Goal: Task Accomplishment & Management: Manage account settings

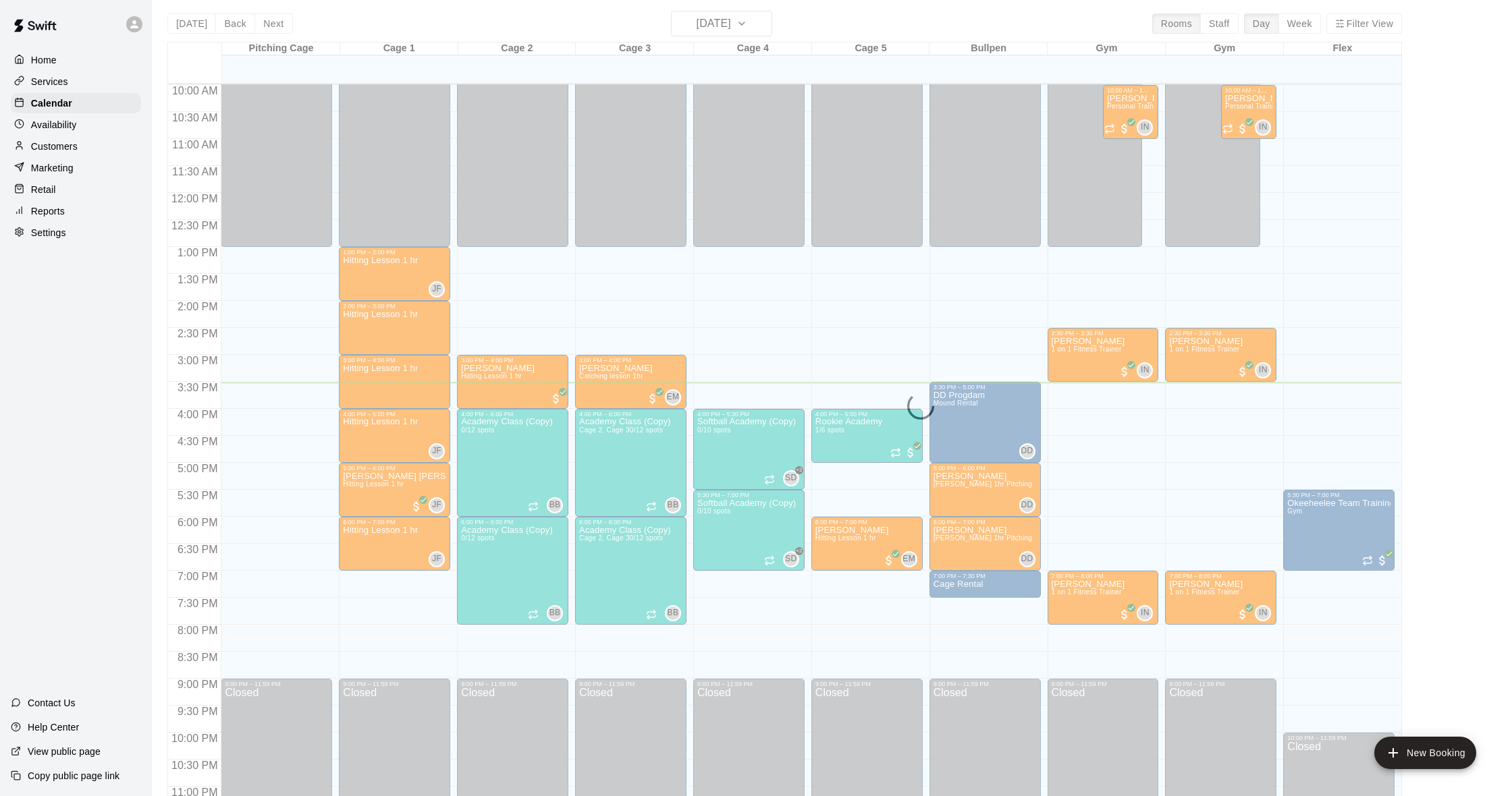
scroll to position [538, 0]
click at [269, 28] on div "[DATE] Back [DATE][DATE] Rooms Staff Day Week Filter View Pitching Cage 14 Thu …" at bounding box center [784, 408] width 1234 height 796
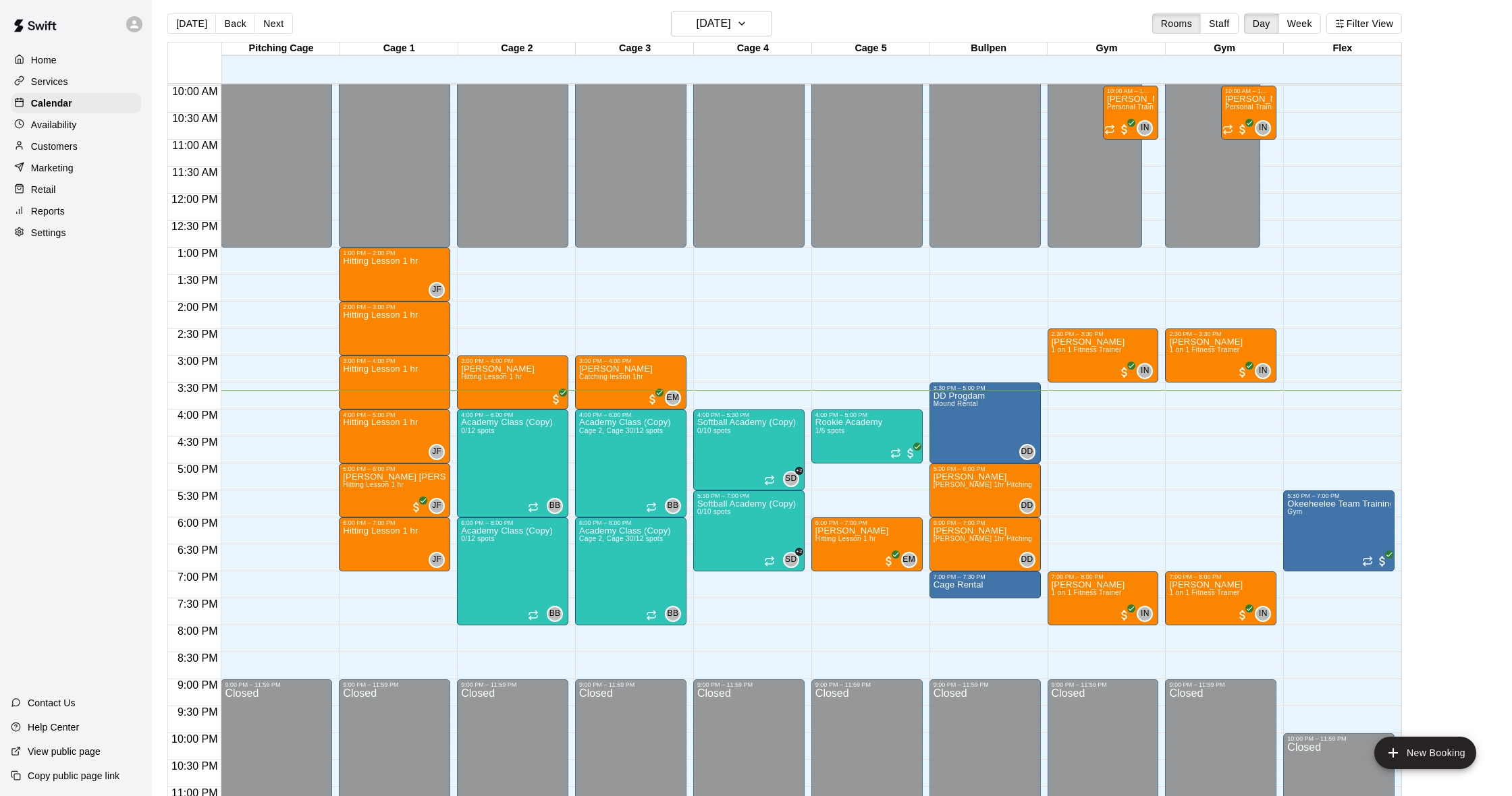
click at [71, 150] on p "Customers" at bounding box center [54, 146] width 46 height 13
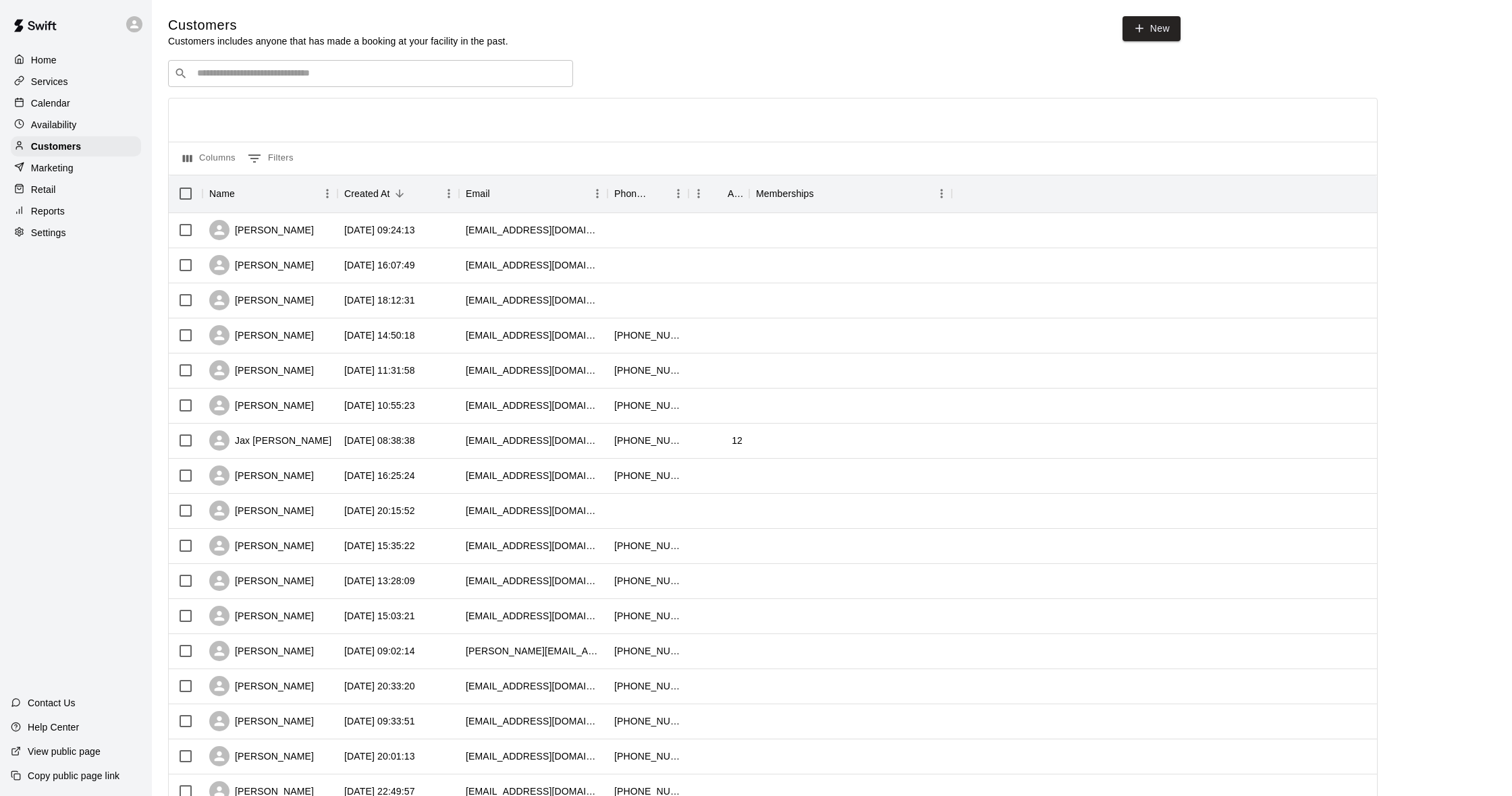
click at [253, 75] on input "Search customers by name or email" at bounding box center [380, 74] width 374 height 13
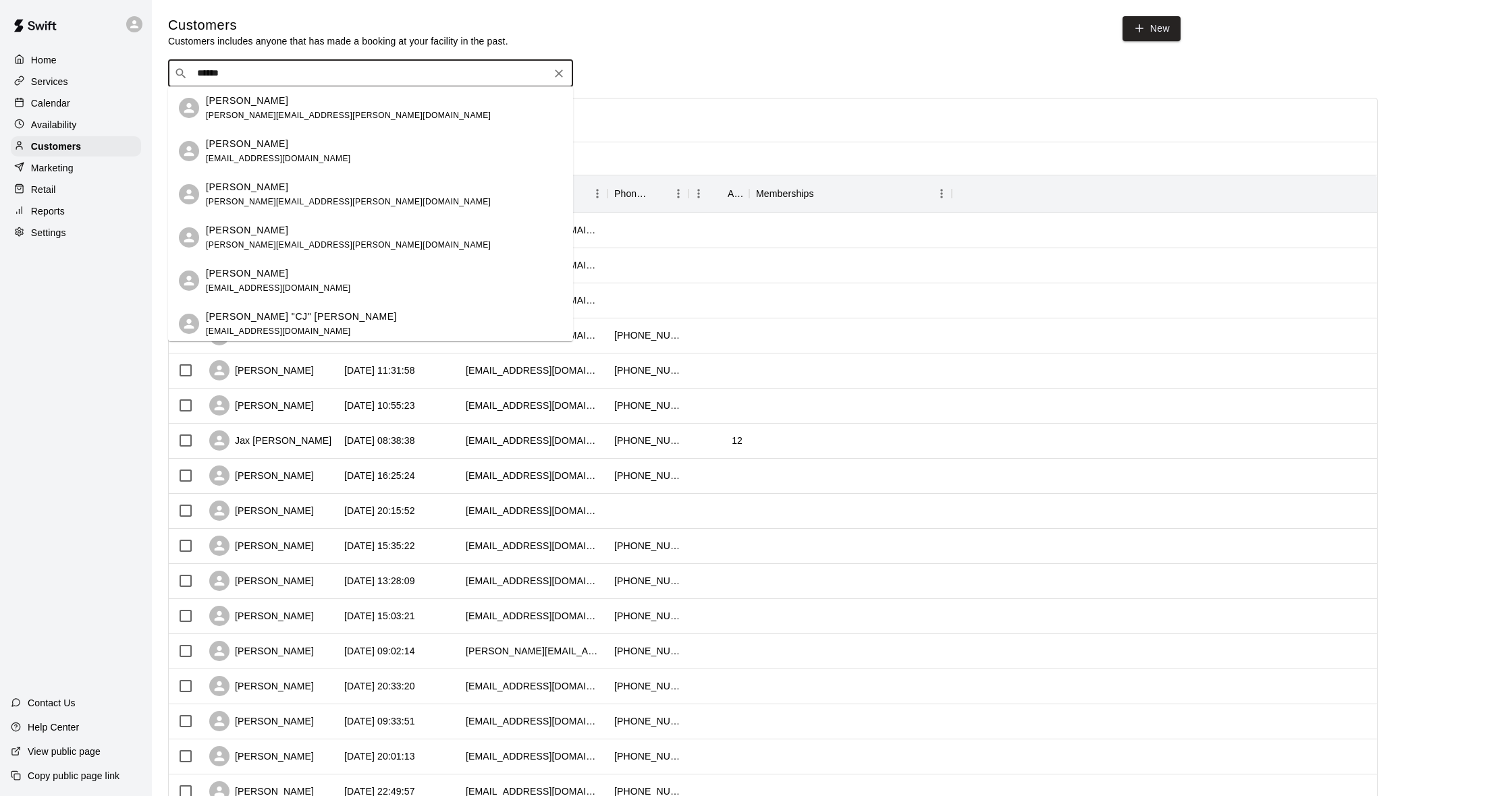
type input "*******"
click at [258, 123] on div "[PERSON_NAME] [PERSON_NAME][EMAIL_ADDRESS][PERSON_NAME][DOMAIN_NAME]" at bounding box center [370, 108] width 405 height 43
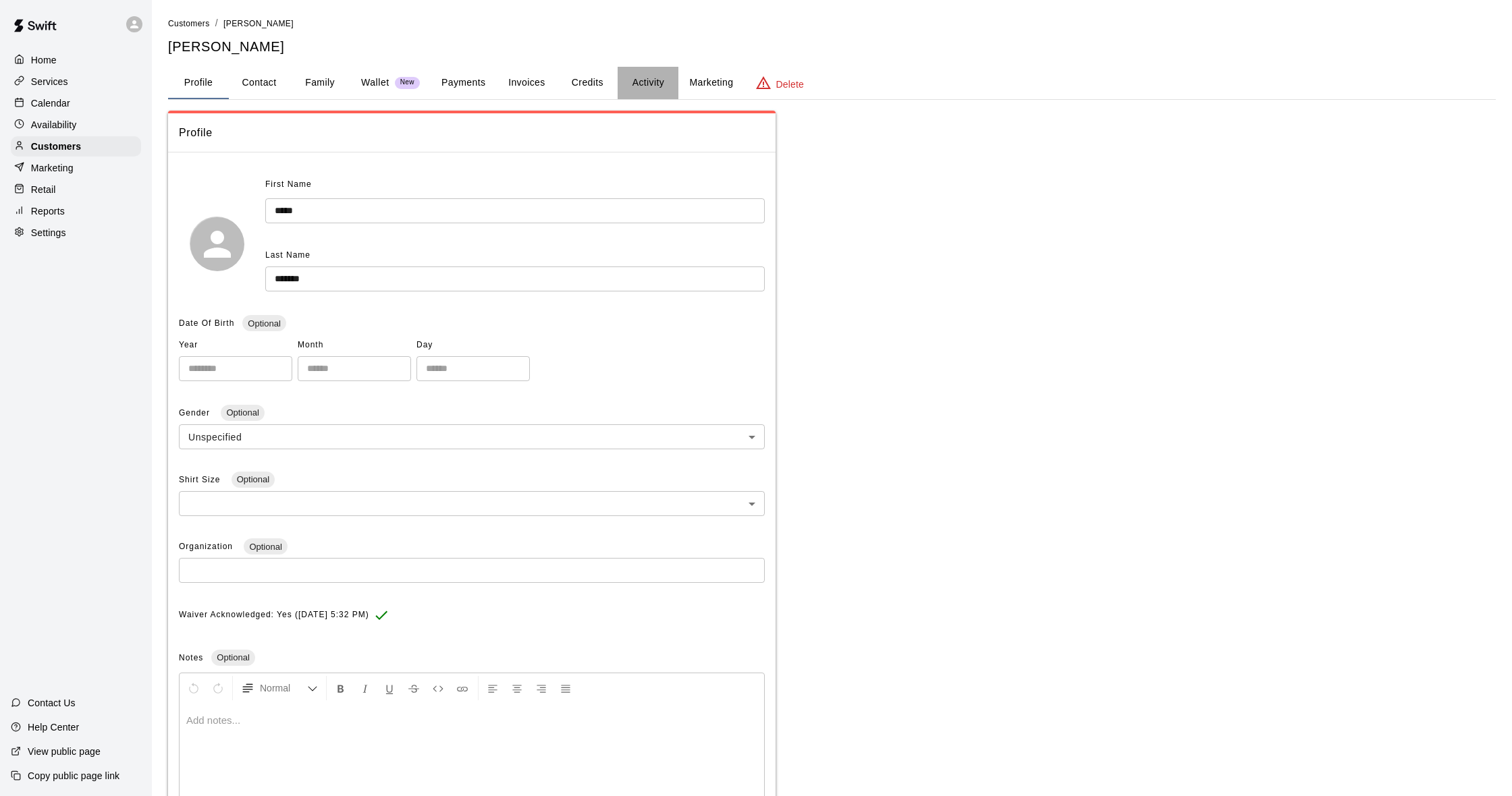
click at [621, 84] on button "Activity" at bounding box center [648, 83] width 60 height 32
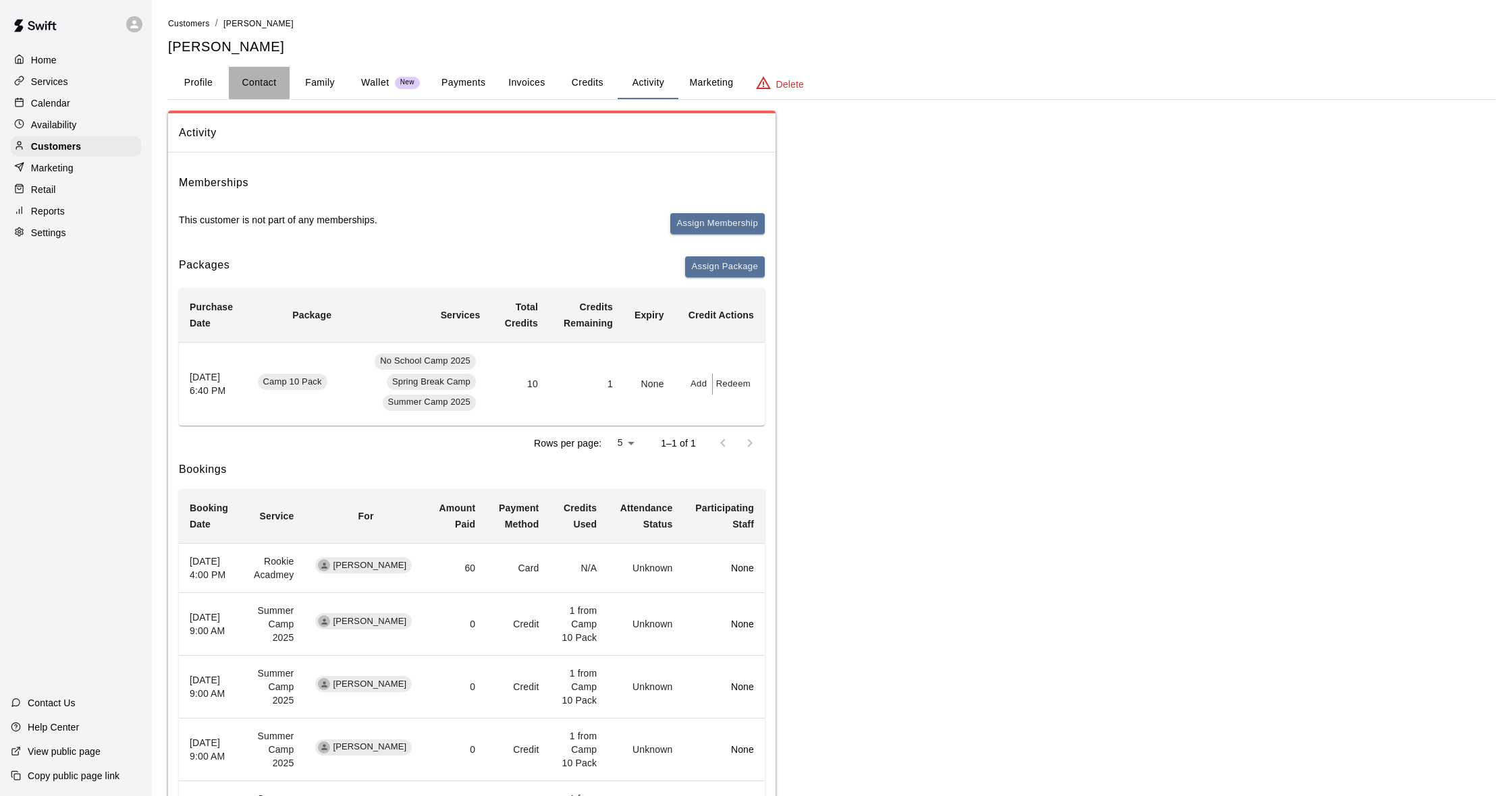
click at [264, 82] on button "Contact" at bounding box center [259, 83] width 60 height 32
select select "**"
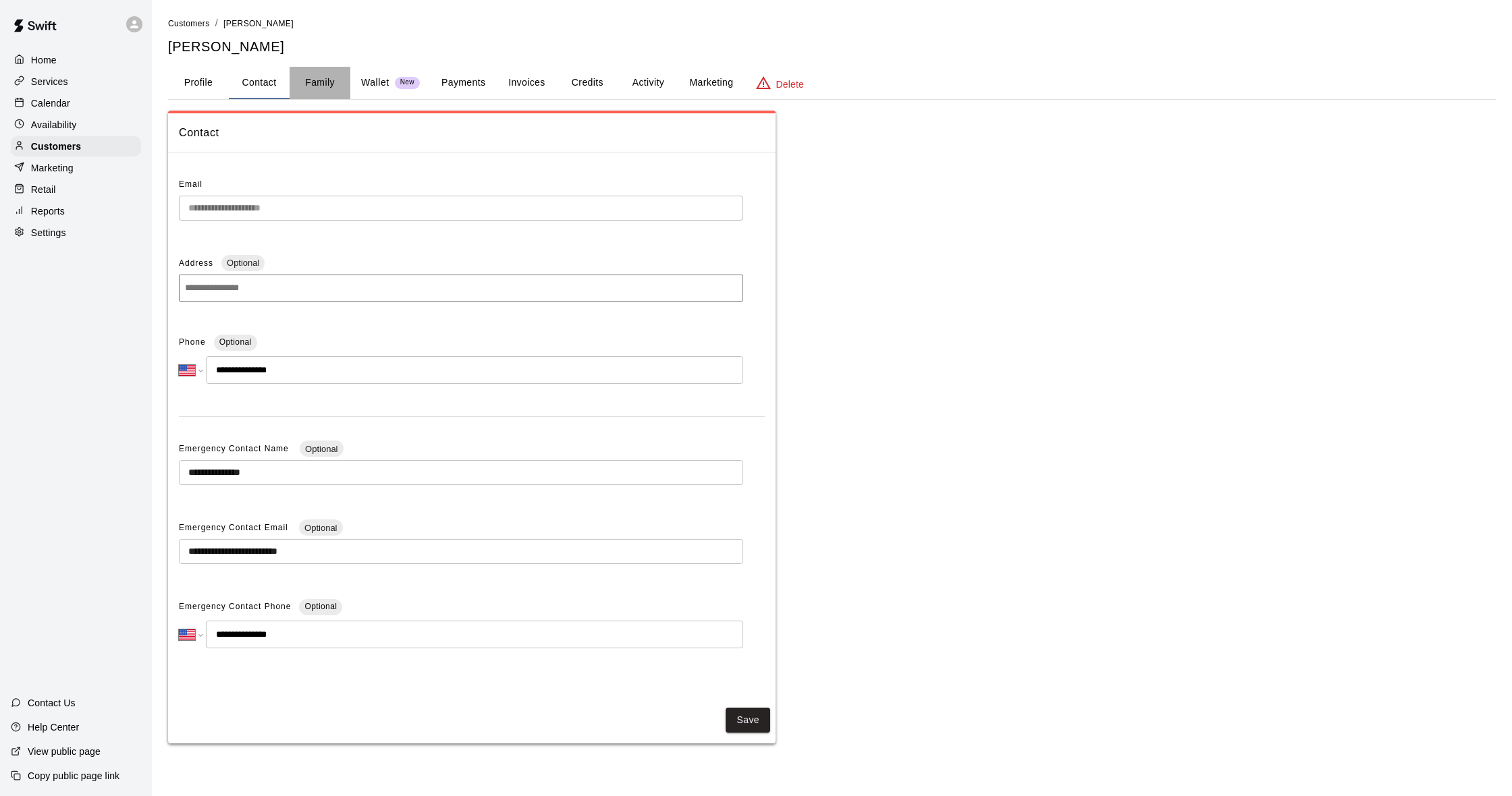
click at [320, 89] on button "Family" at bounding box center [320, 83] width 60 height 32
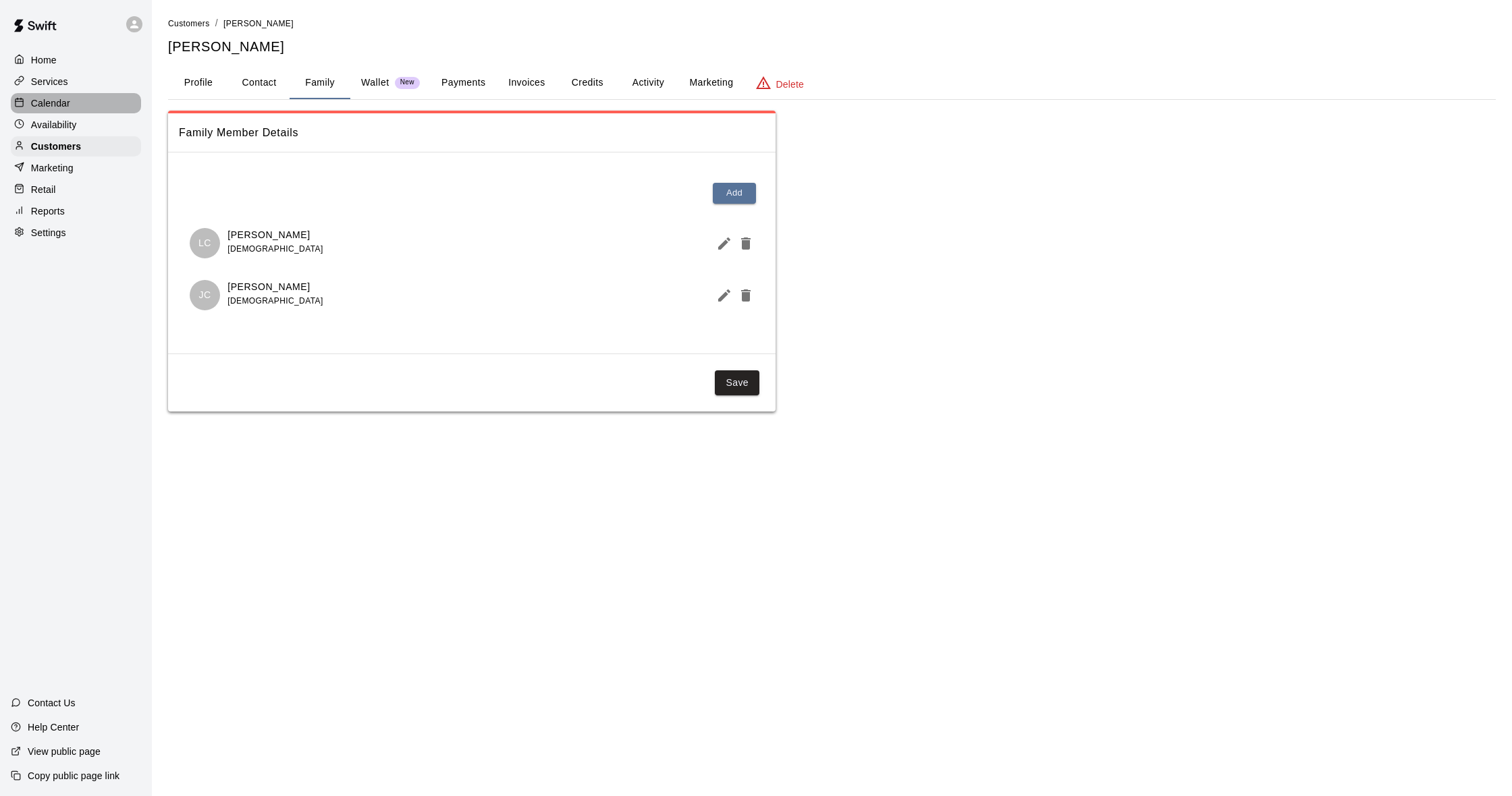
click at [62, 101] on p "Calendar" at bounding box center [50, 103] width 39 height 13
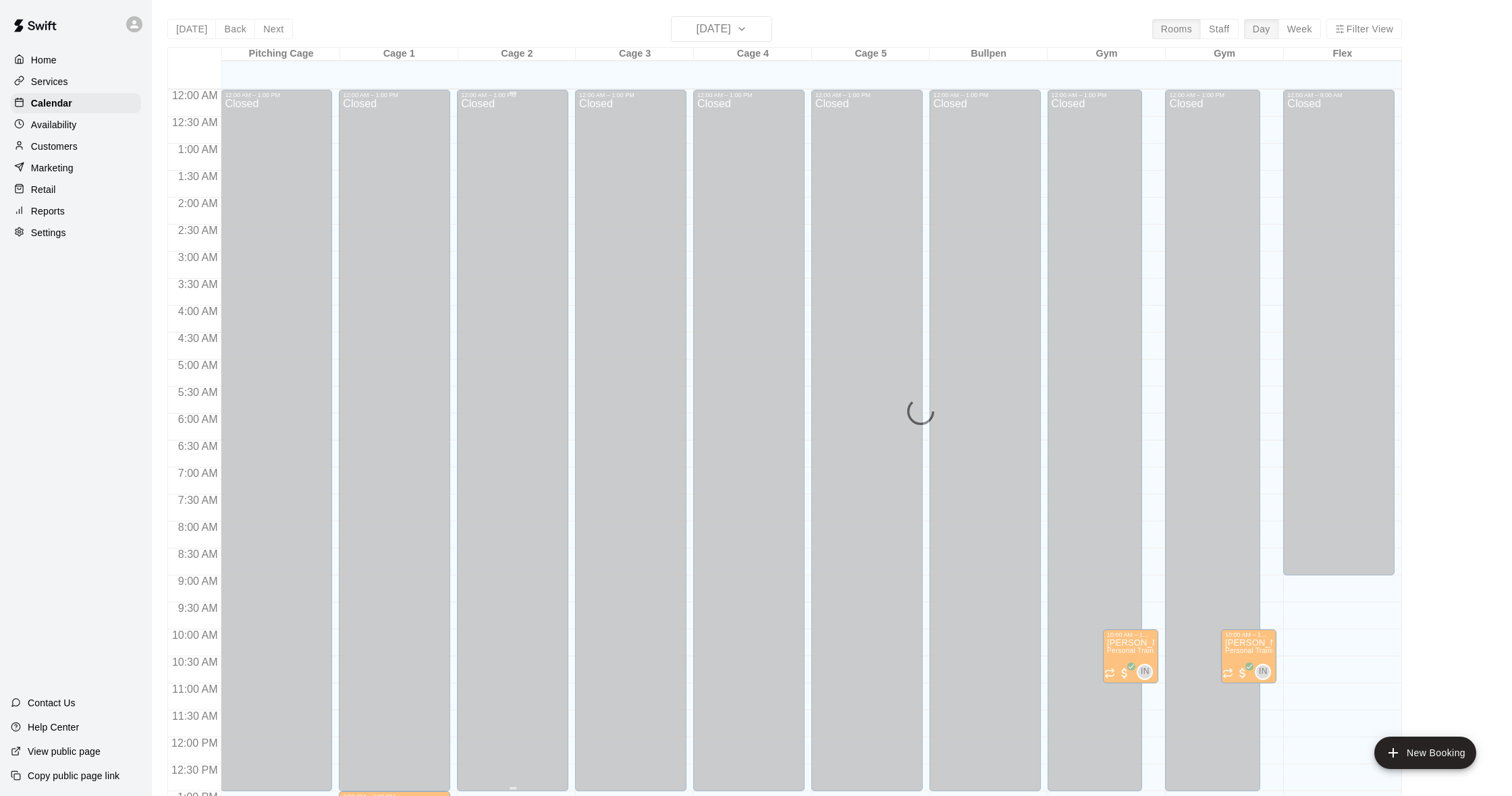
scroll to position [533, 0]
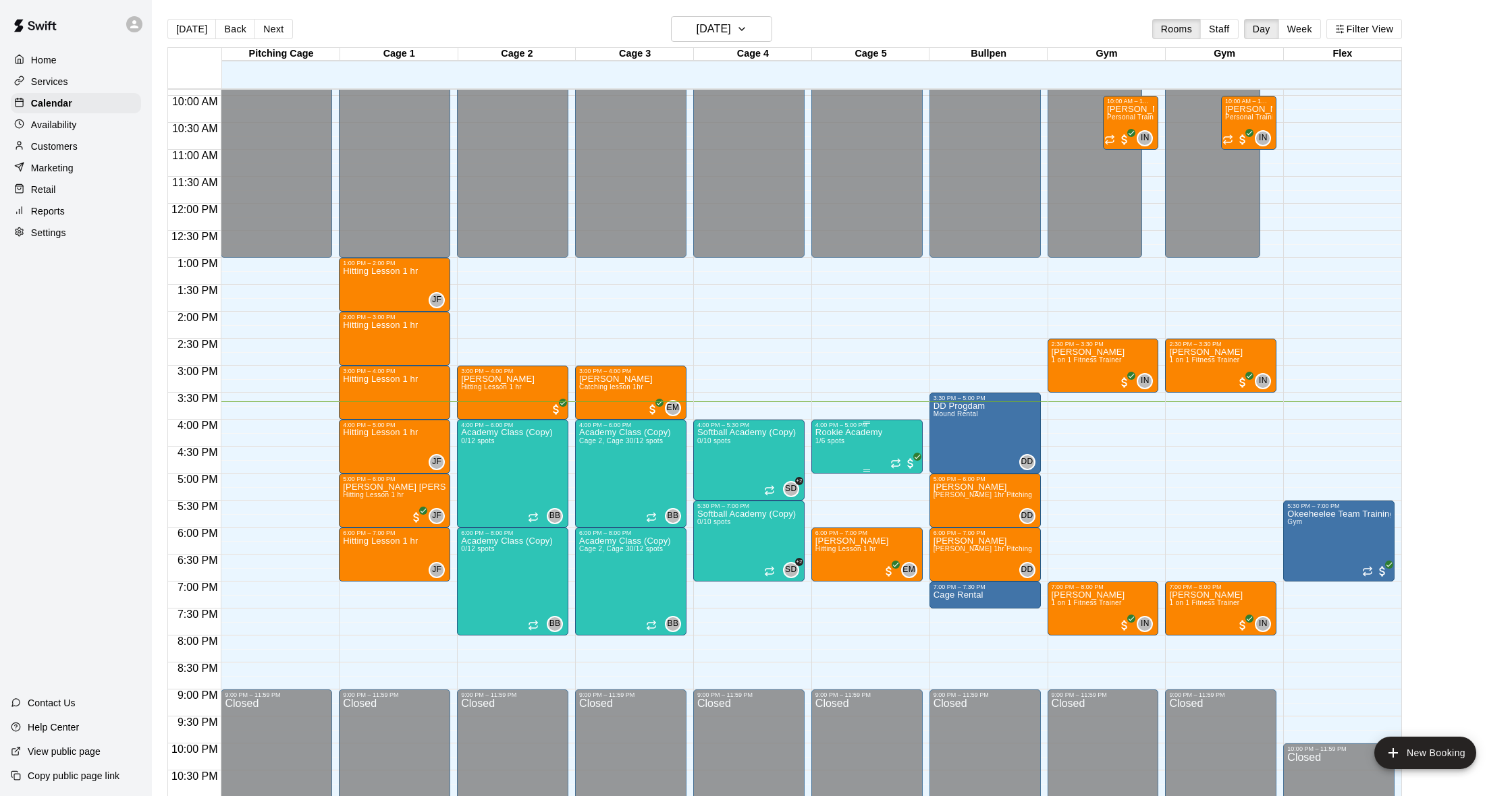
click at [865, 432] on p "Rookie Academy" at bounding box center [848, 432] width 67 height 0
click at [829, 482] on img "edit" at bounding box center [829, 480] width 15 height 15
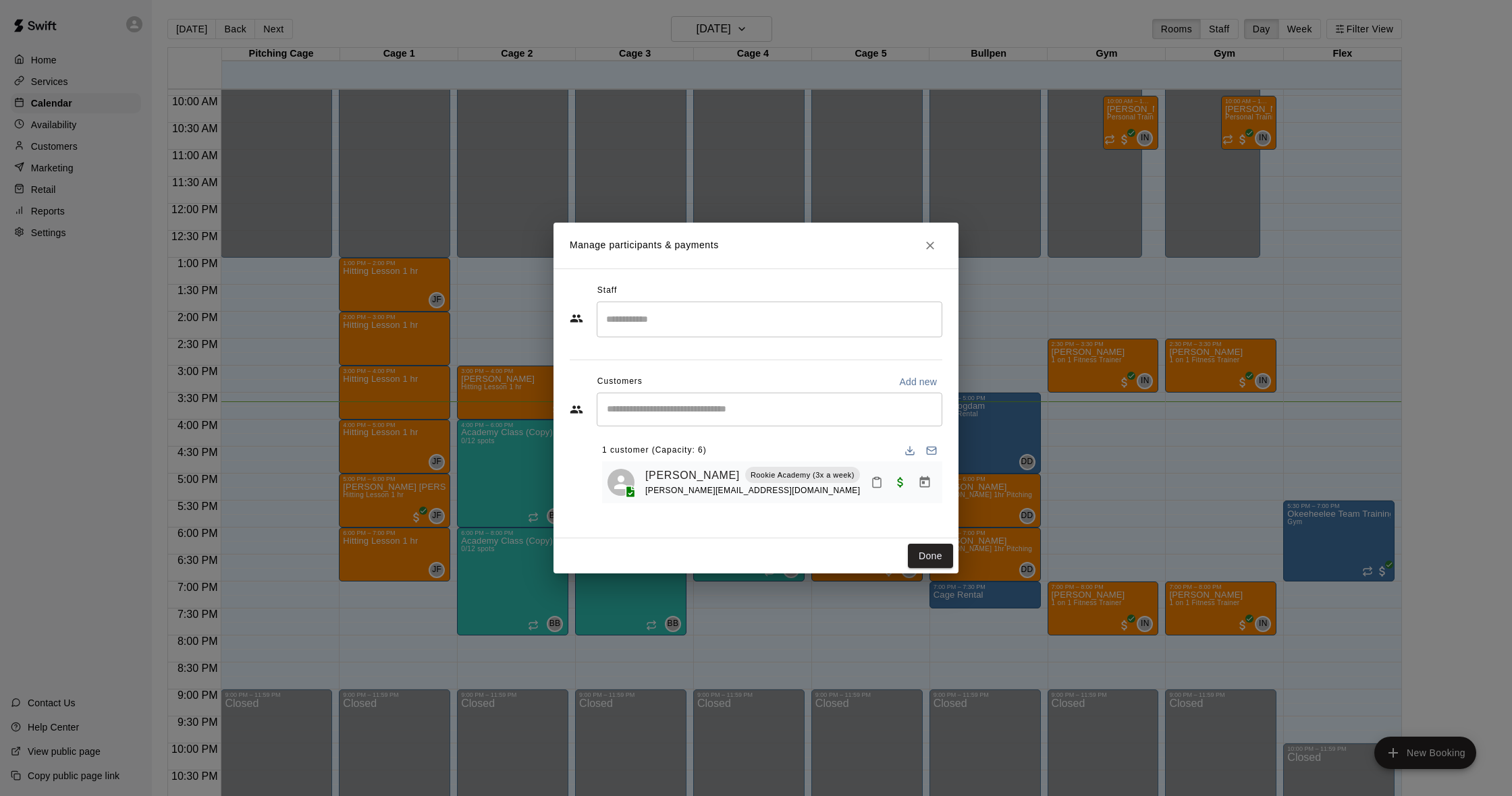
click at [932, 246] on icon "Close" at bounding box center [930, 246] width 13 height 13
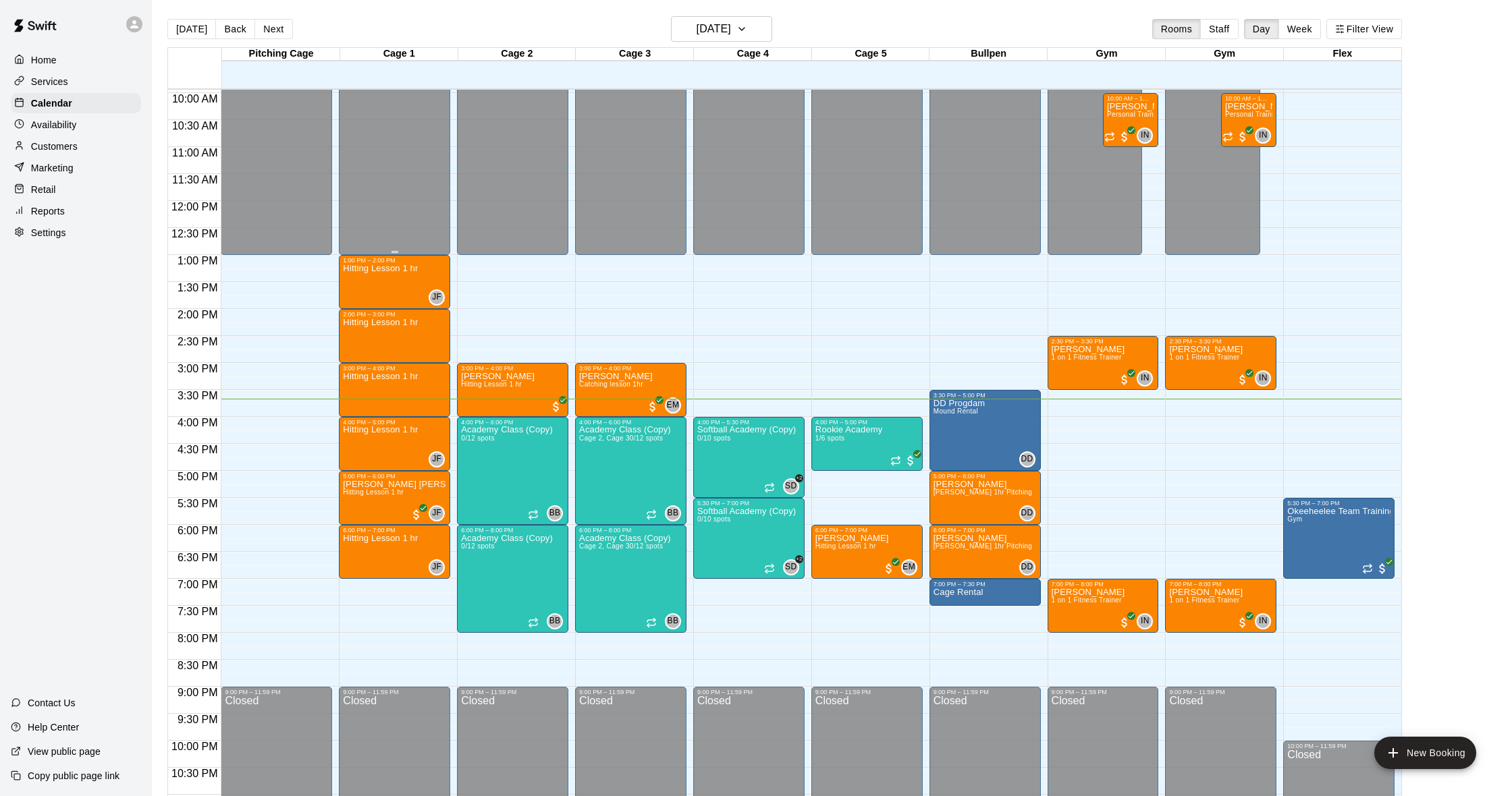
scroll to position [1, 0]
click at [62, 140] on p "Customers" at bounding box center [54, 146] width 46 height 13
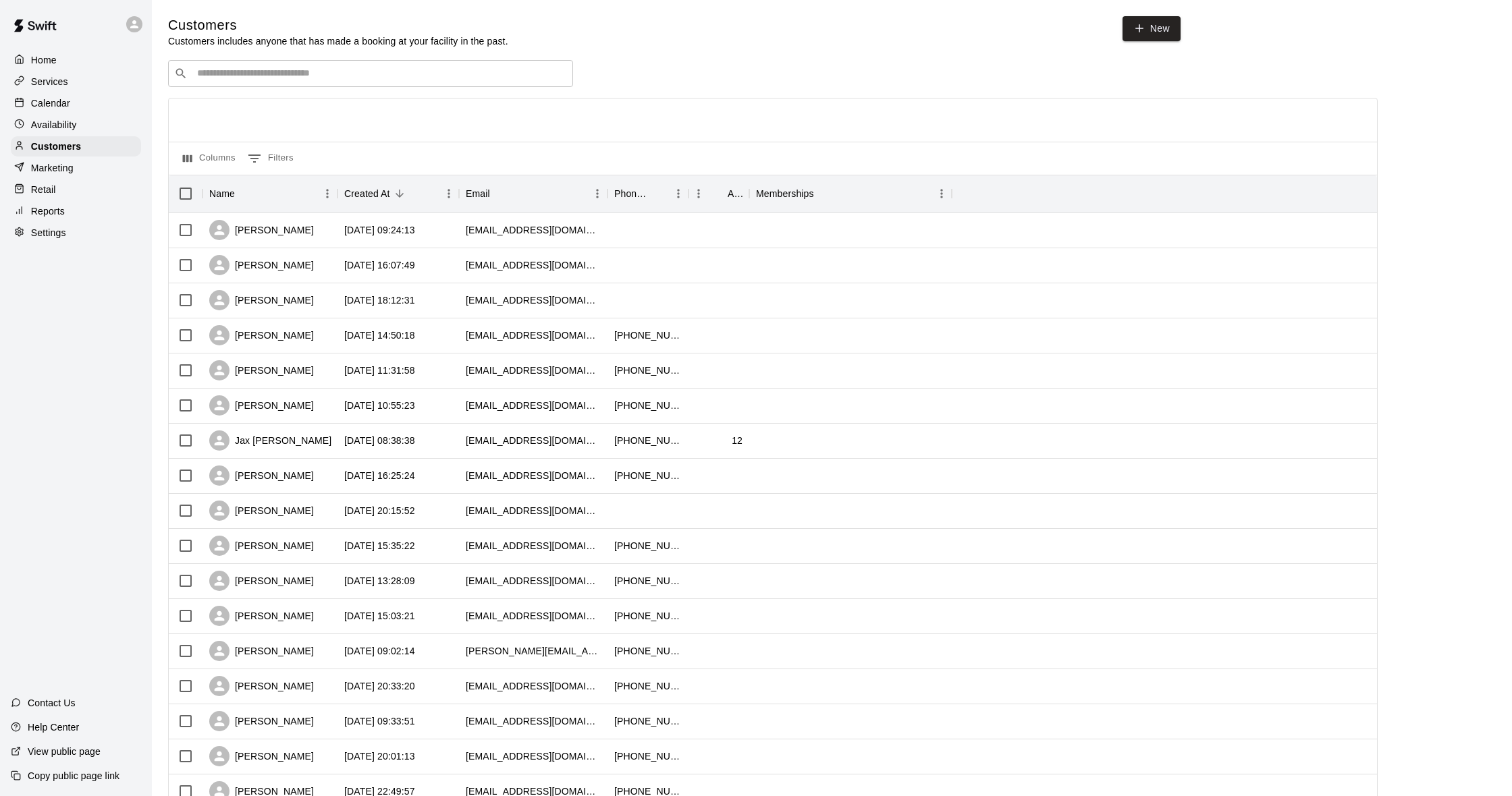
click at [70, 202] on div "Reports" at bounding box center [76, 211] width 130 height 20
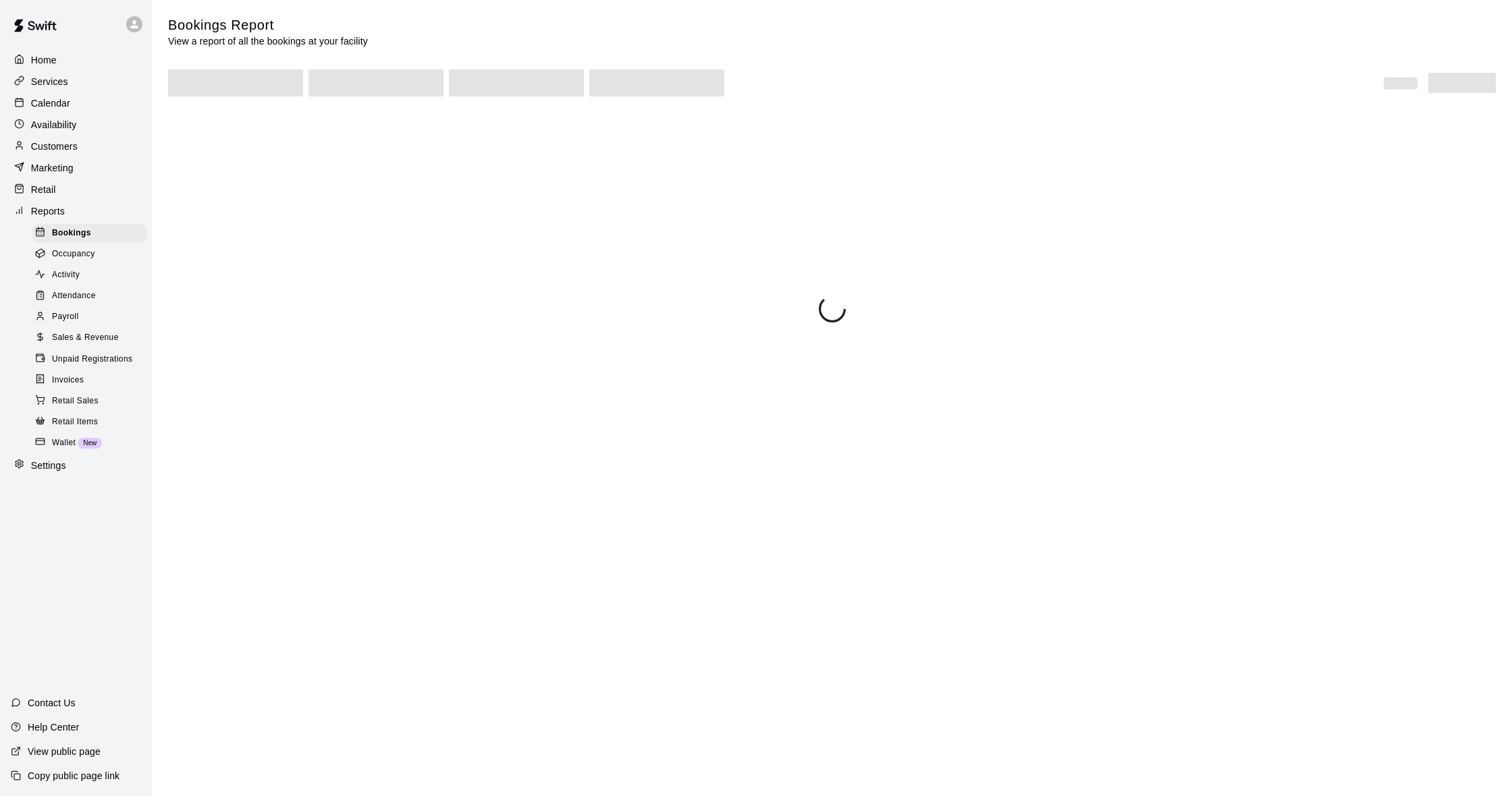
click at [81, 153] on div "Customers" at bounding box center [76, 145] width 130 height 20
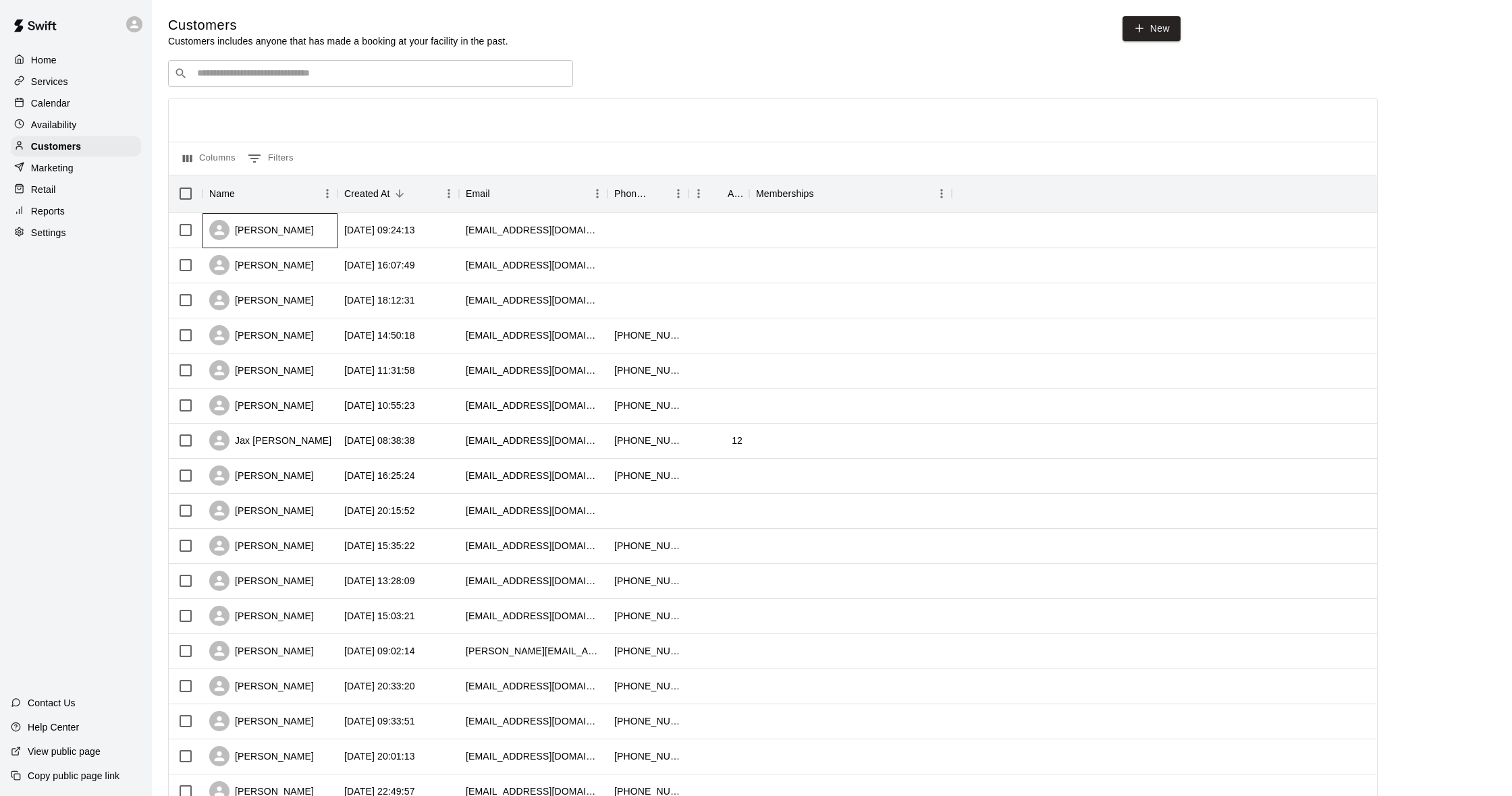
click at [308, 229] on div "[PERSON_NAME]" at bounding box center [269, 230] width 135 height 35
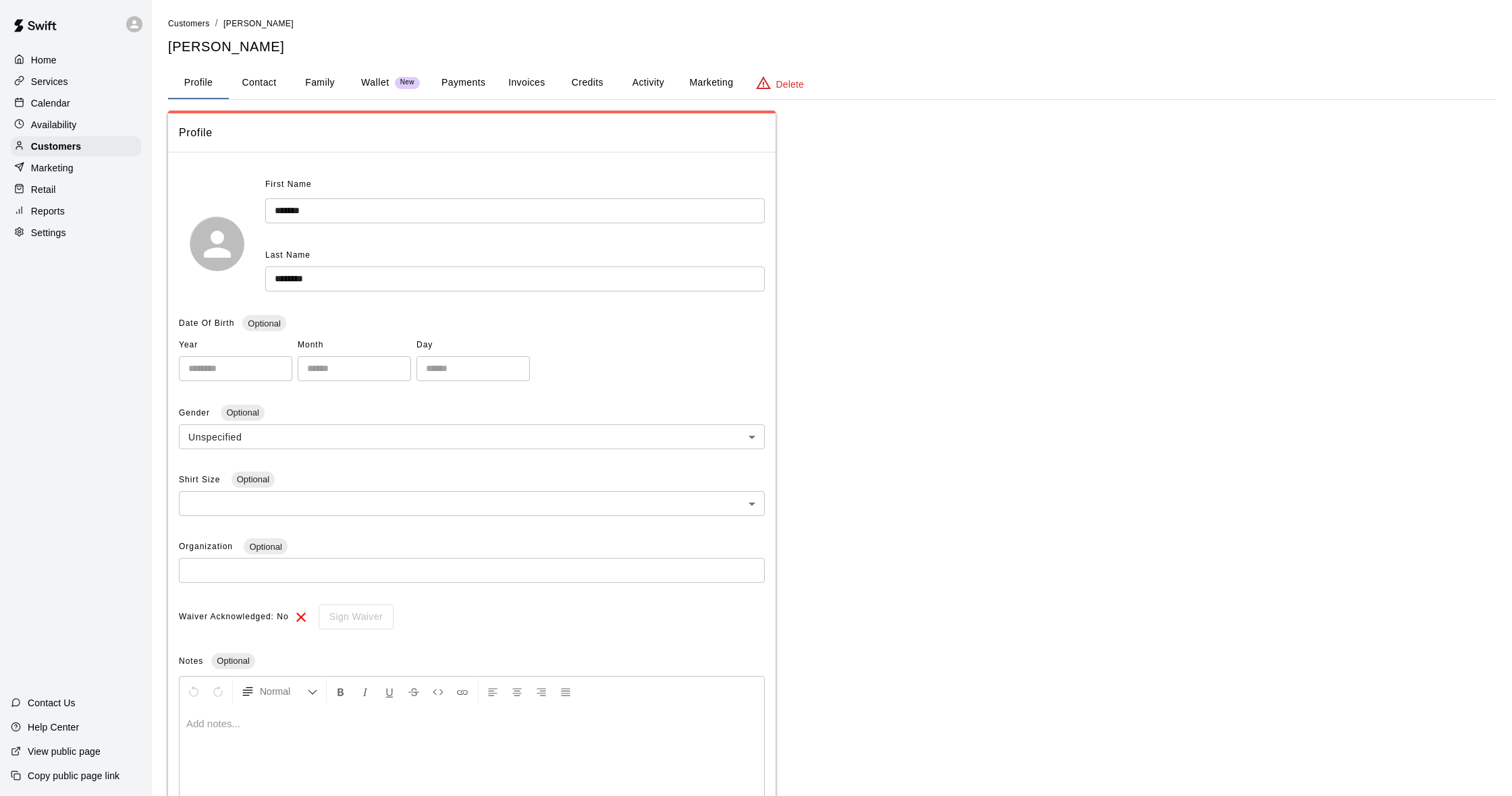
click at [622, 89] on button "Activity" at bounding box center [648, 83] width 60 height 32
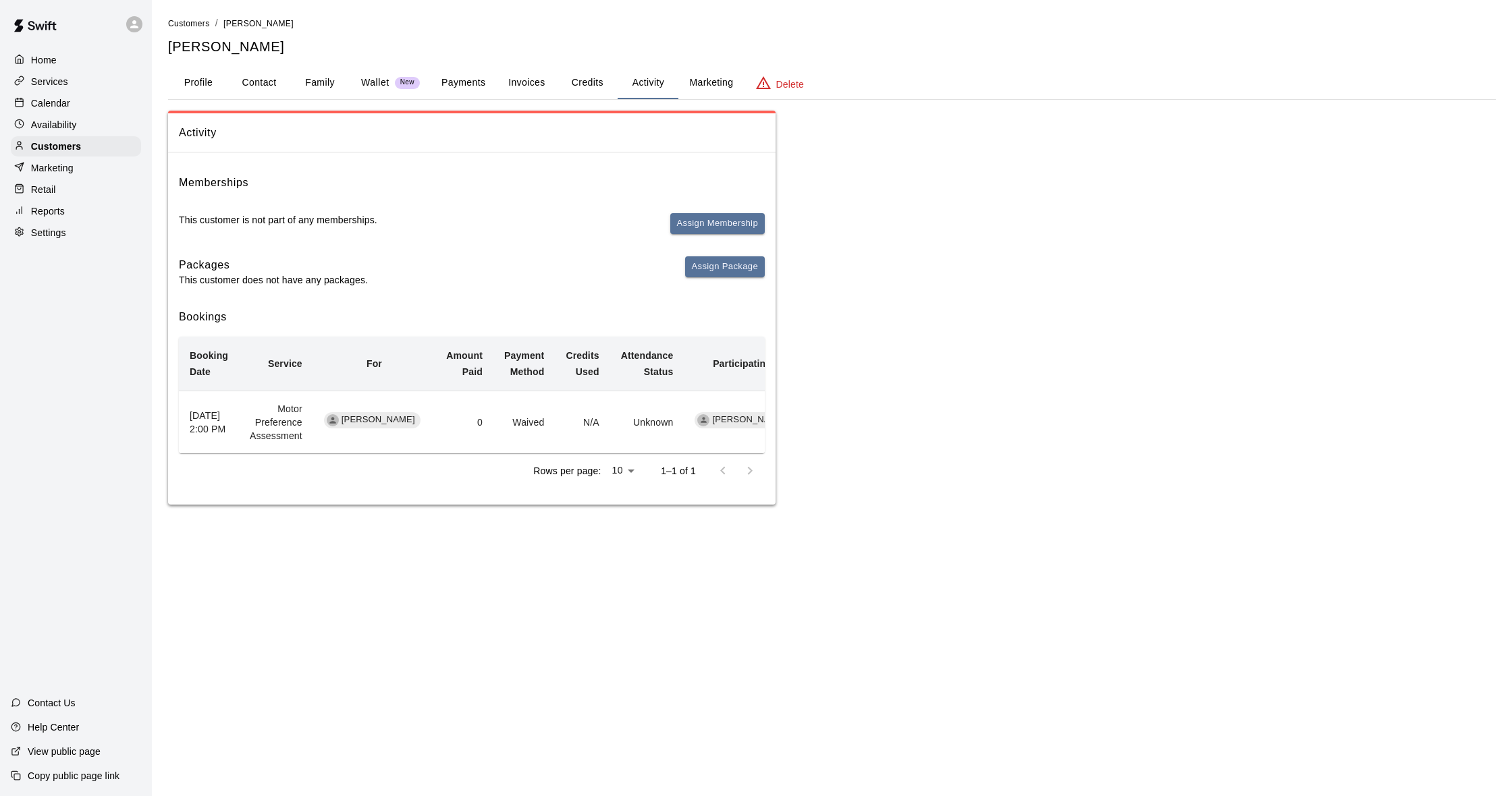
click at [583, 80] on button "Credits" at bounding box center [587, 83] width 60 height 32
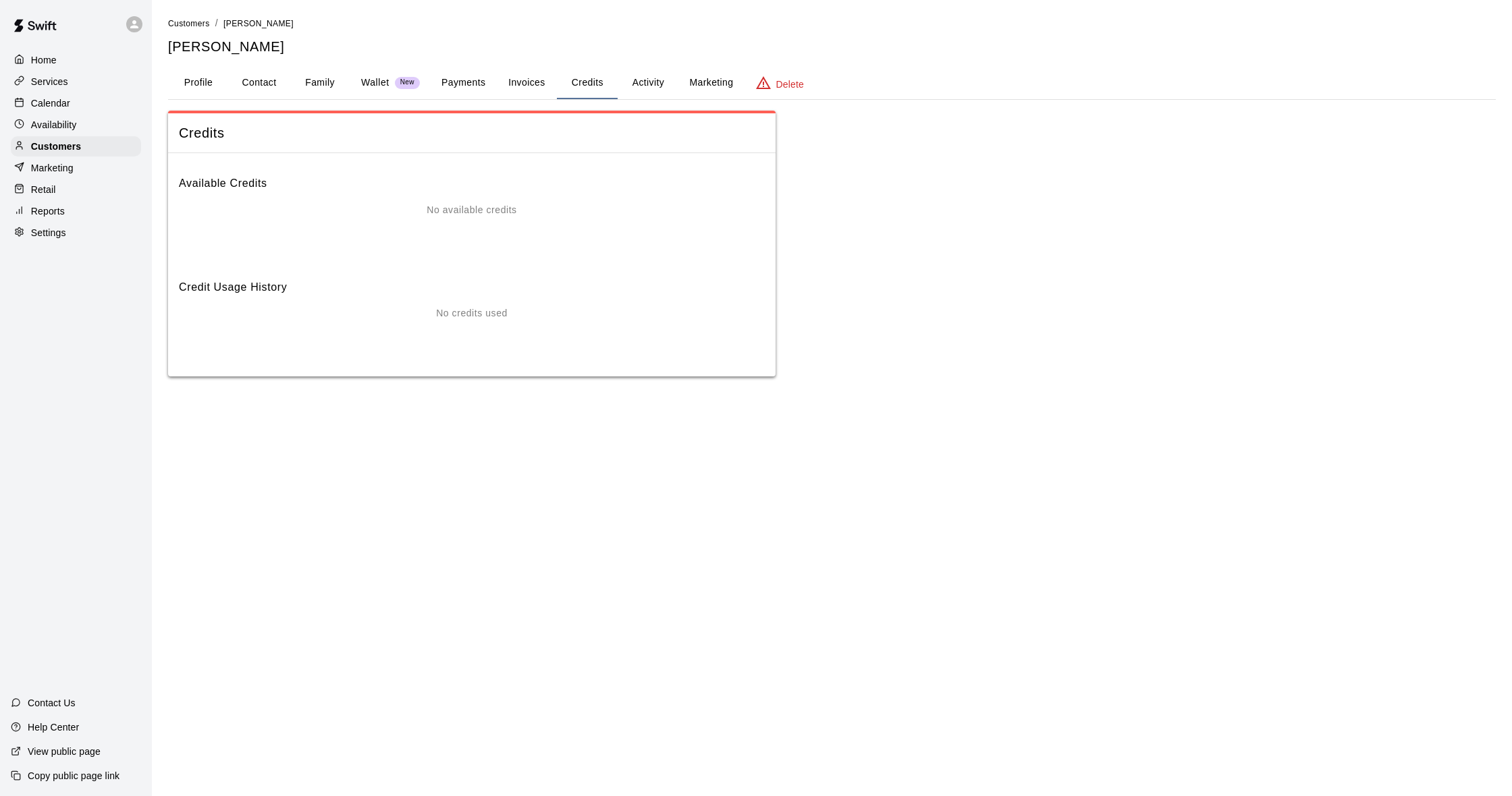
click at [311, 84] on button "Family" at bounding box center [320, 83] width 60 height 32
click at [262, 81] on button "Contact" at bounding box center [259, 83] width 60 height 32
select select "**"
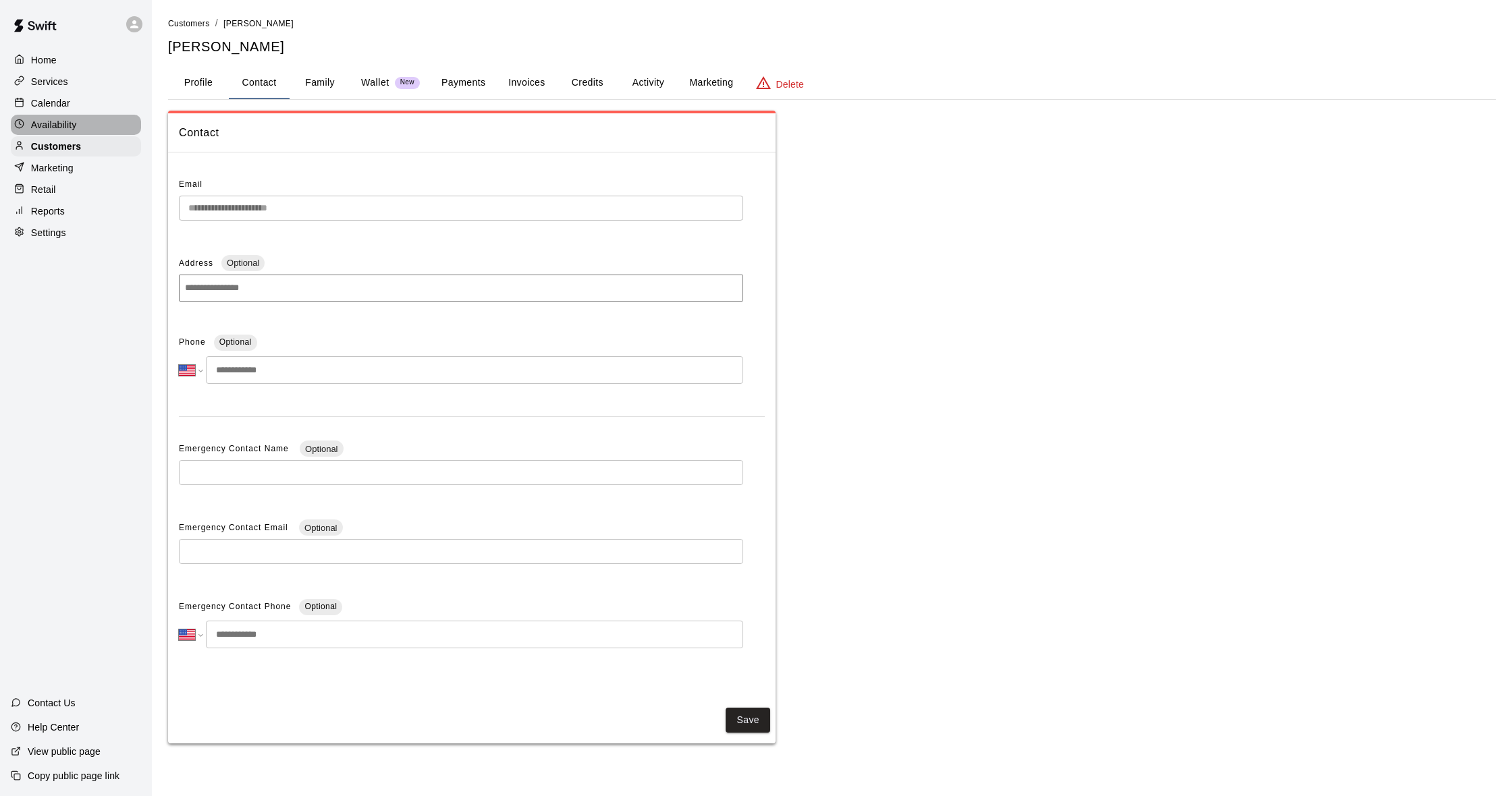
click at [76, 115] on div "Availability" at bounding box center [76, 124] width 130 height 20
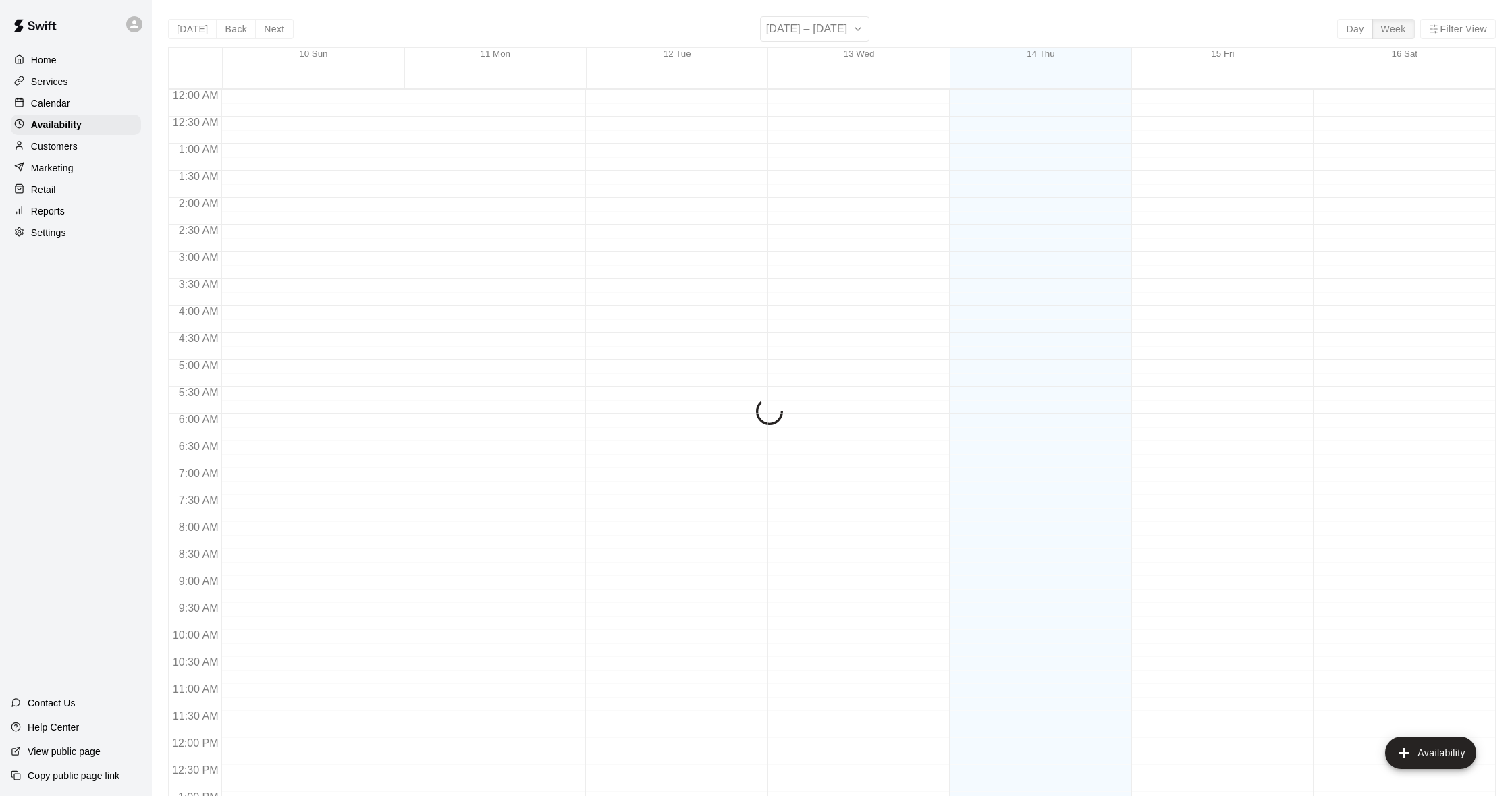
scroll to position [574, 0]
click at [76, 110] on div "Calendar" at bounding box center [76, 103] width 130 height 20
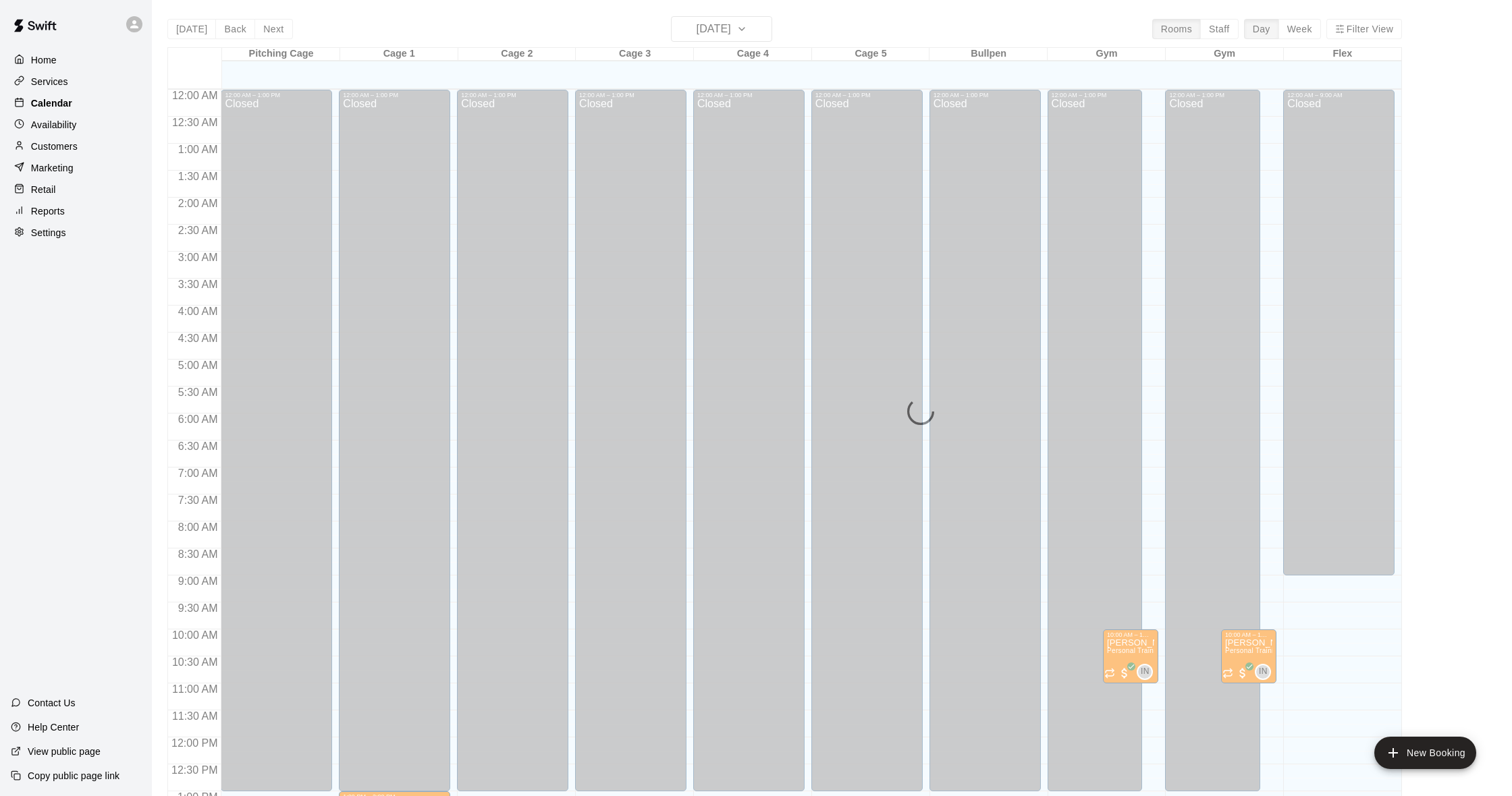
scroll to position [533, 0]
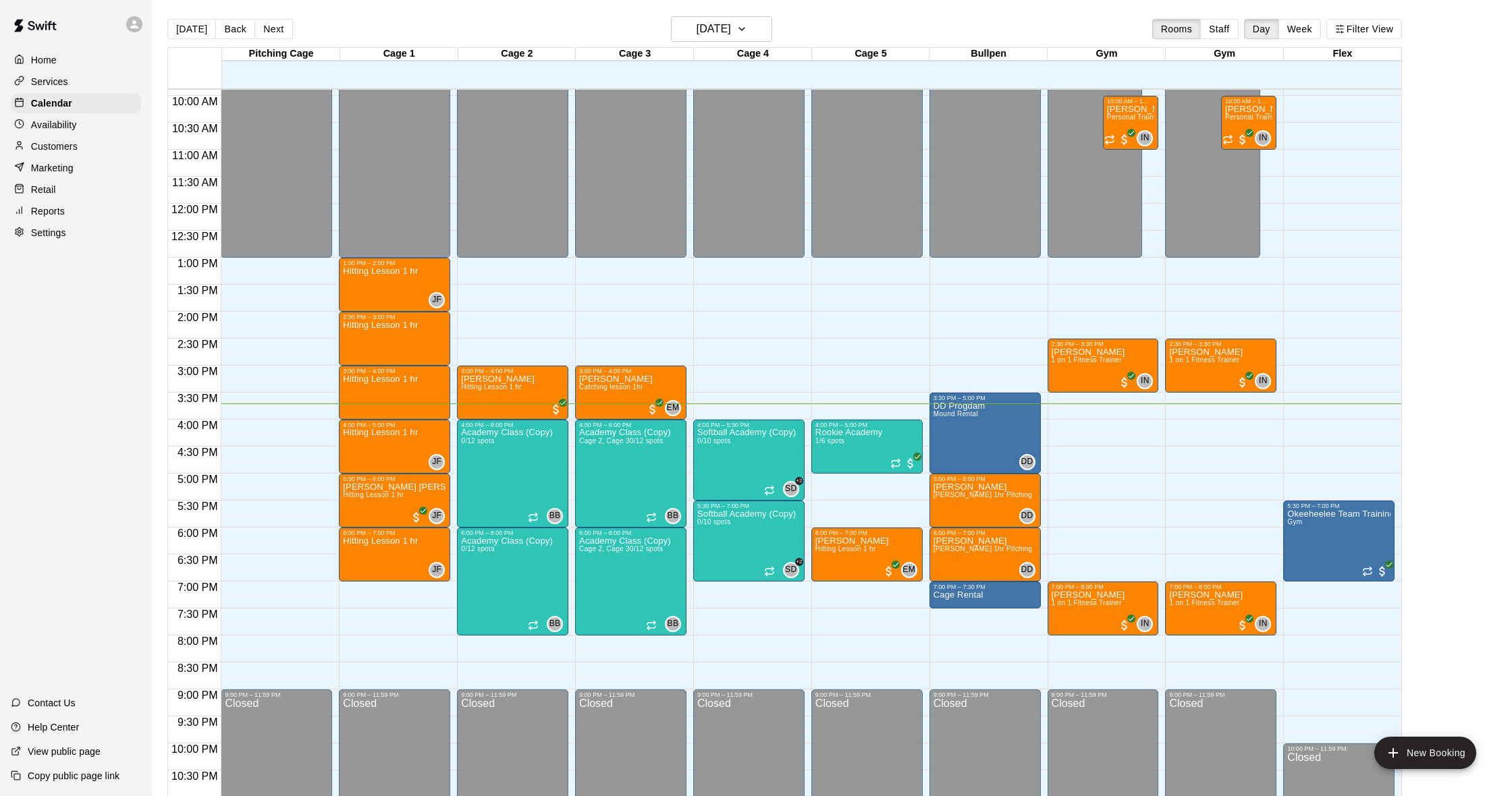
click at [74, 158] on div "Marketing" at bounding box center [76, 167] width 130 height 20
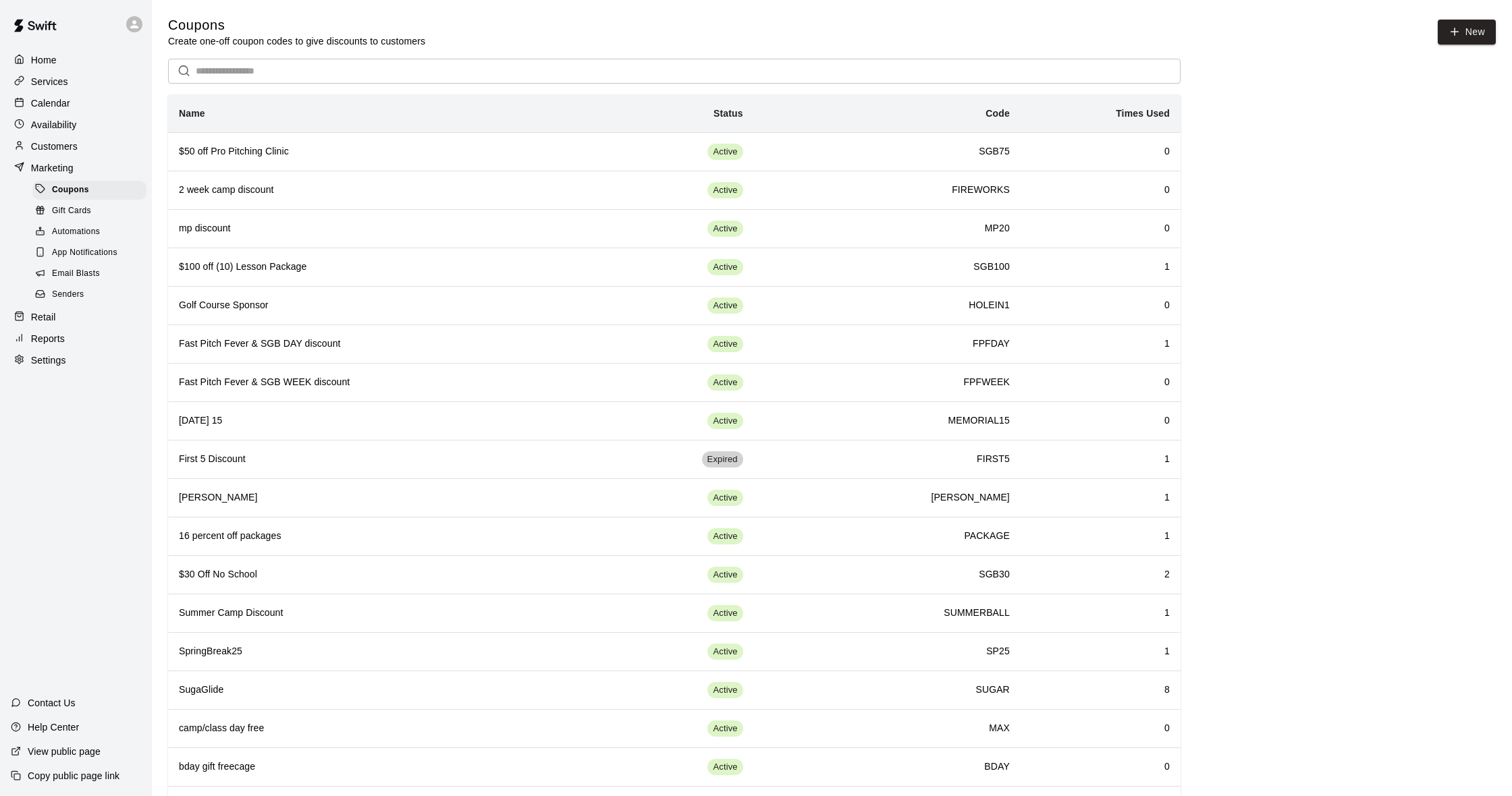
click at [59, 143] on p "Customers" at bounding box center [54, 146] width 46 height 13
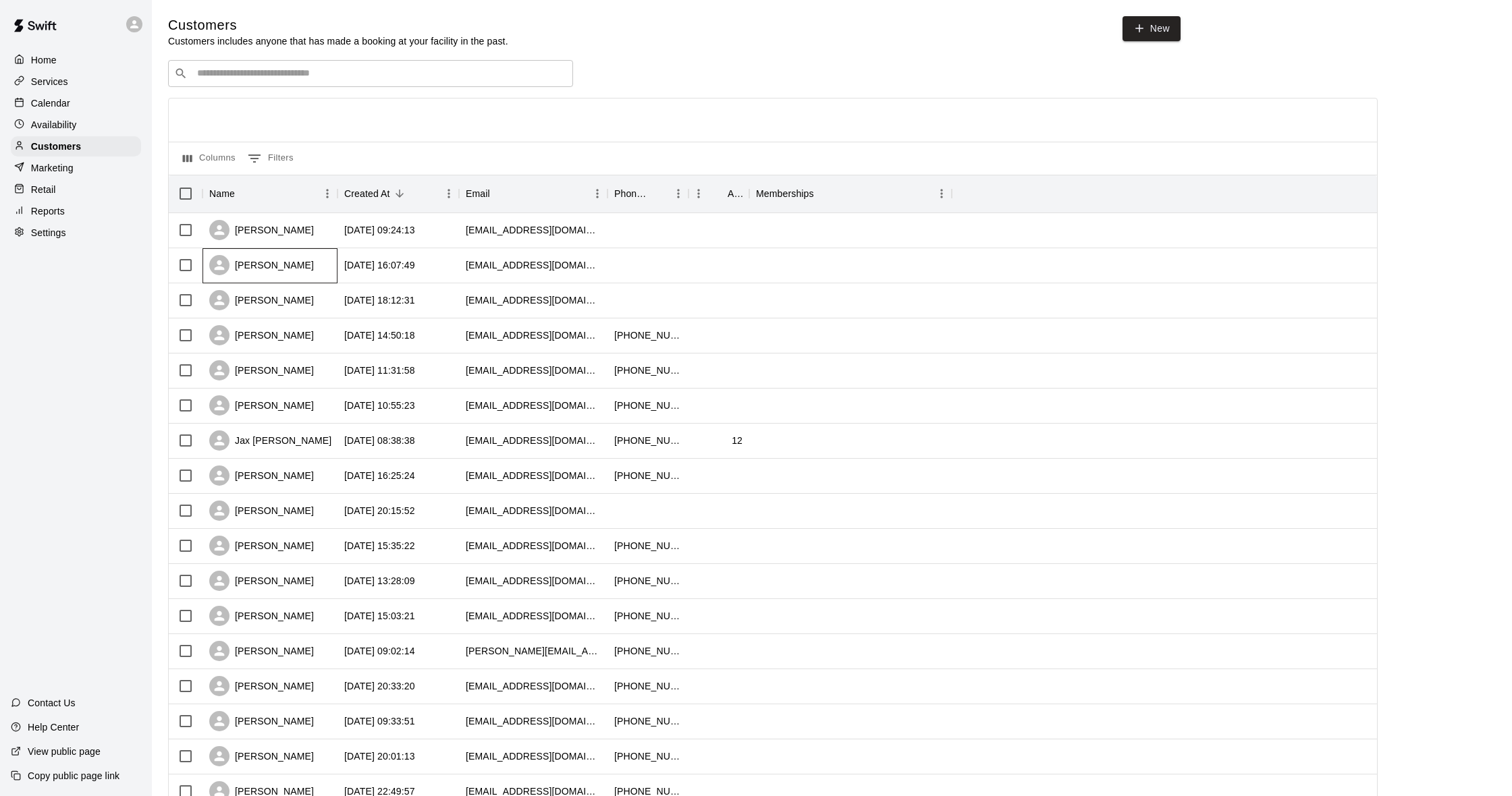
click at [297, 264] on div "[PERSON_NAME]" at bounding box center [262, 264] width 105 height 20
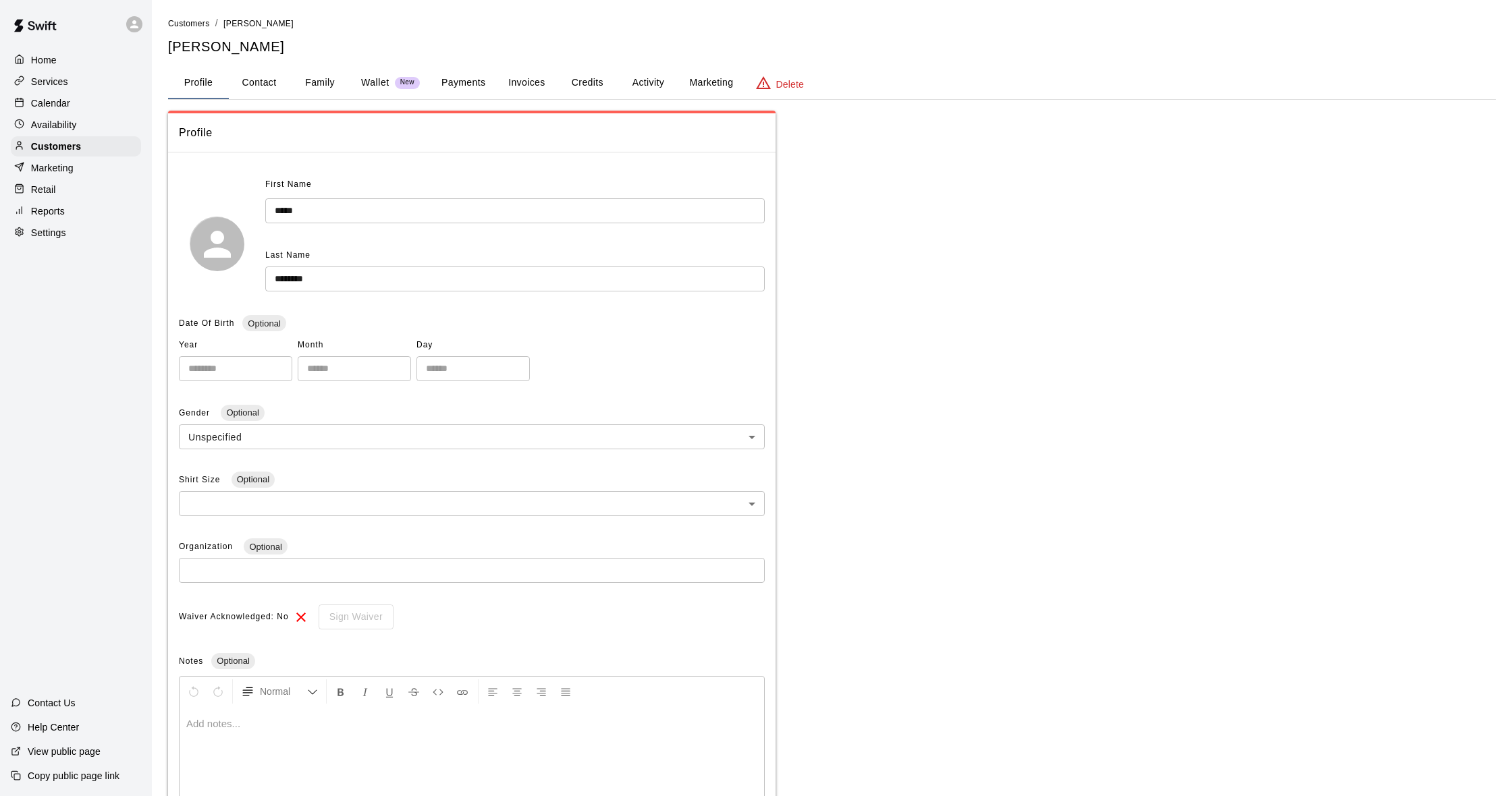
click at [650, 84] on button "Activity" at bounding box center [648, 83] width 60 height 32
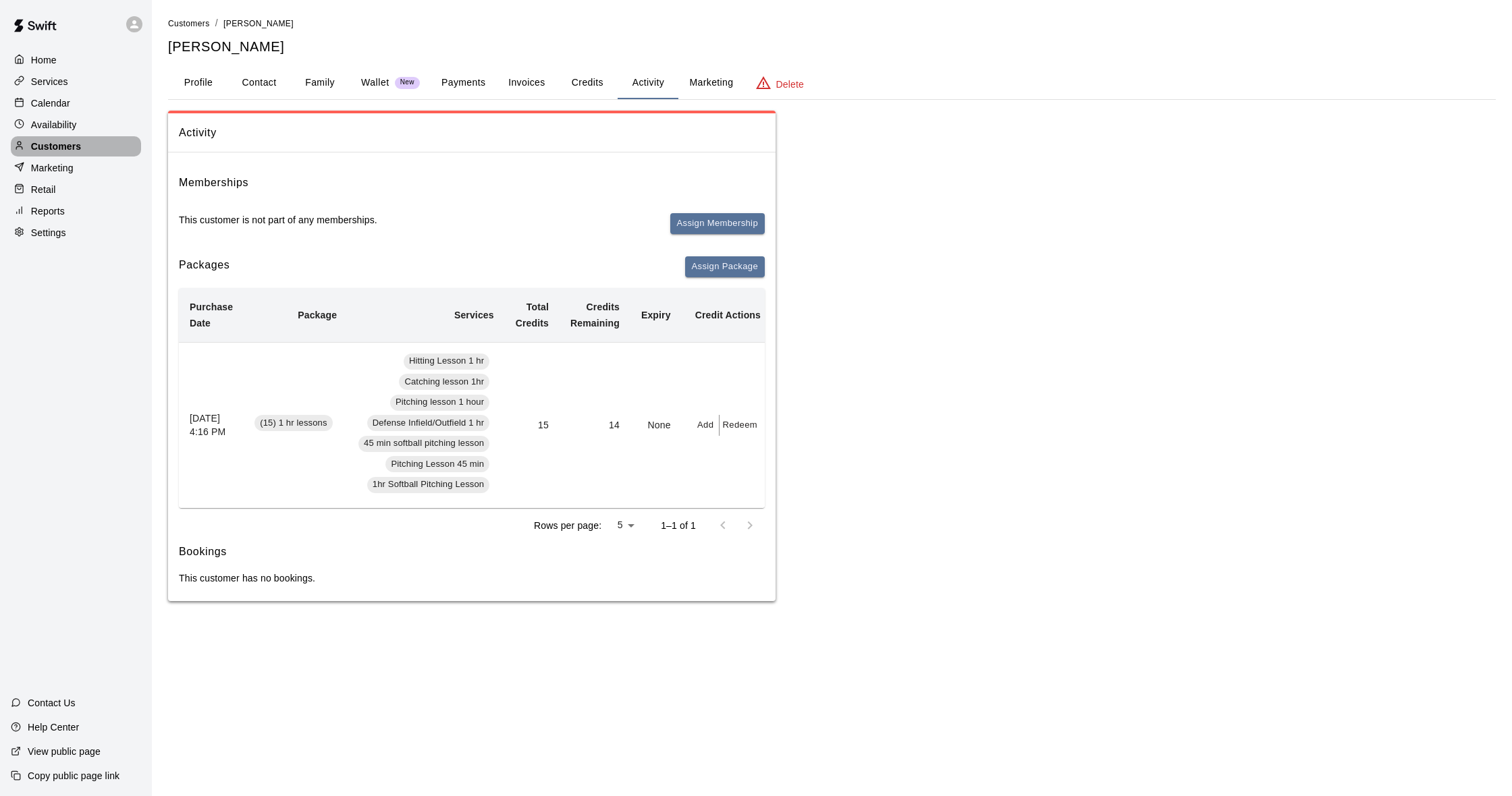
click at [91, 144] on div "Customers" at bounding box center [76, 145] width 130 height 20
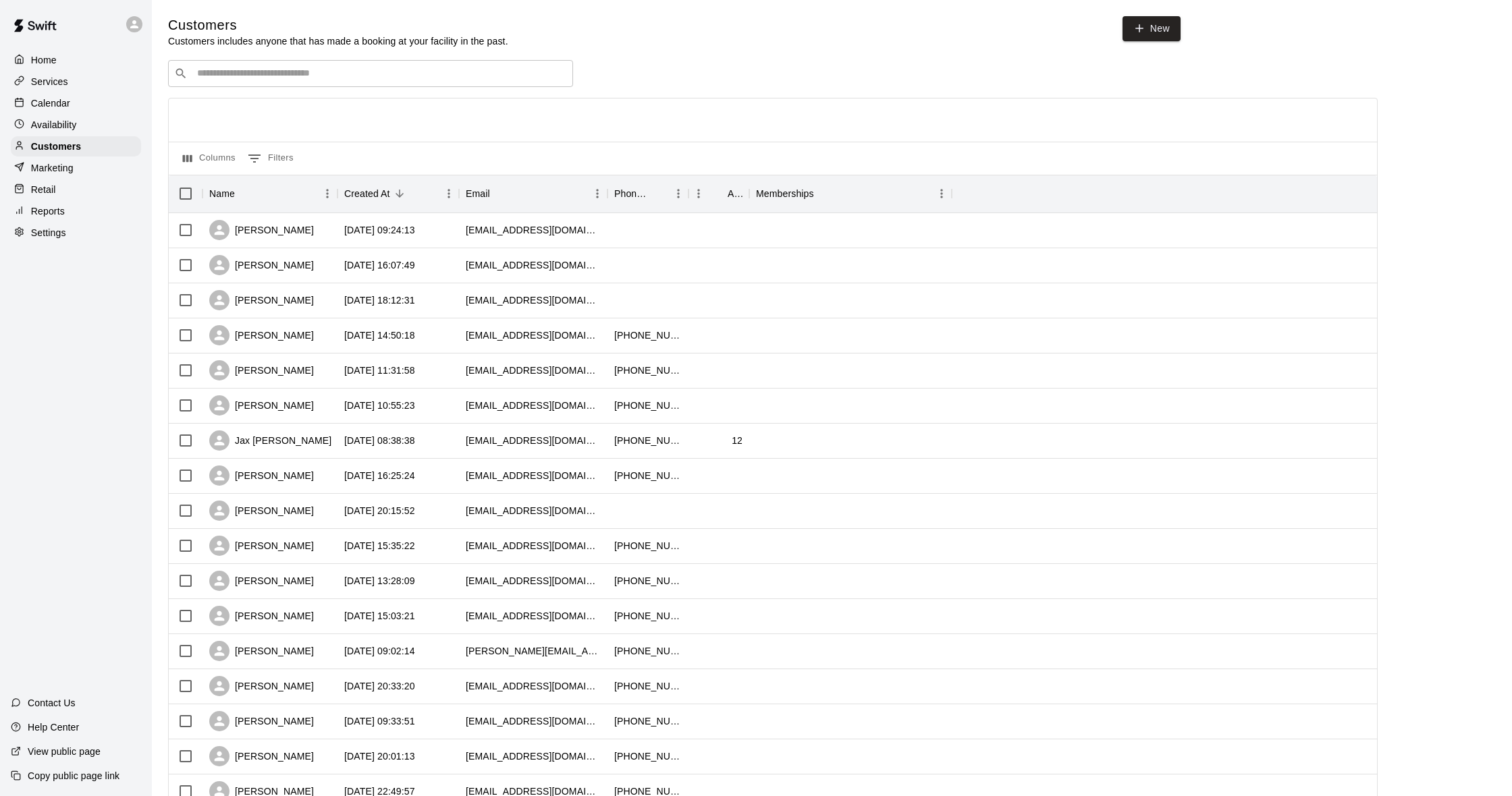
click at [87, 108] on div "Calendar" at bounding box center [76, 103] width 130 height 20
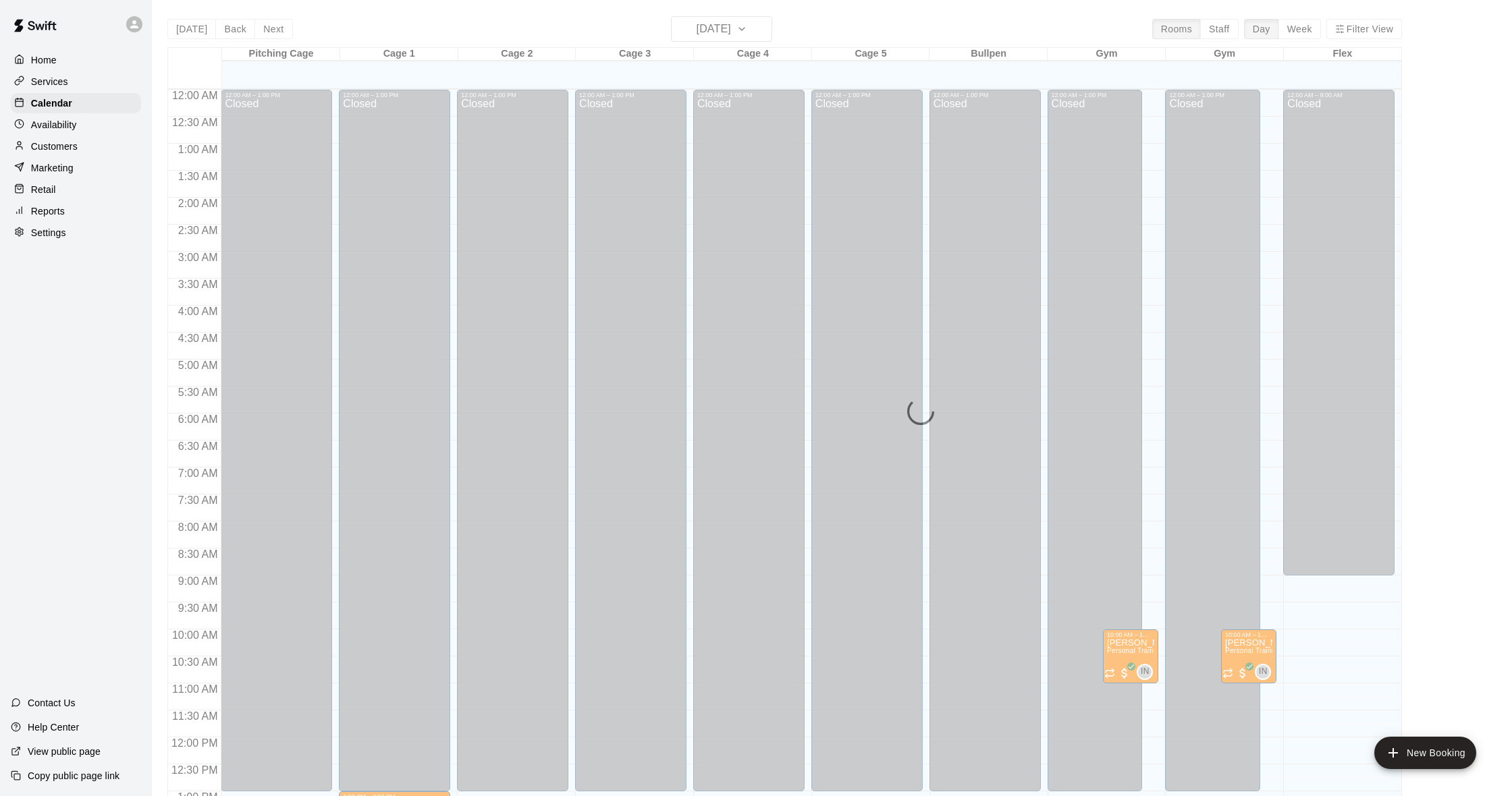
scroll to position [533, 0]
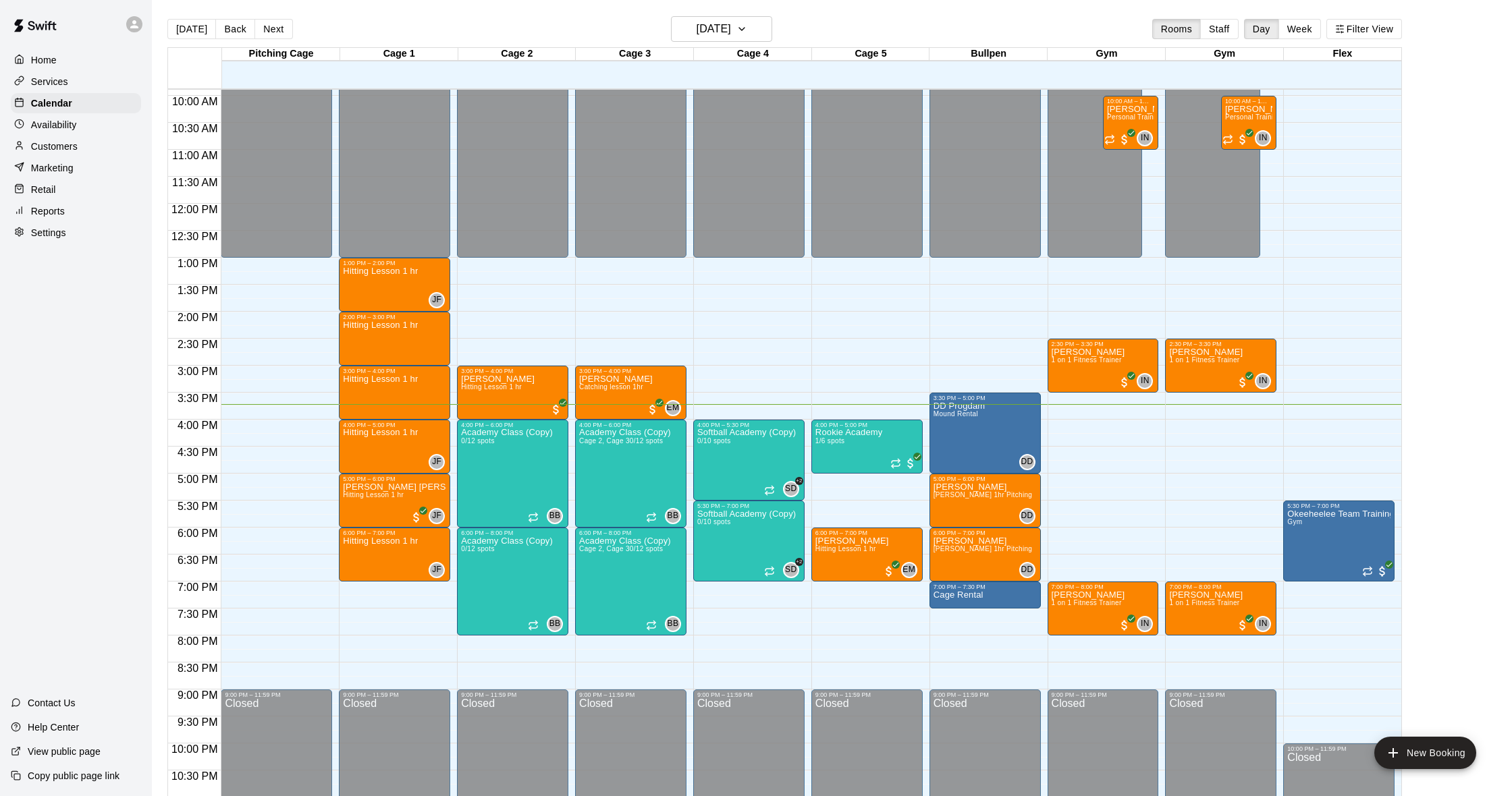
click at [93, 150] on div "Customers" at bounding box center [76, 145] width 130 height 20
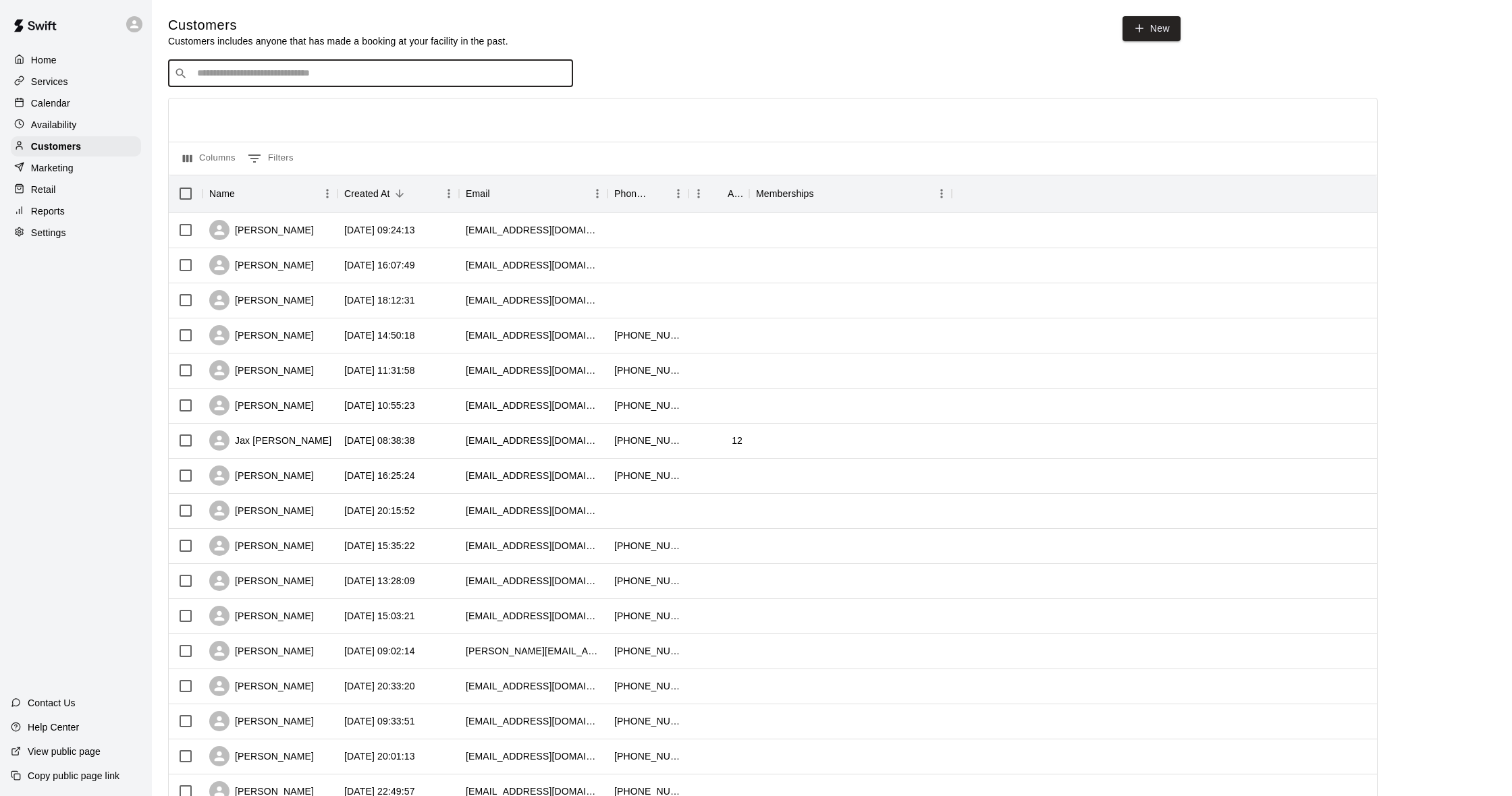
click at [290, 72] on input "Search customers by name or email" at bounding box center [380, 74] width 374 height 13
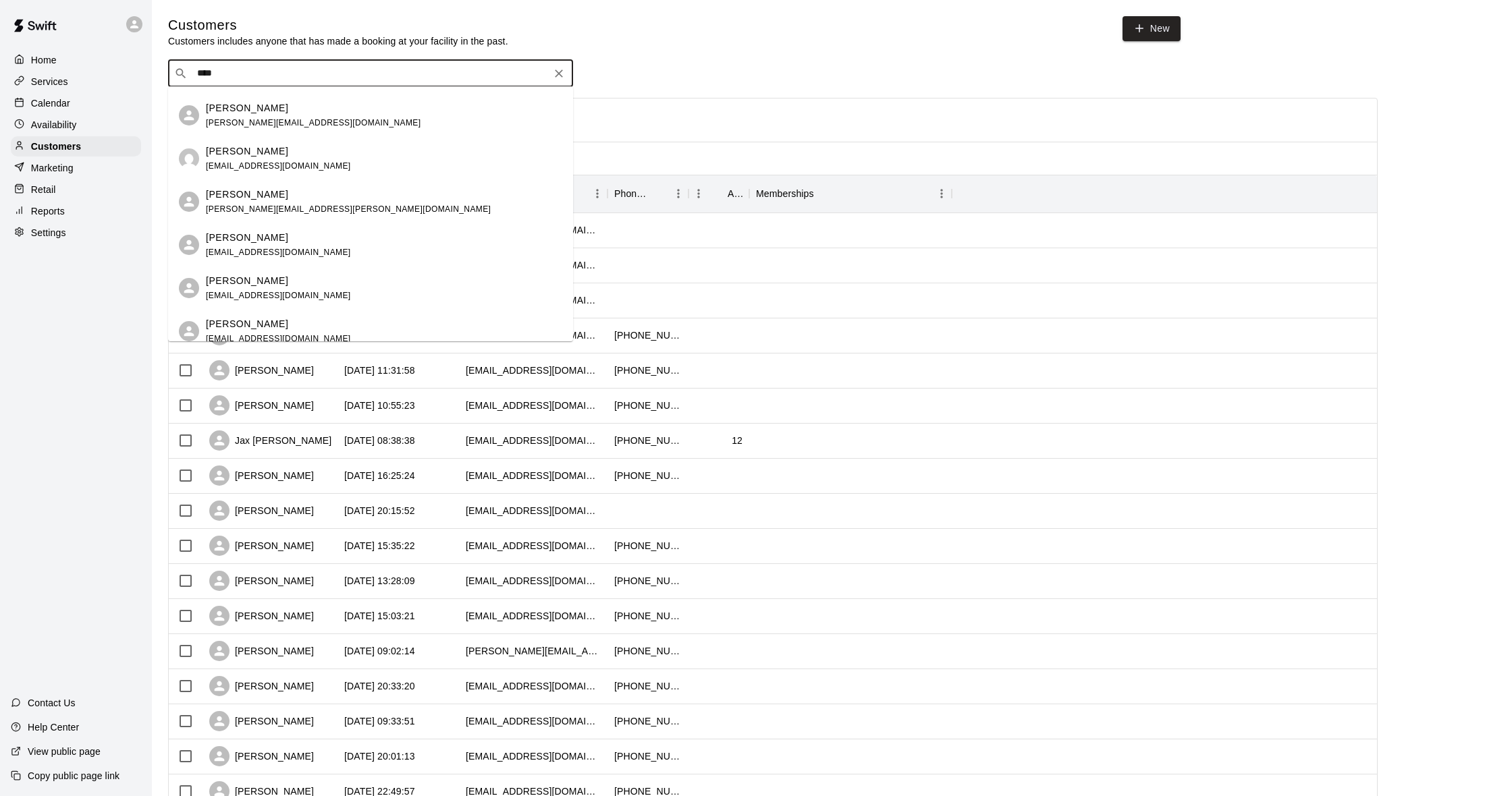
scroll to position [772, 0]
type input "****"
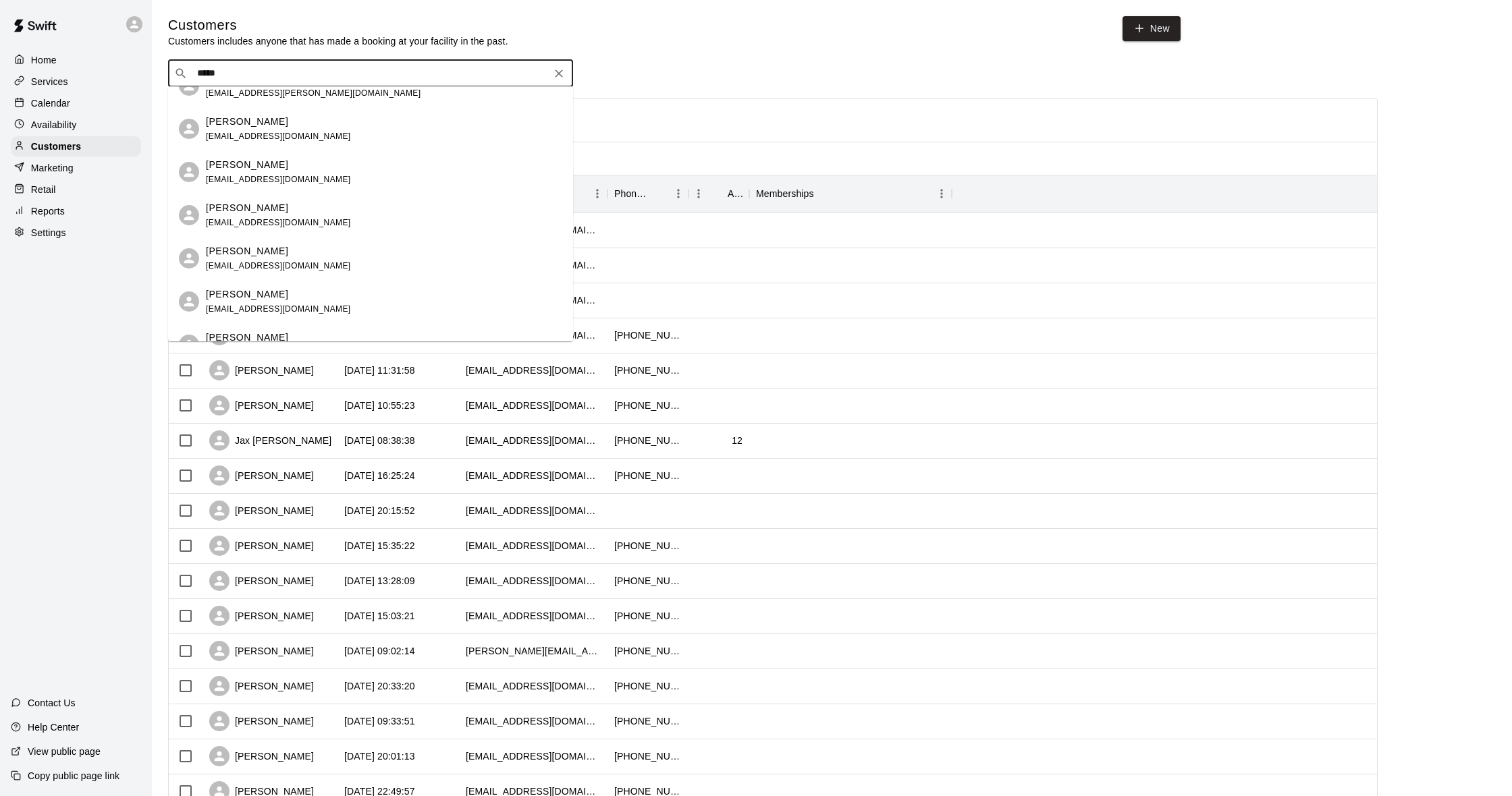
scroll to position [888, 0]
click at [259, 181] on span "[EMAIL_ADDRESS][DOMAIN_NAME]" at bounding box center [279, 178] width 145 height 9
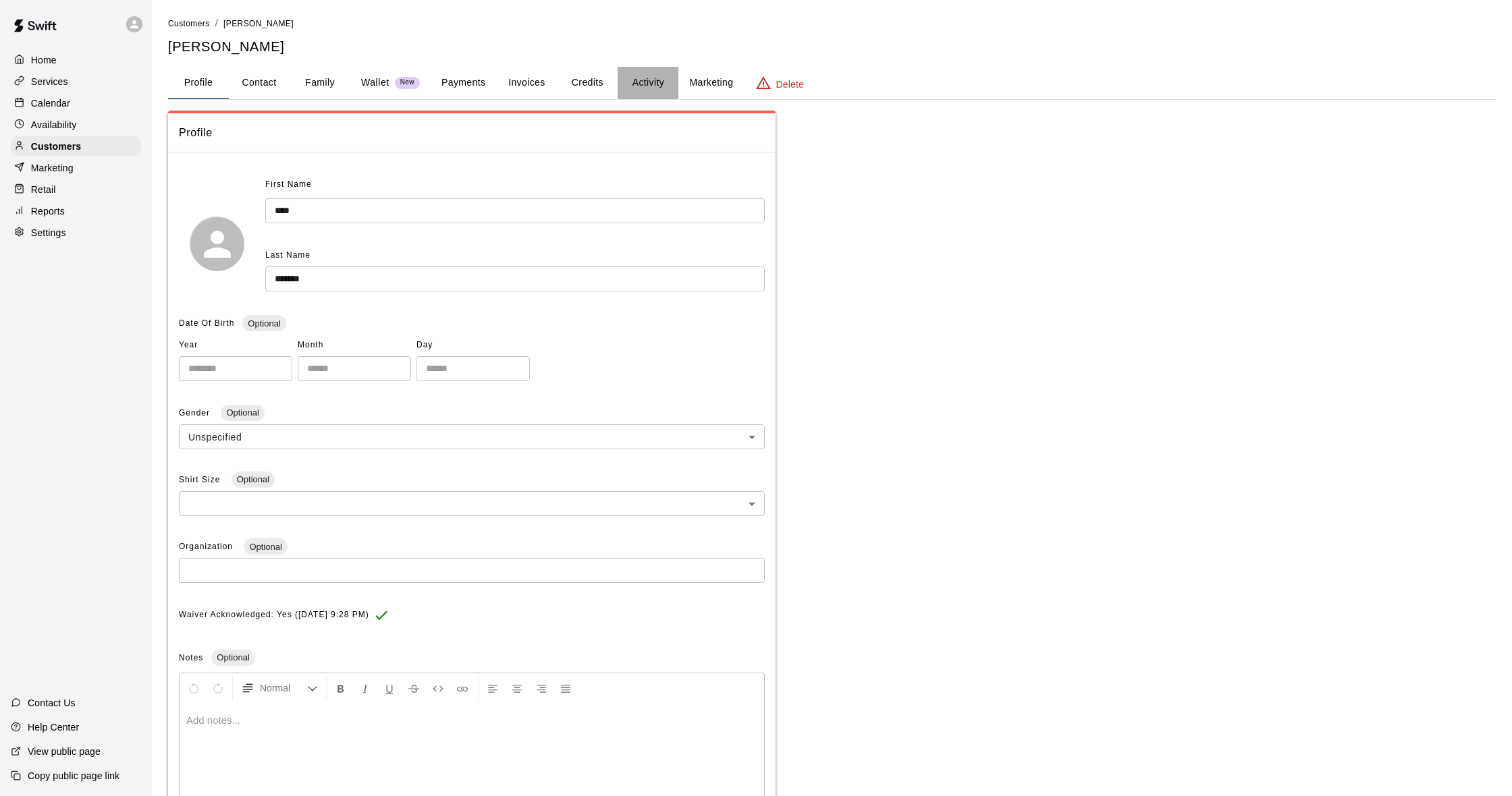
click at [648, 84] on button "Activity" at bounding box center [648, 83] width 60 height 32
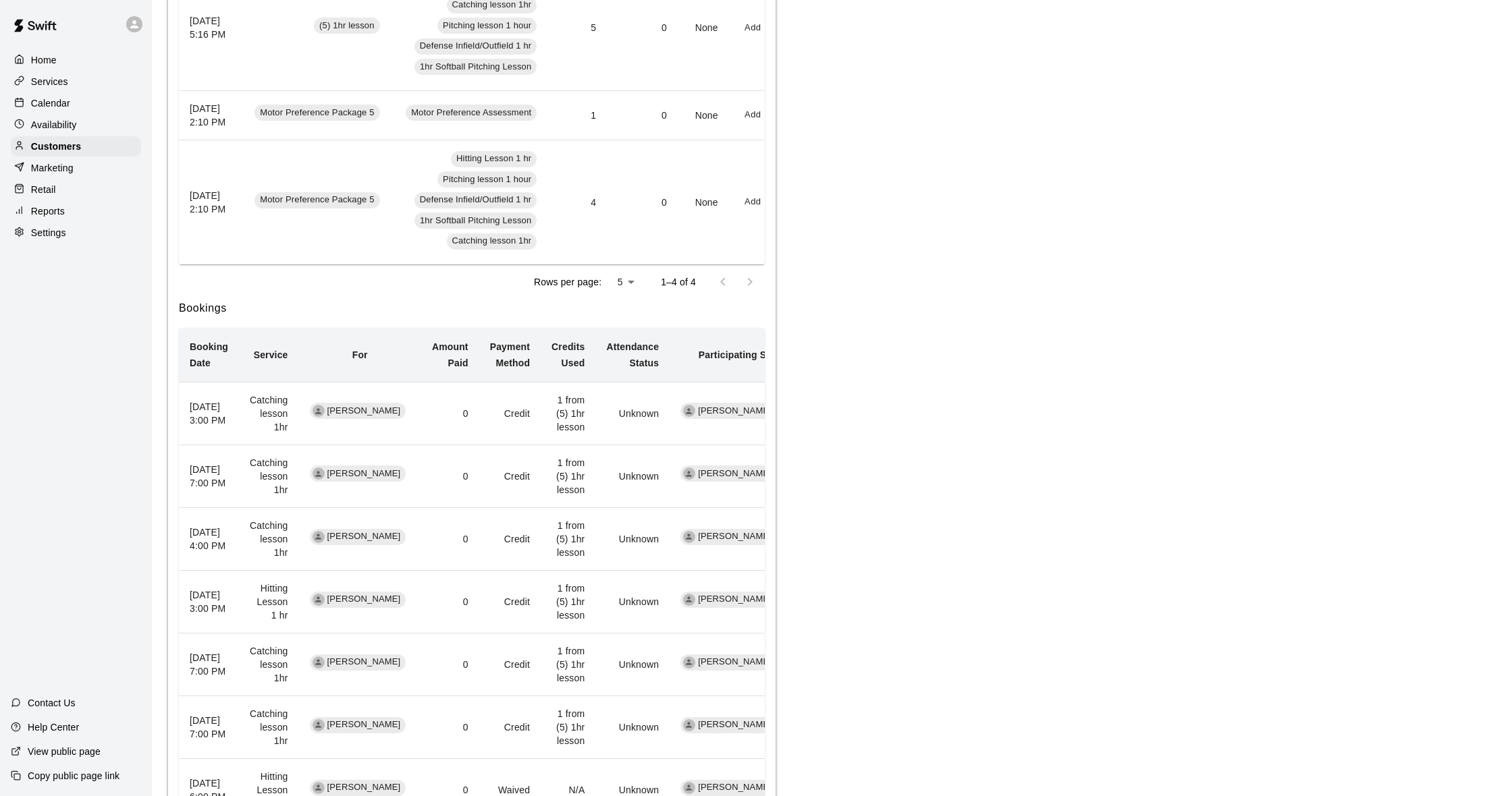
scroll to position [543, 0]
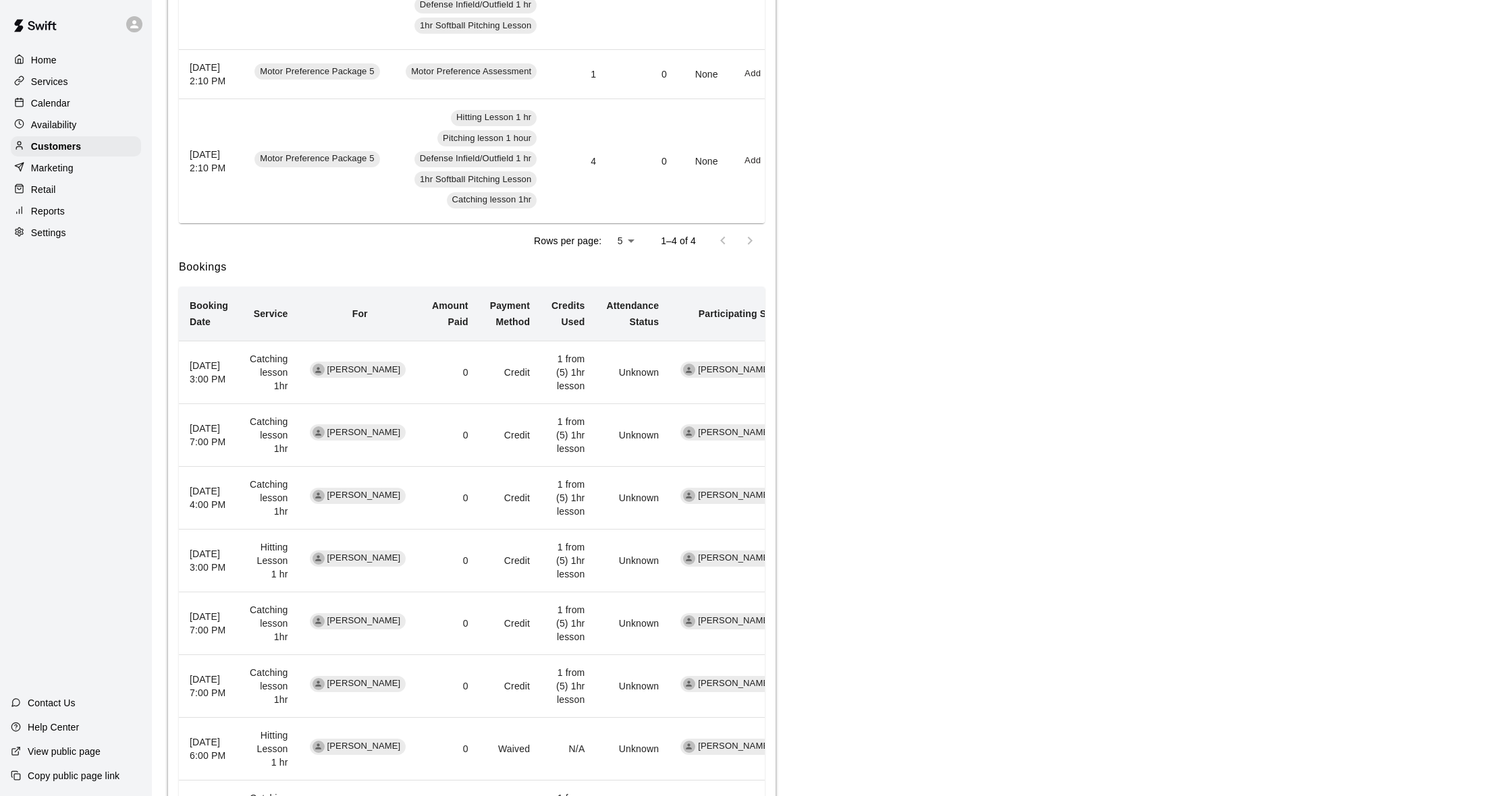
click at [79, 209] on div "Reports" at bounding box center [76, 211] width 130 height 20
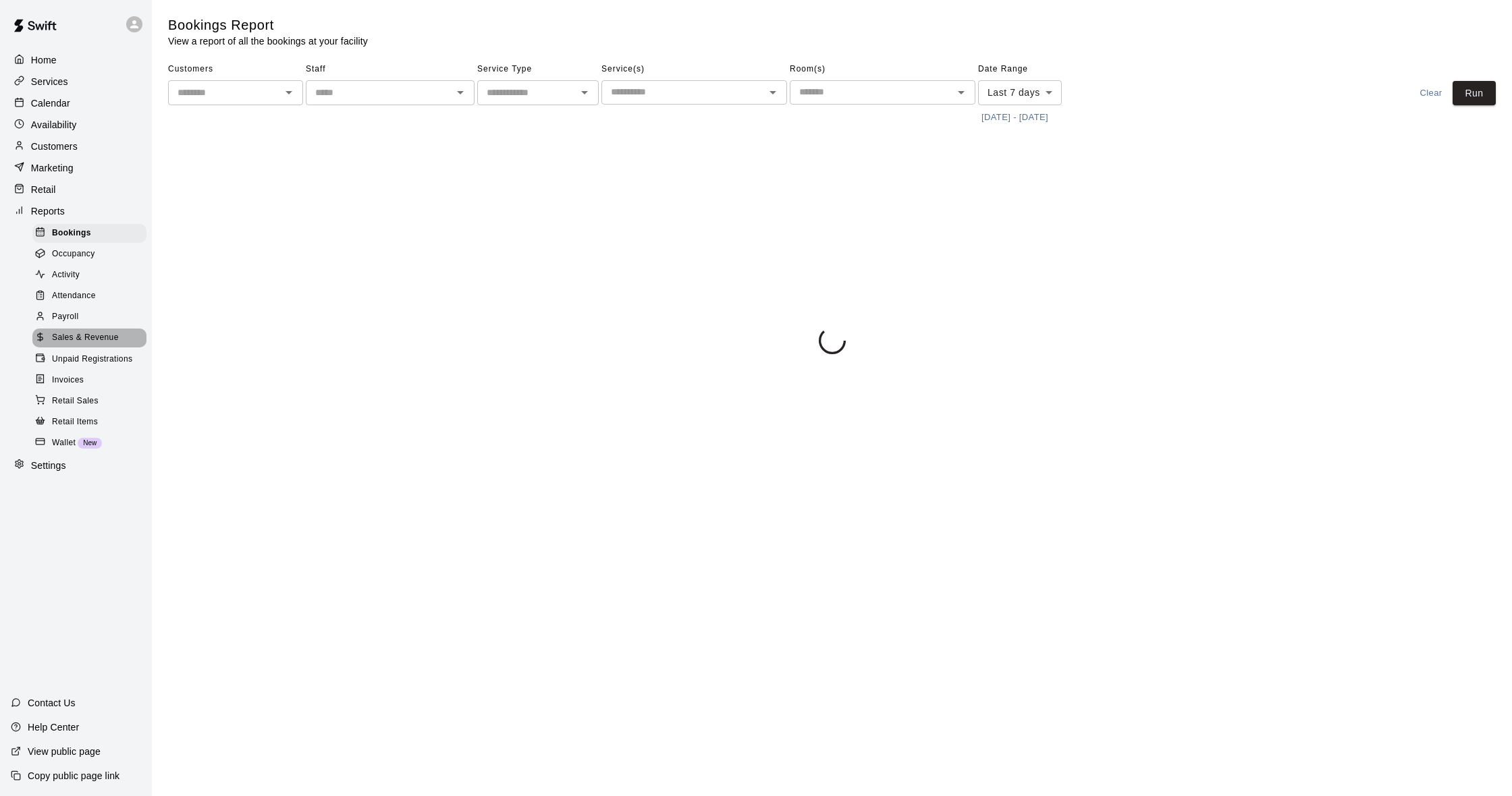
drag, startPoint x: 103, startPoint y: 334, endPoint x: 95, endPoint y: 331, distance: 8.5
click at [102, 334] on span "Sales & Revenue" at bounding box center [85, 338] width 67 height 13
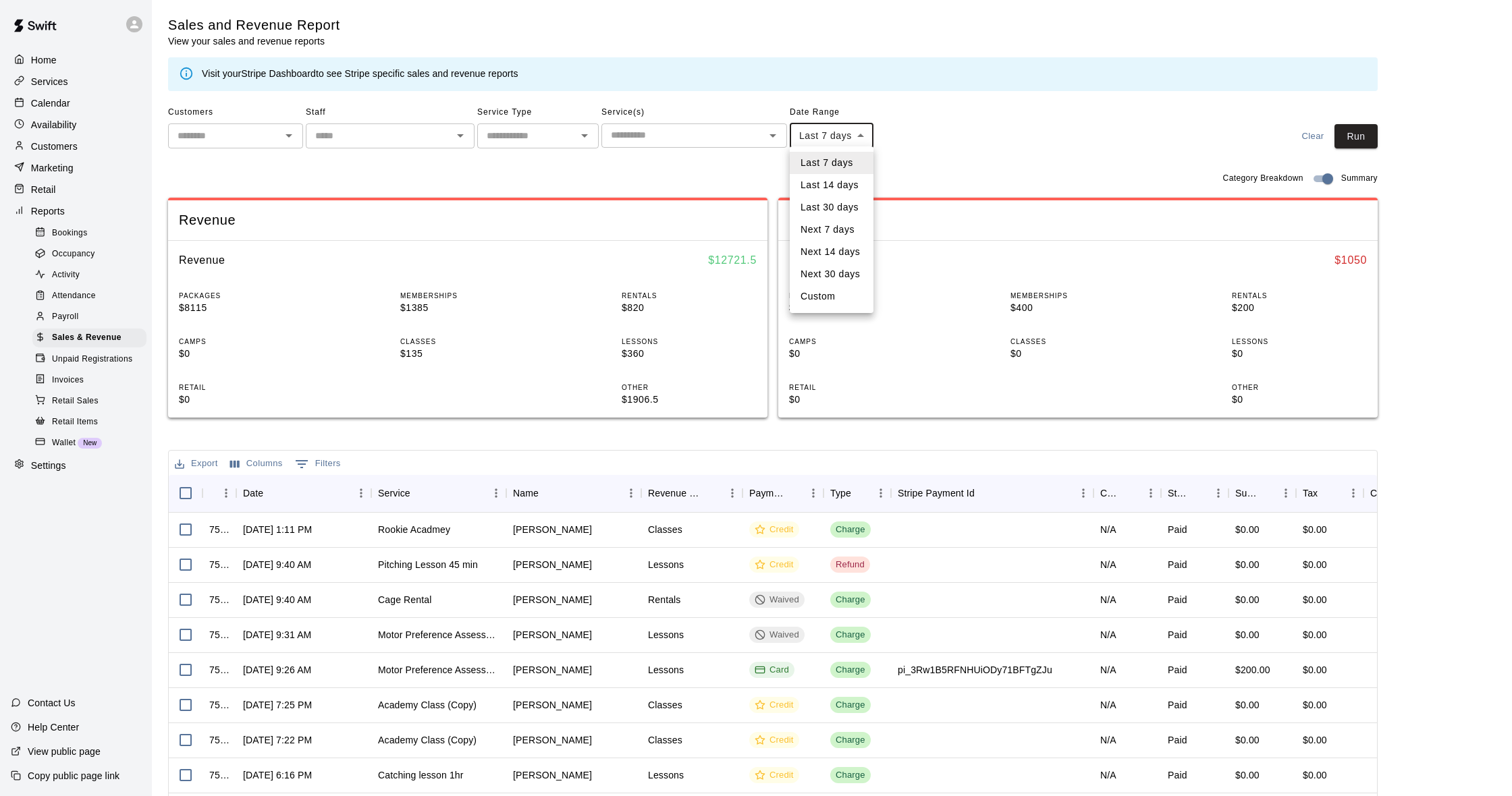
click at [836, 141] on body "Home Services Calendar Availability Customers Marketing Retail Reports Bookings…" at bounding box center [756, 464] width 1512 height 928
click at [813, 305] on li "Custom" at bounding box center [831, 296] width 84 height 23
type input "******"
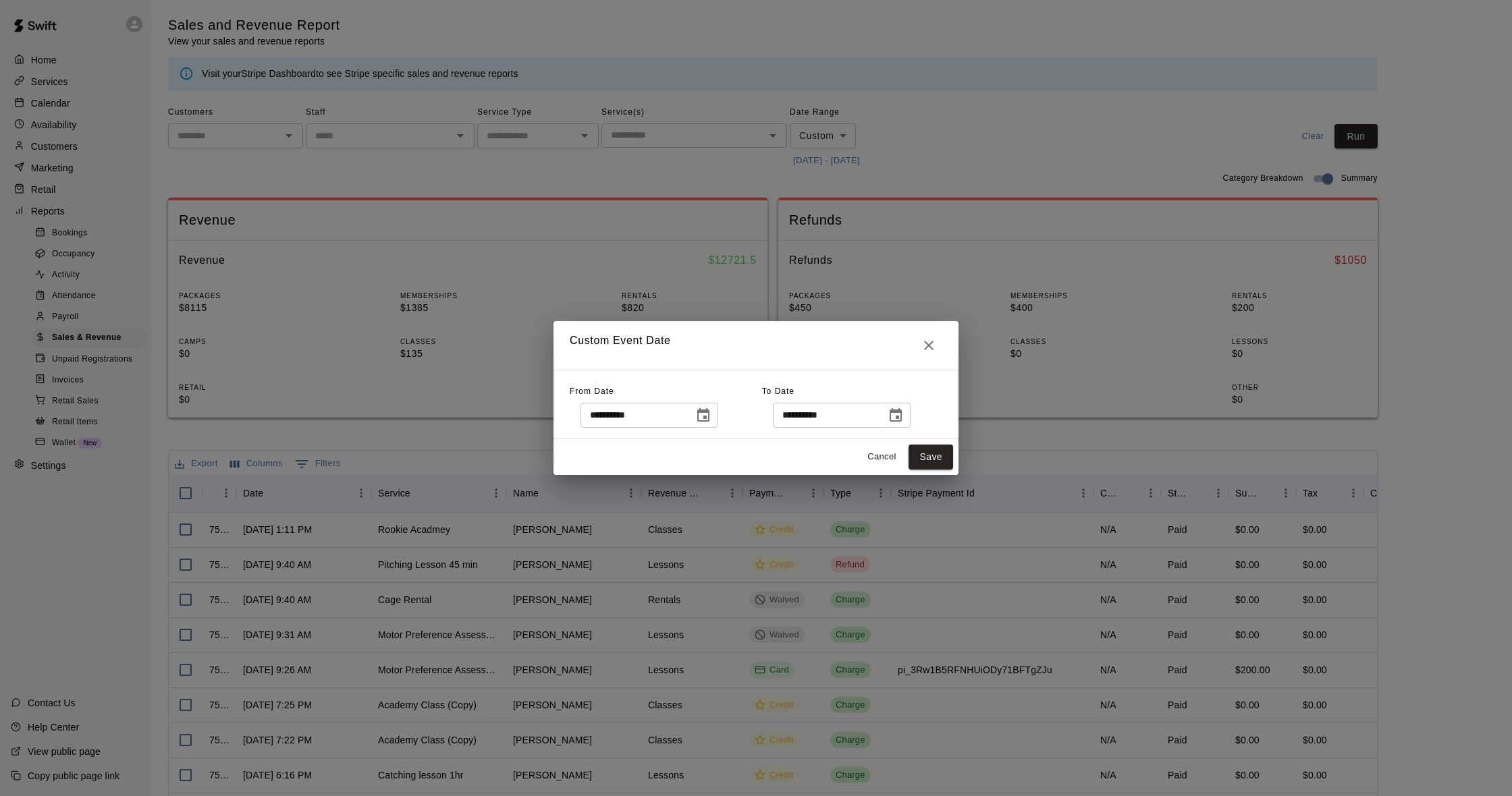
drag, startPoint x: 710, startPoint y: 417, endPoint x: 703, endPoint y: 414, distance: 7.6
click at [709, 417] on icon "Choose date, selected date is Aug 7, 2025" at bounding box center [703, 415] width 16 height 16
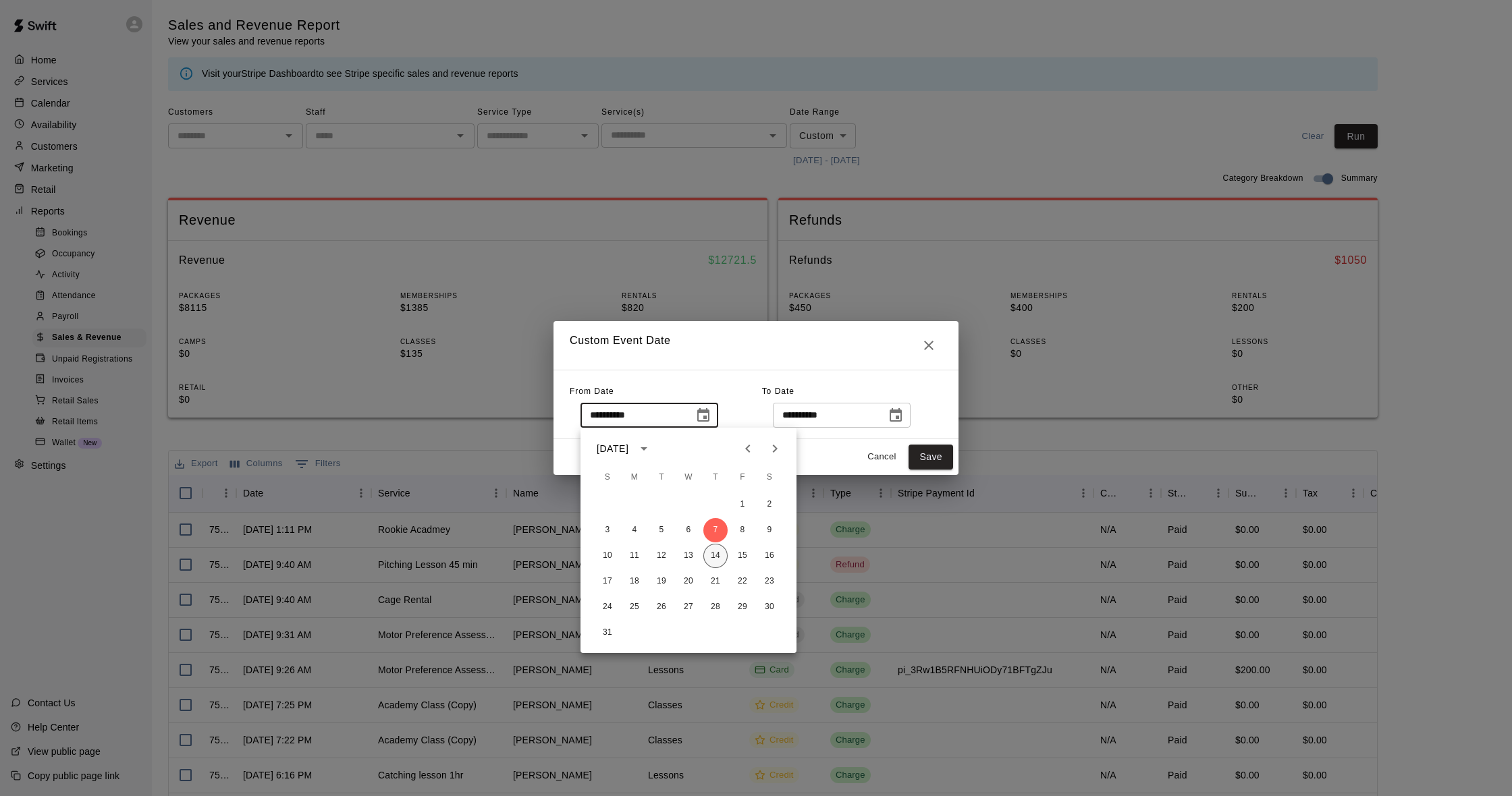
click at [718, 559] on button "14" at bounding box center [716, 556] width 25 height 25
type input "**********"
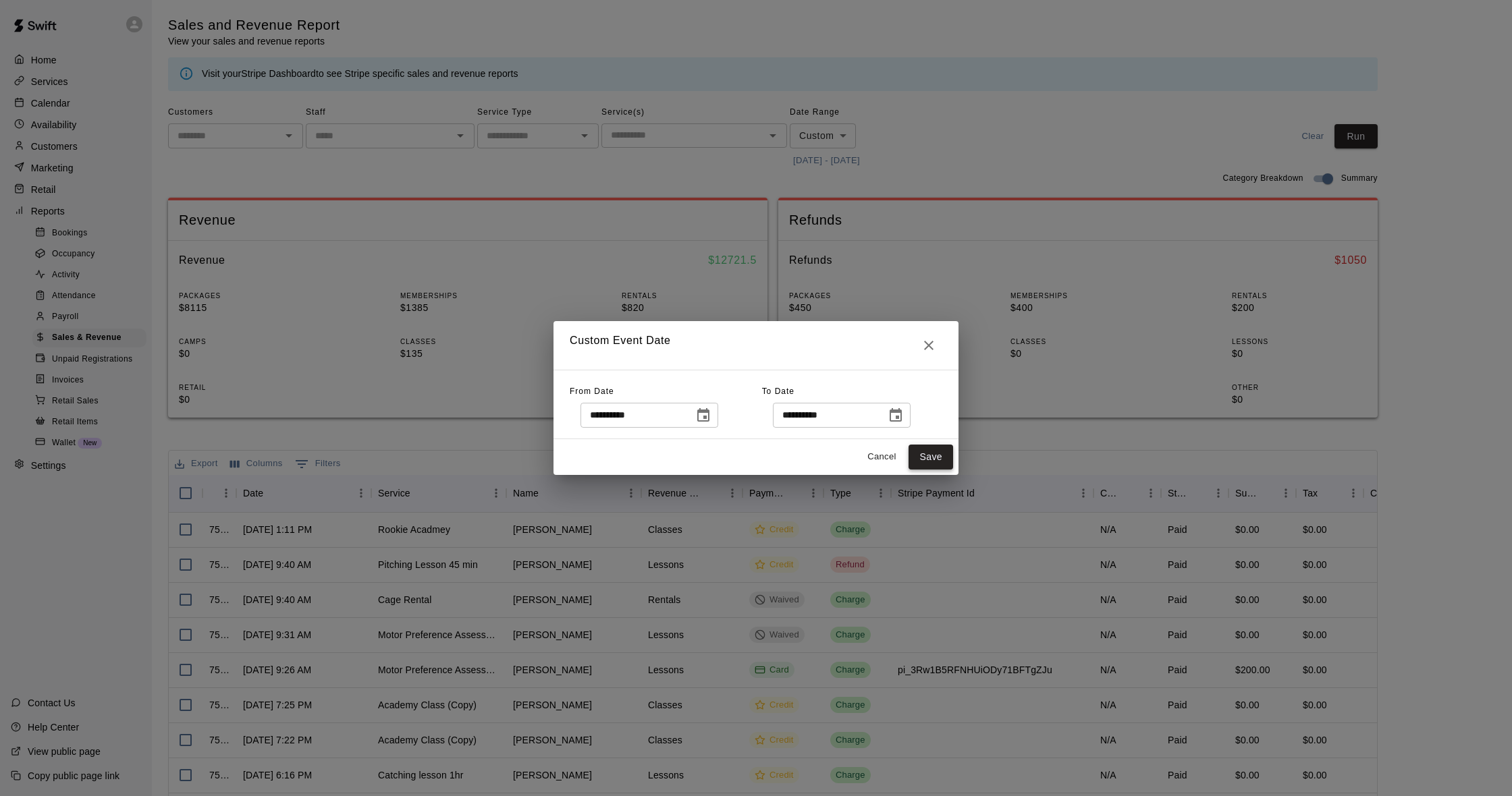
click at [941, 449] on button "Save" at bounding box center [930, 457] width 44 height 25
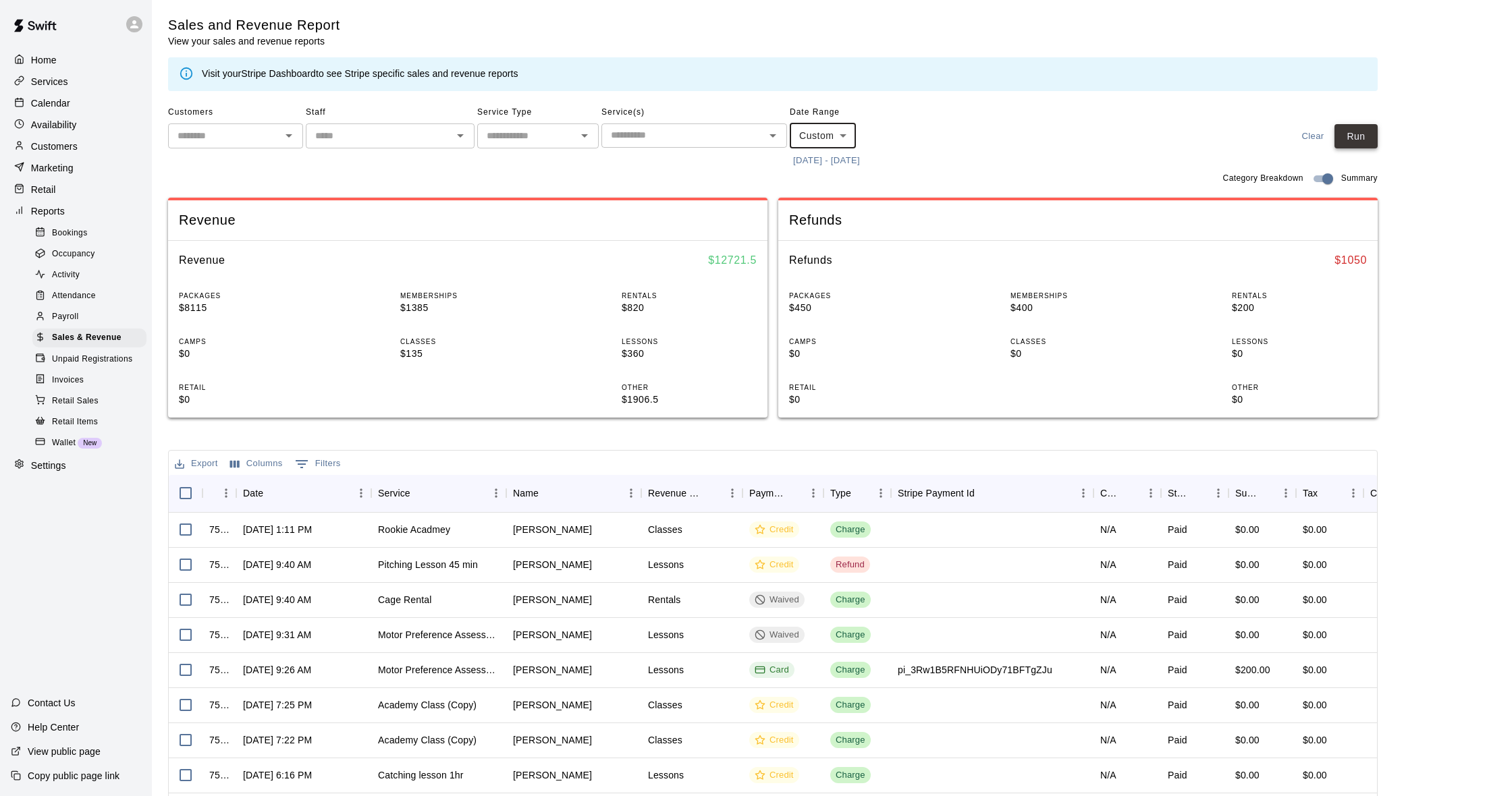
click at [1344, 140] on button "Run" at bounding box center [1356, 137] width 43 height 25
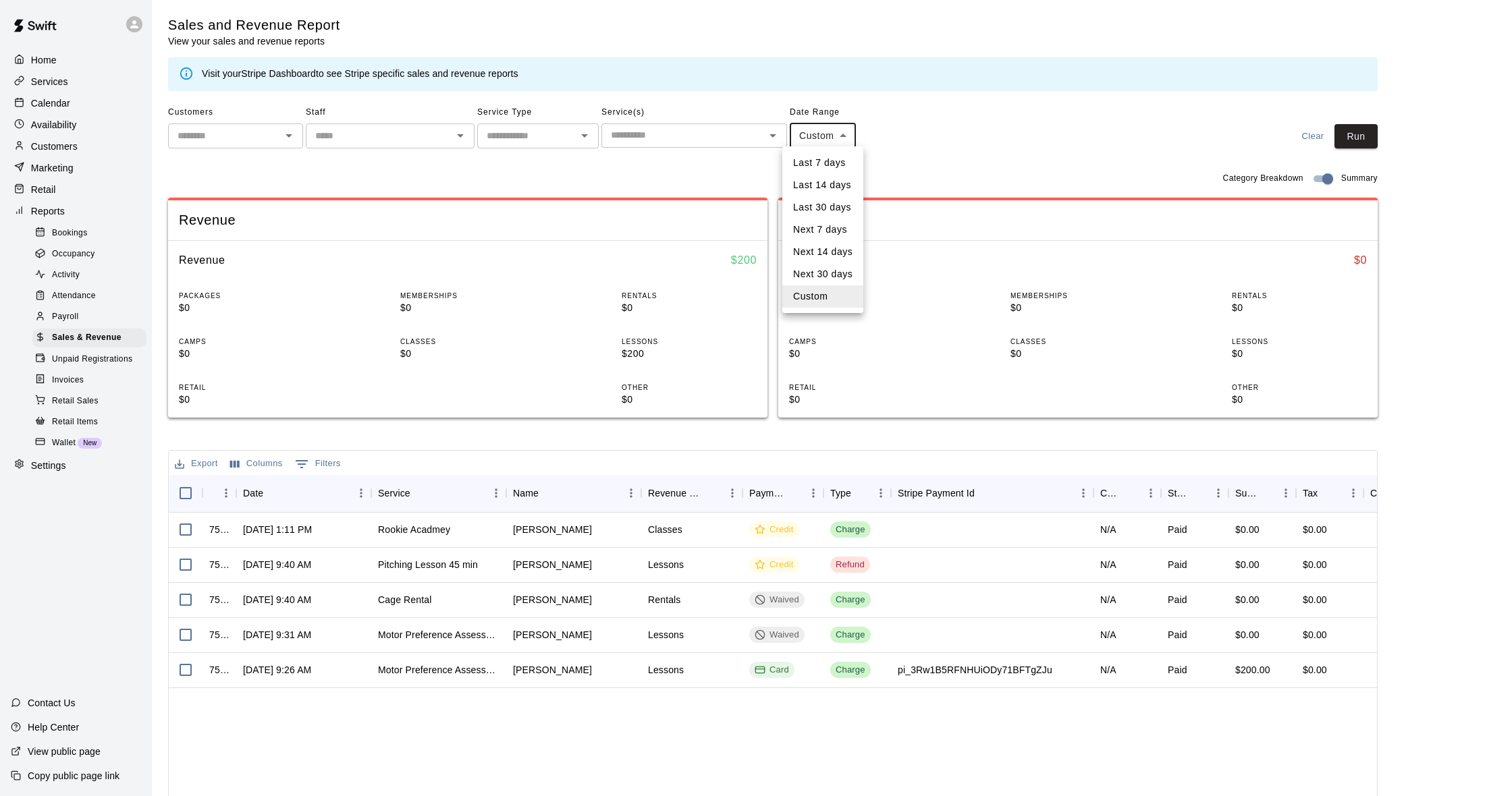
click at [834, 136] on body "Home Services Calendar Availability Customers Marketing Retail Reports Bookings…" at bounding box center [756, 464] width 1512 height 928
click at [910, 128] on div at bounding box center [756, 398] width 1512 height 796
click at [863, 158] on button "[DATE] - [DATE]" at bounding box center [826, 161] width 74 height 21
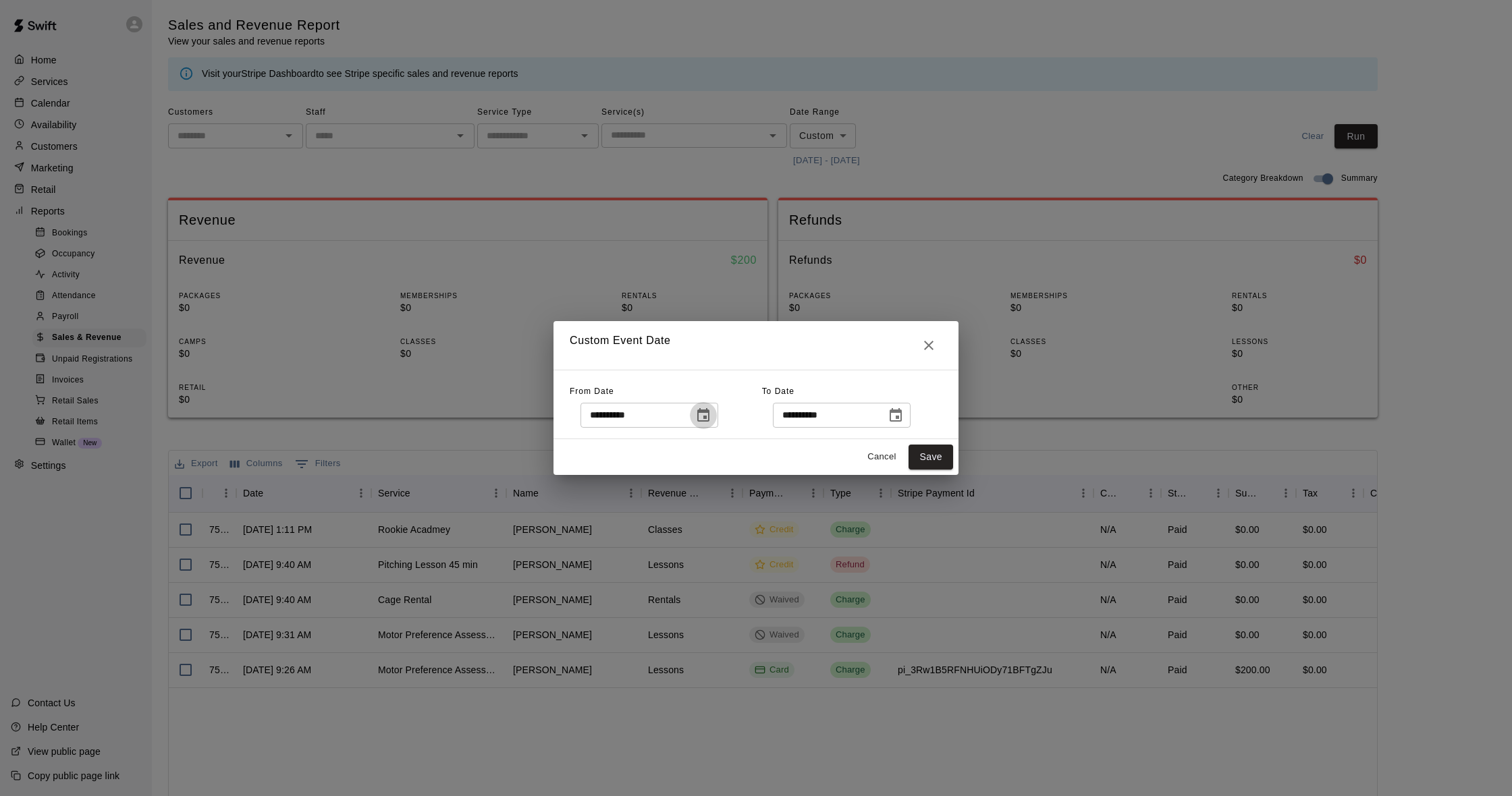
drag, startPoint x: 713, startPoint y: 411, endPoint x: 704, endPoint y: 407, distance: 9.8
click at [709, 411] on icon "Choose date, selected date is Aug 14, 2025" at bounding box center [703, 415] width 12 height 13
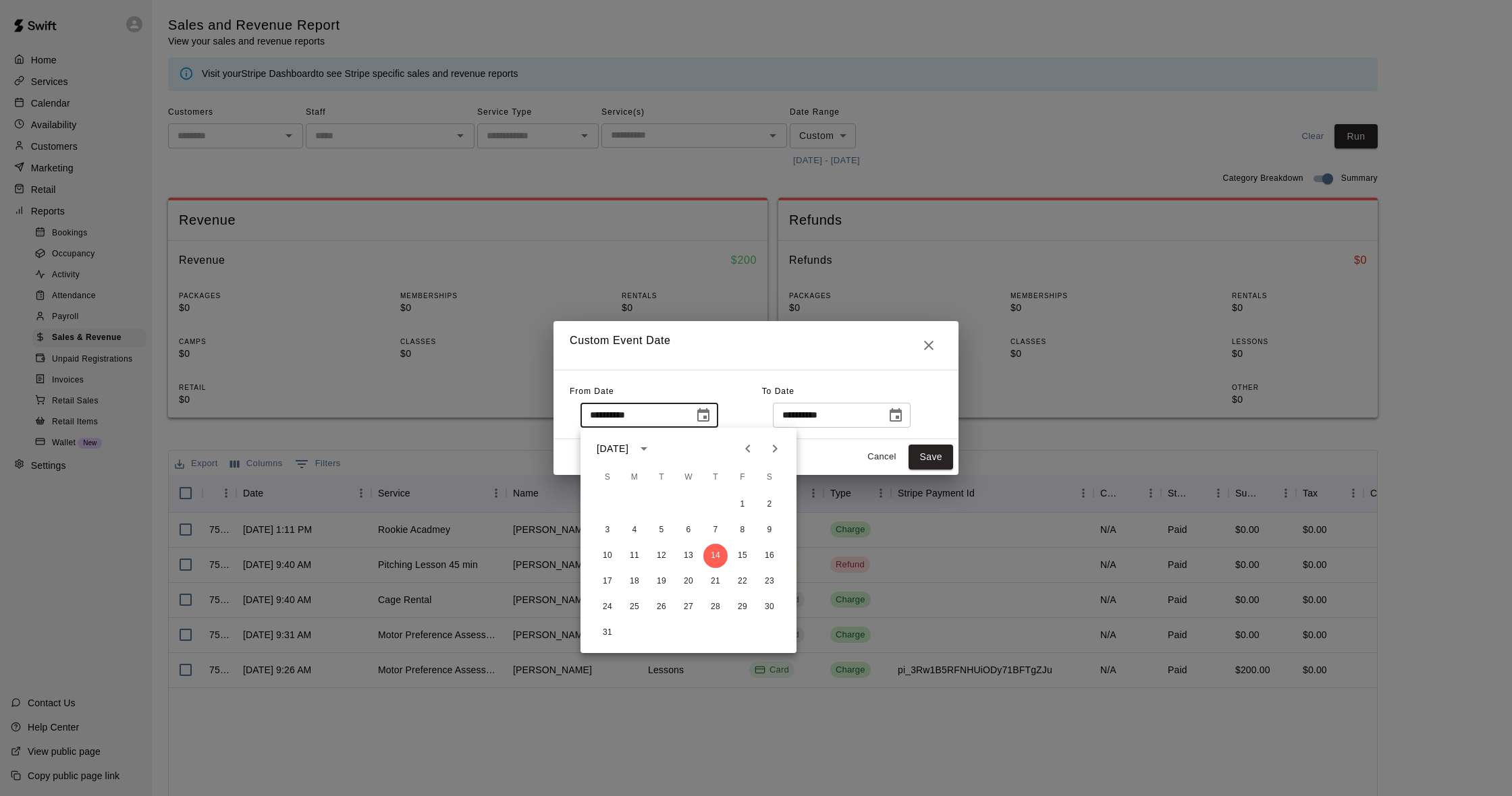
drag, startPoint x: 1018, startPoint y: 102, endPoint x: 600, endPoint y: 49, distance: 421.3
click at [1018, 102] on div "**********" at bounding box center [756, 398] width 1512 height 796
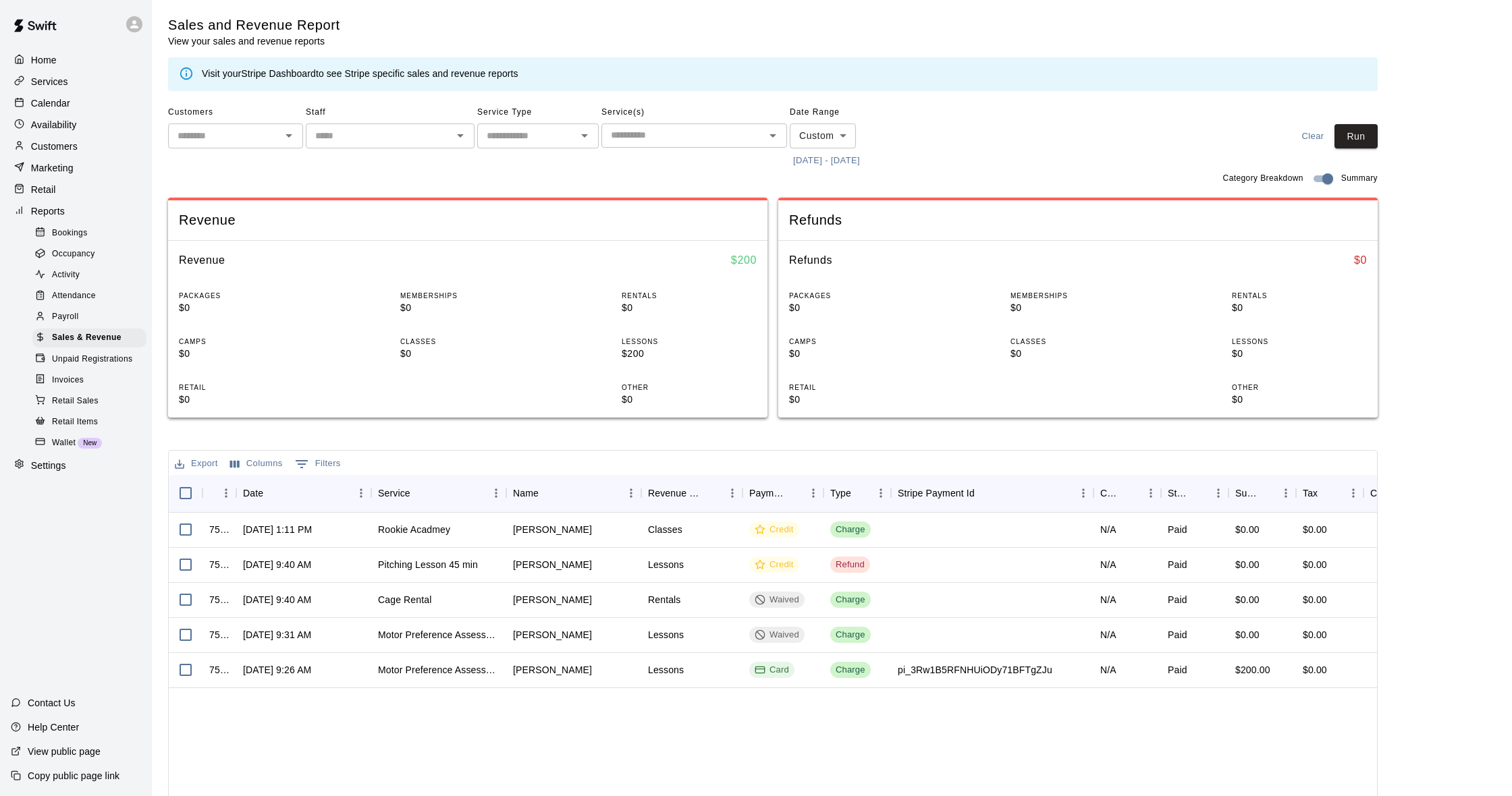
click at [49, 110] on p "Calendar" at bounding box center [50, 103] width 39 height 13
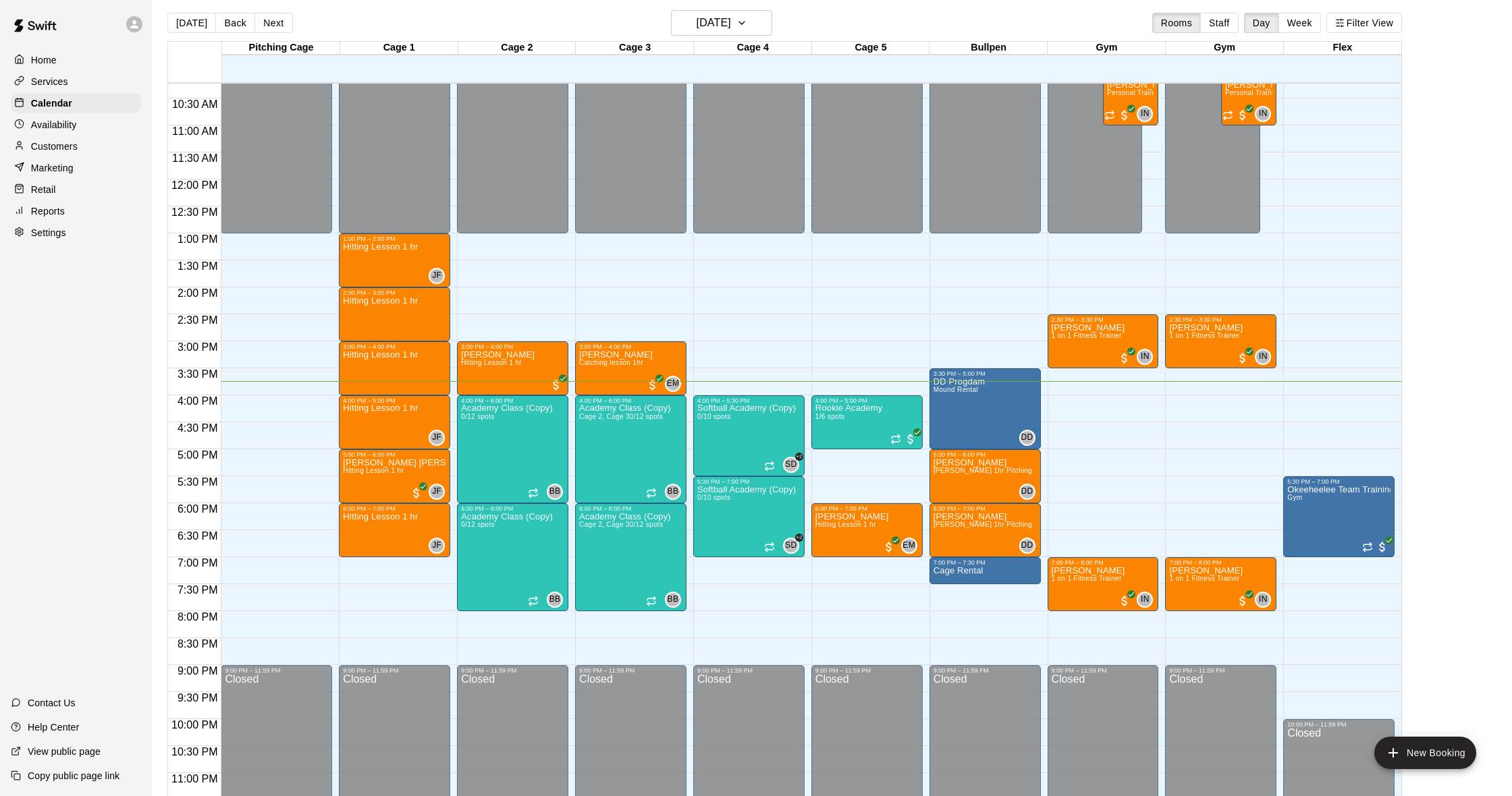
scroll to position [554, 0]
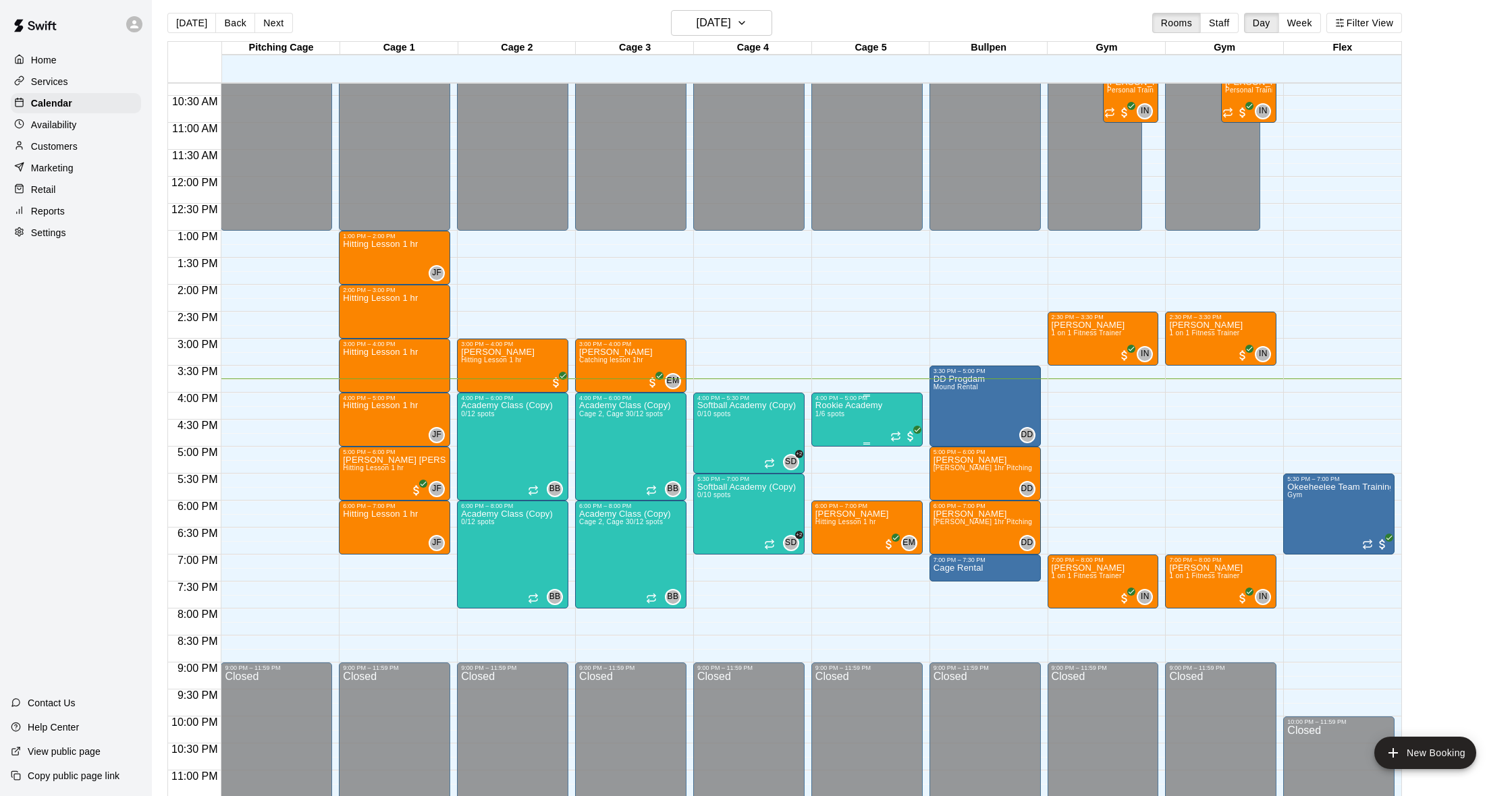
click at [852, 432] on div "Rookie Academy 1/6 spots" at bounding box center [848, 799] width 67 height 796
click at [841, 279] on div at bounding box center [756, 398] width 1512 height 796
click at [93, 145] on div "Customers" at bounding box center [76, 145] width 130 height 20
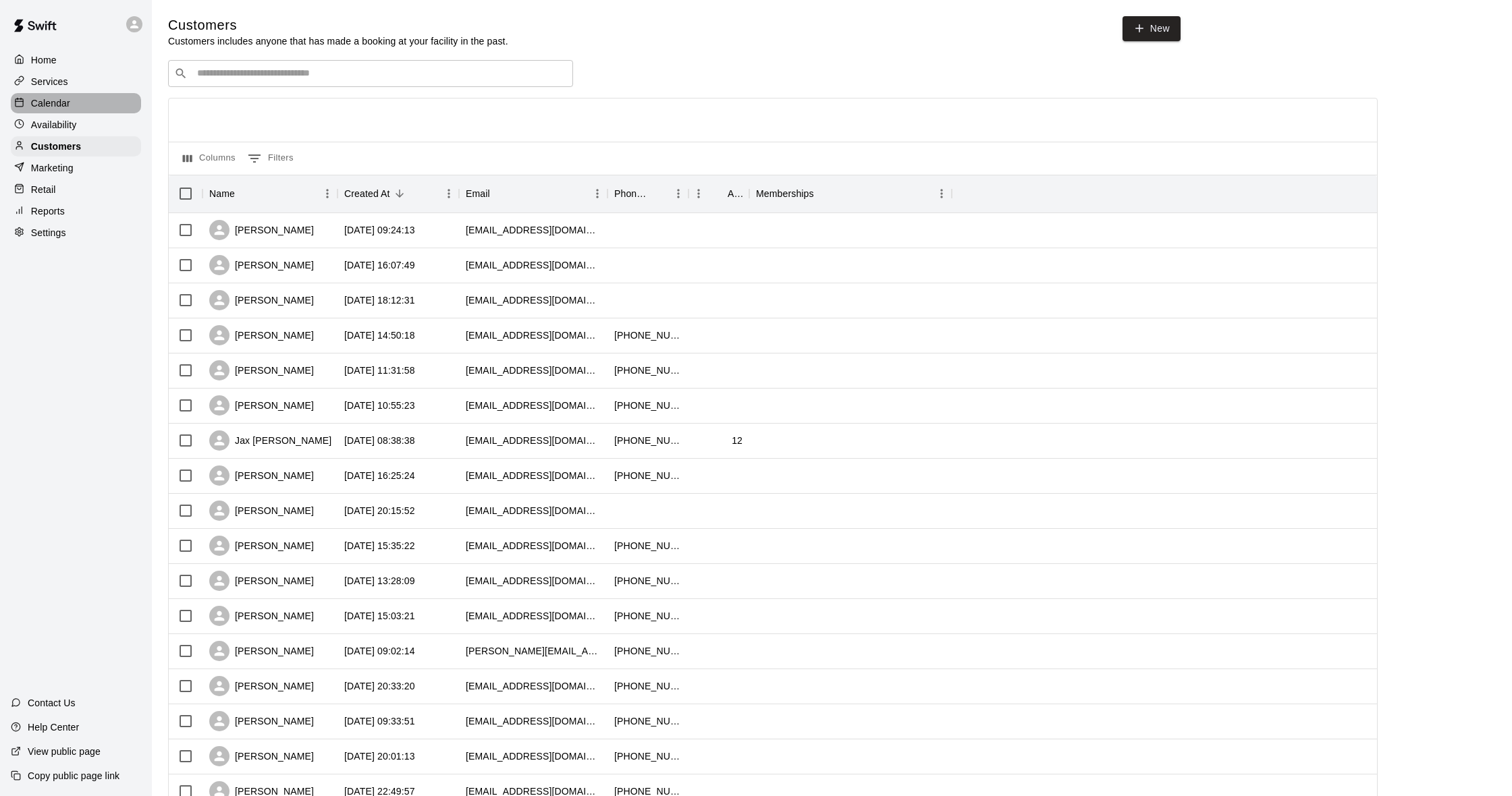
click at [88, 99] on div "Calendar" at bounding box center [76, 103] width 130 height 20
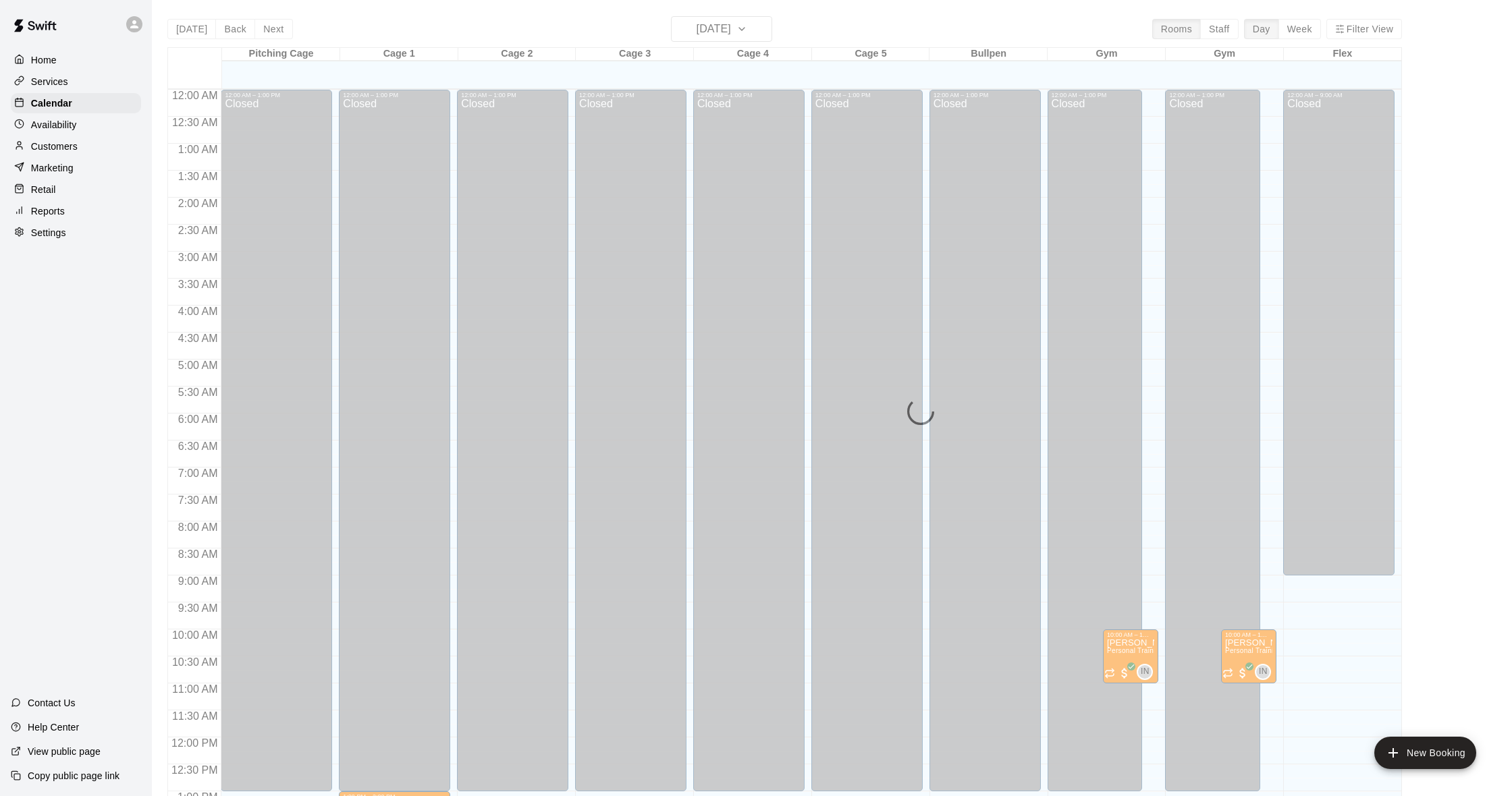
scroll to position [533, 0]
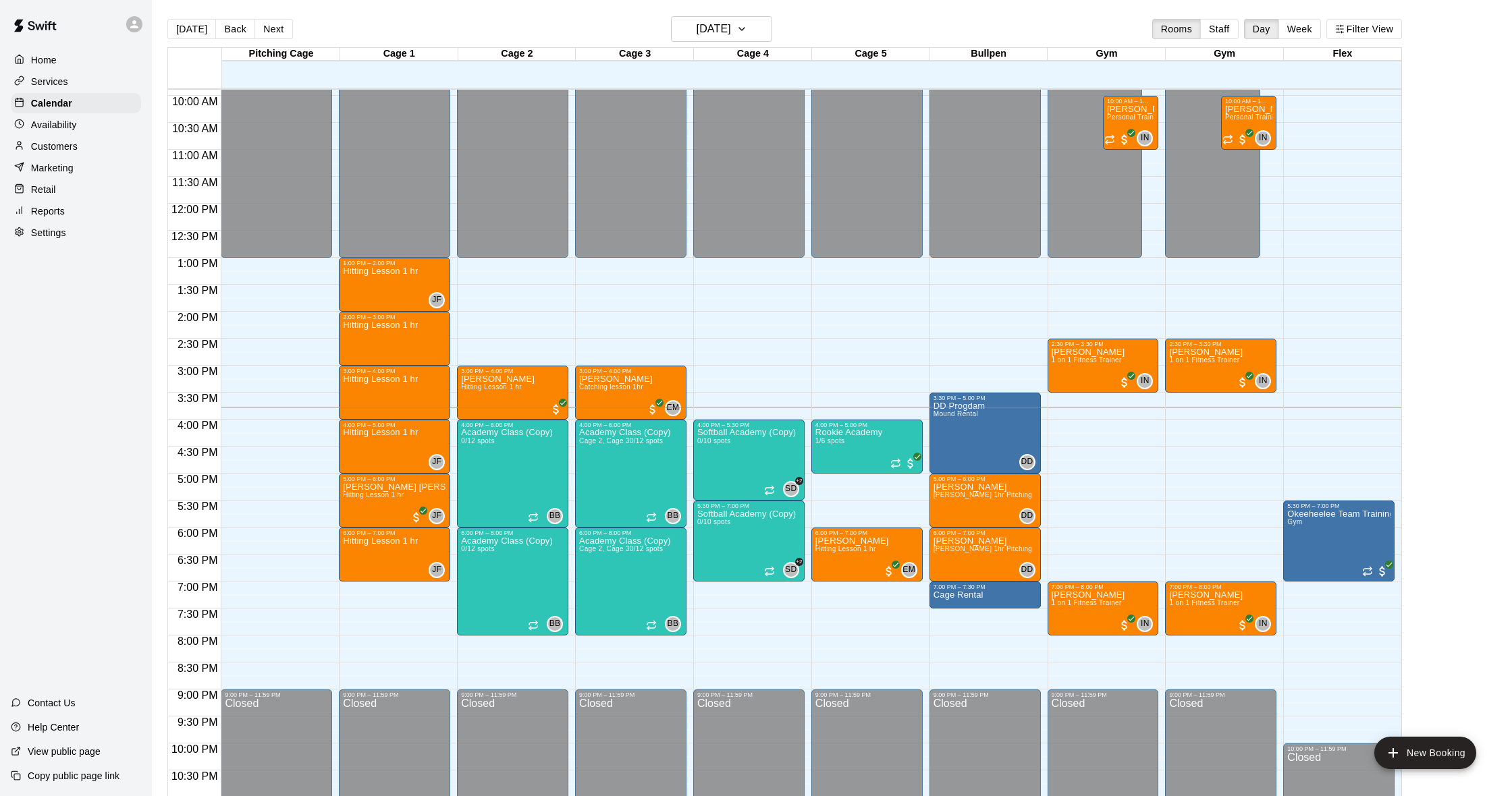
click at [75, 155] on div "Customers" at bounding box center [76, 145] width 130 height 20
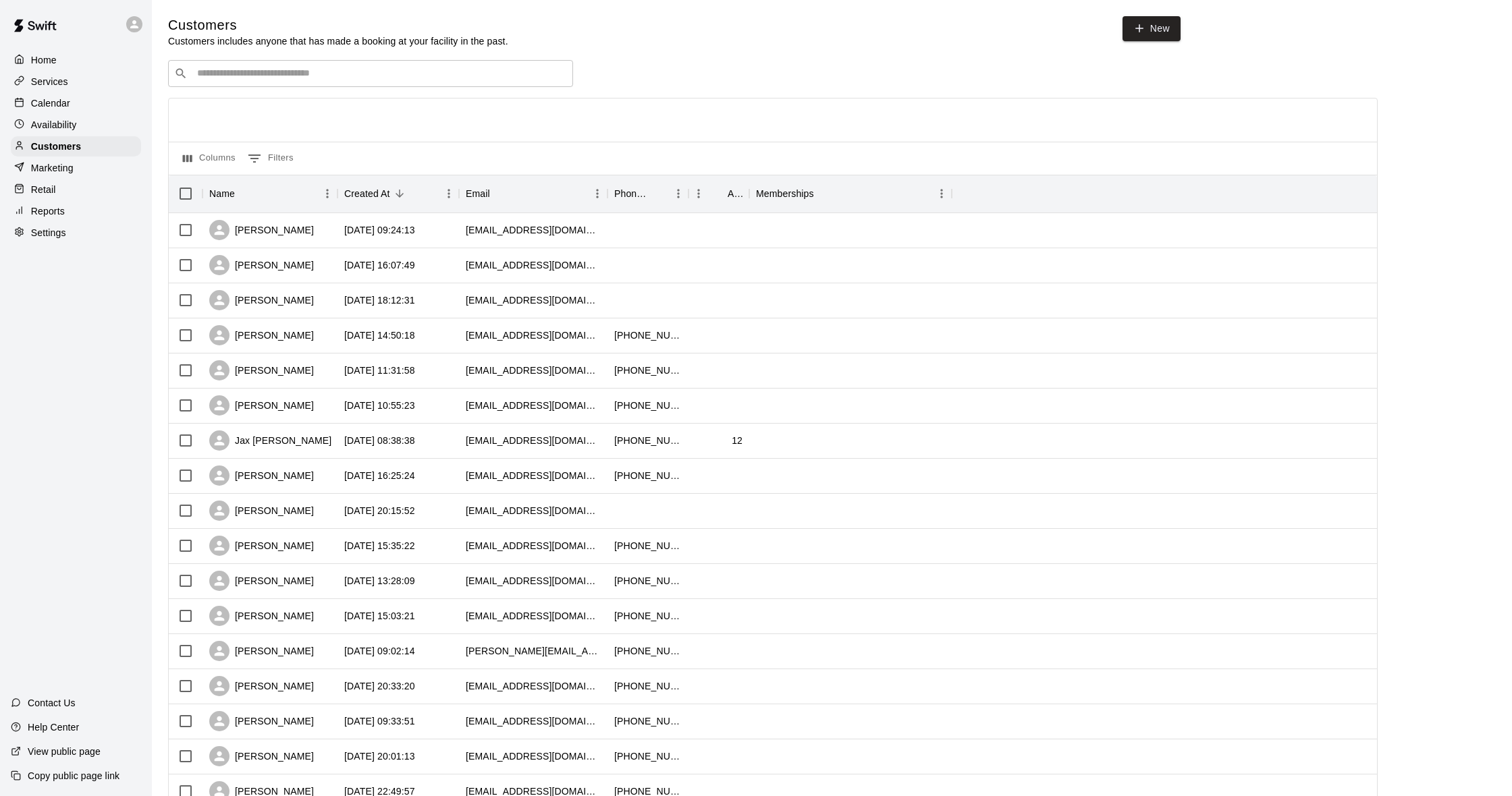
click at [235, 76] on input "Search customers by name or email" at bounding box center [380, 74] width 374 height 13
type input "*****"
click at [296, 112] on span "[EMAIL_ADDRESS][DOMAIN_NAME]" at bounding box center [279, 115] width 145 height 9
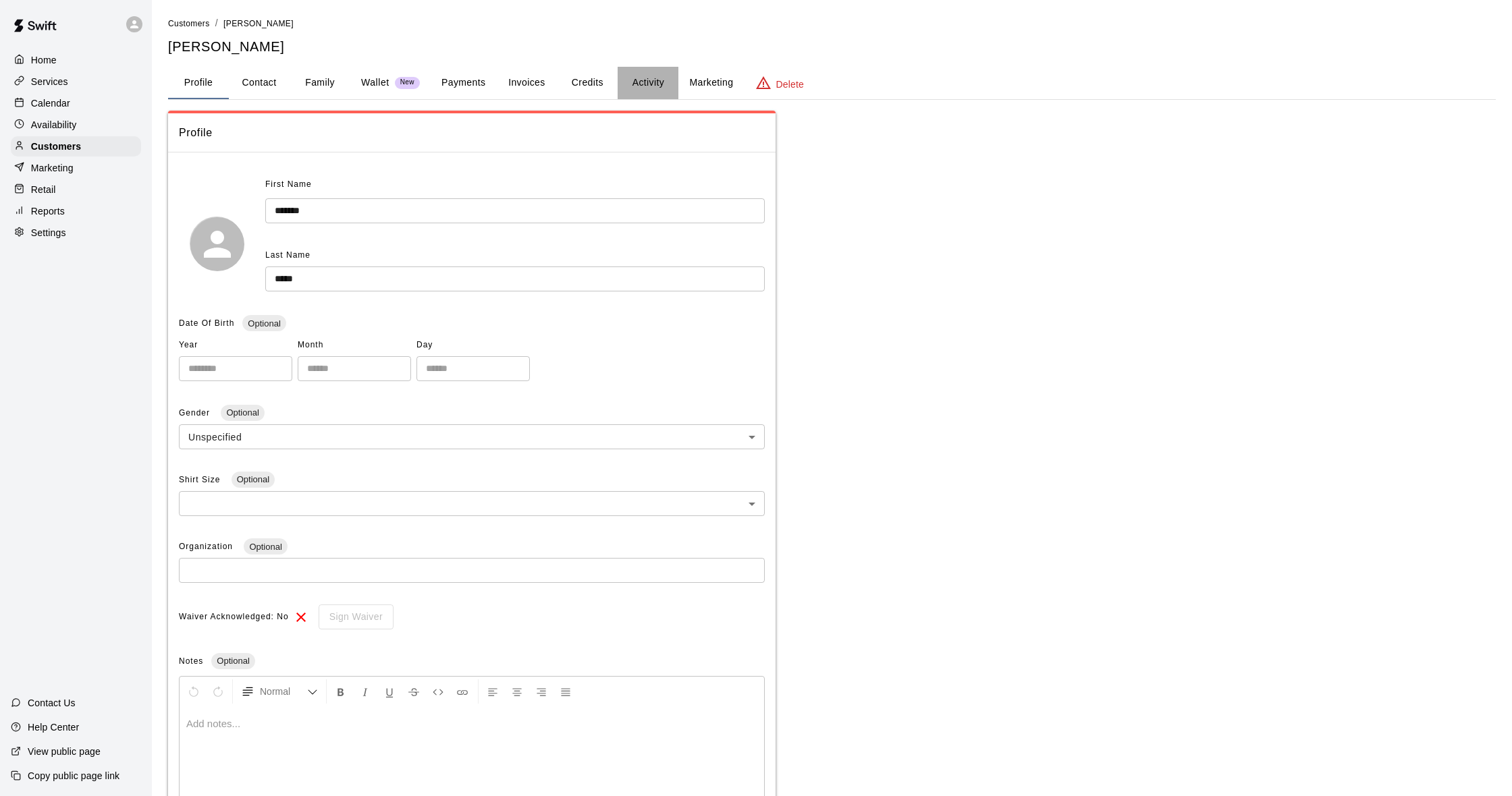
click at [648, 84] on button "Activity" at bounding box center [648, 83] width 60 height 32
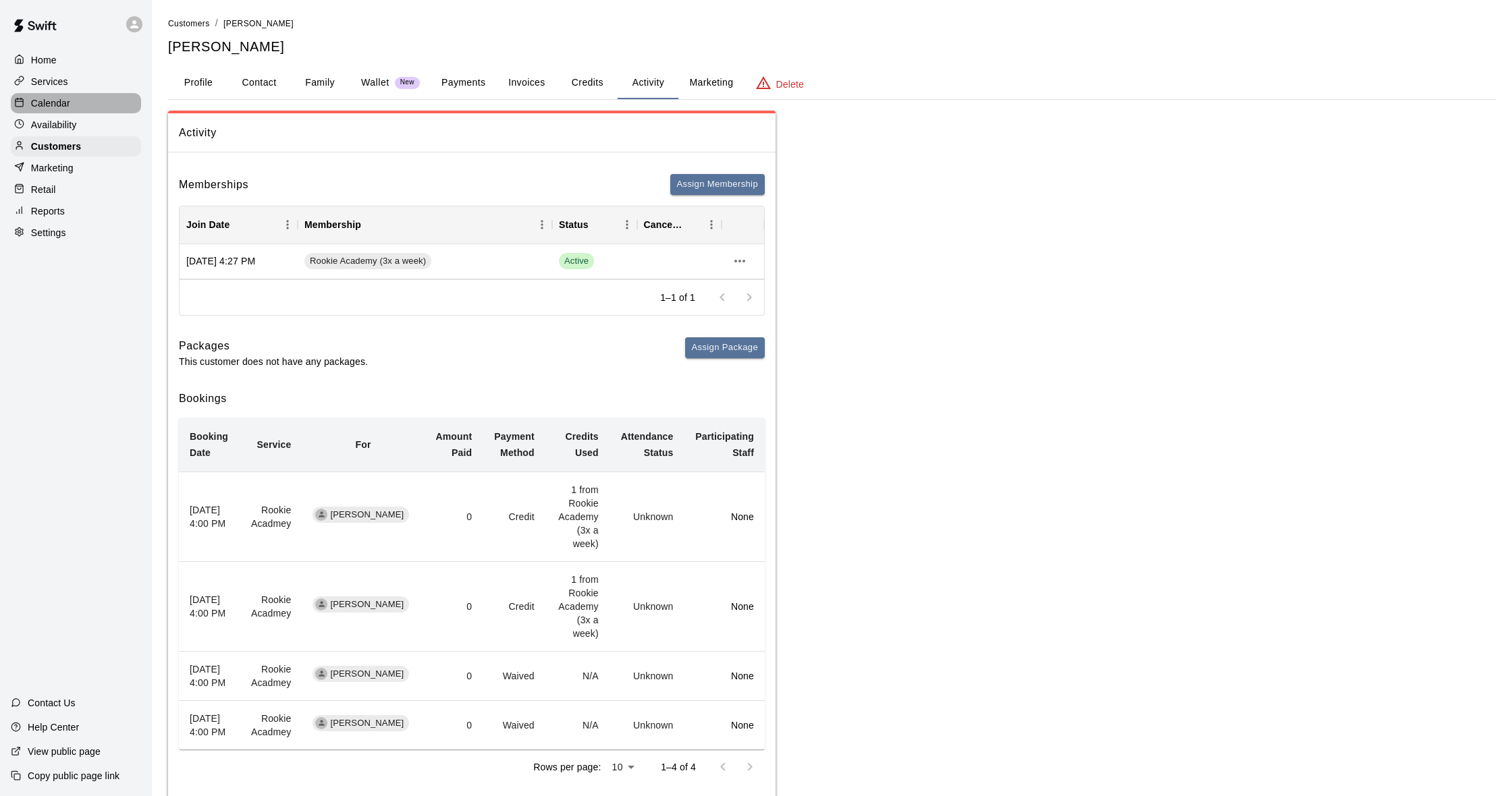
click at [48, 103] on p "Calendar" at bounding box center [50, 103] width 39 height 13
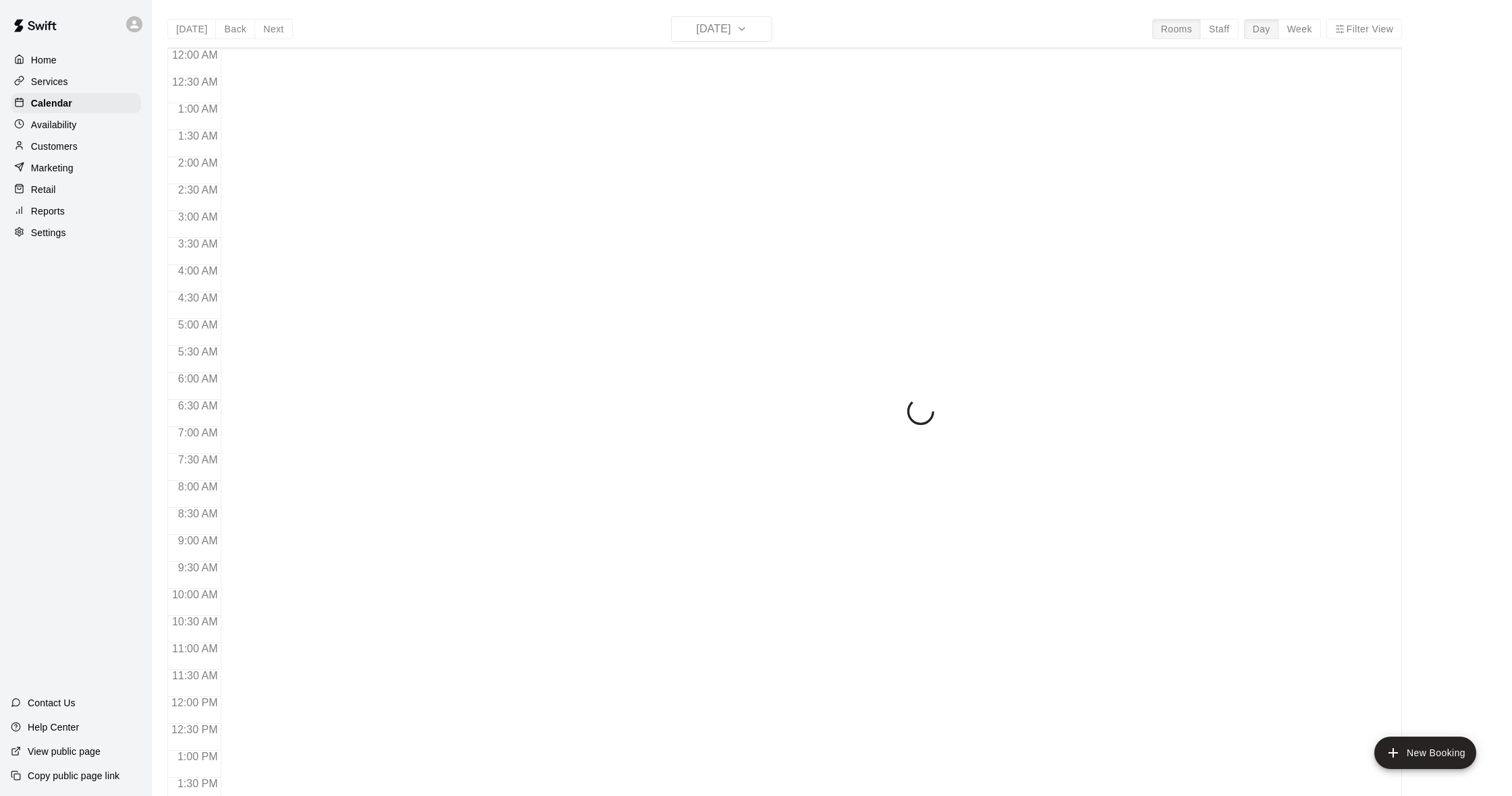
scroll to position [533, 0]
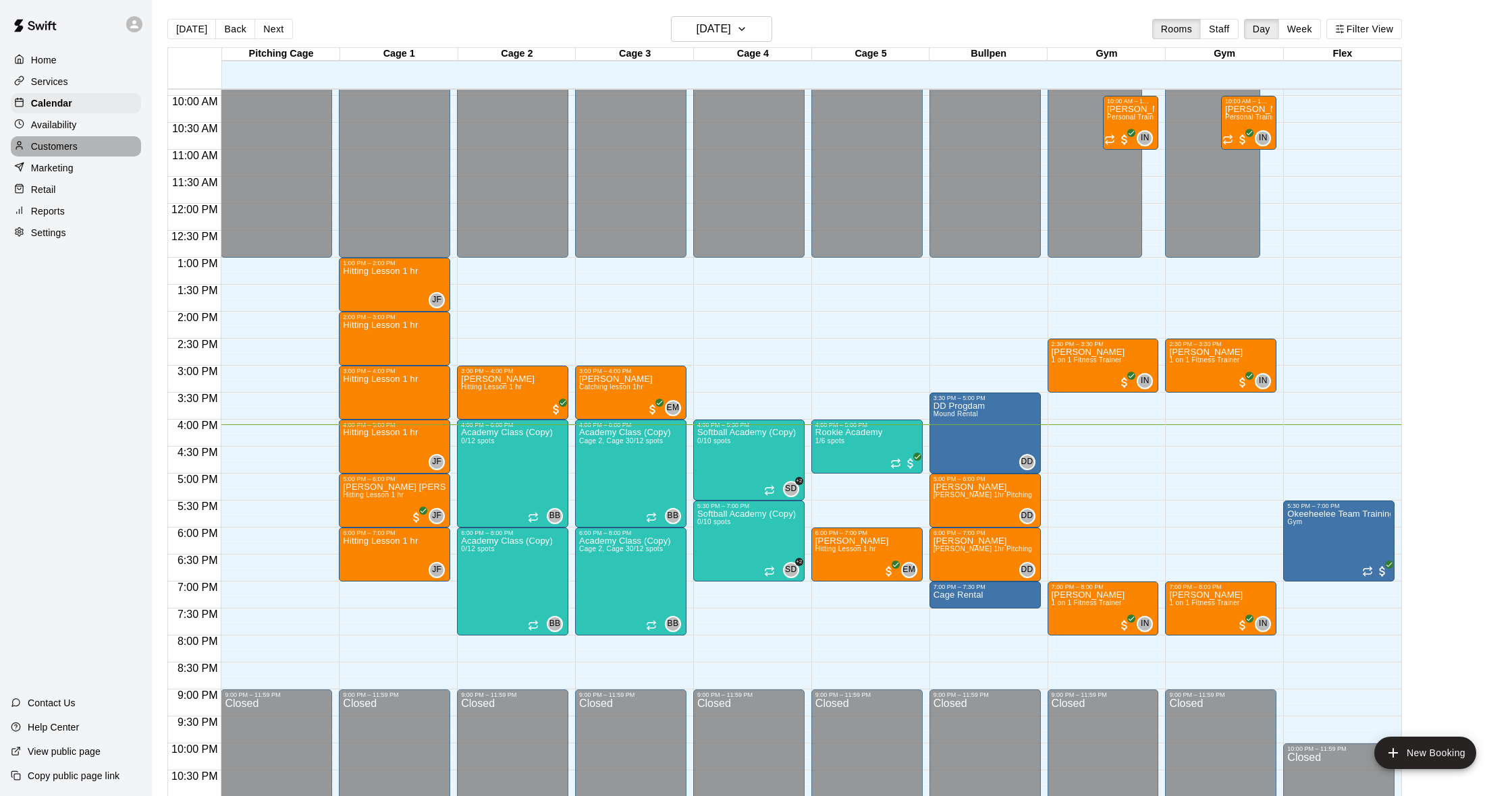
click at [81, 146] on div "Customers" at bounding box center [76, 145] width 130 height 20
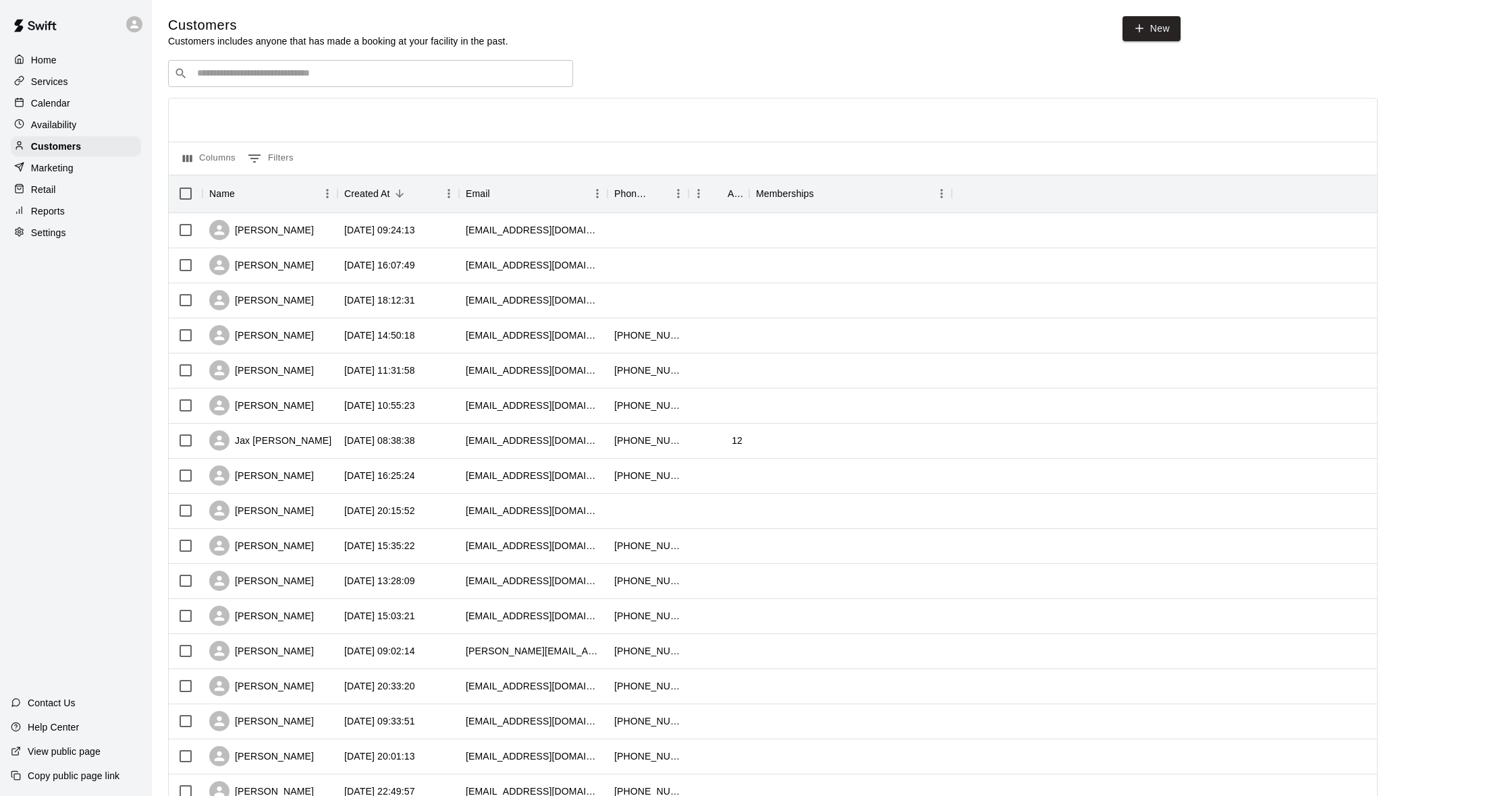
click at [71, 106] on div "Calendar" at bounding box center [76, 103] width 130 height 20
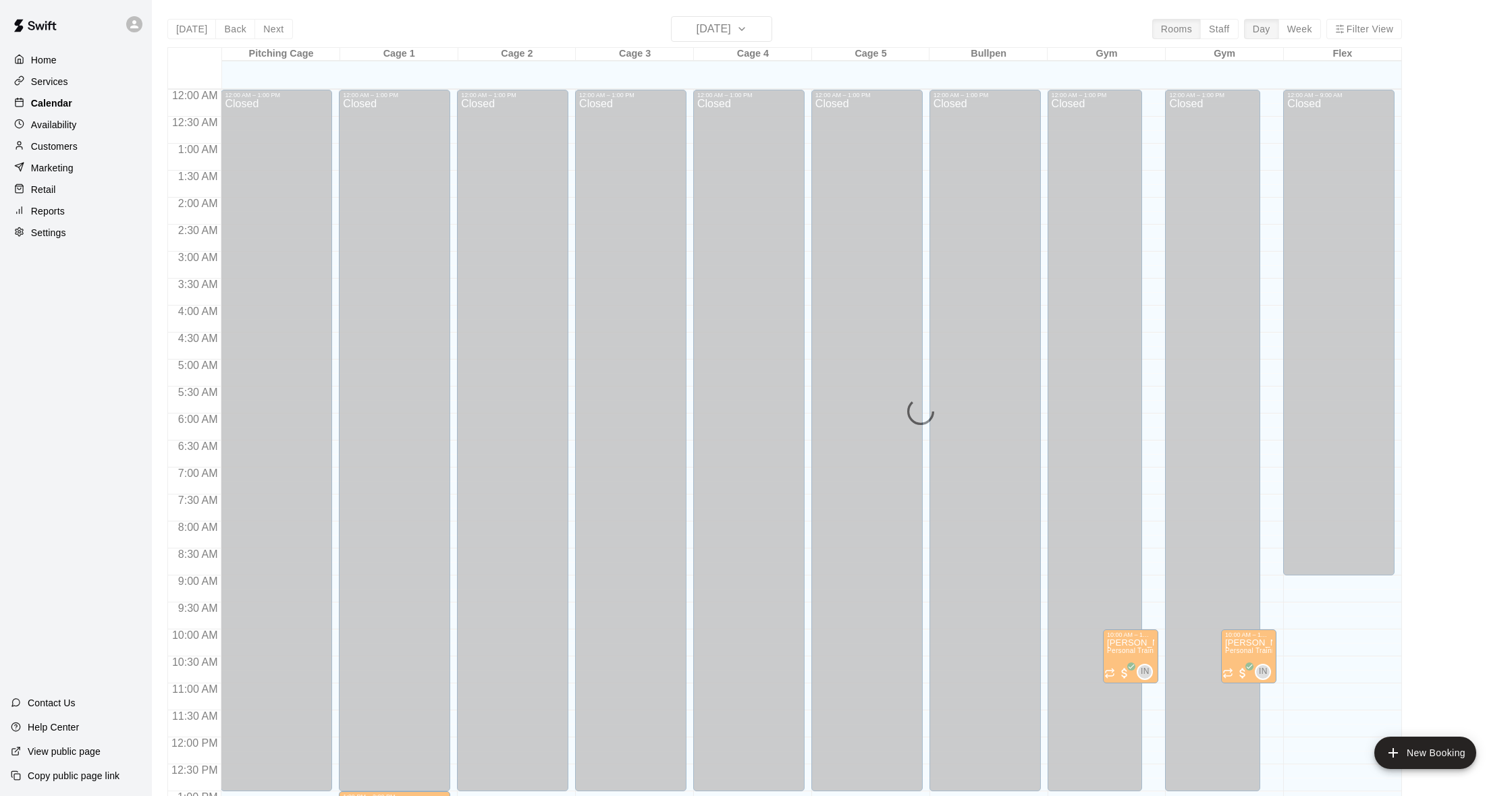
scroll to position [533, 0]
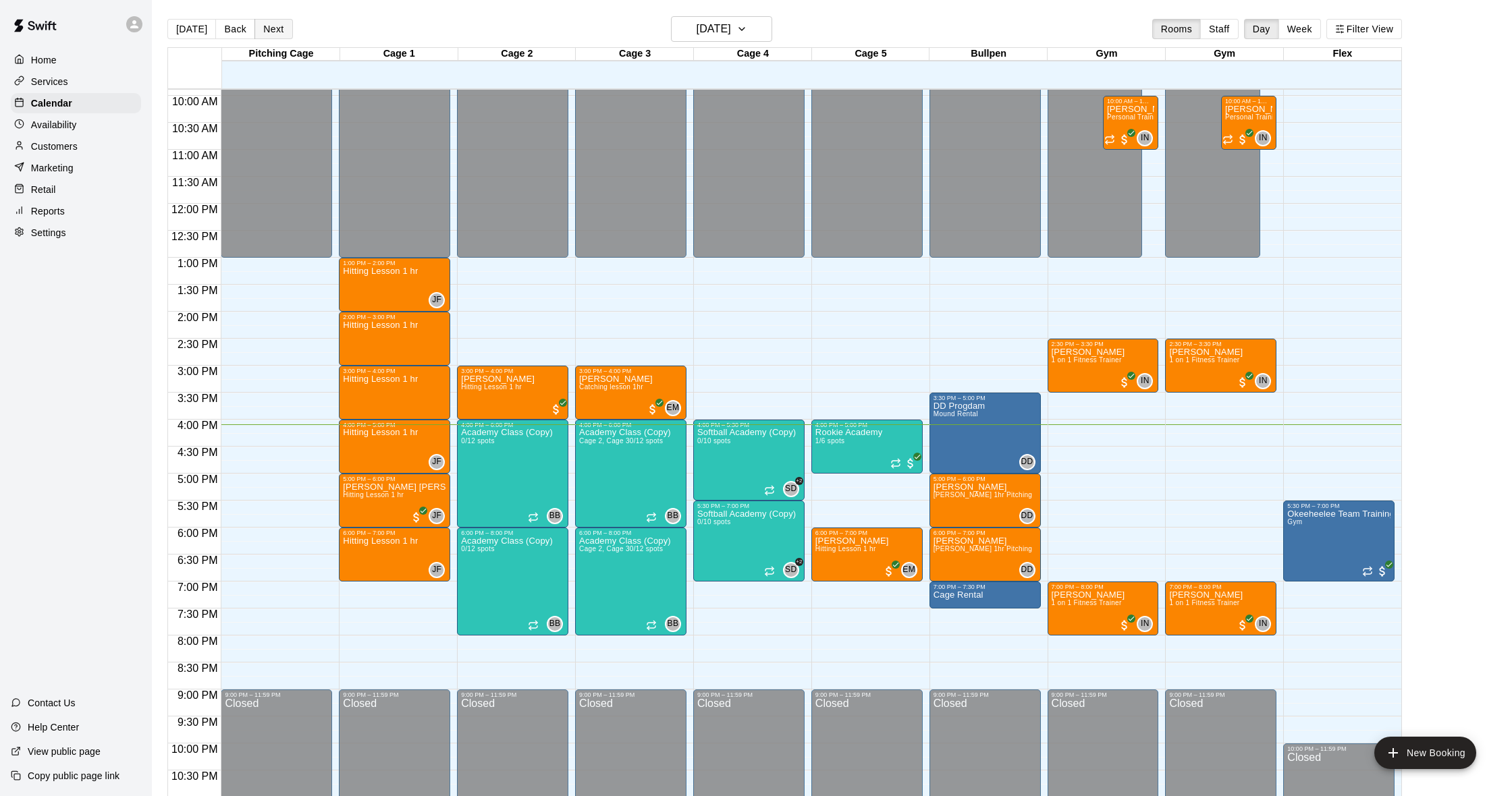
click at [271, 30] on button "Next" at bounding box center [273, 28] width 38 height 20
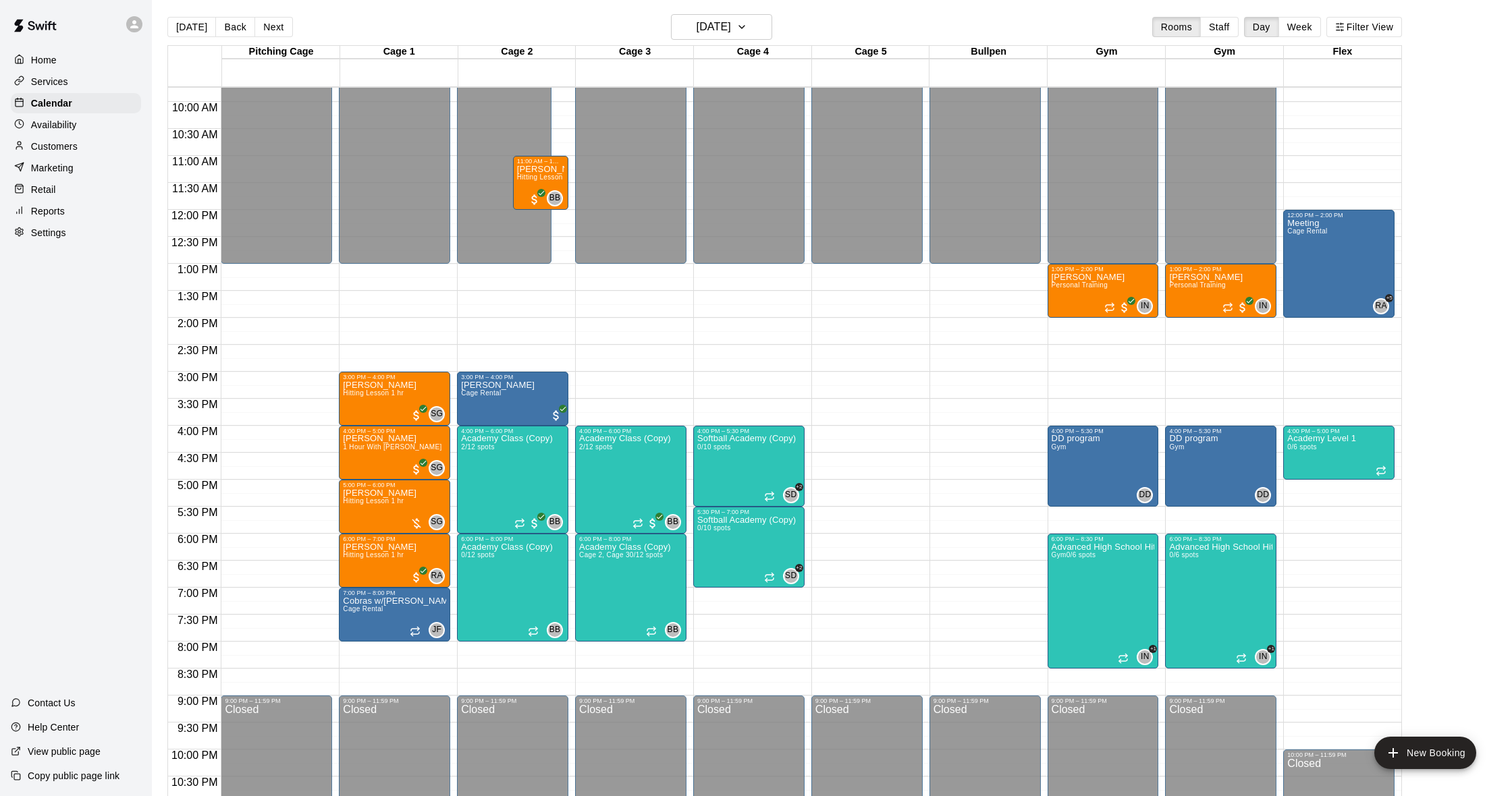
scroll to position [6, 0]
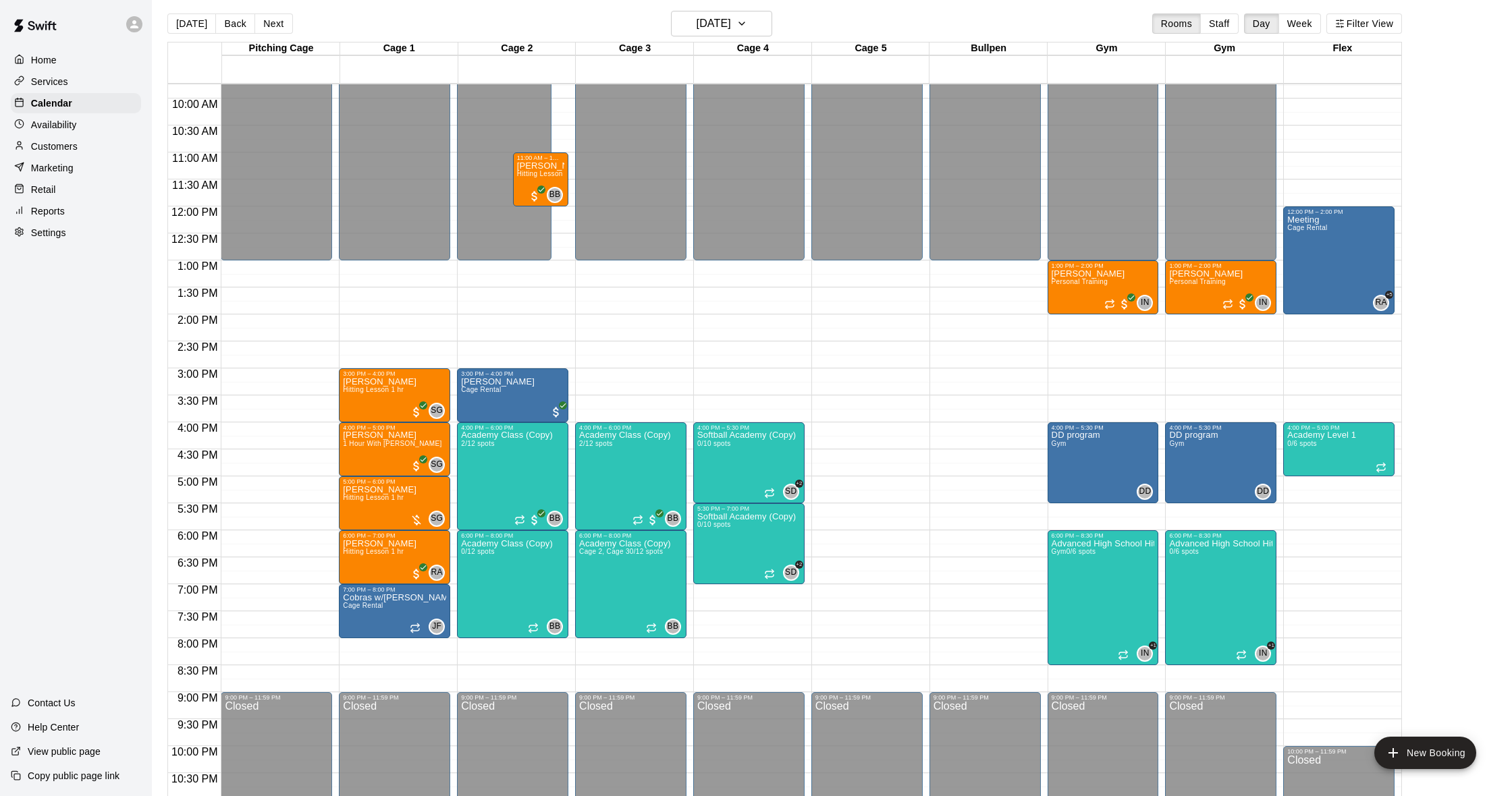
click at [79, 151] on div "Customers" at bounding box center [76, 145] width 130 height 20
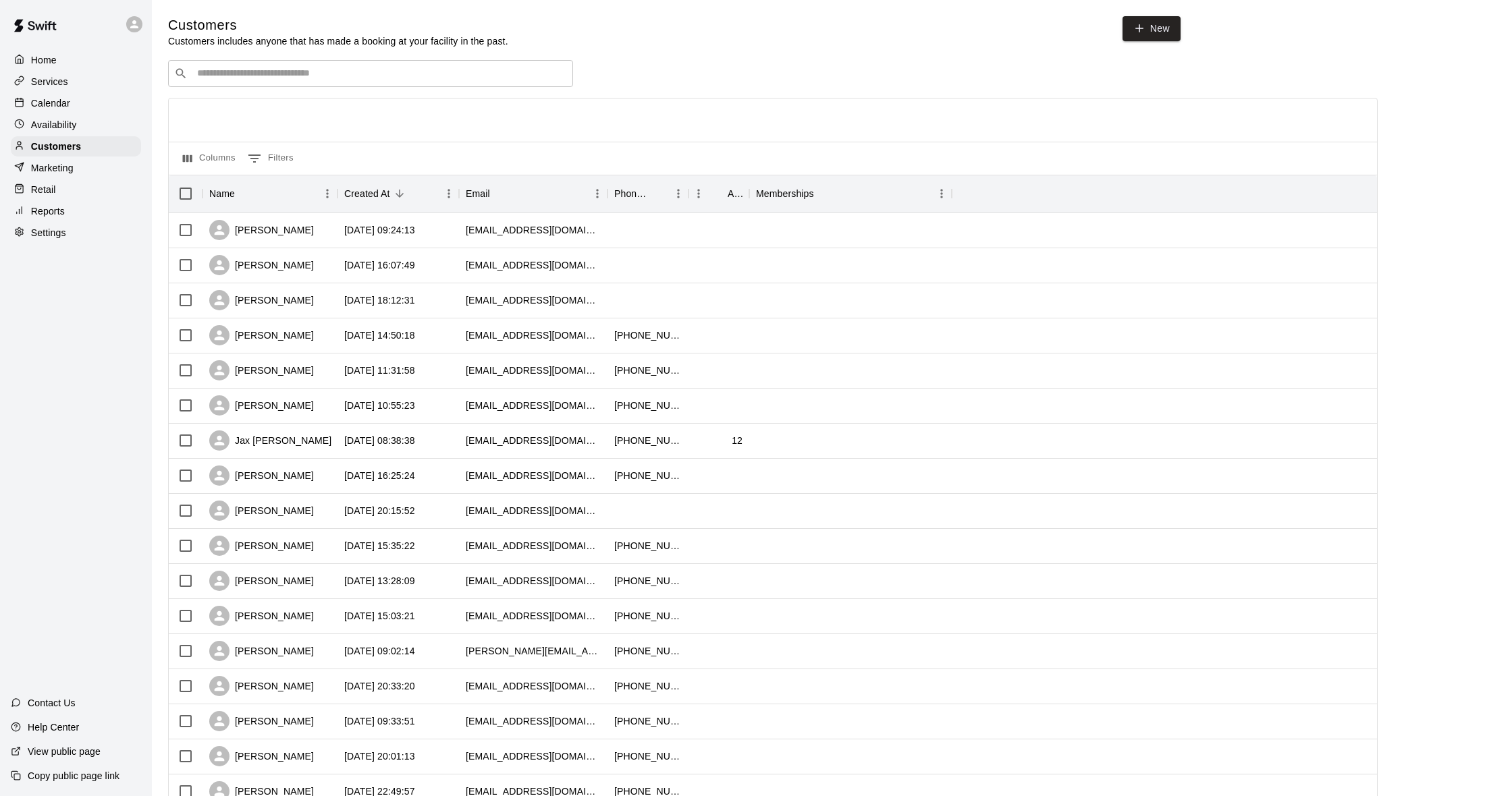
click at [223, 81] on div "​ ​" at bounding box center [370, 74] width 405 height 27
type input "*****"
click at [301, 104] on div "[PERSON_NAME] [PERSON_NAME][EMAIL_ADDRESS][DOMAIN_NAME]" at bounding box center [383, 108] width 356 height 29
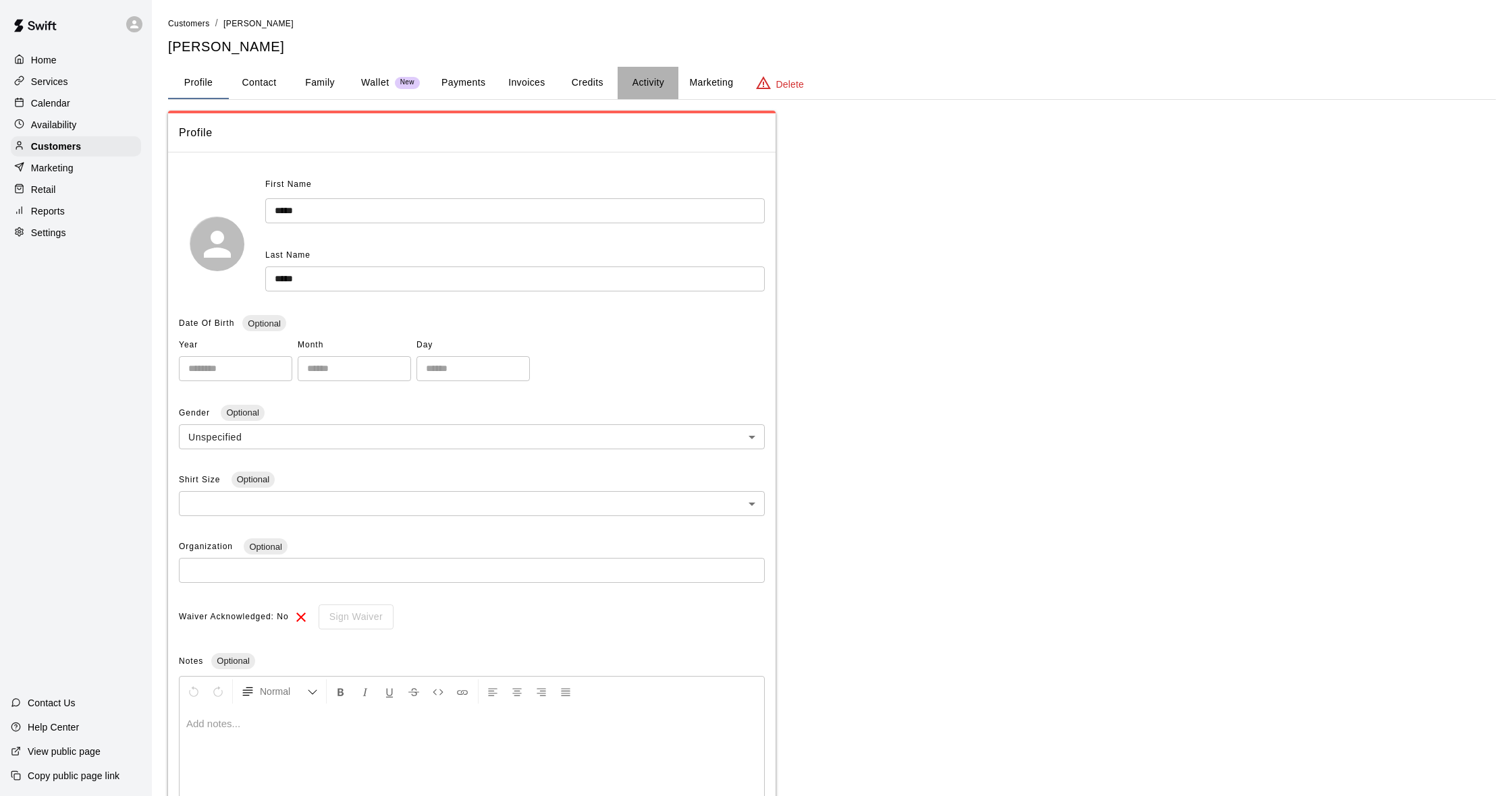
click at [660, 80] on button "Activity" at bounding box center [648, 83] width 60 height 32
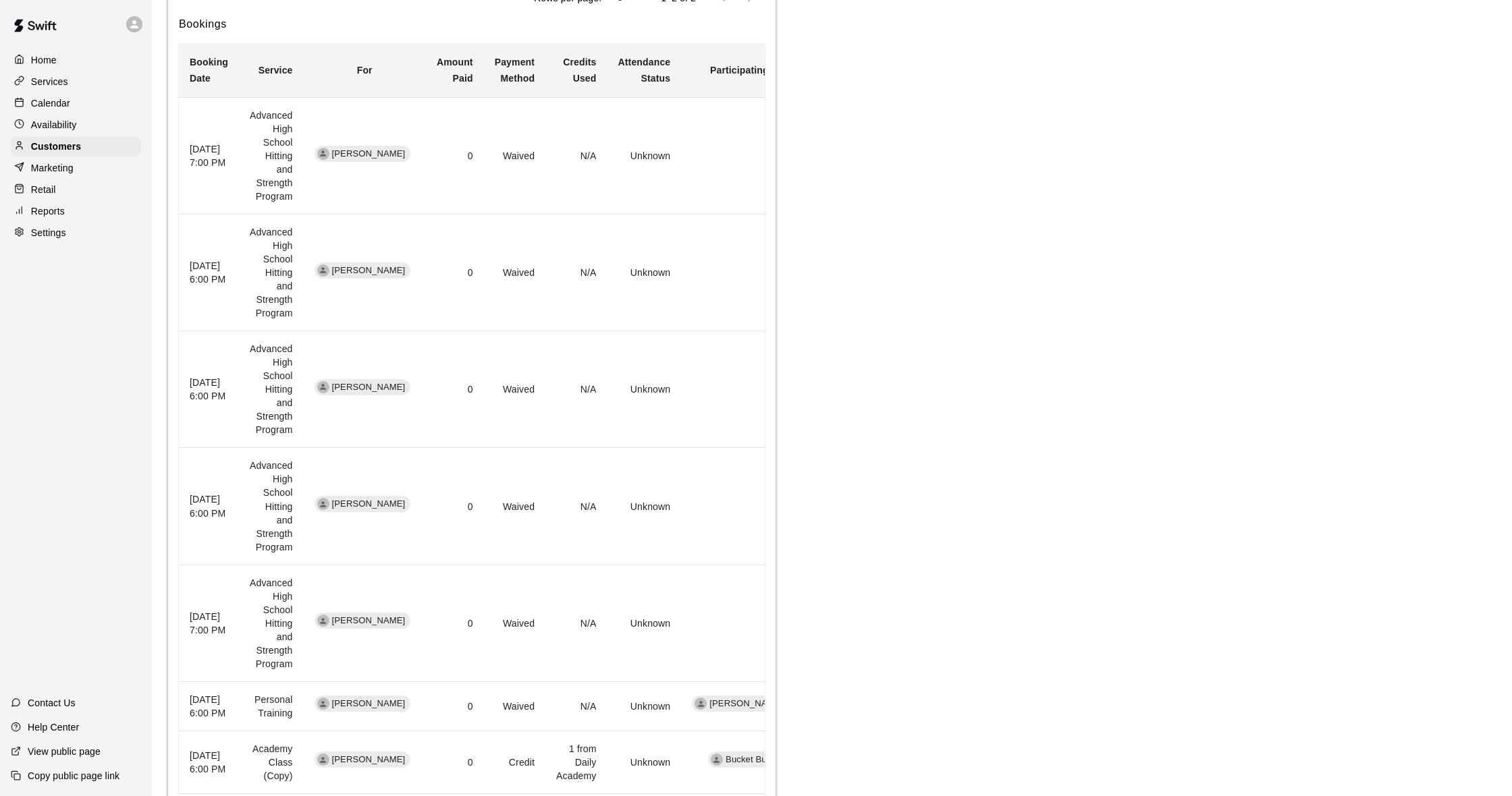
scroll to position [613, 0]
click at [67, 153] on div "Customers" at bounding box center [76, 145] width 130 height 20
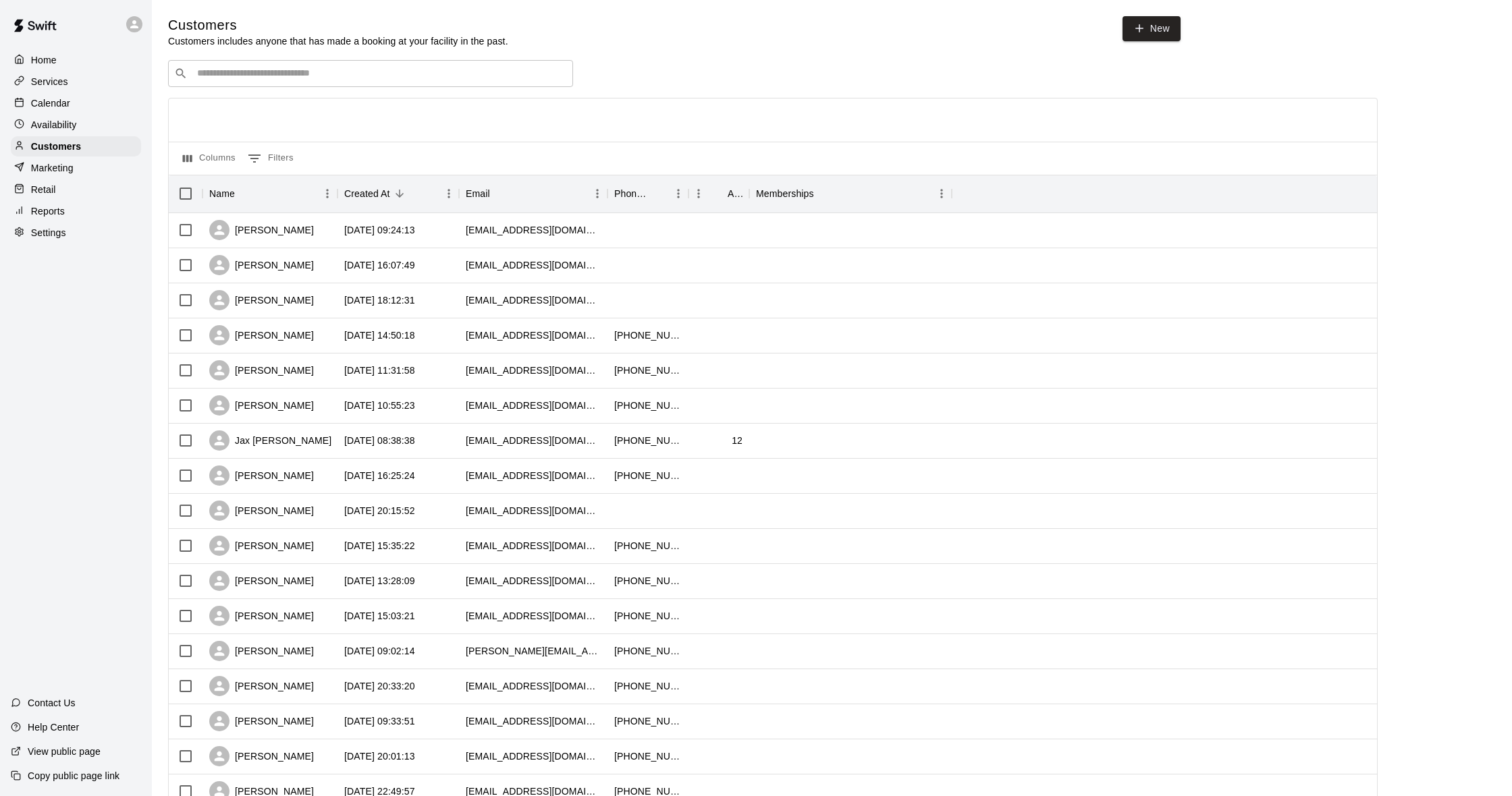
click at [276, 71] on input "Search customers by name or email" at bounding box center [380, 74] width 374 height 13
type input "*****"
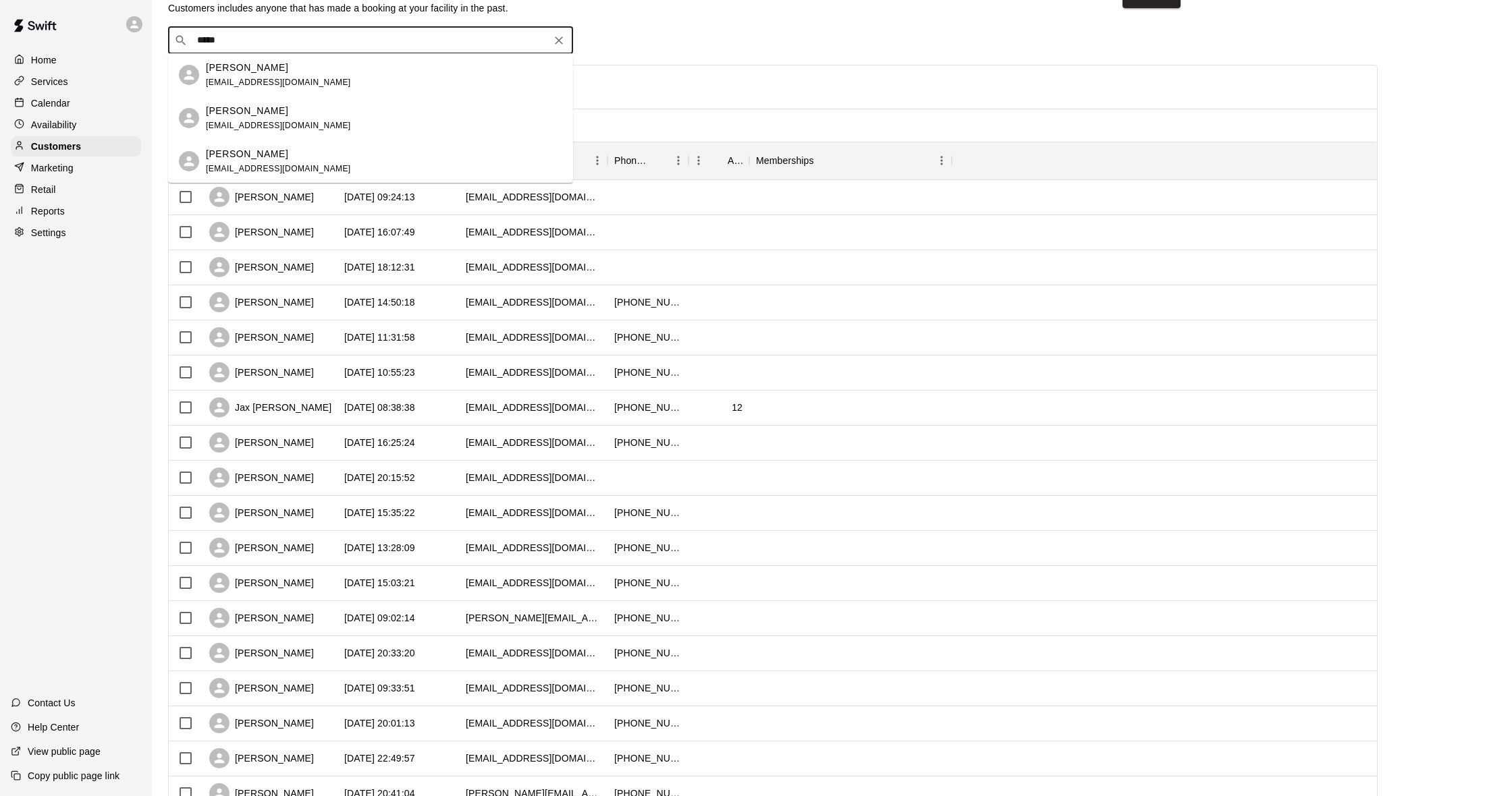
click at [324, 86] on div "[PERSON_NAME] [EMAIL_ADDRESS][DOMAIN_NAME]" at bounding box center [383, 75] width 356 height 29
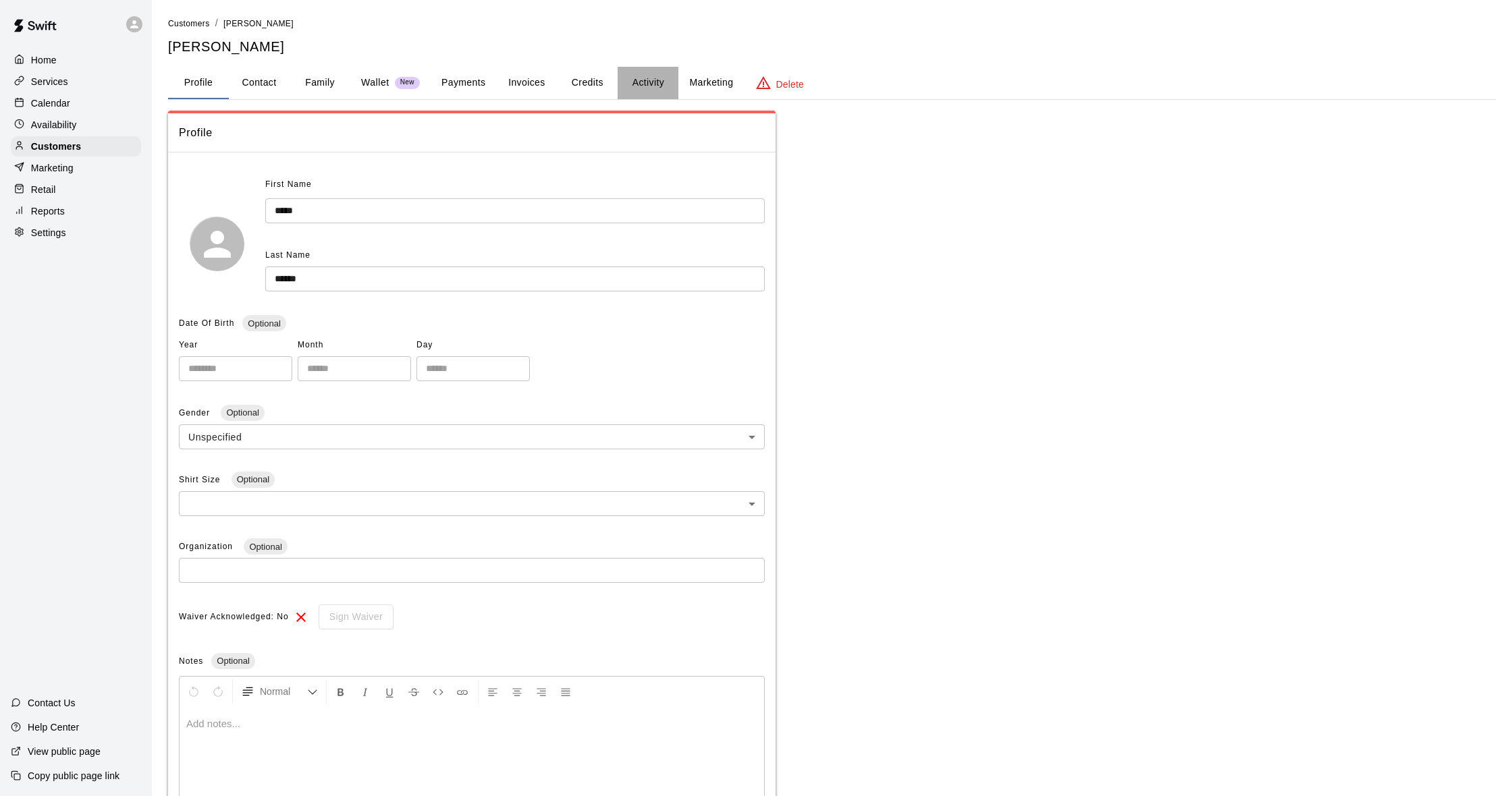
click at [645, 75] on button "Activity" at bounding box center [648, 83] width 60 height 32
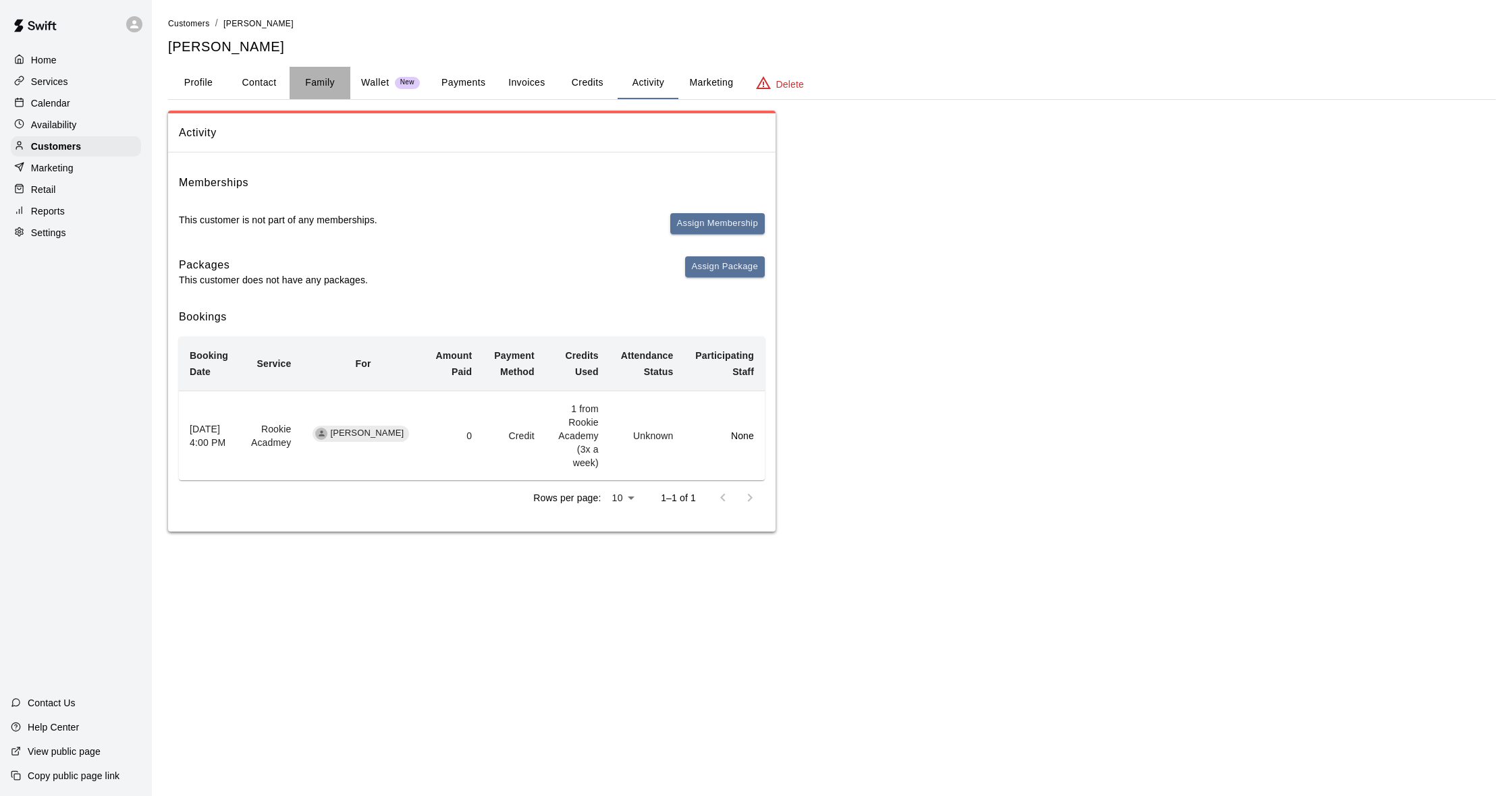
click at [332, 87] on button "Family" at bounding box center [320, 83] width 60 height 32
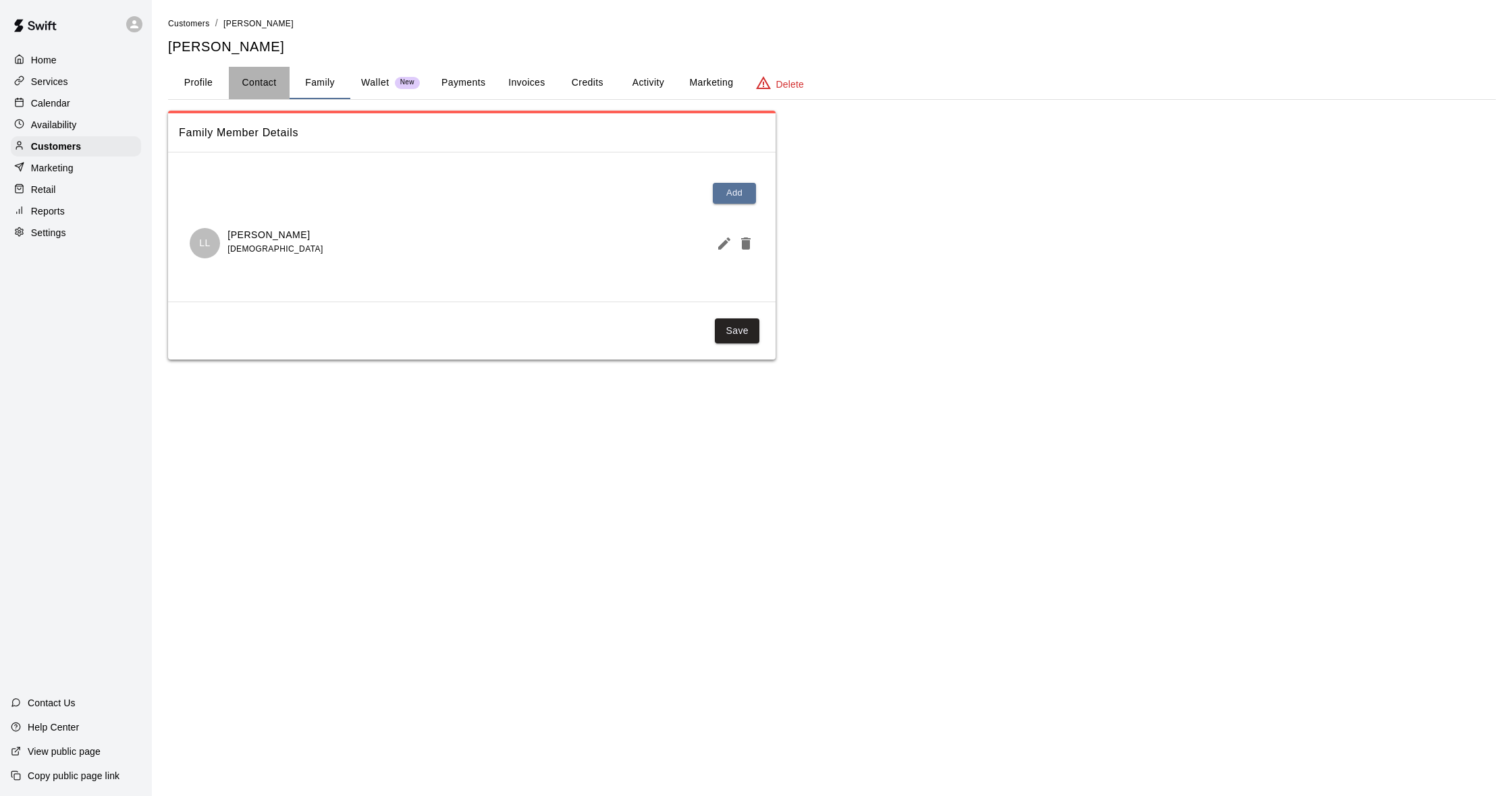
scroll to position [1, 0]
click at [273, 84] on button "Contact" at bounding box center [259, 83] width 60 height 32
select select "**"
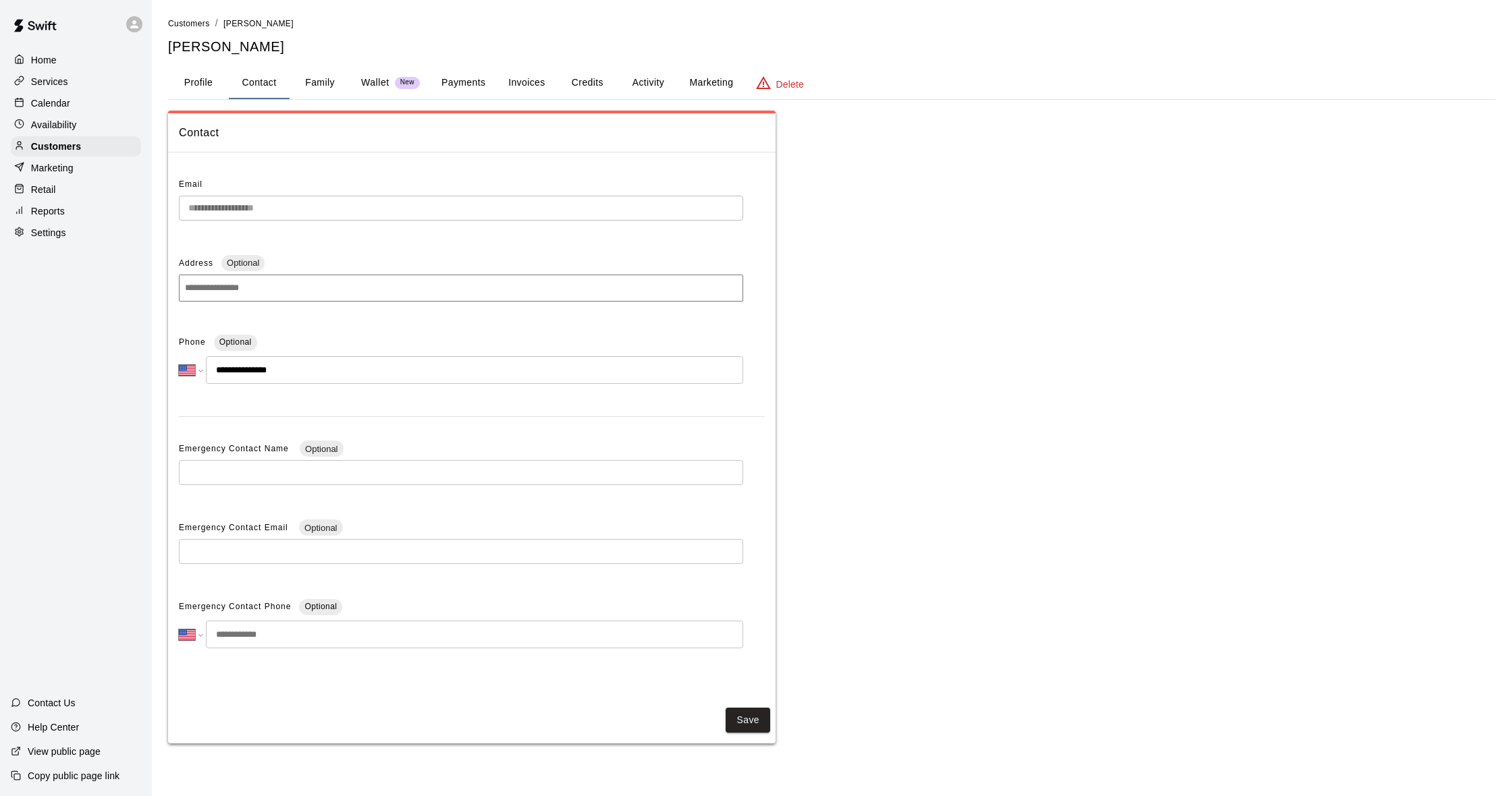
scroll to position [0, 0]
click at [389, 81] on p "Wallet" at bounding box center [375, 82] width 28 height 14
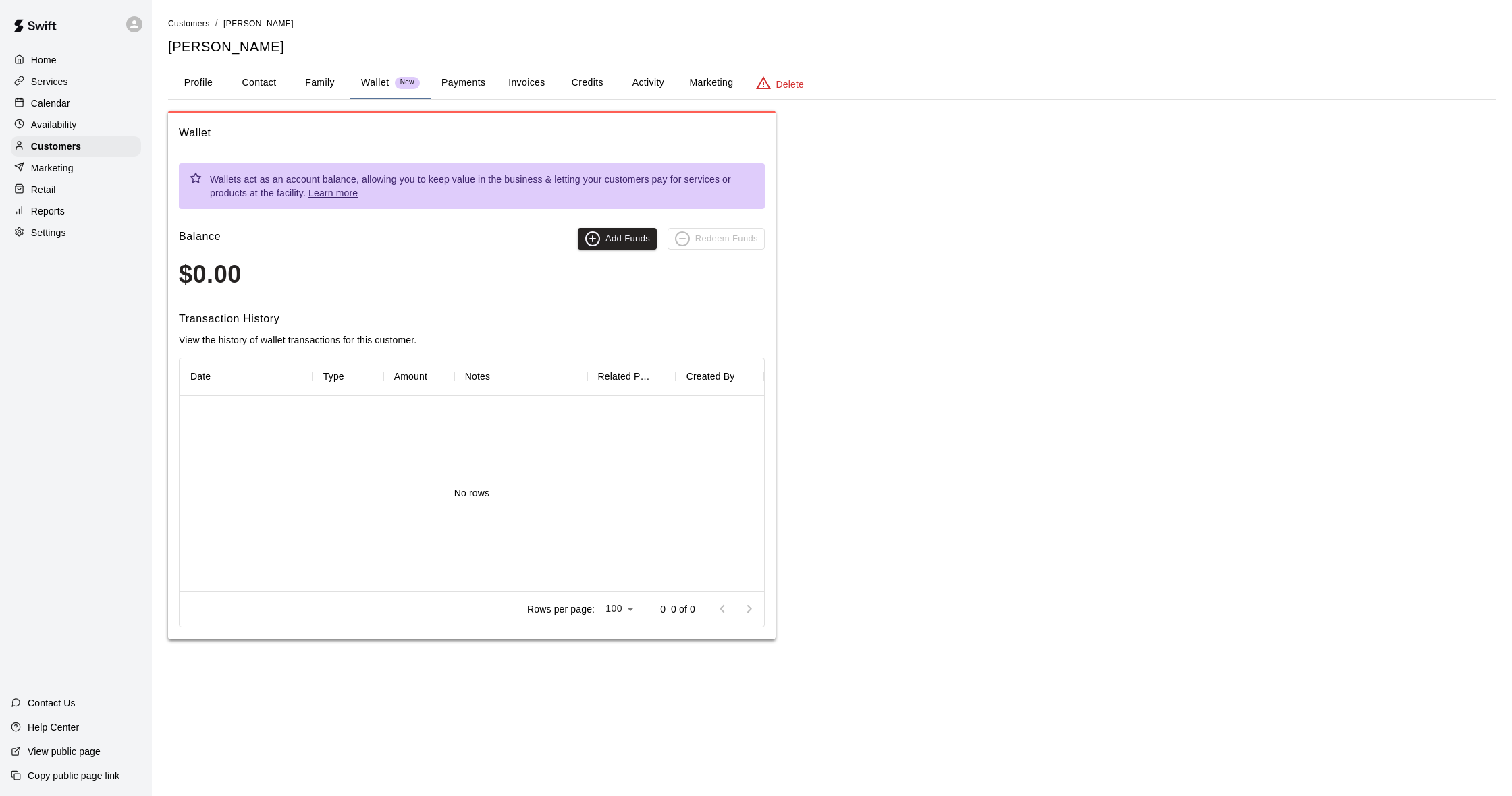
click at [73, 108] on div "Calendar" at bounding box center [76, 103] width 130 height 20
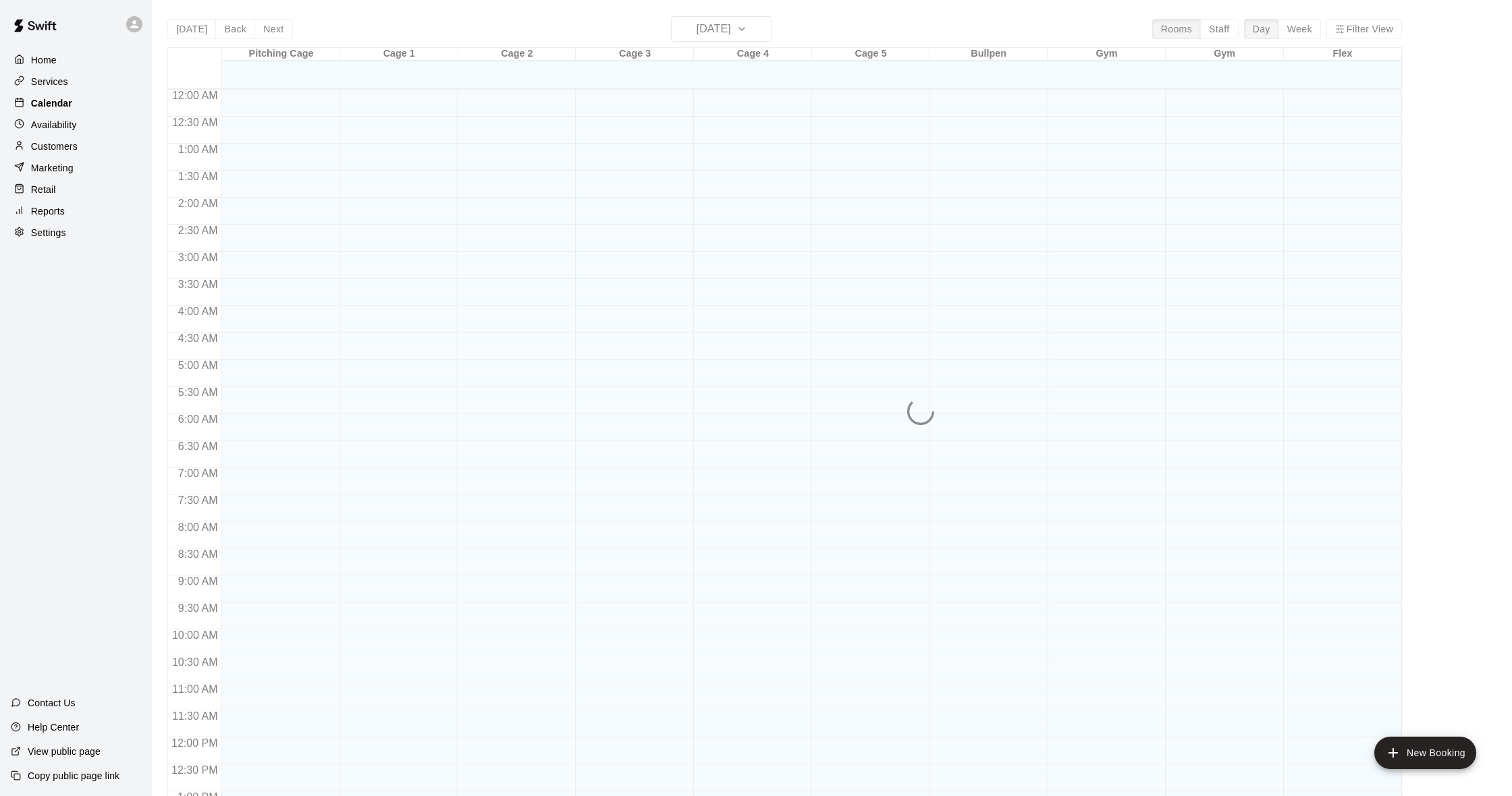
scroll to position [533, 0]
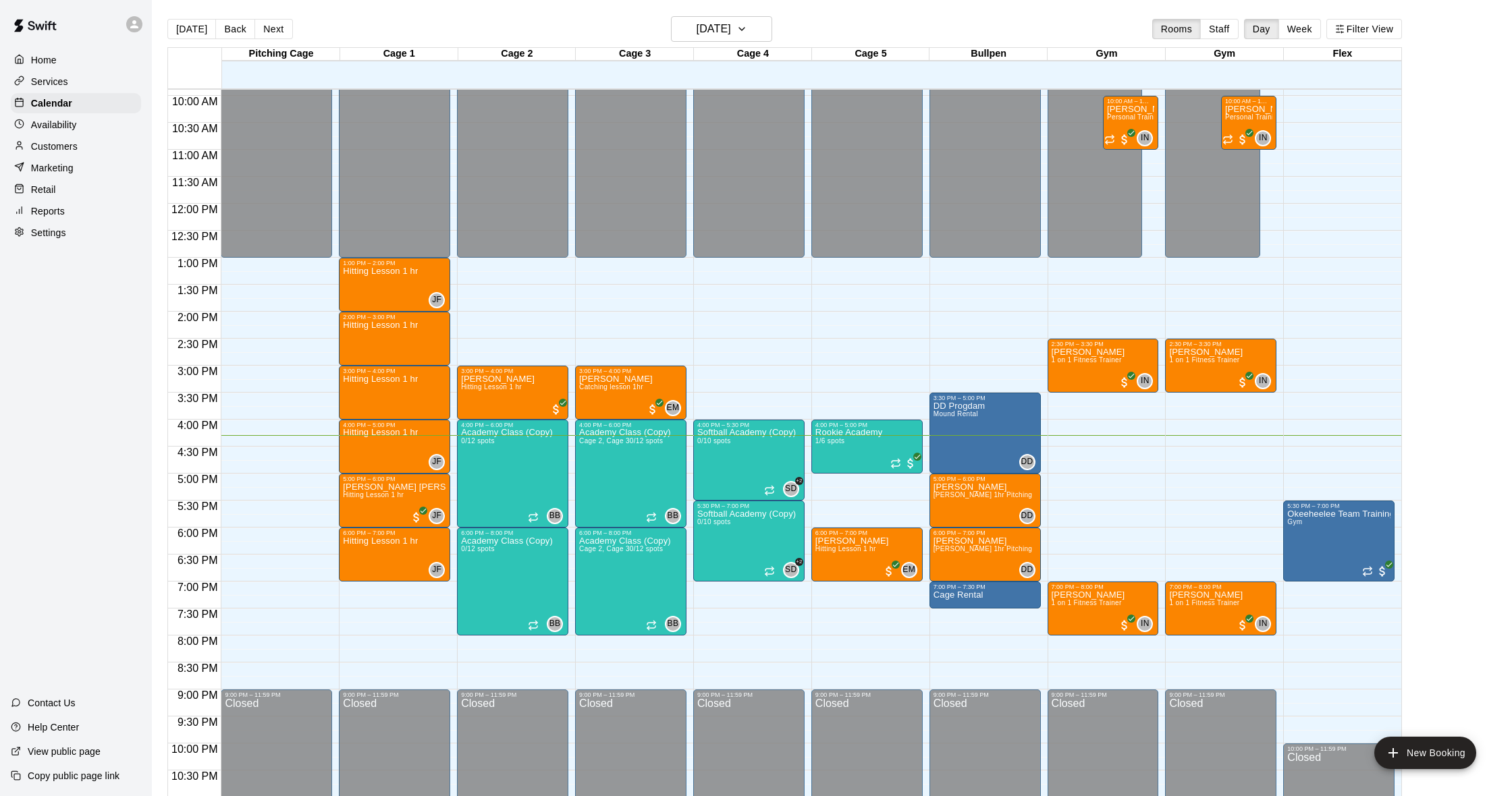
click at [80, 148] on div "Customers" at bounding box center [76, 145] width 130 height 20
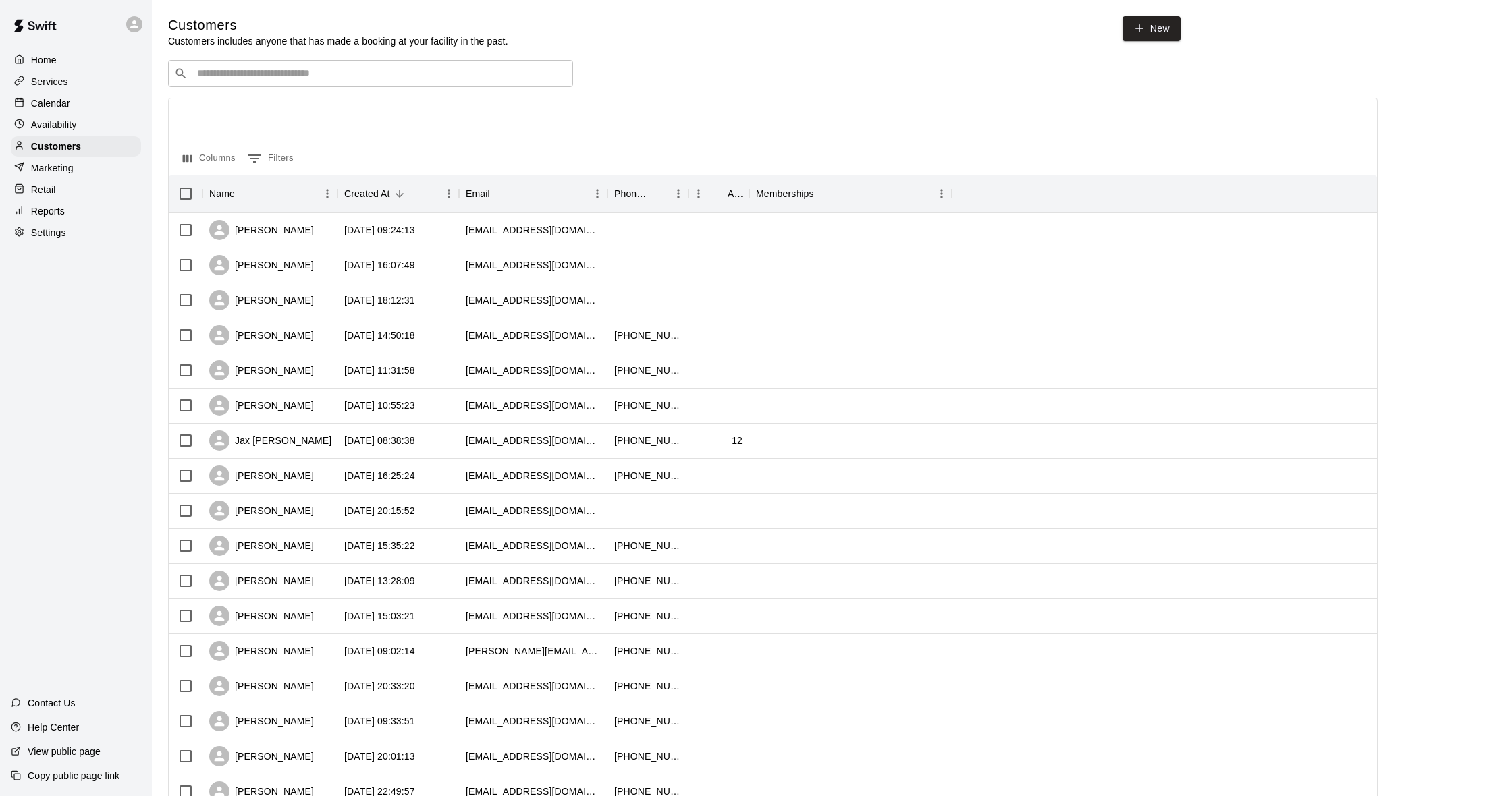
click at [84, 105] on div "Calendar" at bounding box center [76, 103] width 130 height 20
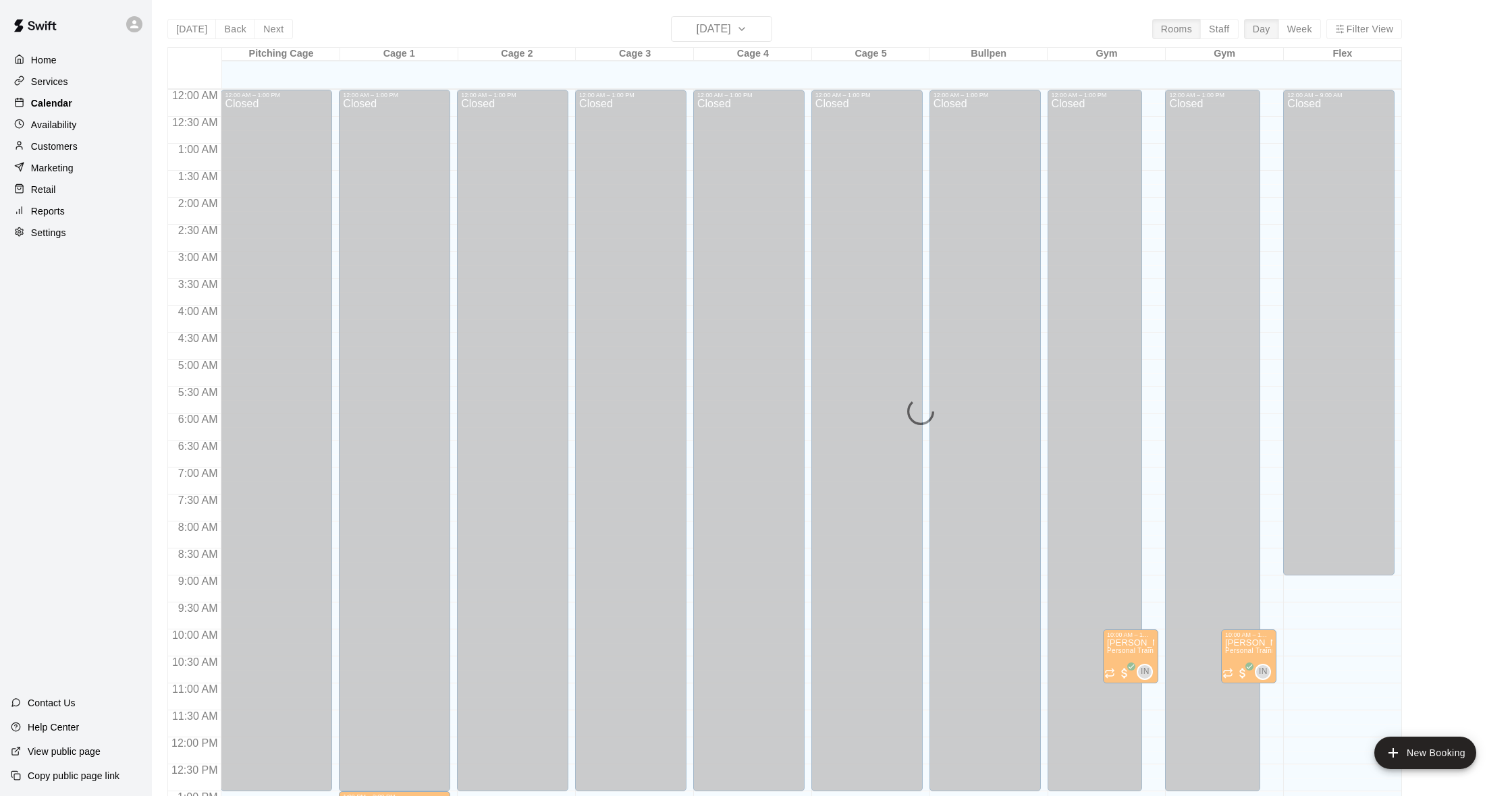
scroll to position [533, 0]
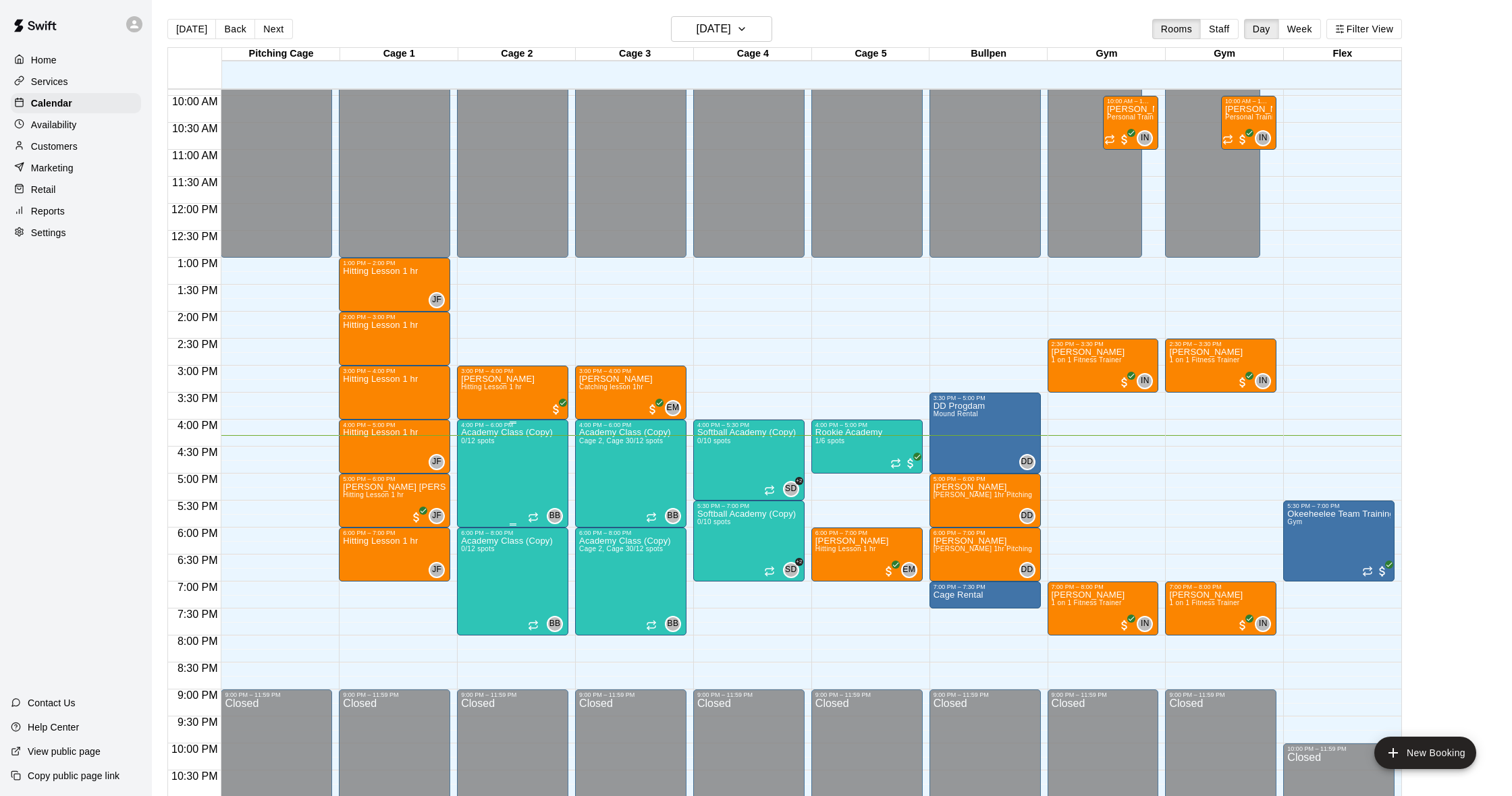
click at [475, 472] on img "edit" at bounding box center [475, 475] width 15 height 15
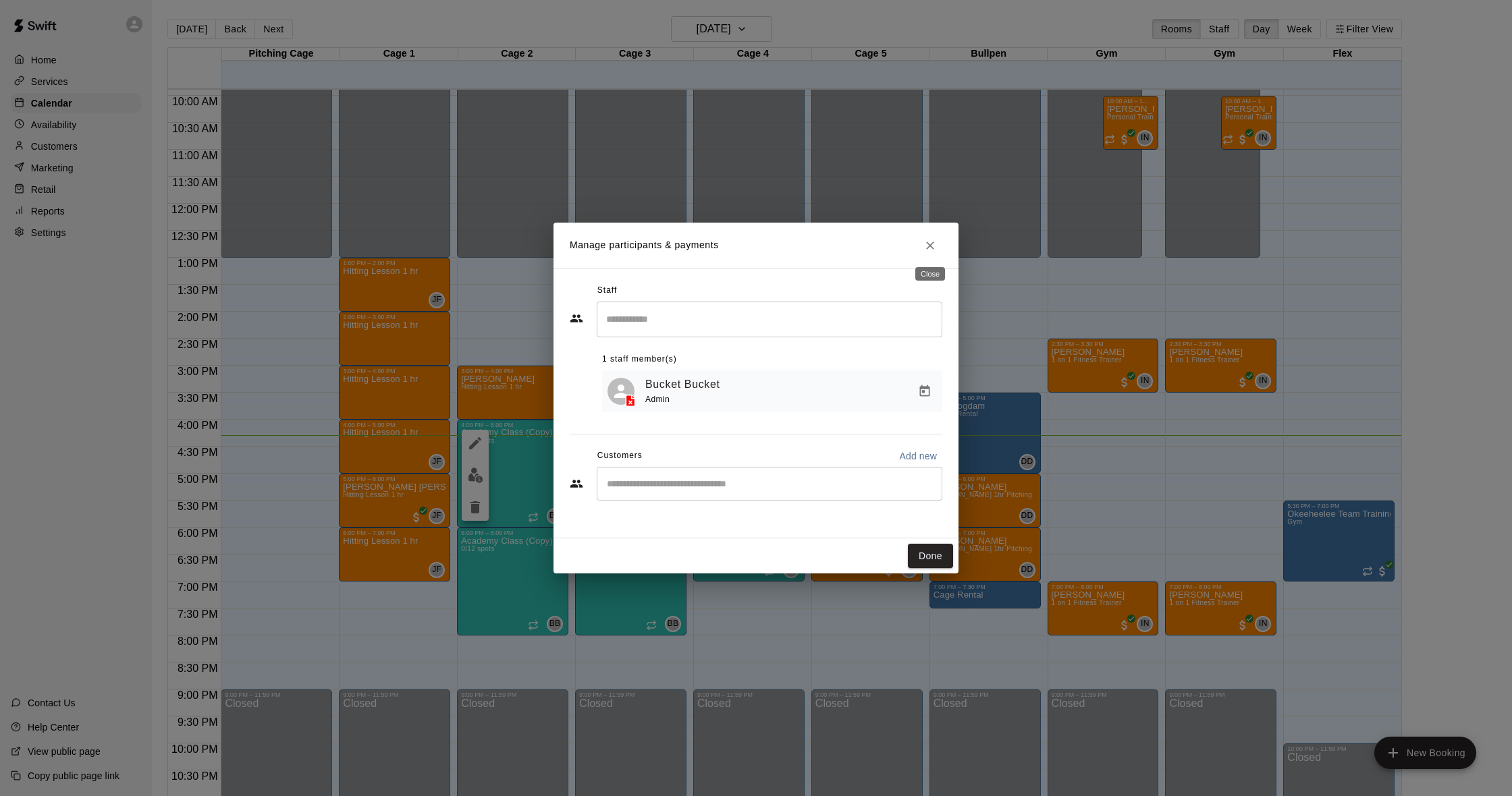
click at [932, 249] on icon "Close" at bounding box center [930, 246] width 13 height 13
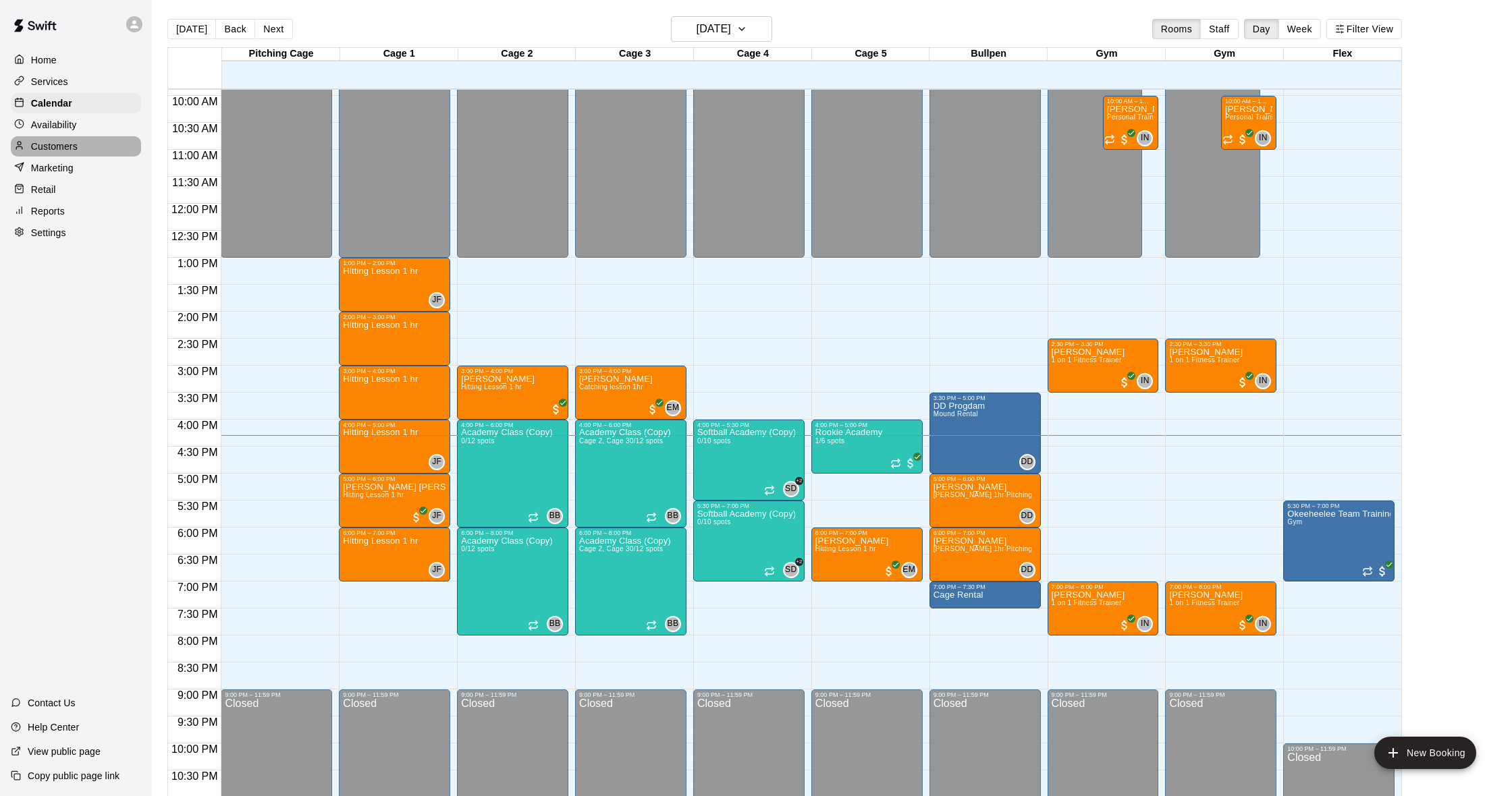
click at [72, 144] on p "Customers" at bounding box center [54, 146] width 46 height 13
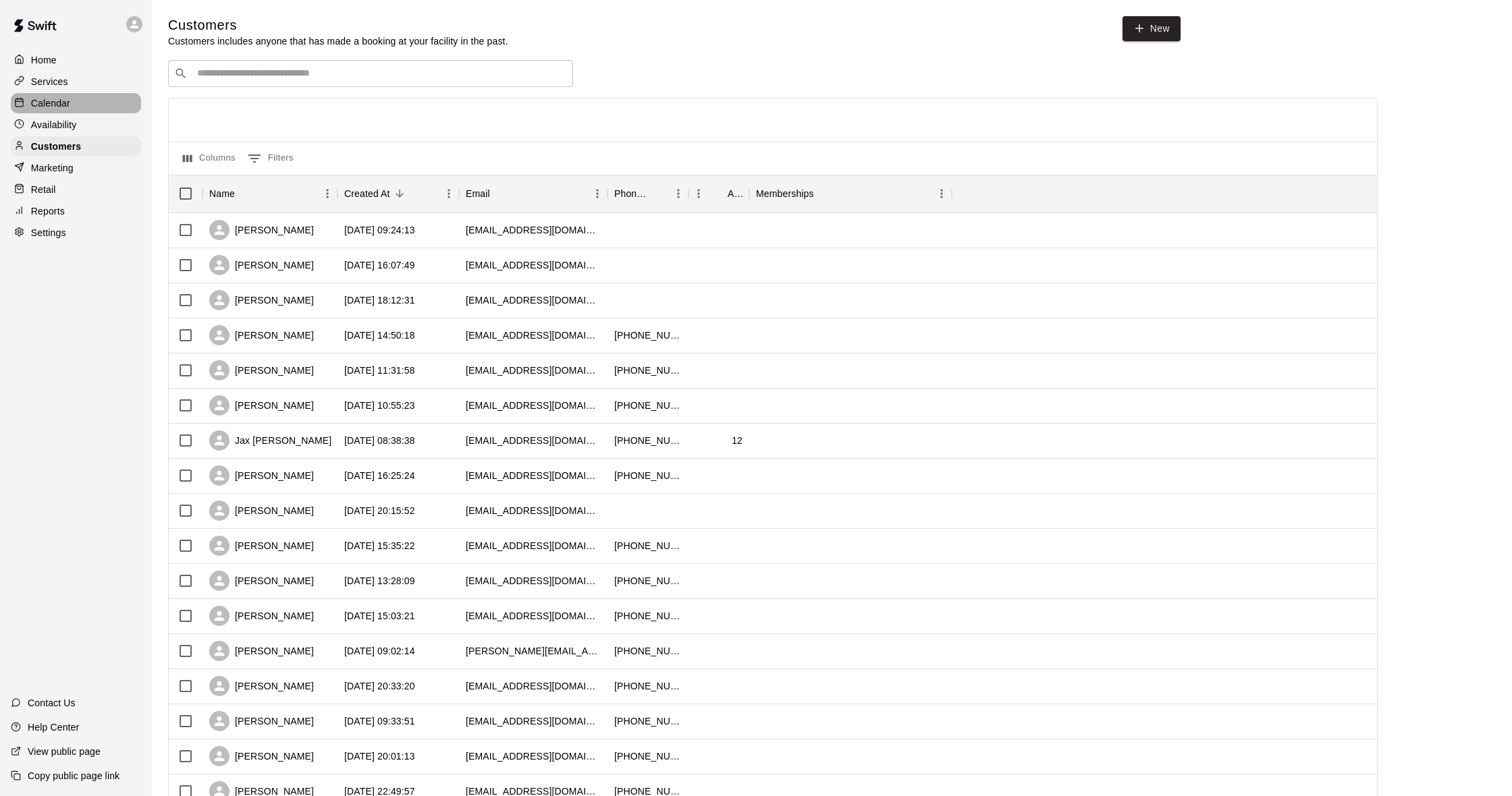
click at [60, 99] on p "Calendar" at bounding box center [50, 103] width 39 height 13
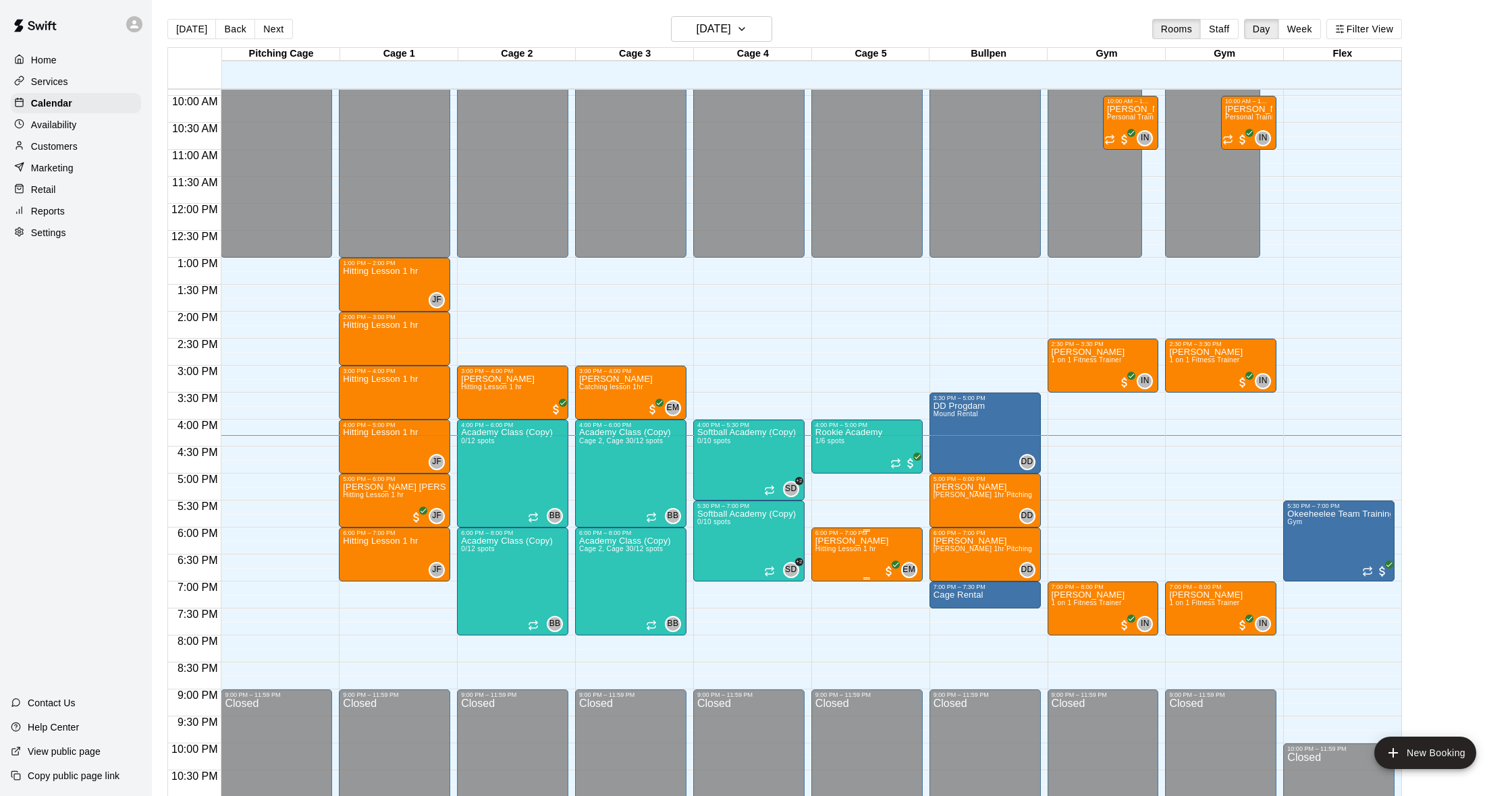
click at [841, 541] on p "[PERSON_NAME]" at bounding box center [852, 541] width 74 height 0
click at [830, 582] on img "edit" at bounding box center [829, 588] width 15 height 15
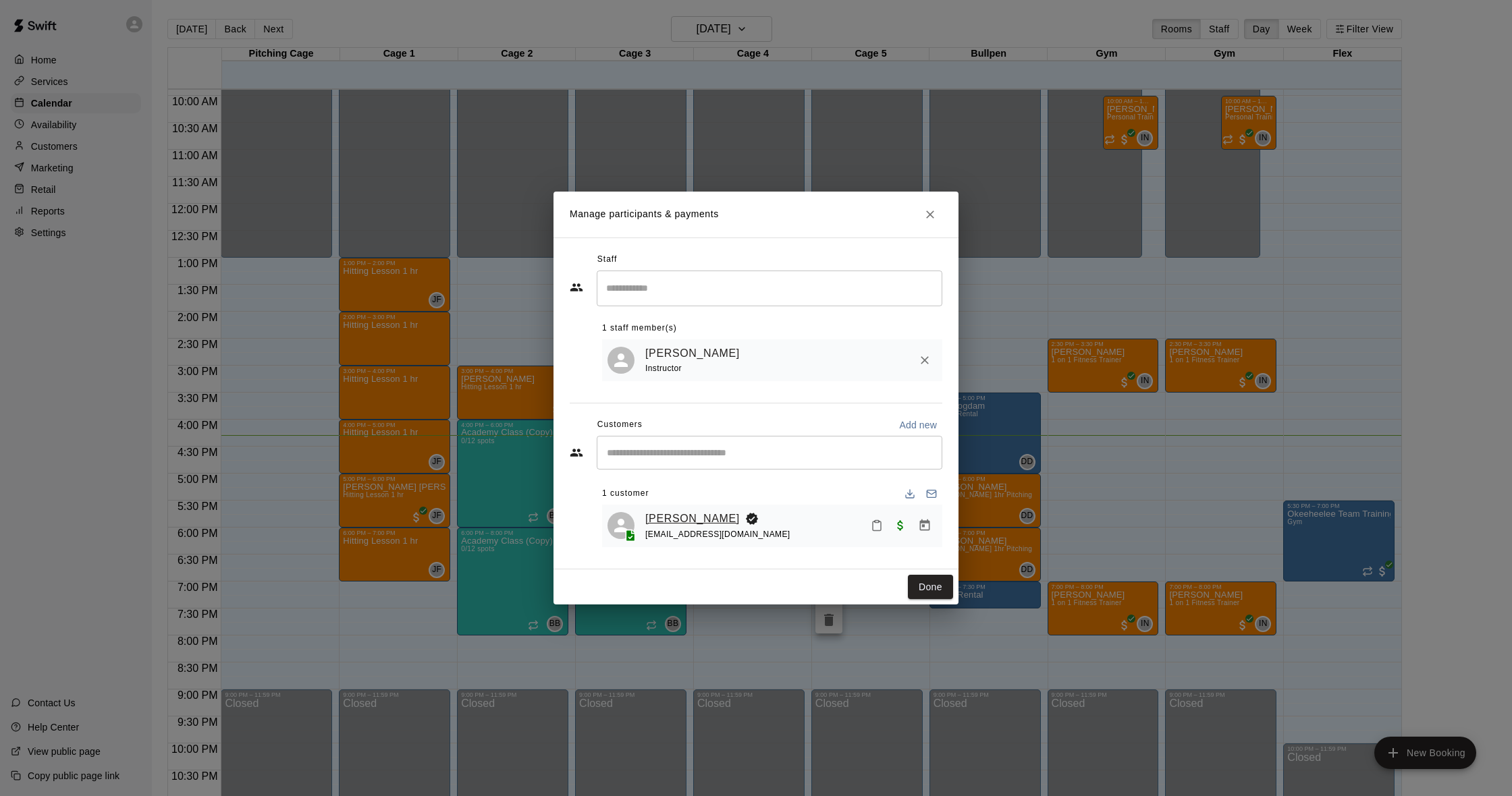
click at [688, 516] on link "[PERSON_NAME]" at bounding box center [692, 518] width 94 height 18
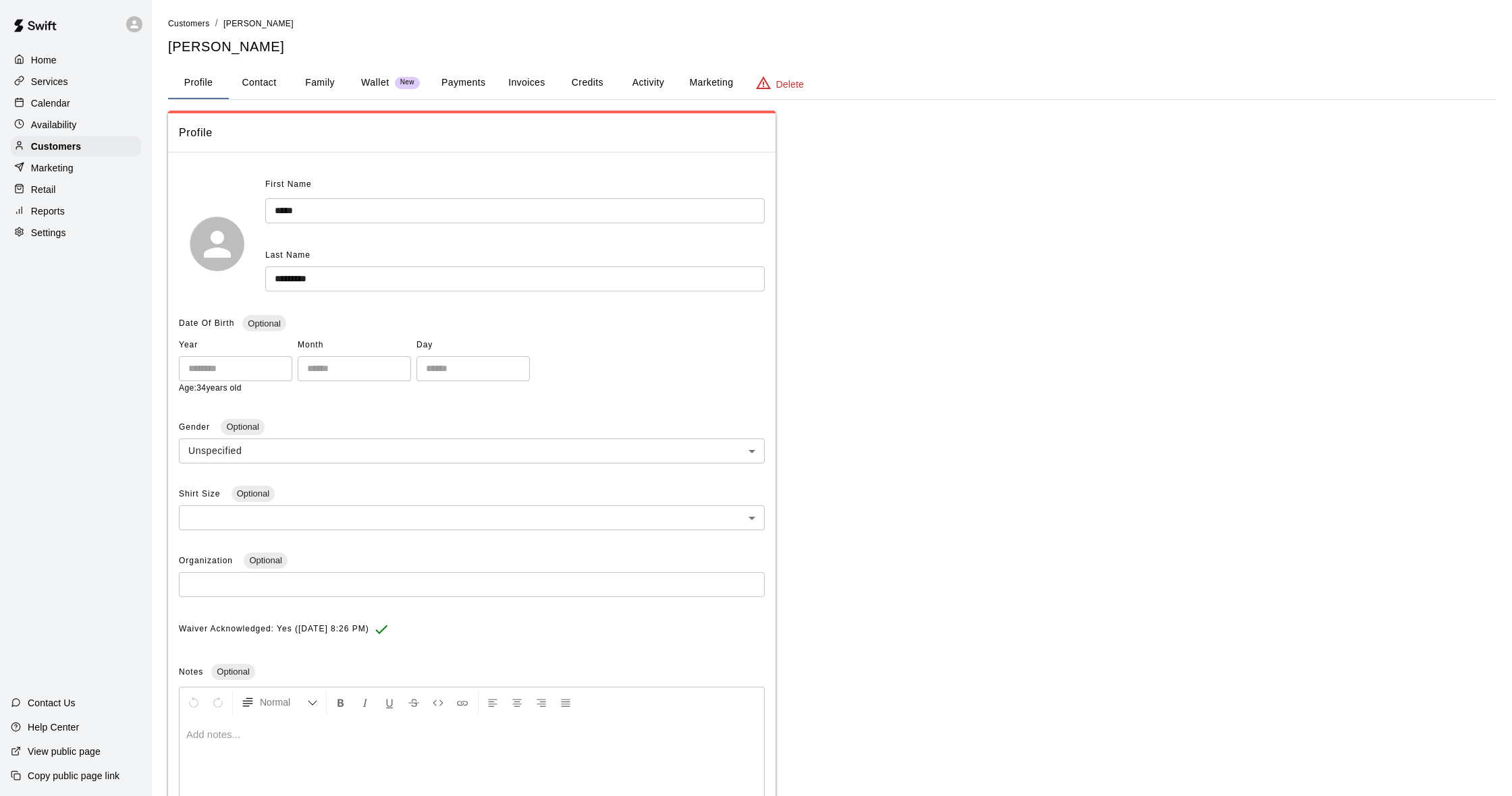
click at [650, 97] on button "Activity" at bounding box center [648, 83] width 60 height 32
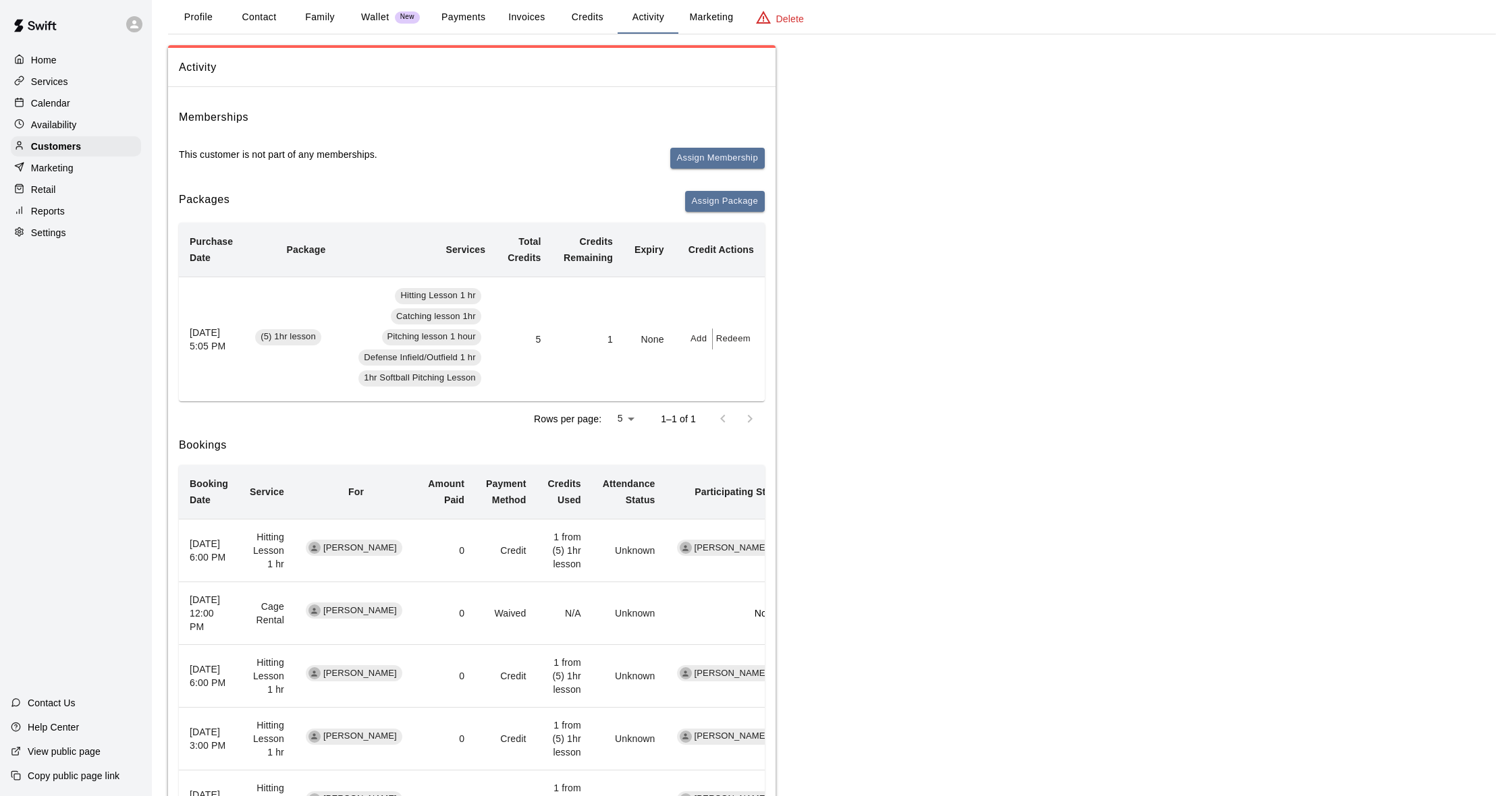
scroll to position [67, 0]
click at [50, 102] on p "Calendar" at bounding box center [50, 103] width 39 height 13
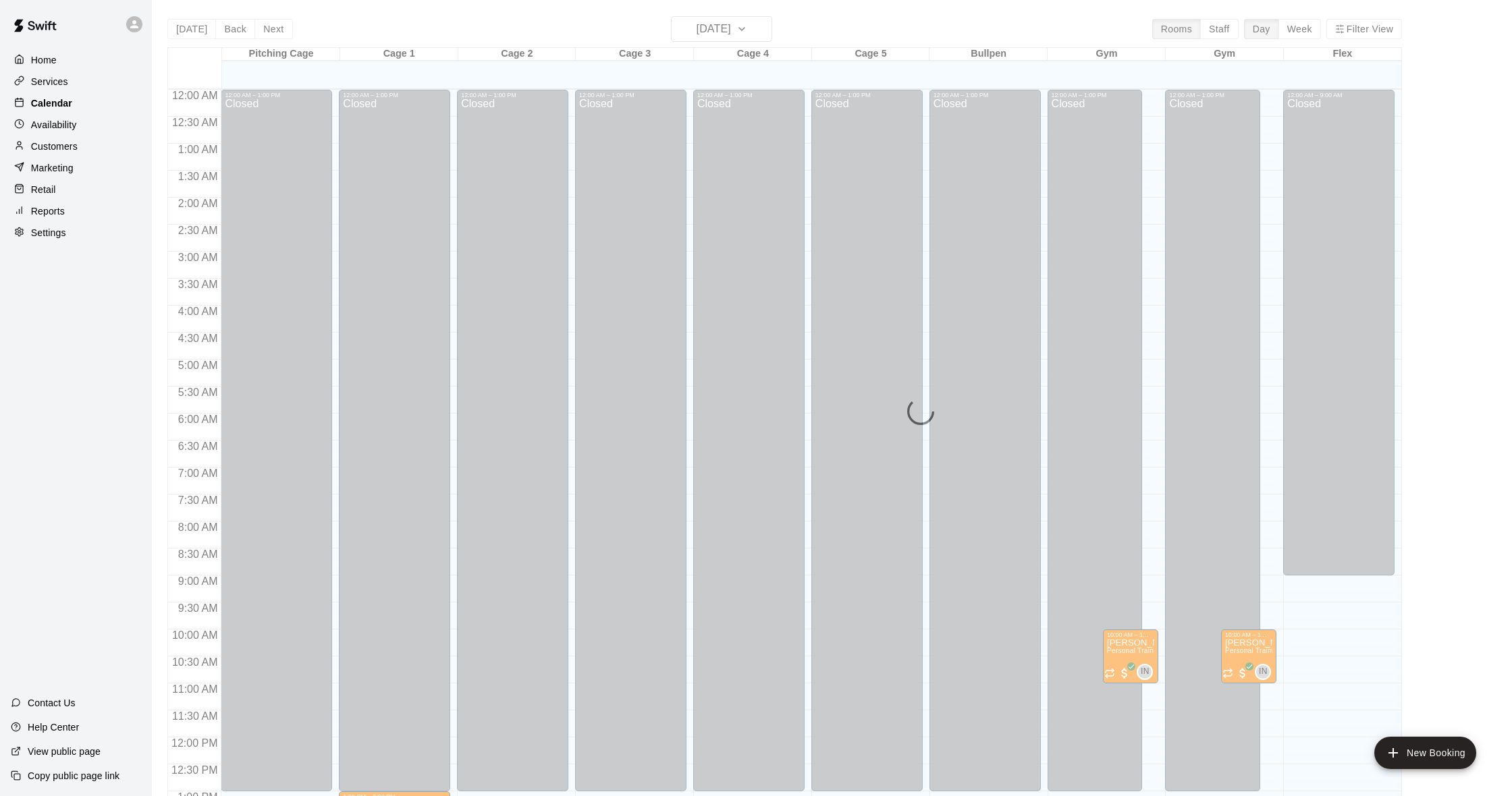
scroll to position [533, 0]
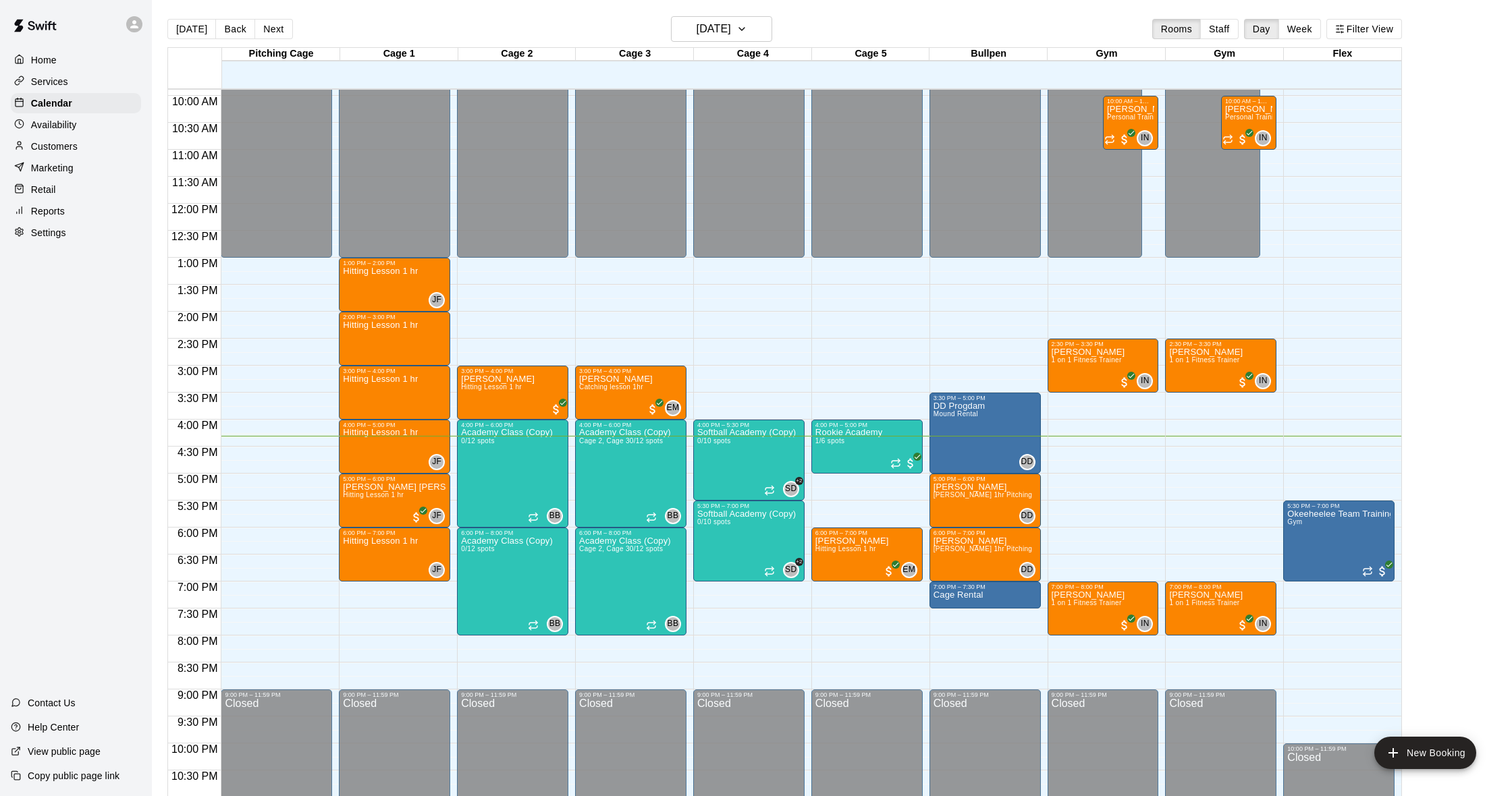
click at [69, 159] on div "Marketing" at bounding box center [76, 167] width 130 height 20
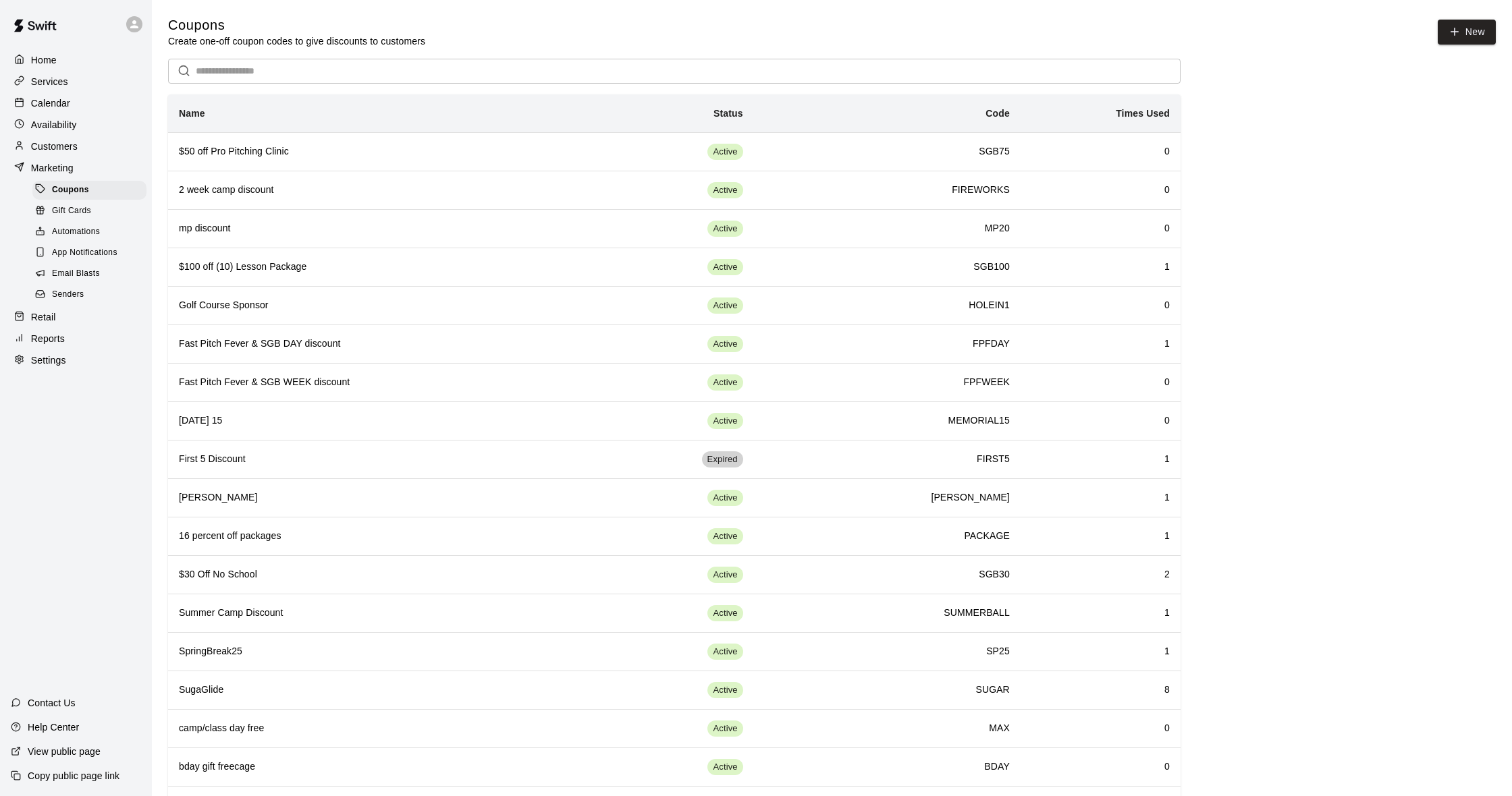
click at [81, 105] on div "Calendar" at bounding box center [76, 103] width 130 height 20
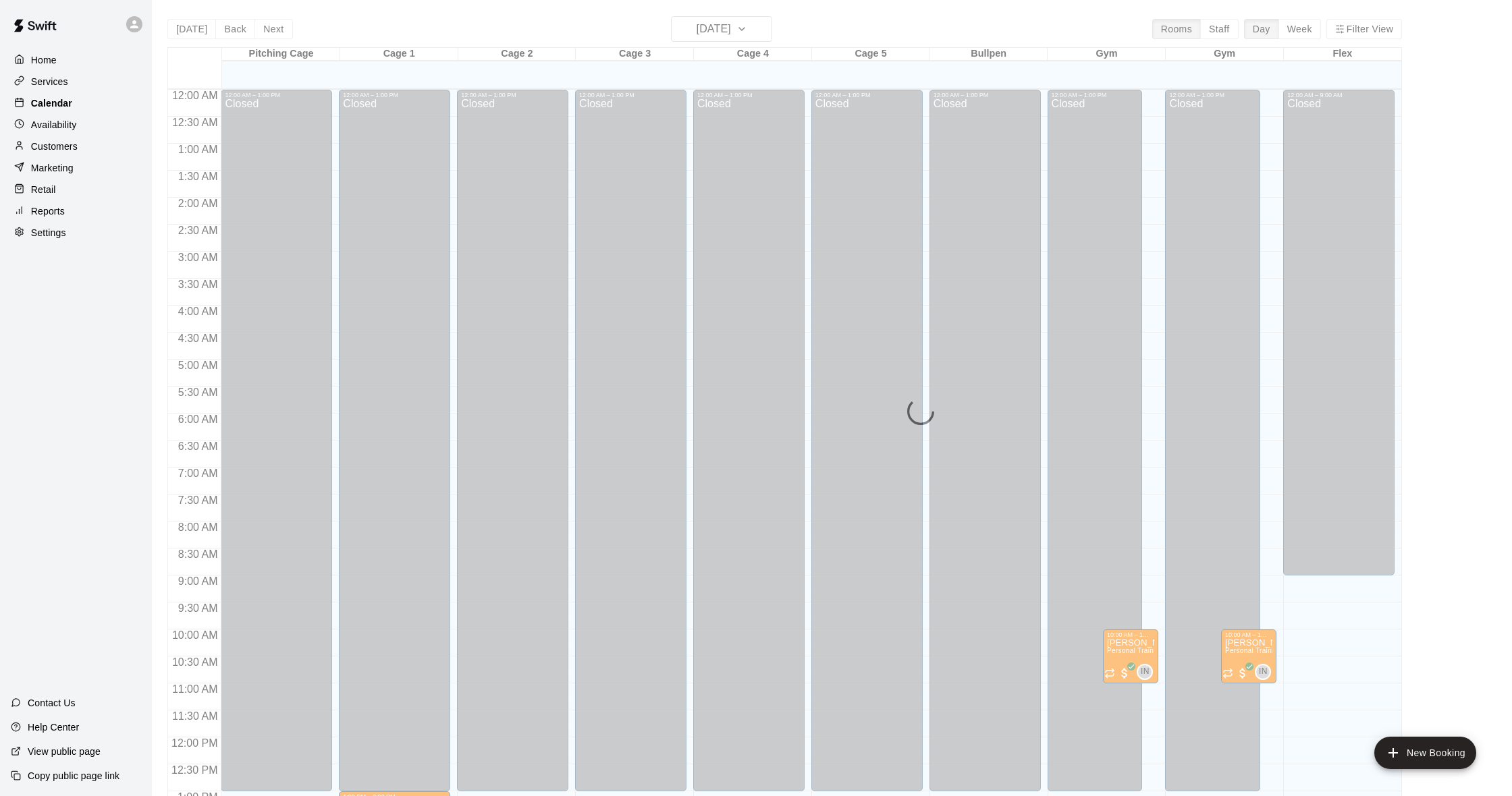
scroll to position [533, 0]
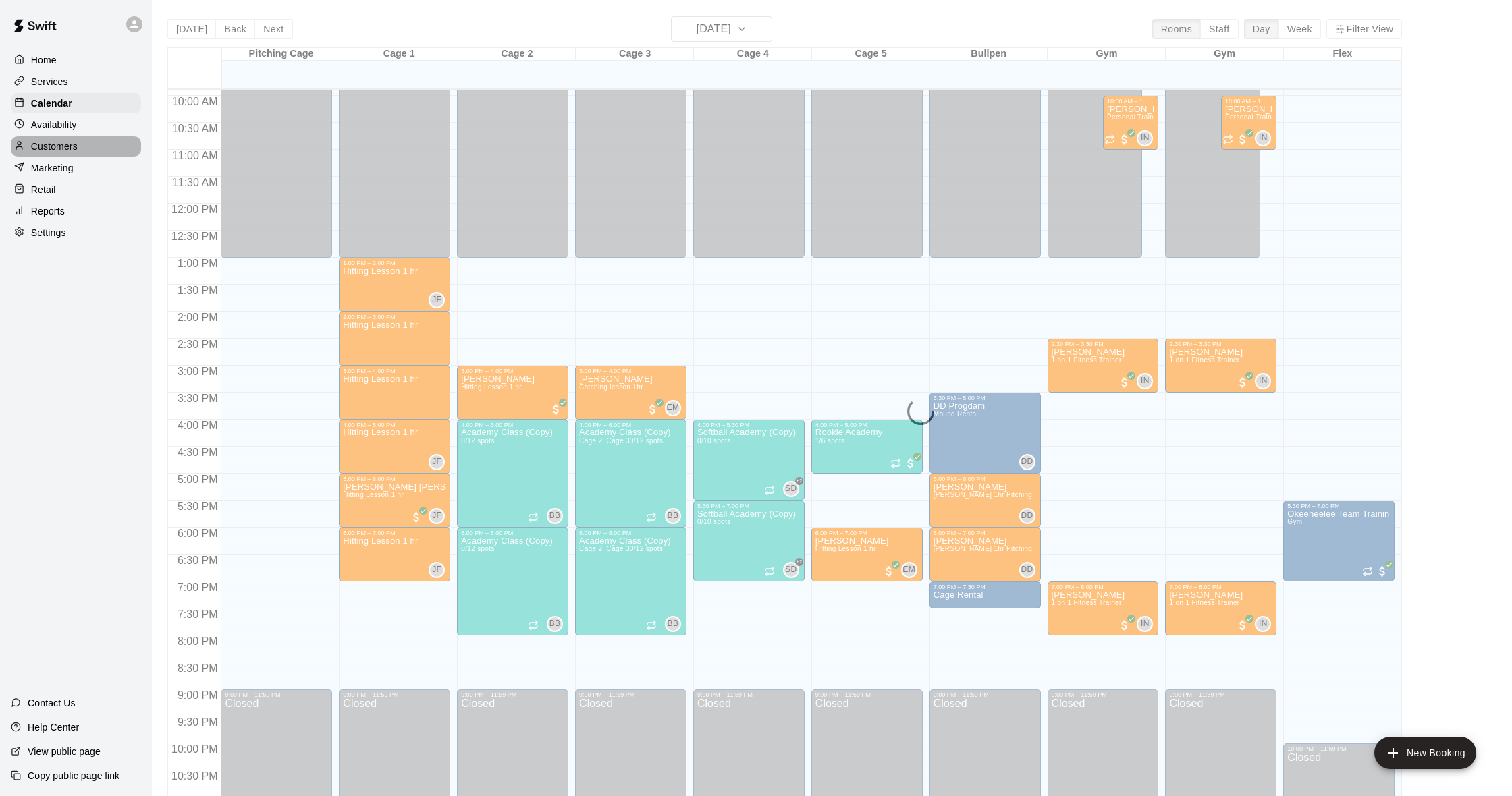
click at [89, 140] on div "Customers" at bounding box center [76, 145] width 130 height 20
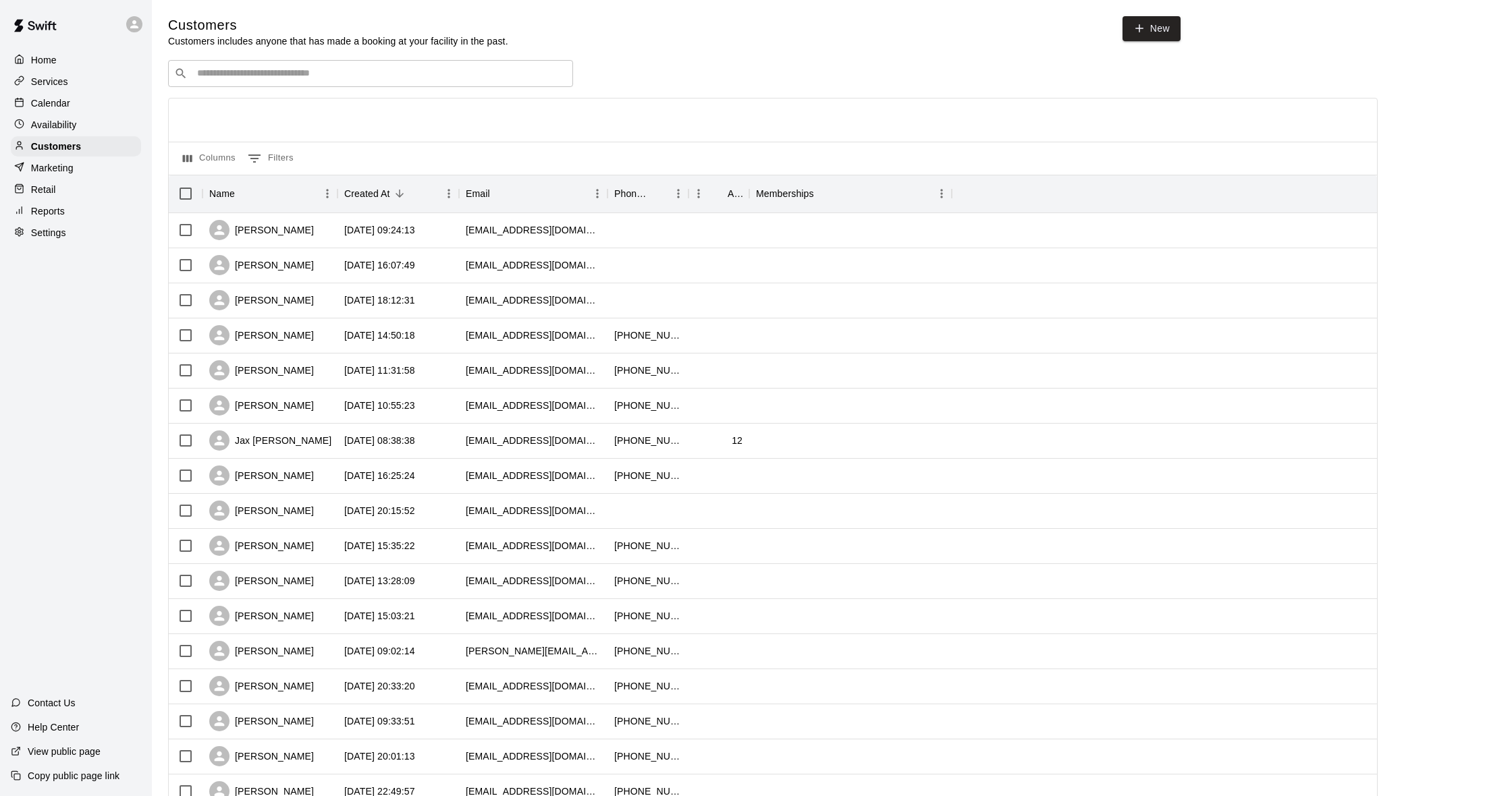
click at [299, 76] on input "Search customers by name or email" at bounding box center [380, 74] width 374 height 13
click at [44, 114] on div "Availability" at bounding box center [76, 124] width 130 height 20
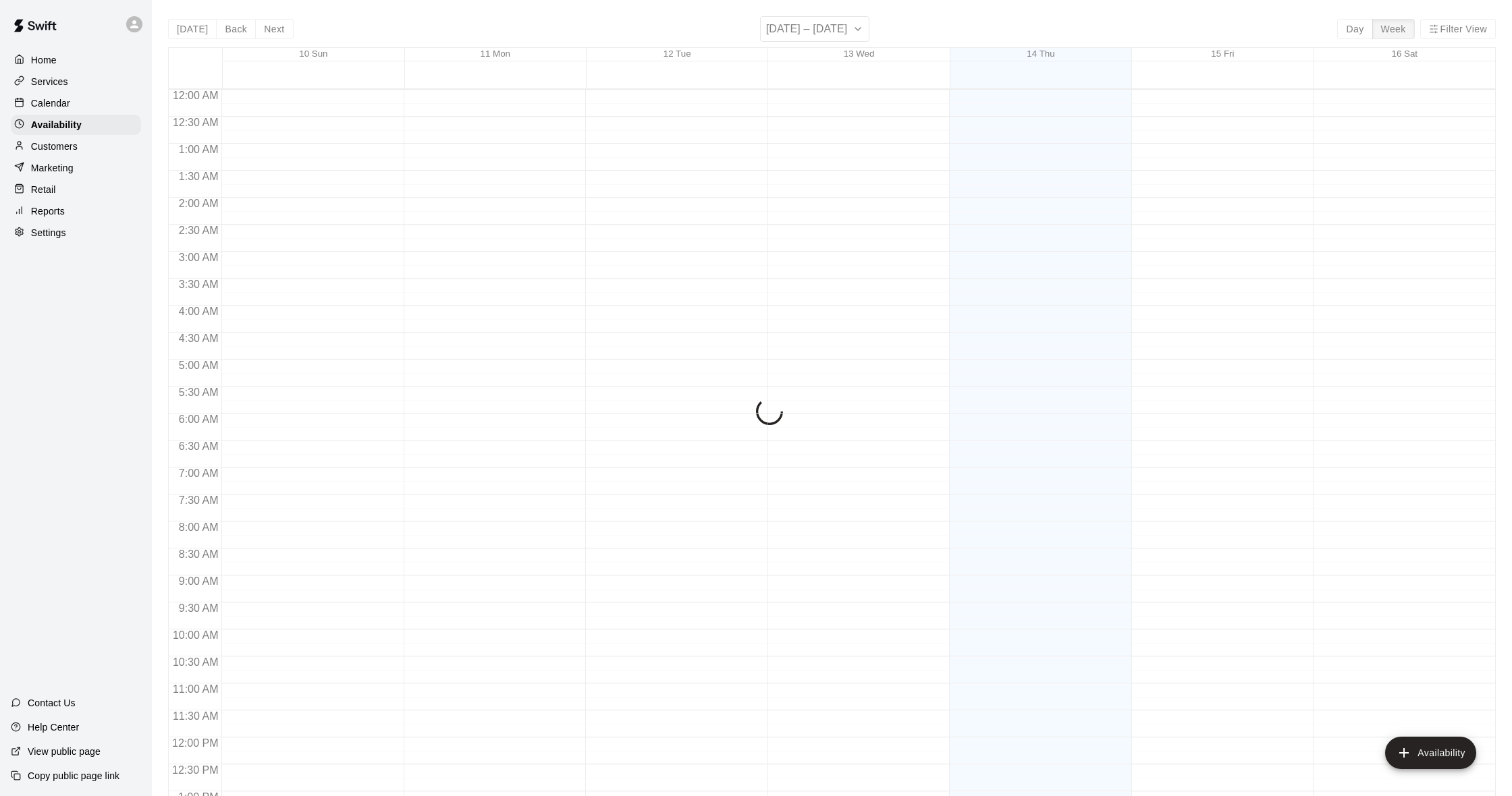
scroll to position [574, 0]
click at [48, 107] on p "Calendar" at bounding box center [50, 103] width 39 height 13
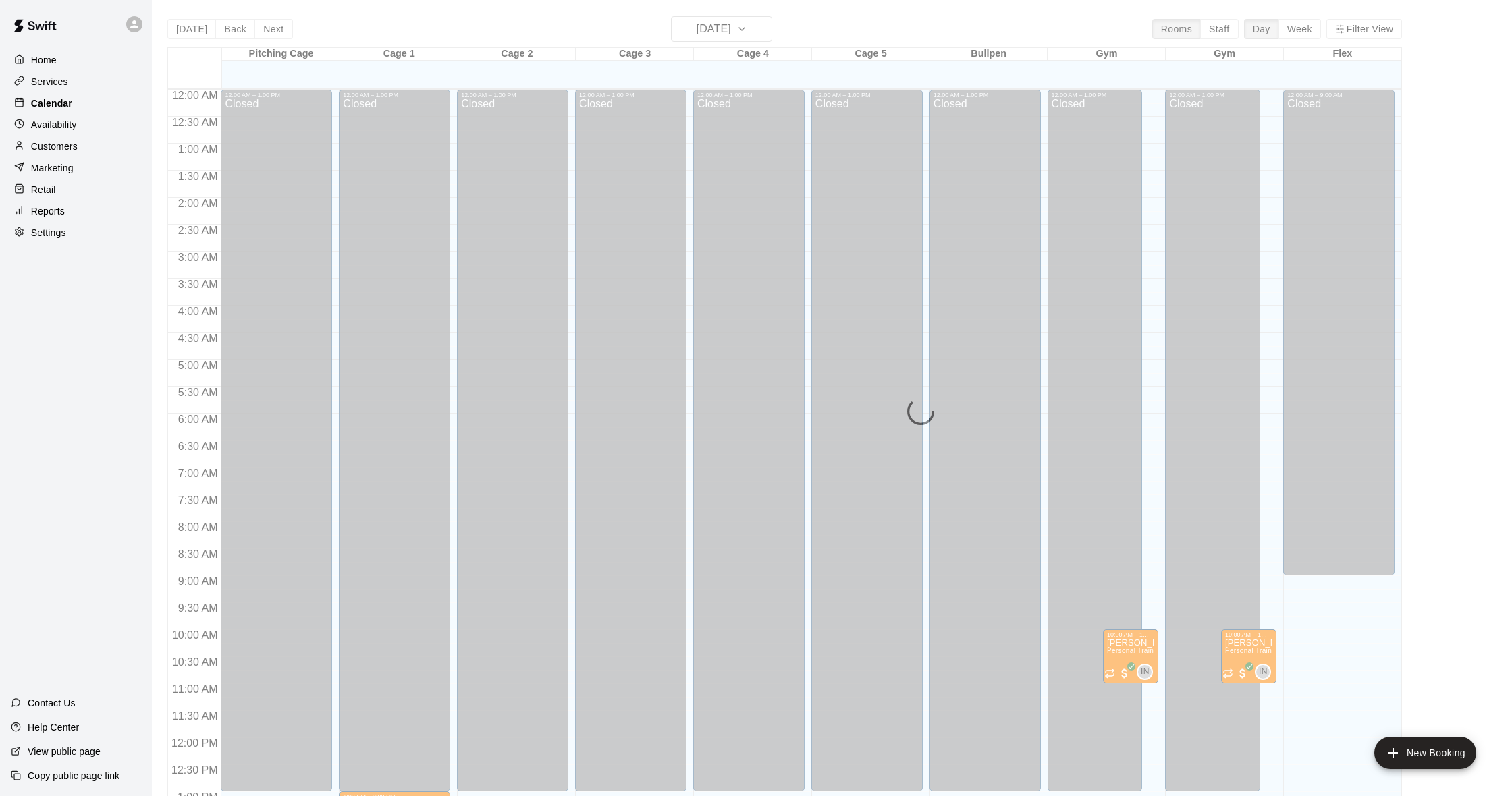
scroll to position [533, 0]
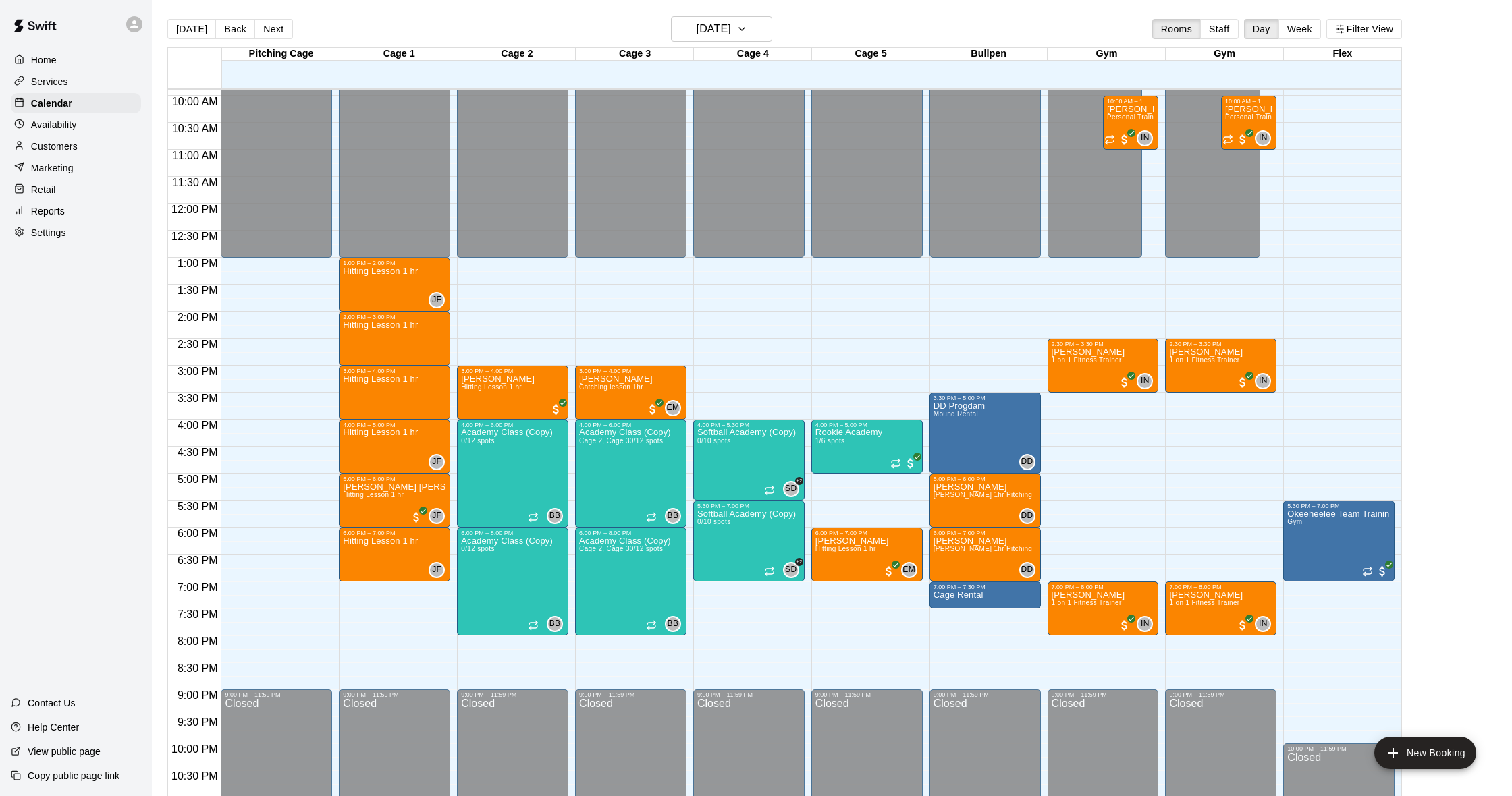
click at [74, 150] on p "Customers" at bounding box center [54, 146] width 46 height 13
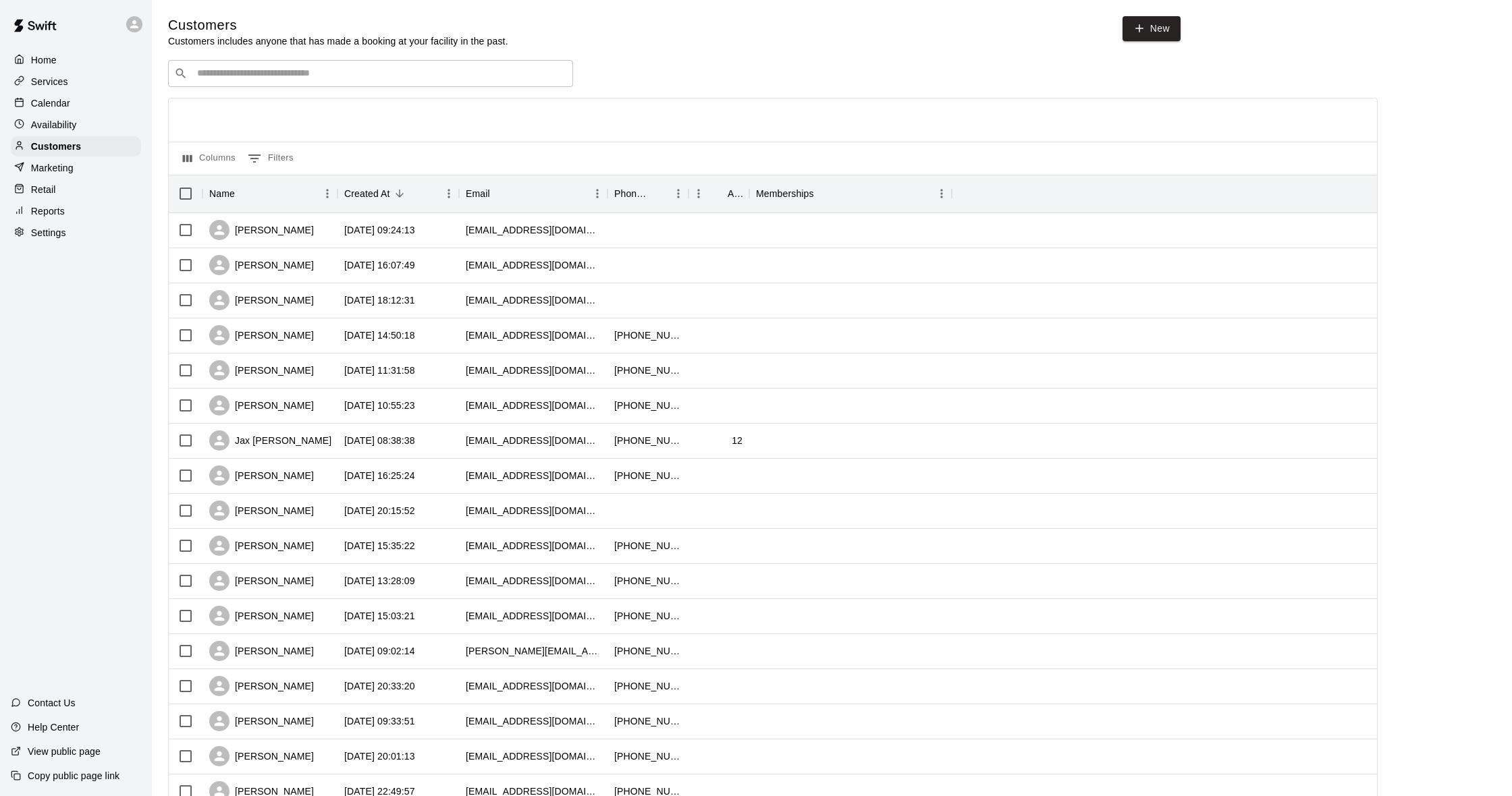
click at [65, 97] on p "Calendar" at bounding box center [50, 103] width 39 height 13
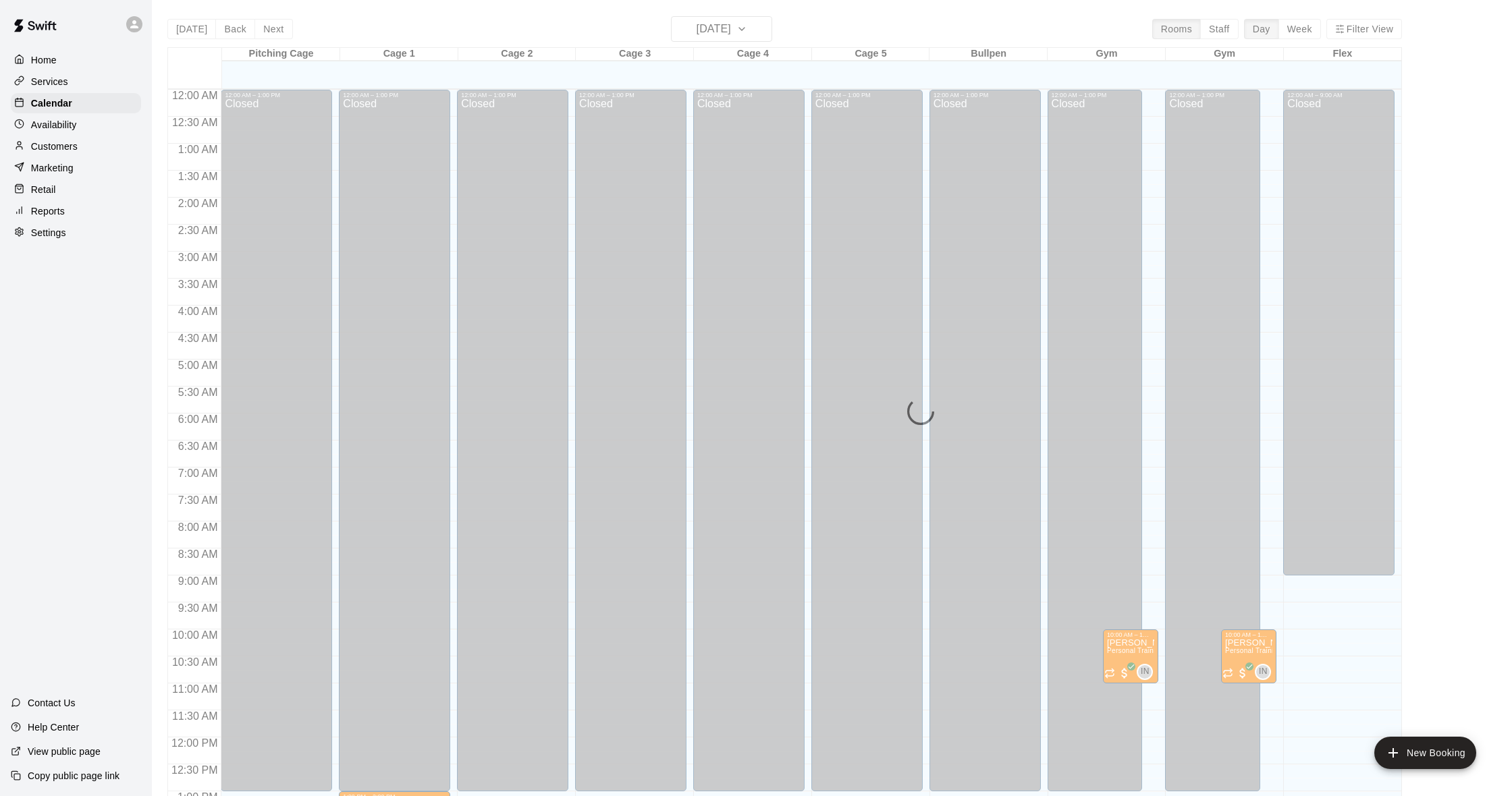
scroll to position [533, 0]
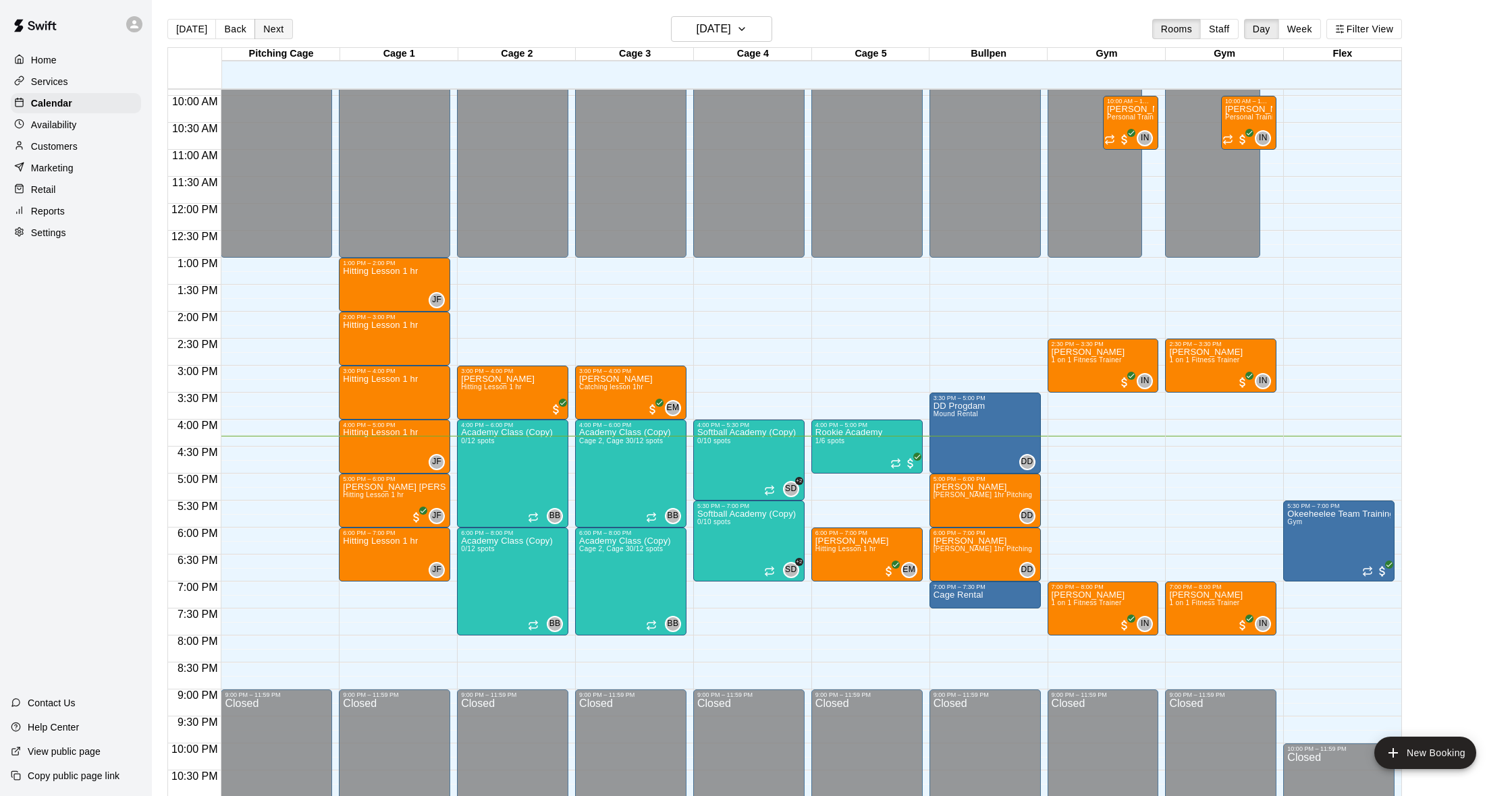
click at [270, 29] on button "Next" at bounding box center [273, 28] width 38 height 20
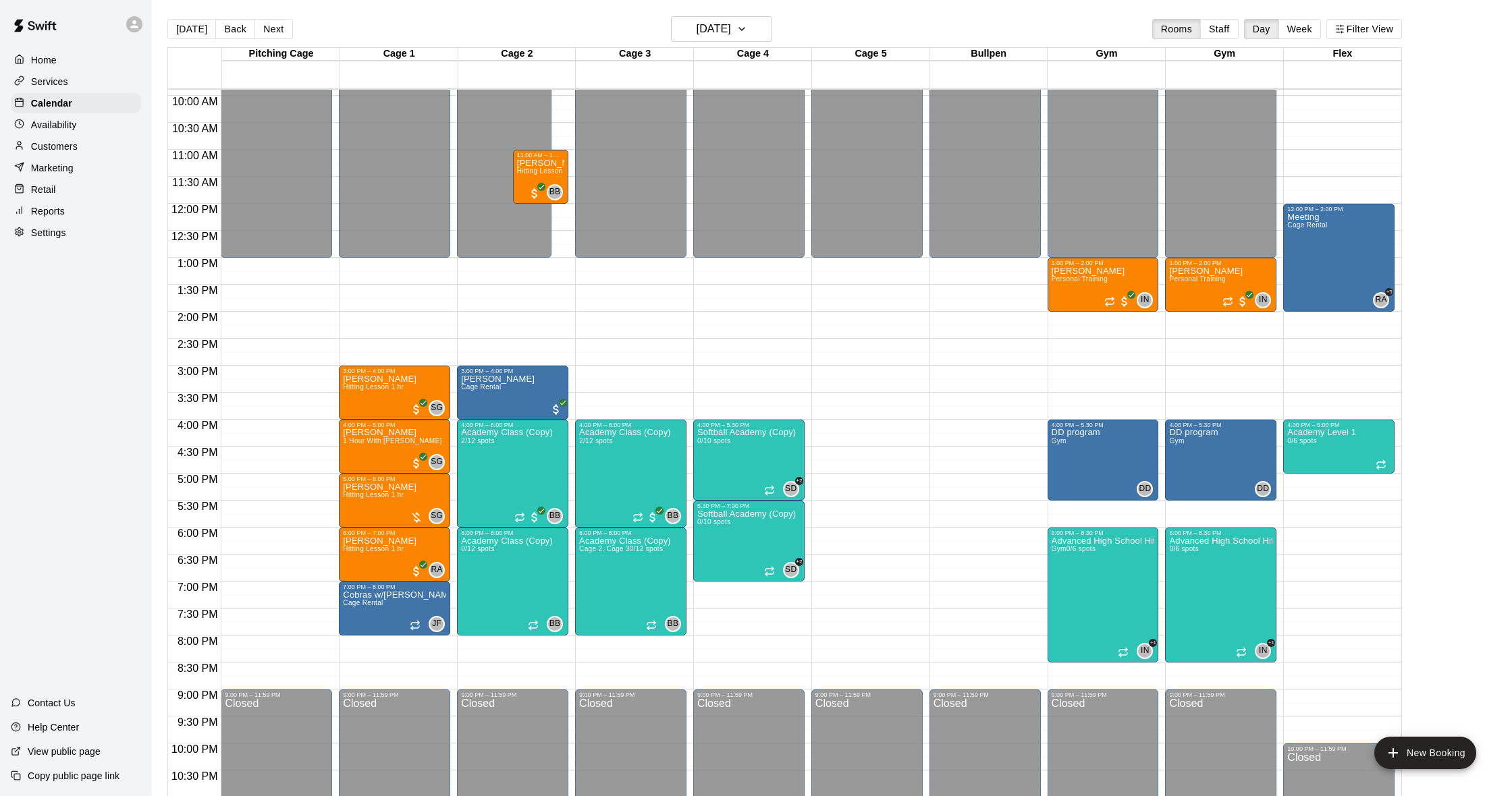
scroll to position [0, 0]
click at [352, 590] on img "edit" at bounding box center [357, 584] width 15 height 15
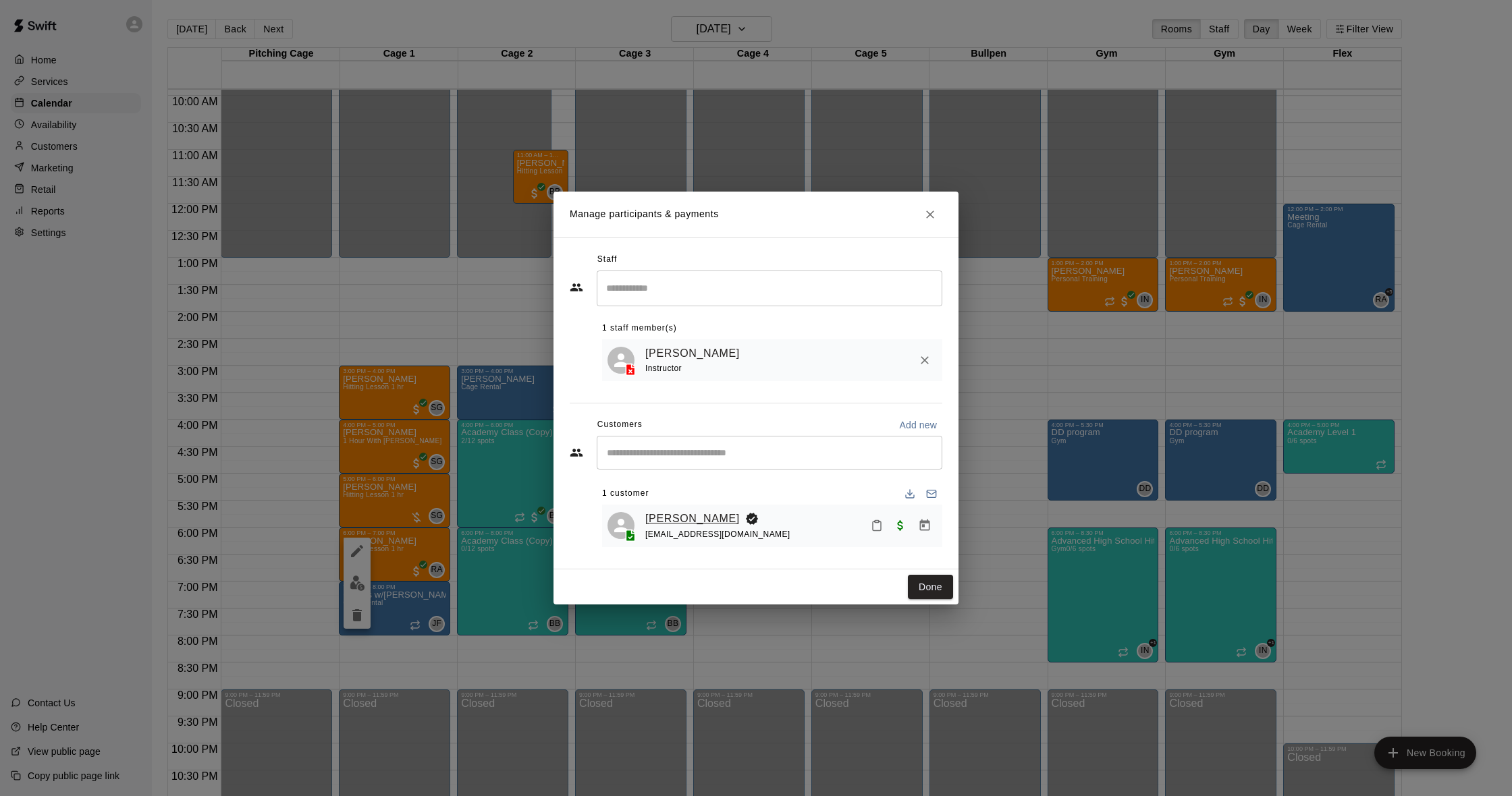
click at [680, 517] on link "[PERSON_NAME]" at bounding box center [692, 518] width 94 height 18
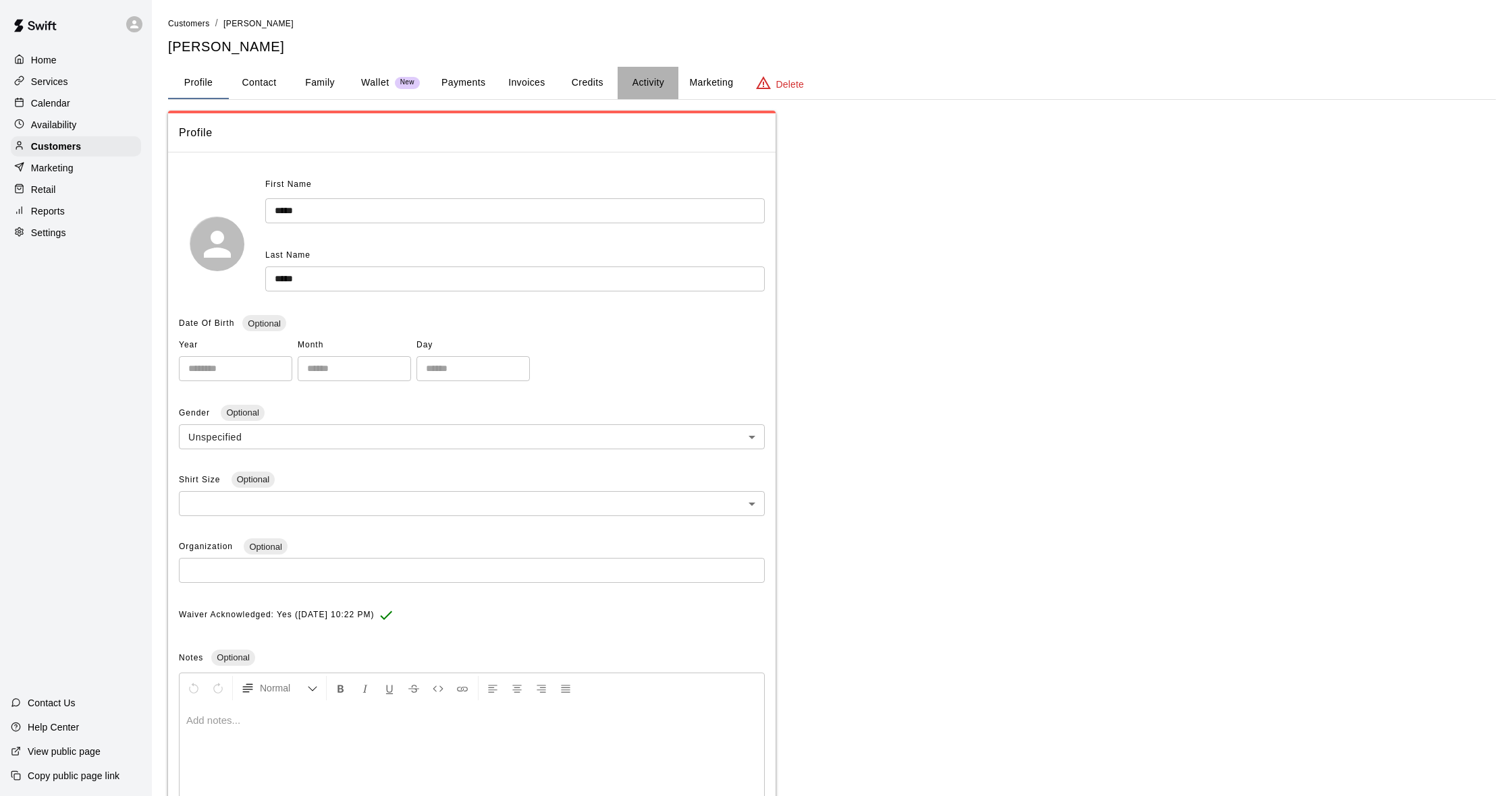
click at [624, 80] on button "Activity" at bounding box center [648, 83] width 60 height 32
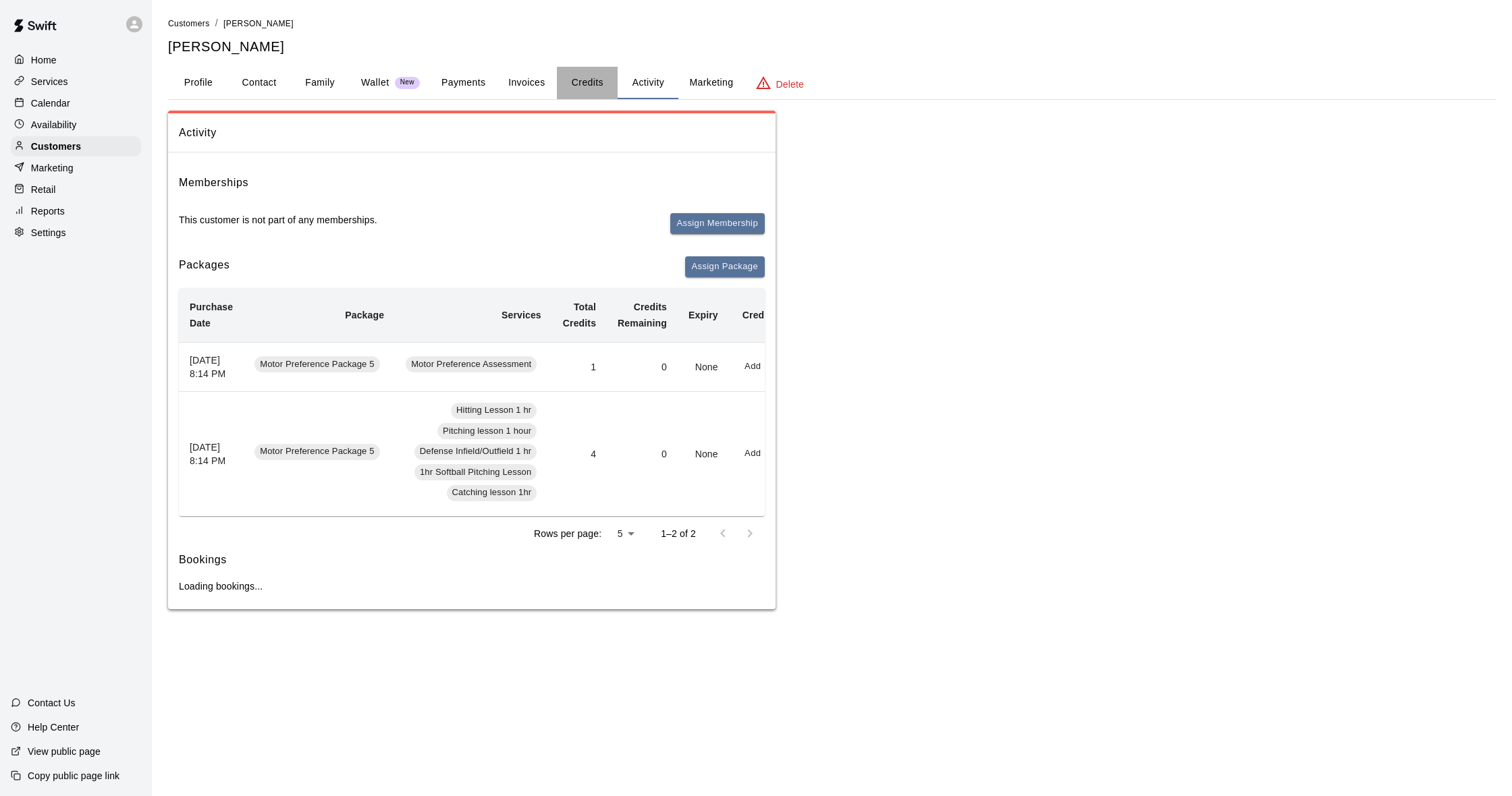
click at [603, 84] on button "Credits" at bounding box center [587, 83] width 60 height 32
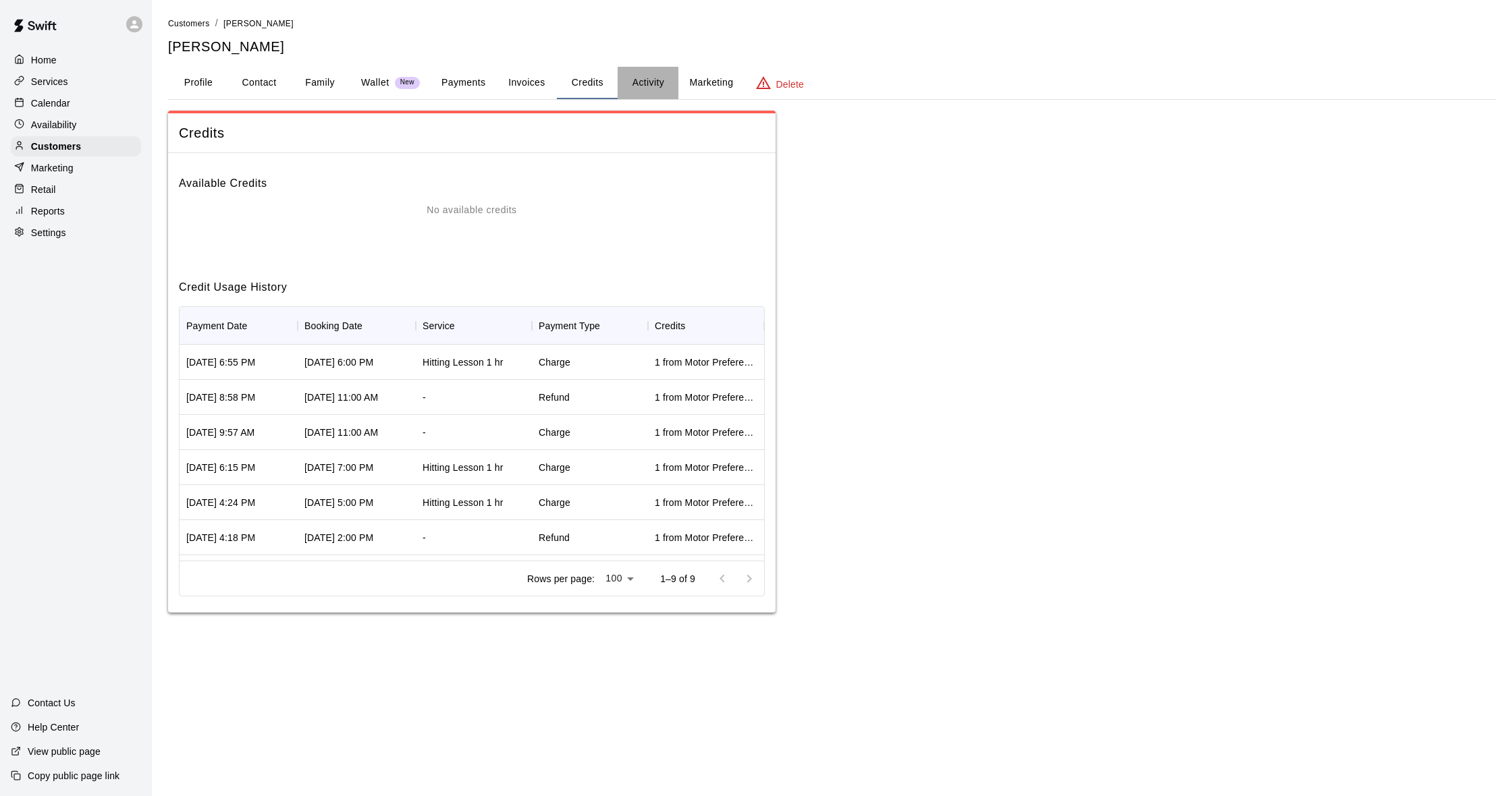
click at [652, 72] on button "Activity" at bounding box center [648, 83] width 60 height 32
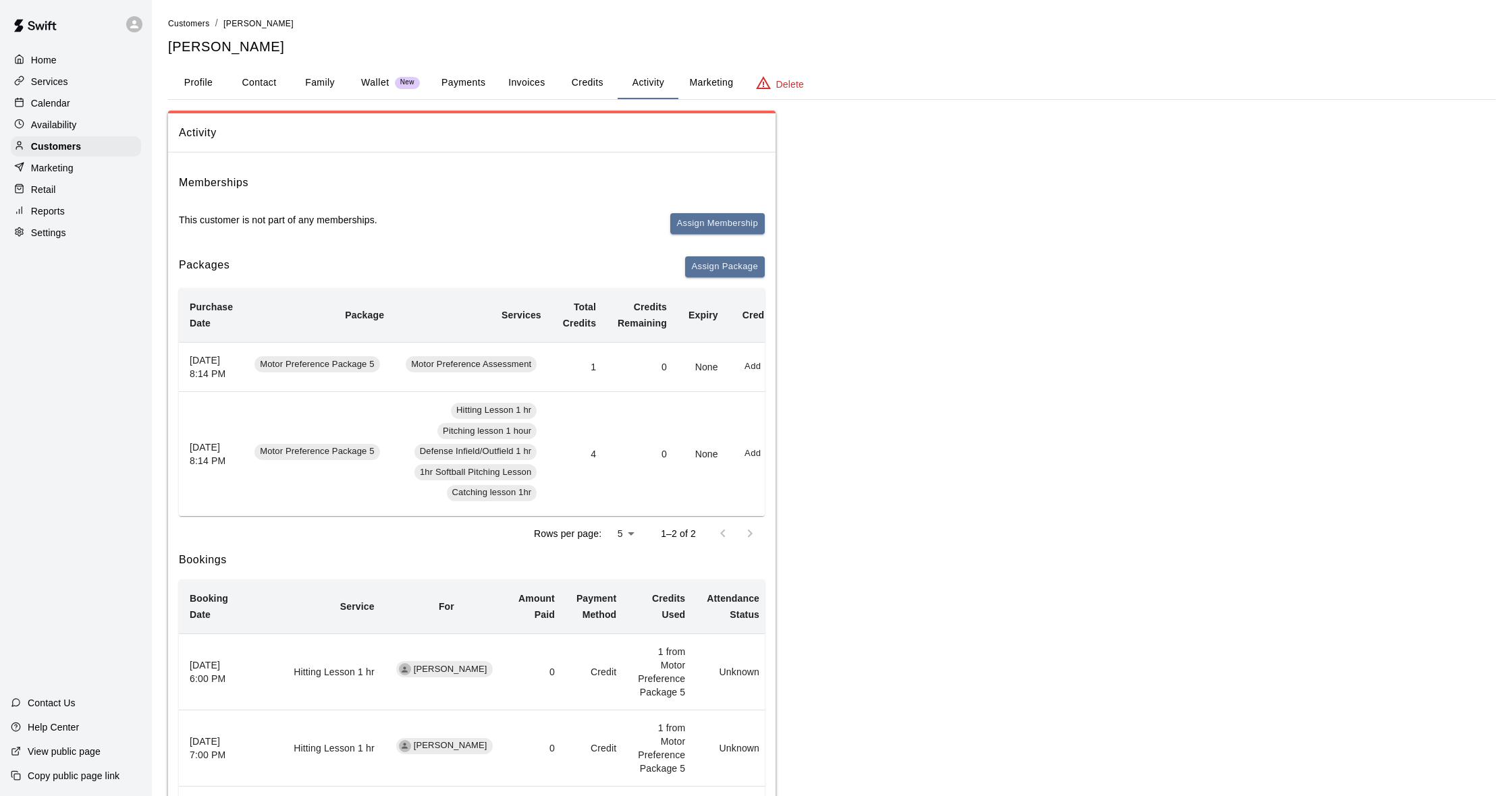
click at [315, 83] on button "Family" at bounding box center [320, 83] width 60 height 32
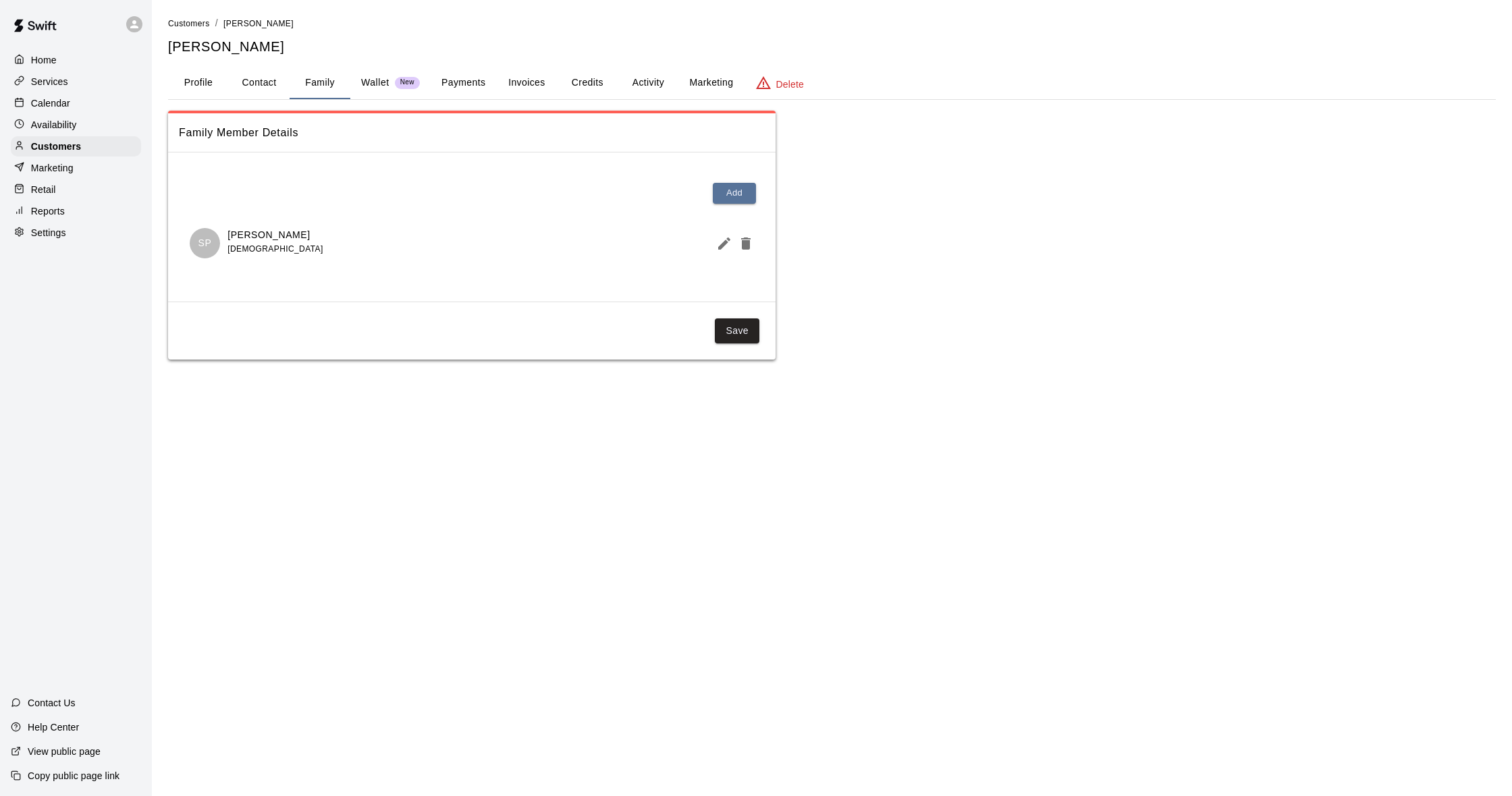
click at [637, 86] on button "Activity" at bounding box center [648, 83] width 60 height 32
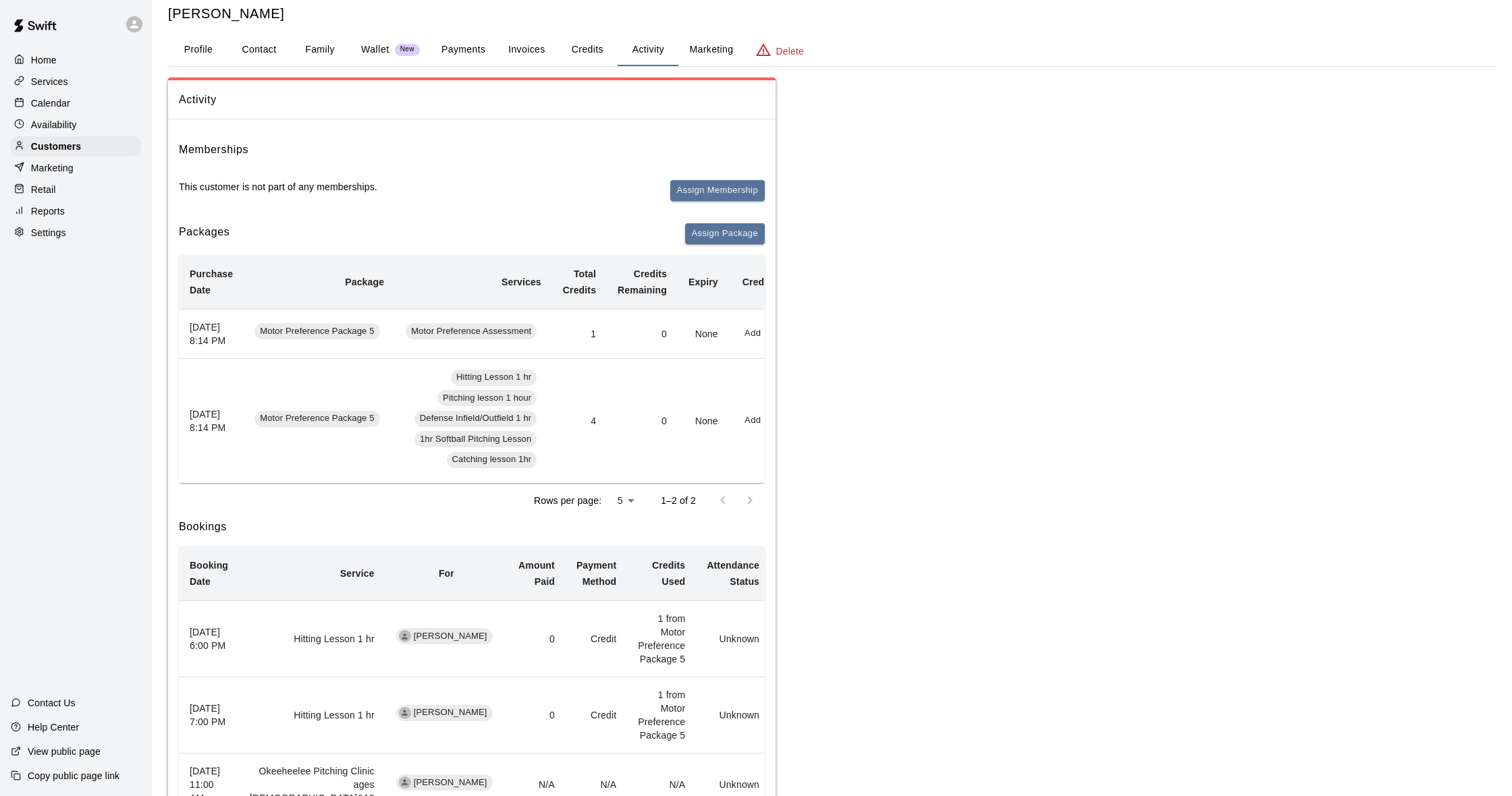
scroll to position [13, 0]
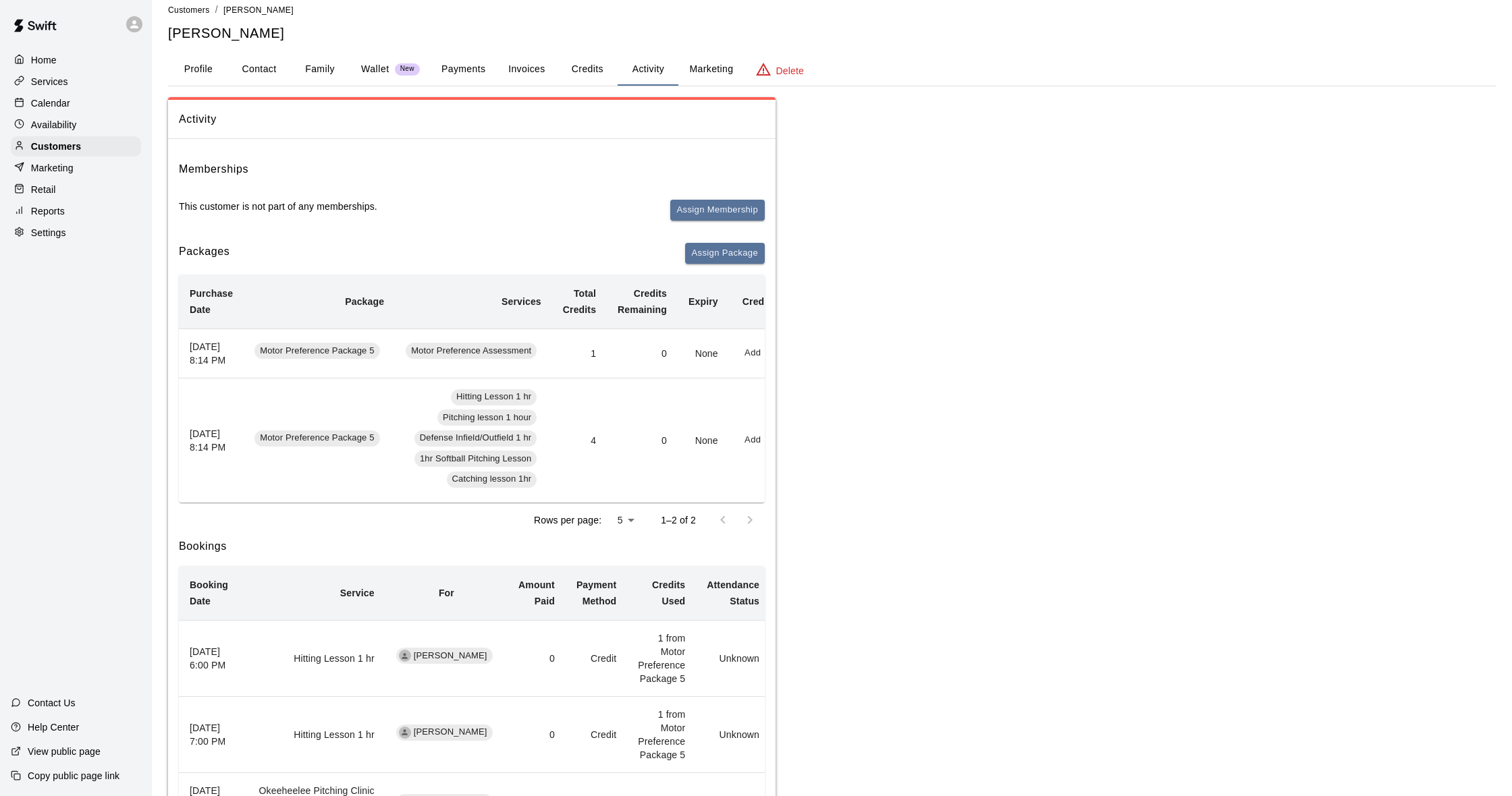
click at [79, 102] on div "Calendar" at bounding box center [76, 103] width 130 height 20
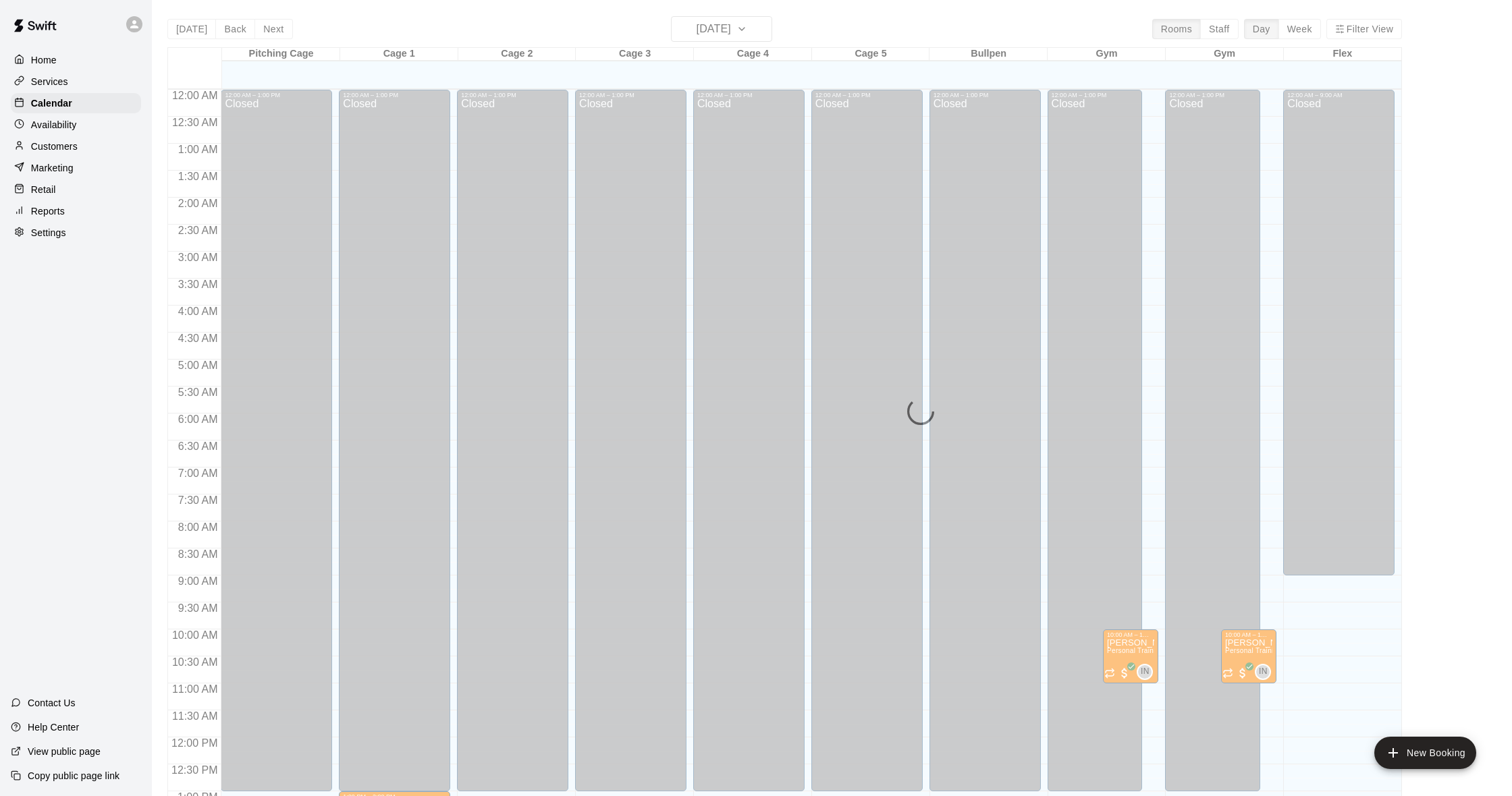
scroll to position [533, 0]
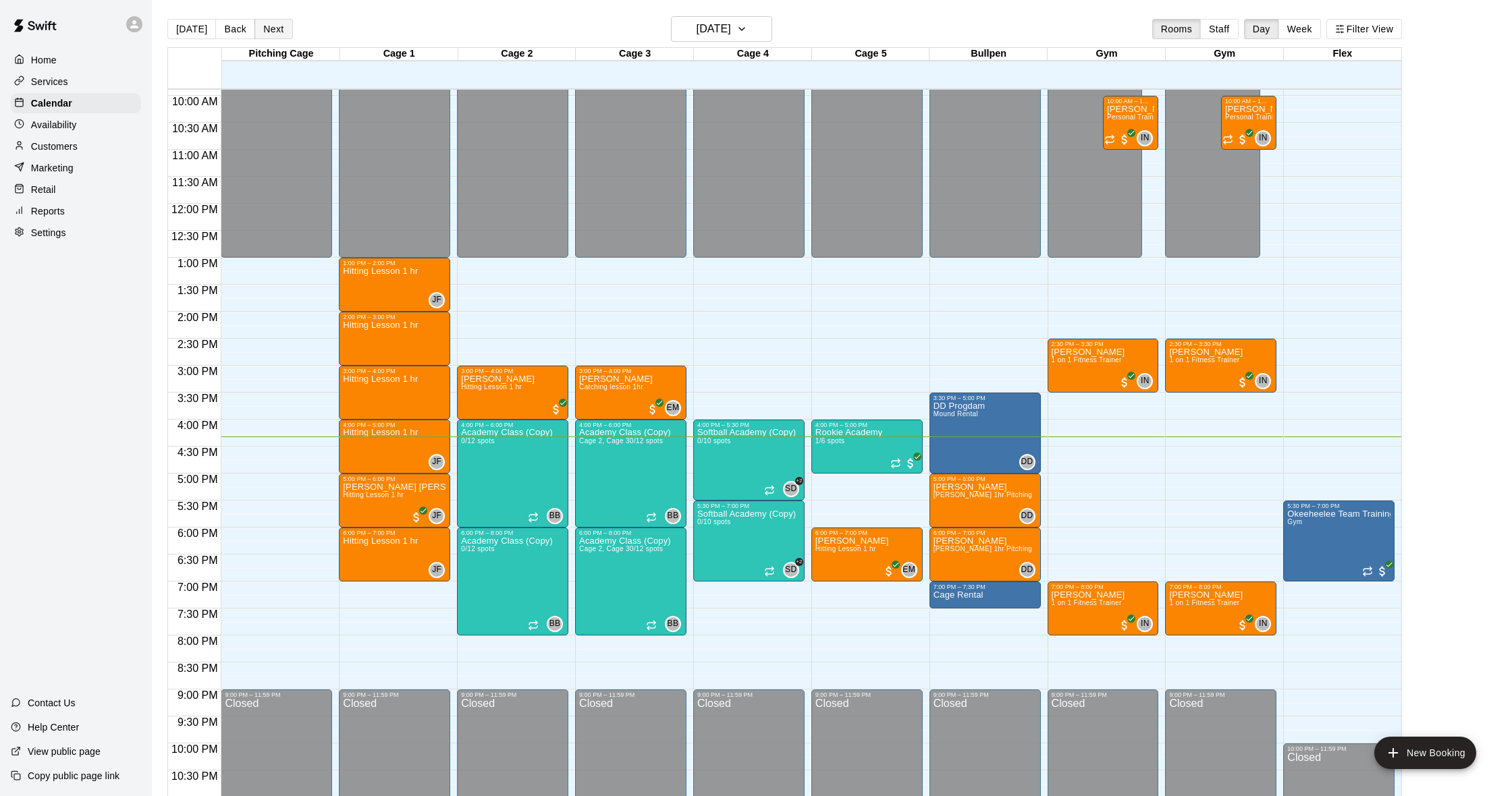
click at [263, 27] on button "Next" at bounding box center [273, 28] width 38 height 20
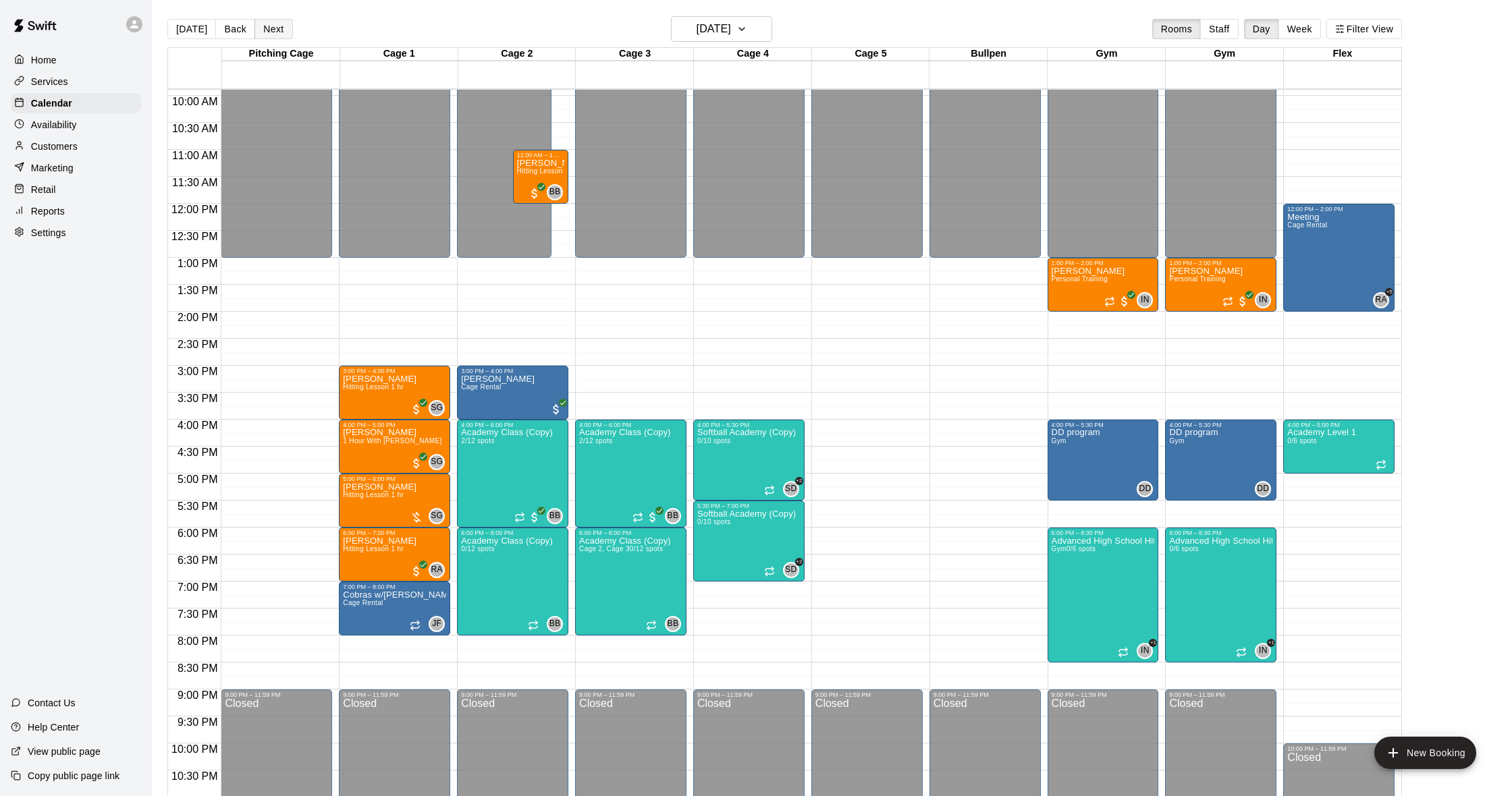
click at [263, 27] on button "Next" at bounding box center [273, 28] width 38 height 20
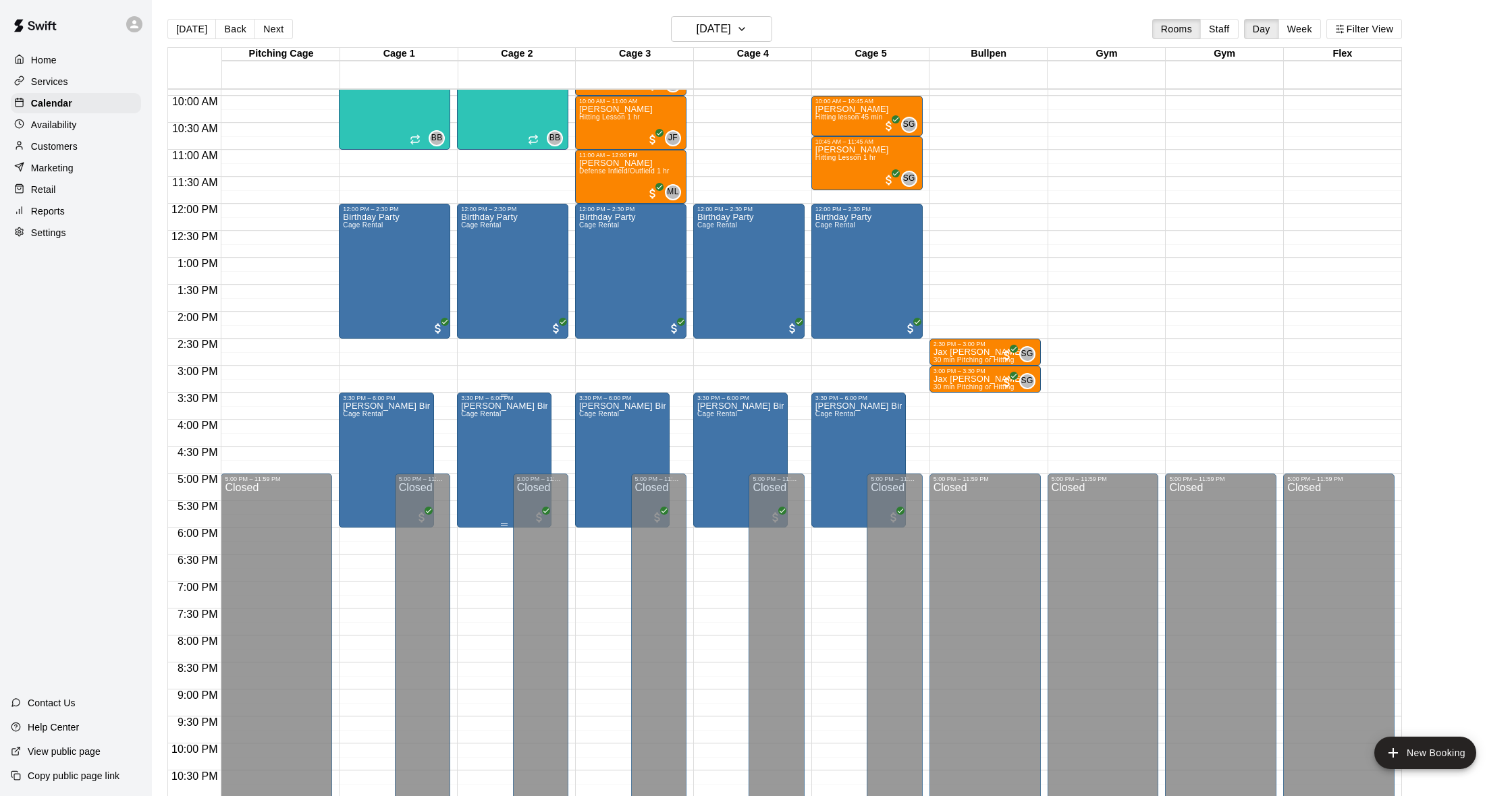
click at [515, 427] on div "[PERSON_NAME] Birthday Cage Rental" at bounding box center [503, 799] width 86 height 796
click at [477, 442] on img "edit" at bounding box center [475, 449] width 15 height 15
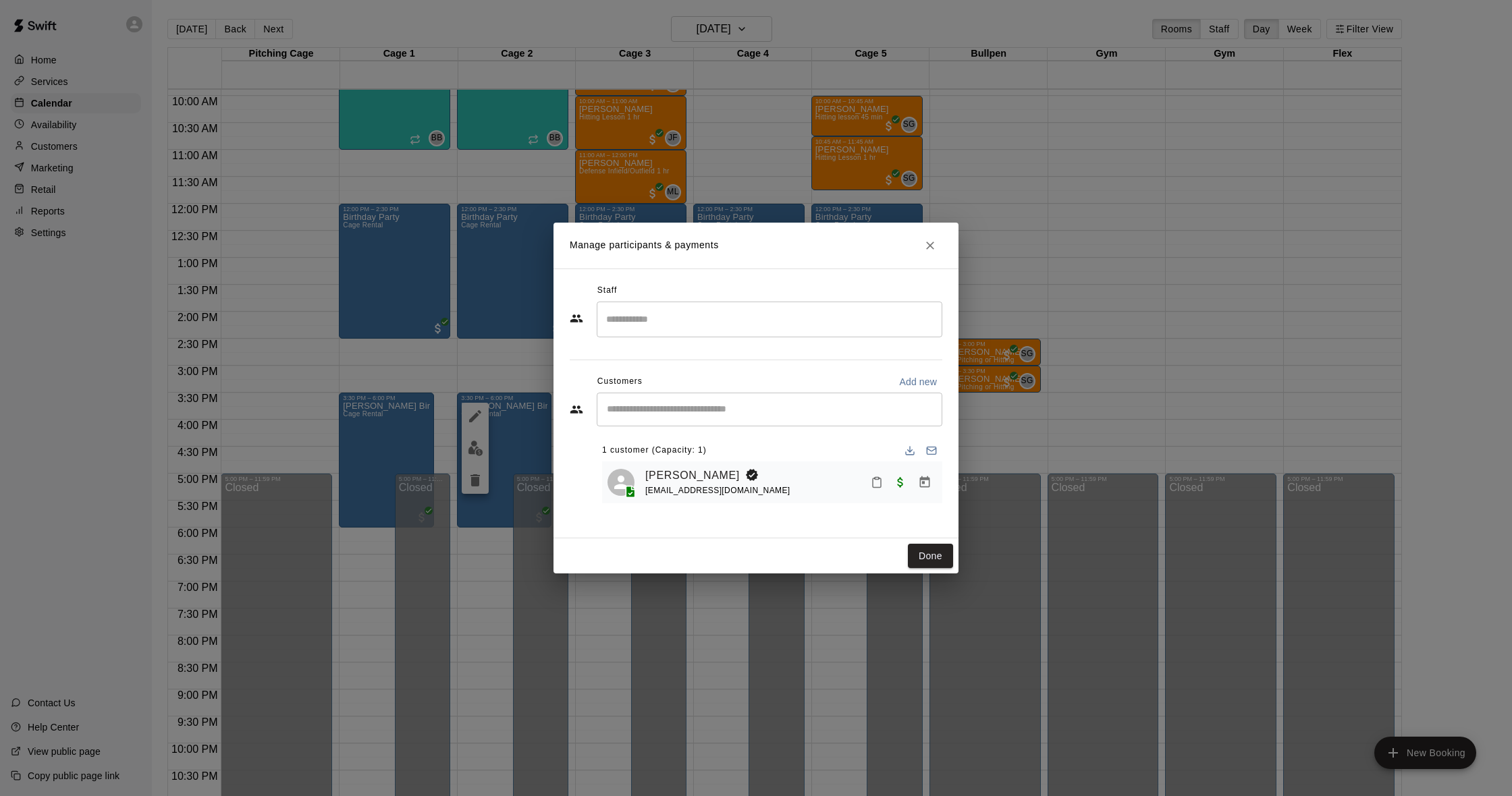
click at [689, 464] on div "[PERSON_NAME] [EMAIL_ADDRESS][DOMAIN_NAME]" at bounding box center [772, 483] width 340 height 42
click at [694, 471] on link "[PERSON_NAME]" at bounding box center [692, 476] width 94 height 18
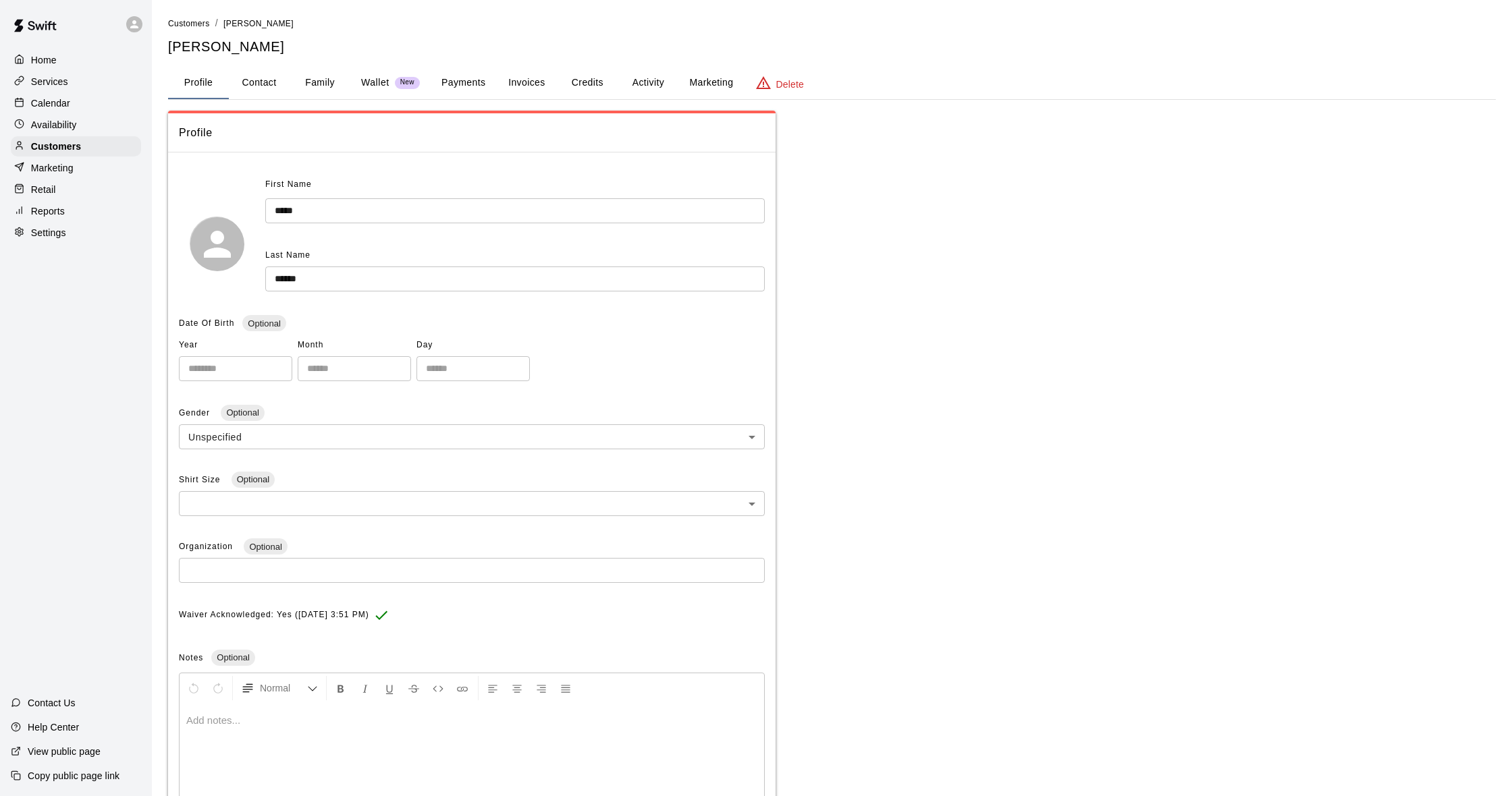
click at [642, 83] on button "Activity" at bounding box center [648, 83] width 60 height 32
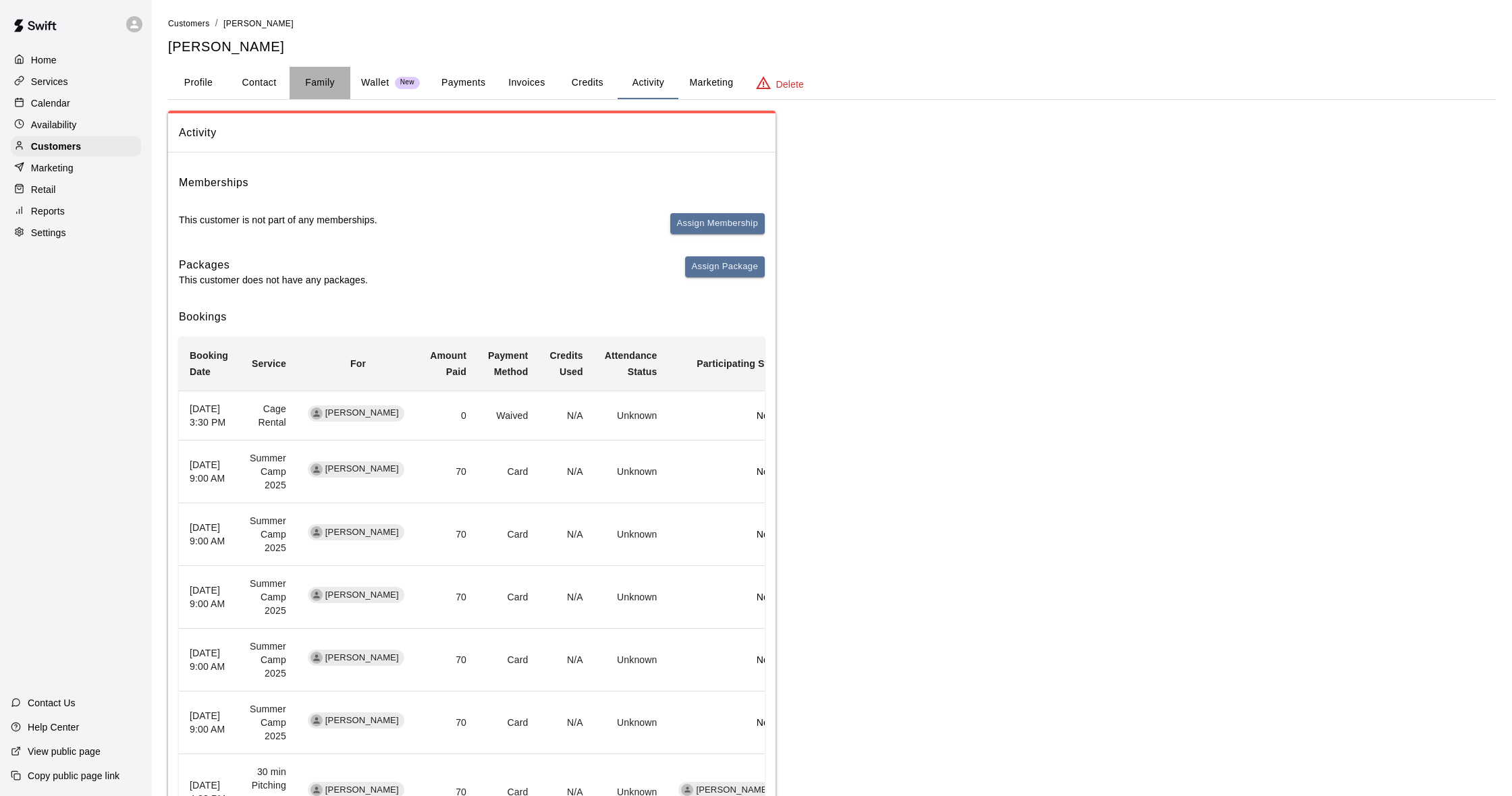
click at [309, 83] on button "Family" at bounding box center [320, 83] width 60 height 32
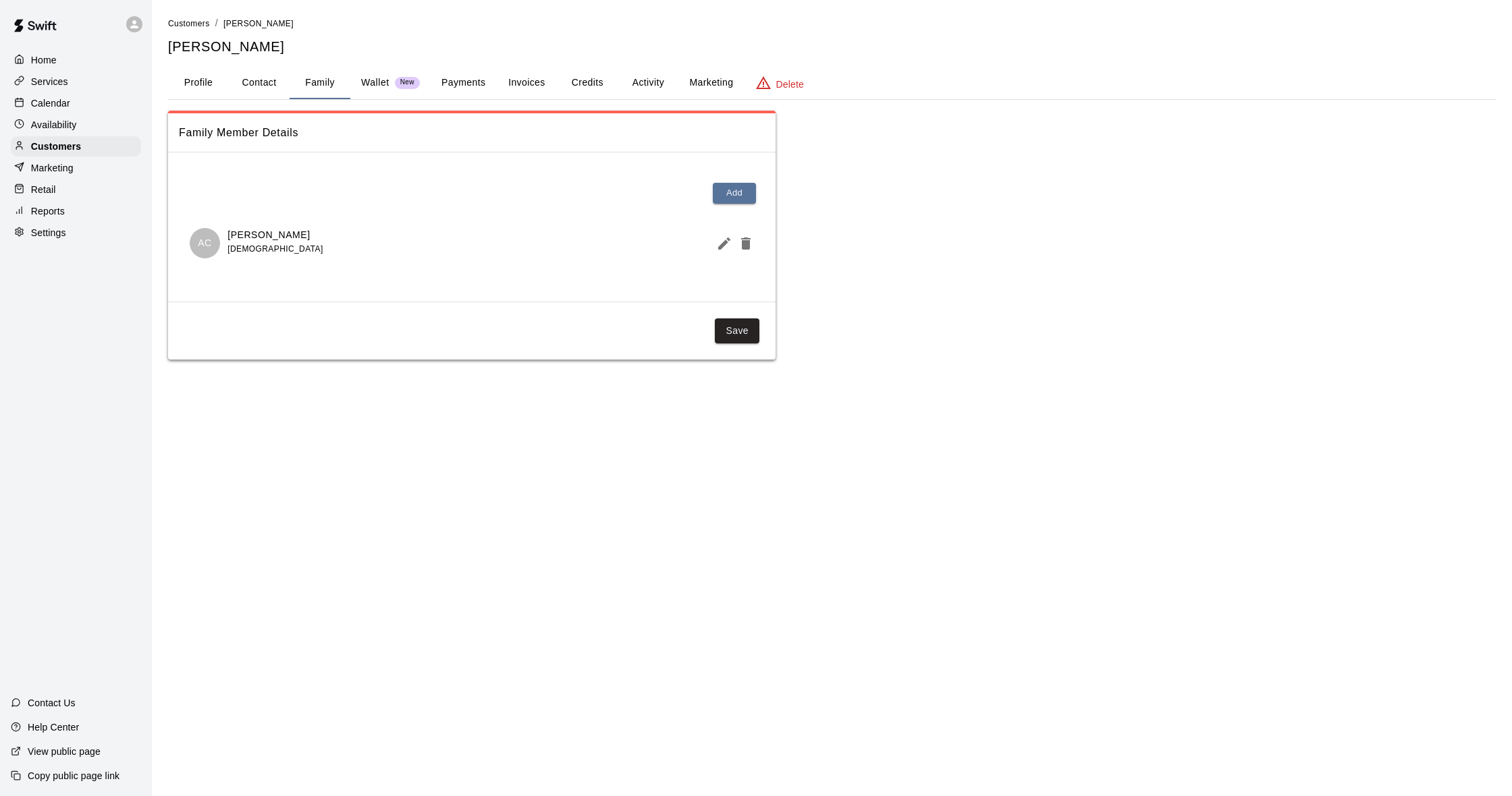
click at [488, 81] on button "Payments" at bounding box center [463, 83] width 65 height 32
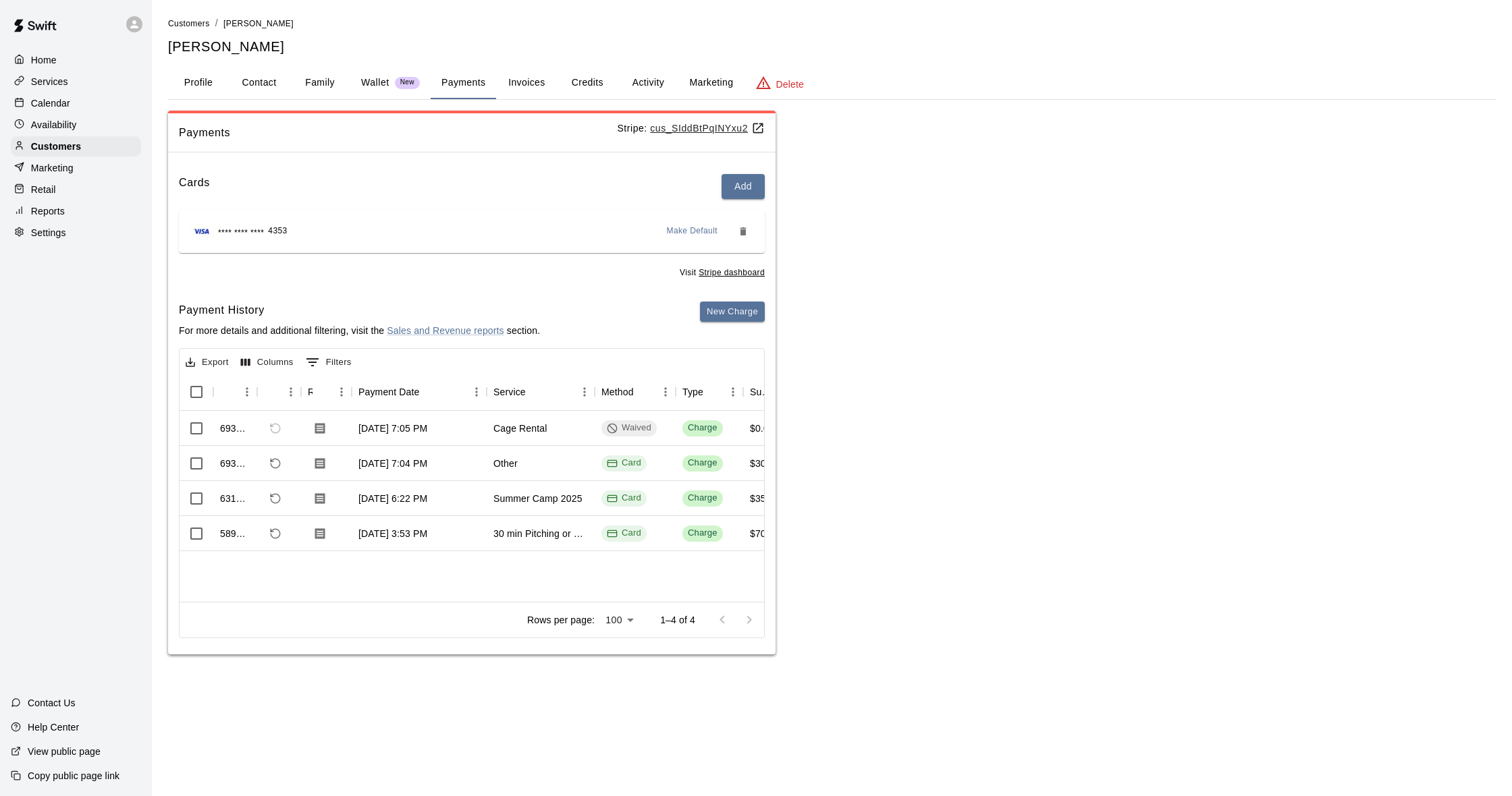
scroll to position [0, 1]
click at [62, 102] on p "Calendar" at bounding box center [50, 103] width 39 height 13
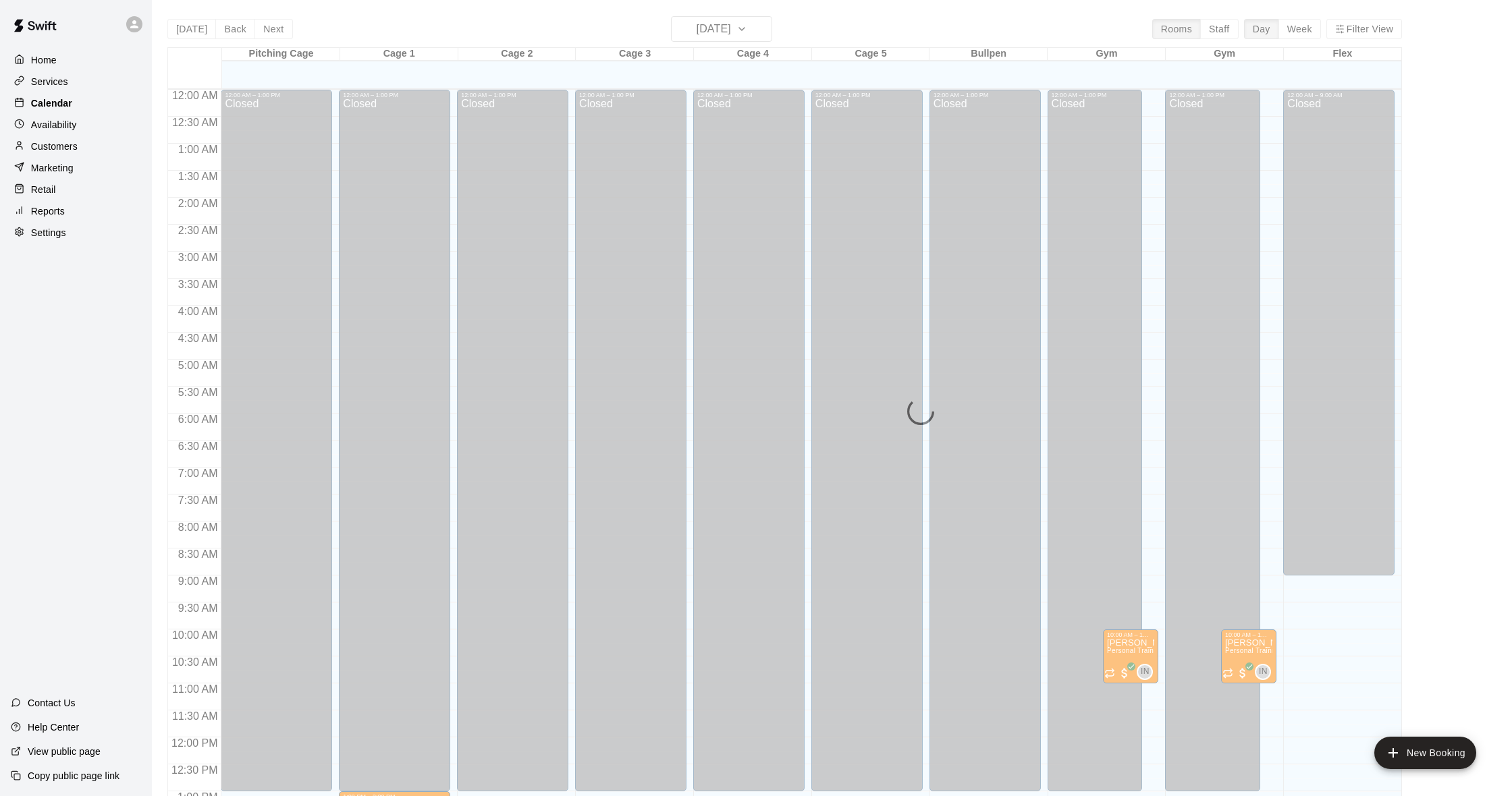
scroll to position [533, 0]
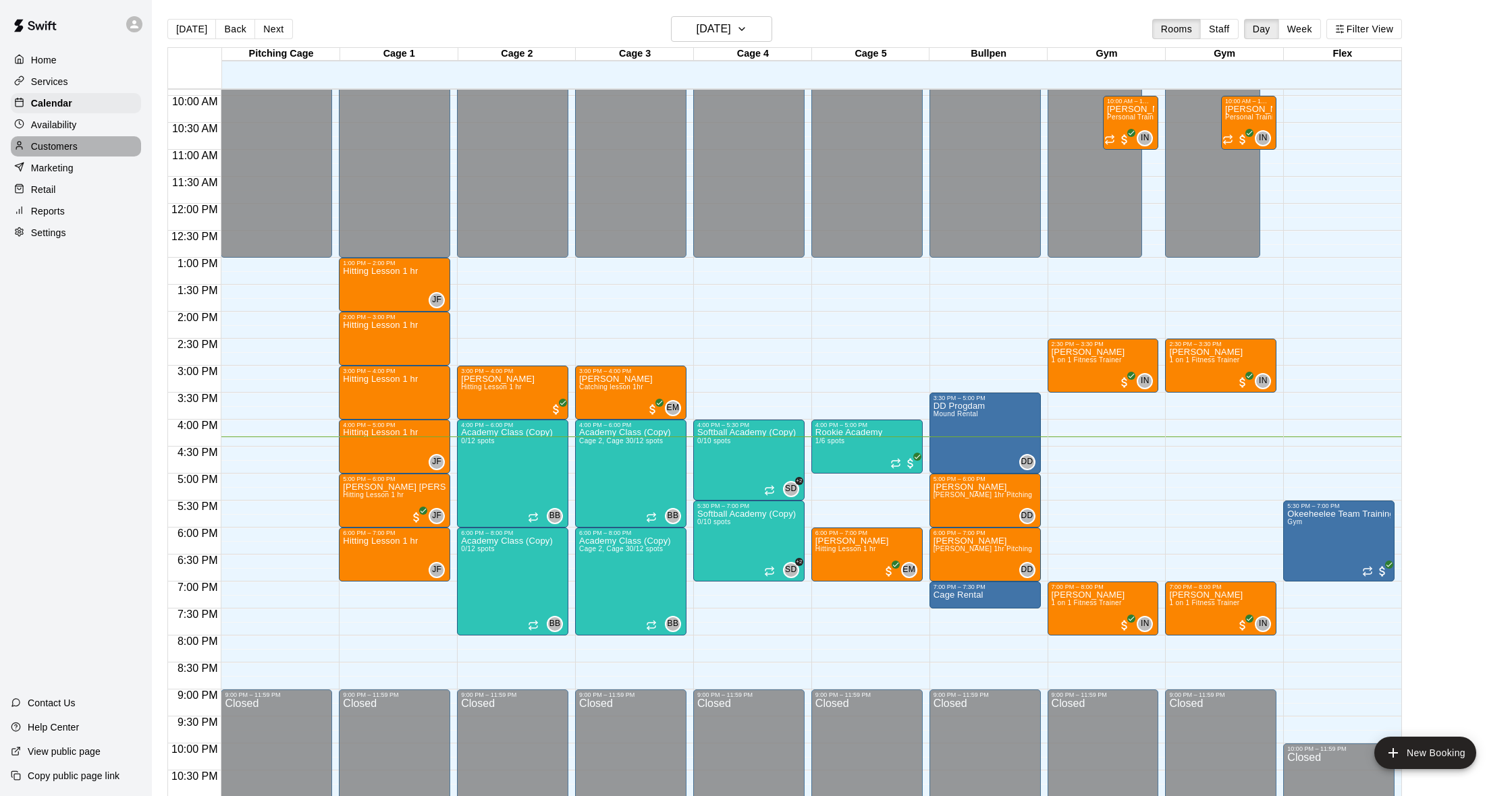
click at [59, 148] on p "Customers" at bounding box center [54, 146] width 46 height 13
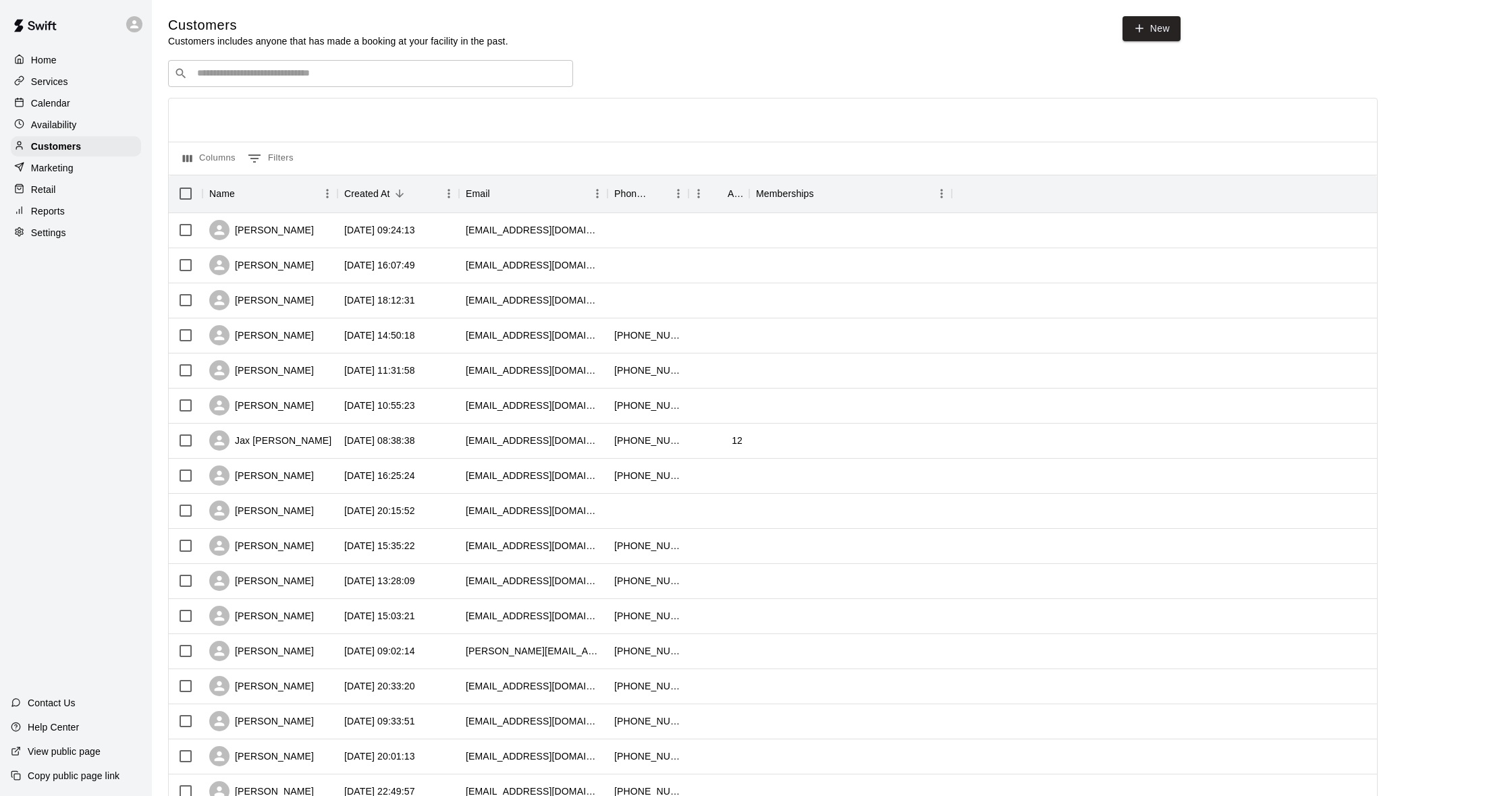
click at [60, 109] on p "Calendar" at bounding box center [50, 103] width 39 height 13
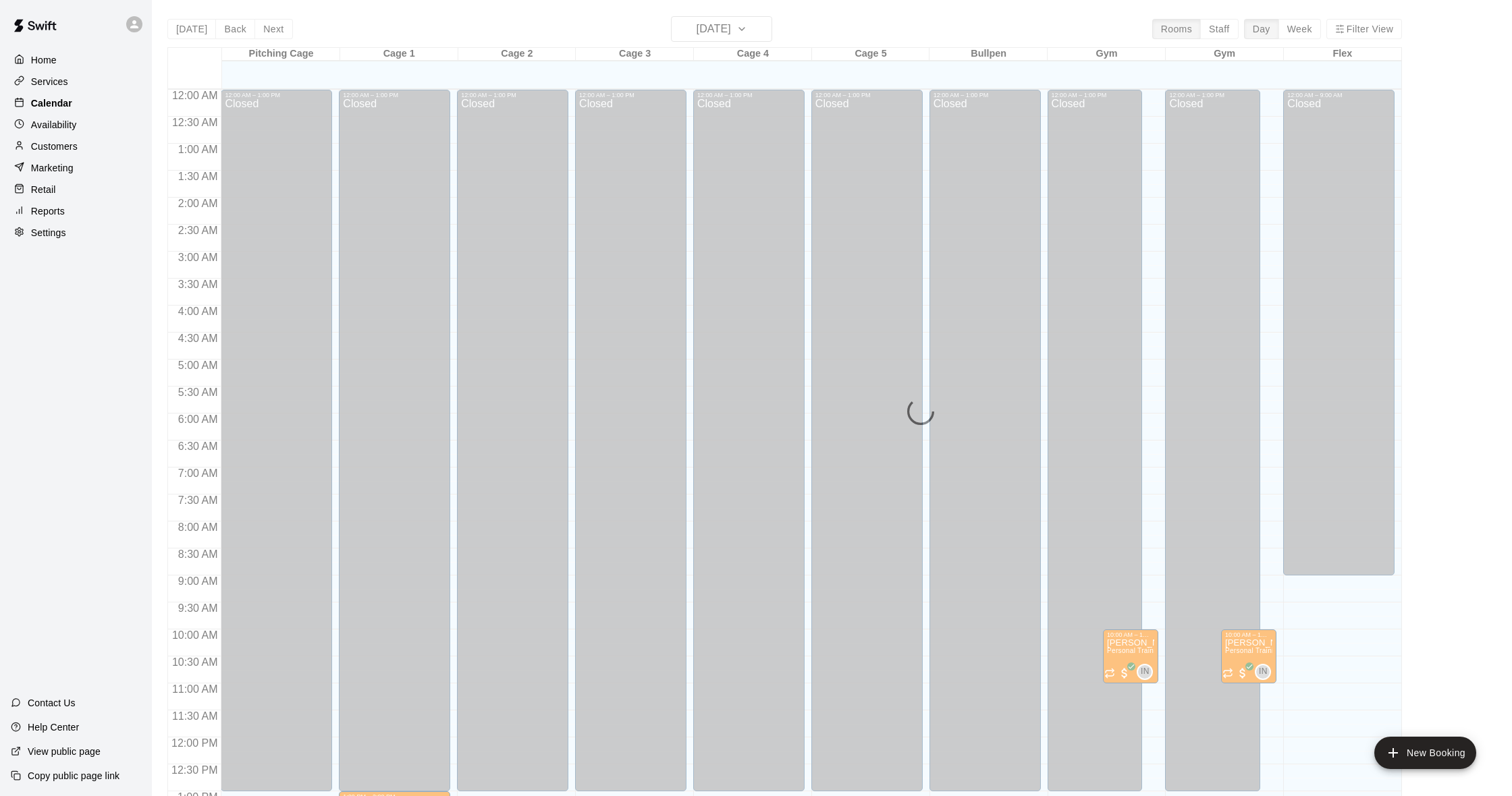
scroll to position [533, 0]
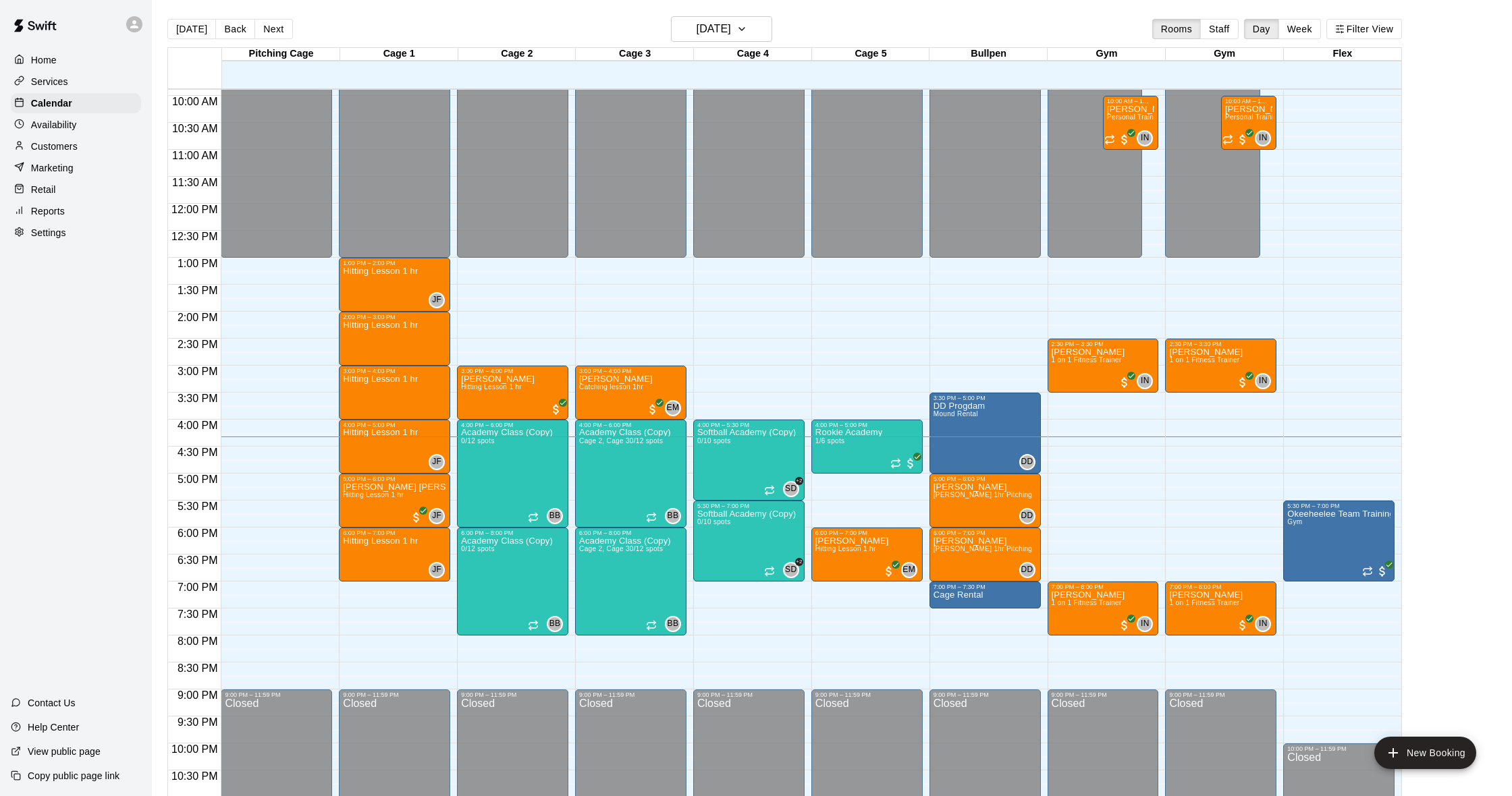
click at [66, 141] on p "Customers" at bounding box center [54, 146] width 46 height 13
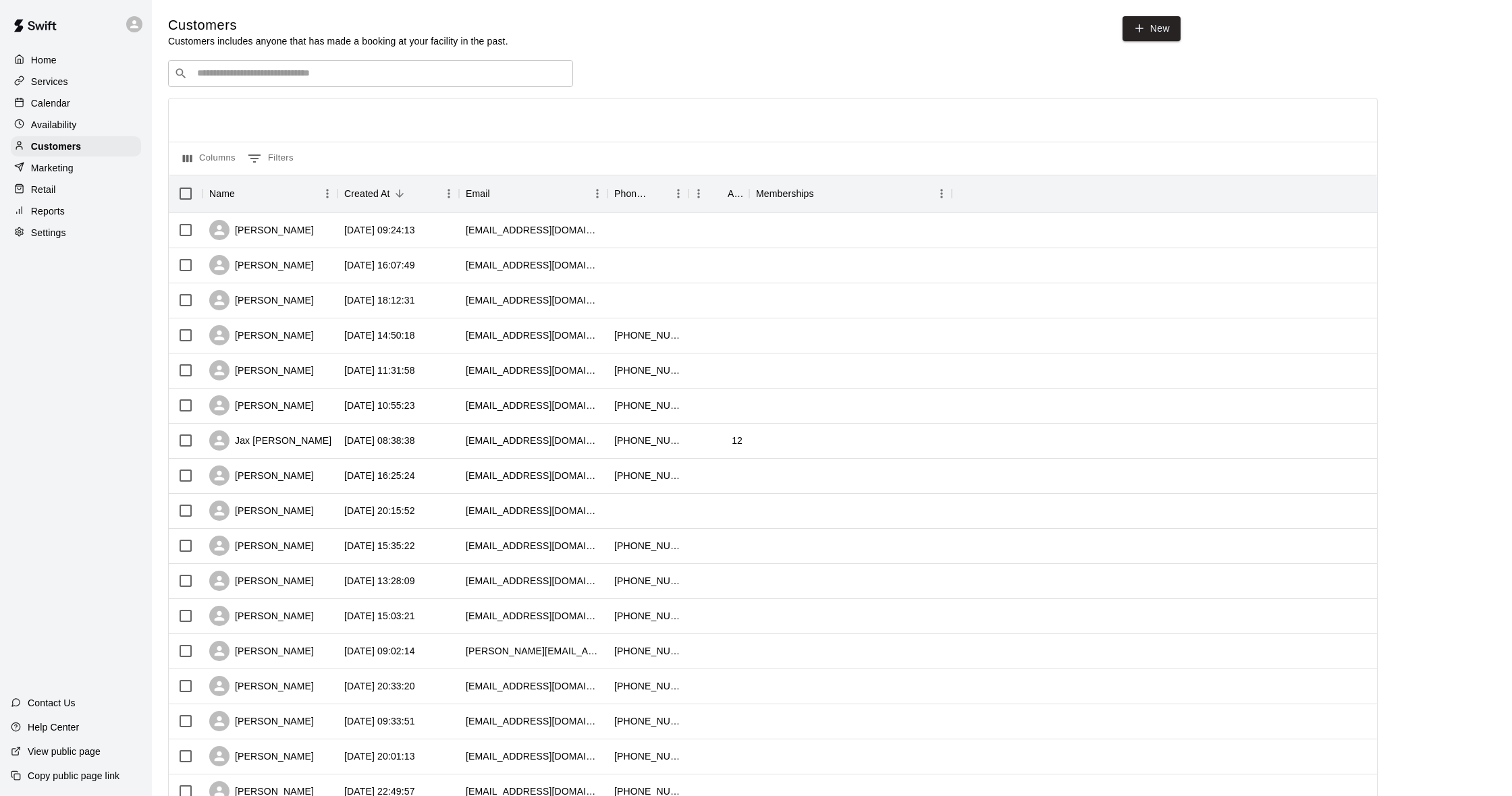
click at [265, 71] on input "Search customers by name or email" at bounding box center [380, 74] width 374 height 13
click at [63, 100] on p "Calendar" at bounding box center [50, 103] width 39 height 13
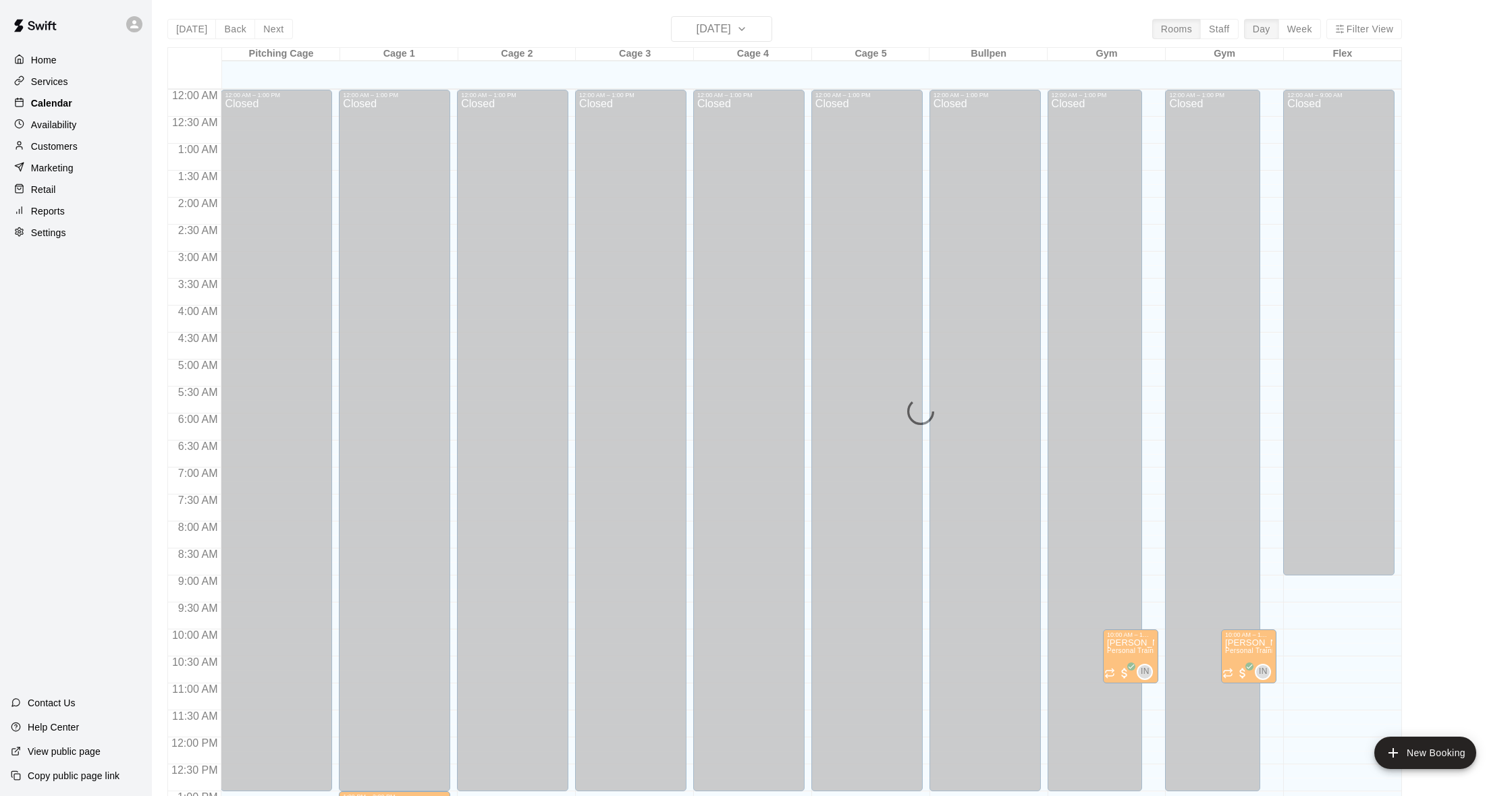
scroll to position [533, 0]
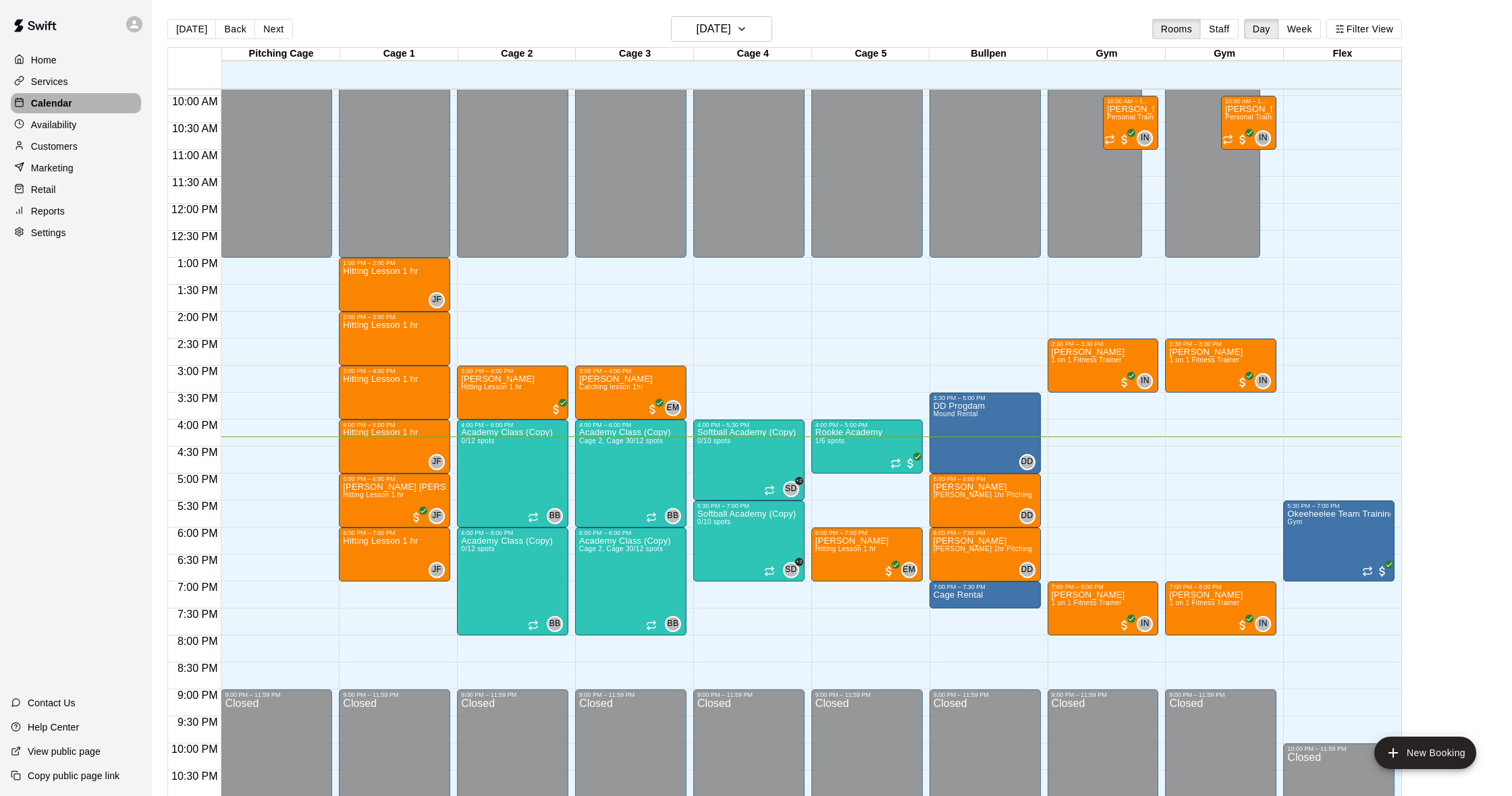
click at [75, 94] on div "Calendar" at bounding box center [76, 103] width 130 height 20
click at [263, 30] on button "Next" at bounding box center [273, 28] width 38 height 20
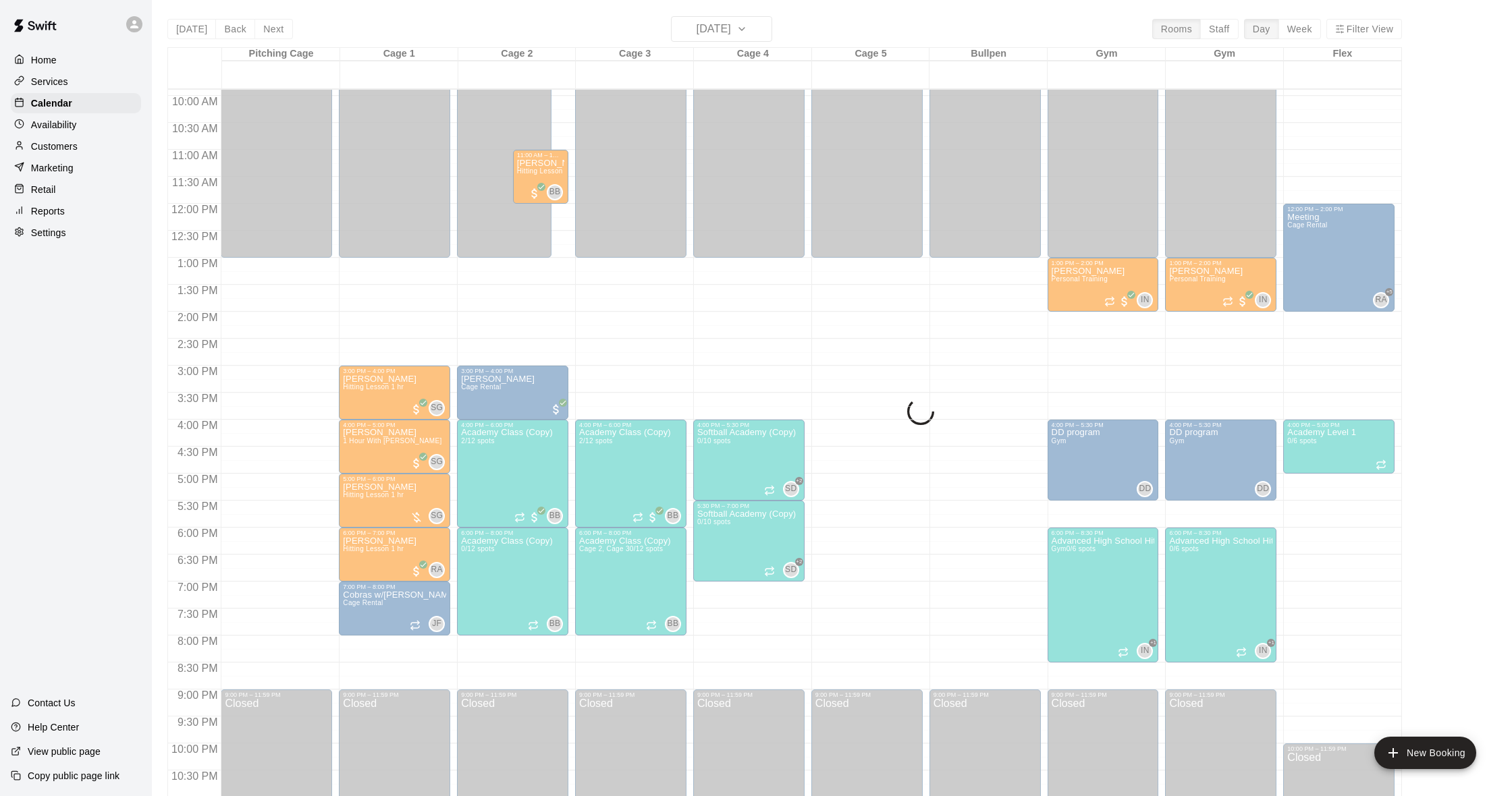
click at [263, 30] on div "[DATE] Back [DATE][DATE] Rooms Staff Day Week Filter View Pitching Cage 15 Fri …" at bounding box center [784, 414] width 1234 height 796
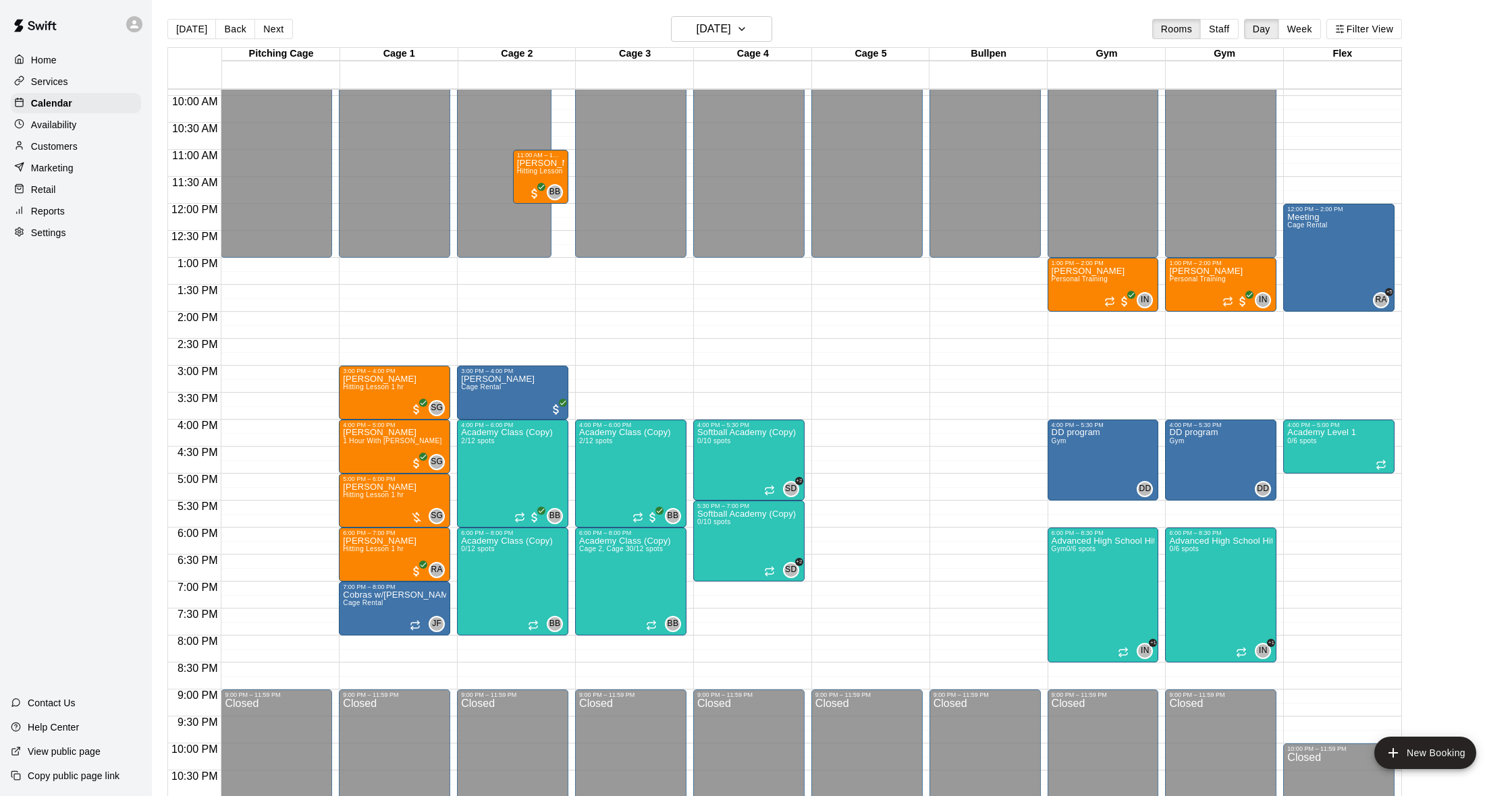
click at [263, 30] on button "Next" at bounding box center [273, 28] width 38 height 20
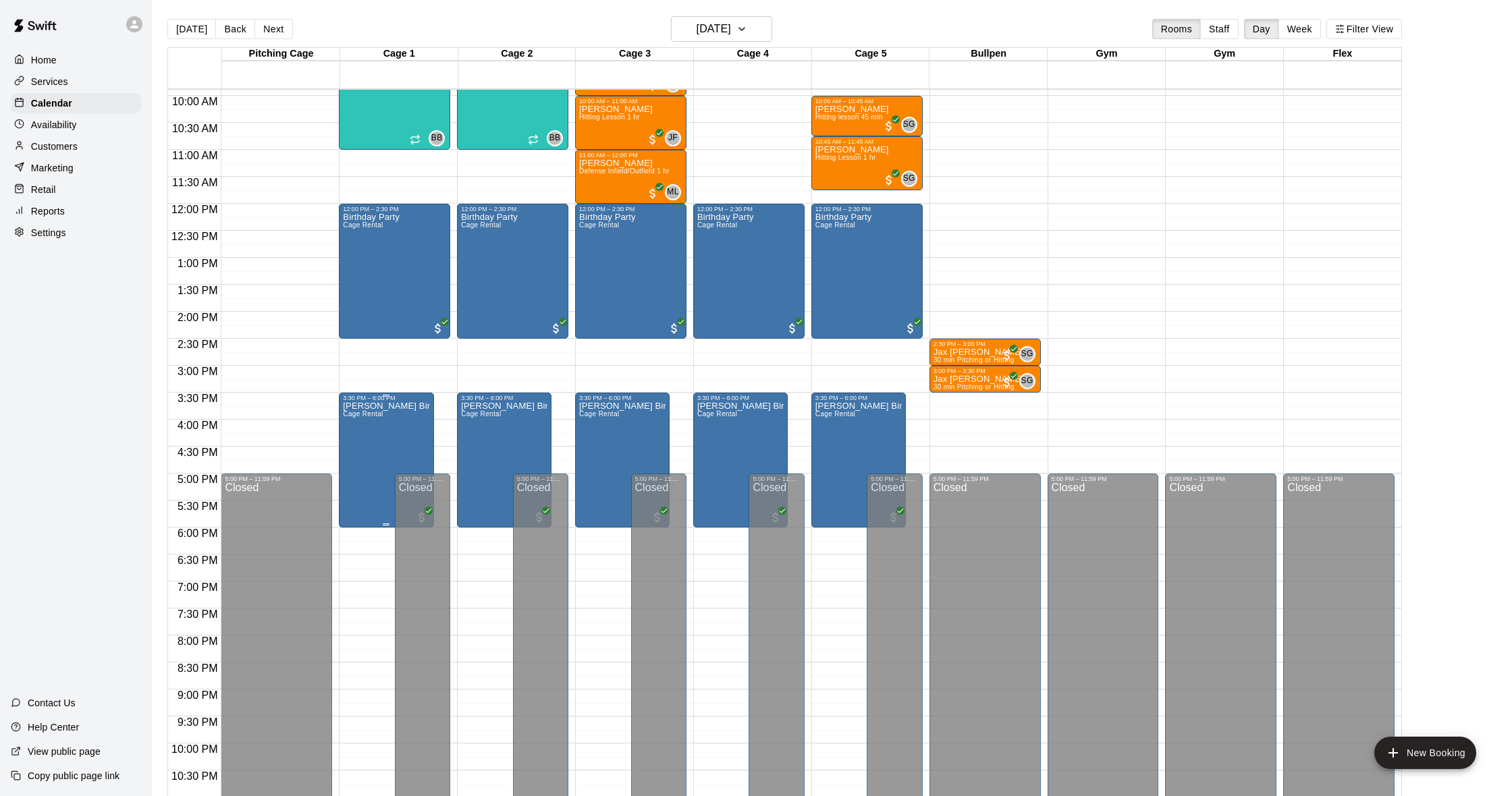
click at [396, 451] on div "[PERSON_NAME] Birthday Cage Rental" at bounding box center [385, 799] width 86 height 796
click at [361, 450] on img "edit" at bounding box center [357, 449] width 15 height 15
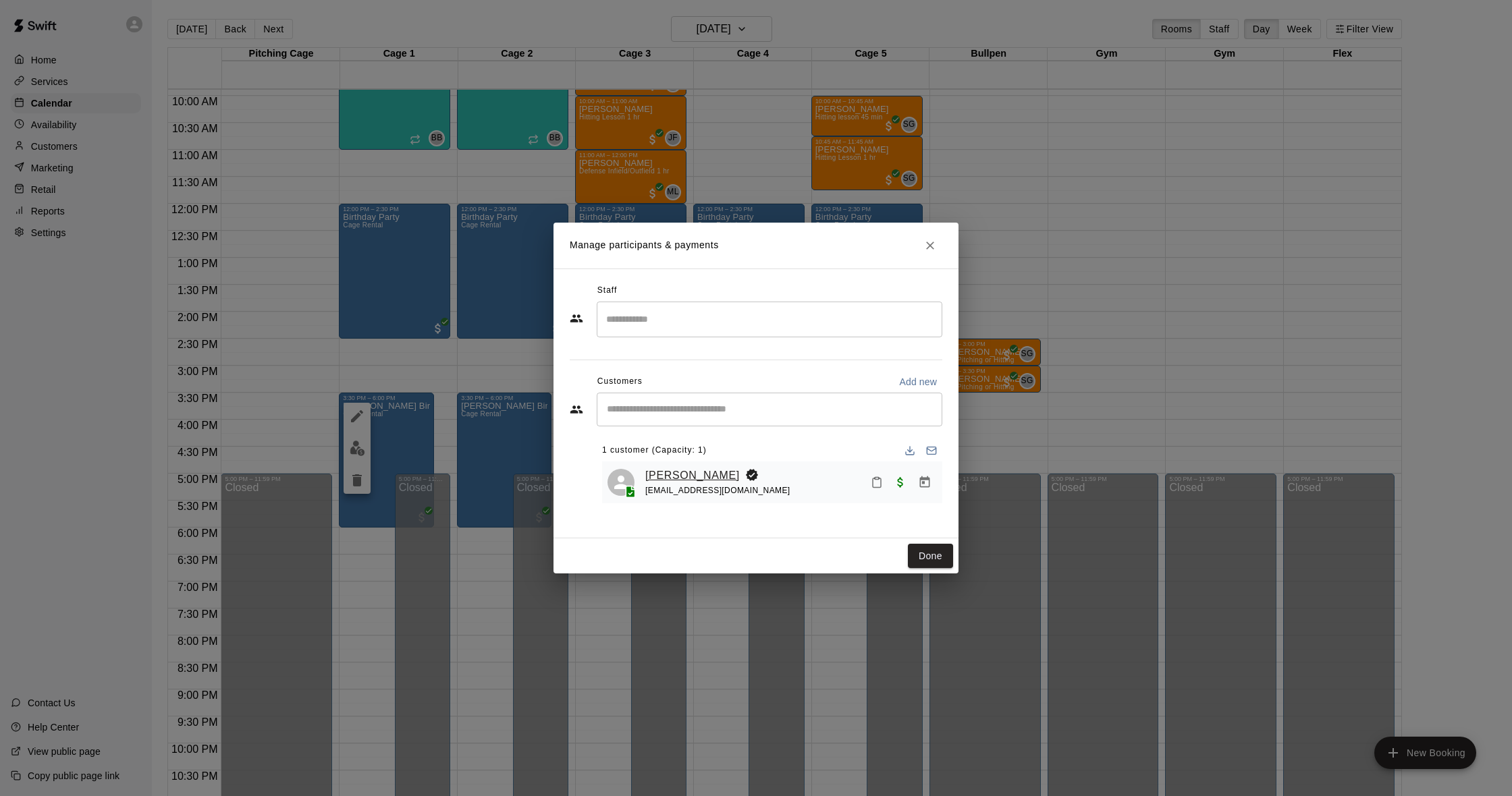
click at [670, 479] on link "[PERSON_NAME]" at bounding box center [692, 476] width 94 height 18
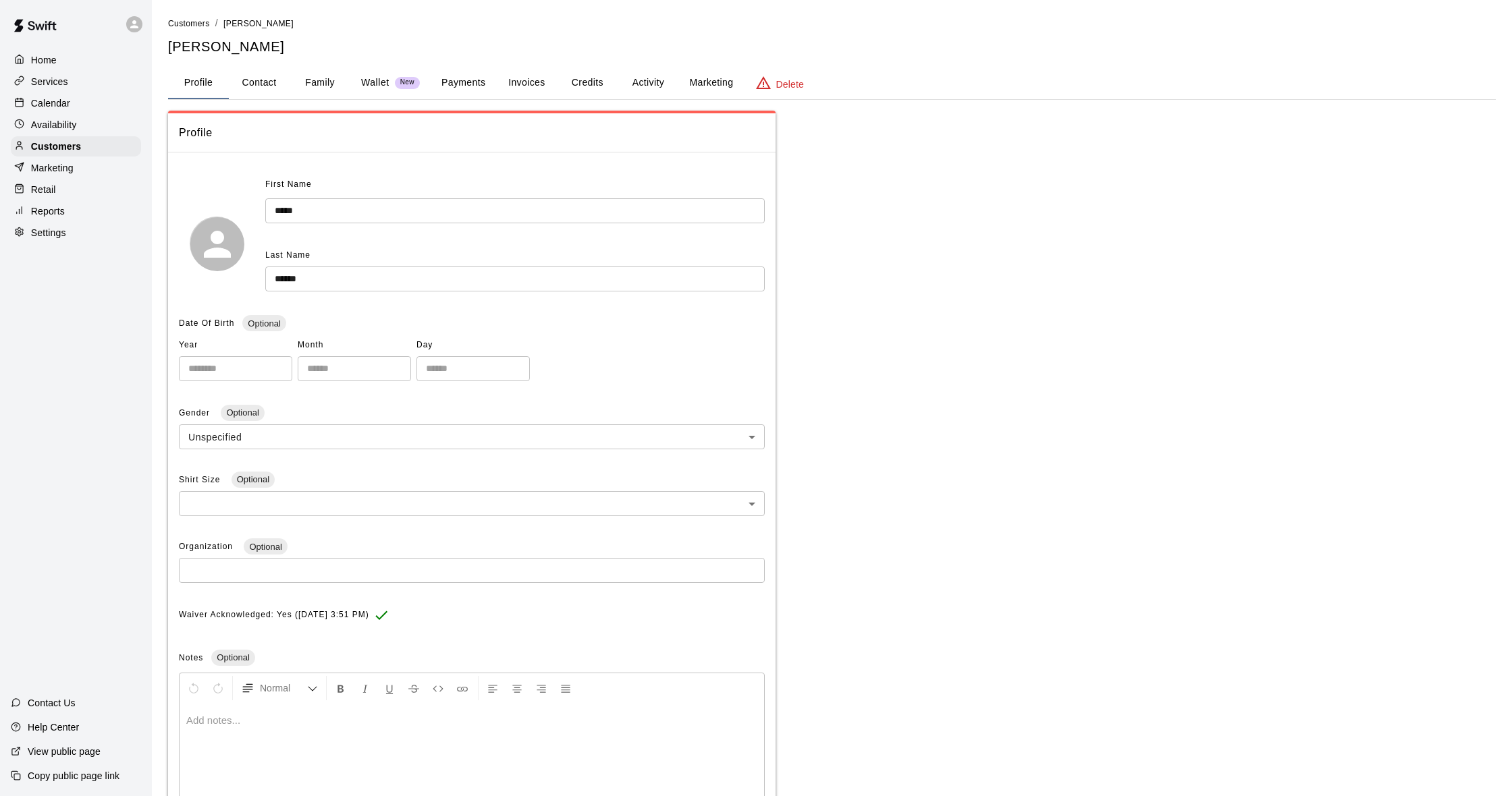
click at [258, 82] on button "Contact" at bounding box center [259, 83] width 60 height 32
select select "**"
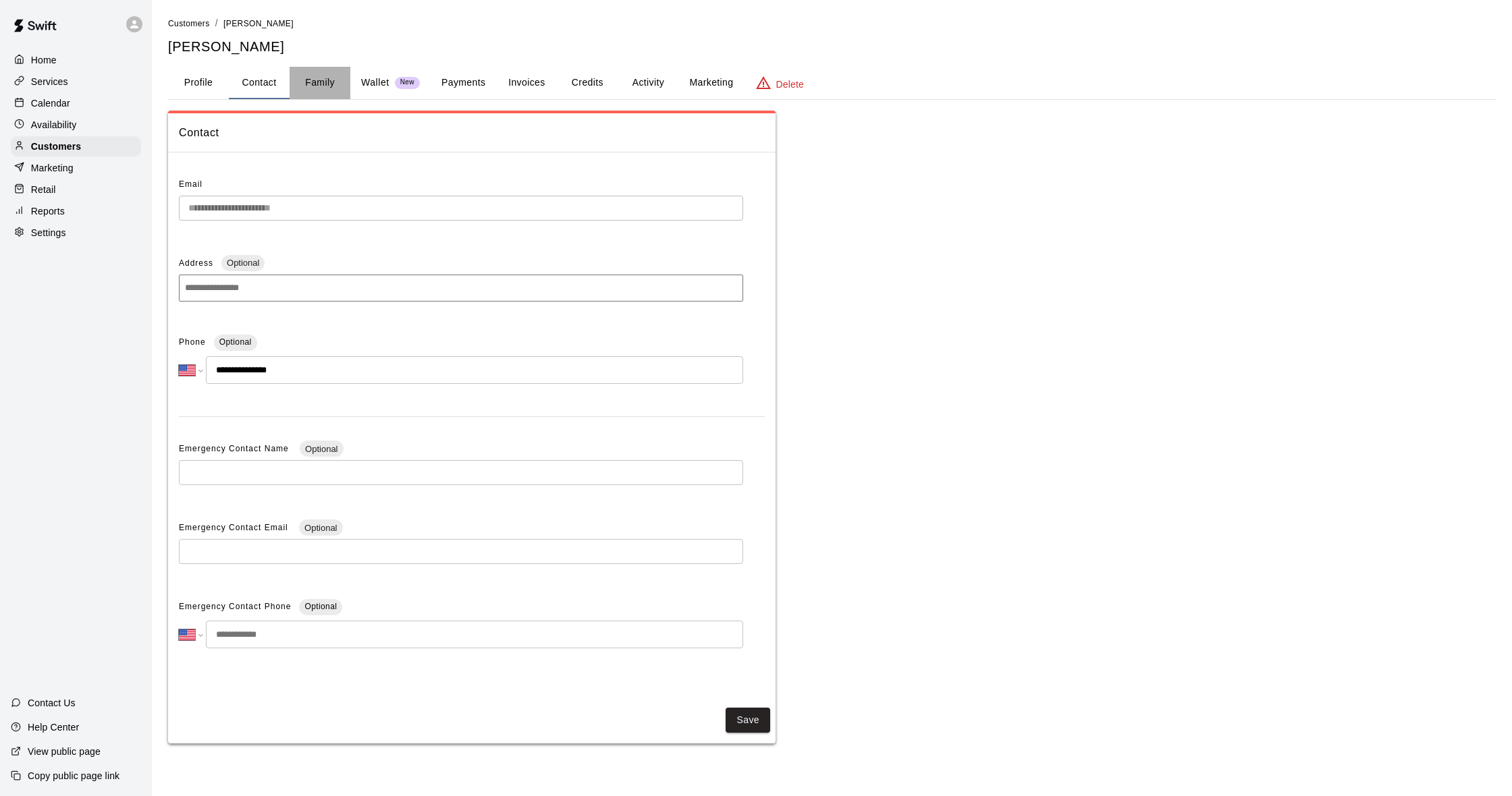
click at [314, 86] on button "Family" at bounding box center [320, 83] width 60 height 32
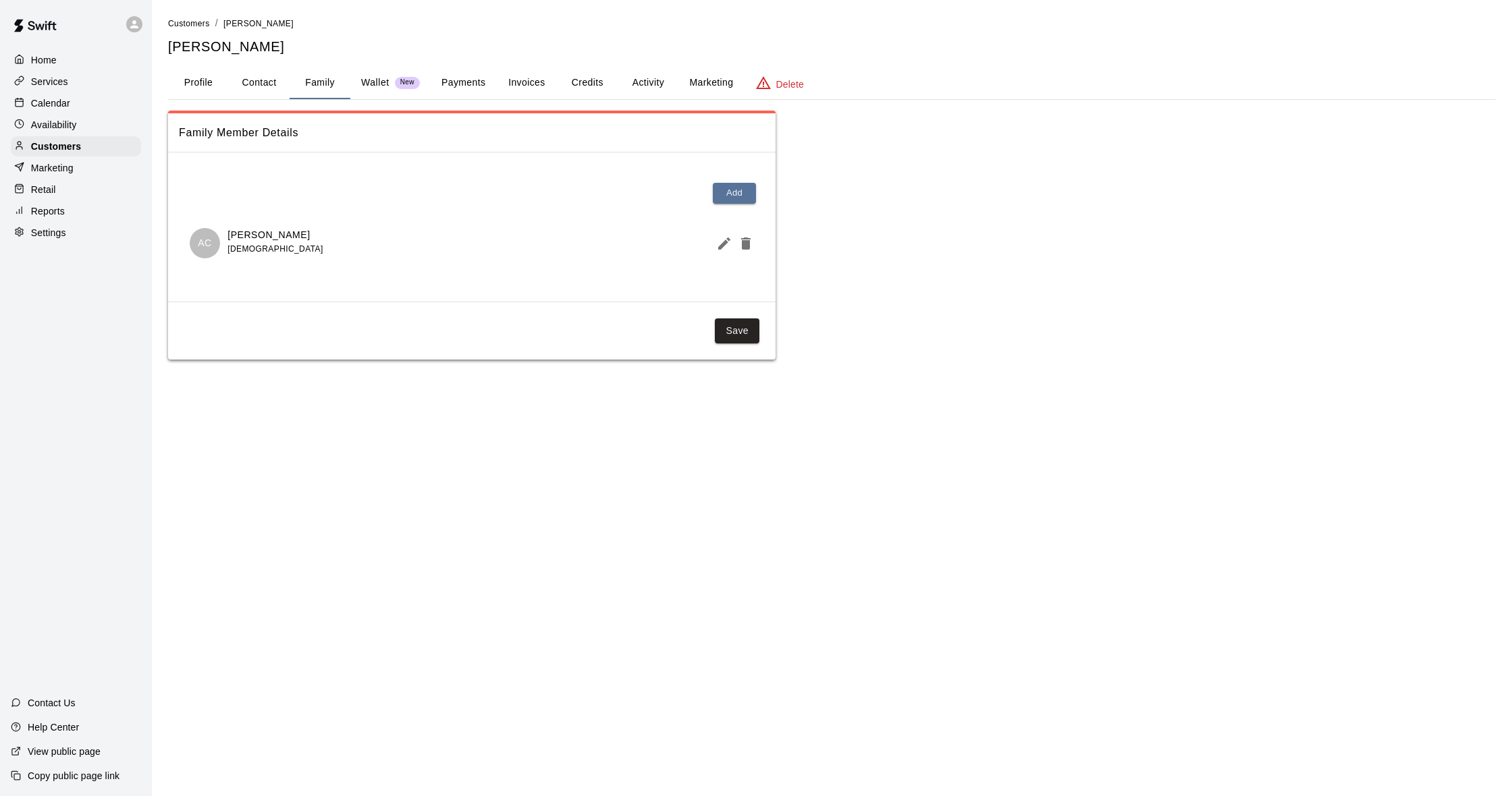
click at [71, 101] on div "Calendar" at bounding box center [76, 103] width 130 height 20
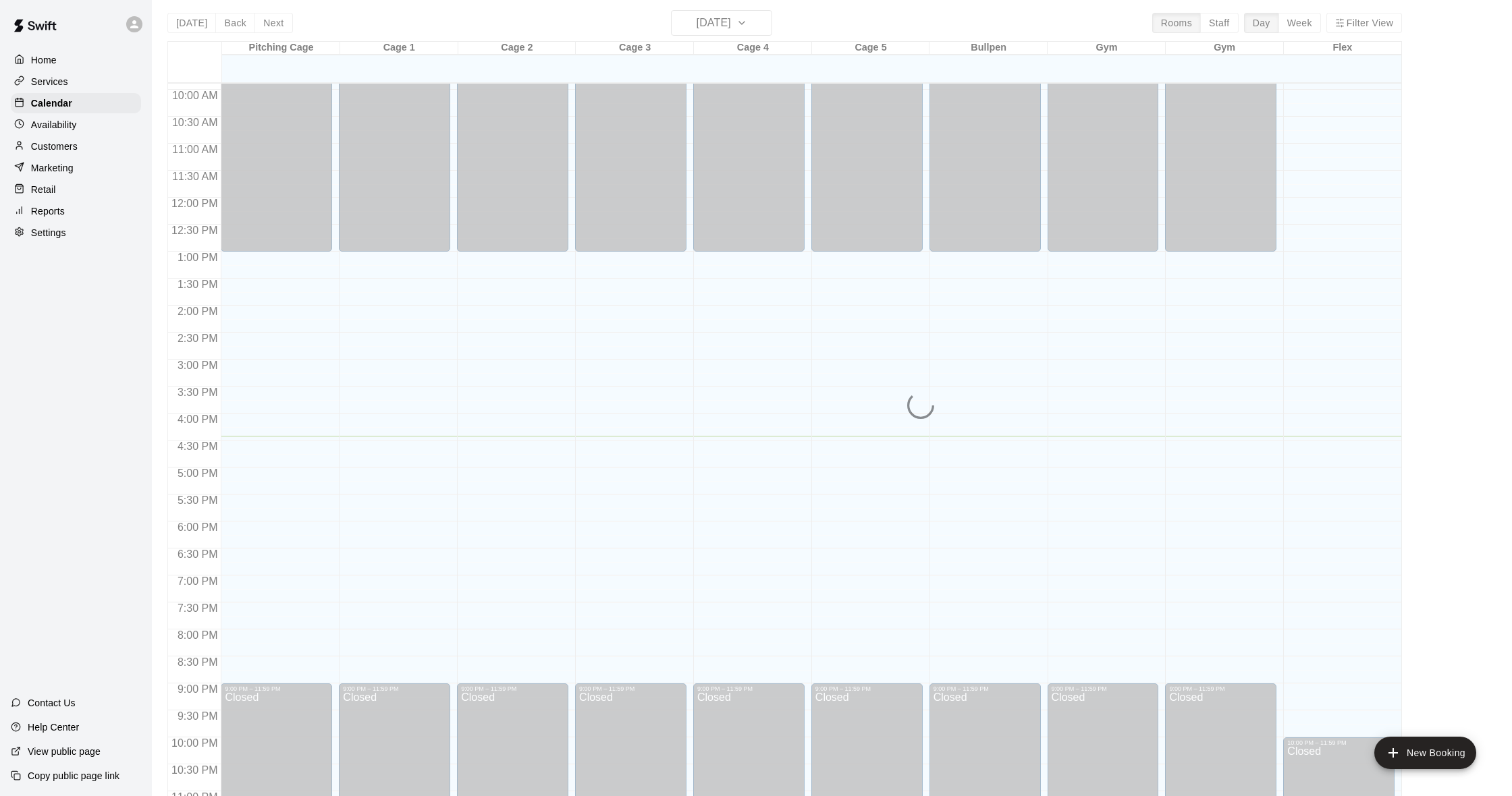
scroll to position [8, 0]
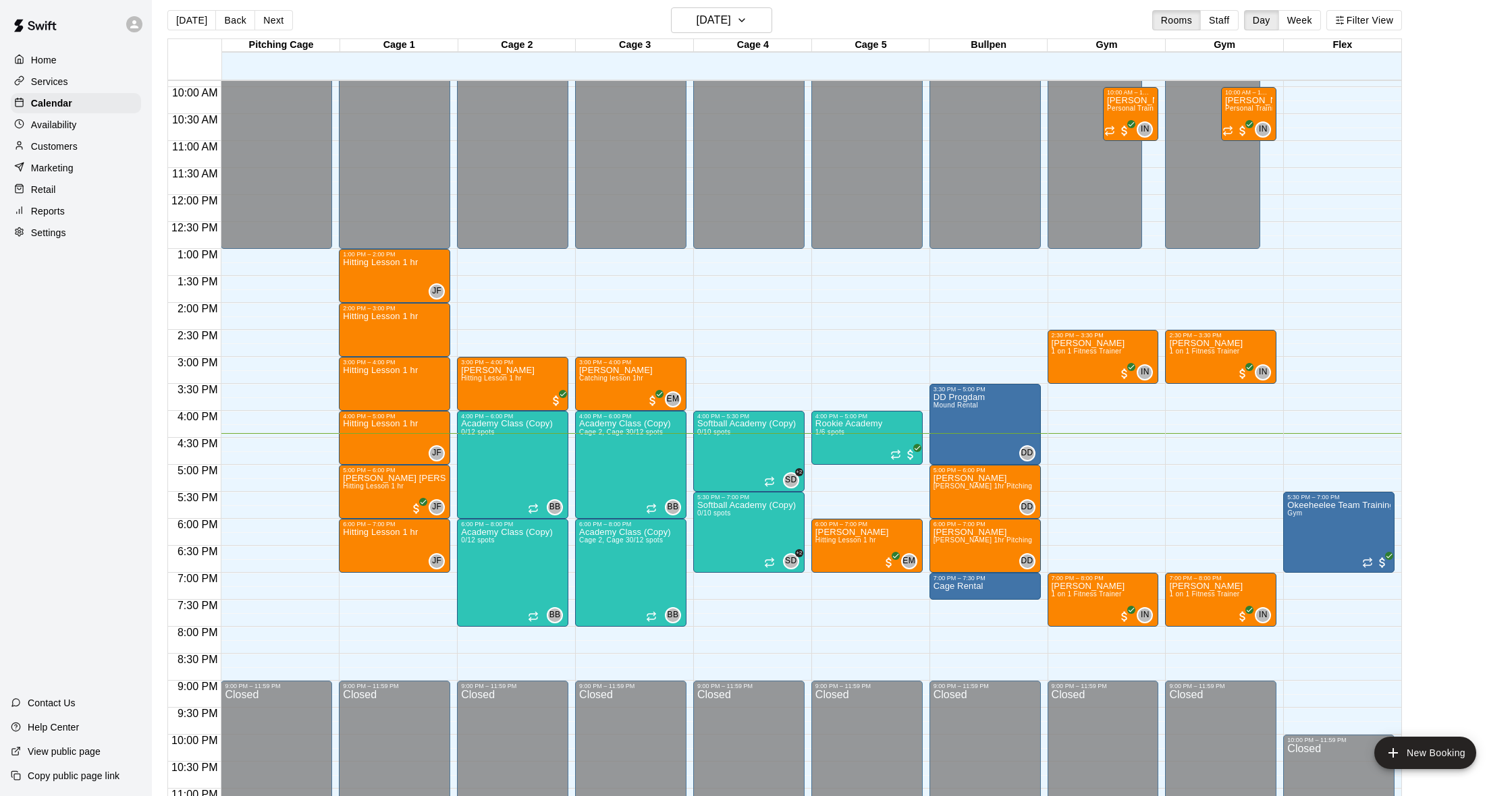
click at [66, 150] on p "Customers" at bounding box center [54, 146] width 46 height 13
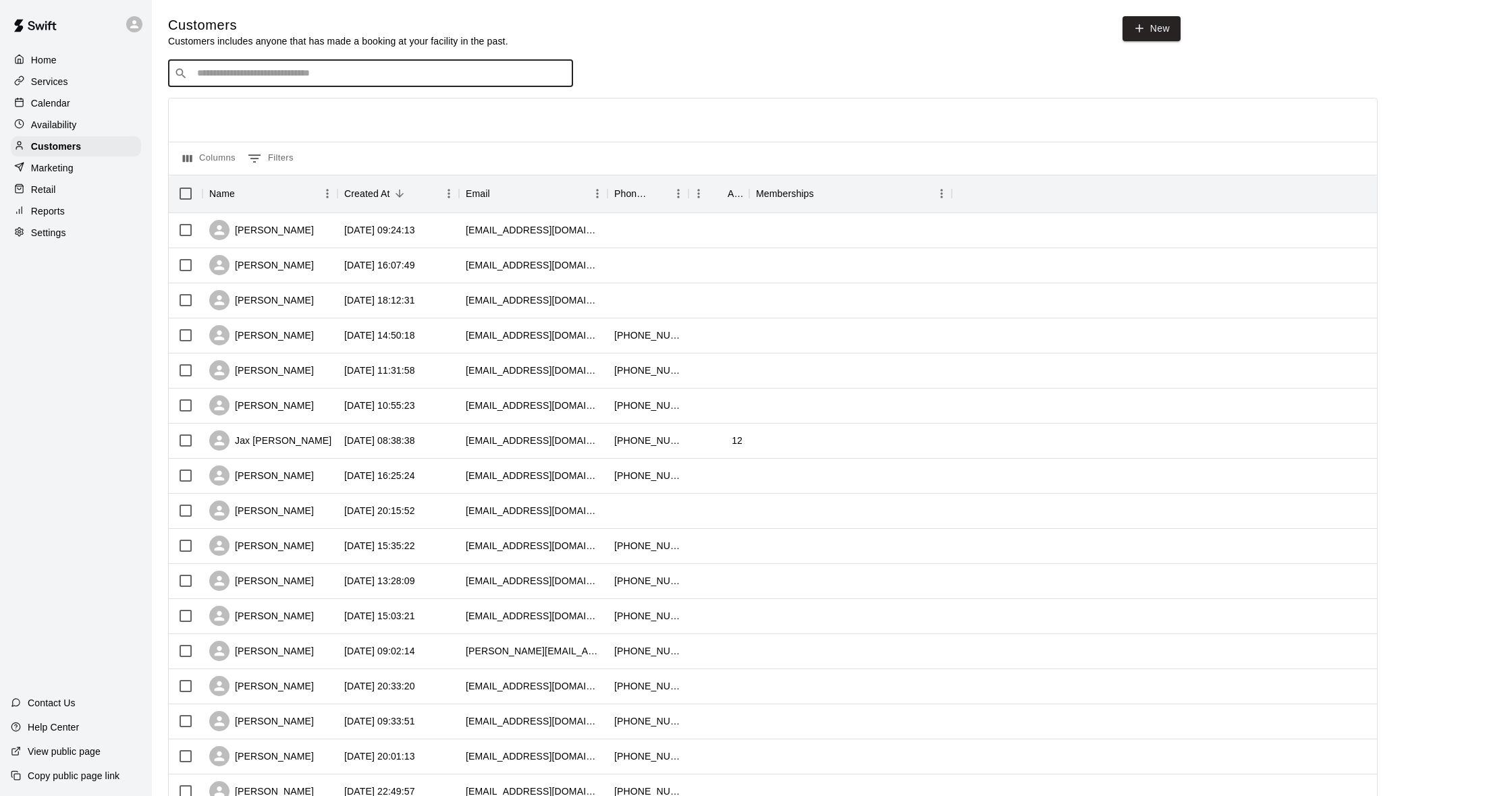
click at [292, 70] on input "Search customers by name or email" at bounding box center [380, 74] width 374 height 13
type input "*******"
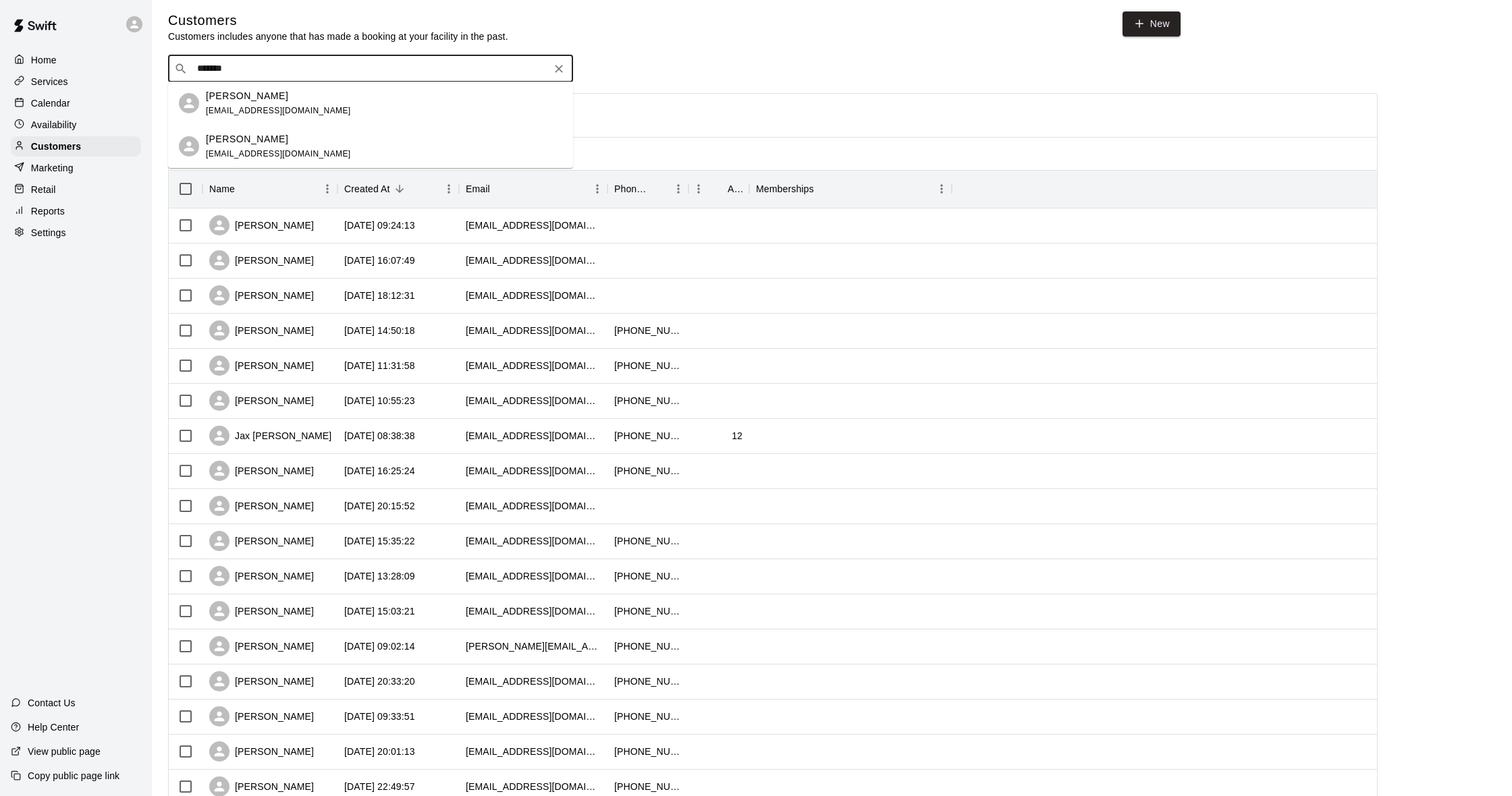
click at [305, 103] on div "[PERSON_NAME] [EMAIL_ADDRESS][DOMAIN_NAME]" at bounding box center [383, 103] width 356 height 29
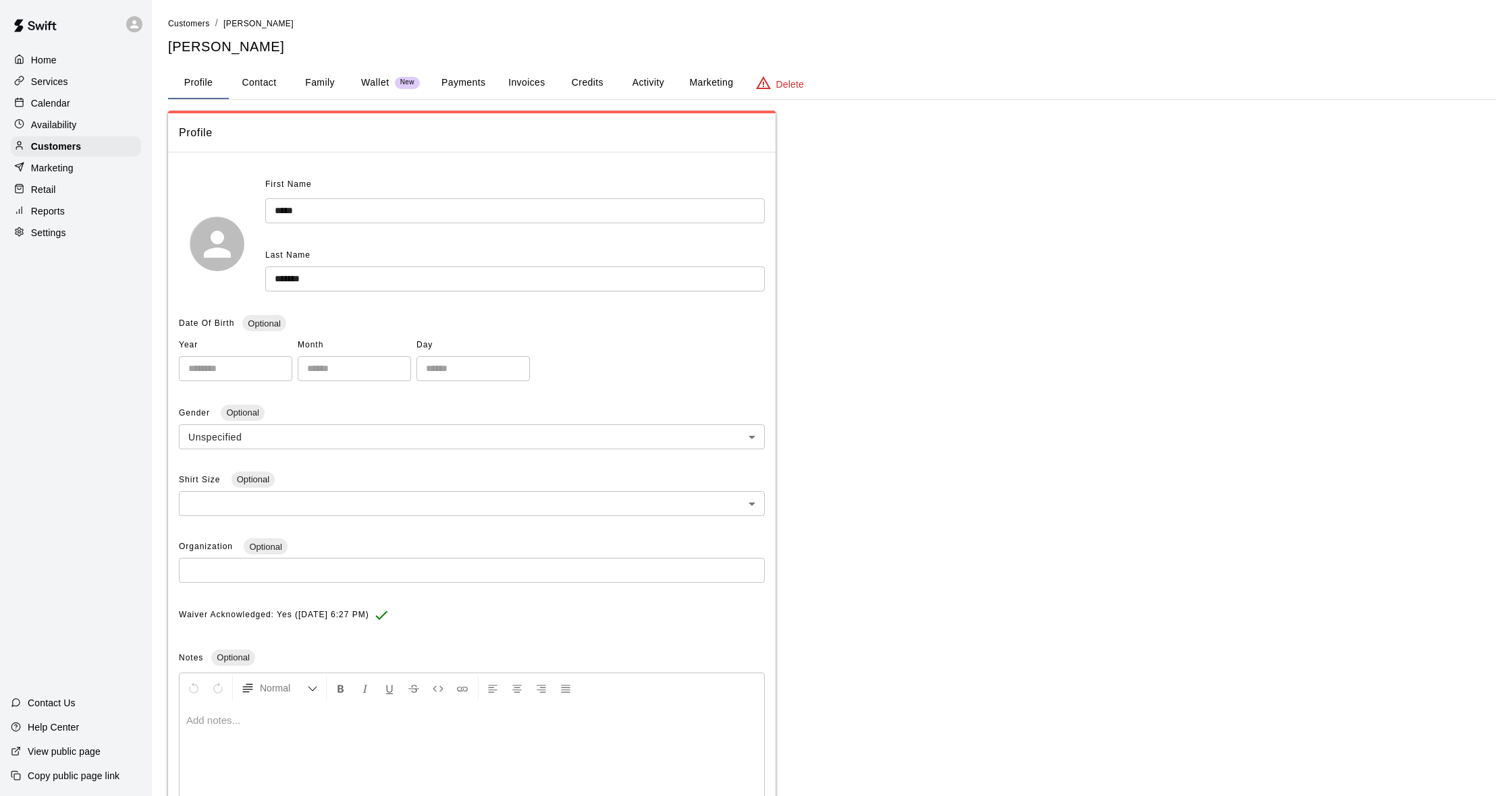
click at [623, 76] on button "Activity" at bounding box center [648, 83] width 60 height 32
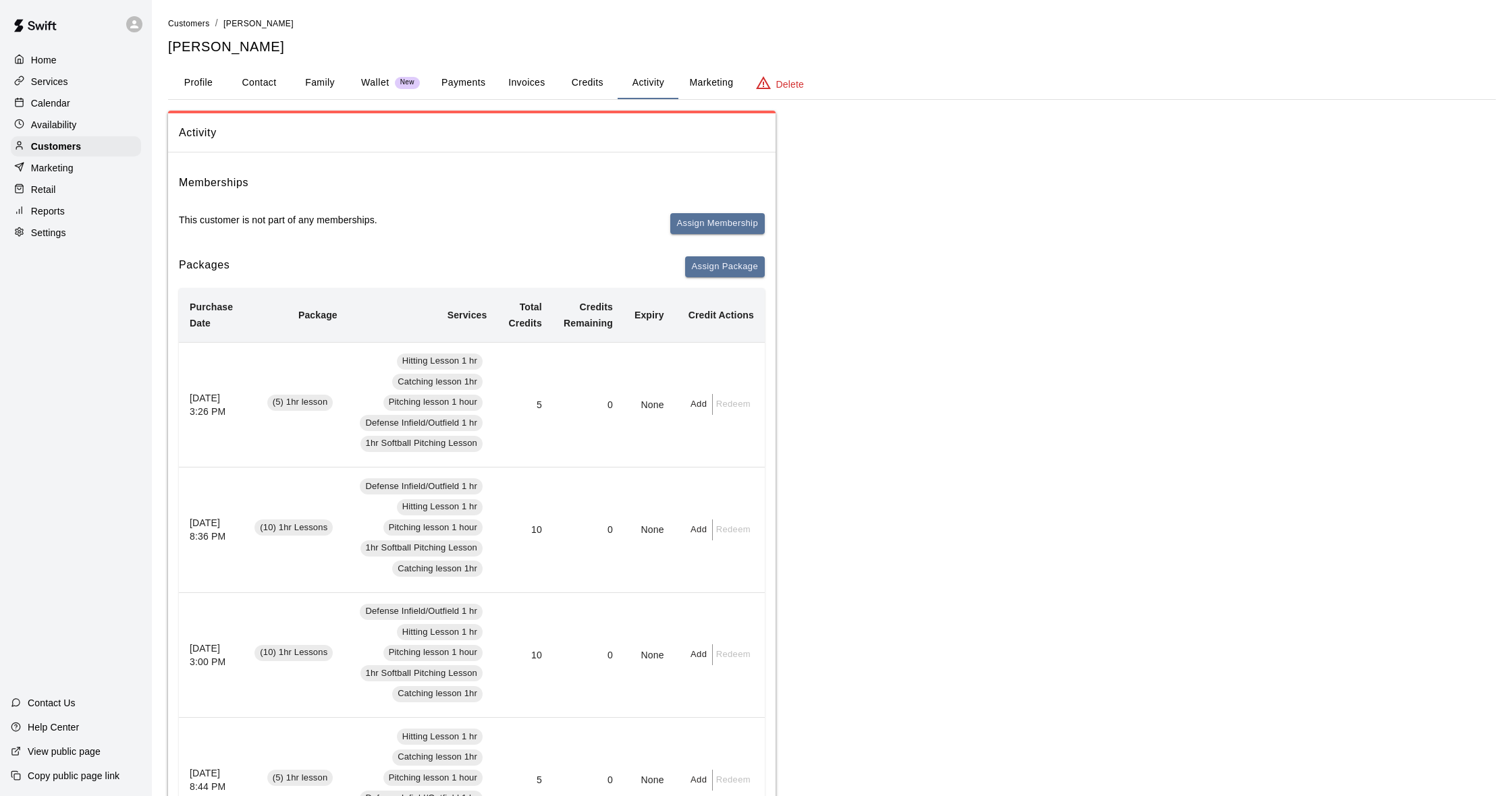
scroll to position [1, 0]
click at [62, 133] on div "Availability" at bounding box center [76, 124] width 130 height 20
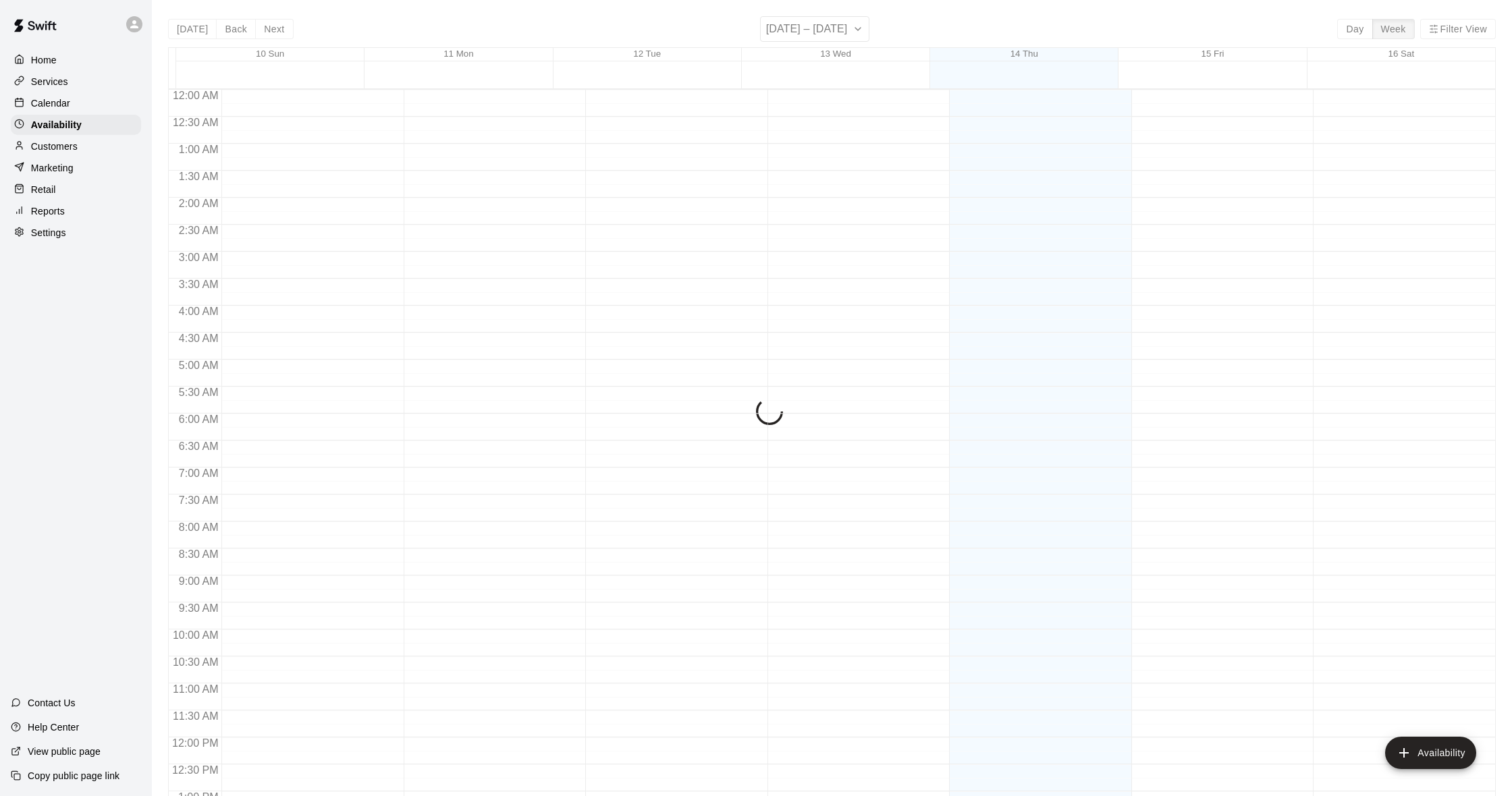
scroll to position [574, 0]
click at [63, 145] on p "Customers" at bounding box center [54, 146] width 46 height 13
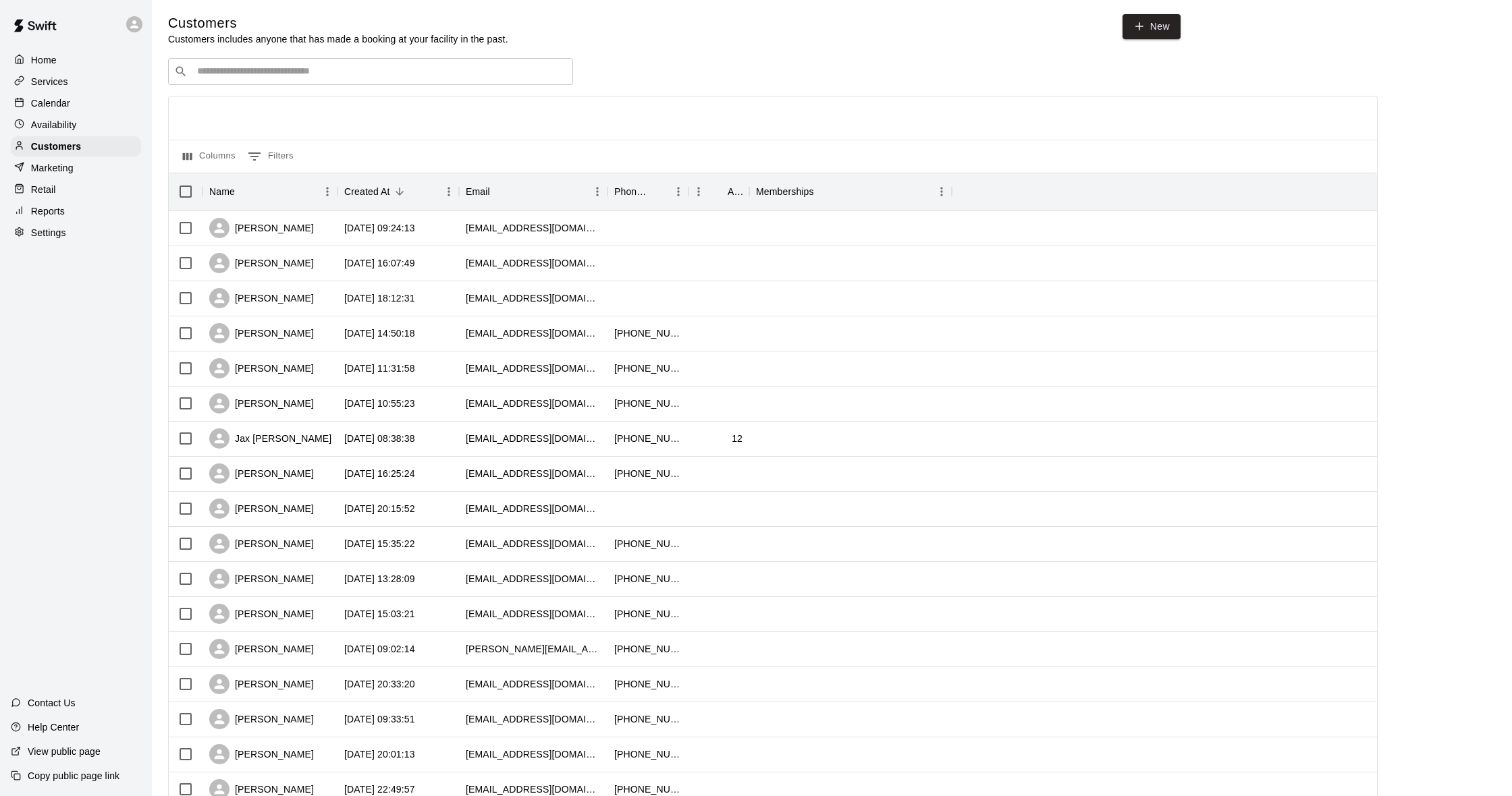
click at [263, 74] on input "Search customers by name or email" at bounding box center [380, 72] width 374 height 13
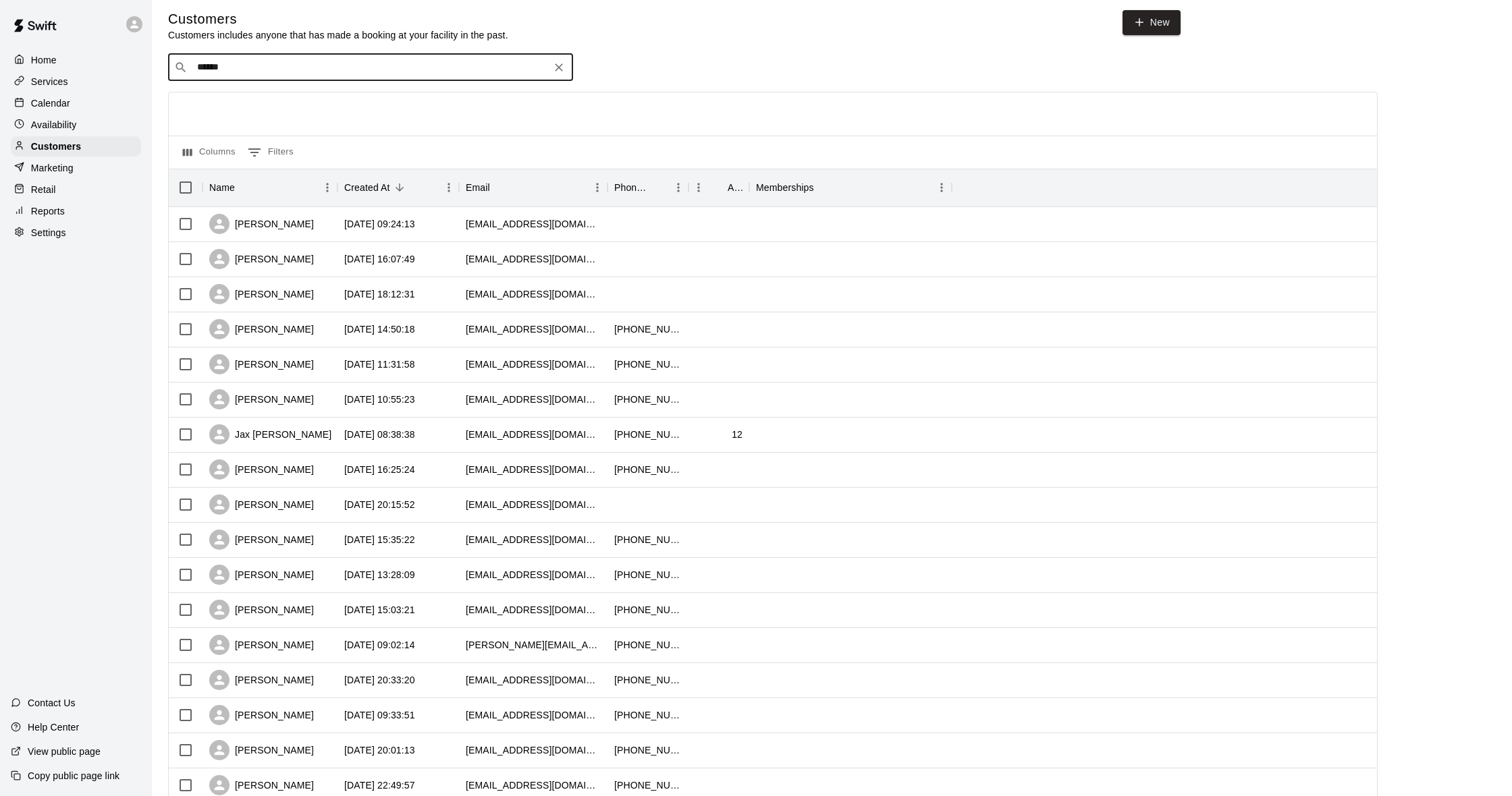
type input "*******"
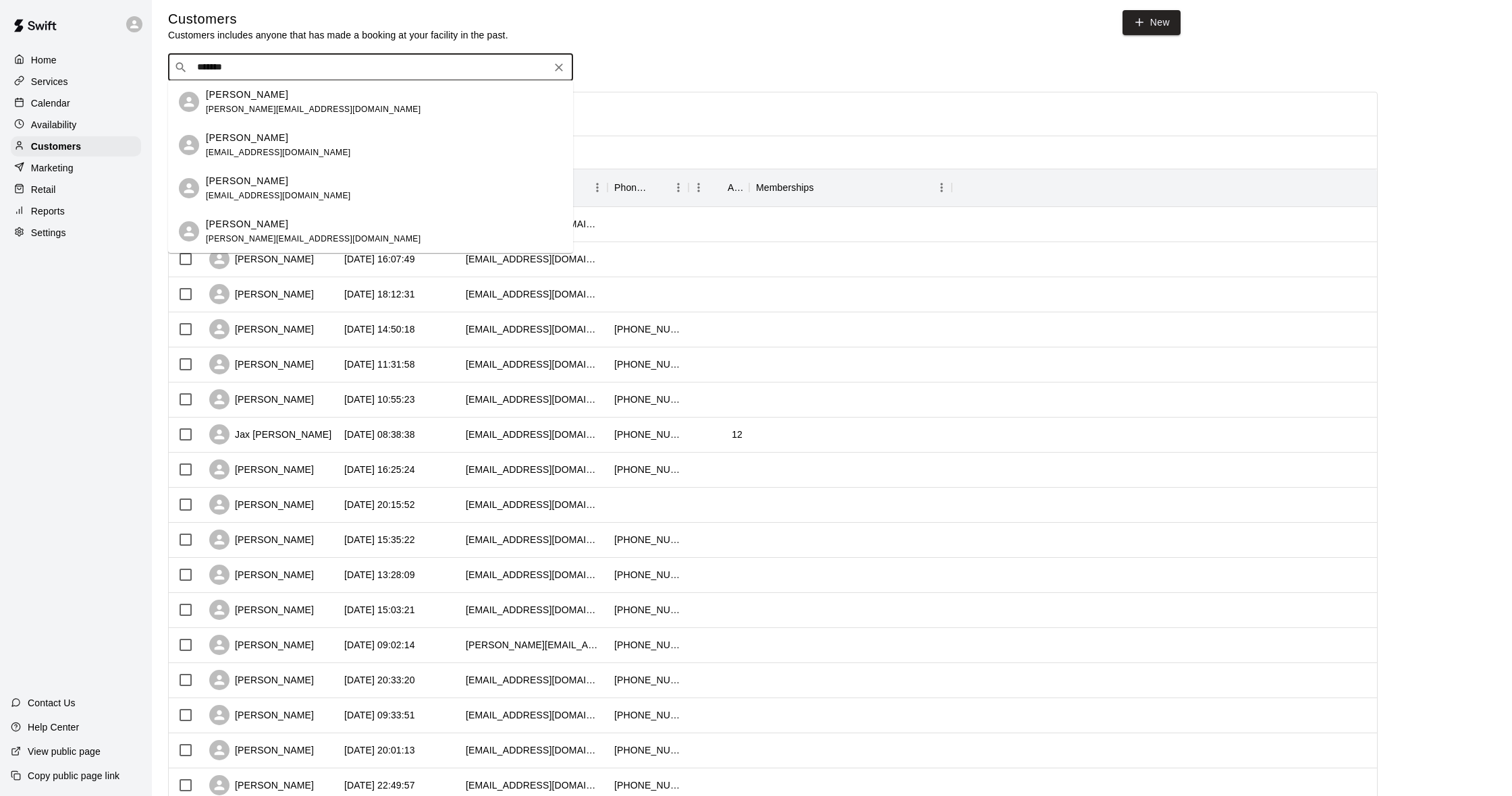
click at [294, 174] on div "[PERSON_NAME] [EMAIL_ADDRESS][DOMAIN_NAME]" at bounding box center [370, 189] width 405 height 43
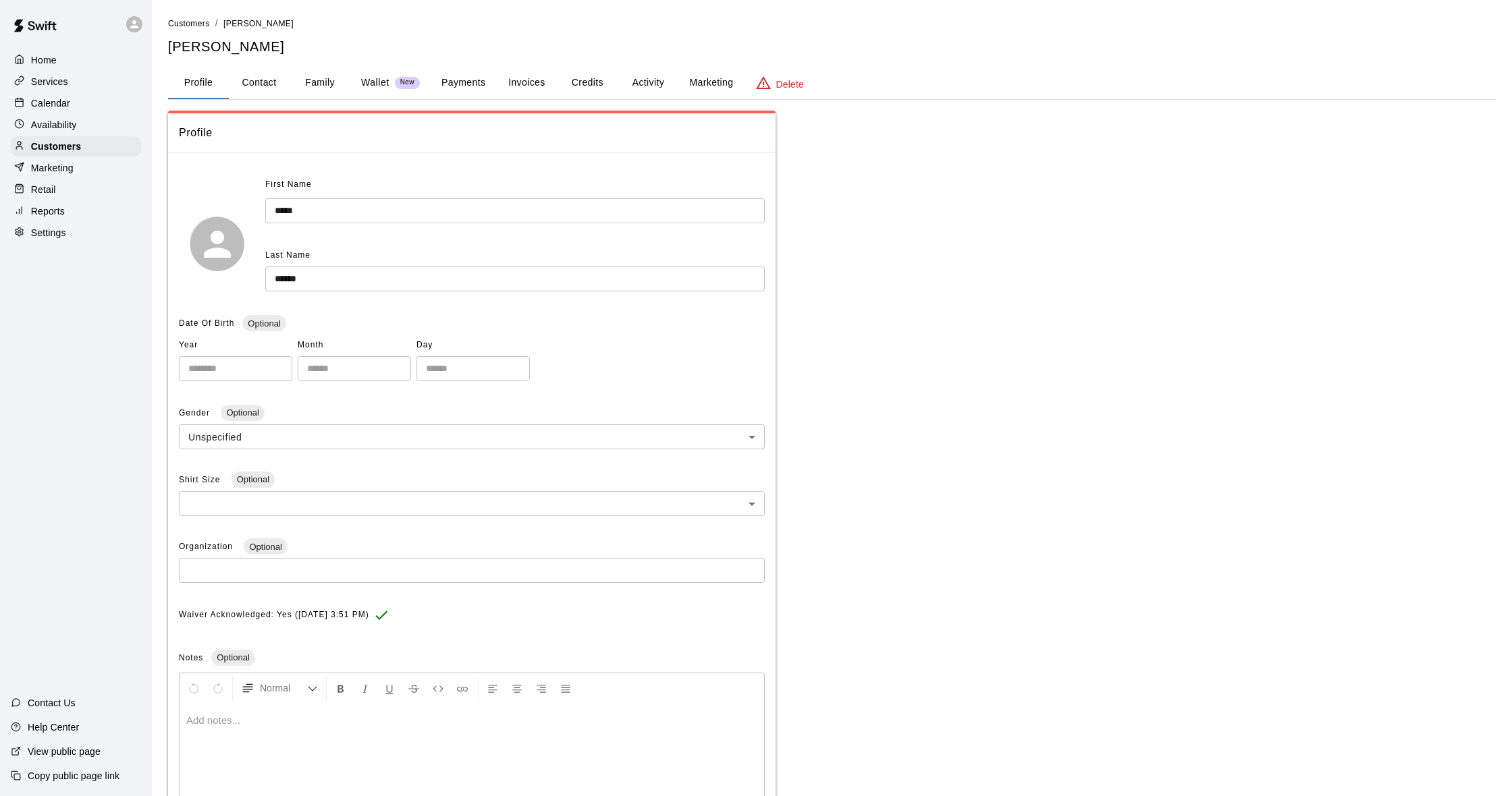
click at [331, 76] on button "Family" at bounding box center [320, 83] width 60 height 32
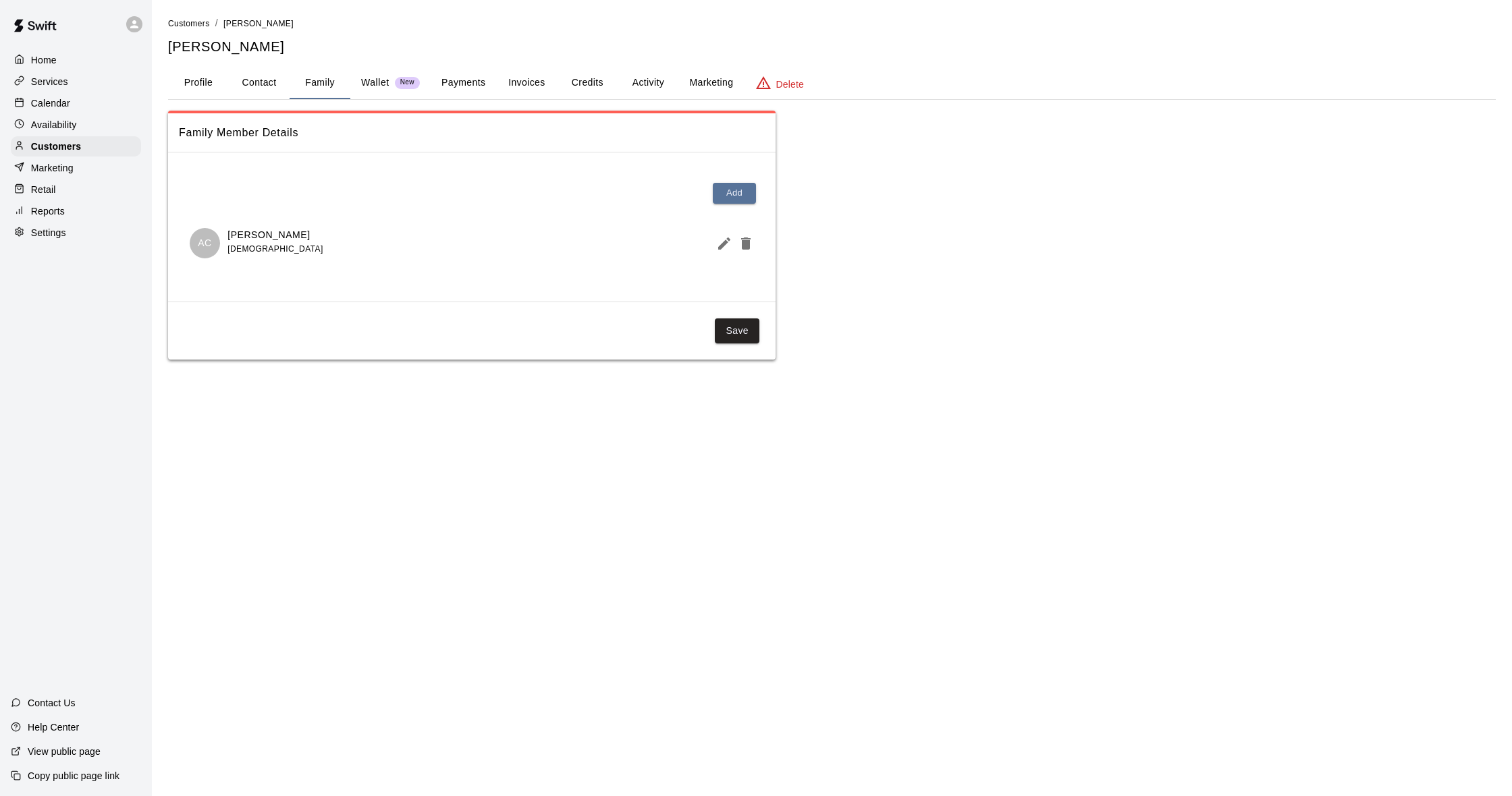
click at [93, 109] on div "Calendar" at bounding box center [76, 103] width 130 height 20
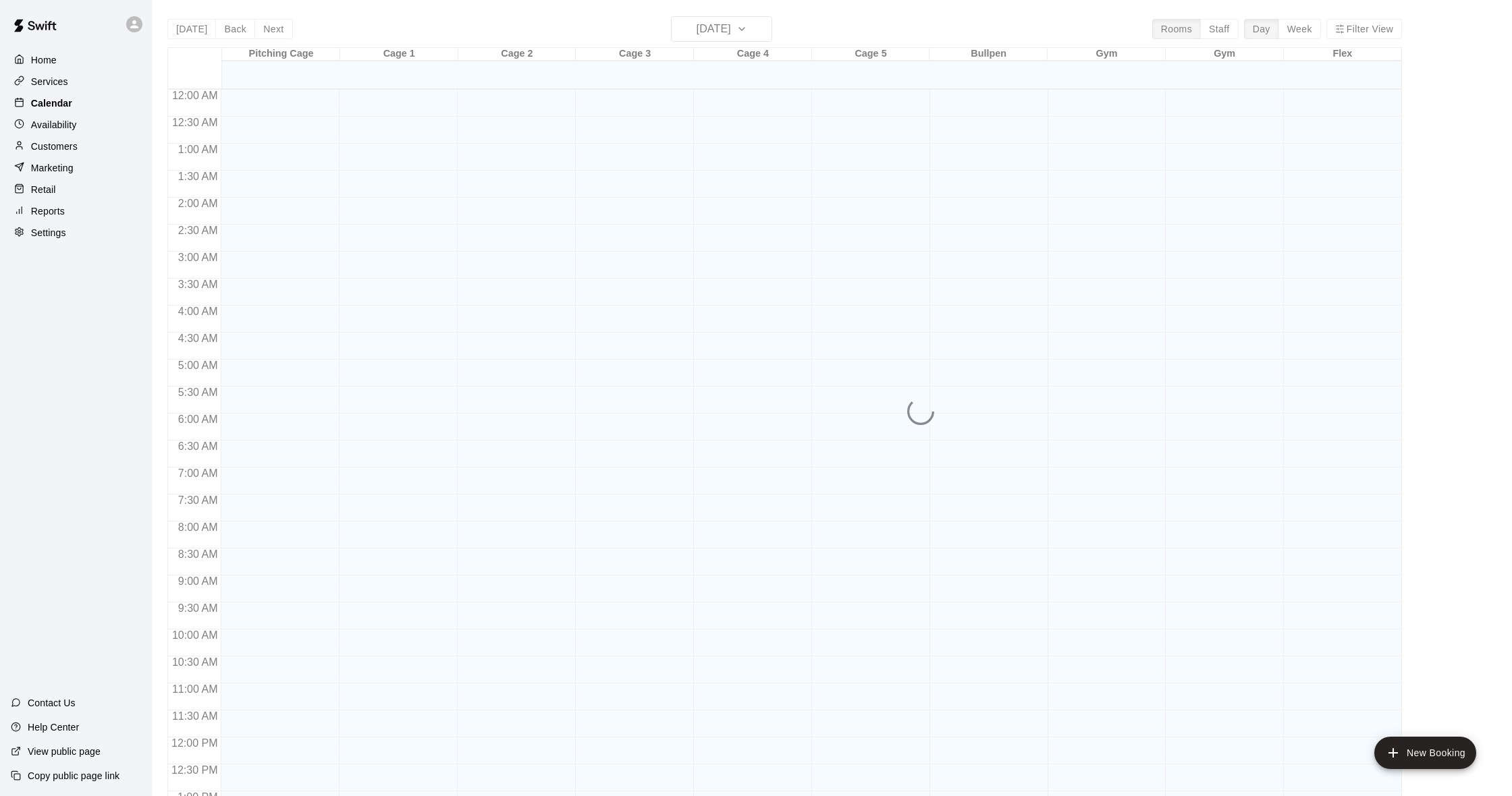
scroll to position [533, 0]
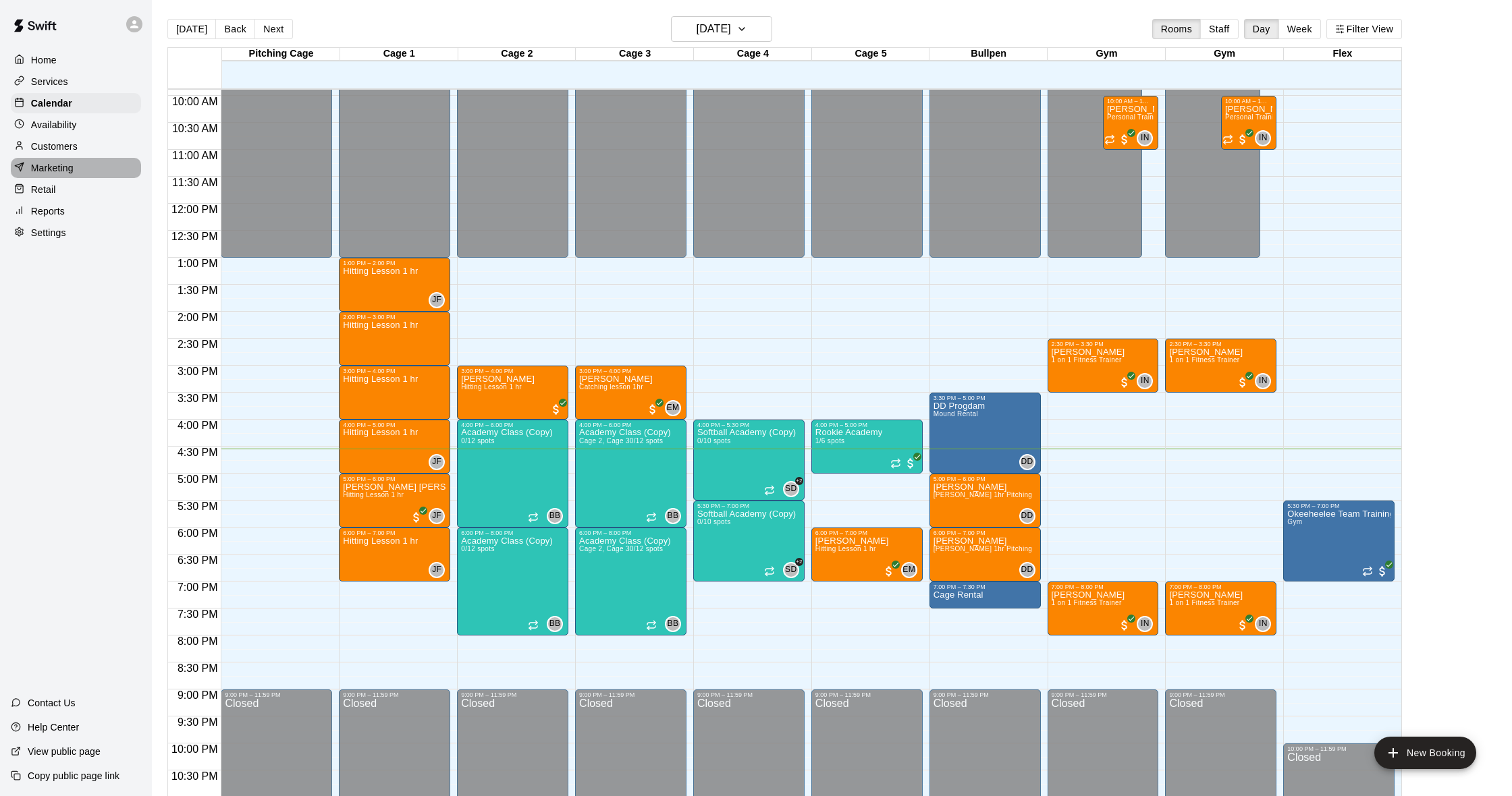
click at [58, 158] on div "Marketing" at bounding box center [76, 167] width 130 height 20
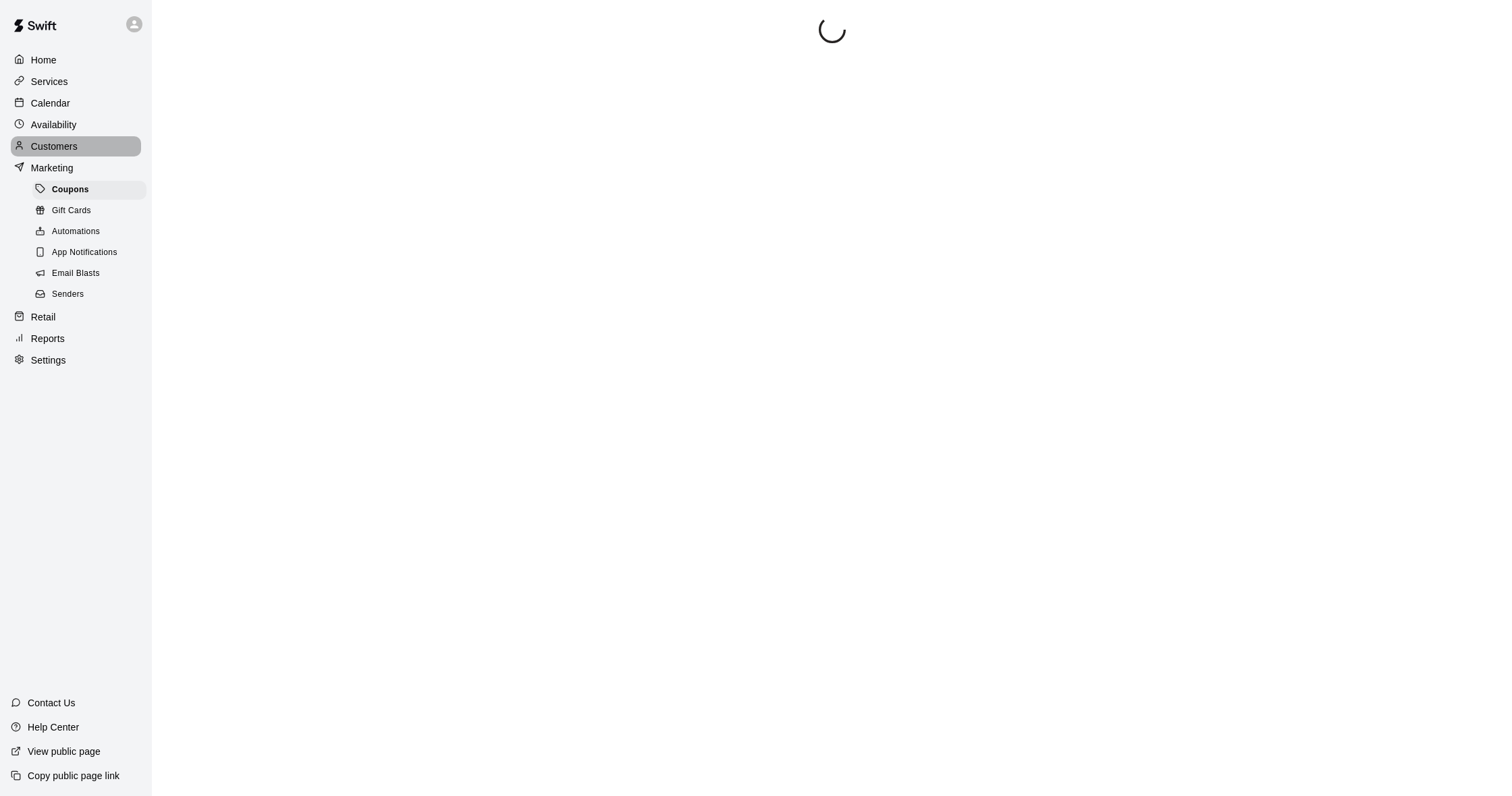
click at [60, 152] on p "Customers" at bounding box center [54, 146] width 46 height 13
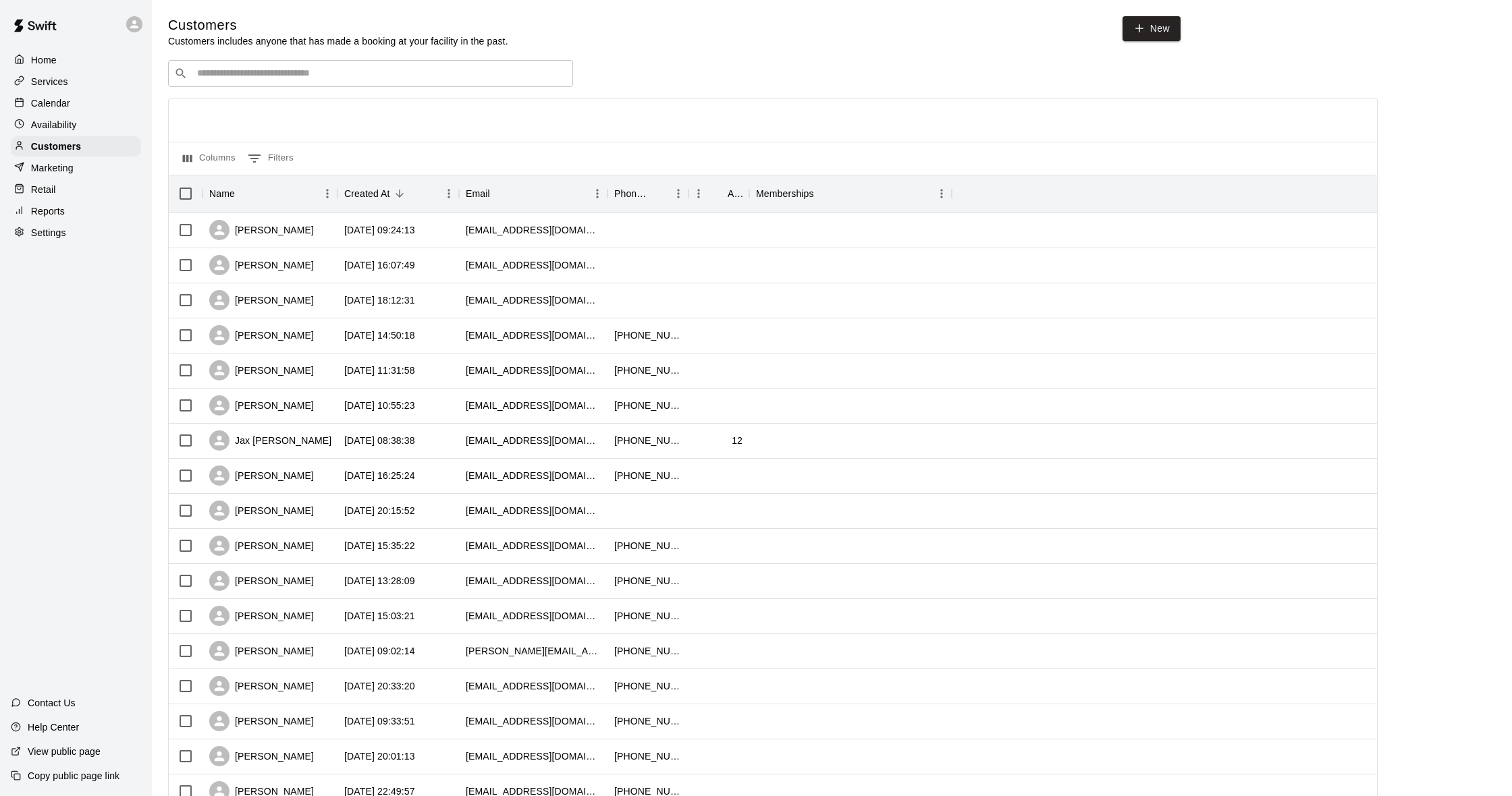
click at [289, 80] on div "​ ​" at bounding box center [370, 74] width 405 height 27
type input "******"
click at [297, 102] on div "[PERSON_NAME] [EMAIL_ADDRESS][DOMAIN_NAME]" at bounding box center [383, 108] width 356 height 29
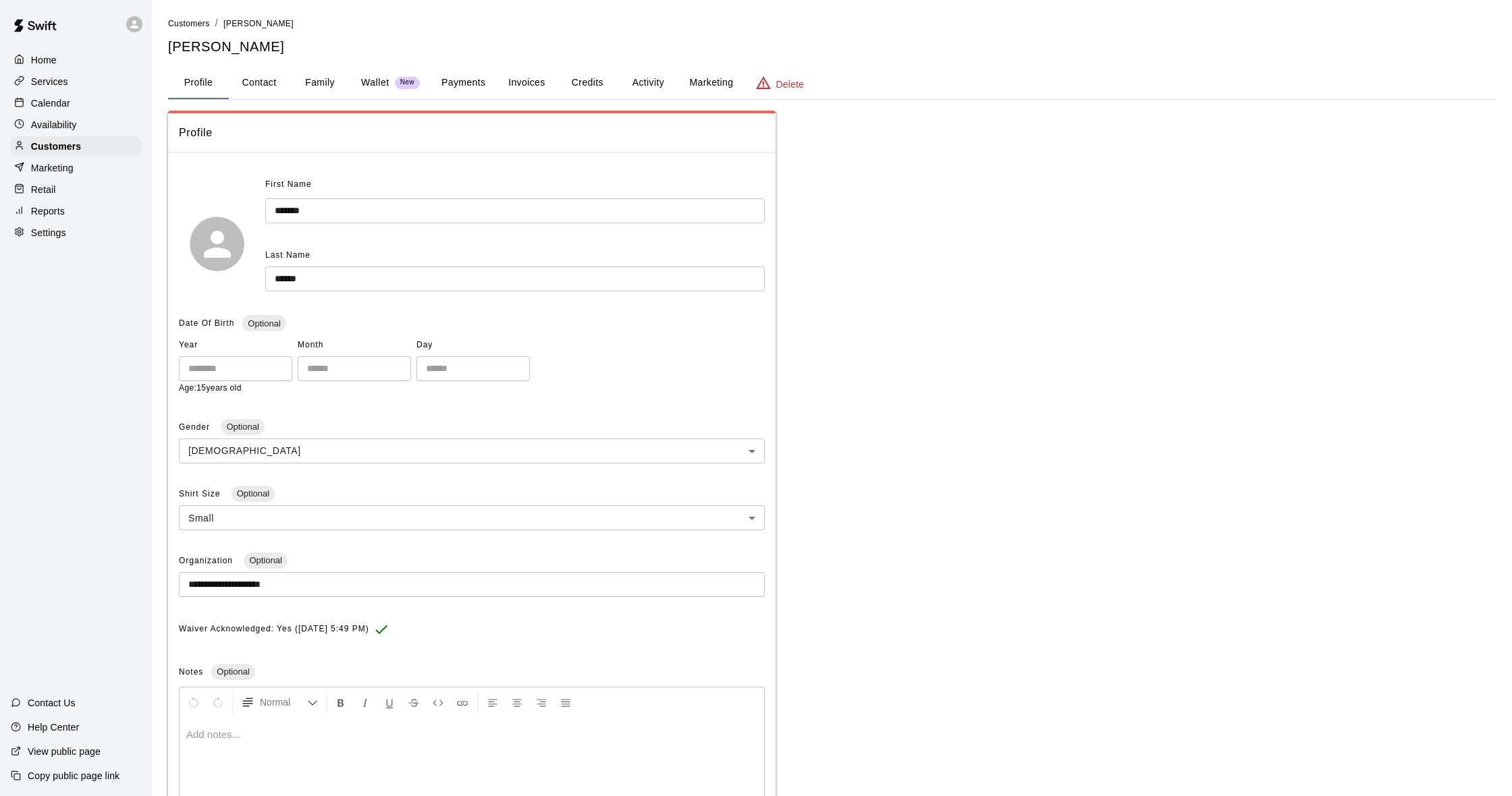
click at [645, 81] on button "Activity" at bounding box center [648, 83] width 60 height 32
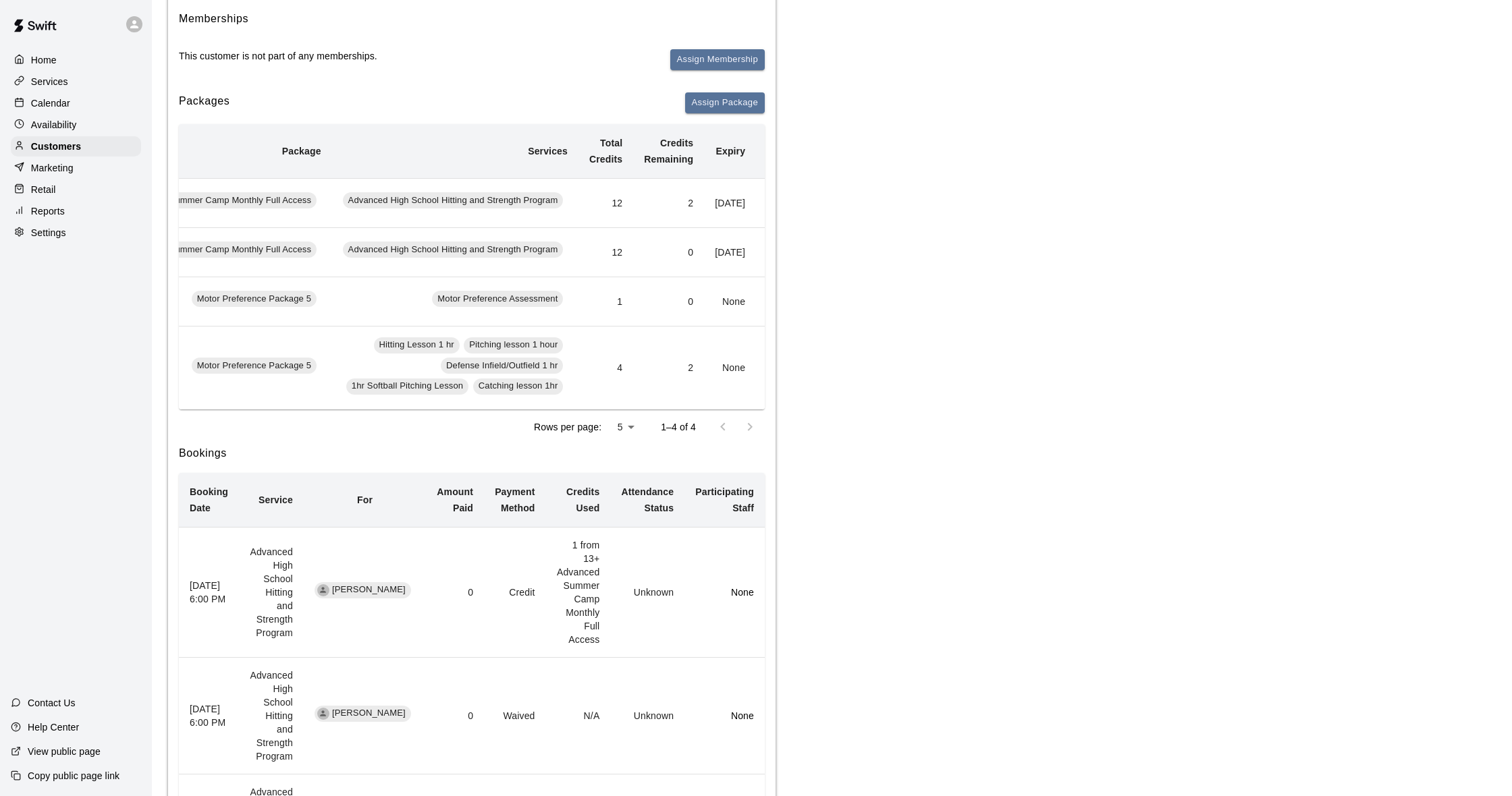
scroll to position [166, 0]
click at [80, 103] on div "Calendar" at bounding box center [76, 103] width 130 height 20
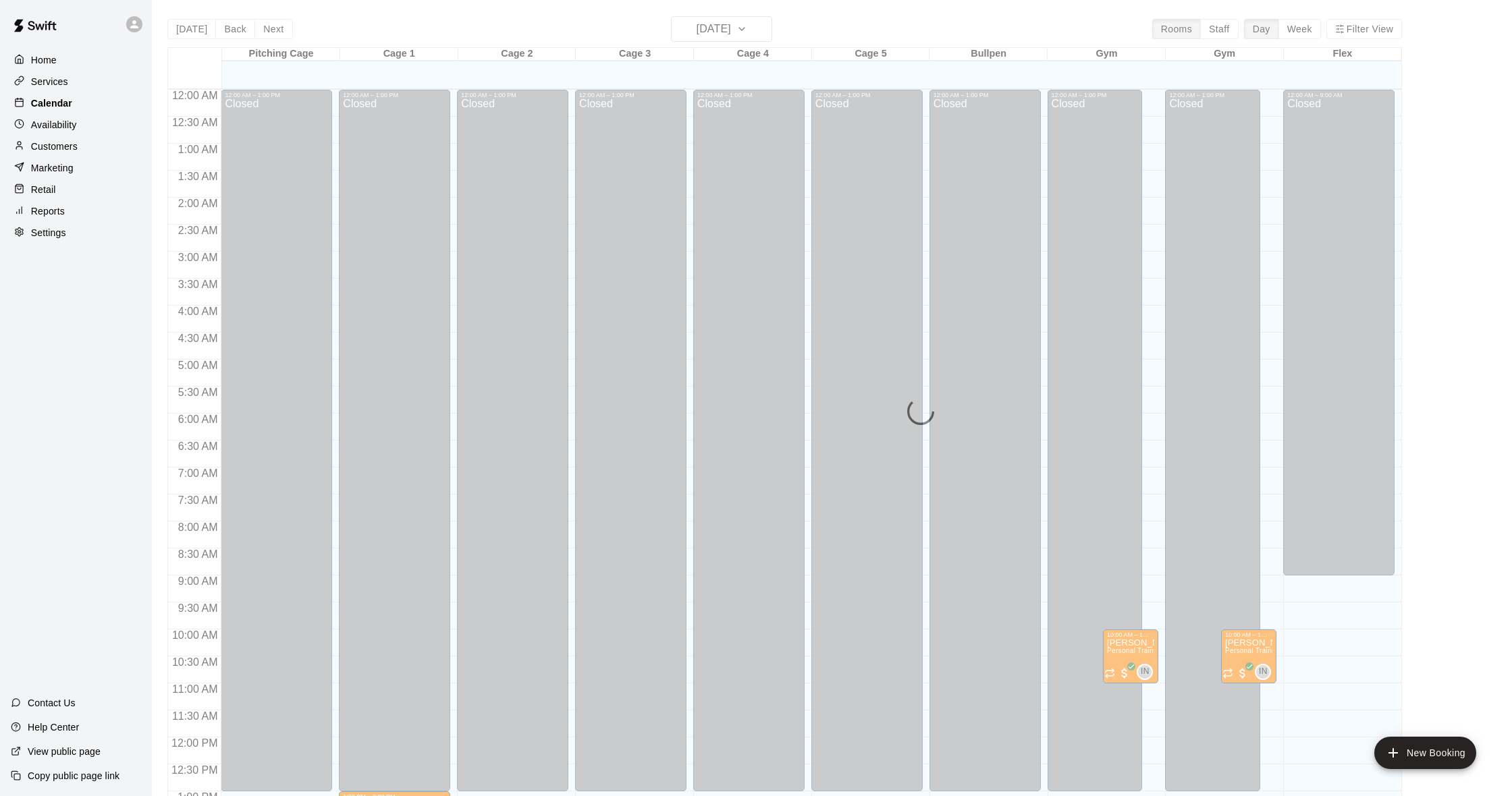
scroll to position [533, 0]
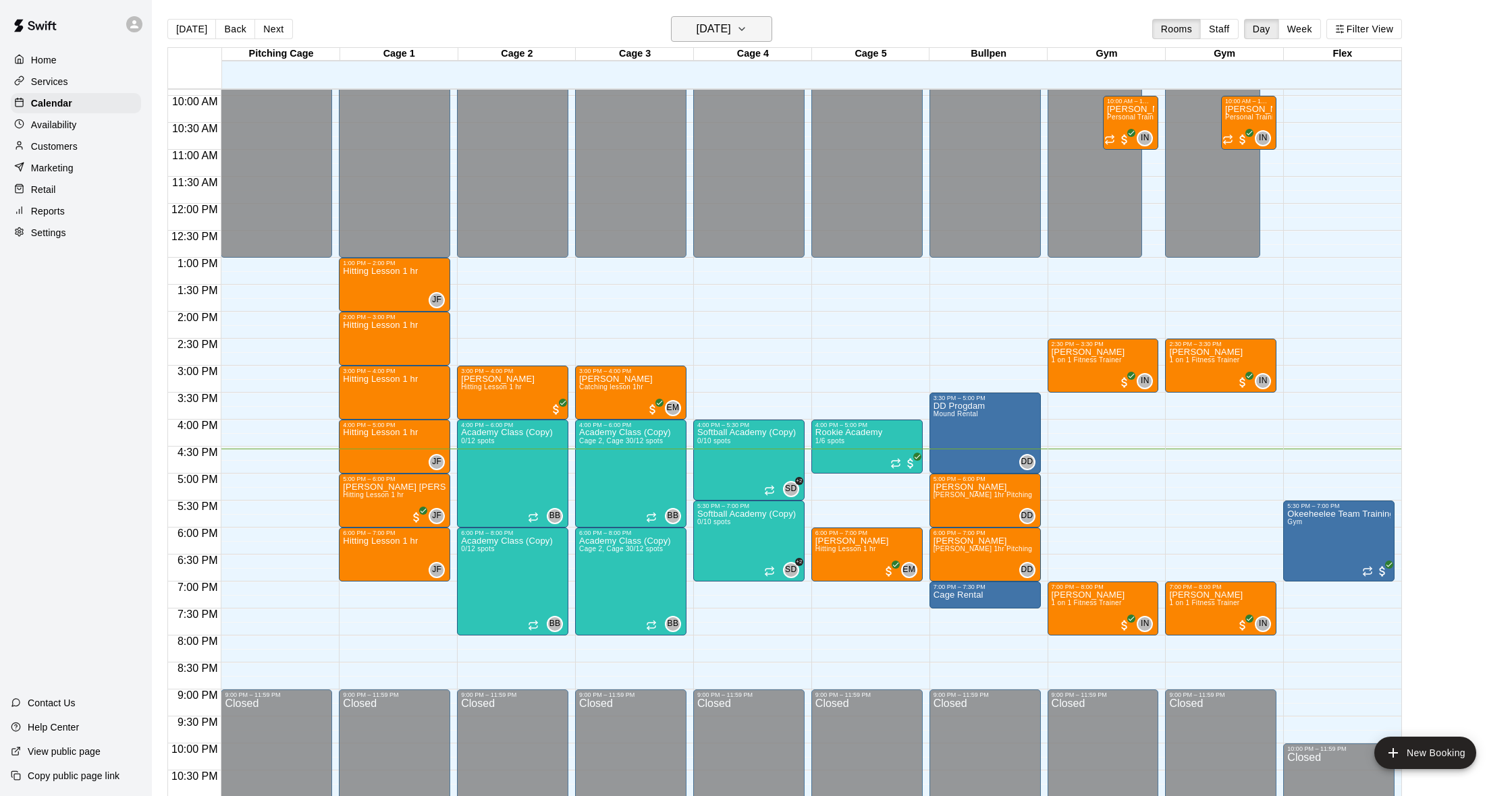
click at [731, 26] on h6 "[DATE]" at bounding box center [714, 29] width 34 height 19
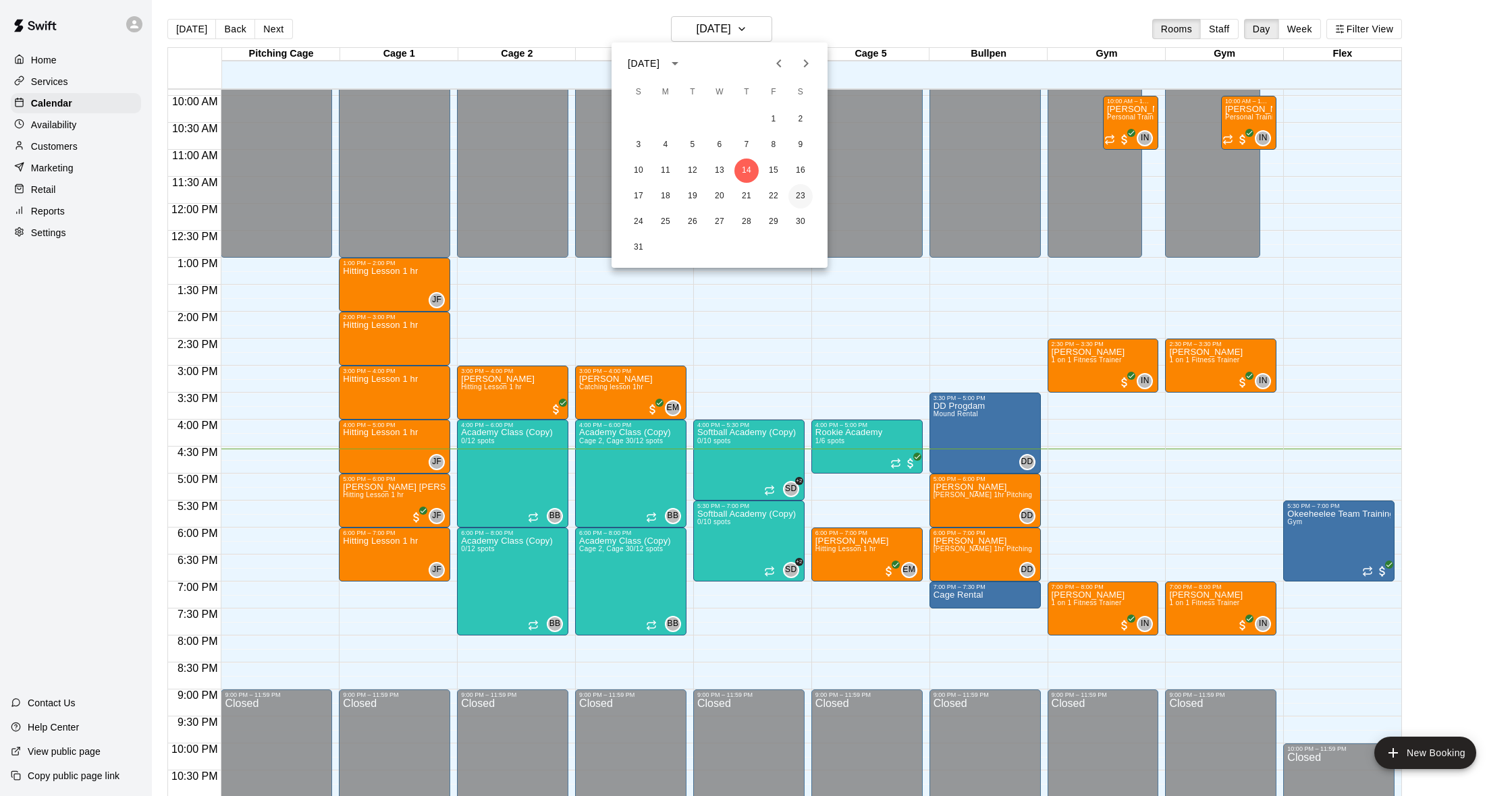
click at [798, 193] on button "23" at bounding box center [801, 196] width 25 height 25
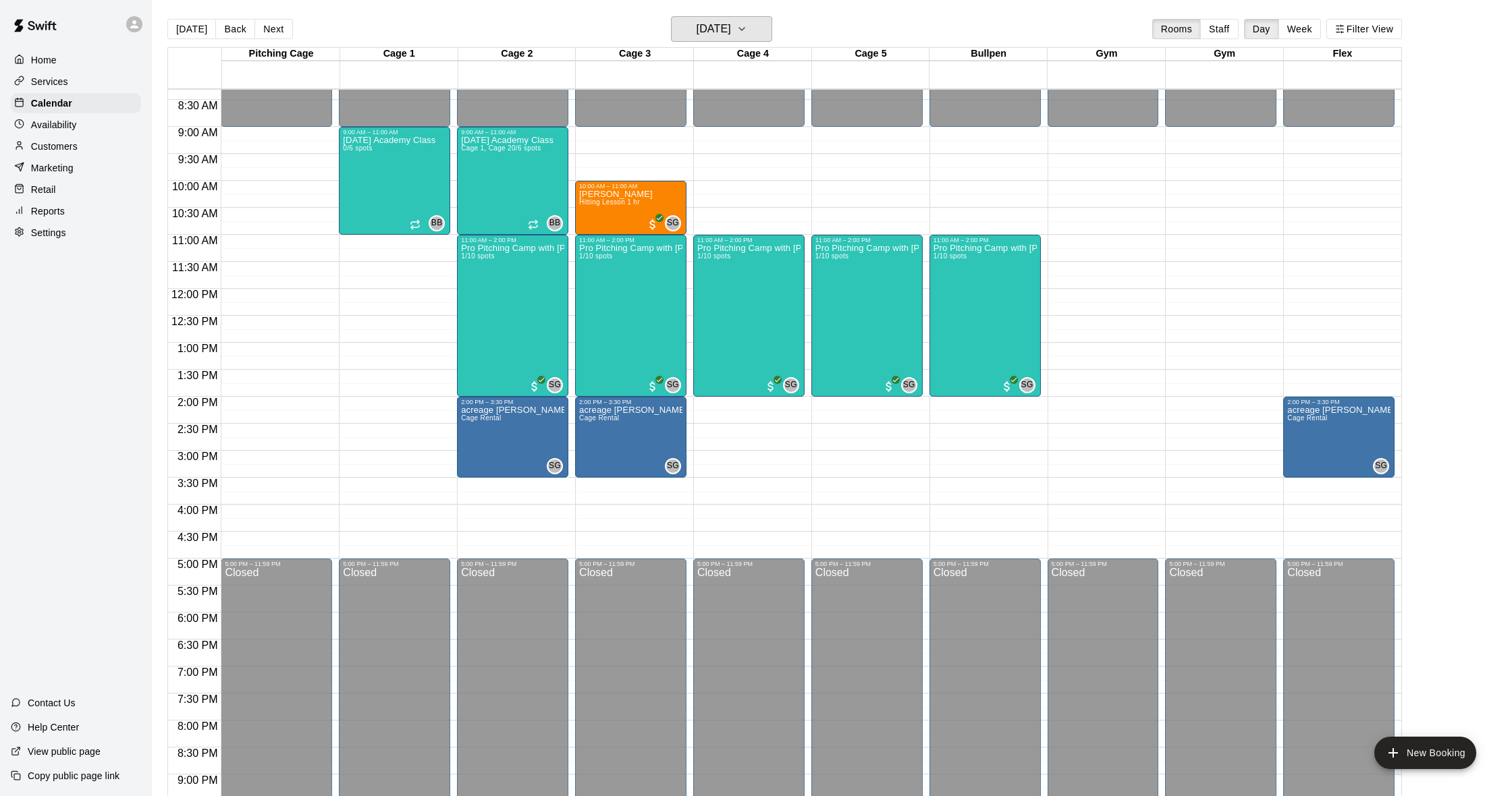
scroll to position [448, 0]
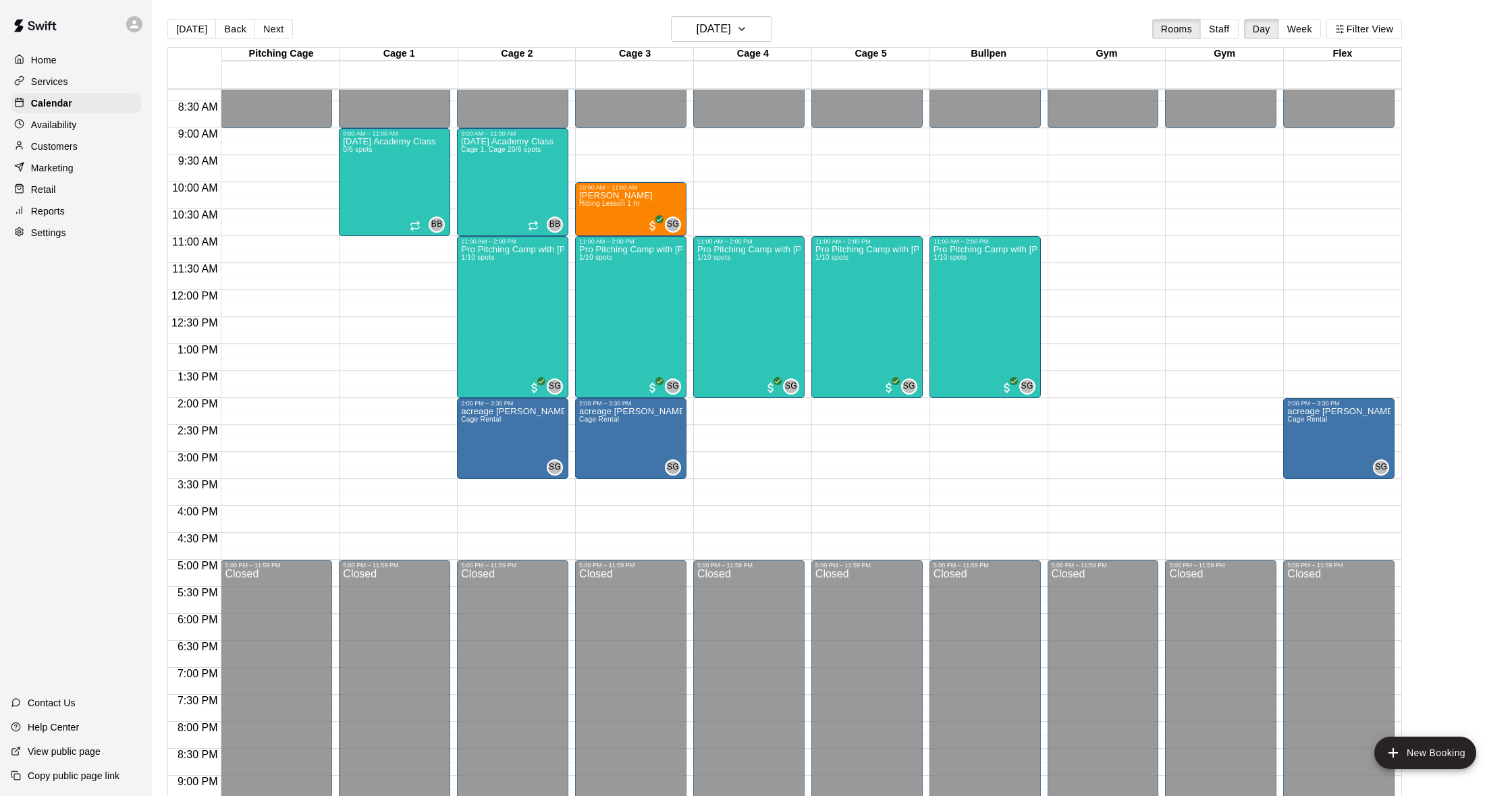
click at [66, 142] on p "Customers" at bounding box center [54, 146] width 46 height 13
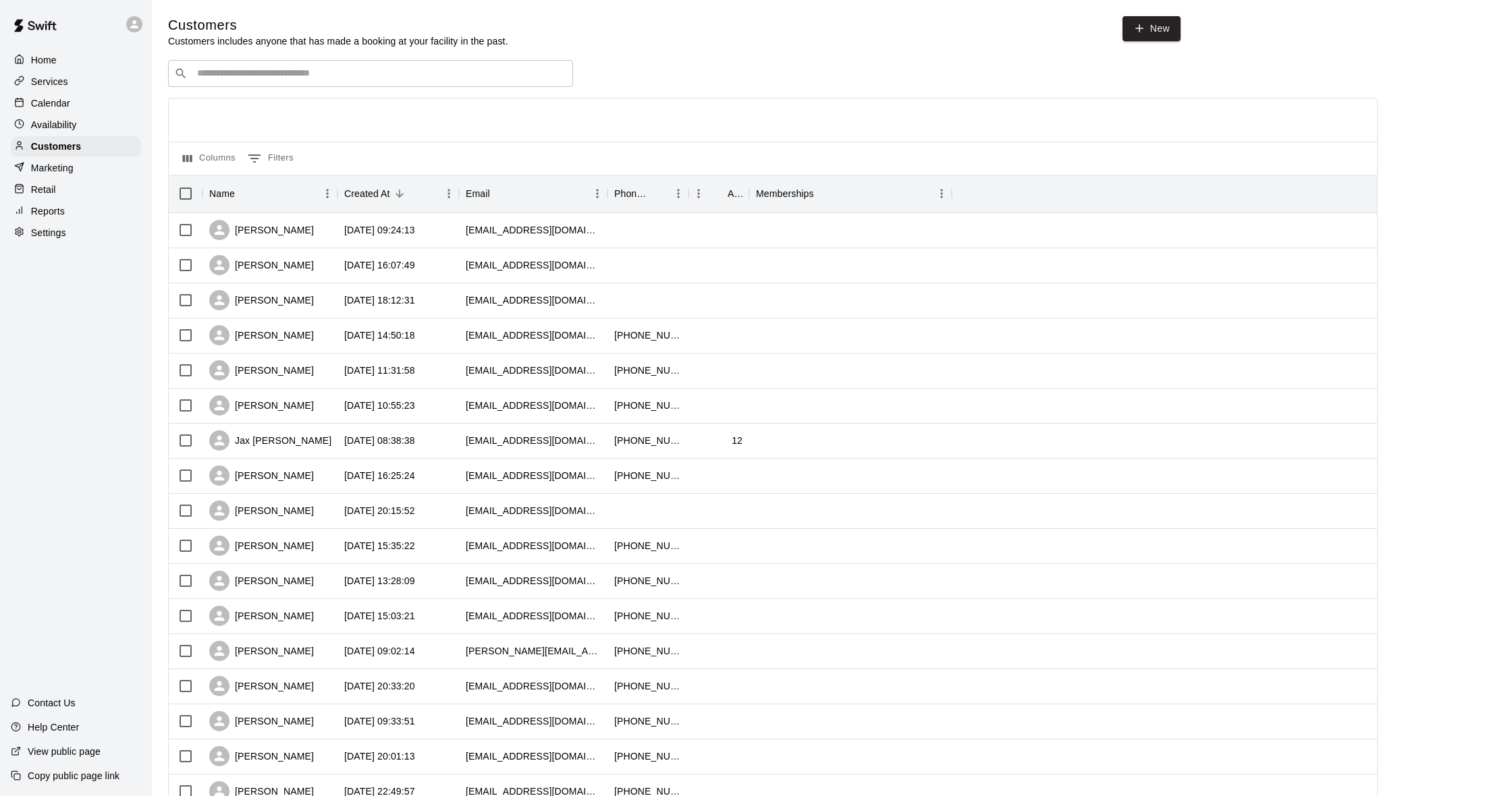
click at [240, 70] on input "Search customers by name or email" at bounding box center [380, 74] width 374 height 13
type input "******"
click at [263, 103] on p "[PERSON_NAME]" at bounding box center [246, 100] width 82 height 14
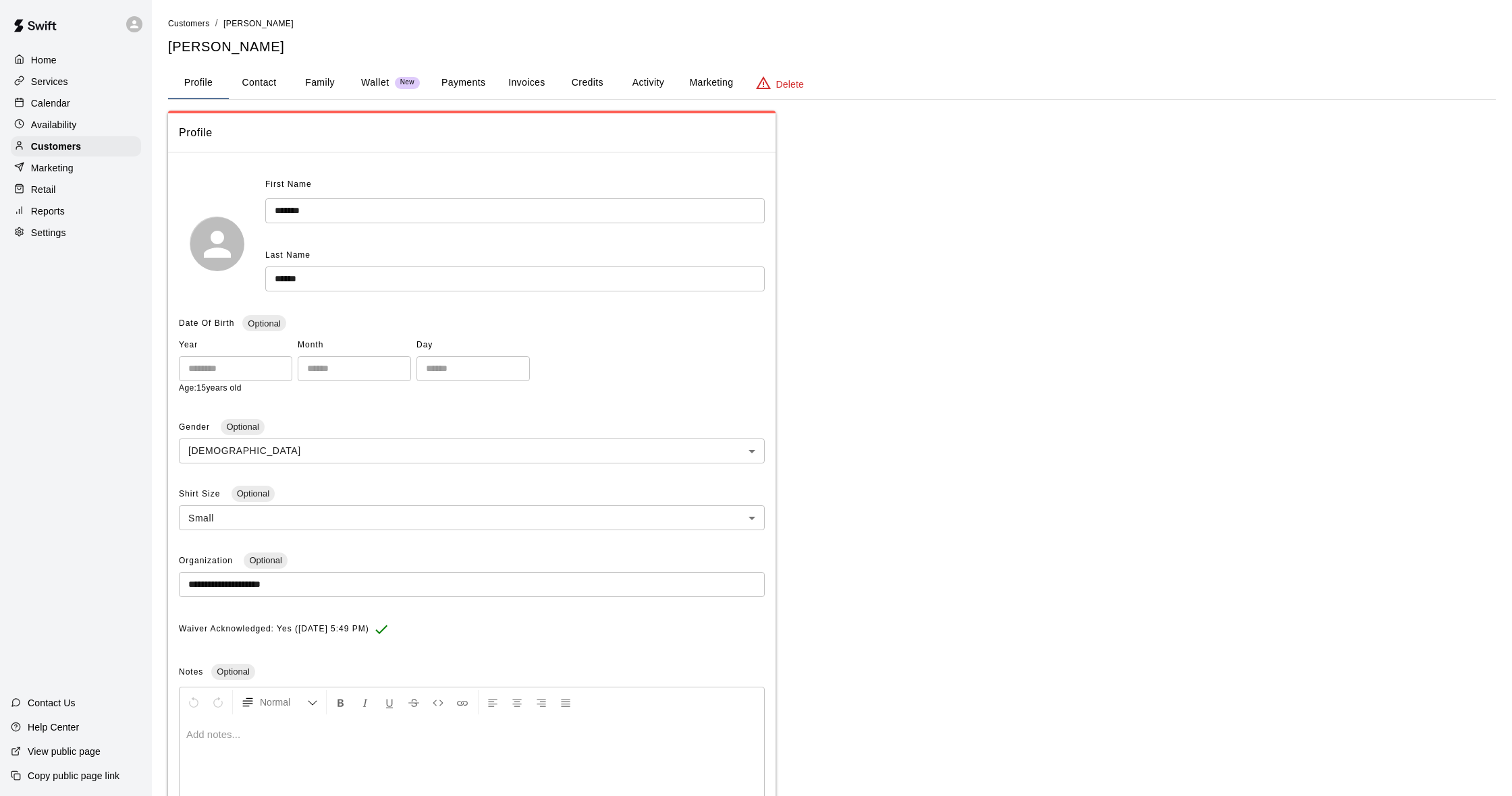
click at [654, 82] on button "Activity" at bounding box center [648, 83] width 60 height 32
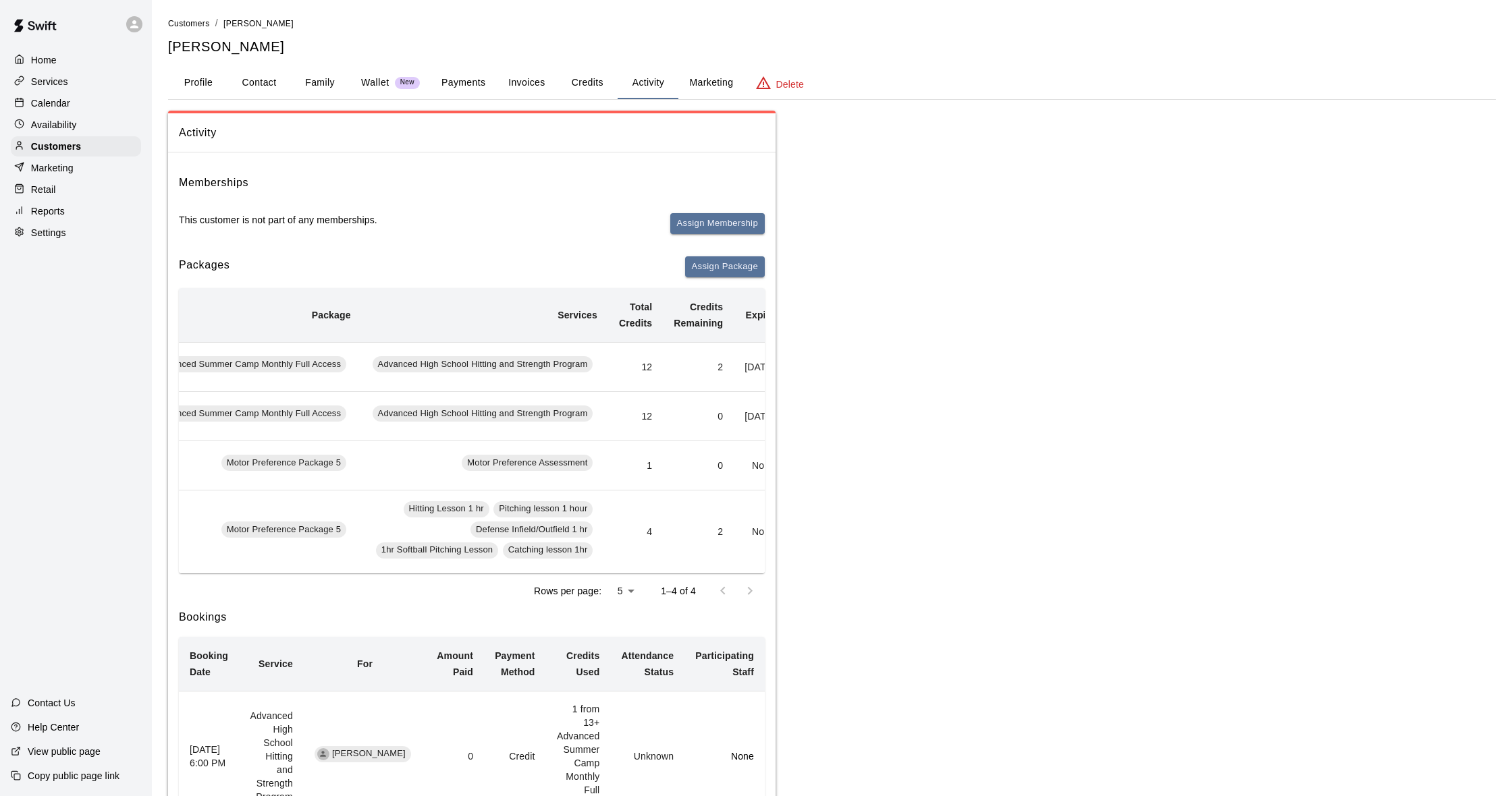
scroll to position [0, 131]
click at [466, 91] on button "Payments" at bounding box center [463, 83] width 65 height 32
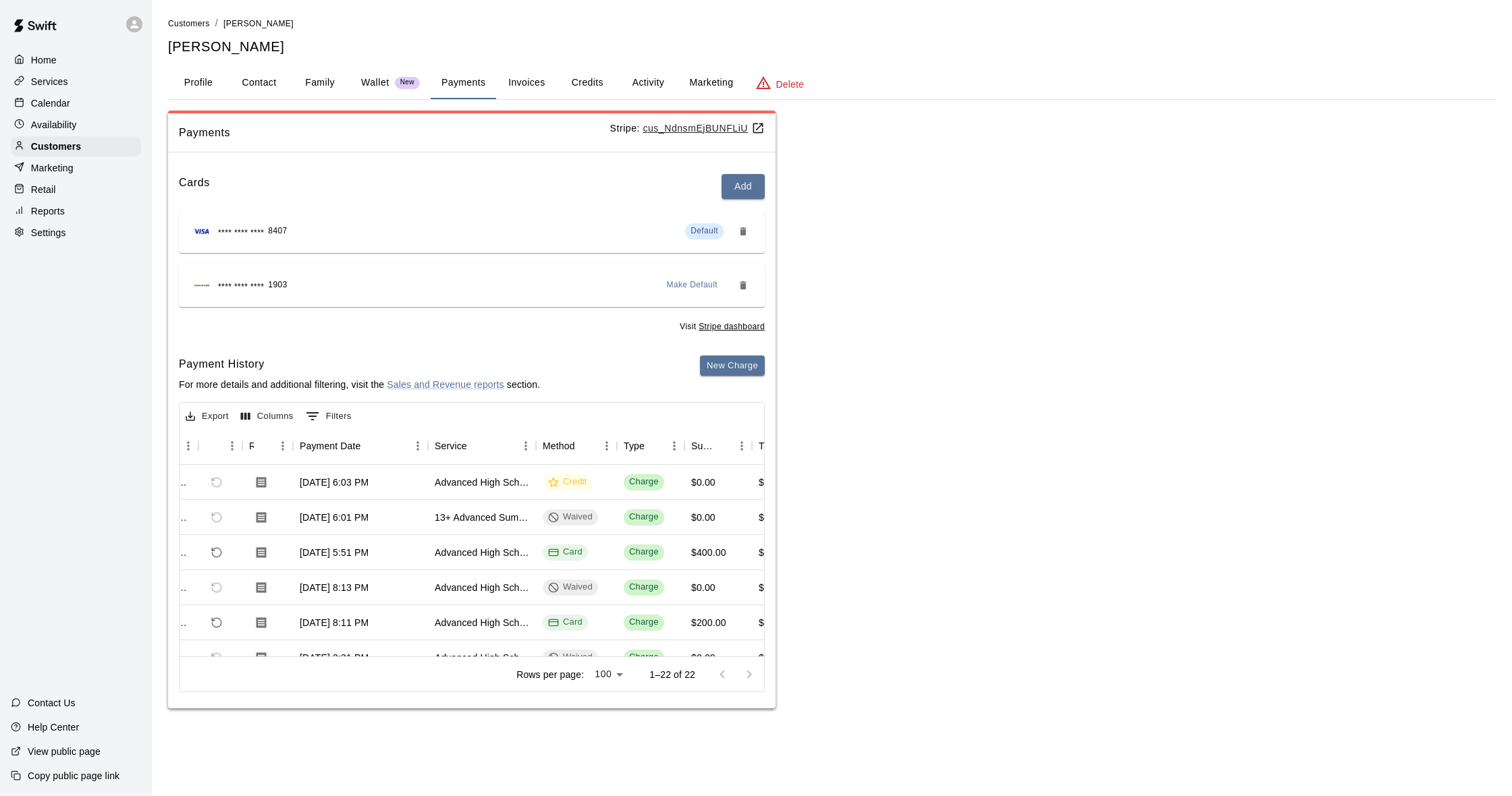
scroll to position [1, 0]
click at [212, 79] on button "Profile" at bounding box center [198, 83] width 60 height 32
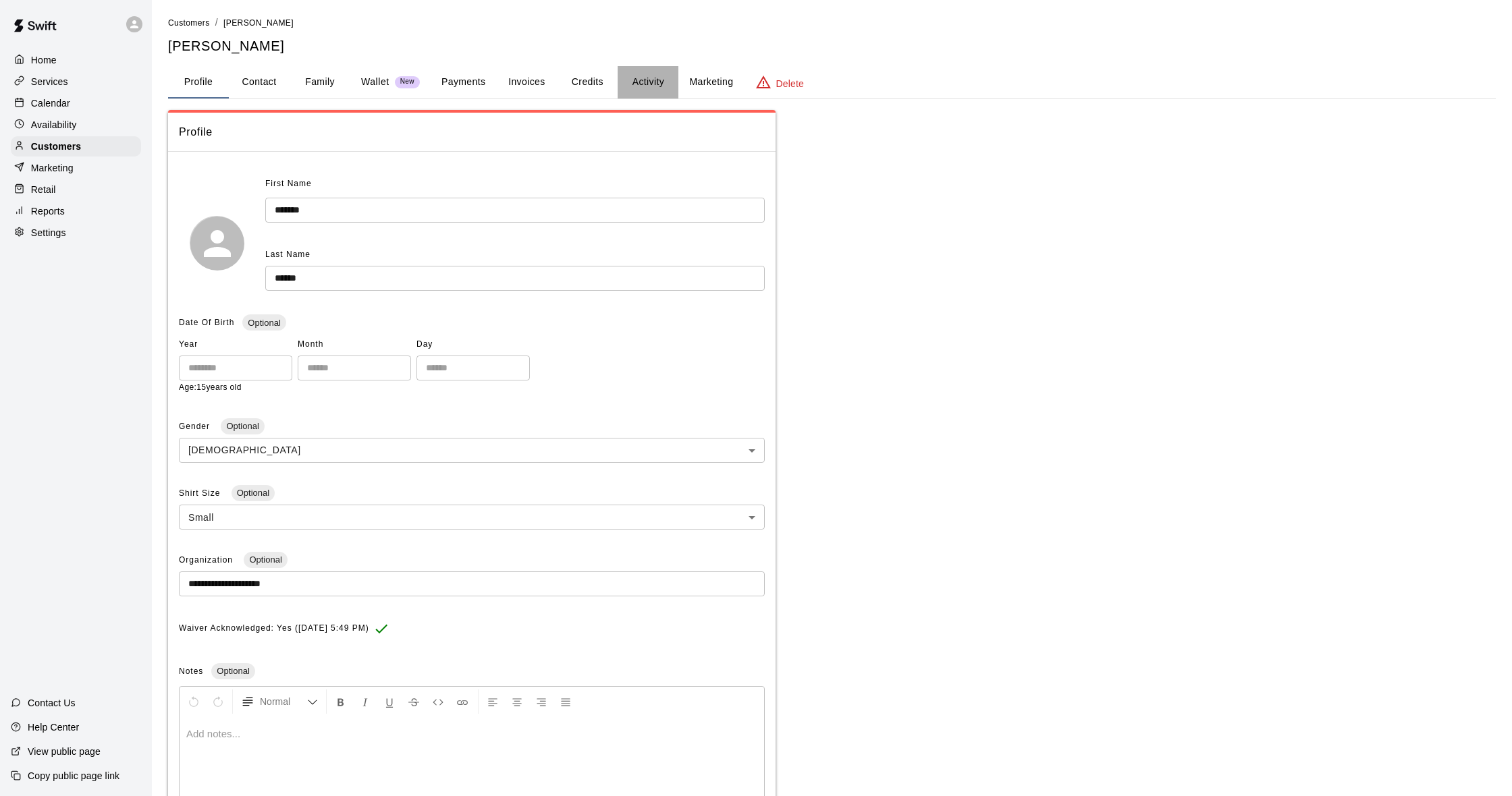
click at [651, 84] on button "Activity" at bounding box center [648, 82] width 60 height 32
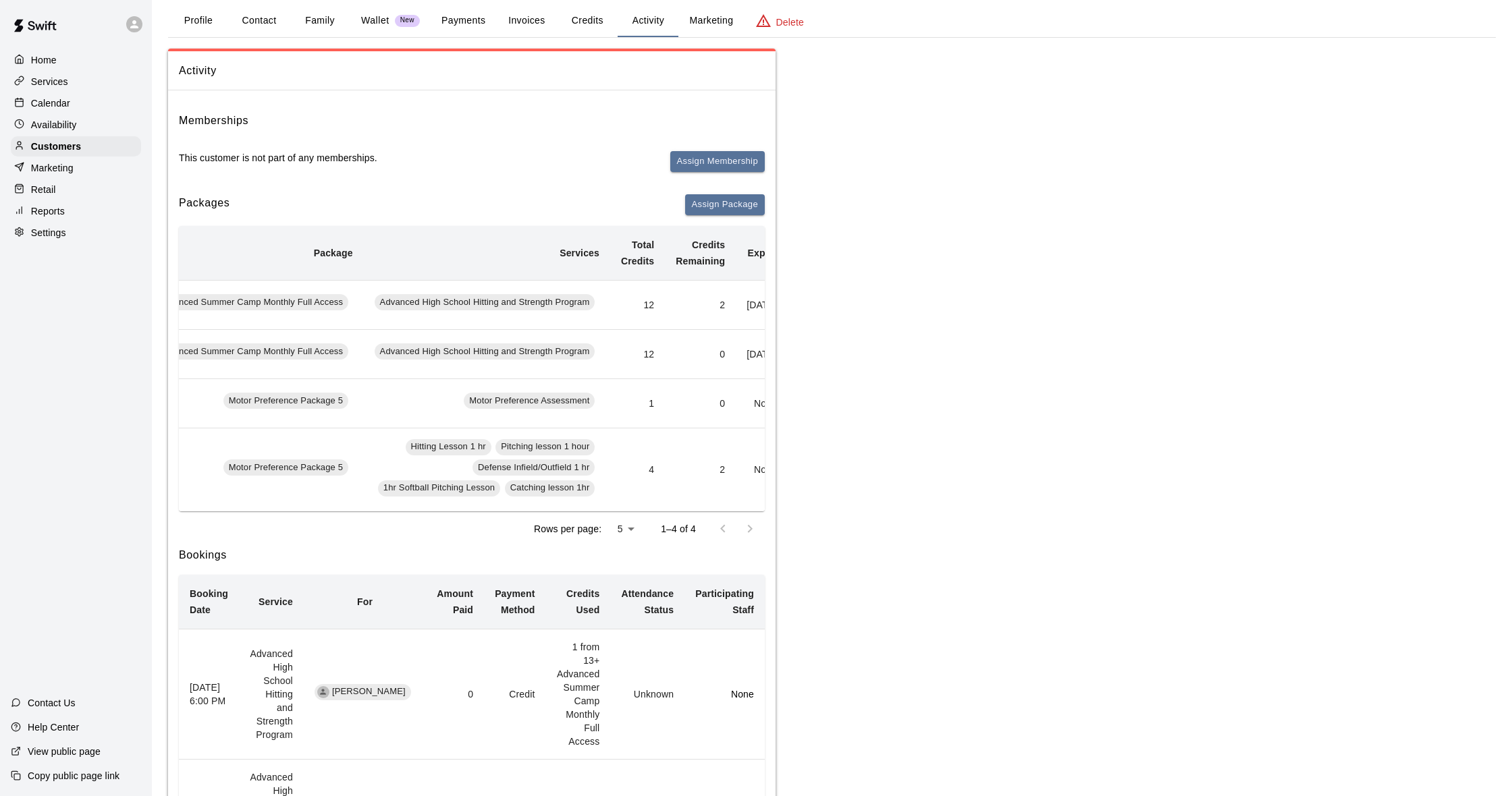
scroll to position [0, 0]
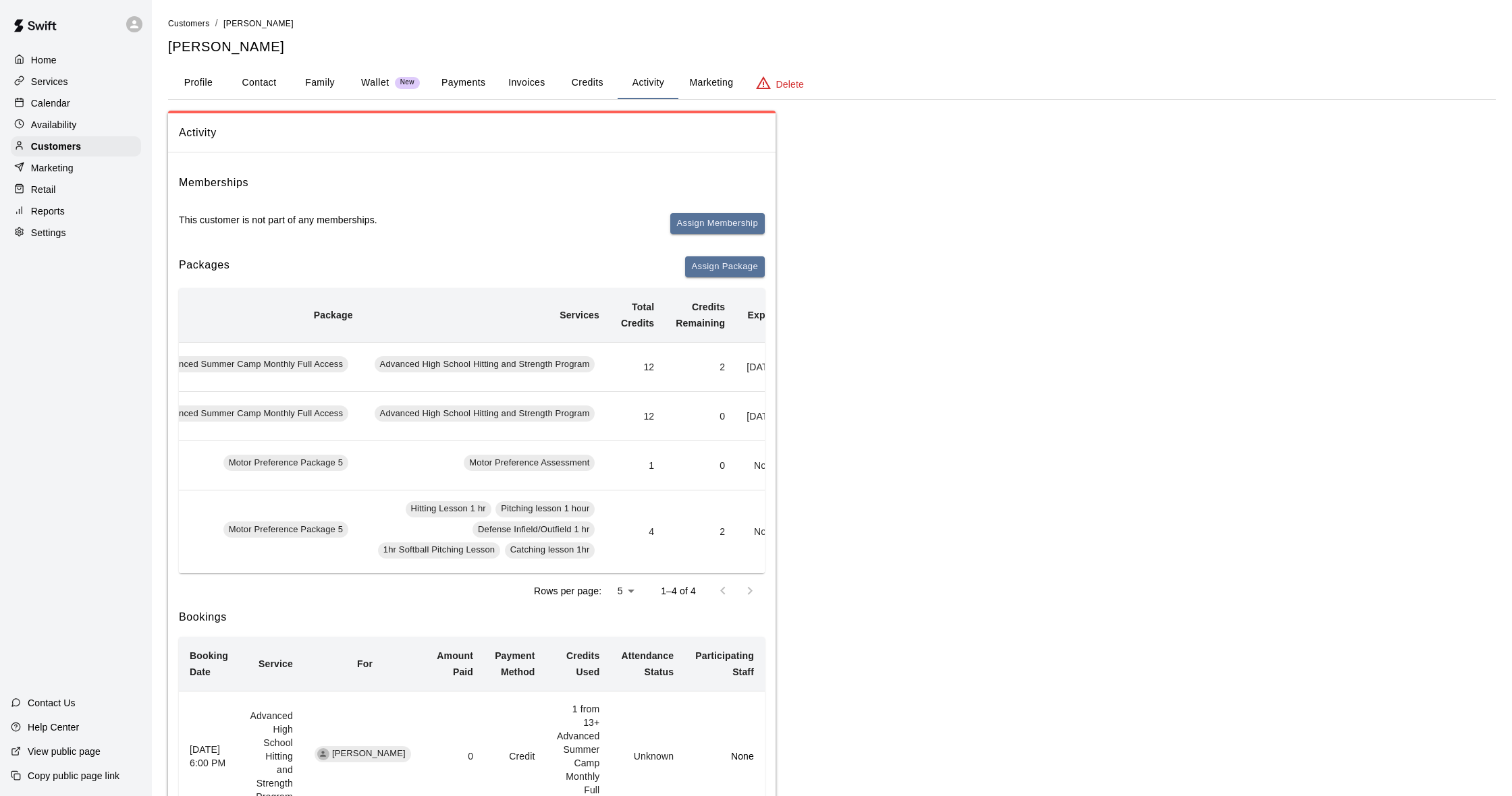
click at [254, 82] on button "Contact" at bounding box center [259, 83] width 60 height 32
select select "**"
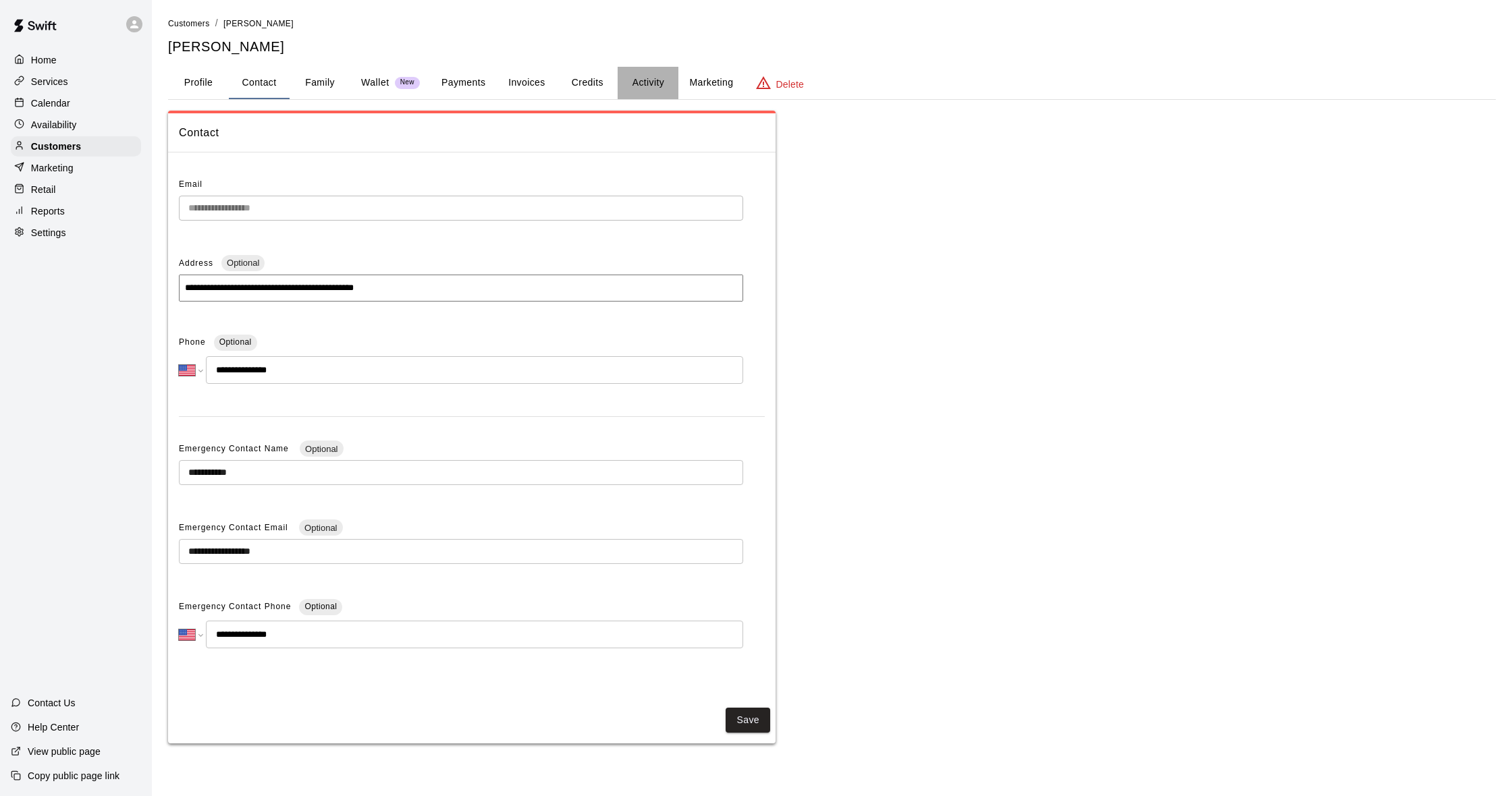
click at [647, 78] on button "Activity" at bounding box center [648, 83] width 60 height 32
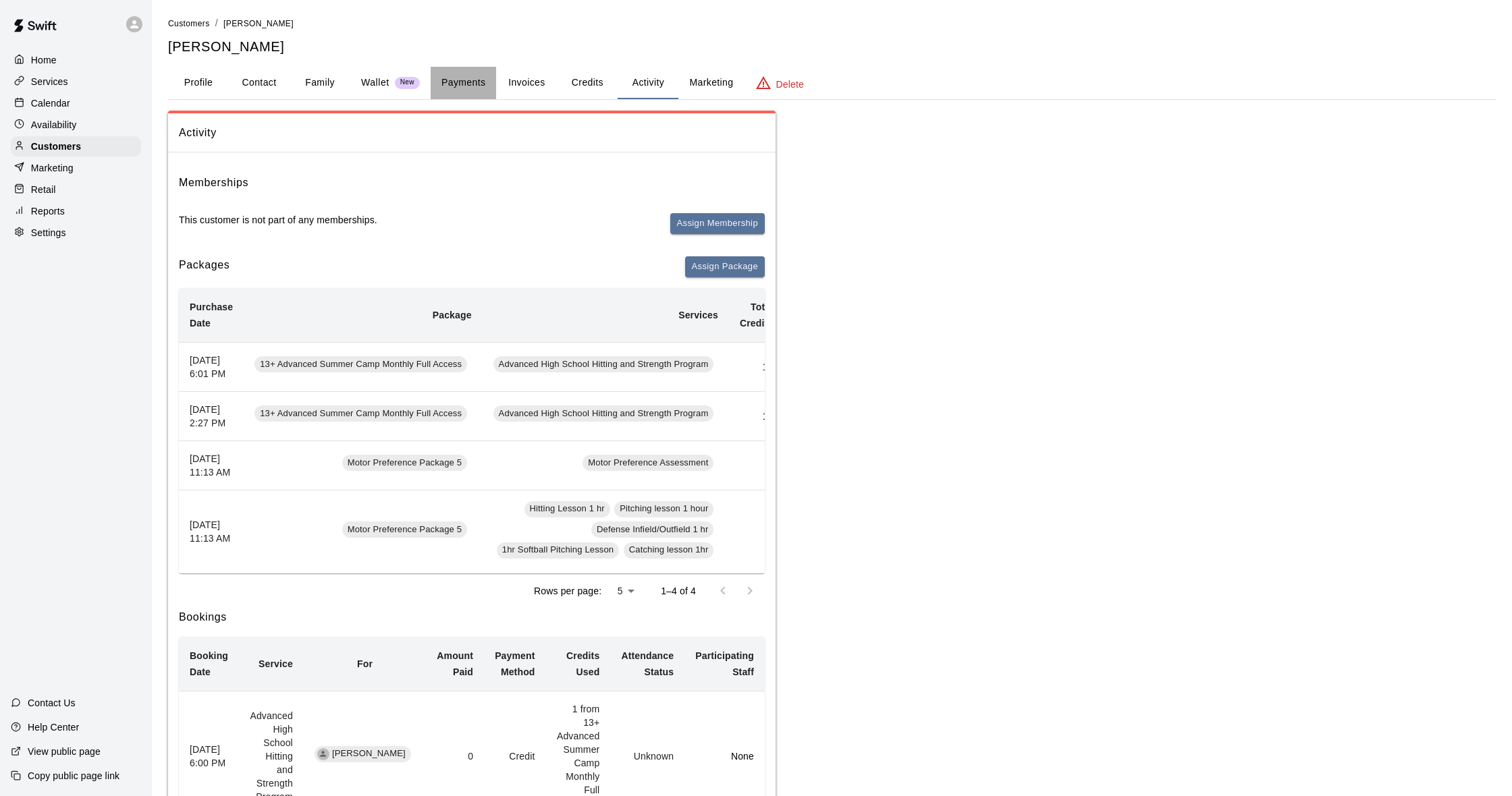
click at [484, 84] on button "Payments" at bounding box center [463, 83] width 65 height 32
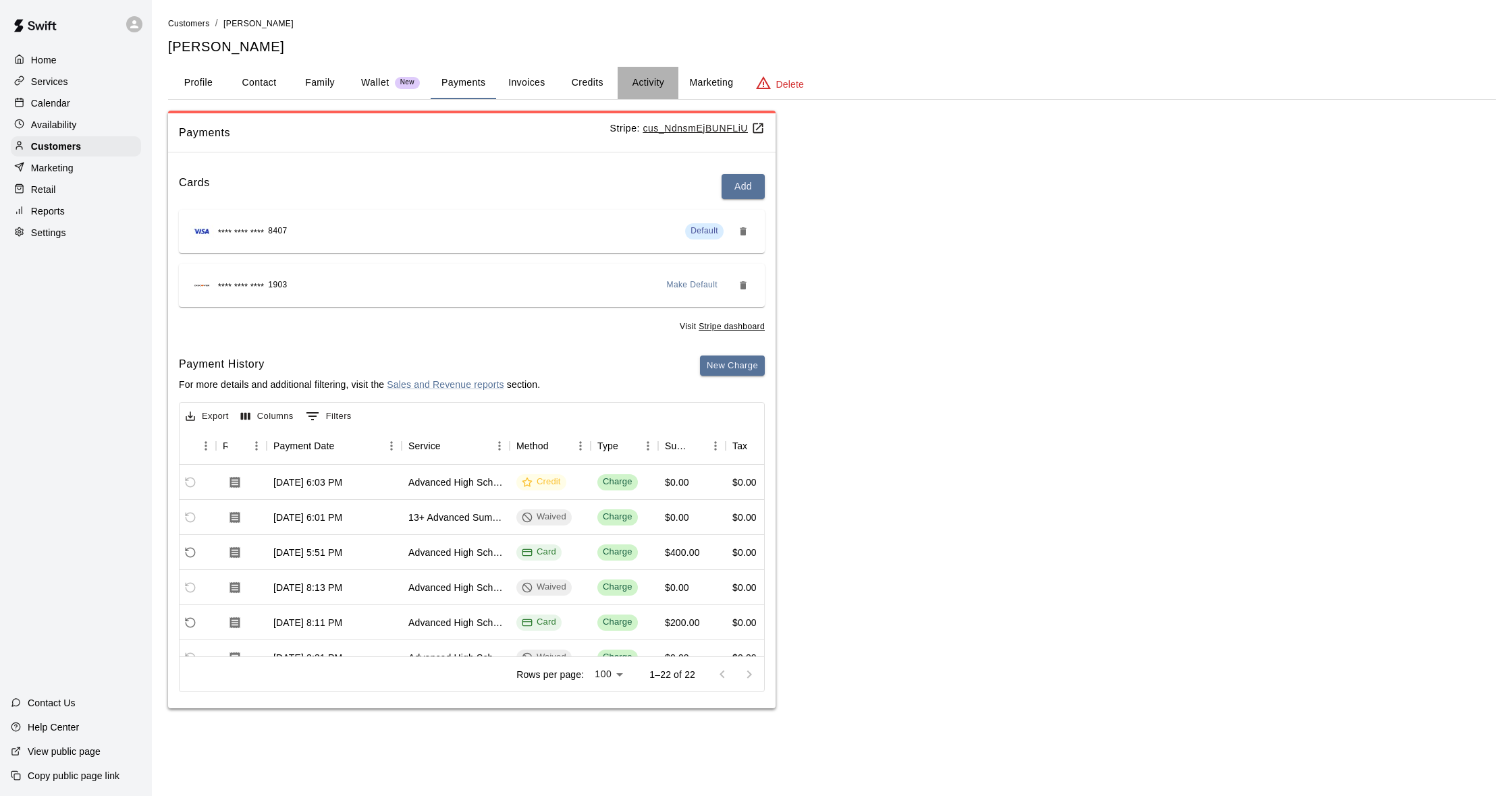
click at [640, 90] on button "Activity" at bounding box center [648, 83] width 60 height 32
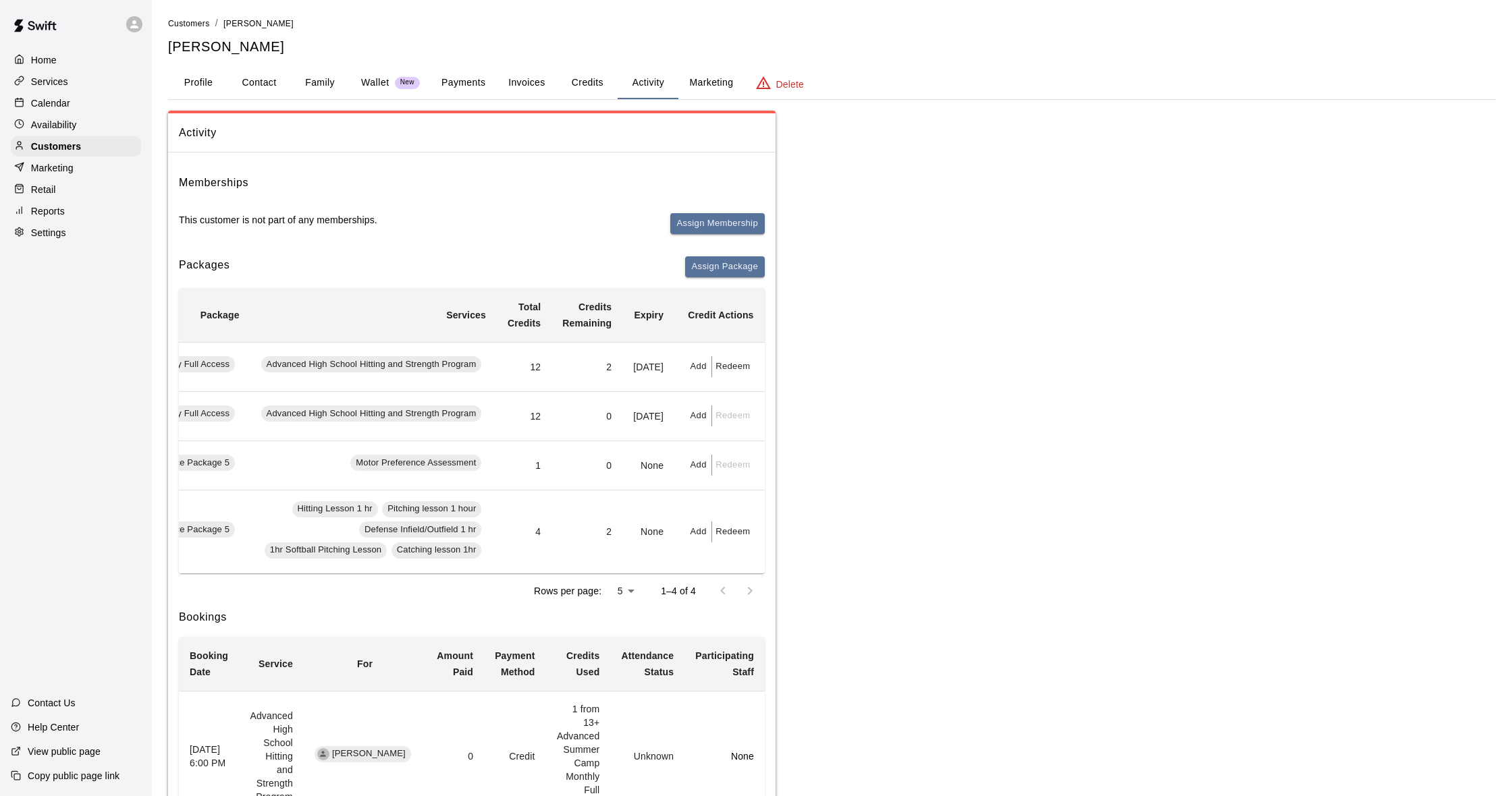
click at [84, 106] on div "Calendar" at bounding box center [76, 103] width 130 height 20
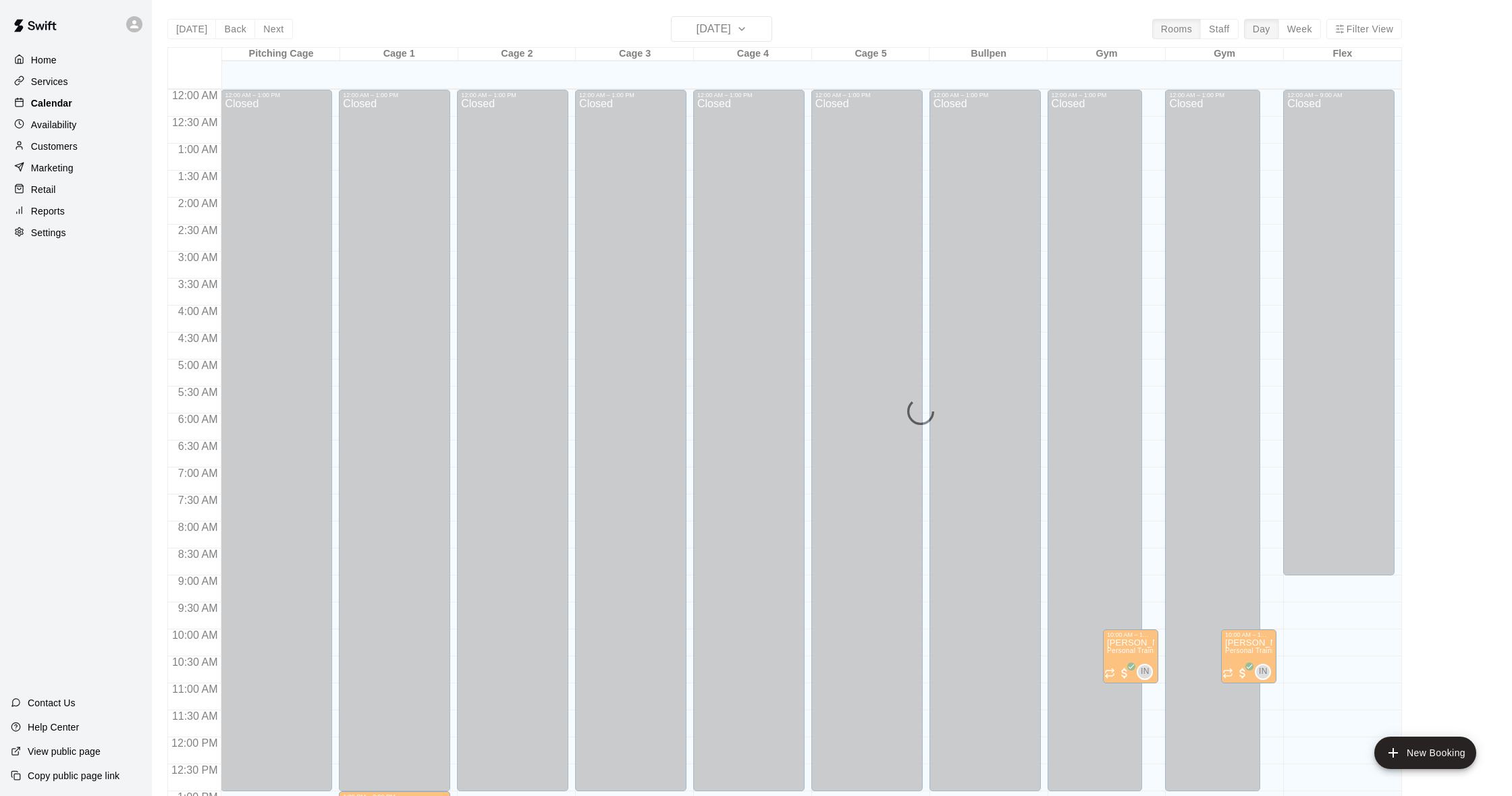
scroll to position [533, 0]
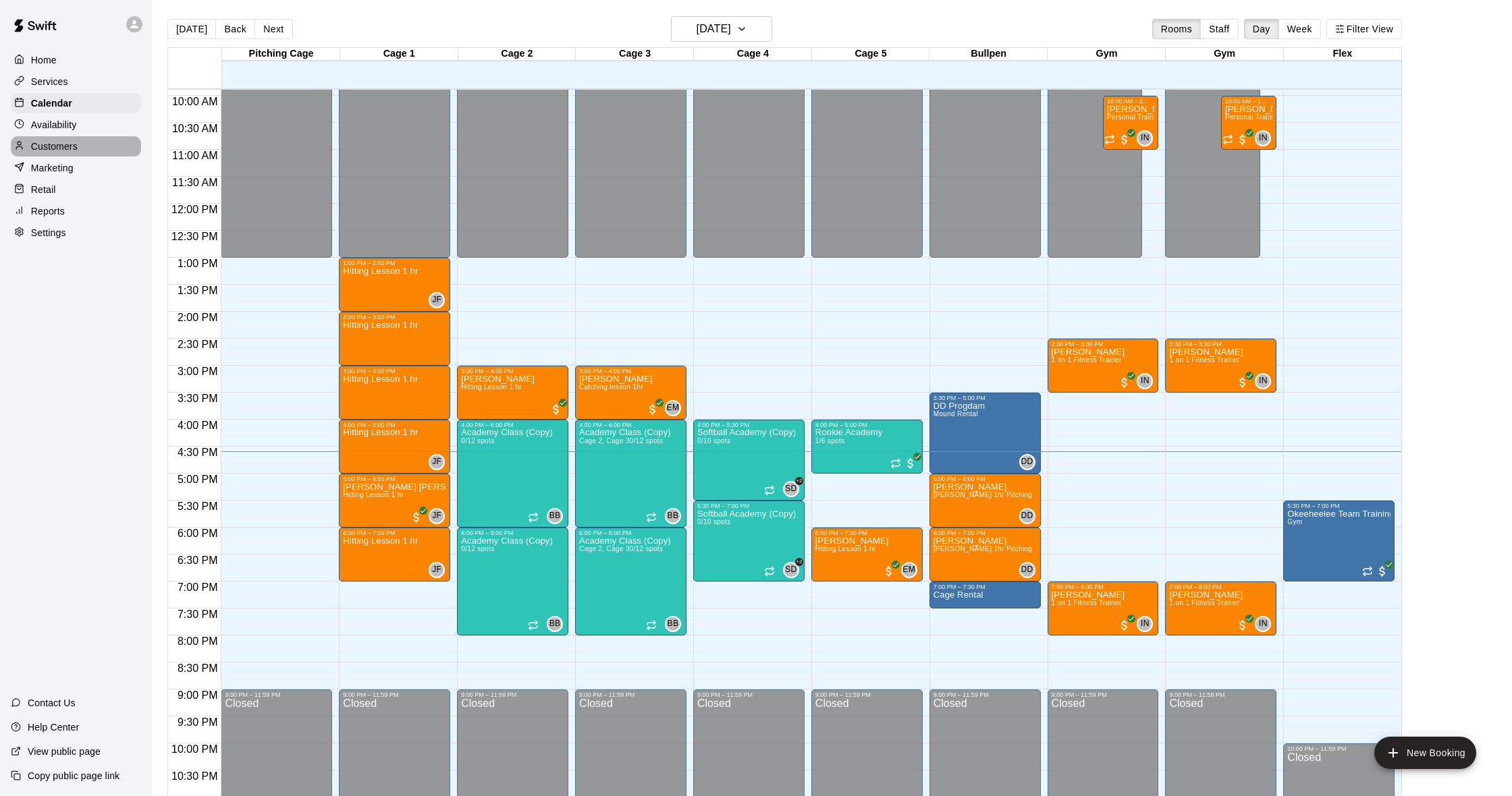
click at [81, 144] on div "Customers" at bounding box center [76, 145] width 130 height 20
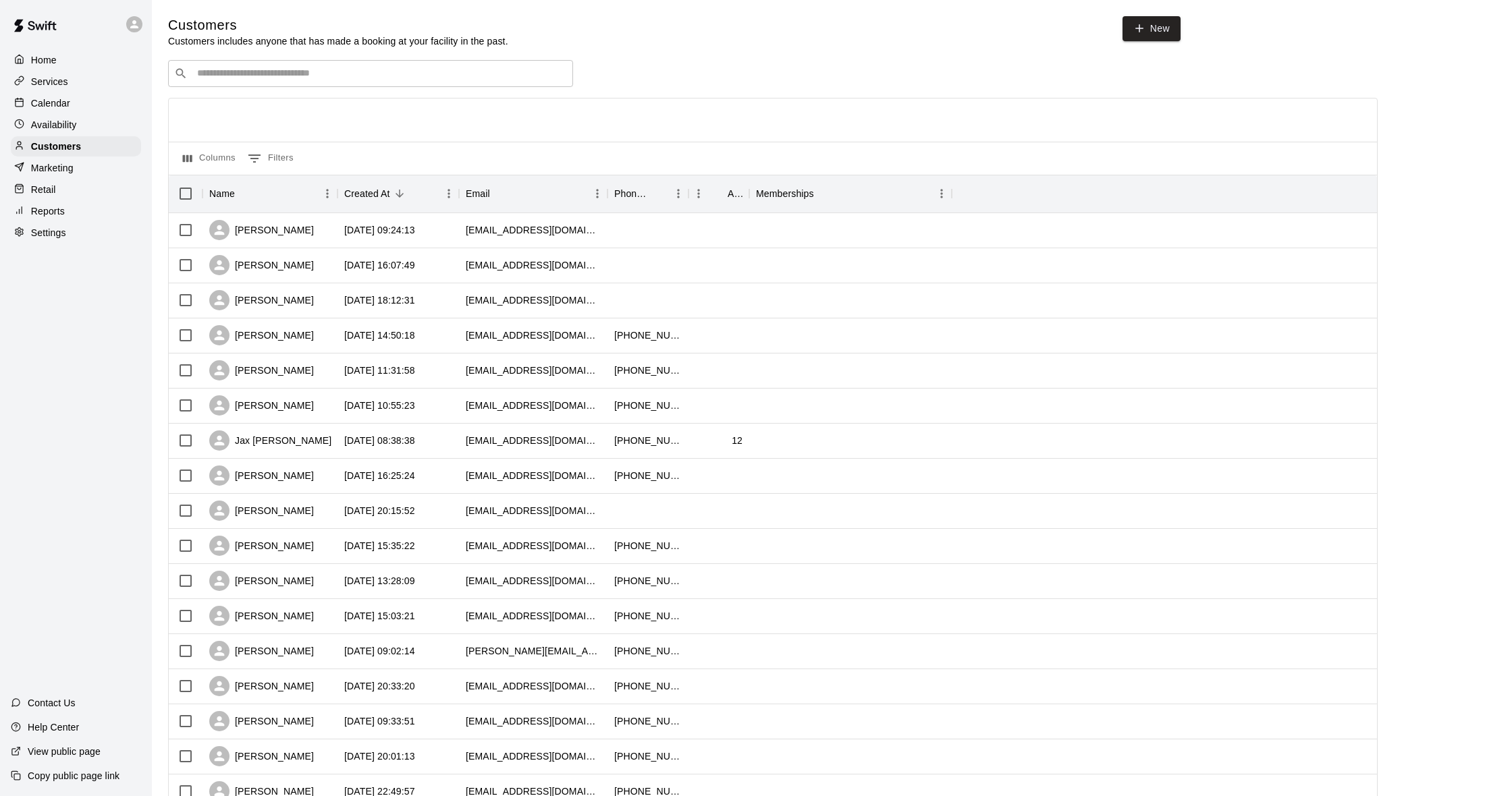
click at [52, 106] on p "Calendar" at bounding box center [50, 103] width 39 height 13
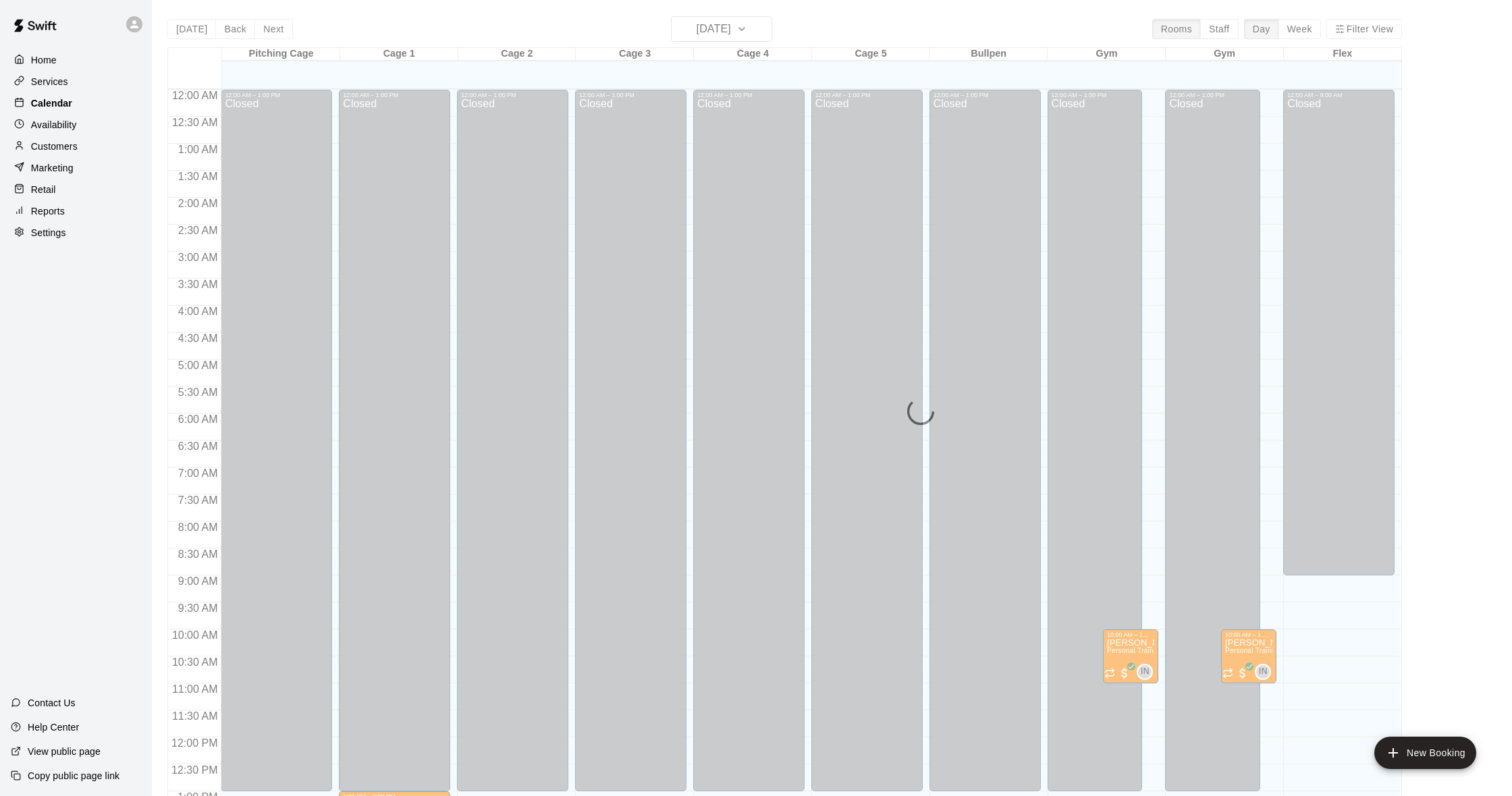
scroll to position [533, 0]
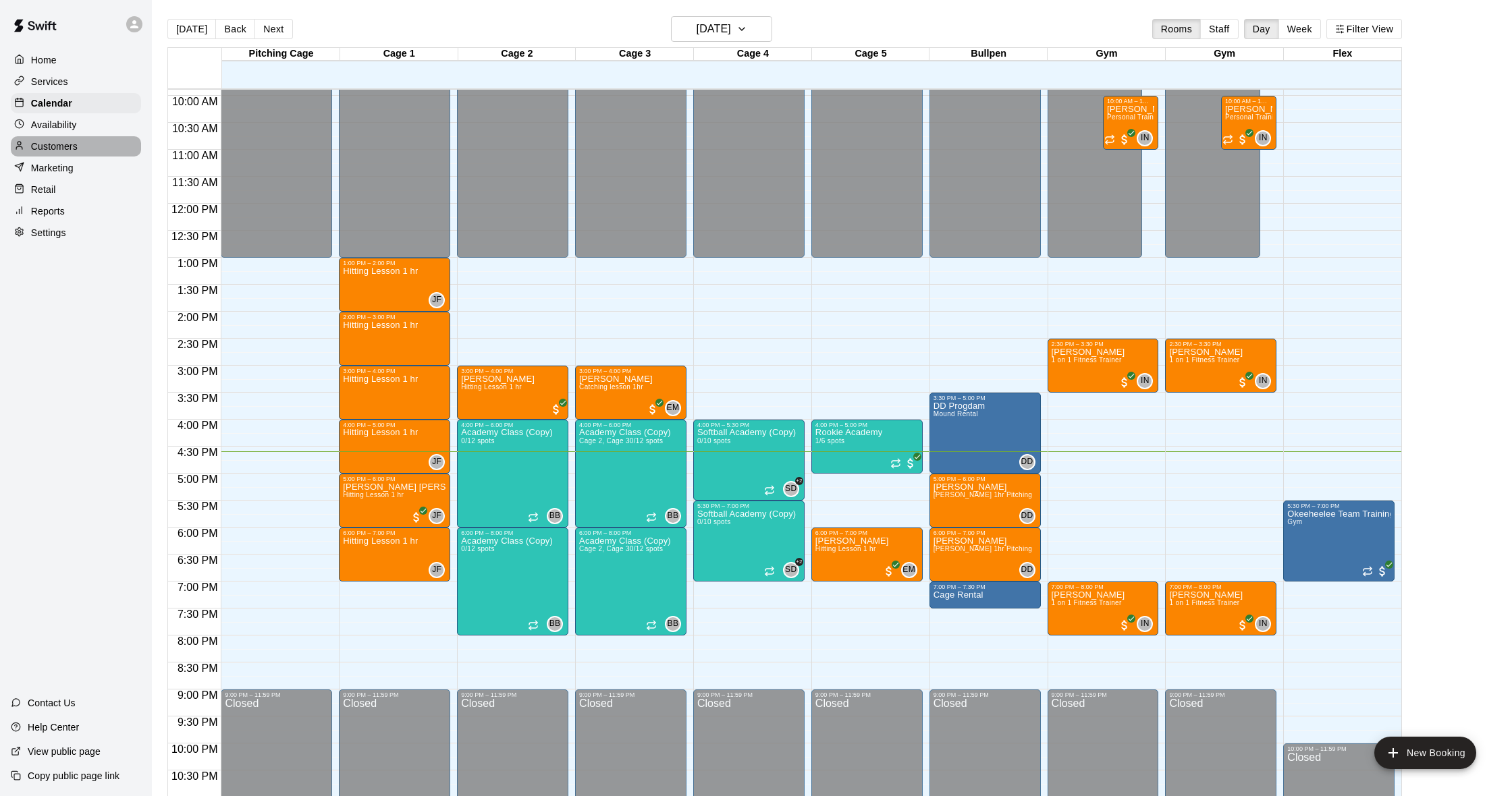
click at [67, 141] on p "Customers" at bounding box center [54, 146] width 46 height 13
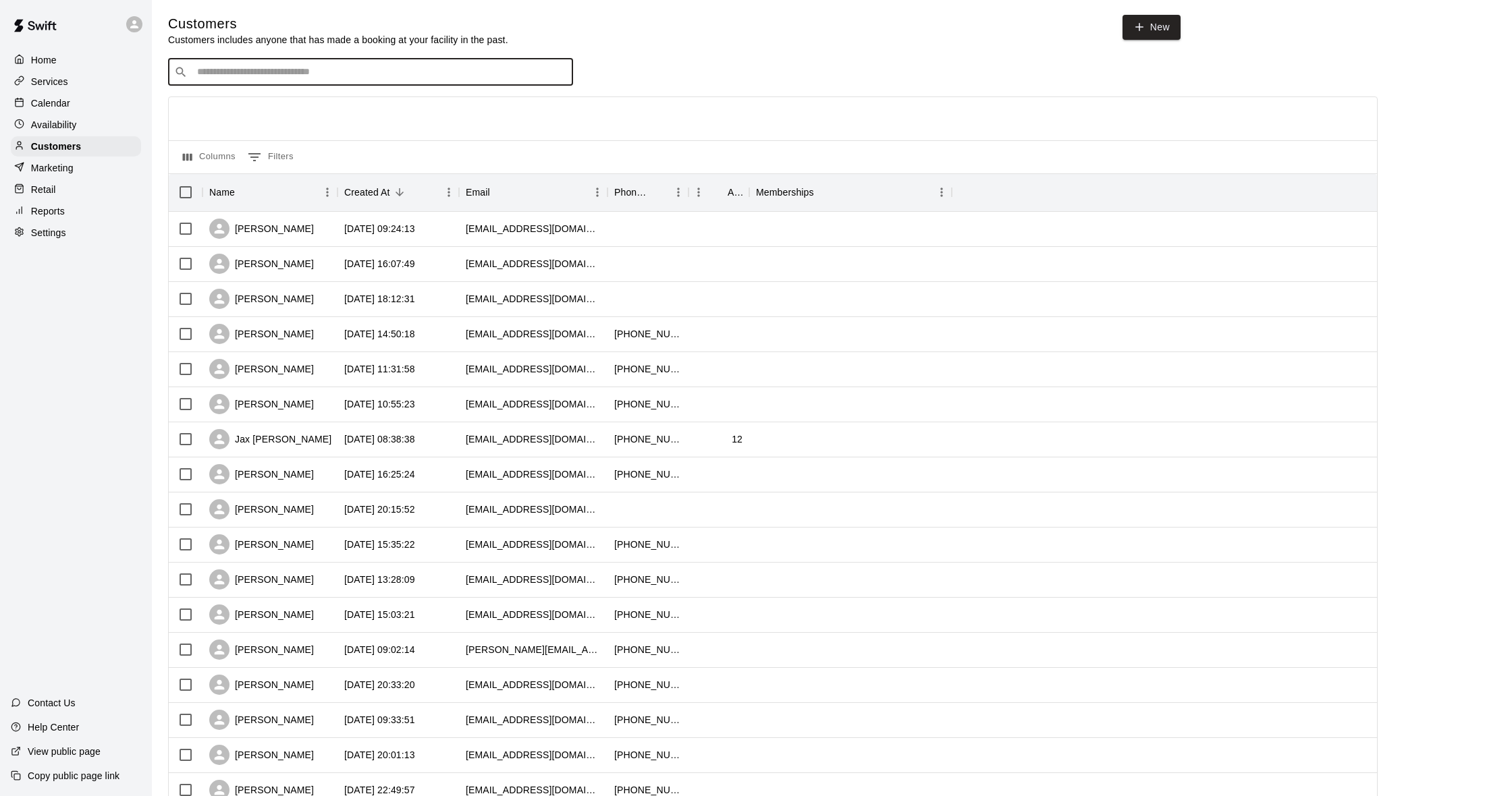
scroll to position [3, 0]
click at [272, 67] on input "Search customers by name or email" at bounding box center [380, 71] width 374 height 13
type input "*****"
click at [329, 102] on div "[PERSON_NAME] [PERSON_NAME][EMAIL_ADDRESS][DOMAIN_NAME]" at bounding box center [383, 105] width 356 height 29
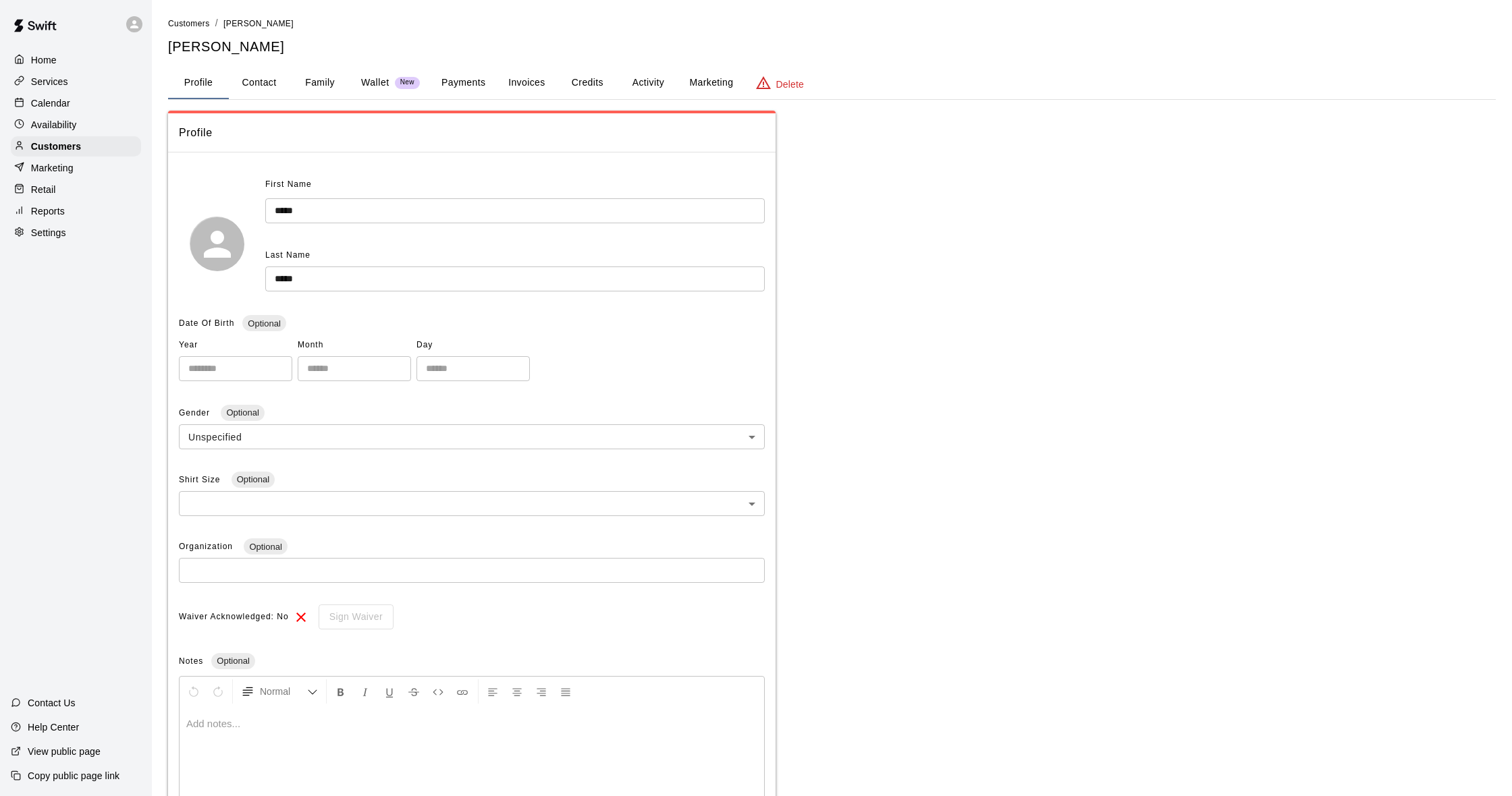
click at [640, 85] on button "Activity" at bounding box center [648, 83] width 60 height 32
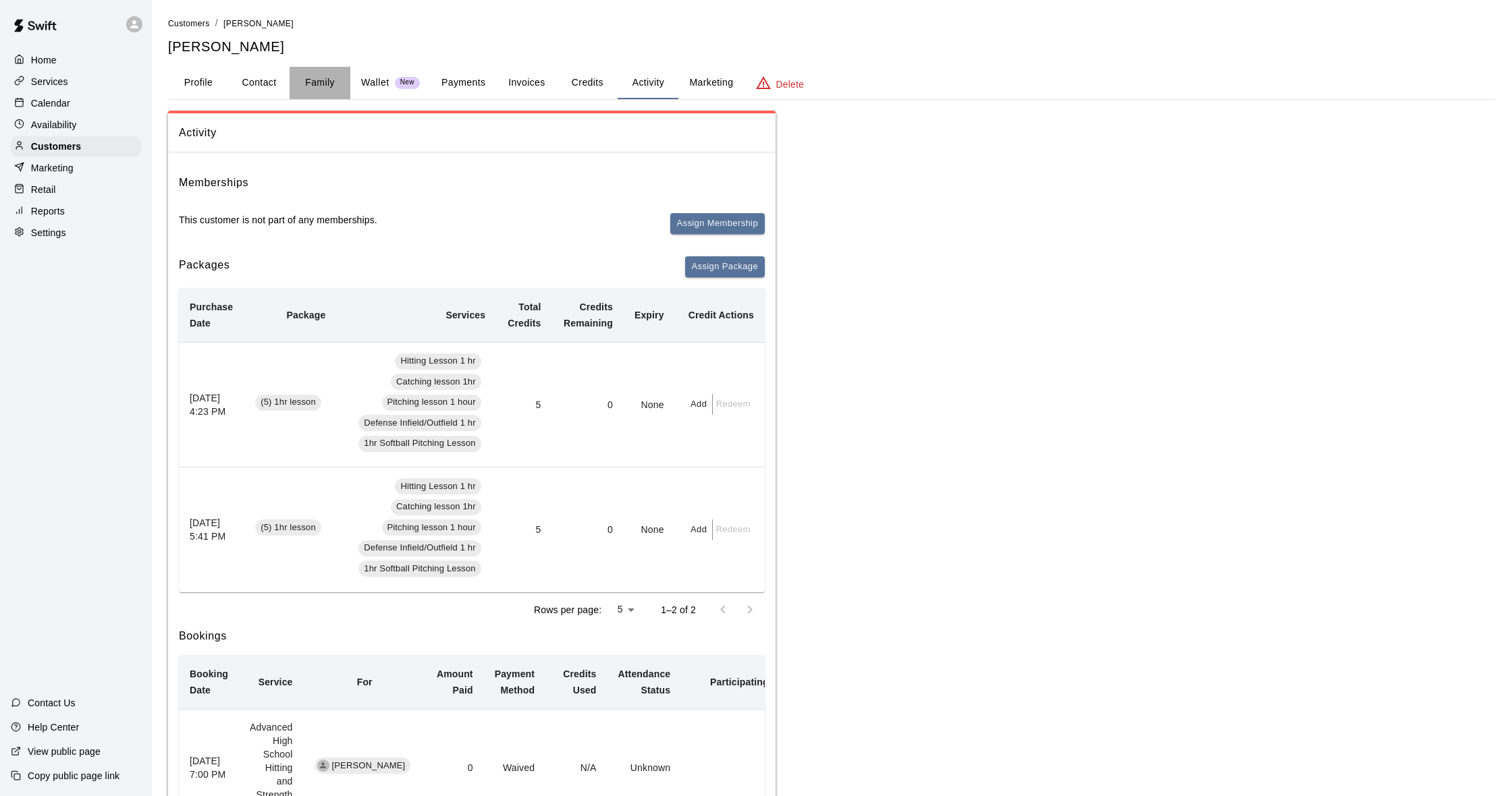
click at [311, 84] on button "Family" at bounding box center [320, 83] width 60 height 32
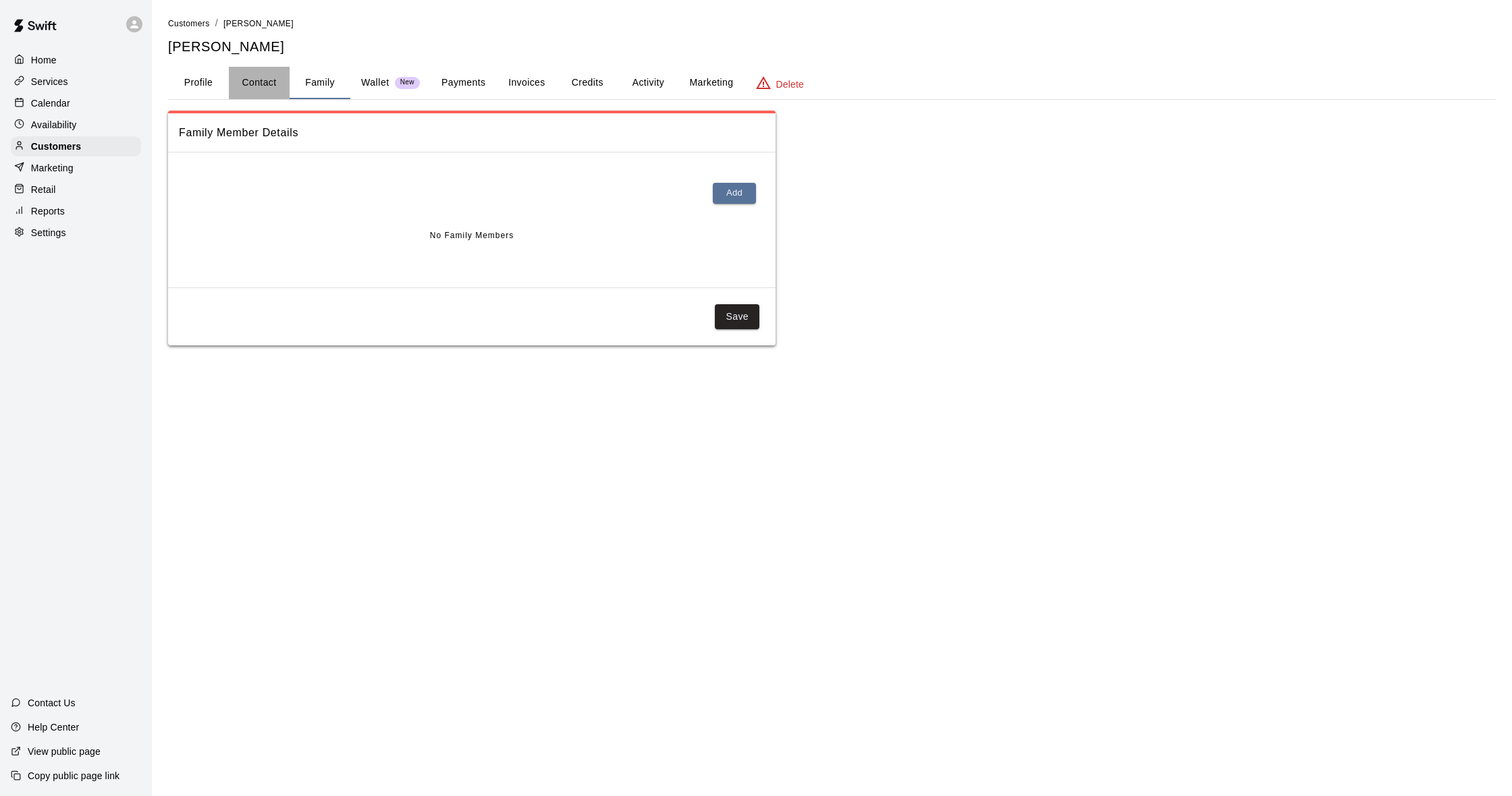
click at [278, 84] on button "Contact" at bounding box center [259, 83] width 60 height 32
select select "**"
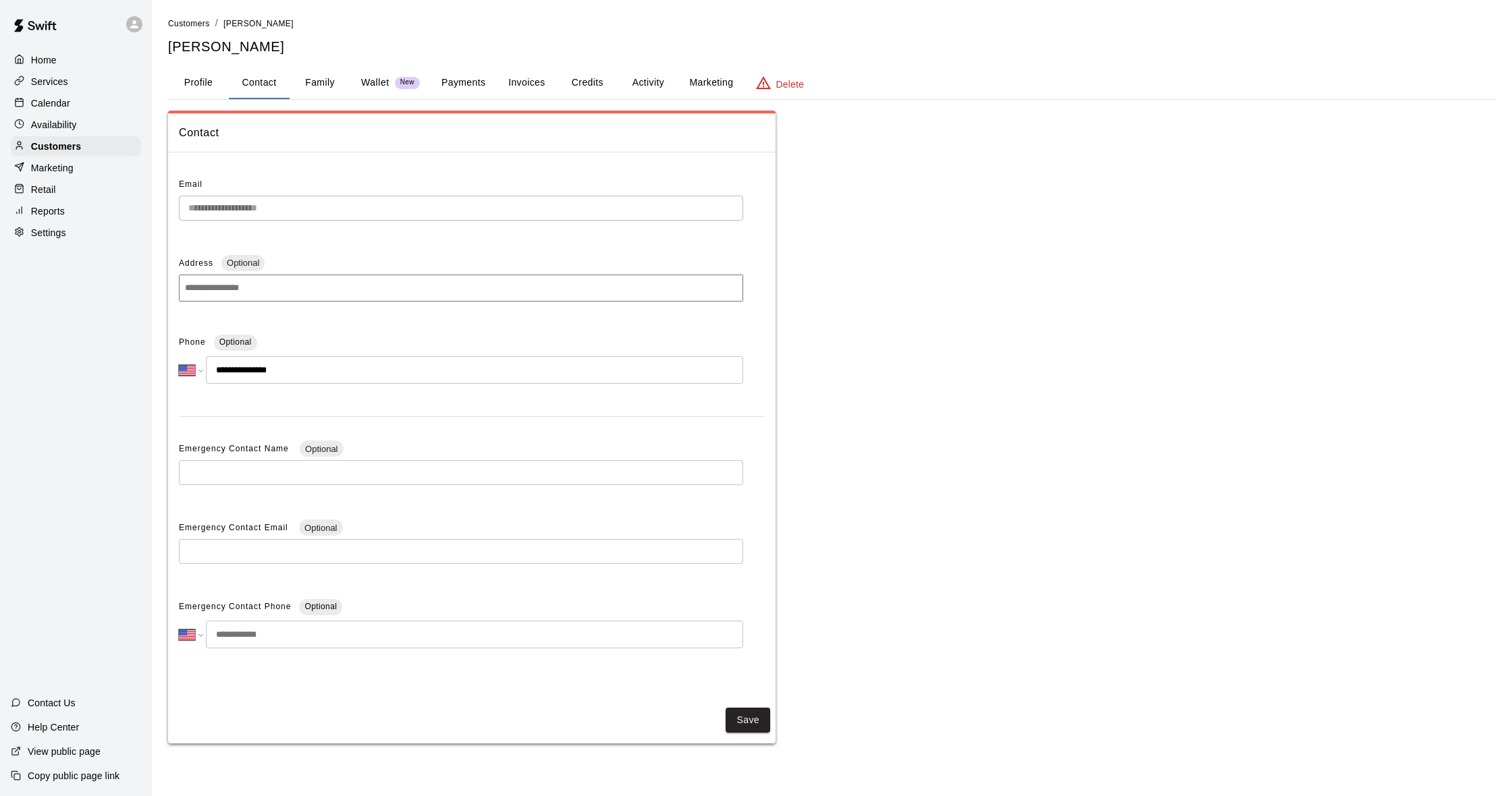
click at [48, 103] on p "Calendar" at bounding box center [50, 103] width 39 height 13
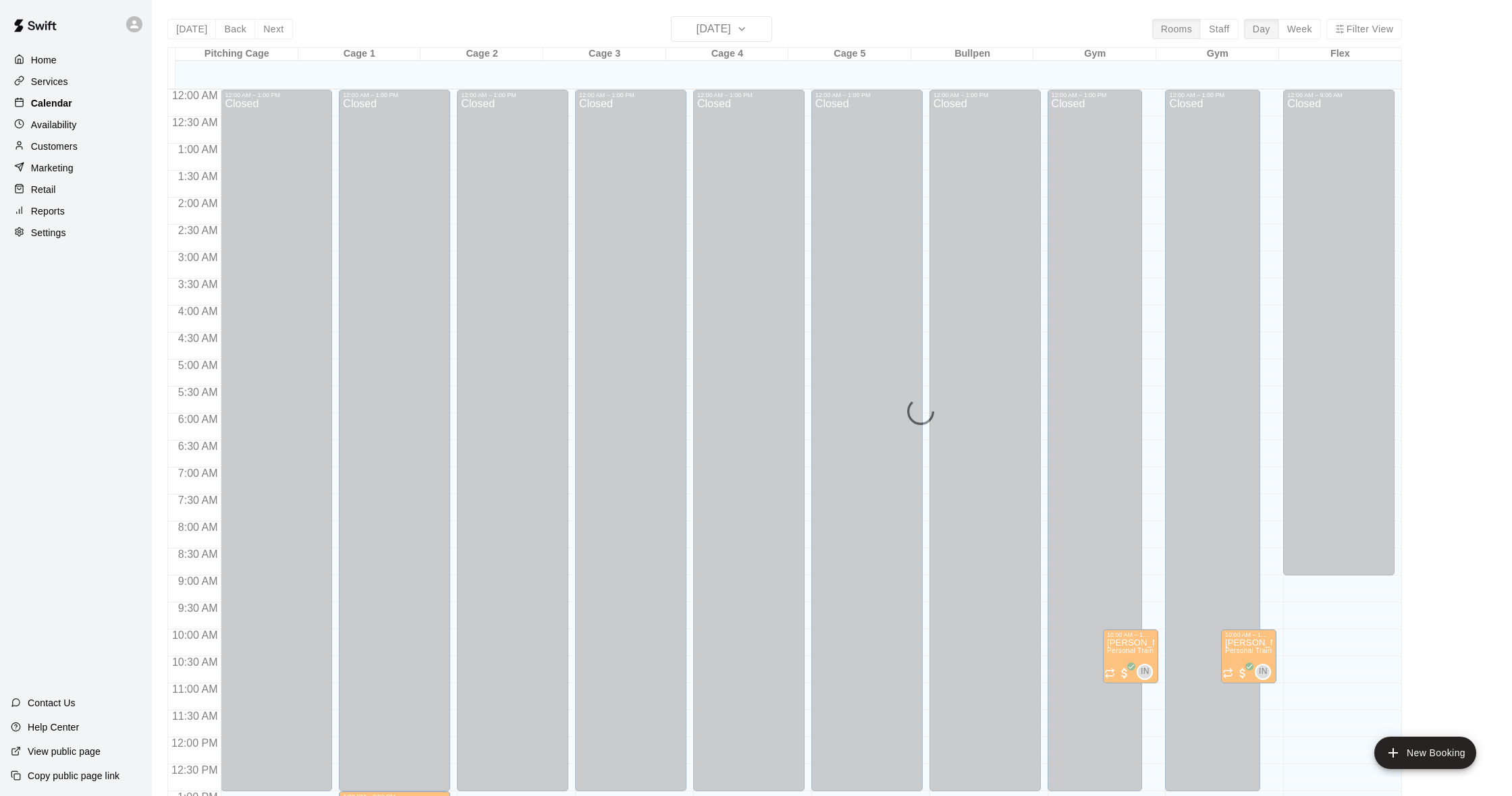
scroll to position [533, 0]
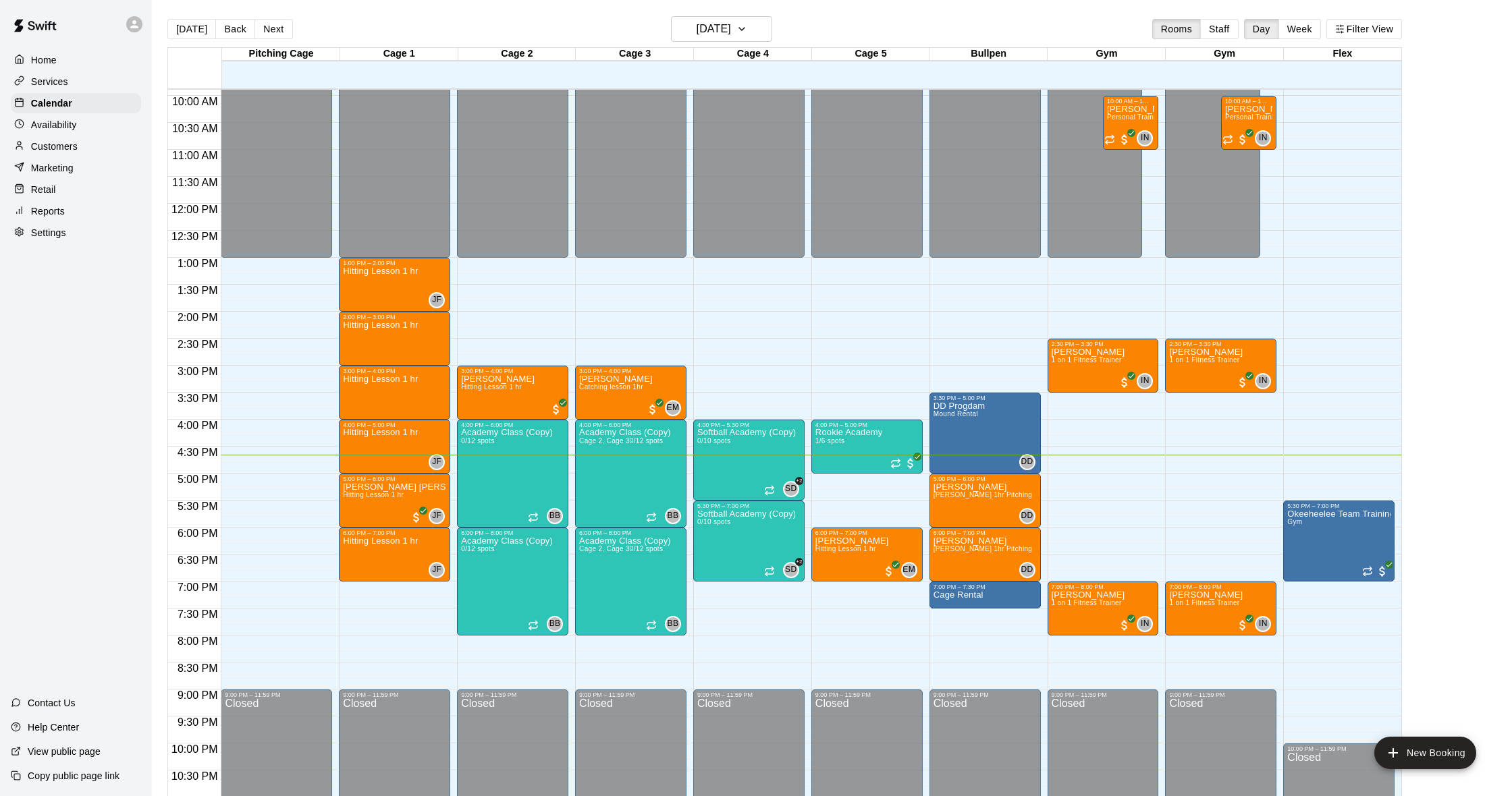
click at [62, 143] on p "Customers" at bounding box center [54, 146] width 46 height 13
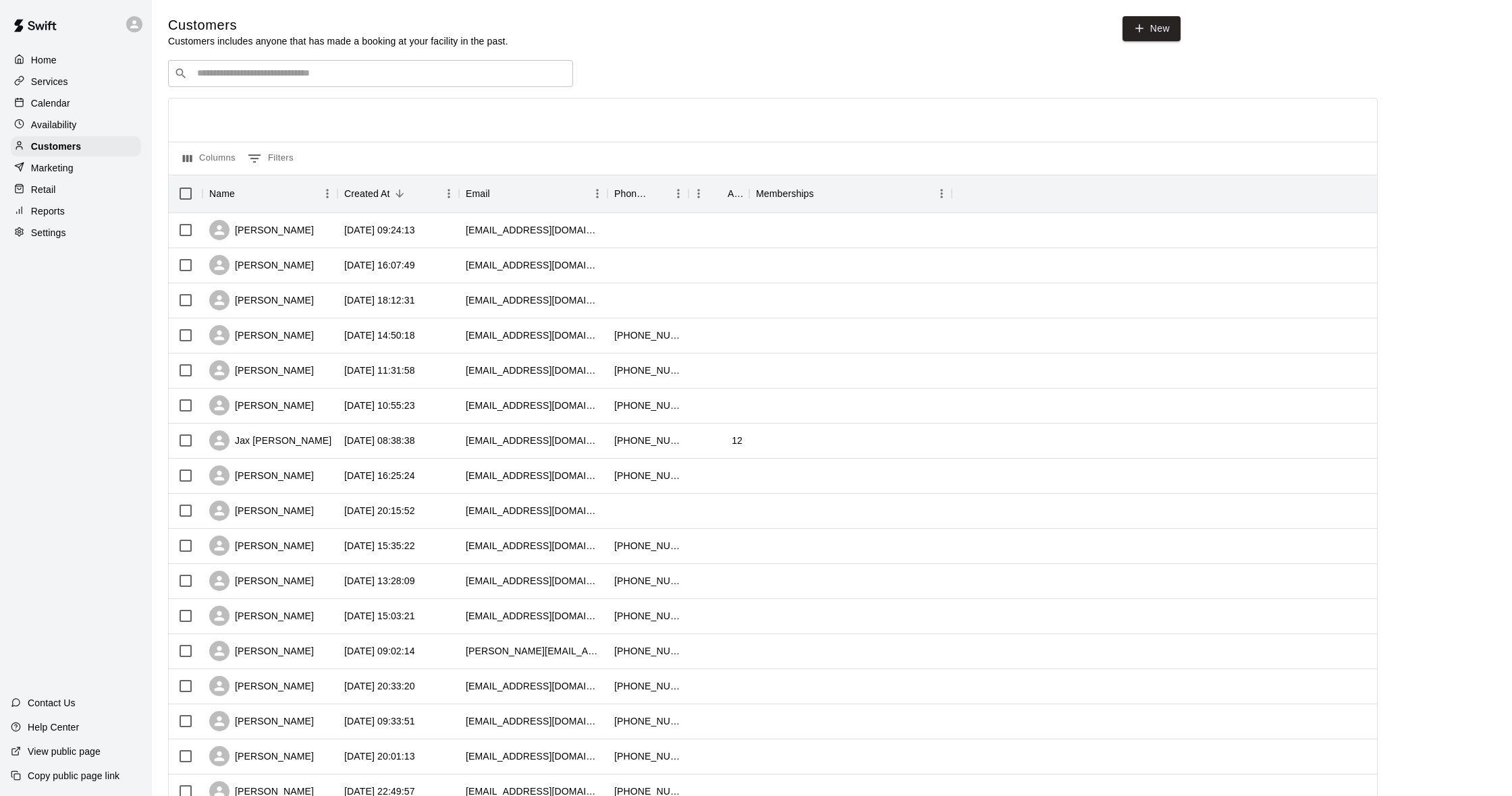
click at [238, 68] on input "Search customers by name or email" at bounding box center [380, 74] width 374 height 13
type input "**"
click at [86, 100] on div "Calendar" at bounding box center [76, 103] width 130 height 20
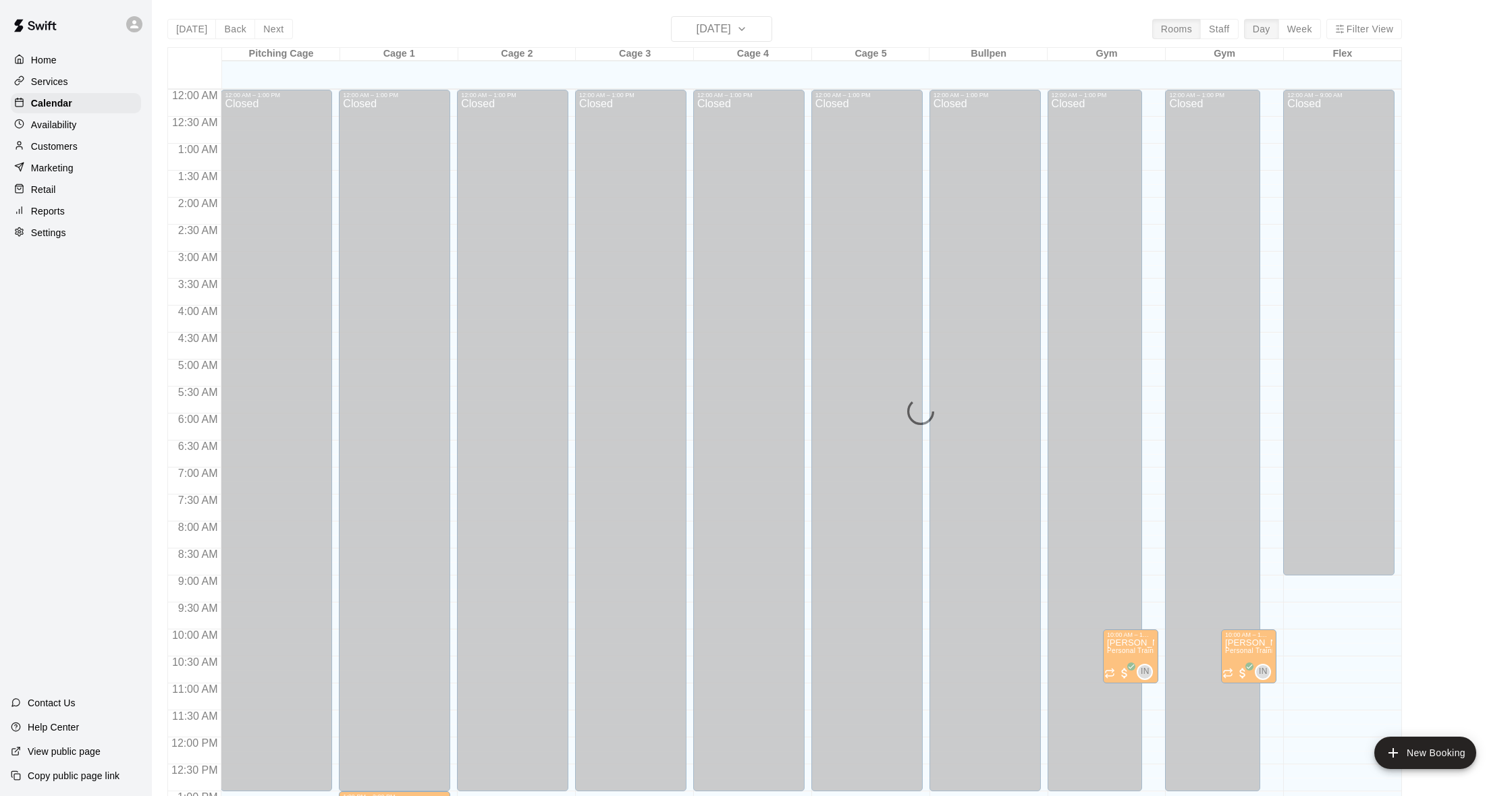
scroll to position [533, 0]
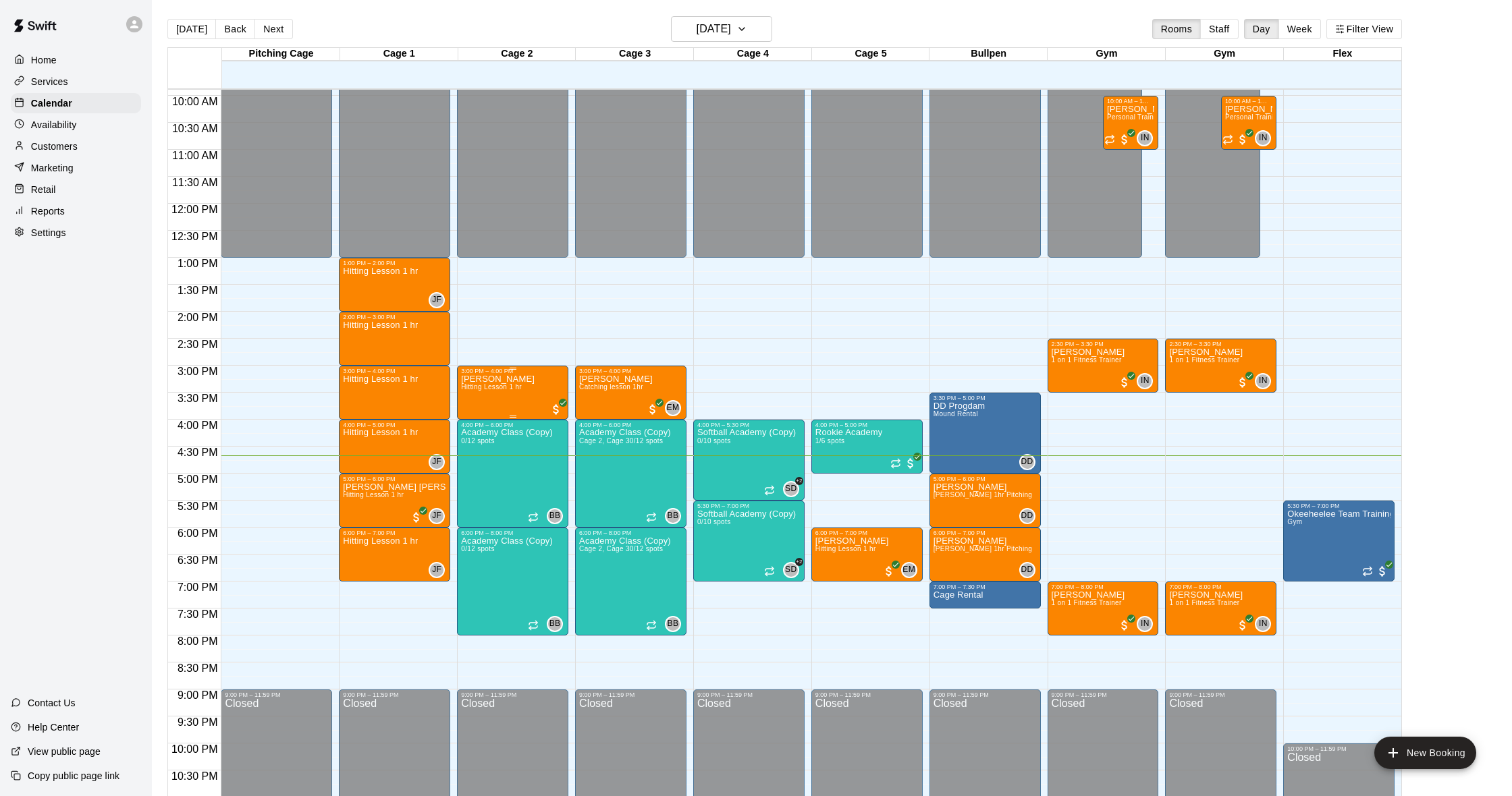
click at [477, 380] on p "[PERSON_NAME]" at bounding box center [498, 380] width 74 height 0
click at [477, 428] on img "edit" at bounding box center [475, 426] width 15 height 15
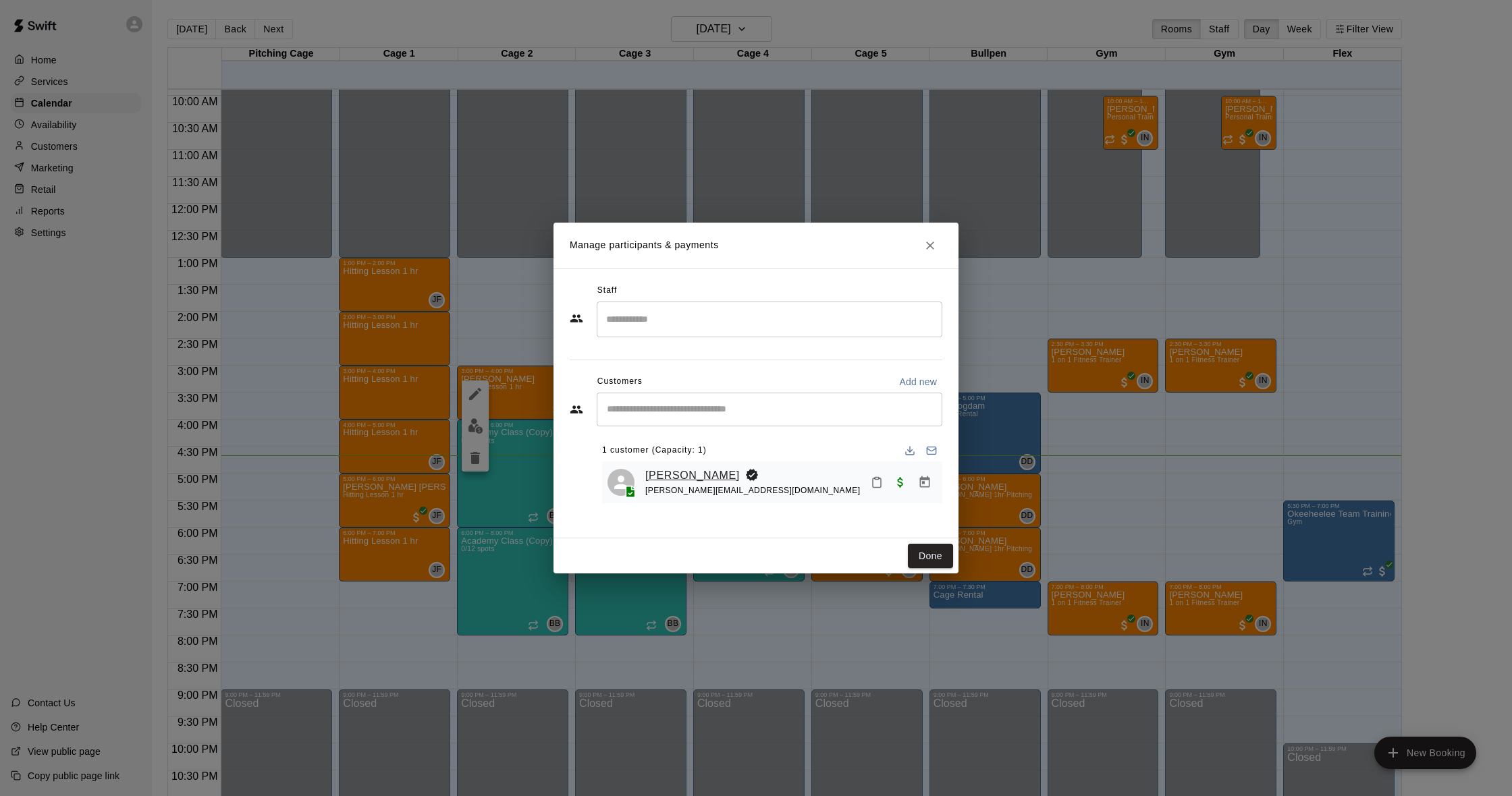
click at [711, 475] on link "[PERSON_NAME]" at bounding box center [692, 476] width 94 height 18
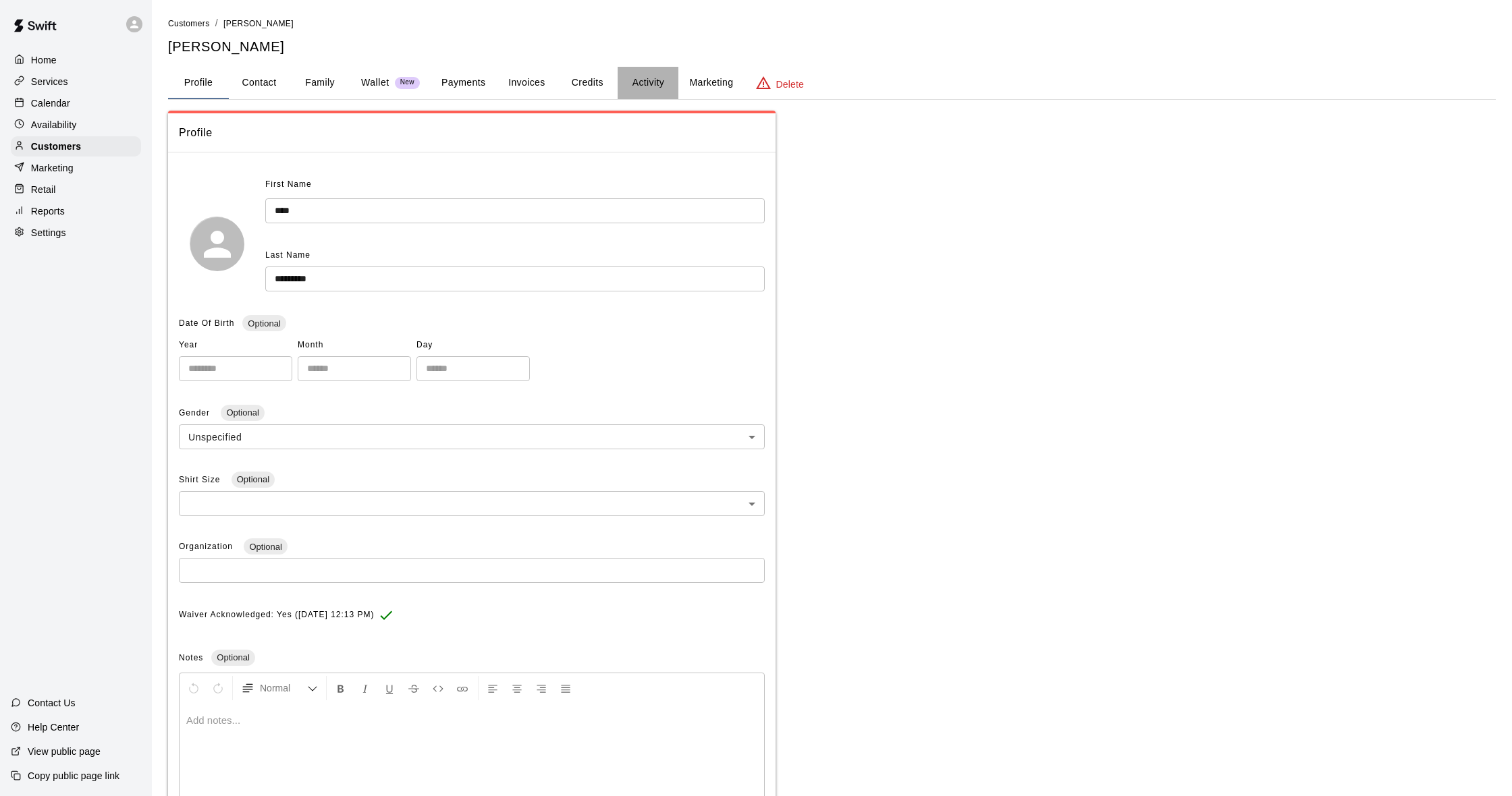
click at [661, 77] on button "Activity" at bounding box center [648, 83] width 60 height 32
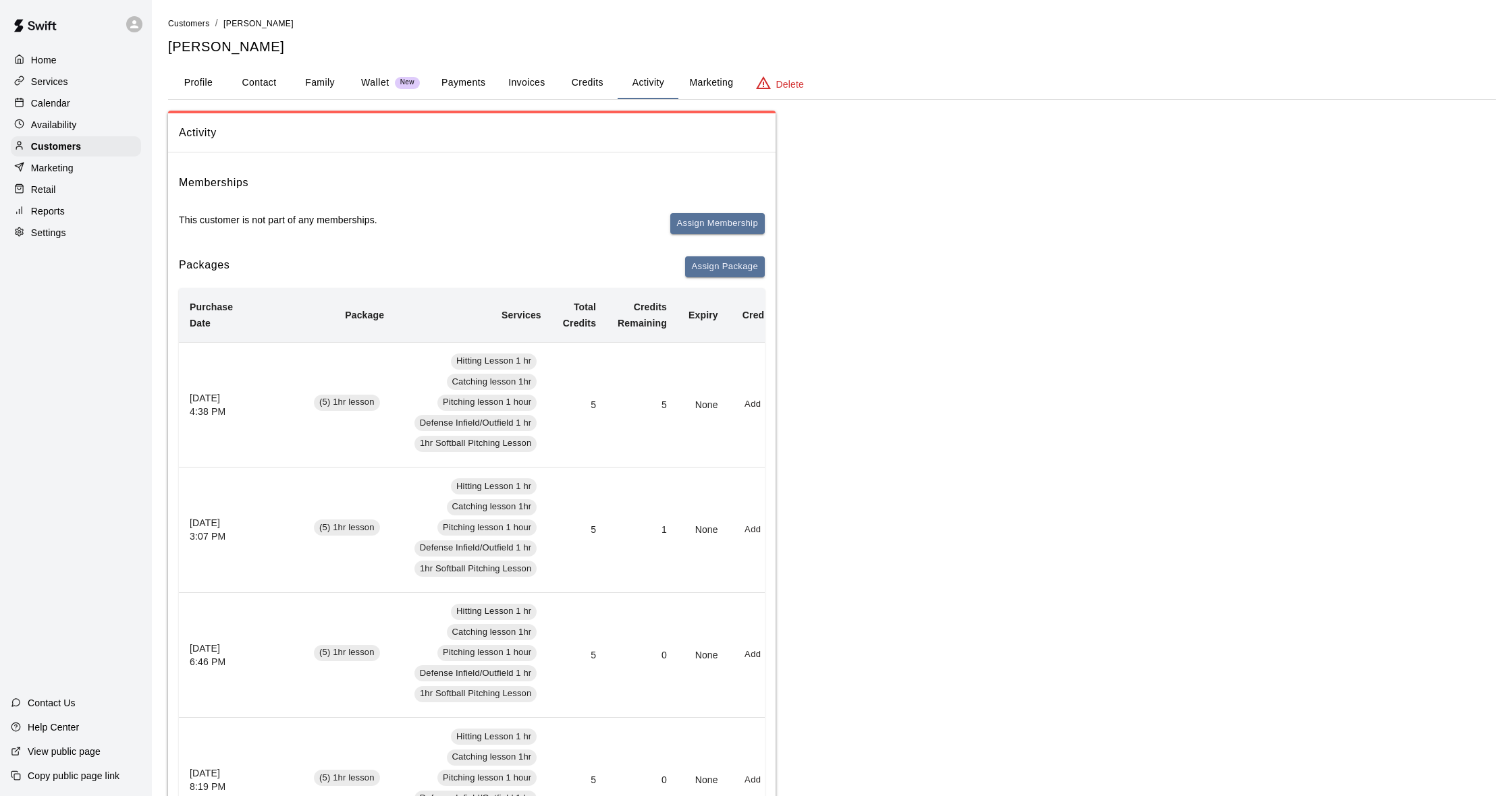
click at [58, 110] on div "Calendar" at bounding box center [76, 103] width 130 height 20
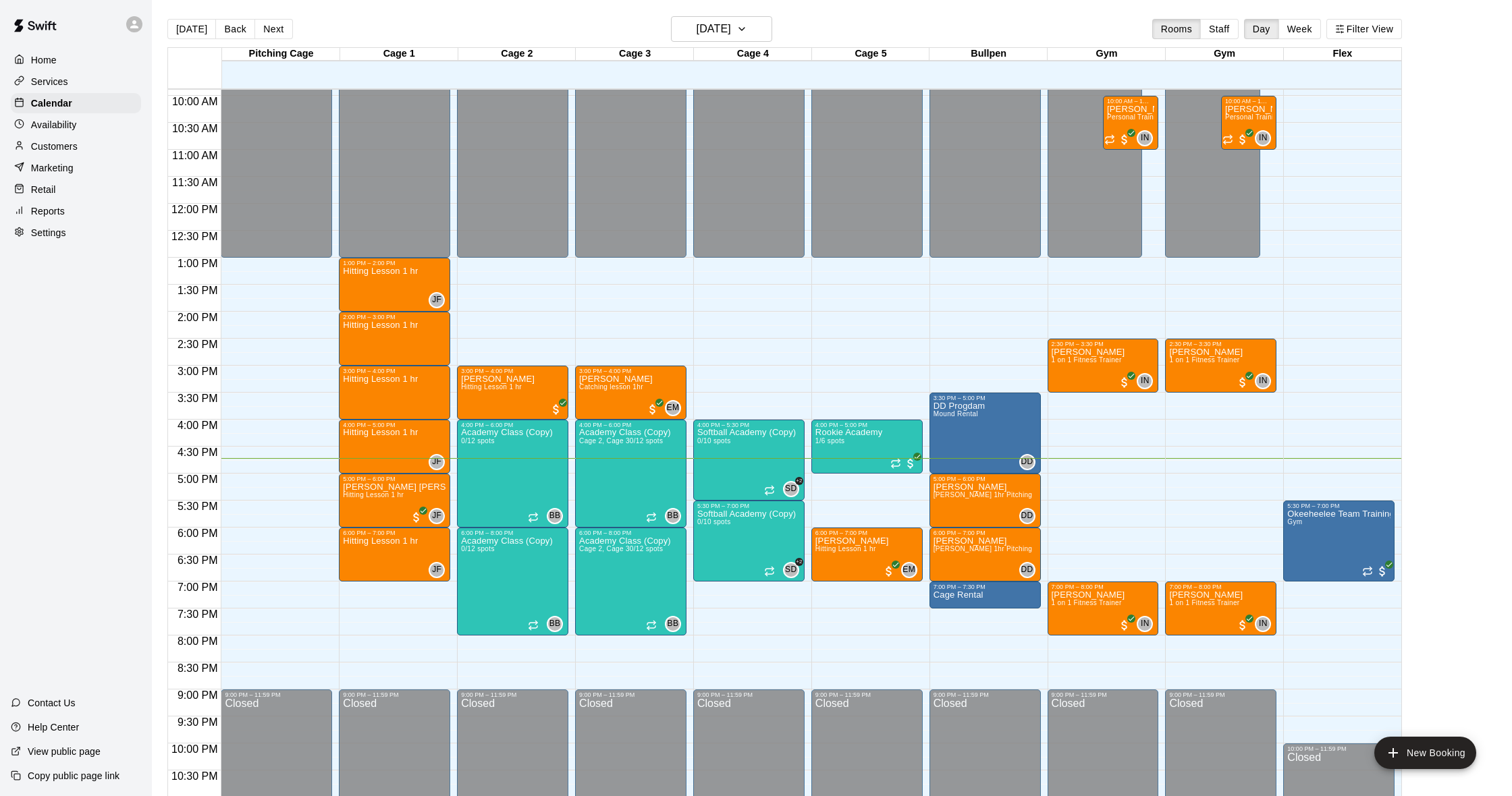
click at [67, 144] on p "Customers" at bounding box center [54, 146] width 46 height 13
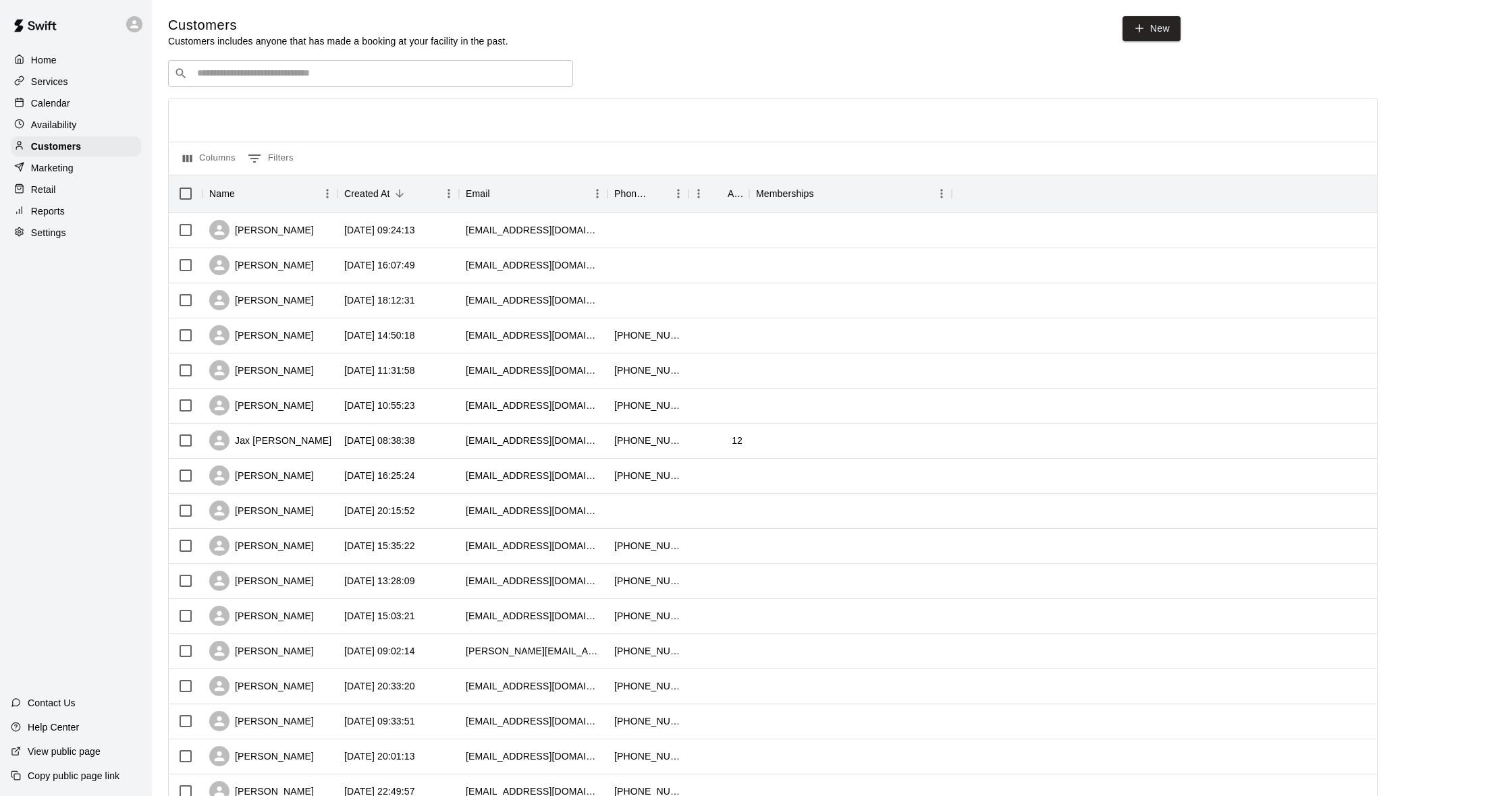
click at [306, 72] on input "Search customers by name or email" at bounding box center [380, 74] width 374 height 13
type input "******"
click at [314, 114] on div "[PERSON_NAME] [EMAIL_ADDRESS][DOMAIN_NAME]" at bounding box center [383, 108] width 356 height 29
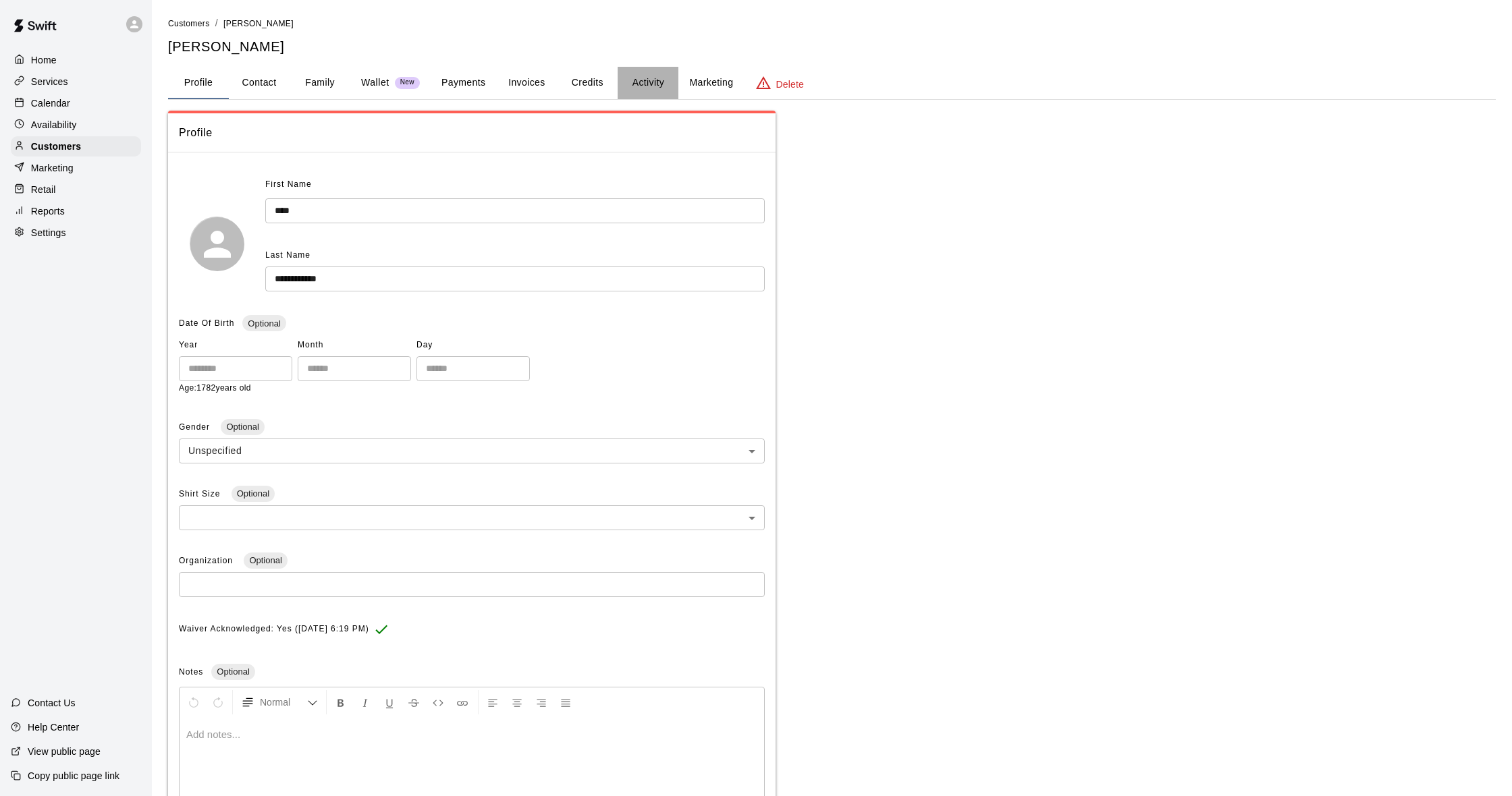
click at [622, 77] on button "Activity" at bounding box center [648, 83] width 60 height 32
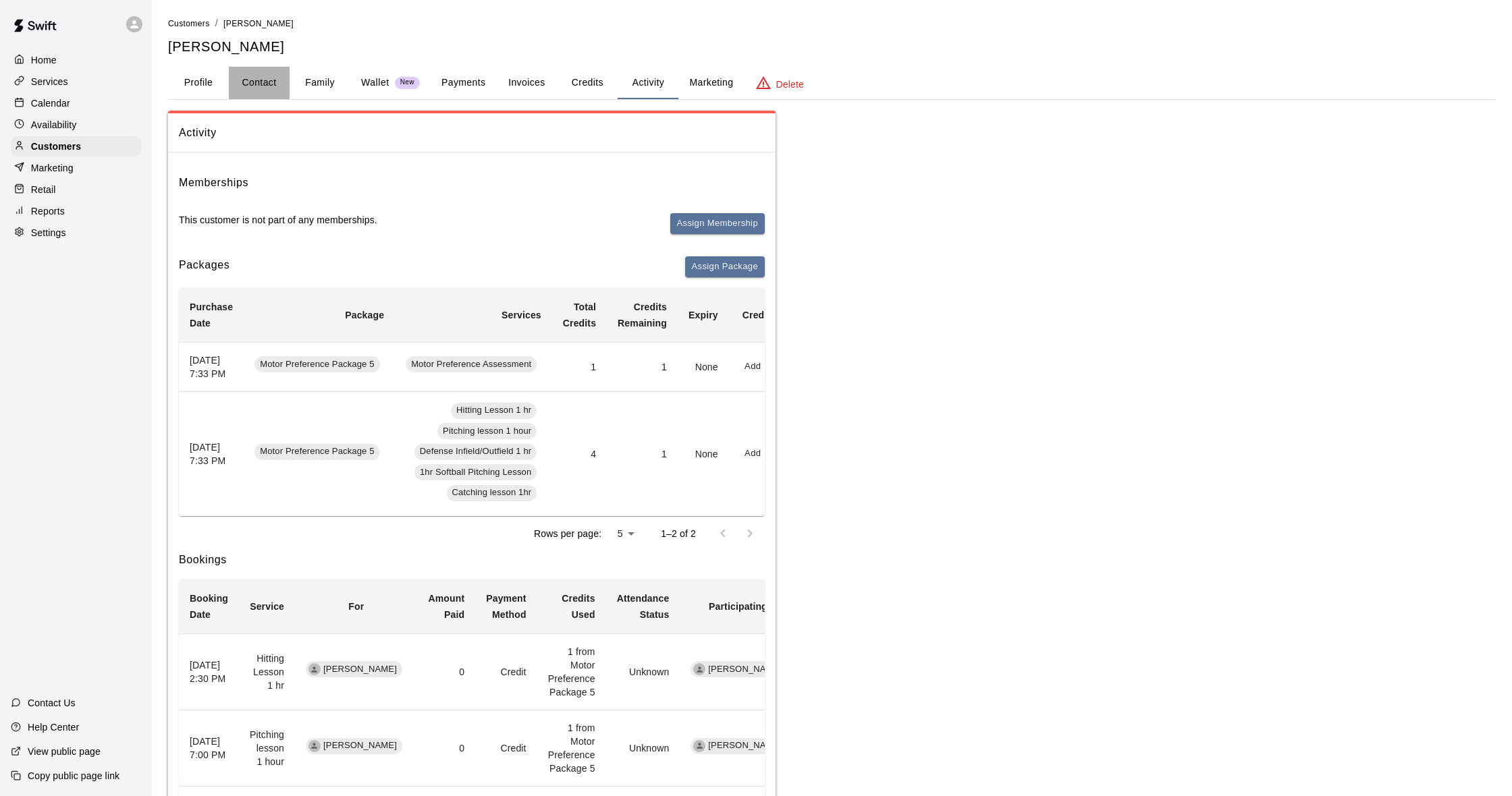
click at [261, 76] on button "Contact" at bounding box center [259, 83] width 60 height 32
select select "**"
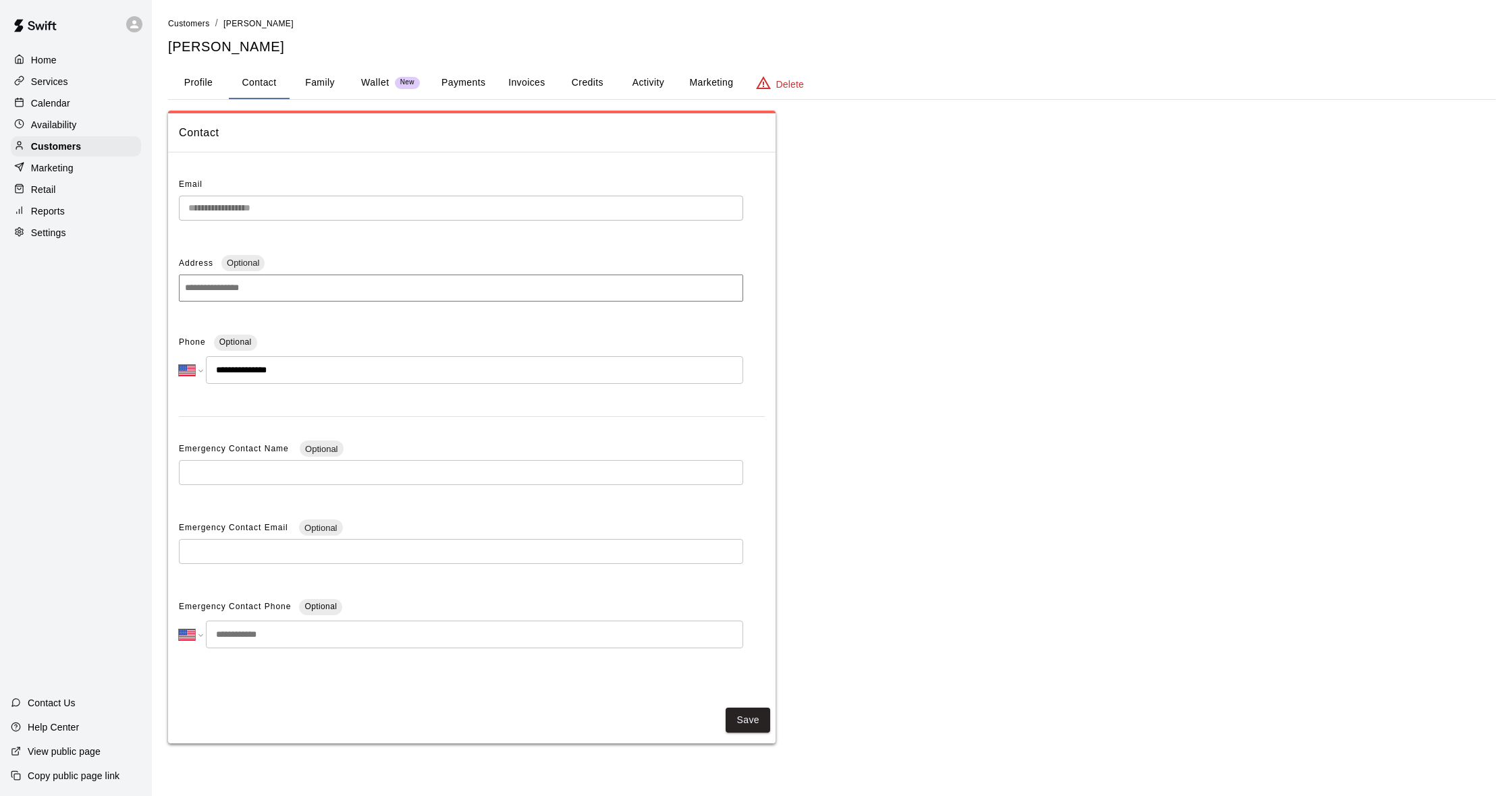
click at [53, 103] on p "Calendar" at bounding box center [50, 103] width 39 height 13
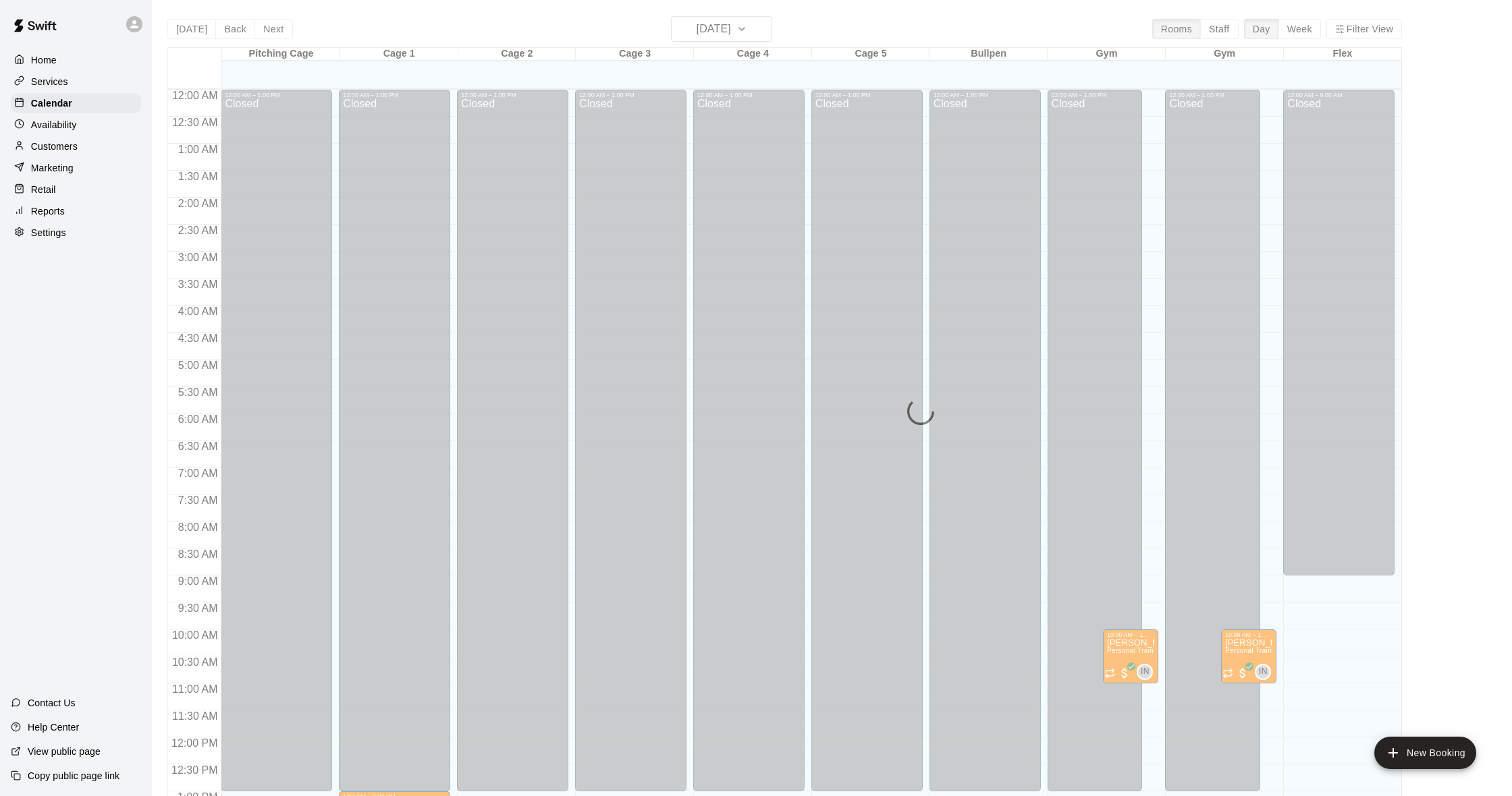
scroll to position [533, 0]
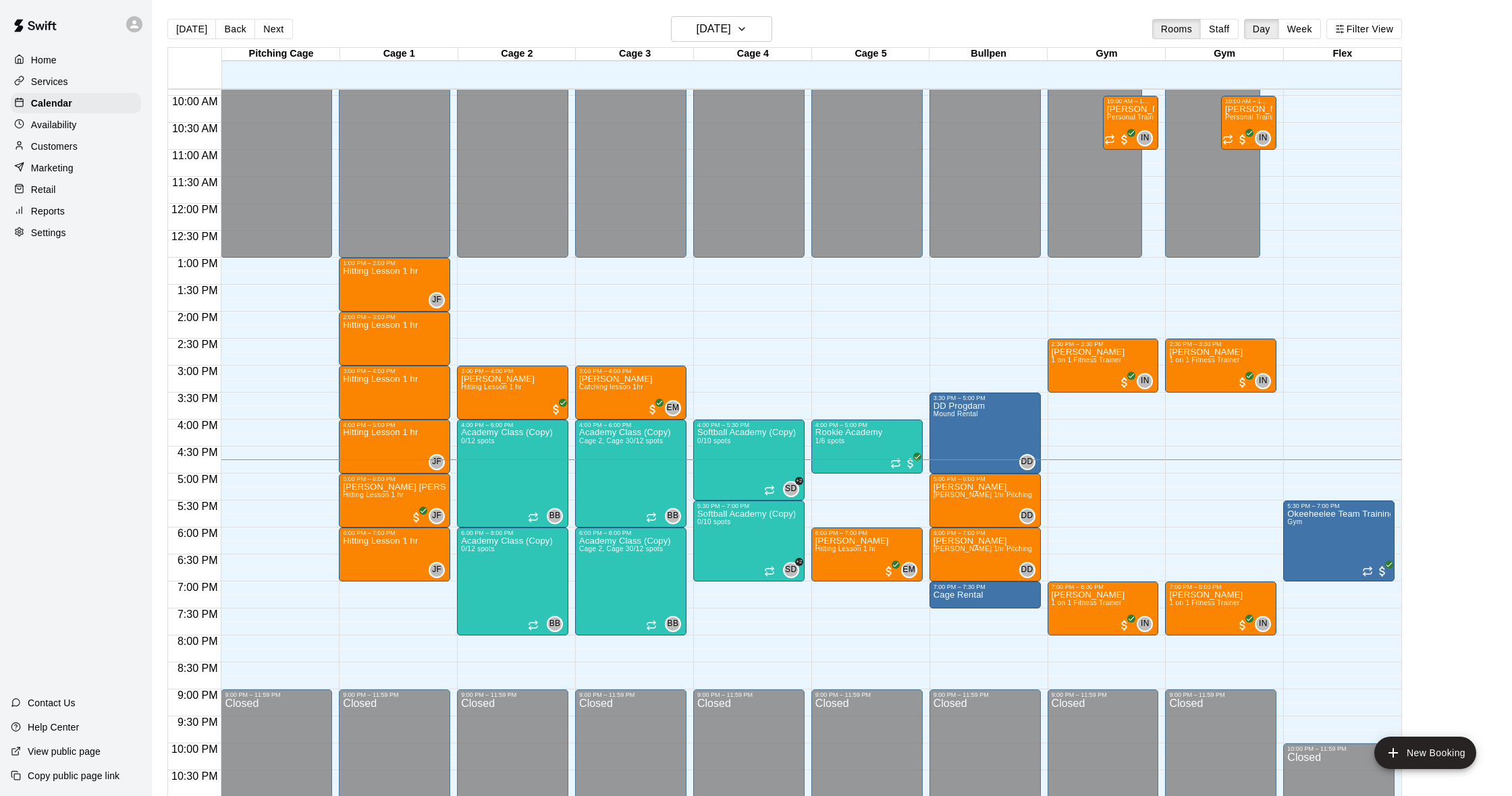
click at [95, 136] on div "Customers" at bounding box center [76, 145] width 130 height 20
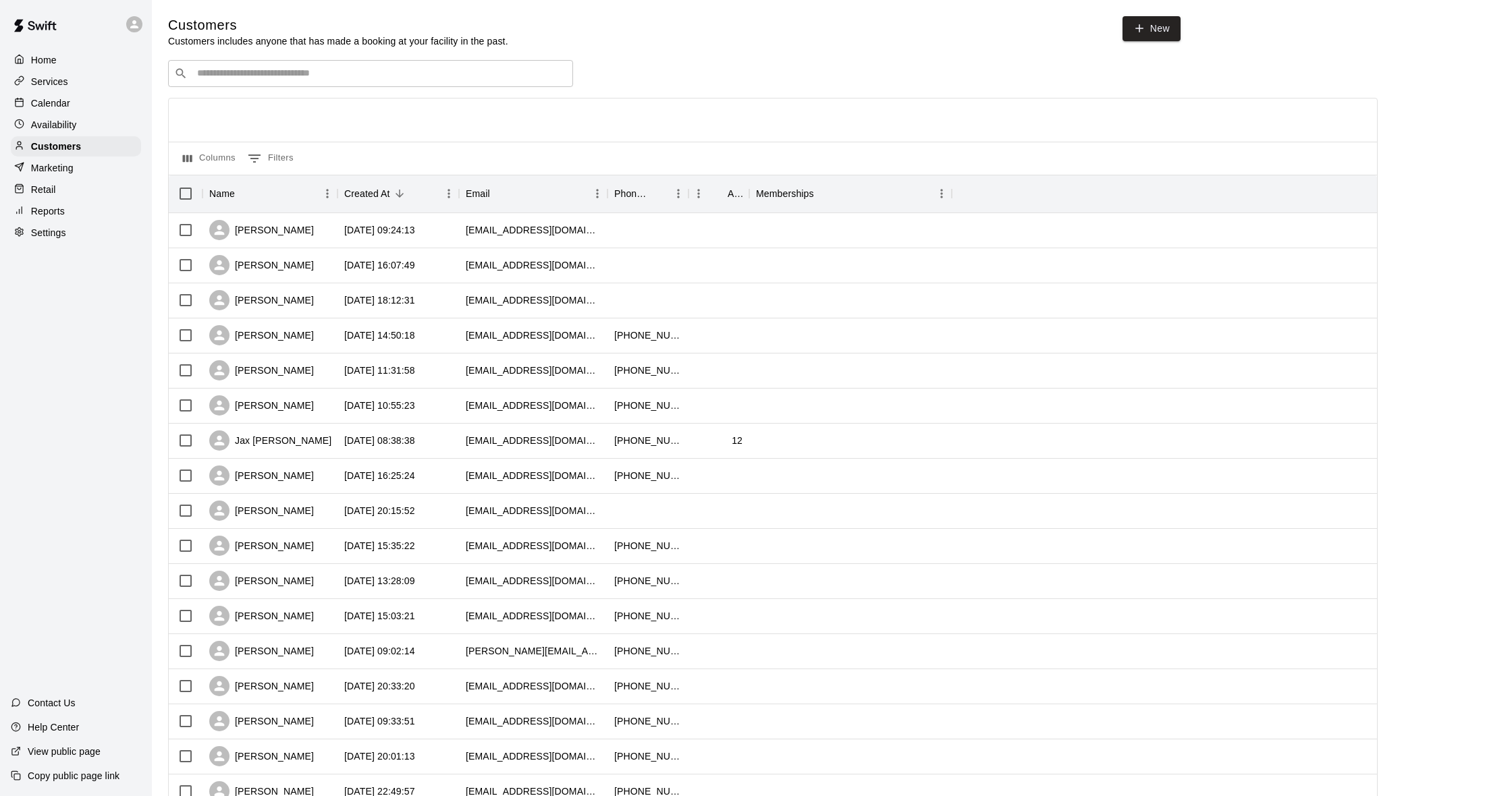
click at [216, 82] on div "​ ​" at bounding box center [370, 74] width 405 height 27
type input "****"
click at [301, 117] on div "[PERSON_NAME] [EMAIL_ADDRESS][DOMAIN_NAME]" at bounding box center [383, 108] width 356 height 29
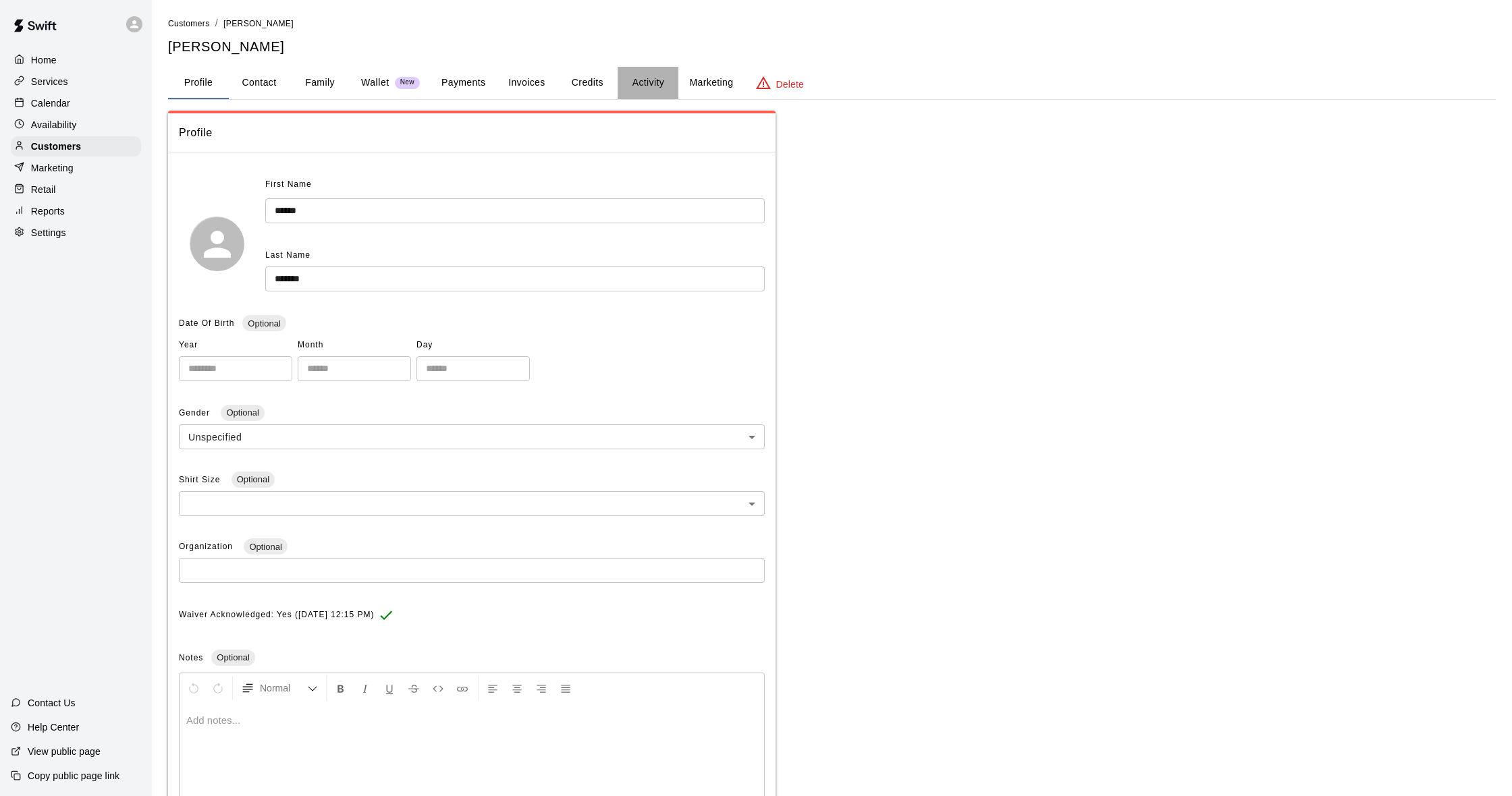
click at [637, 80] on button "Activity" at bounding box center [648, 83] width 60 height 32
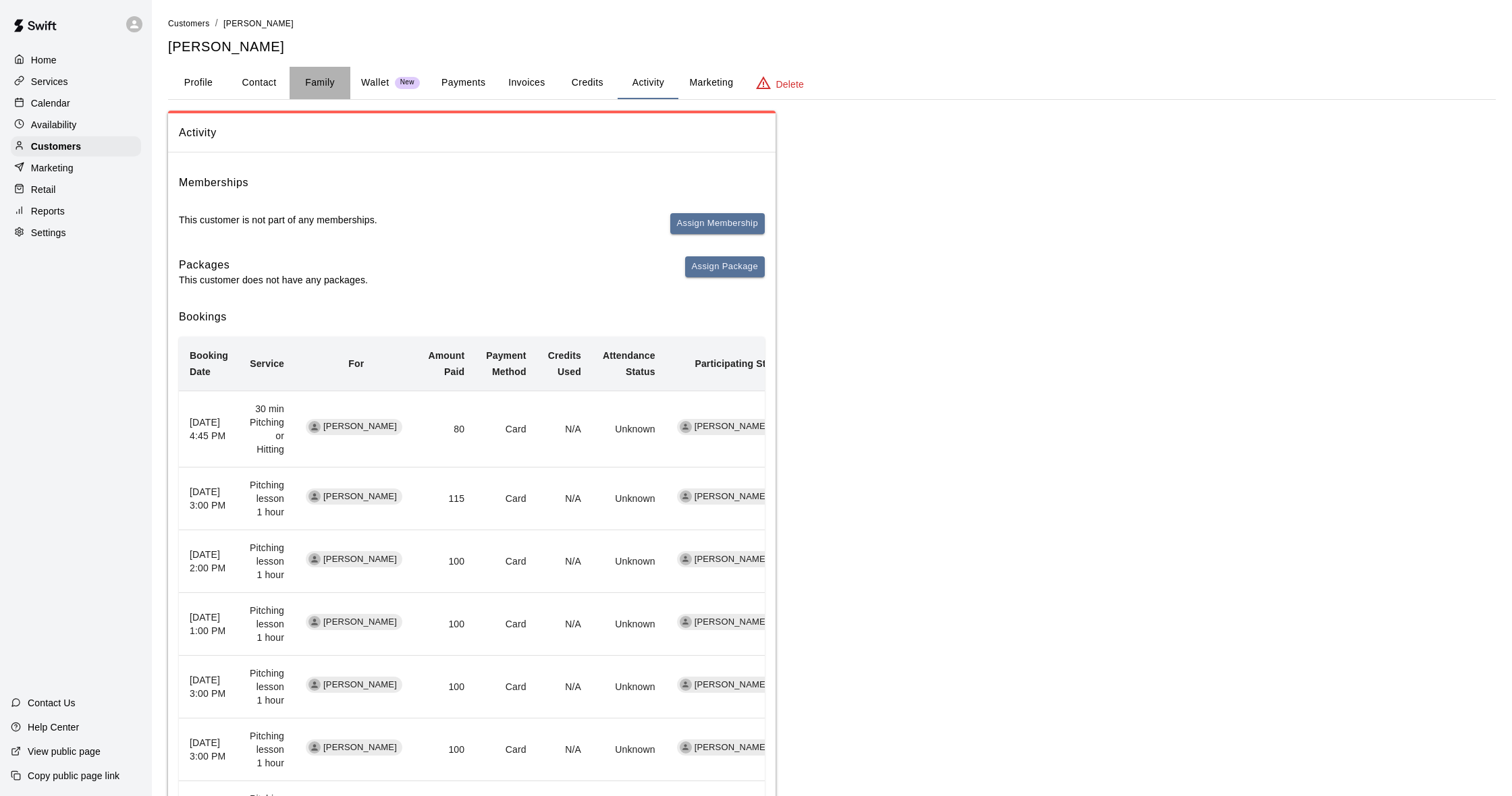
click at [296, 82] on button "Family" at bounding box center [320, 83] width 60 height 32
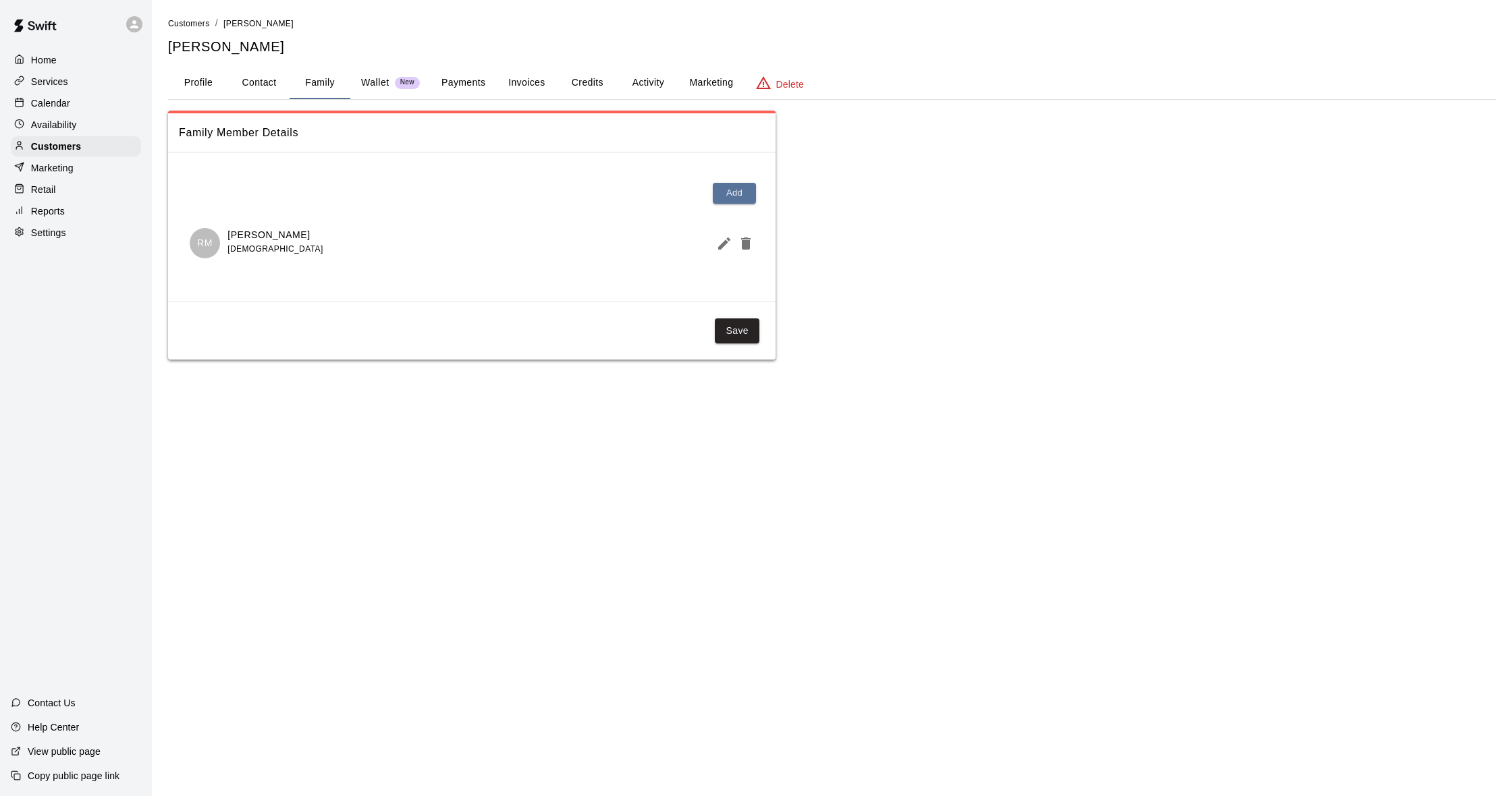
click at [630, 79] on button "Activity" at bounding box center [648, 83] width 60 height 32
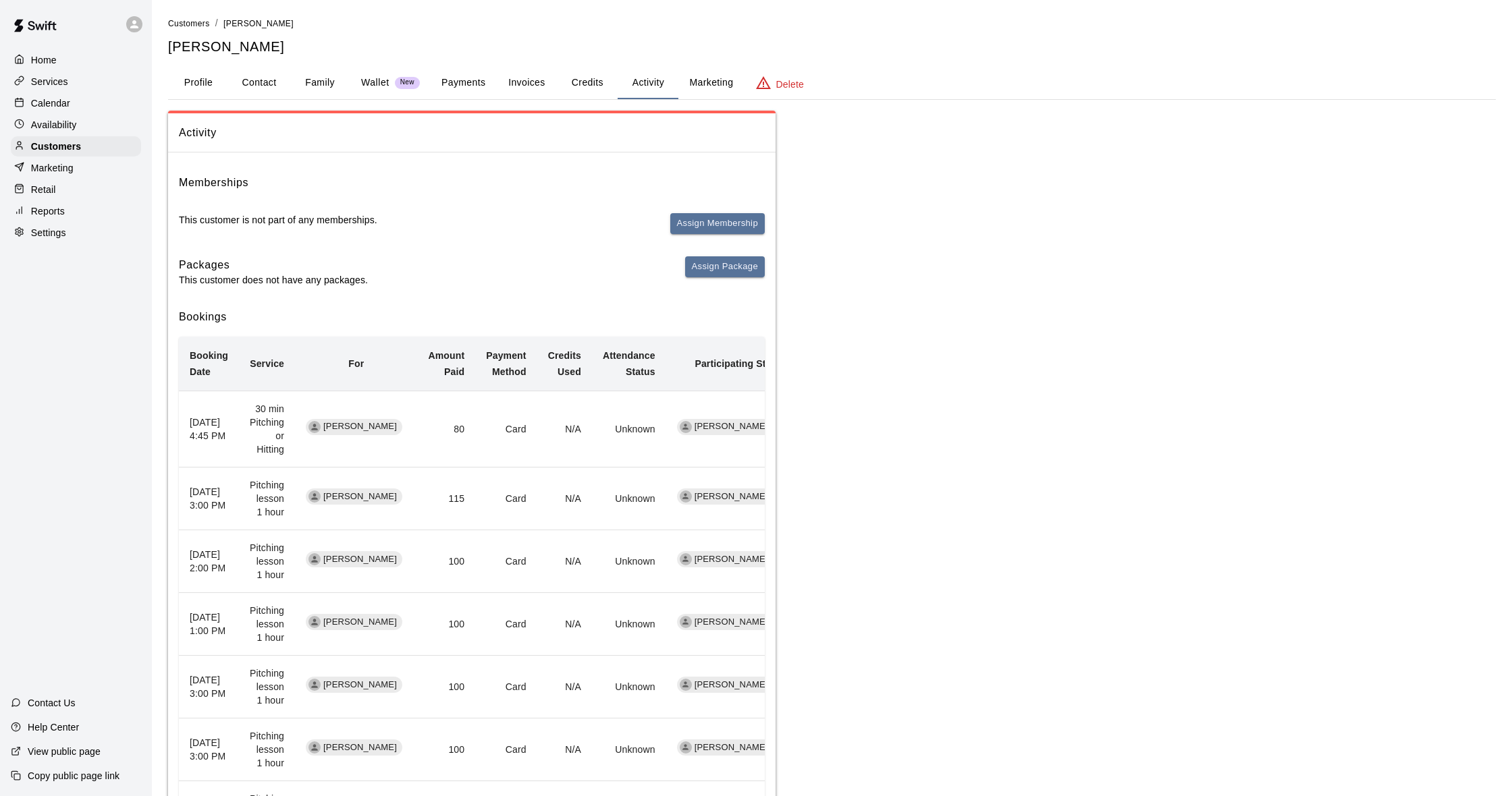
click at [70, 105] on div "Calendar" at bounding box center [76, 103] width 130 height 20
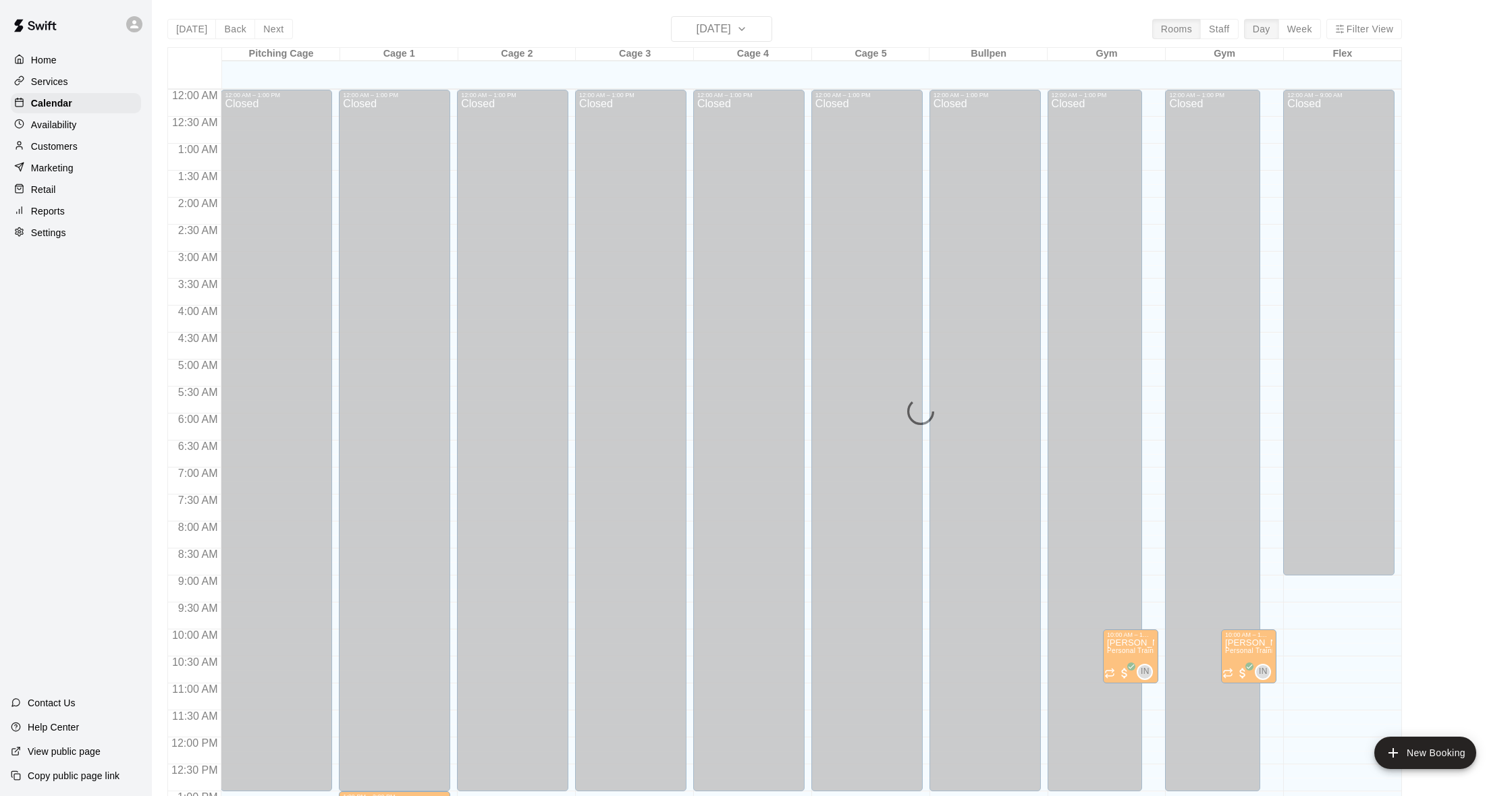
scroll to position [533, 0]
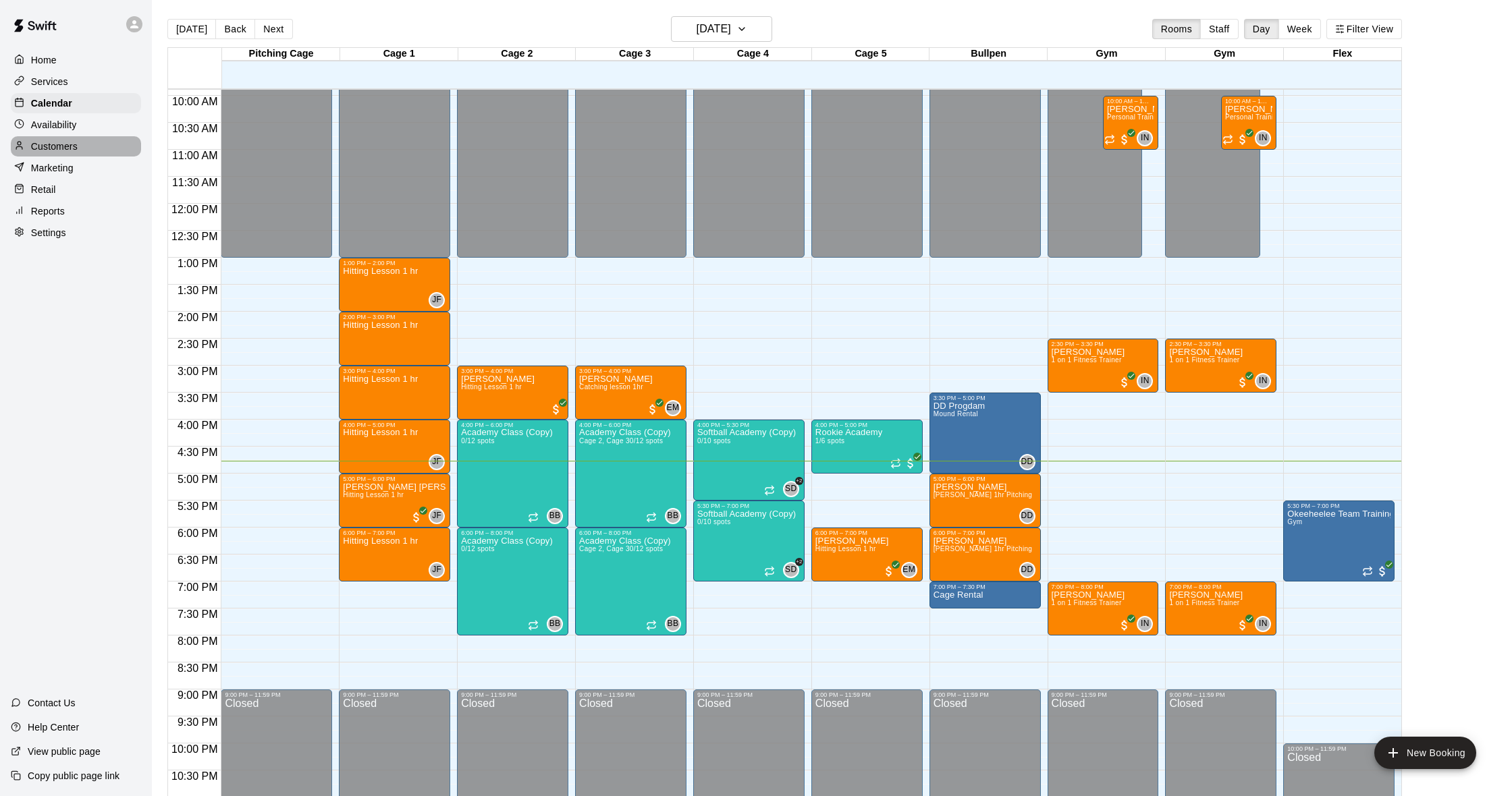
click at [46, 150] on p "Customers" at bounding box center [54, 146] width 46 height 13
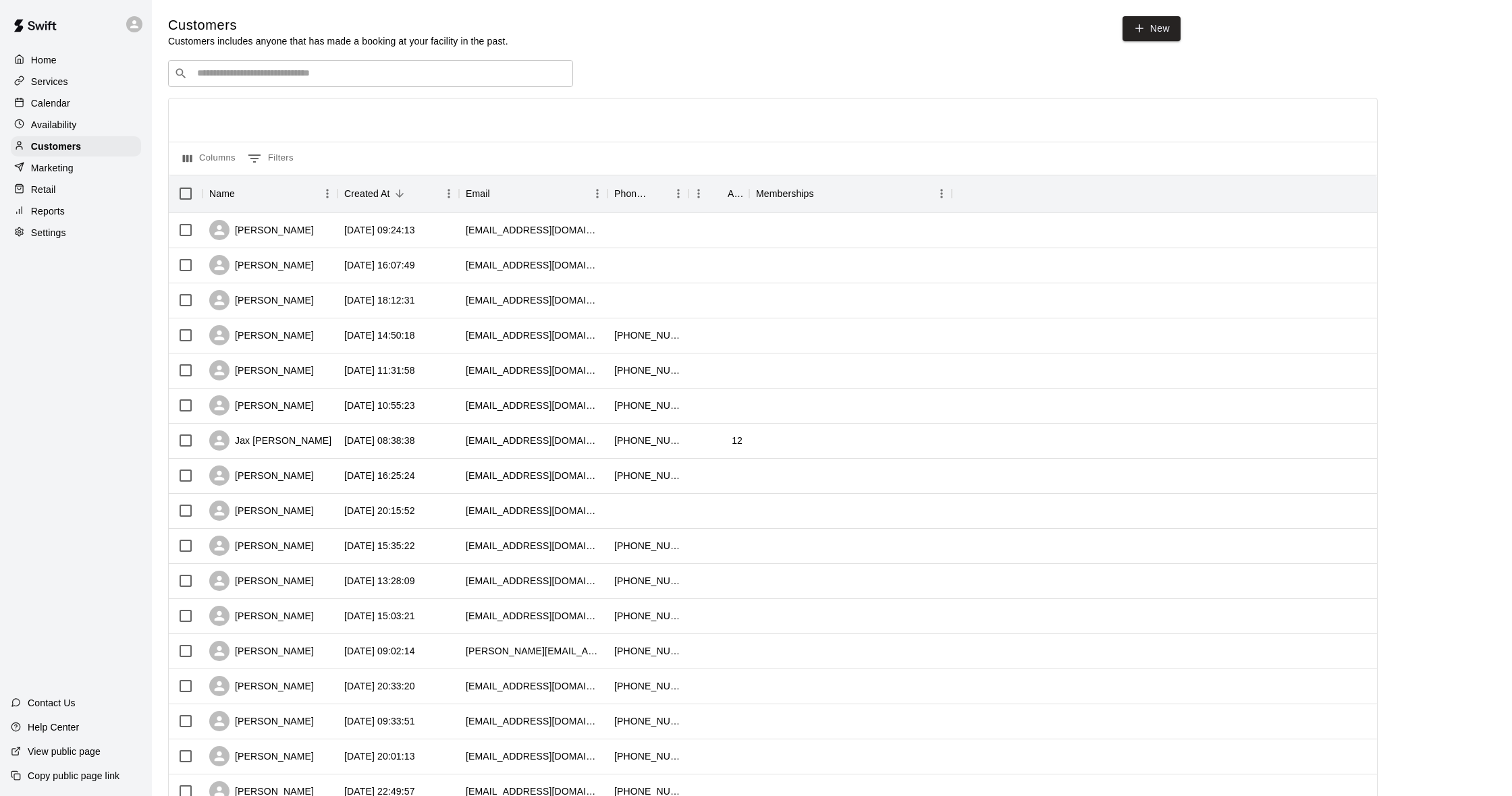
click at [245, 79] on input "Search customers by name or email" at bounding box center [380, 74] width 374 height 13
type input "*****"
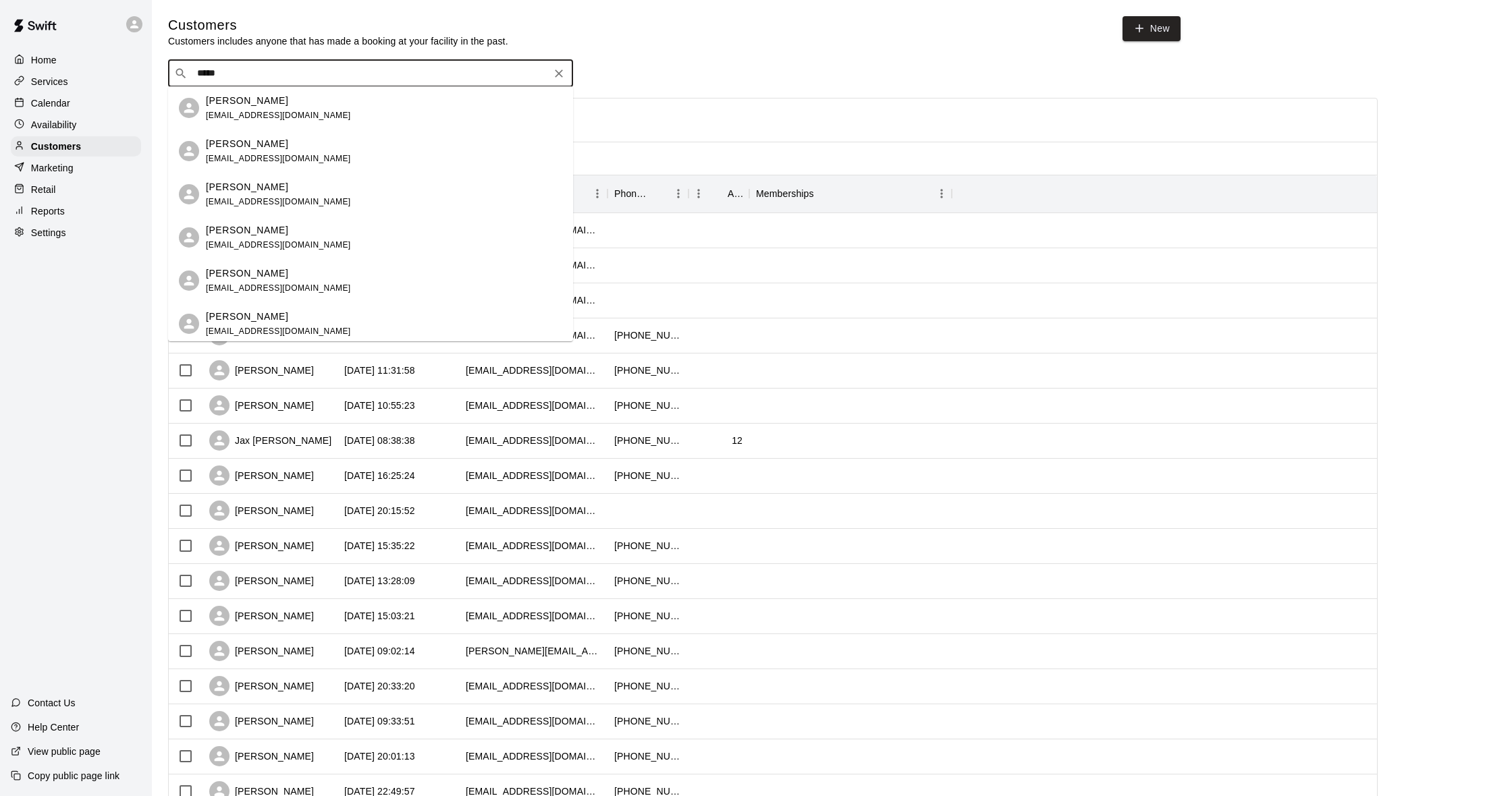
click at [314, 199] on div "[PERSON_NAME] [PERSON_NAME][EMAIL_ADDRESS][DOMAIN_NAME]" at bounding box center [383, 195] width 356 height 29
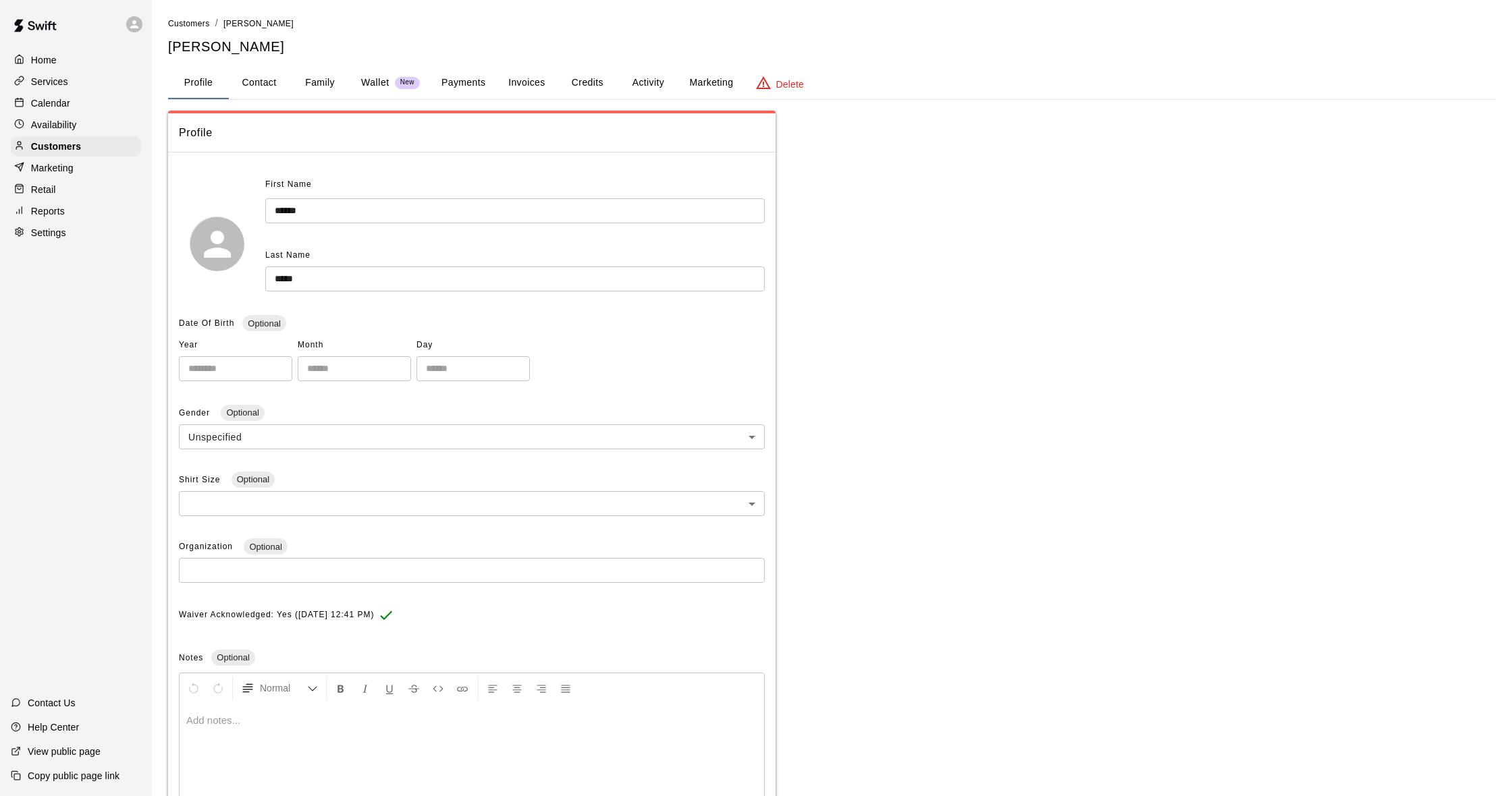
click at [474, 81] on button "Payments" at bounding box center [463, 83] width 65 height 32
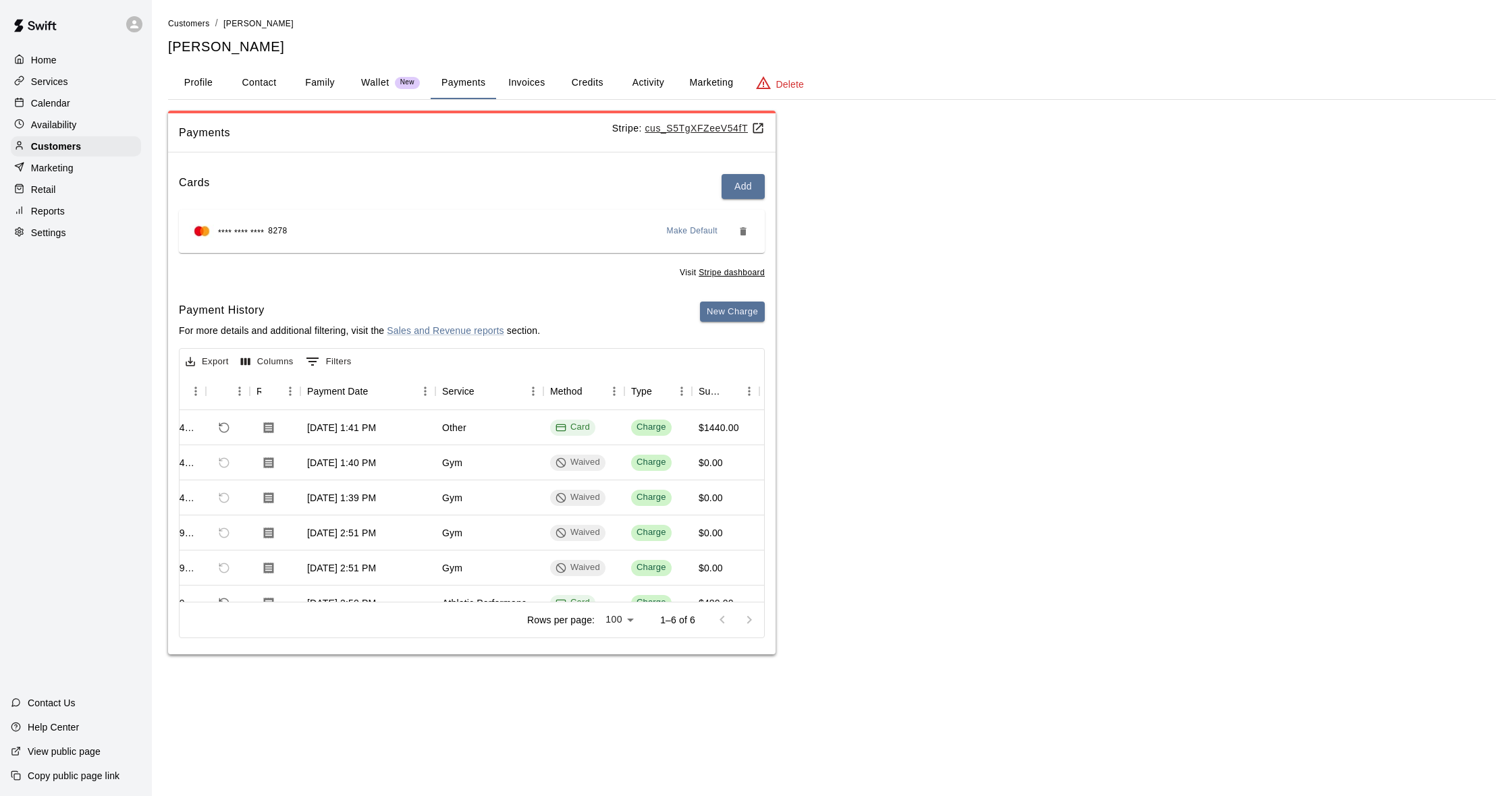
scroll to position [0, 51]
click at [60, 101] on p "Calendar" at bounding box center [50, 103] width 39 height 13
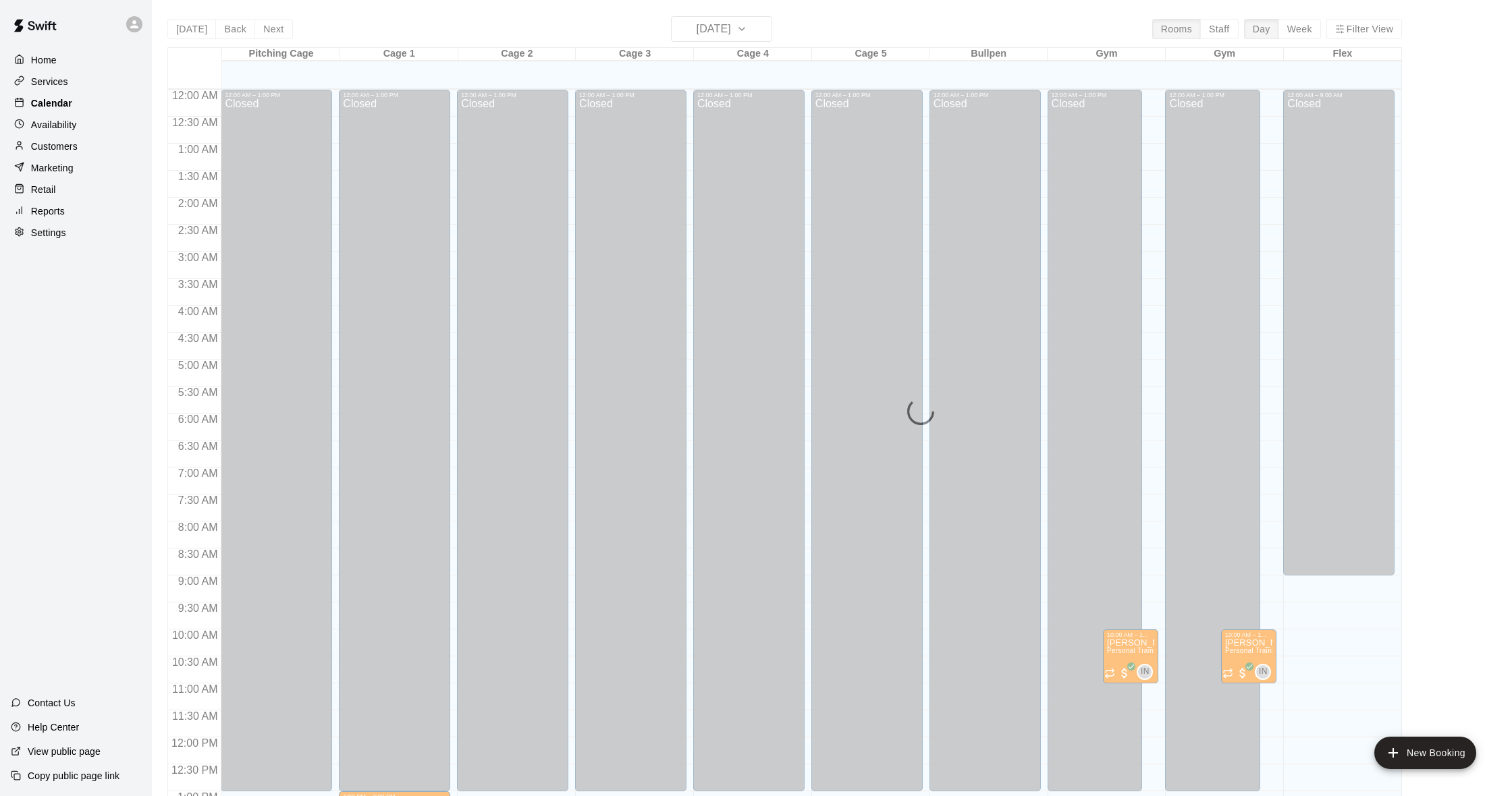
scroll to position [533, 0]
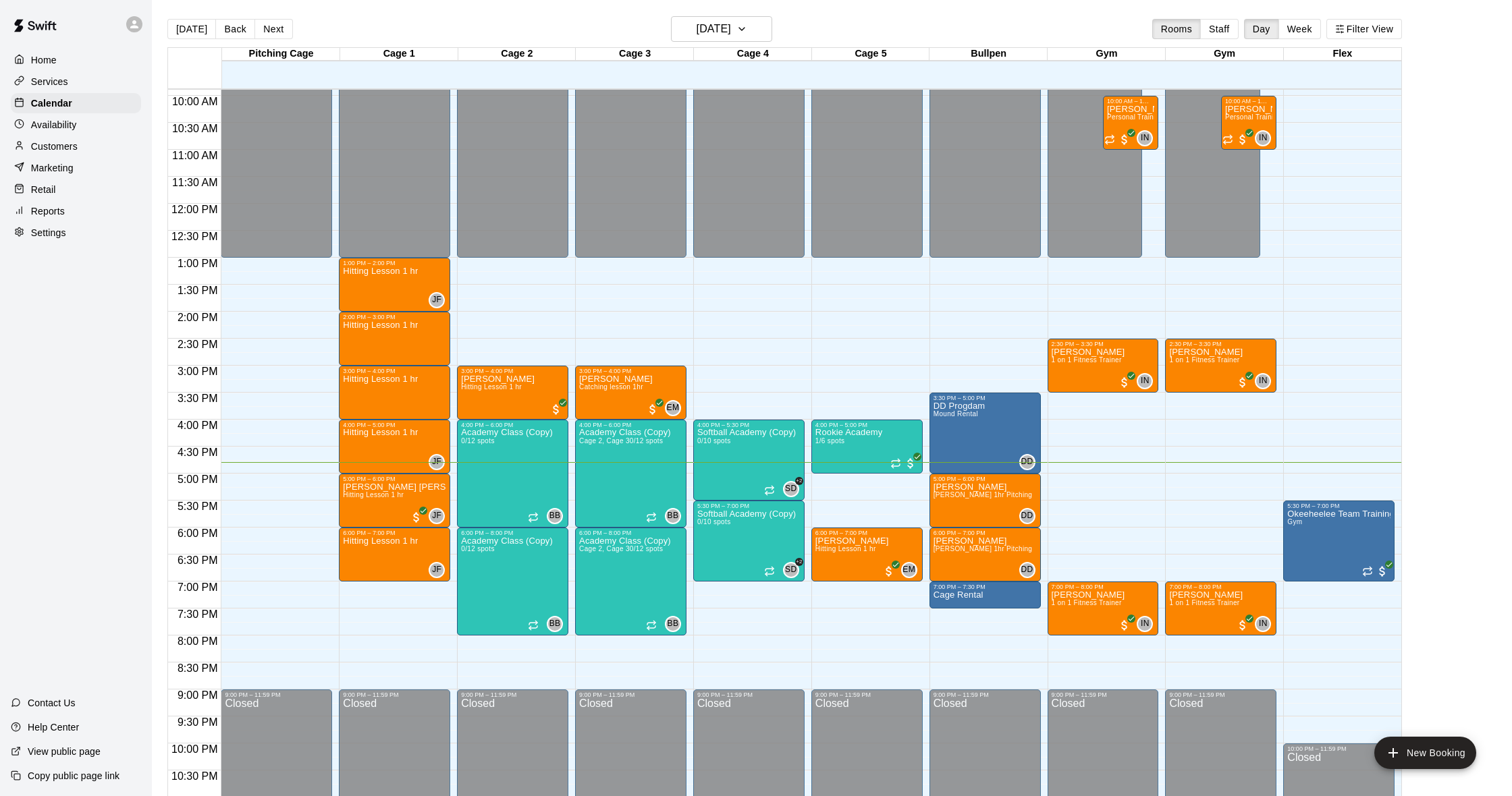
click at [76, 131] on div "Availability" at bounding box center [76, 124] width 130 height 20
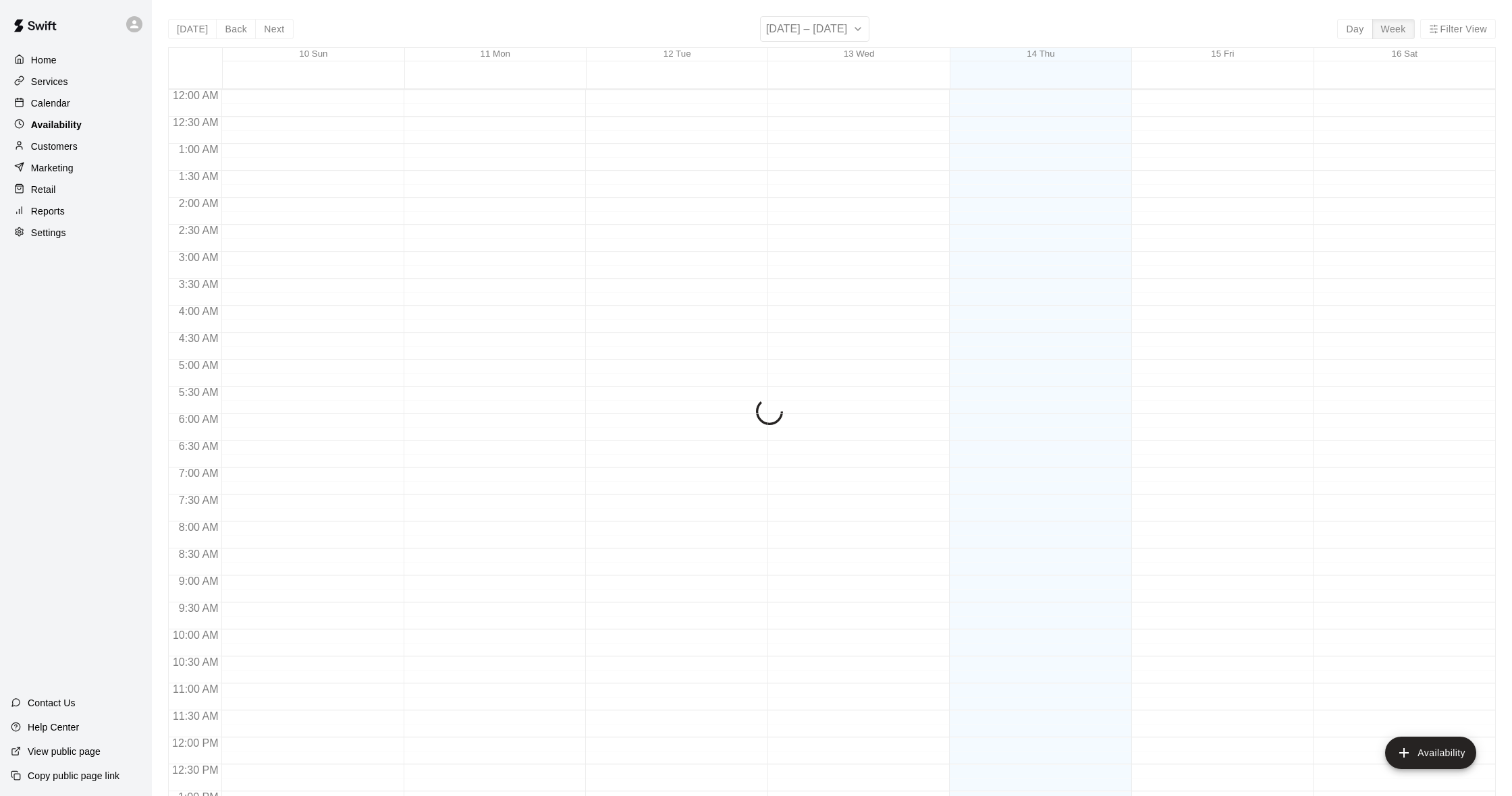
scroll to position [574, 0]
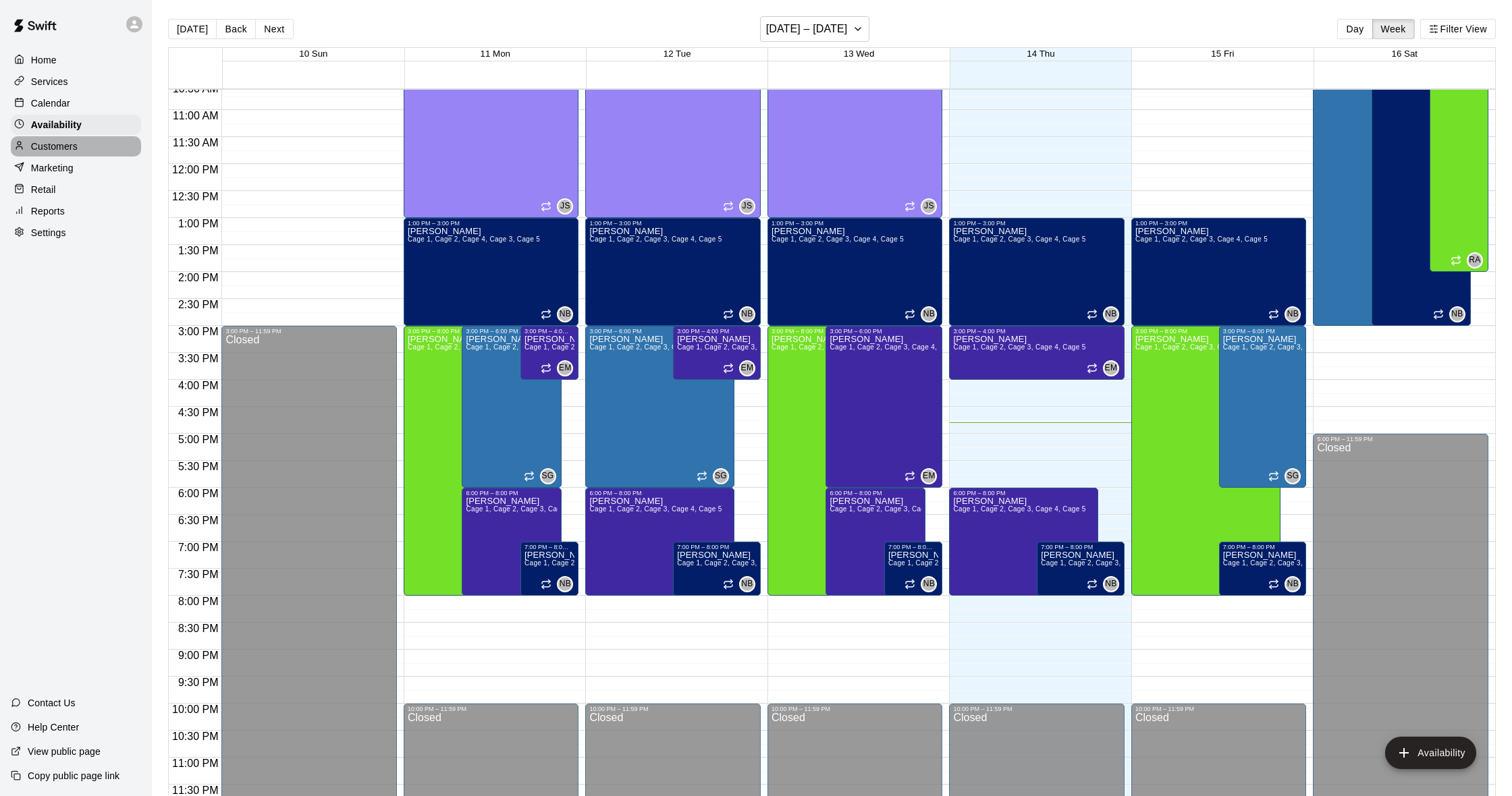
click at [58, 145] on p "Customers" at bounding box center [54, 146] width 46 height 13
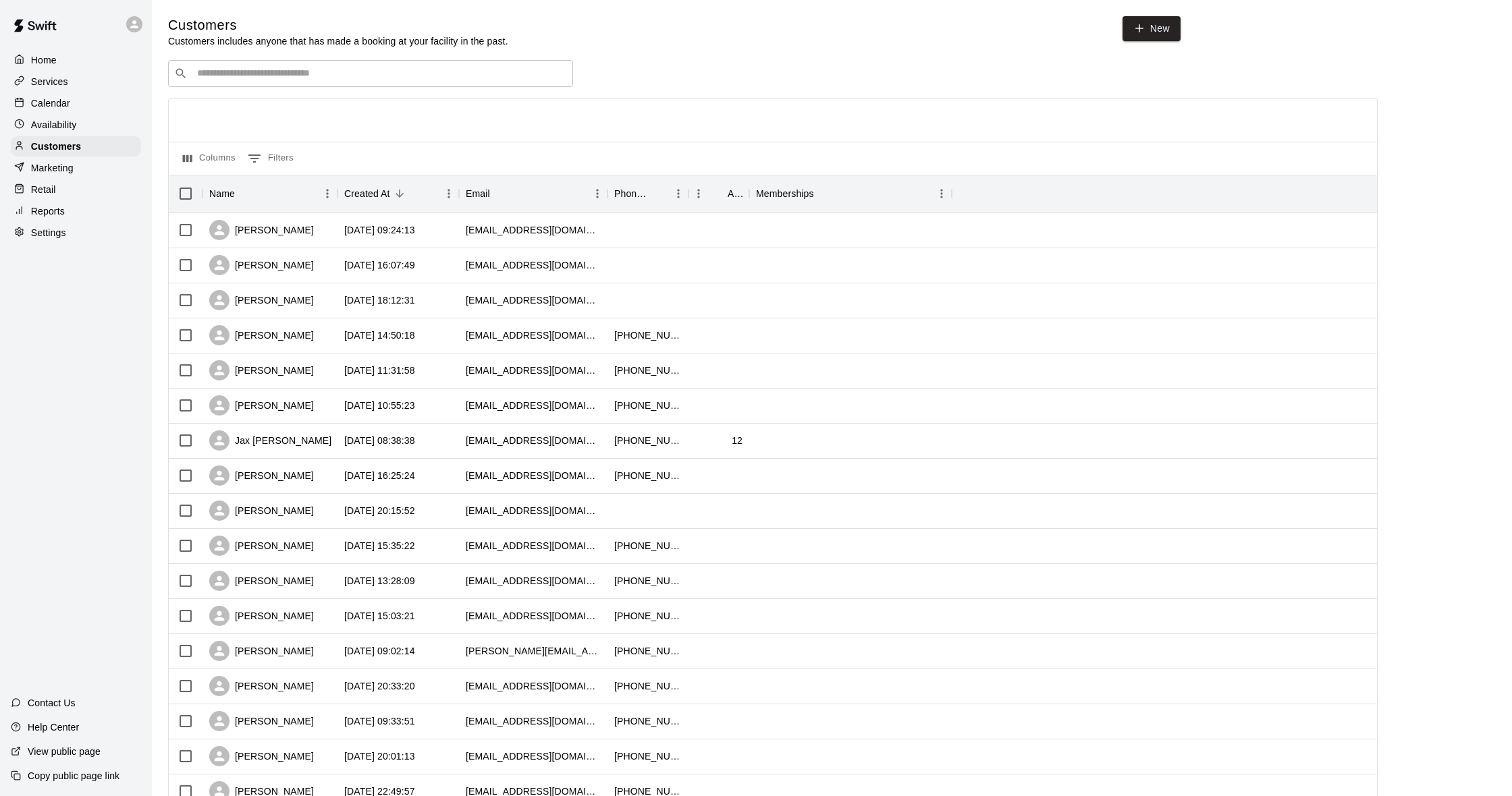
click at [55, 103] on p "Calendar" at bounding box center [50, 103] width 39 height 13
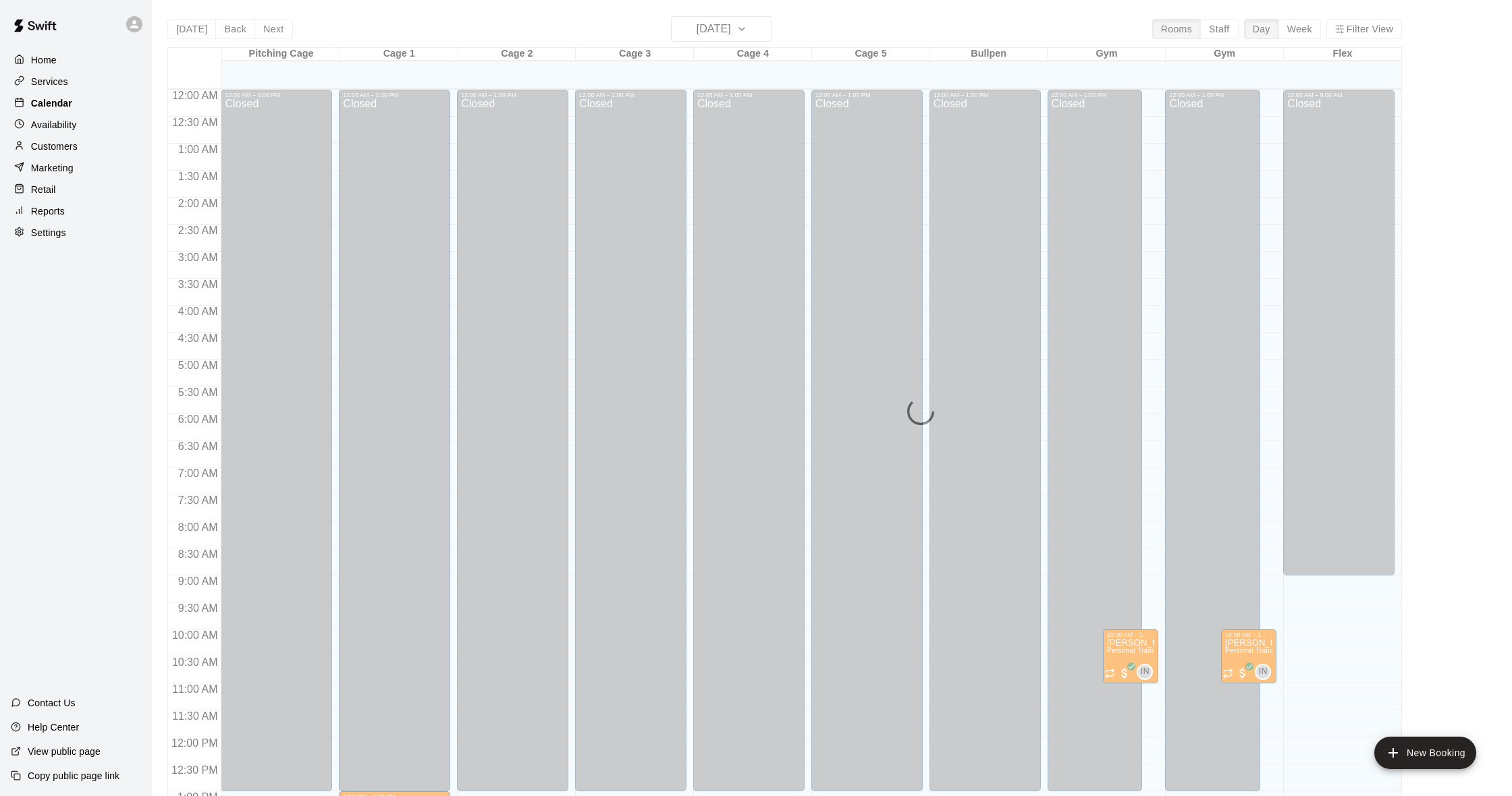
scroll to position [533, 0]
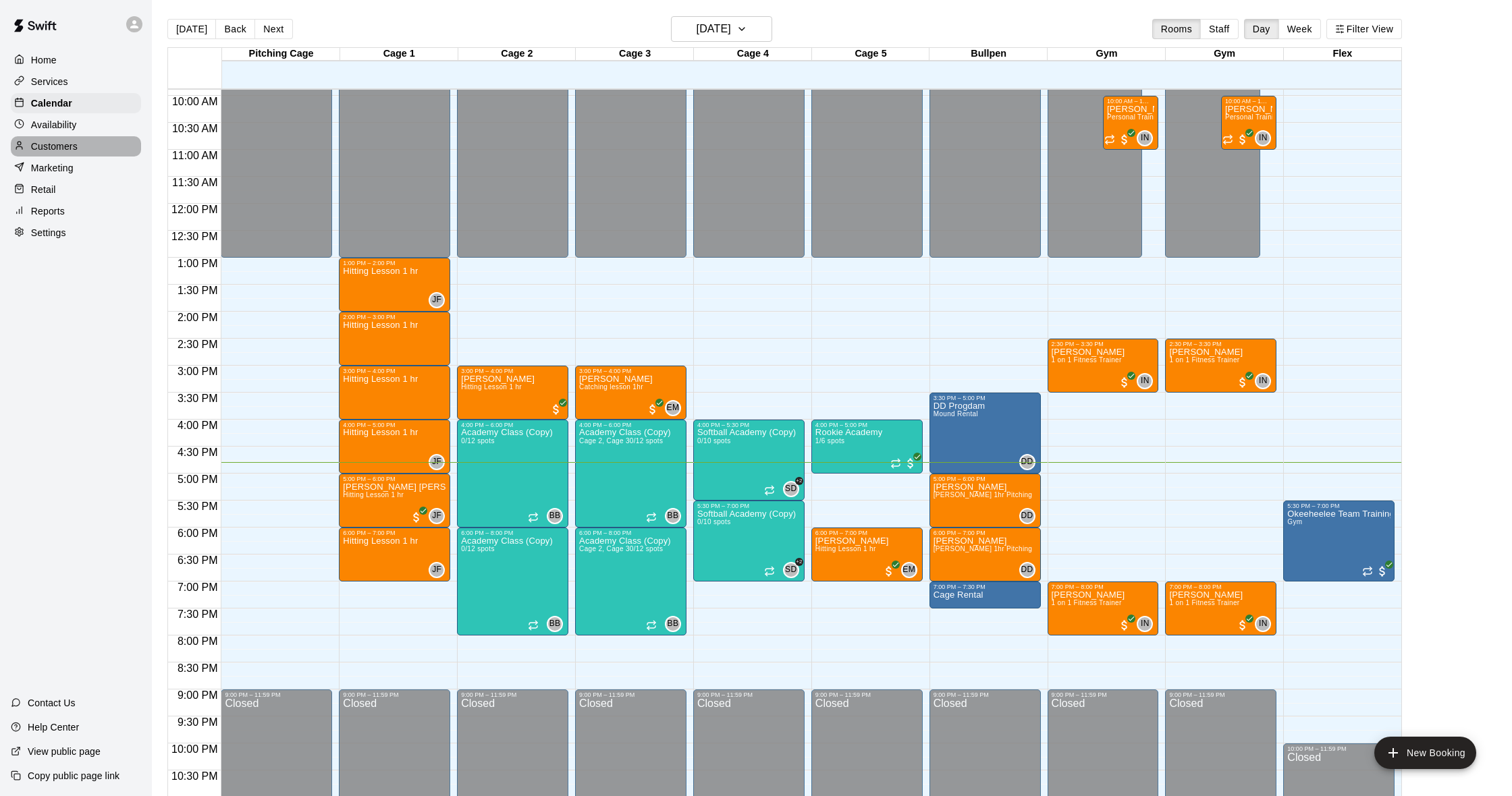
click at [58, 153] on p "Customers" at bounding box center [54, 146] width 46 height 13
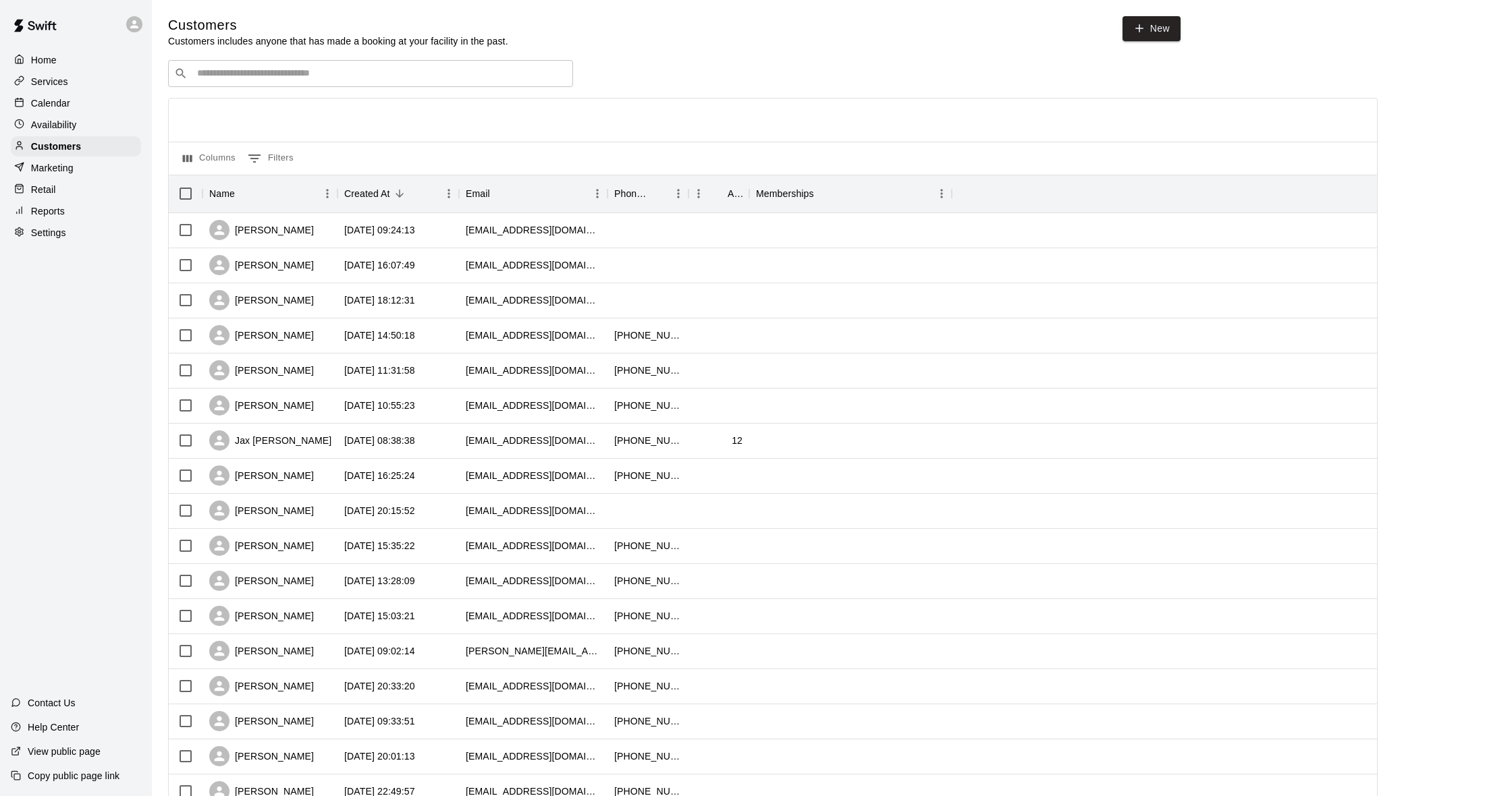
click at [248, 67] on input "Search customers by name or email" at bounding box center [380, 74] width 374 height 13
type input "******"
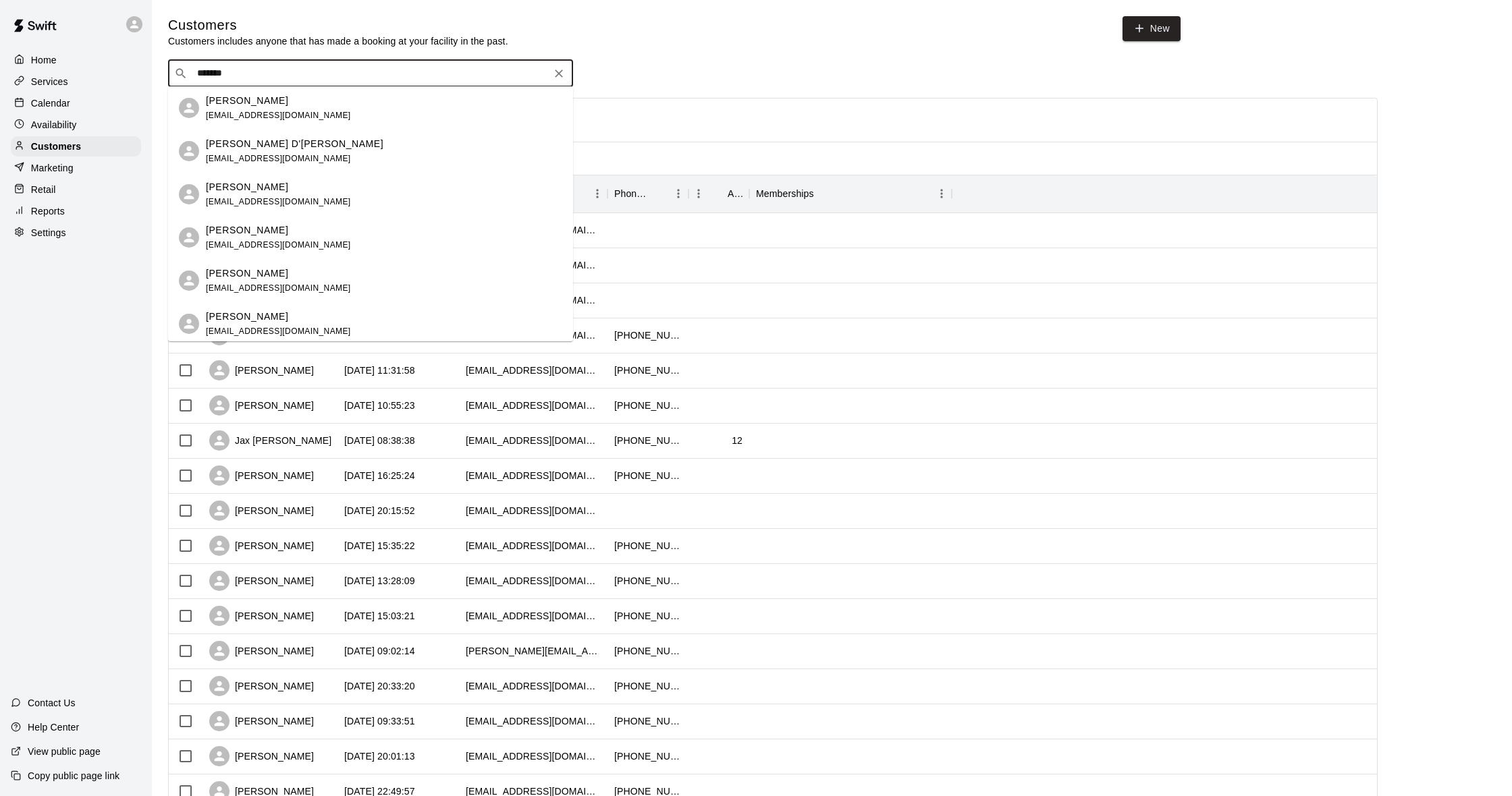
click at [257, 234] on p "[PERSON_NAME]" at bounding box center [246, 230] width 82 height 14
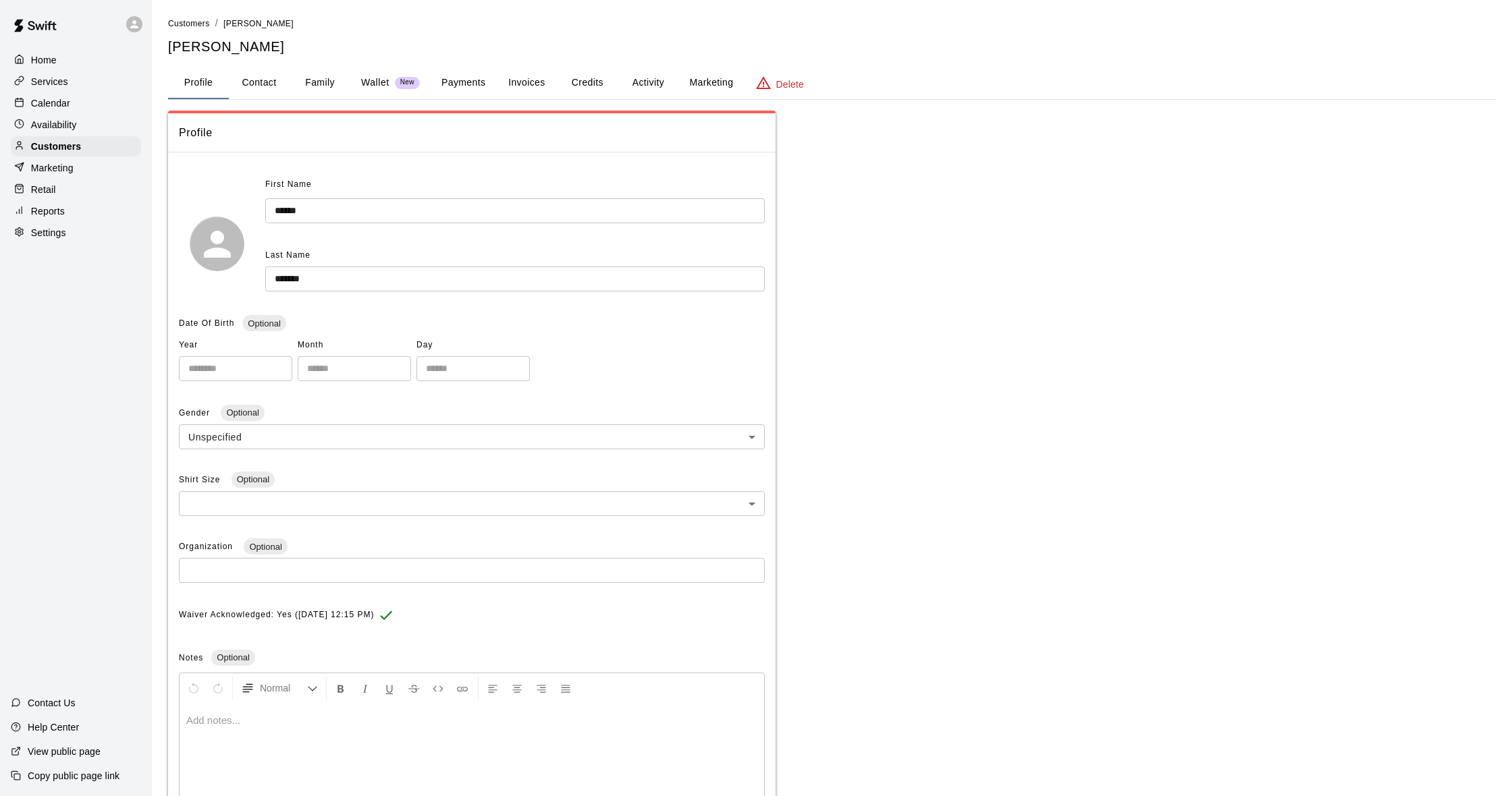
click at [649, 86] on button "Activity" at bounding box center [648, 83] width 60 height 32
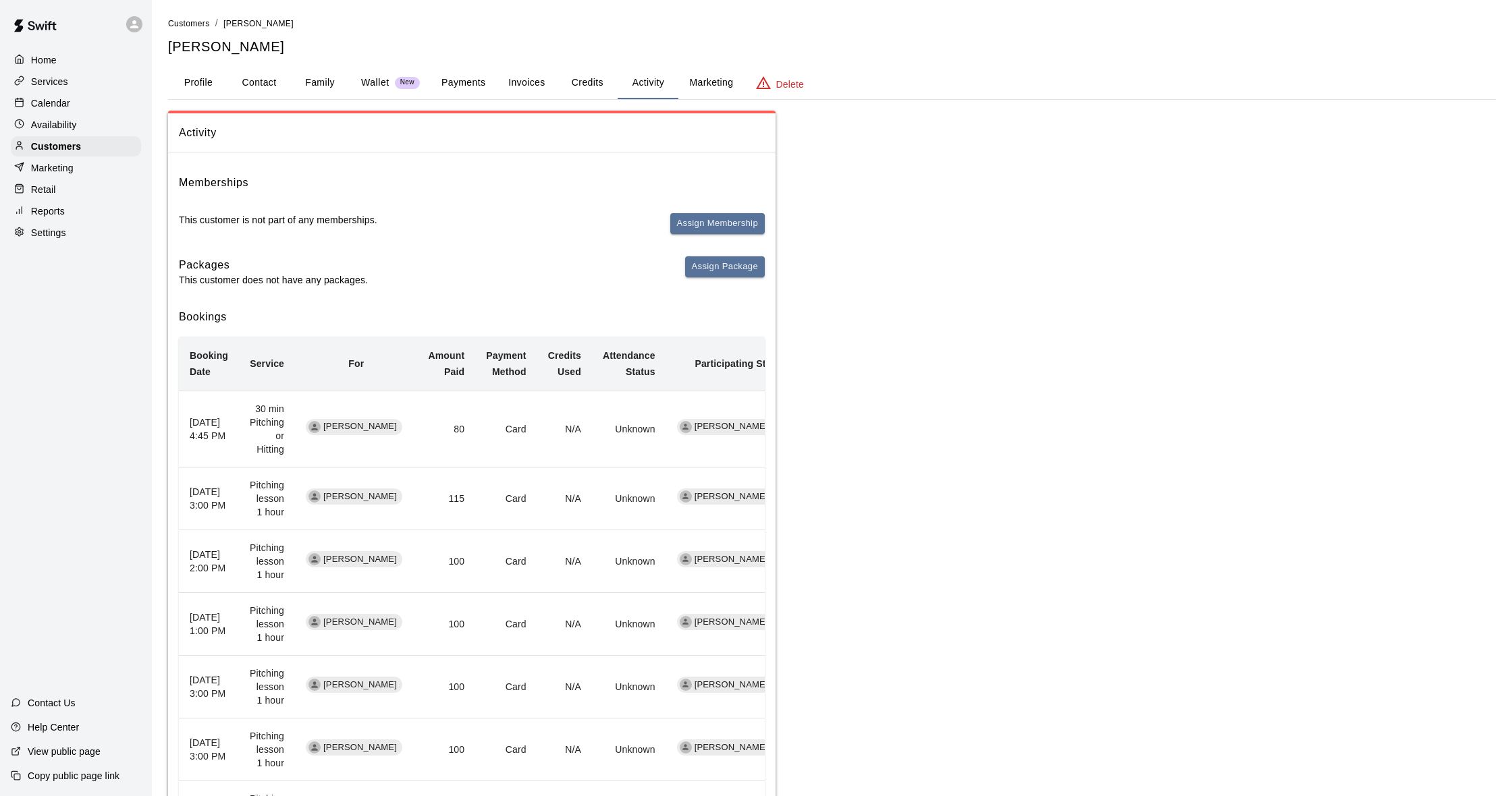
scroll to position [0, 1]
click at [67, 104] on p "Calendar" at bounding box center [50, 103] width 39 height 13
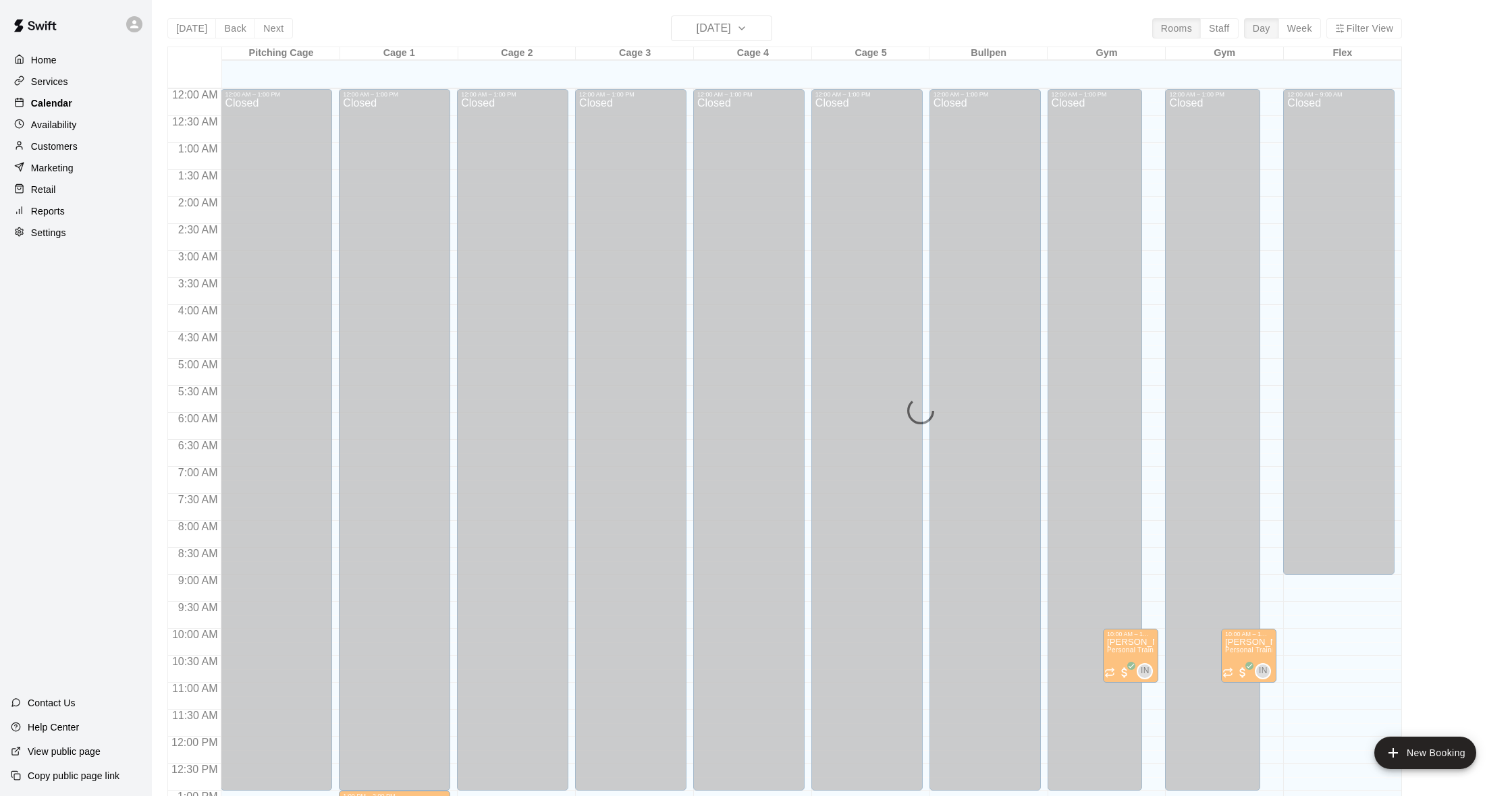
scroll to position [533, 0]
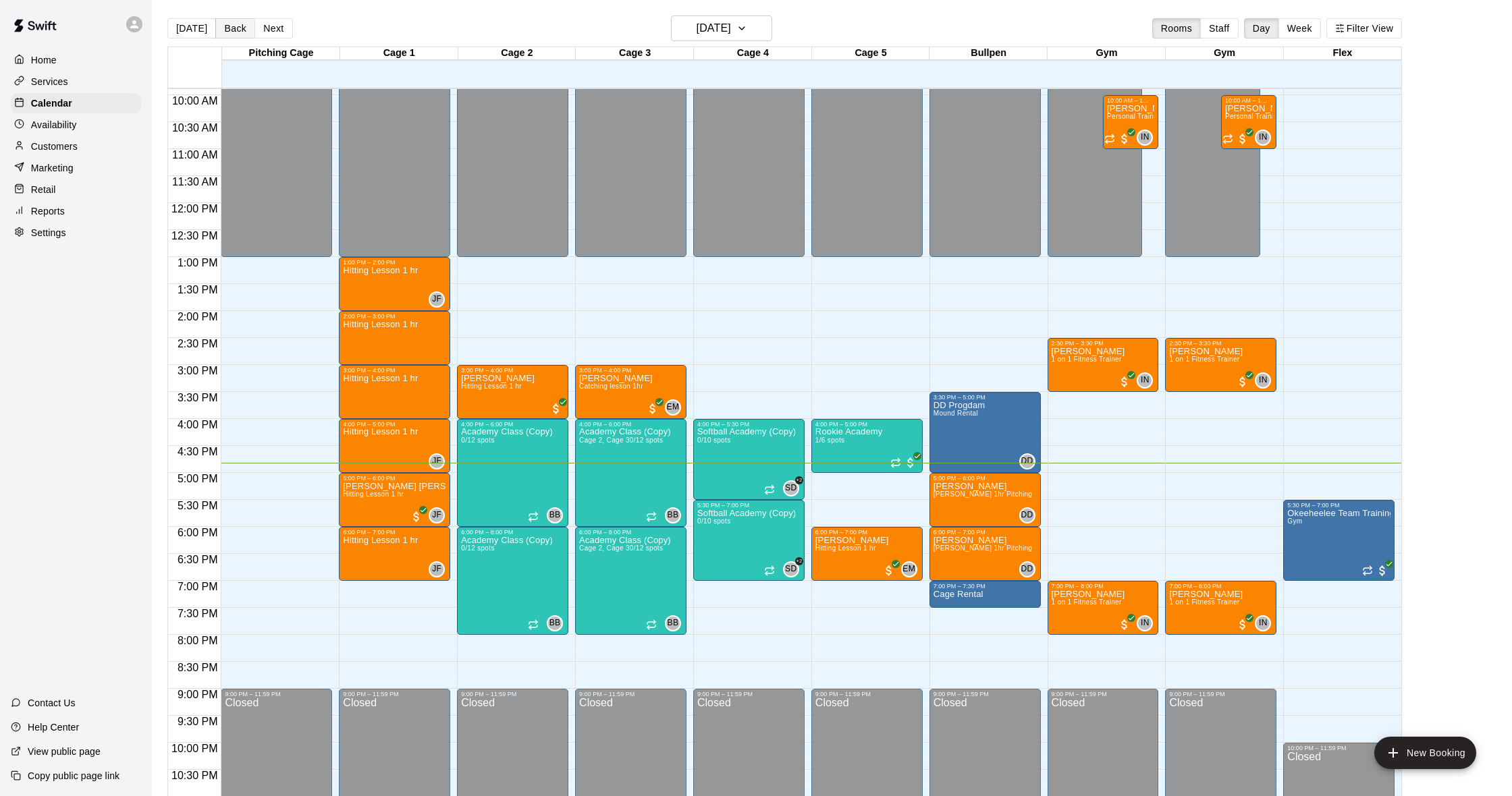
click at [233, 37] on button "Back" at bounding box center [235, 27] width 40 height 20
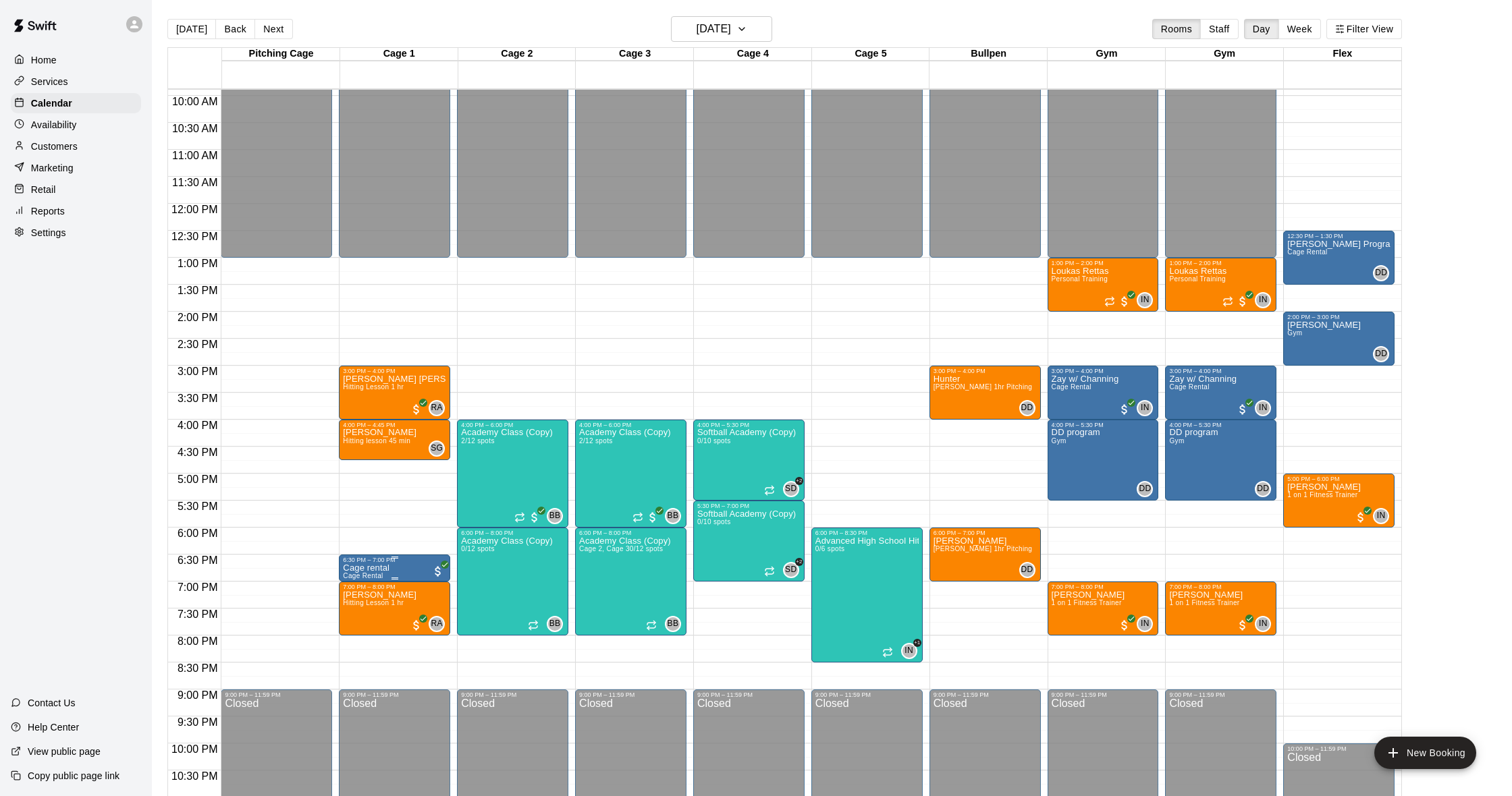
scroll to position [0, 0]
click at [361, 631] on img "edit" at bounding box center [357, 637] width 15 height 15
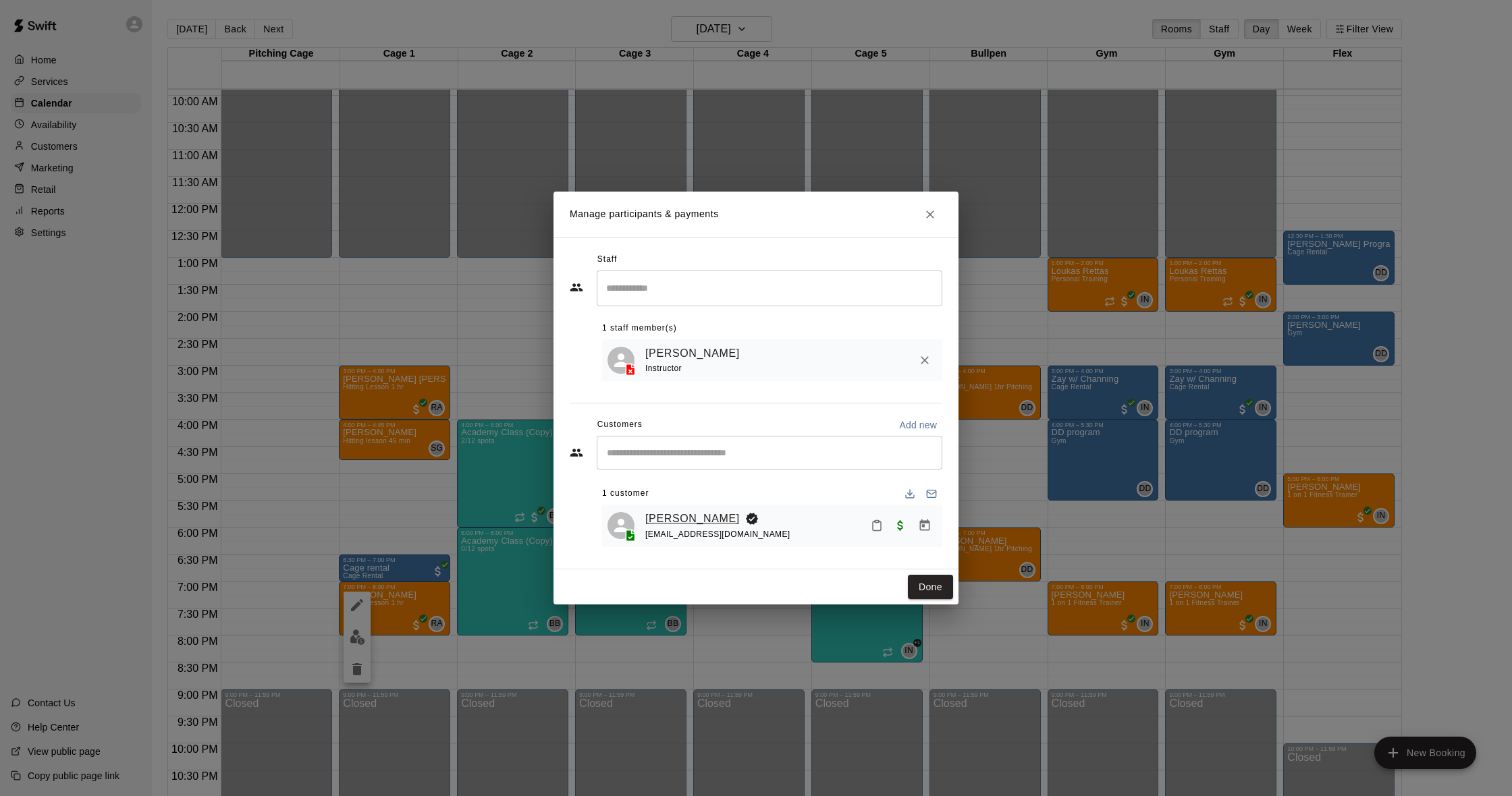
click at [671, 513] on link "[PERSON_NAME]" at bounding box center [692, 518] width 94 height 18
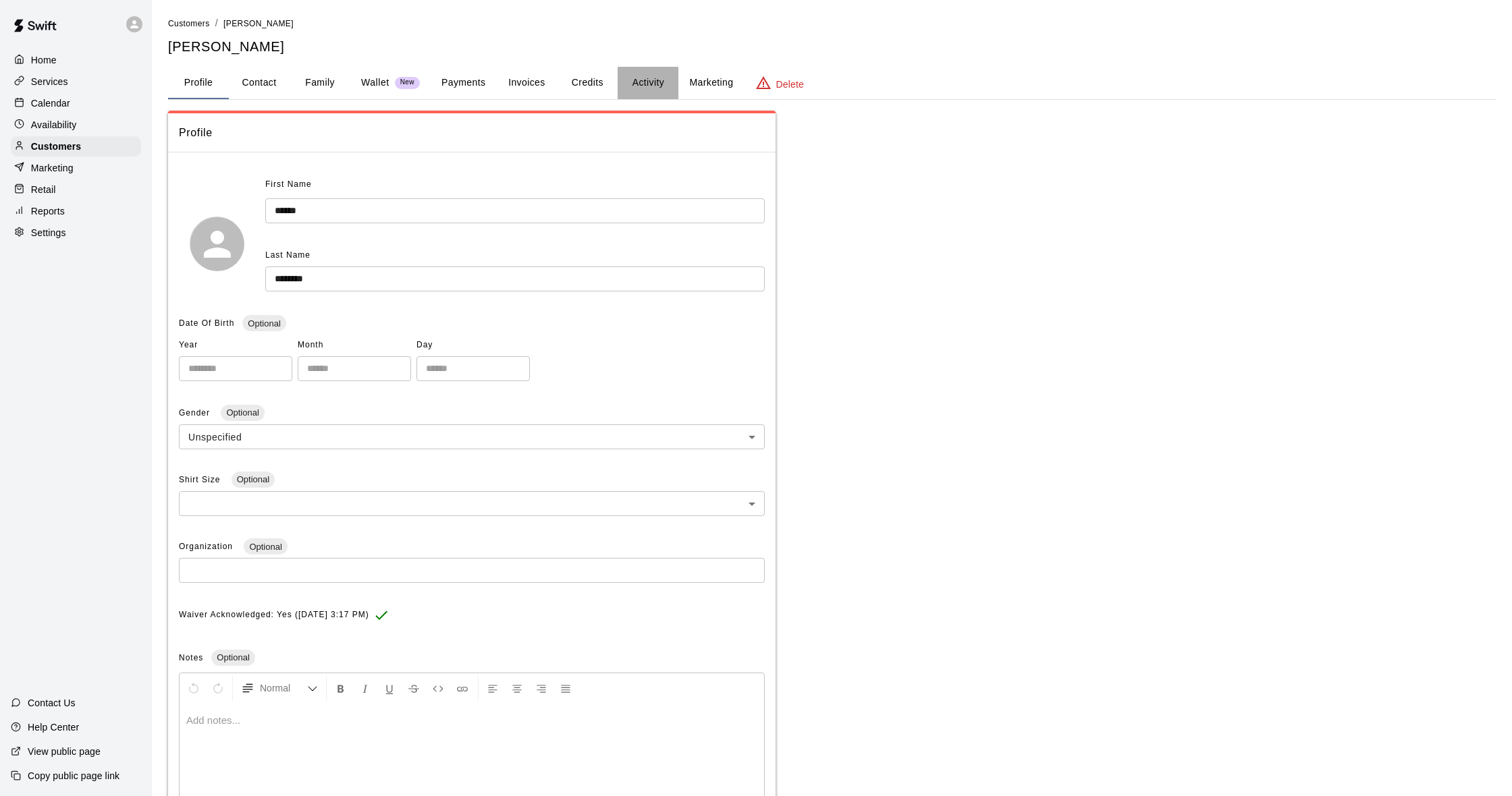
click at [642, 84] on button "Activity" at bounding box center [648, 83] width 60 height 32
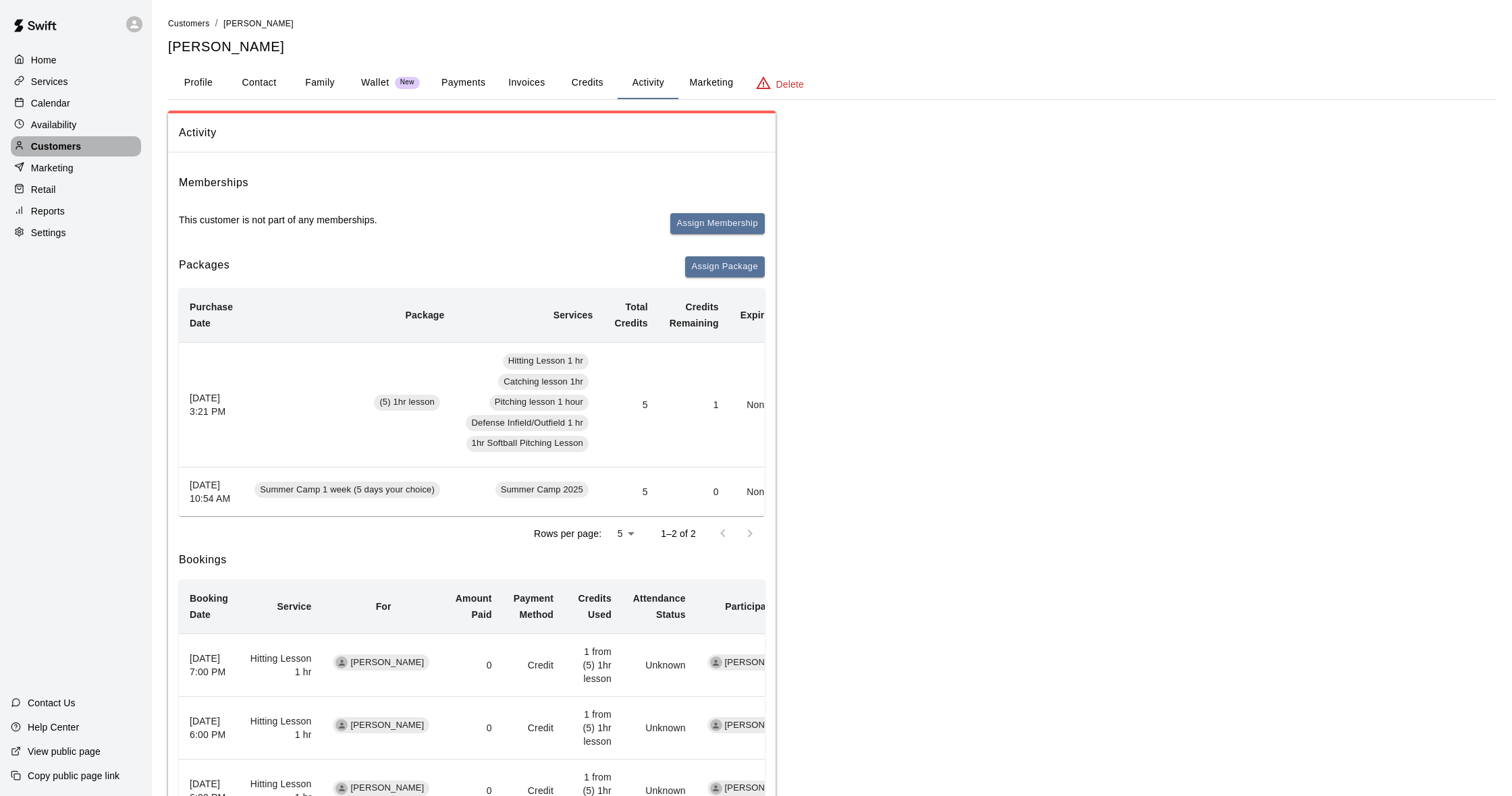
click at [68, 145] on p "Customers" at bounding box center [56, 146] width 50 height 13
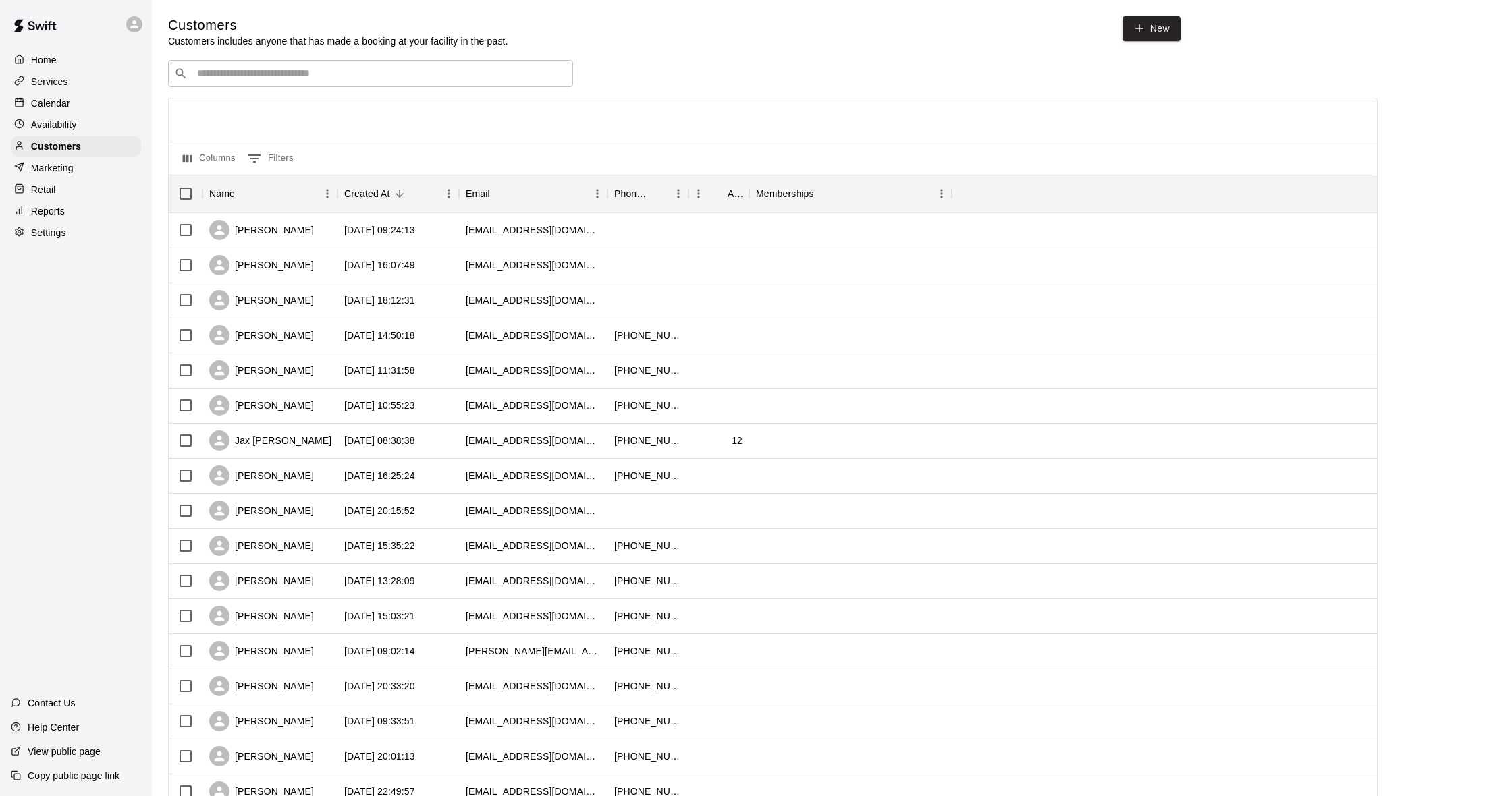
click at [74, 104] on div "Calendar" at bounding box center [76, 103] width 130 height 20
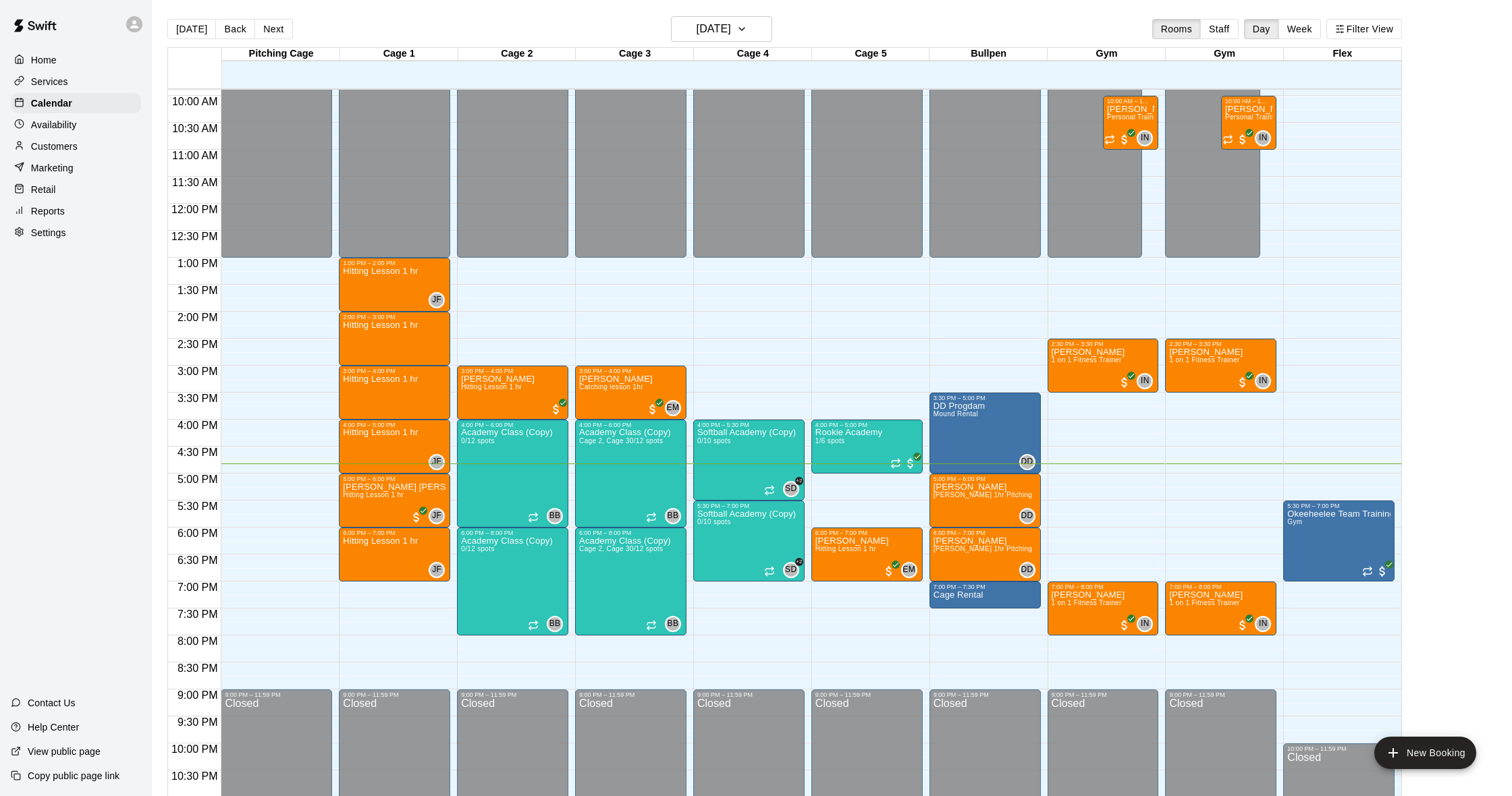
scroll to position [10, 0]
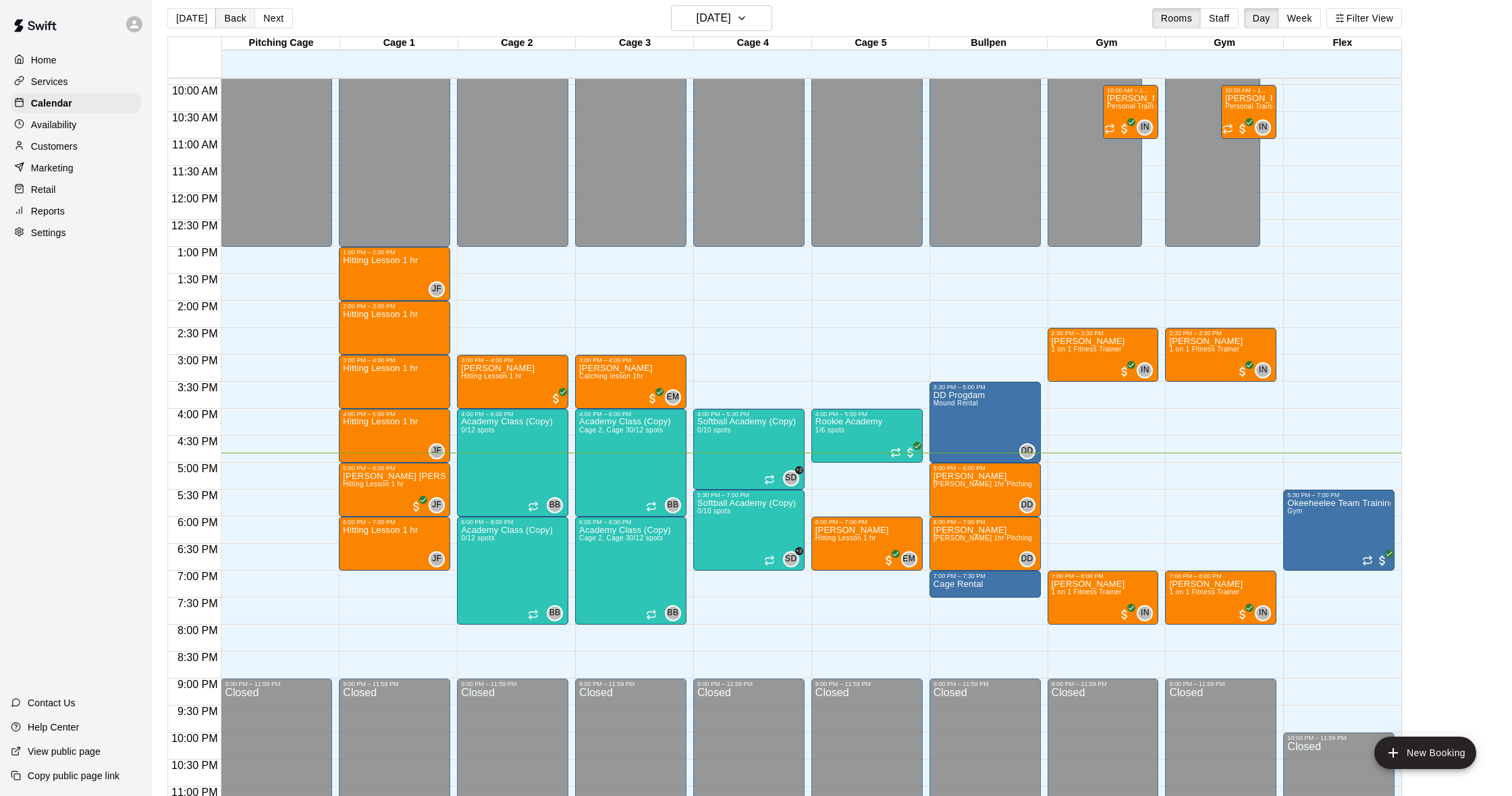
click at [223, 20] on button "Back" at bounding box center [235, 18] width 40 height 20
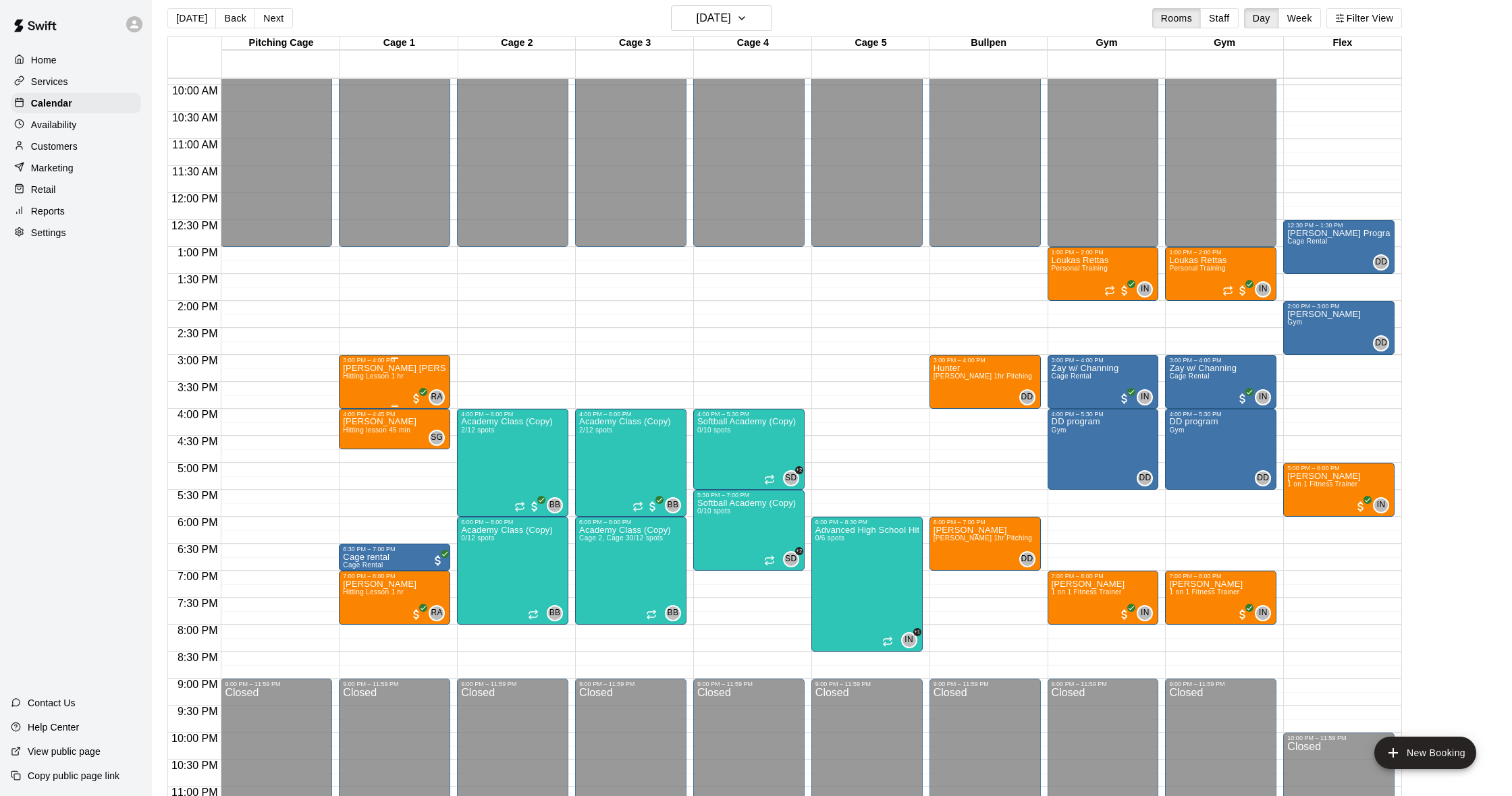
click at [381, 388] on div "[PERSON_NAME] [PERSON_NAME] Hitting Lesson 1 hr" at bounding box center [394, 761] width 103 height 796
click at [353, 410] on img "edit" at bounding box center [357, 411] width 15 height 15
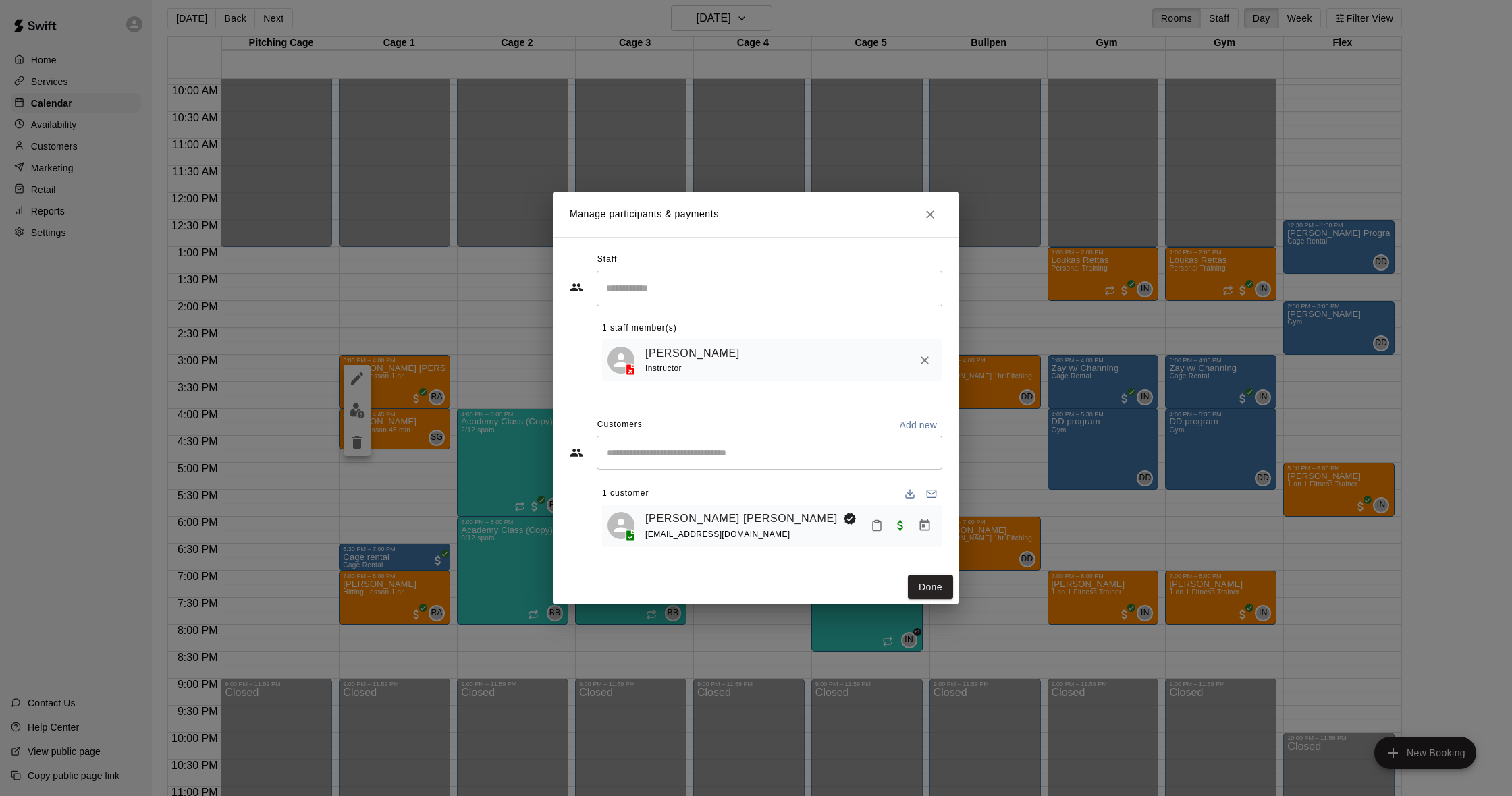
click at [675, 516] on link "[PERSON_NAME] [PERSON_NAME]" at bounding box center [741, 518] width 193 height 18
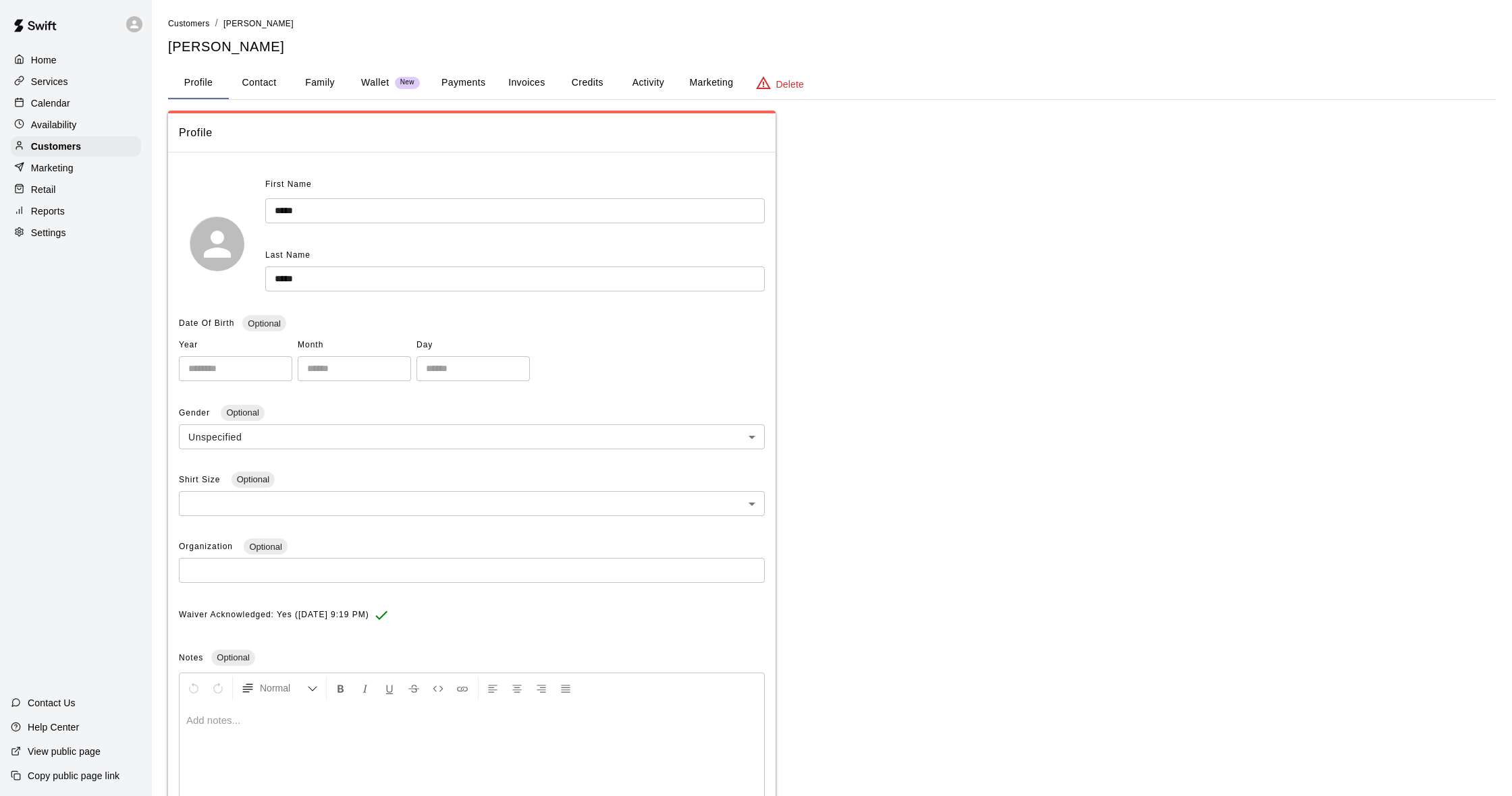
click at [652, 81] on button "Activity" at bounding box center [648, 83] width 60 height 32
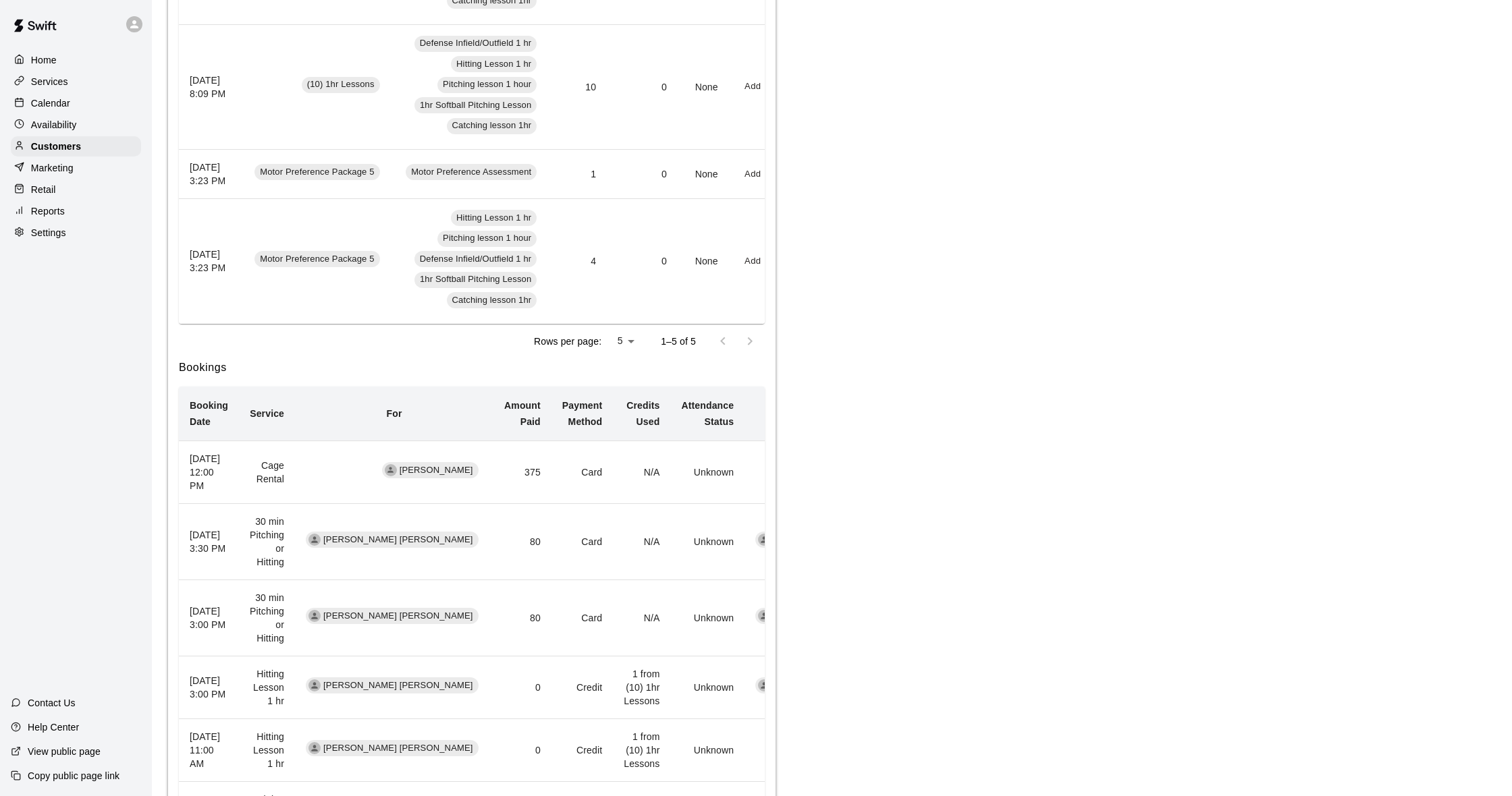
scroll to position [568, 0]
click at [64, 105] on p "Calendar" at bounding box center [50, 103] width 39 height 13
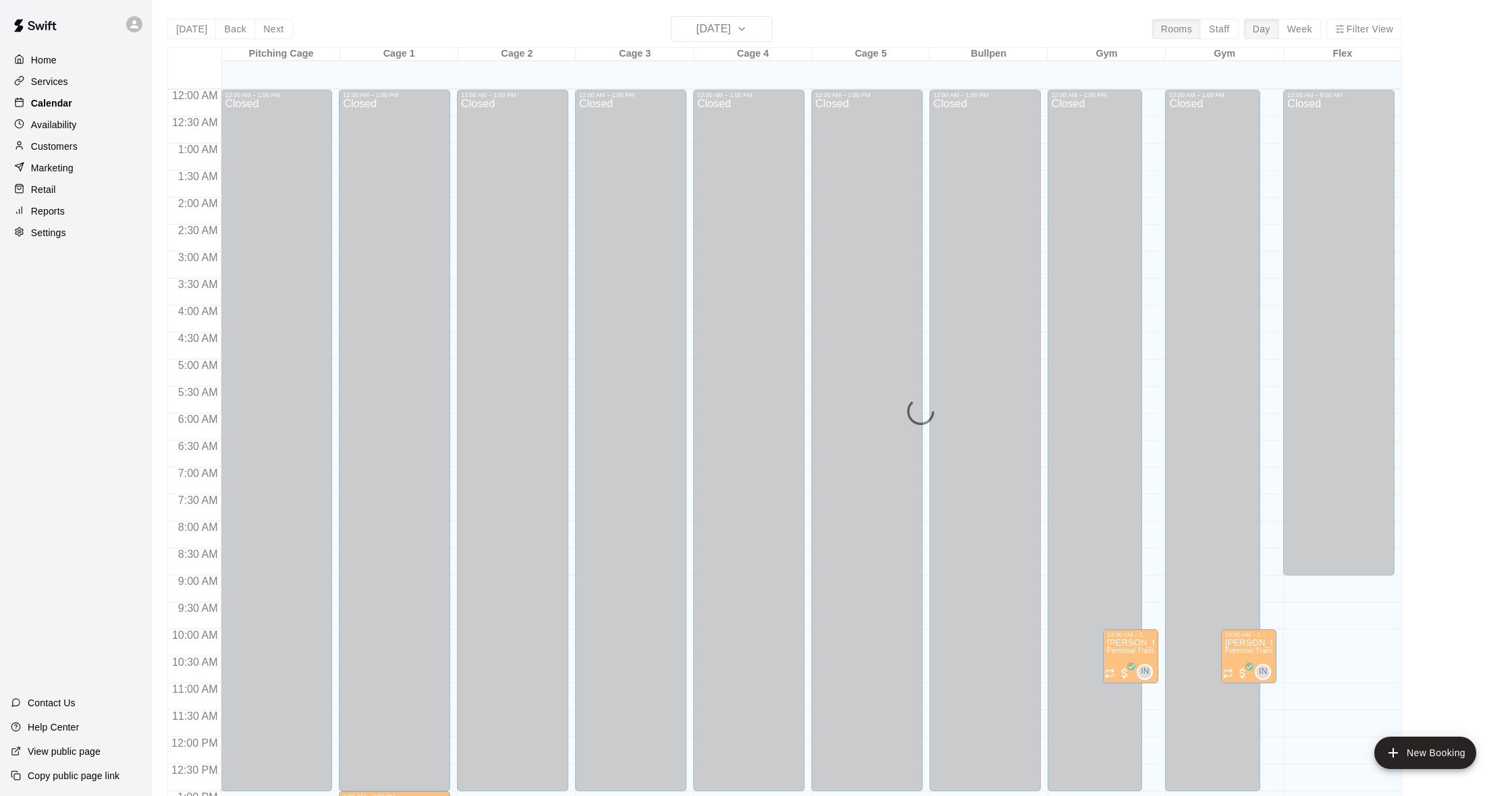
scroll to position [533, 0]
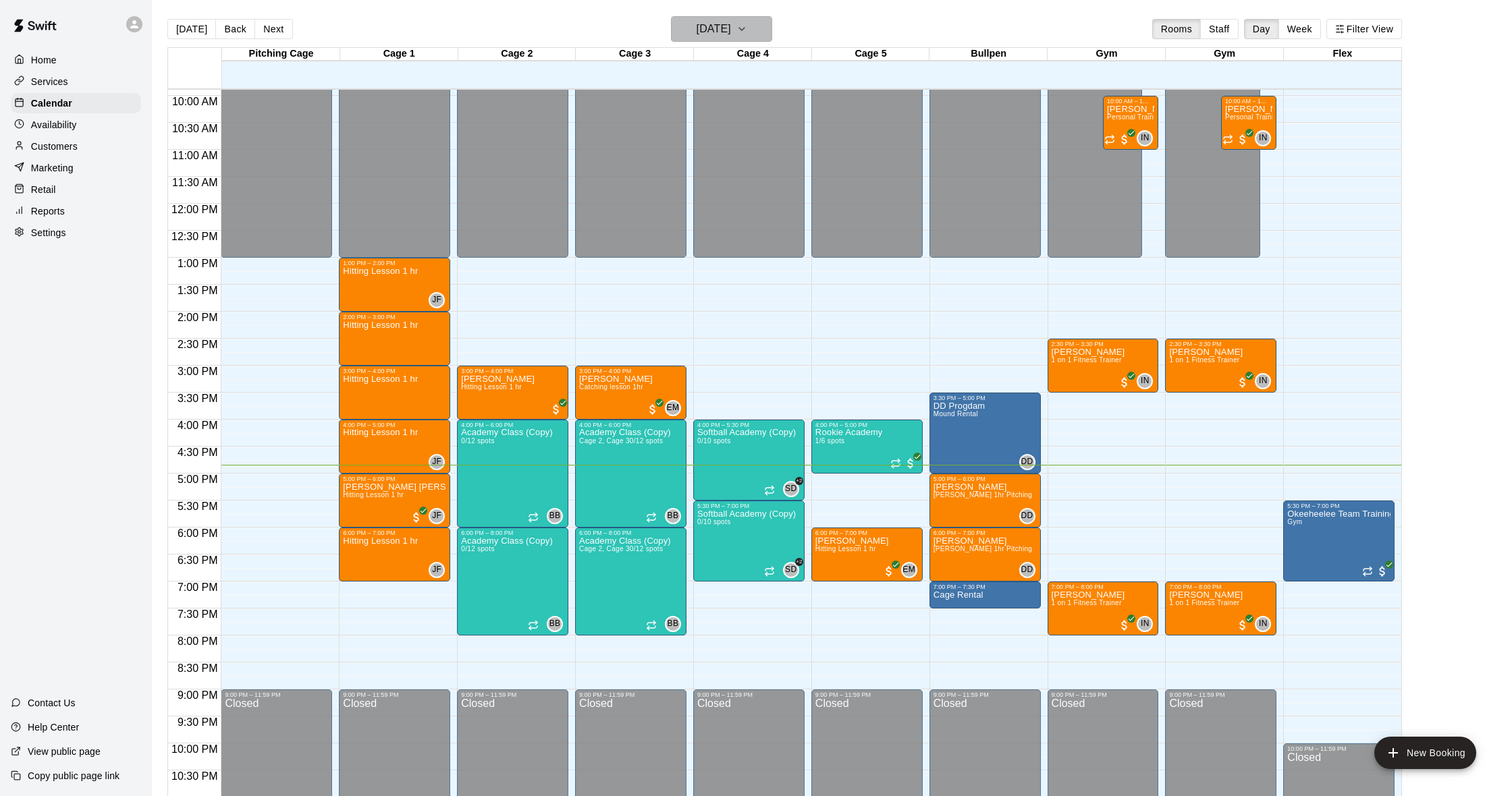
click at [727, 23] on h6 "[DATE]" at bounding box center [714, 29] width 34 height 19
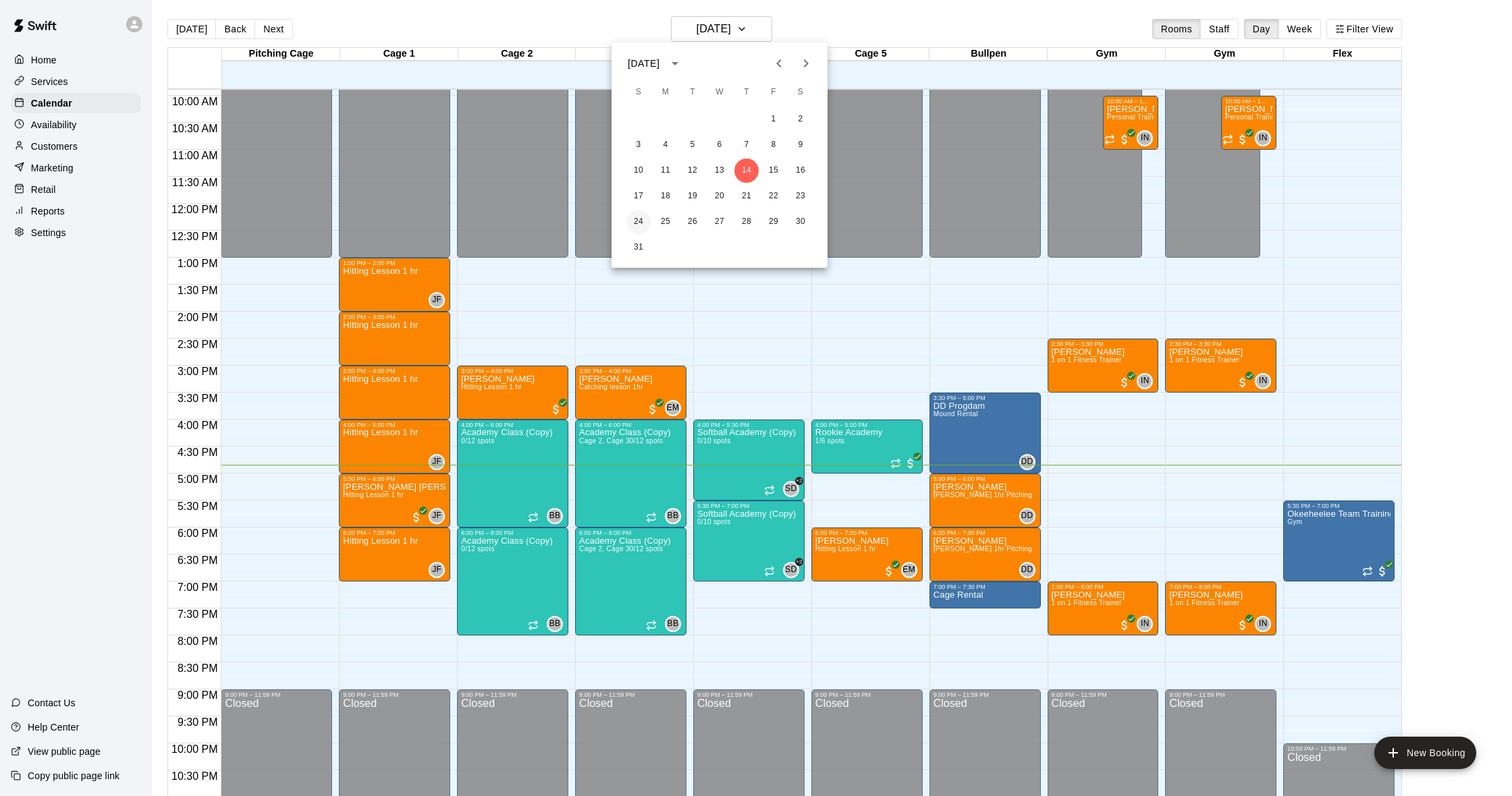
click at [645, 218] on button "24" at bounding box center [638, 222] width 25 height 25
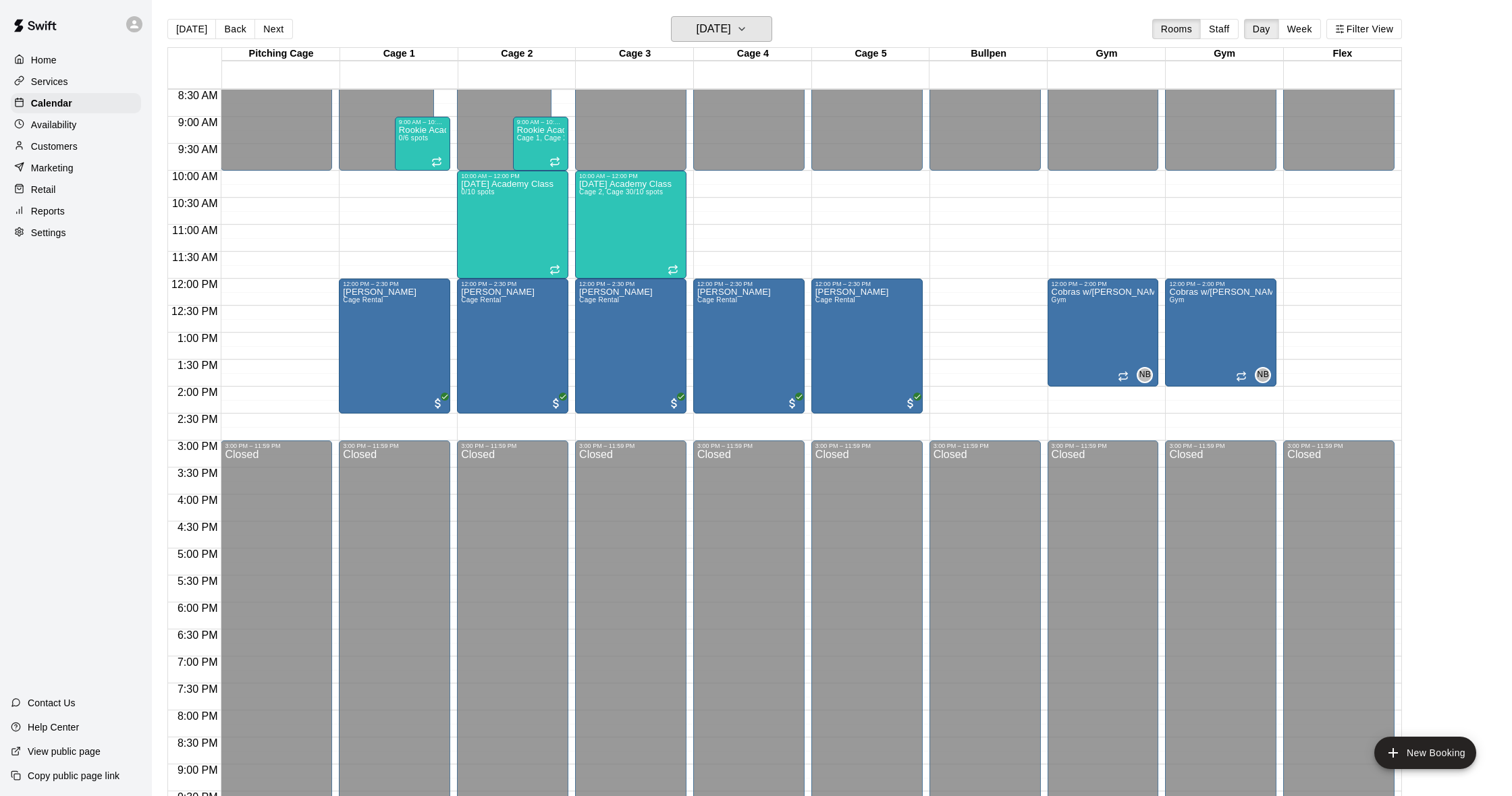
scroll to position [452, 0]
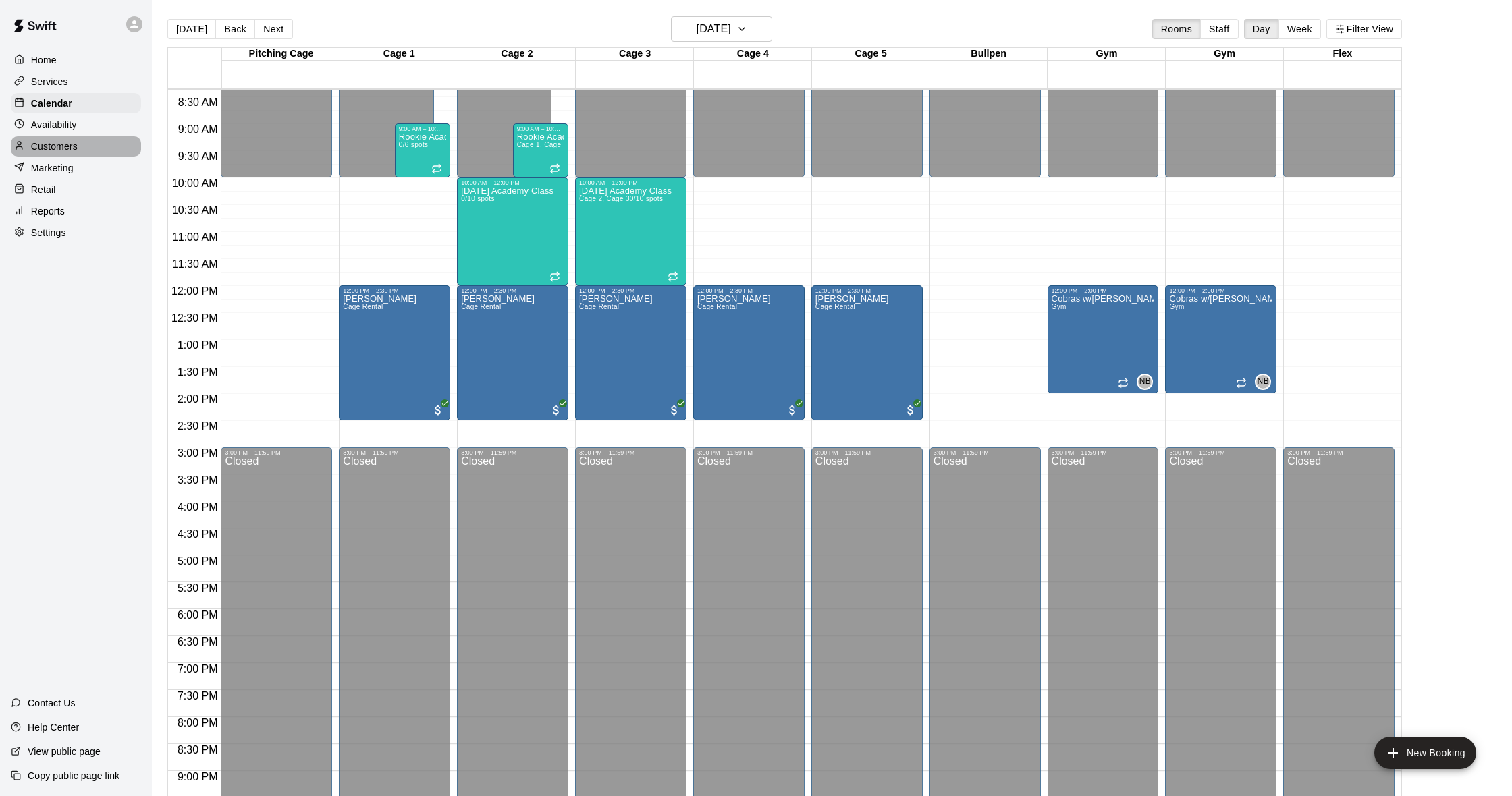
click at [73, 145] on p "Customers" at bounding box center [54, 146] width 46 height 13
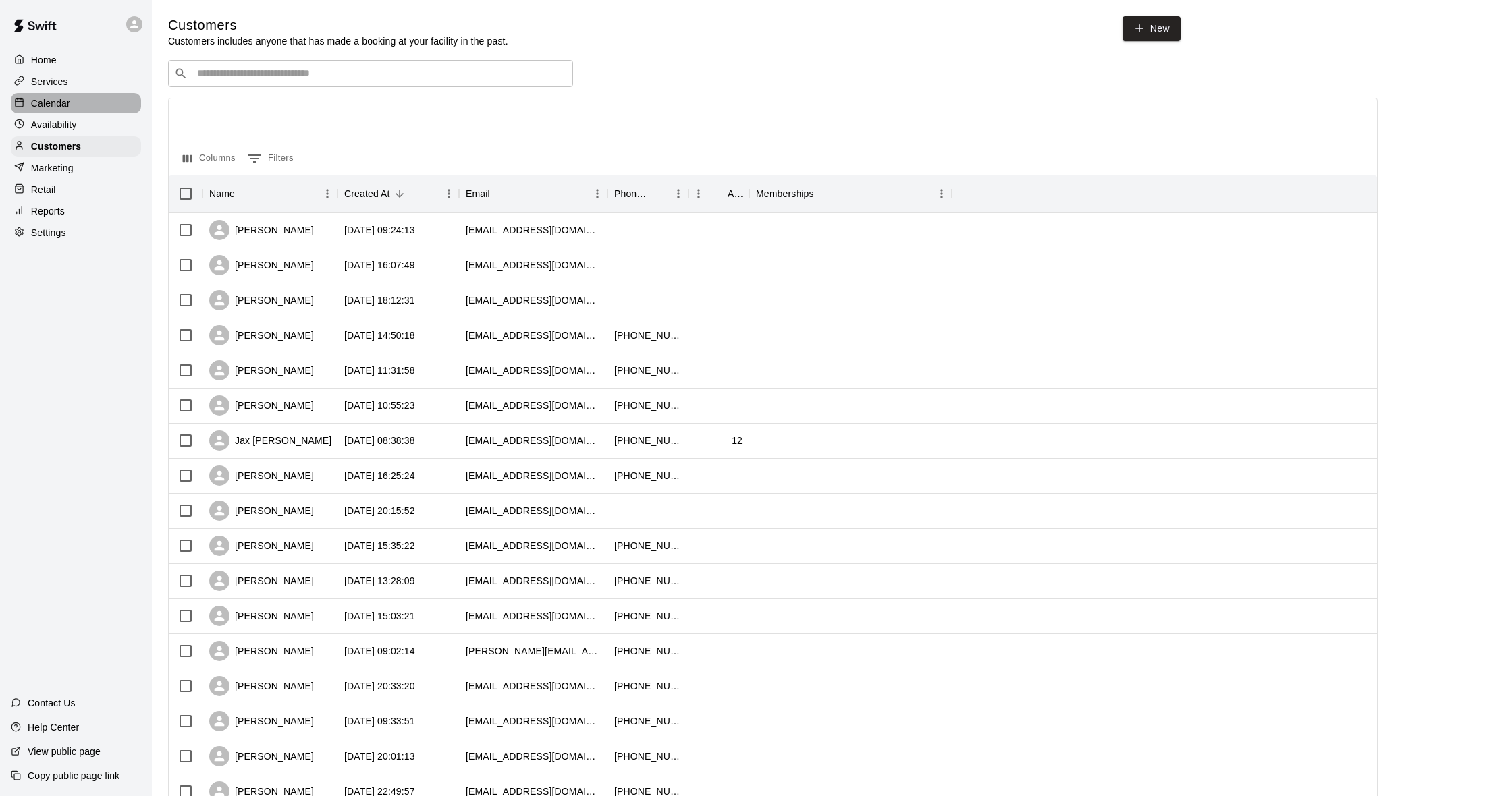
click at [64, 102] on p "Calendar" at bounding box center [50, 103] width 39 height 13
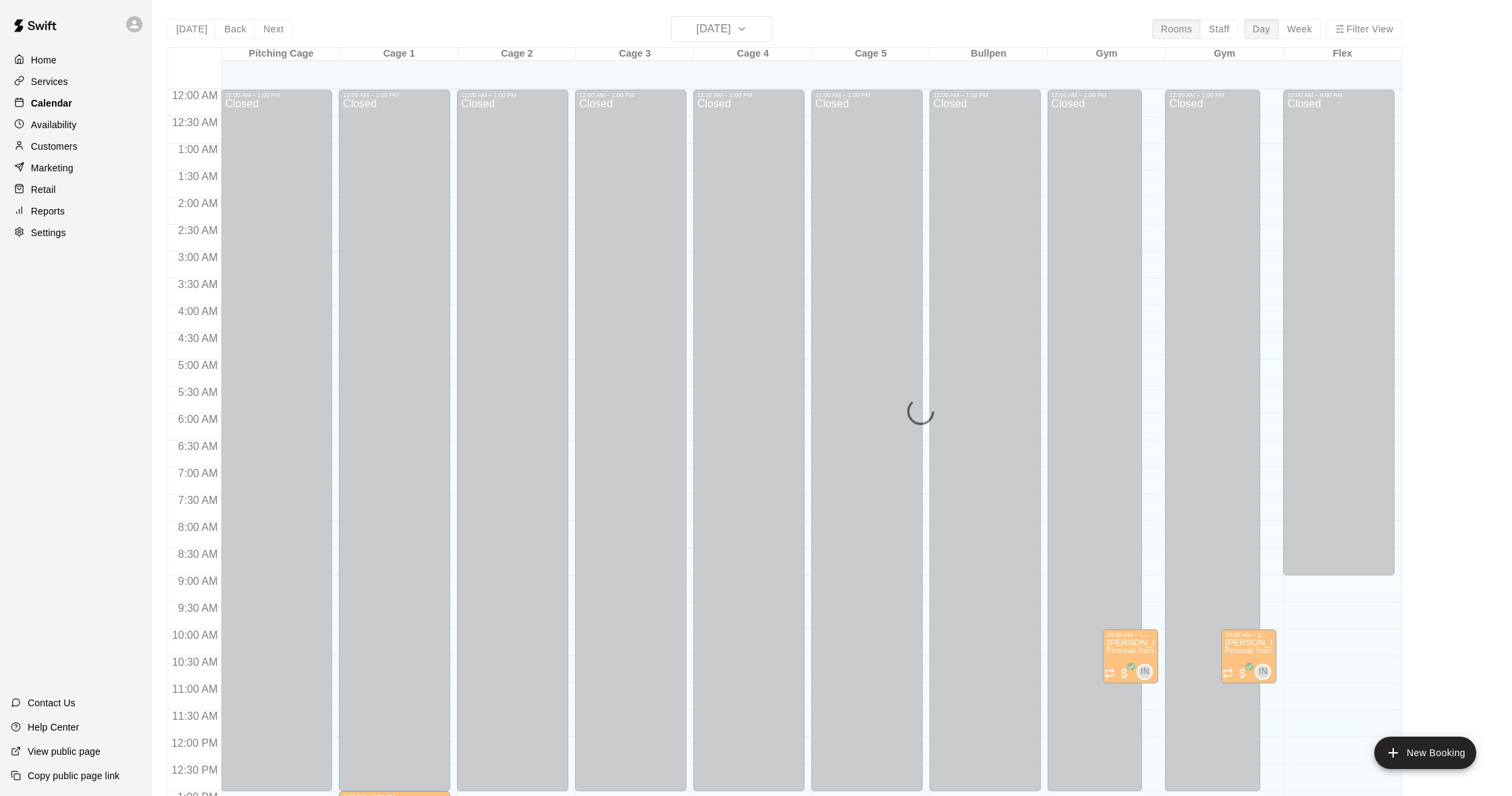
scroll to position [533, 0]
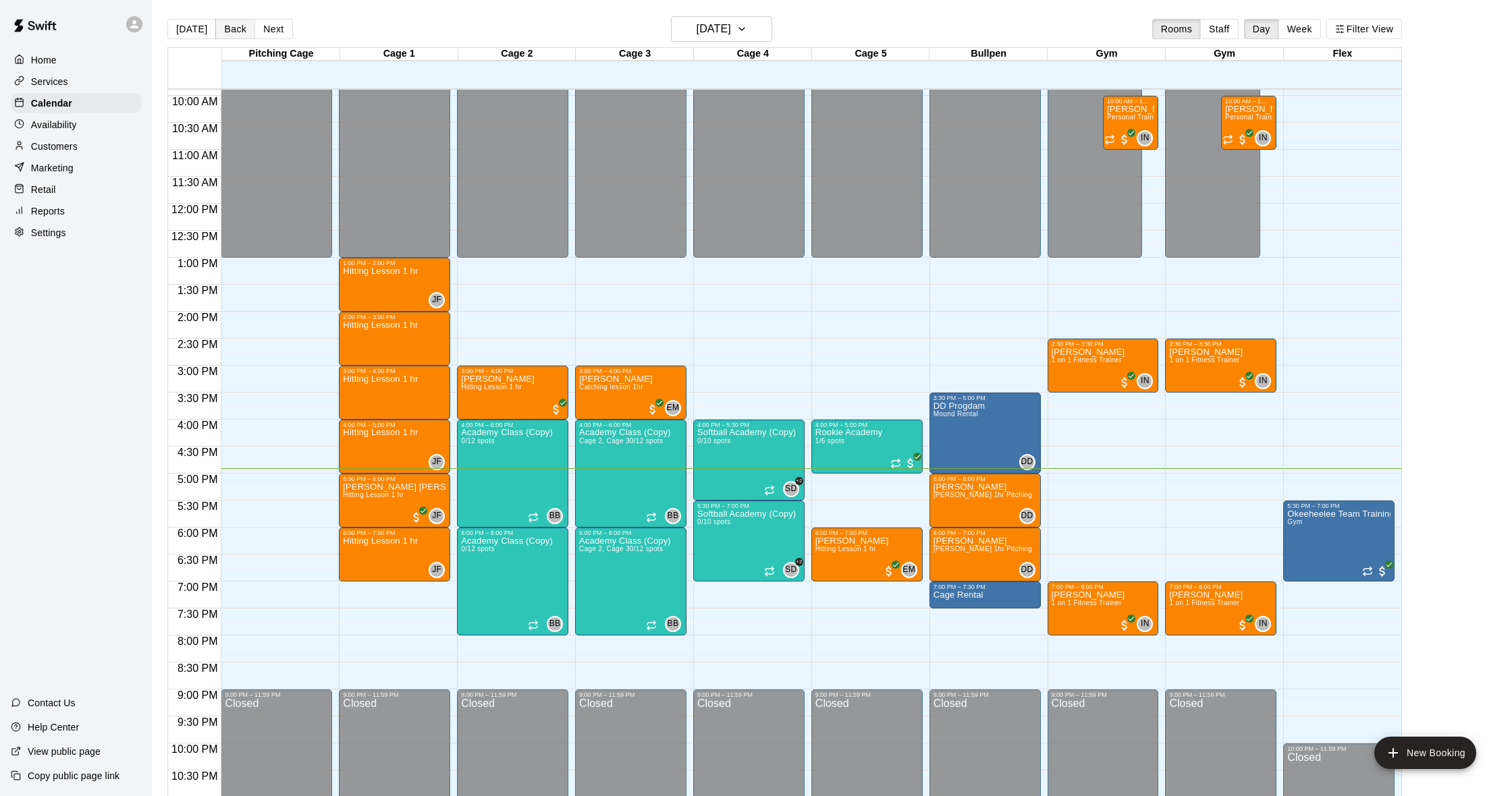
click at [226, 27] on button "Back" at bounding box center [235, 28] width 40 height 20
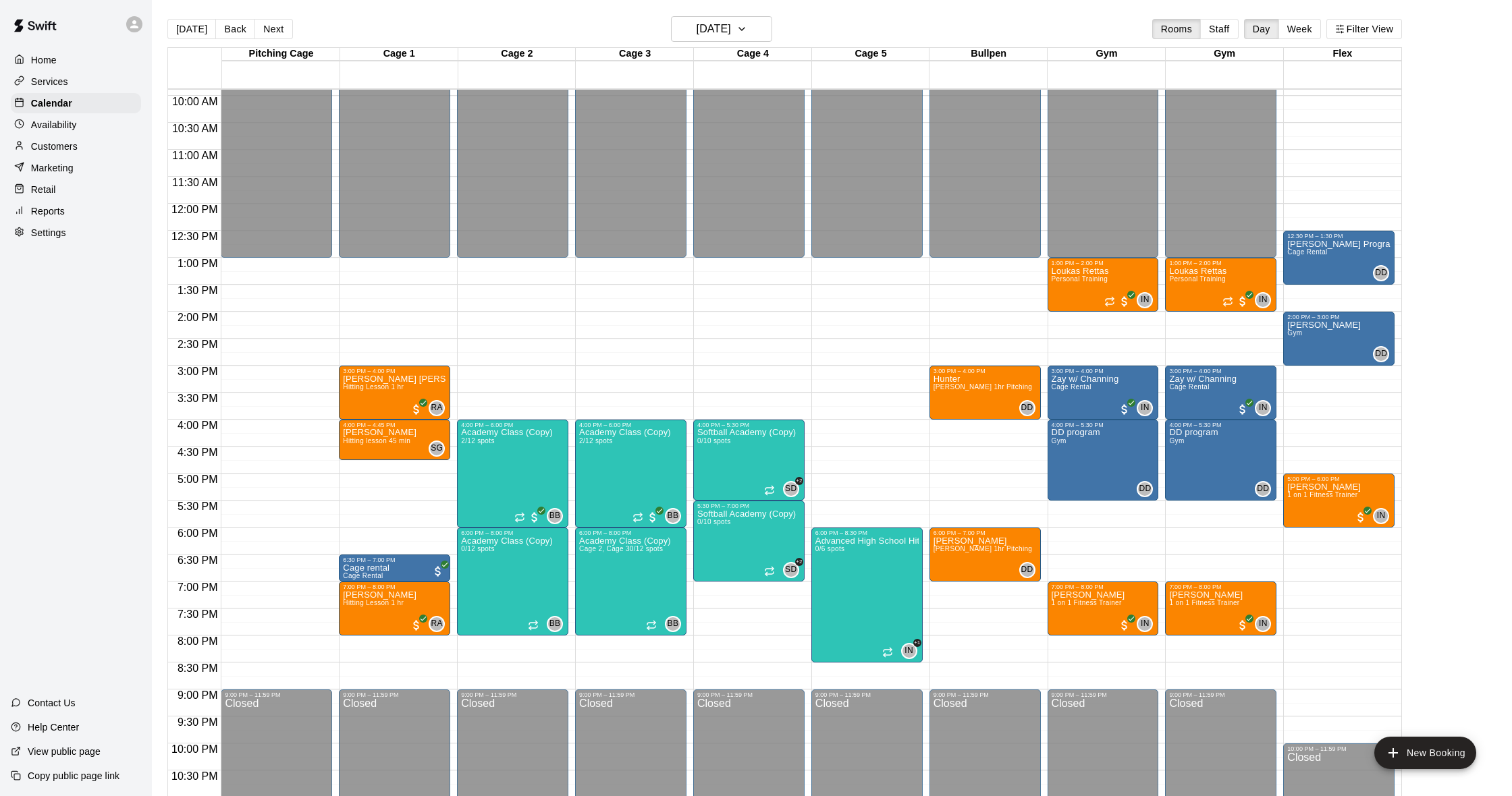
click at [81, 154] on div "Customers" at bounding box center [76, 145] width 130 height 20
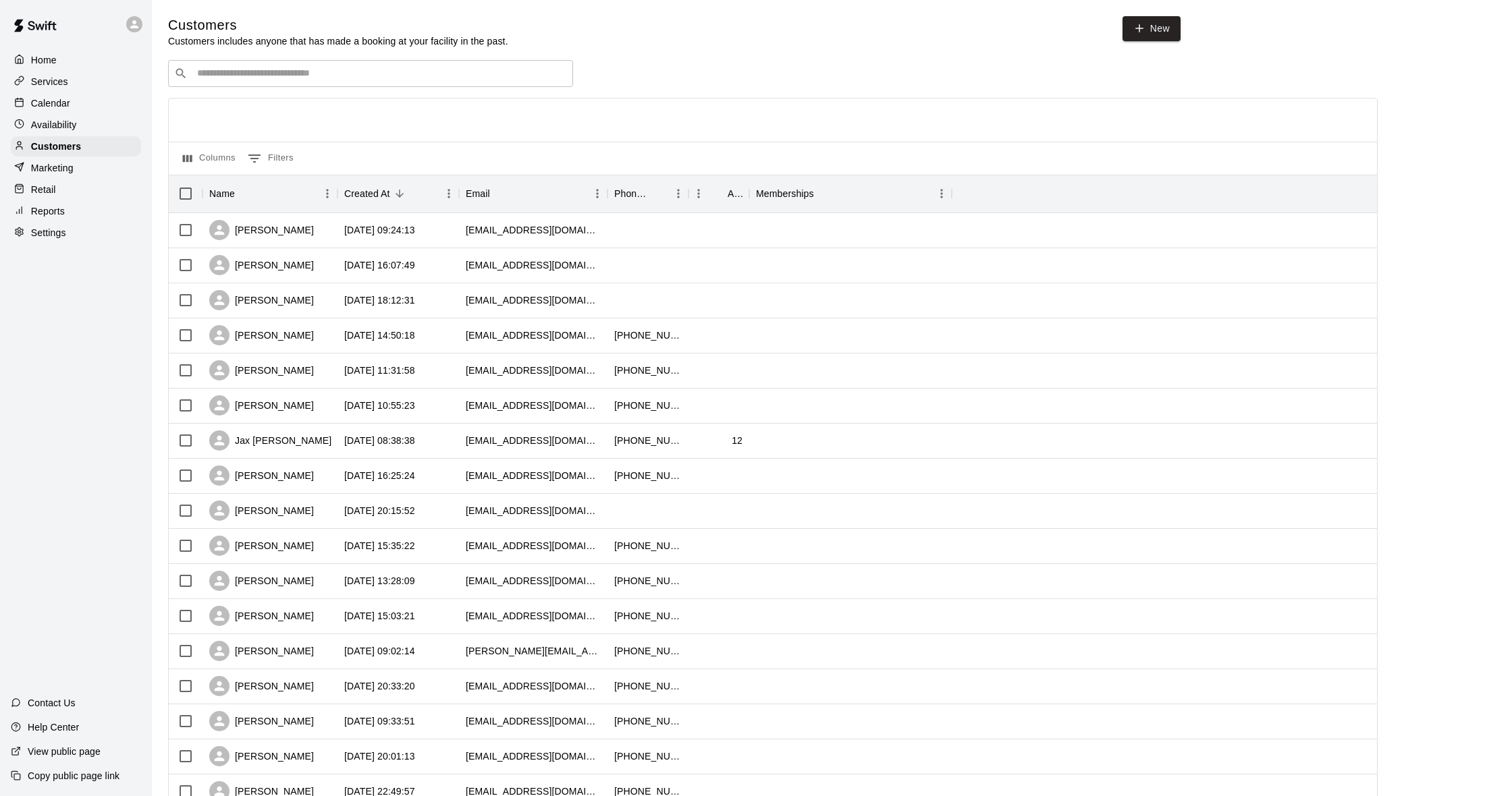
click at [278, 70] on input "Search customers by name or email" at bounding box center [380, 74] width 374 height 13
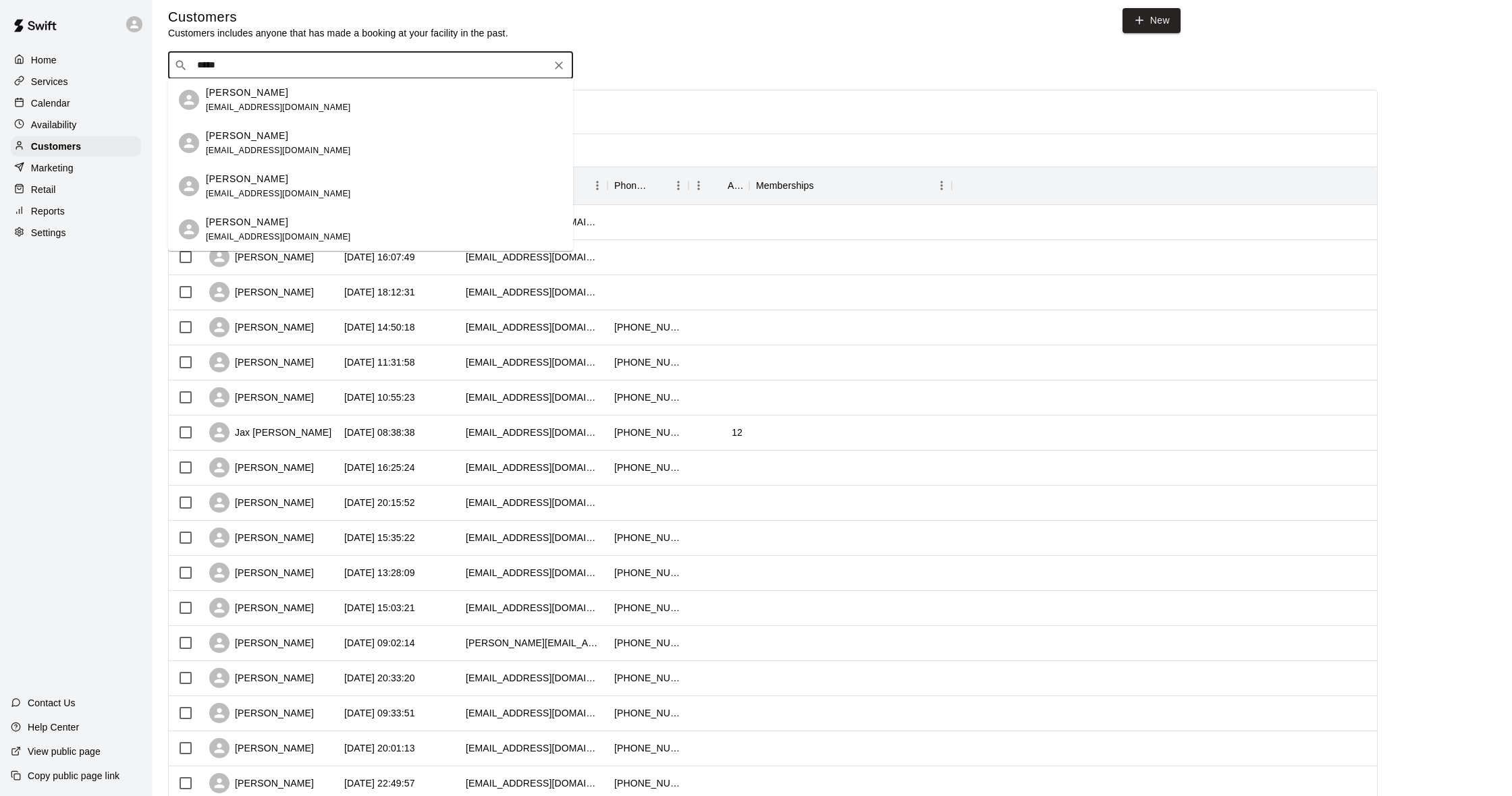
scroll to position [8, 0]
type input "***"
click at [311, 110] on div "[PERSON_NAME] [EMAIL_ADDRESS][DOMAIN_NAME]" at bounding box center [383, 99] width 356 height 29
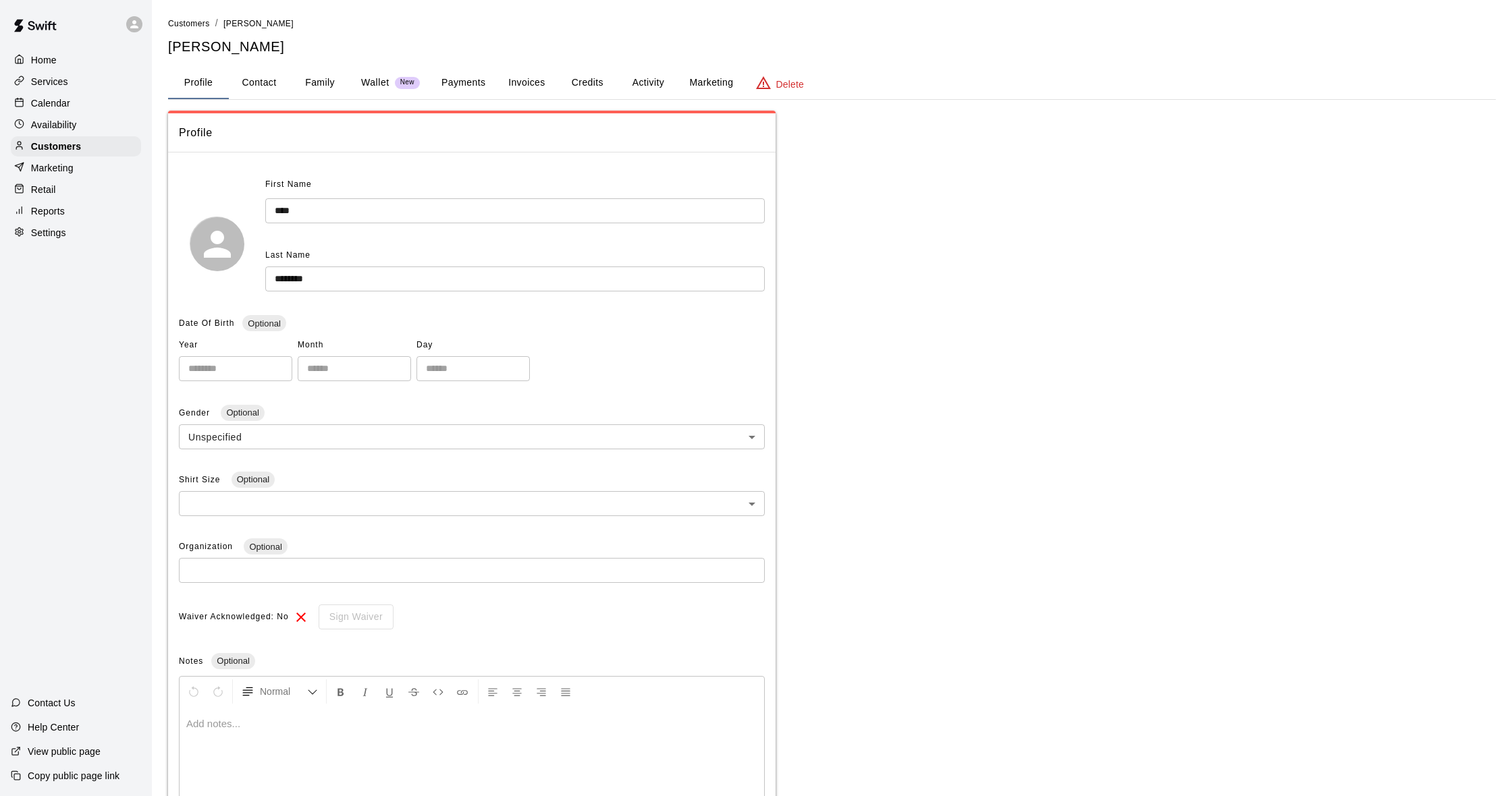
click at [670, 74] on button "Activity" at bounding box center [648, 83] width 60 height 32
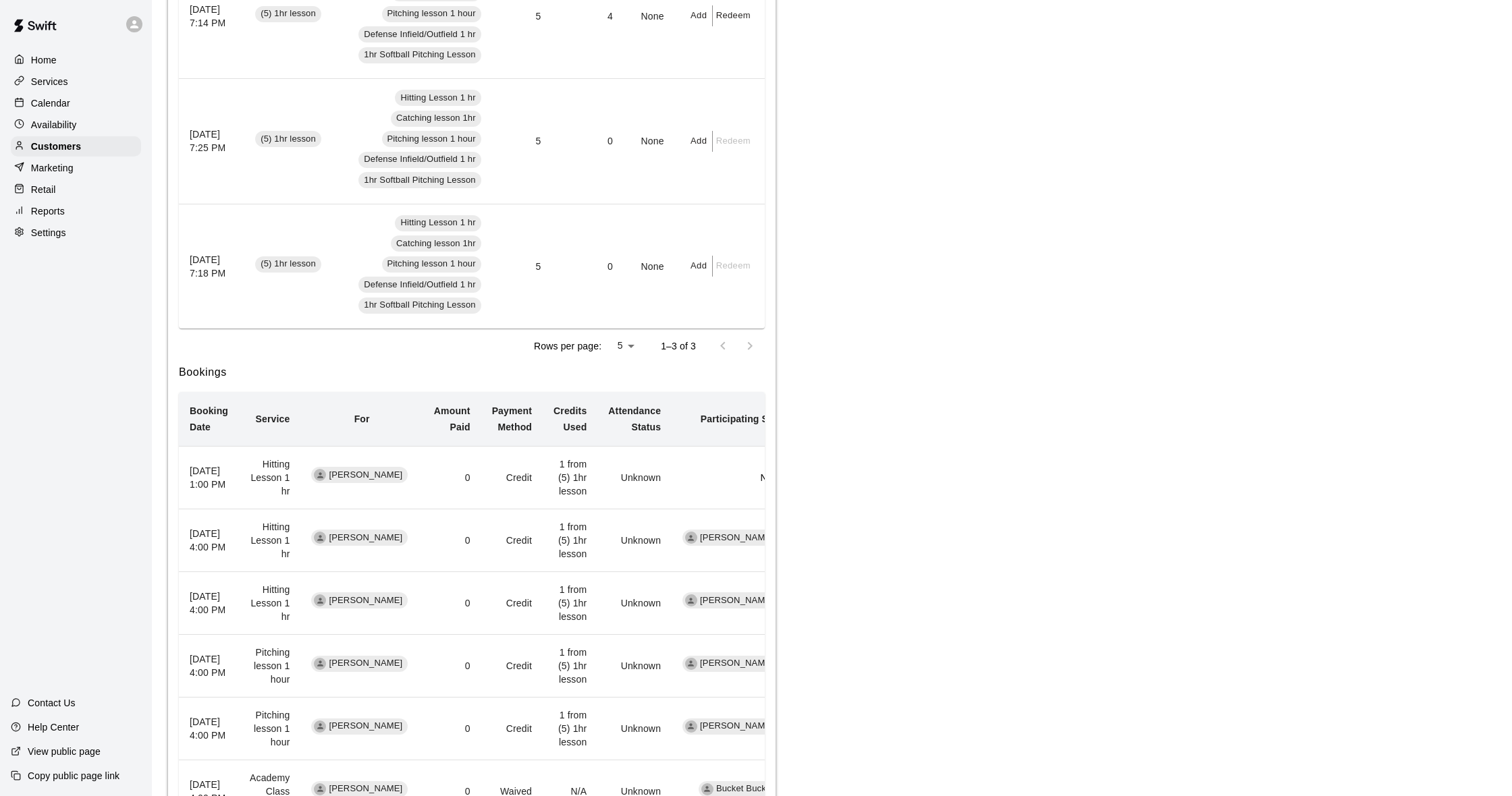
scroll to position [389, 0]
click at [89, 109] on div "Calendar" at bounding box center [76, 103] width 130 height 20
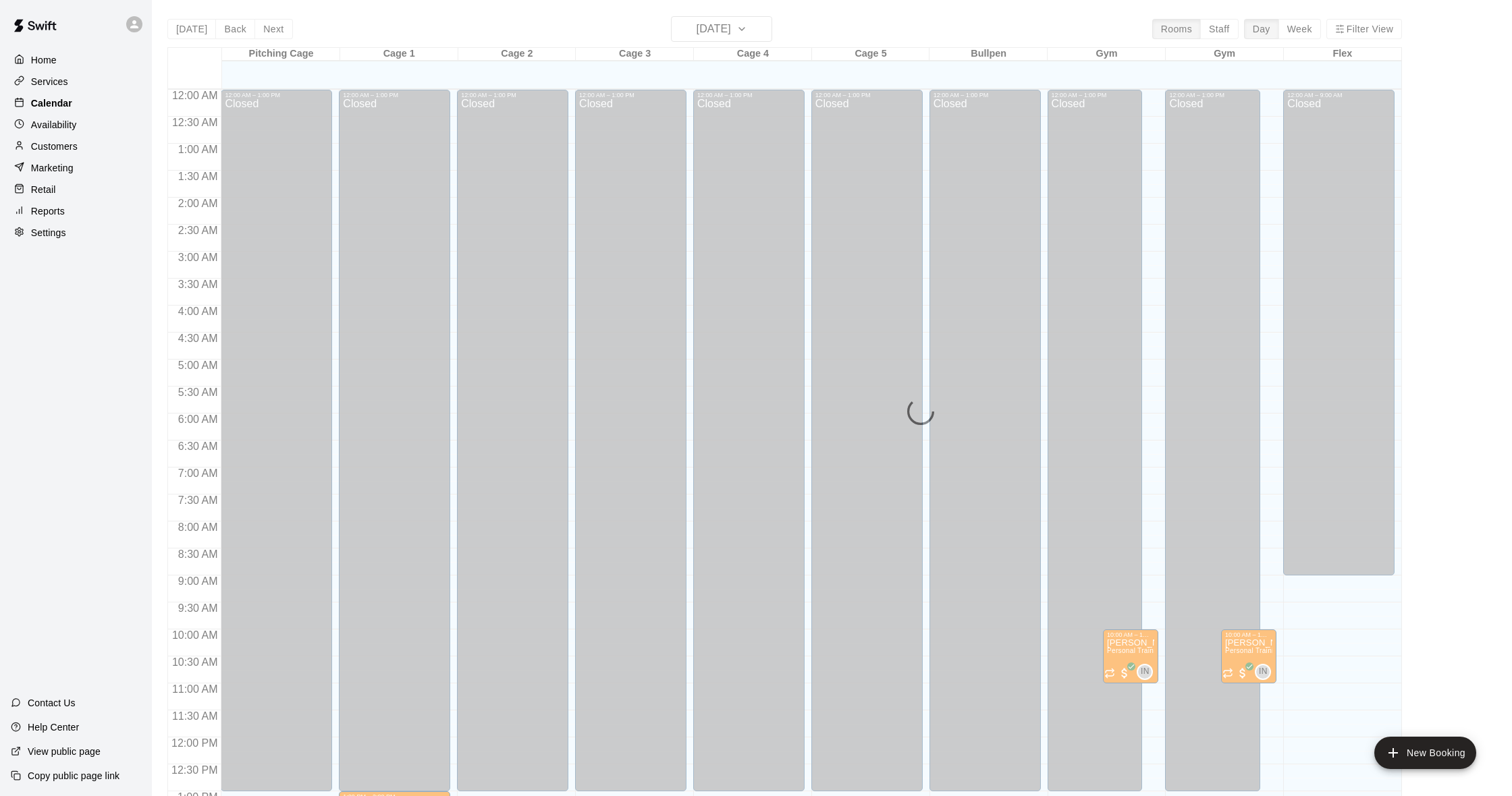
scroll to position [533, 0]
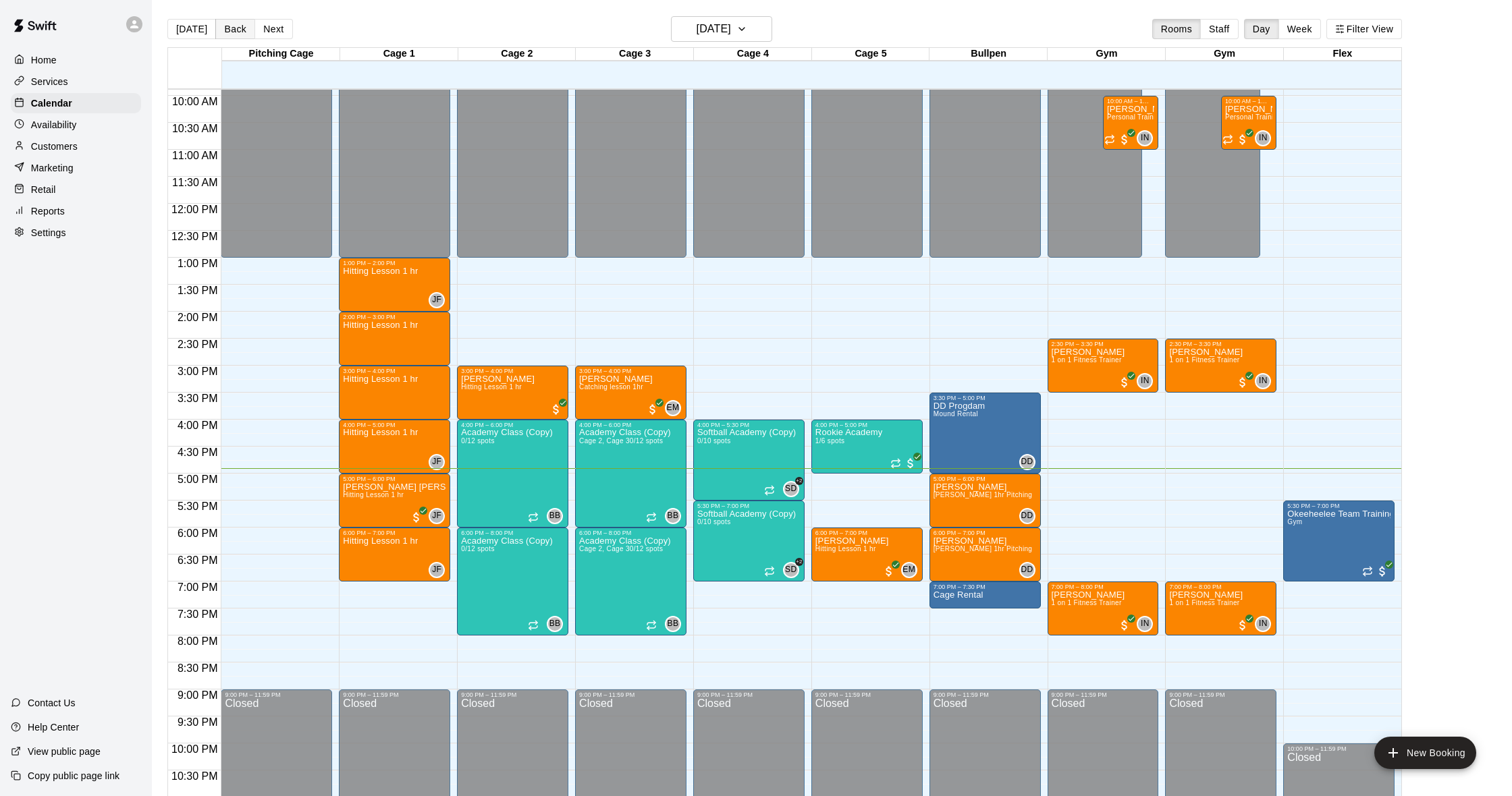
click at [226, 25] on button "Back" at bounding box center [235, 28] width 40 height 20
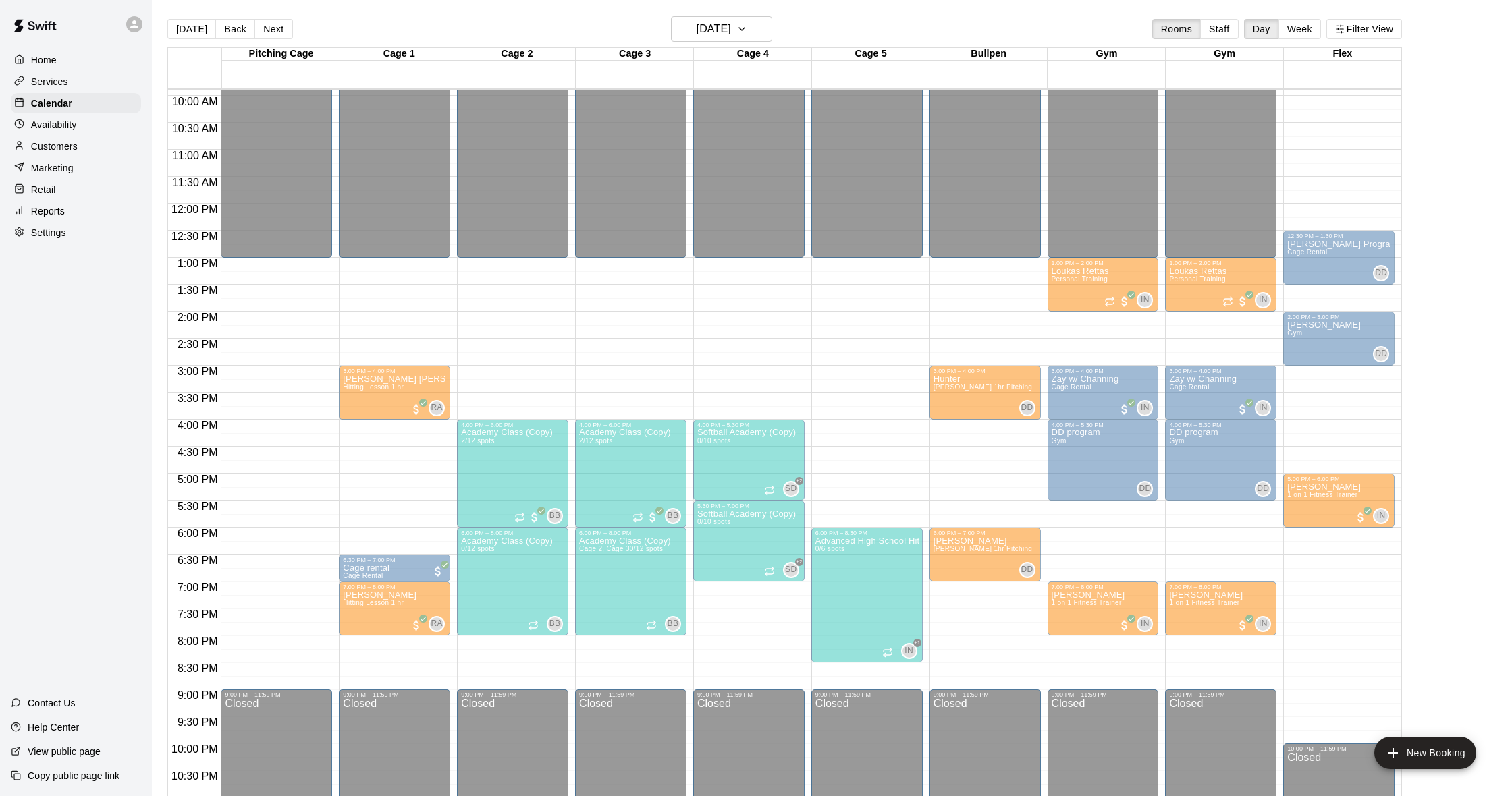
click at [381, 445] on span "Hitting lesson 45 min" at bounding box center [376, 441] width 67 height 8
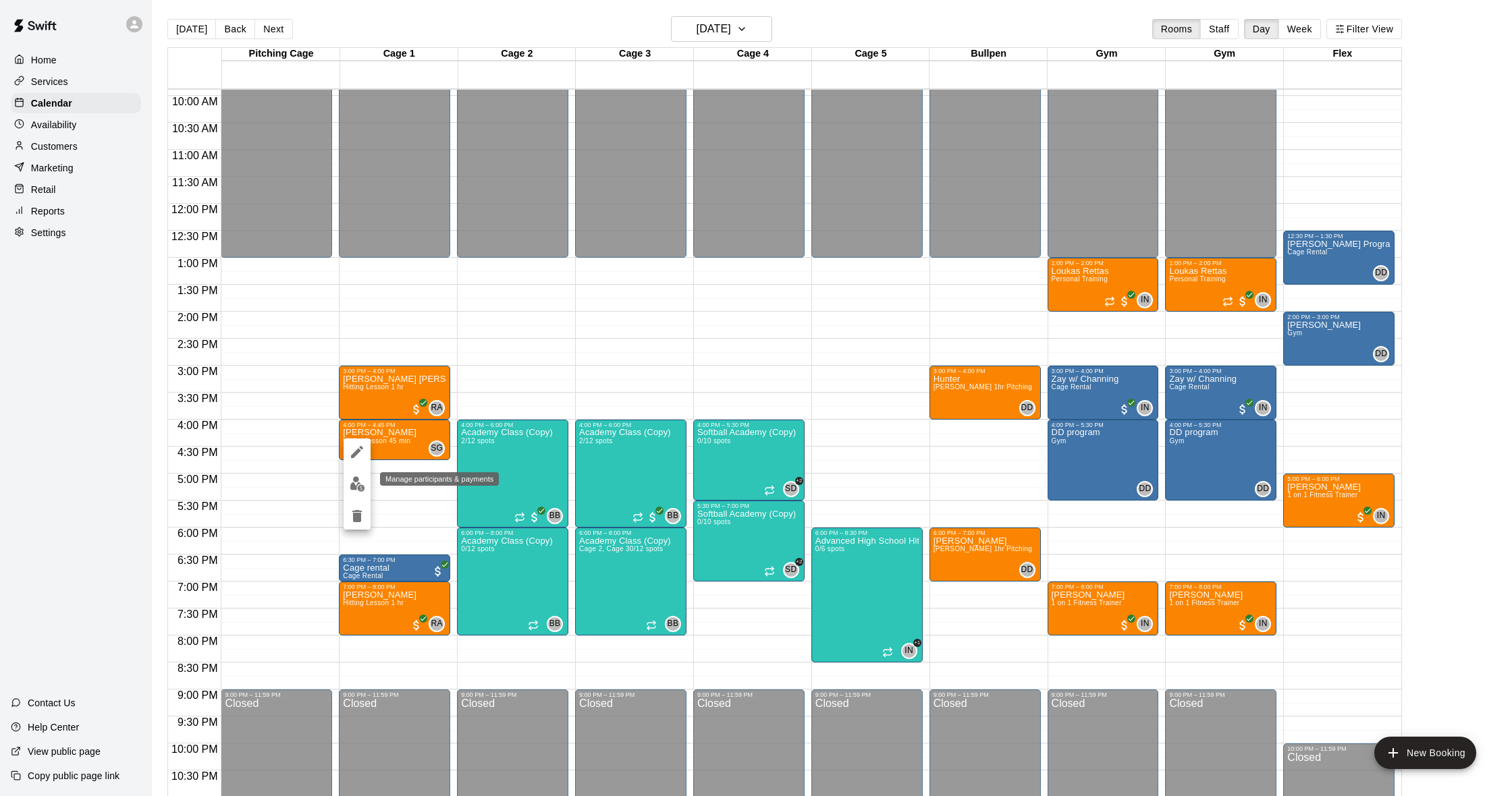
click at [362, 477] on img "edit" at bounding box center [357, 484] width 15 height 15
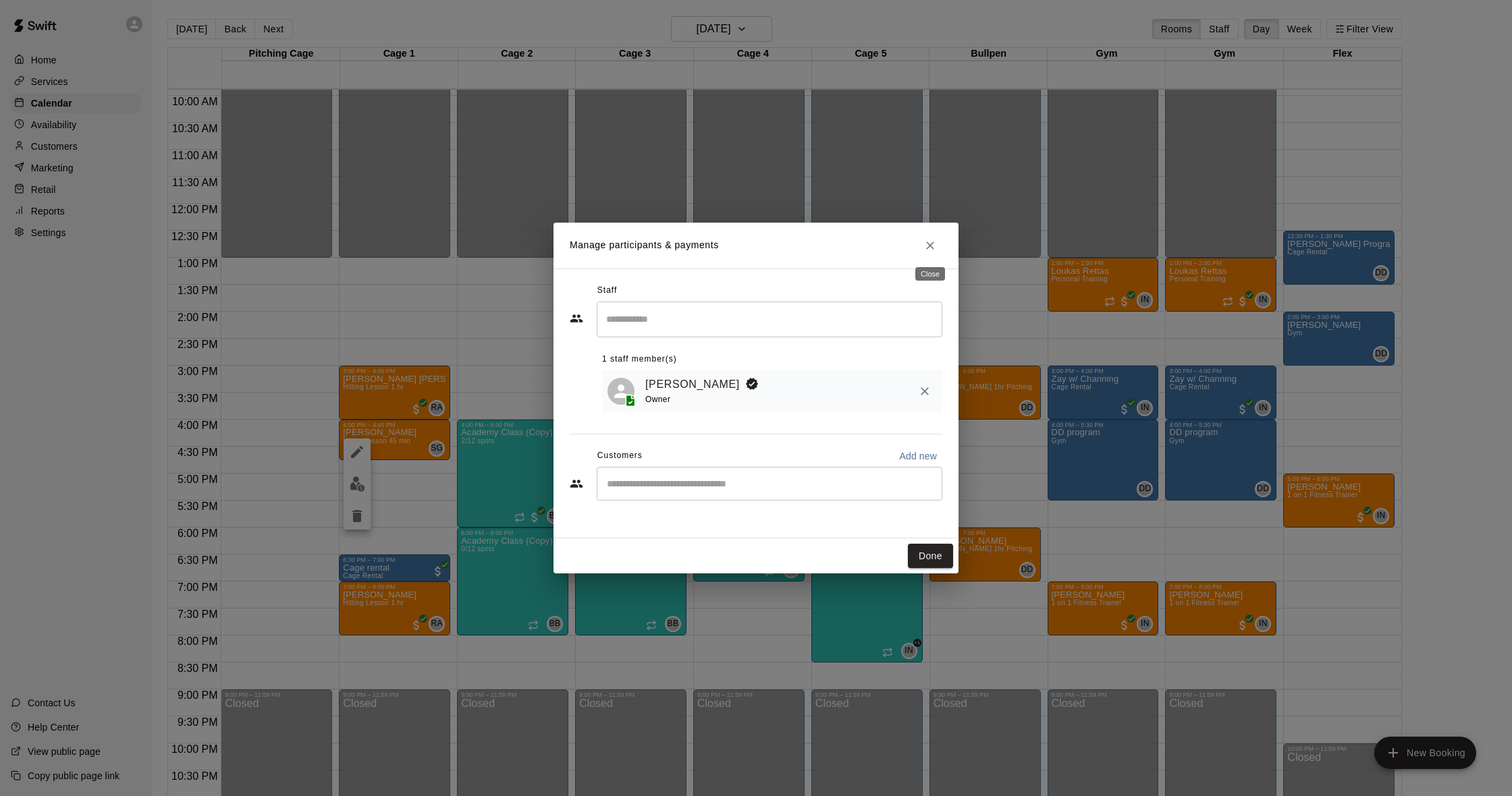
click at [930, 252] on button "Close" at bounding box center [930, 246] width 25 height 25
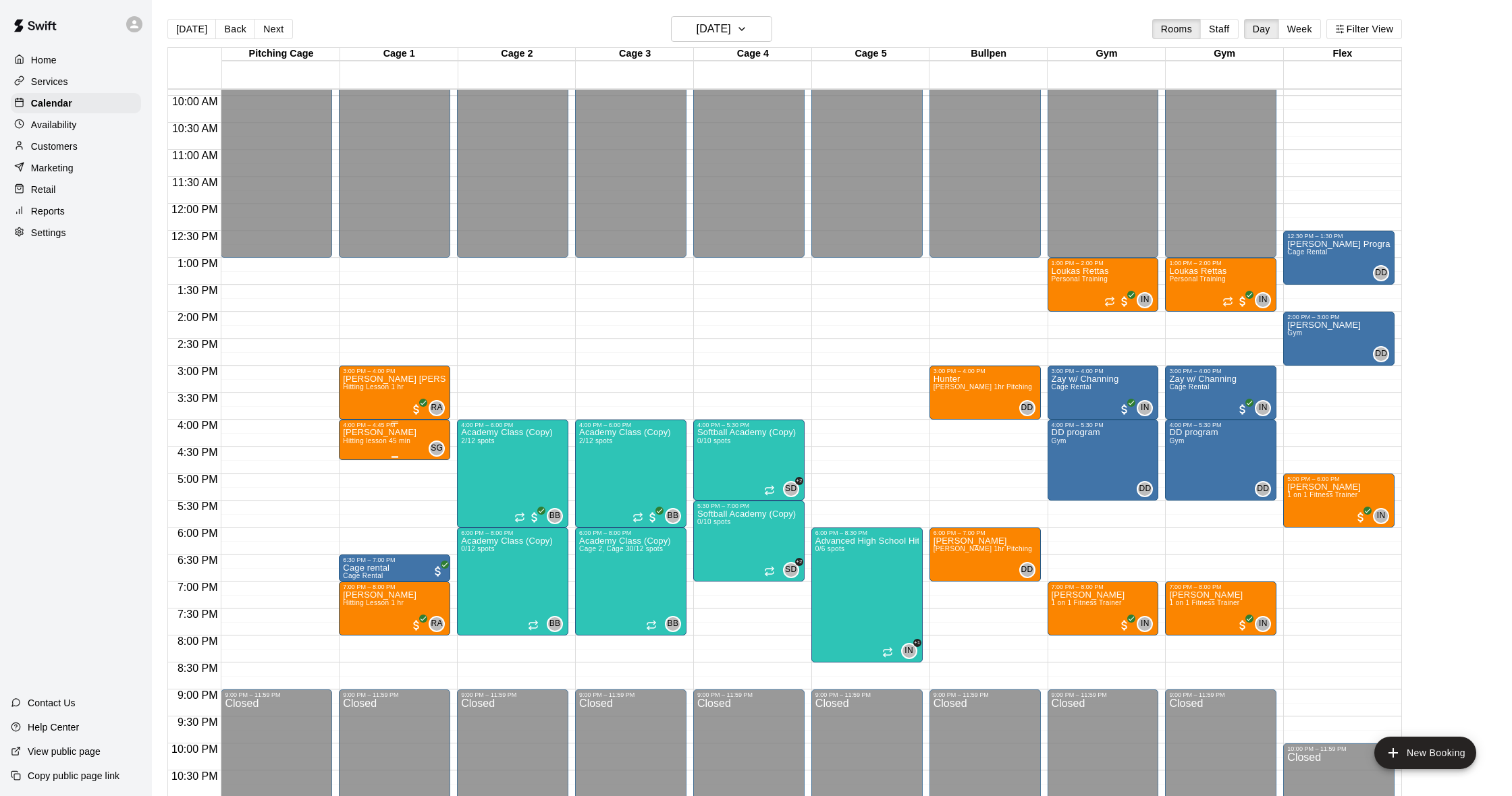
click at [368, 432] on p "[PERSON_NAME]" at bounding box center [380, 432] width 74 height 0
click at [543, 351] on div at bounding box center [756, 398] width 1512 height 796
click at [56, 144] on p "Customers" at bounding box center [54, 146] width 46 height 13
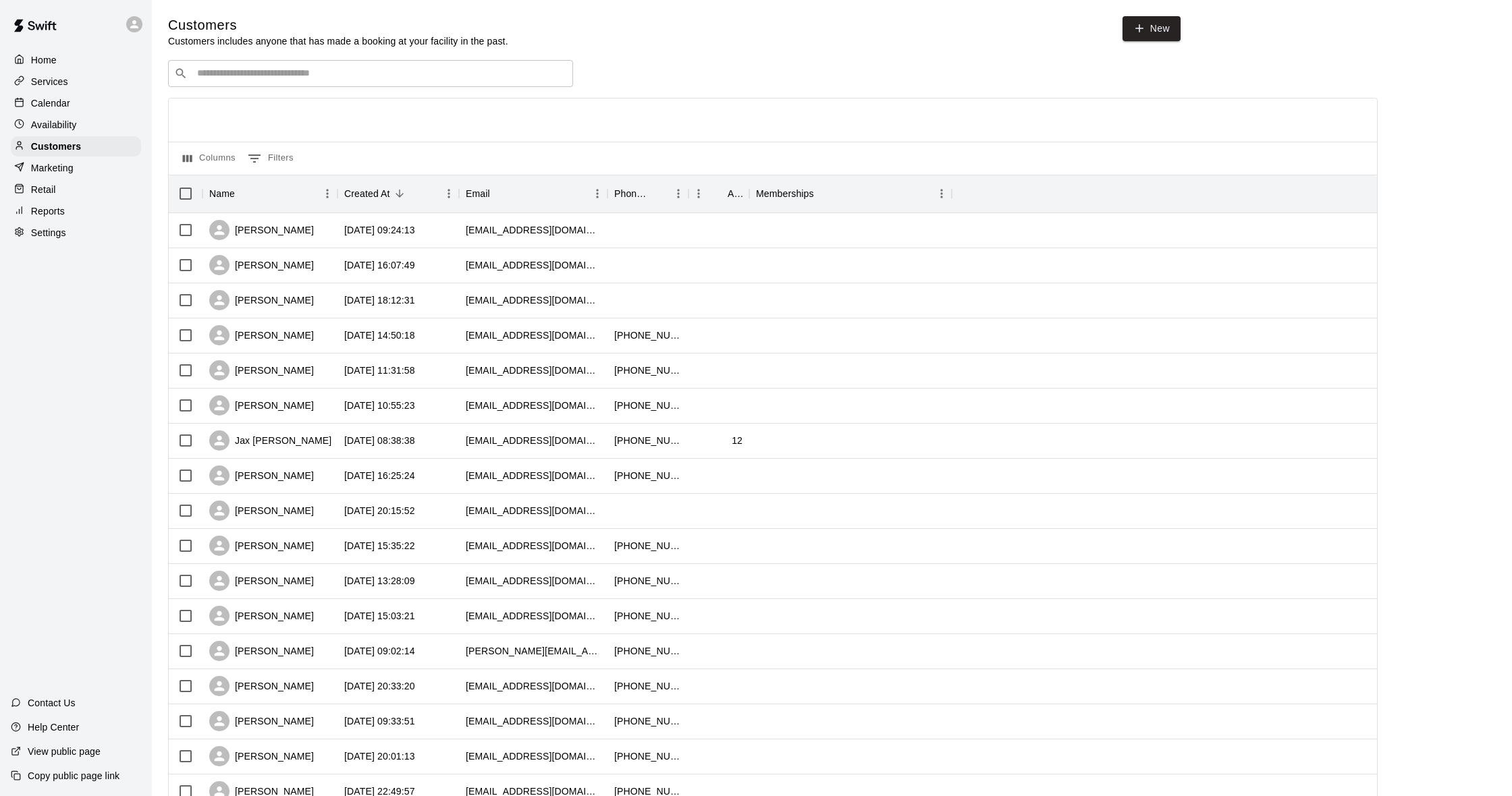
click at [301, 70] on input "Search customers by name or email" at bounding box center [380, 74] width 374 height 13
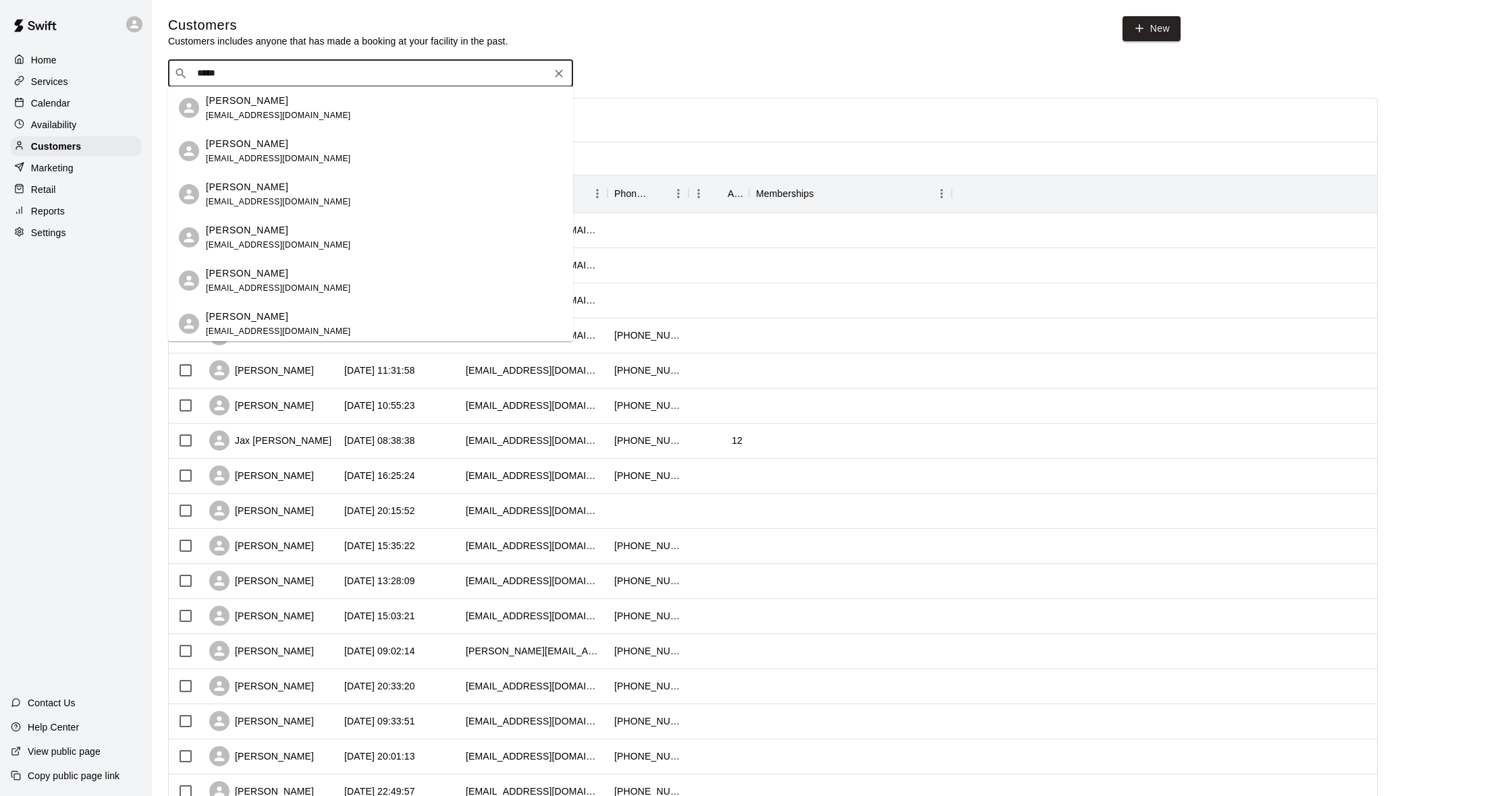
type input "******"
click at [291, 188] on div "[PERSON_NAME]" at bounding box center [279, 187] width 145 height 14
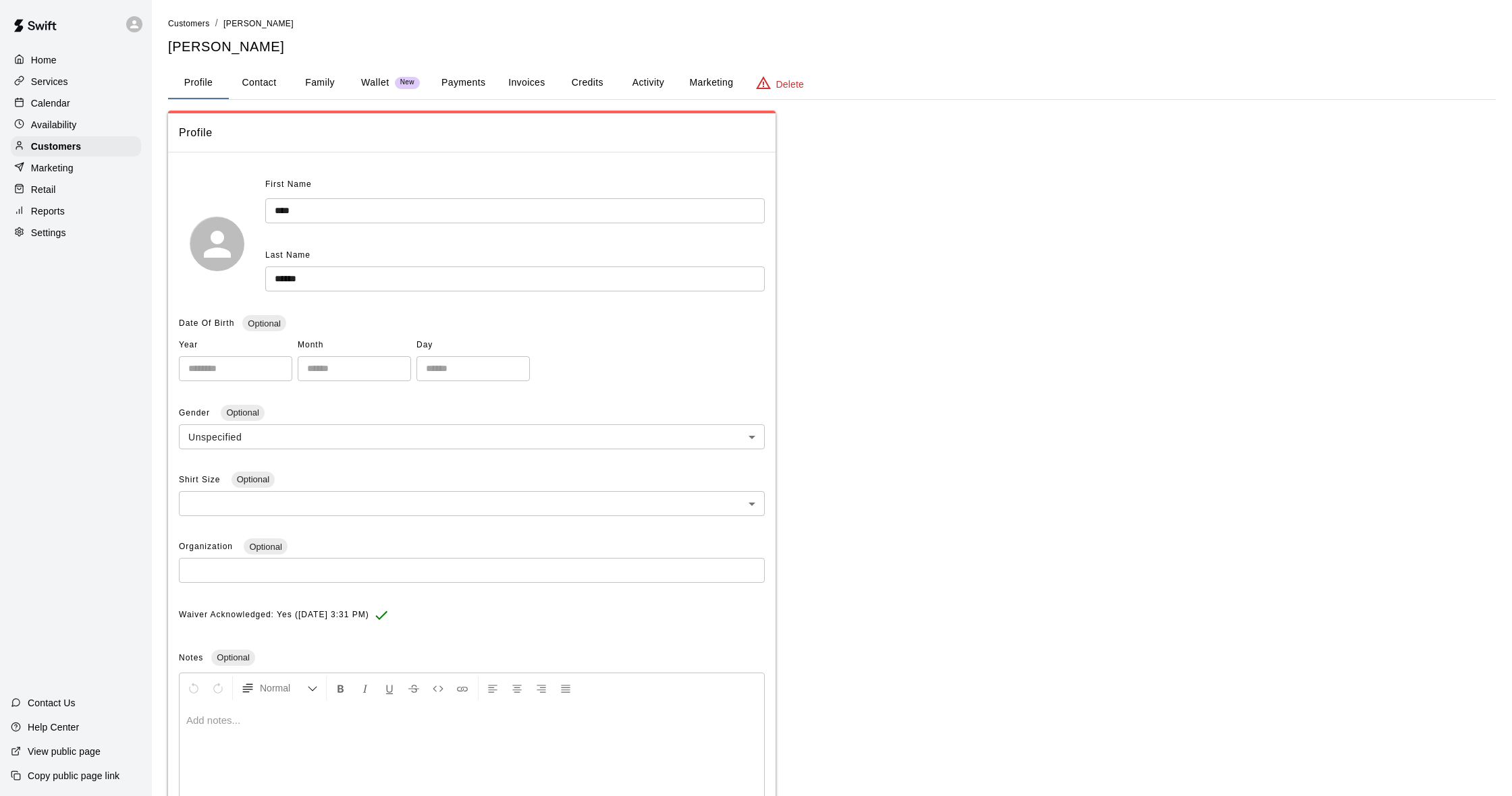
click at [651, 65] on div "**********" at bounding box center [832, 444] width 1328 height 855
click at [654, 87] on button "Activity" at bounding box center [648, 83] width 60 height 32
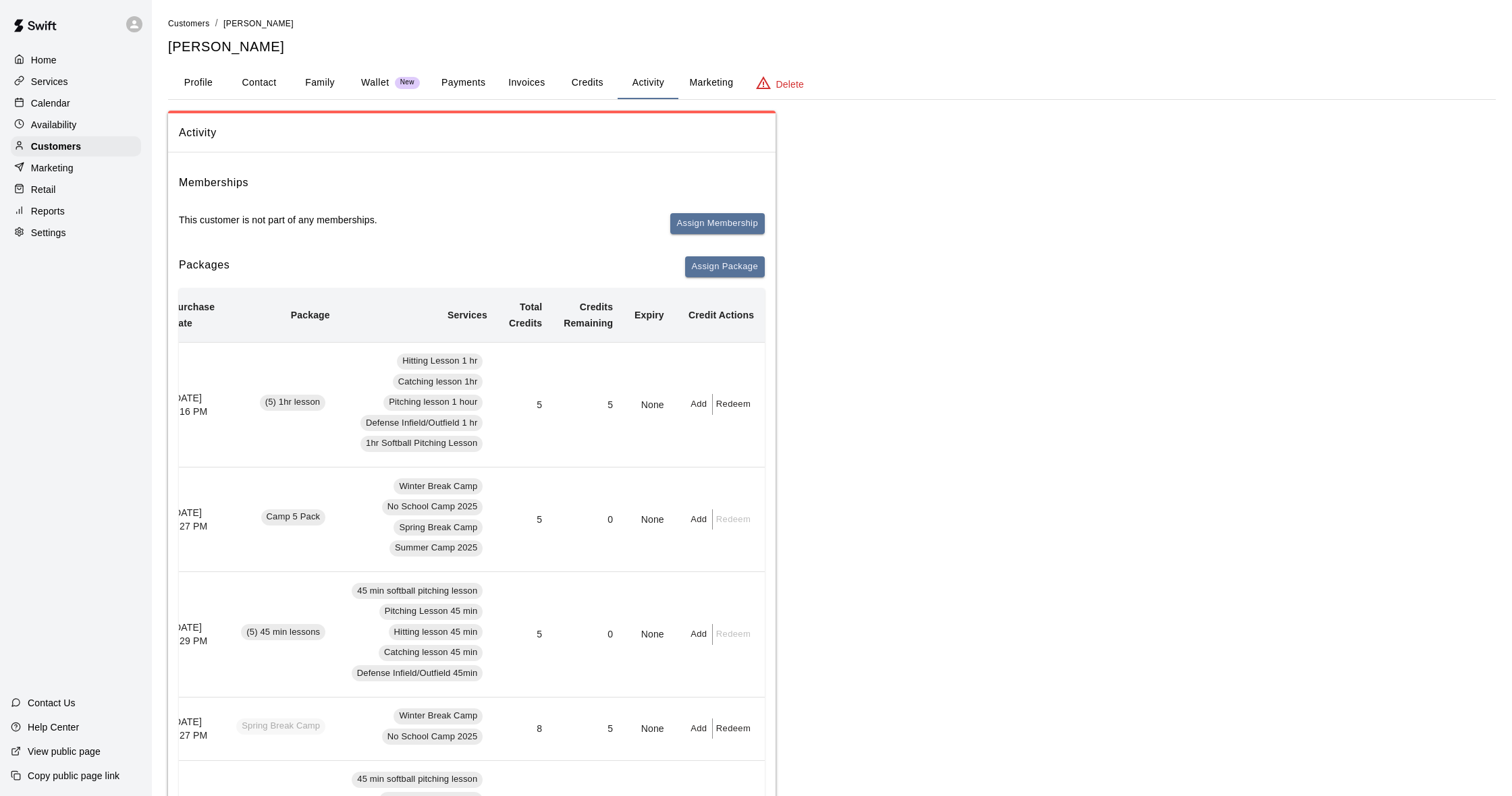
scroll to position [0, 19]
click at [739, 401] on button "Redeem" at bounding box center [734, 404] width 42 height 21
click at [734, 456] on input "text" at bounding box center [747, 456] width 48 height 25
type input "*"
click at [766, 492] on button "Redeem" at bounding box center [780, 491] width 113 height 25
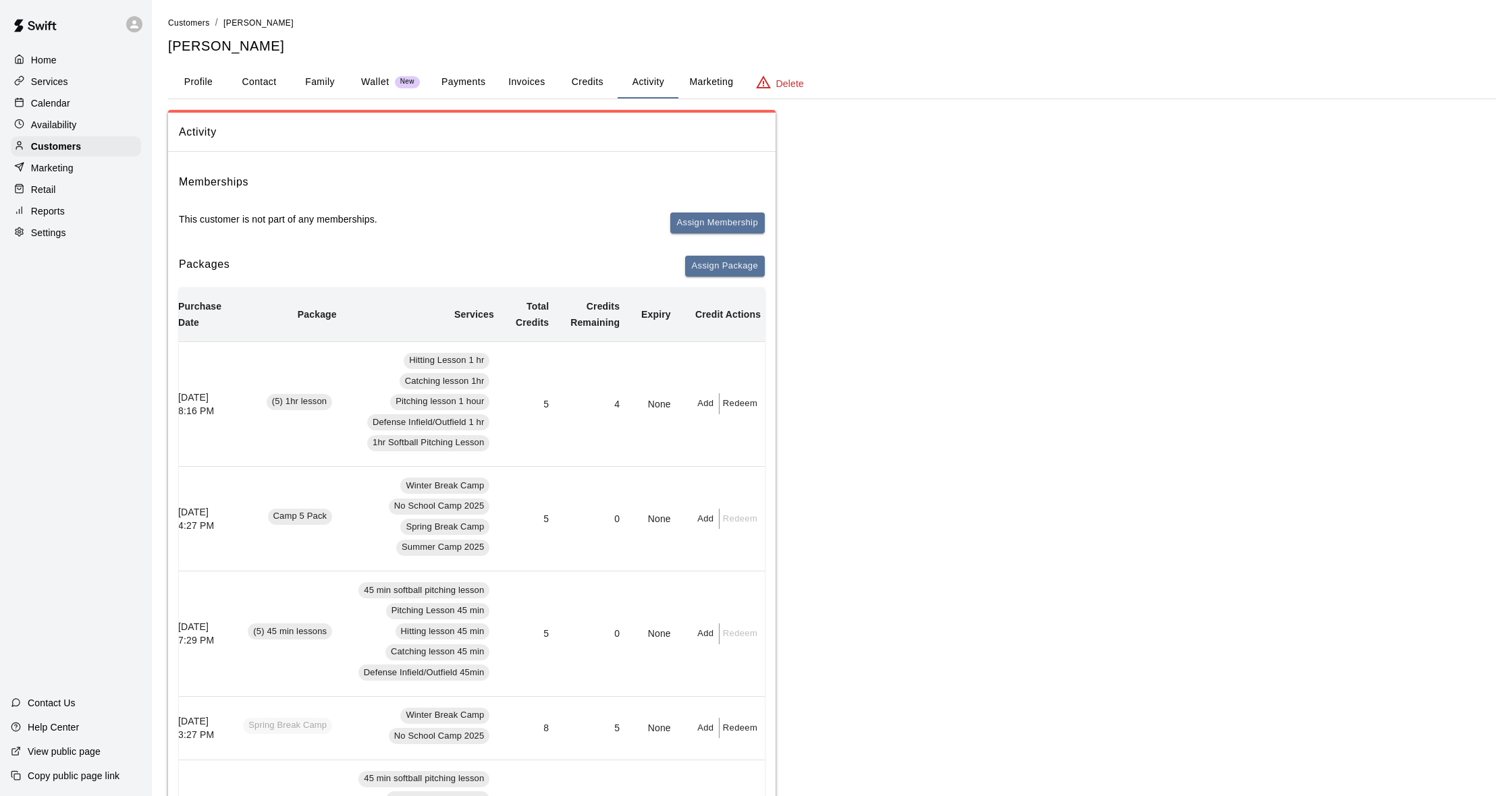
scroll to position [12, 0]
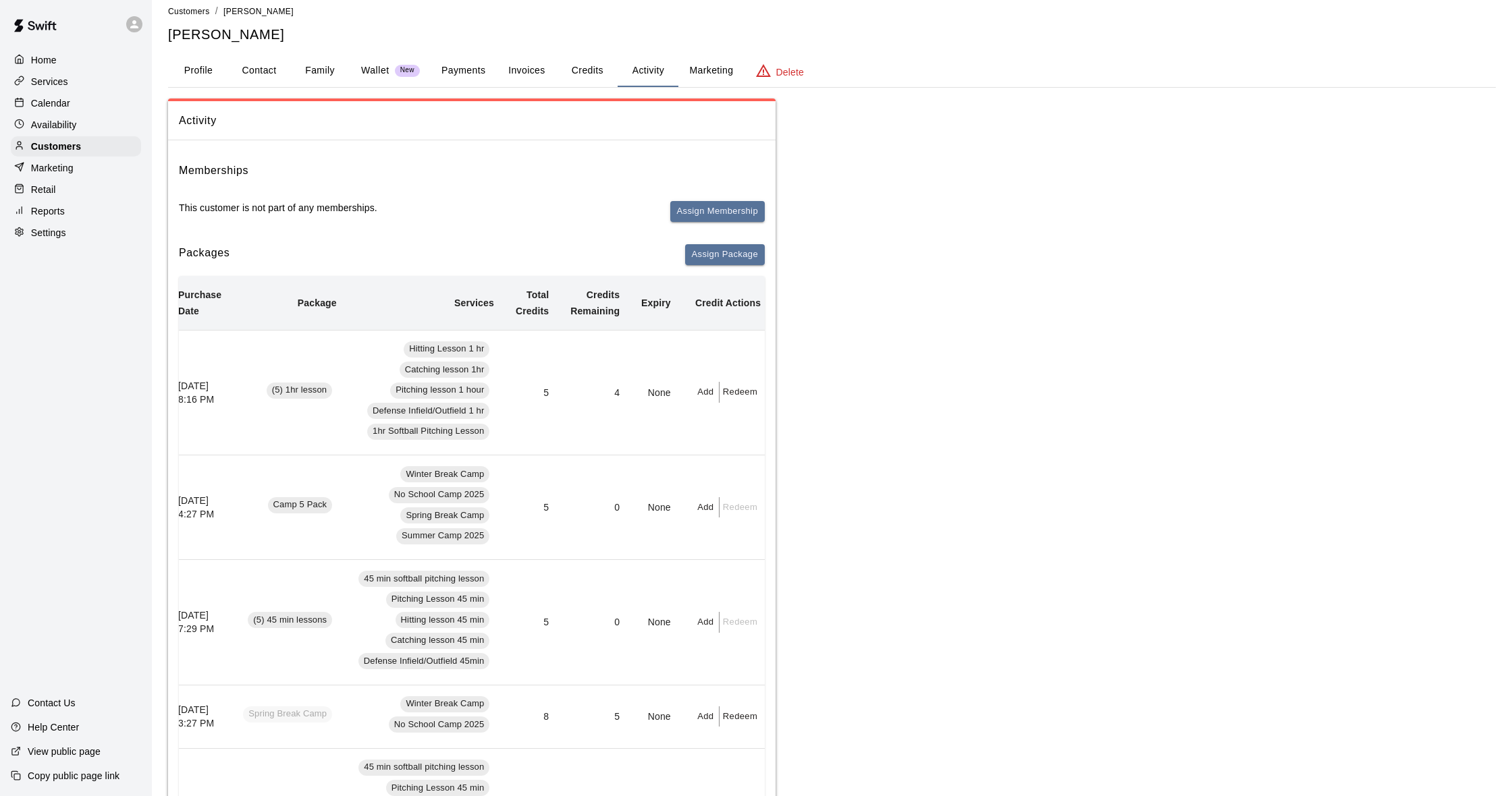
click at [477, 75] on button "Payments" at bounding box center [463, 71] width 65 height 32
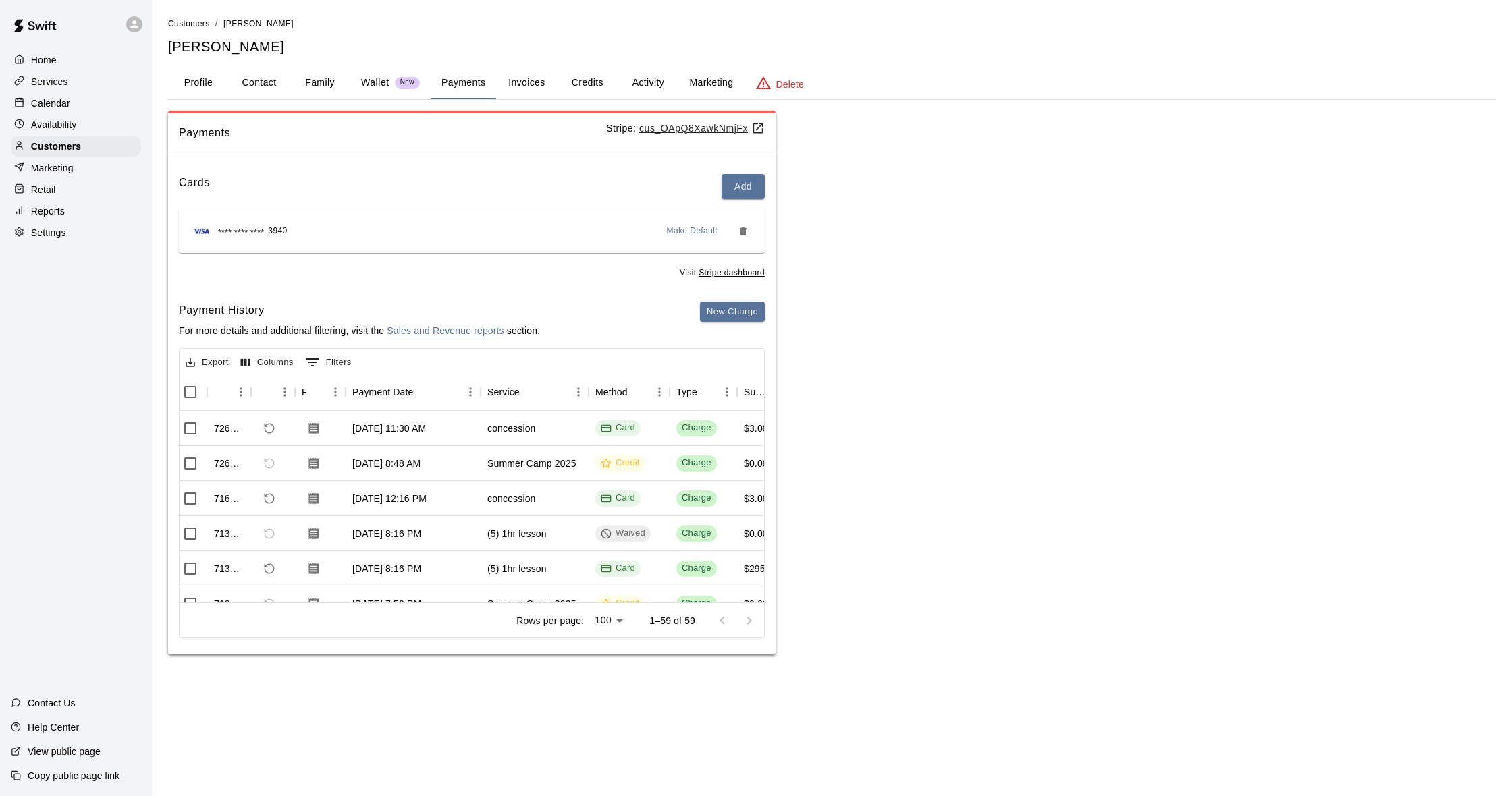
scroll to position [0, 20]
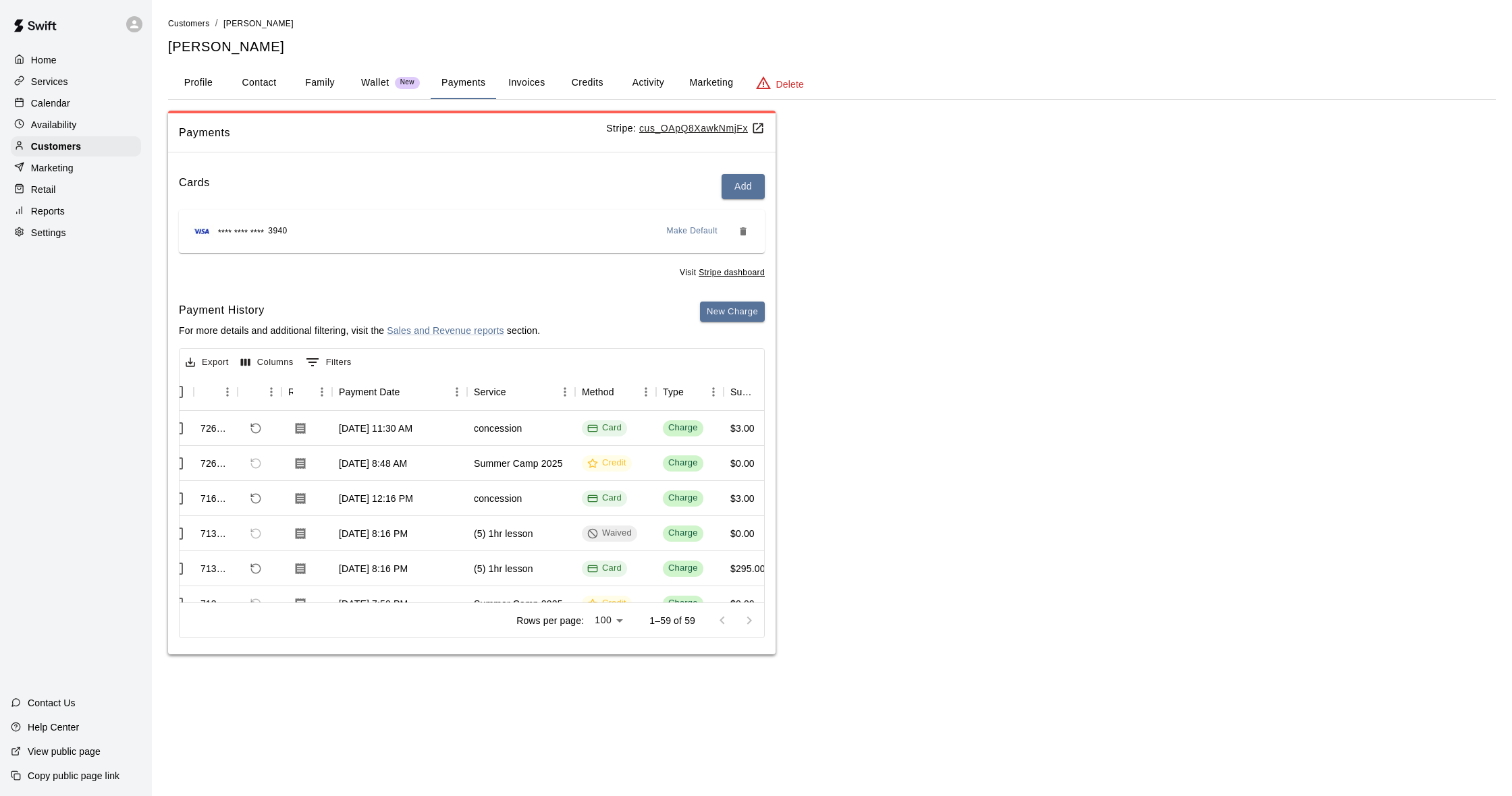
click at [51, 103] on p "Calendar" at bounding box center [50, 103] width 39 height 13
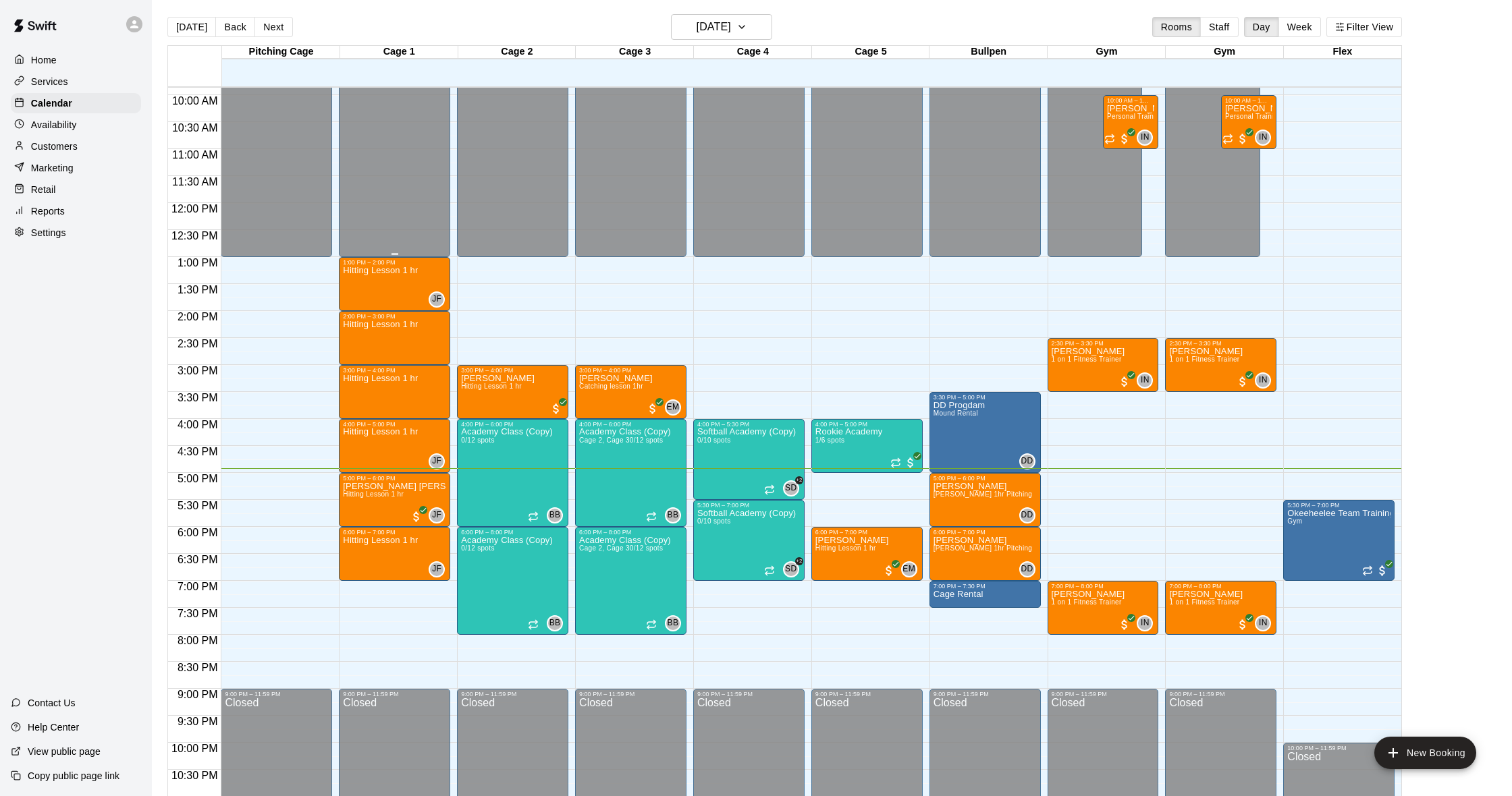
scroll to position [1, 0]
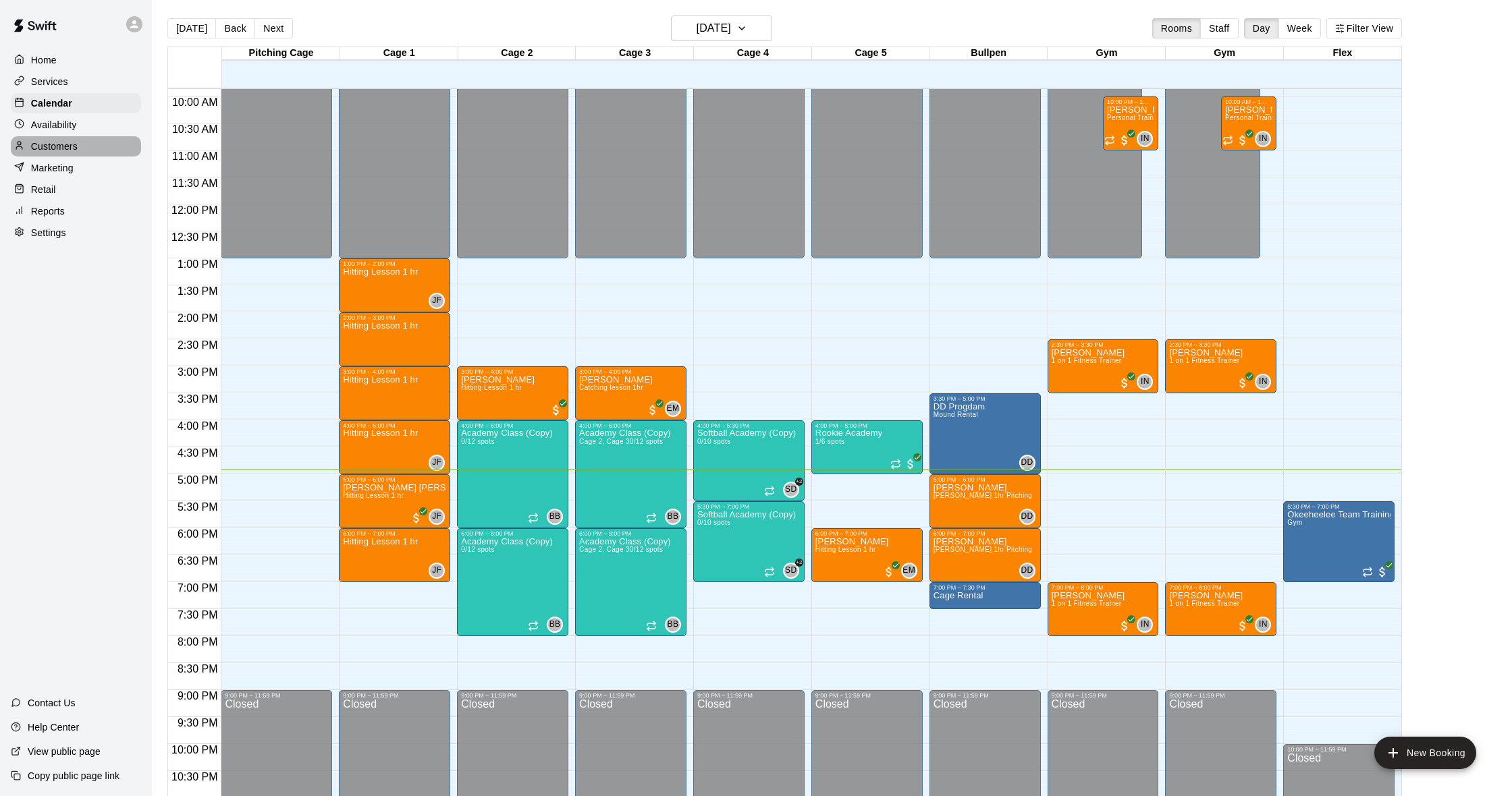
click at [81, 141] on div "Customers" at bounding box center [76, 145] width 130 height 20
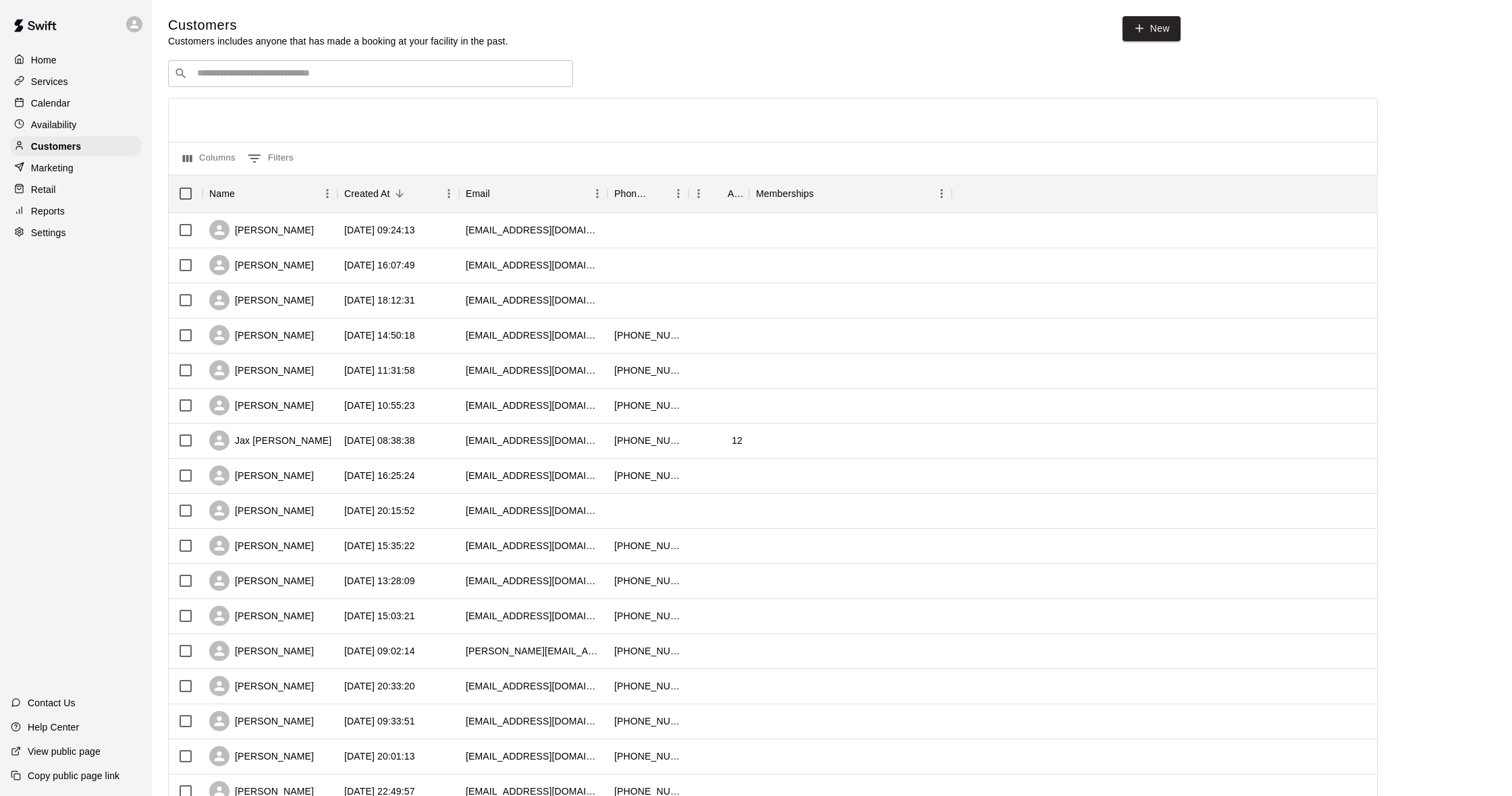
click at [337, 76] on input "Search customers by name or email" at bounding box center [380, 74] width 374 height 13
type input "******"
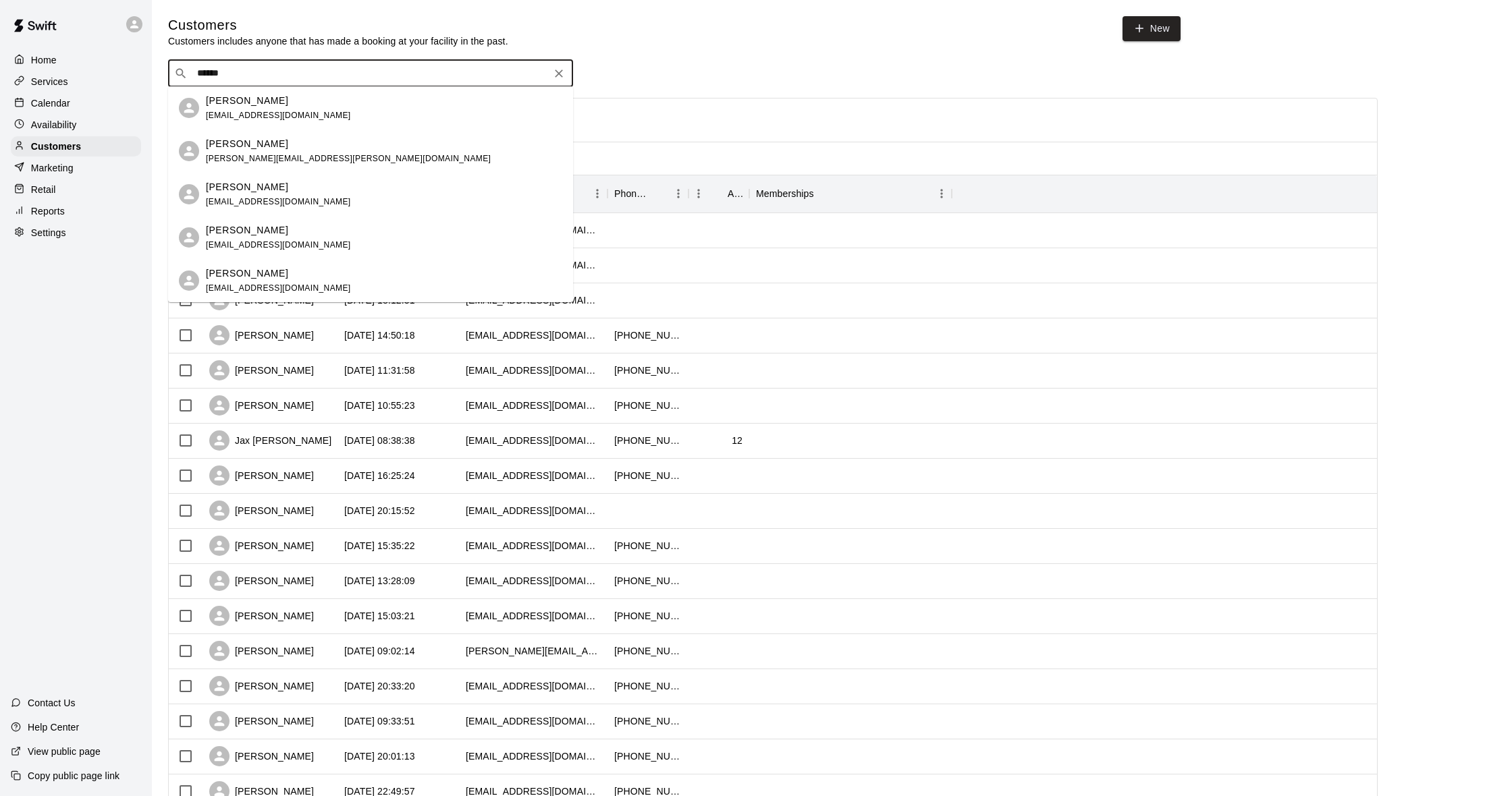
click at [317, 200] on span "[EMAIL_ADDRESS][DOMAIN_NAME]" at bounding box center [279, 202] width 145 height 9
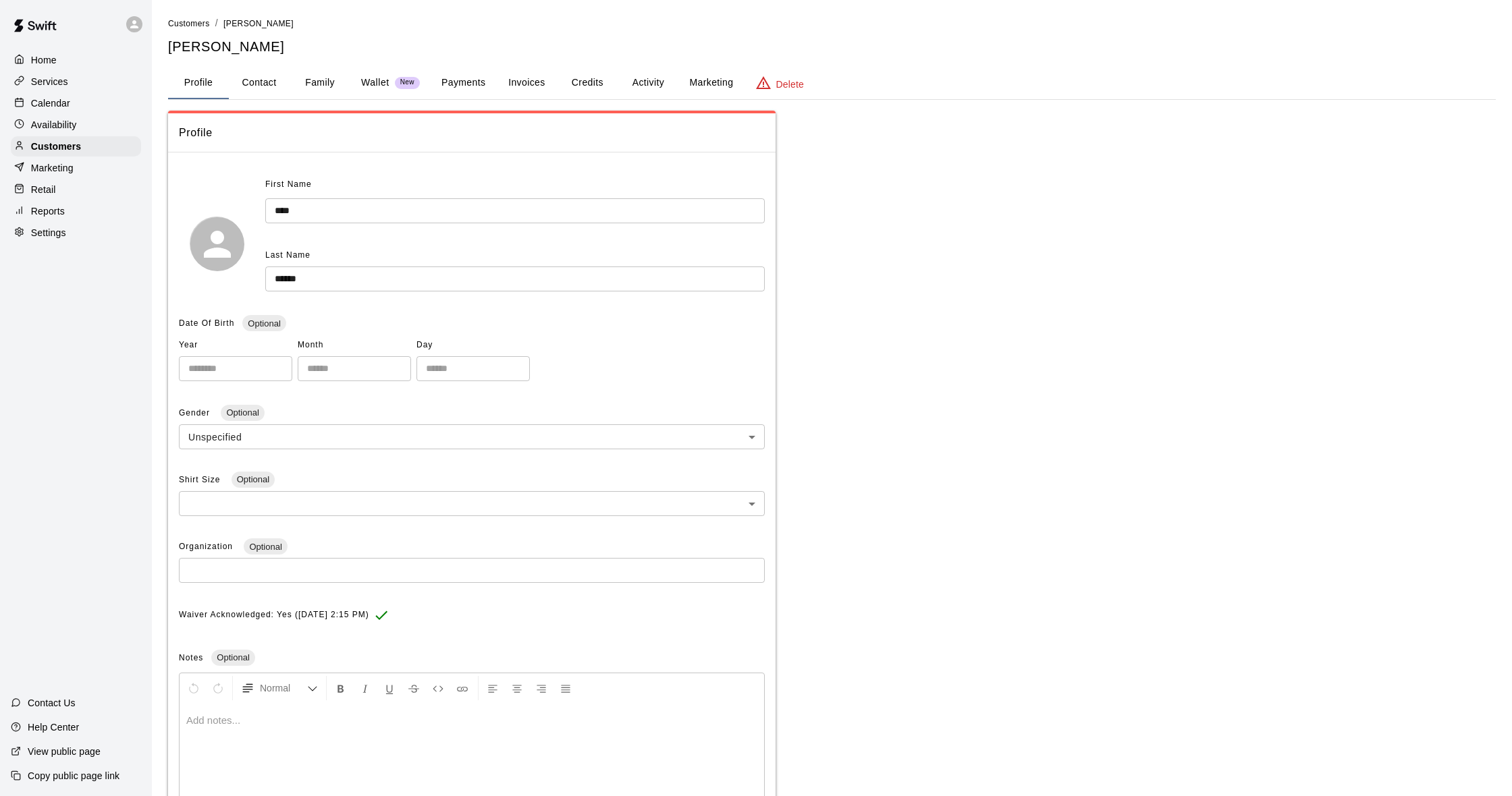
click at [644, 79] on button "Activity" at bounding box center [648, 83] width 60 height 32
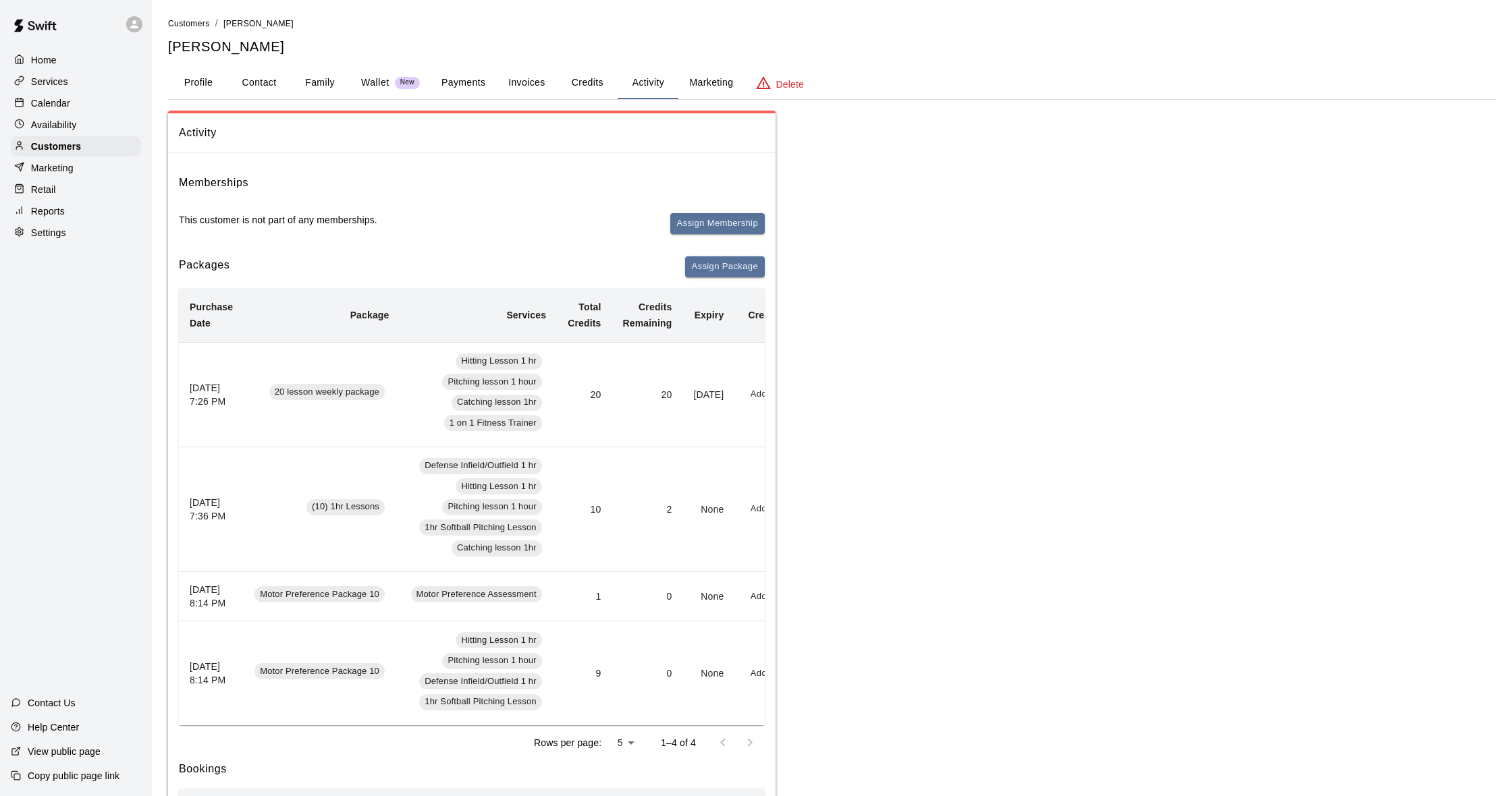
click at [449, 76] on button "Payments" at bounding box center [463, 83] width 65 height 32
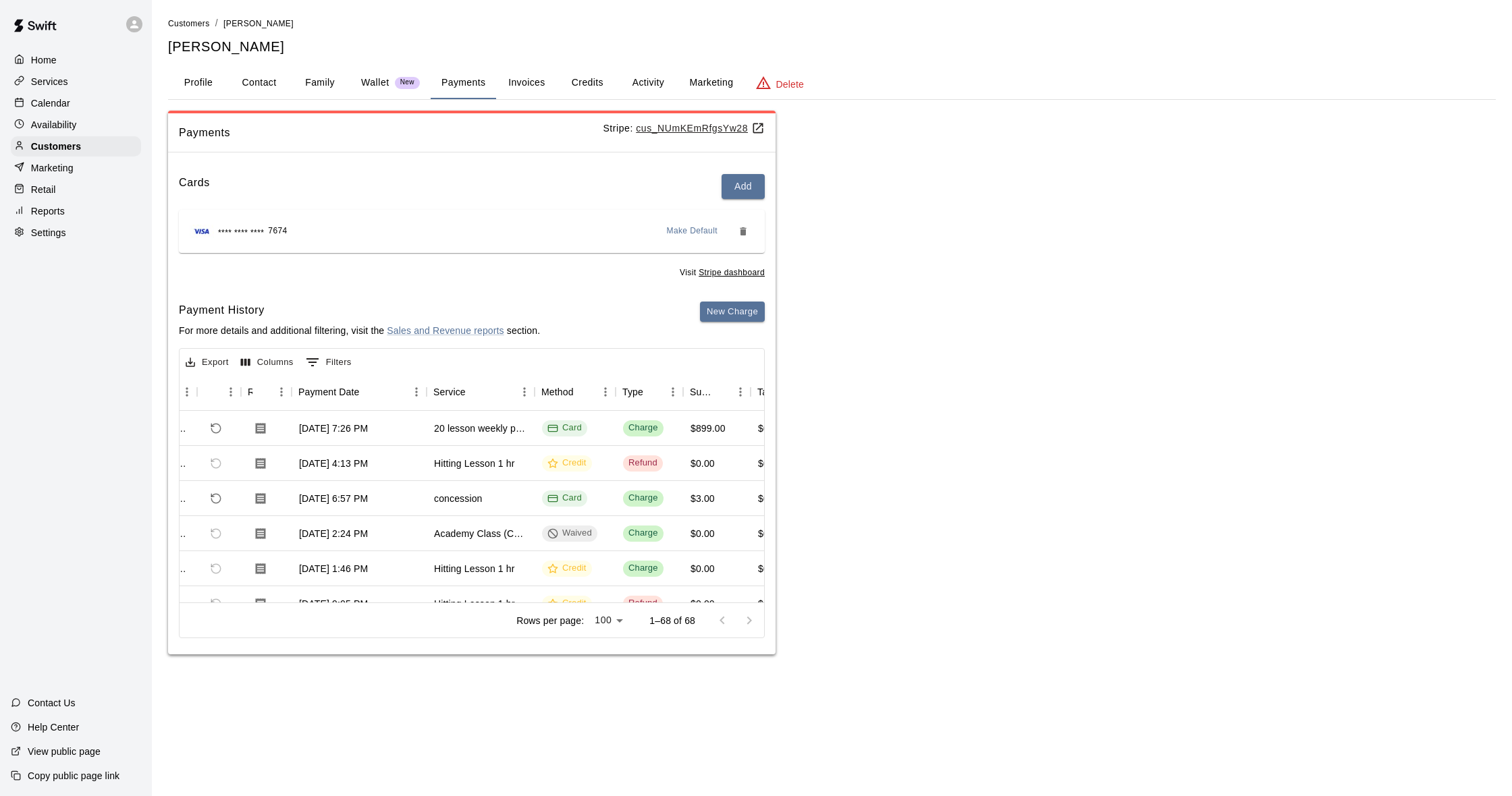
scroll to position [0, 60]
click at [76, 103] on div "Calendar" at bounding box center [76, 103] width 130 height 20
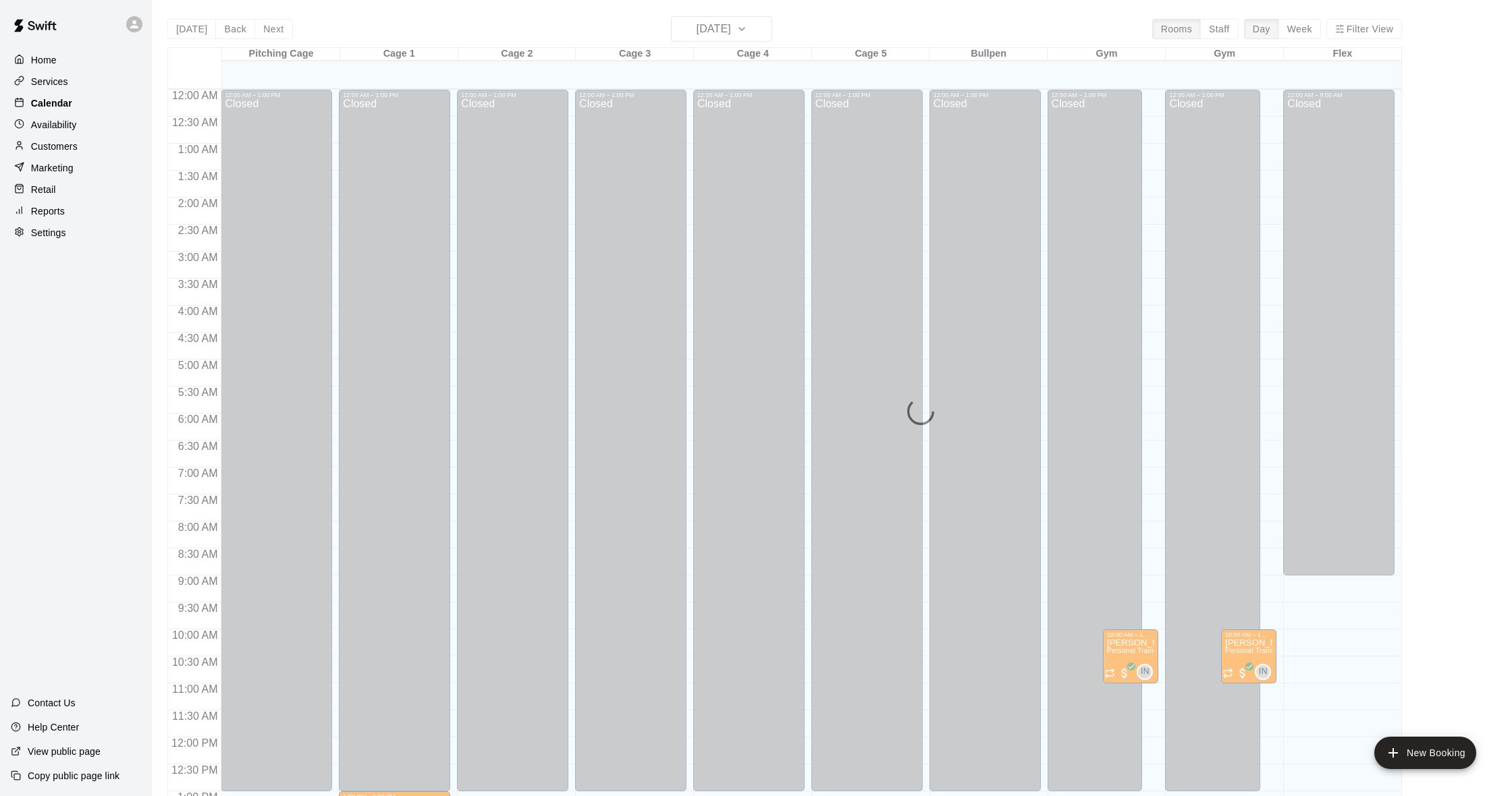
scroll to position [533, 0]
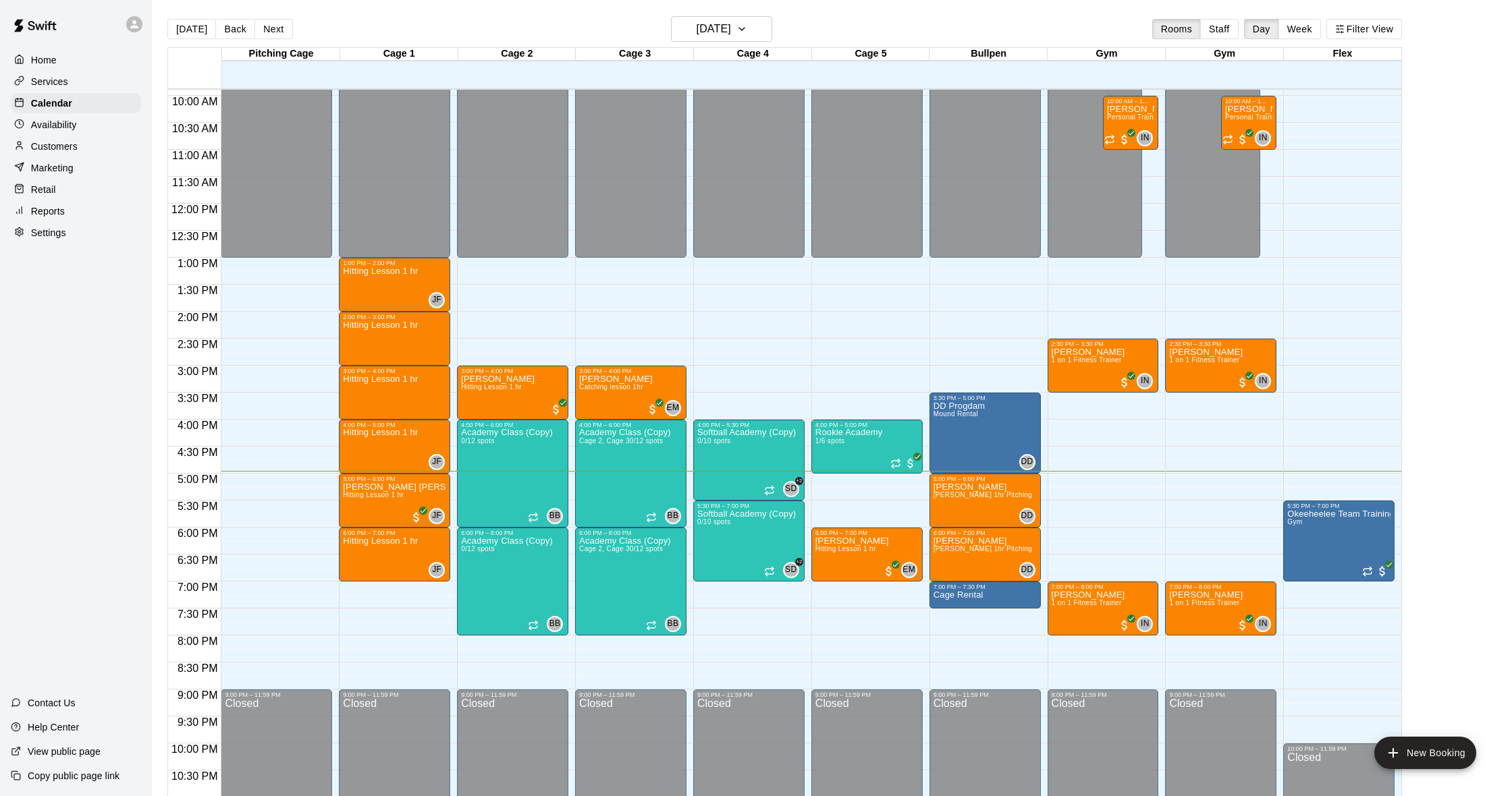
click at [108, 150] on div "Customers" at bounding box center [76, 145] width 130 height 20
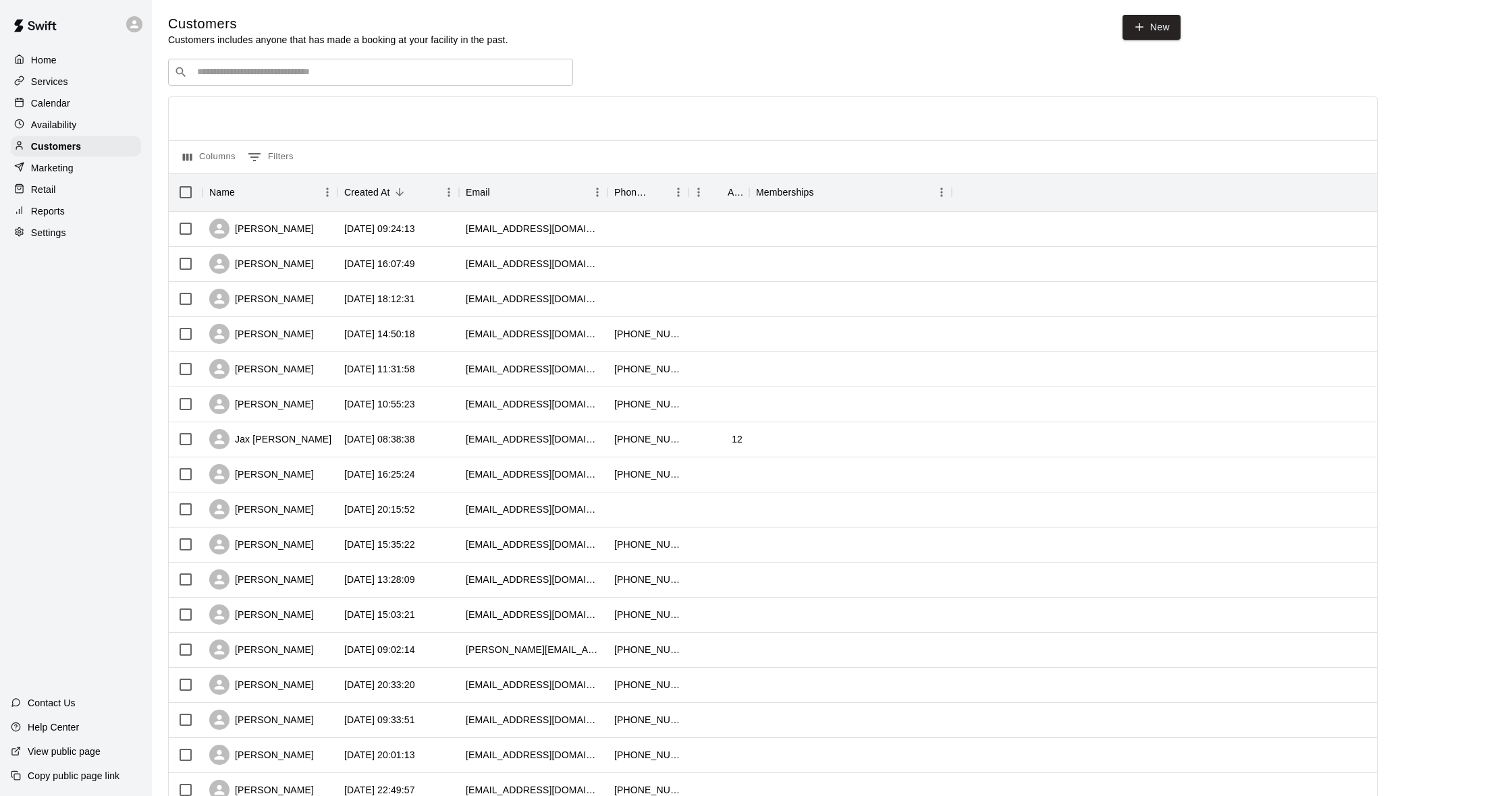
scroll to position [1, 0]
click at [71, 103] on div "Calendar" at bounding box center [76, 103] width 130 height 20
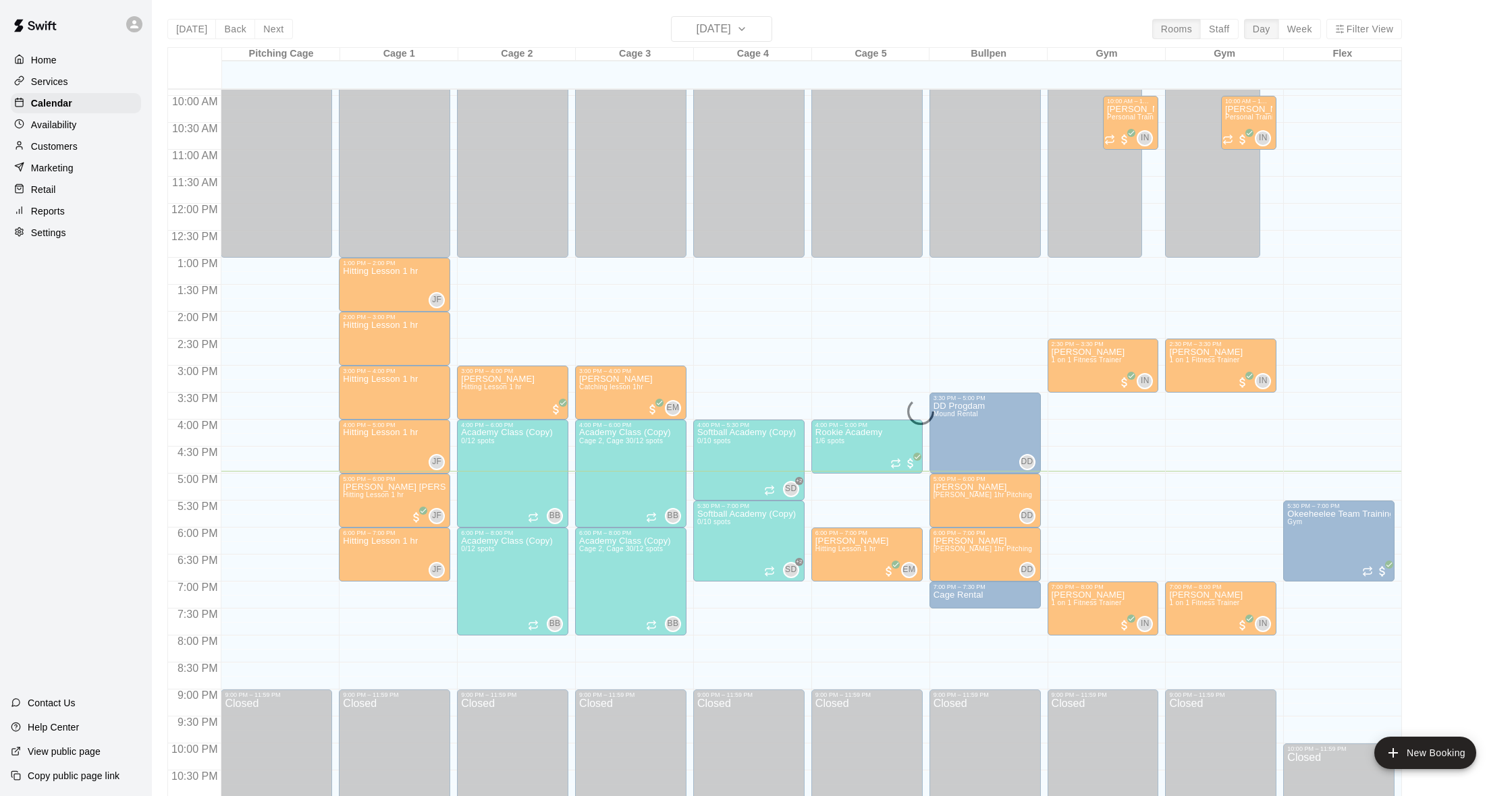
scroll to position [2, 0]
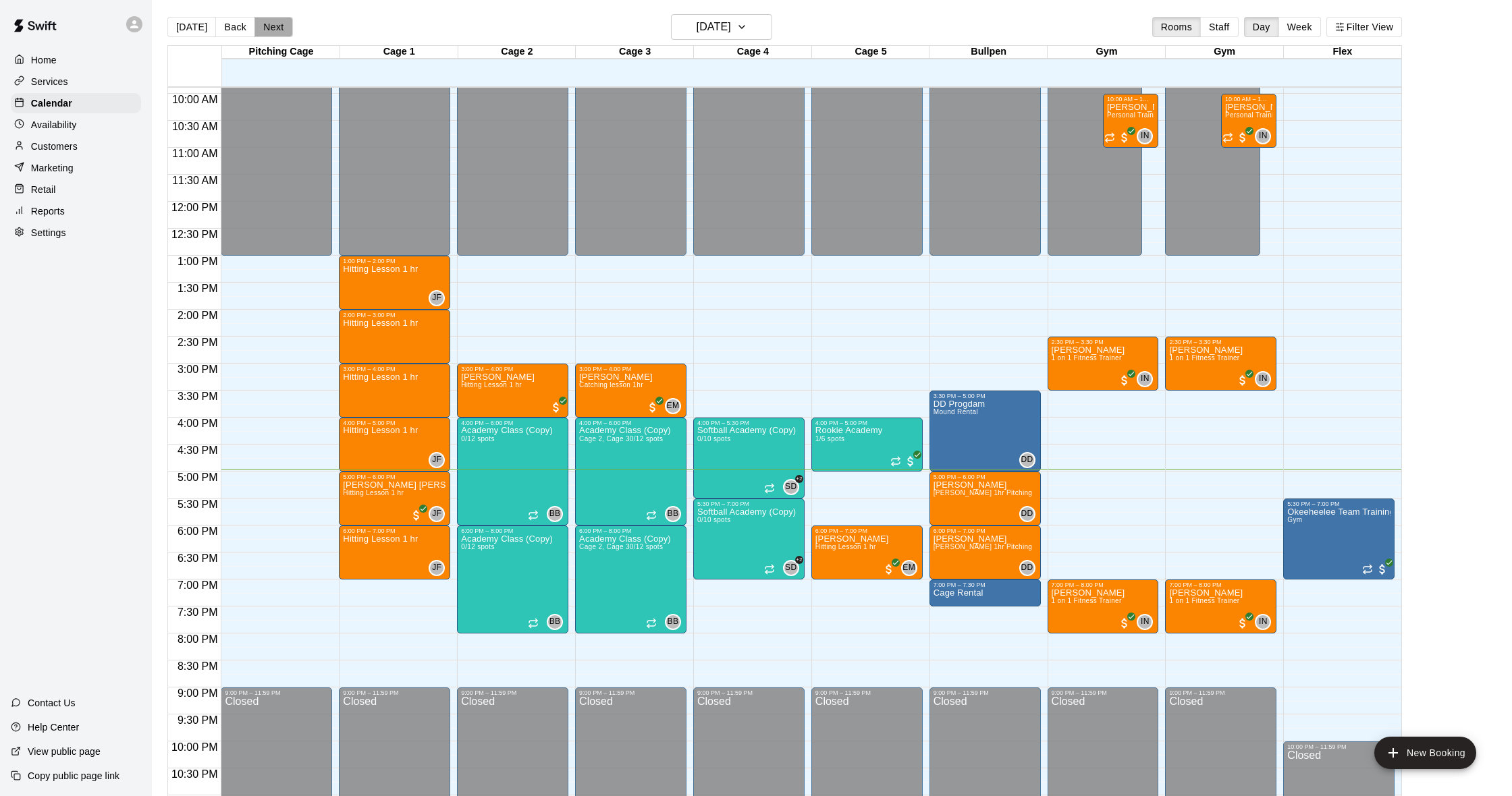
click at [268, 27] on button "Next" at bounding box center [273, 26] width 38 height 20
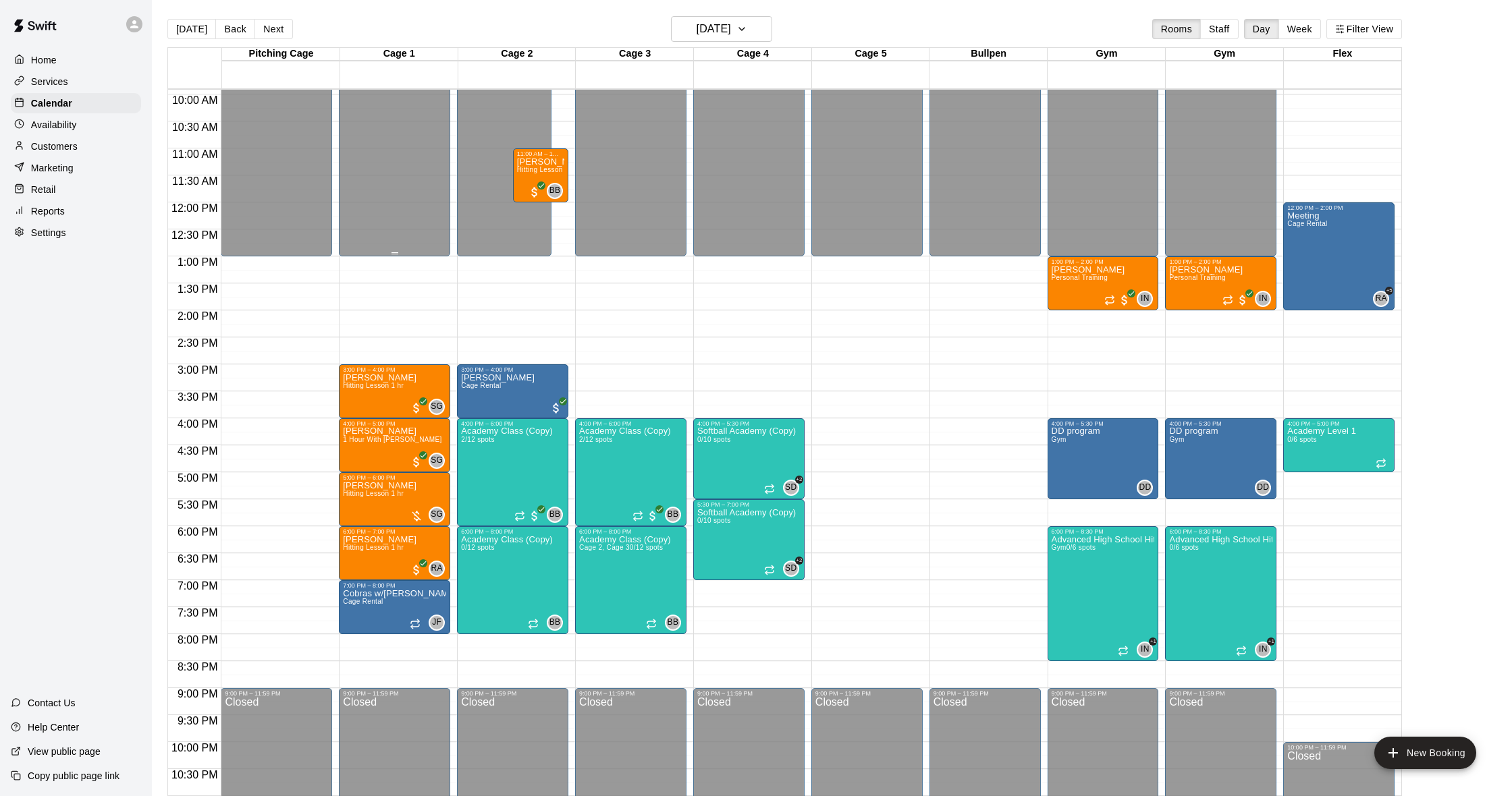
scroll to position [539, 0]
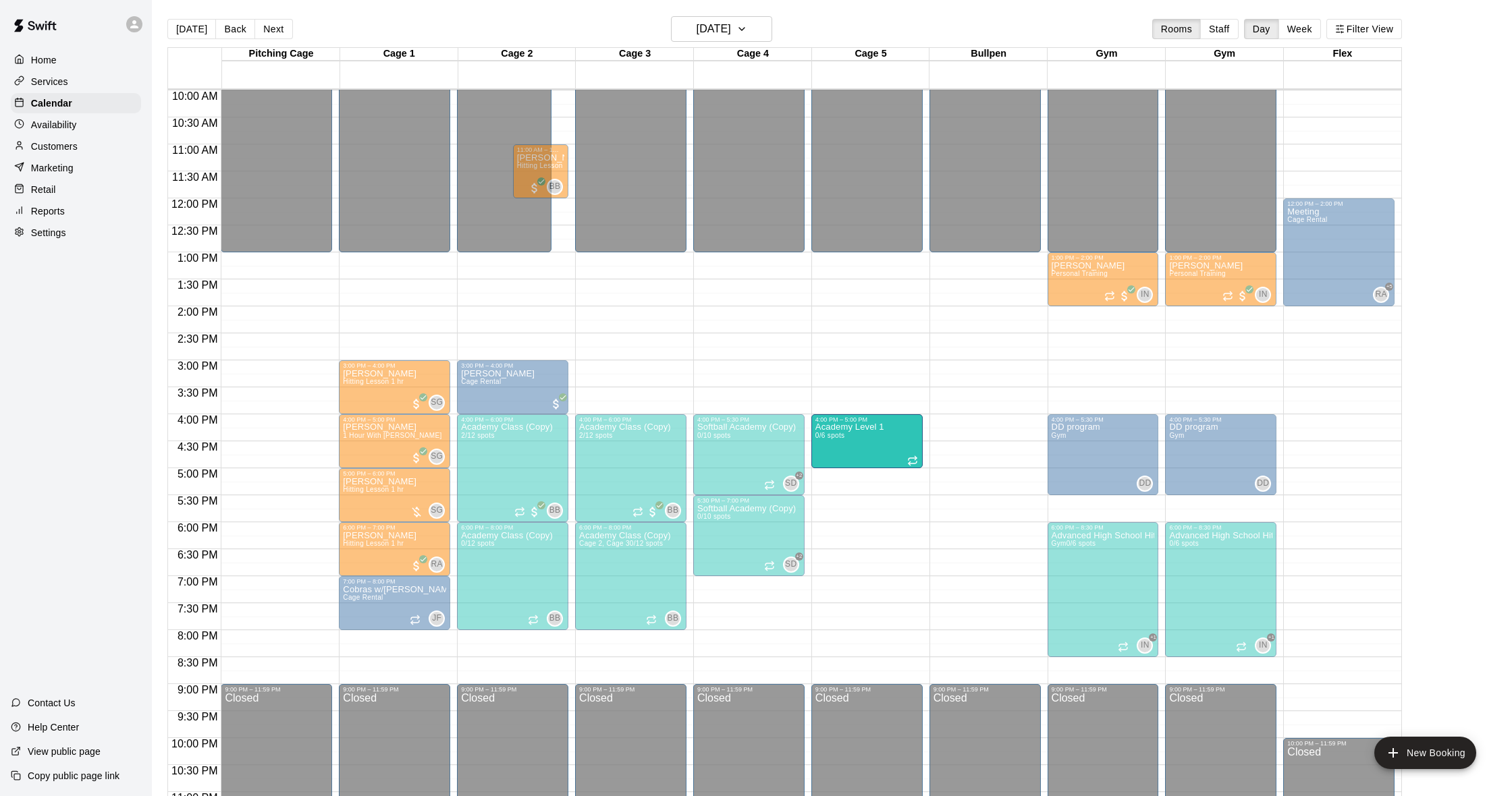
drag, startPoint x: 1308, startPoint y: 453, endPoint x: 875, endPoint y: 459, distance: 433.0
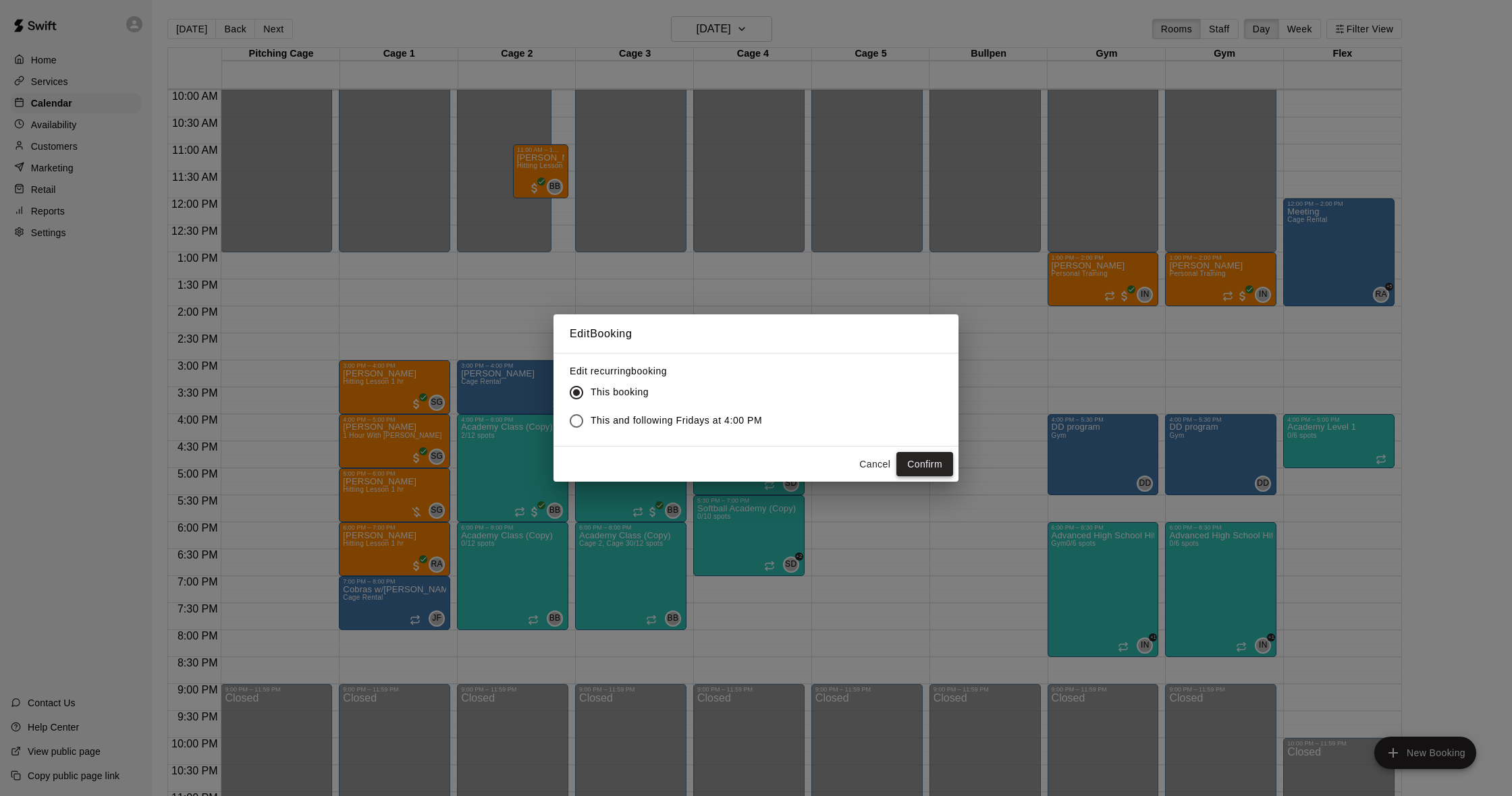
click at [914, 463] on button "Confirm" at bounding box center [925, 465] width 57 height 25
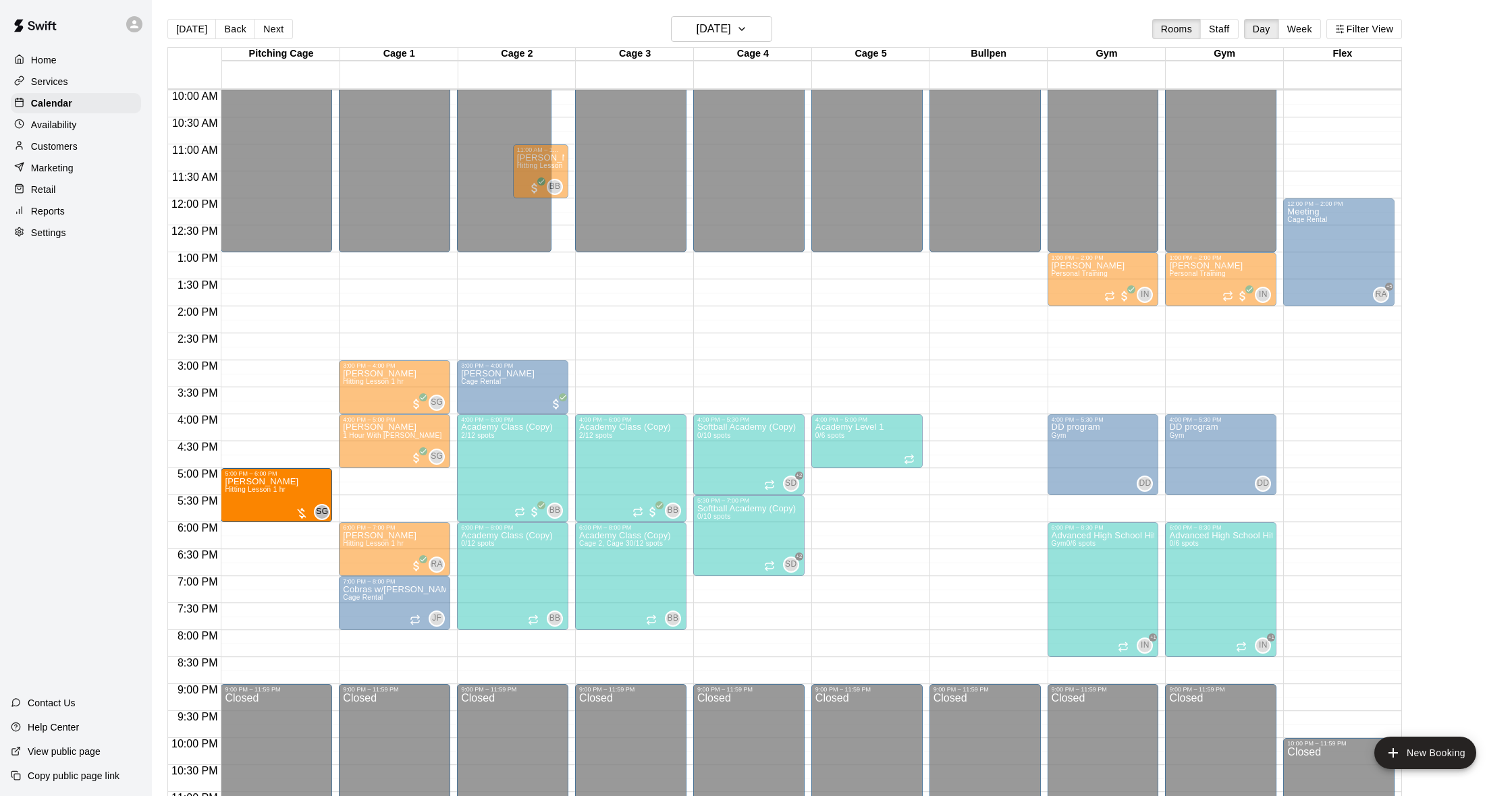
drag, startPoint x: 394, startPoint y: 500, endPoint x: 290, endPoint y: 502, distance: 104.0
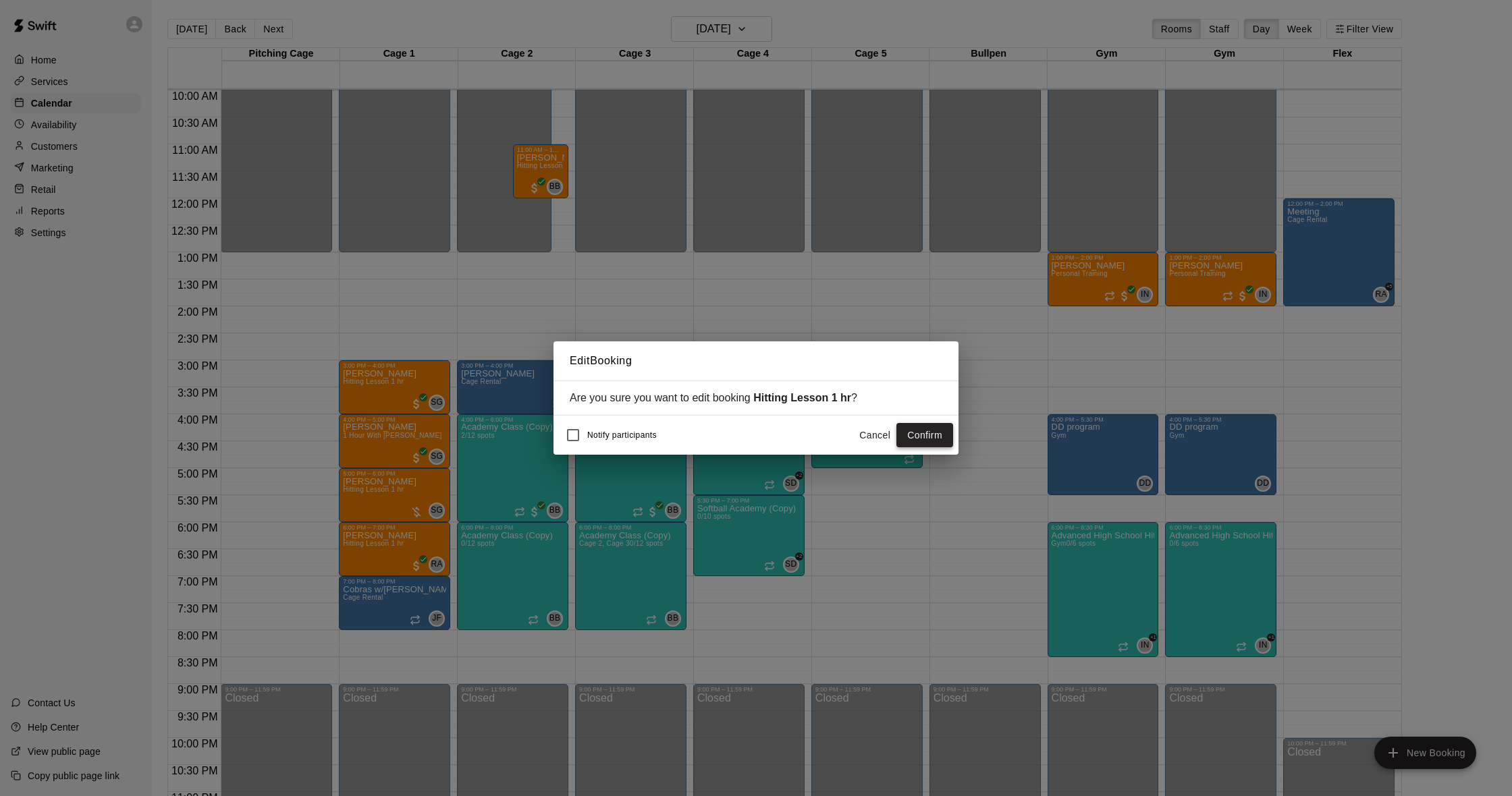
click at [911, 437] on button "Confirm" at bounding box center [925, 435] width 57 height 25
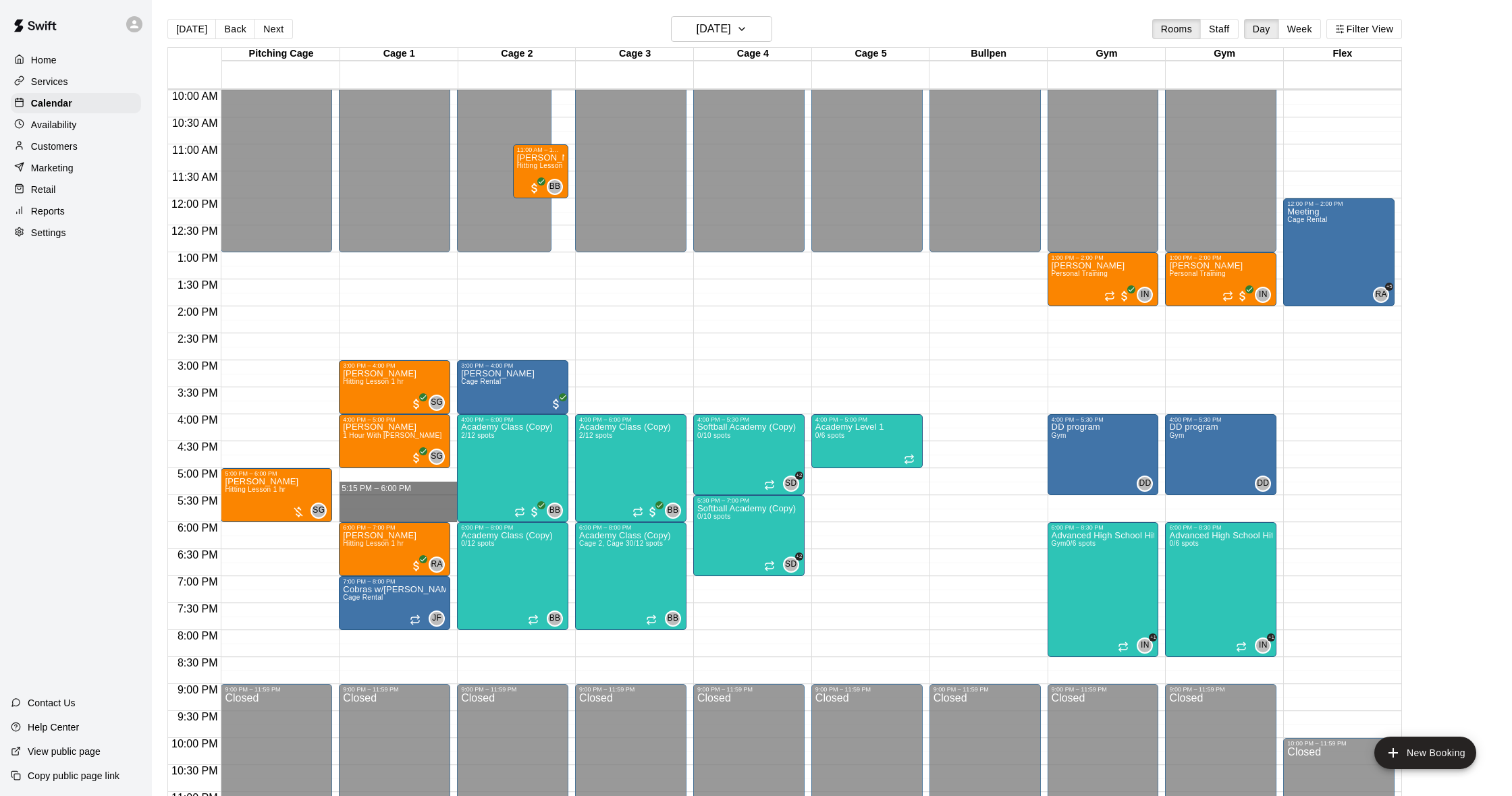
drag, startPoint x: 383, startPoint y: 479, endPoint x: 384, endPoint y: 511, distance: 32.0
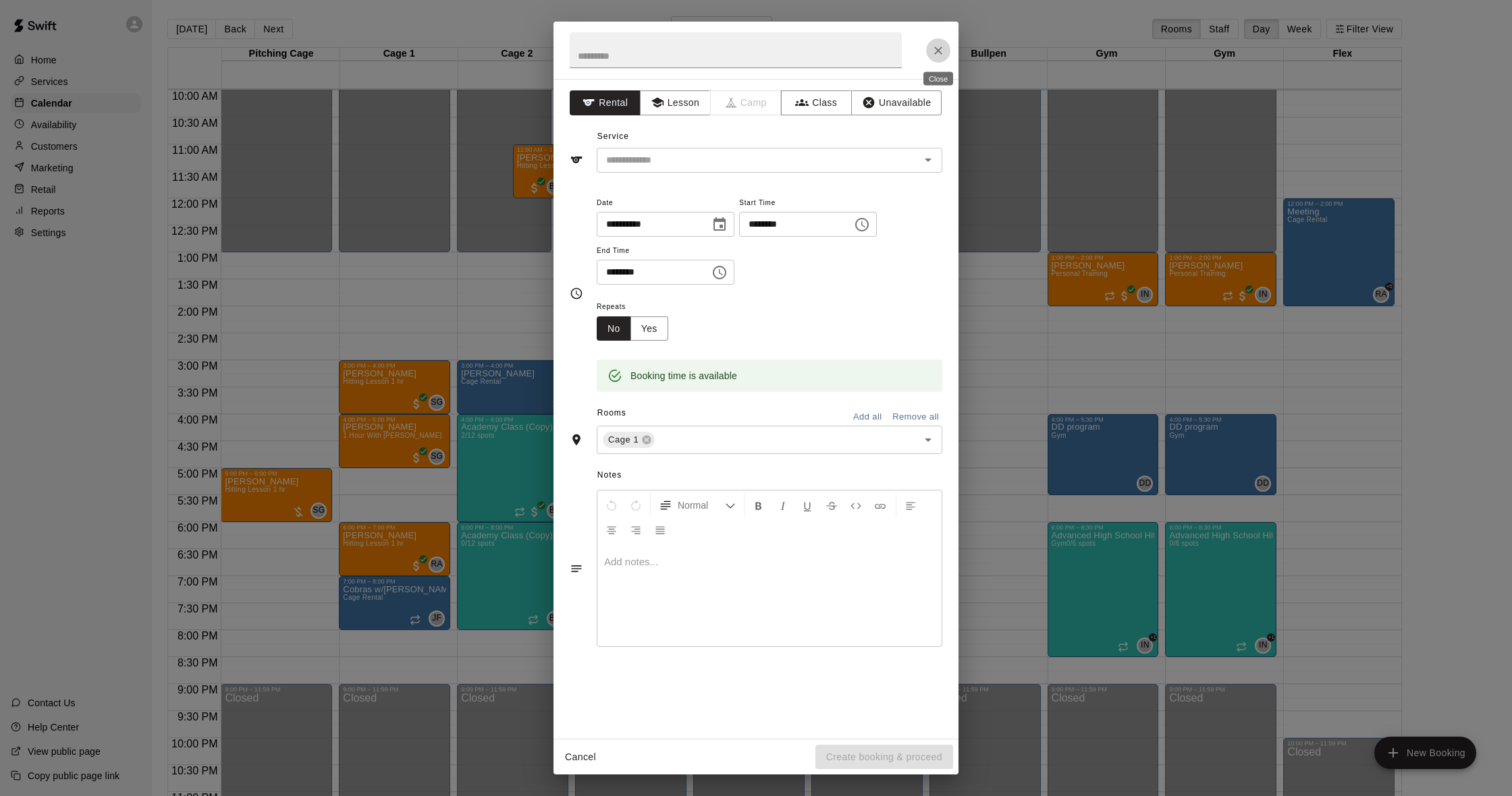
click at [936, 47] on icon "Close" at bounding box center [938, 50] width 8 height 8
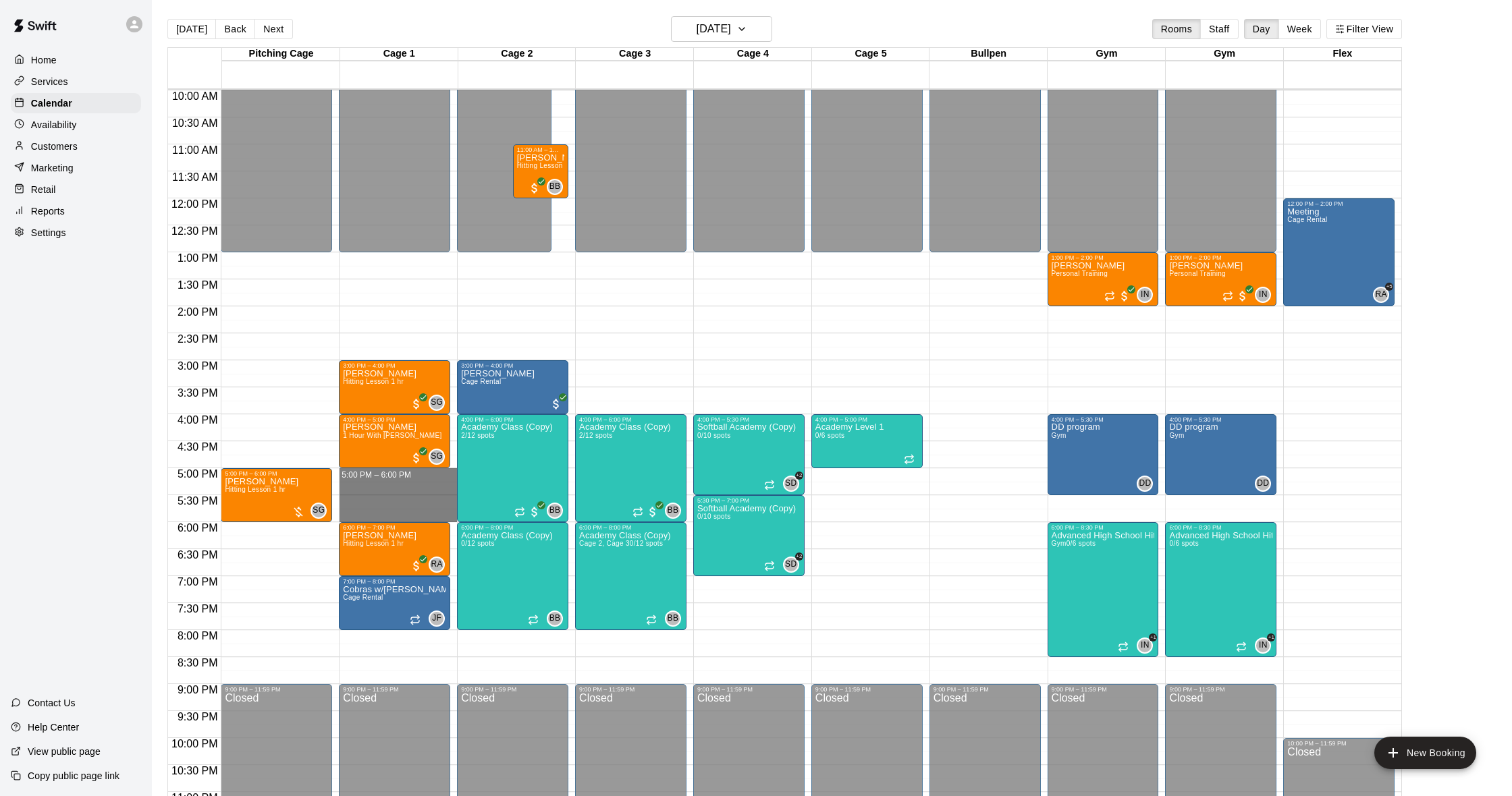
drag, startPoint x: 384, startPoint y: 471, endPoint x: 382, endPoint y: 513, distance: 42.0
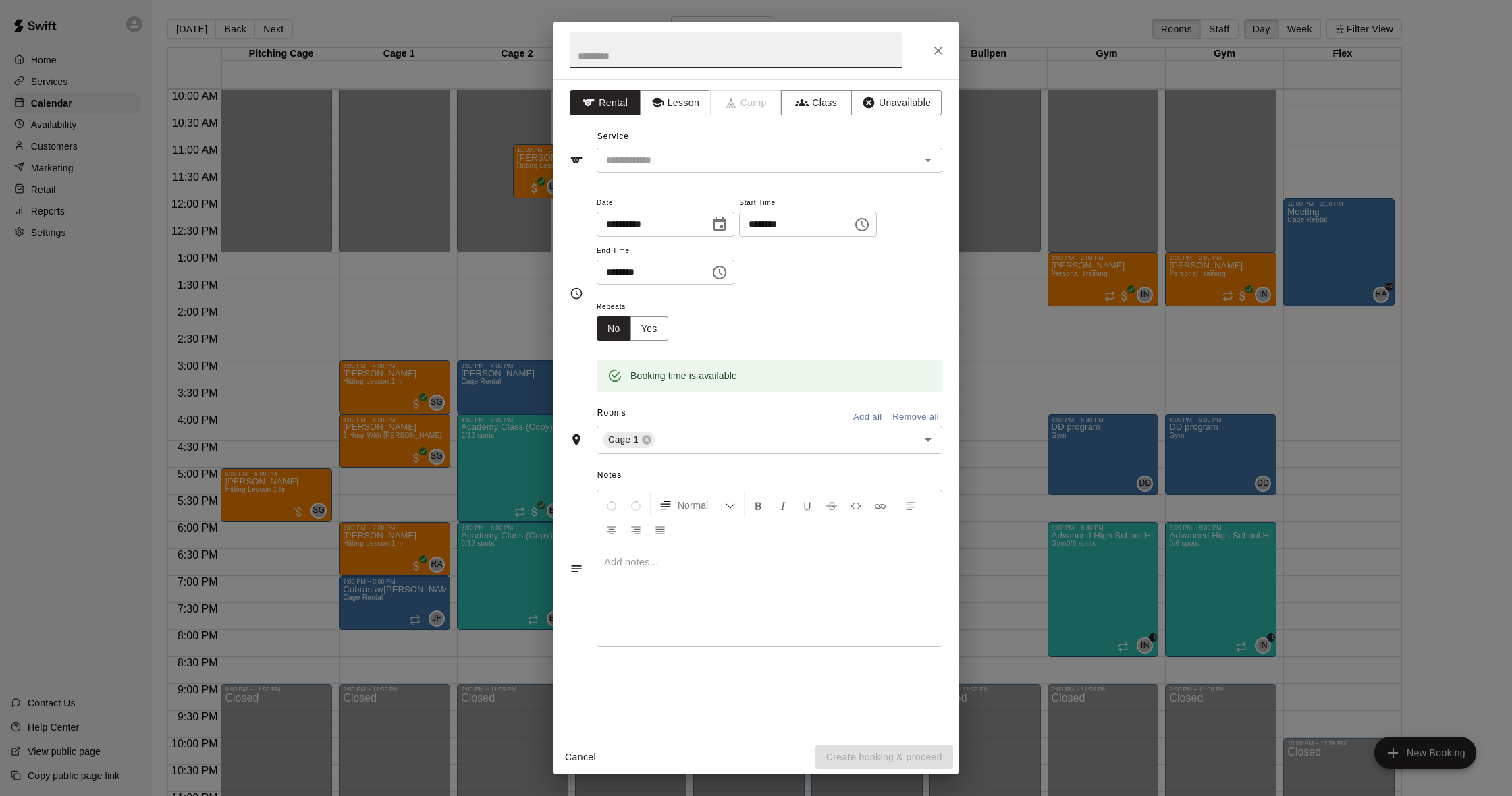
click at [689, 84] on div "**********" at bounding box center [756, 409] width 405 height 660
click at [691, 99] on button "Lesson" at bounding box center [675, 103] width 71 height 25
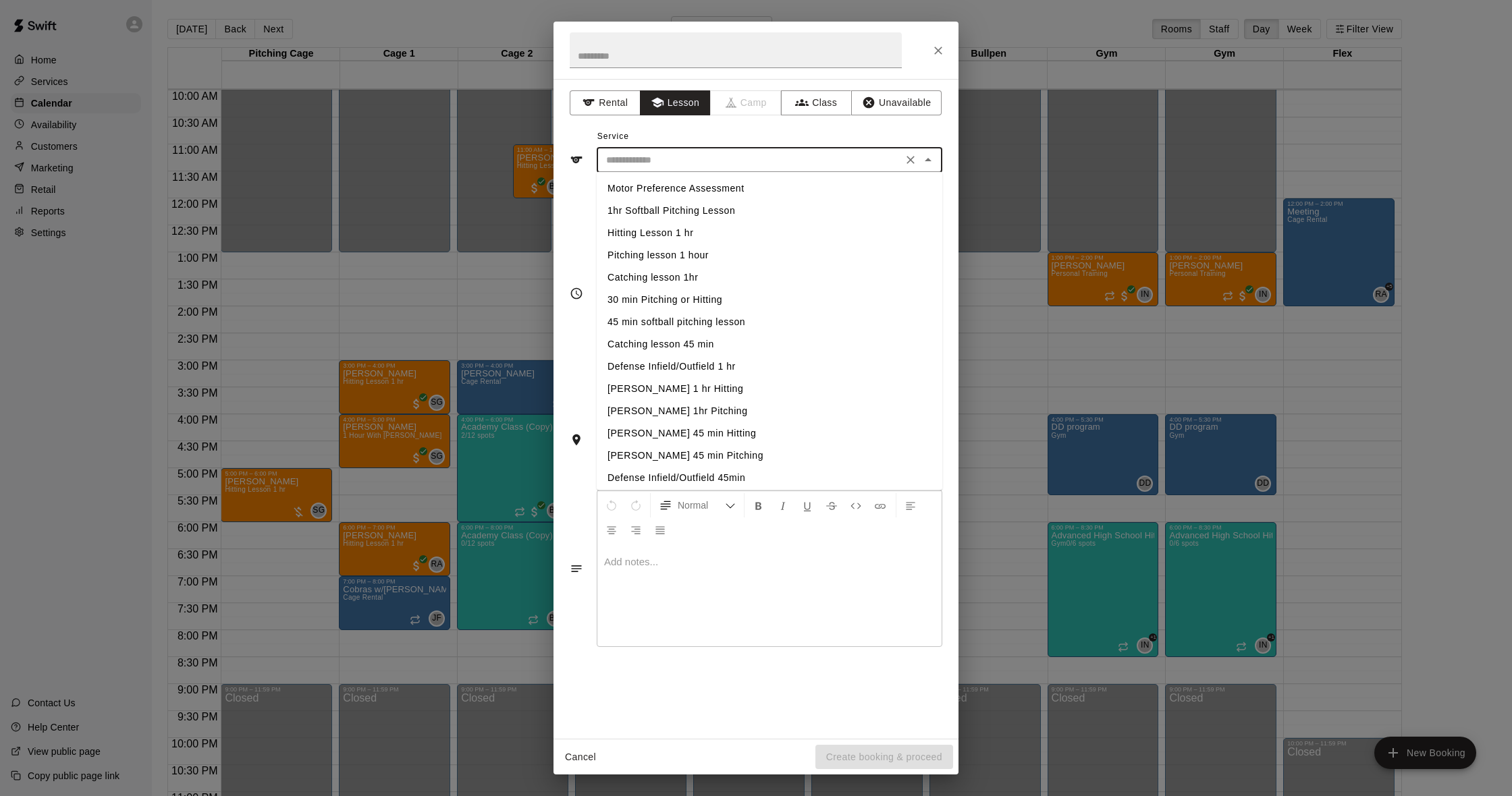
click at [688, 167] on input "text" at bounding box center [749, 161] width 297 height 17
click at [674, 234] on li "Hitting Lesson 1 hr" at bounding box center [770, 233] width 346 height 23
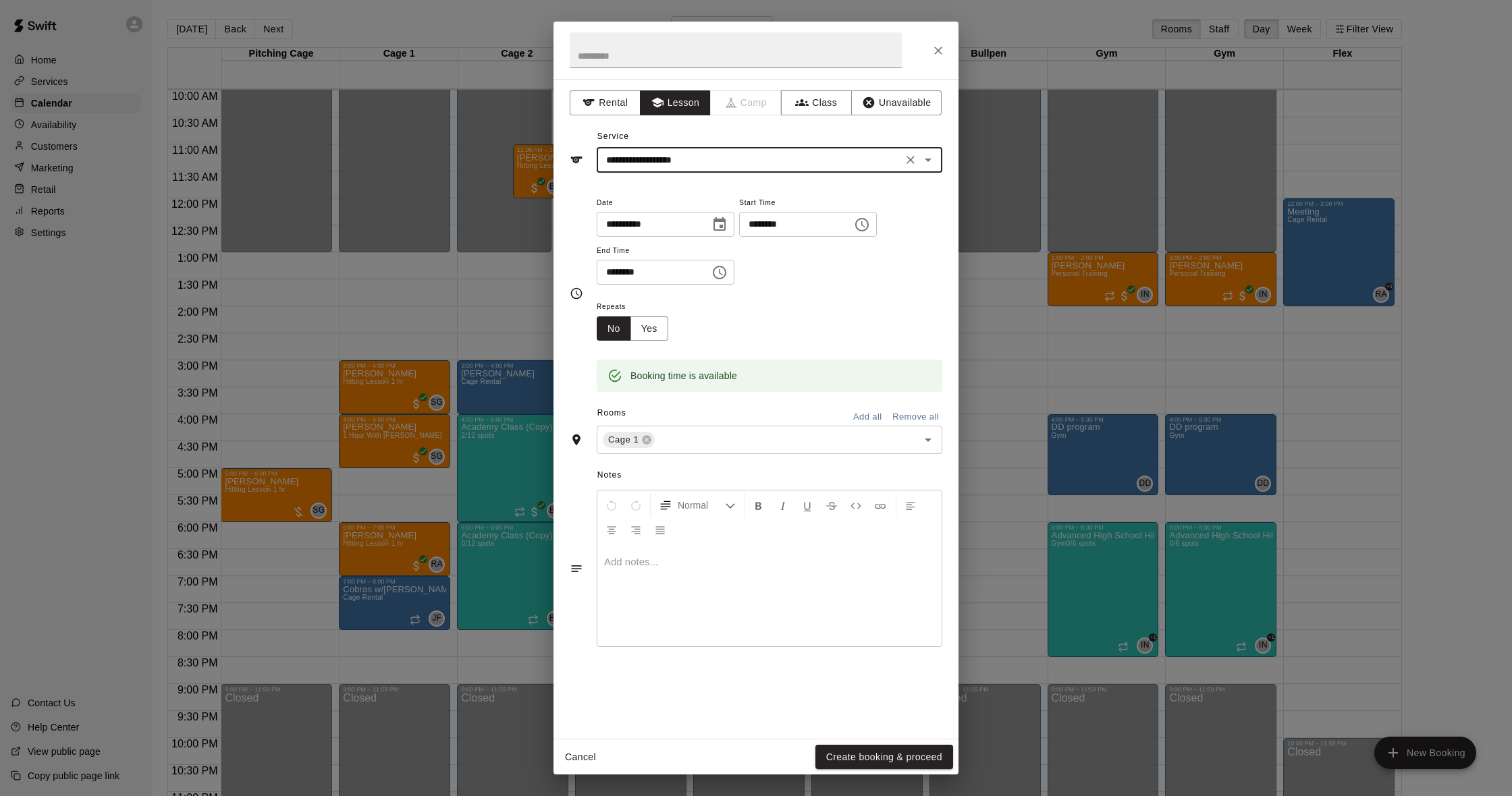
type input "**********"
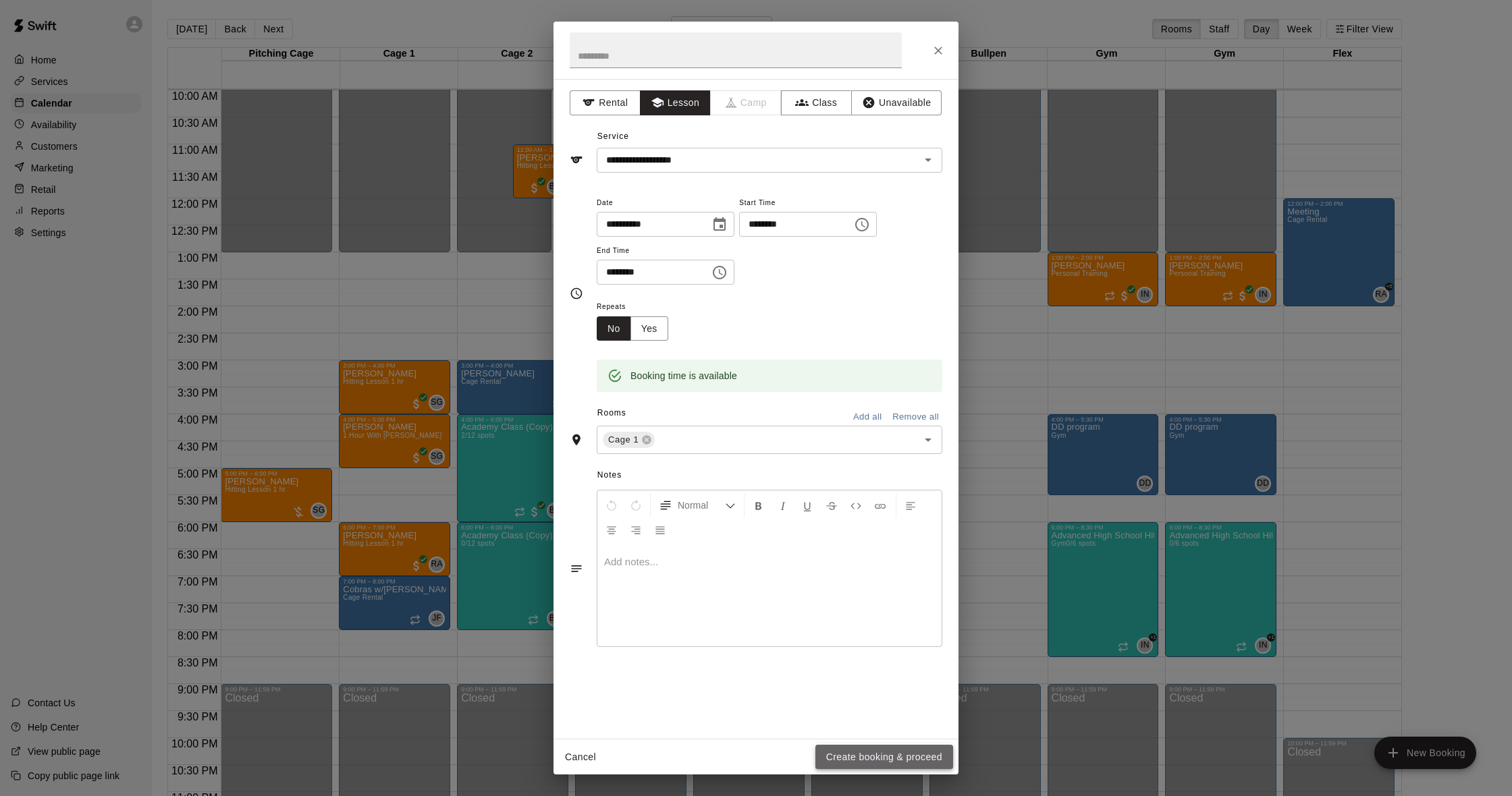
click at [875, 754] on button "Create booking & proceed" at bounding box center [884, 757] width 138 height 25
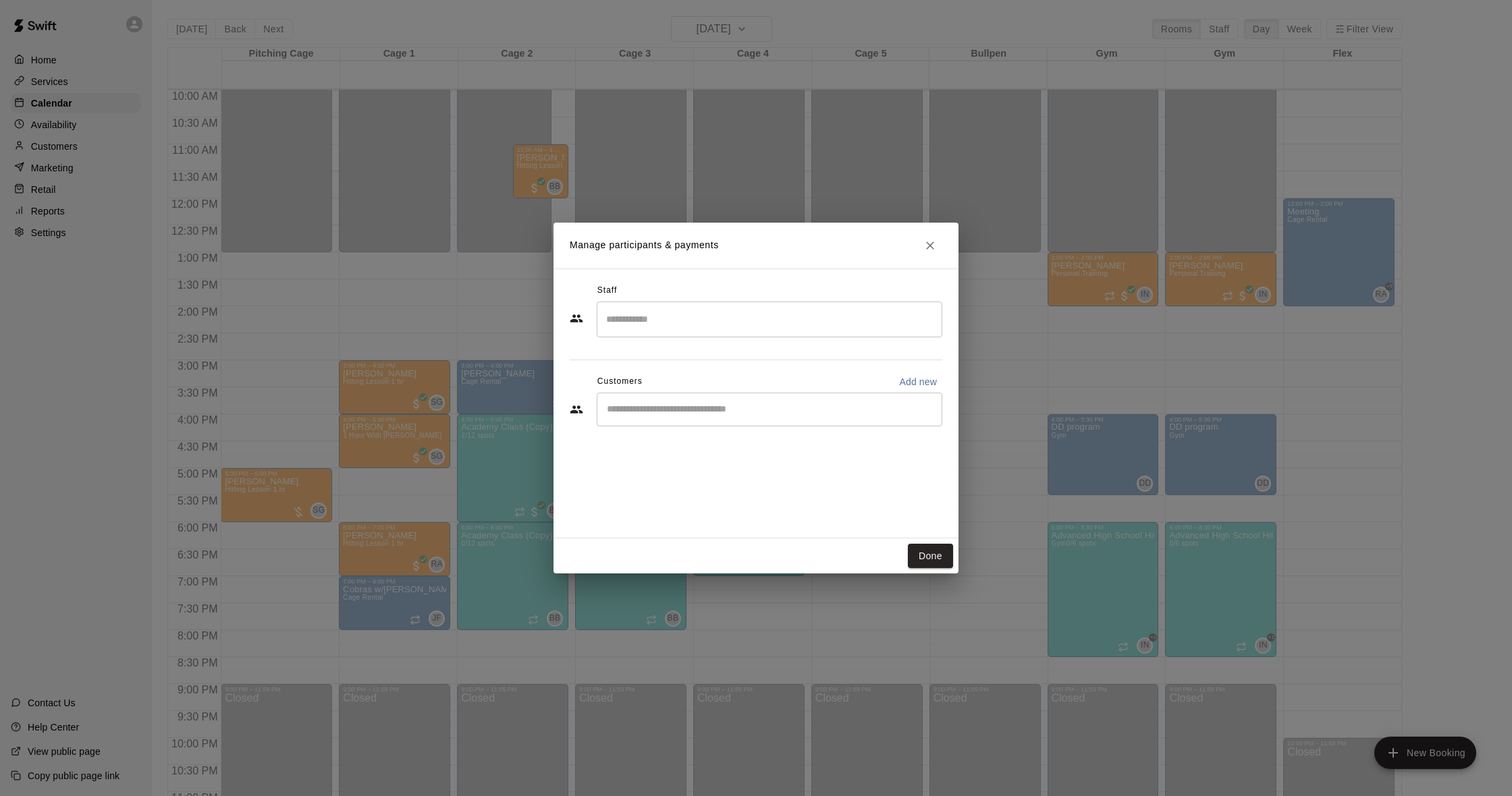
click at [678, 311] on input "Search staff" at bounding box center [769, 319] width 333 height 24
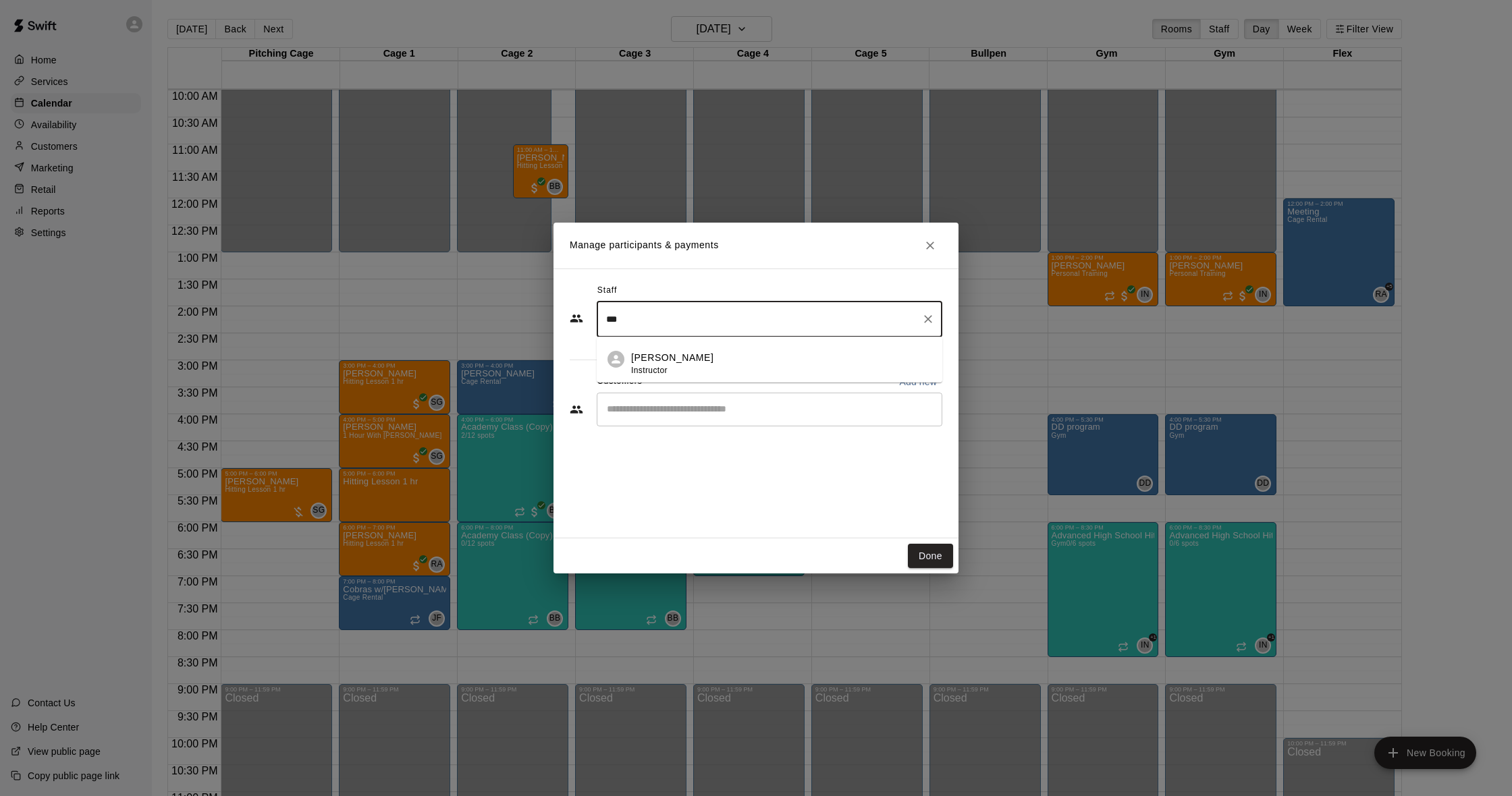
click at [690, 364] on div "[PERSON_NAME] Instructor" at bounding box center [781, 364] width 300 height 26
click at [631, 417] on div "​" at bounding box center [770, 410] width 346 height 34
type input "***"
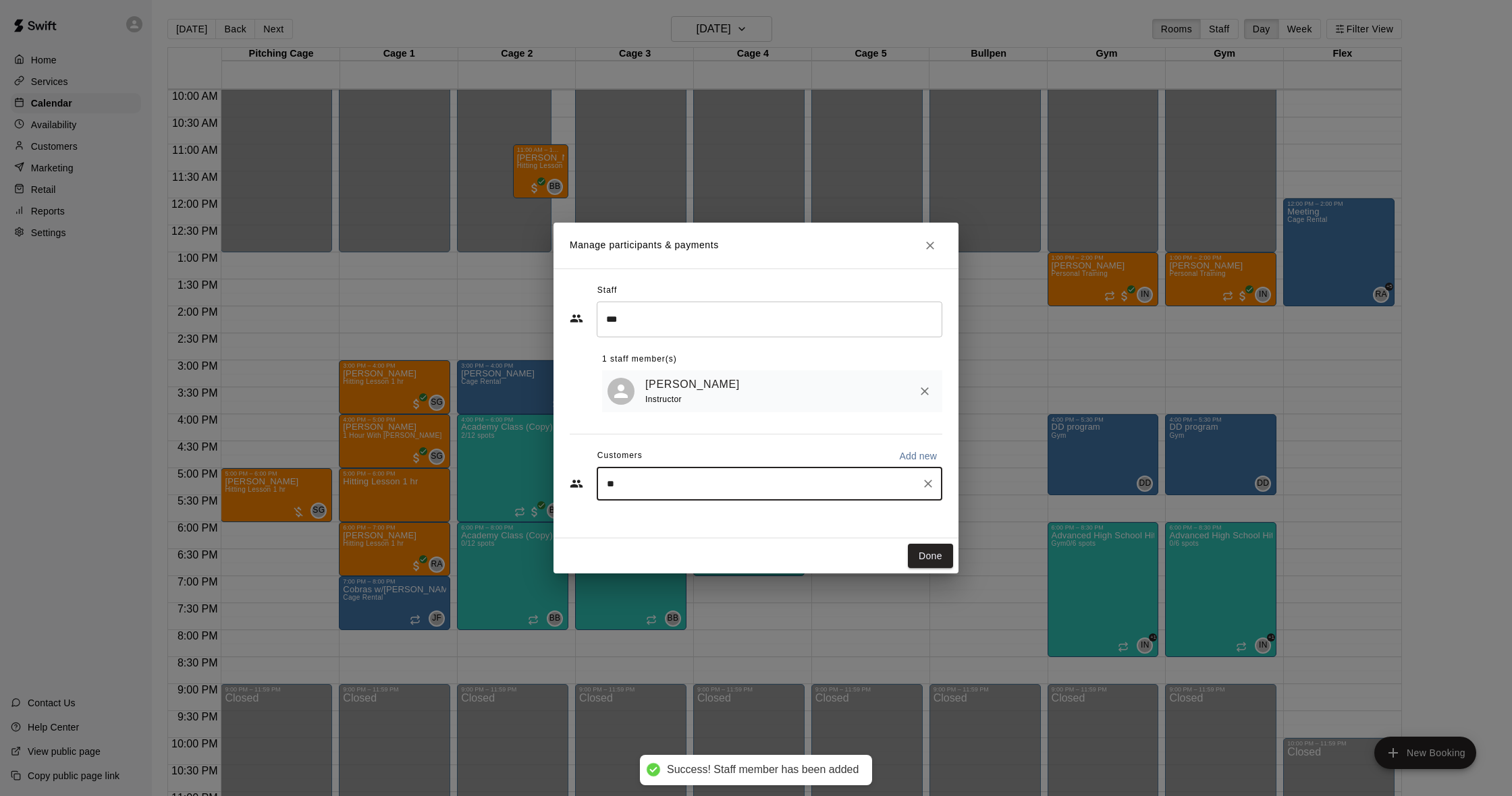
type input "***"
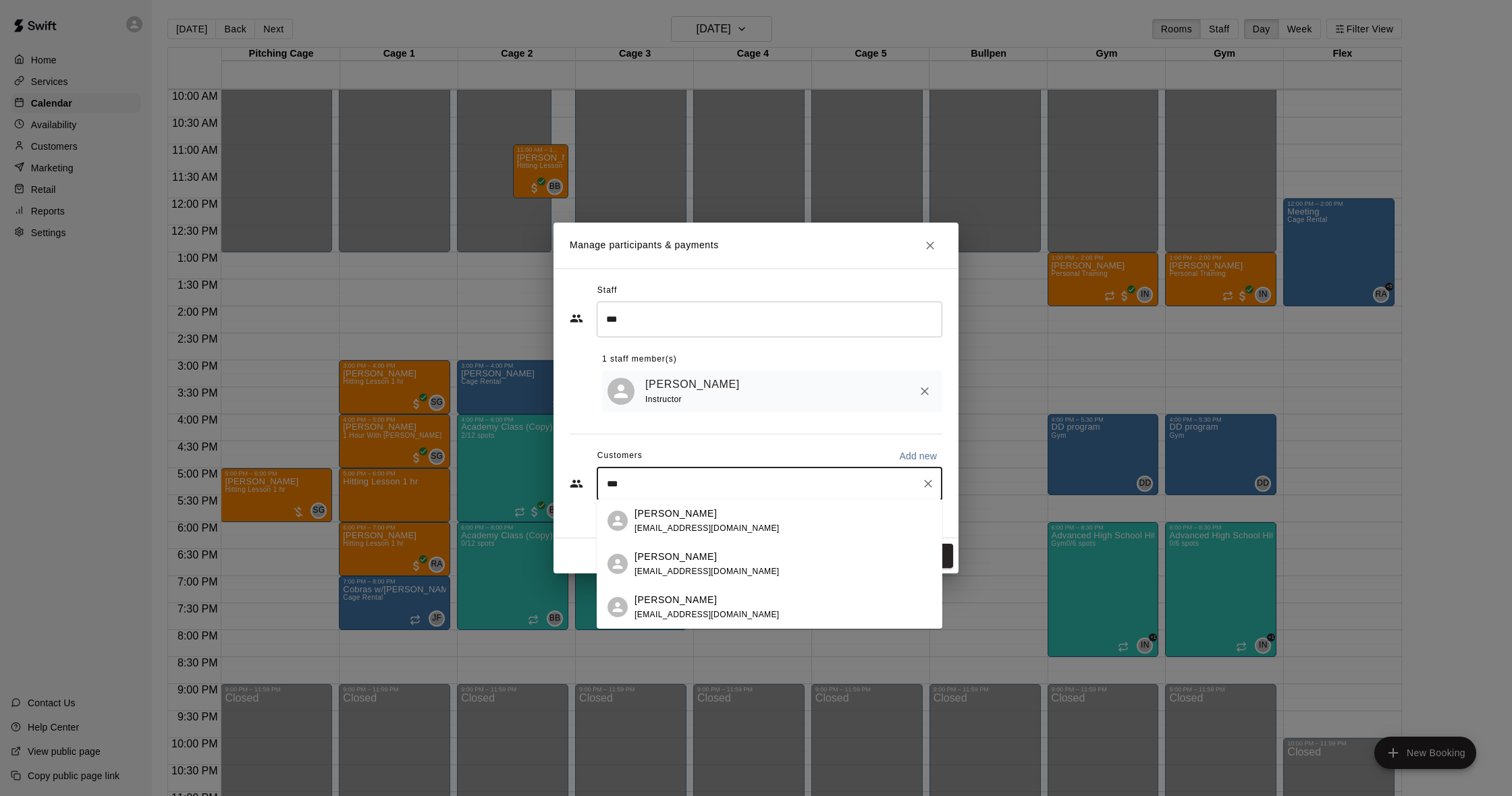
click at [706, 515] on div "[PERSON_NAME]" at bounding box center [707, 514] width 145 height 14
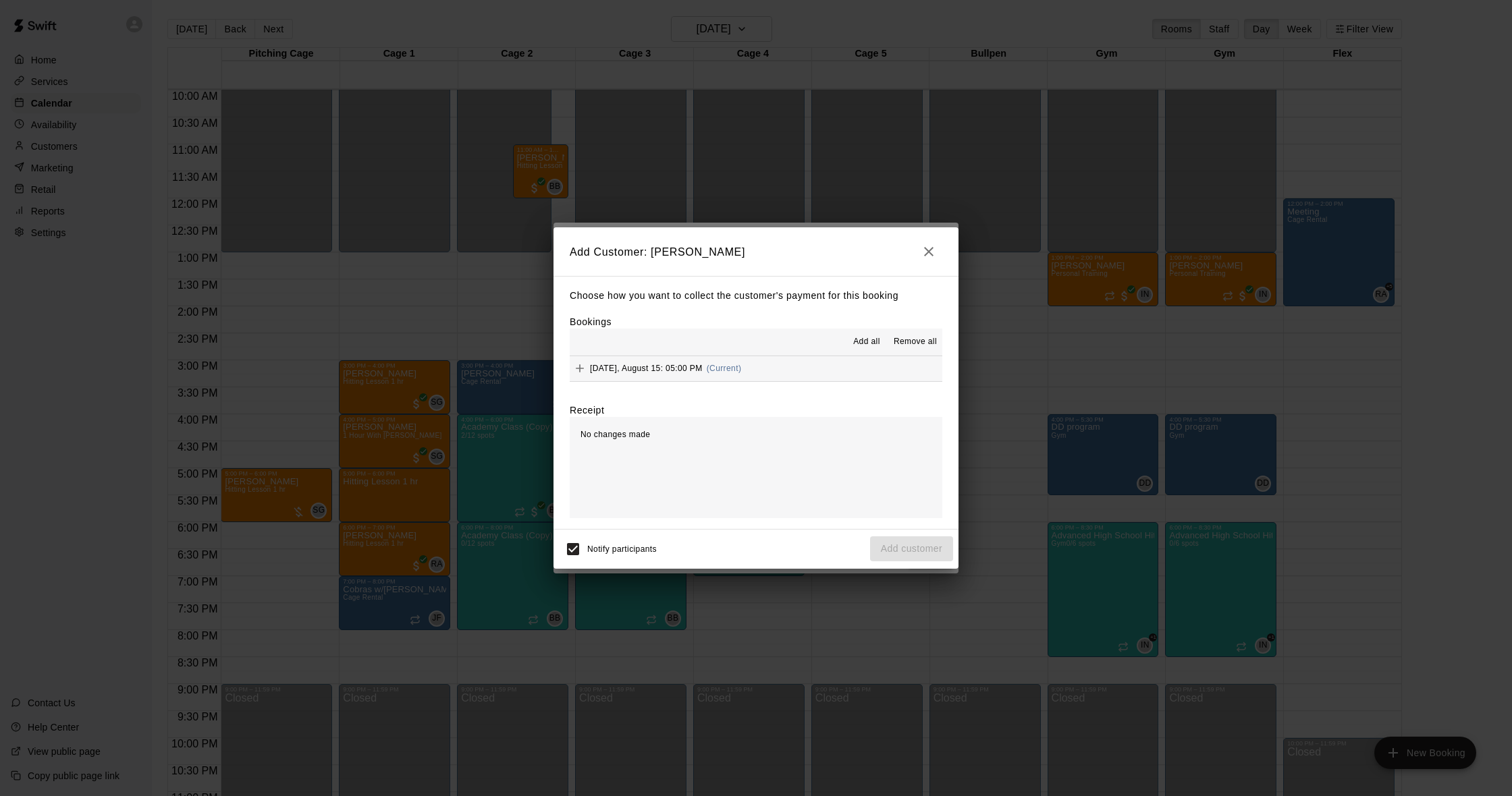
click at [803, 365] on button "[DATE], August 15: 05:00 PM (Current)" at bounding box center [756, 368] width 373 height 25
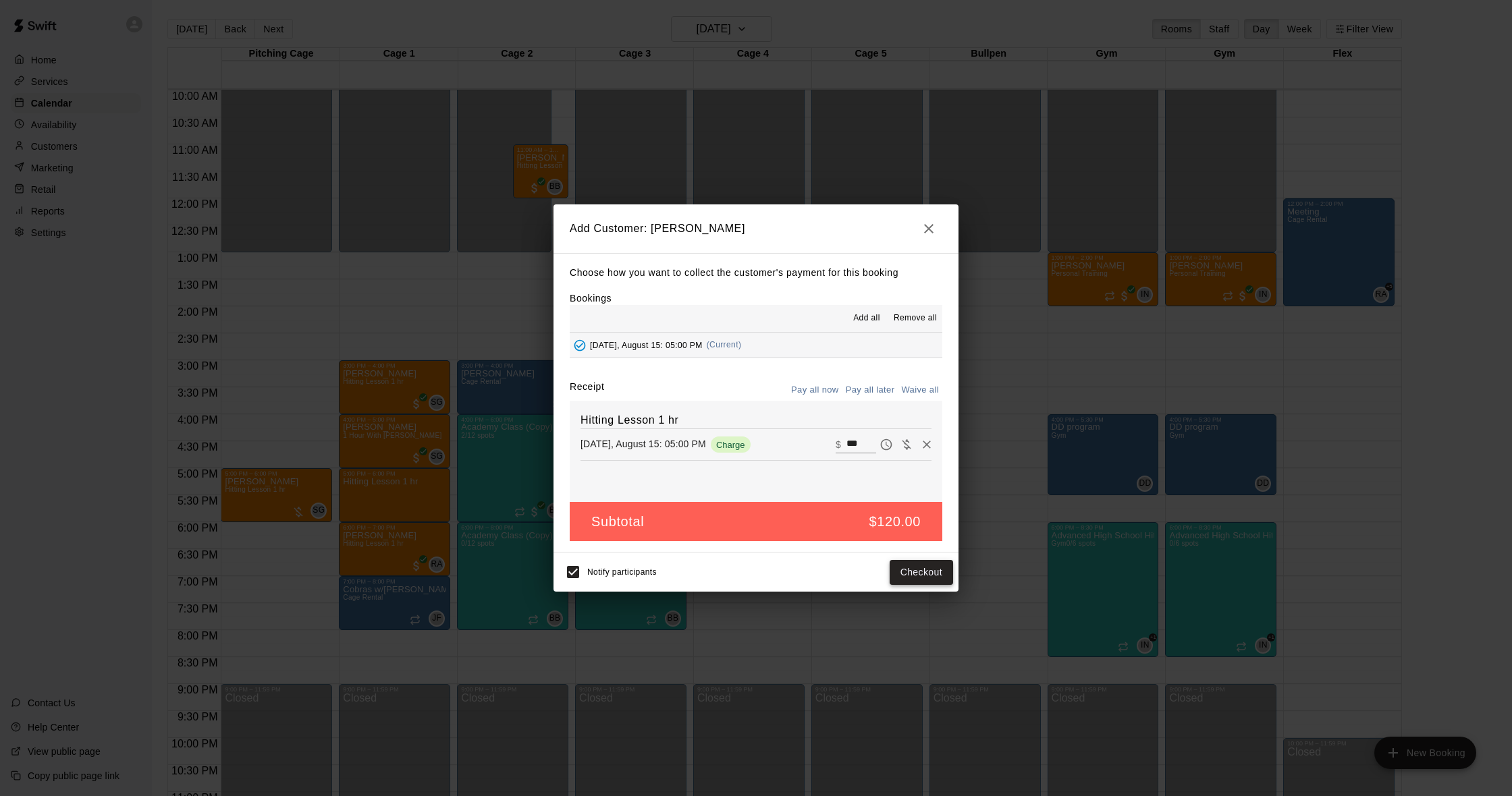
click at [928, 568] on button "Checkout" at bounding box center [921, 572] width 63 height 25
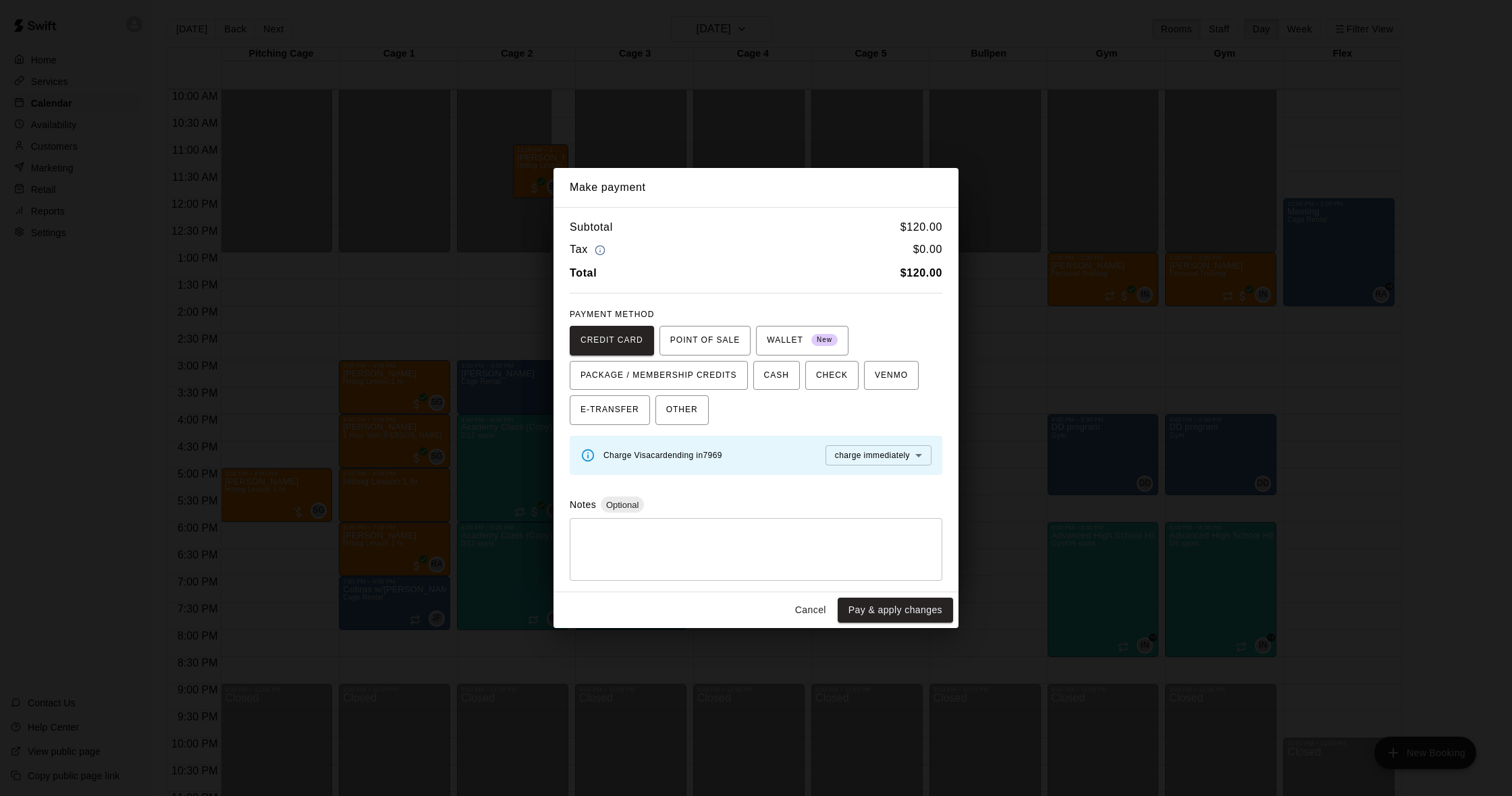
click at [812, 603] on button "Cancel" at bounding box center [810, 610] width 43 height 25
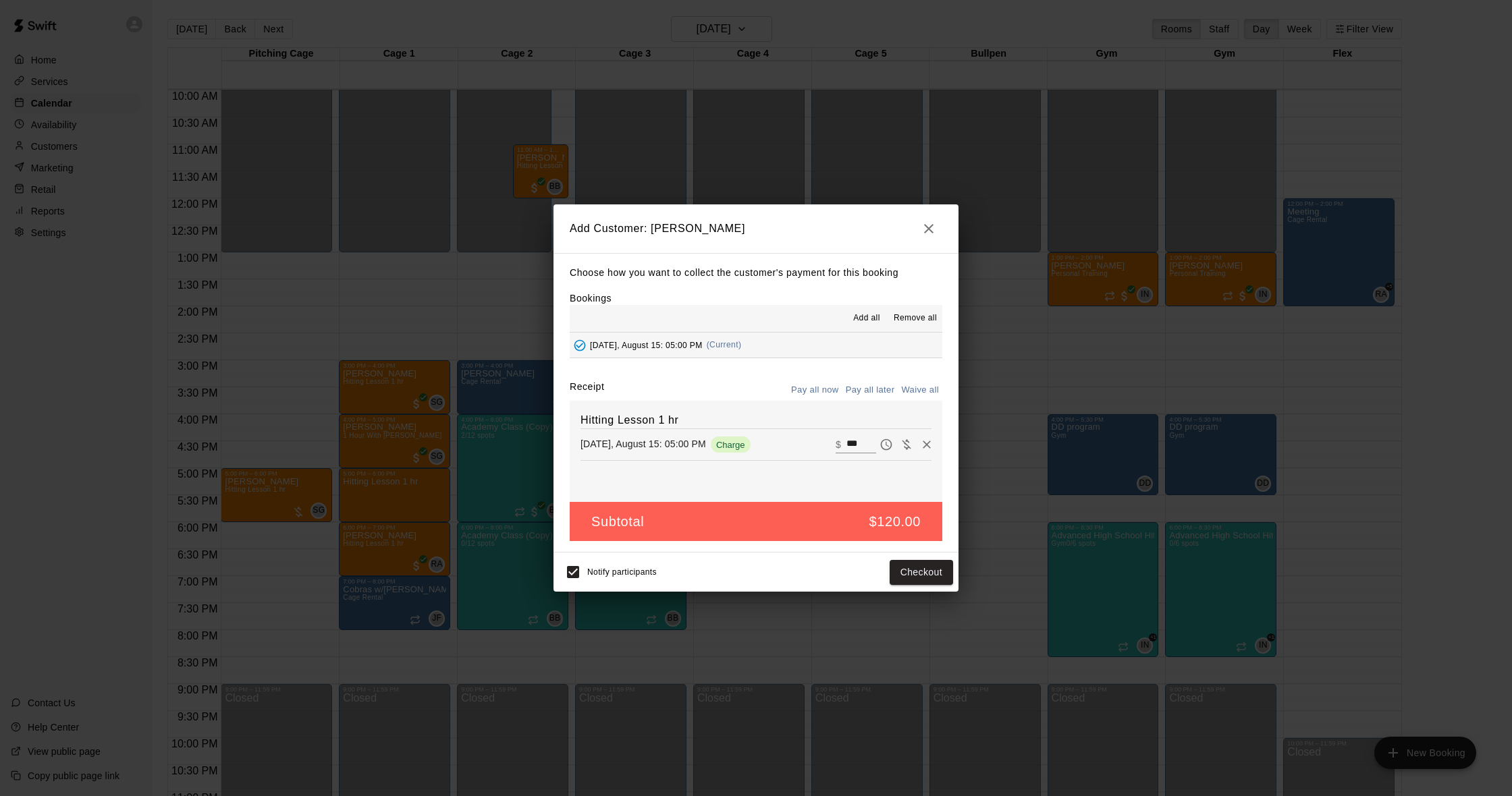
click at [915, 387] on button "Waive all" at bounding box center [920, 390] width 44 height 21
type input "*"
click at [912, 596] on div "Add Customer: [PERSON_NAME] Choose how you want to collect the customer's payme…" at bounding box center [756, 398] width 1512 height 796
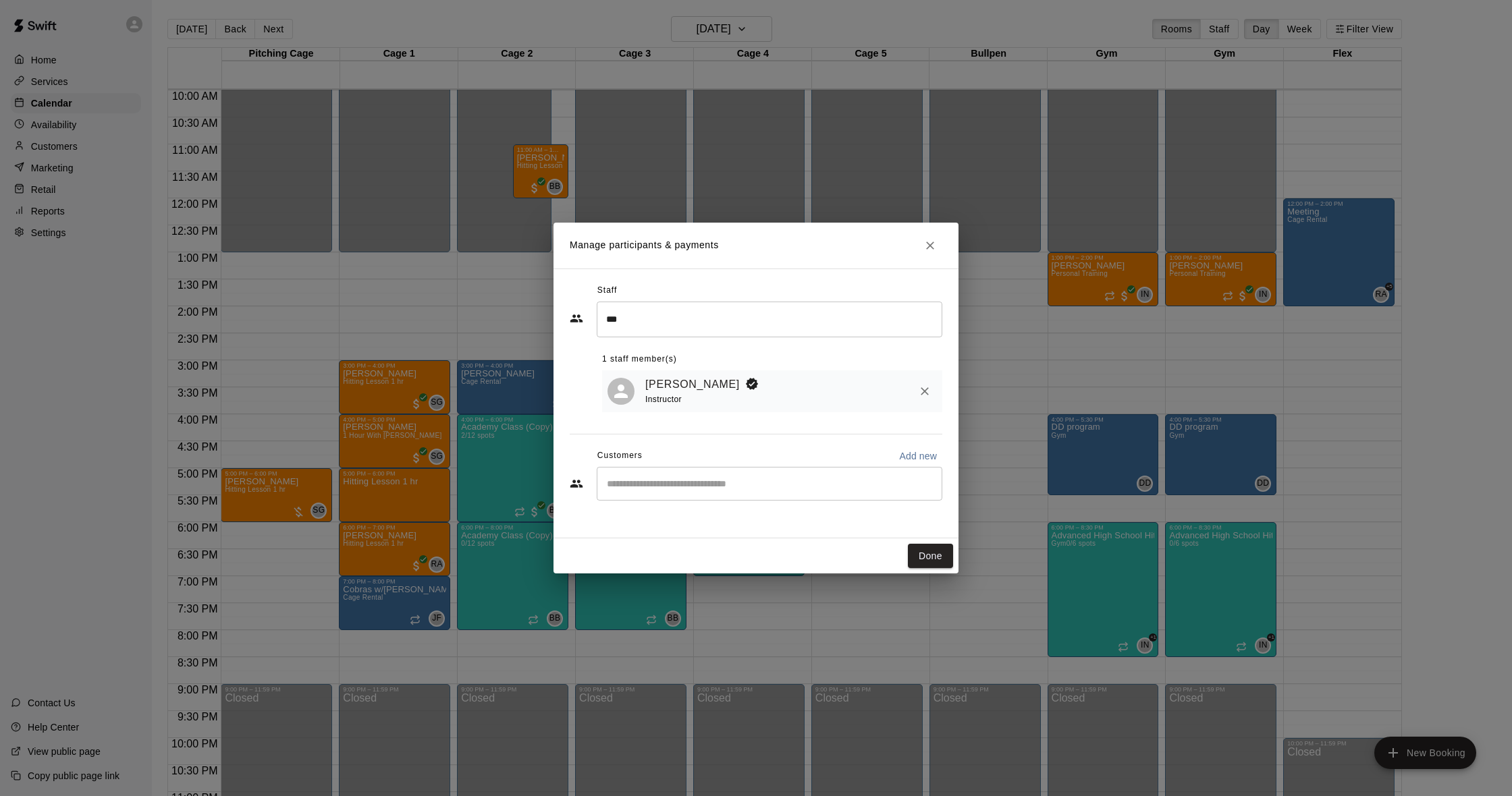
click at [866, 491] on div "​" at bounding box center [770, 484] width 346 height 34
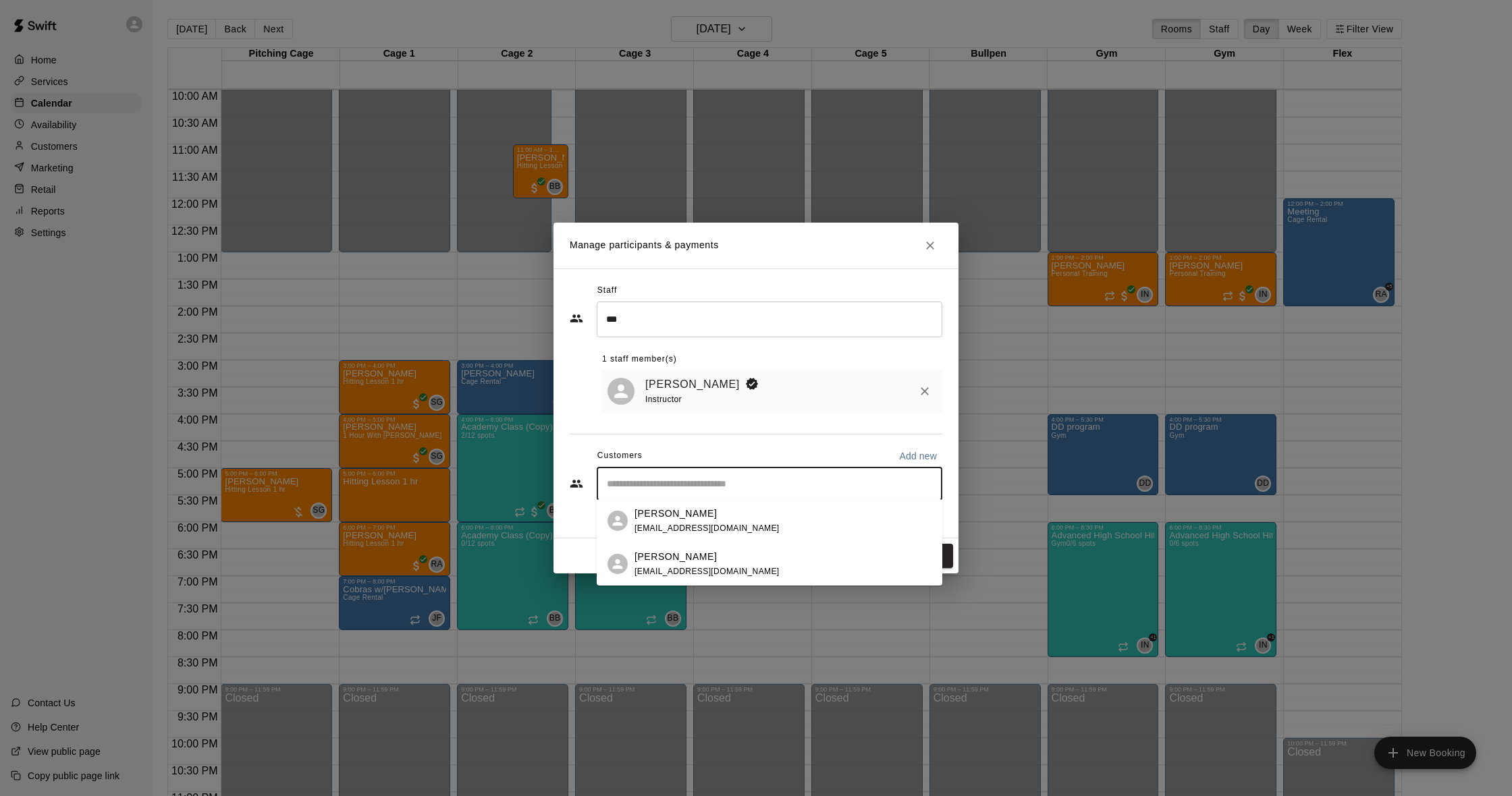
click at [723, 527] on span "[EMAIL_ADDRESS][DOMAIN_NAME]" at bounding box center [707, 529] width 145 height 9
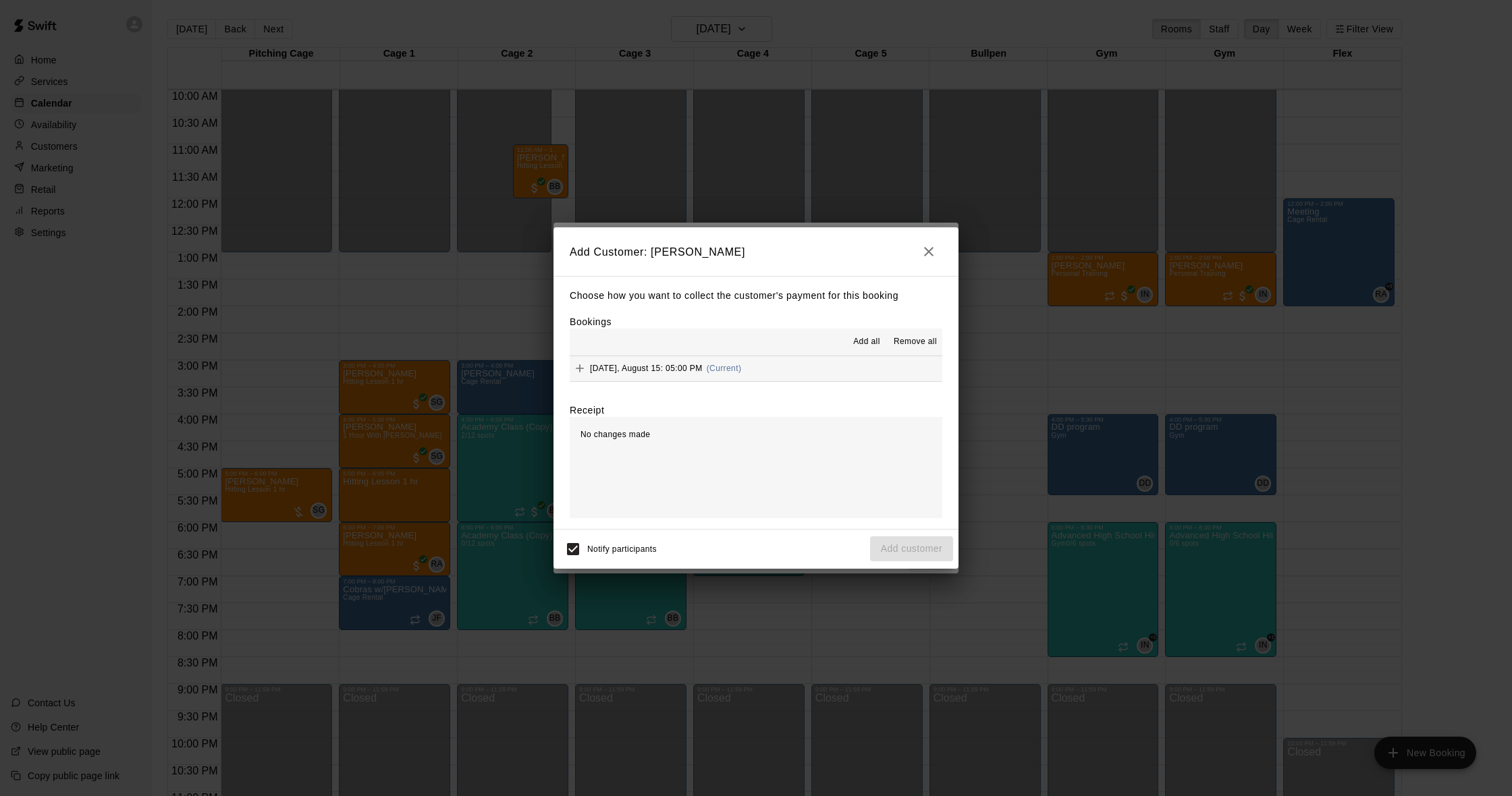
click at [784, 365] on button "[DATE], August 15: 05:00 PM (Current)" at bounding box center [756, 368] width 373 height 25
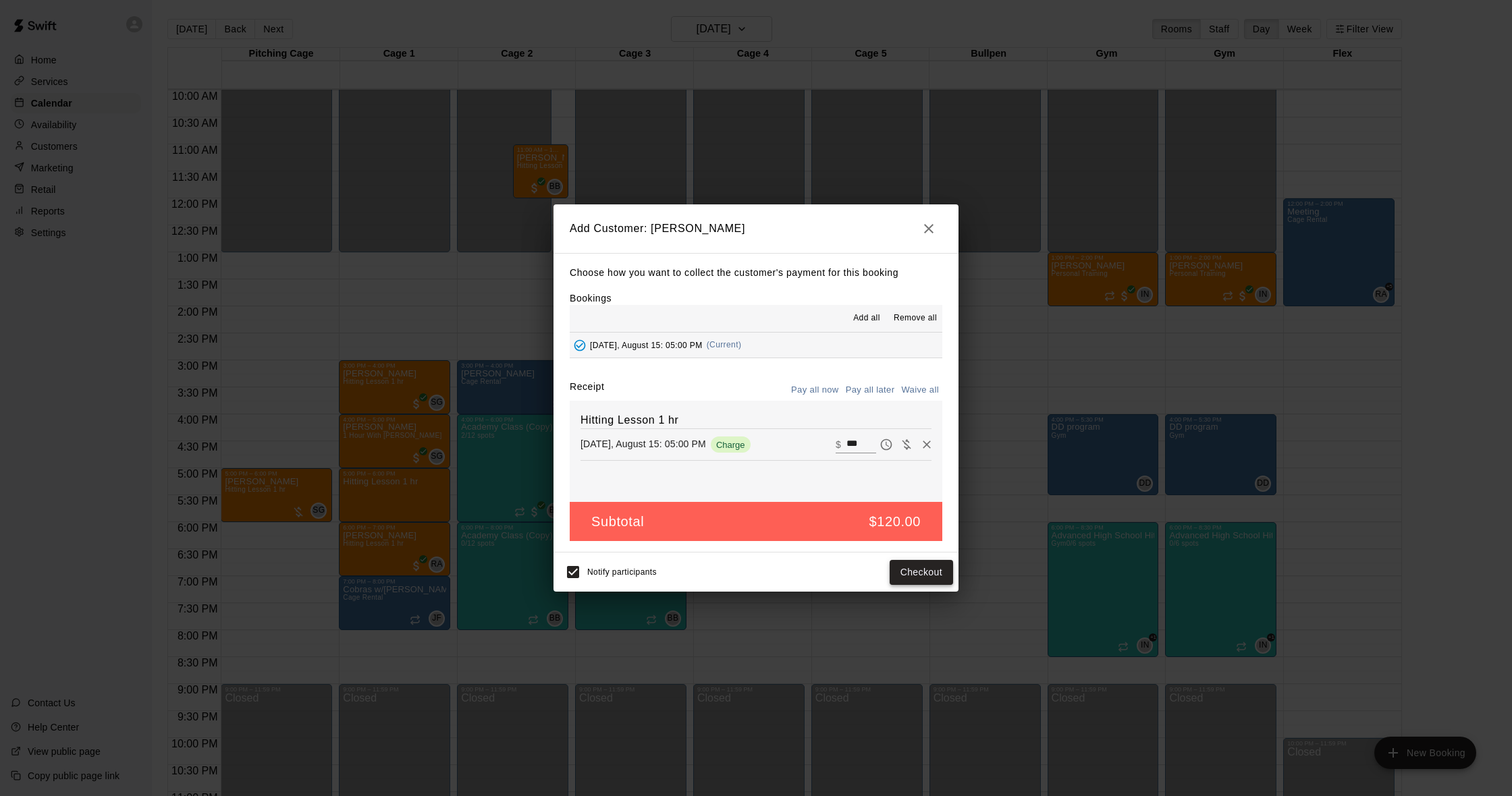
click at [909, 571] on button "Checkout" at bounding box center [921, 572] width 63 height 25
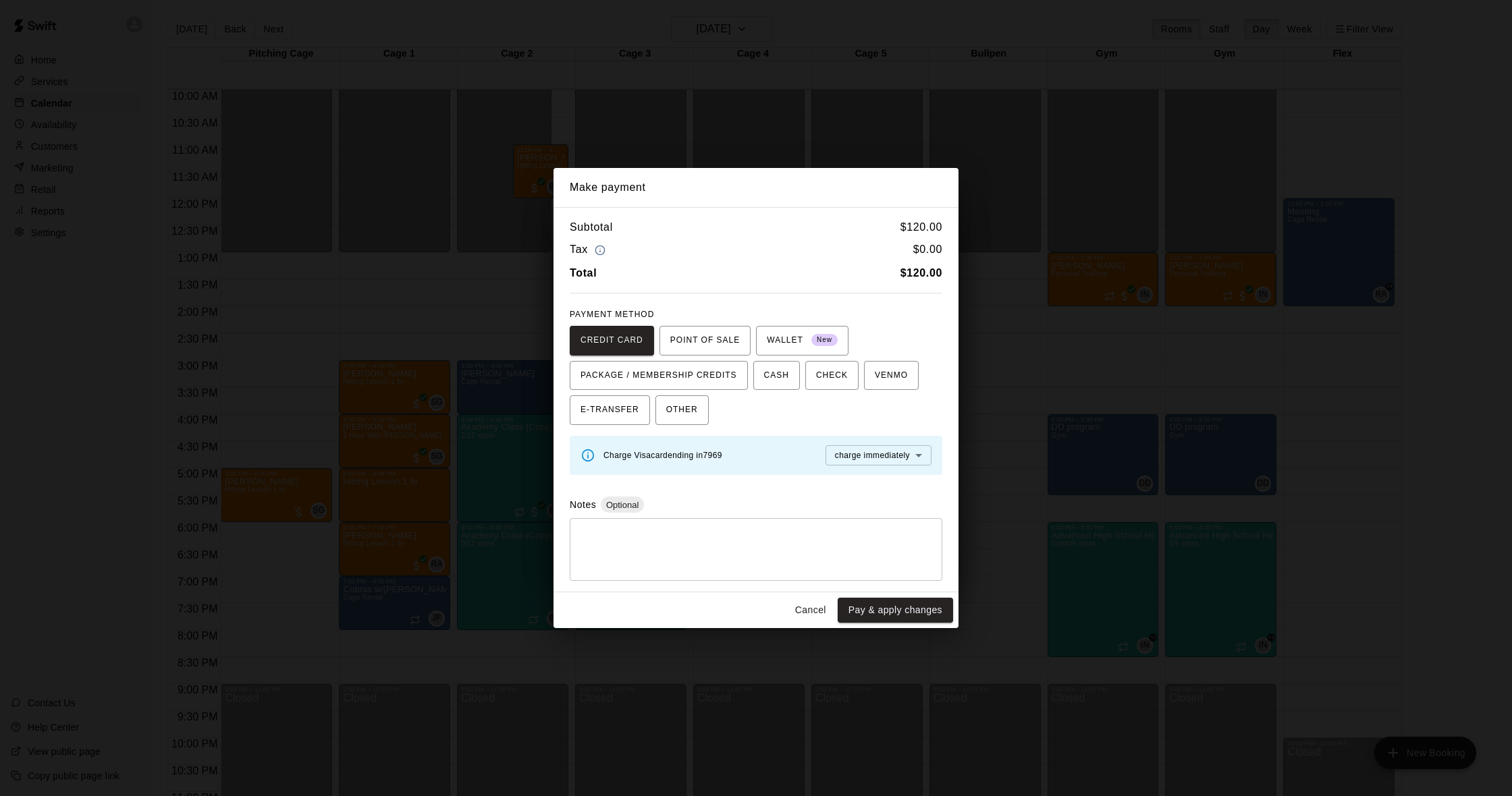
click at [818, 605] on button "Cancel" at bounding box center [810, 610] width 43 height 25
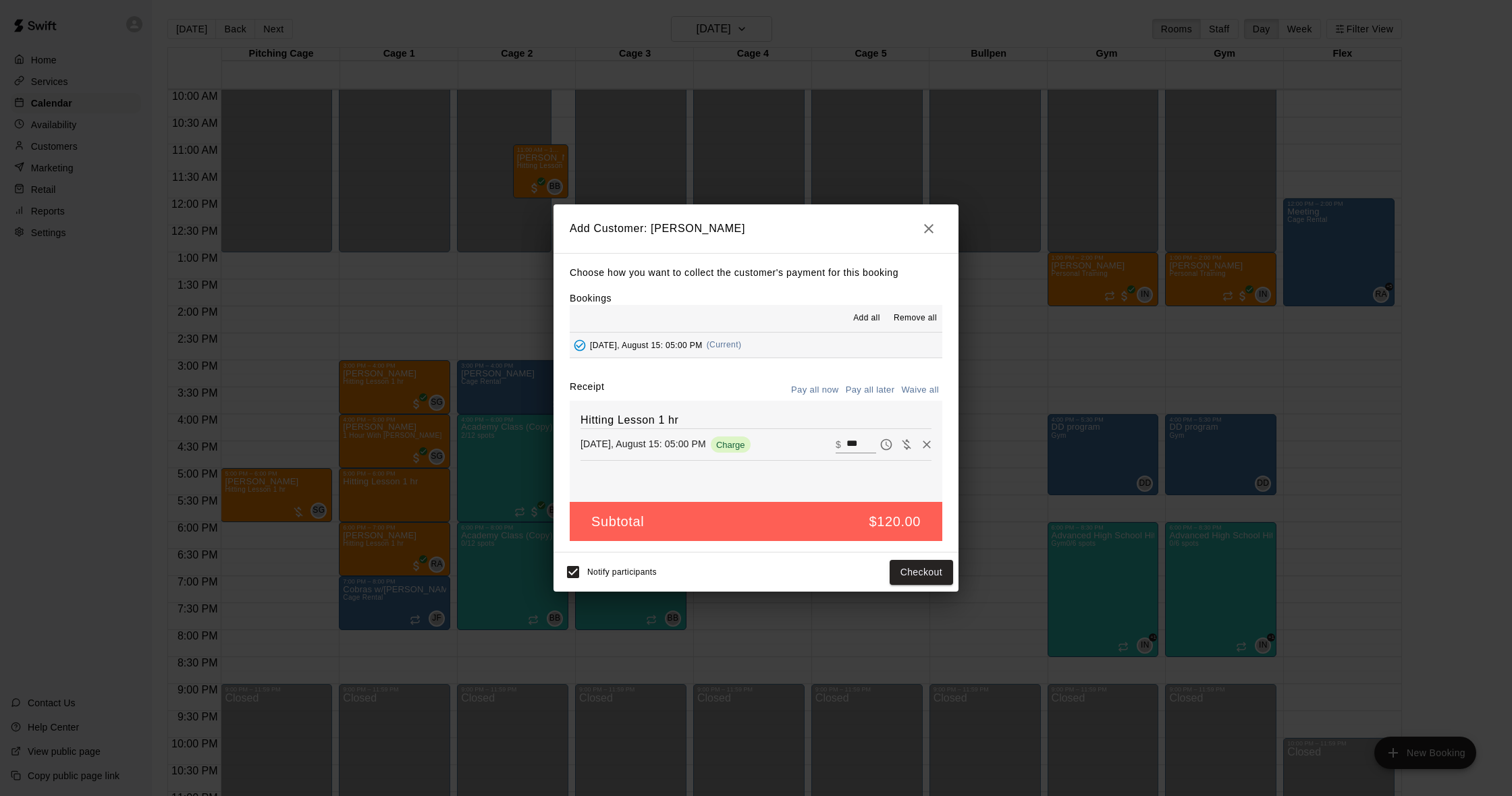
click at [909, 391] on button "Waive all" at bounding box center [920, 390] width 44 height 21
type input "*"
click at [875, 561] on button "Add customer" at bounding box center [911, 572] width 83 height 25
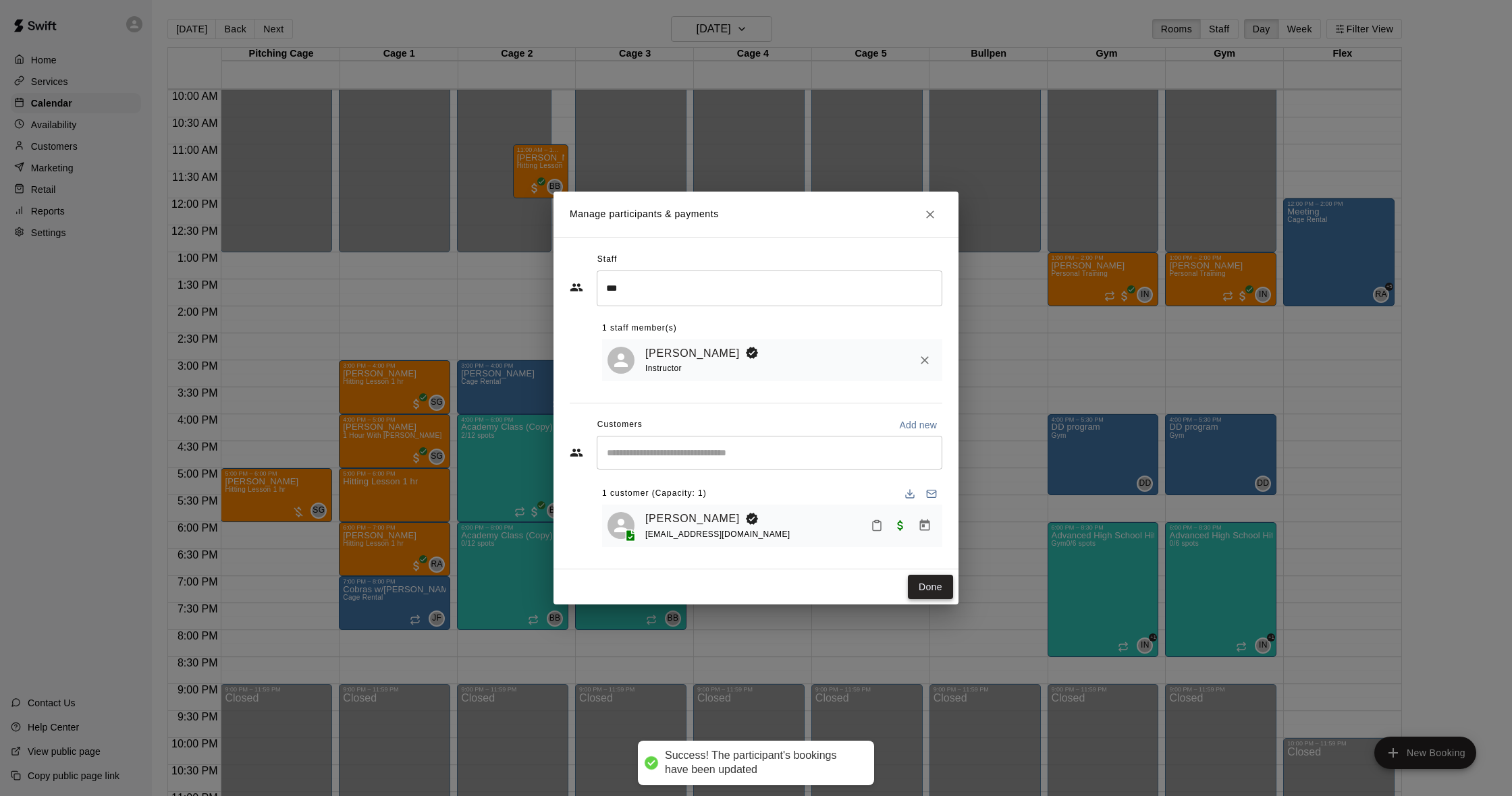
click at [928, 584] on button "Done" at bounding box center [930, 587] width 45 height 25
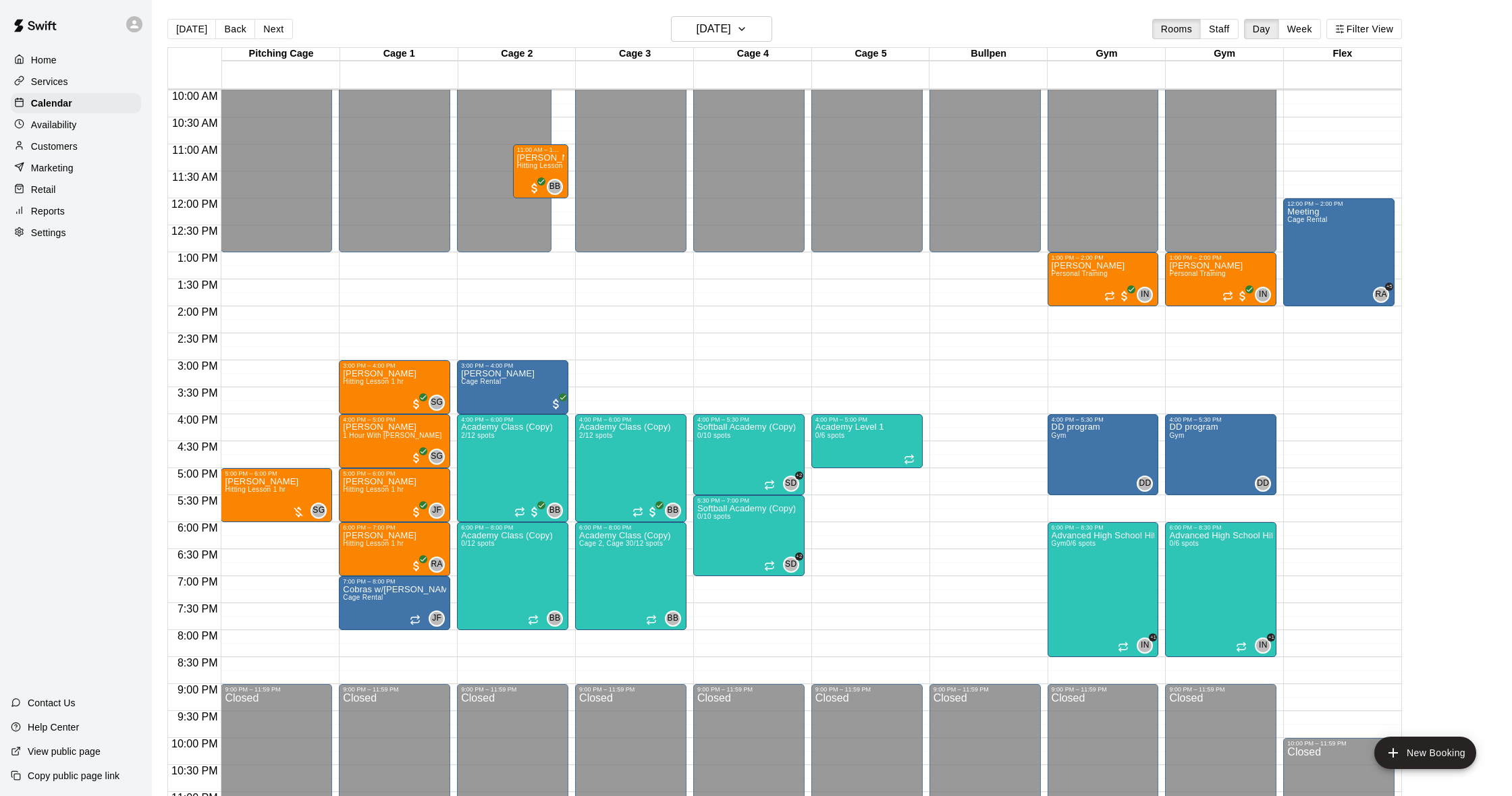
click at [77, 148] on div "Customers" at bounding box center [76, 145] width 130 height 20
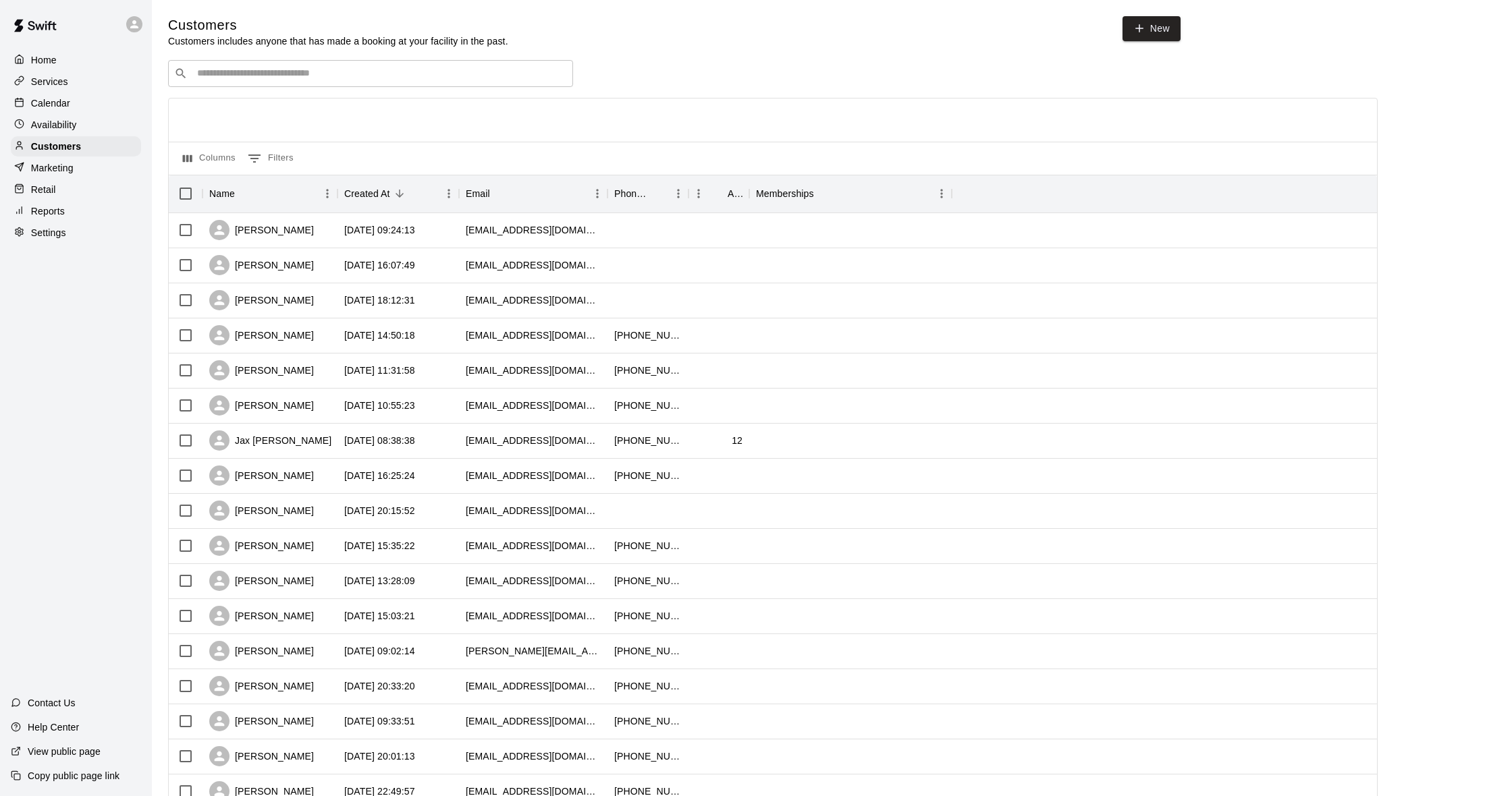
click at [374, 67] on input "Search customers by name or email" at bounding box center [380, 74] width 374 height 13
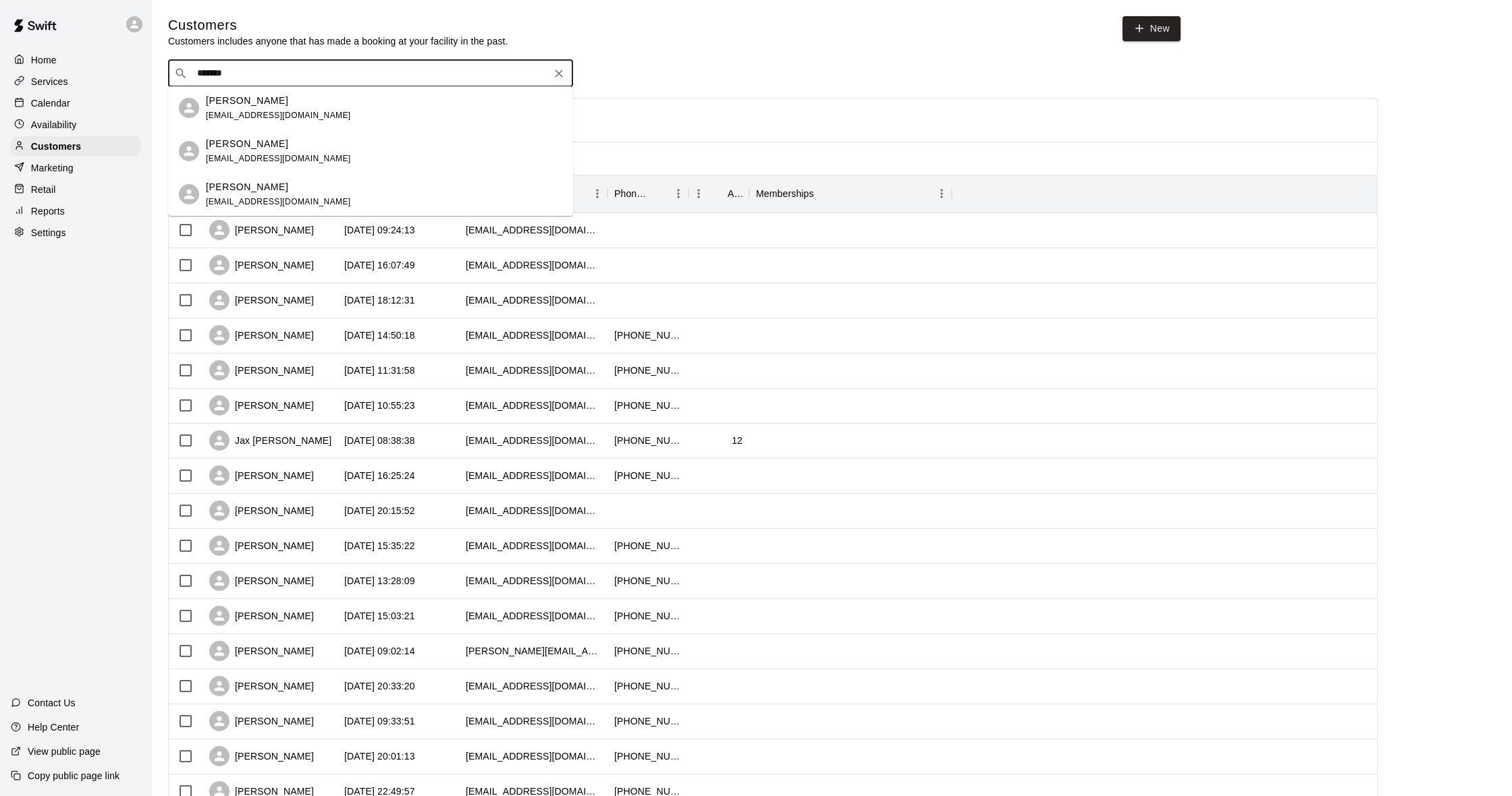
type input "********"
click at [375, 110] on div "[PERSON_NAME] [EMAIL_ADDRESS][DOMAIN_NAME]" at bounding box center [383, 108] width 356 height 29
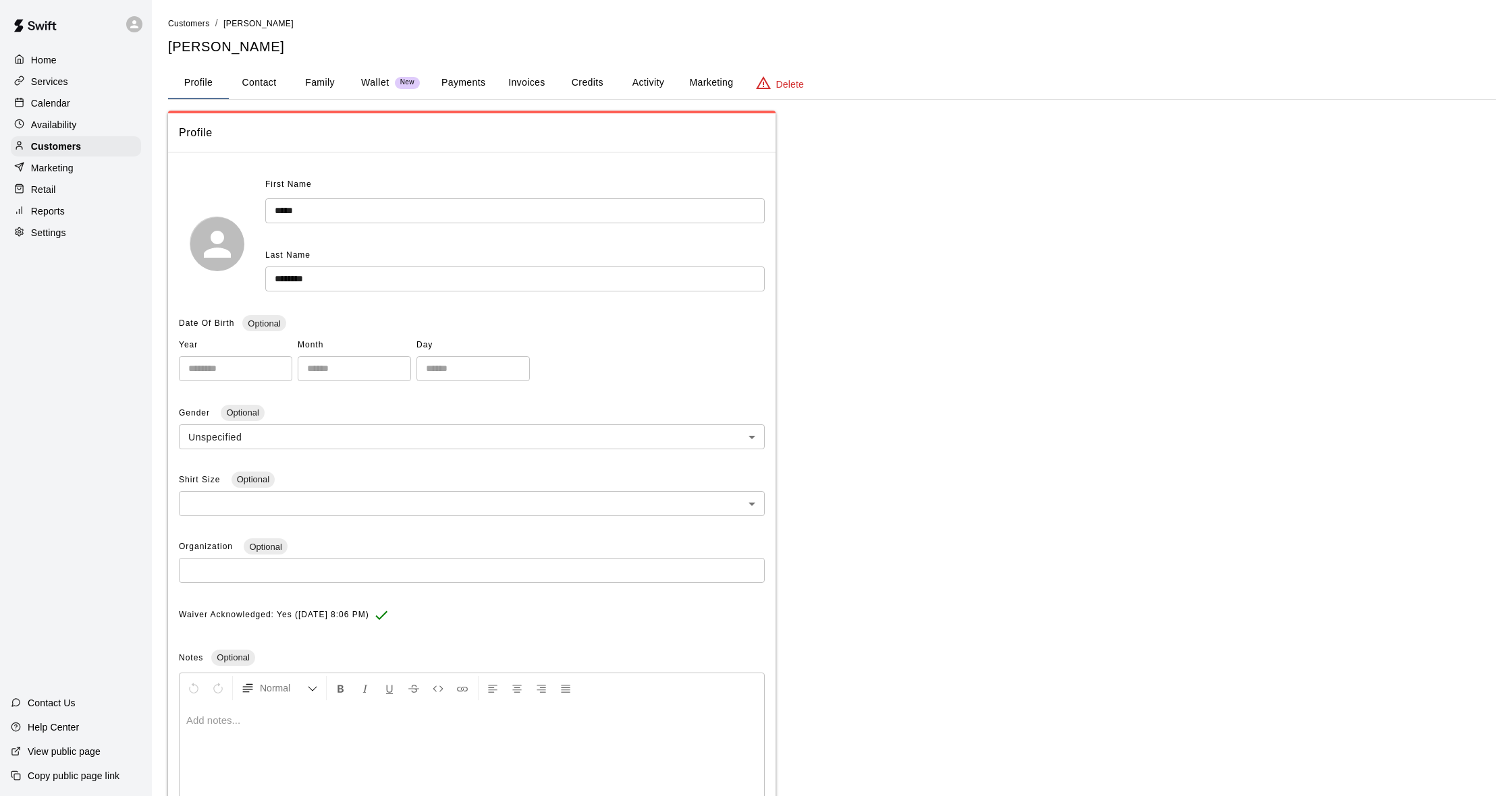
click at [662, 79] on button "Activity" at bounding box center [648, 83] width 60 height 32
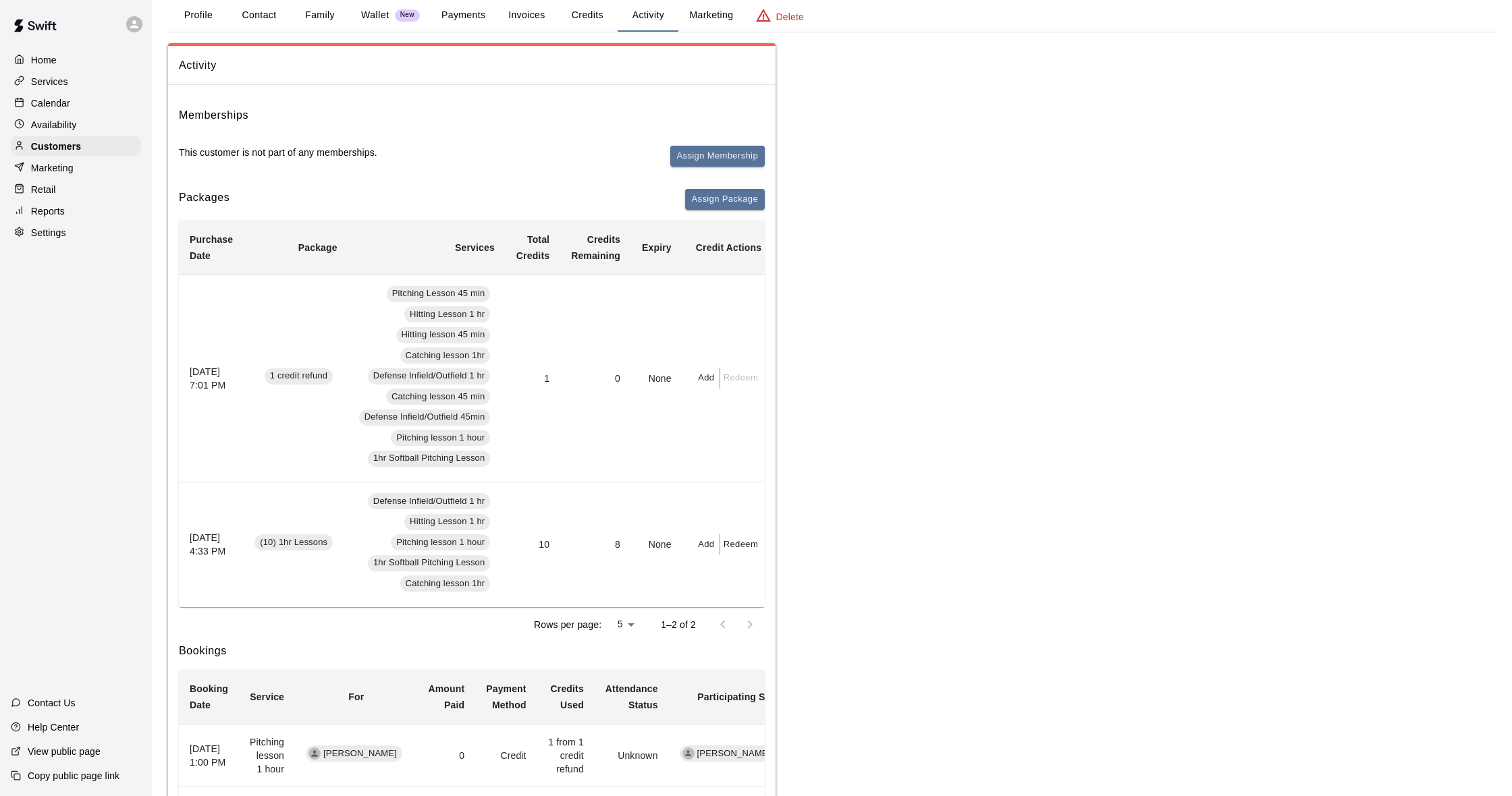
scroll to position [72, 0]
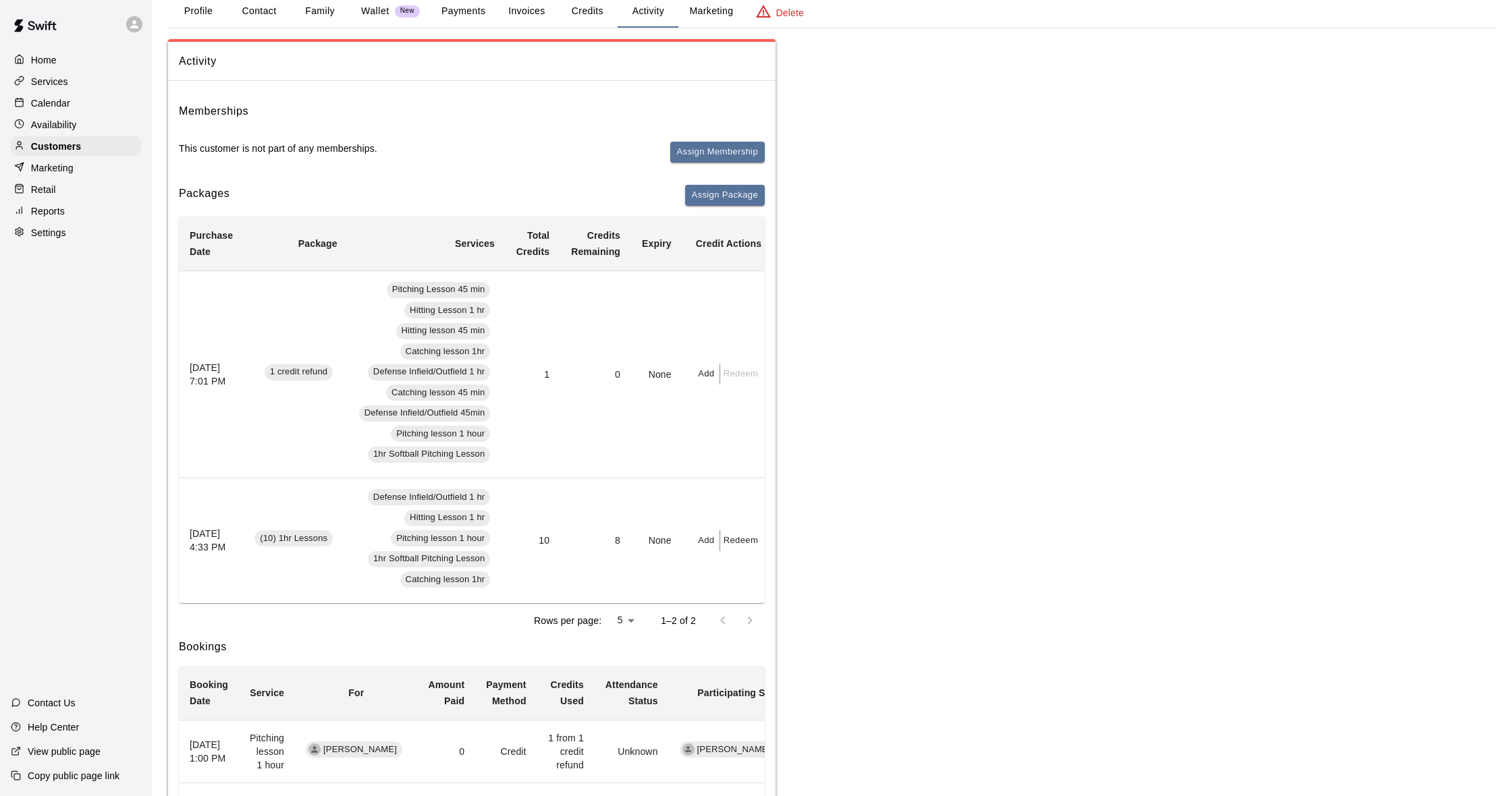
click at [79, 126] on div "Availability" at bounding box center [76, 124] width 130 height 20
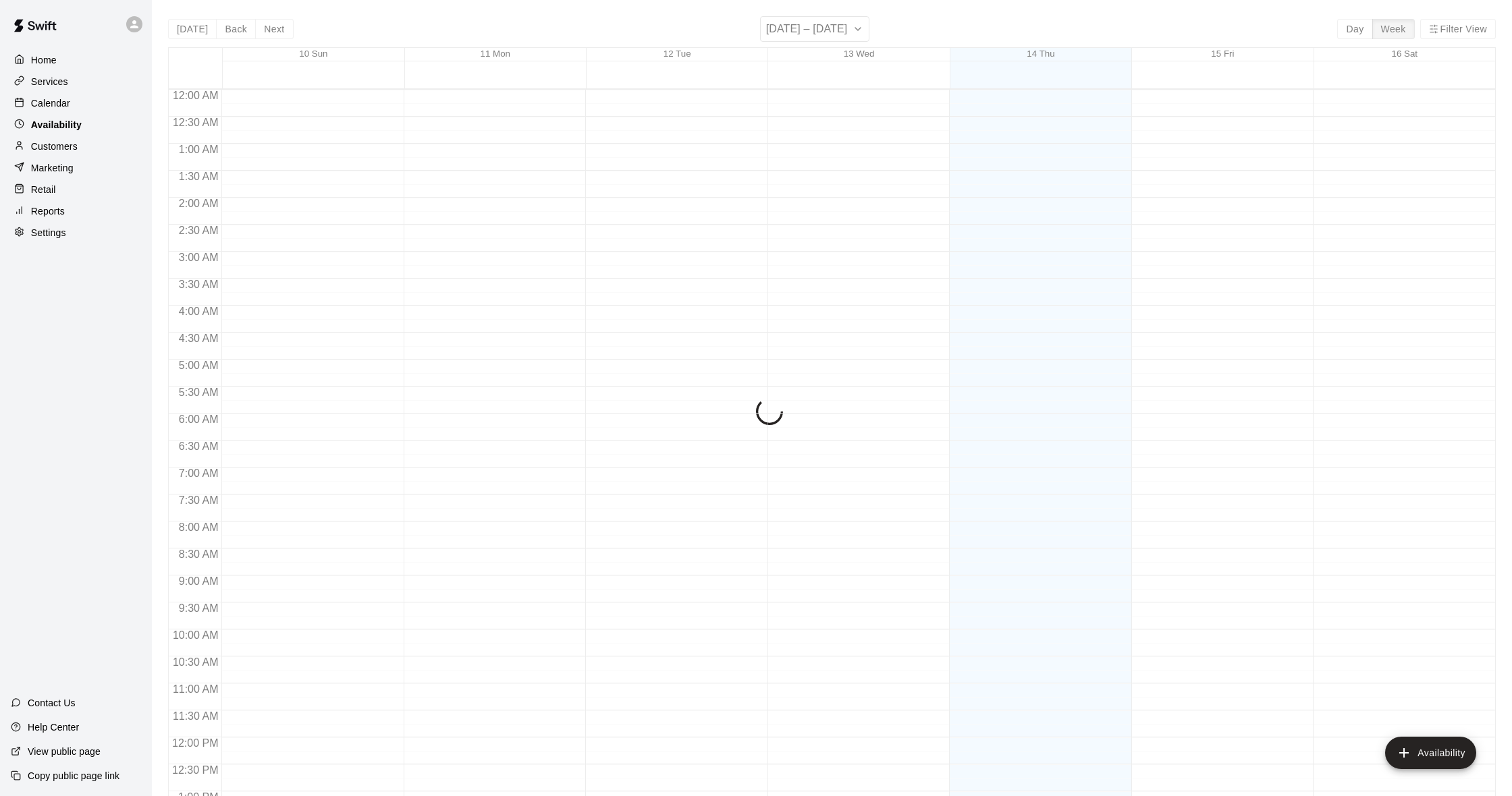
scroll to position [574, 0]
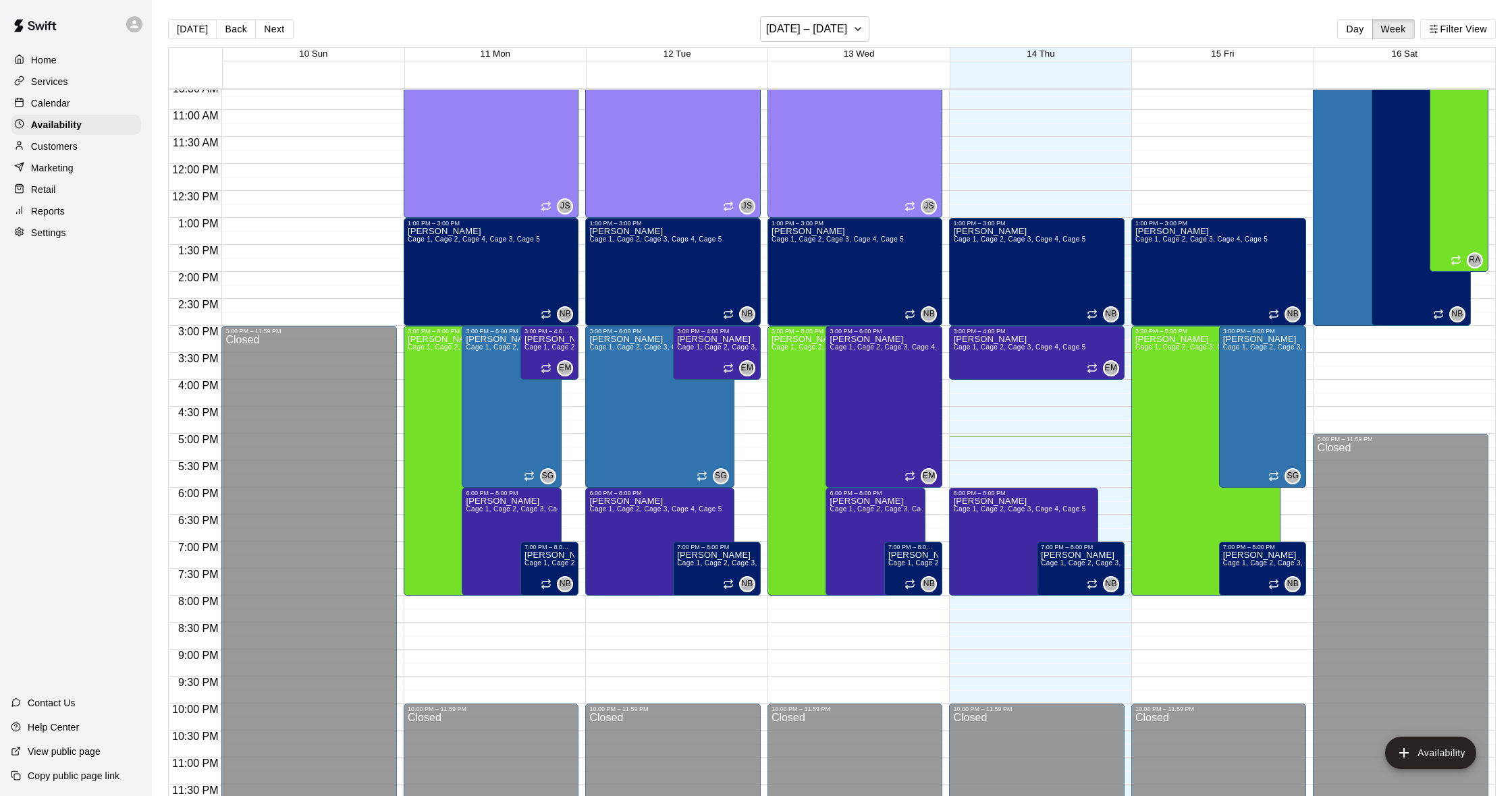
click at [79, 142] on div "Customers" at bounding box center [76, 145] width 130 height 20
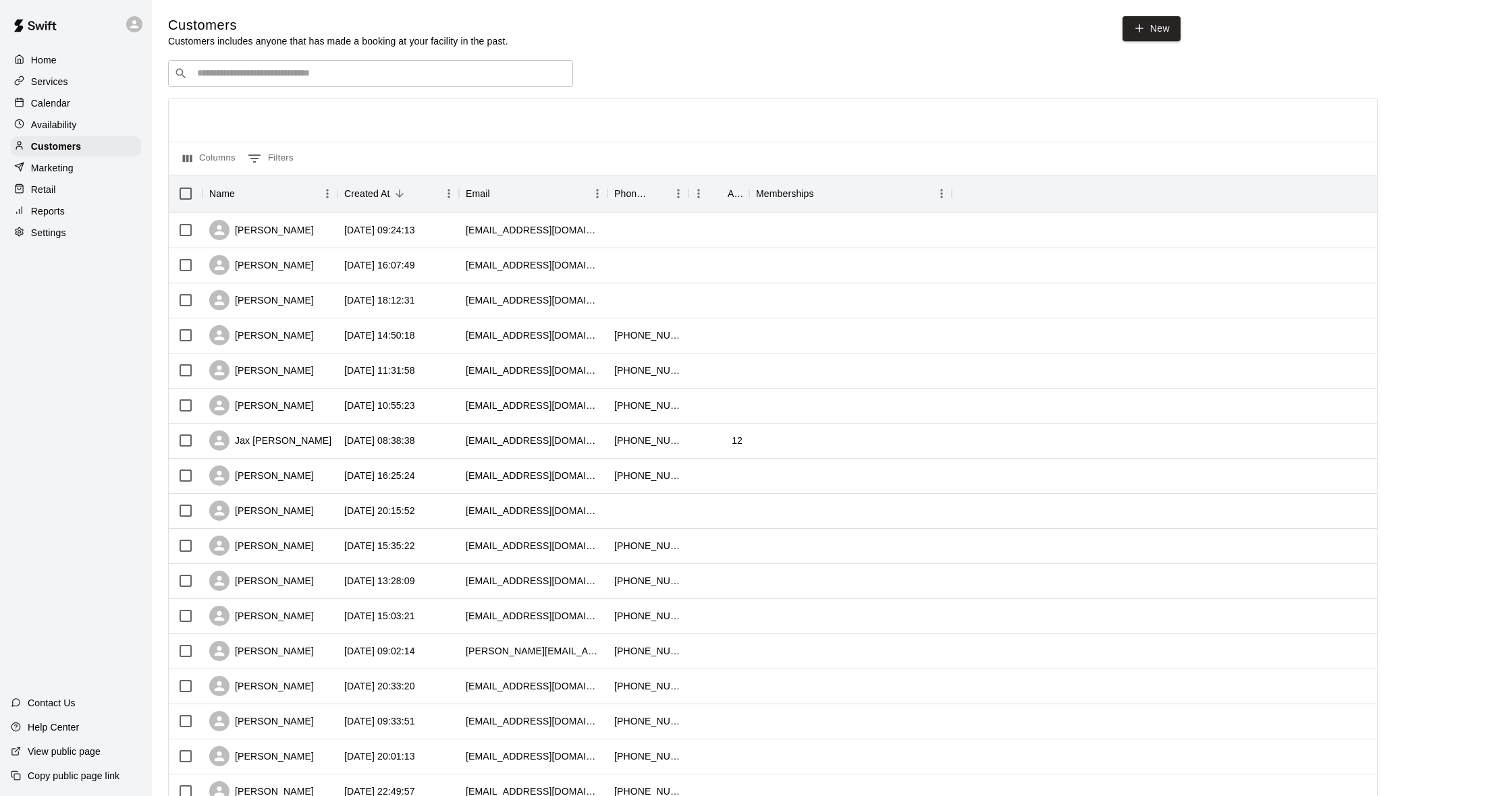
click at [229, 79] on input "Search customers by name or email" at bounding box center [380, 74] width 374 height 13
type input "*"
type input "******"
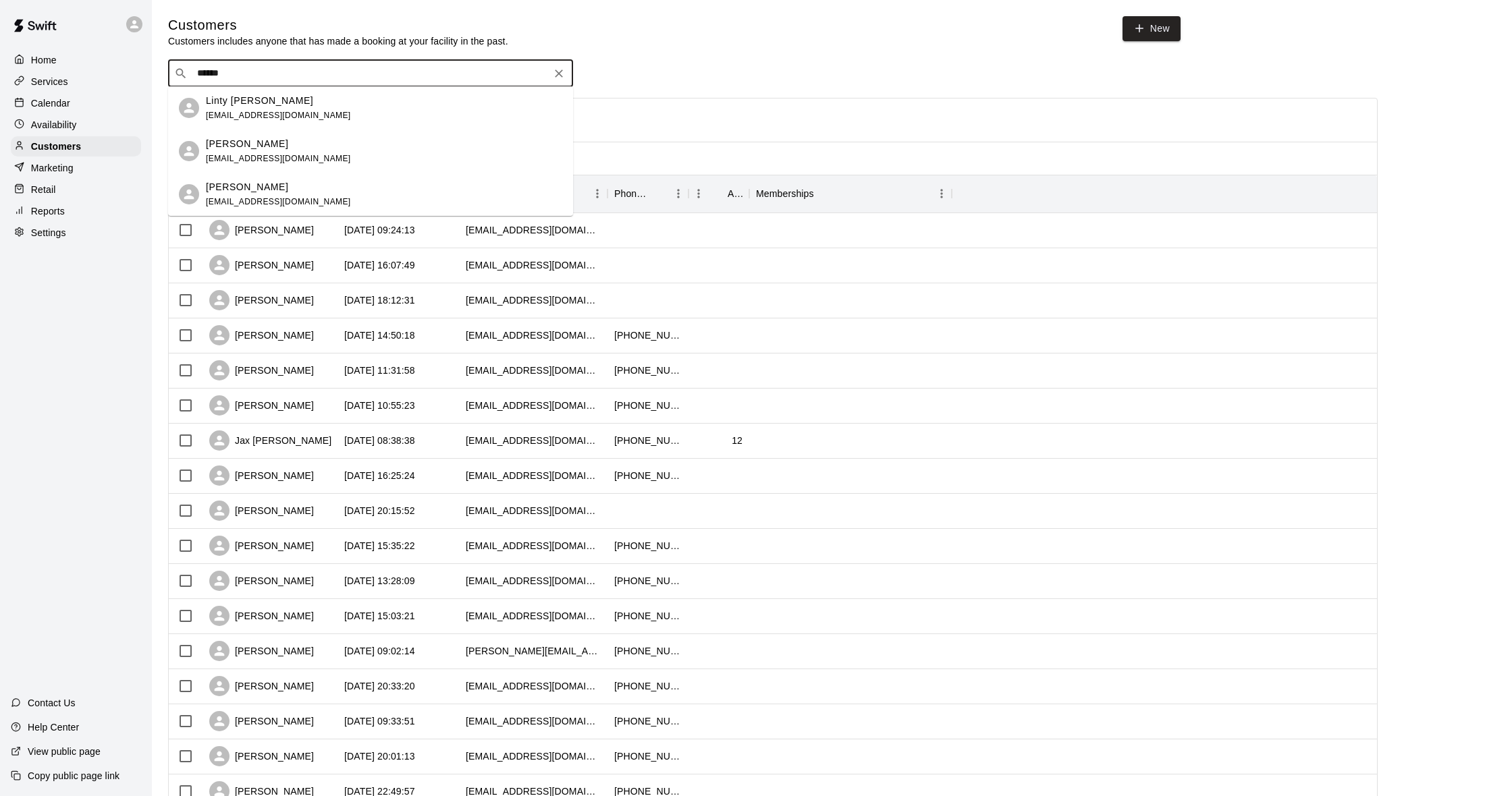
click at [238, 142] on p "[PERSON_NAME]" at bounding box center [246, 144] width 82 height 14
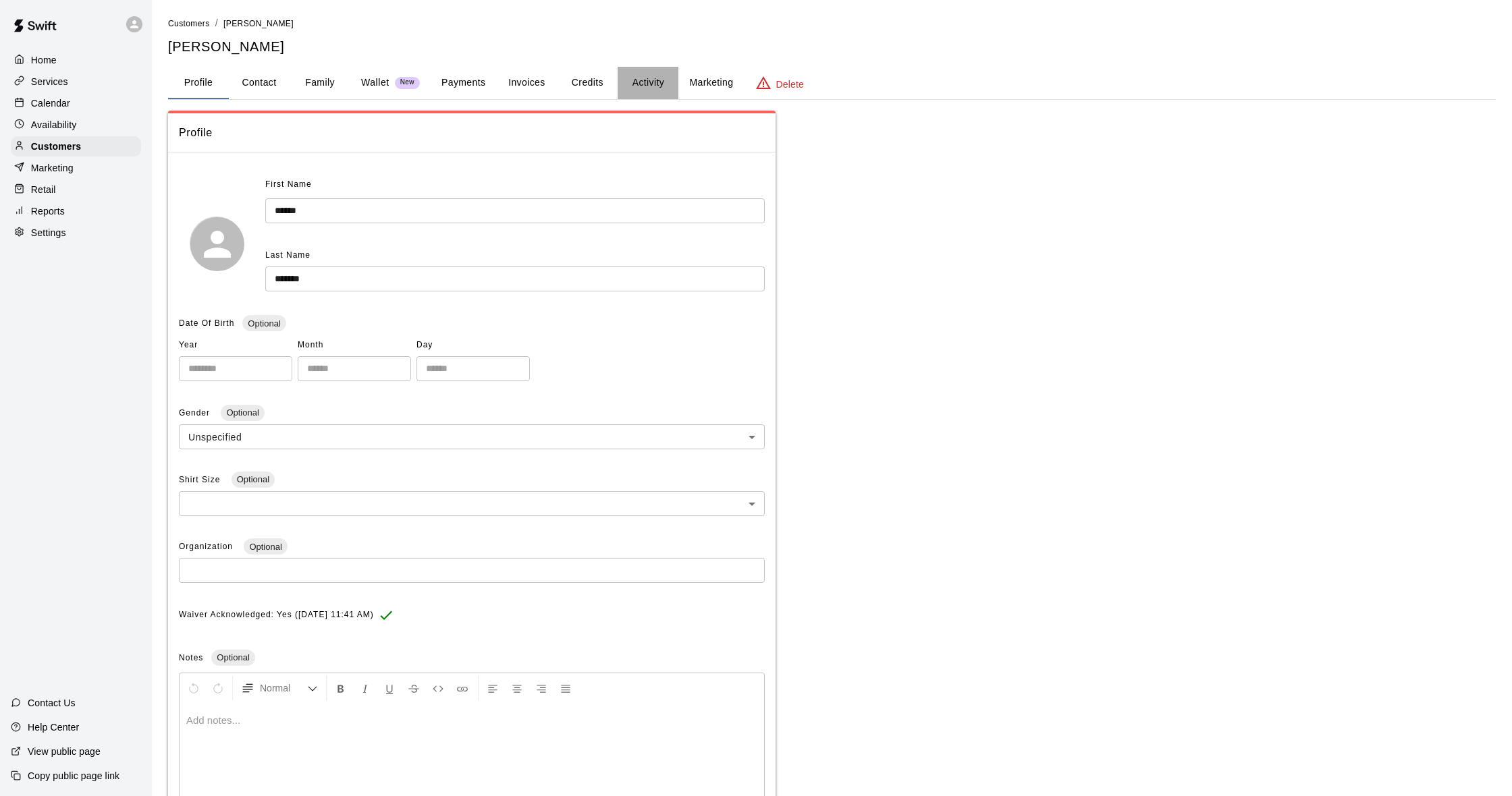
drag, startPoint x: 638, startPoint y: 79, endPoint x: 629, endPoint y: 78, distance: 9.1
click at [638, 79] on button "Activity" at bounding box center [648, 83] width 60 height 32
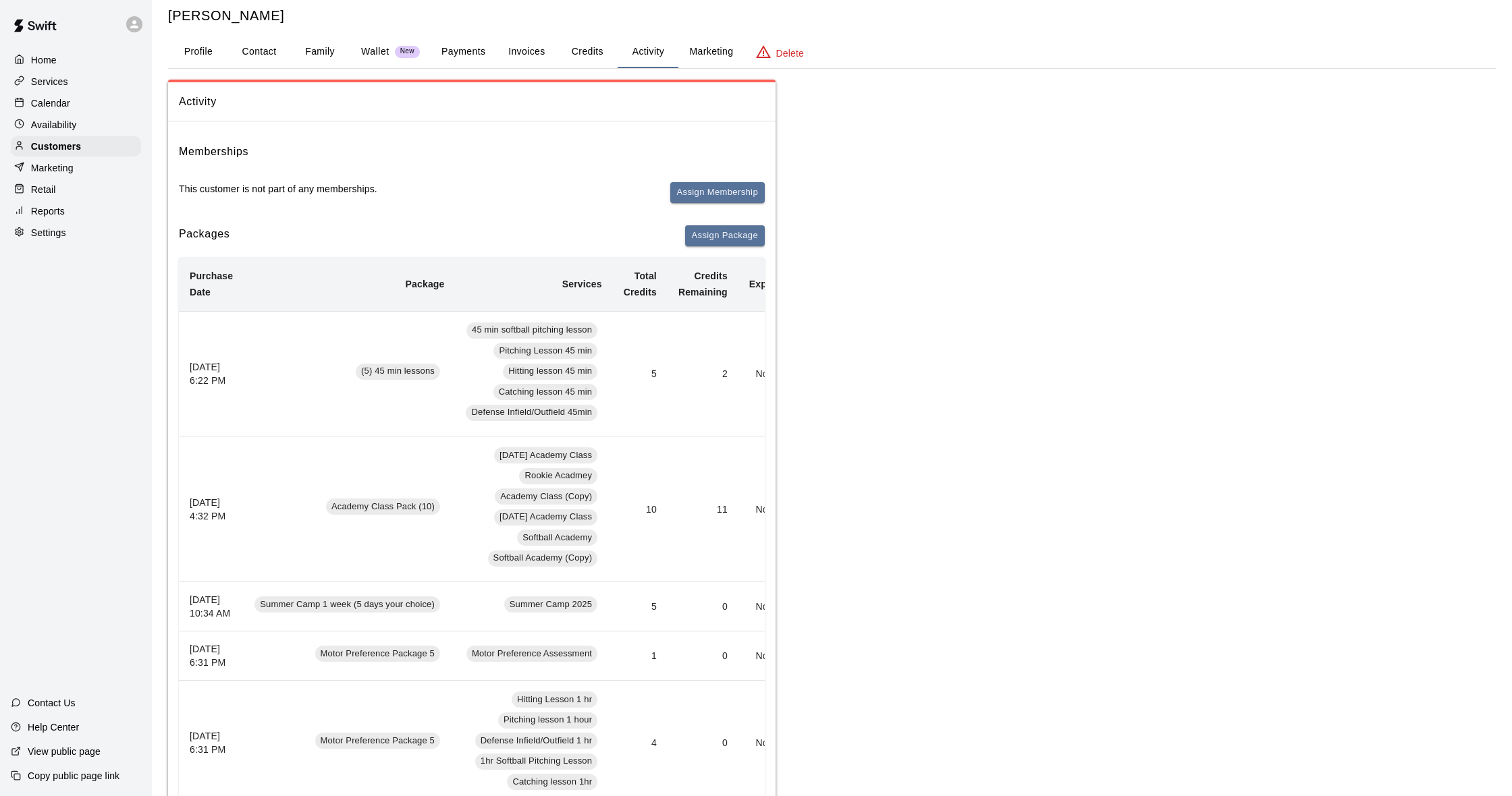
scroll to position [35, 0]
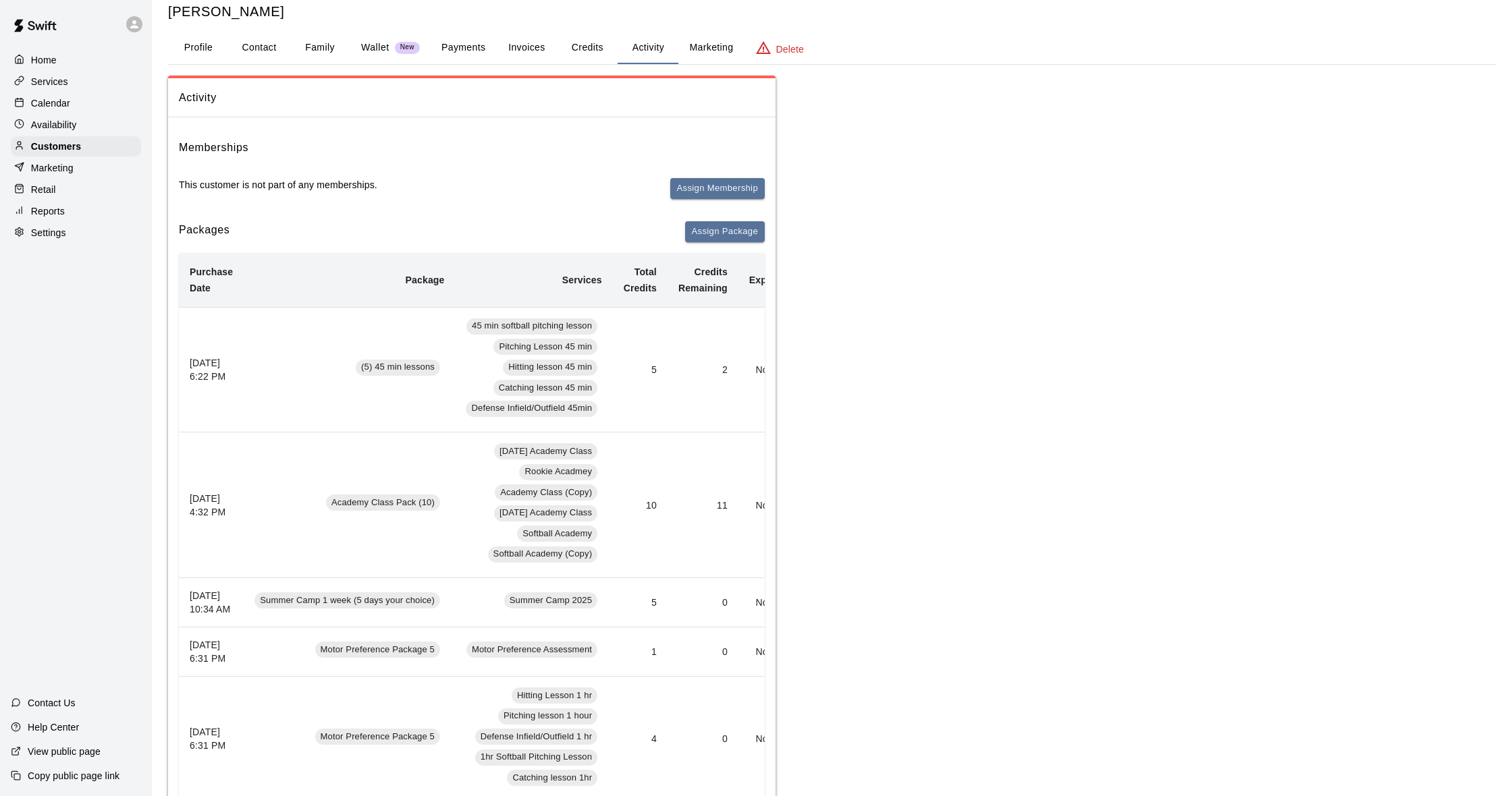
click at [67, 114] on div "Availability" at bounding box center [76, 124] width 130 height 20
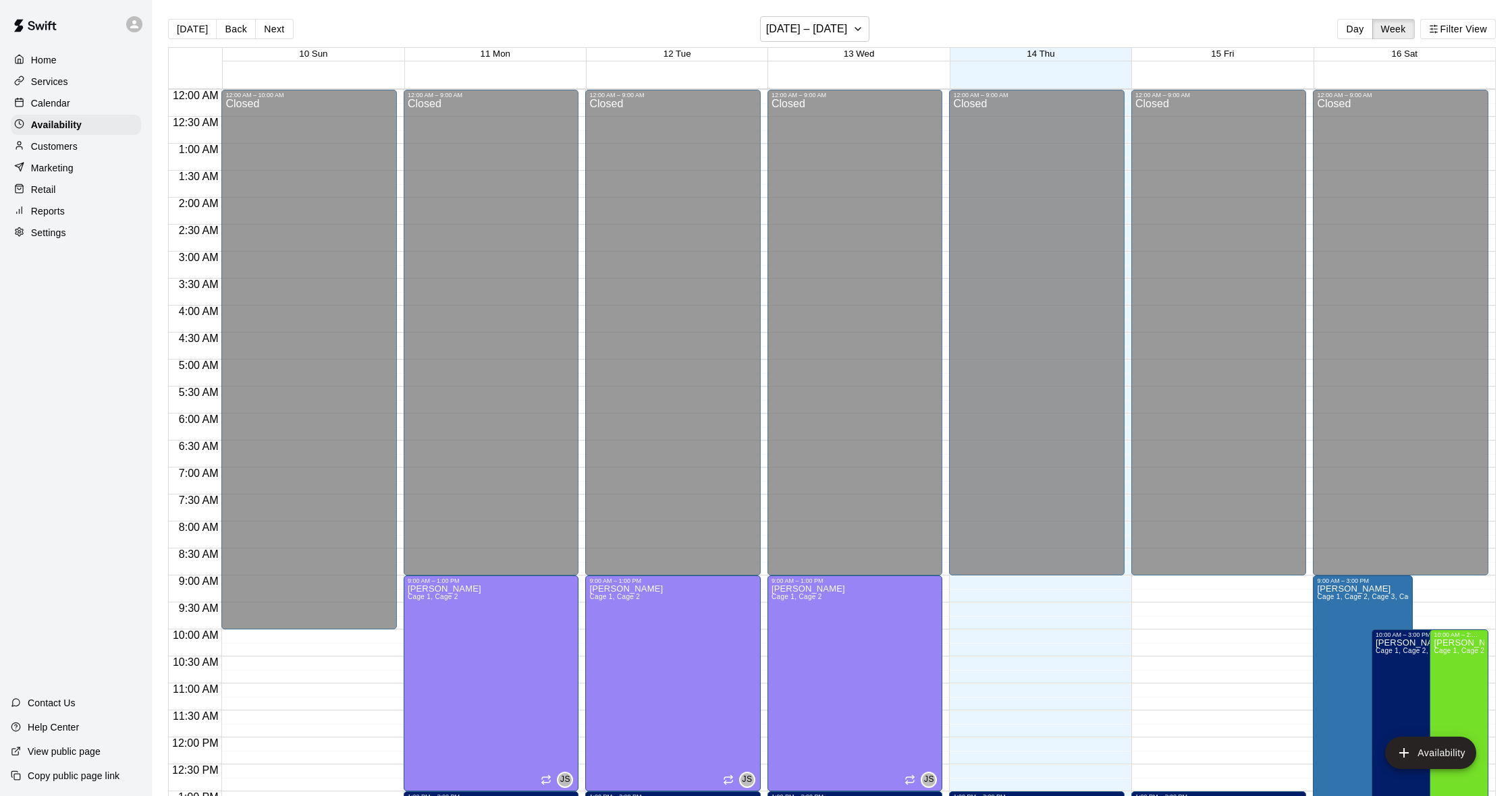
scroll to position [574, 0]
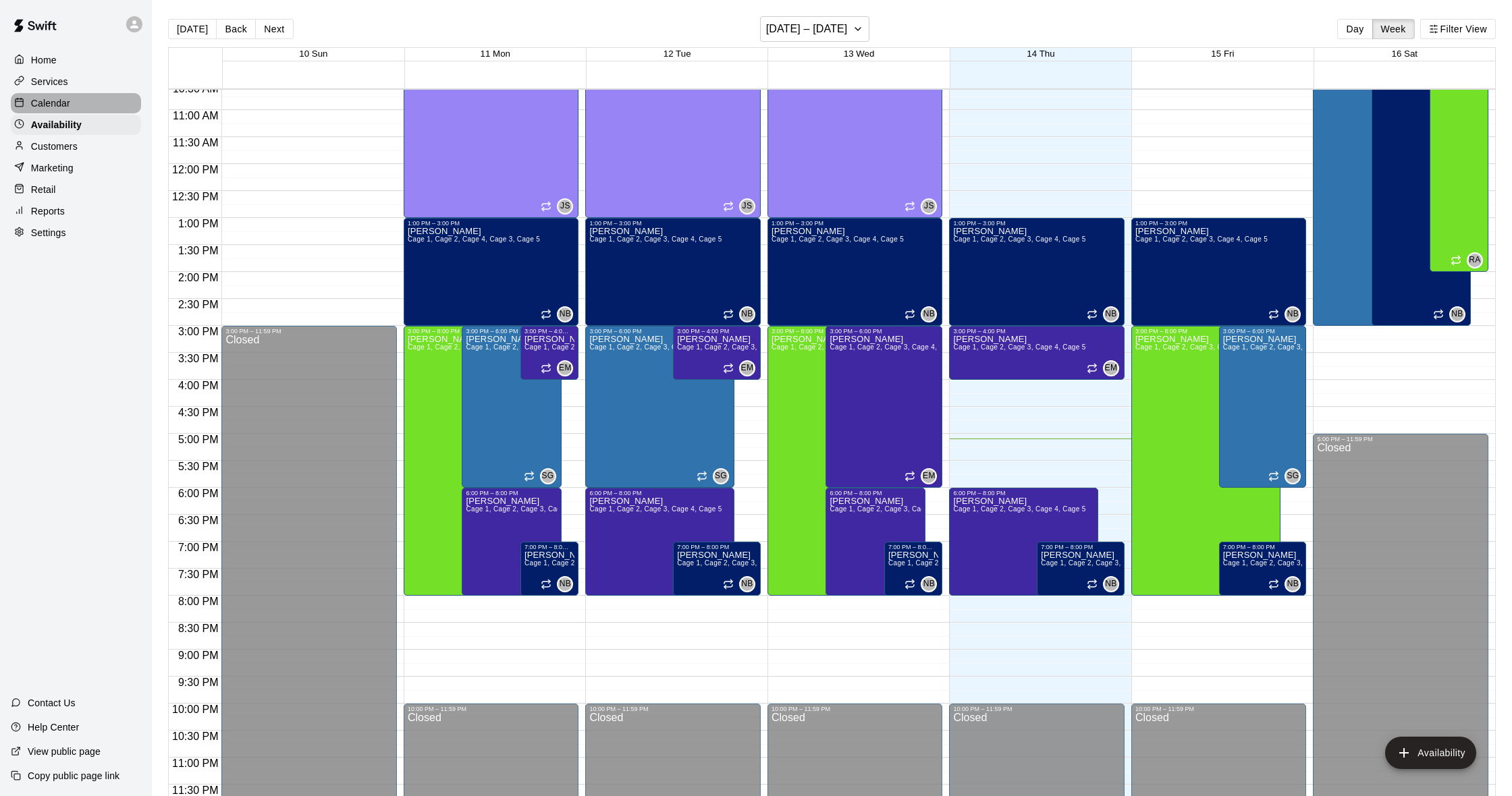
click at [66, 103] on p "Calendar" at bounding box center [50, 103] width 39 height 13
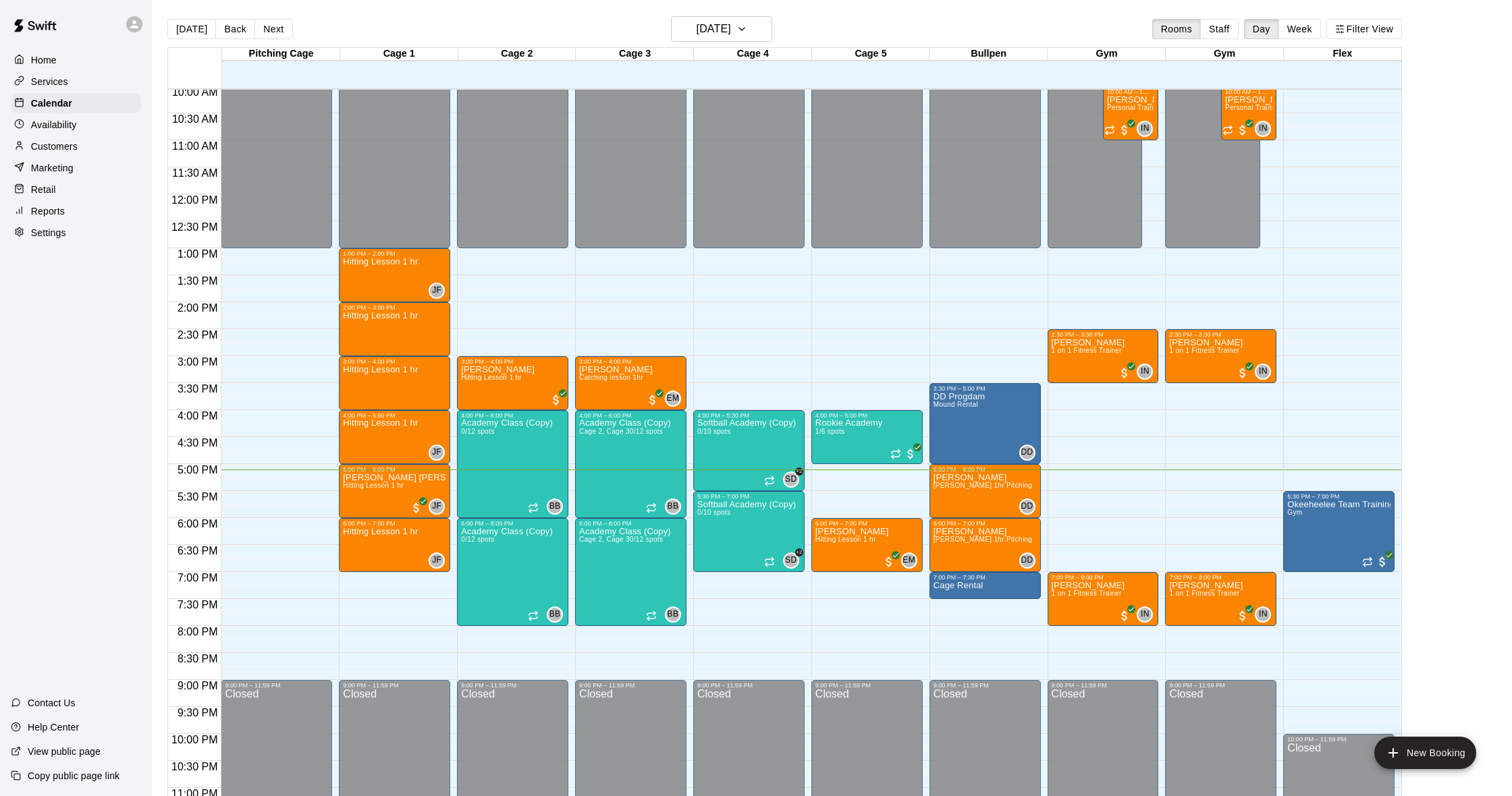
click at [74, 148] on p "Customers" at bounding box center [54, 146] width 46 height 13
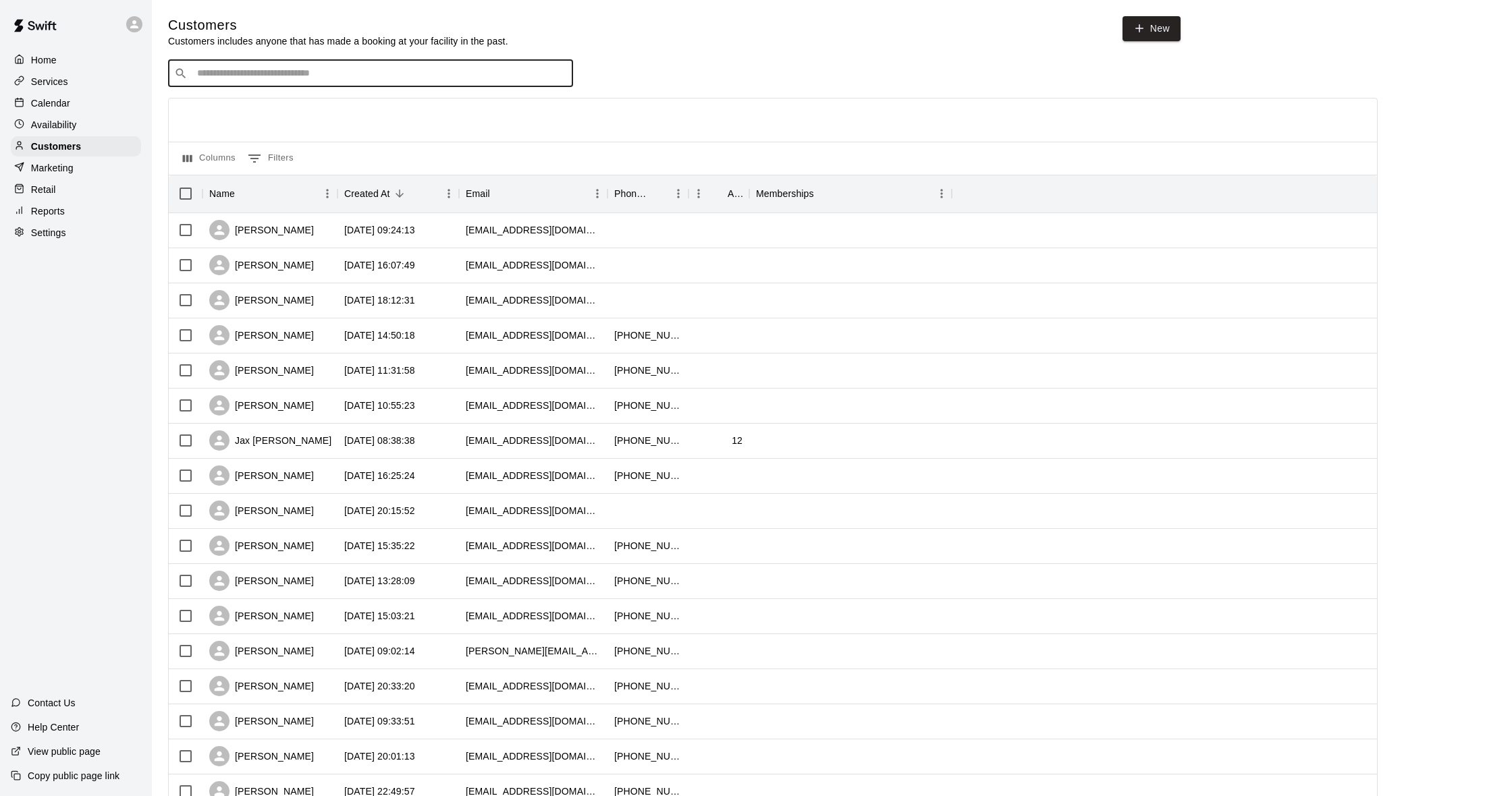
click at [301, 67] on input "Search customers by name or email" at bounding box center [380, 74] width 374 height 13
type input "*******"
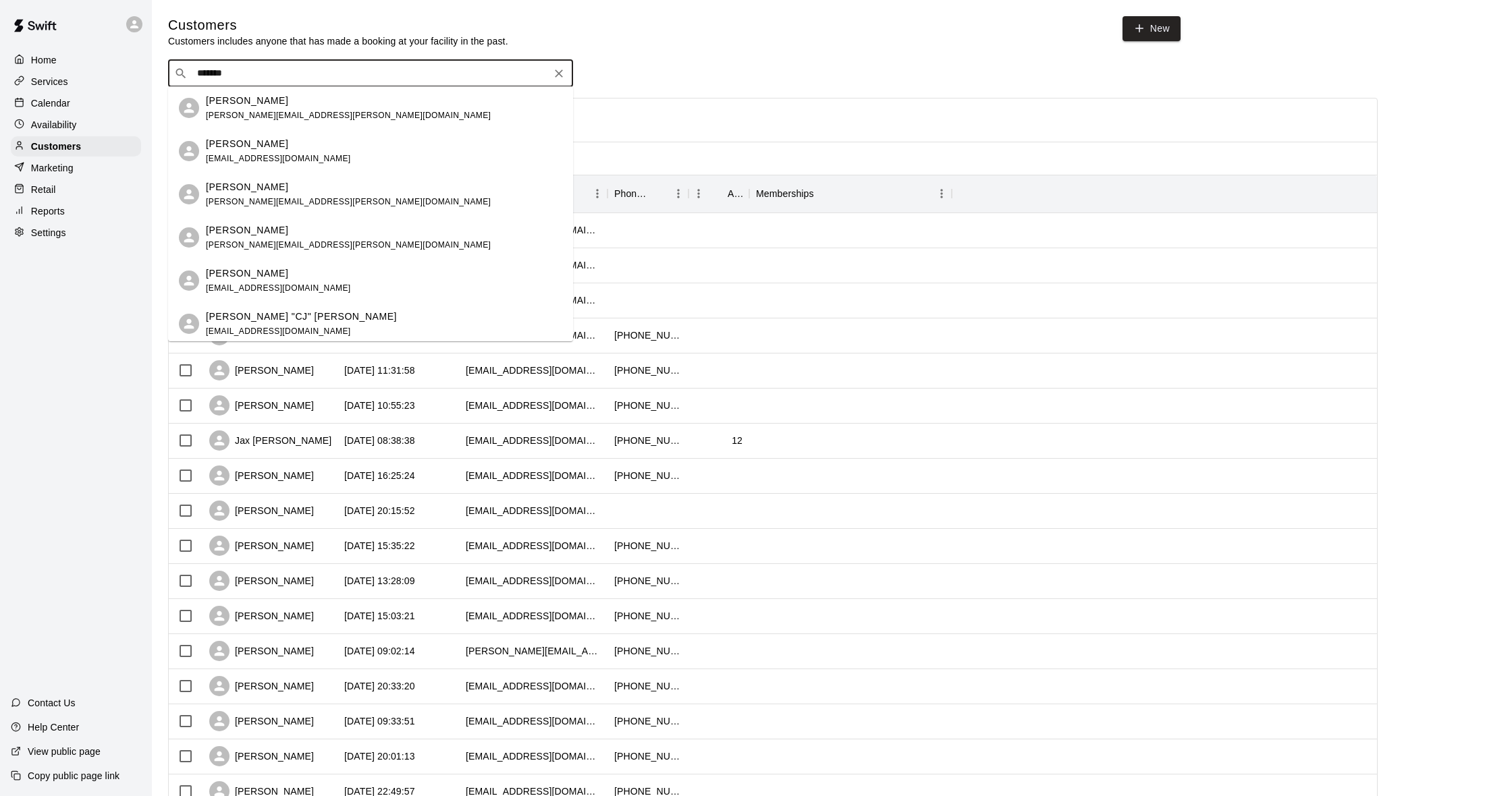
click at [304, 110] on div "[PERSON_NAME] [PERSON_NAME][EMAIL_ADDRESS][PERSON_NAME][DOMAIN_NAME]" at bounding box center [383, 108] width 356 height 29
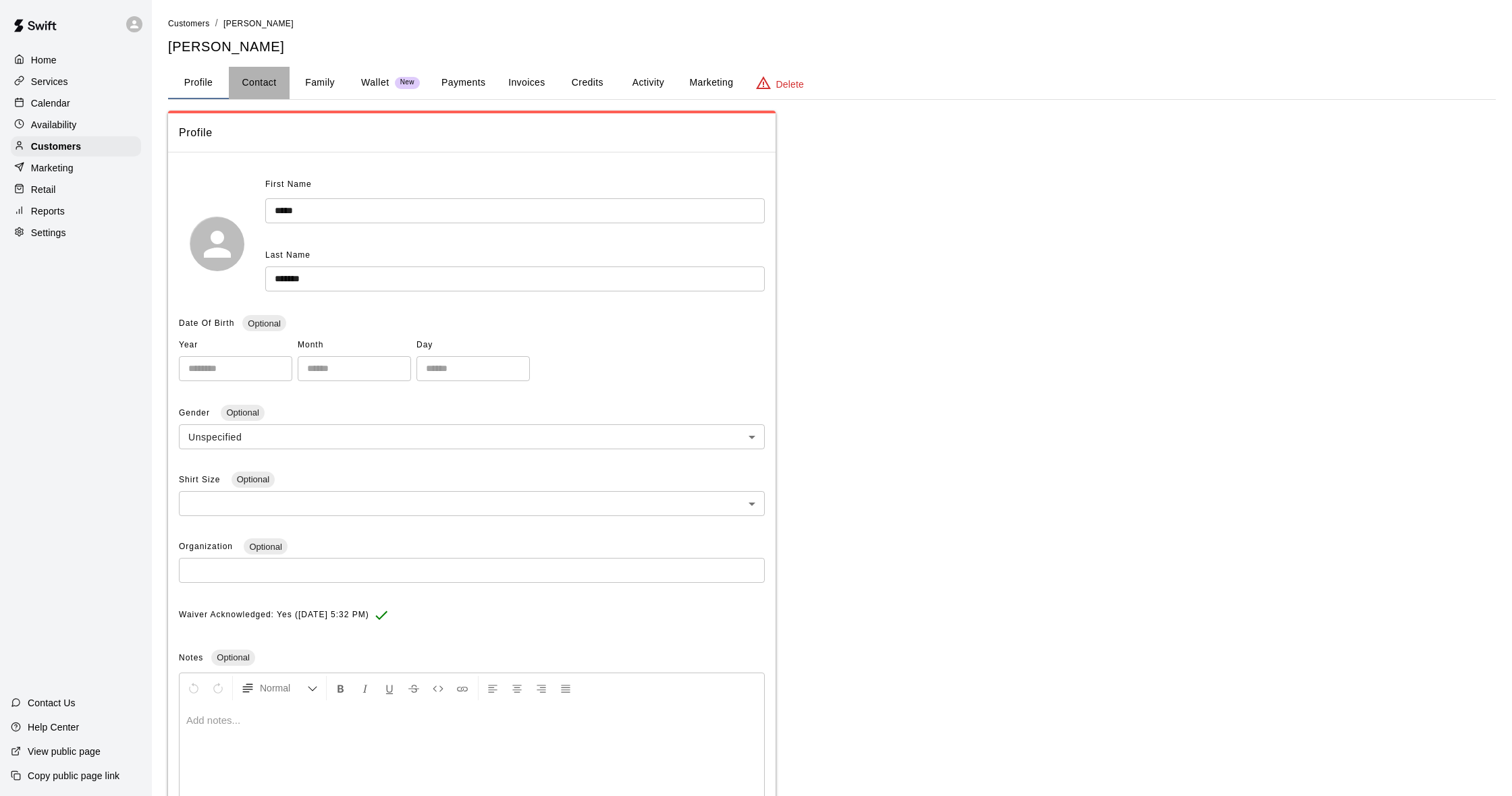
click at [261, 80] on button "Contact" at bounding box center [259, 83] width 60 height 32
select select "**"
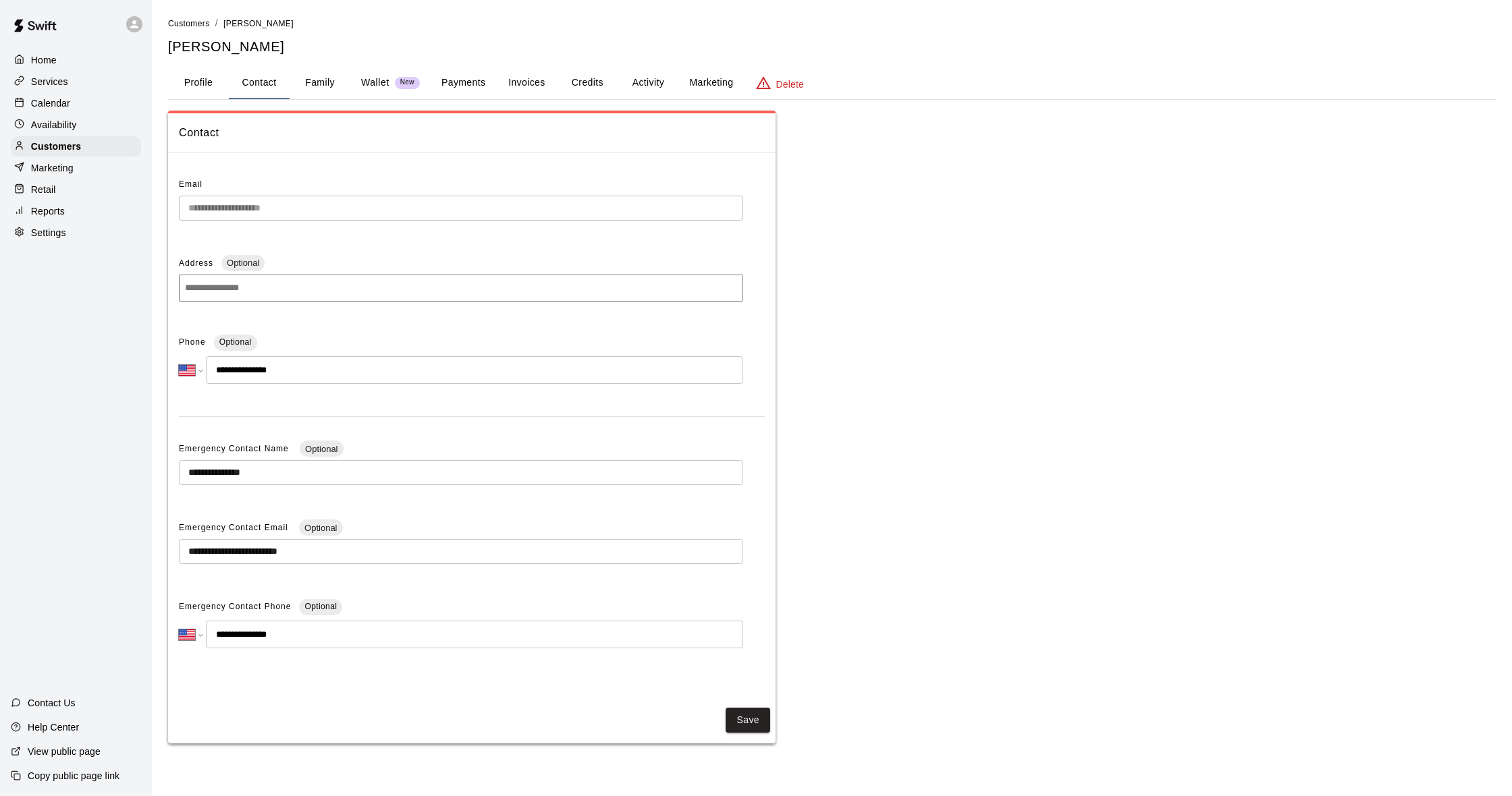
click at [56, 212] on p "Reports" at bounding box center [48, 212] width 34 height 13
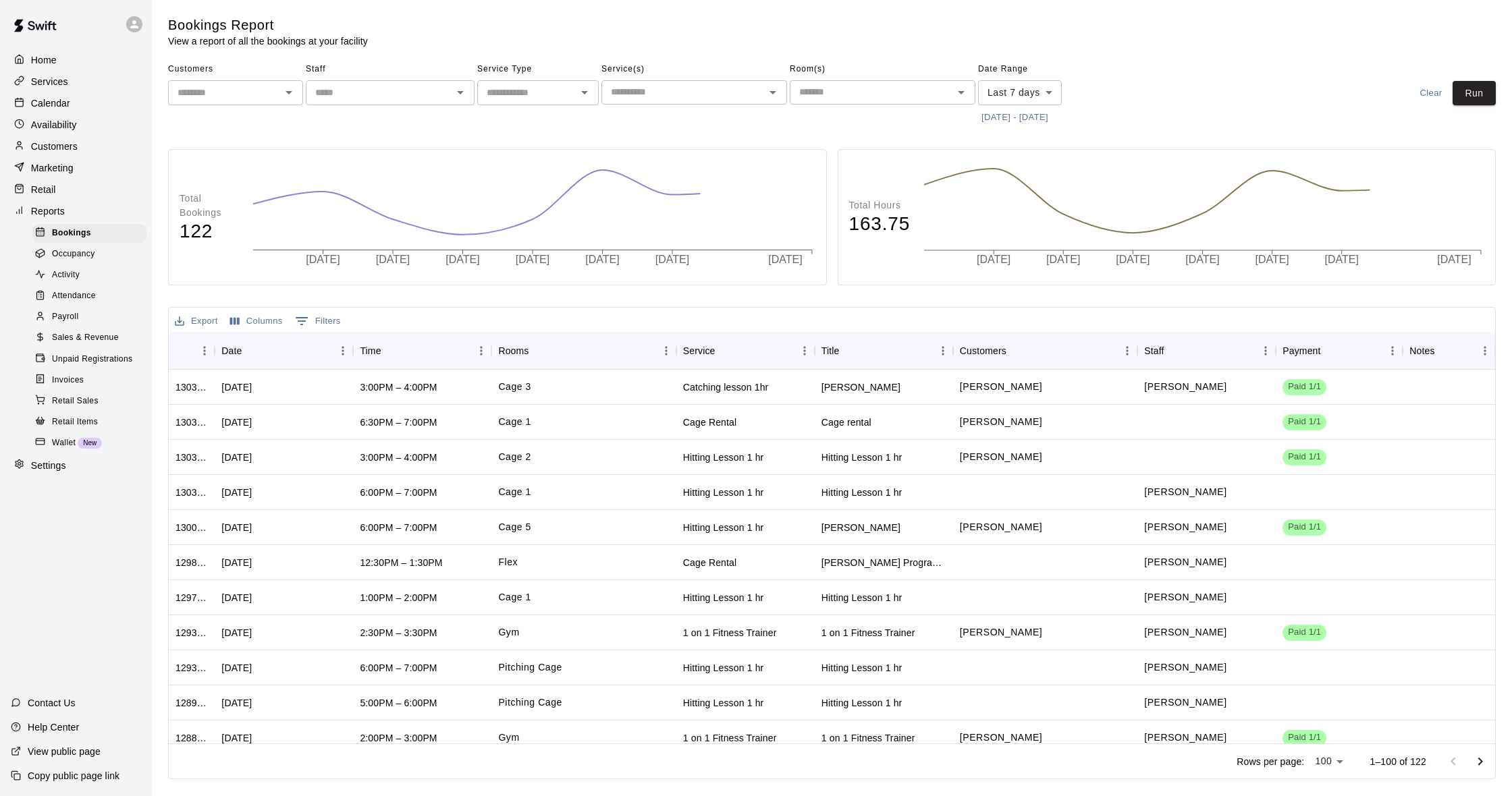
click at [105, 334] on span "Sales & Revenue" at bounding box center [85, 338] width 67 height 13
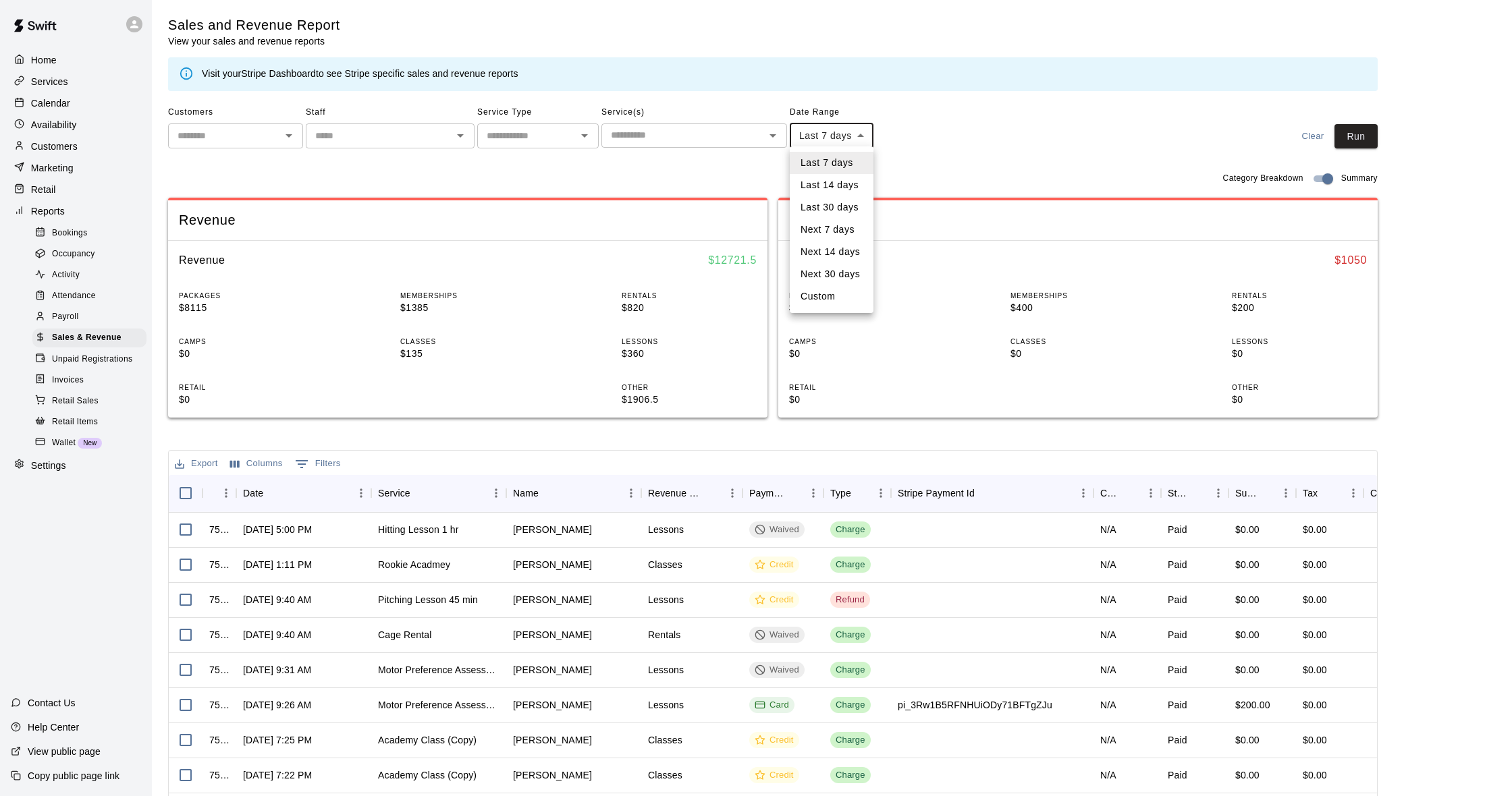
click at [834, 131] on body "Home Services Calendar Availability Customers Marketing Retail Reports Bookings…" at bounding box center [756, 464] width 1512 height 928
click at [824, 183] on li "Last 14 days" at bounding box center [831, 185] width 84 height 23
type input "******"
click at [844, 161] on button "[DATE] - [DATE]" at bounding box center [826, 161] width 74 height 21
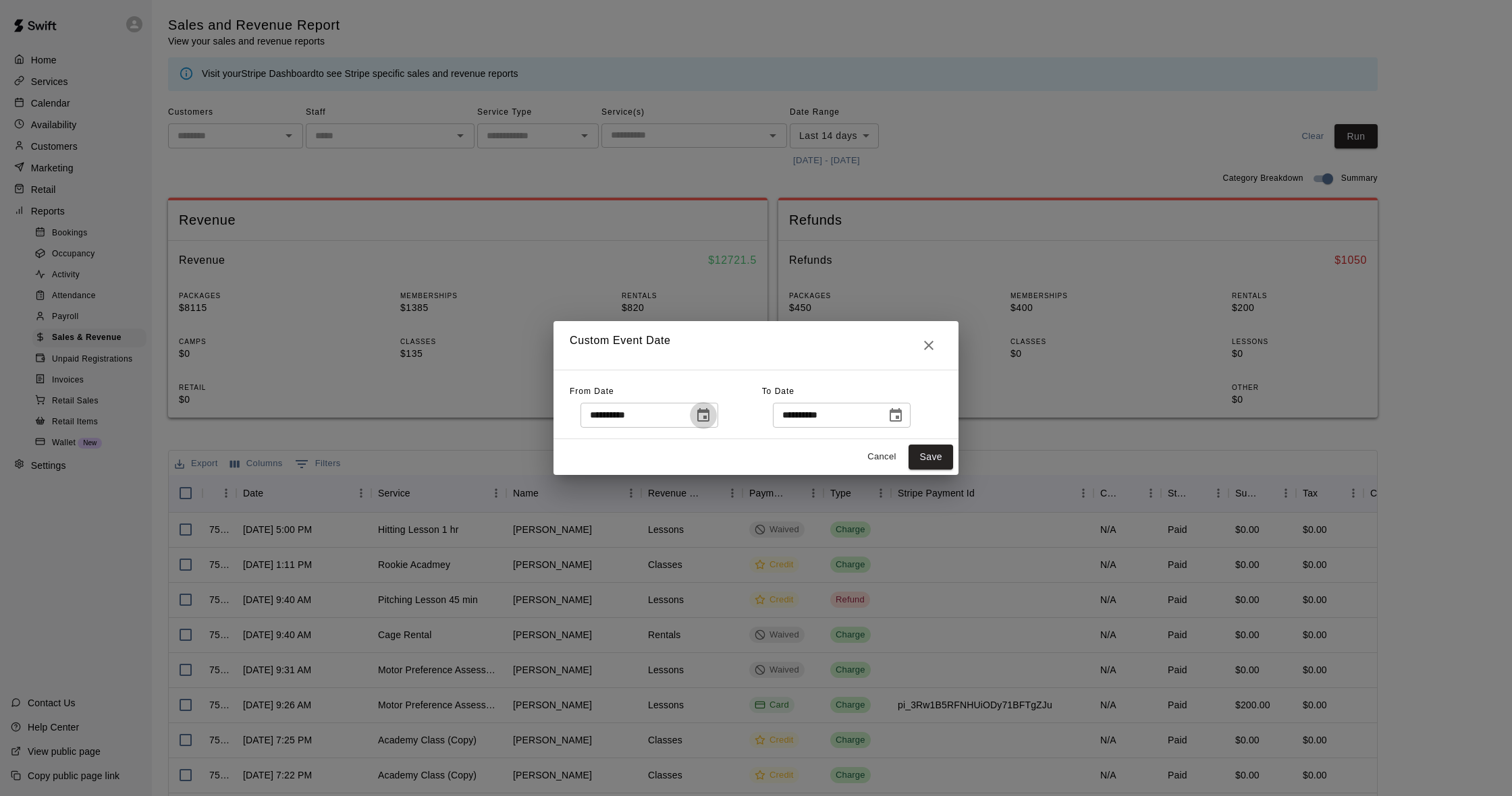
click at [711, 416] on icon "Choose date, selected date is Jul 31, 2025" at bounding box center [703, 415] width 16 height 16
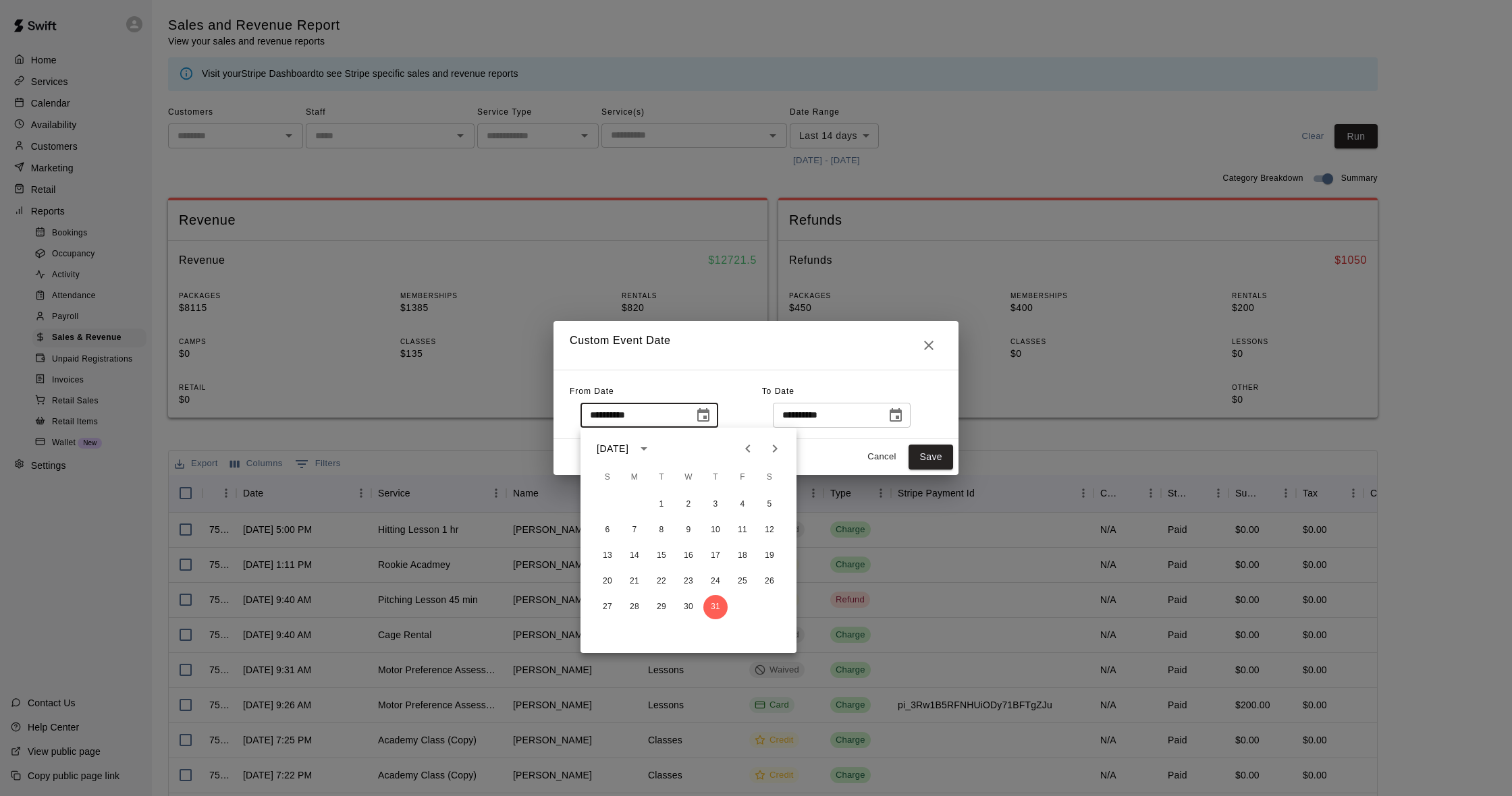
click at [992, 148] on div "**********" at bounding box center [756, 398] width 1512 height 796
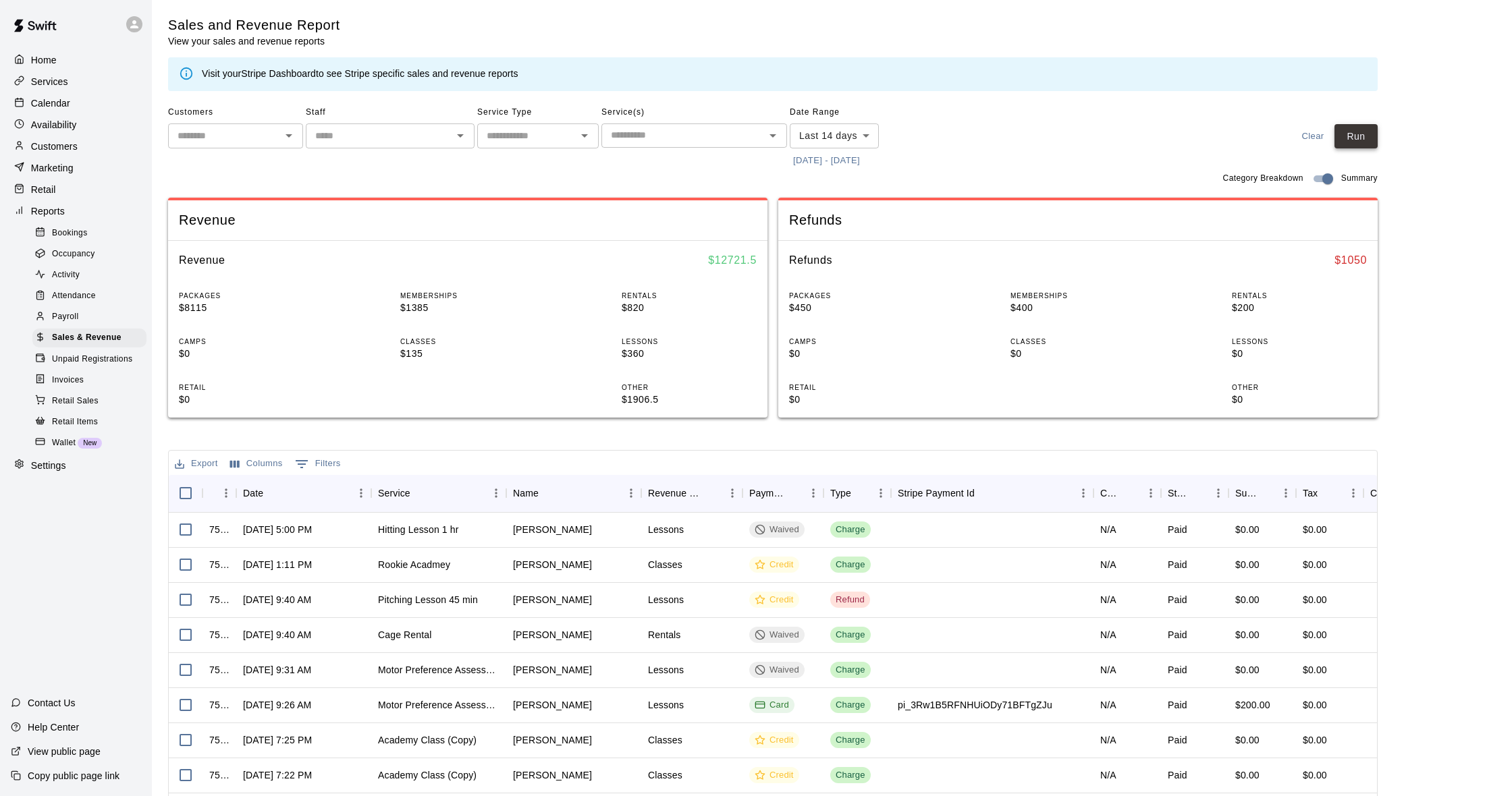
click at [1352, 134] on button "Run" at bounding box center [1356, 137] width 43 height 25
click at [863, 161] on button "[DATE] - [DATE]" at bounding box center [826, 161] width 74 height 21
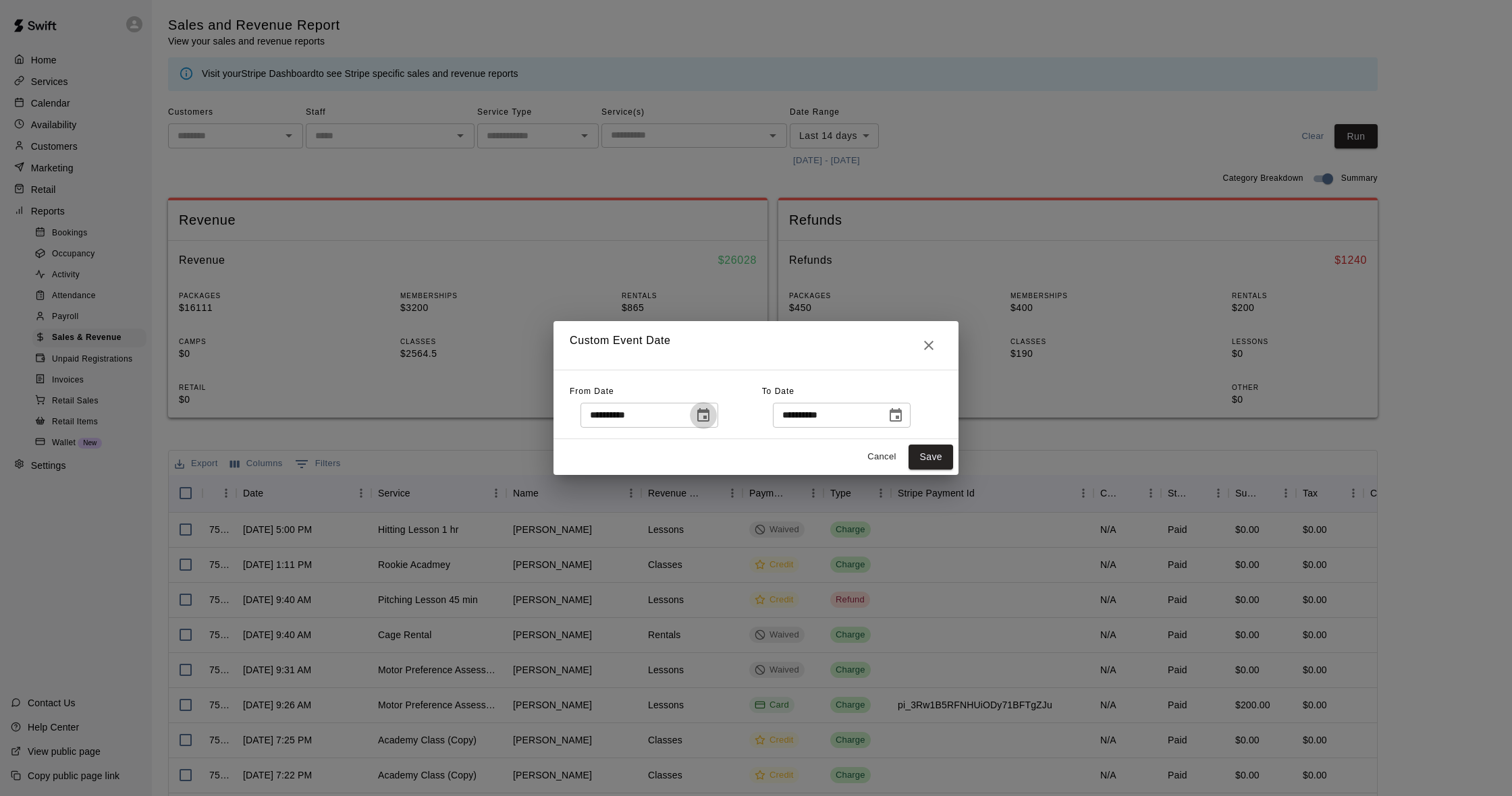
click at [711, 418] on icon "Choose date, selected date is Jul 31, 2025" at bounding box center [703, 415] width 16 height 16
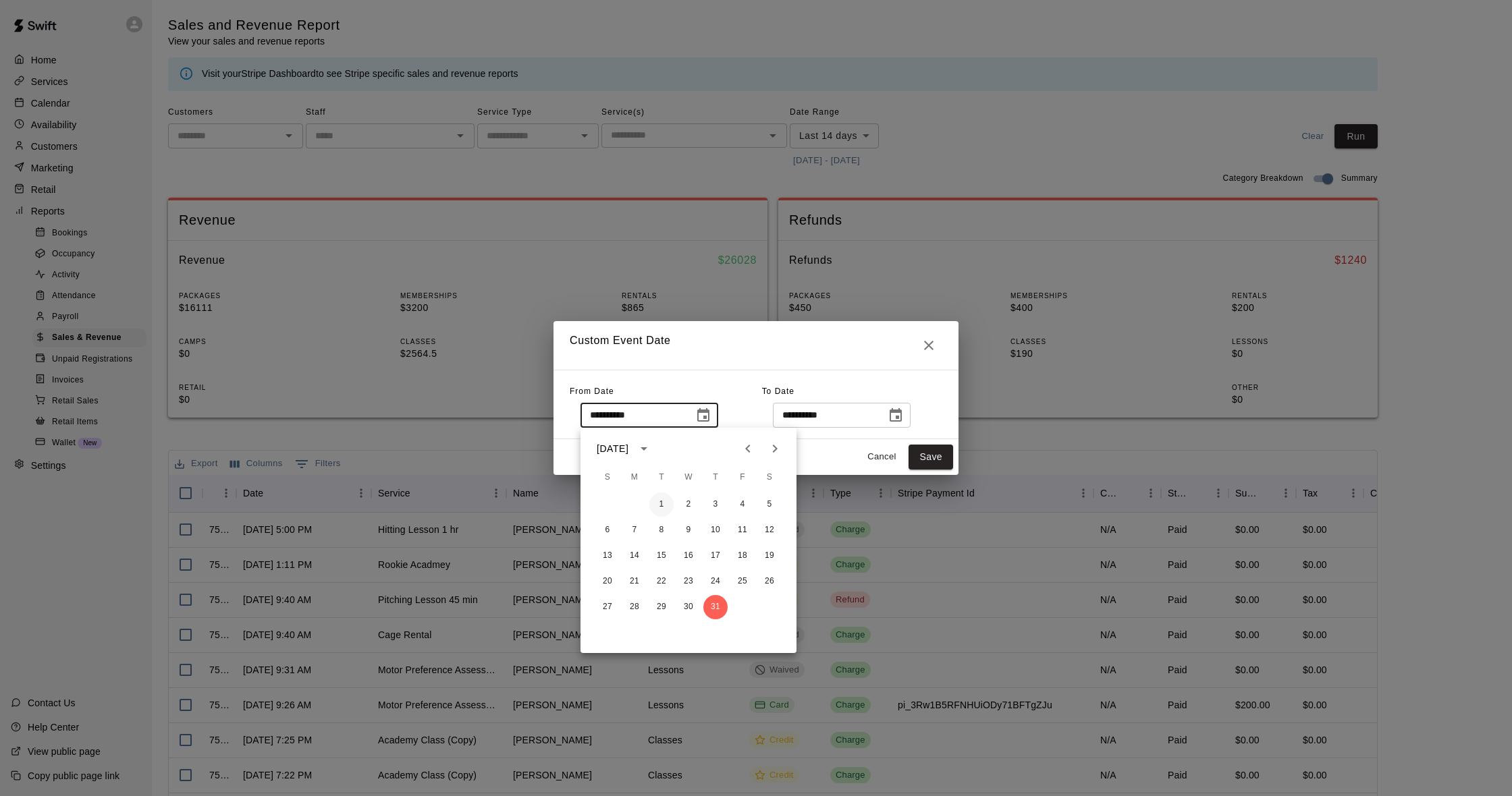
click at [661, 504] on button "1" at bounding box center [662, 505] width 25 height 25
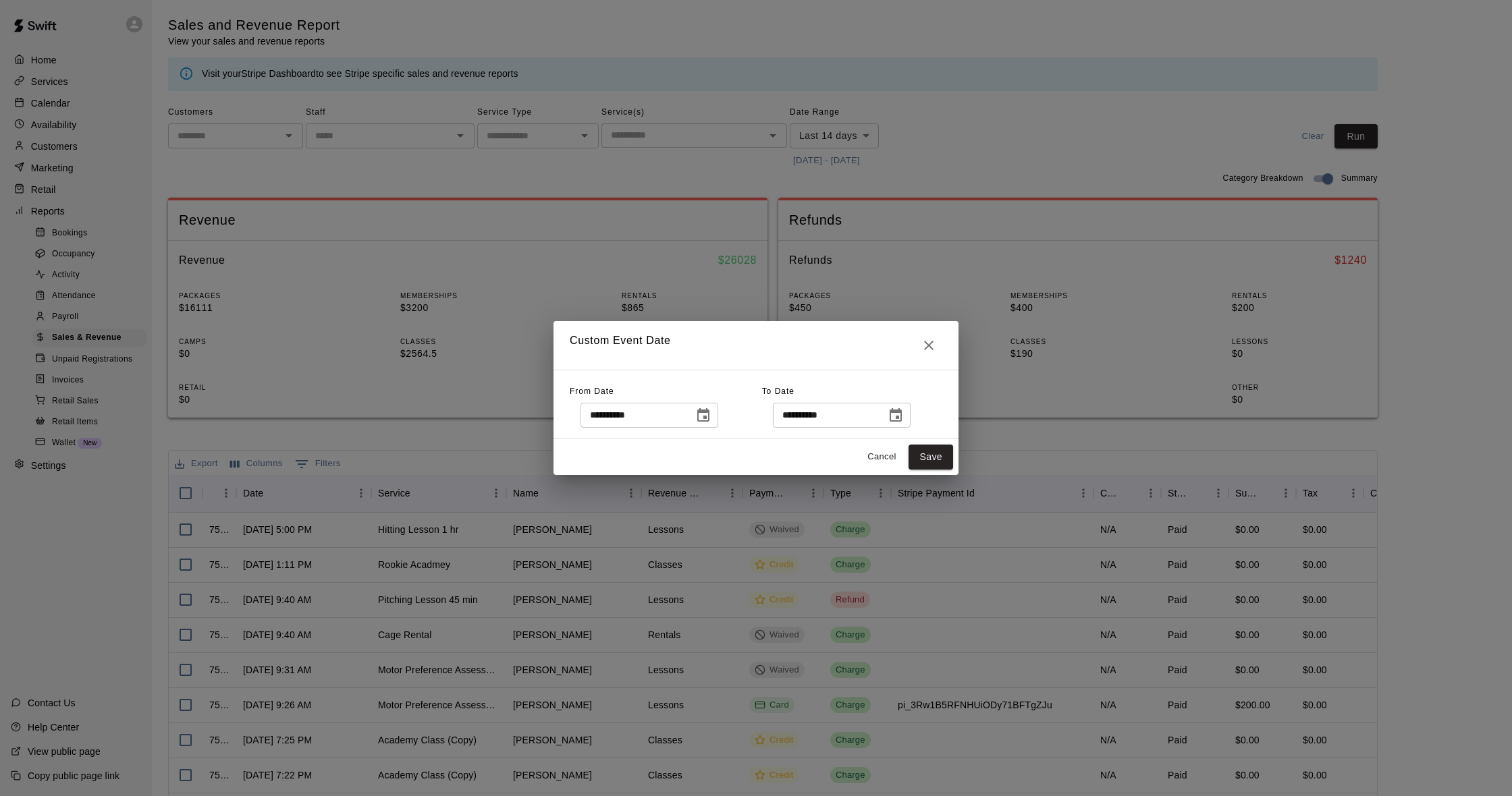
type input "**********"
drag, startPoint x: 932, startPoint y: 460, endPoint x: 909, endPoint y: 459, distance: 23.0
click at [931, 460] on button "Save" at bounding box center [930, 457] width 44 height 25
type input "******"
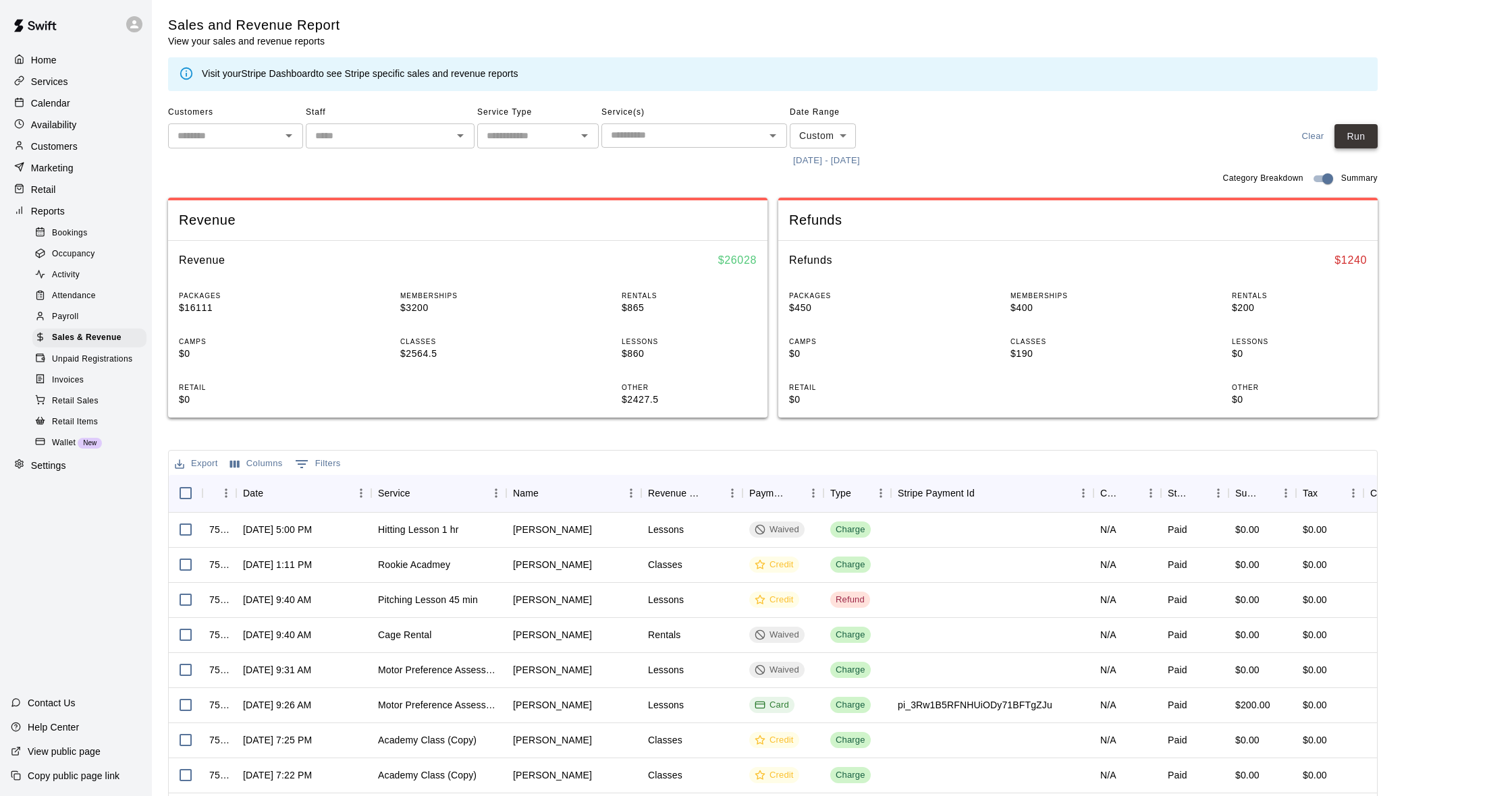
click at [1336, 139] on button "Run" at bounding box center [1356, 137] width 43 height 25
click at [835, 145] on body "Home Services Calendar Availability Customers Marketing Retail Reports Bookings…" at bounding box center [756, 464] width 1512 height 928
click at [921, 178] on div at bounding box center [756, 398] width 1512 height 796
click at [858, 160] on button "[DATE] - [DATE]" at bounding box center [826, 161] width 74 height 21
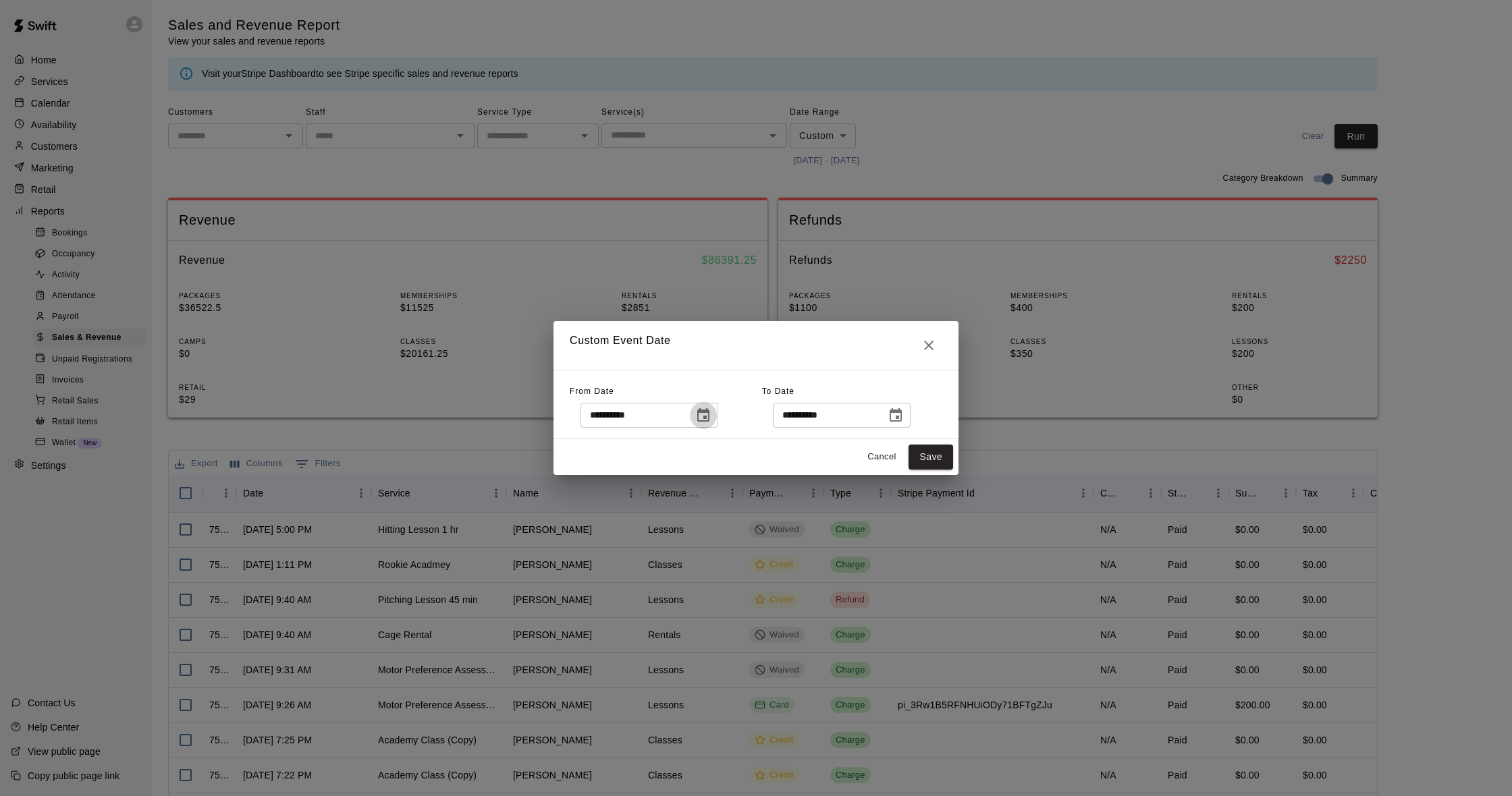
click at [711, 421] on icon "Choose date, selected date is Jul 1, 2025" at bounding box center [703, 415] width 16 height 16
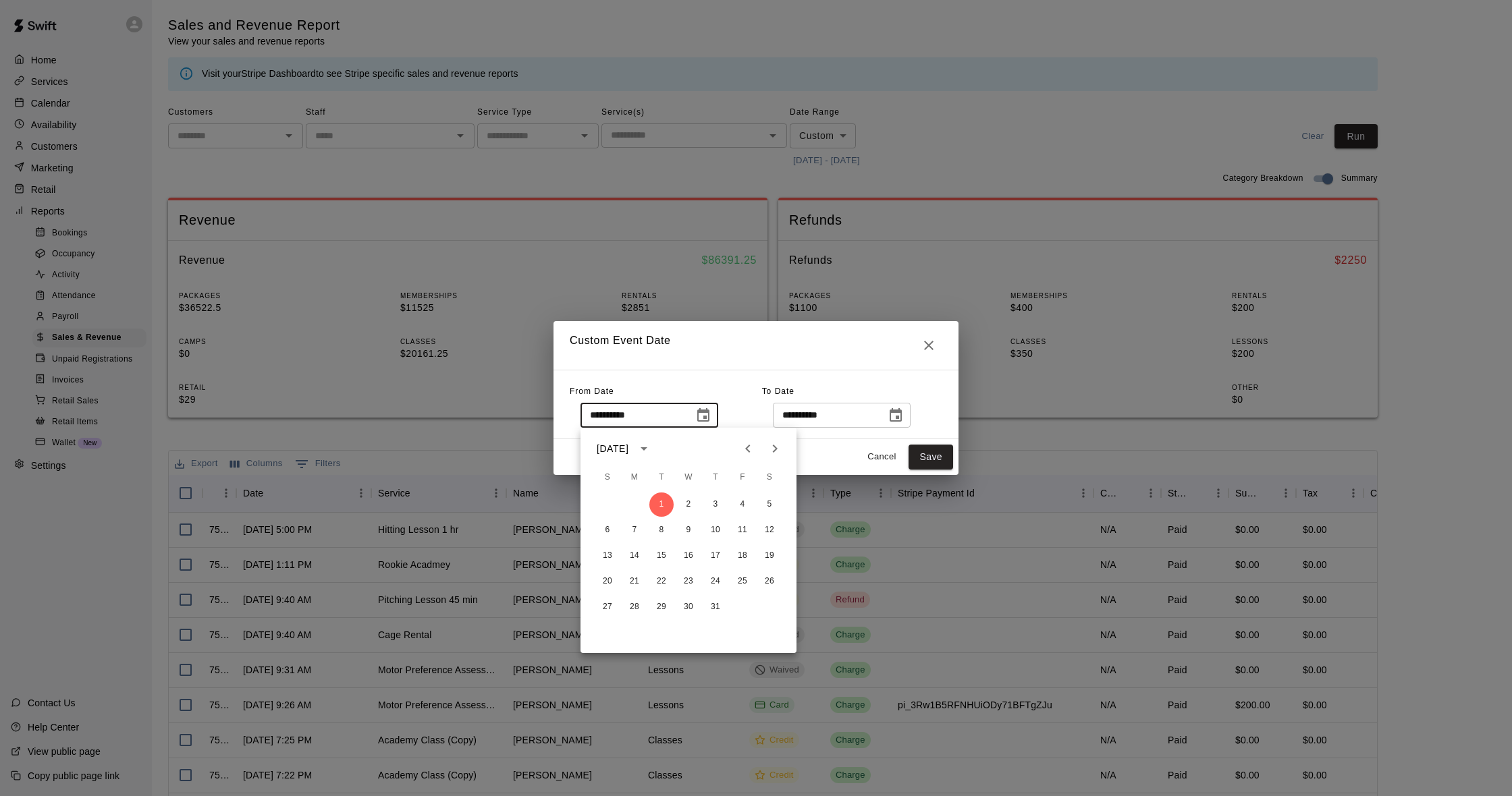
click at [789, 451] on div "[DATE]" at bounding box center [688, 449] width 216 height 20
click at [784, 451] on button "Next month" at bounding box center [774, 449] width 27 height 27
click at [737, 502] on button "1" at bounding box center [742, 505] width 25 height 25
type input "**********"
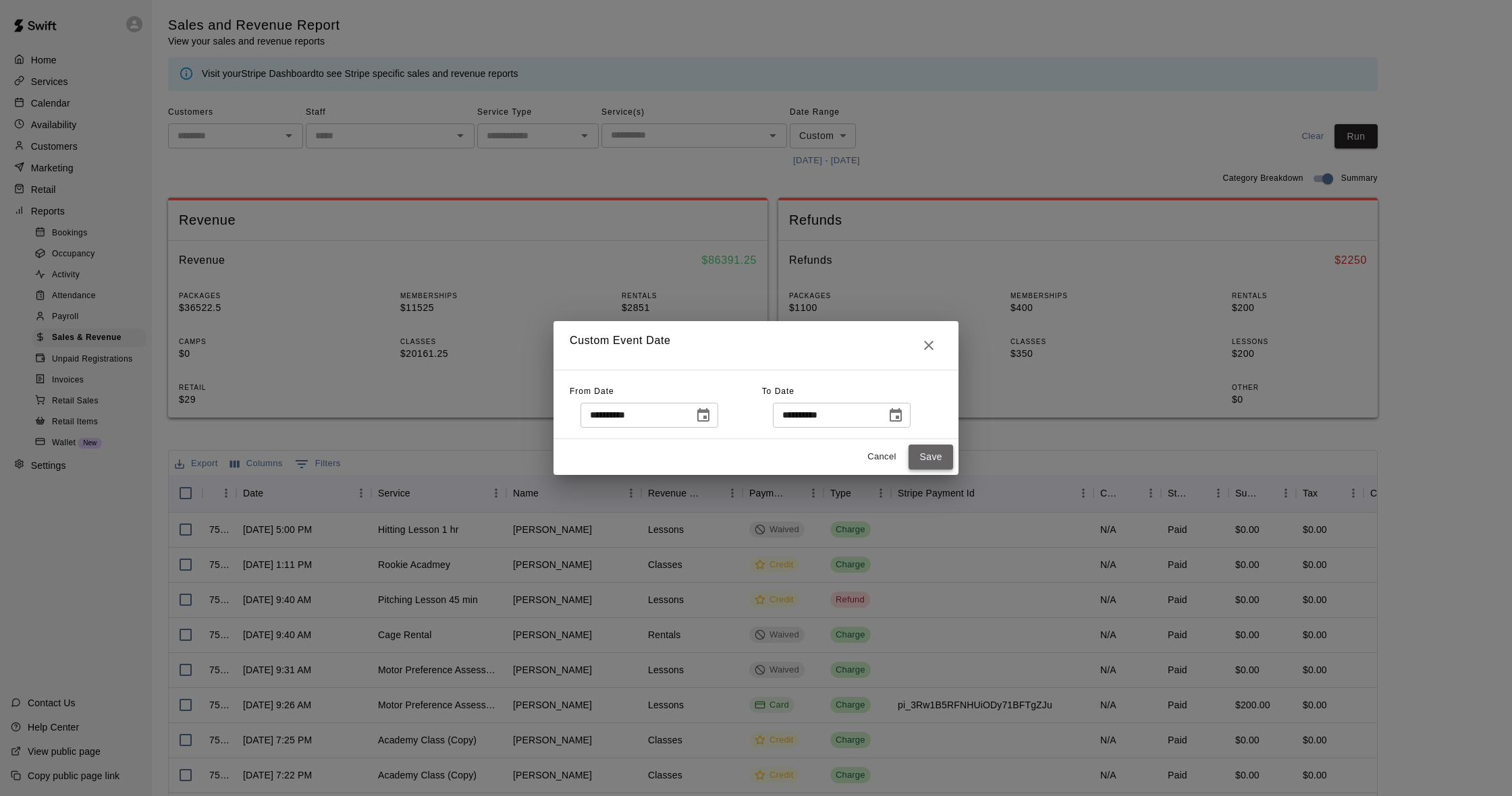
click at [933, 462] on button "Save" at bounding box center [930, 457] width 44 height 25
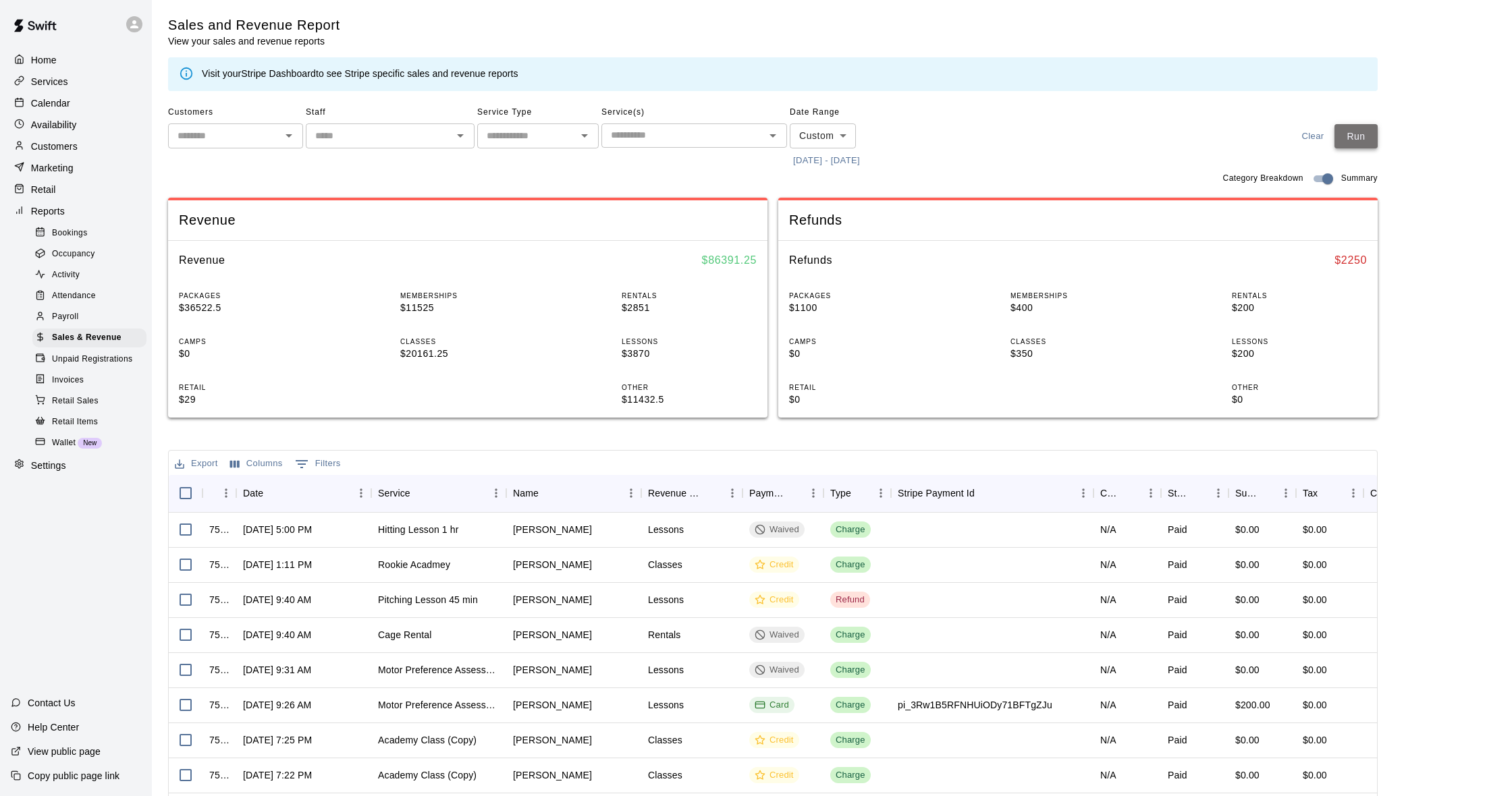
click at [1352, 138] on button "Run" at bounding box center [1356, 137] width 43 height 25
click at [806, 139] on body "Home Services Calendar Availability Customers Marketing Retail Reports Bookings…" at bounding box center [756, 464] width 1512 height 928
click at [902, 173] on div at bounding box center [756, 398] width 1512 height 796
click at [853, 164] on button "[DATE] - [DATE]" at bounding box center [826, 161] width 74 height 21
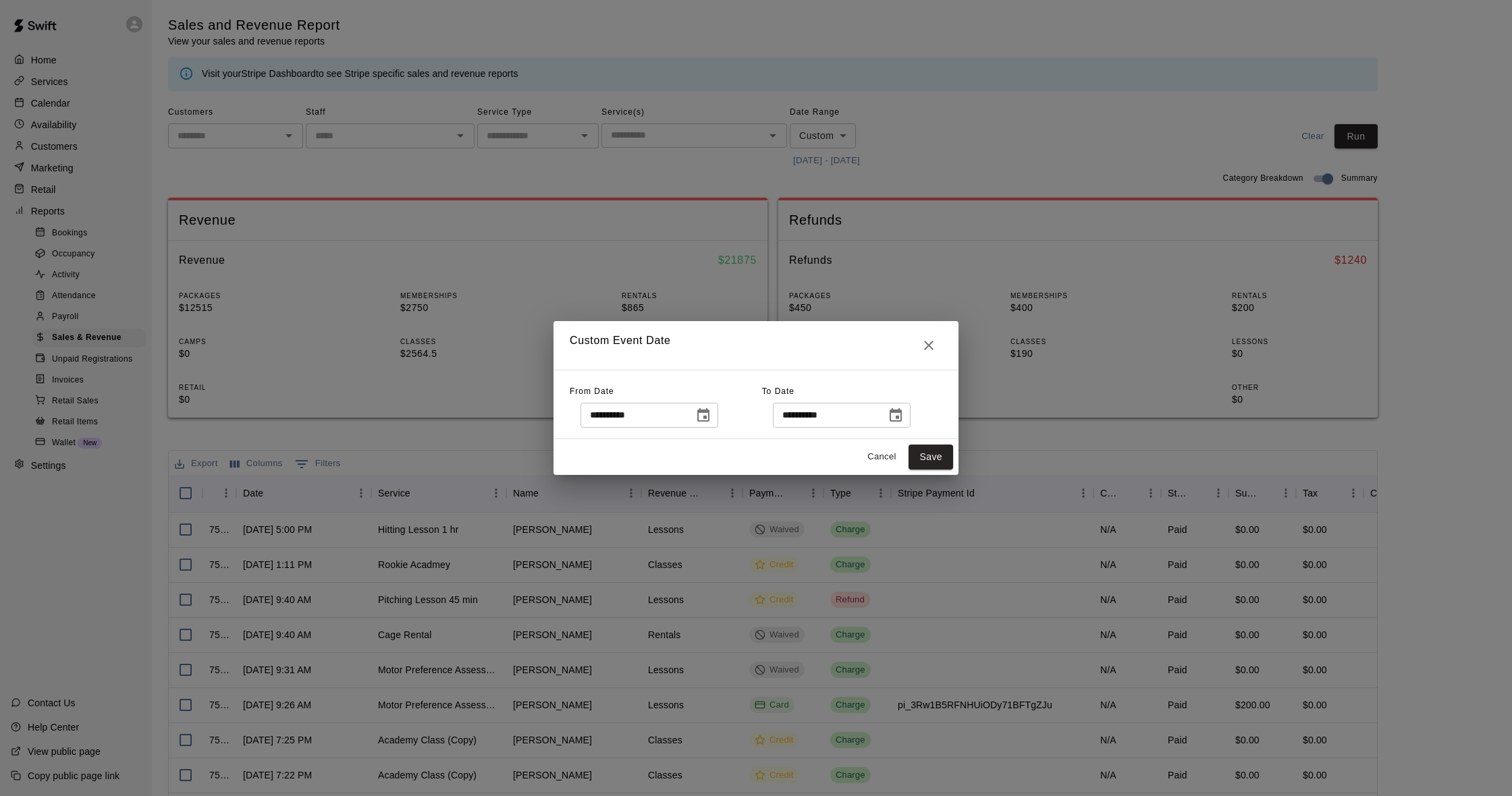
click at [717, 416] on button "Choose date, selected date is Aug 1, 2025" at bounding box center [703, 415] width 27 height 27
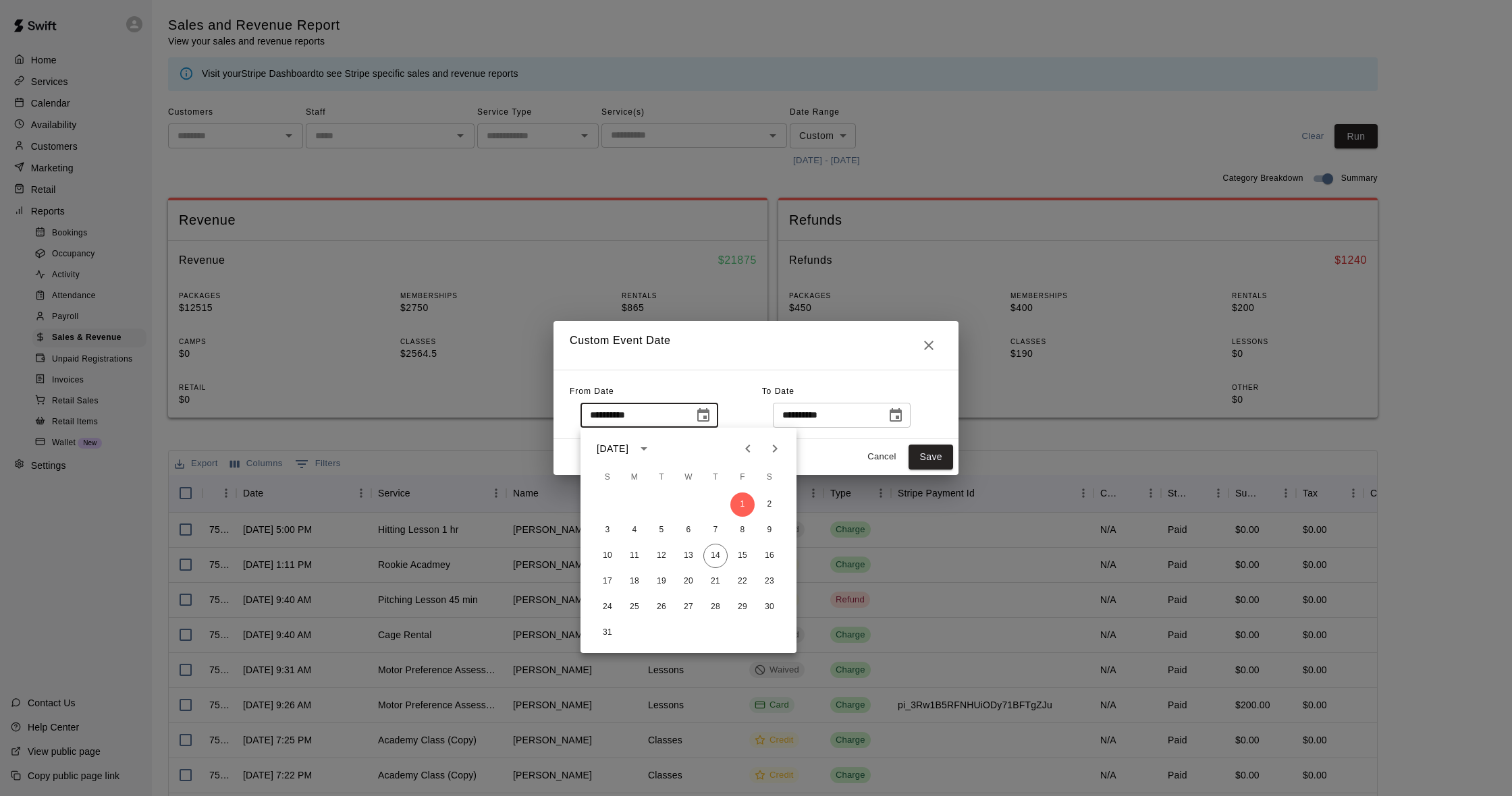
click at [744, 458] on button "Previous month" at bounding box center [748, 449] width 27 height 27
click at [718, 609] on button "31" at bounding box center [716, 607] width 25 height 25
type input "**********"
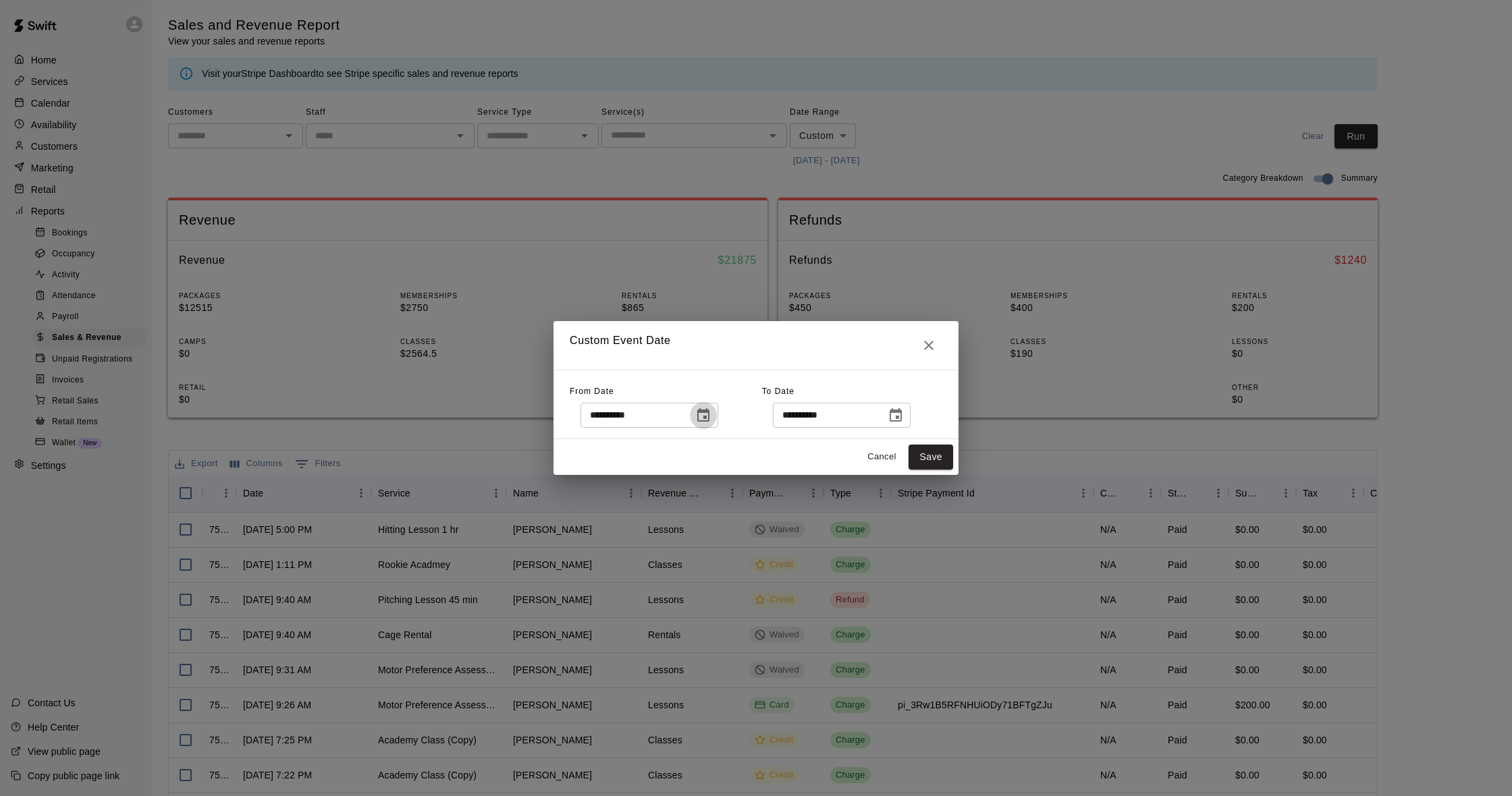
click at [710, 413] on icon "Choose date, selected date is Jul 31, 2025" at bounding box center [703, 415] width 16 height 16
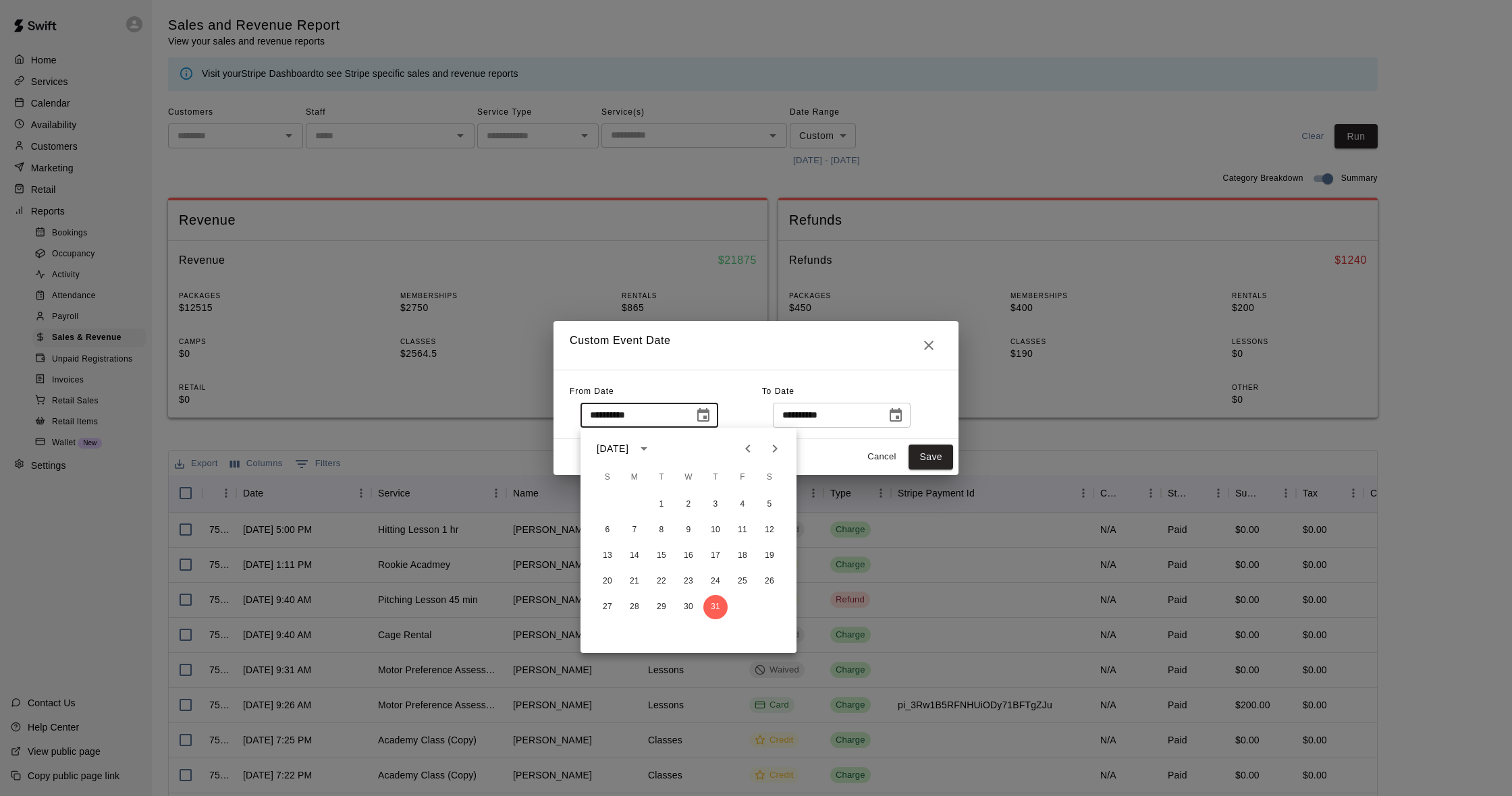
click at [732, 397] on div "**********" at bounding box center [666, 404] width 193 height 46
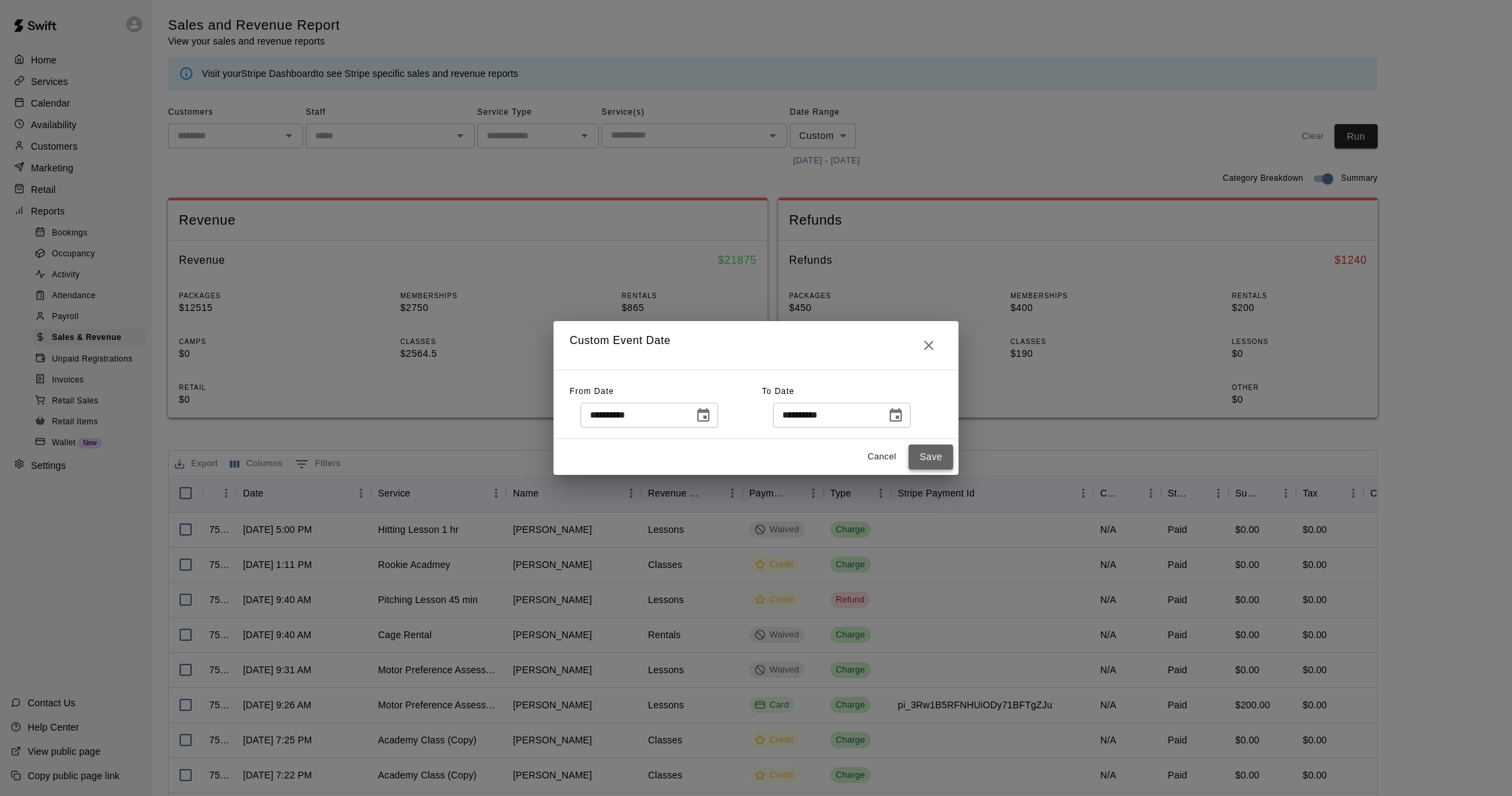
click at [931, 463] on button "Save" at bounding box center [930, 457] width 44 height 25
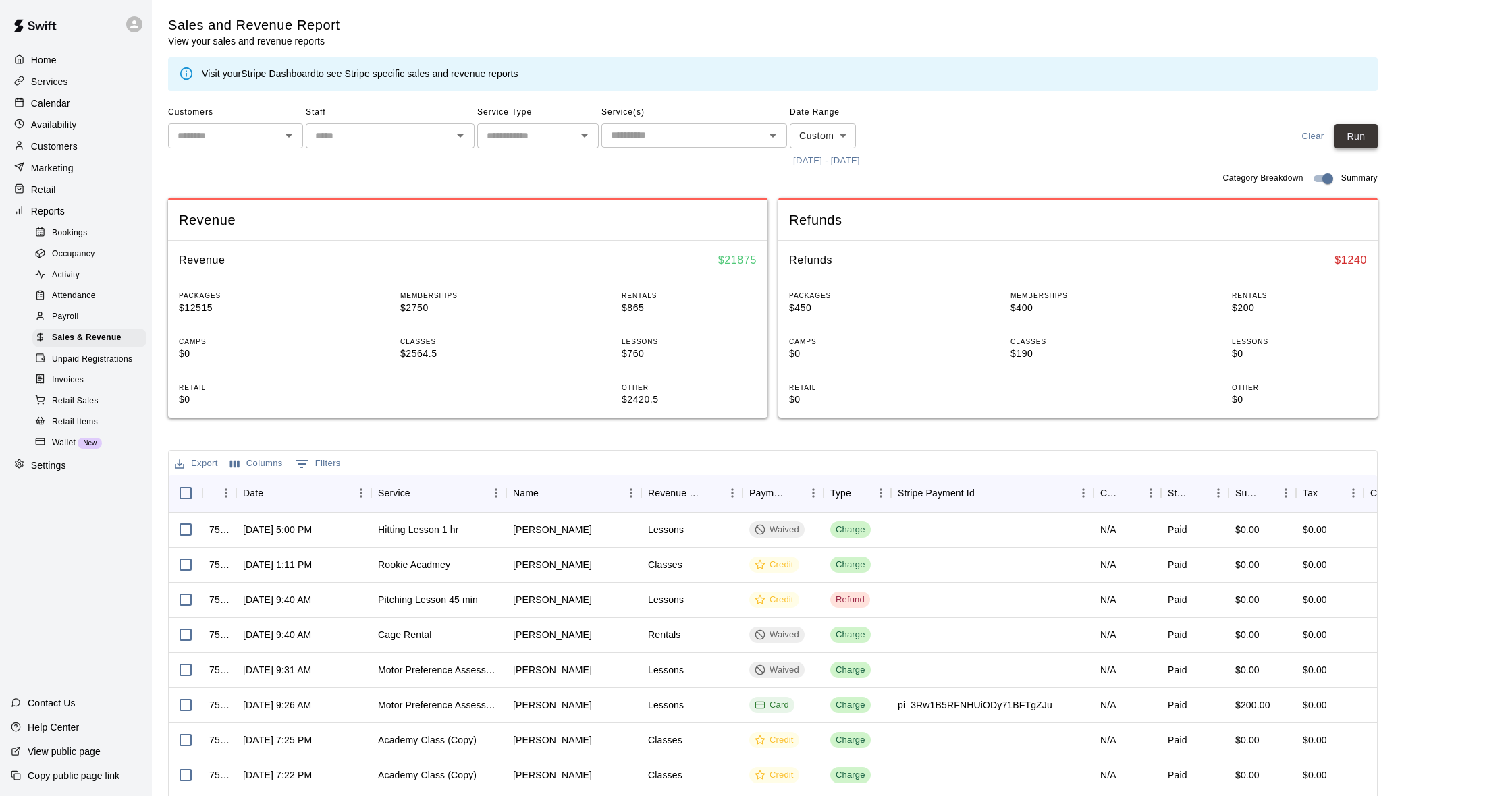
click at [1359, 144] on button "Run" at bounding box center [1356, 137] width 43 height 25
click at [66, 144] on p "Customers" at bounding box center [54, 146] width 46 height 13
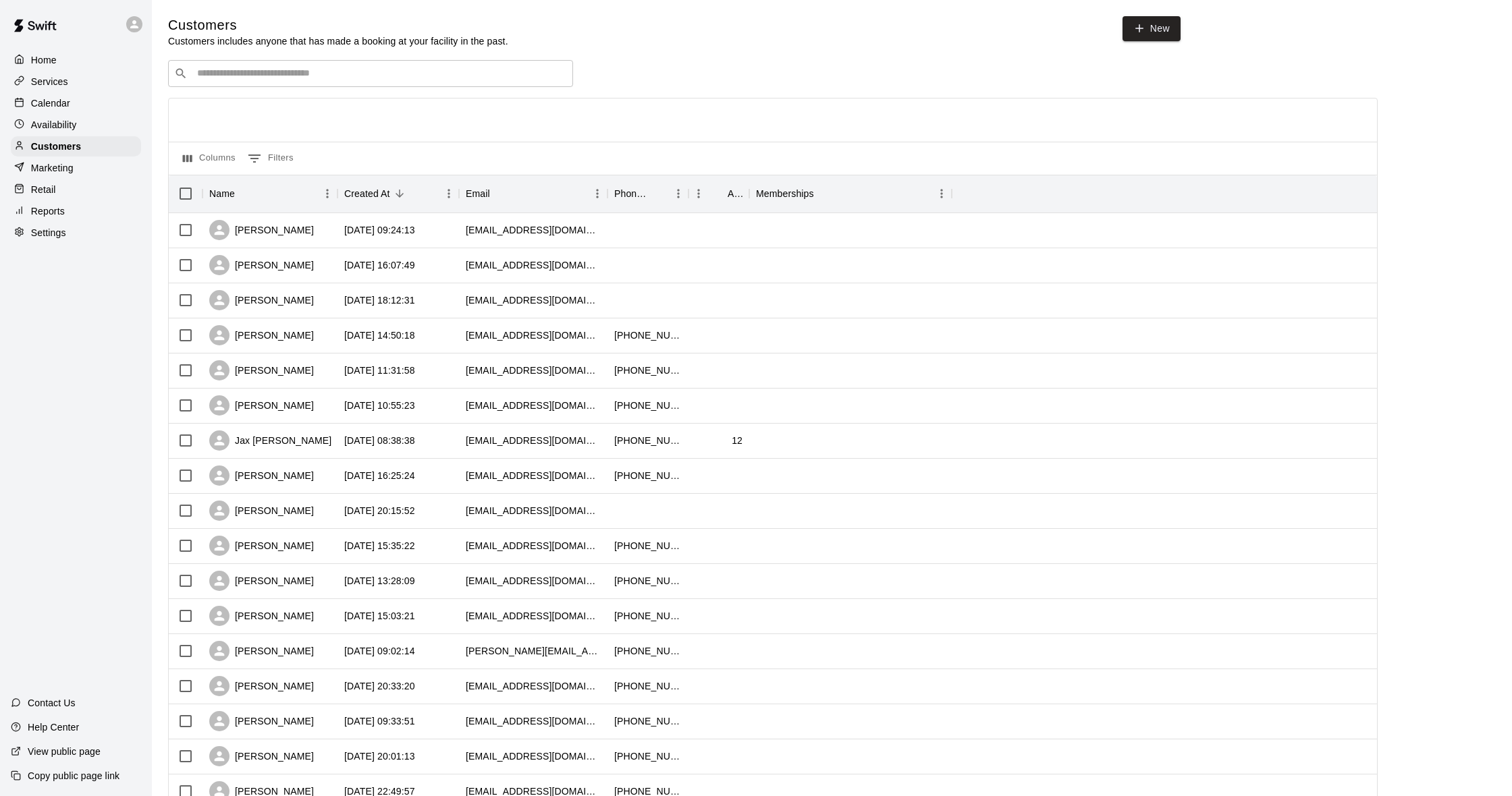
scroll to position [0, 1]
click at [65, 106] on p "Calendar" at bounding box center [50, 103] width 39 height 13
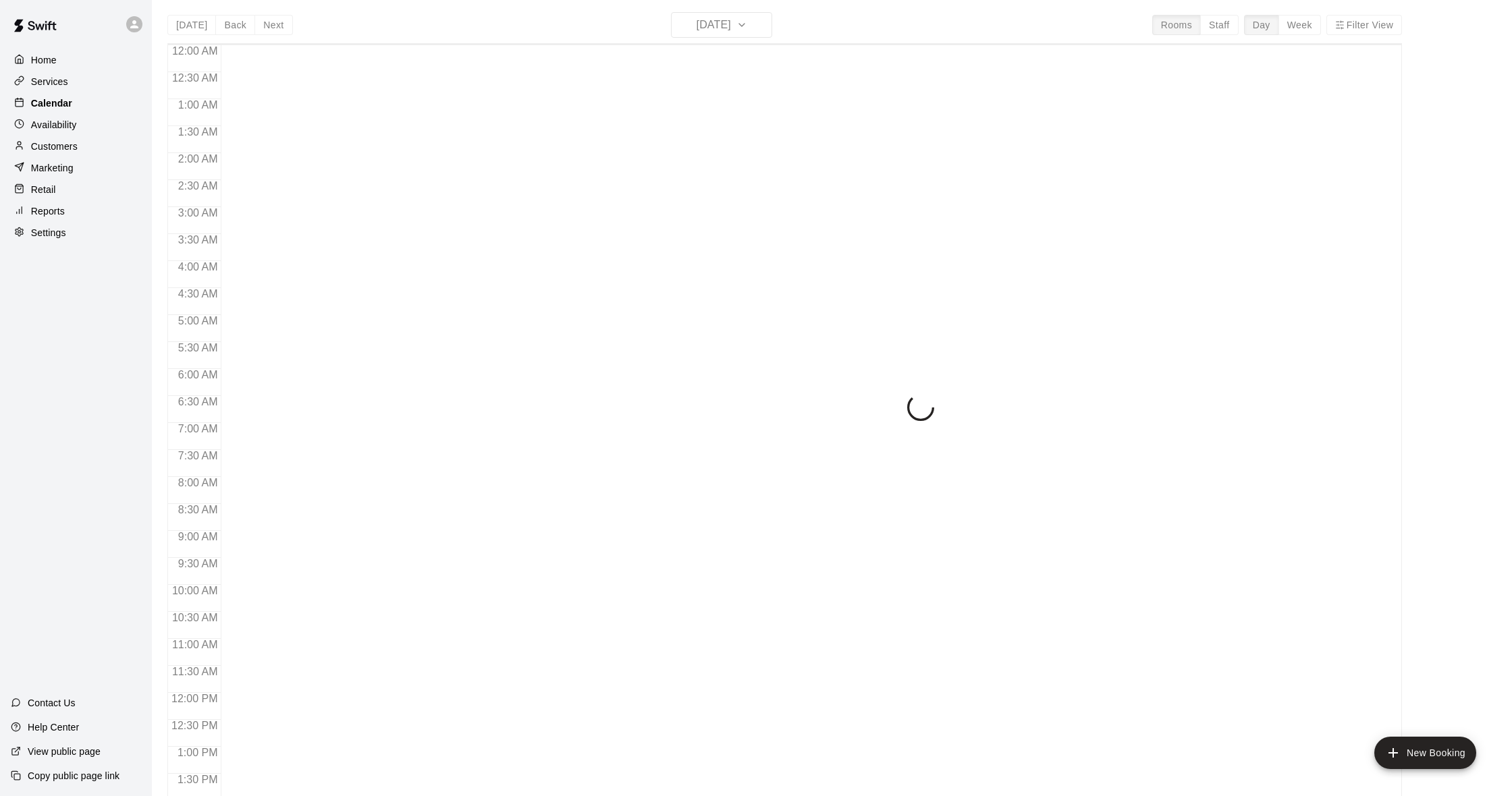
scroll to position [533, 0]
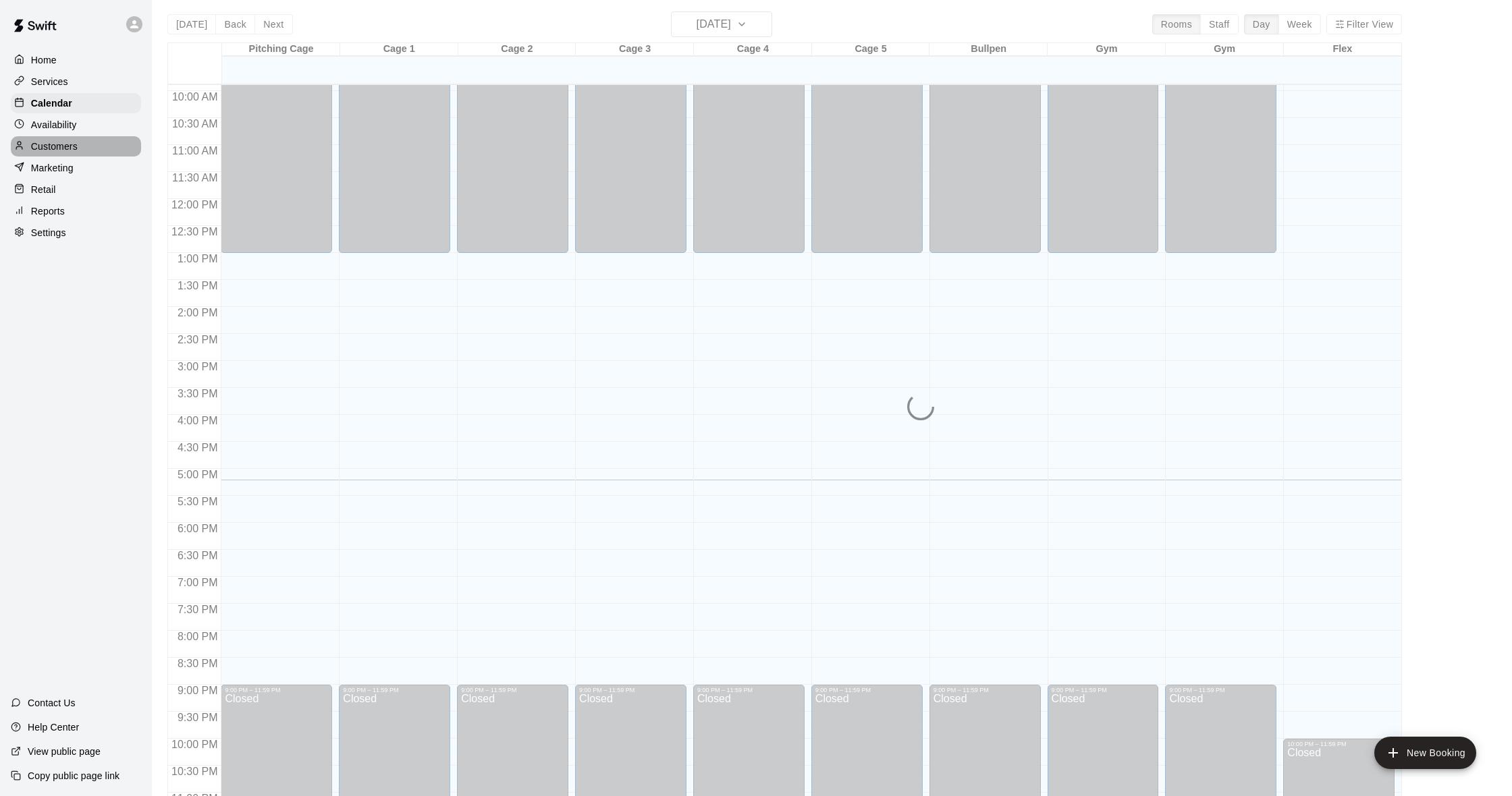
click at [65, 140] on p "Customers" at bounding box center [54, 146] width 46 height 13
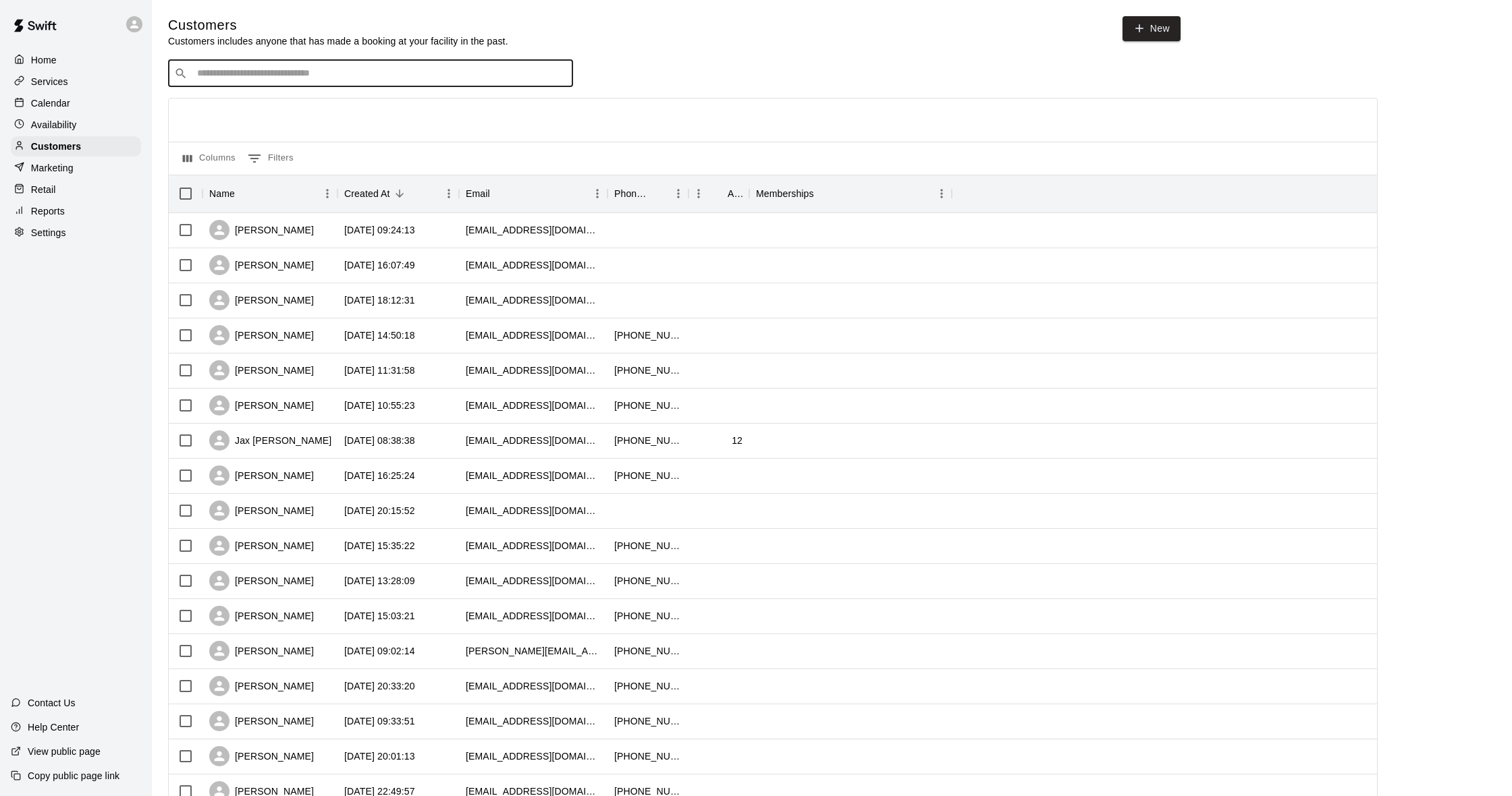
click at [283, 67] on input "Search customers by name or email" at bounding box center [380, 74] width 374 height 13
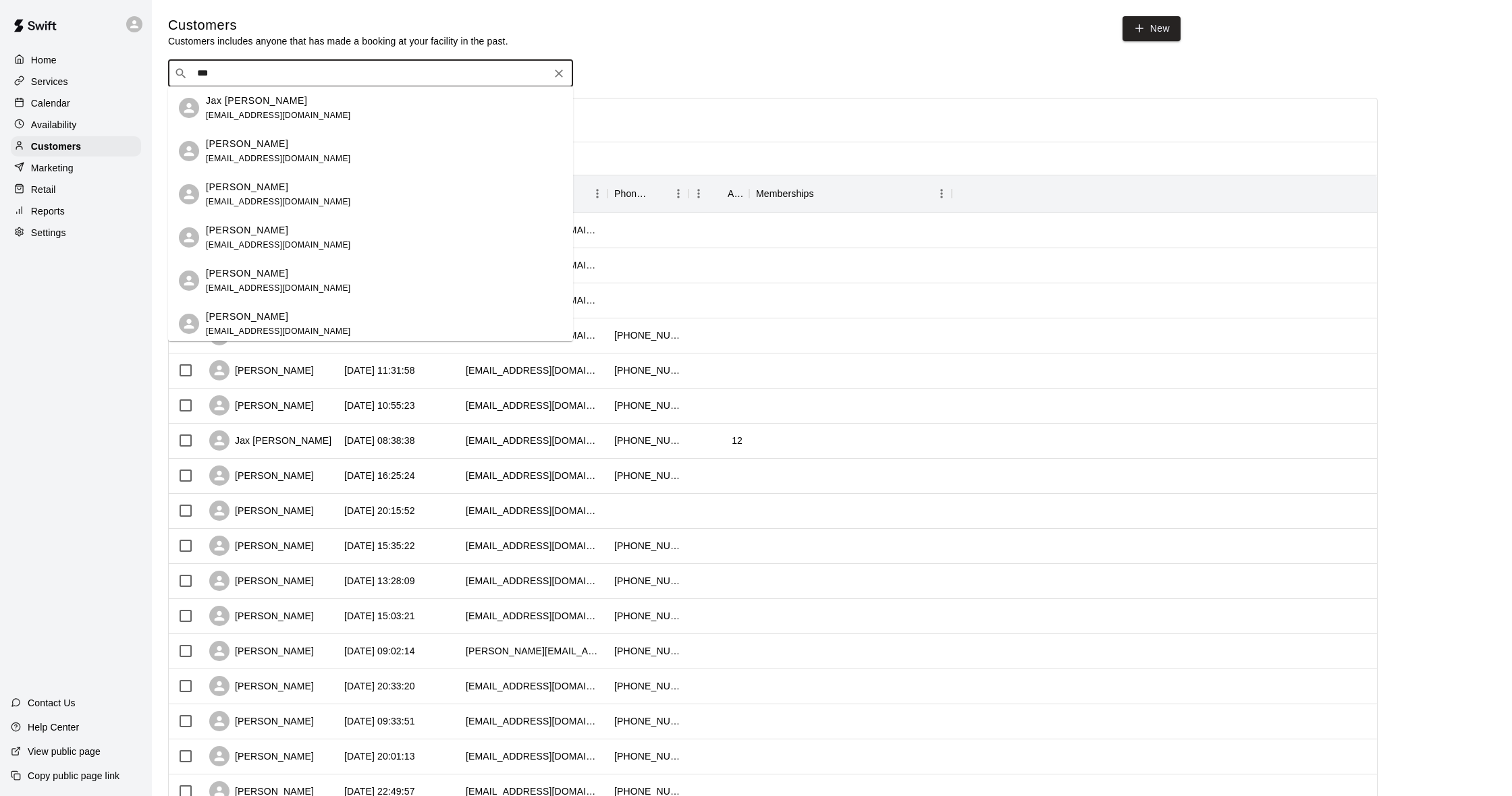
type input "****"
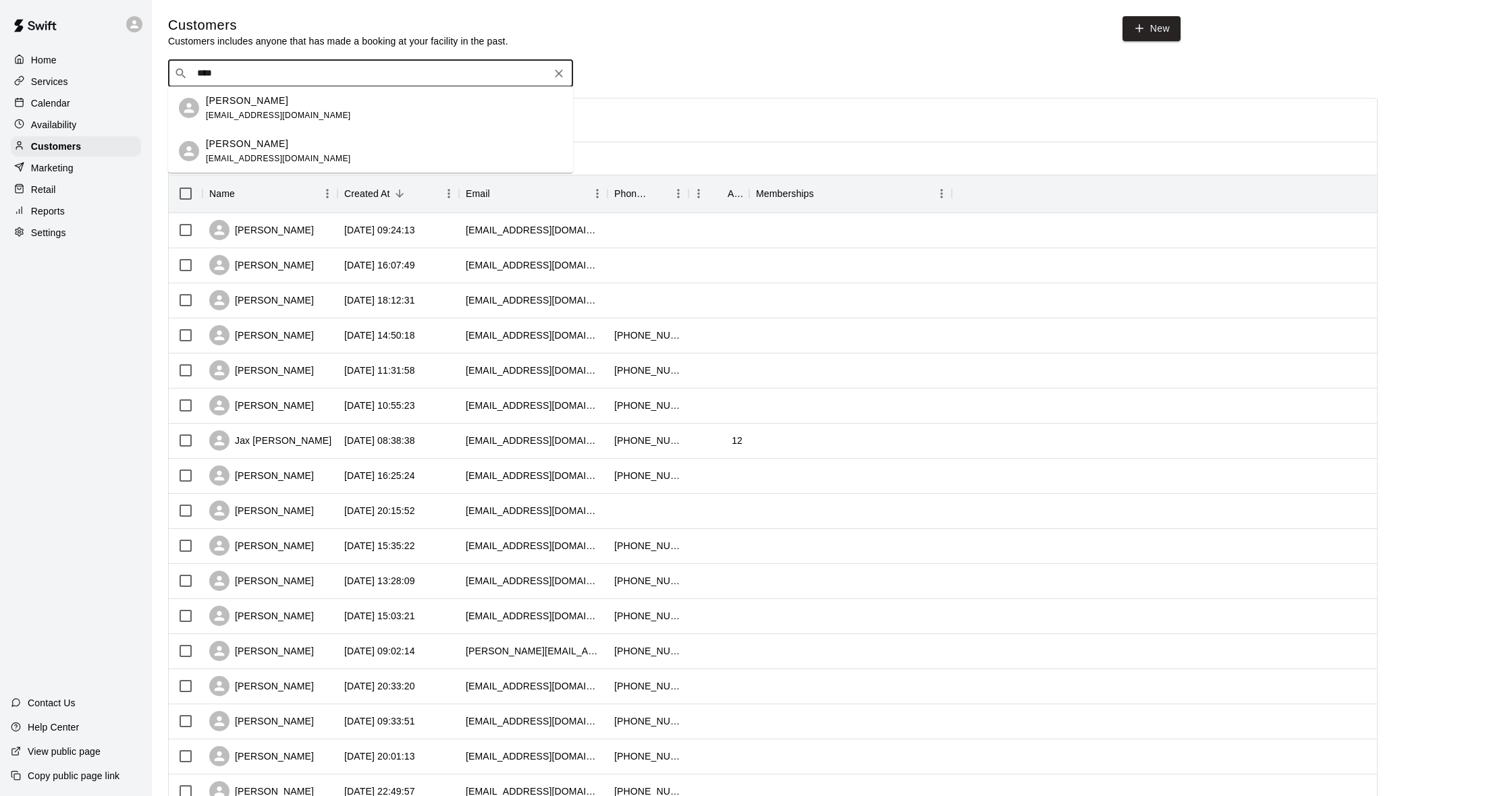
drag, startPoint x: 242, startPoint y: 75, endPoint x: 127, endPoint y: 62, distance: 115.7
click at [127, 62] on div "Home Services Calendar Availability Customers Marketing Retail Reports Settings…" at bounding box center [756, 583] width 1512 height 1165
type input "*****"
click at [303, 104] on div "[PERSON_NAME] [EMAIL_ADDRESS][DOMAIN_NAME]" at bounding box center [383, 108] width 356 height 29
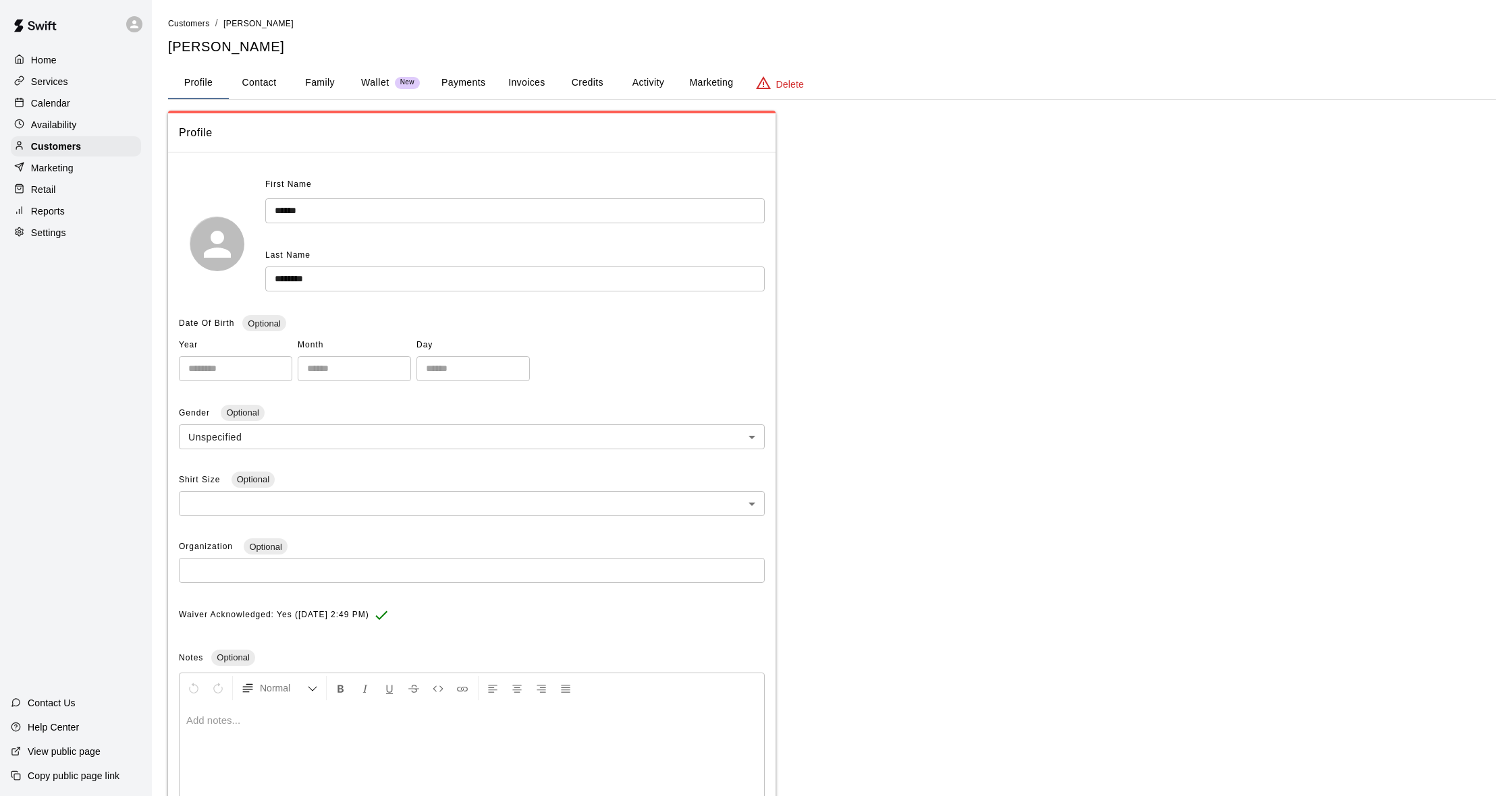
click at [637, 79] on button "Activity" at bounding box center [648, 83] width 60 height 32
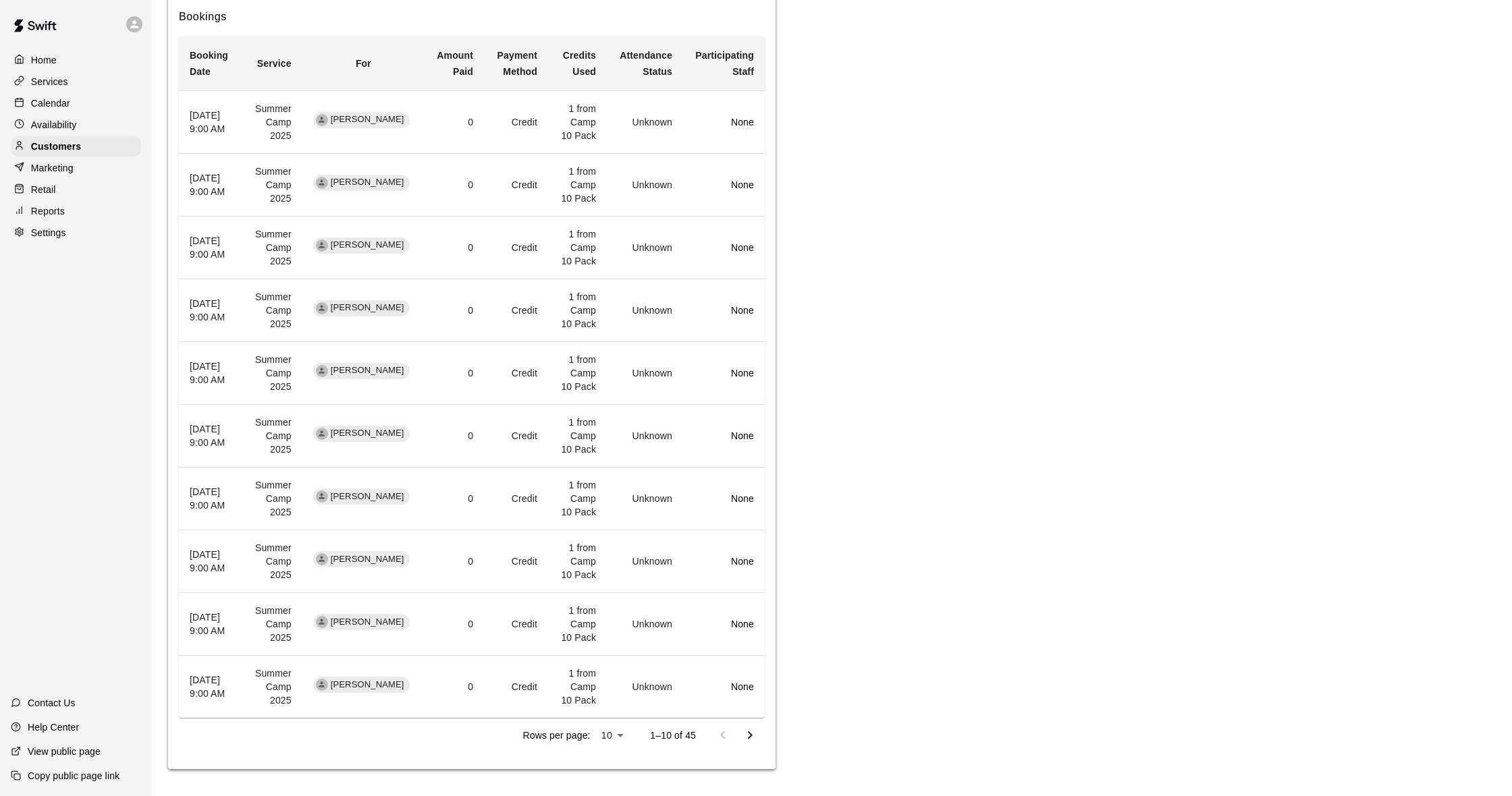
scroll to position [702, 0]
click at [745, 727] on icon "Go to next page" at bounding box center [749, 735] width 16 height 16
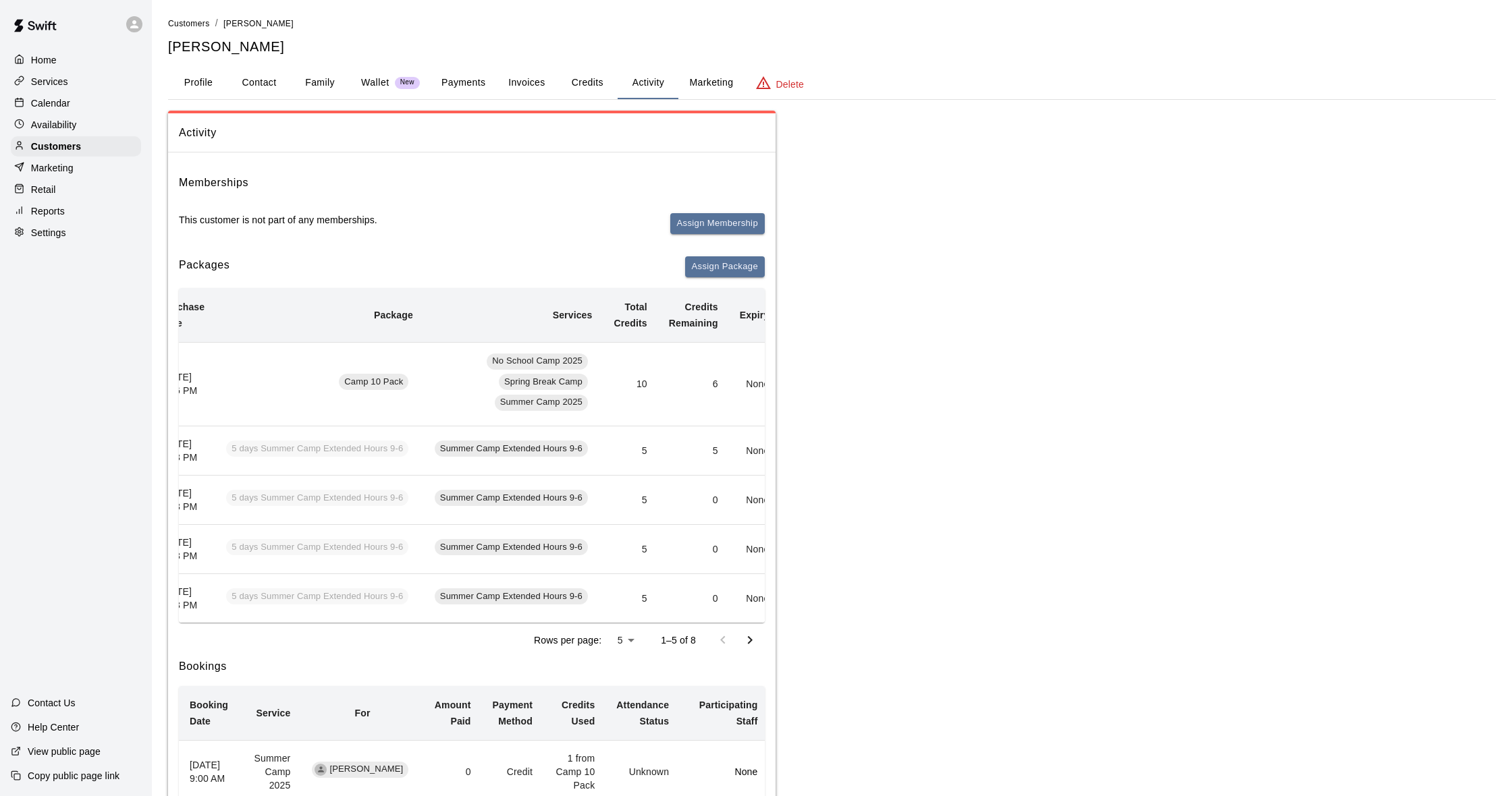
scroll to position [0, 0]
click at [479, 81] on button "Payments" at bounding box center [463, 83] width 65 height 32
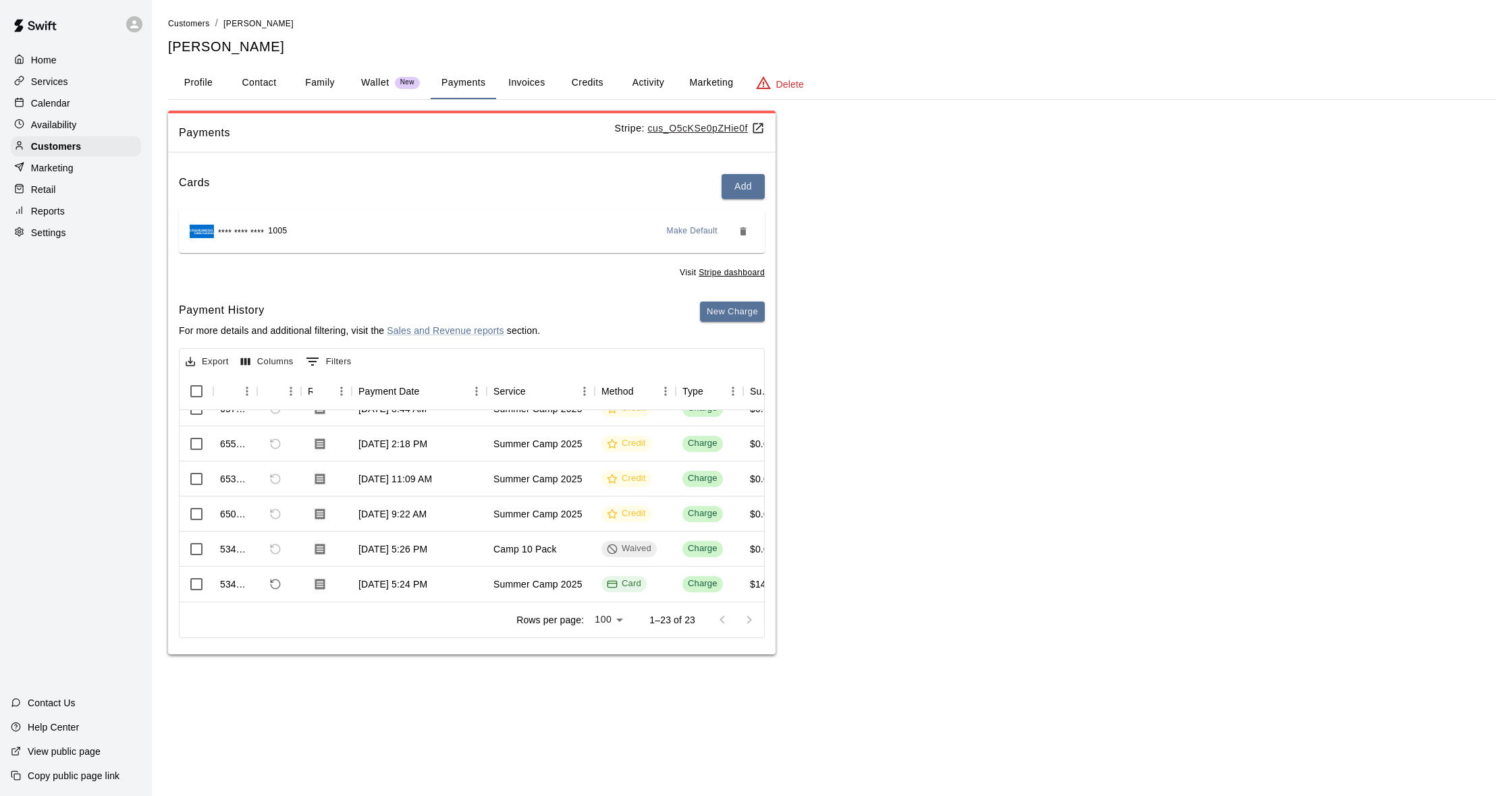
click at [747, 622] on div at bounding box center [735, 619] width 54 height 27
click at [644, 84] on button "Activity" at bounding box center [648, 83] width 60 height 32
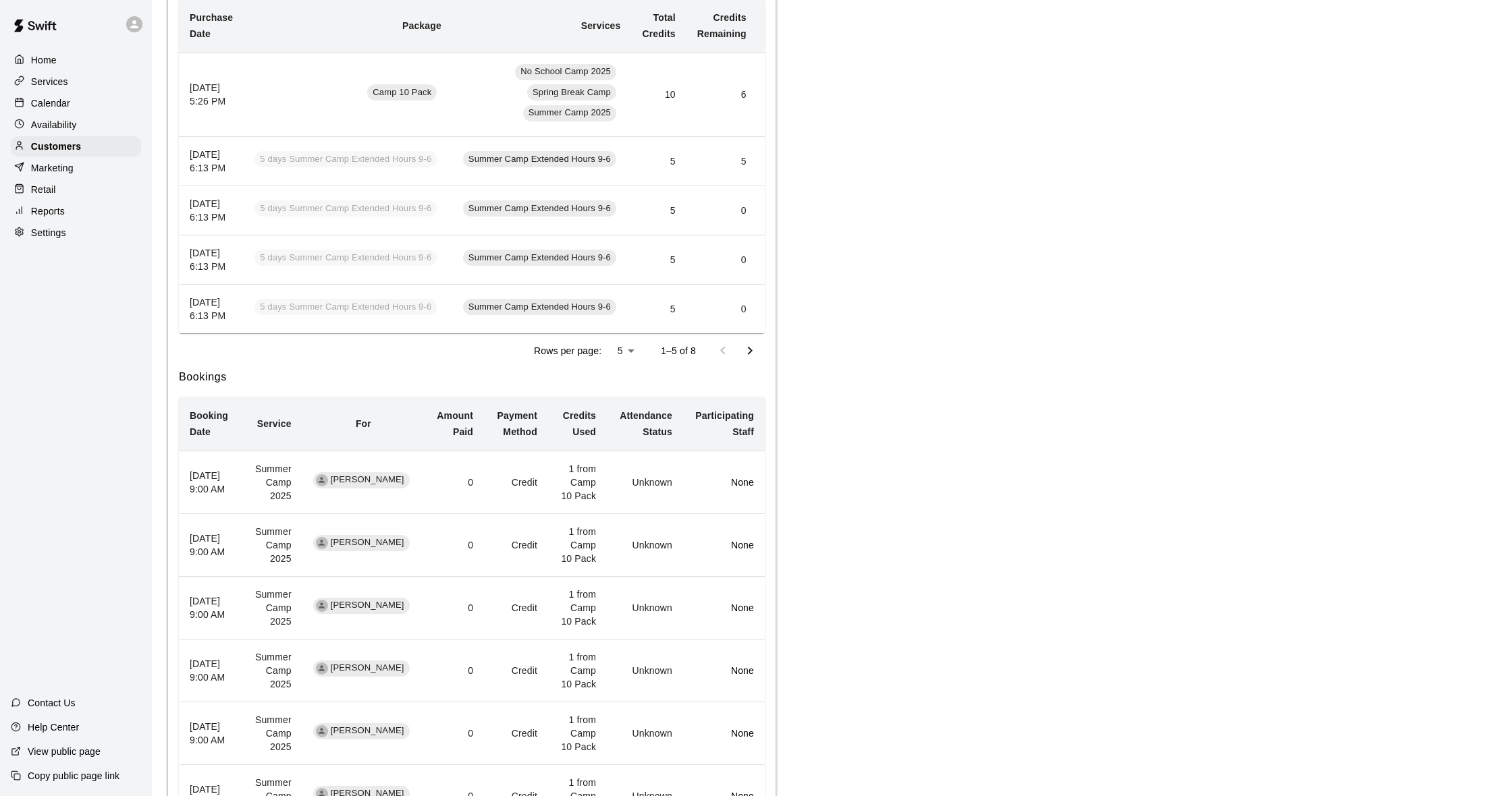
scroll to position [280, 0]
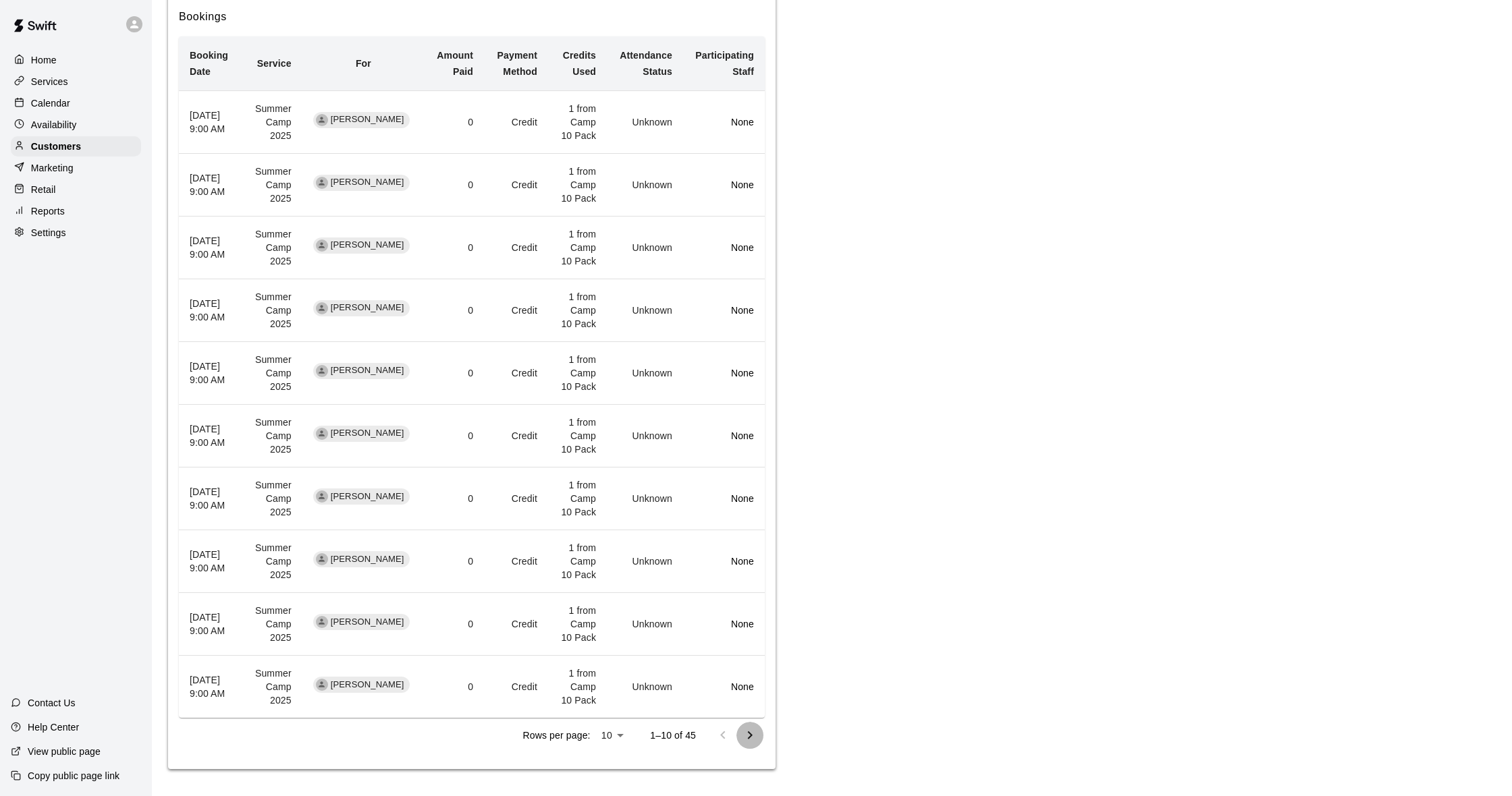
click at [754, 741] on icon "Go to next page" at bounding box center [749, 735] width 16 height 16
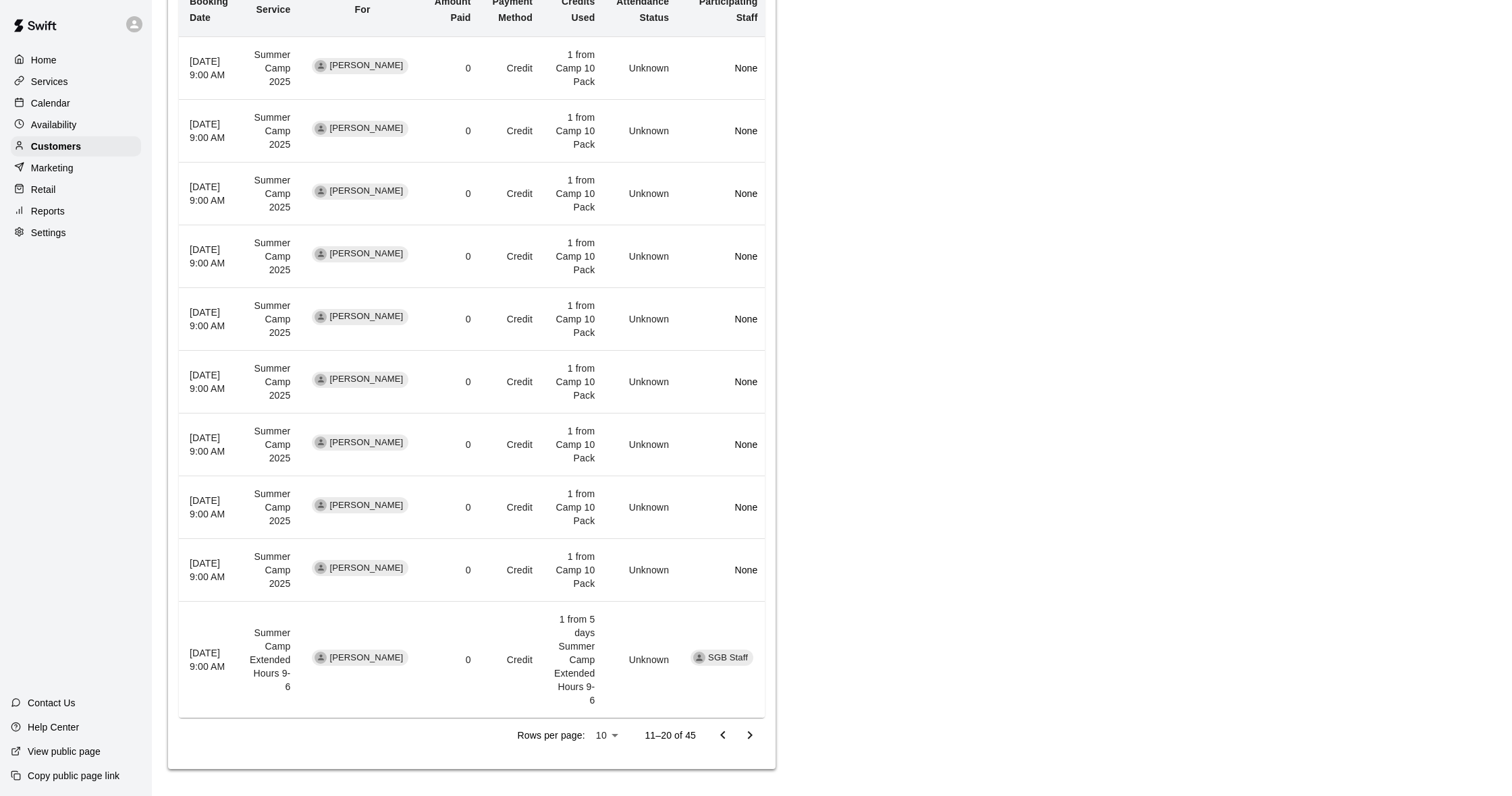
scroll to position [755, 0]
click at [747, 732] on icon "Go to next page" at bounding box center [749, 735] width 16 height 16
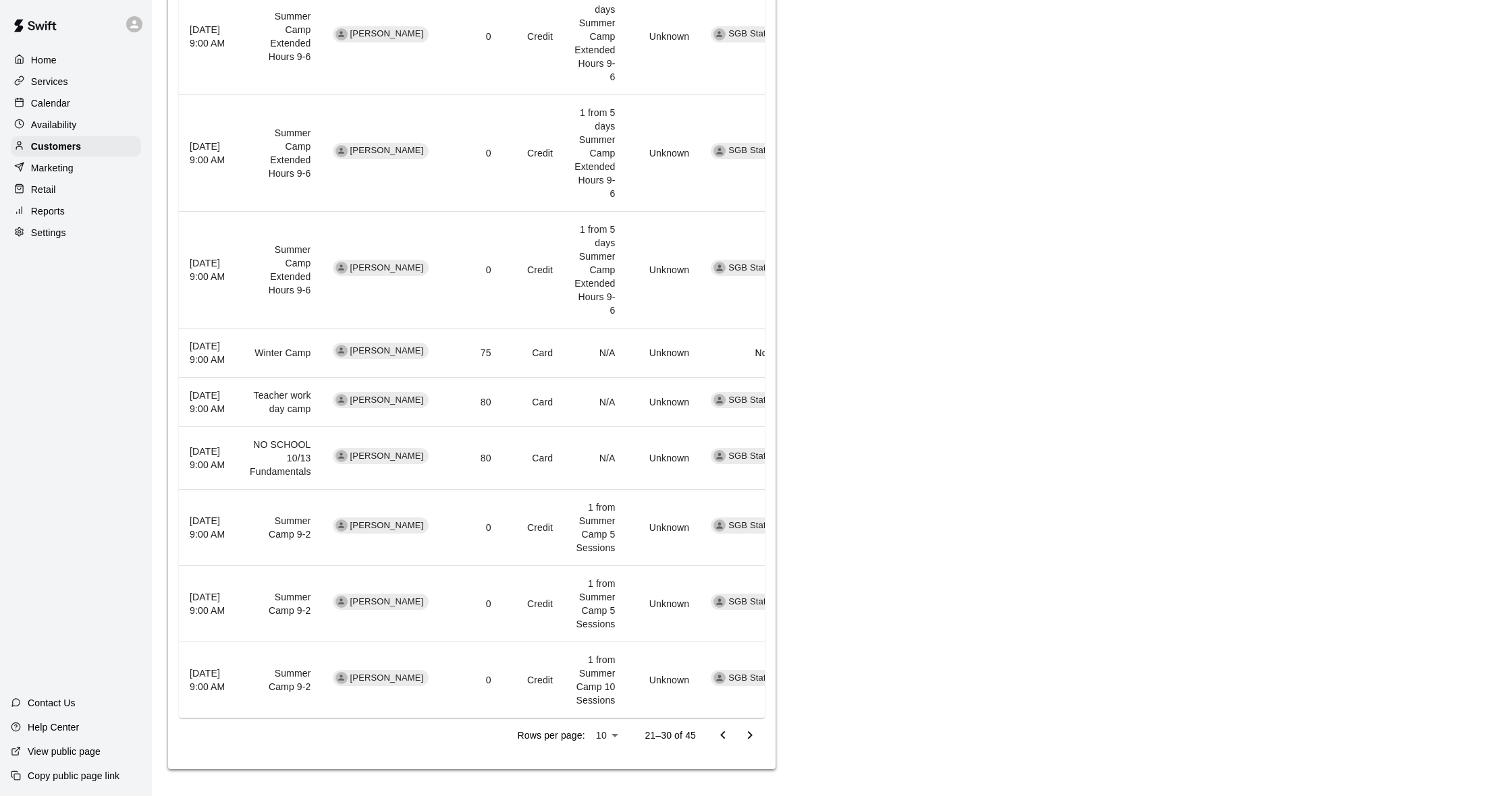
click at [713, 732] on button "Go to previous page" at bounding box center [722, 736] width 27 height 27
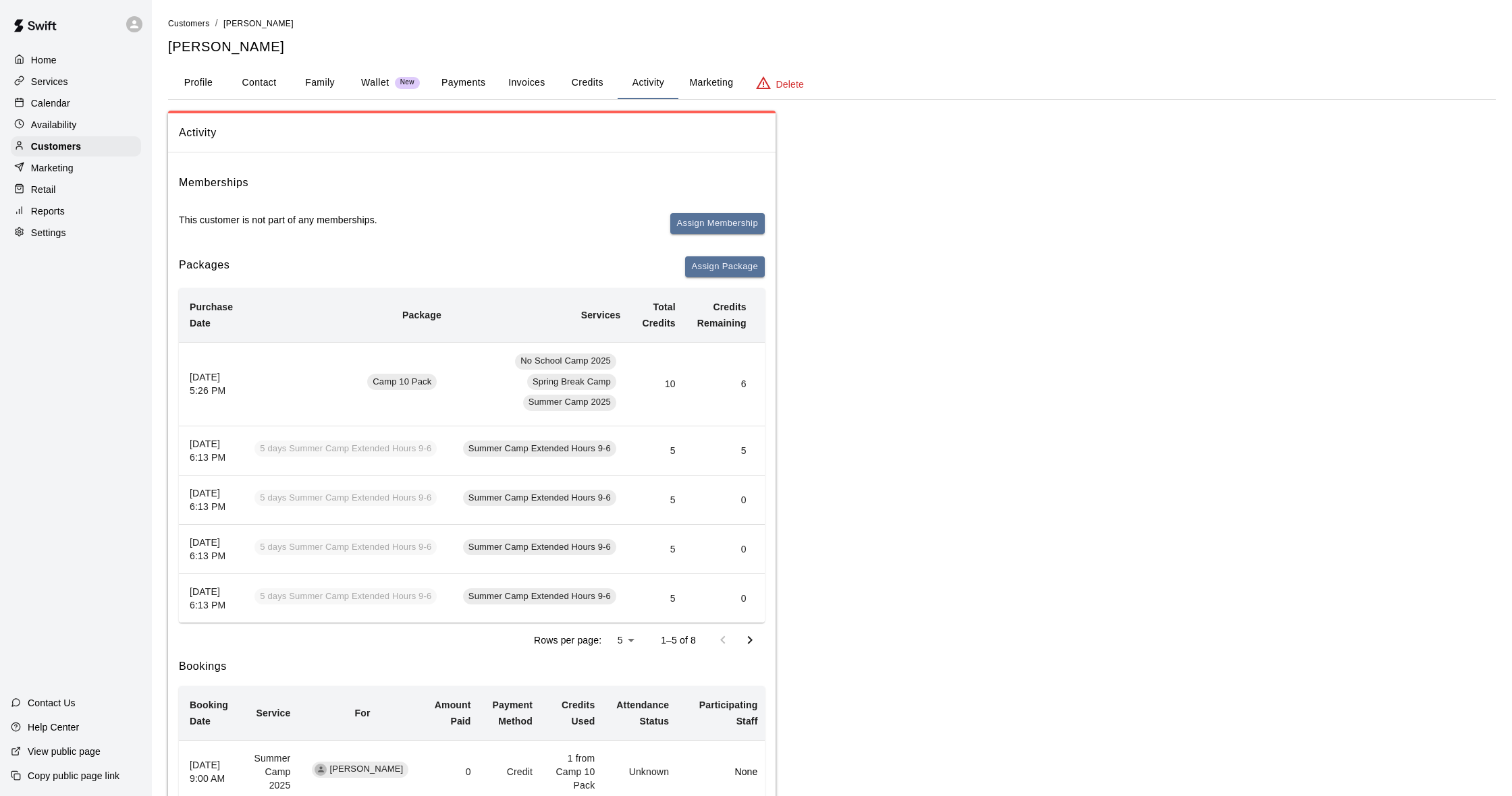
click at [458, 70] on button "Payments" at bounding box center [463, 83] width 65 height 32
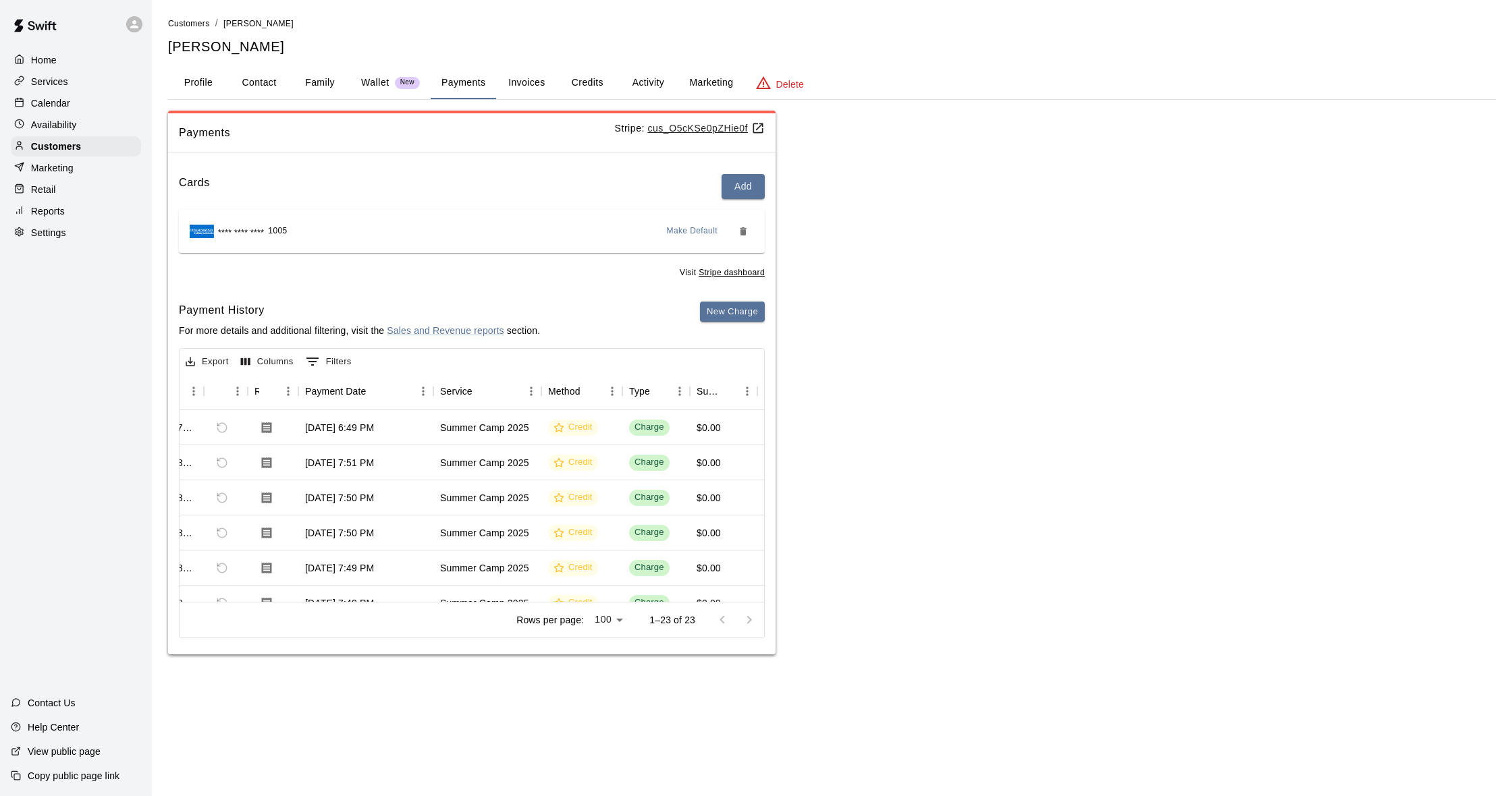
click at [751, 615] on div at bounding box center [735, 619] width 54 height 27
click at [722, 618] on div at bounding box center [735, 619] width 54 height 27
click at [741, 614] on div at bounding box center [735, 619] width 54 height 27
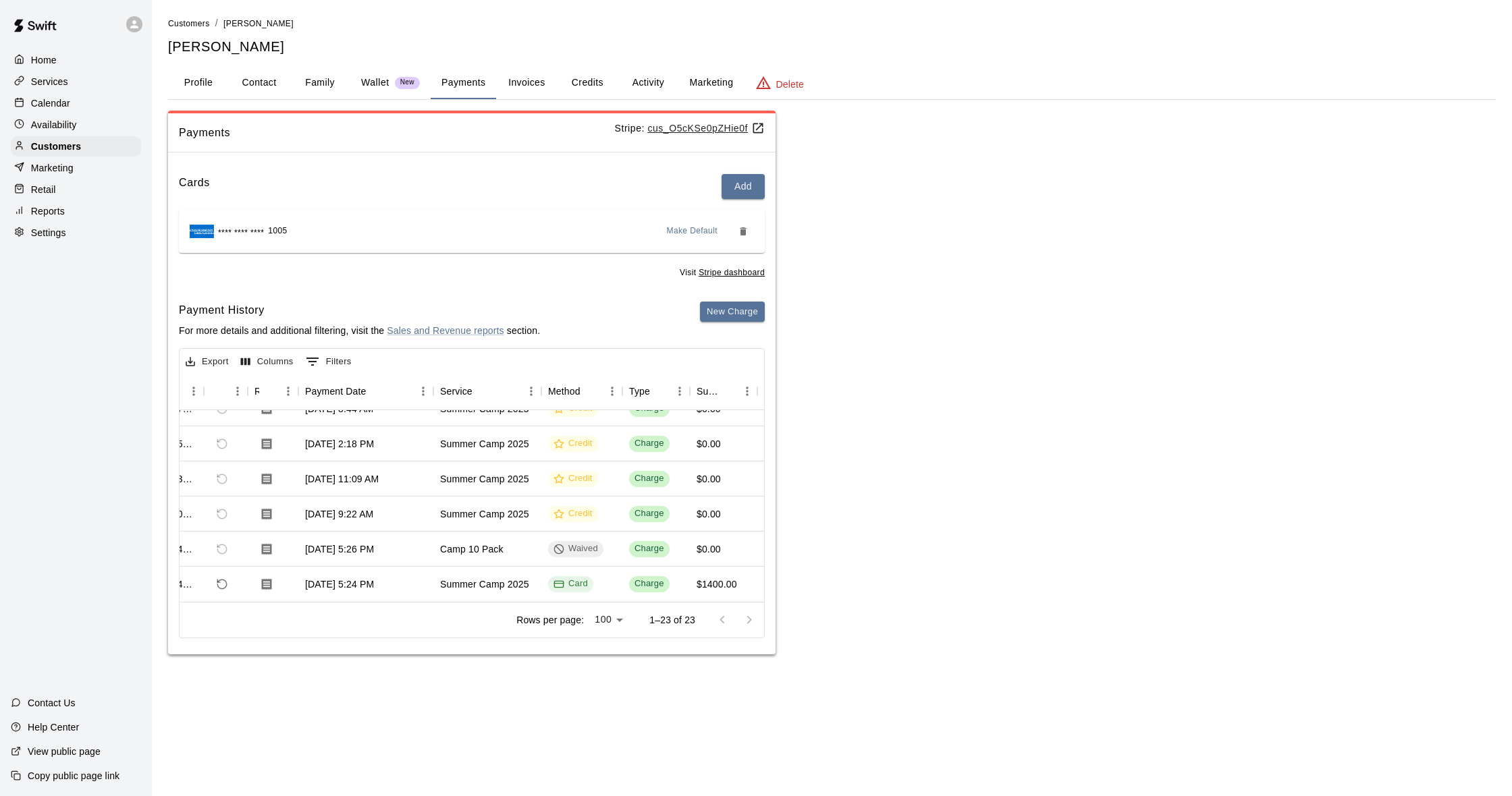
scroll to position [1, 0]
click at [647, 83] on button "Activity" at bounding box center [648, 83] width 60 height 32
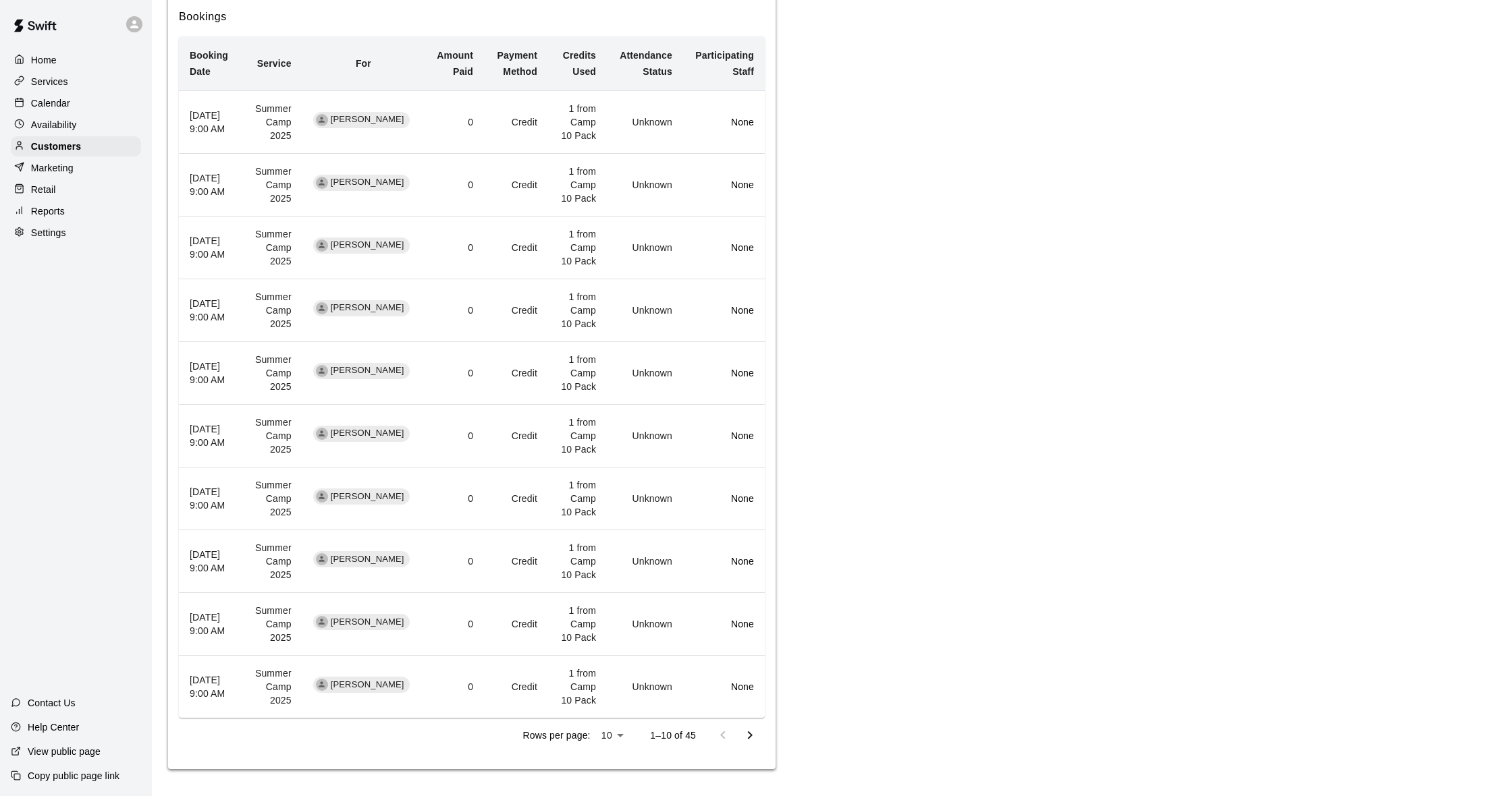
scroll to position [702, 0]
click at [742, 729] on icon "Go to next page" at bounding box center [749, 735] width 16 height 16
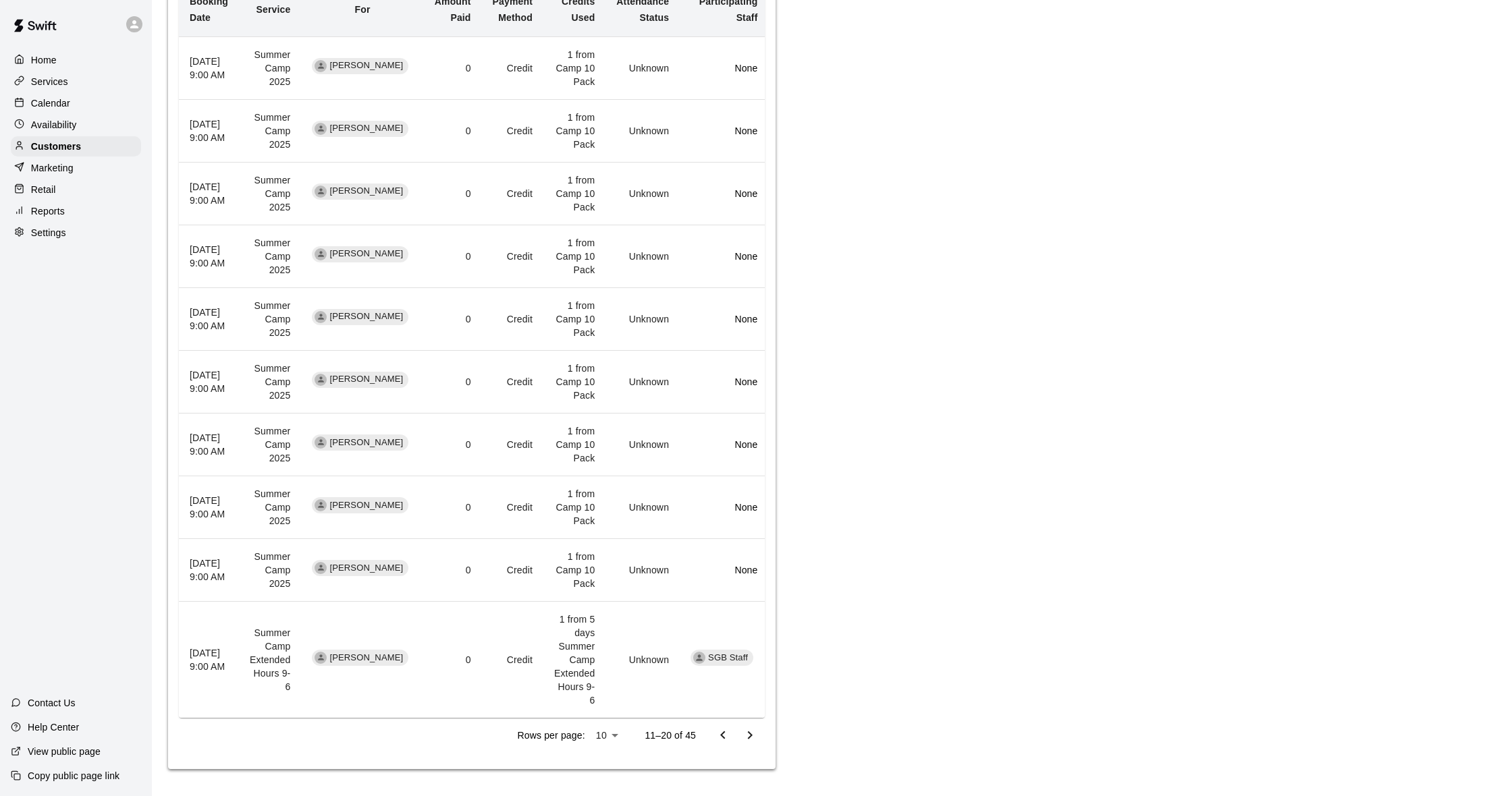
scroll to position [755, 0]
click at [746, 730] on icon "Go to next page" at bounding box center [749, 735] width 16 height 16
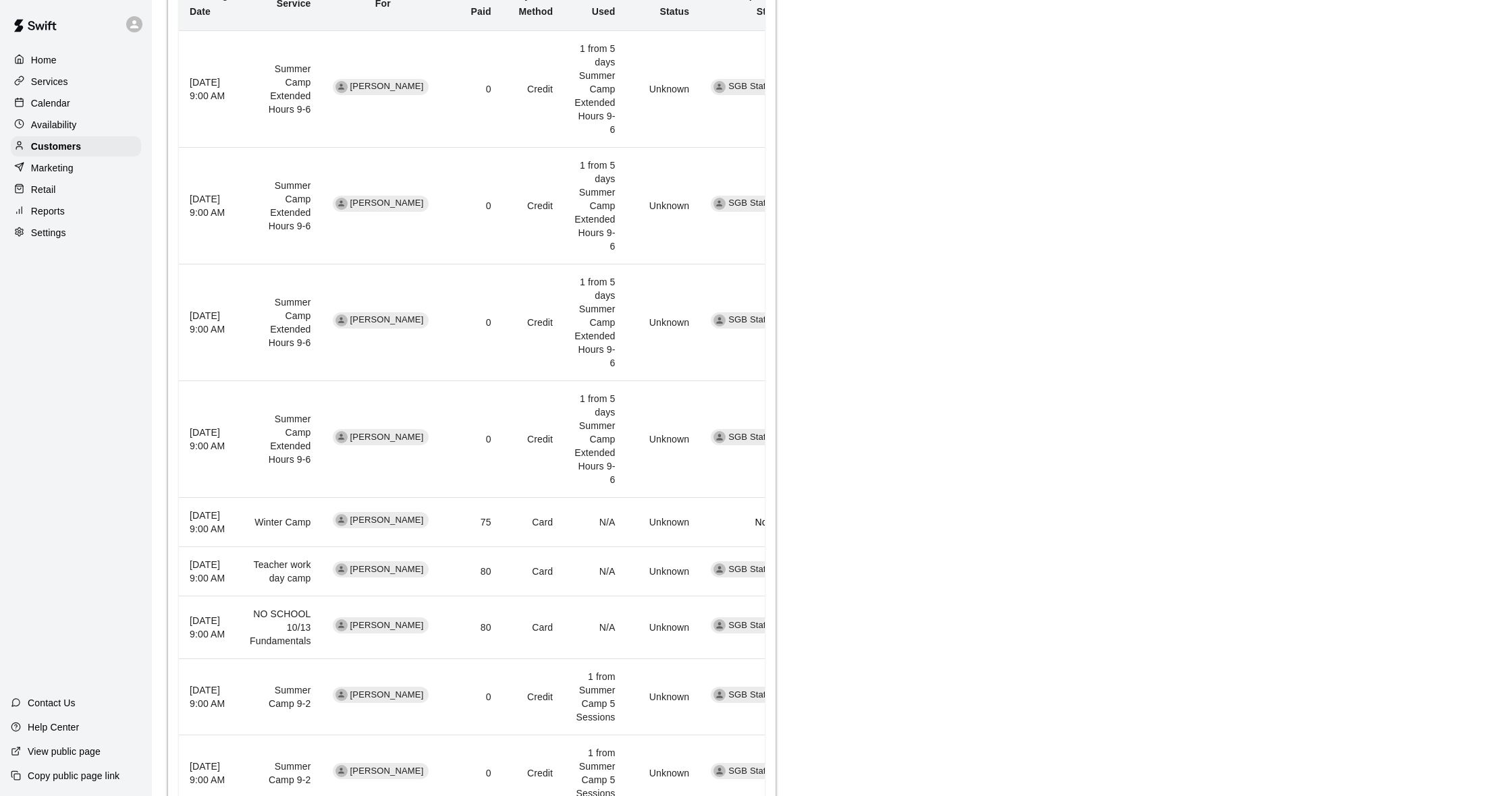
scroll to position [683, 1]
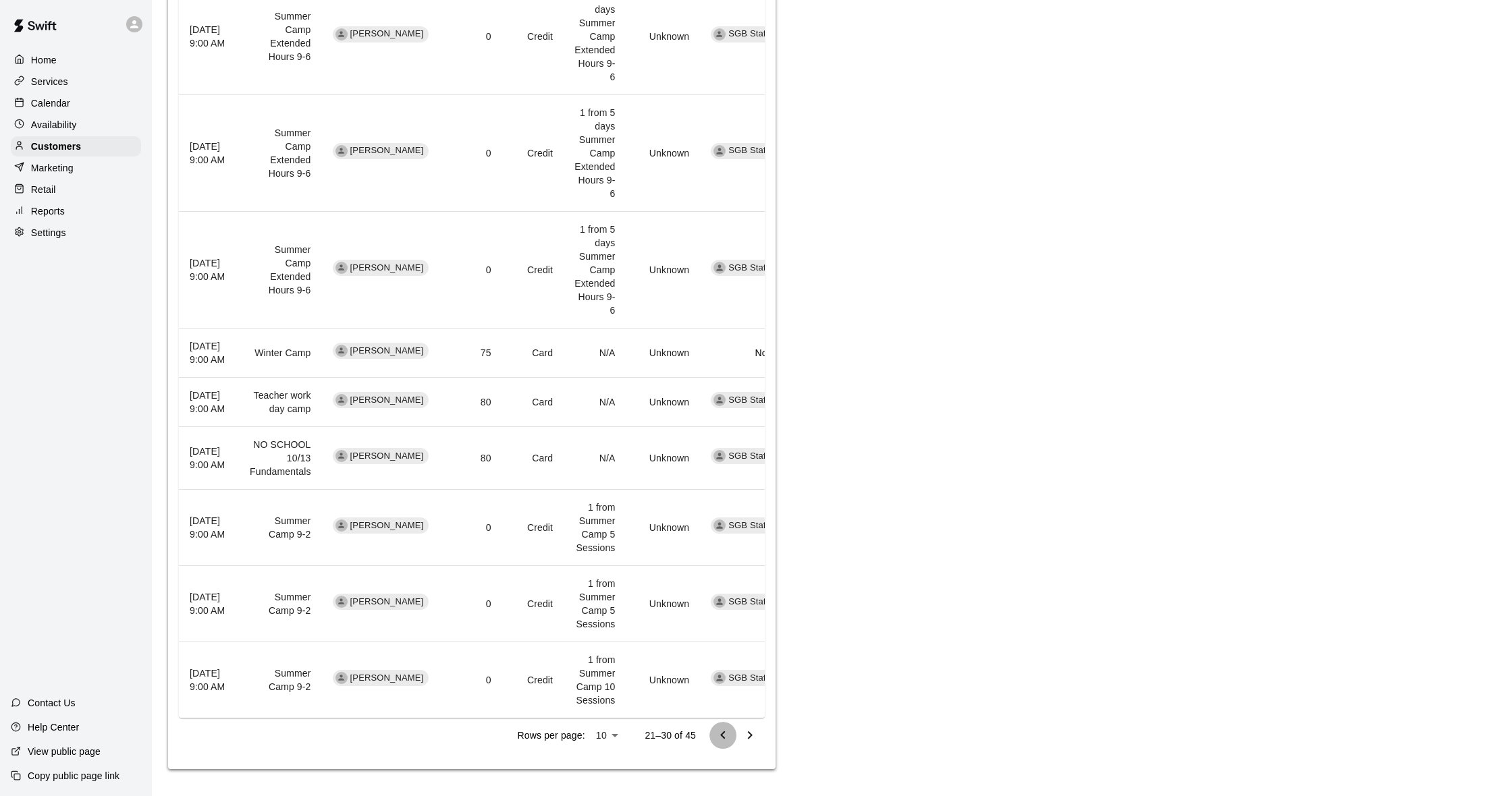
click at [723, 739] on icon "Go to previous page" at bounding box center [722, 735] width 16 height 16
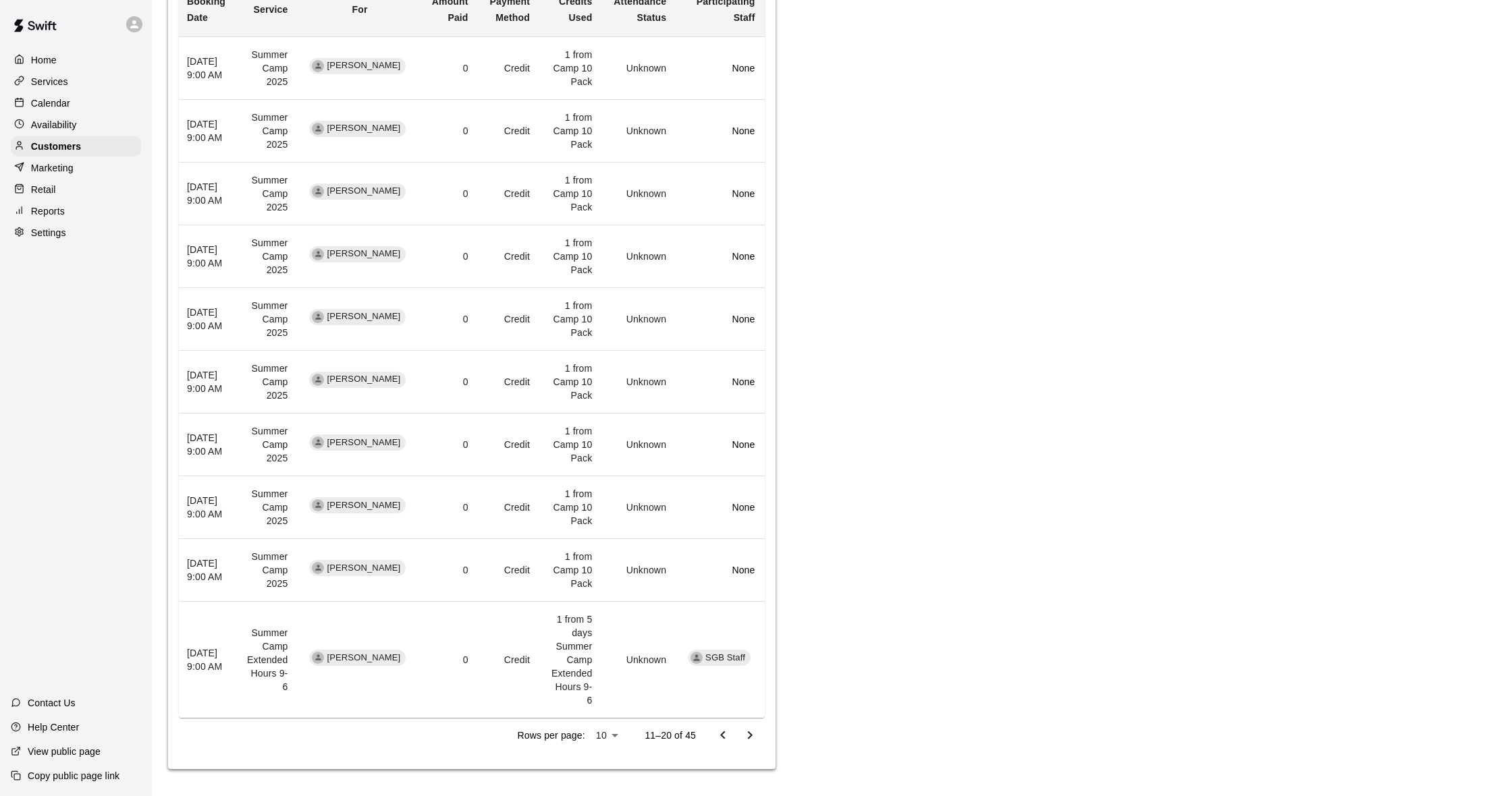
scroll to position [755, 0]
click at [746, 740] on icon "Go to next page" at bounding box center [749, 735] width 16 height 16
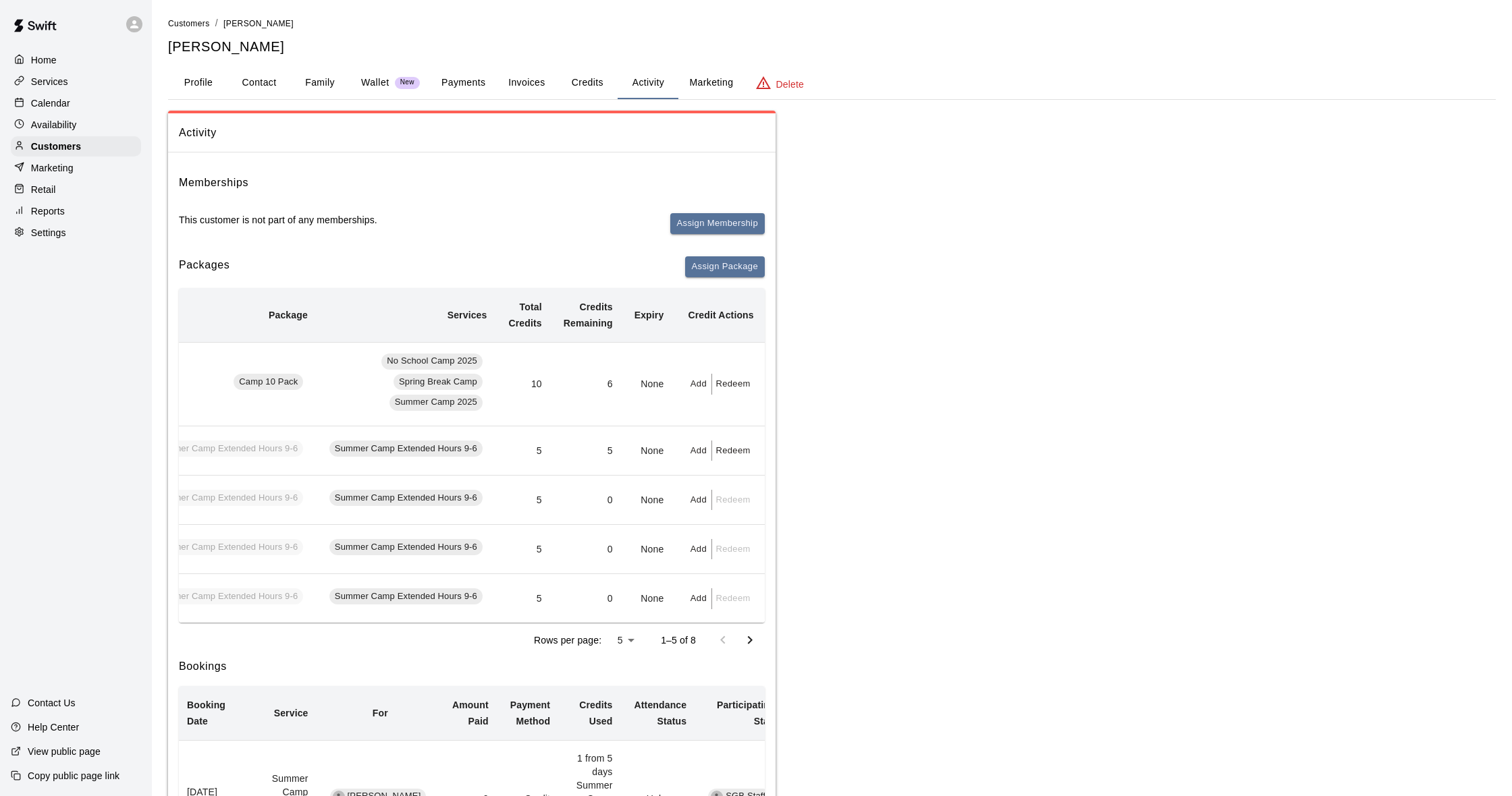
scroll to position [-1, 0]
click at [450, 91] on button "Payments" at bounding box center [463, 83] width 65 height 32
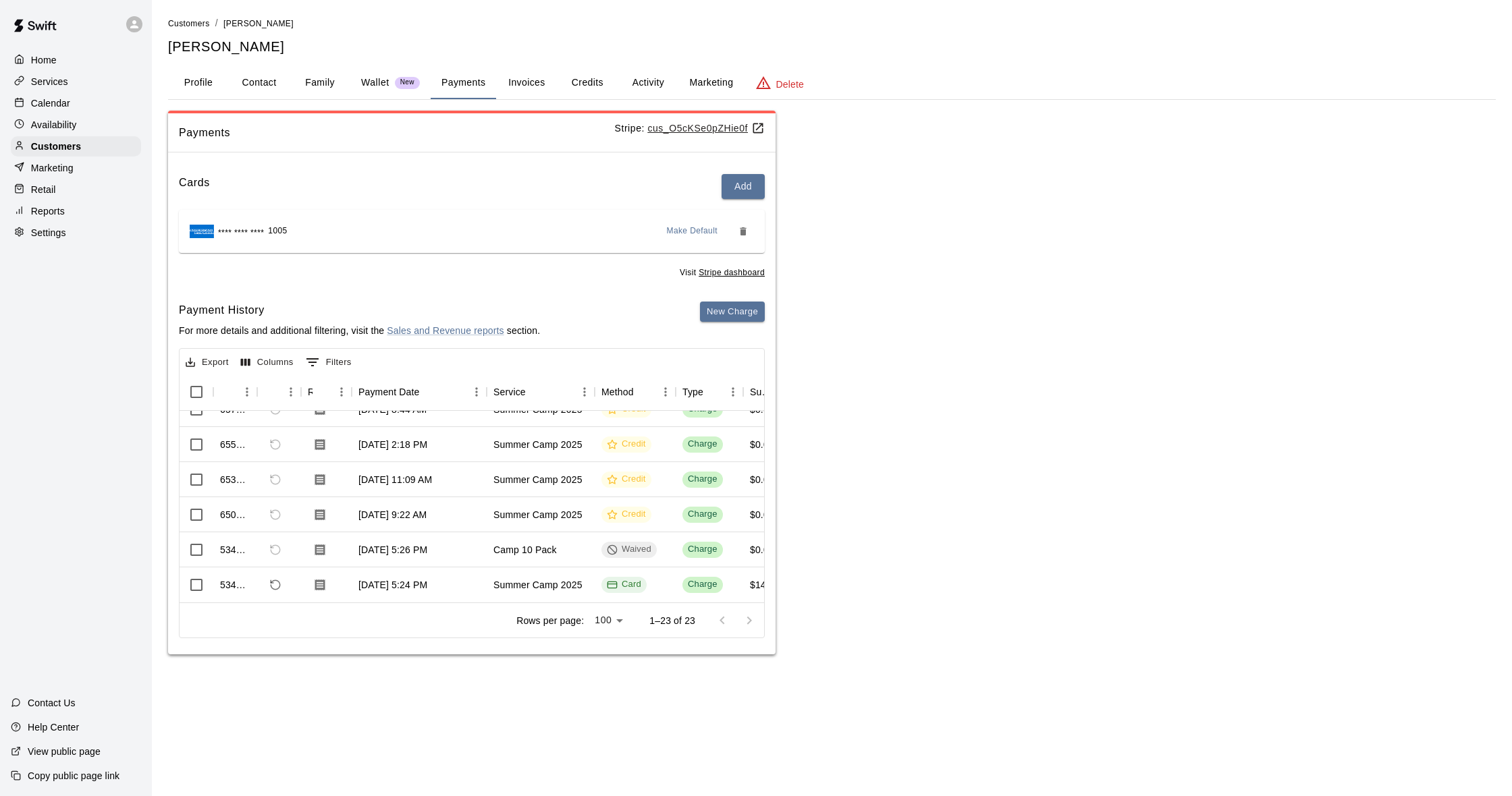
scroll to position [616, 0]
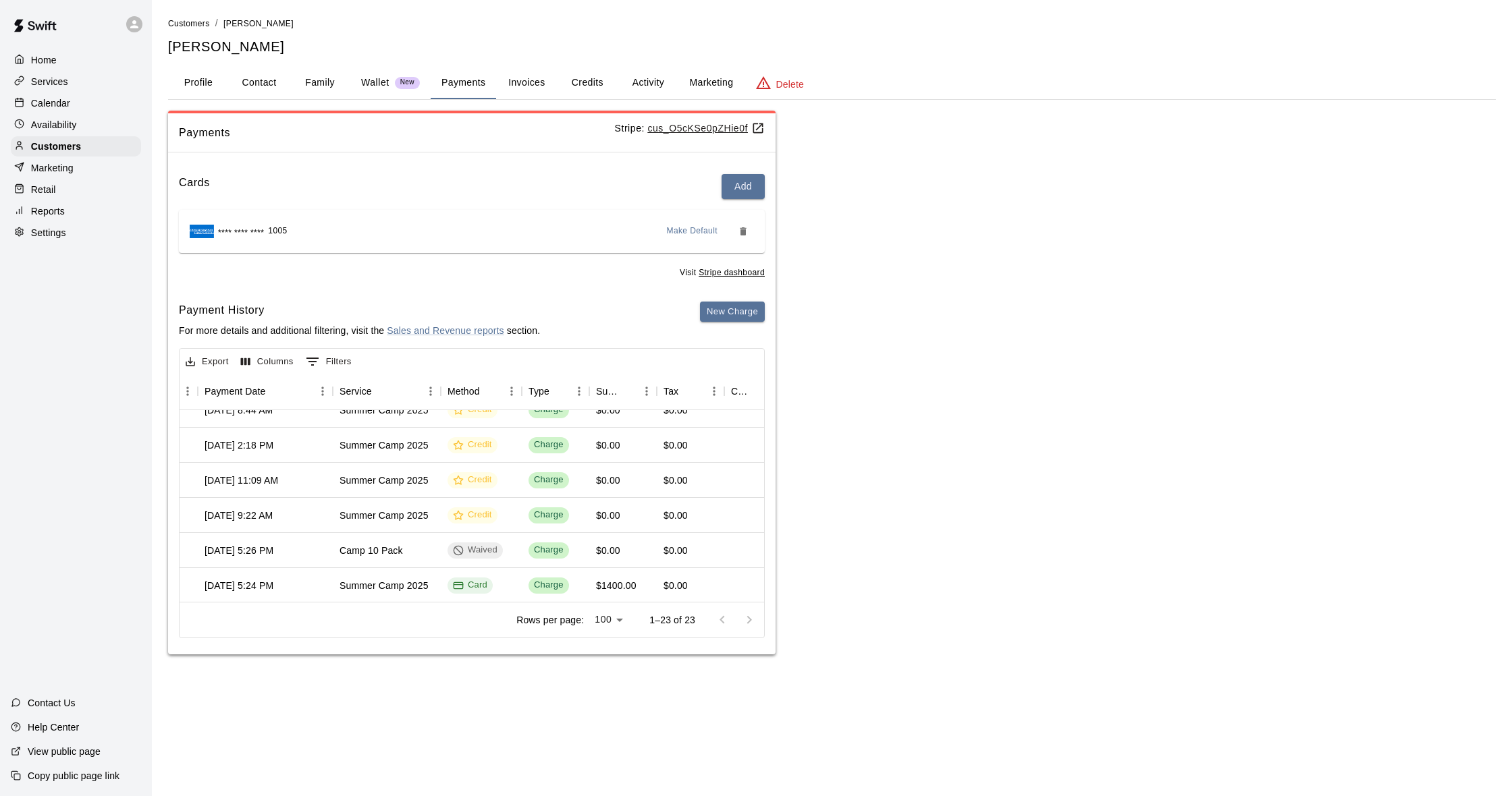
click at [749, 620] on div at bounding box center [735, 619] width 54 height 27
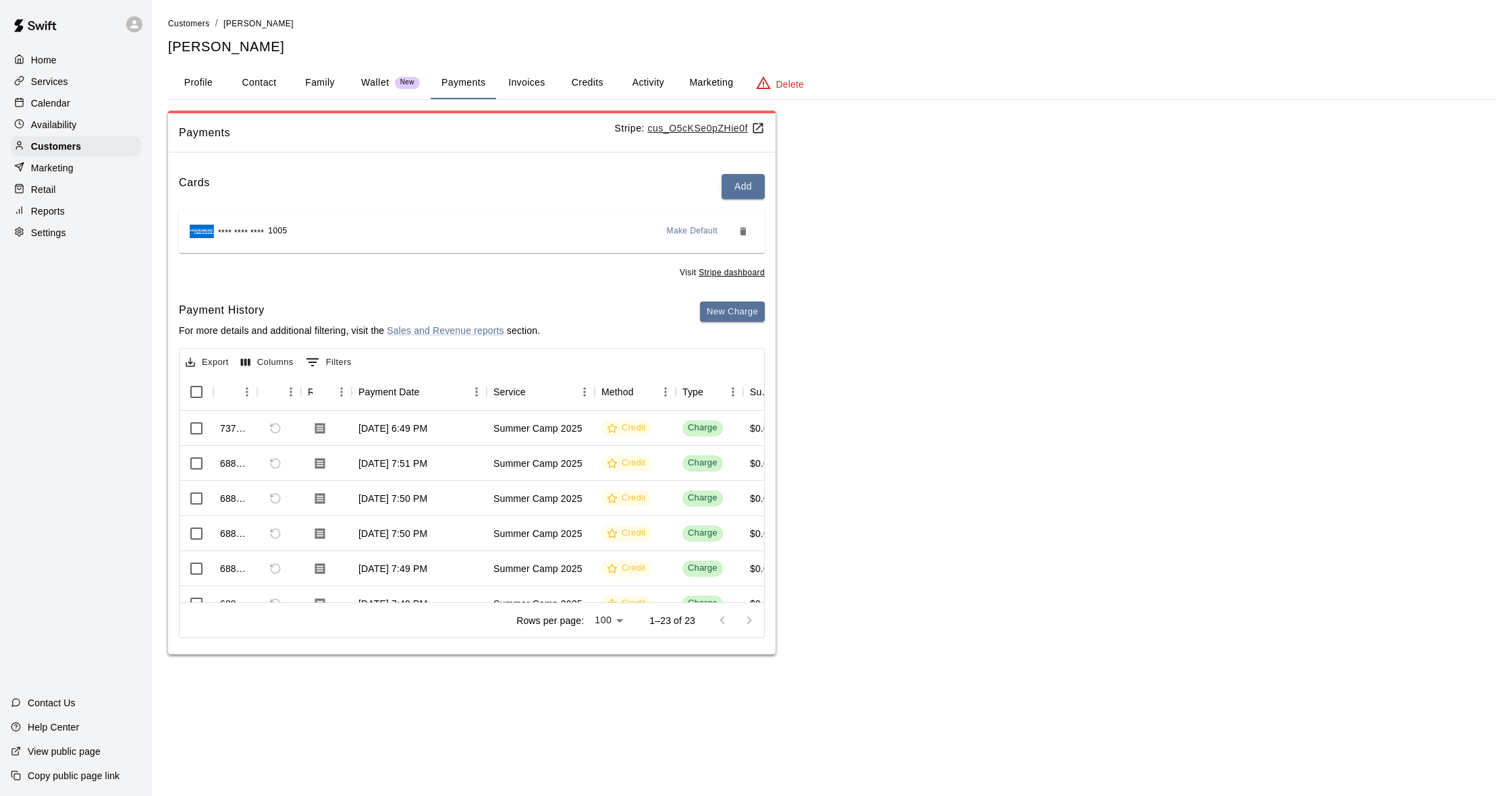
click at [637, 79] on button "Activity" at bounding box center [648, 83] width 60 height 32
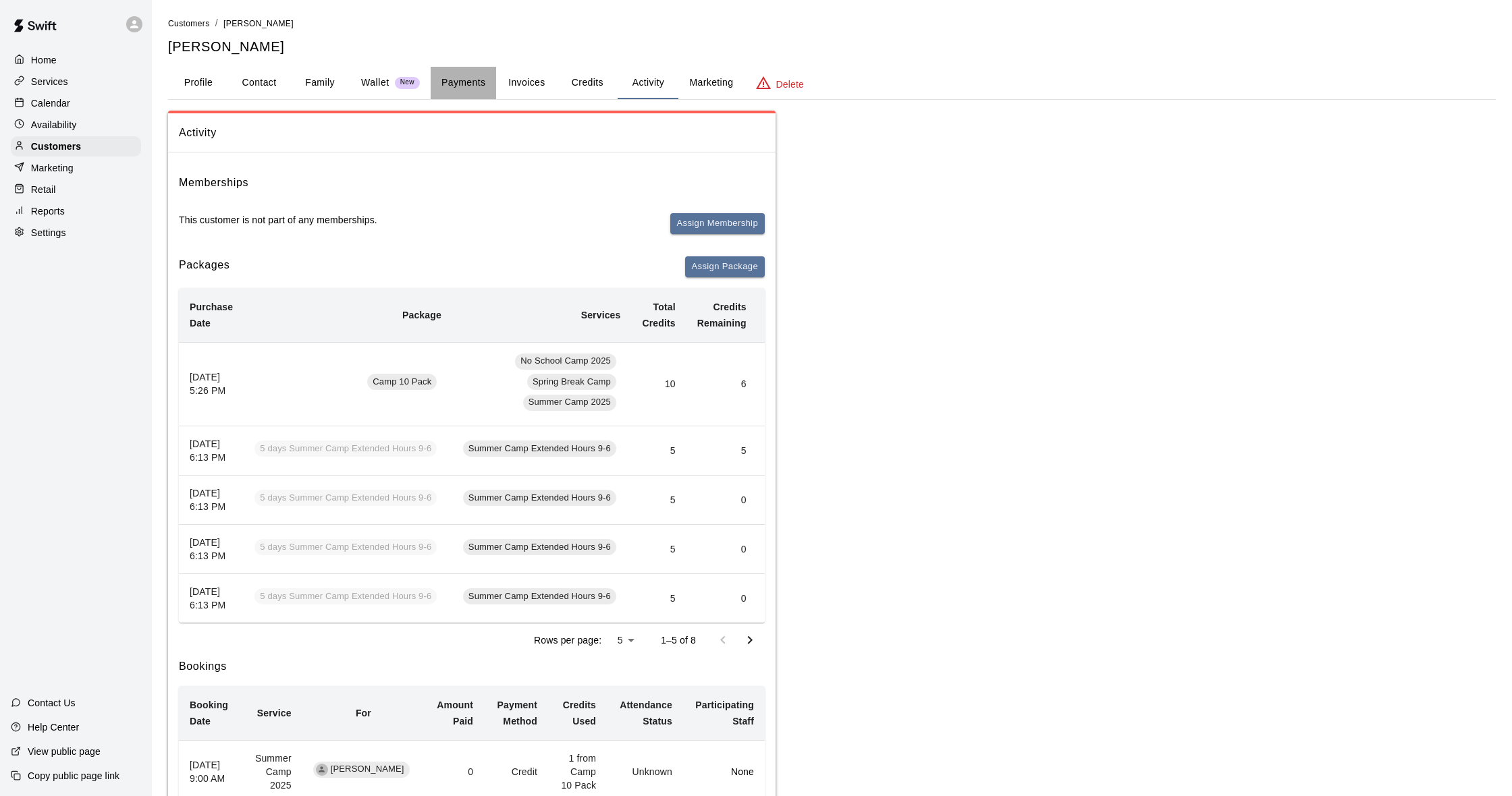
click at [466, 77] on button "Payments" at bounding box center [463, 83] width 65 height 32
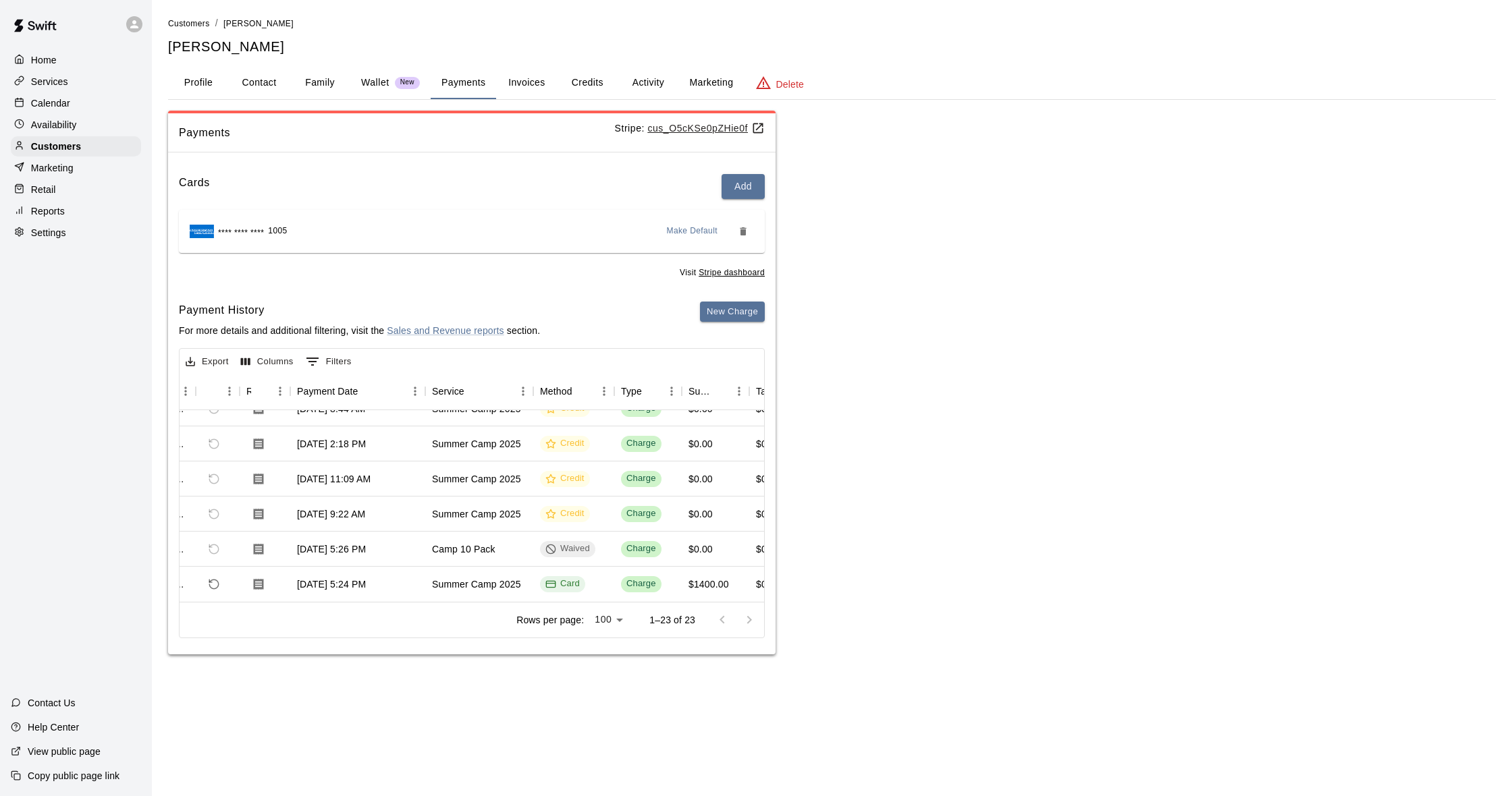
click at [76, 103] on div "Calendar" at bounding box center [76, 103] width 130 height 20
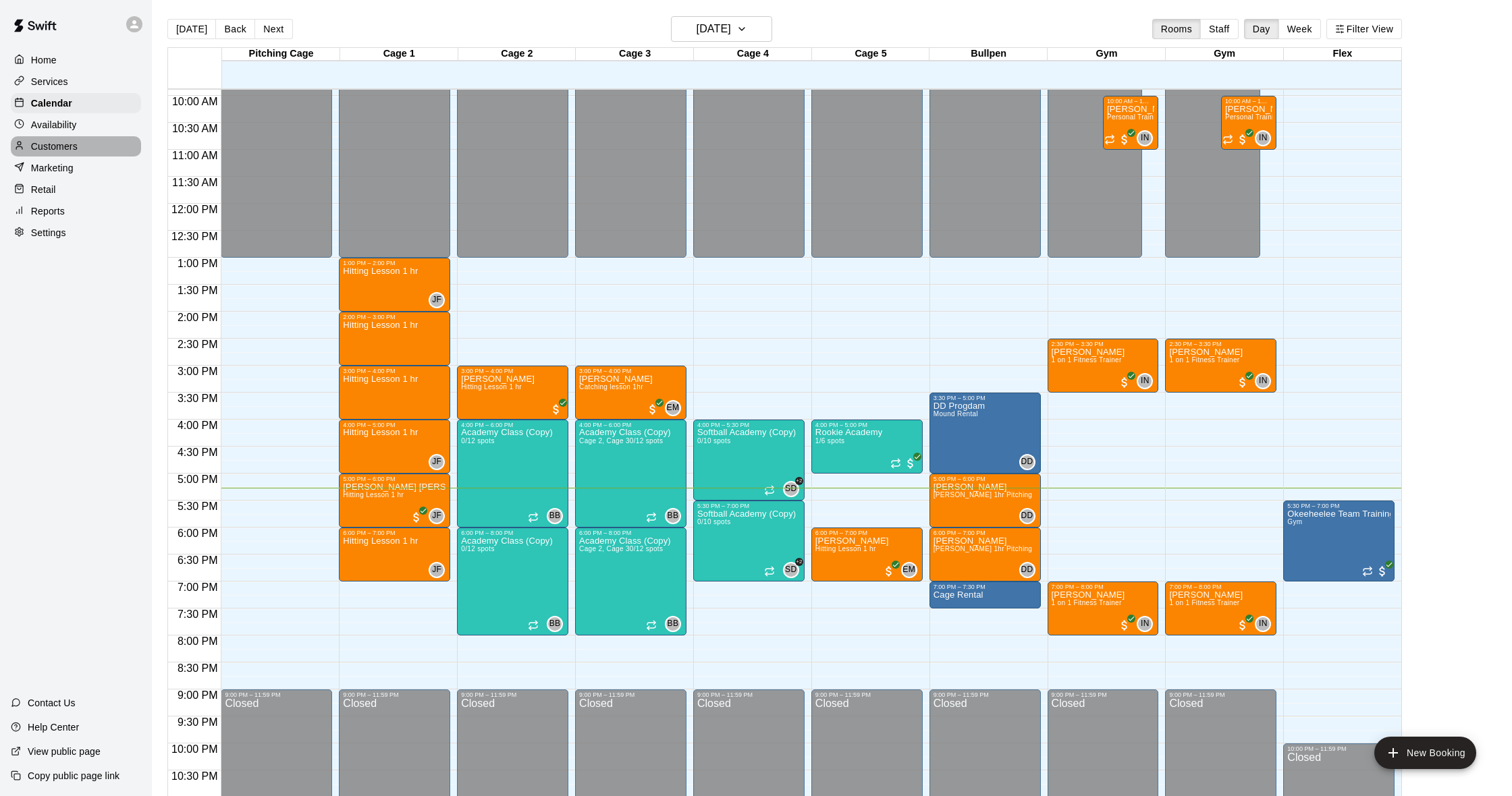
click at [71, 153] on p "Customers" at bounding box center [54, 146] width 46 height 13
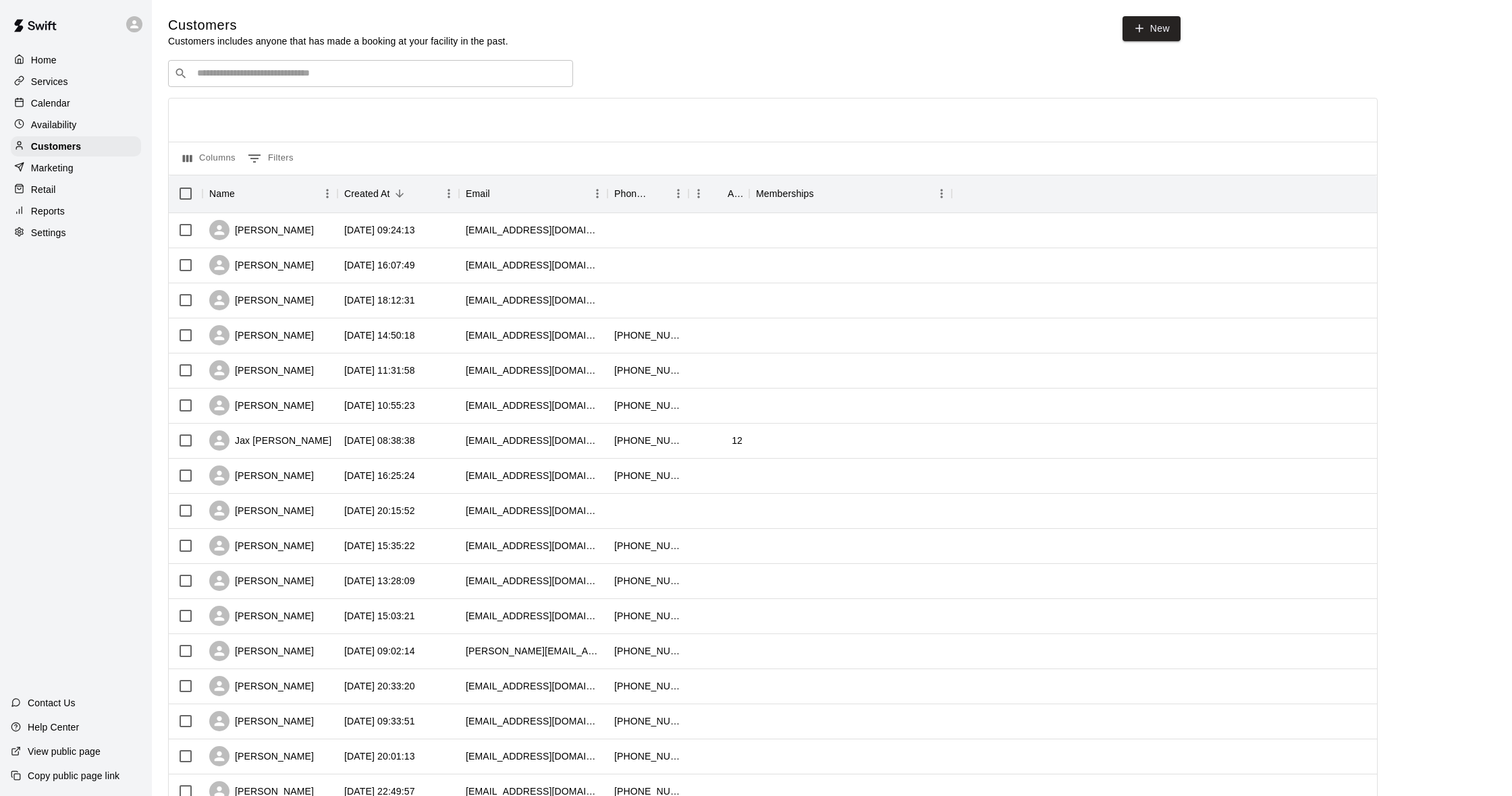
click at [234, 79] on input "Search customers by name or email" at bounding box center [380, 74] width 374 height 13
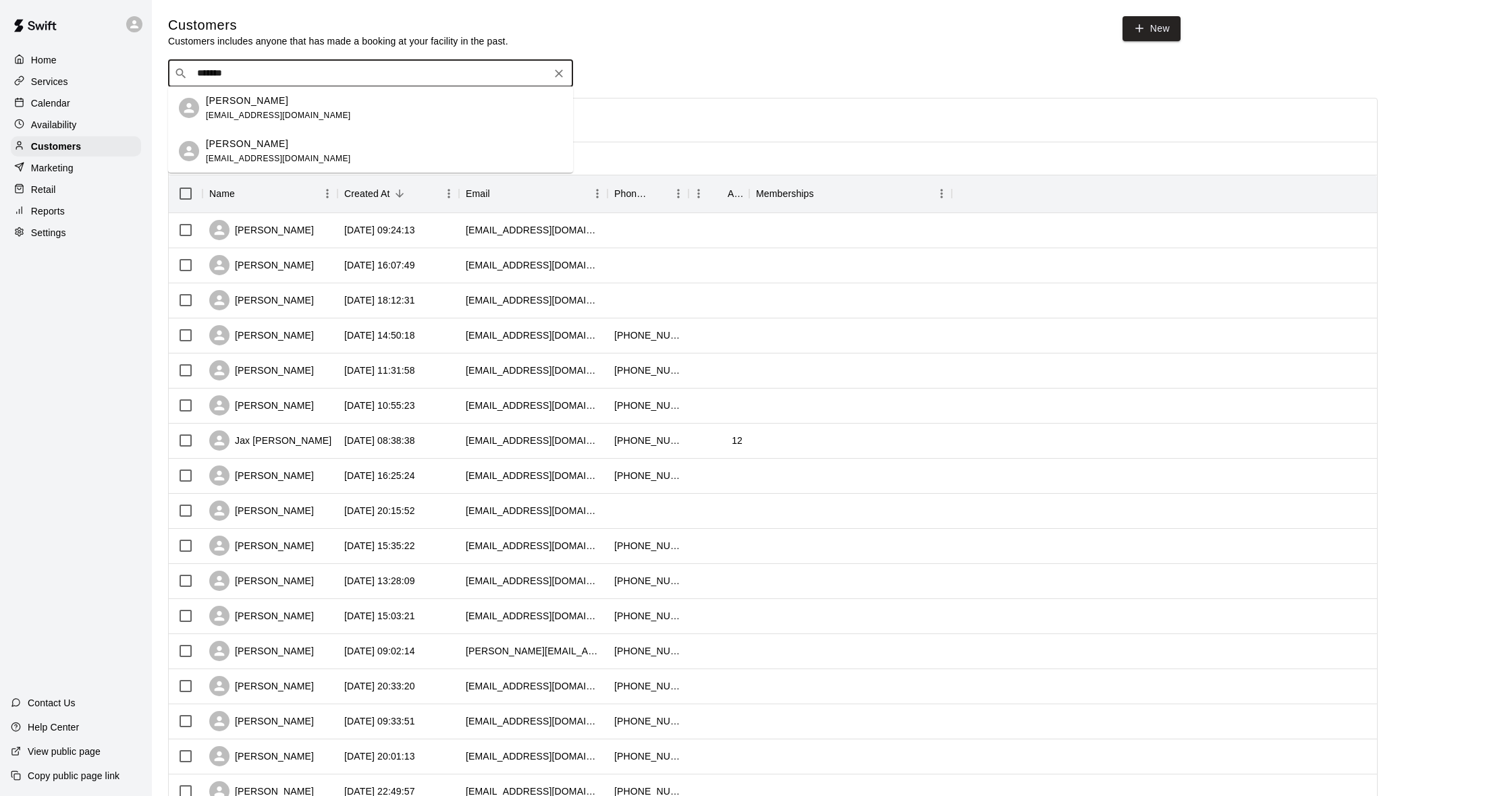
type input "********"
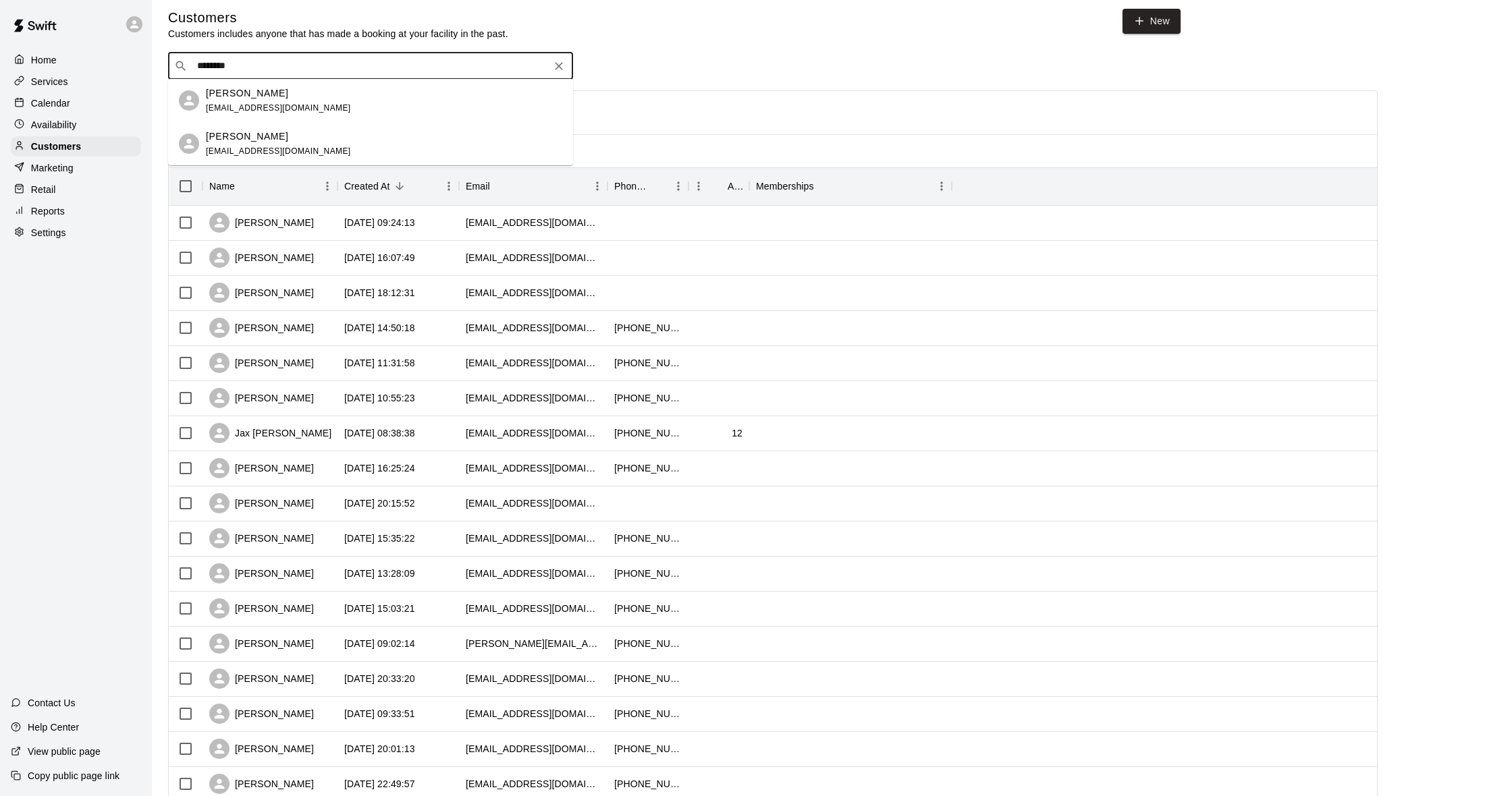
click at [301, 136] on div "[PERSON_NAME] [EMAIL_ADDRESS][DOMAIN_NAME]" at bounding box center [383, 144] width 356 height 29
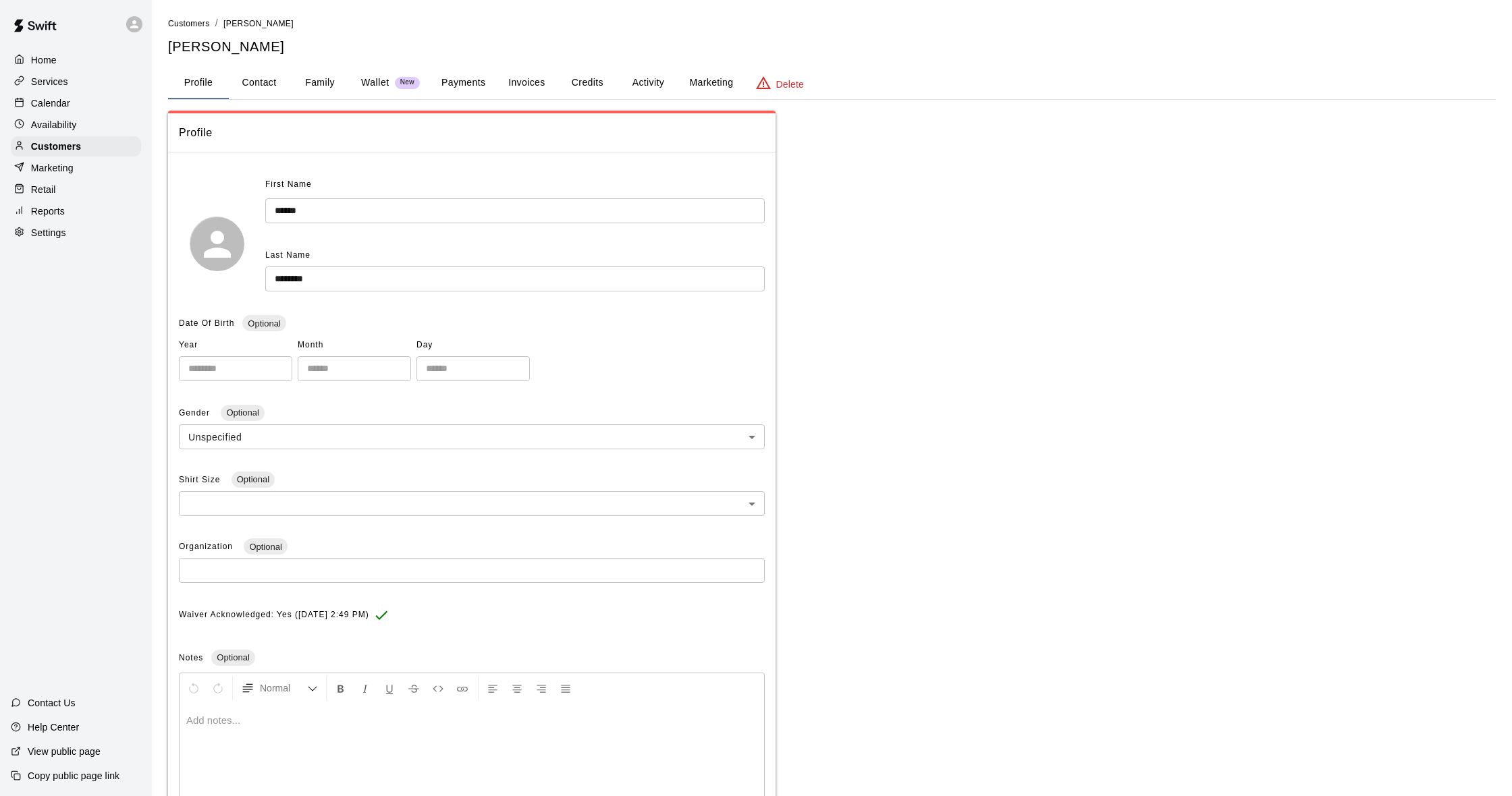
click at [663, 75] on button "Activity" at bounding box center [648, 83] width 60 height 32
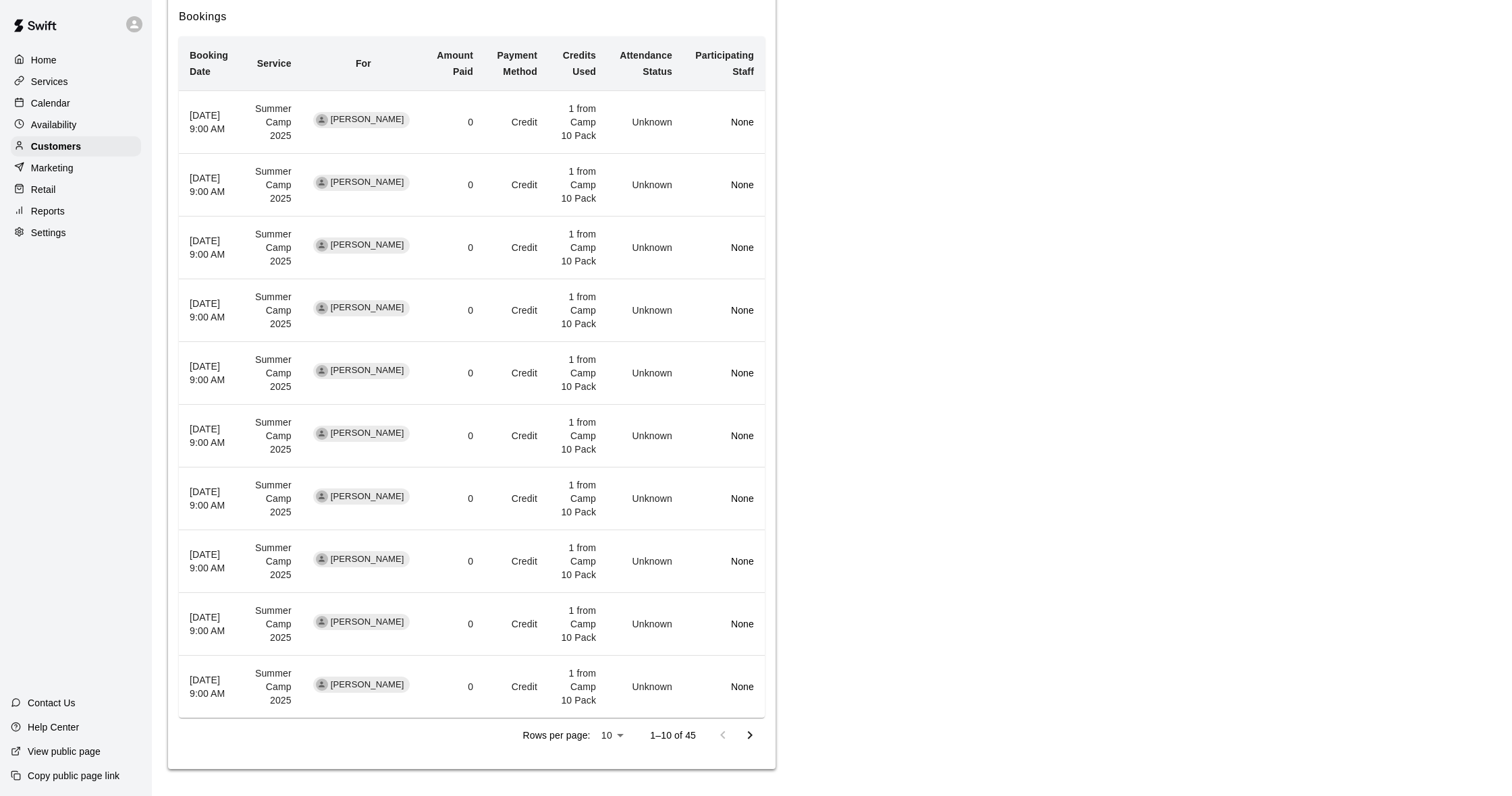
scroll to position [702, 0]
click at [754, 736] on icon "Go to next page" at bounding box center [749, 735] width 16 height 16
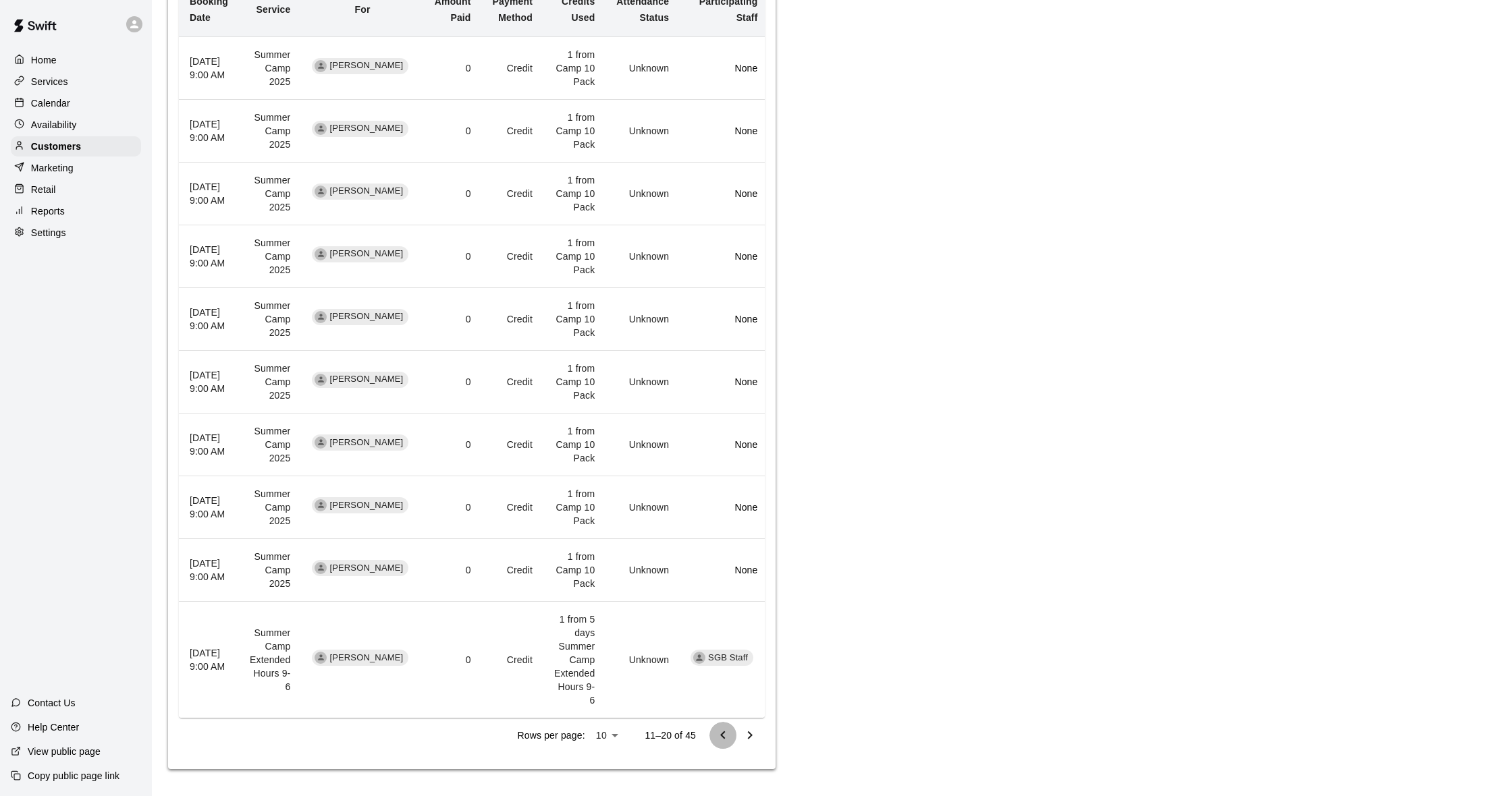
click at [721, 737] on icon "Go to previous page" at bounding box center [722, 735] width 16 height 16
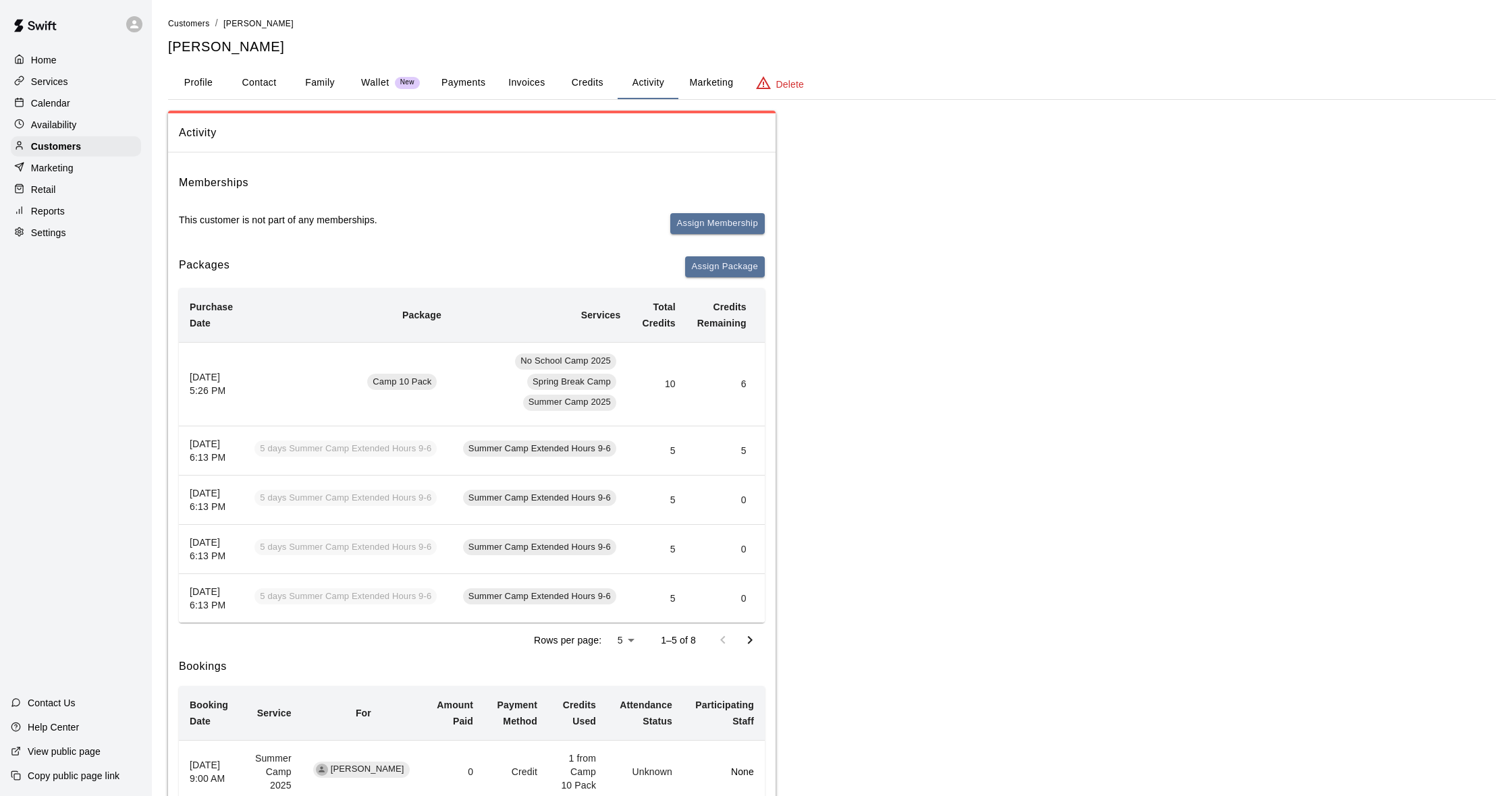
scroll to position [0, 0]
click at [67, 100] on p "Calendar" at bounding box center [50, 103] width 39 height 13
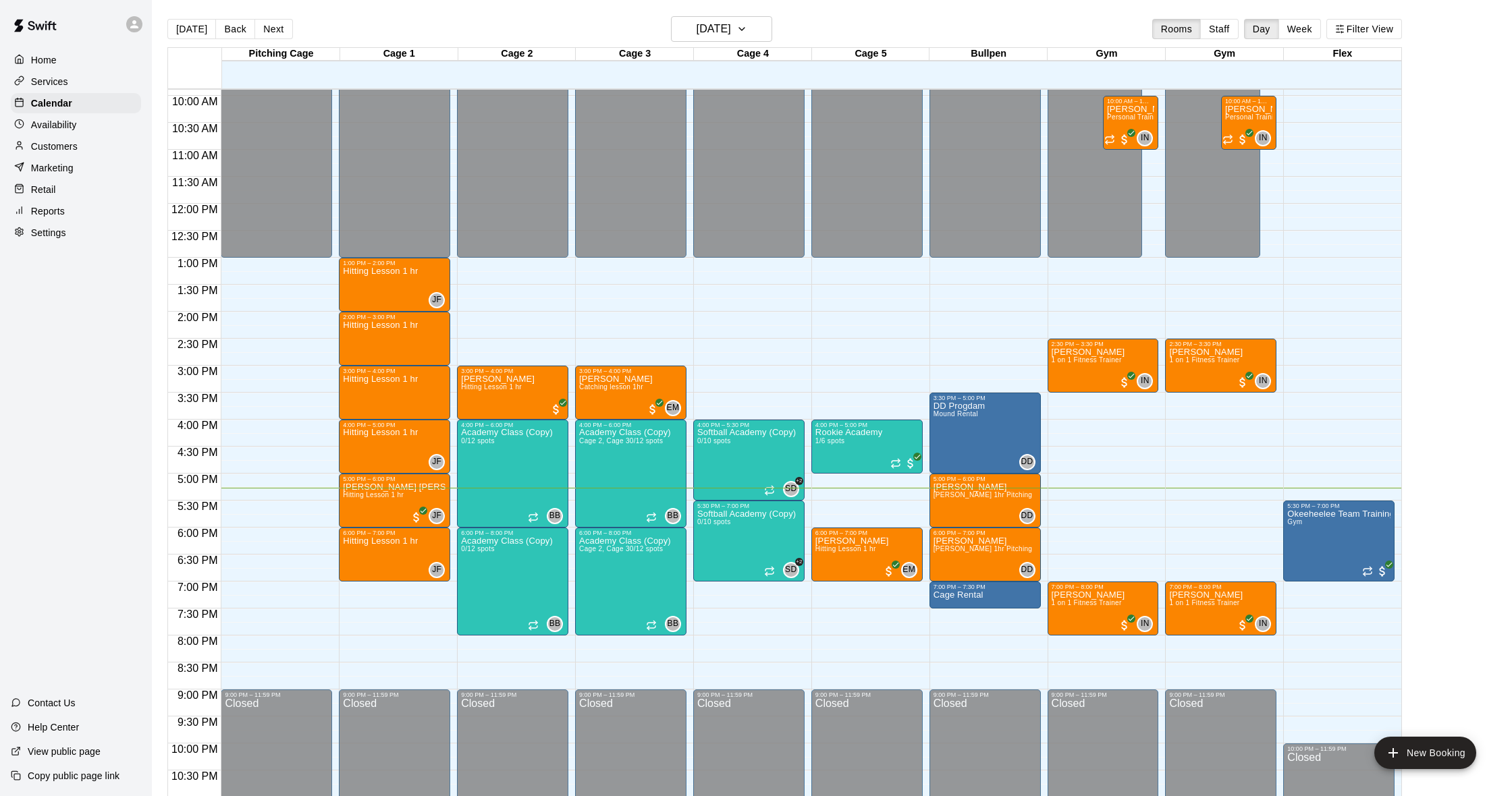
scroll to position [13, 0]
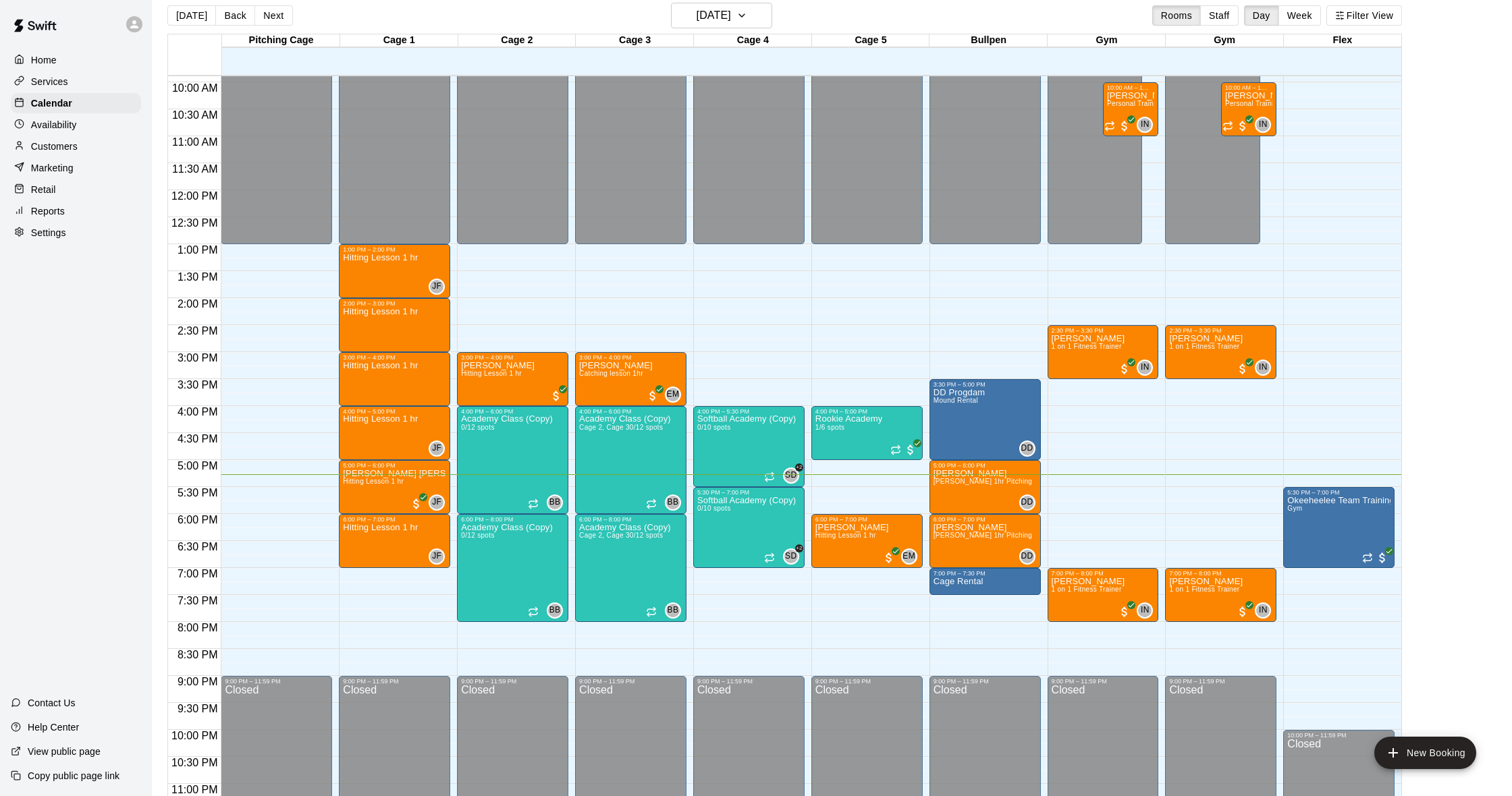
click at [72, 172] on p "Marketing" at bounding box center [52, 168] width 42 height 13
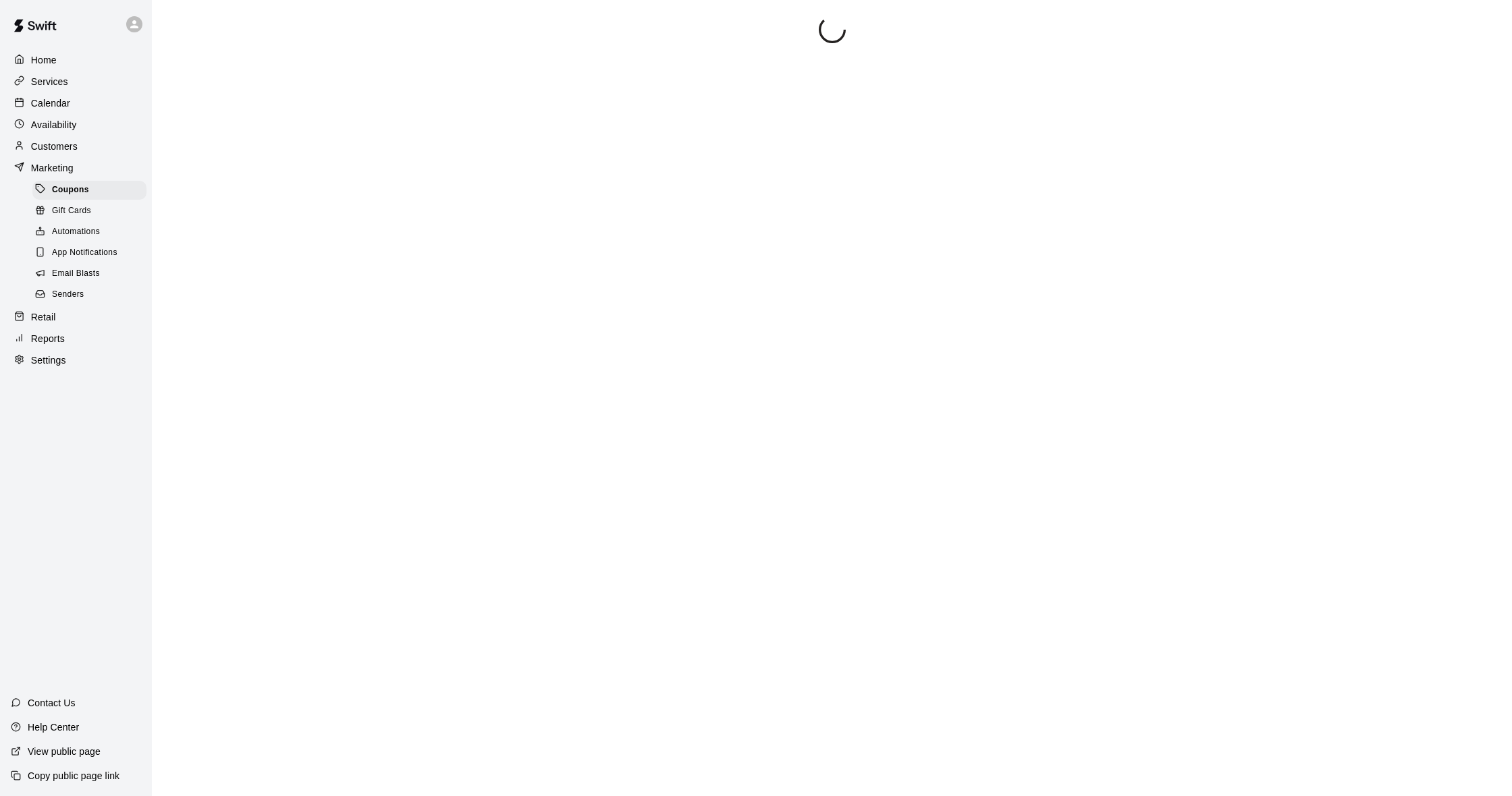
click at [60, 150] on p "Customers" at bounding box center [54, 146] width 46 height 13
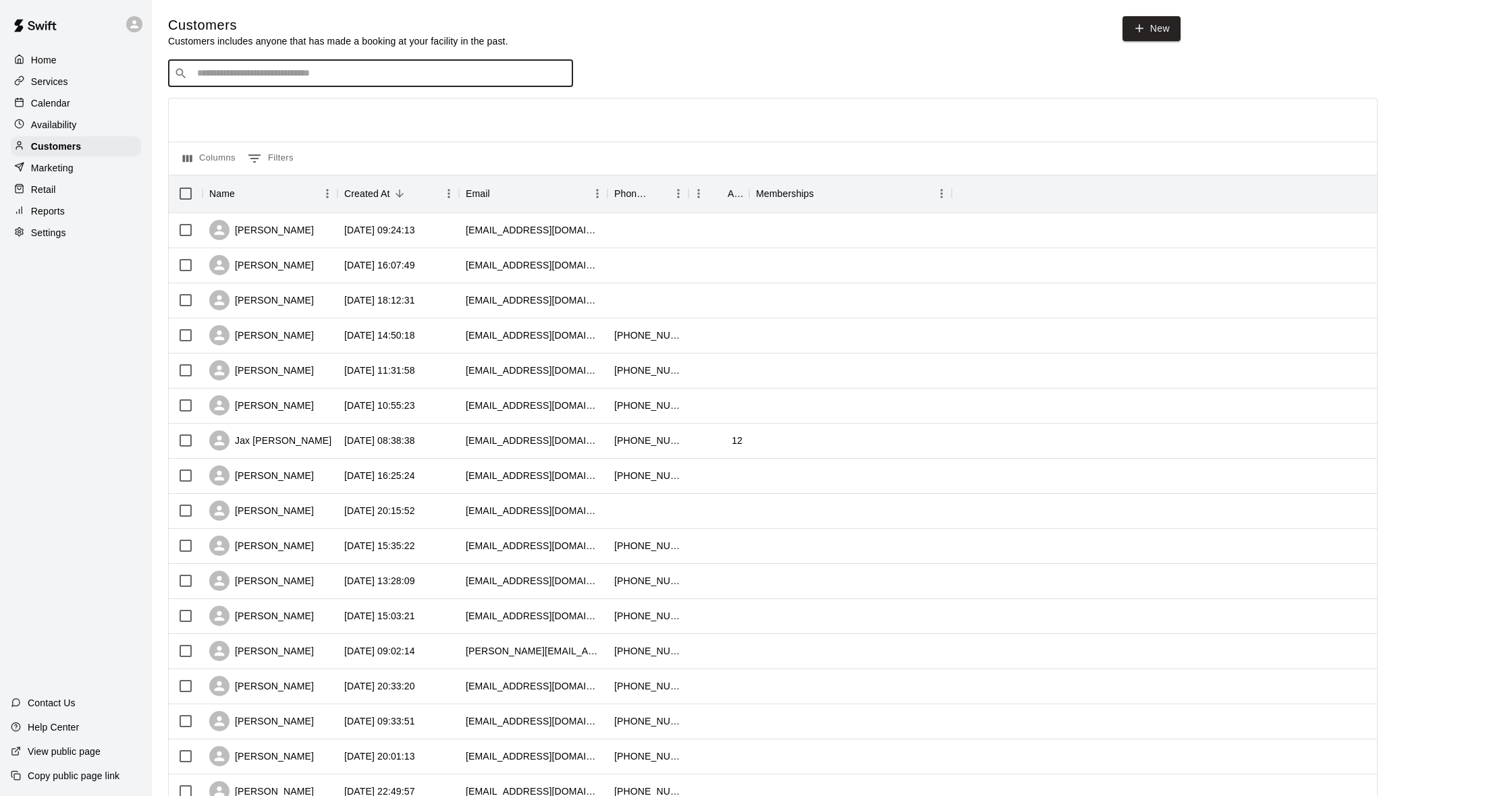
click at [262, 70] on input "Search customers by name or email" at bounding box center [380, 74] width 374 height 13
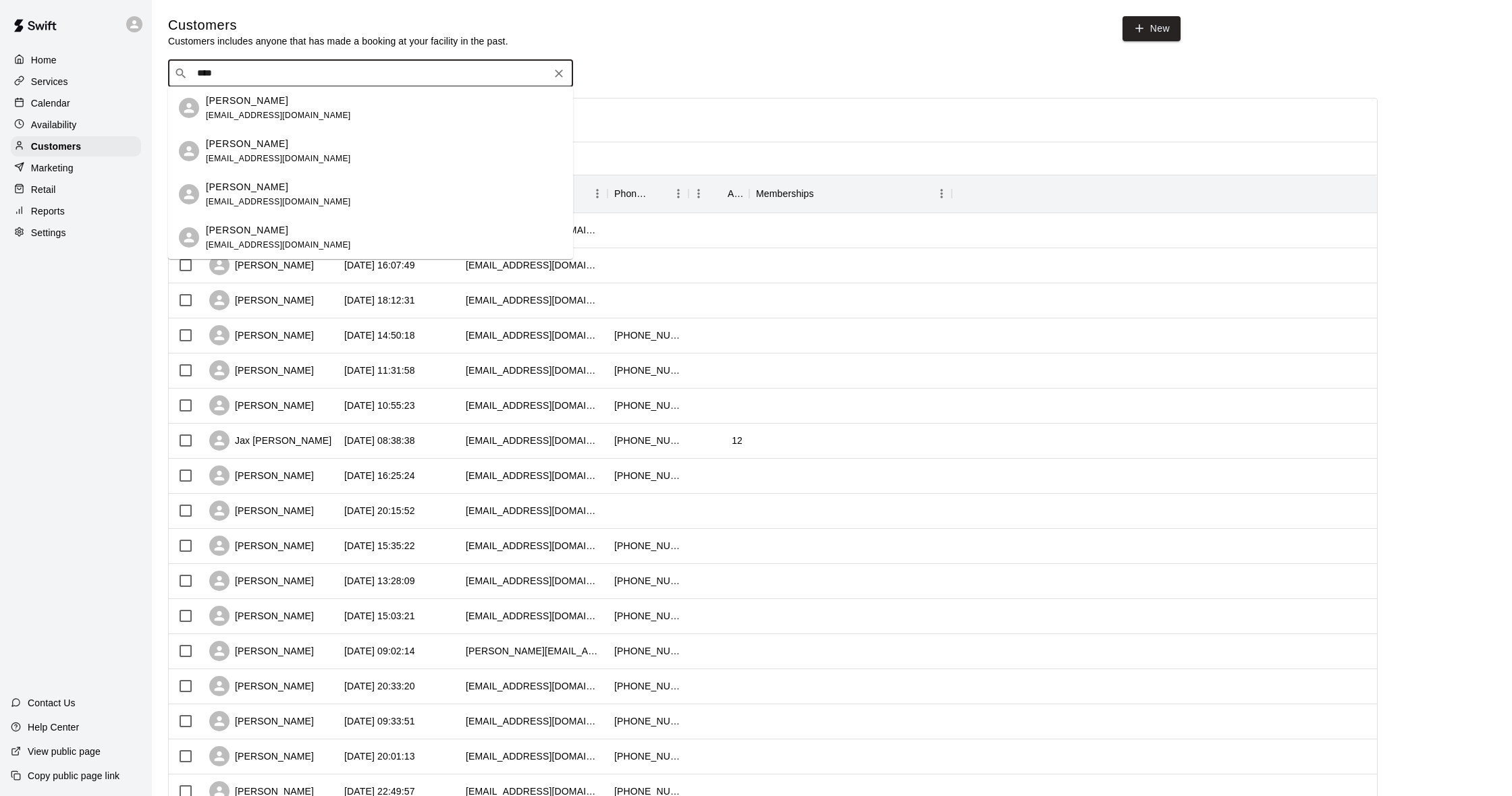
type input "*****"
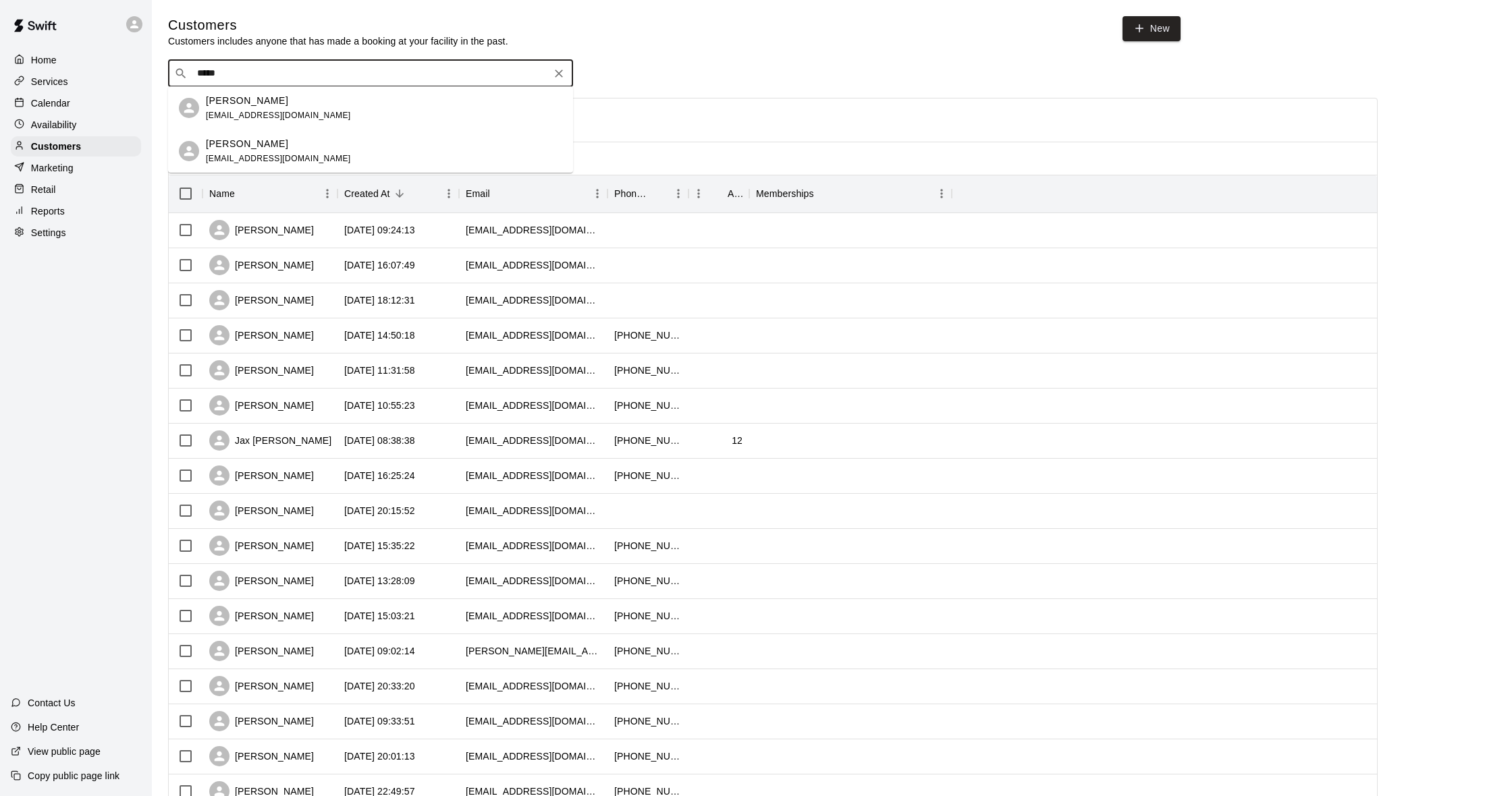
drag, startPoint x: 232, startPoint y: 72, endPoint x: 125, endPoint y: 72, distance: 107.0
click at [125, 72] on div "Home Services Calendar Availability Customers Marketing Retail Reports Settings…" at bounding box center [756, 583] width 1512 height 1165
type input "******"
click at [276, 120] on div "[PERSON_NAME] [EMAIL_ADDRESS][DOMAIN_NAME]" at bounding box center [279, 108] width 145 height 29
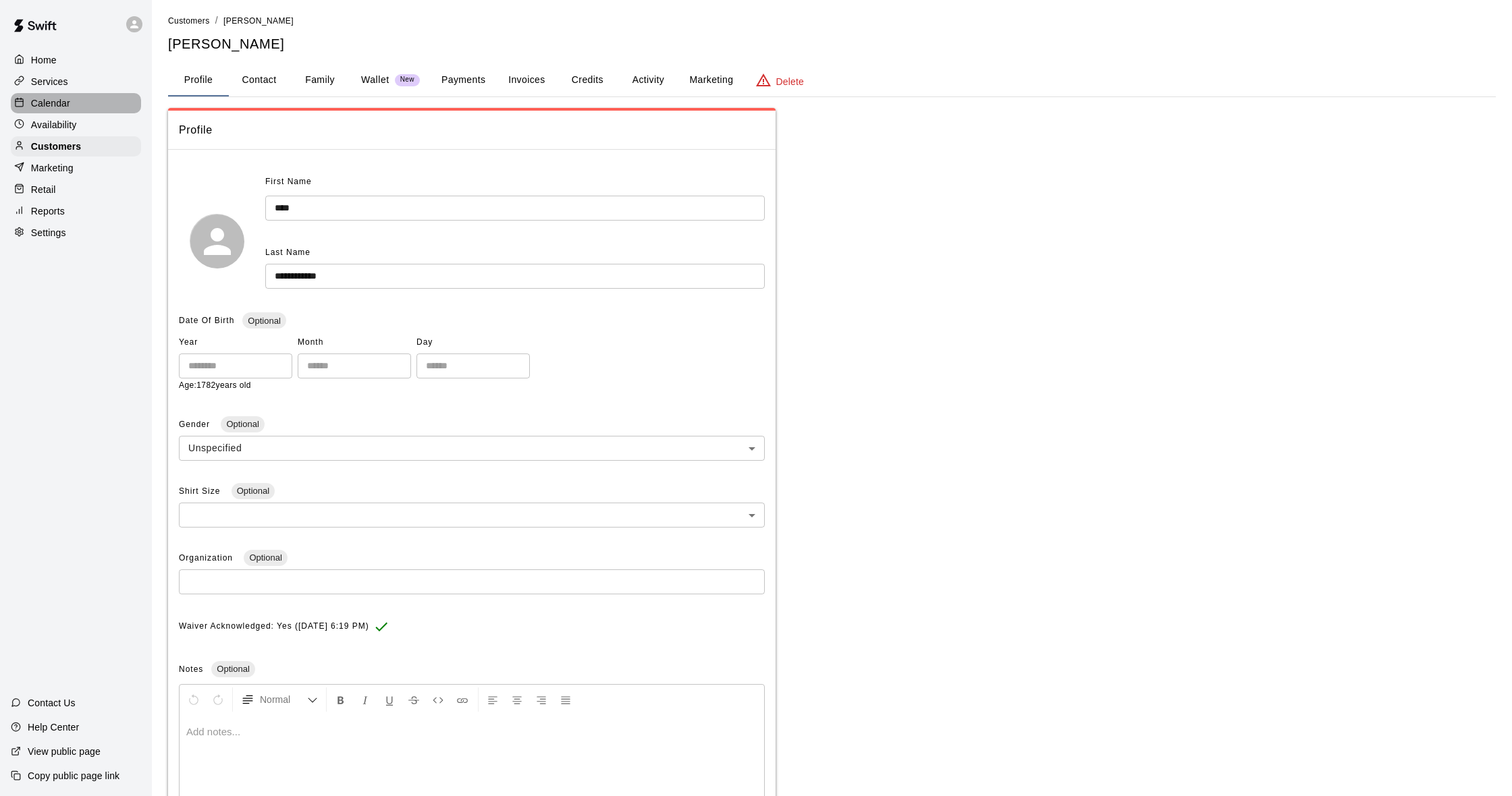
click at [93, 98] on div "Calendar" at bounding box center [76, 103] width 130 height 20
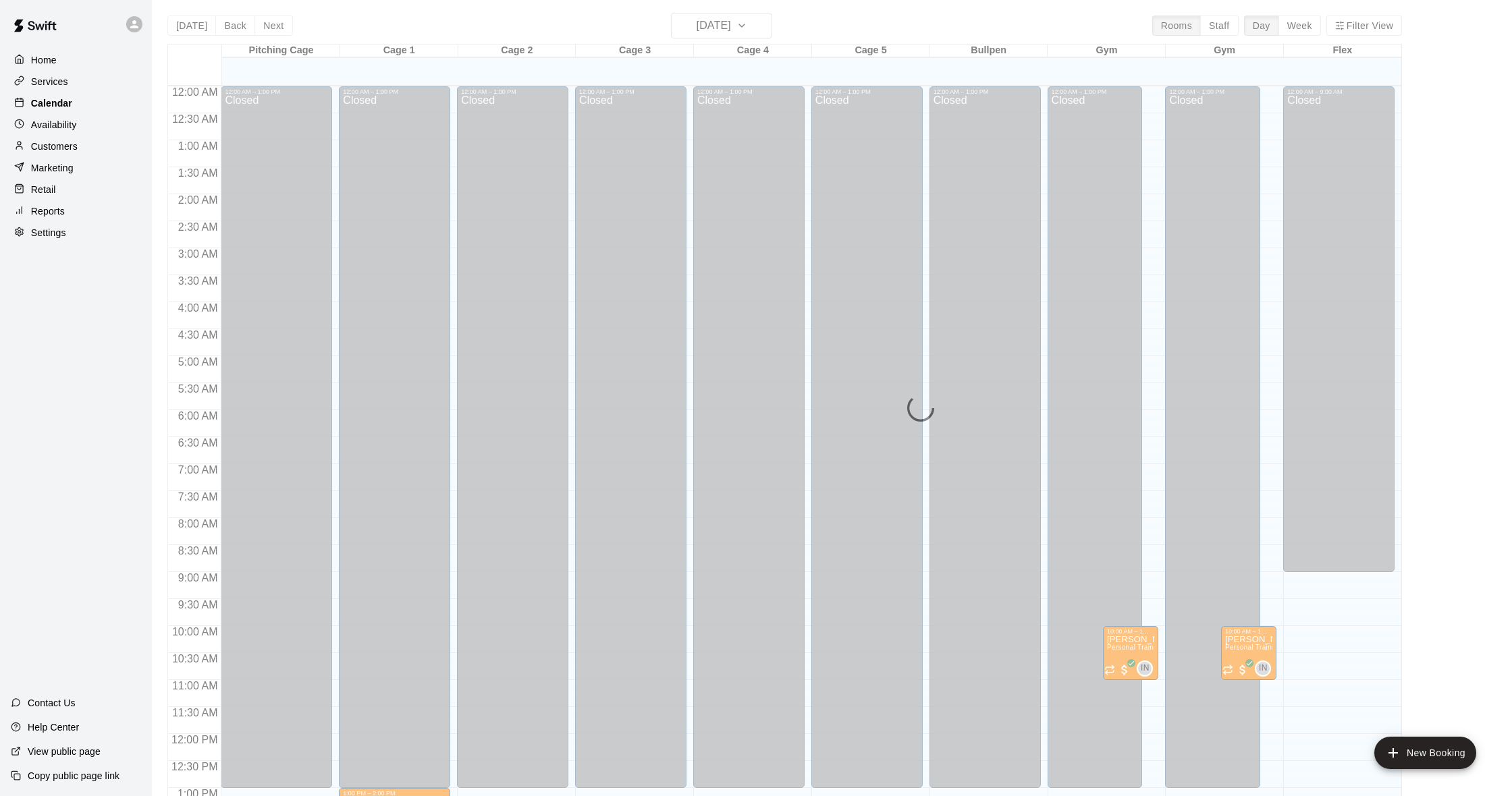
scroll to position [533, 0]
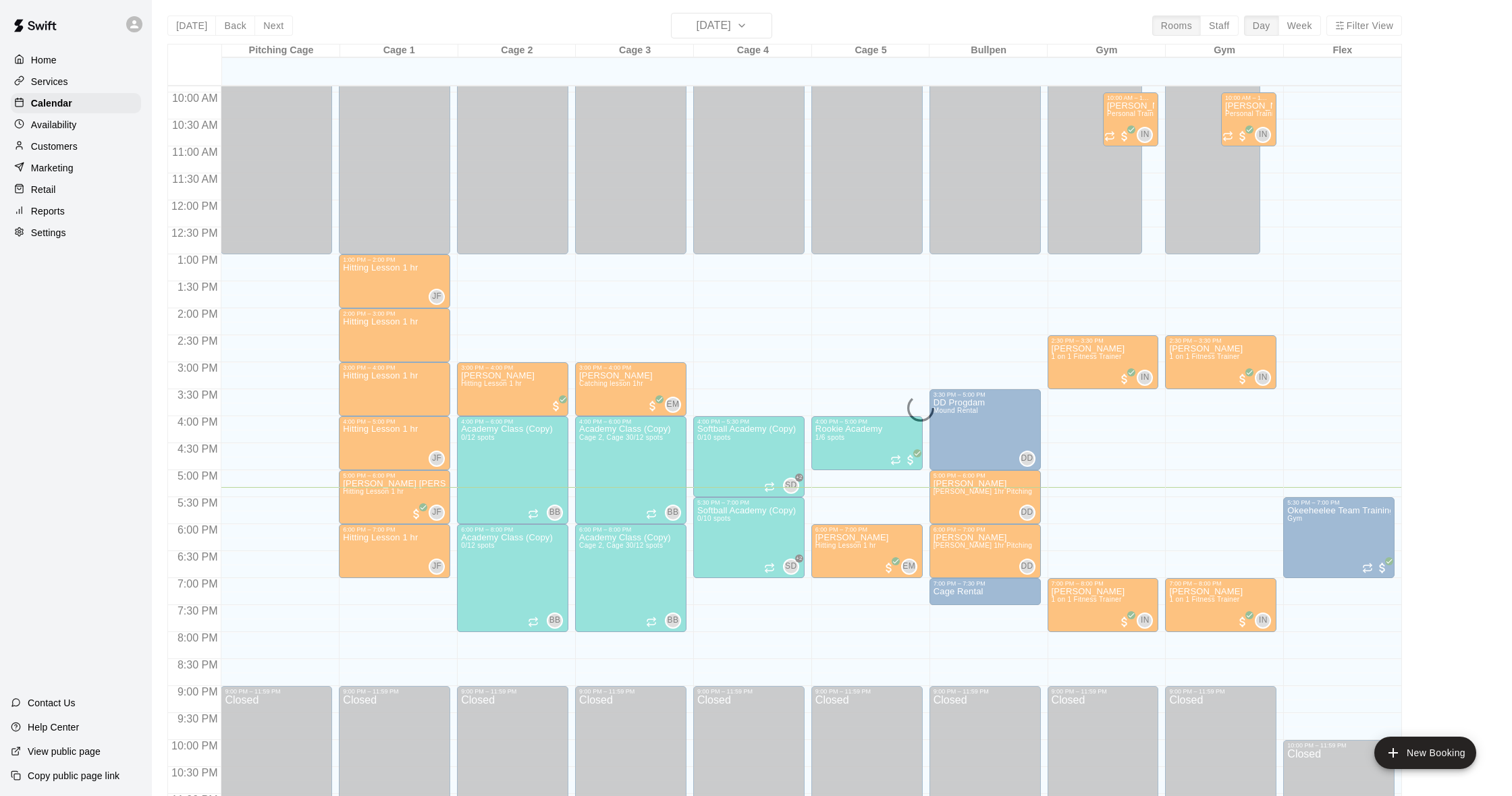
drag, startPoint x: 75, startPoint y: 146, endPoint x: 131, endPoint y: 121, distance: 61.3
click at [75, 146] on p "Customers" at bounding box center [54, 146] width 46 height 13
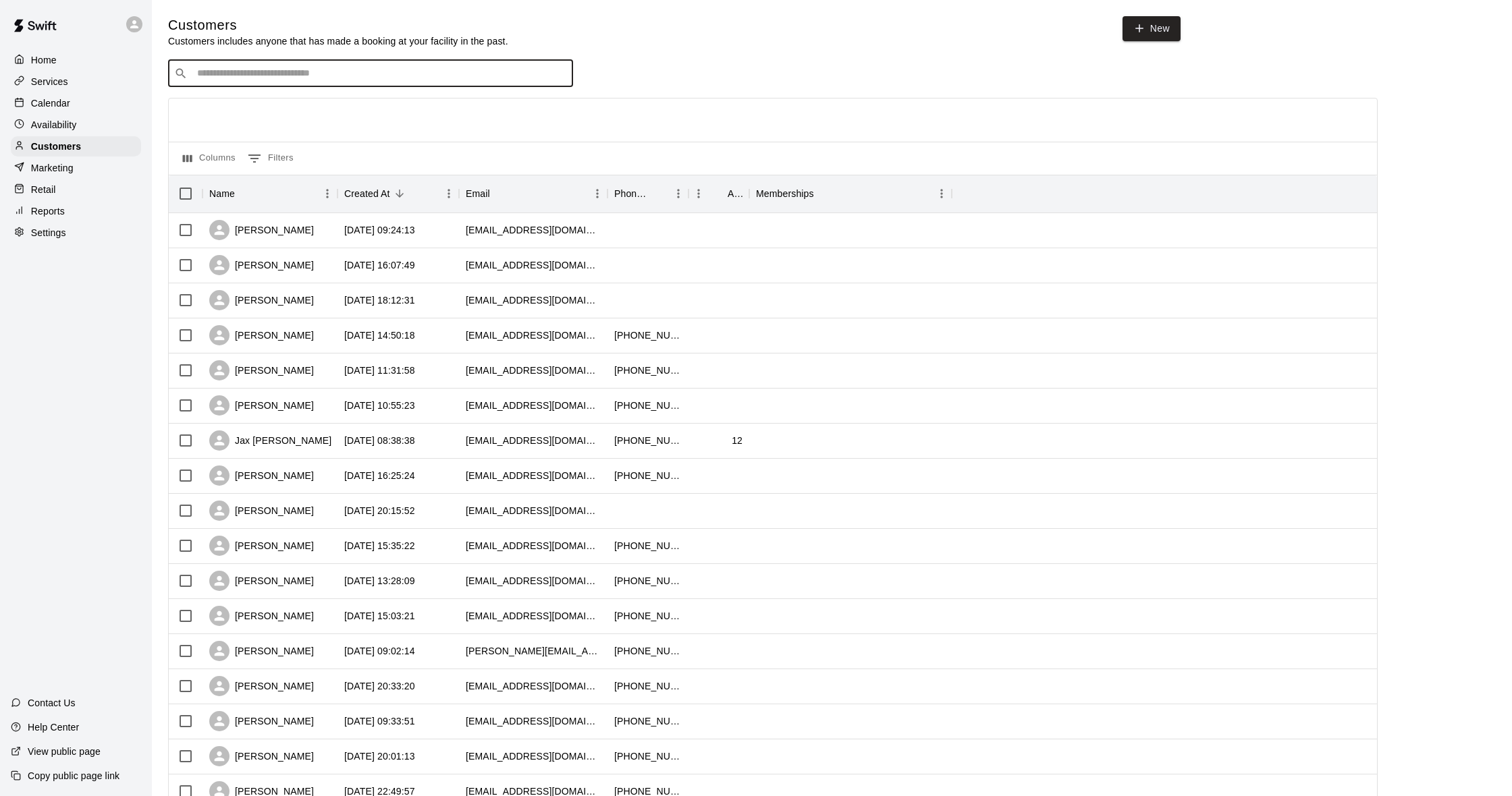
click at [339, 76] on input "Search customers by name or email" at bounding box center [380, 74] width 374 height 13
click at [256, 72] on input "******" at bounding box center [369, 74] width 353 height 13
click at [212, 74] on input "******" at bounding box center [369, 74] width 353 height 13
type input "*******"
click at [299, 73] on input "*******" at bounding box center [369, 74] width 353 height 13
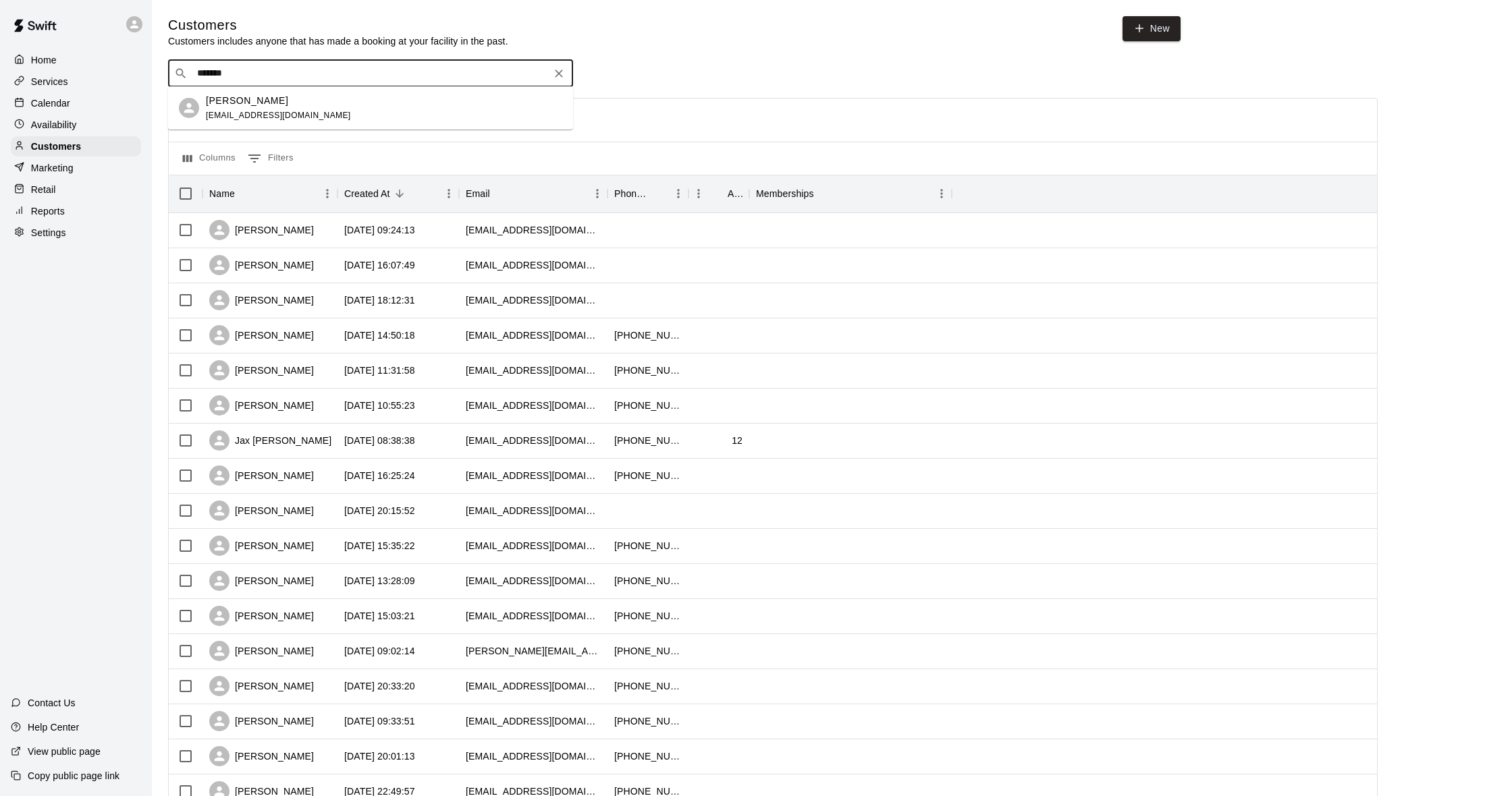
click at [288, 101] on p "[PERSON_NAME]" at bounding box center [246, 100] width 82 height 14
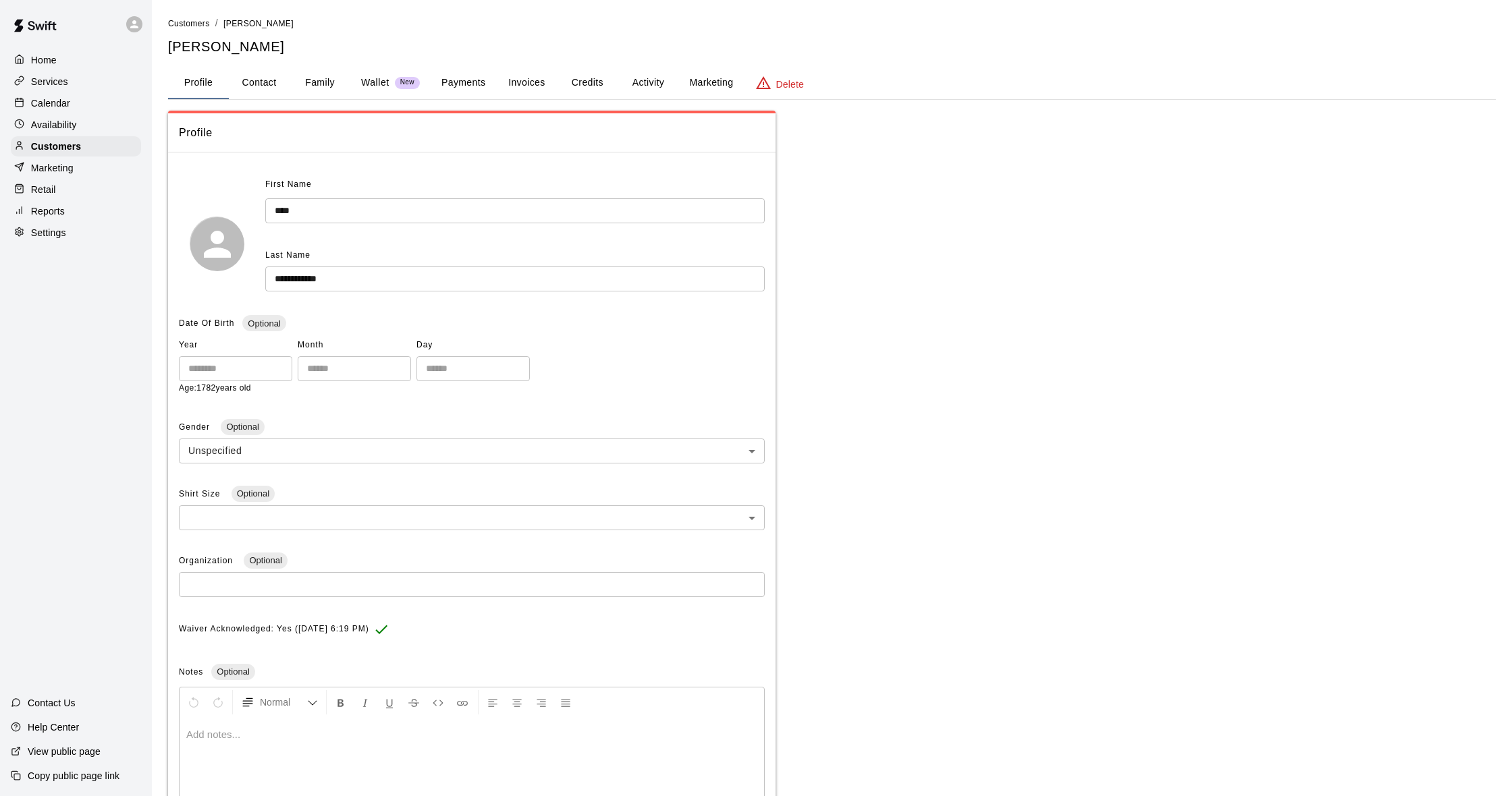
click at [656, 71] on button "Activity" at bounding box center [648, 83] width 60 height 32
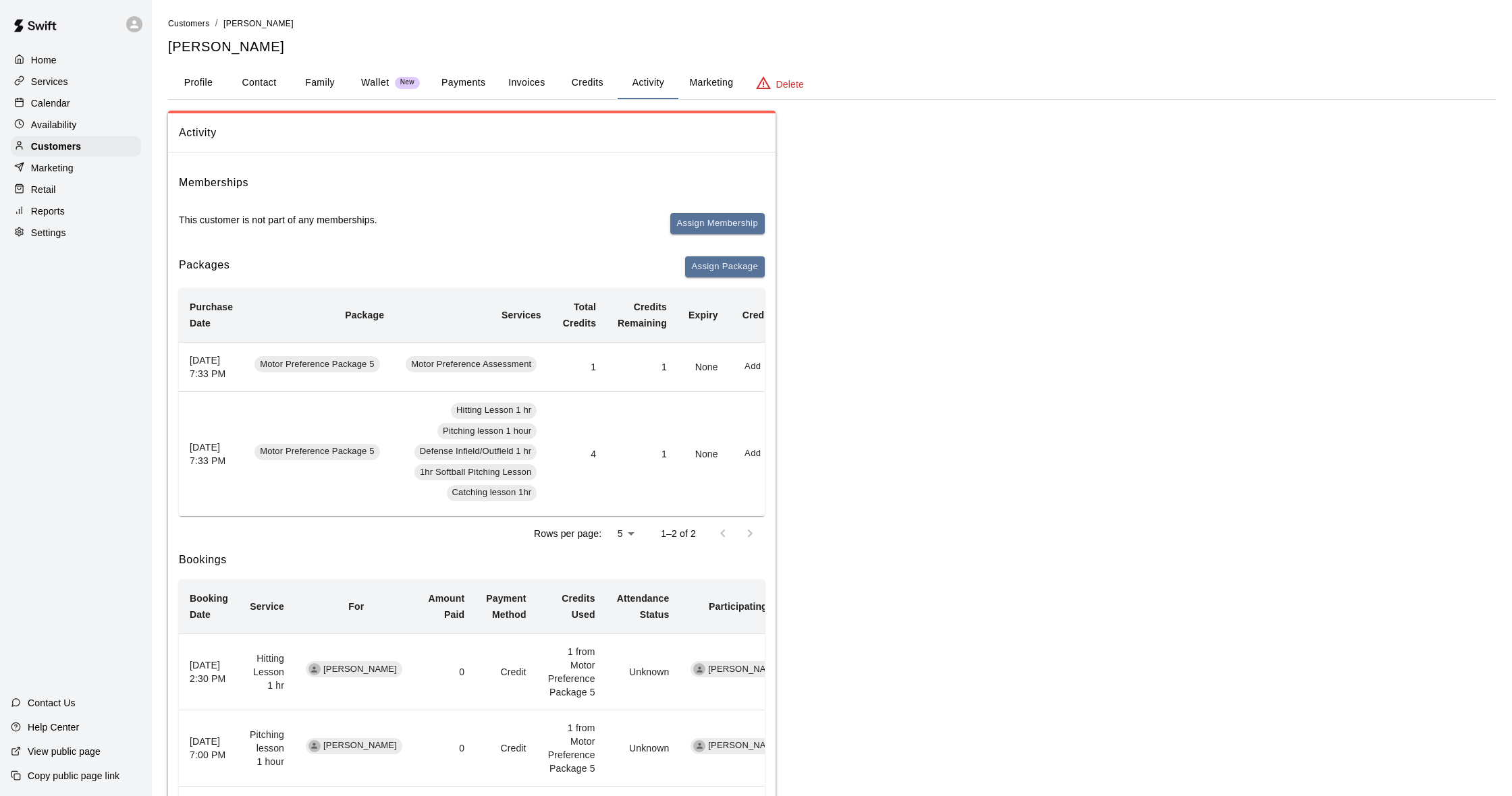
click at [280, 81] on button "Contact" at bounding box center [259, 83] width 60 height 32
select select "**"
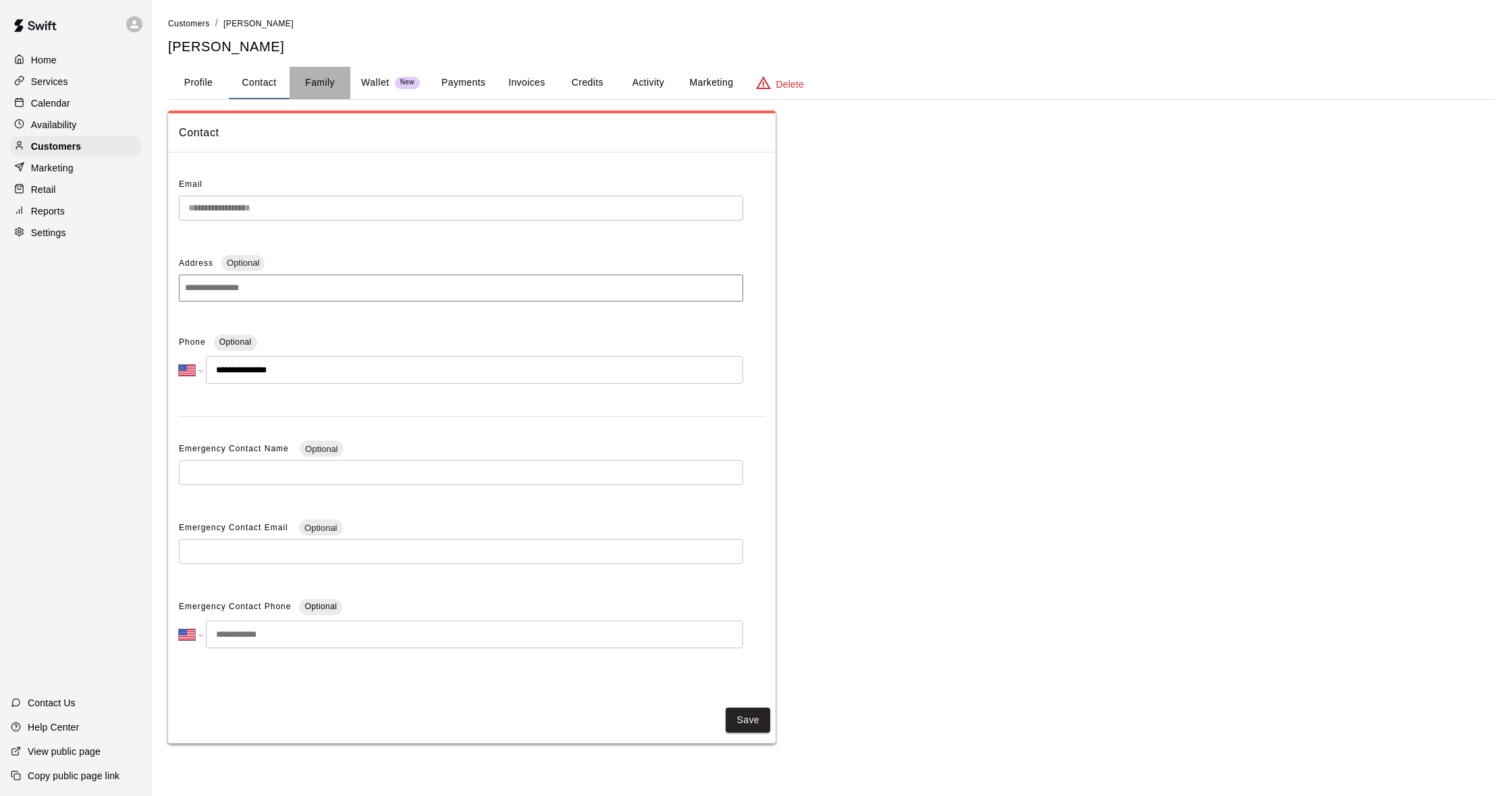
click at [316, 76] on button "Family" at bounding box center [320, 83] width 60 height 32
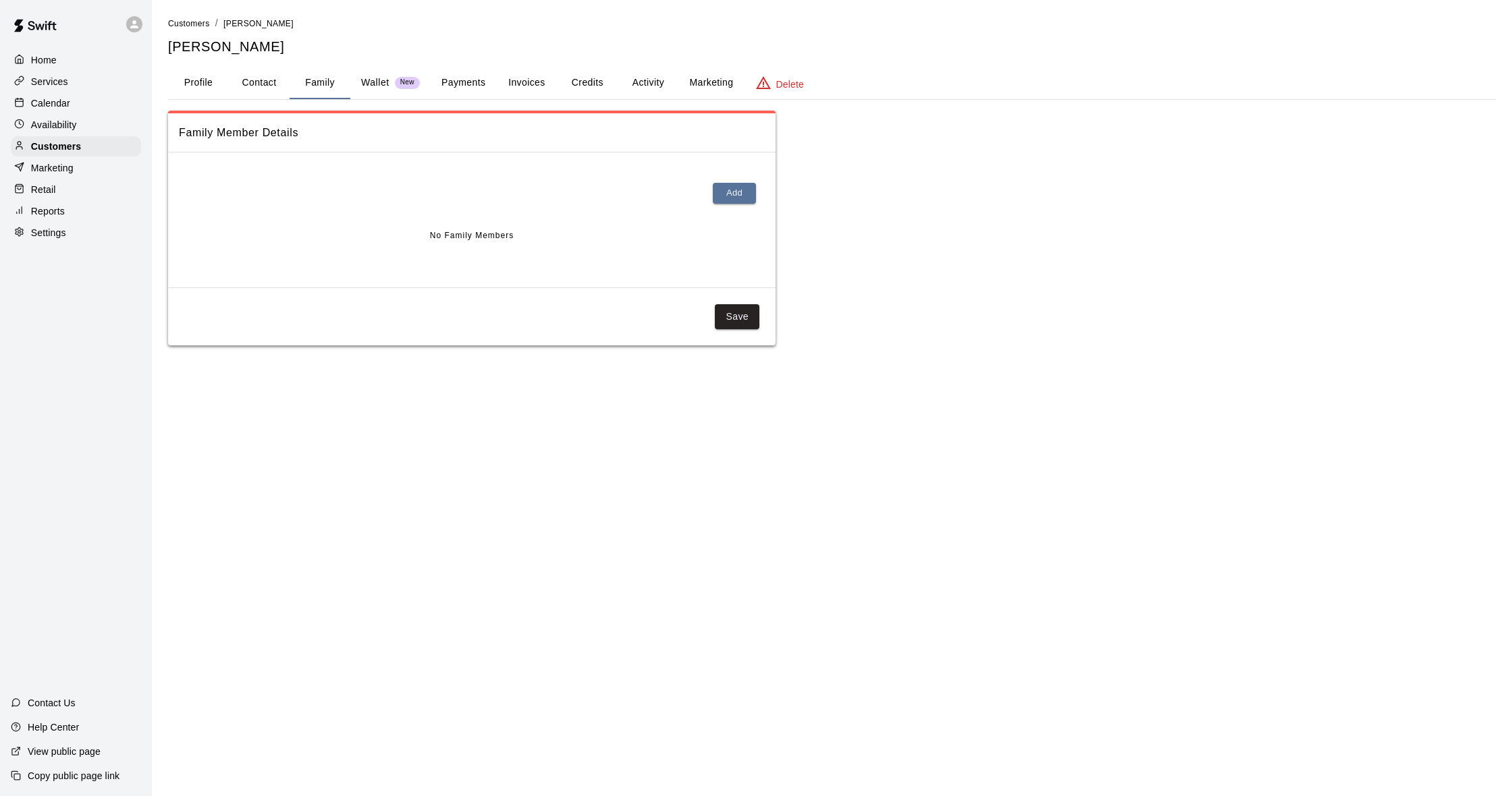
click at [60, 104] on p "Calendar" at bounding box center [50, 103] width 39 height 13
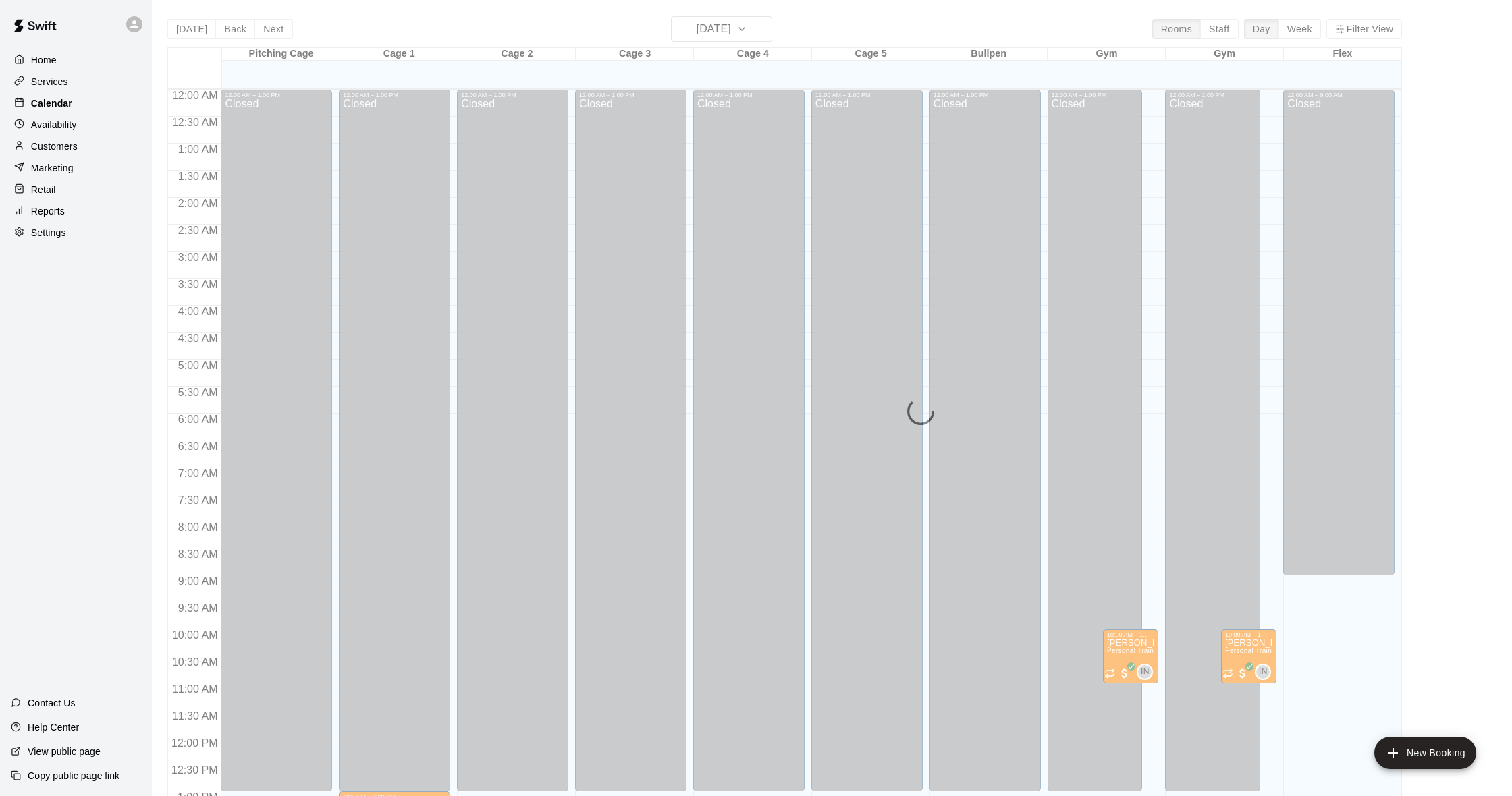
scroll to position [533, 0]
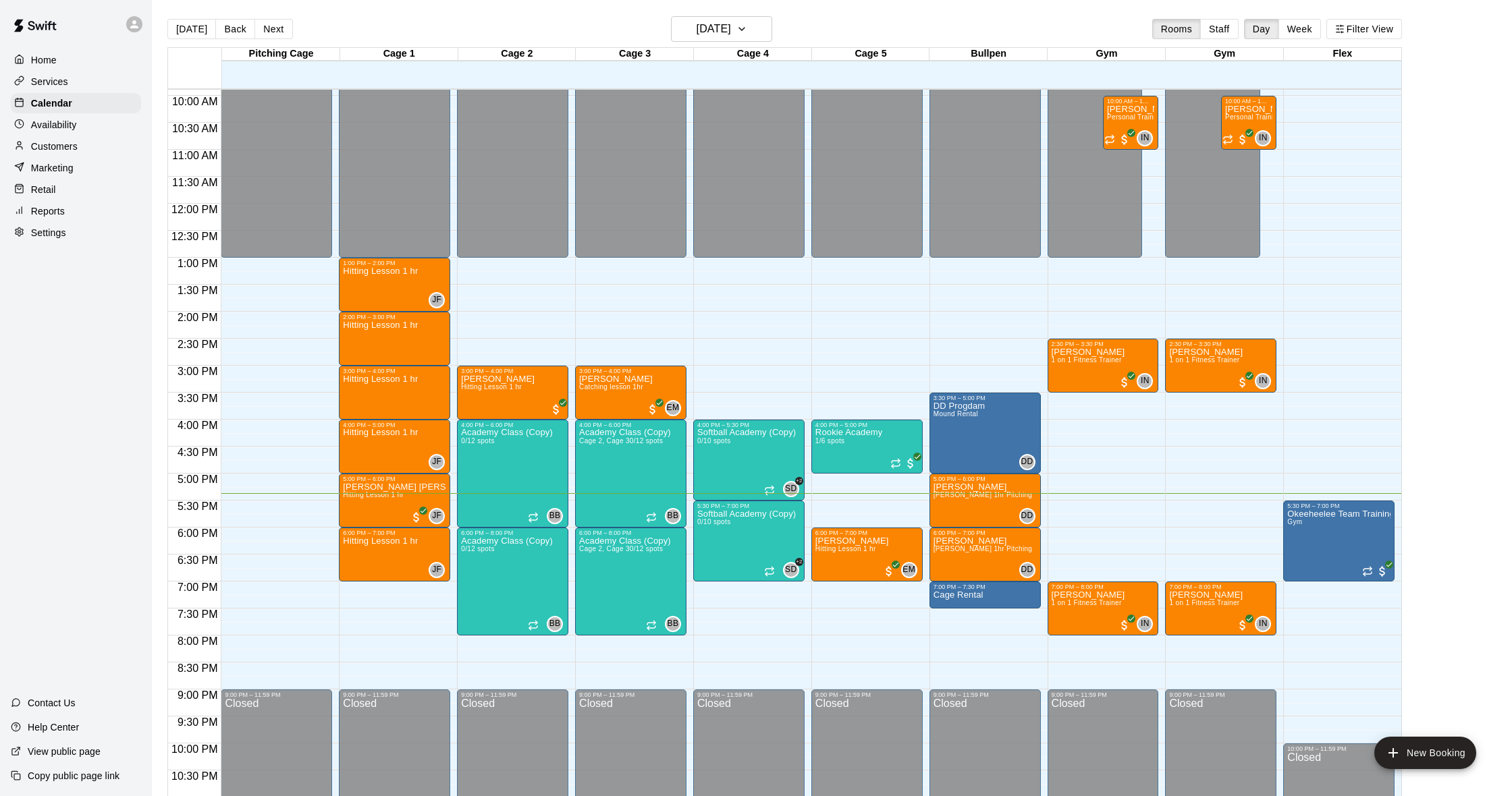
click at [60, 141] on p "Customers" at bounding box center [54, 146] width 46 height 13
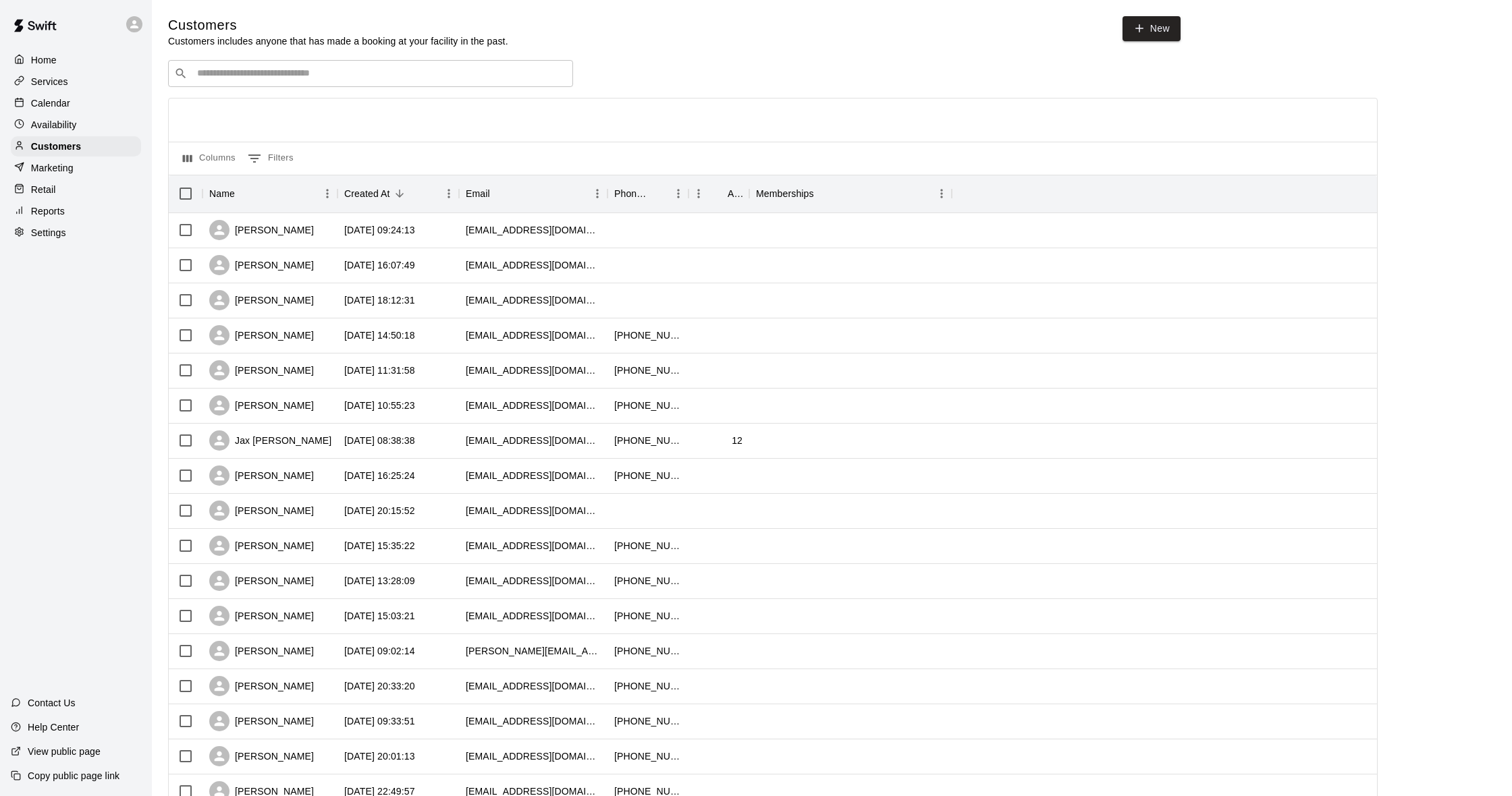
click at [48, 100] on p "Calendar" at bounding box center [50, 103] width 39 height 13
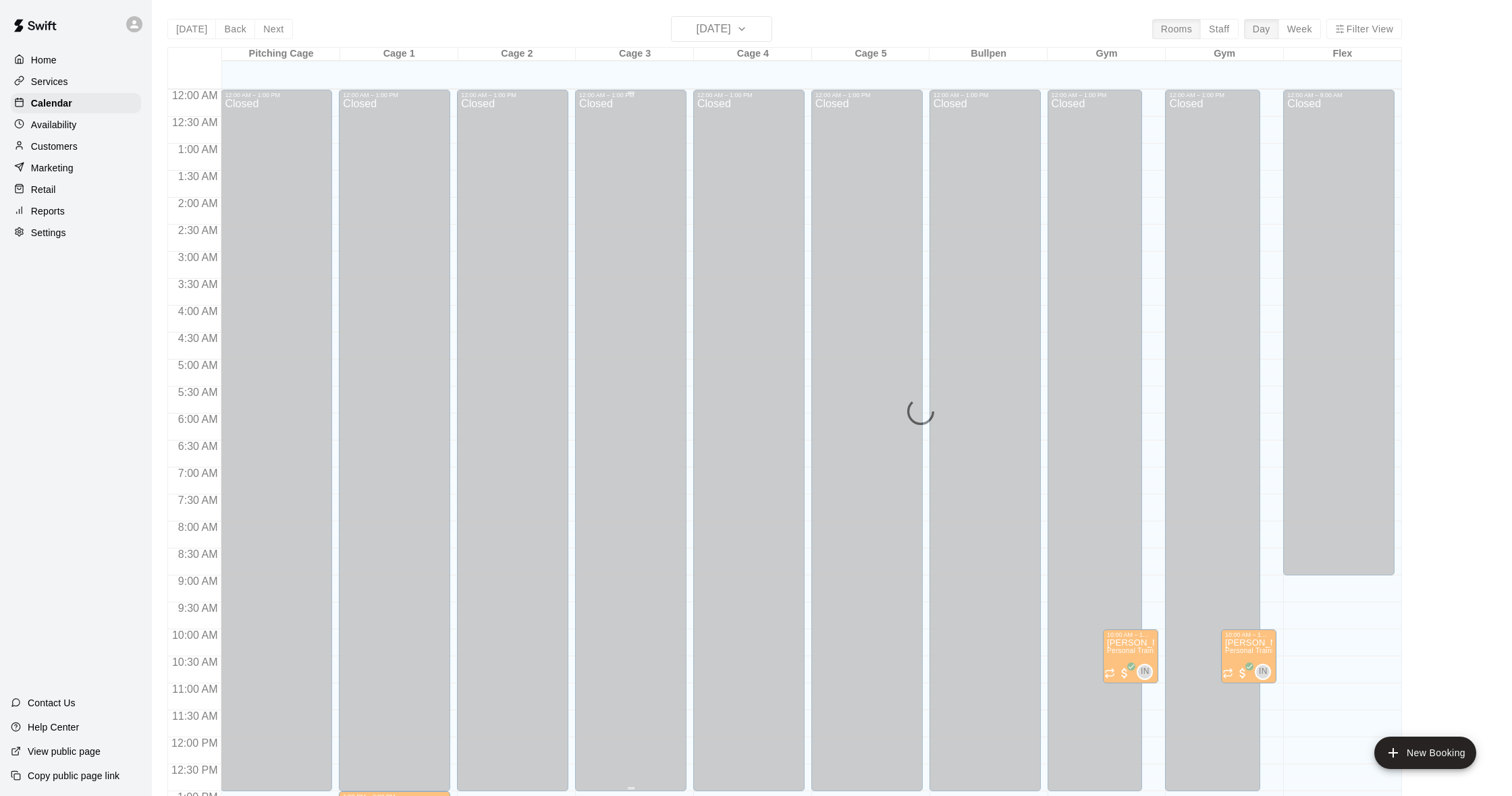
scroll to position [533, 0]
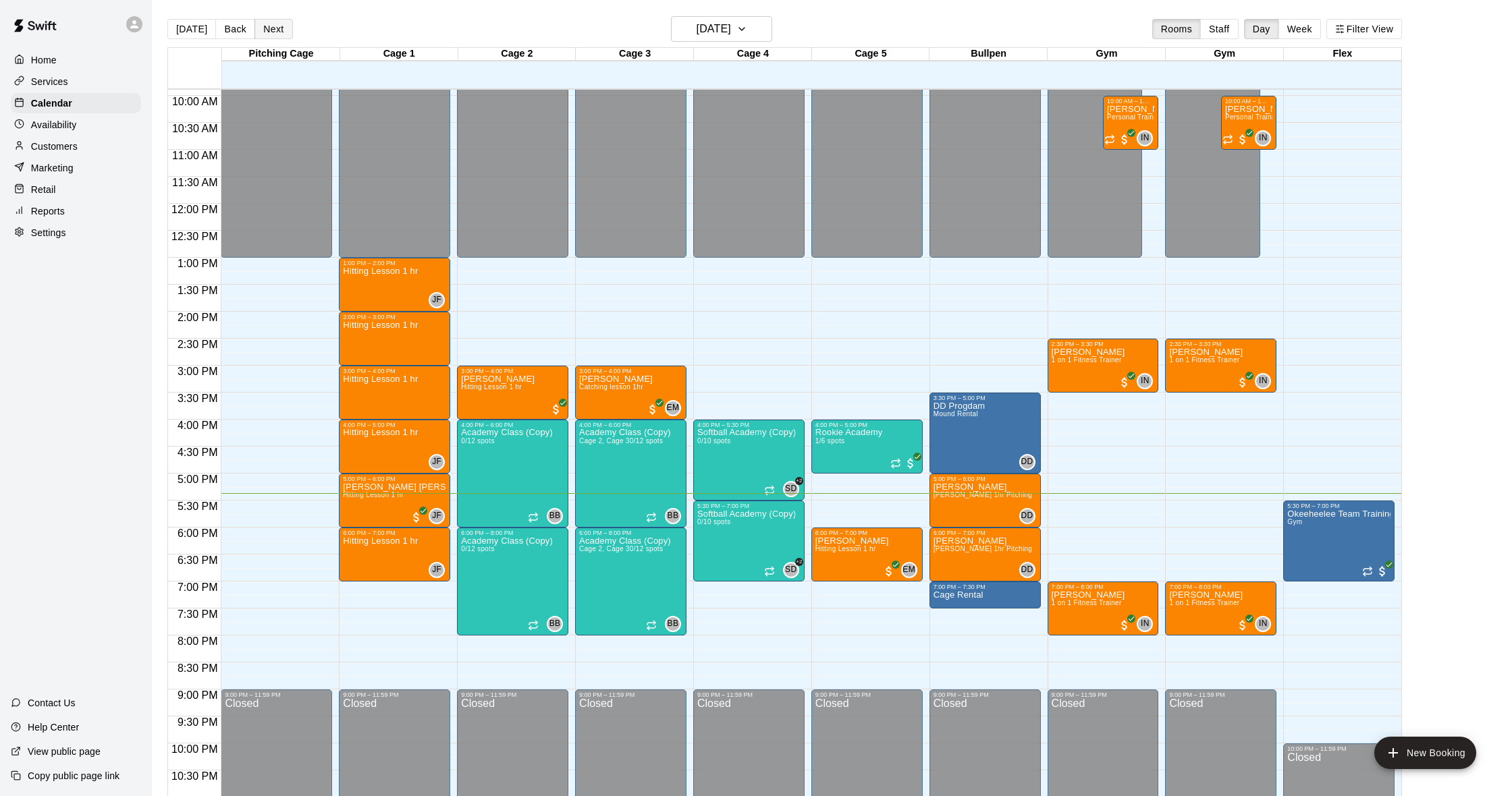
click at [262, 29] on button "Next" at bounding box center [273, 28] width 38 height 20
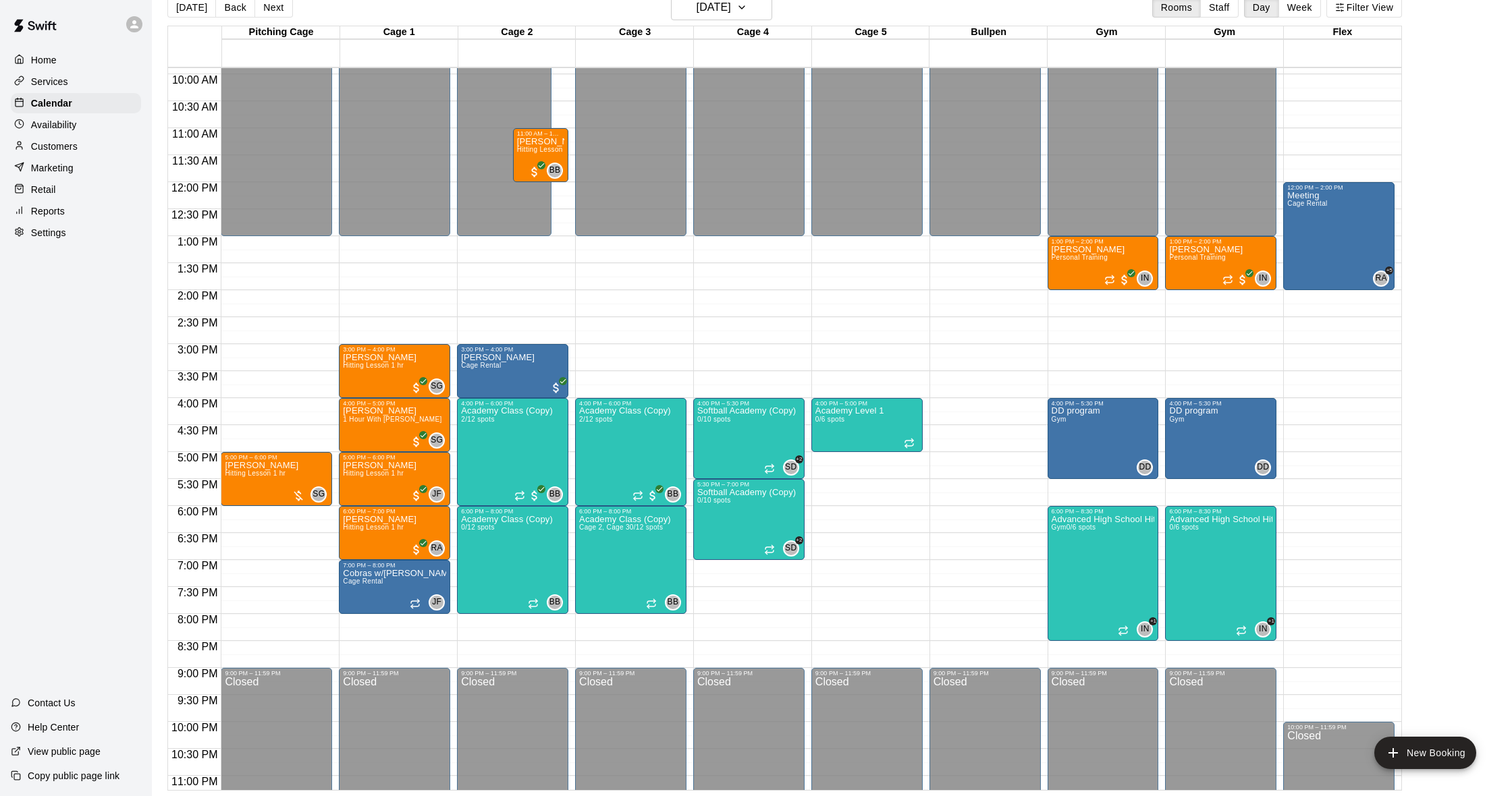
scroll to position [22, 0]
click at [201, 4] on button "[DATE]" at bounding box center [191, 7] width 48 height 20
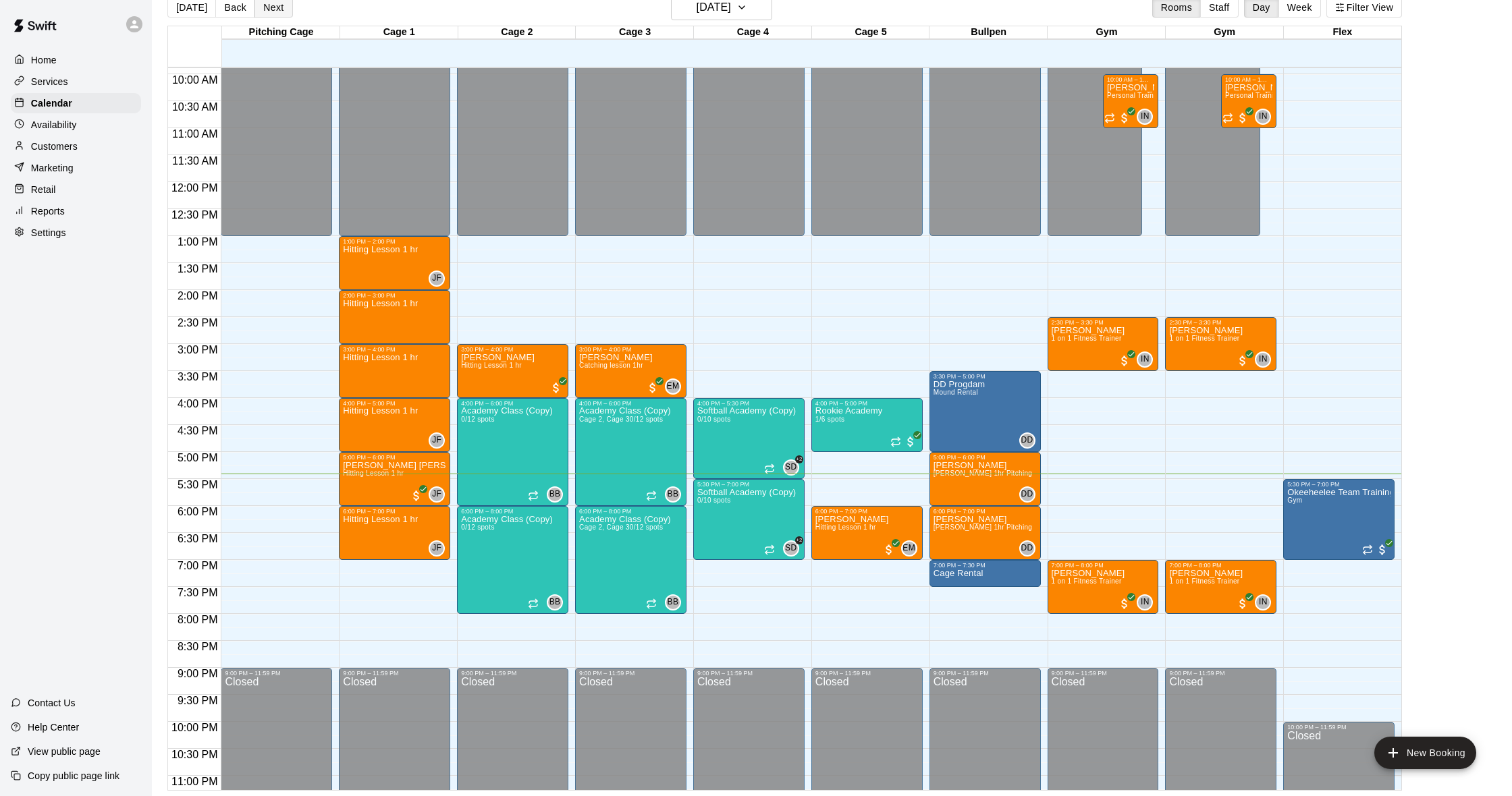
click at [255, 6] on button "Next" at bounding box center [273, 7] width 38 height 20
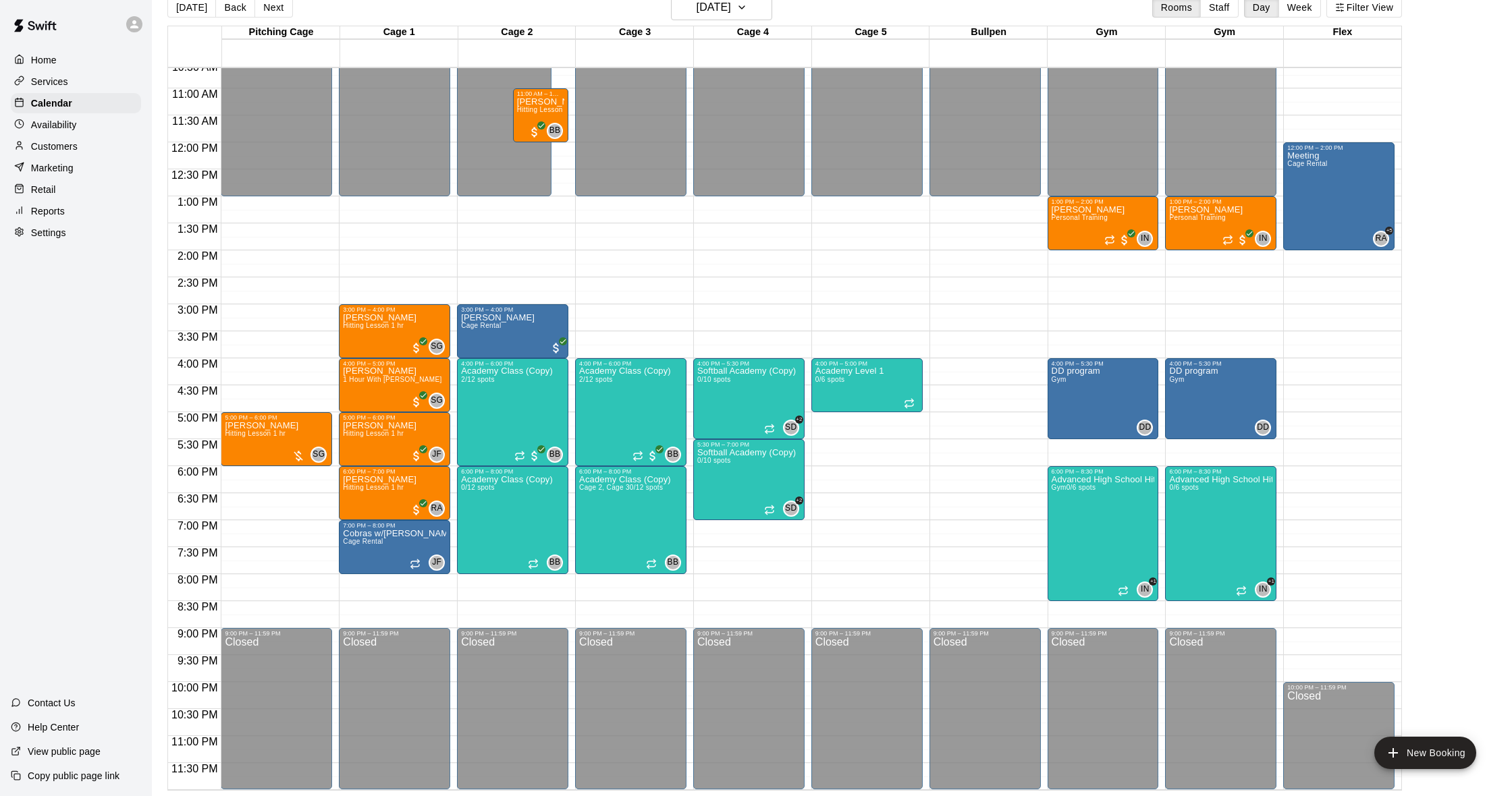
scroll to position [574, 0]
click at [79, 144] on div "Customers" at bounding box center [76, 145] width 130 height 20
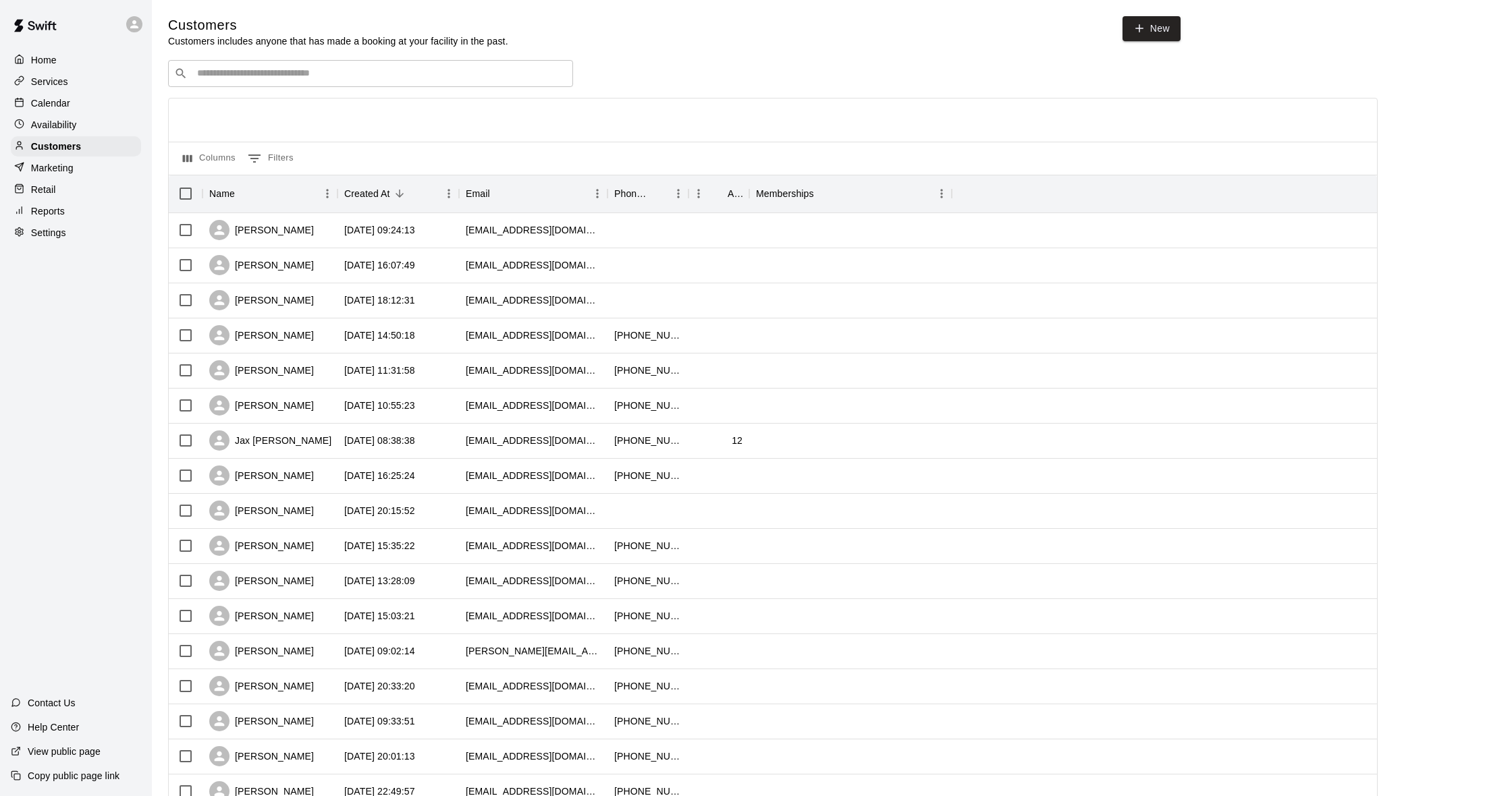
click at [272, 70] on input "Search customers by name or email" at bounding box center [380, 74] width 374 height 13
type input "******"
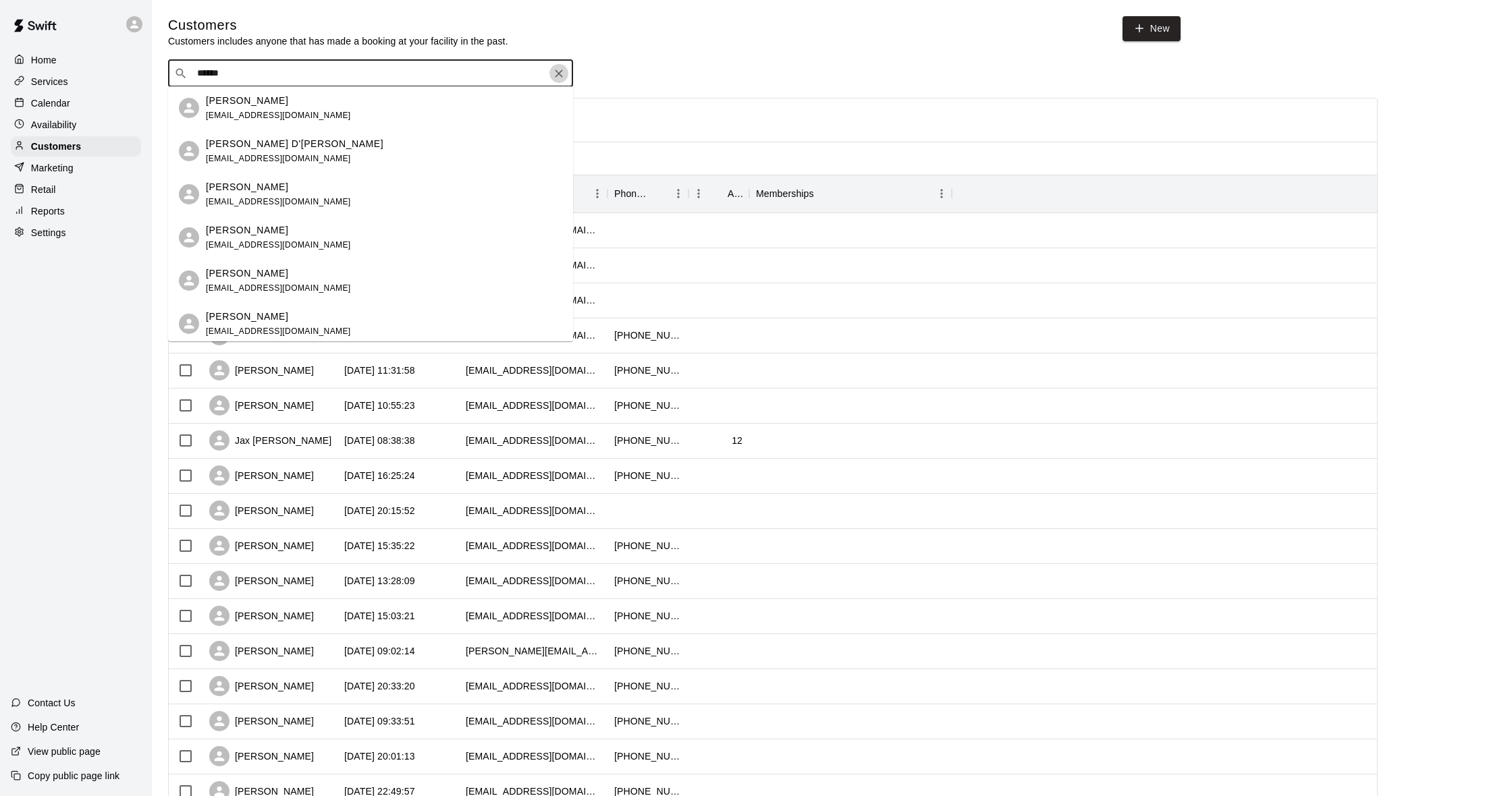
click at [563, 70] on icon "Clear" at bounding box center [559, 74] width 13 height 13
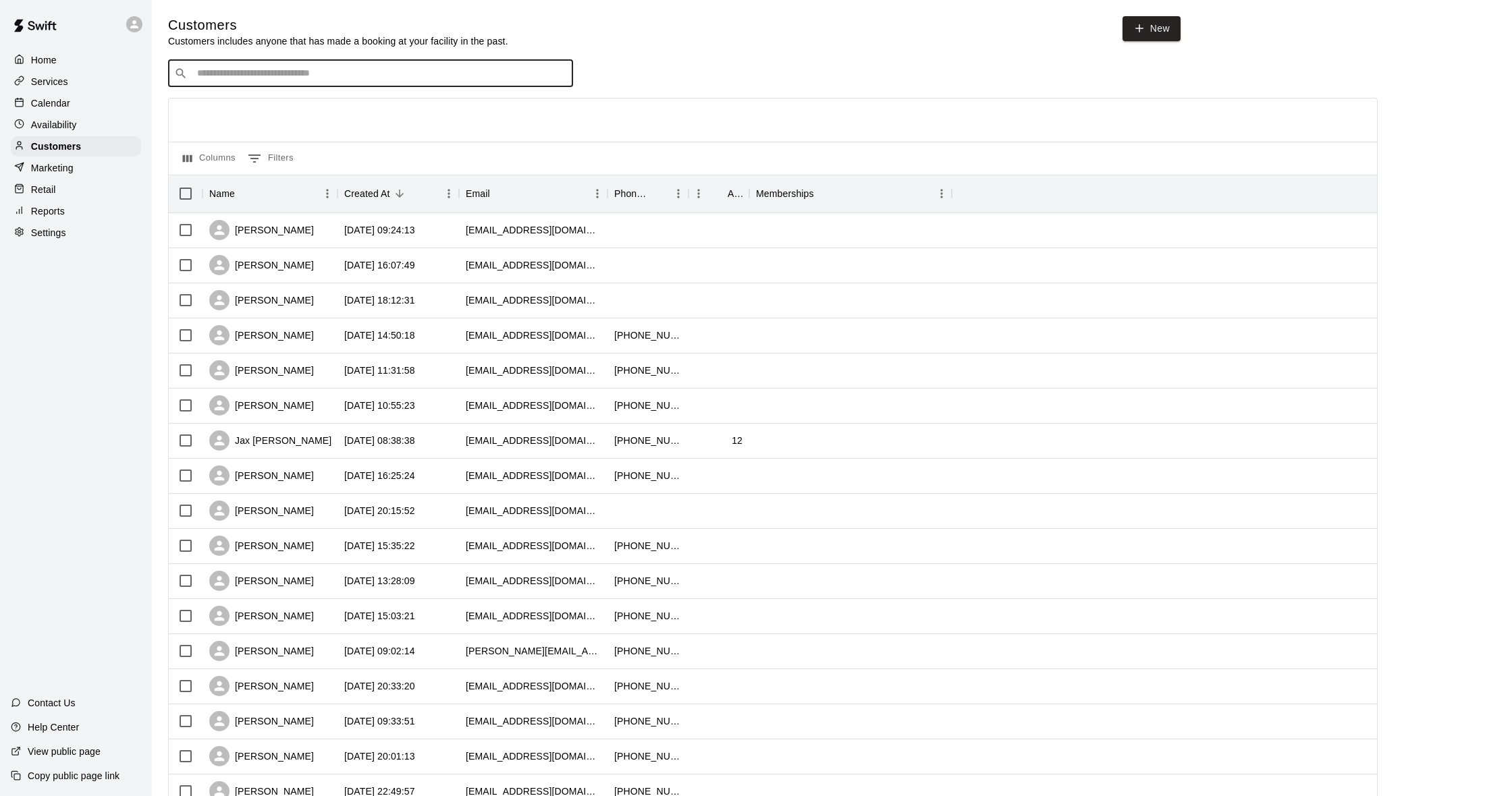
click at [76, 98] on div "Calendar" at bounding box center [76, 103] width 130 height 20
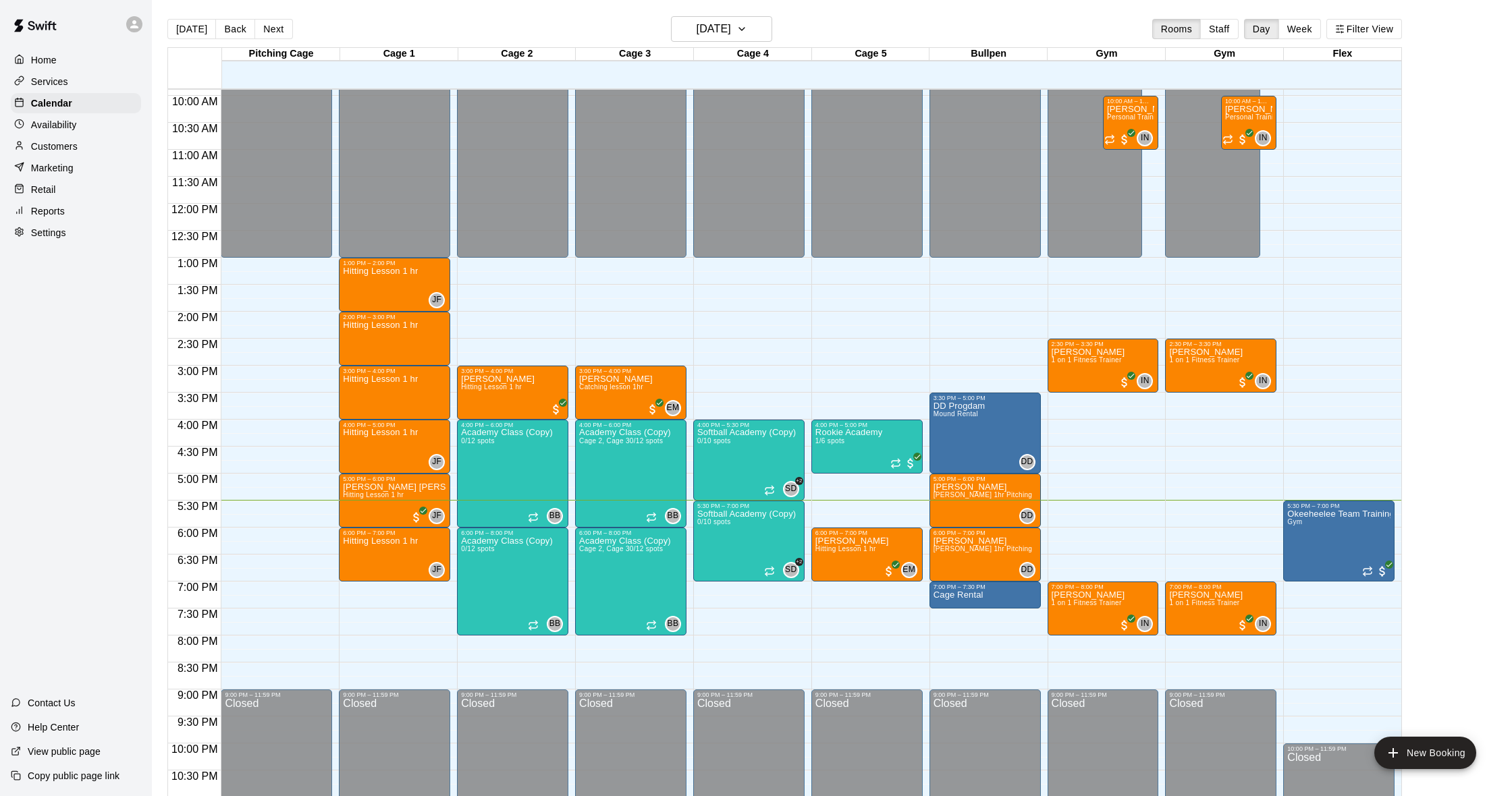
click at [66, 142] on p "Customers" at bounding box center [54, 146] width 46 height 13
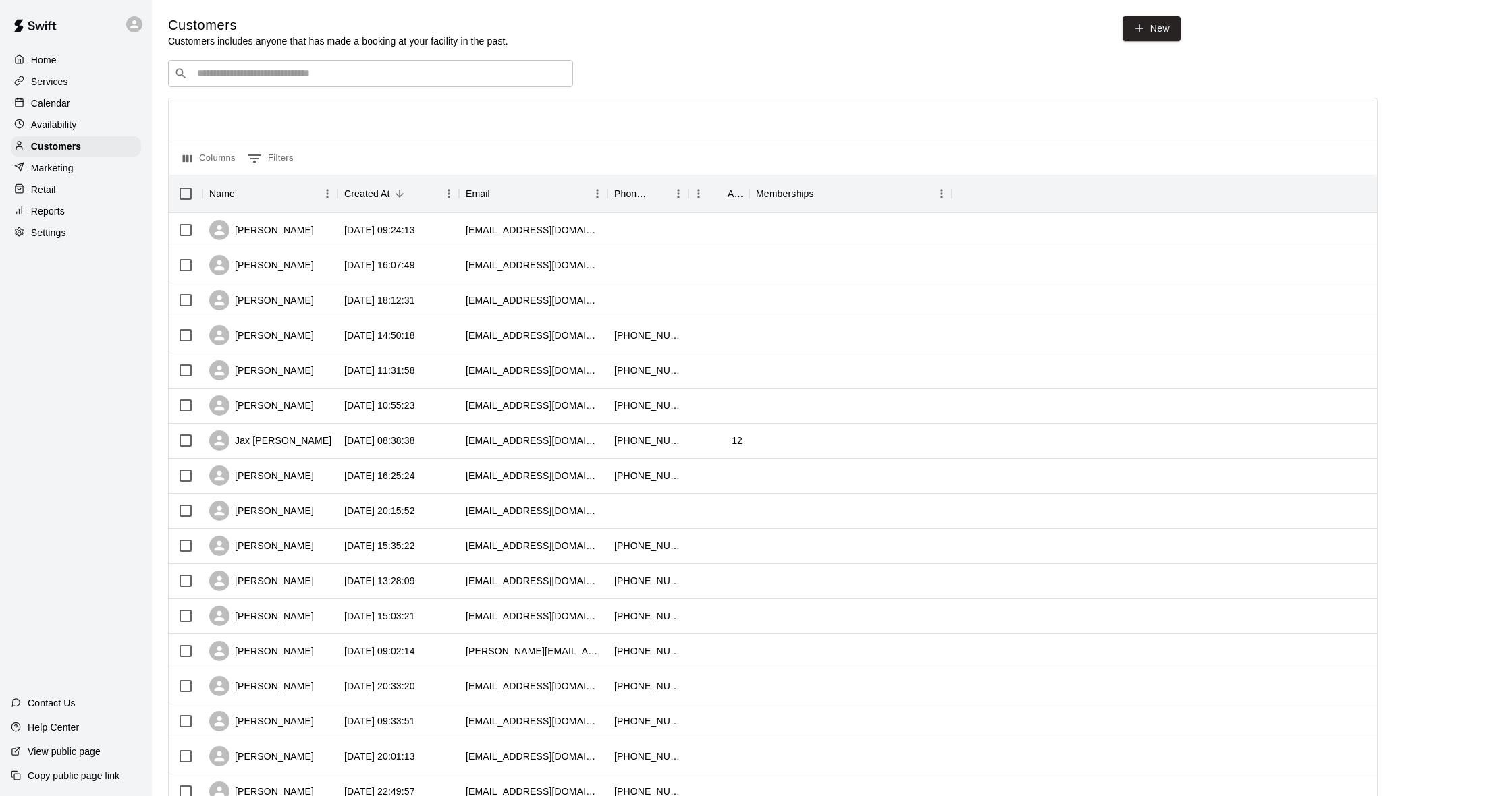
click at [237, 74] on input "Search customers by name or email" at bounding box center [380, 74] width 374 height 13
type input "****"
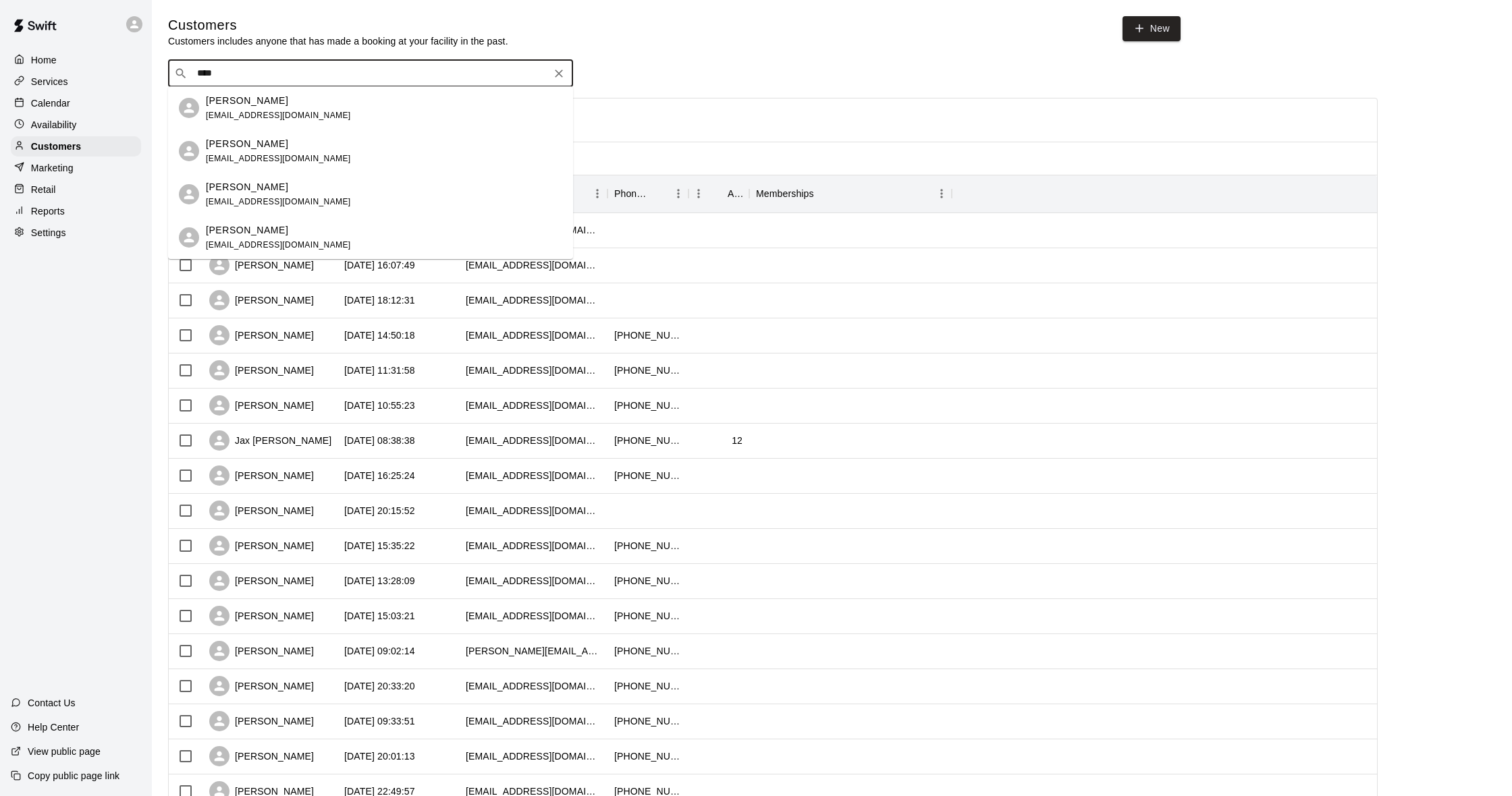
click at [256, 109] on div "[PERSON_NAME] [EMAIL_ADDRESS][DOMAIN_NAME]" at bounding box center [279, 108] width 145 height 29
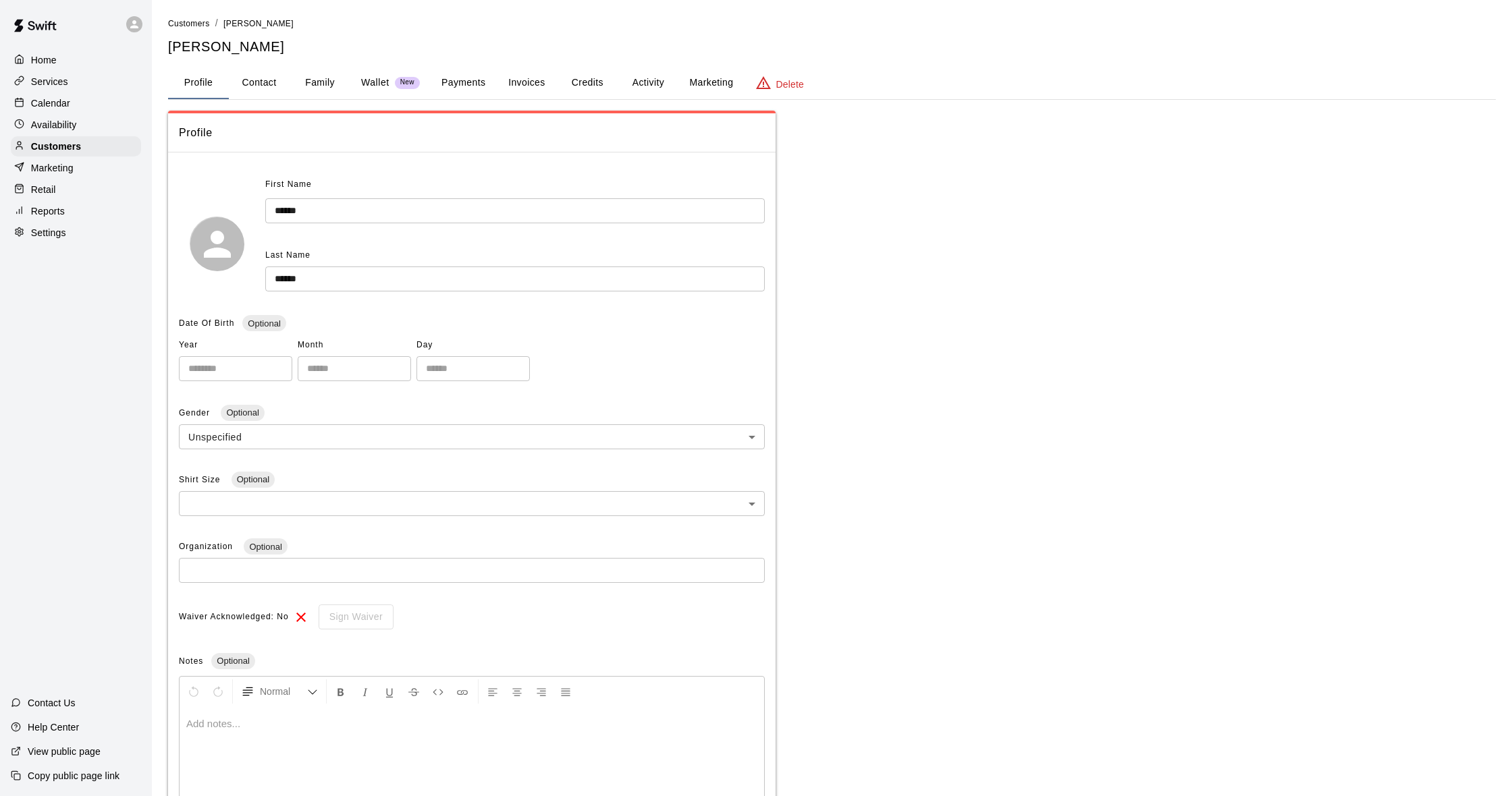
click at [653, 82] on button "Activity" at bounding box center [648, 83] width 60 height 32
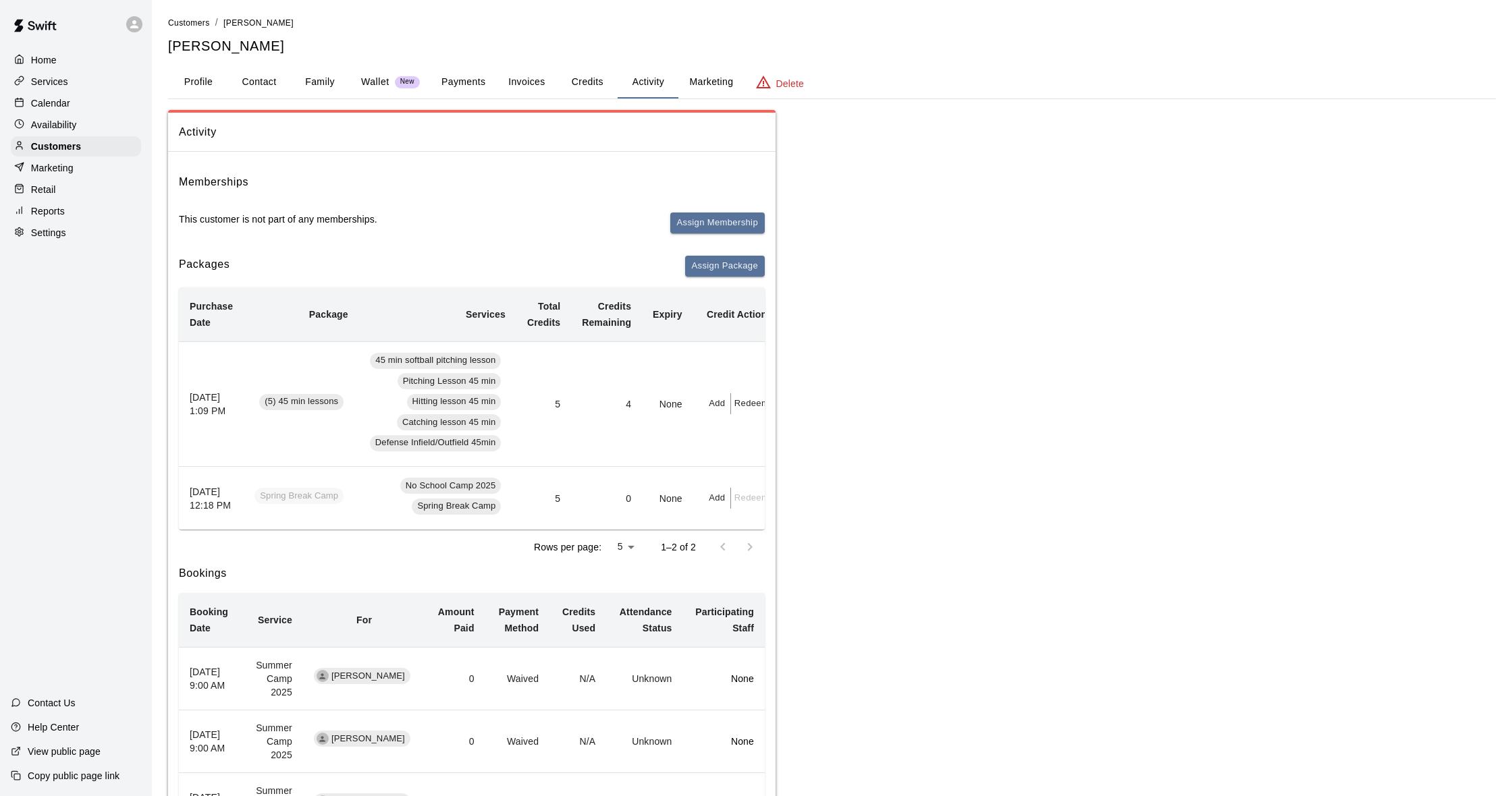
click at [69, 100] on p "Calendar" at bounding box center [50, 103] width 39 height 13
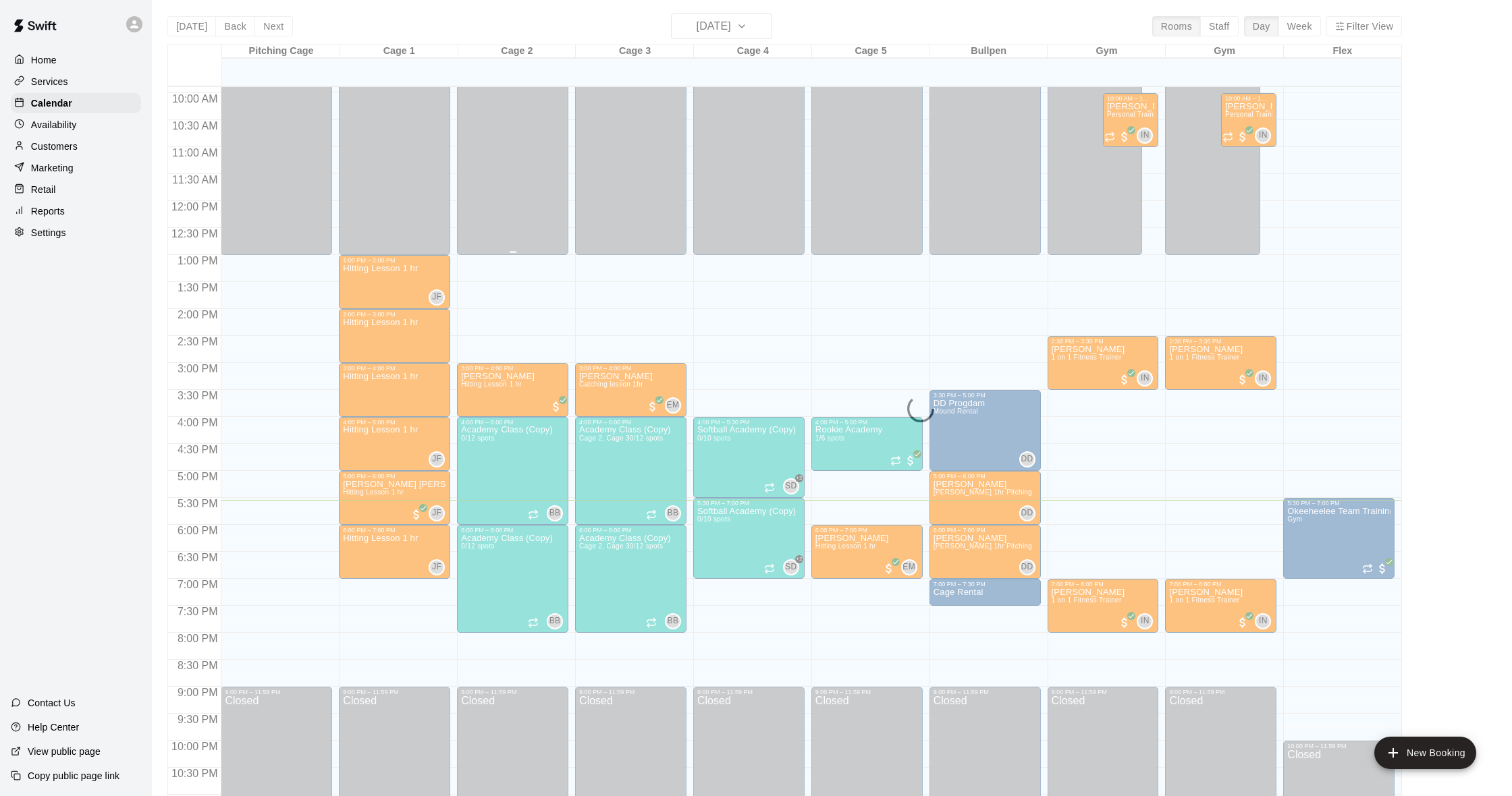
scroll to position [533, 0]
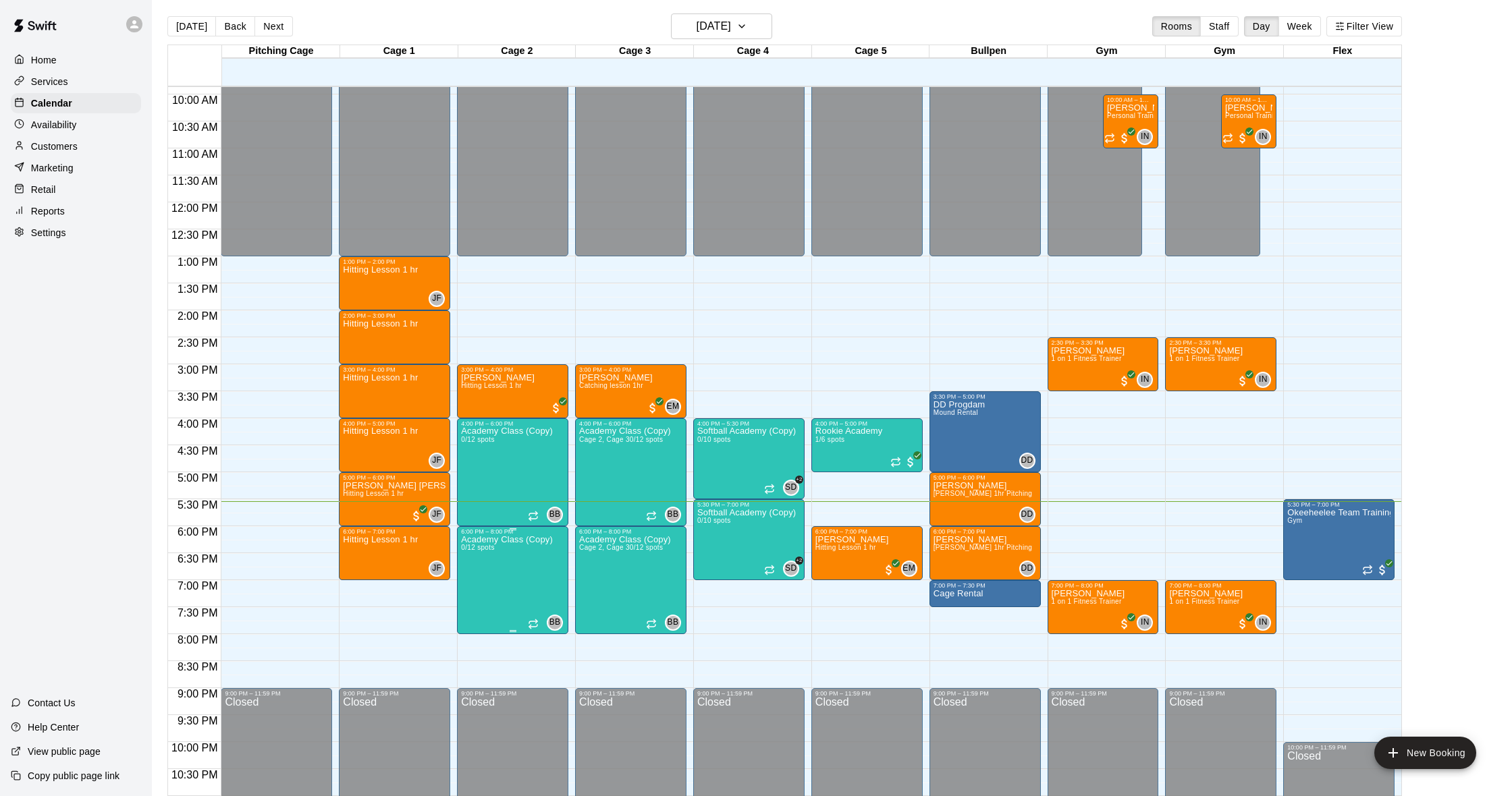
click at [516, 540] on p "Academy Class (Copy)" at bounding box center [506, 540] width 92 height 0
click at [482, 583] on img "edit" at bounding box center [475, 586] width 15 height 15
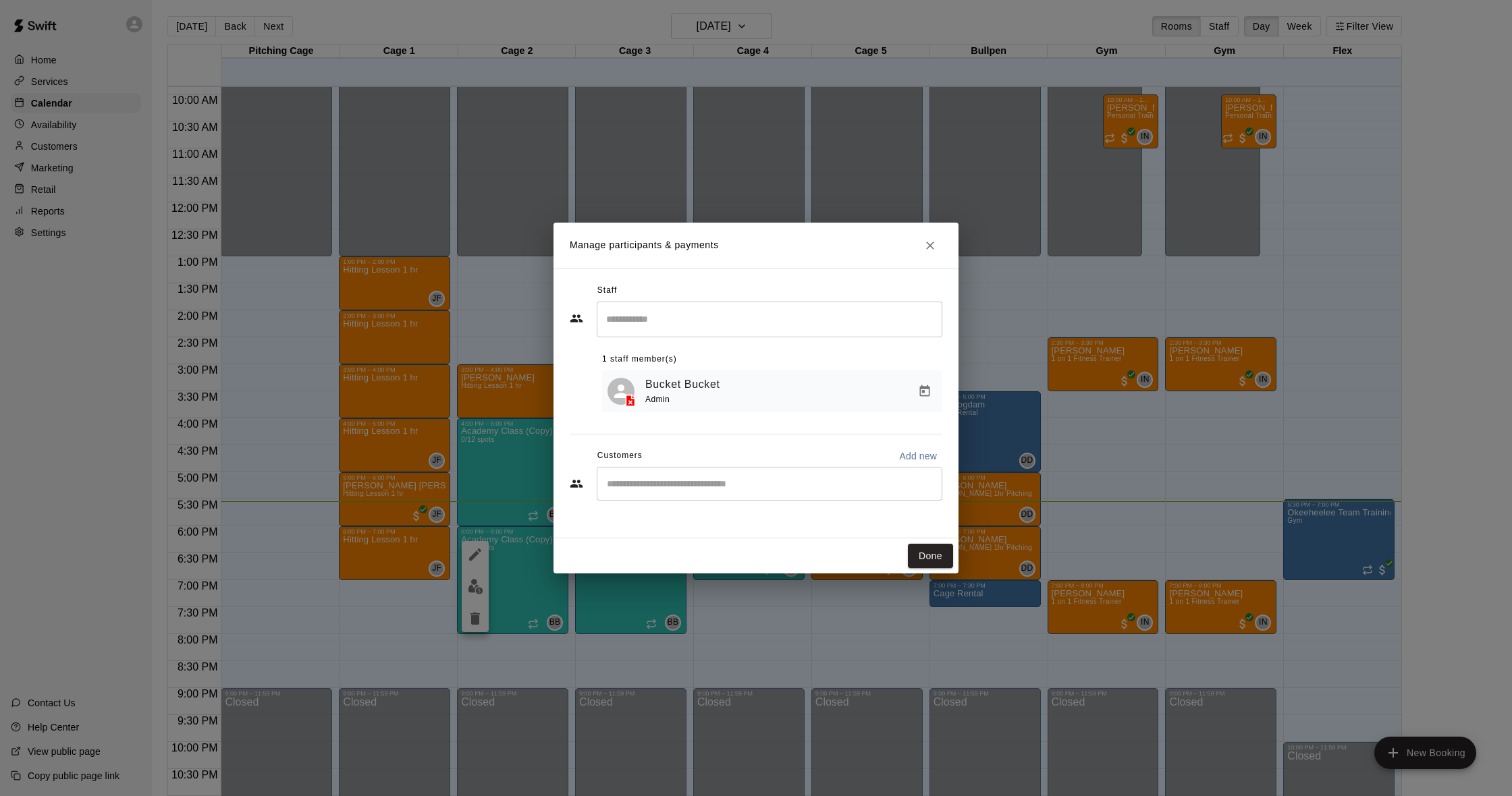
click at [683, 496] on div "​" at bounding box center [770, 484] width 346 height 34
type input "***"
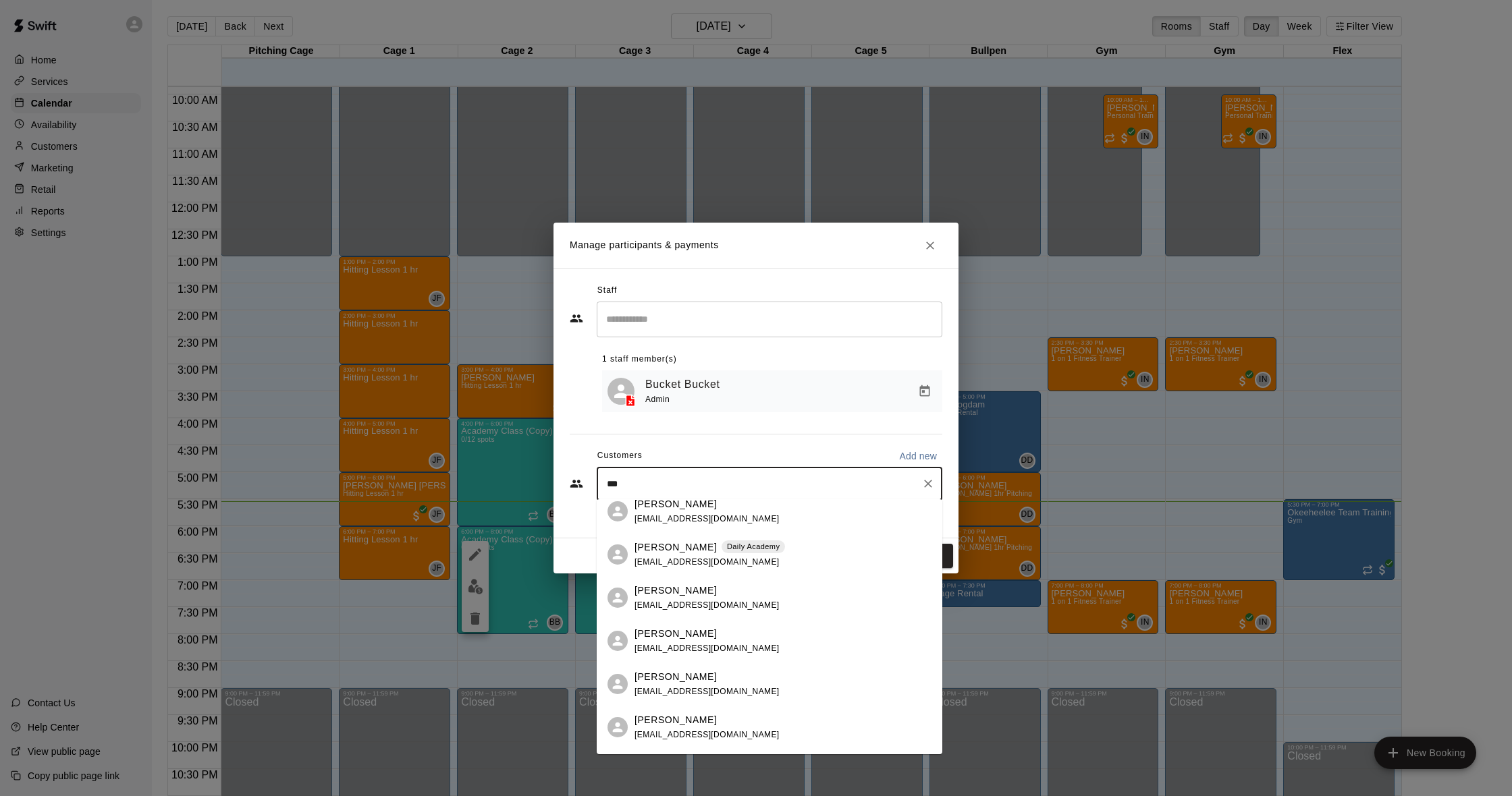
scroll to position [13, 0]
click at [711, 548] on div "[PERSON_NAME] [EMAIL_ADDRESS][DOMAIN_NAME] [PERSON_NAME] Daily Academy [EMAIL_A…" at bounding box center [770, 627] width 346 height 255
click at [698, 553] on div "[PERSON_NAME] Daily Academy [EMAIL_ADDRESS][DOMAIN_NAME]" at bounding box center [709, 551] width 150 height 29
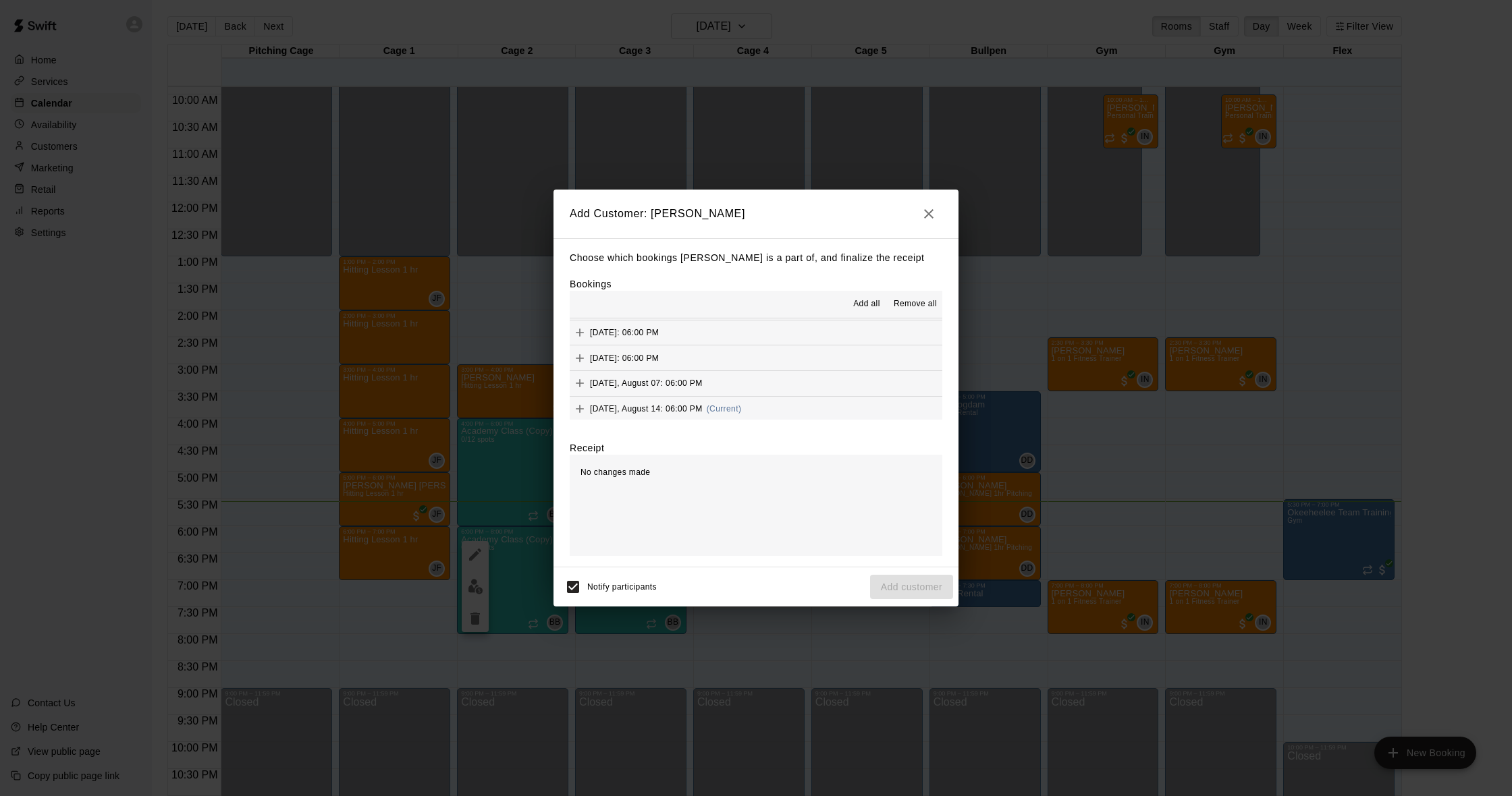
scroll to position [731, 0]
click at [759, 401] on button "[DATE], August 14: 06:00 PM (Current)" at bounding box center [756, 414] width 373 height 25
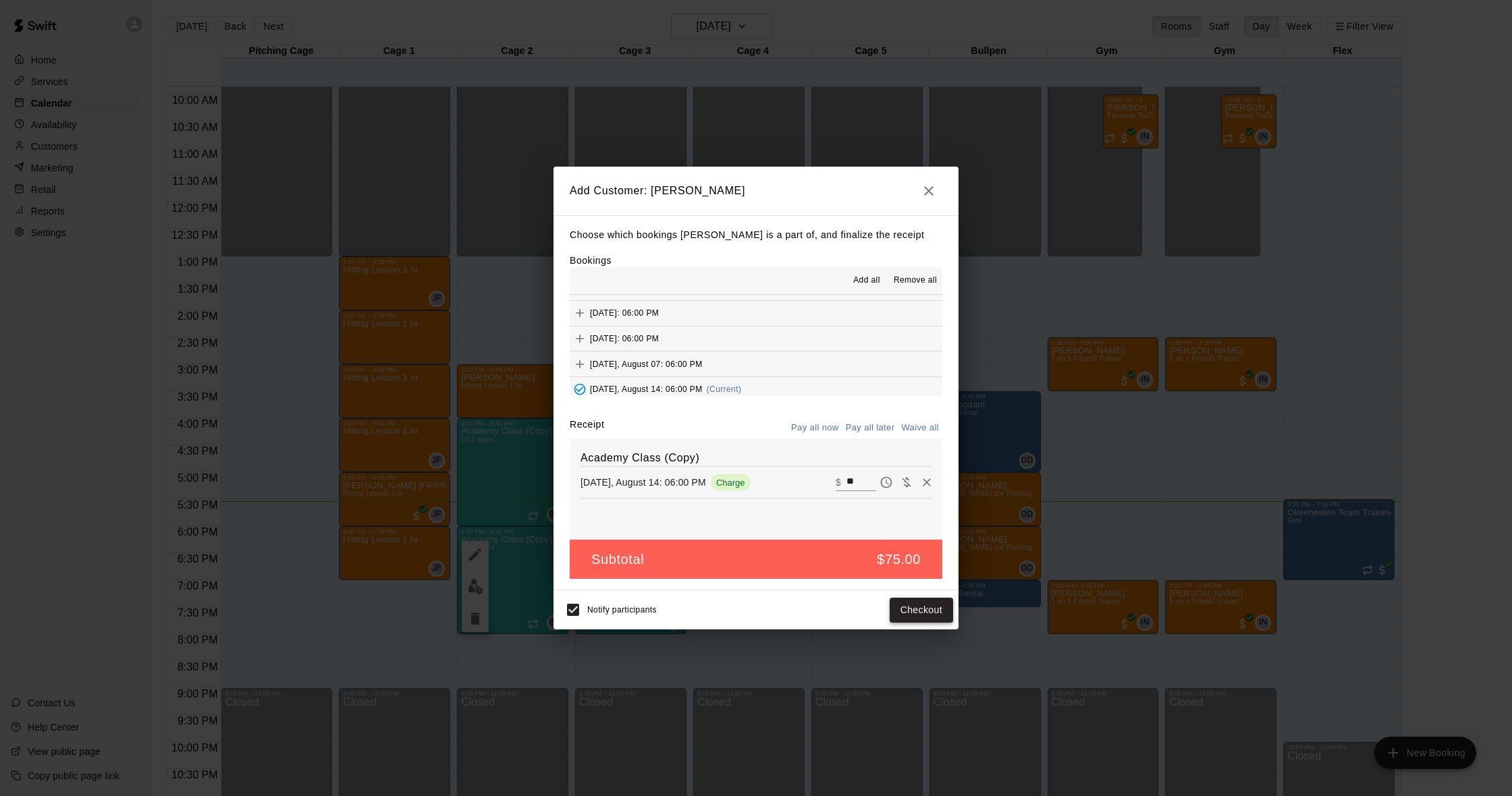
click at [919, 606] on button "Checkout" at bounding box center [921, 610] width 63 height 25
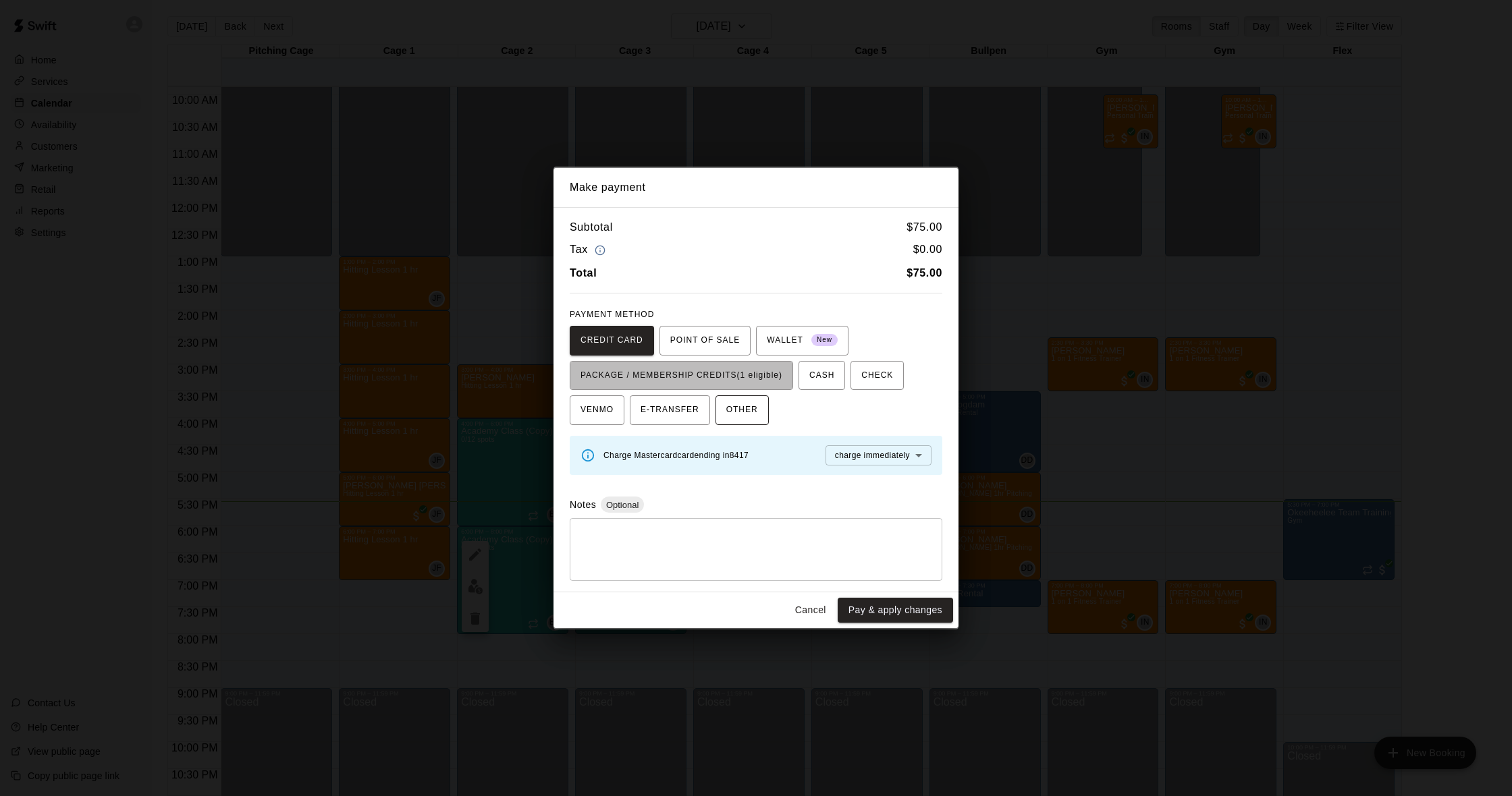
drag, startPoint x: 713, startPoint y: 380, endPoint x: 718, endPoint y: 423, distance: 43.3
click at [713, 380] on span "PACKAGE / MEMBERSHIP CREDITS (1 eligible)" at bounding box center [682, 376] width 202 height 22
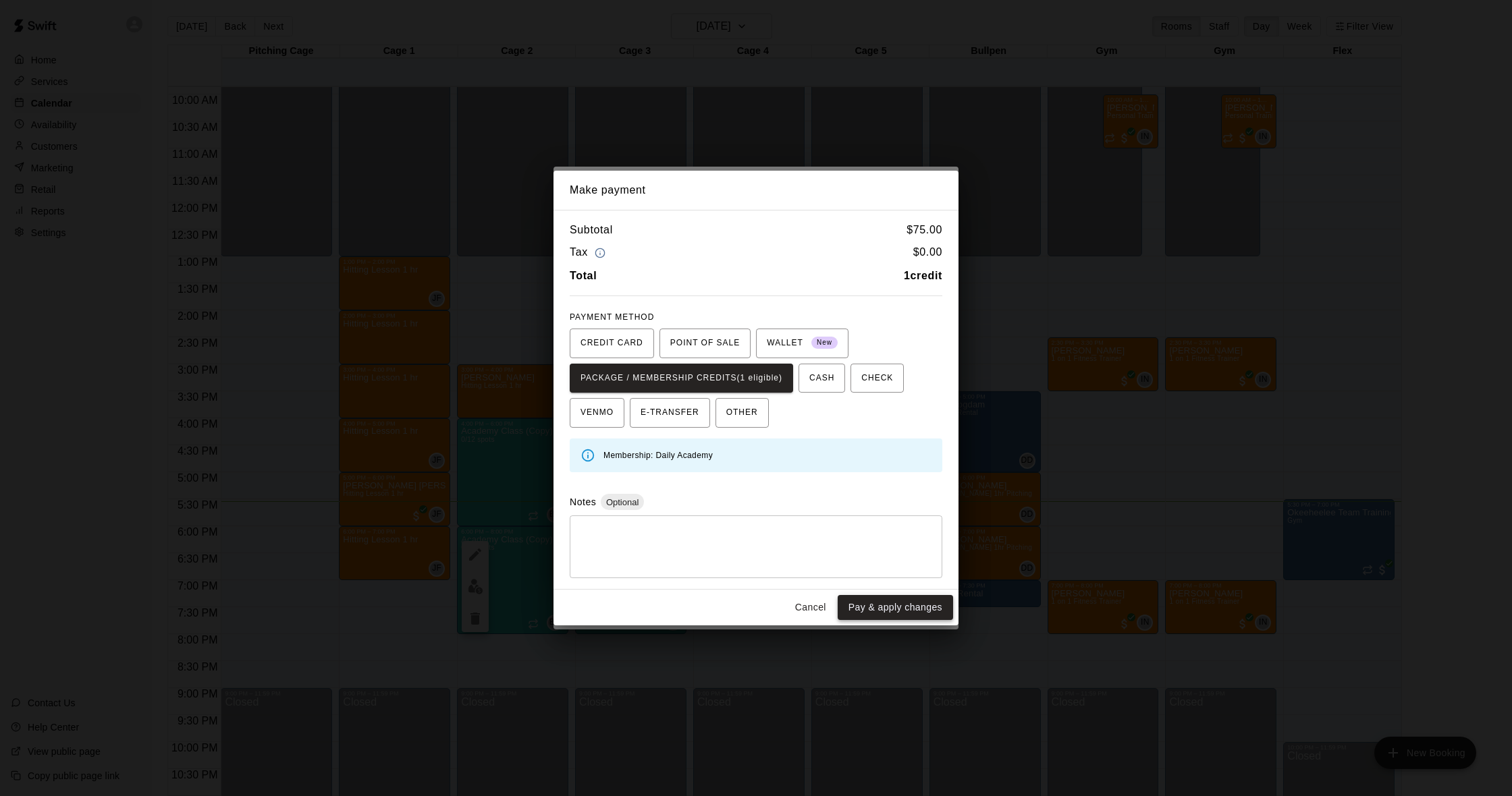
click at [898, 606] on button "Pay & apply changes" at bounding box center [895, 607] width 115 height 25
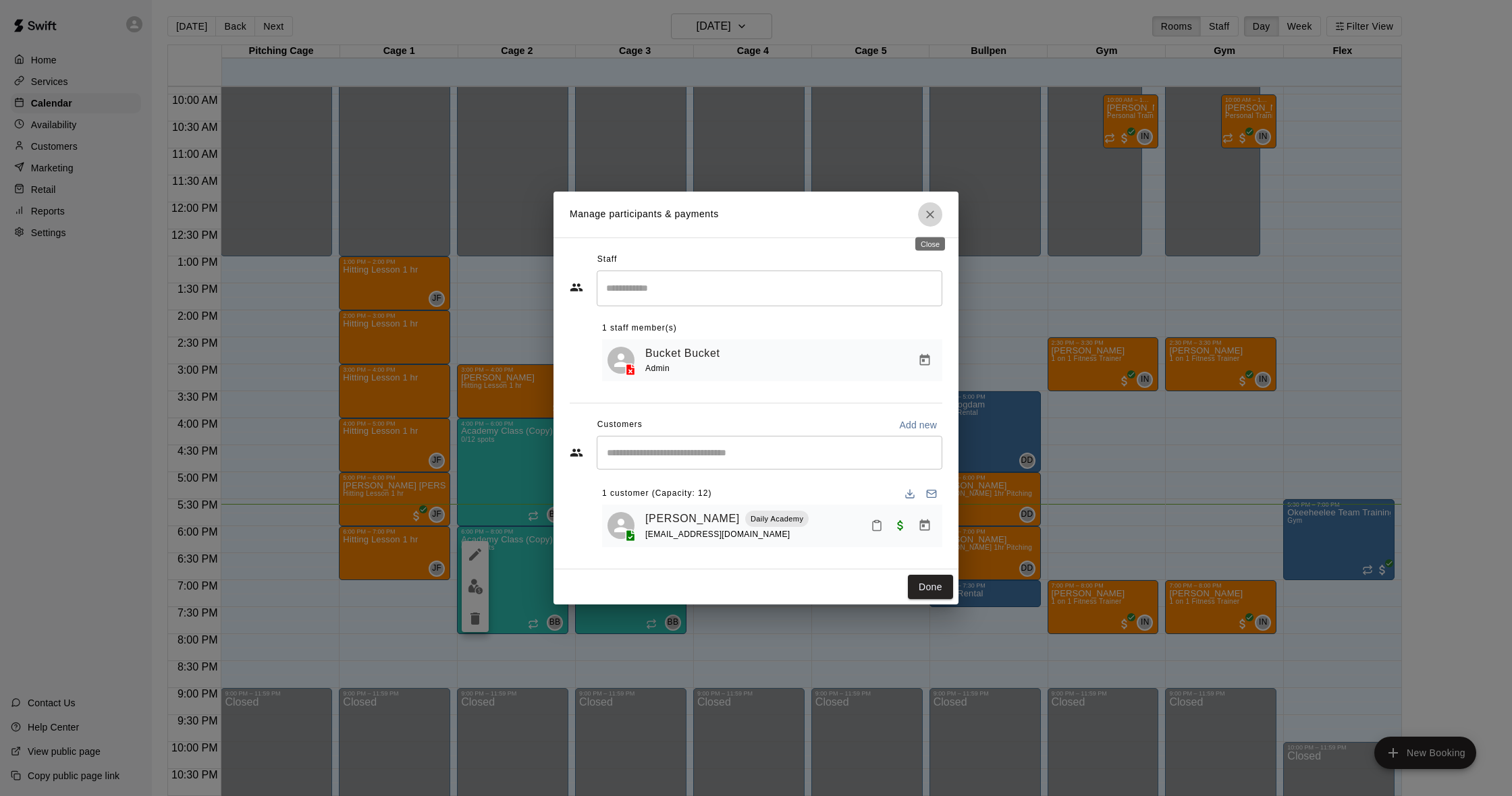
click at [923, 218] on button "Close" at bounding box center [930, 214] width 25 height 25
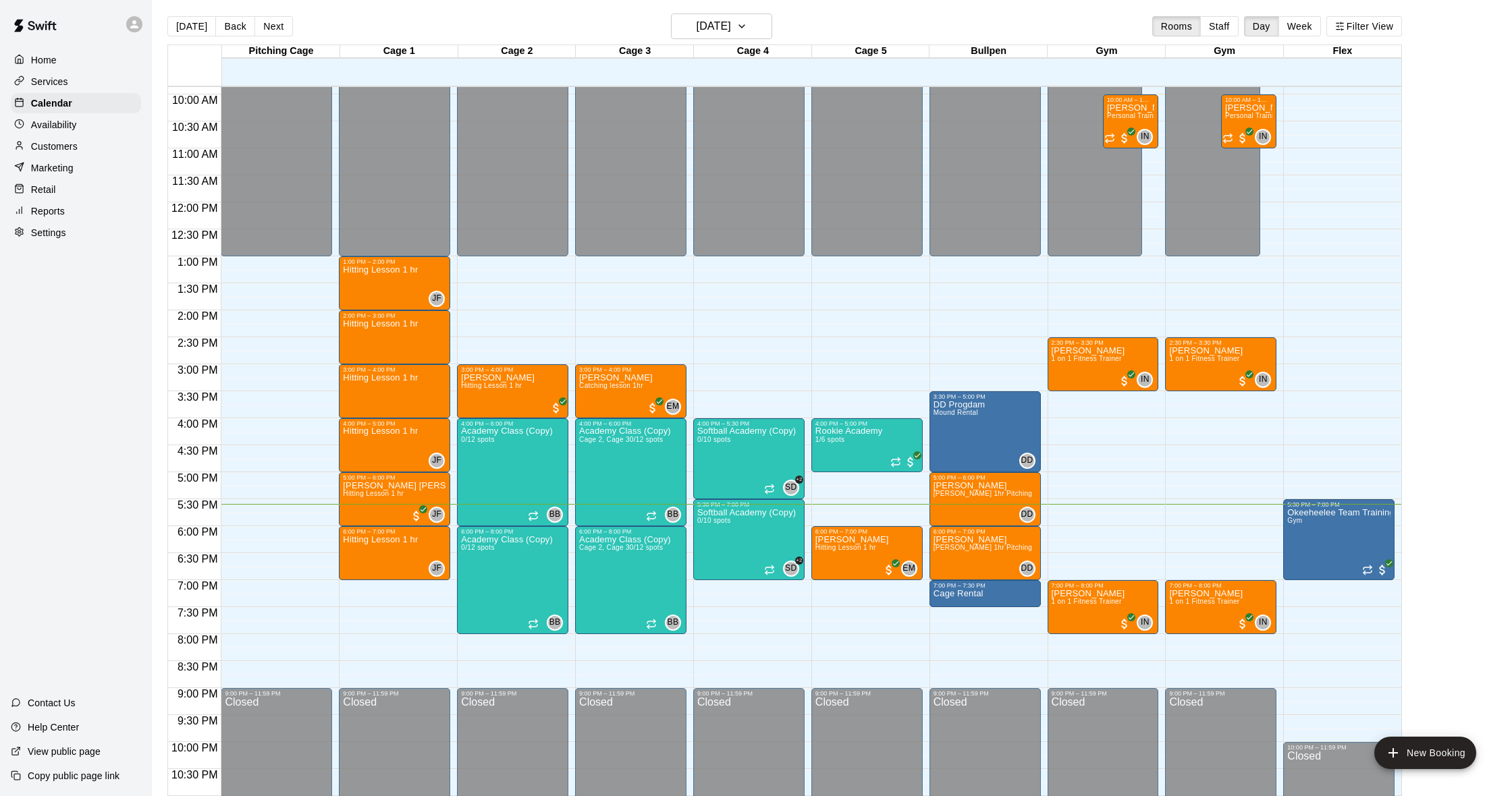
click at [78, 150] on div "Customers" at bounding box center [76, 145] width 130 height 20
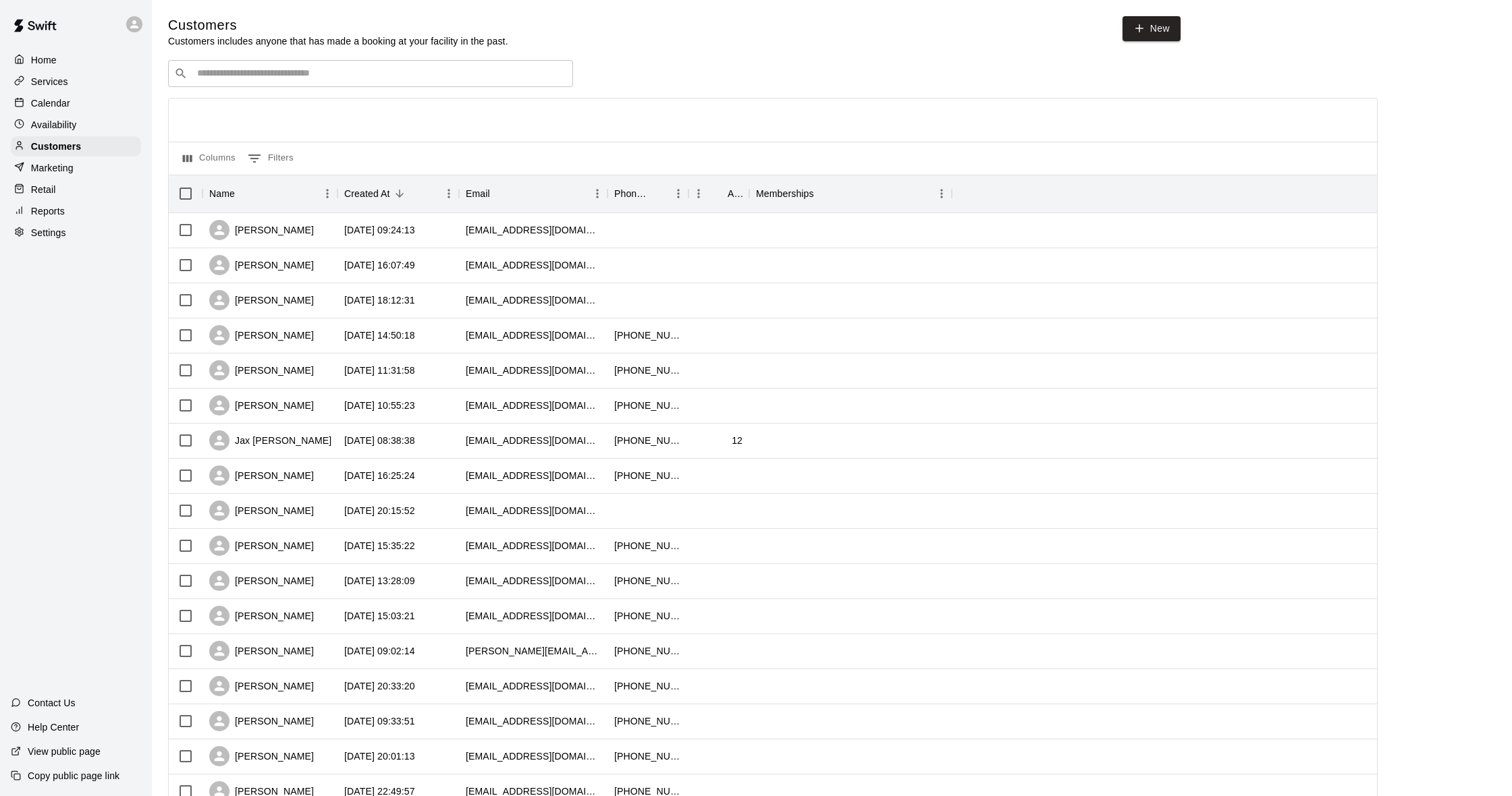
click at [299, 73] on input "Search customers by name or email" at bounding box center [380, 74] width 374 height 13
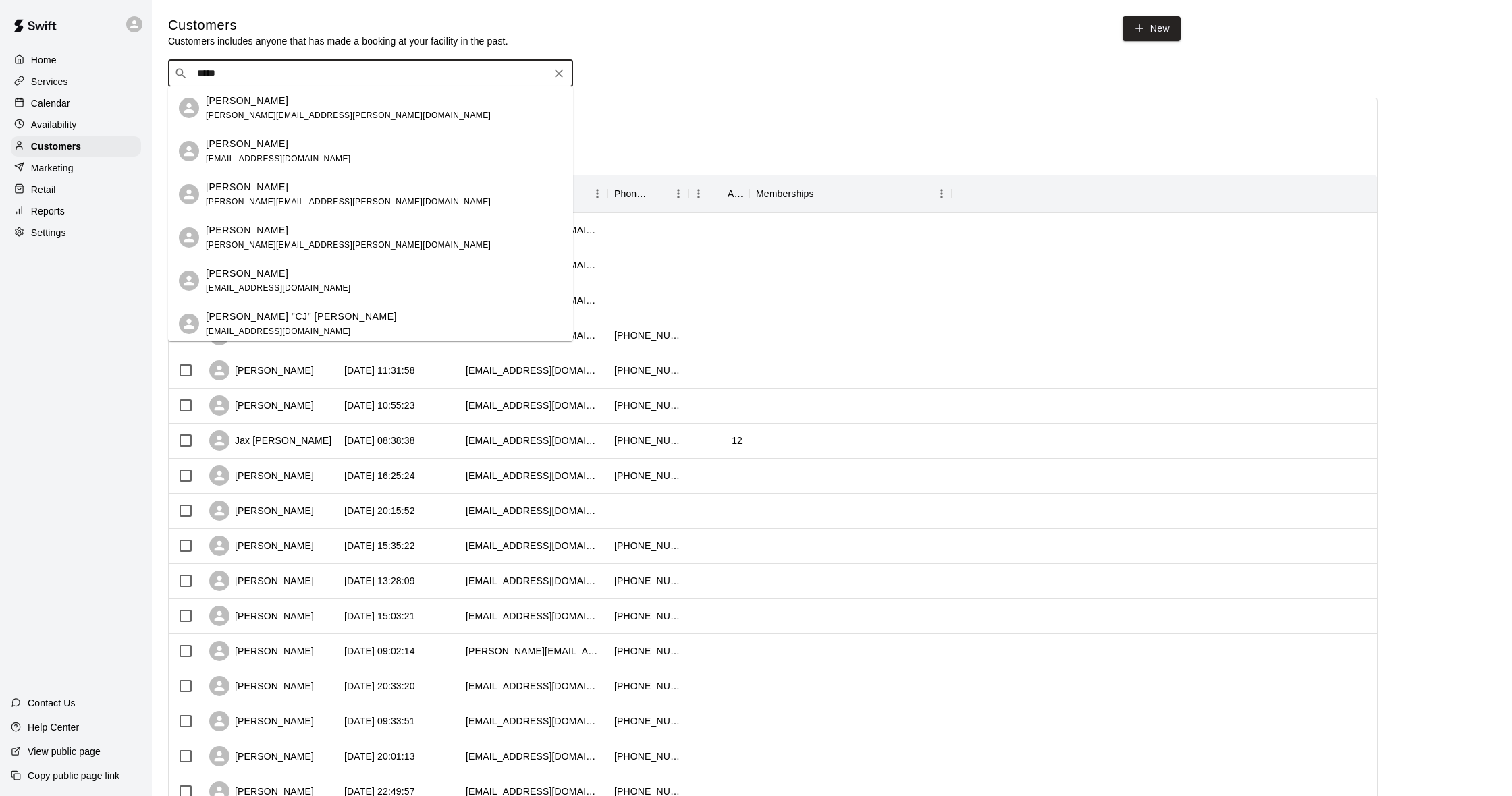
type input "******"
click at [287, 110] on div "[PERSON_NAME] [PERSON_NAME][EMAIL_ADDRESS][PERSON_NAME][DOMAIN_NAME]" at bounding box center [383, 106] width 356 height 29
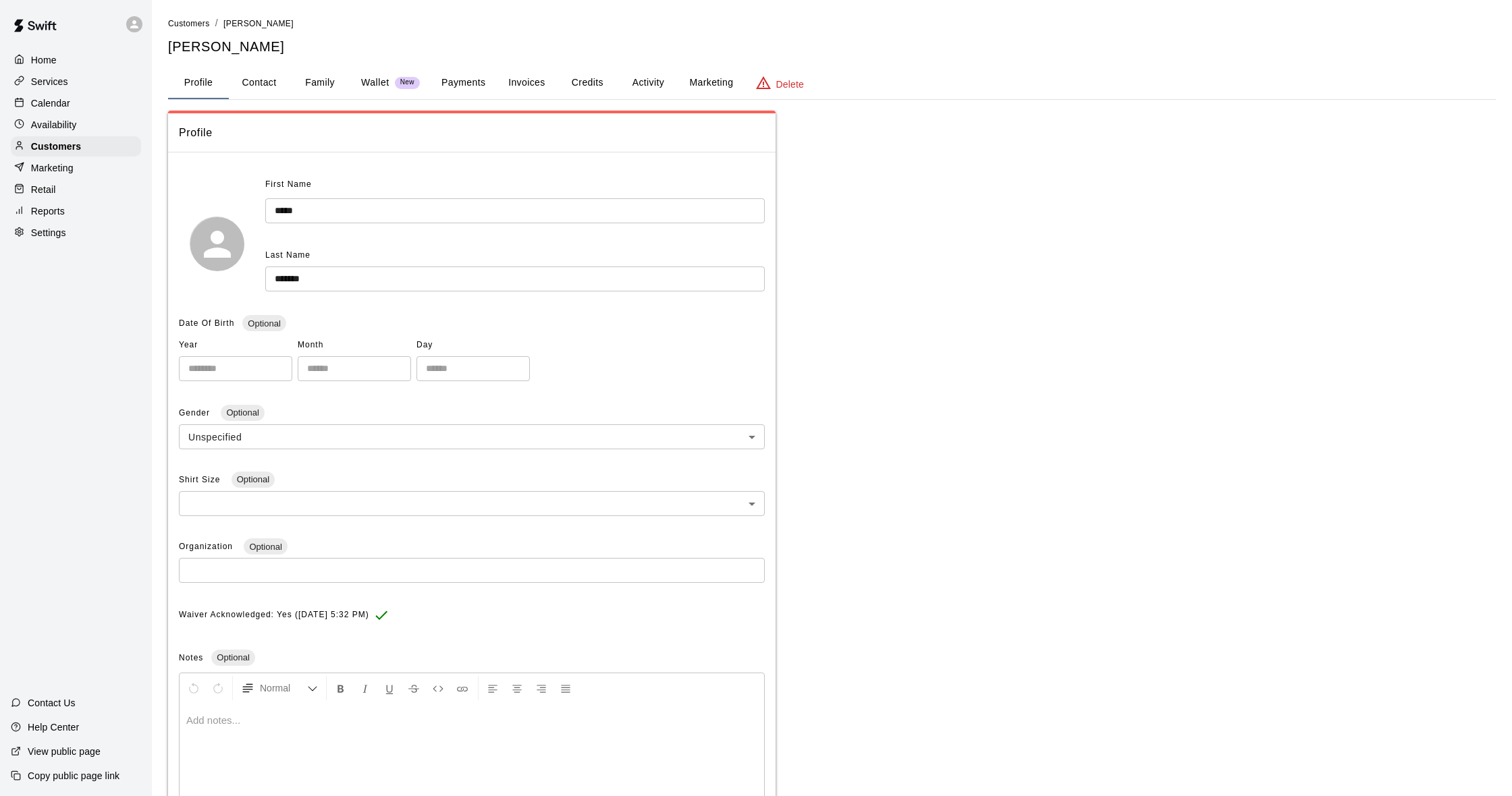
click at [282, 83] on button "Contact" at bounding box center [259, 83] width 60 height 32
select select "**"
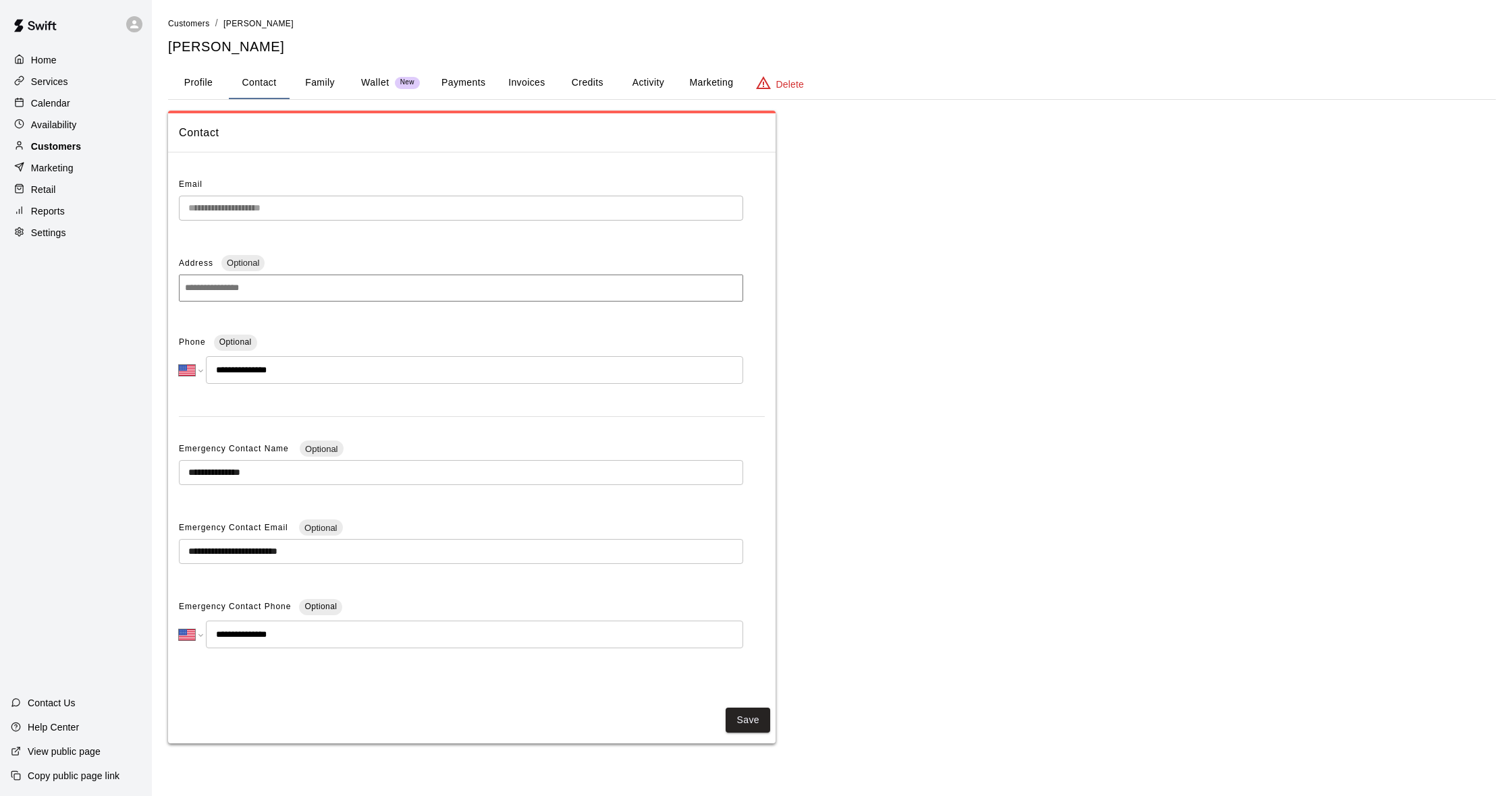
click at [67, 142] on p "Customers" at bounding box center [56, 146] width 50 height 13
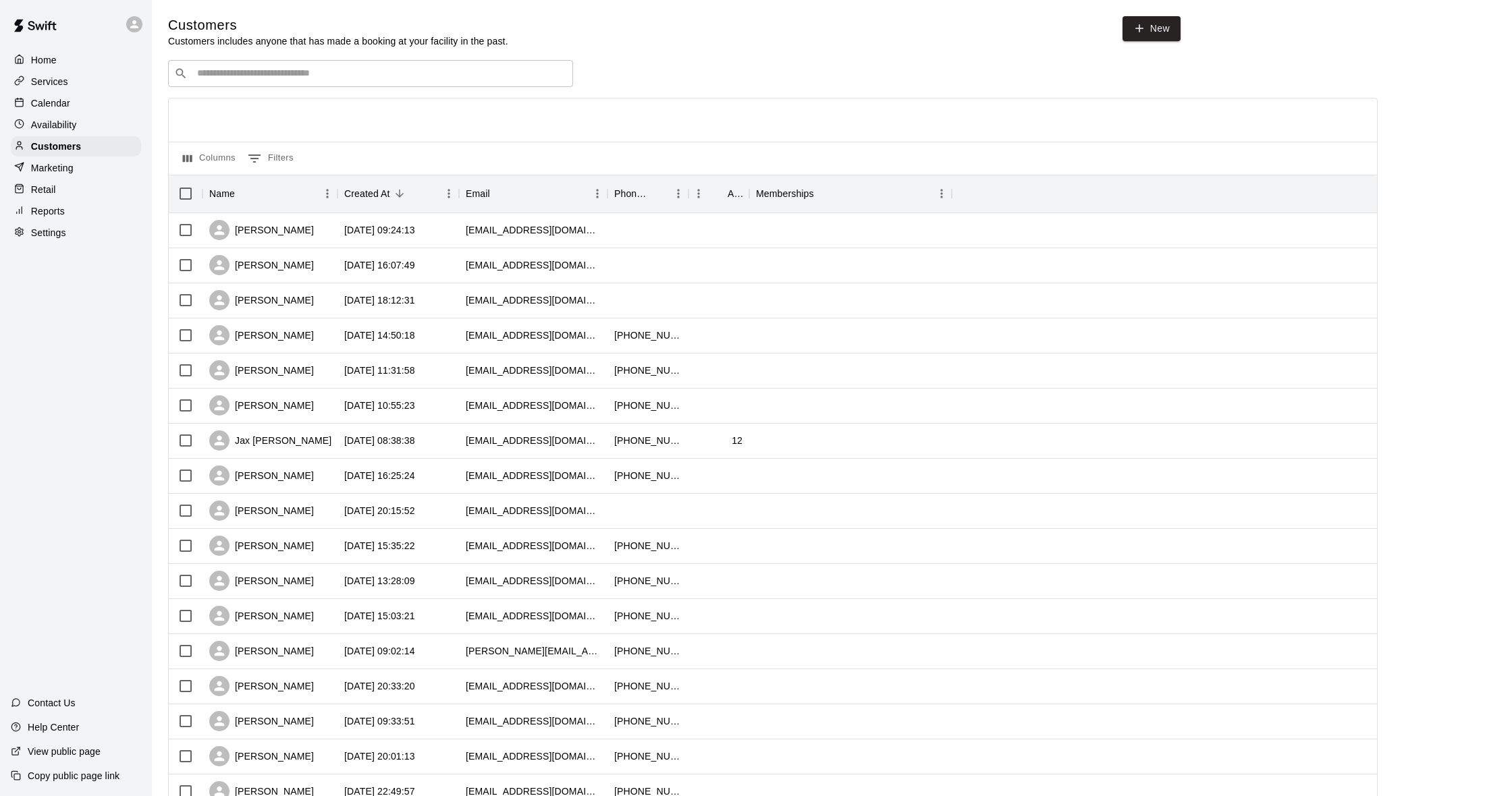
click at [214, 78] on input "Search customers by name or email" at bounding box center [380, 74] width 374 height 13
type input "*****"
click at [214, 107] on p "[PERSON_NAME]" at bounding box center [246, 100] width 82 height 14
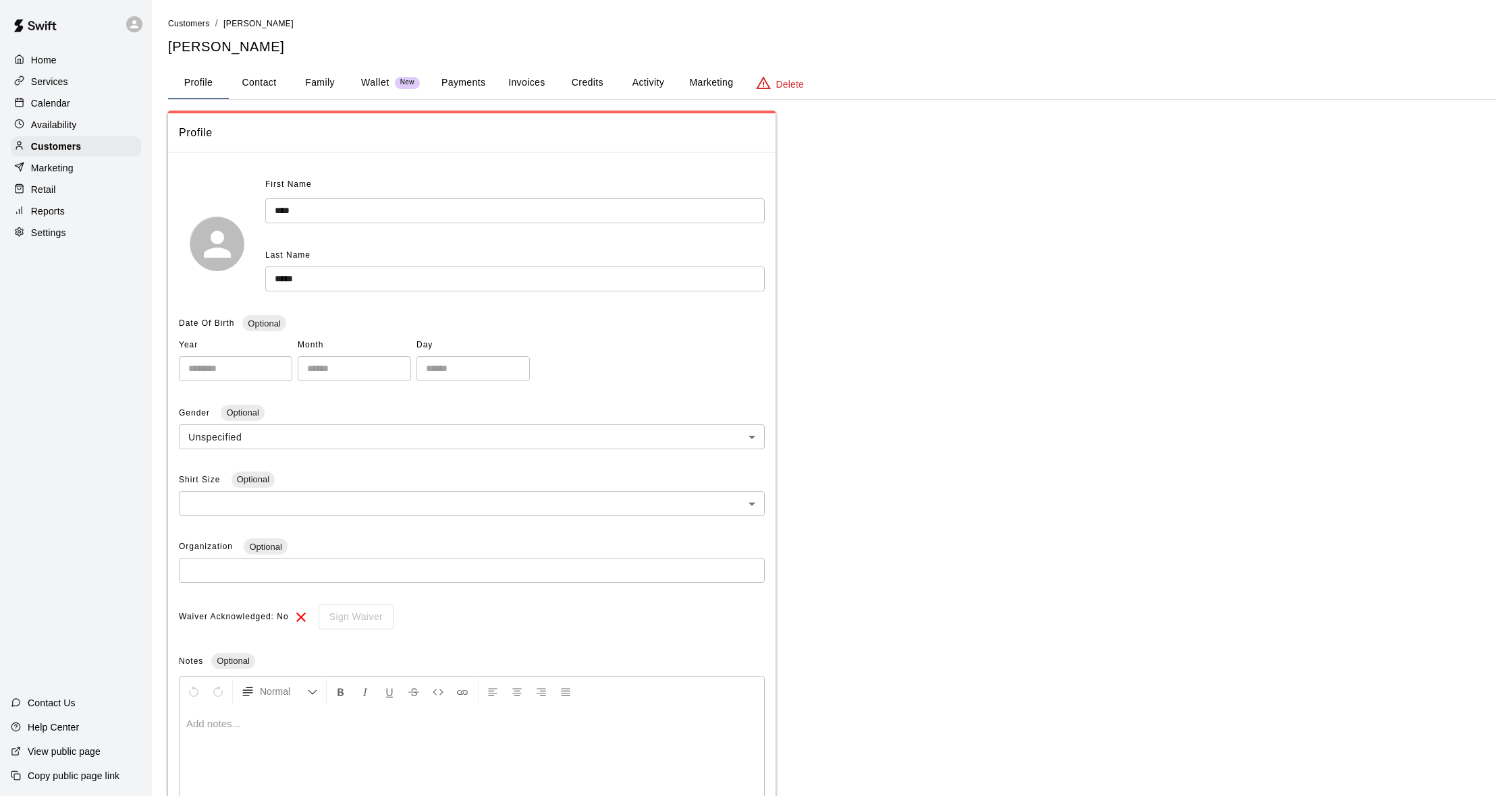
click at [658, 83] on button "Activity" at bounding box center [648, 83] width 60 height 32
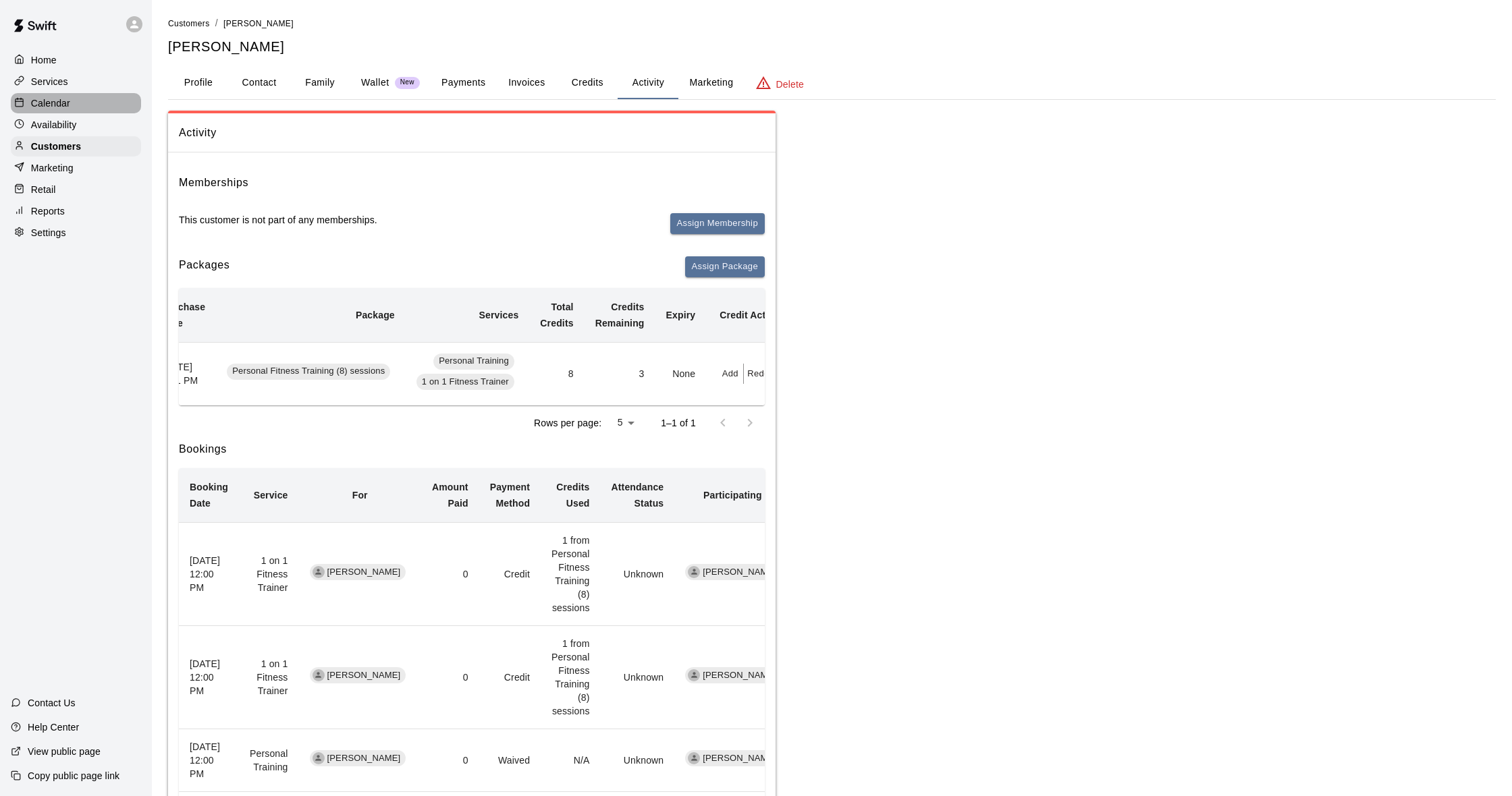
click at [80, 98] on div "Calendar" at bounding box center [76, 103] width 130 height 20
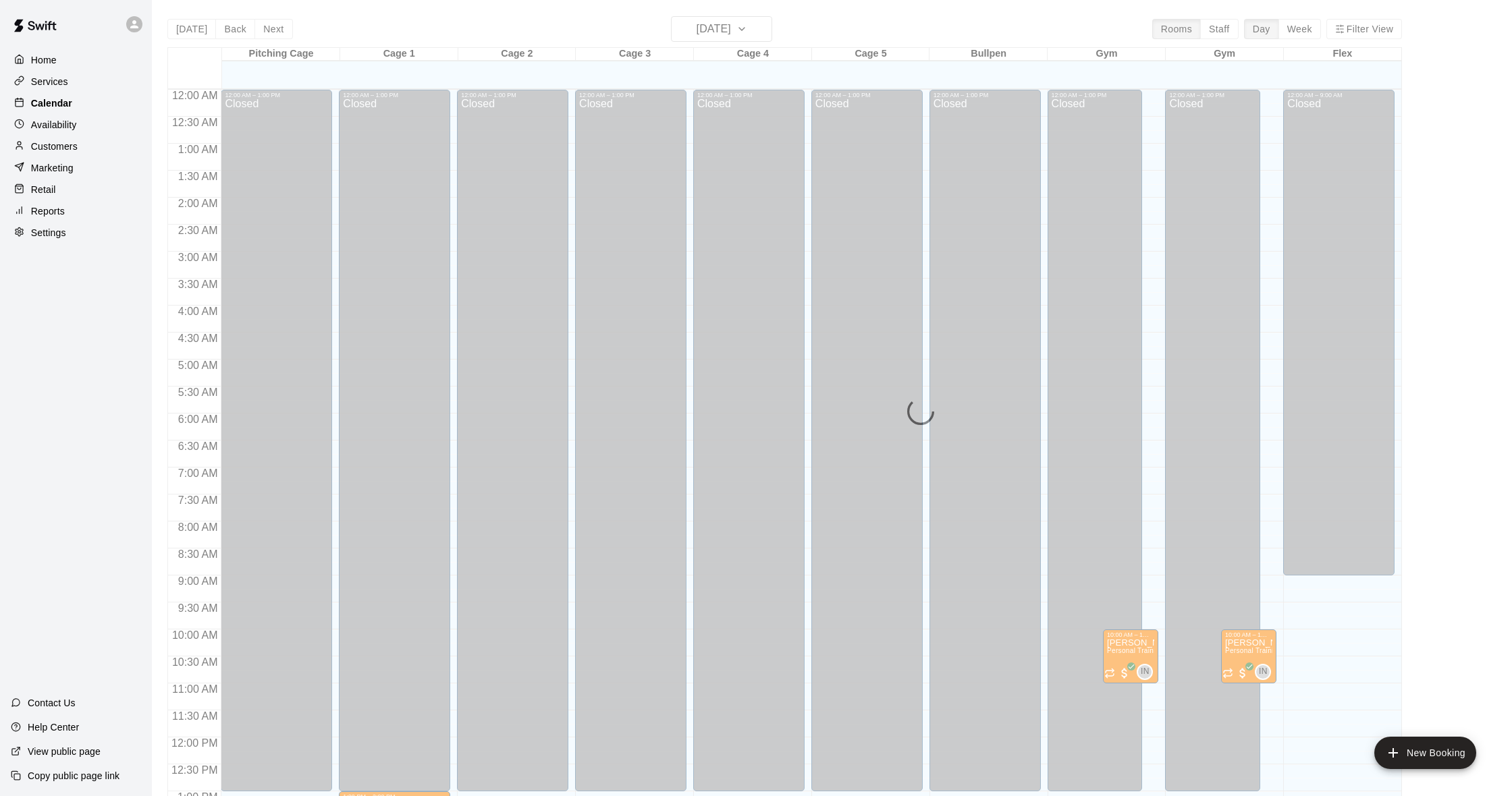
scroll to position [533, 0]
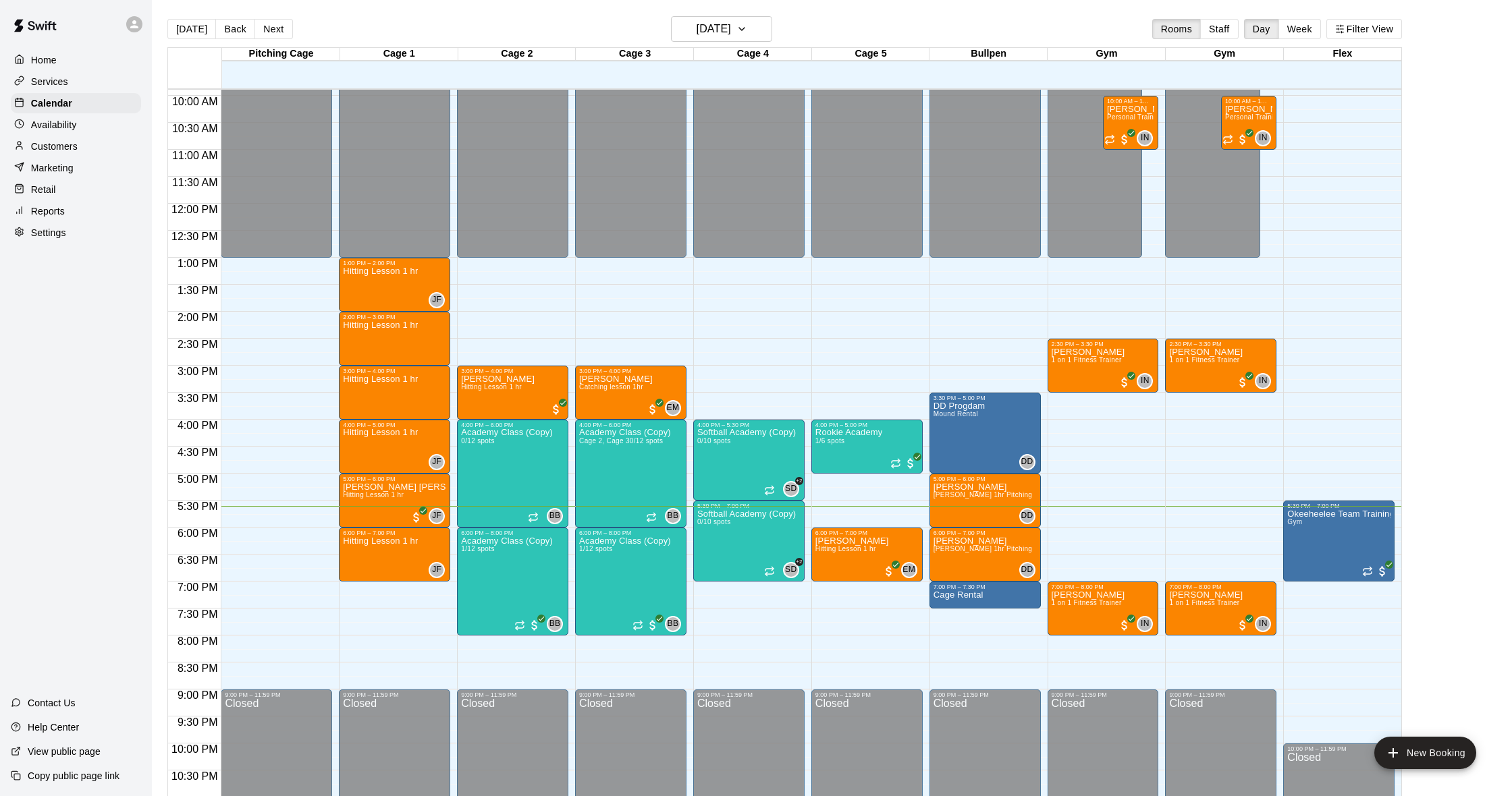
click at [79, 153] on div "Customers" at bounding box center [76, 145] width 130 height 20
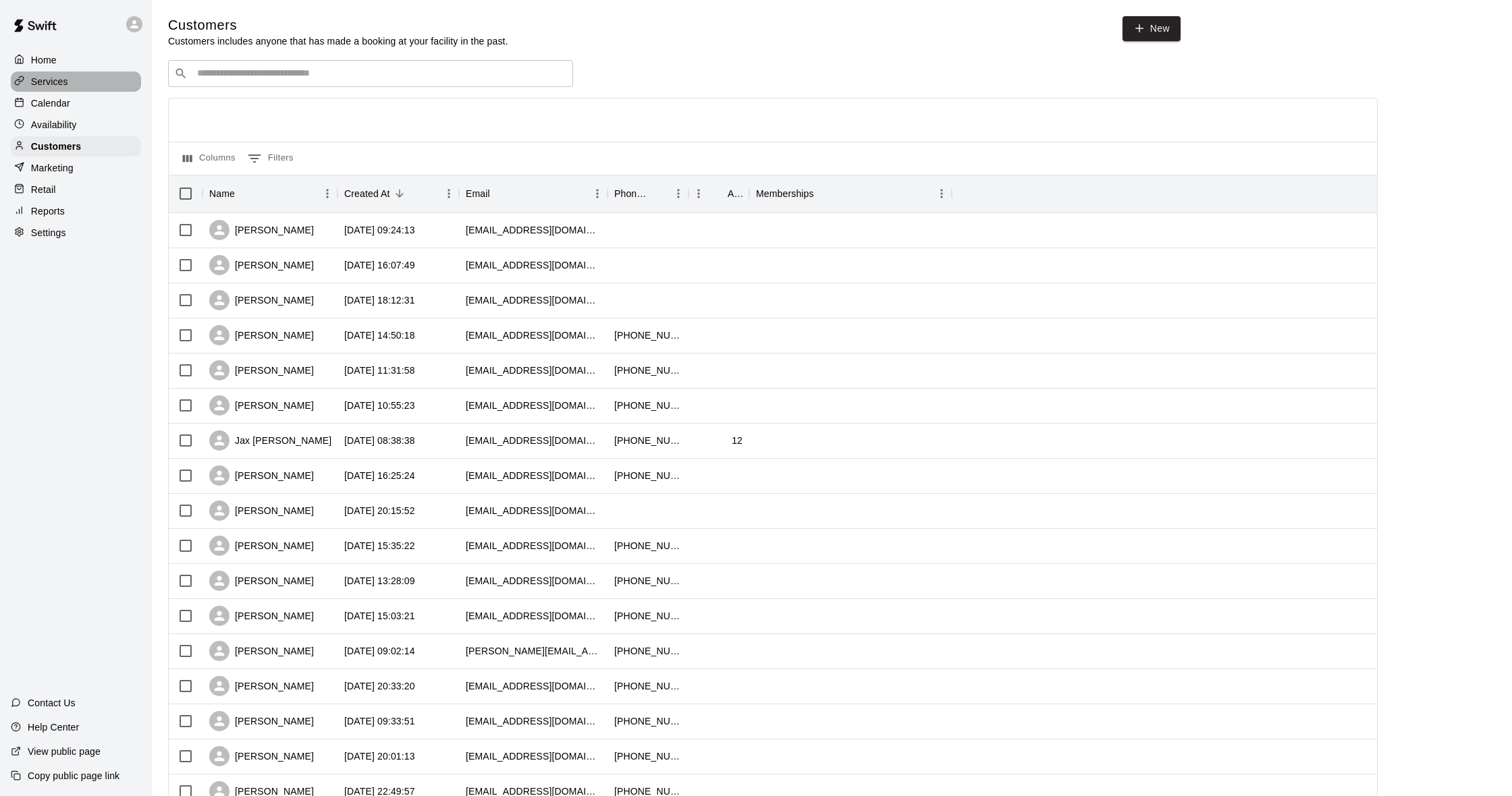
click at [69, 79] on div "Services" at bounding box center [76, 81] width 130 height 20
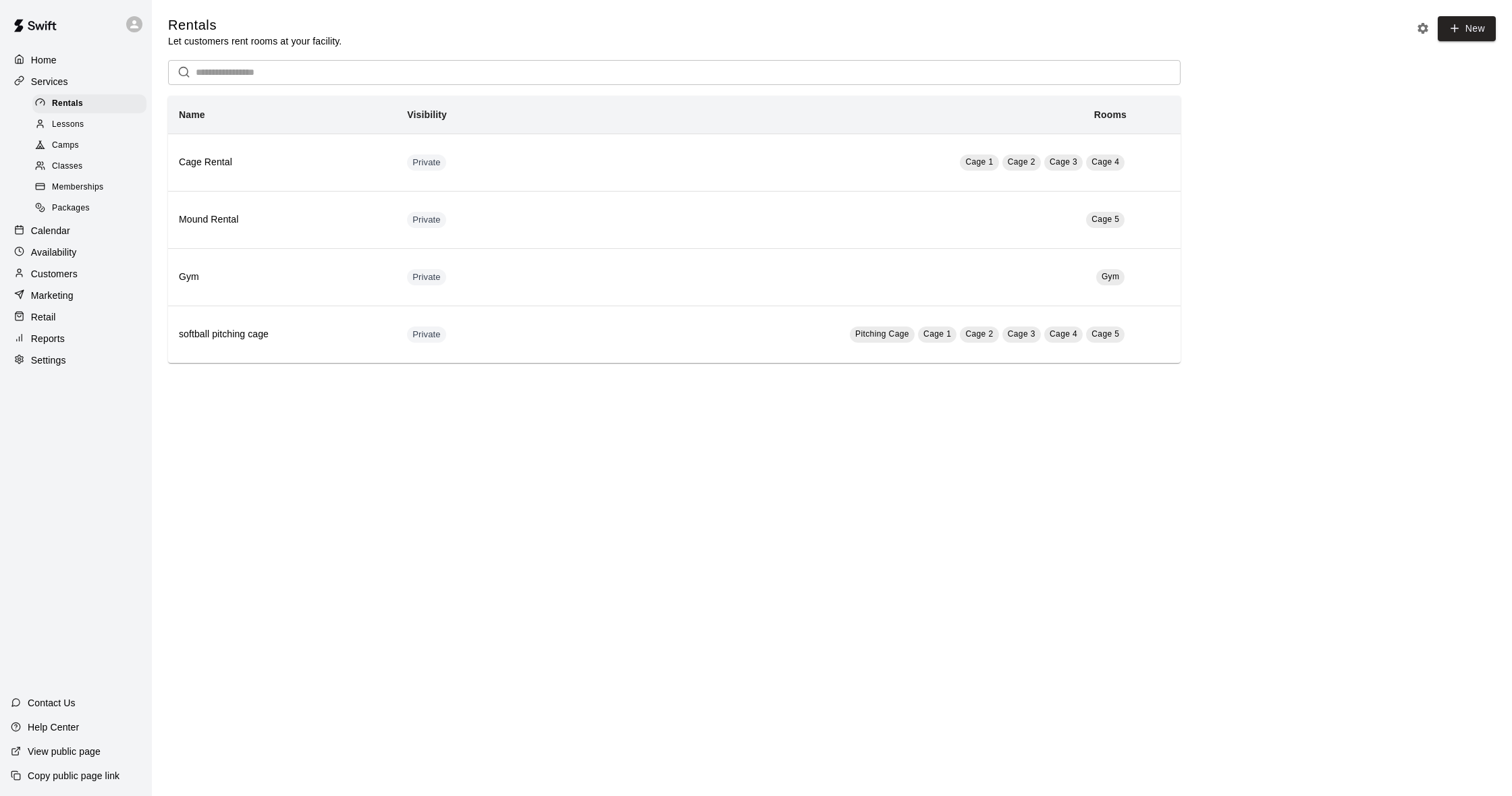
click at [73, 225] on div "Calendar" at bounding box center [76, 230] width 130 height 20
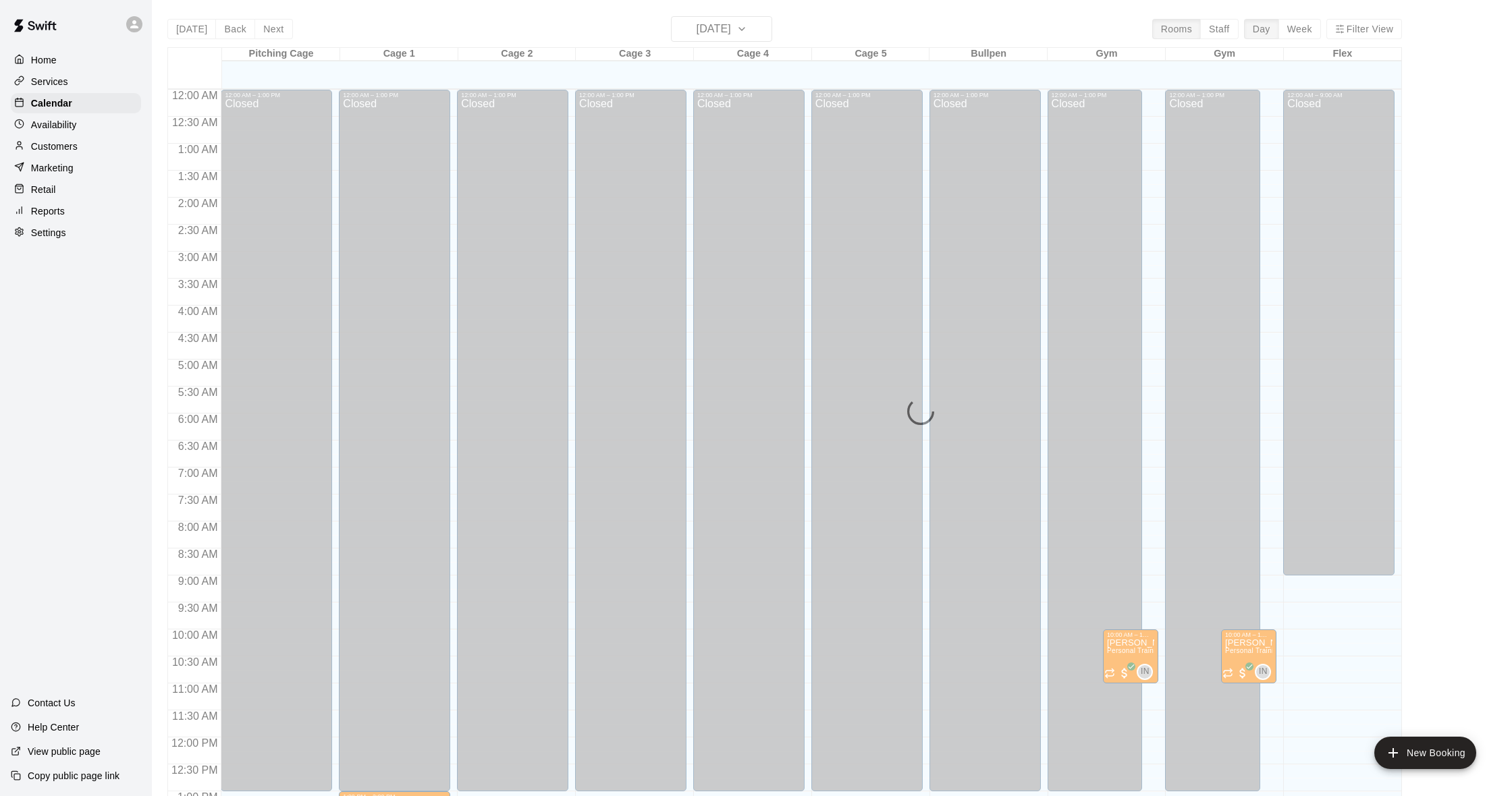
scroll to position [533, 0]
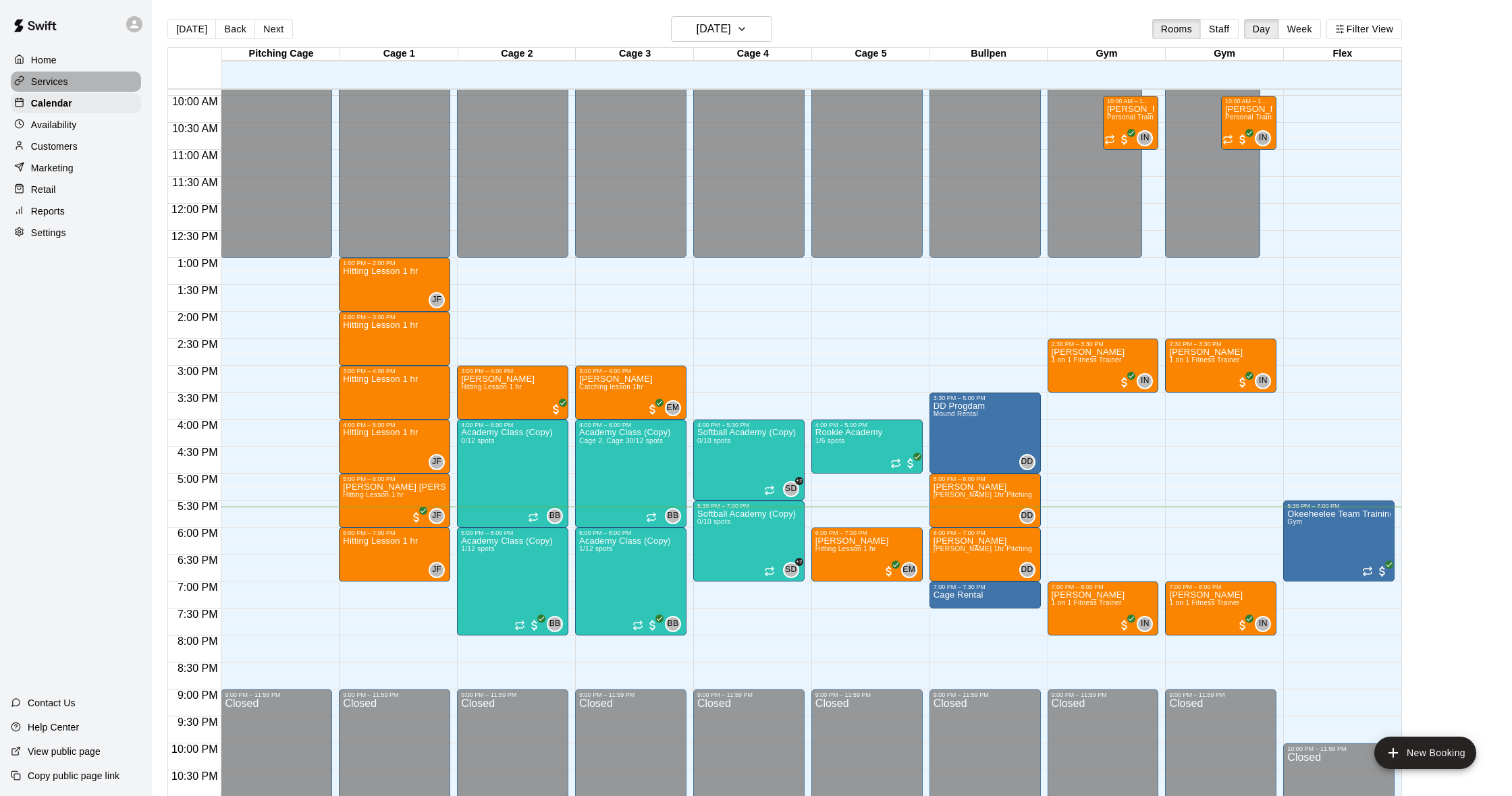
click at [70, 76] on div "Services" at bounding box center [76, 81] width 130 height 20
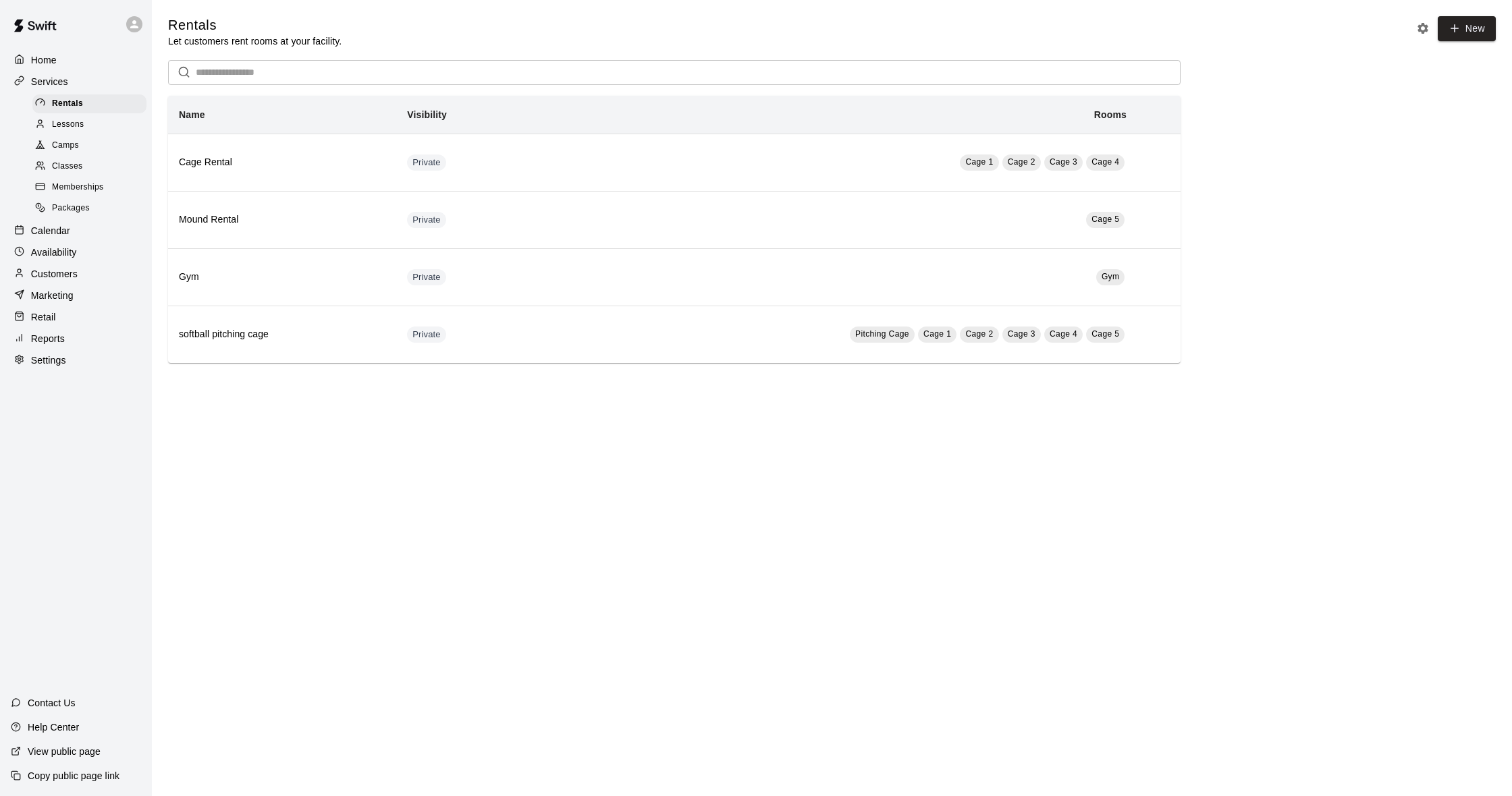
click at [86, 202] on span "Packages" at bounding box center [71, 209] width 38 height 13
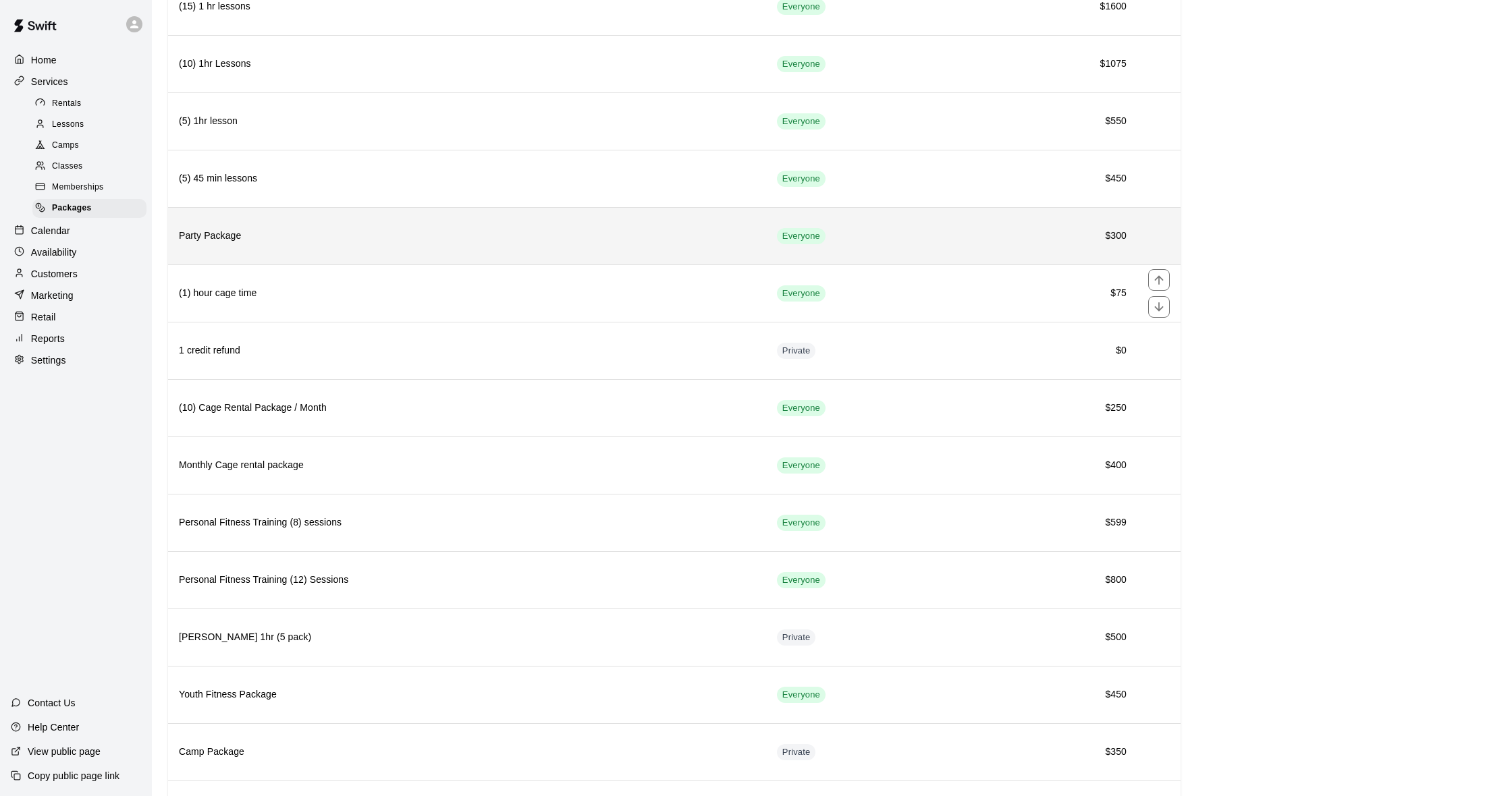
scroll to position [617, 0]
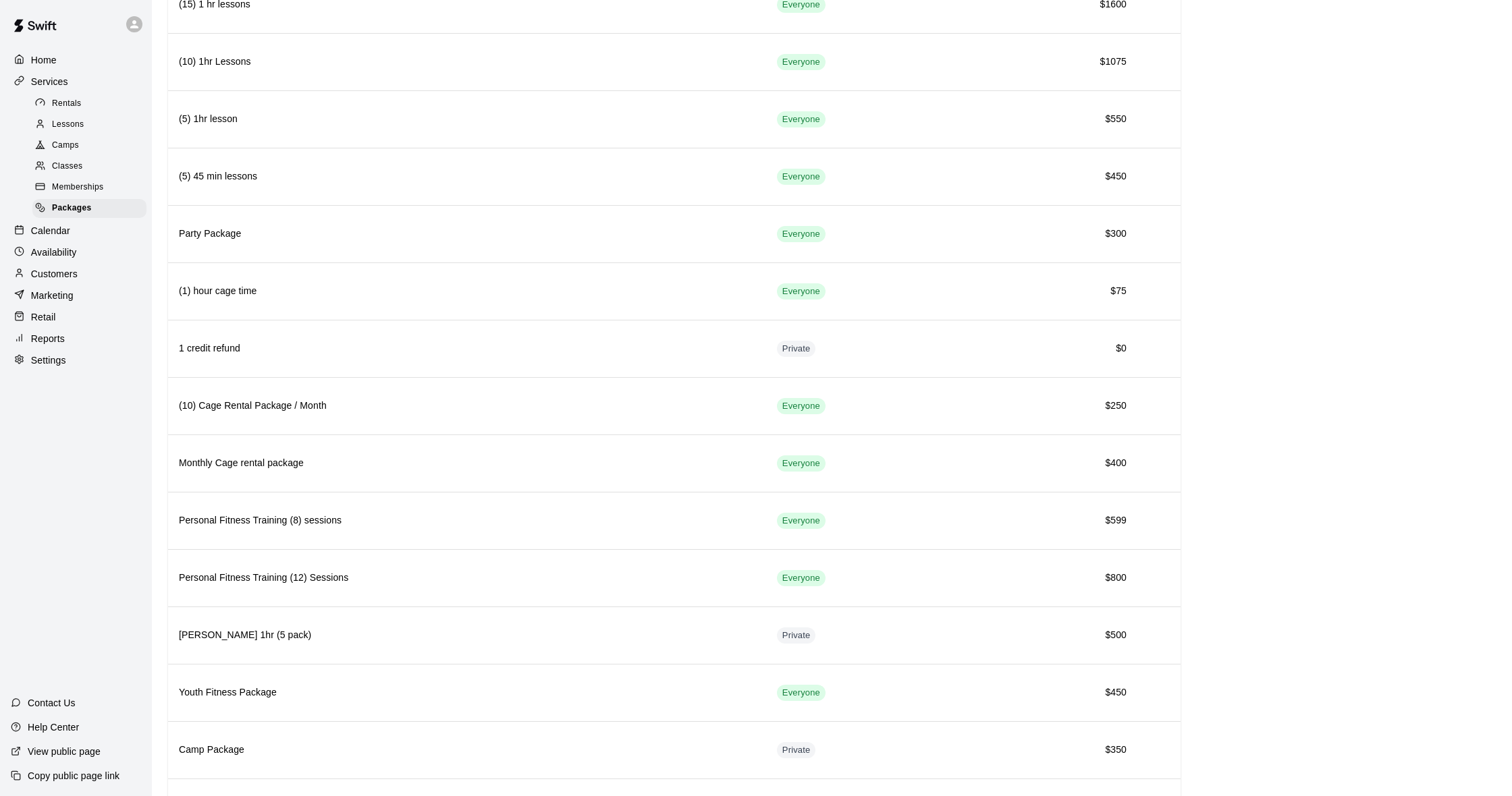
click at [65, 329] on div "Reports" at bounding box center [76, 338] width 130 height 20
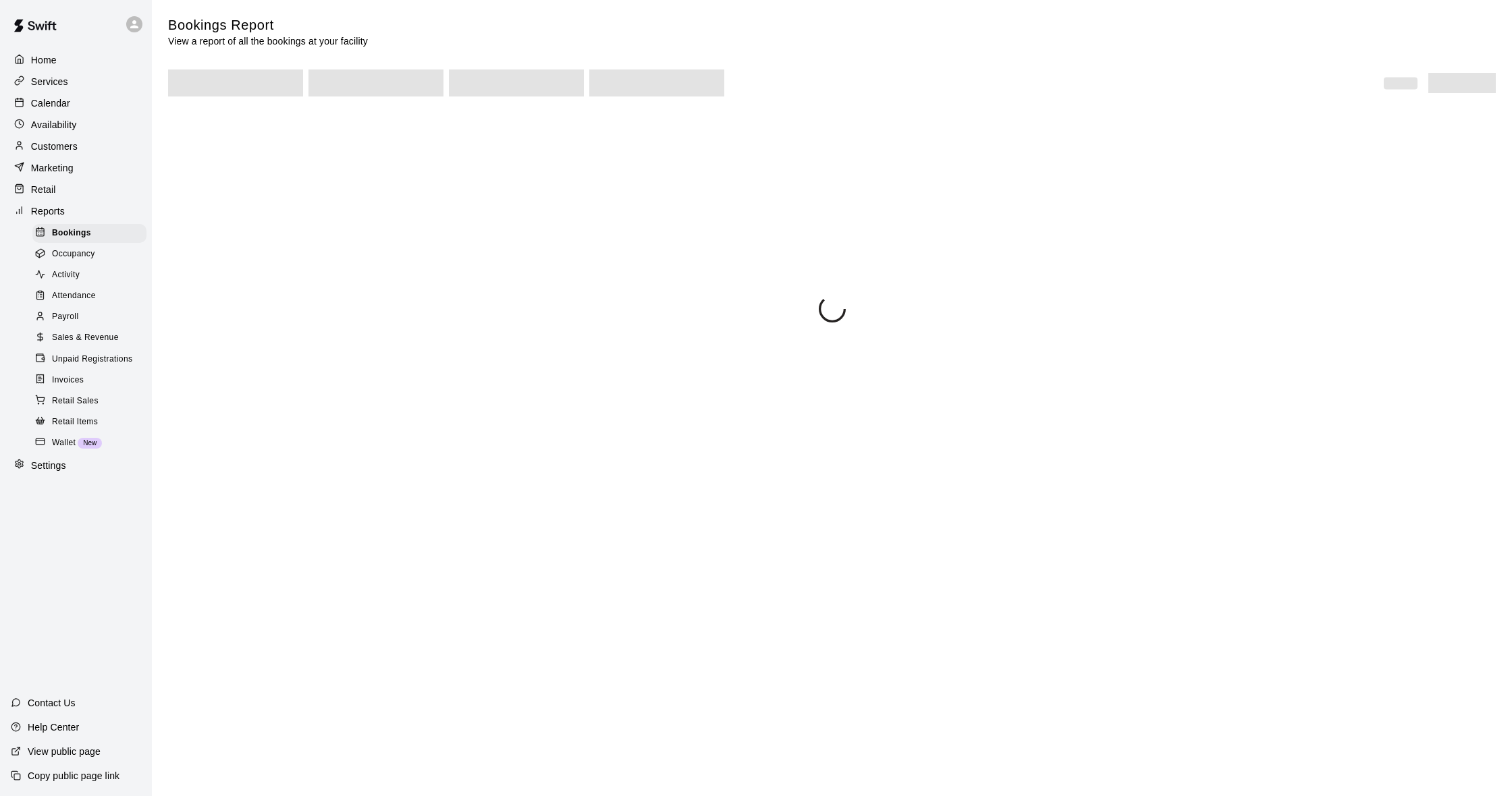
click at [110, 333] on span "Sales & Revenue" at bounding box center [85, 338] width 67 height 13
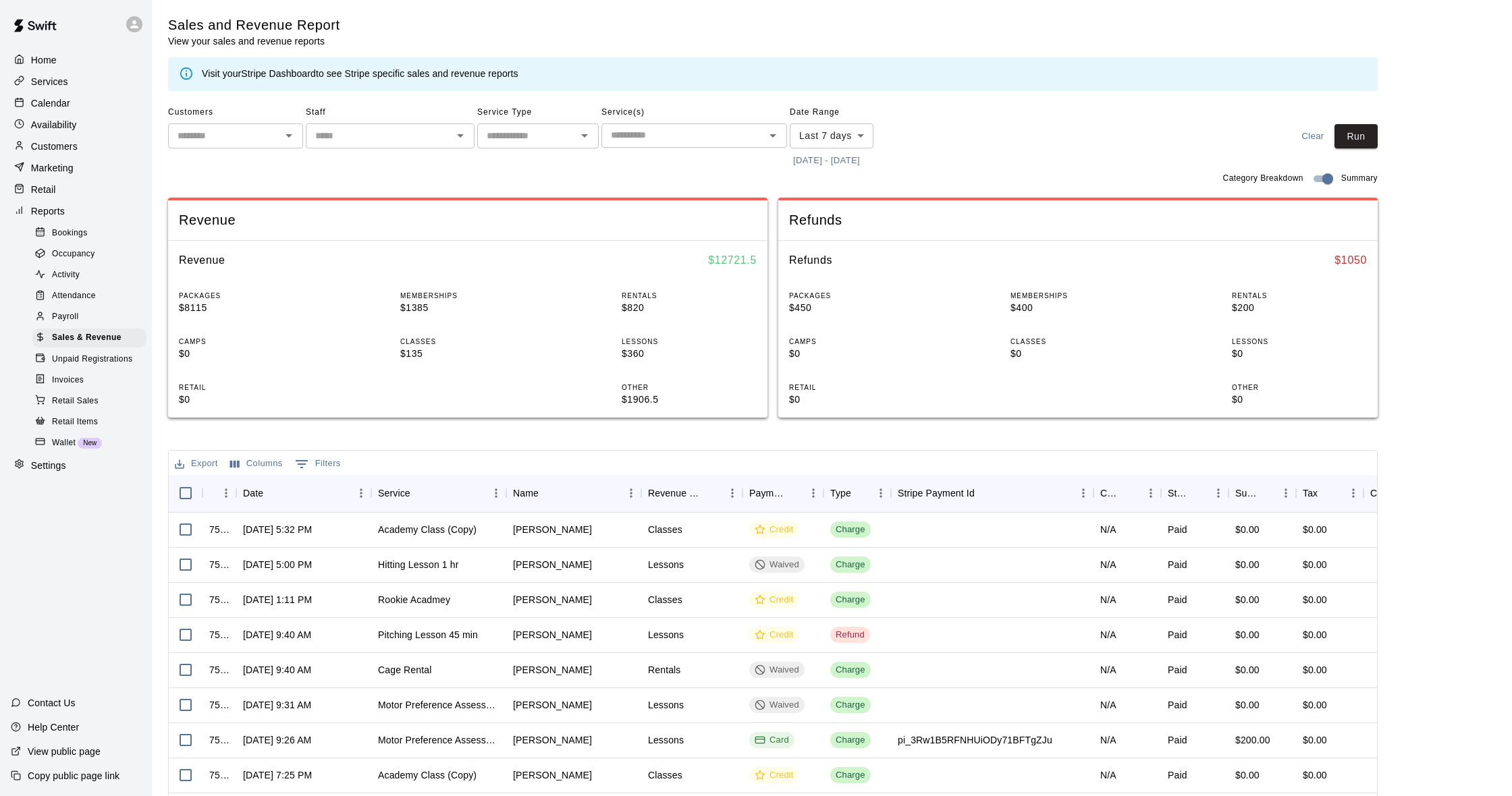
click at [827, 142] on body "Home Services Calendar Availability Customers Marketing Retail Reports Bookings…" at bounding box center [756, 464] width 1512 height 928
click at [813, 295] on li "Custom" at bounding box center [831, 296] width 84 height 23
type input "******"
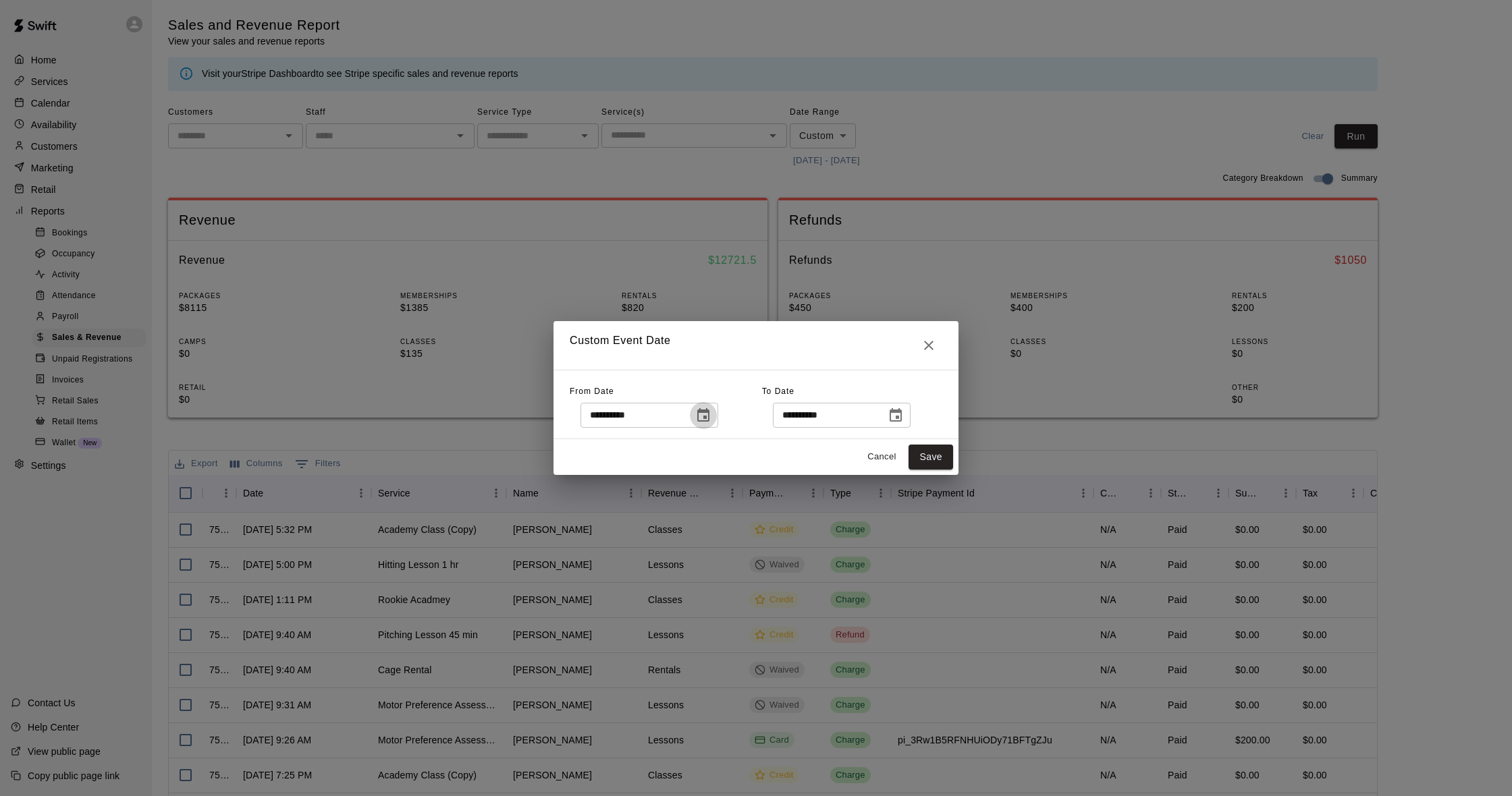
click at [706, 411] on icon "Choose date, selected date is Aug 7, 2025" at bounding box center [703, 415] width 12 height 13
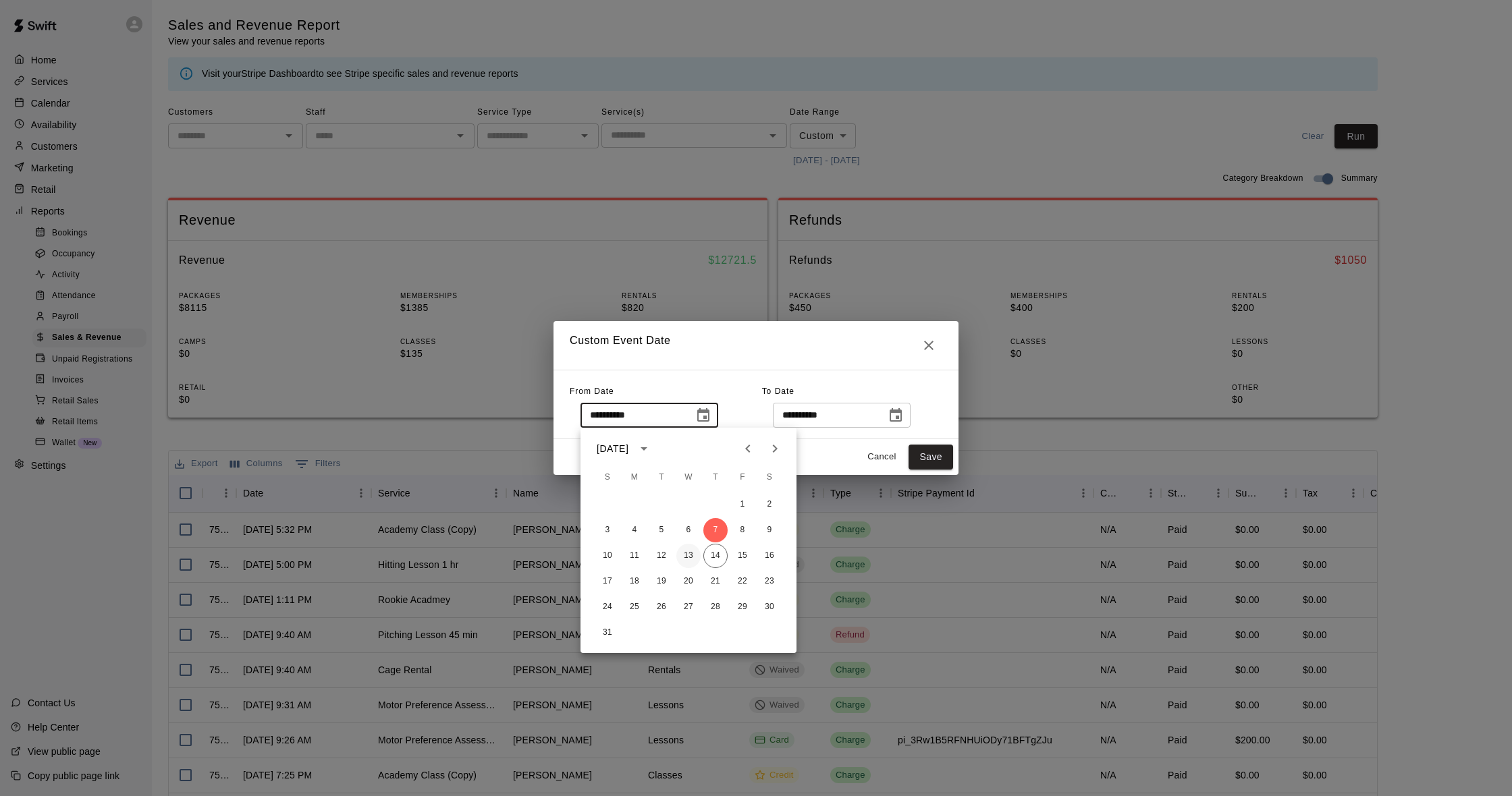
click at [685, 557] on button "13" at bounding box center [688, 556] width 25 height 25
type input "**********"
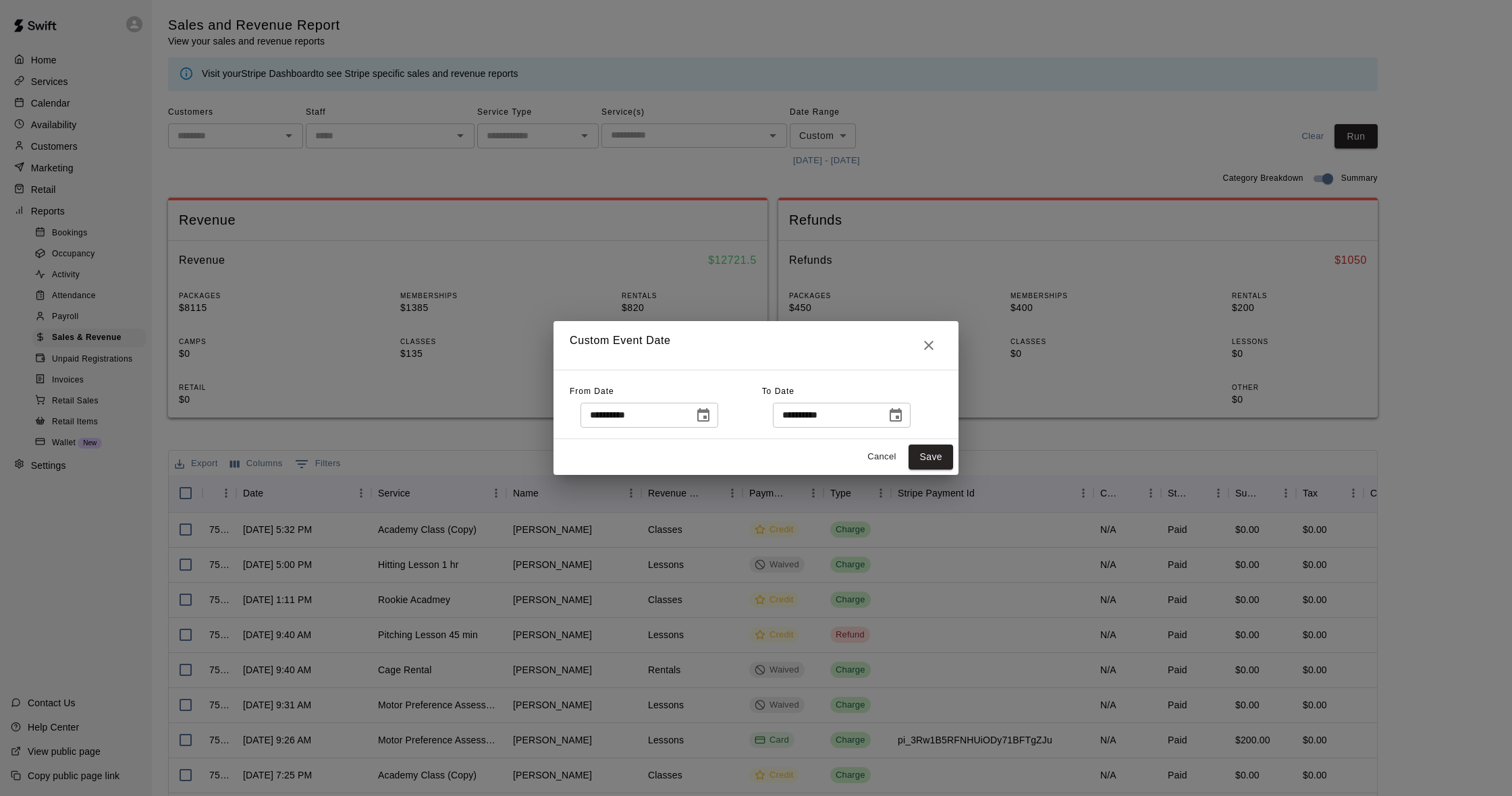
click at [909, 420] on button "Choose date, selected date is Aug 14, 2025" at bounding box center [895, 415] width 27 height 27
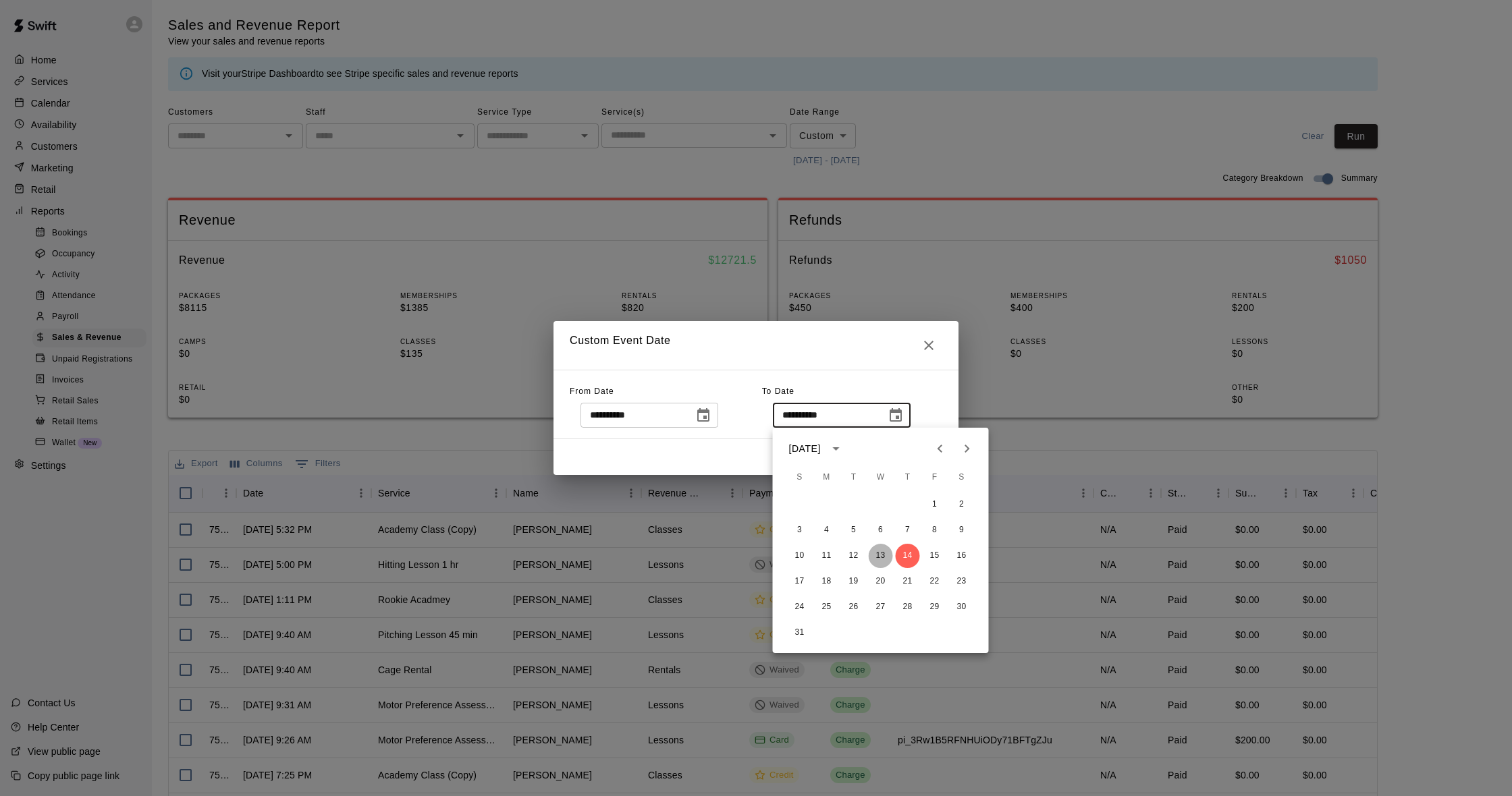
click at [880, 554] on button "13" at bounding box center [881, 556] width 25 height 25
type input "**********"
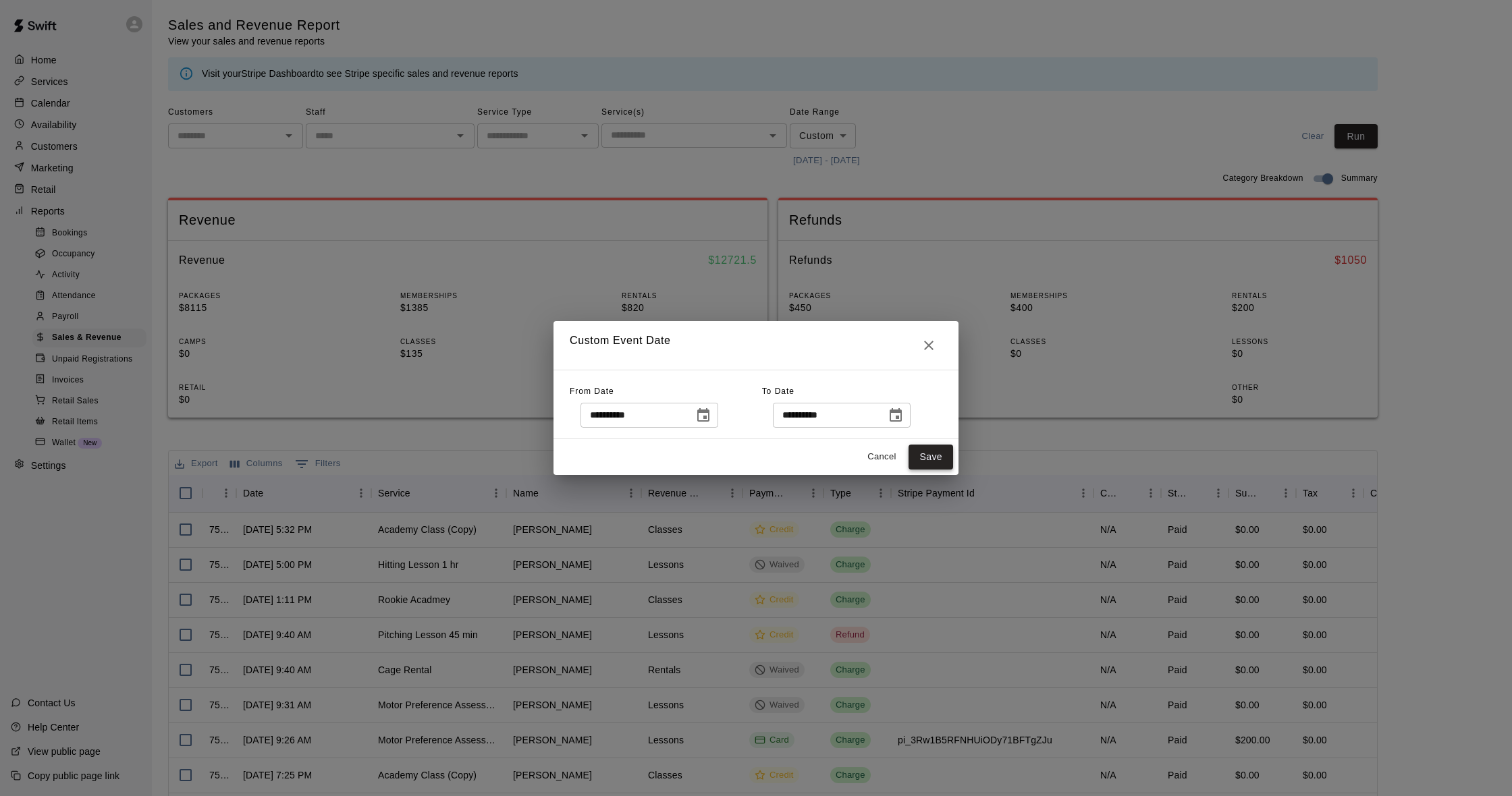
click at [917, 452] on button "Save" at bounding box center [930, 457] width 44 height 25
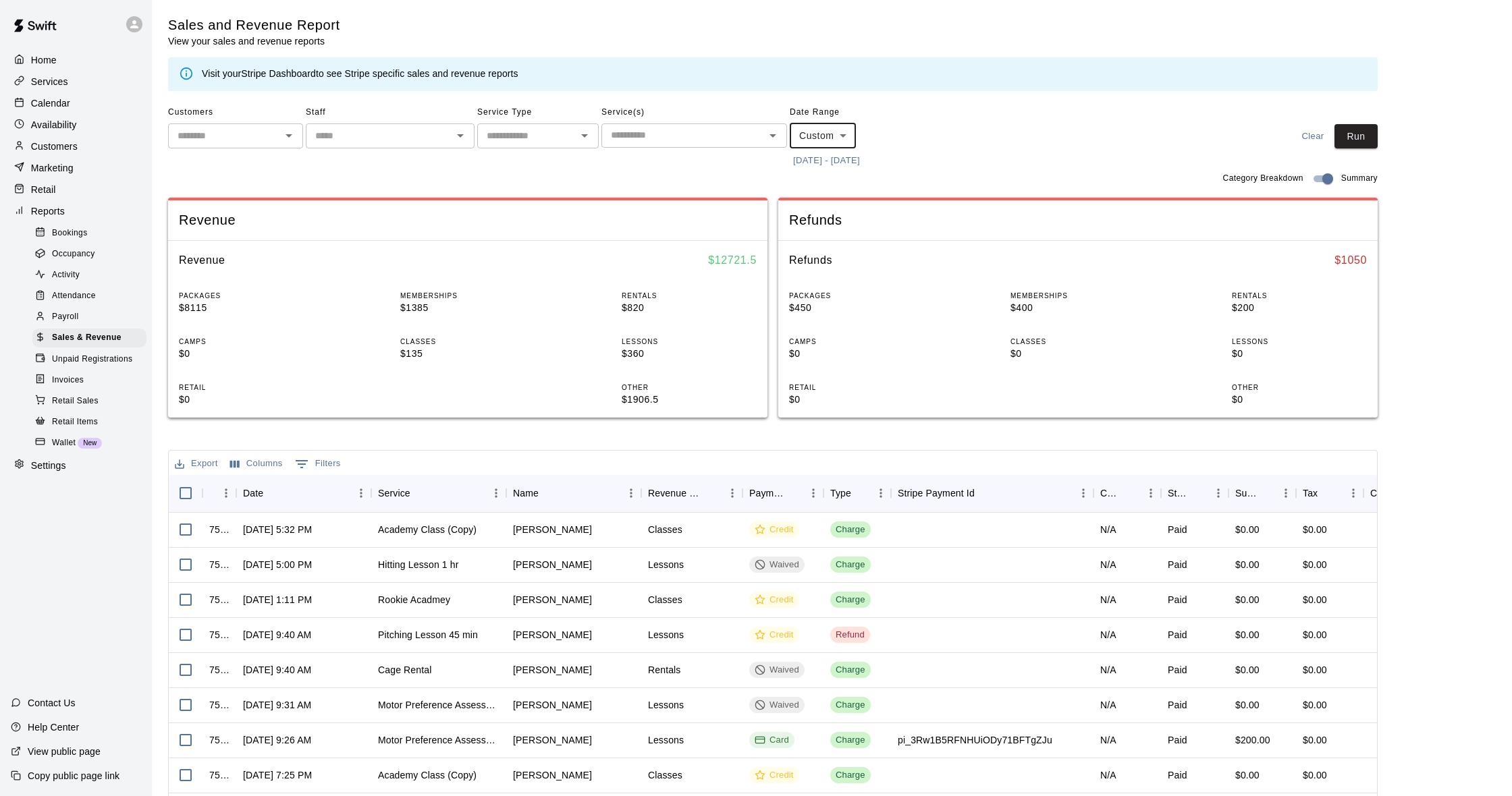
click at [1344, 149] on div "Customers ​ Staff ​ Service Type ​ Service(s) ​ Date Range Custom ****** ​ [DAT…" at bounding box center [773, 137] width 1210 height 70
click at [1348, 144] on button "Run" at bounding box center [1356, 137] width 43 height 25
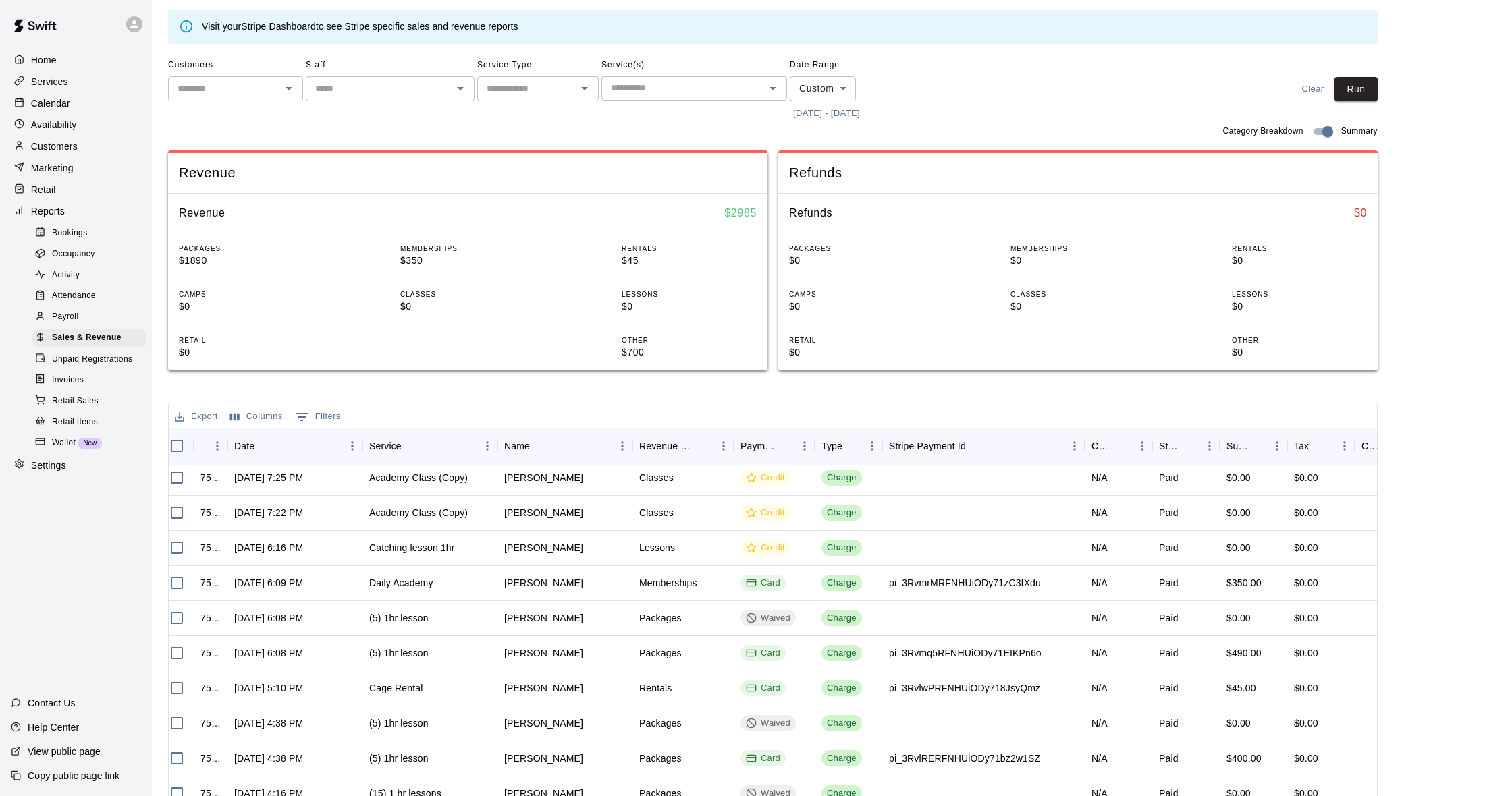
scroll to position [48, 0]
click at [63, 105] on p "Calendar" at bounding box center [50, 103] width 39 height 13
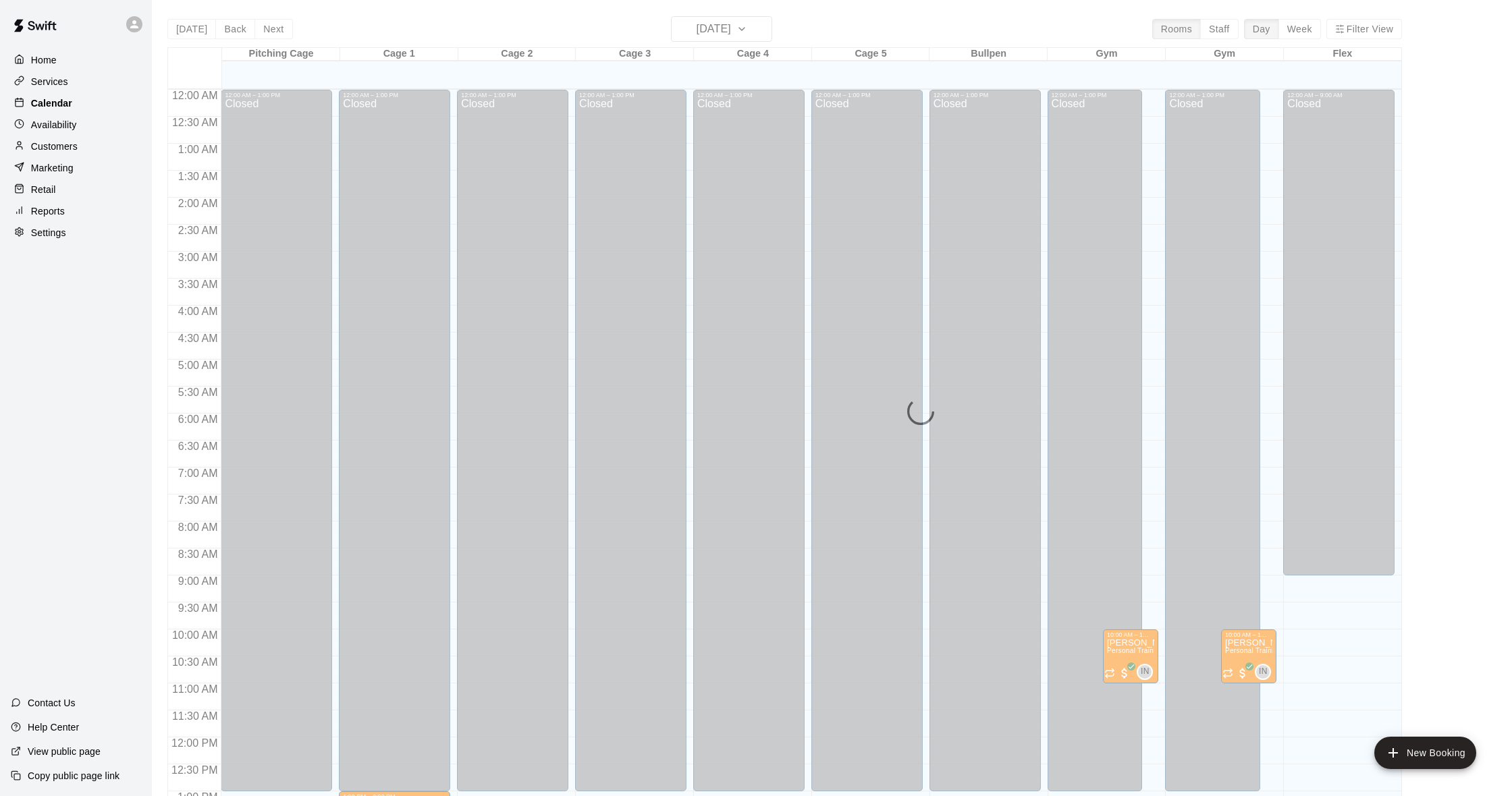
scroll to position [533, 0]
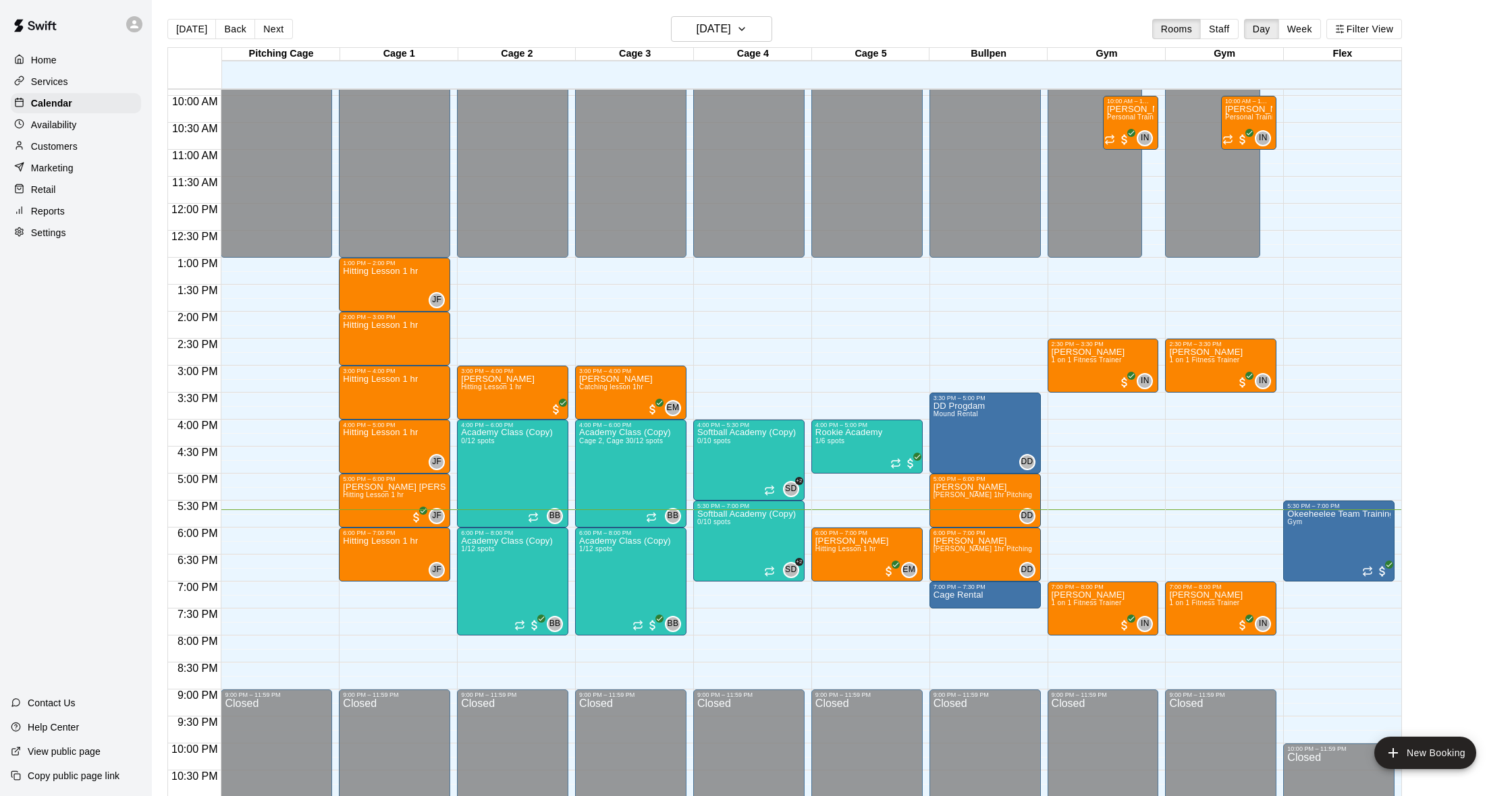
click at [49, 150] on p "Customers" at bounding box center [54, 146] width 46 height 13
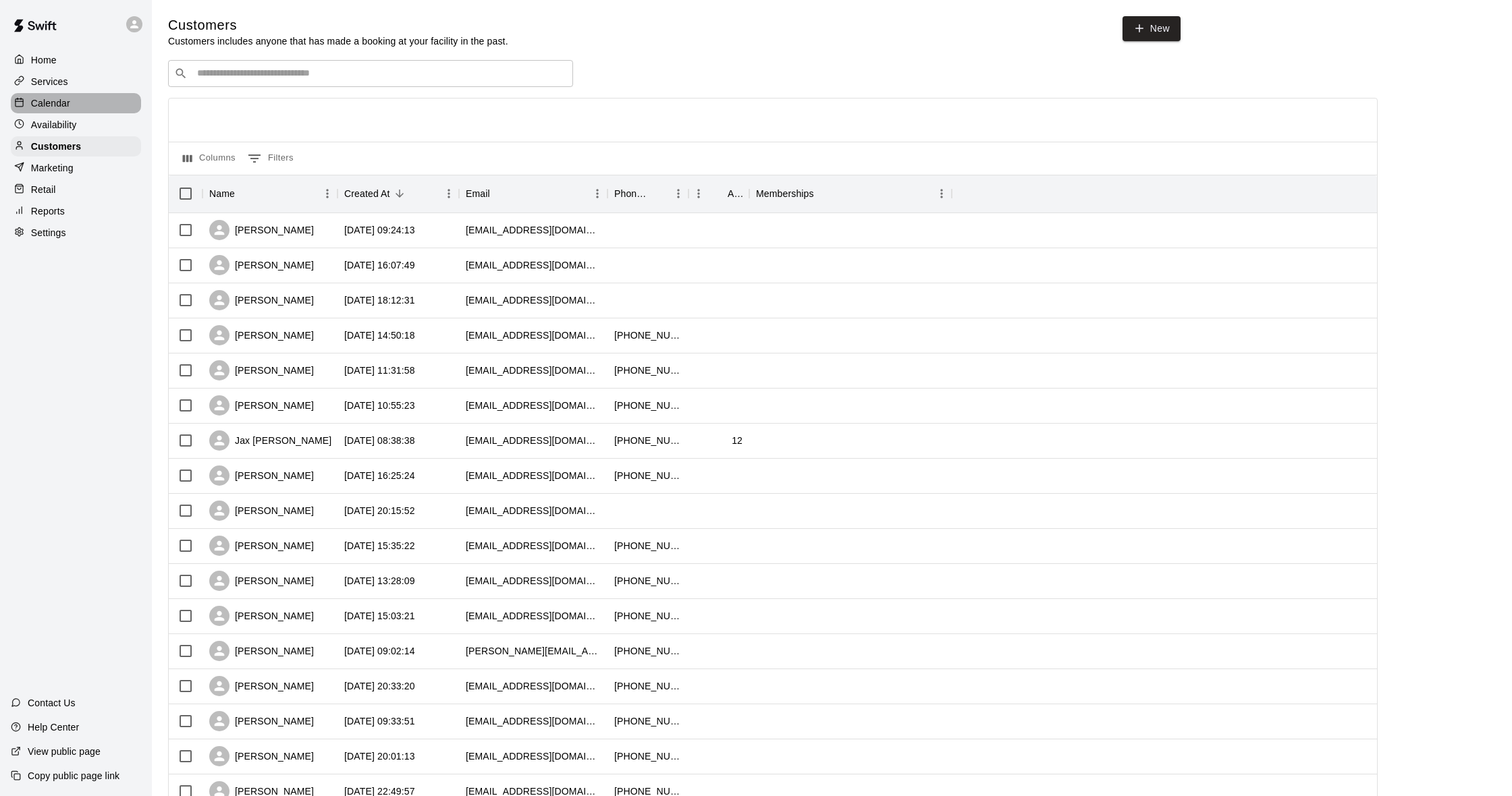
click at [70, 96] on div "Calendar" at bounding box center [76, 103] width 130 height 20
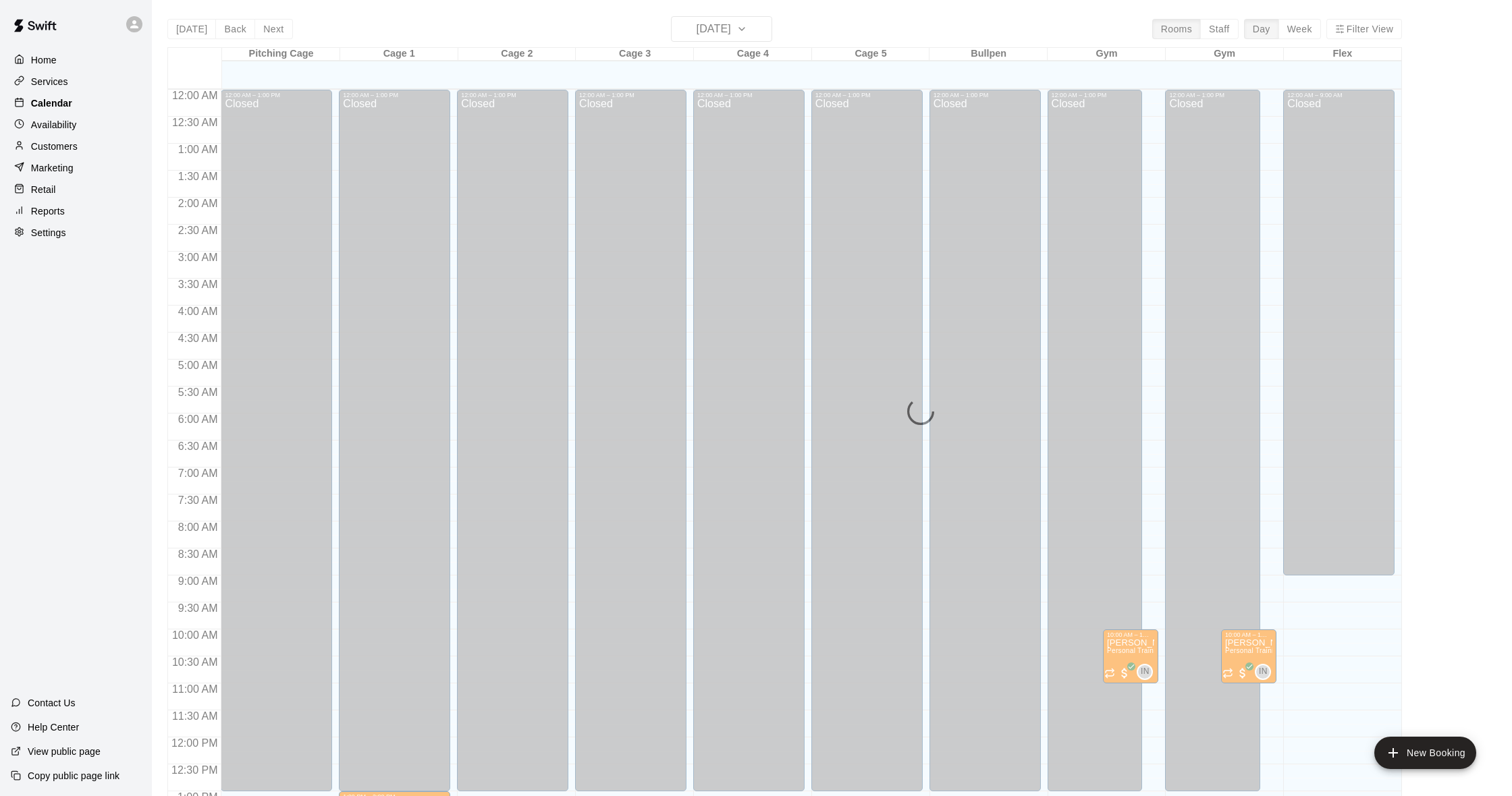
scroll to position [533, 0]
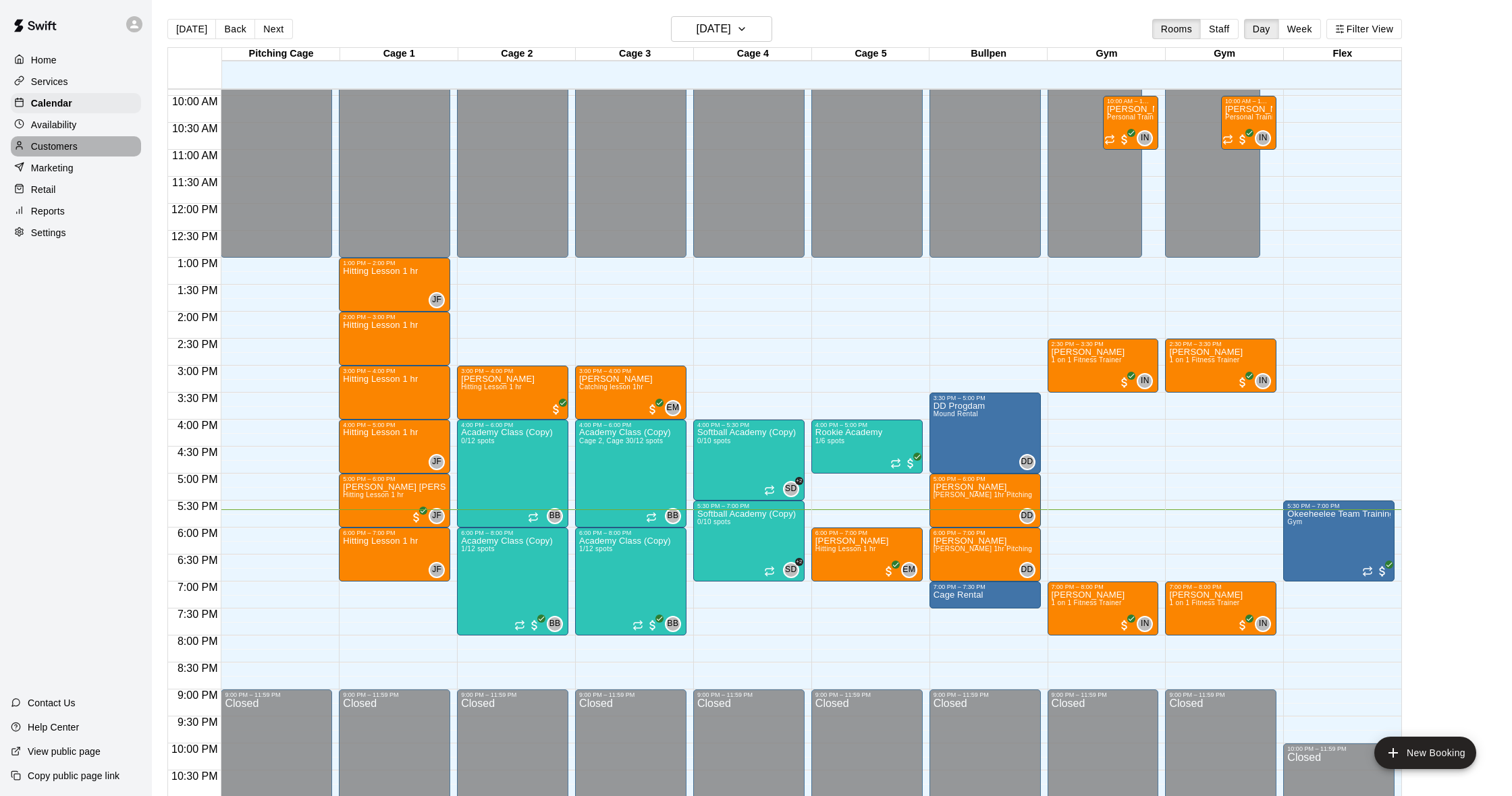
click at [65, 150] on p "Customers" at bounding box center [54, 146] width 46 height 13
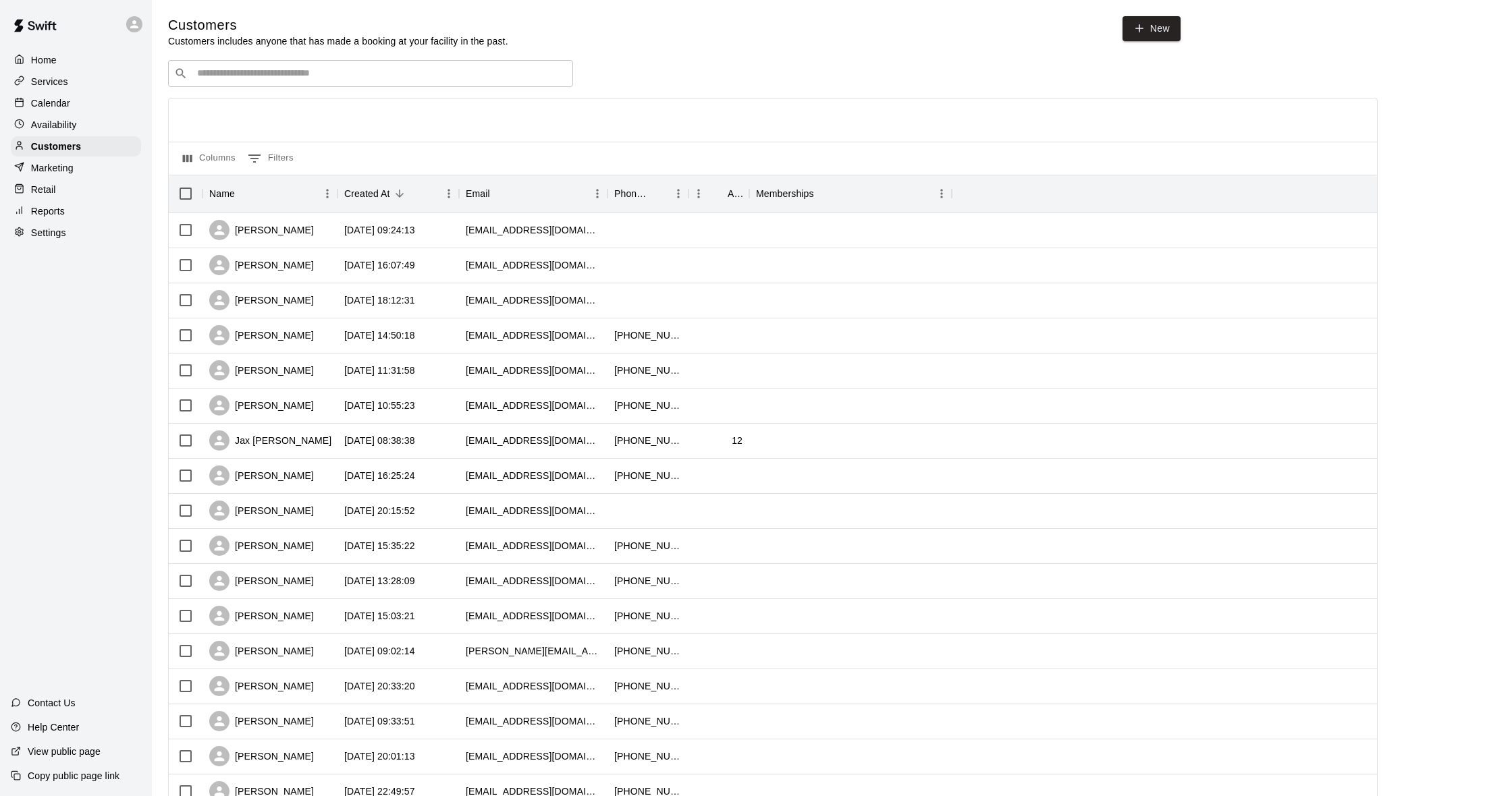
click at [69, 110] on p "Calendar" at bounding box center [50, 103] width 39 height 13
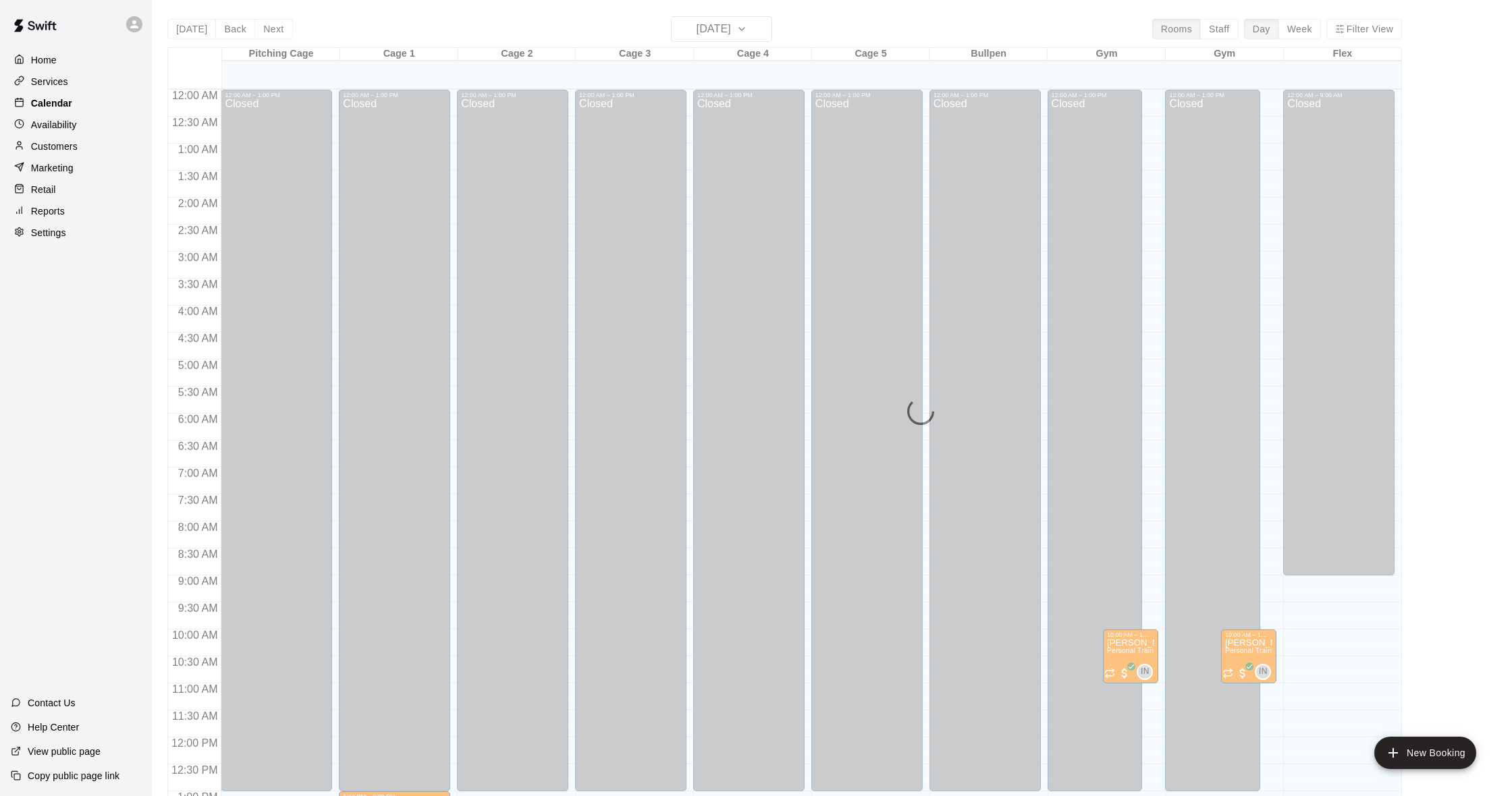
scroll to position [533, 0]
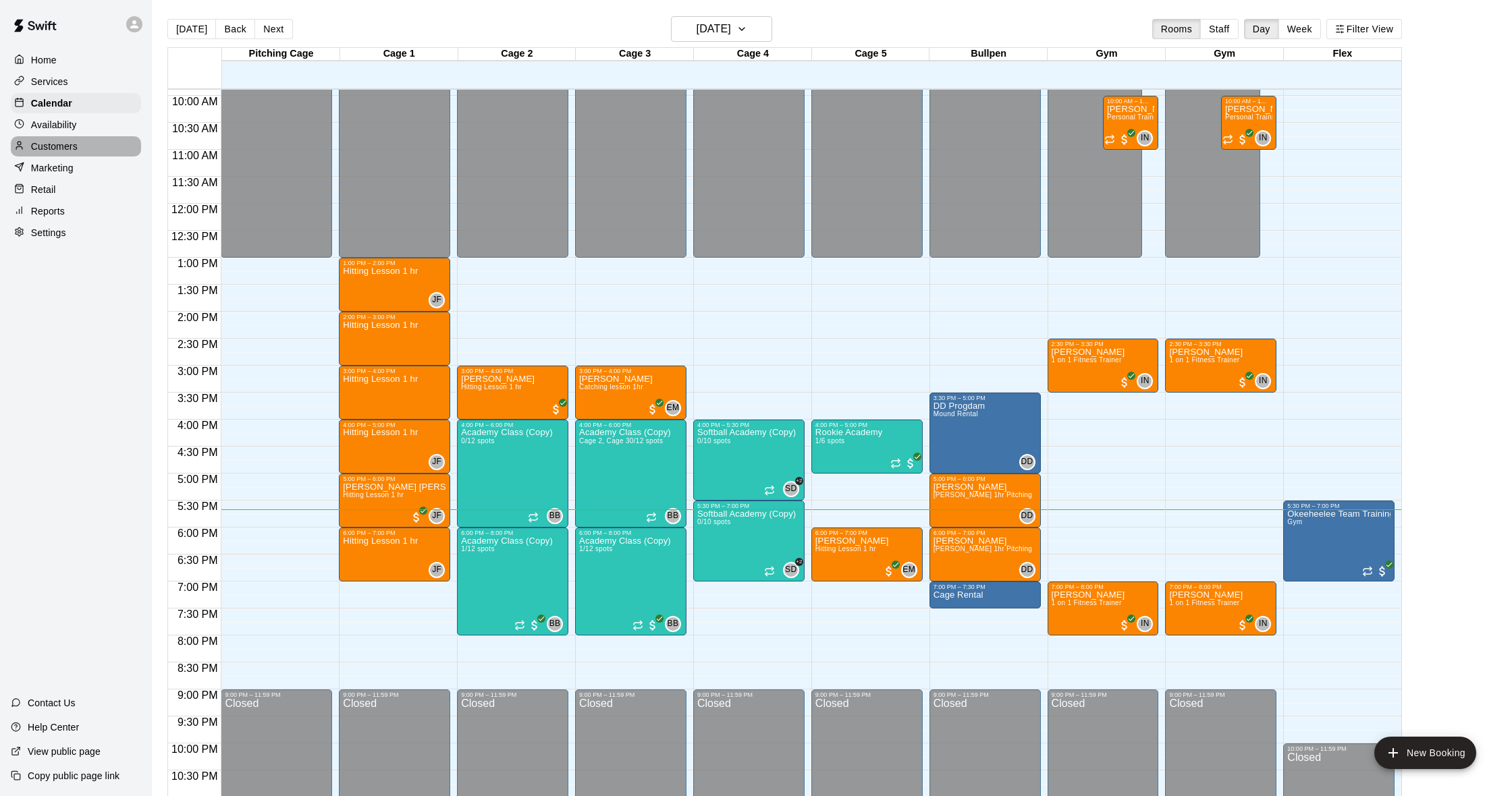
click at [69, 155] on div "Customers" at bounding box center [76, 145] width 130 height 20
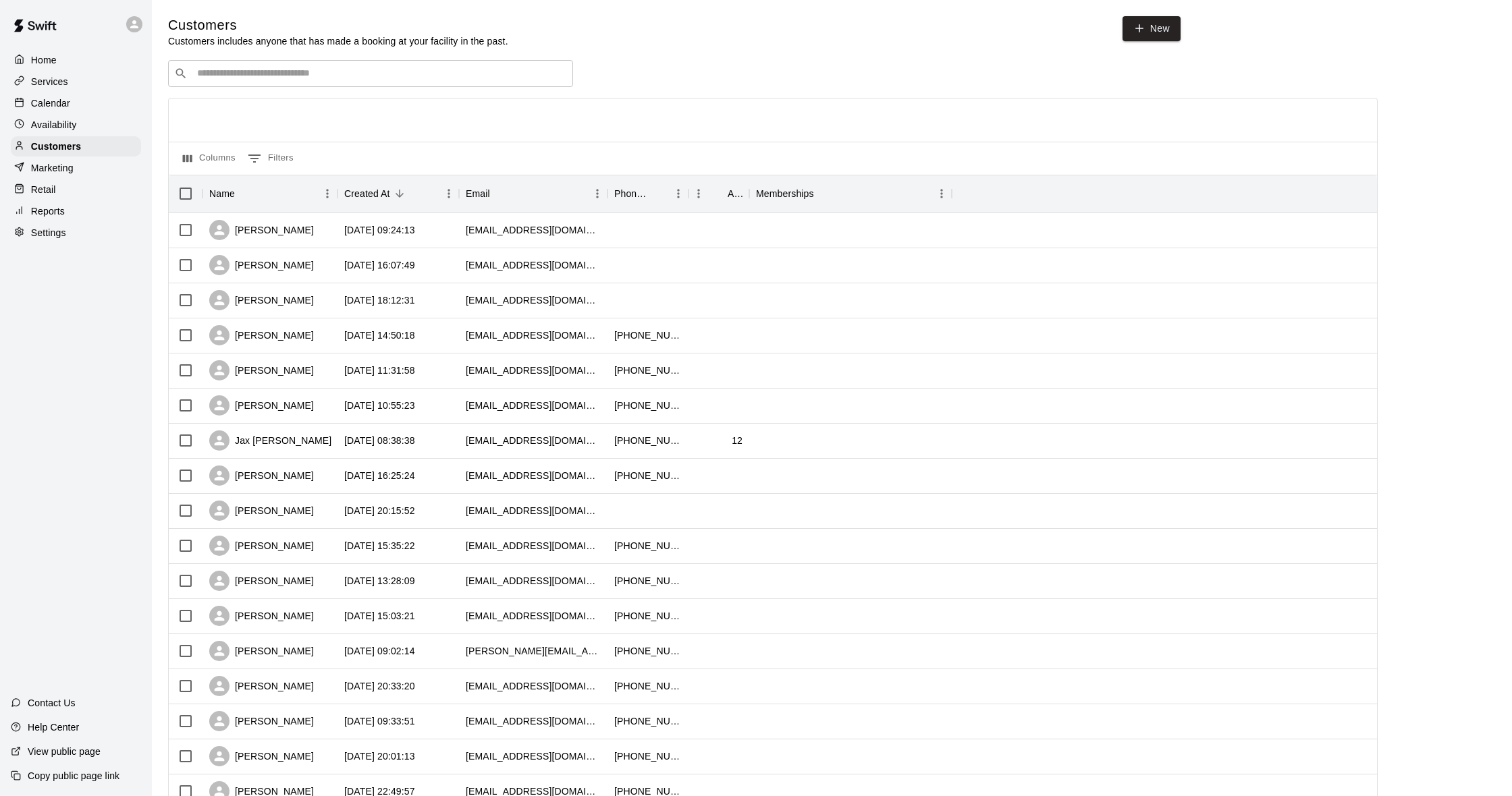
click at [66, 106] on p "Calendar" at bounding box center [50, 103] width 39 height 13
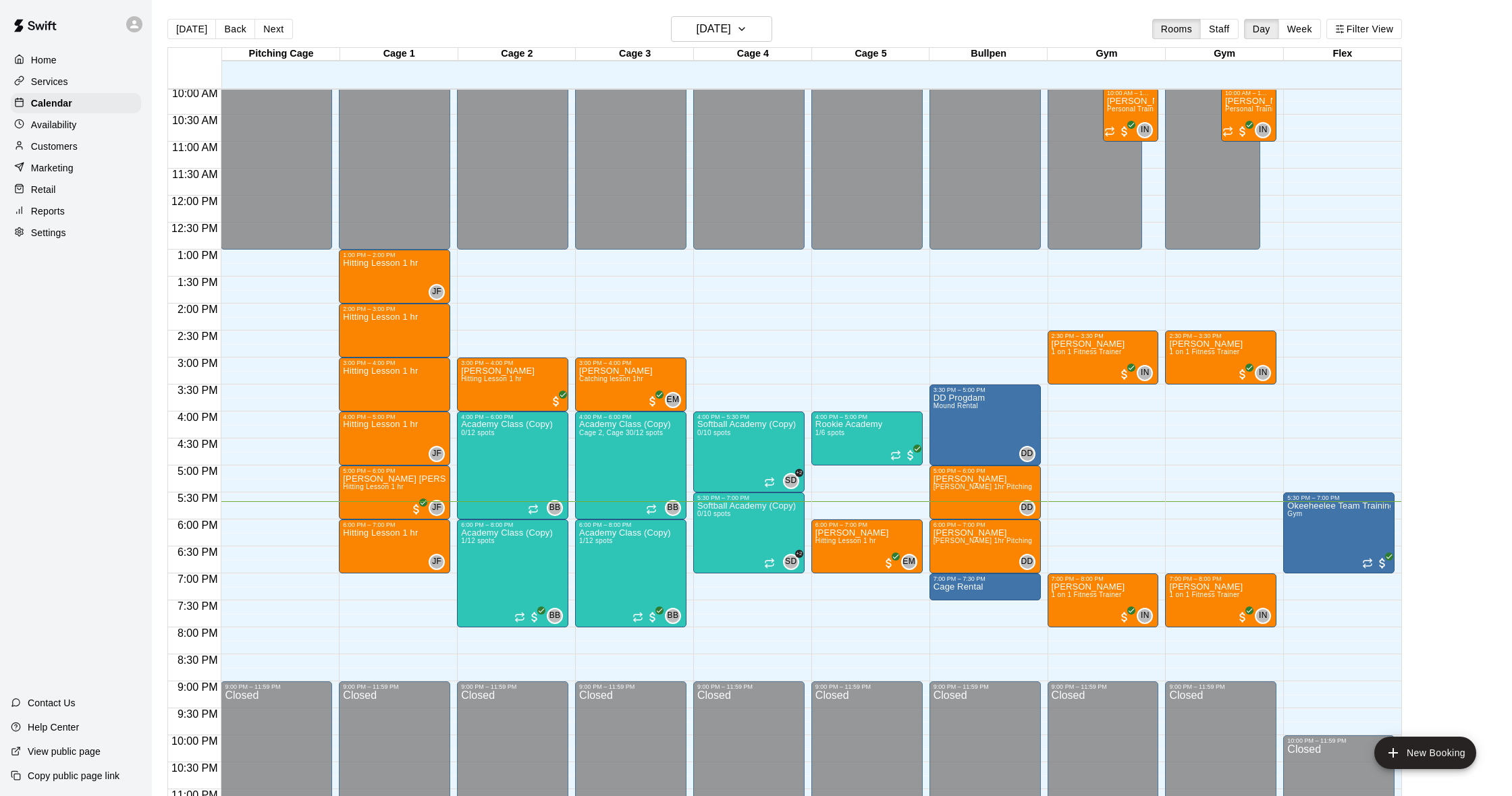
scroll to position [2, 0]
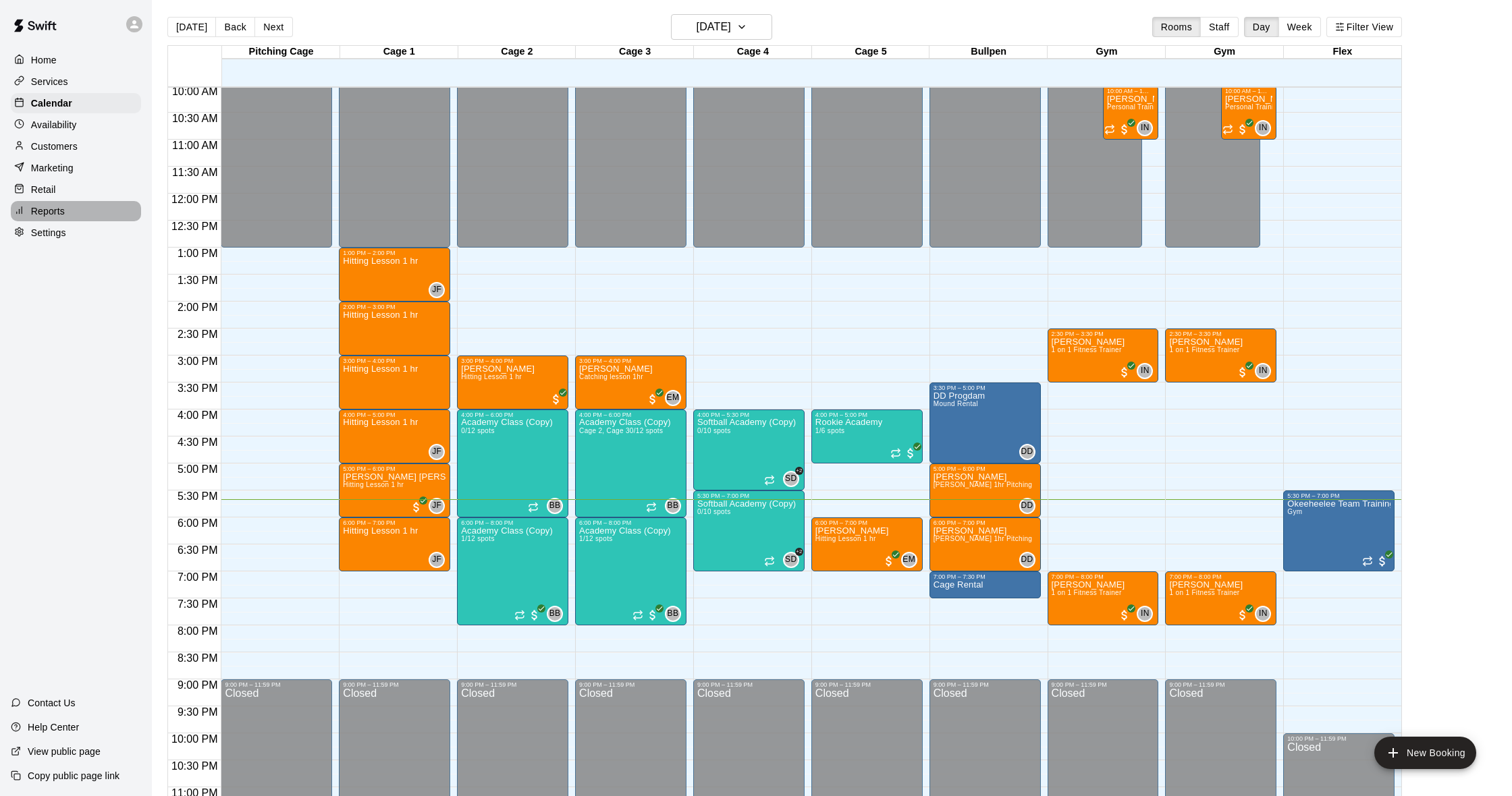
click at [77, 205] on div "Reports" at bounding box center [76, 211] width 130 height 20
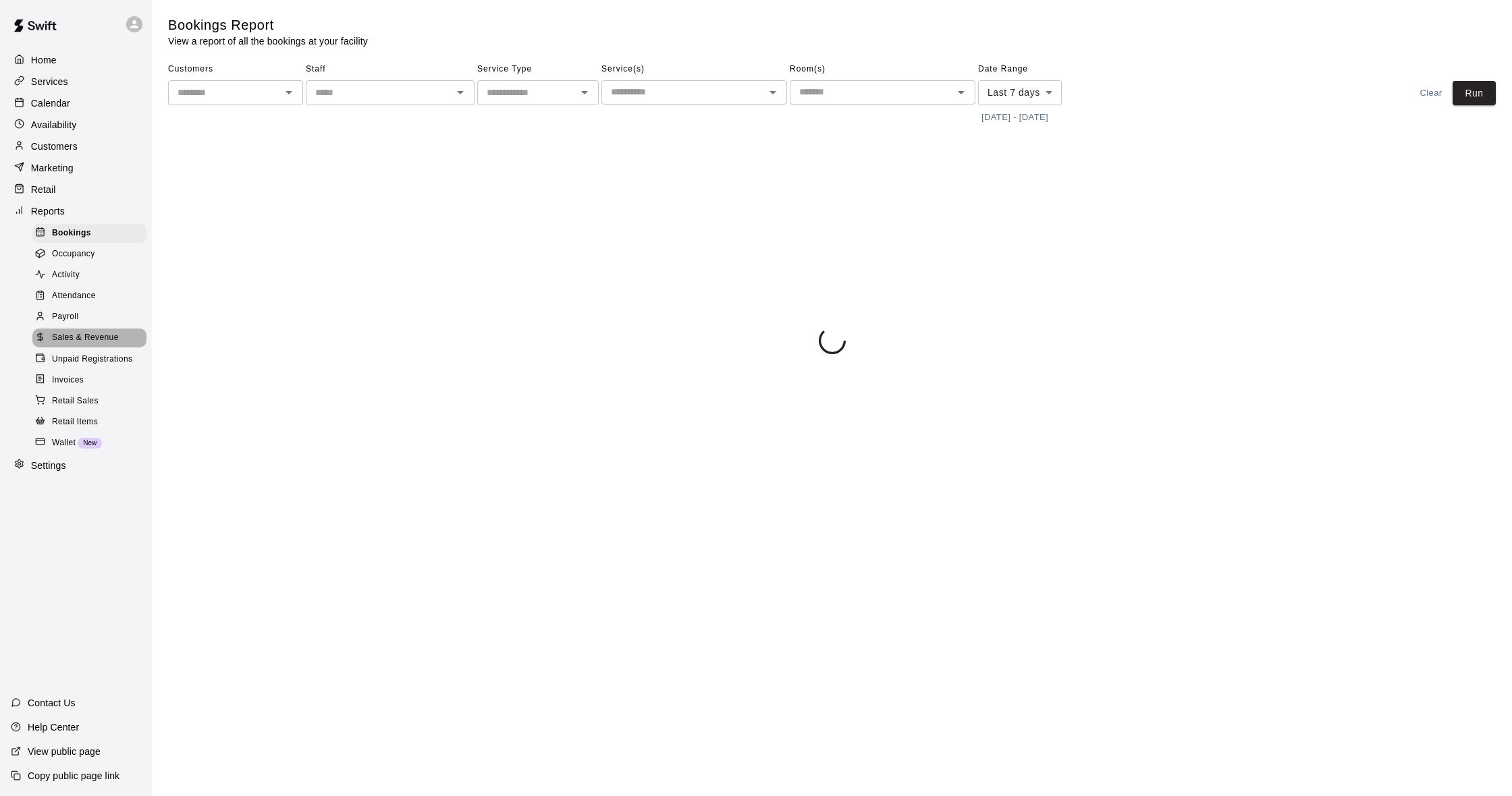
click at [89, 331] on span "Sales & Revenue" at bounding box center [85, 338] width 67 height 13
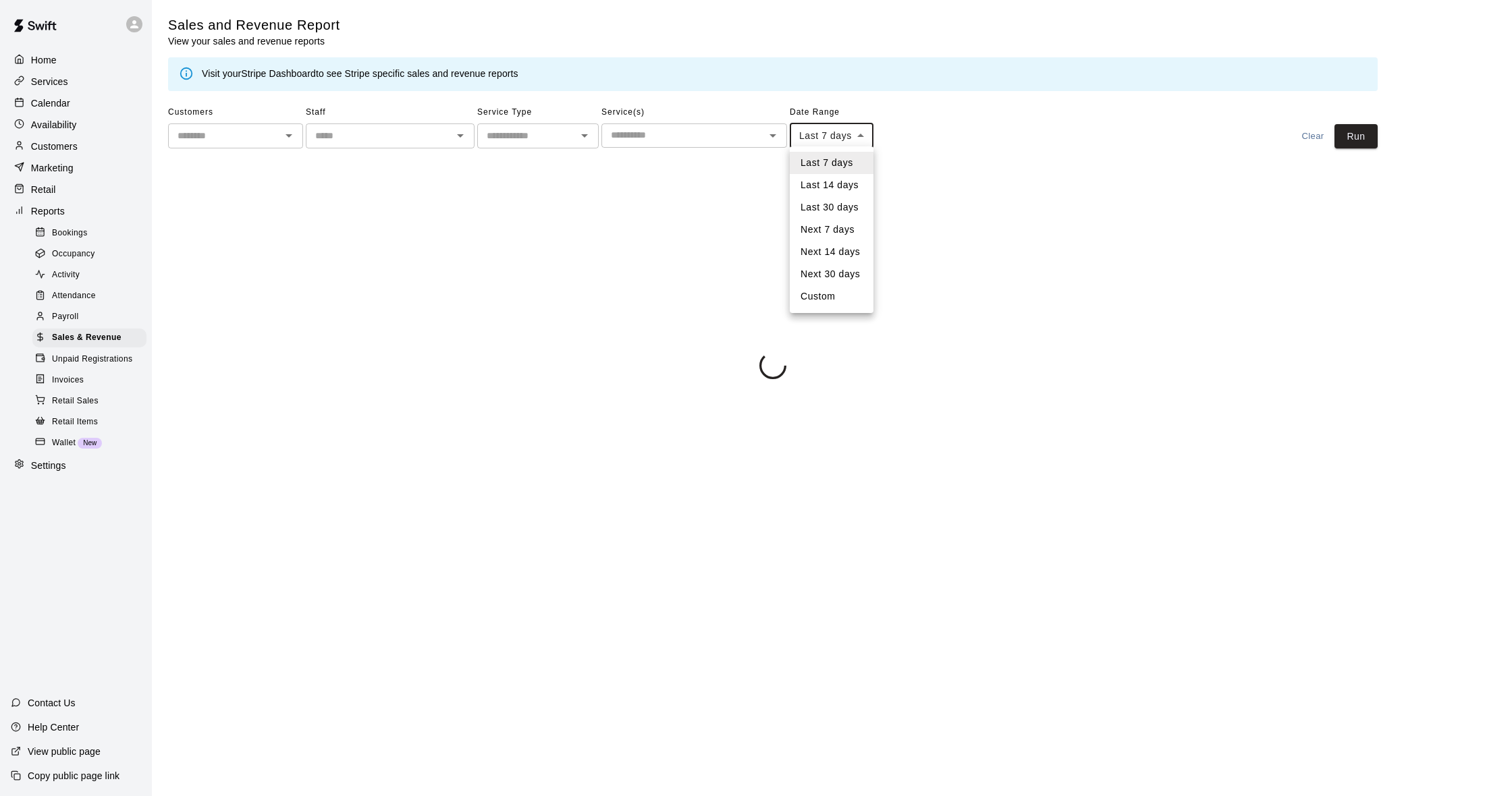
click at [848, 131] on body "Home Services Calendar Availability Customers Marketing Retail Reports Bookings…" at bounding box center [756, 192] width 1512 height 384
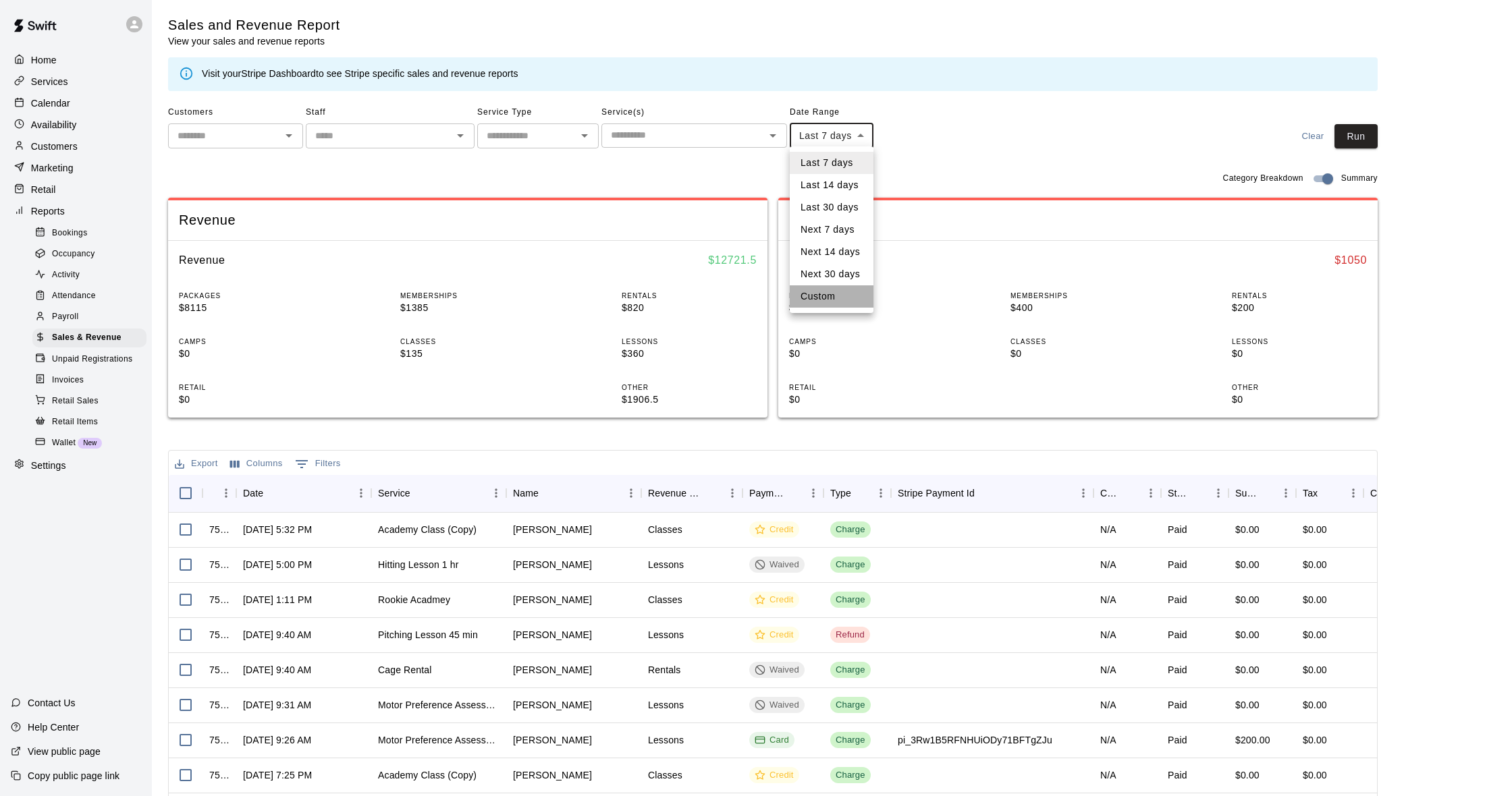
click at [829, 304] on li "Custom" at bounding box center [831, 296] width 84 height 23
type input "******"
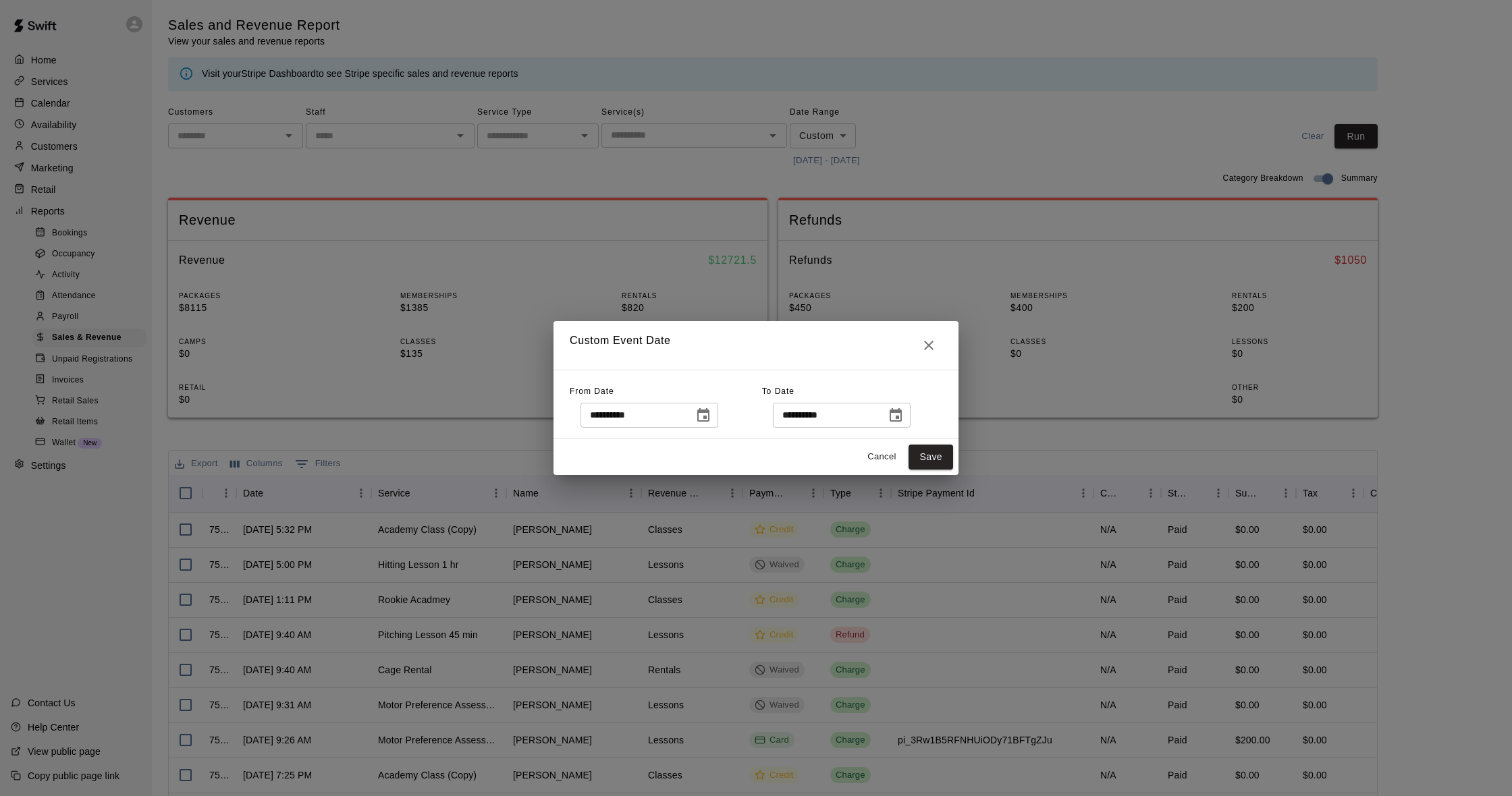
click at [709, 415] on icon "Choose date, selected date is Aug 7, 2025" at bounding box center [703, 415] width 12 height 13
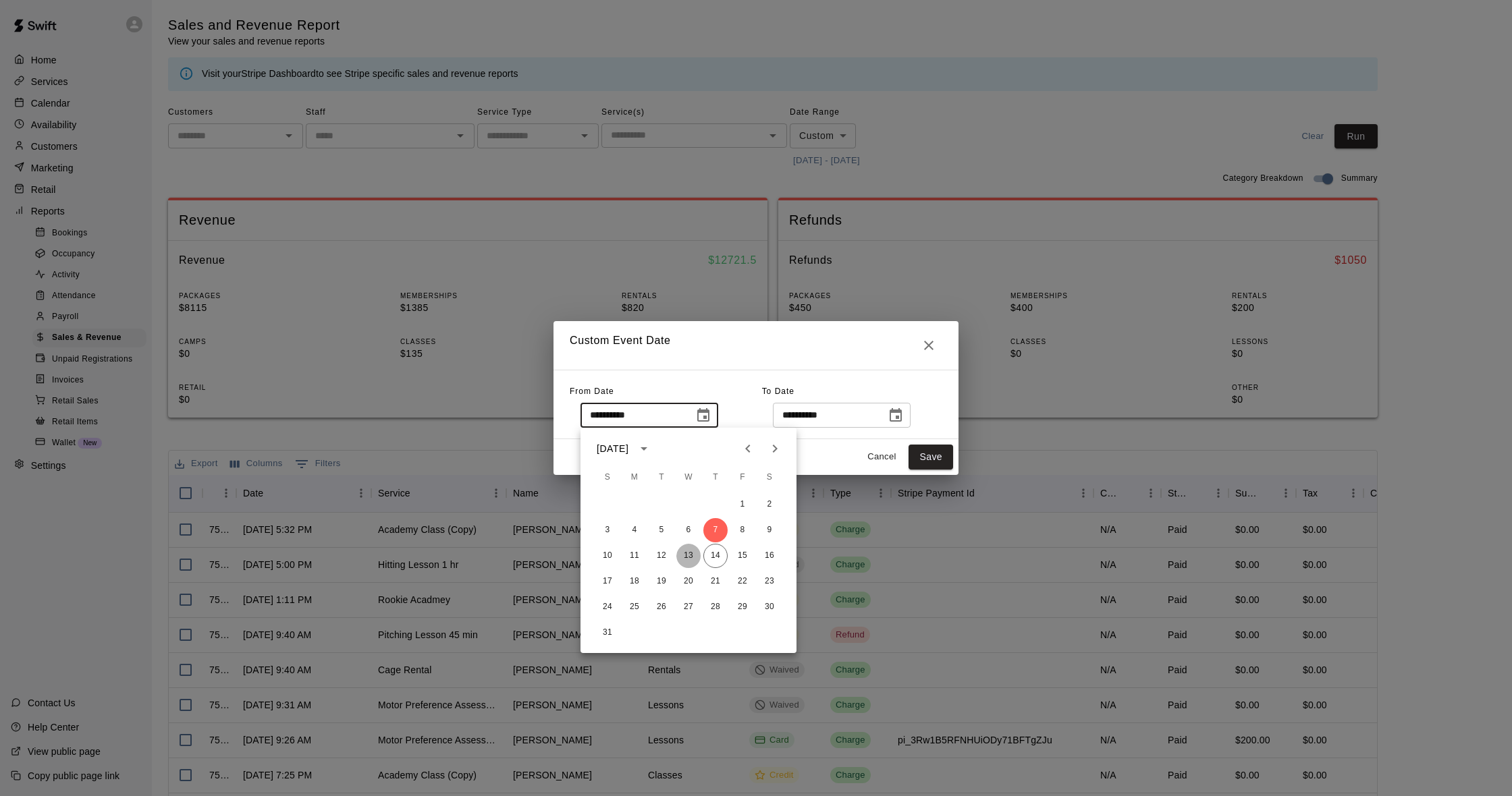
click at [692, 555] on button "13" at bounding box center [688, 556] width 25 height 25
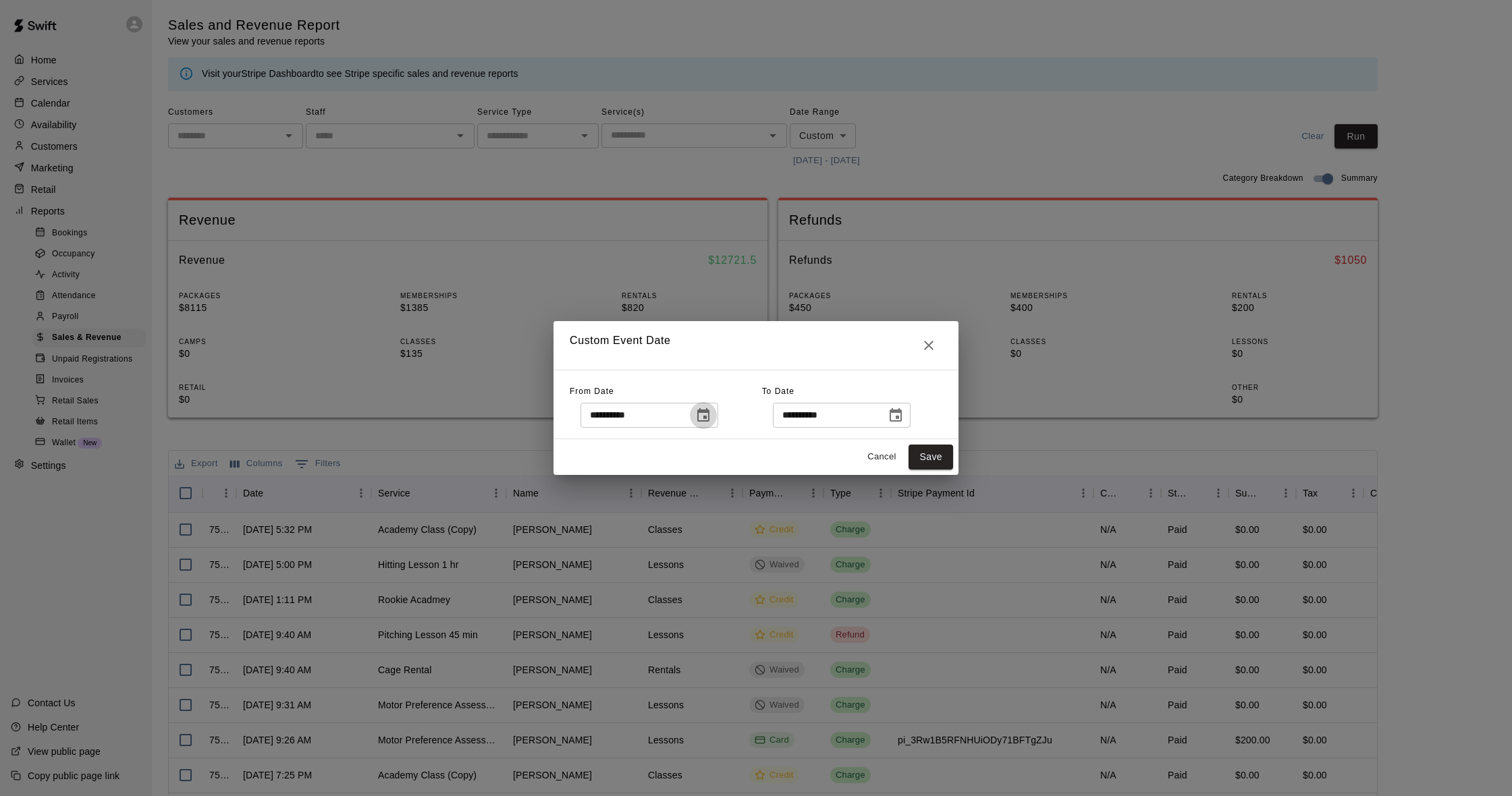
click at [709, 416] on icon "Choose date, selected date is Aug 13, 2025" at bounding box center [703, 415] width 12 height 13
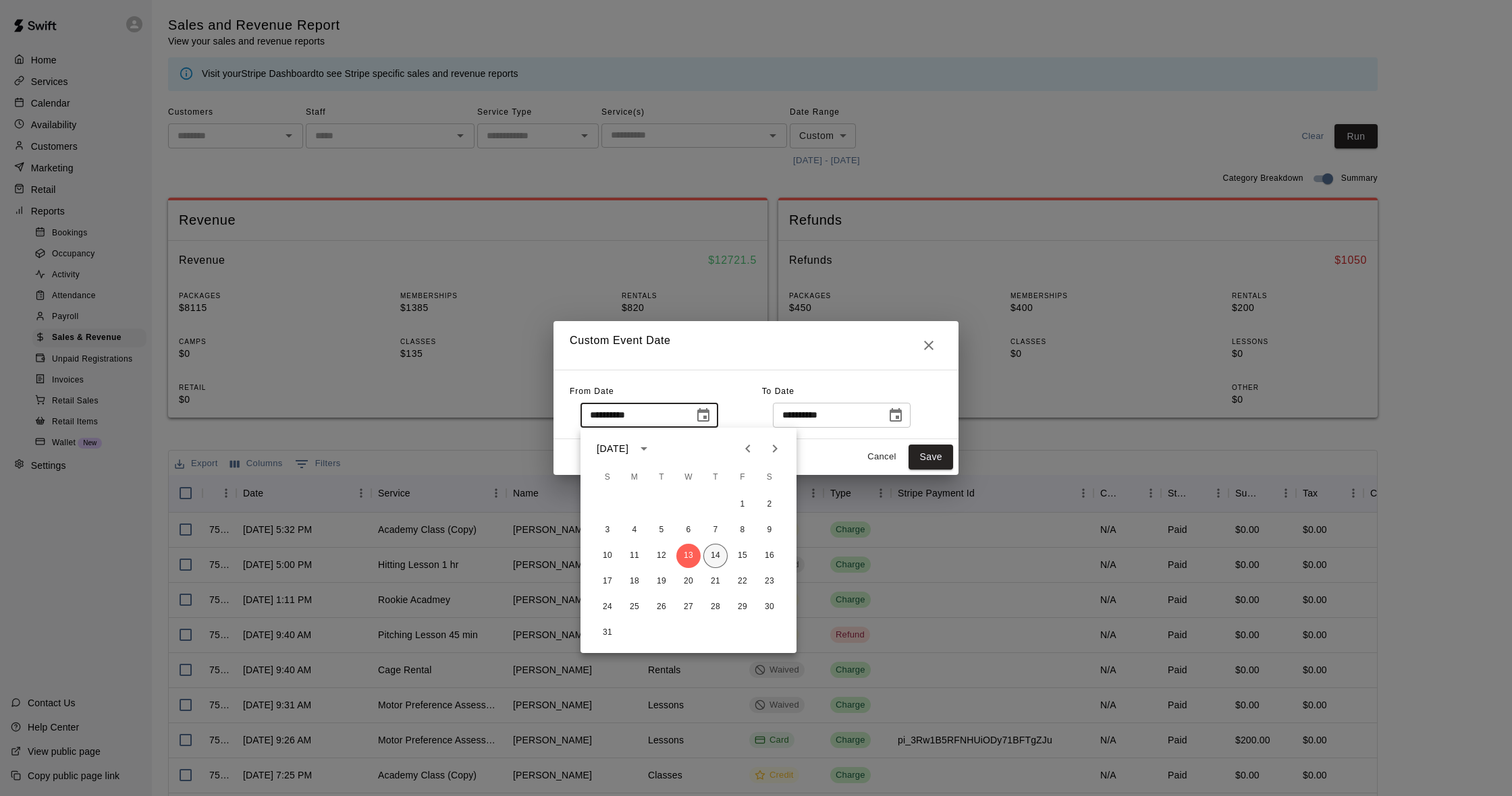
click at [719, 550] on button "14" at bounding box center [716, 556] width 25 height 25
type input "**********"
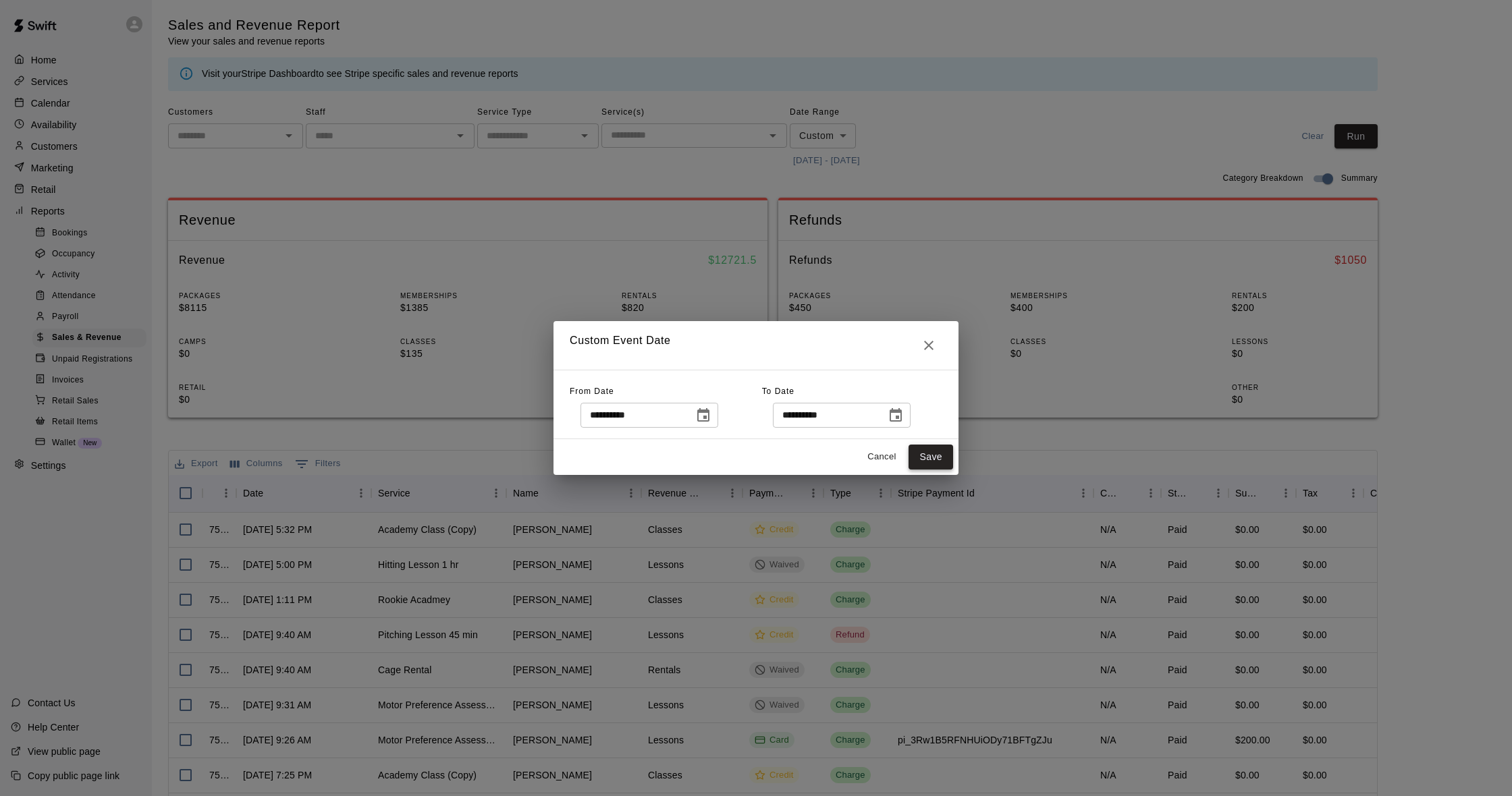
click at [932, 459] on button "Save" at bounding box center [930, 457] width 44 height 25
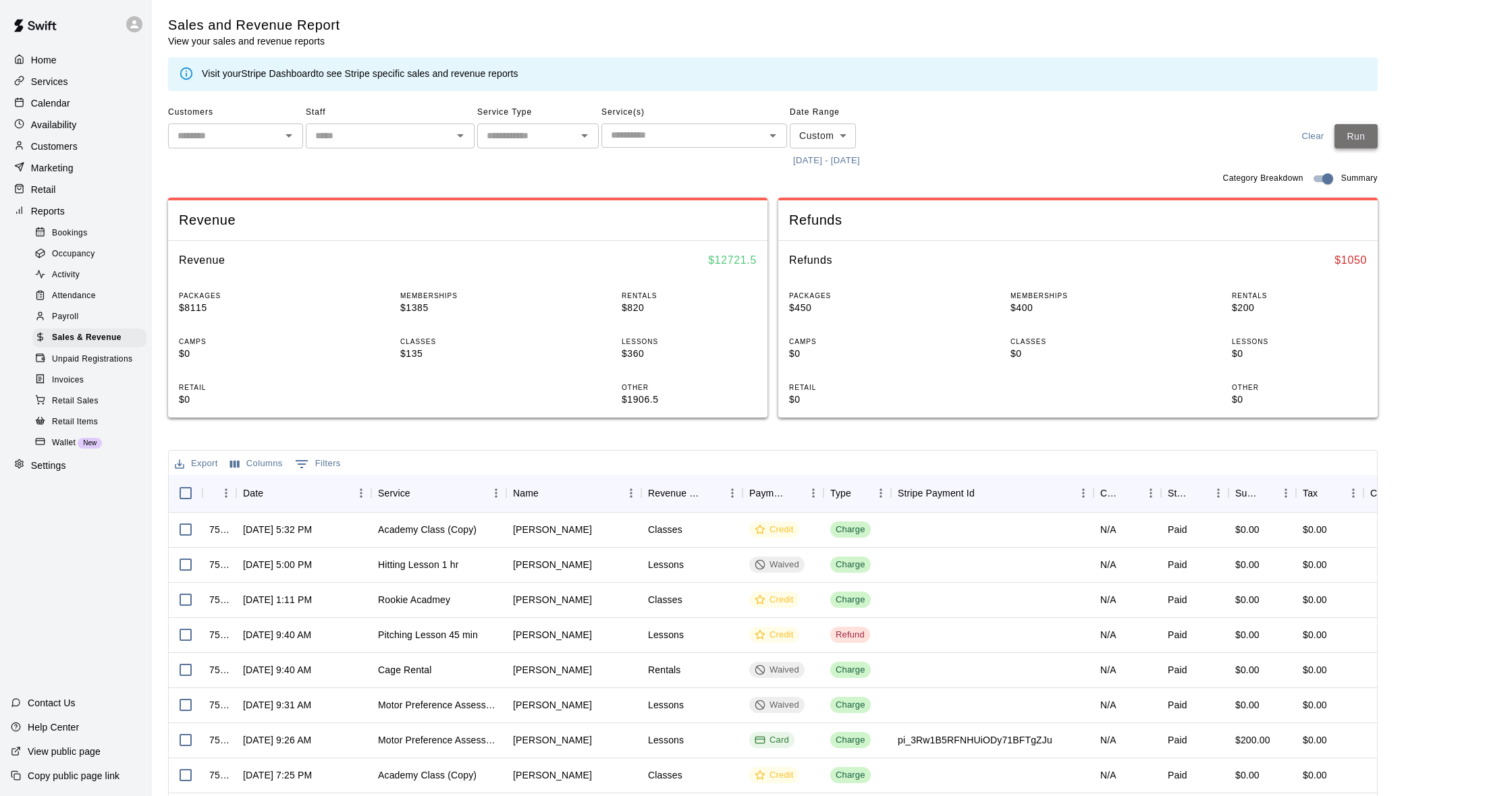
click at [1367, 136] on button "Run" at bounding box center [1356, 137] width 43 height 25
click at [49, 144] on p "Customers" at bounding box center [54, 146] width 46 height 13
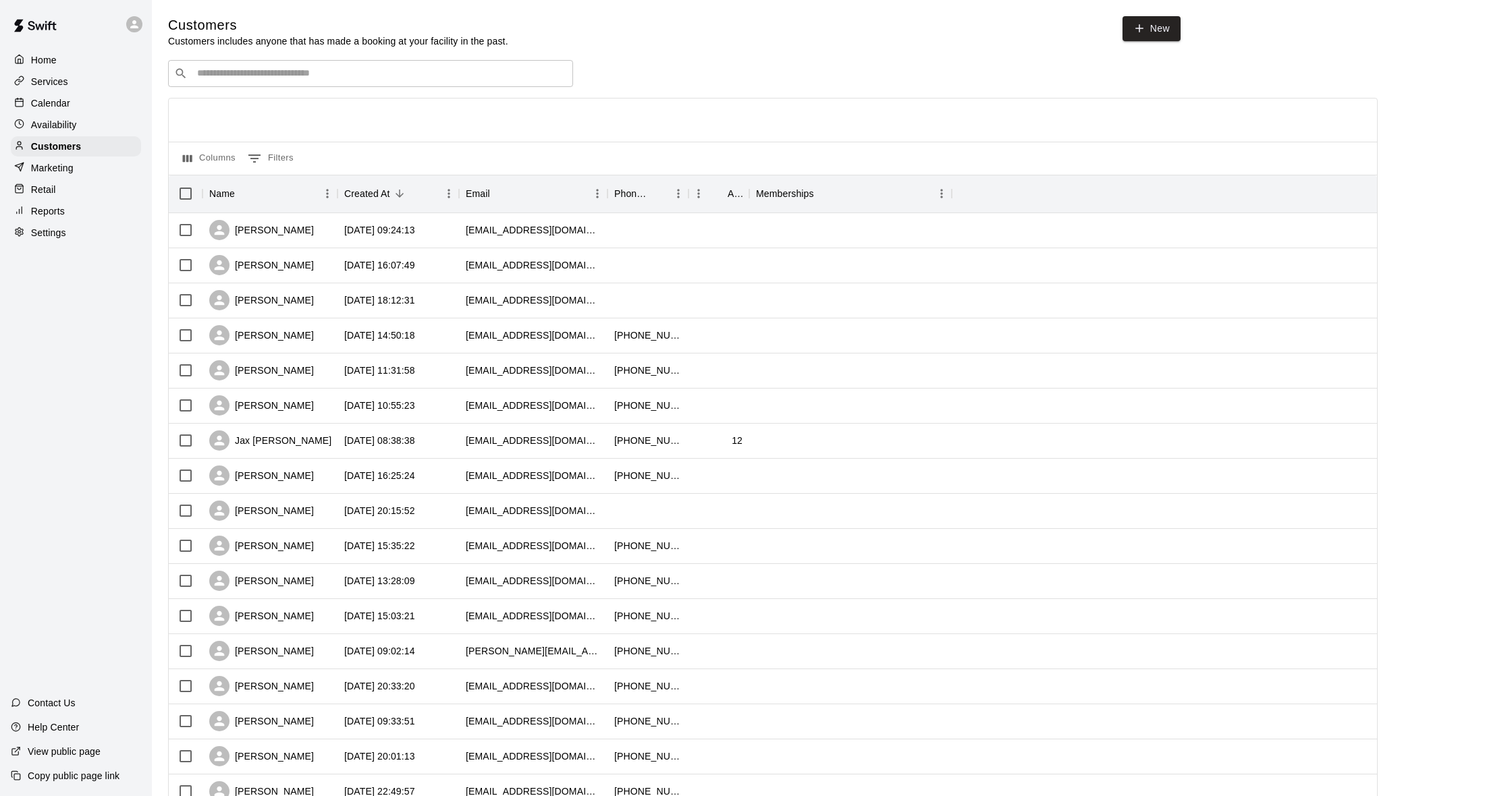
click at [72, 105] on div "Calendar" at bounding box center [76, 103] width 130 height 20
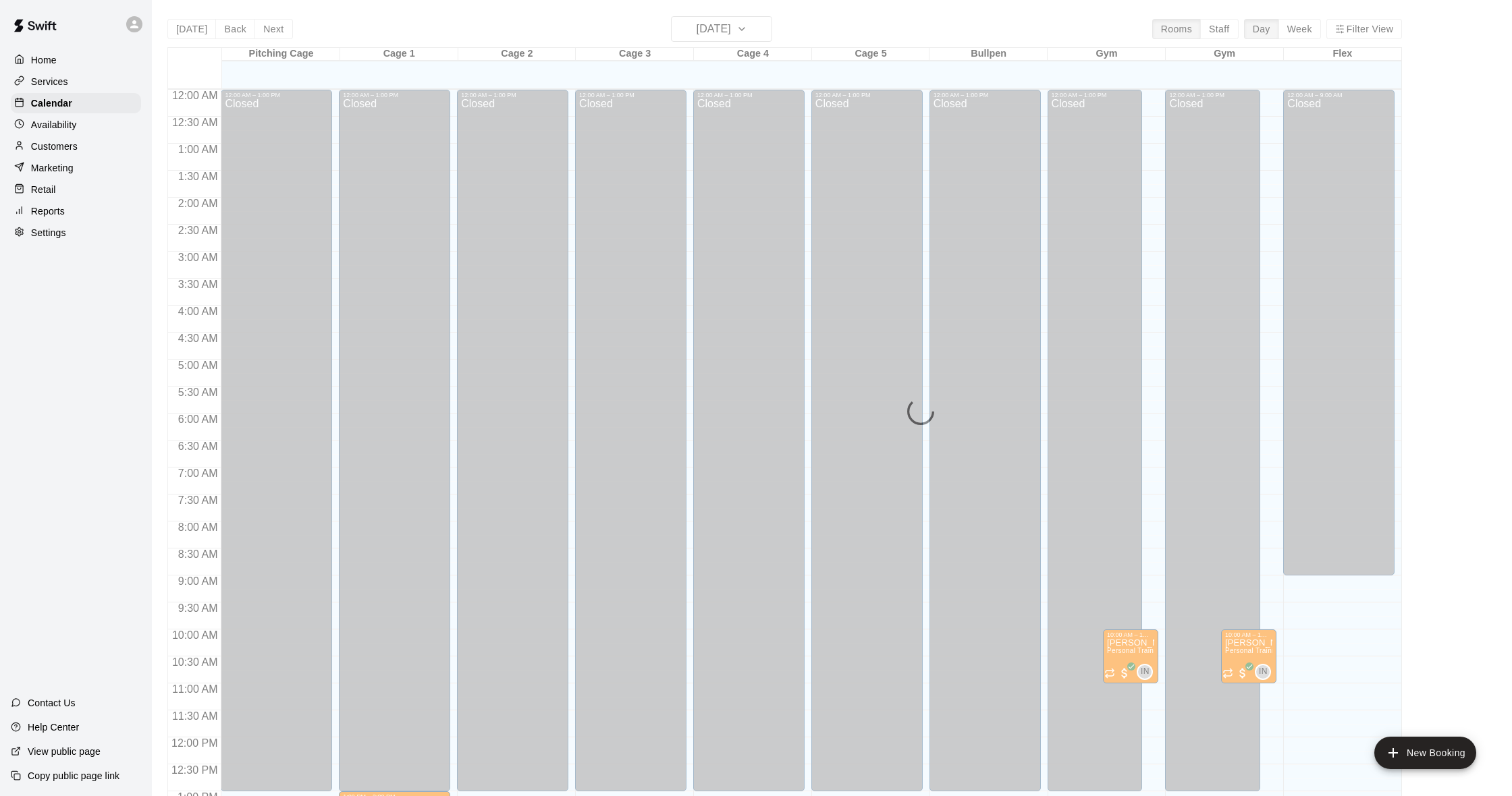
scroll to position [533, 0]
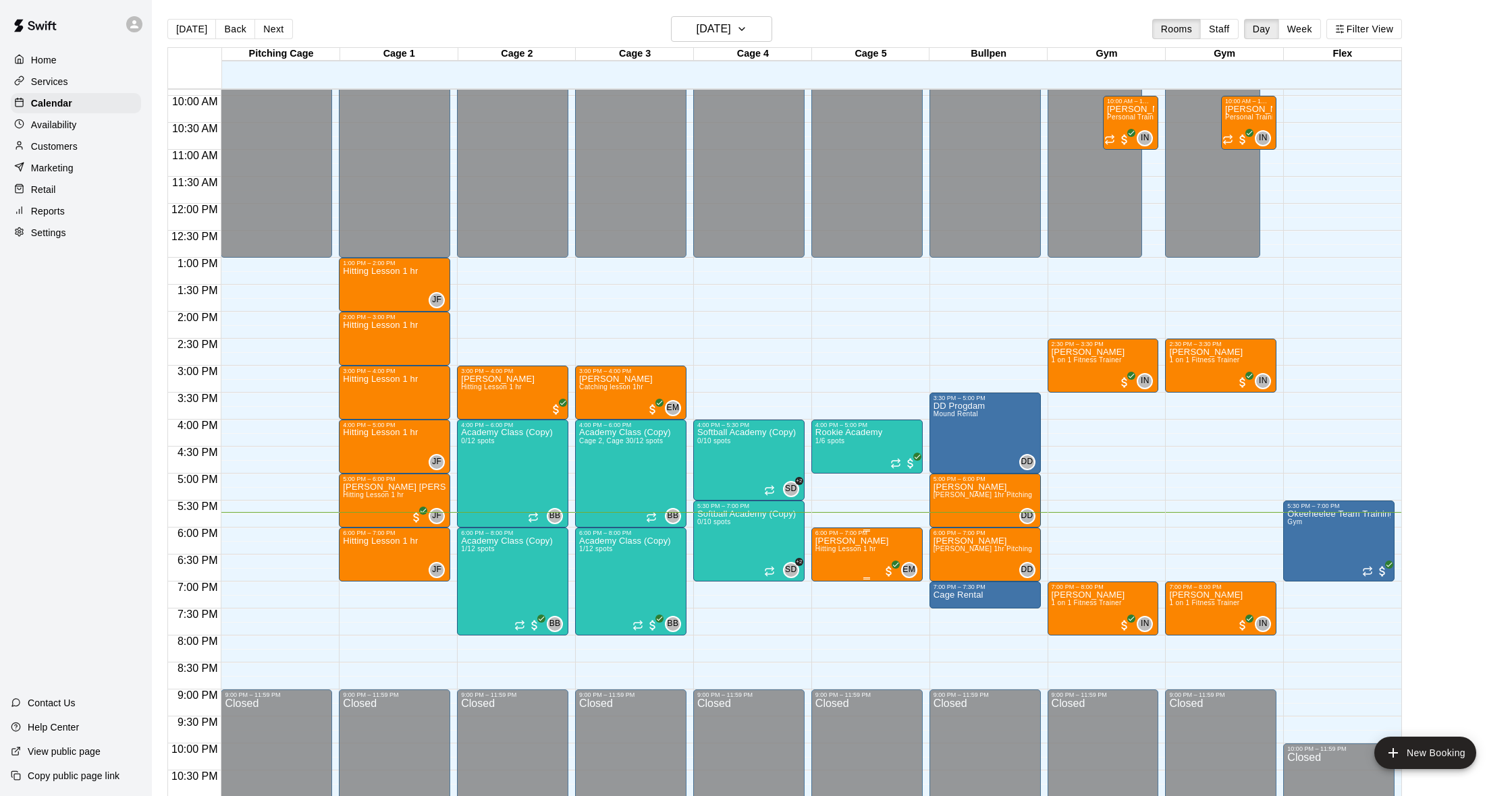
click at [836, 551] on span "Hitting Lesson 1 hr" at bounding box center [845, 549] width 60 height 8
click at [830, 594] on img "edit" at bounding box center [829, 592] width 15 height 15
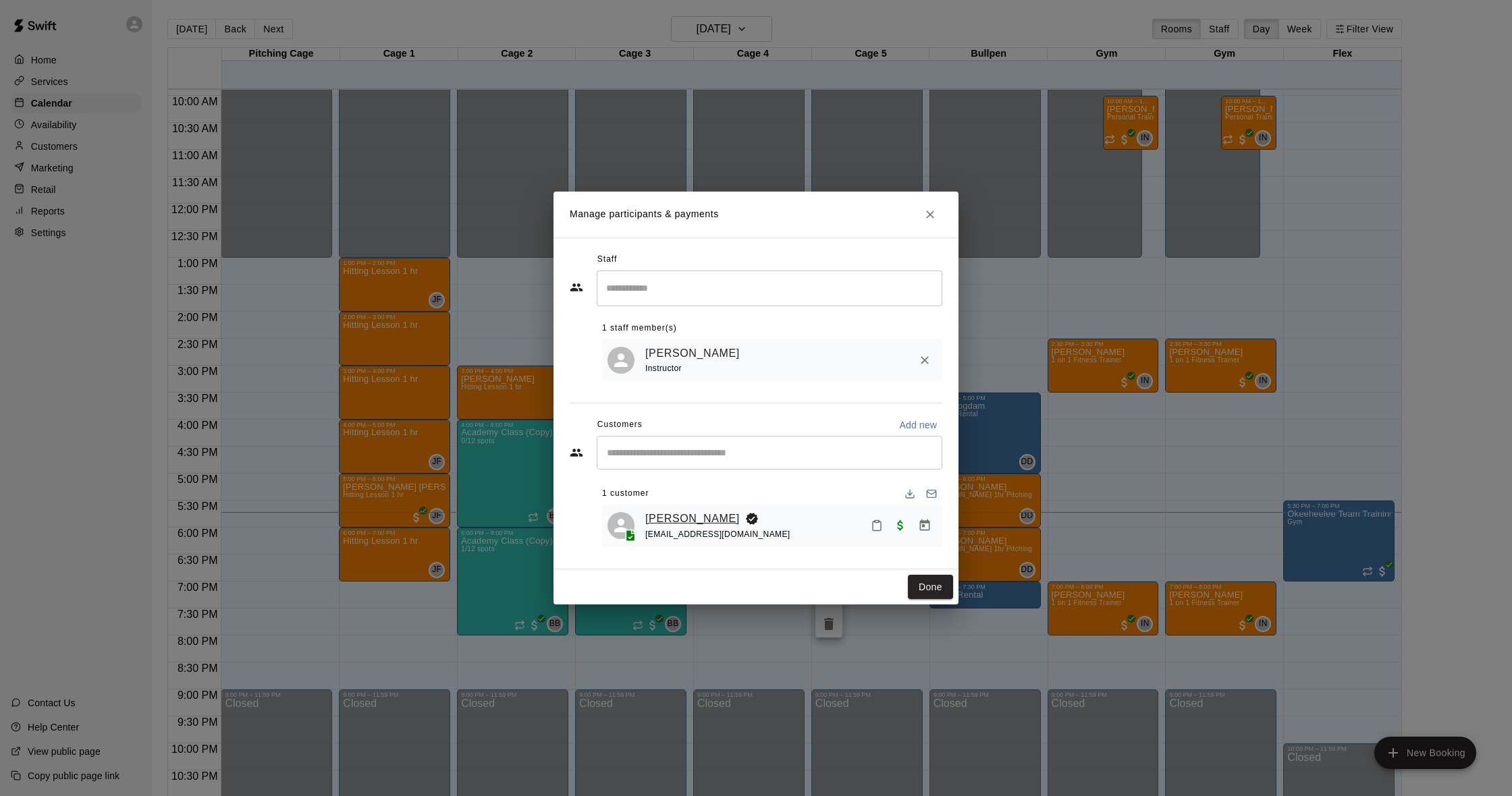
click at [697, 515] on link "[PERSON_NAME]" at bounding box center [692, 518] width 94 height 18
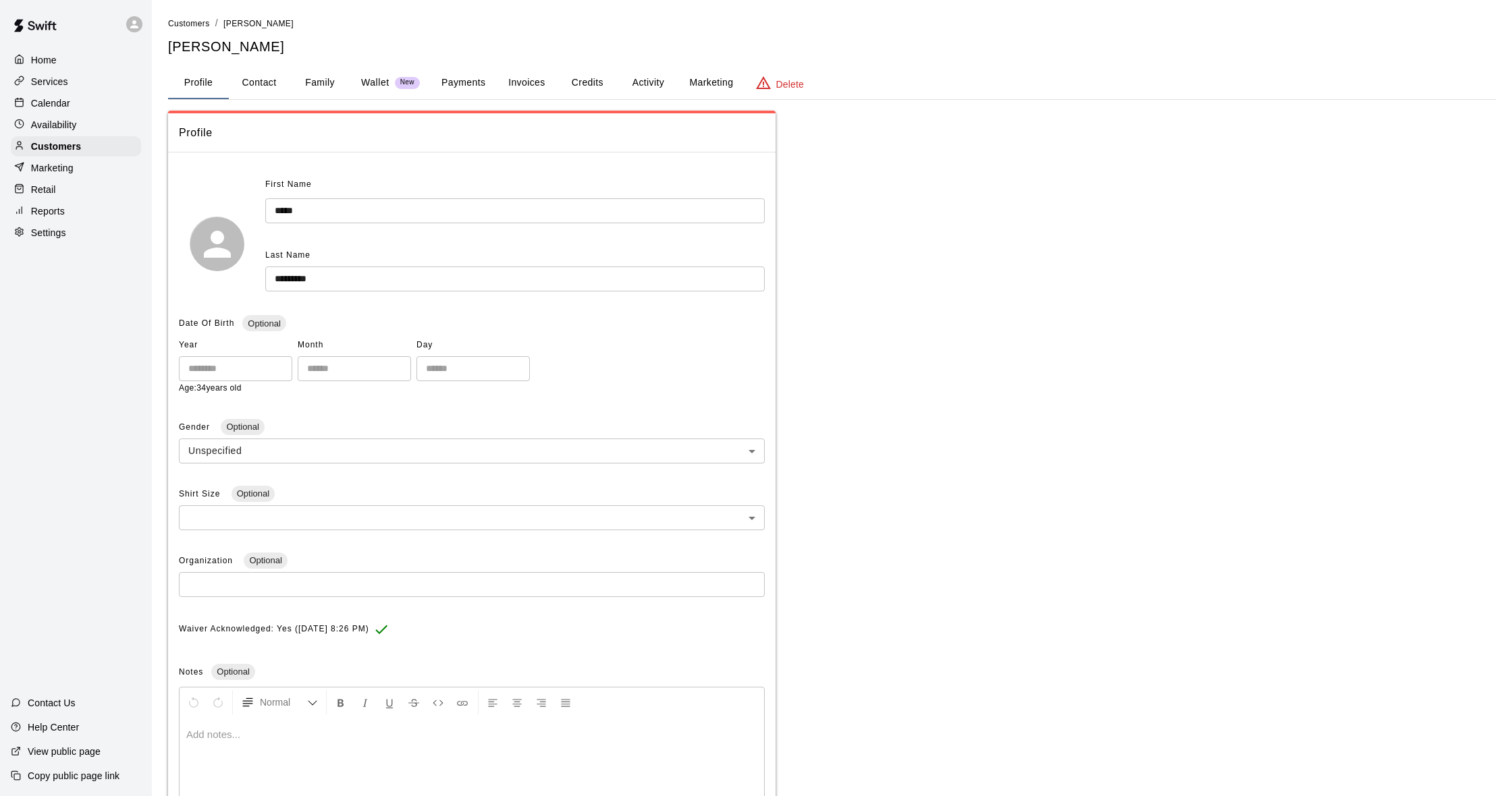
click at [644, 89] on button "Activity" at bounding box center [648, 83] width 60 height 32
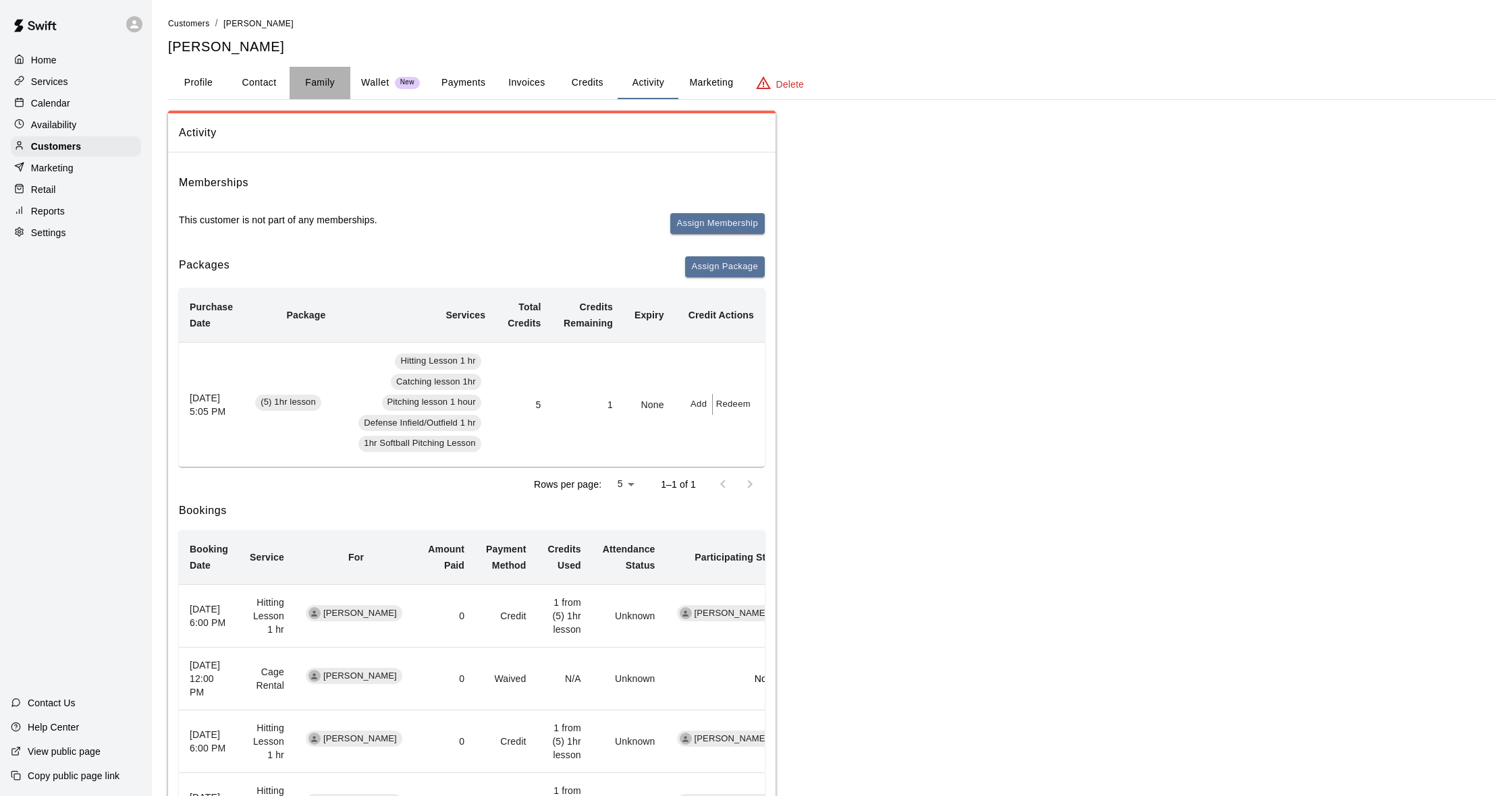
click at [312, 81] on button "Family" at bounding box center [320, 83] width 60 height 32
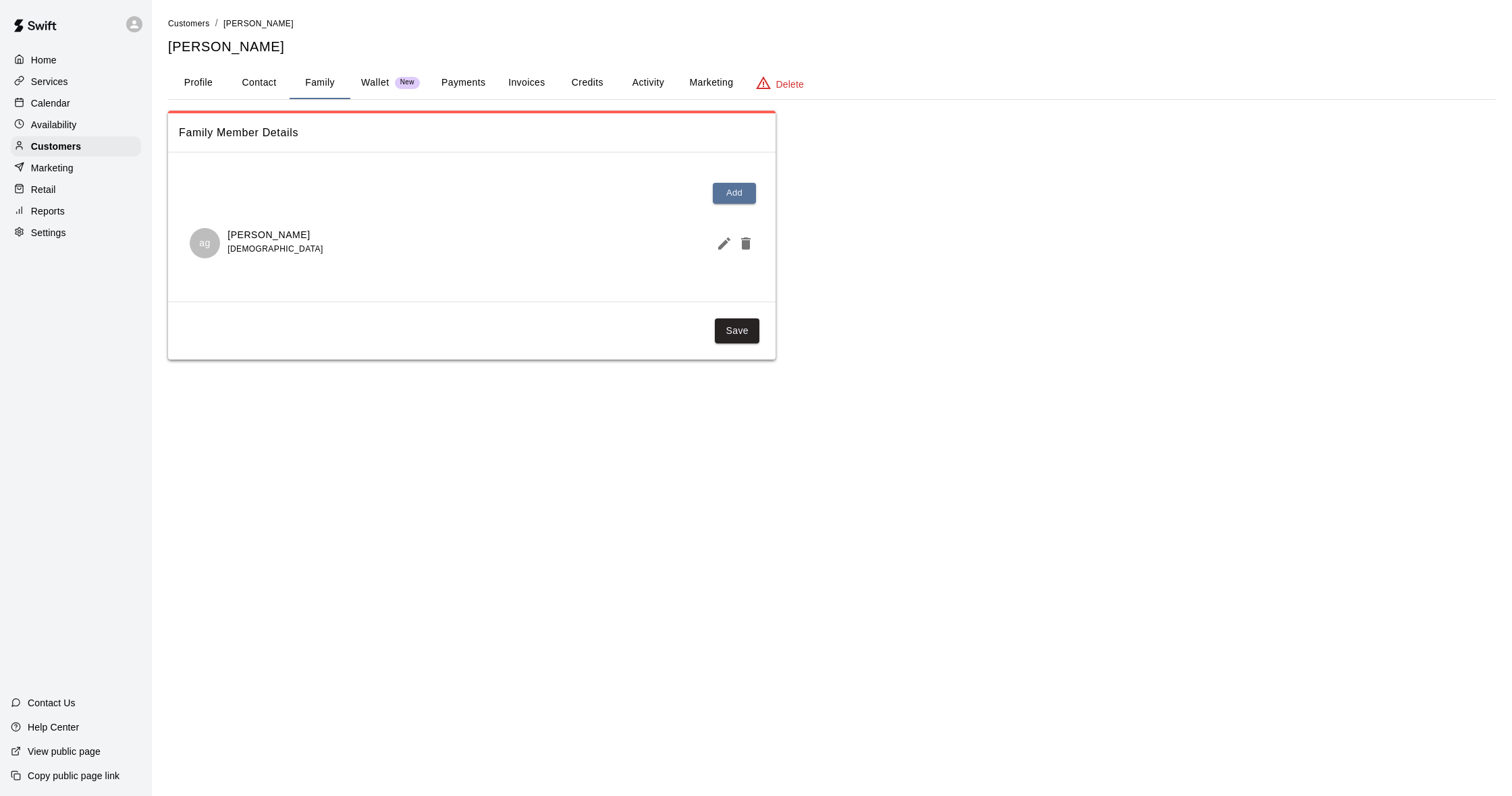
click at [465, 88] on button "Payments" at bounding box center [463, 83] width 65 height 32
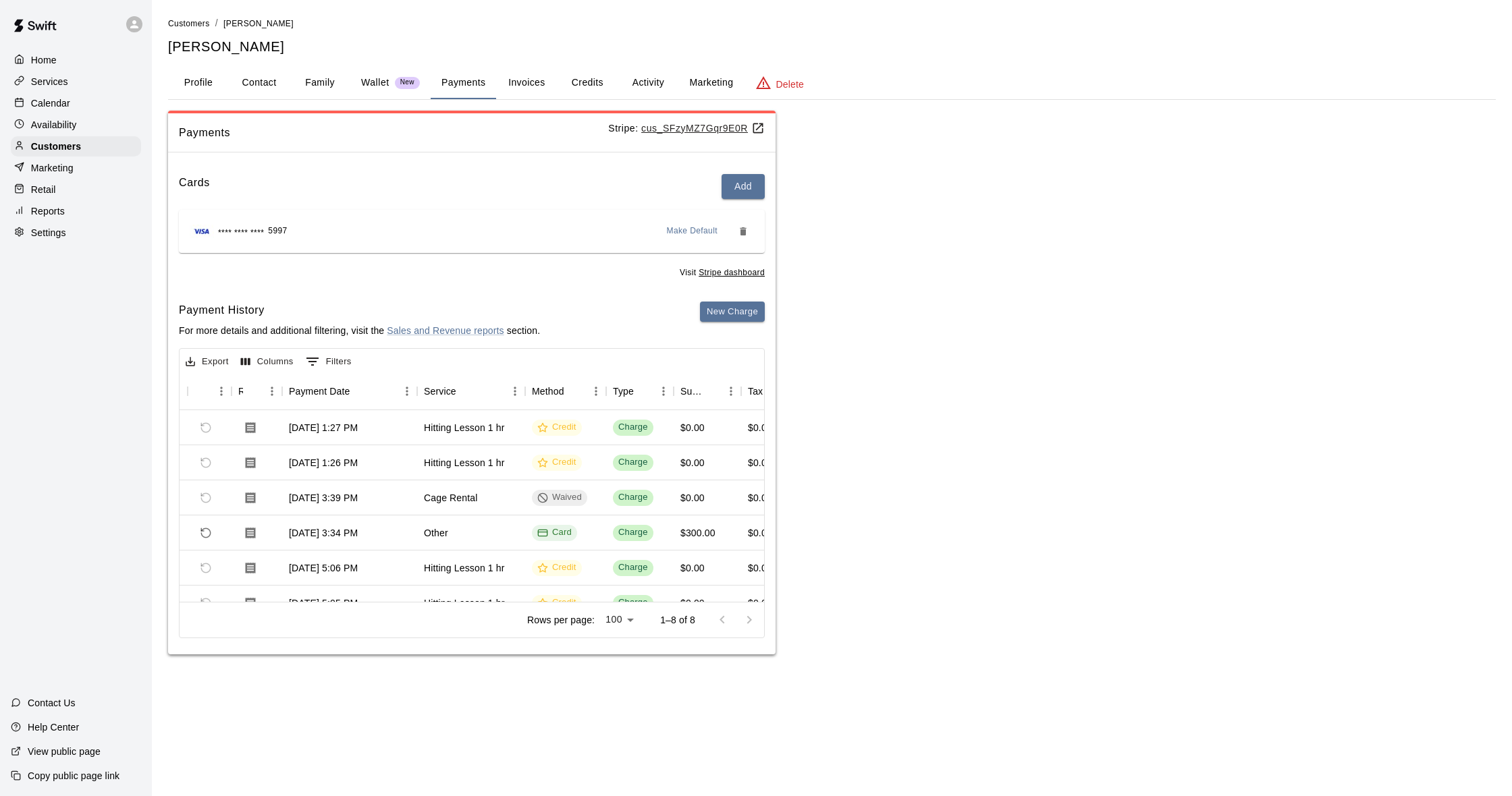
scroll to position [0, 70]
click at [43, 100] on p "Calendar" at bounding box center [50, 103] width 39 height 13
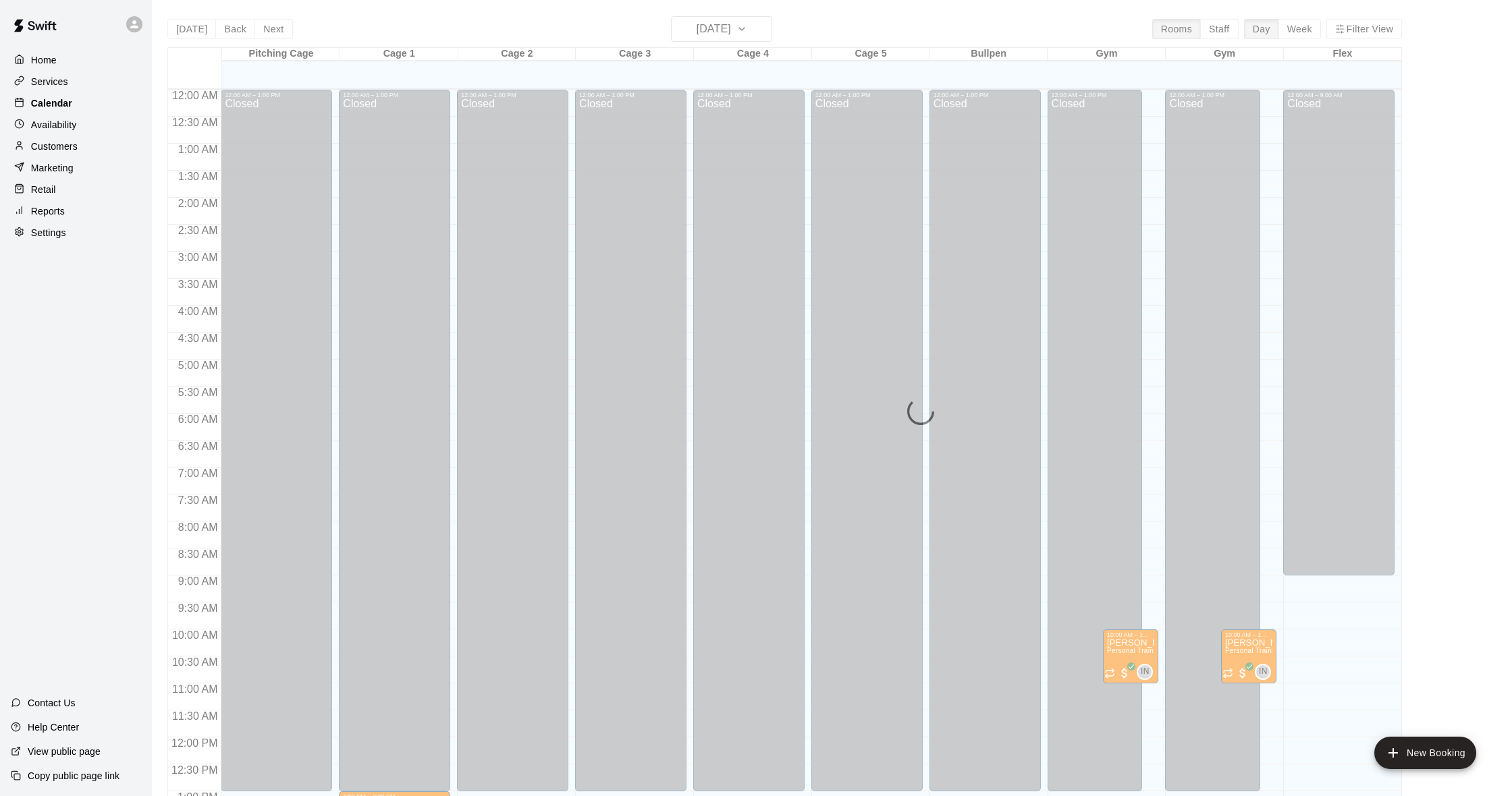
scroll to position [533, 0]
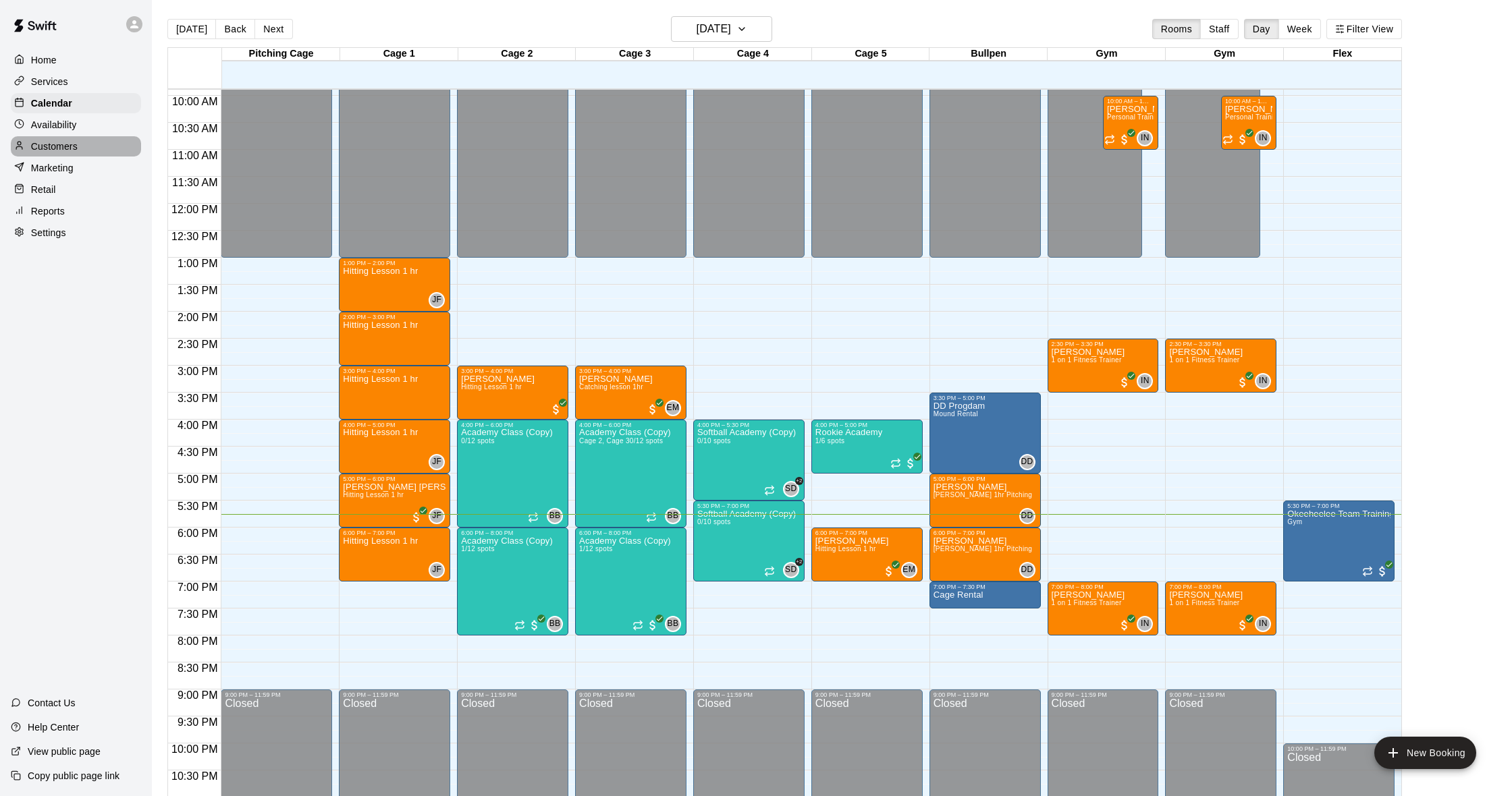
click at [72, 147] on p "Customers" at bounding box center [54, 146] width 46 height 13
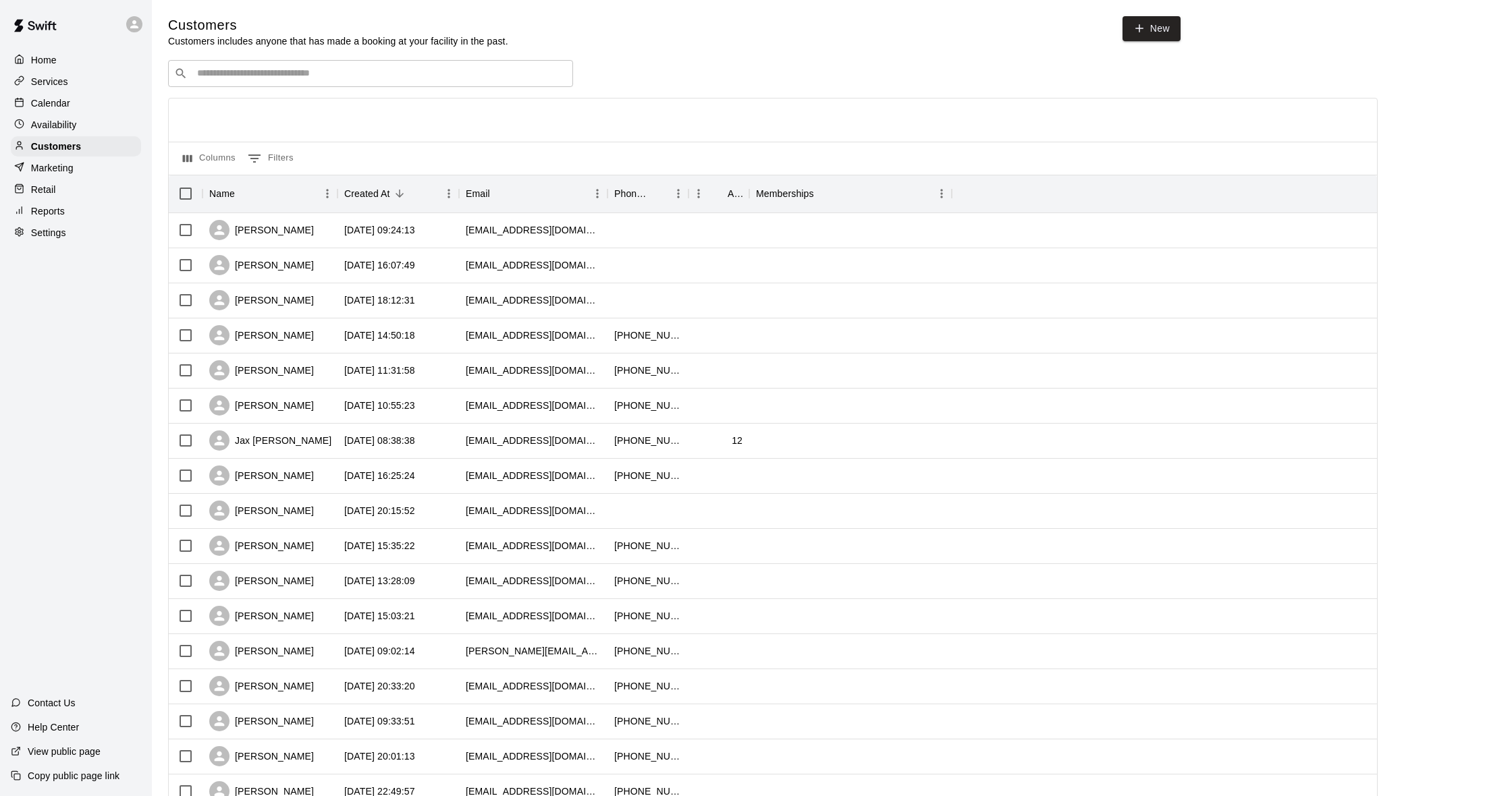
click at [66, 99] on p "Calendar" at bounding box center [50, 103] width 39 height 13
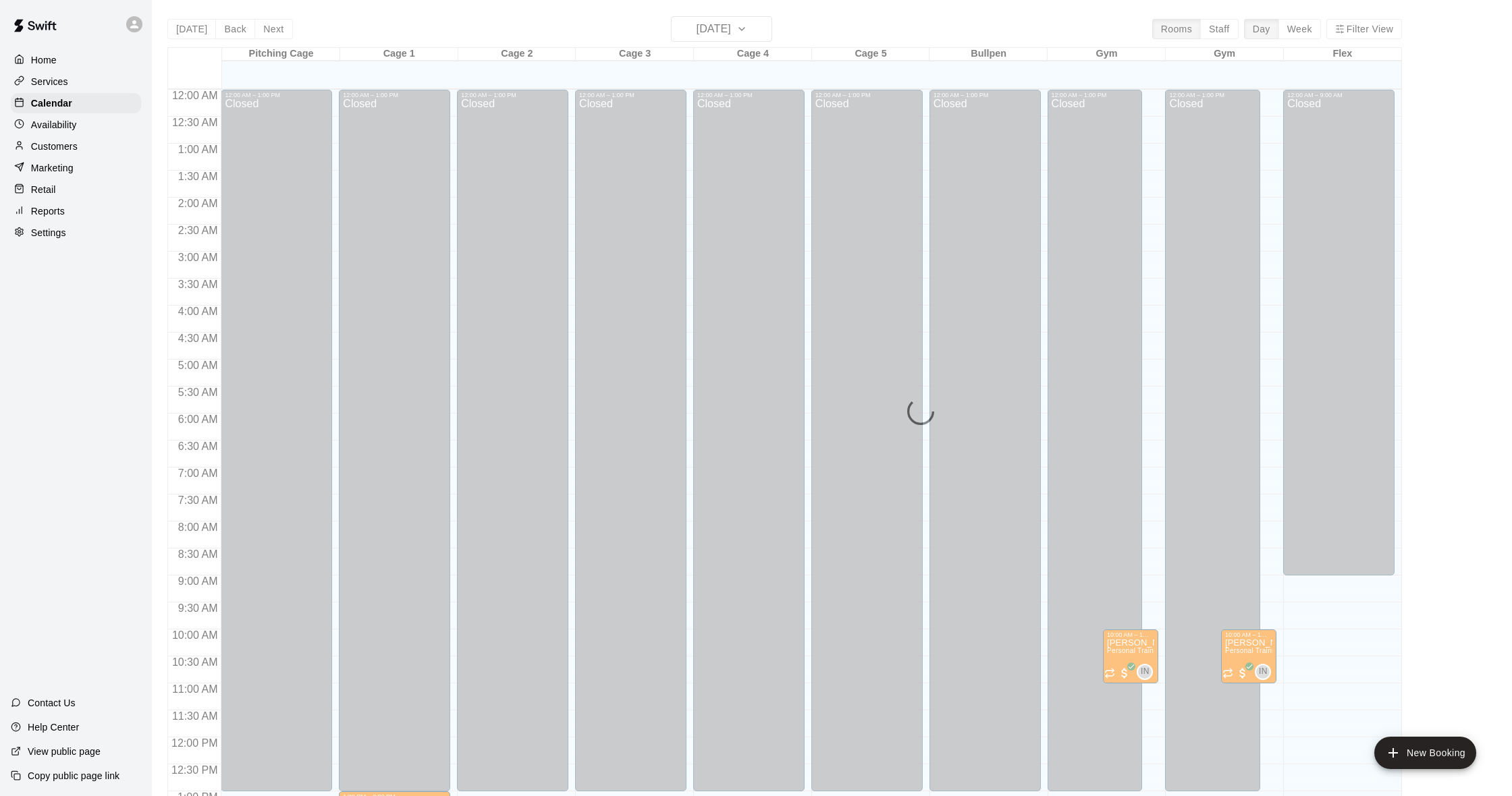
scroll to position [533, 0]
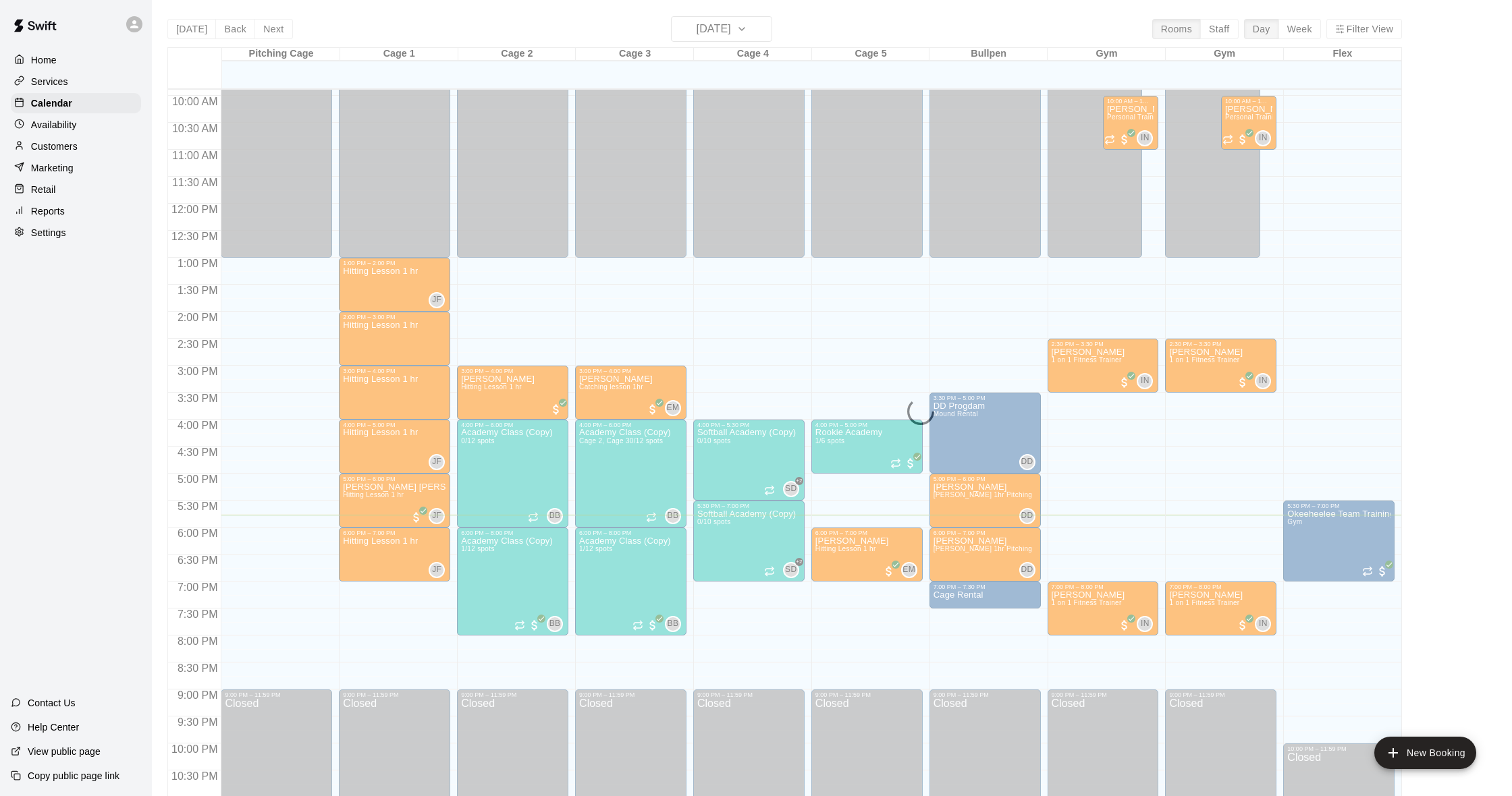
click at [76, 148] on p "Customers" at bounding box center [54, 146] width 46 height 13
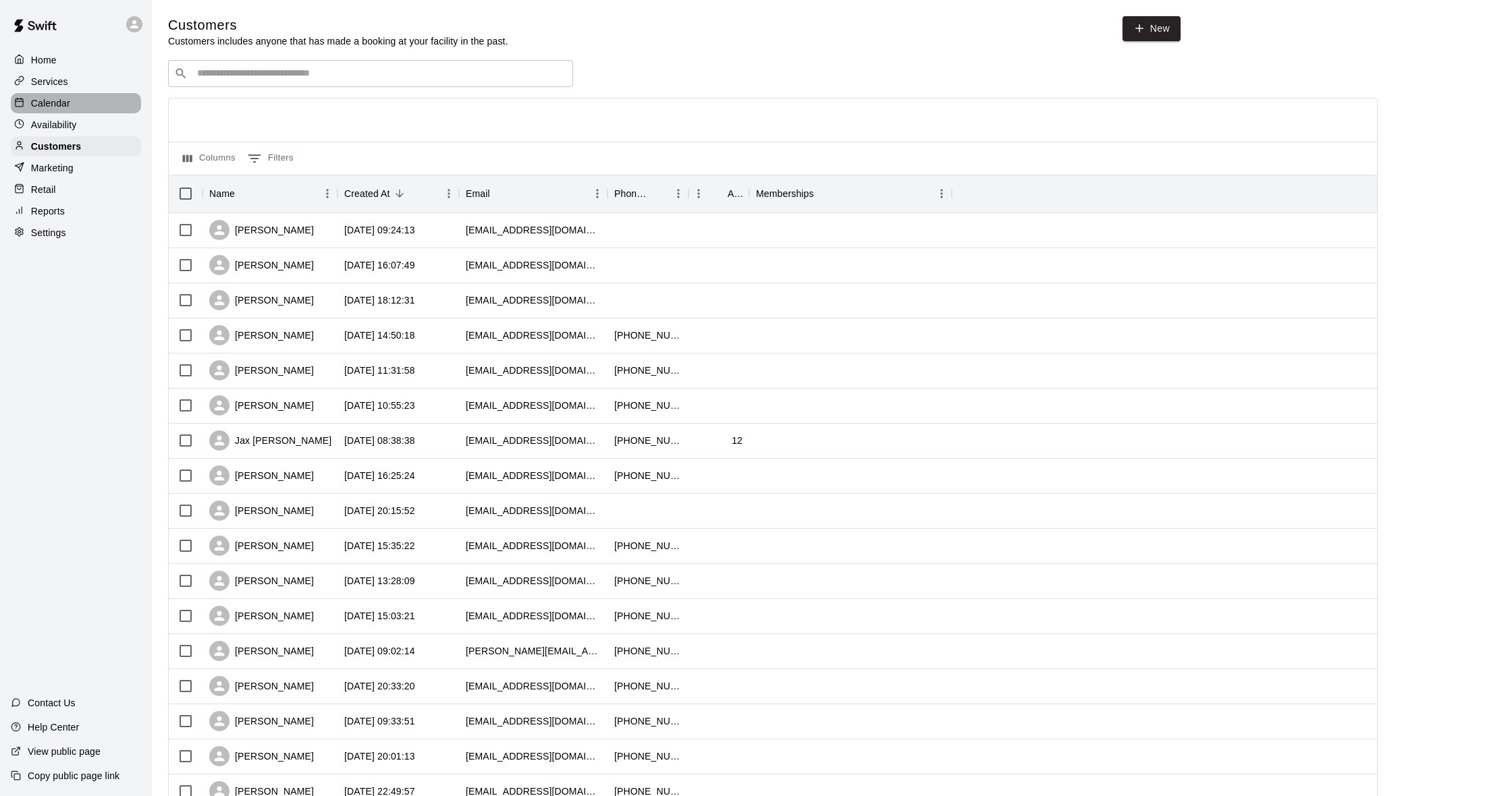
click at [73, 101] on div "Calendar" at bounding box center [76, 103] width 130 height 20
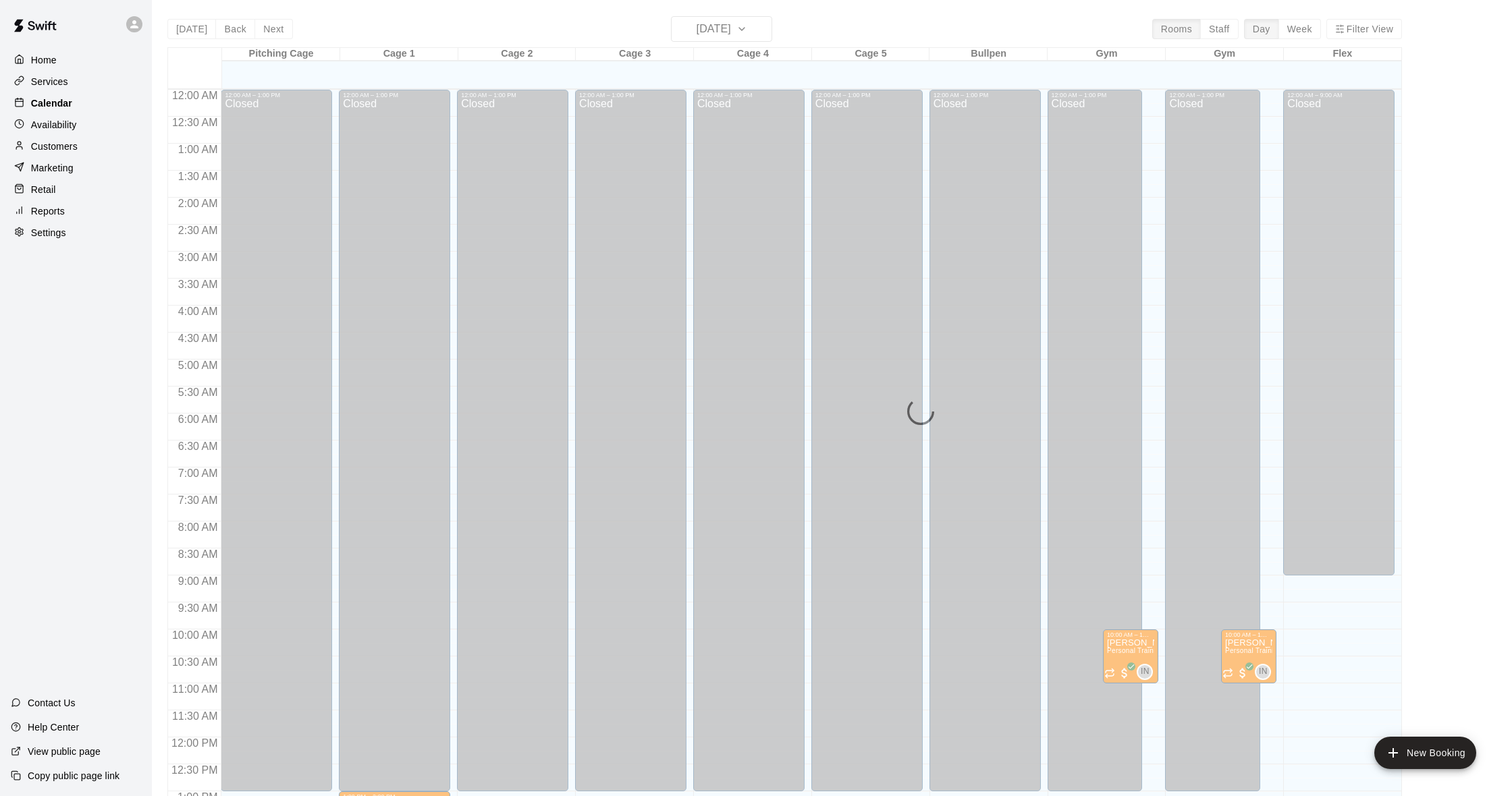
scroll to position [533, 0]
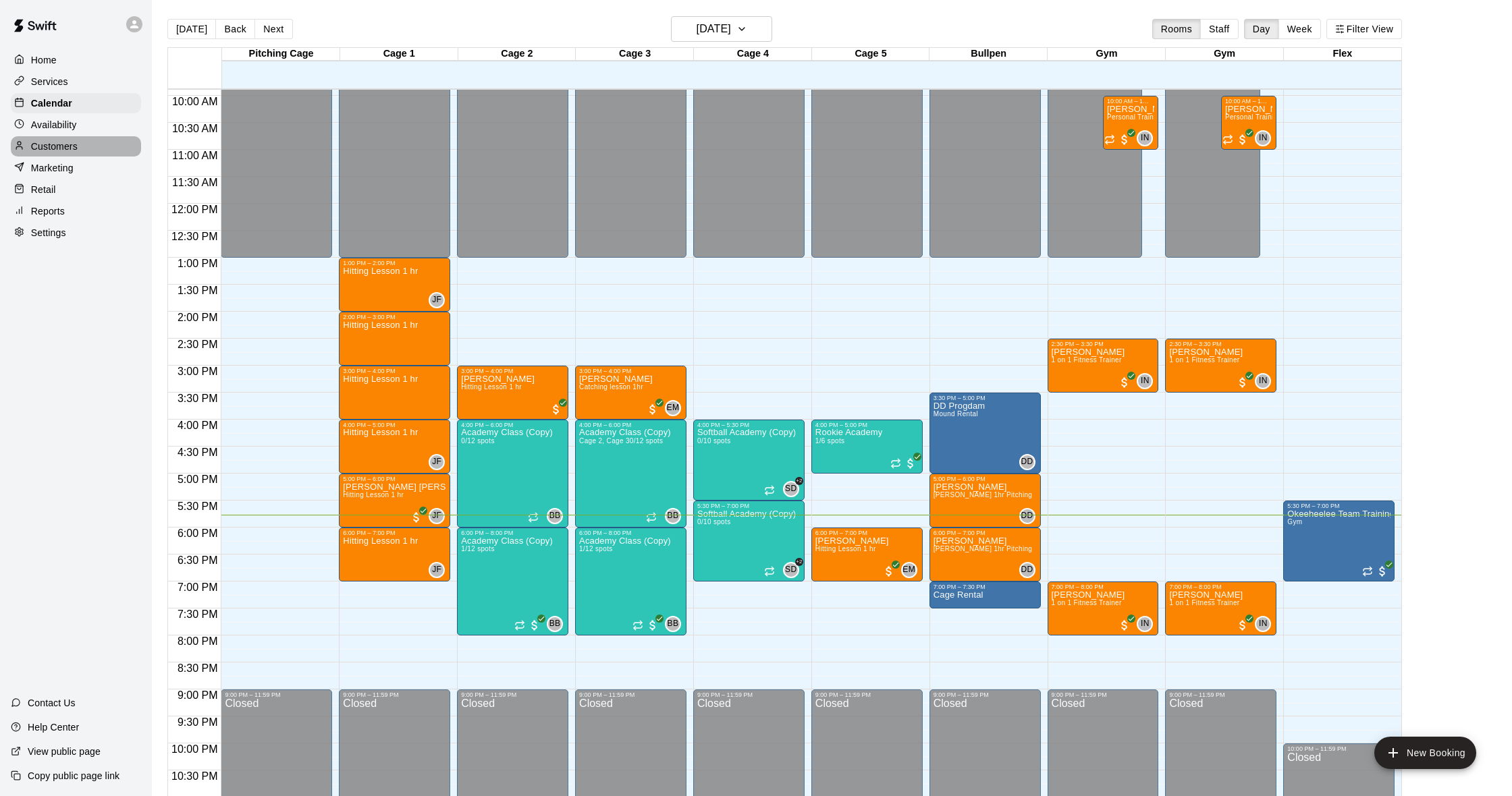
click at [73, 147] on p "Customers" at bounding box center [54, 146] width 46 height 13
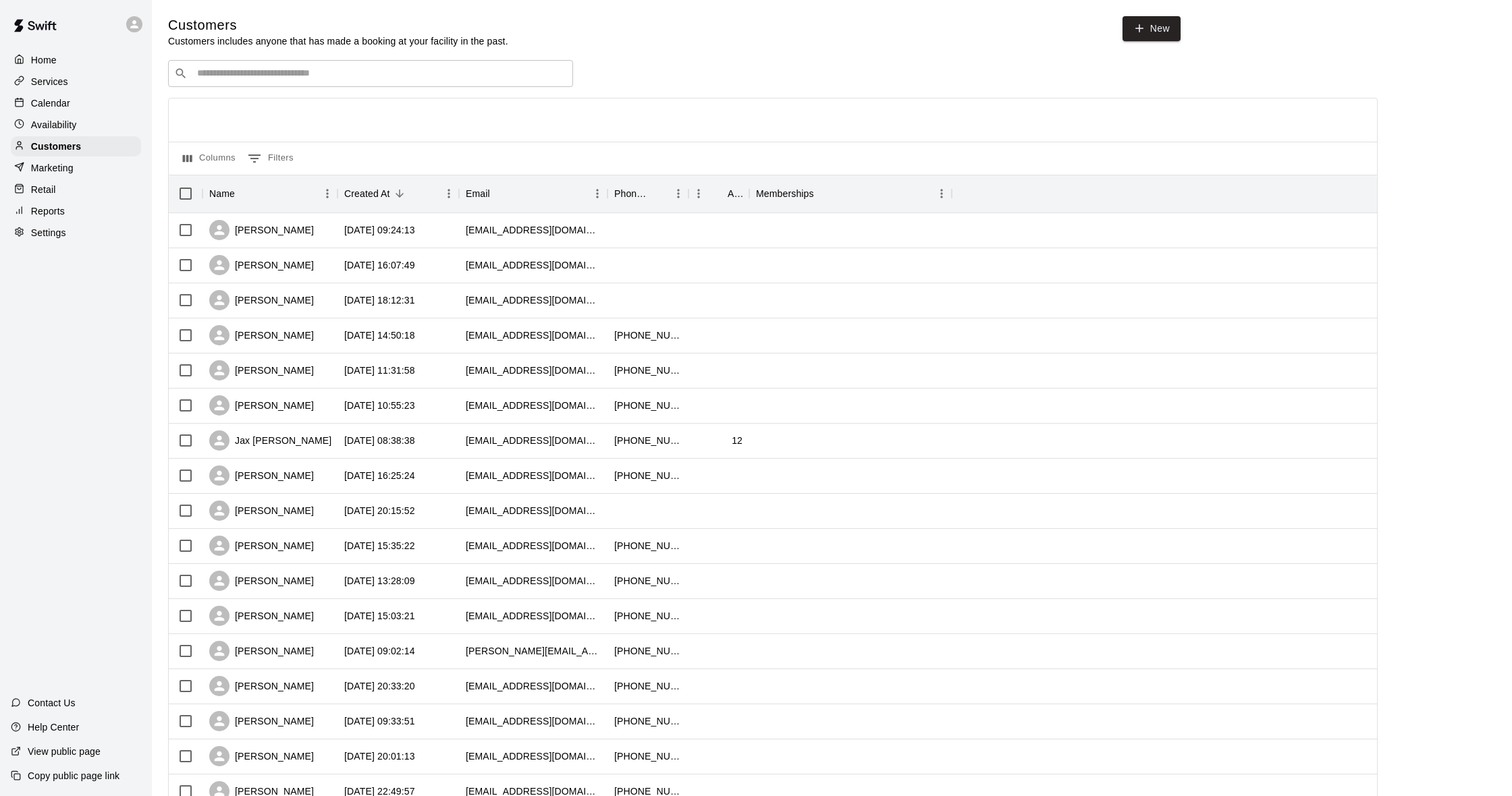
click at [67, 108] on p "Calendar" at bounding box center [50, 103] width 39 height 13
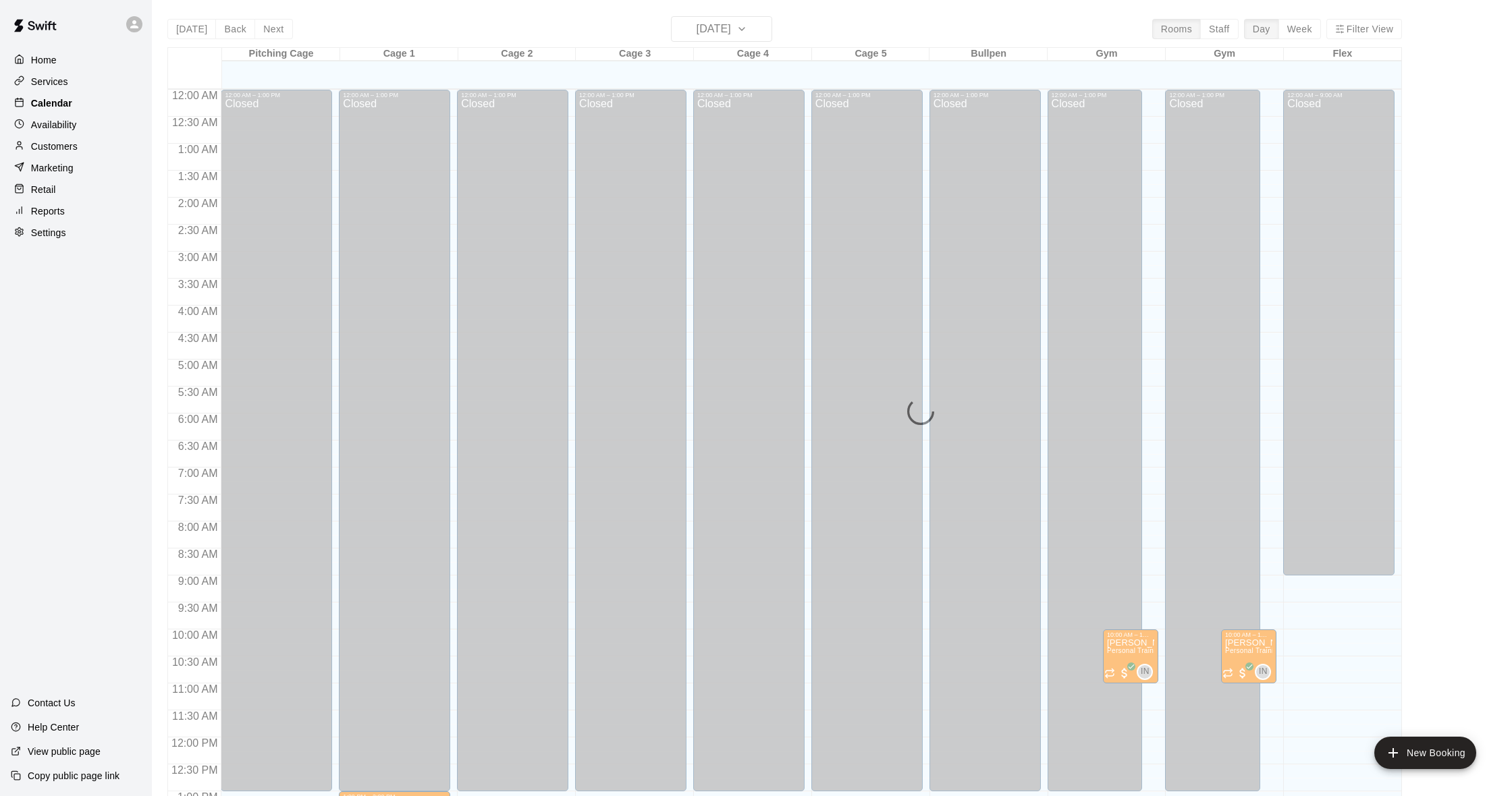
scroll to position [533, 0]
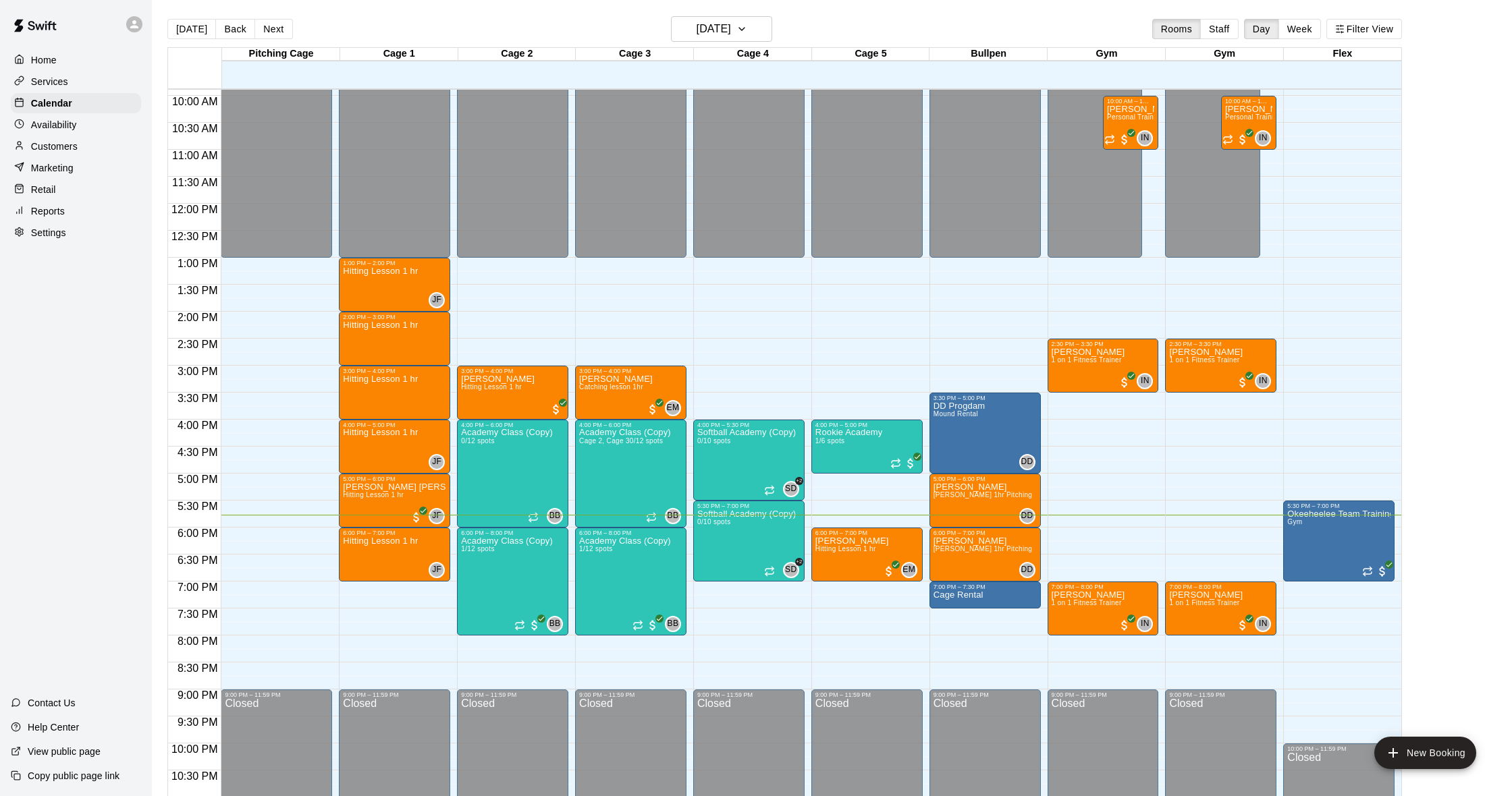
click at [72, 150] on p "Customers" at bounding box center [54, 146] width 46 height 13
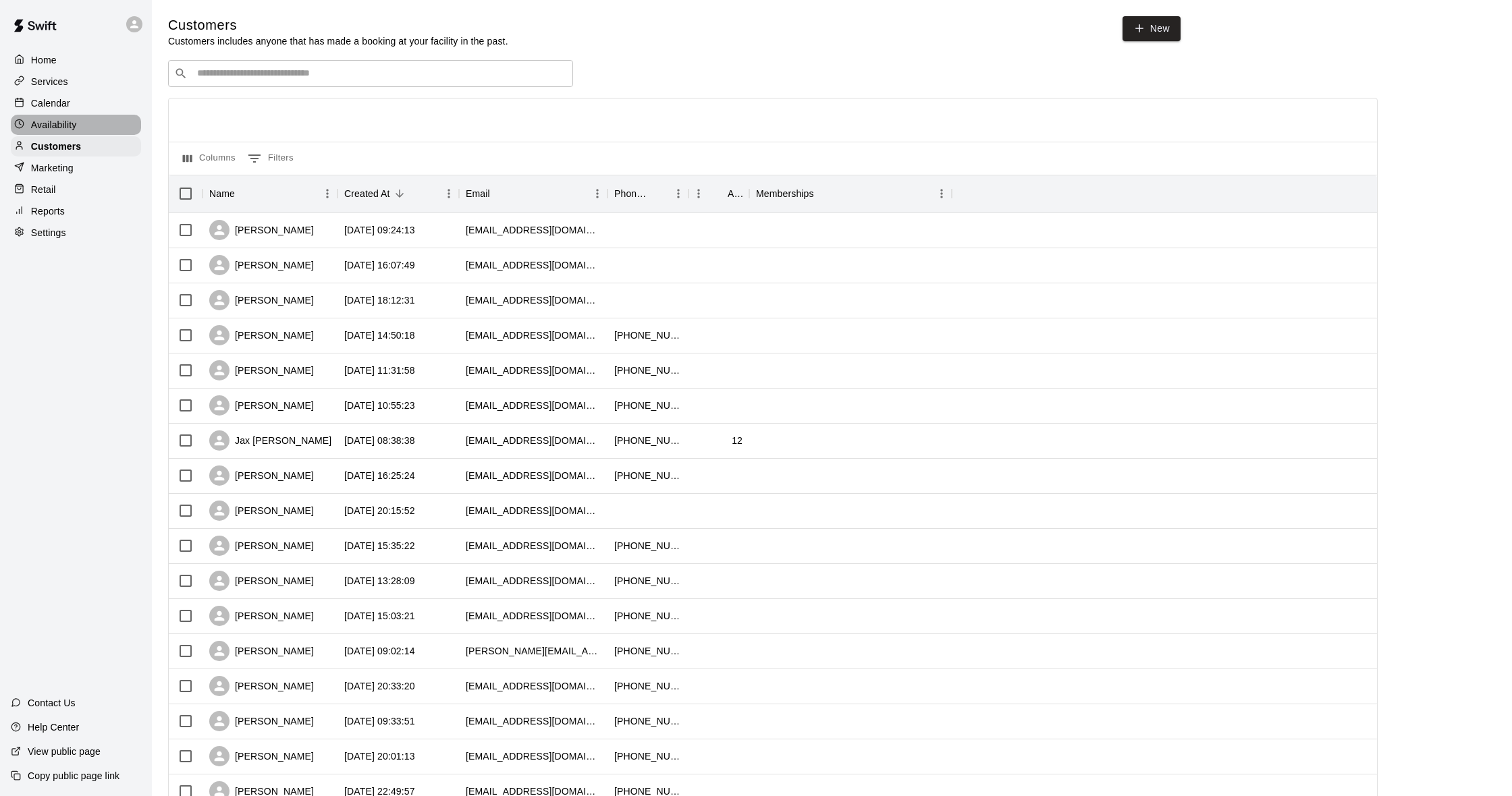
click at [60, 127] on p "Availability" at bounding box center [54, 125] width 46 height 13
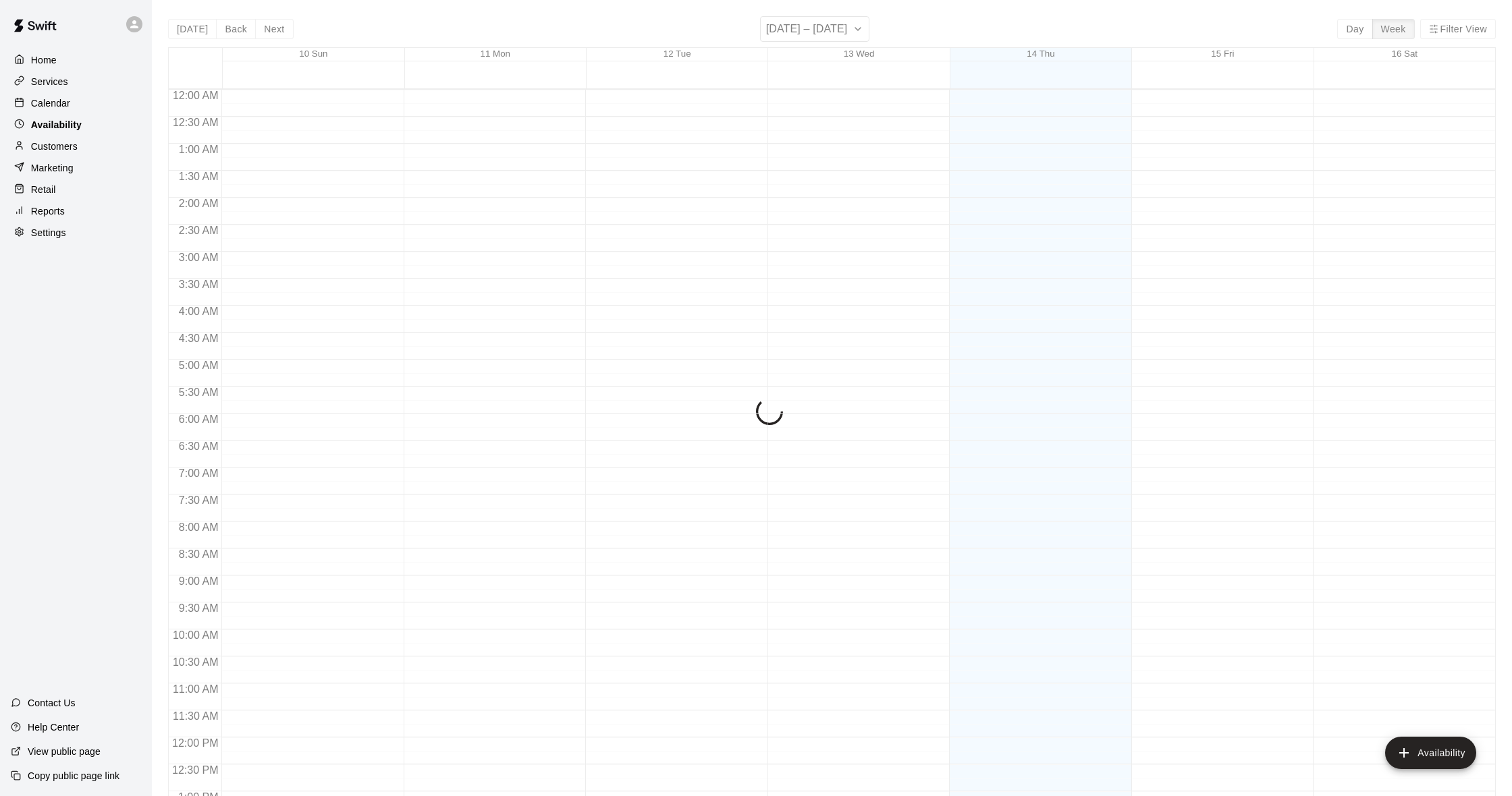
scroll to position [574, 0]
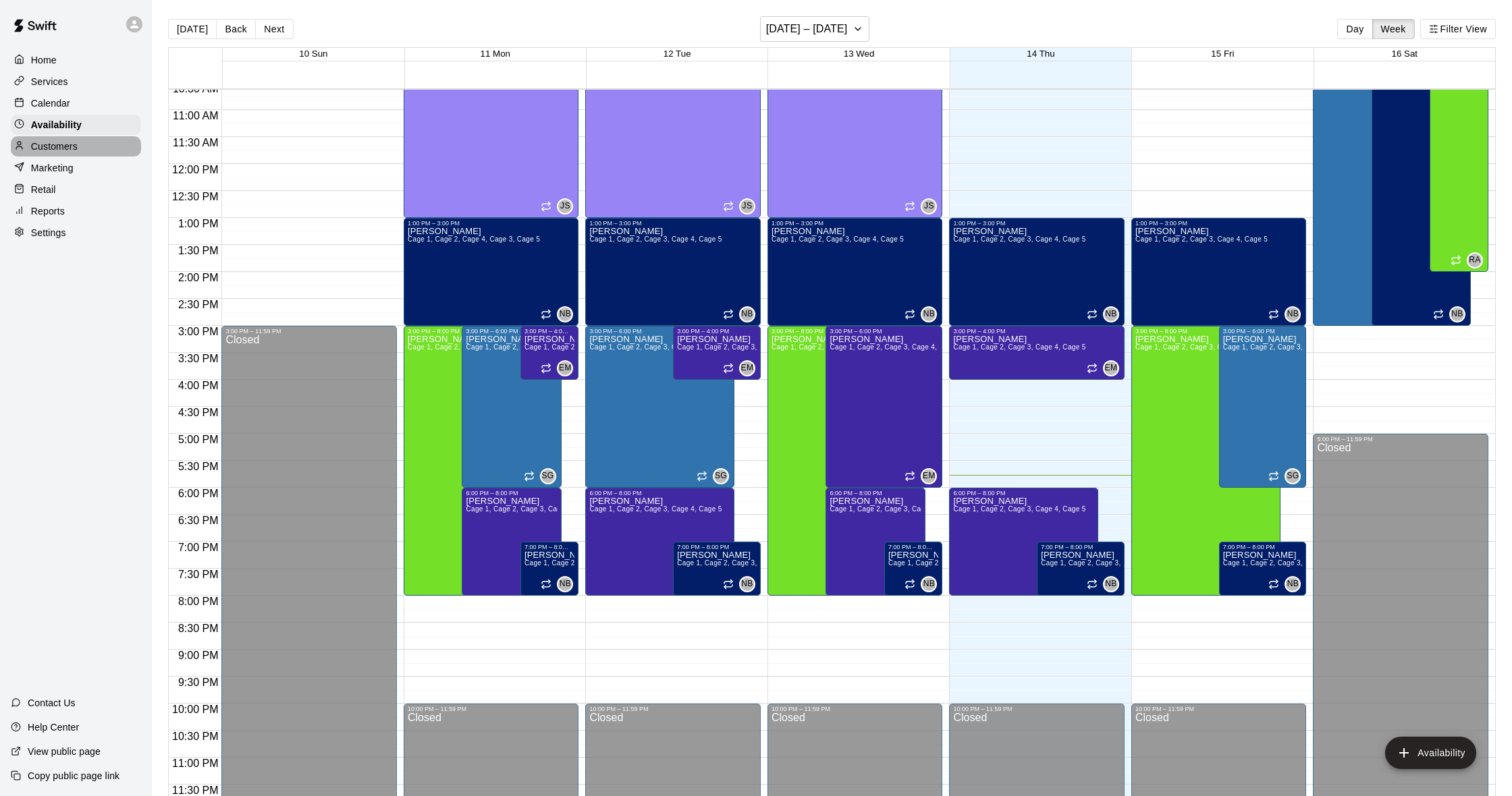
click at [60, 136] on div "Customers" at bounding box center [76, 145] width 130 height 20
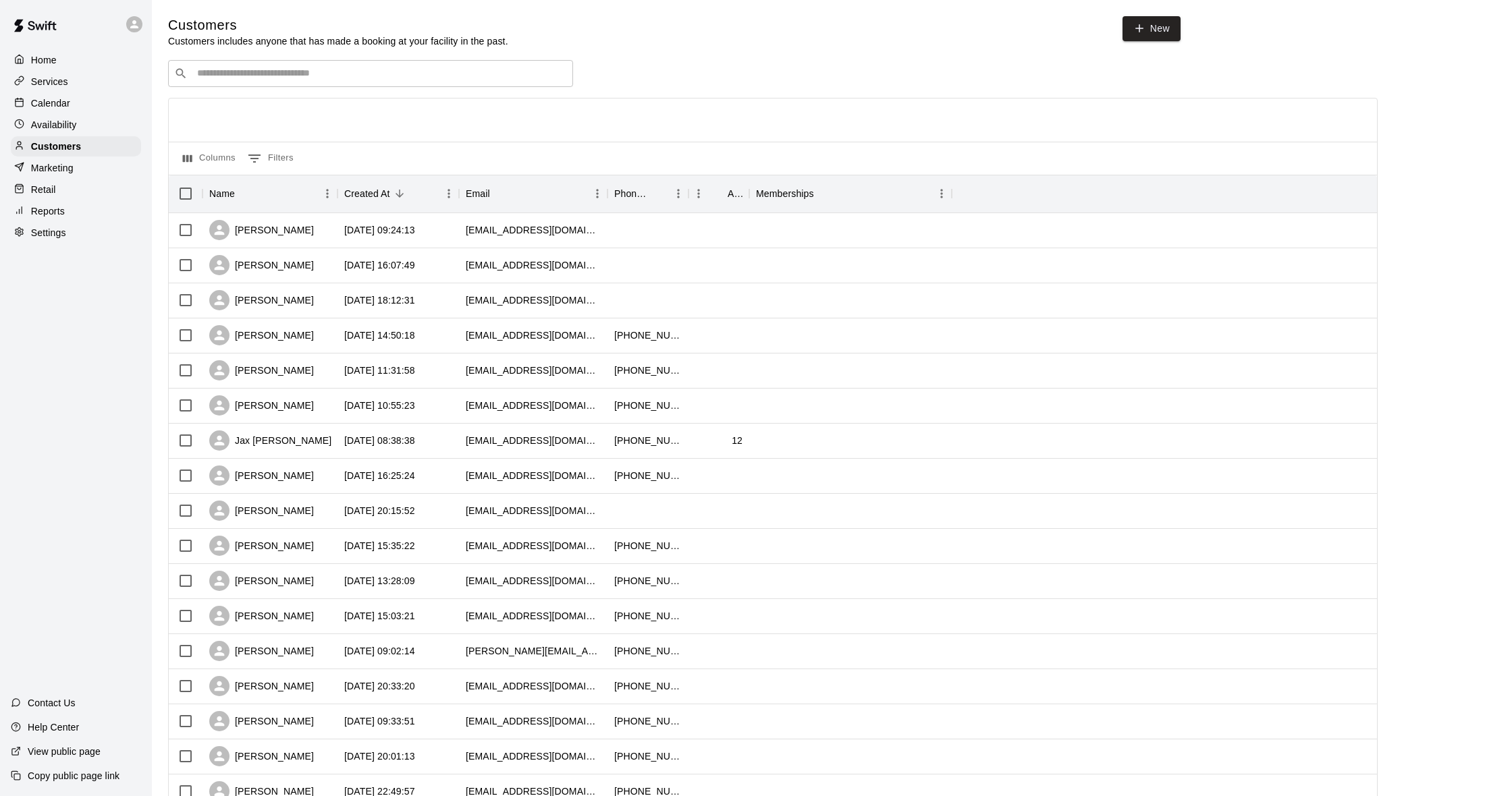
click at [254, 75] on input "Search customers by name or email" at bounding box center [380, 74] width 374 height 13
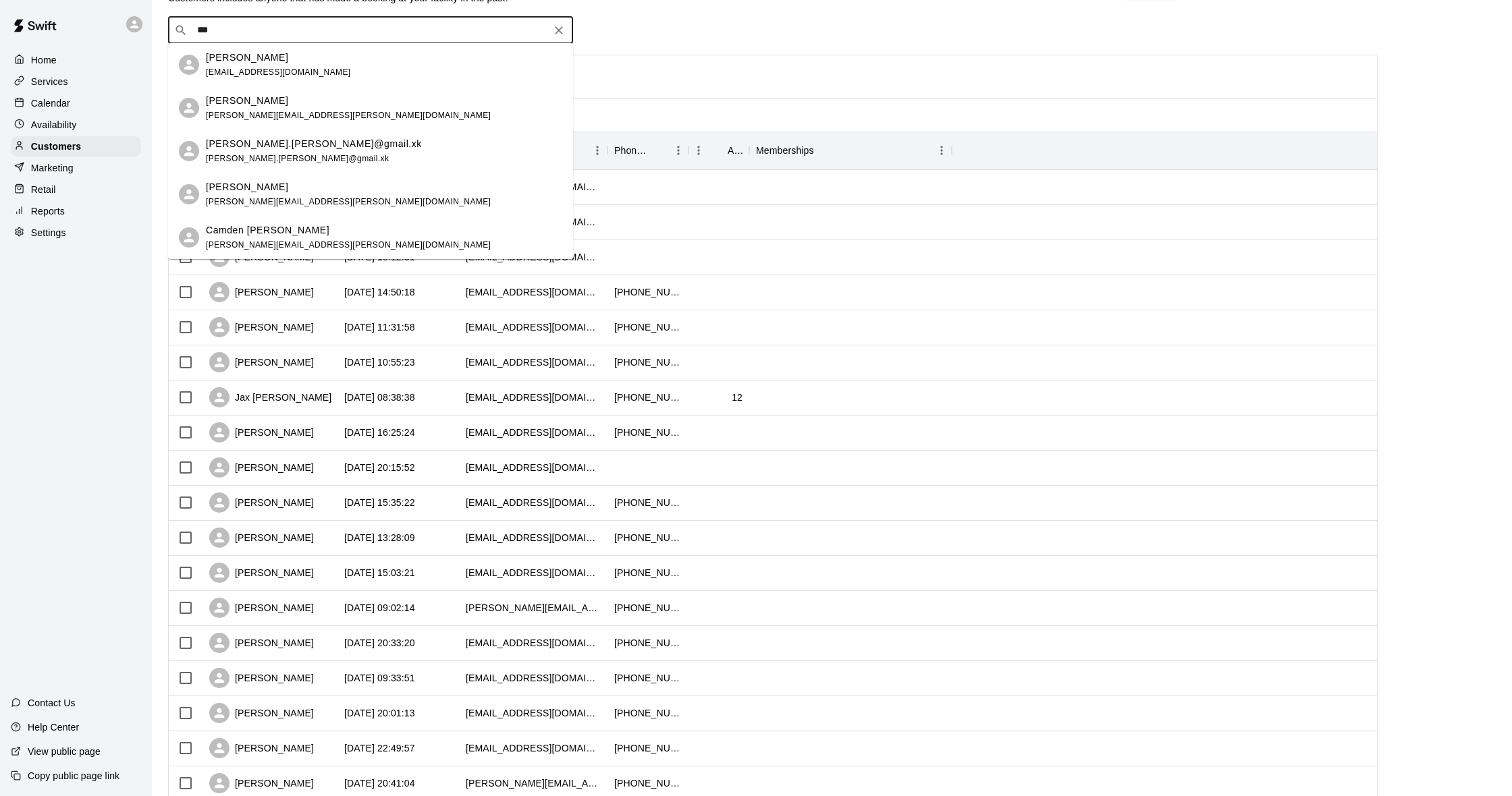
scroll to position [42, 0]
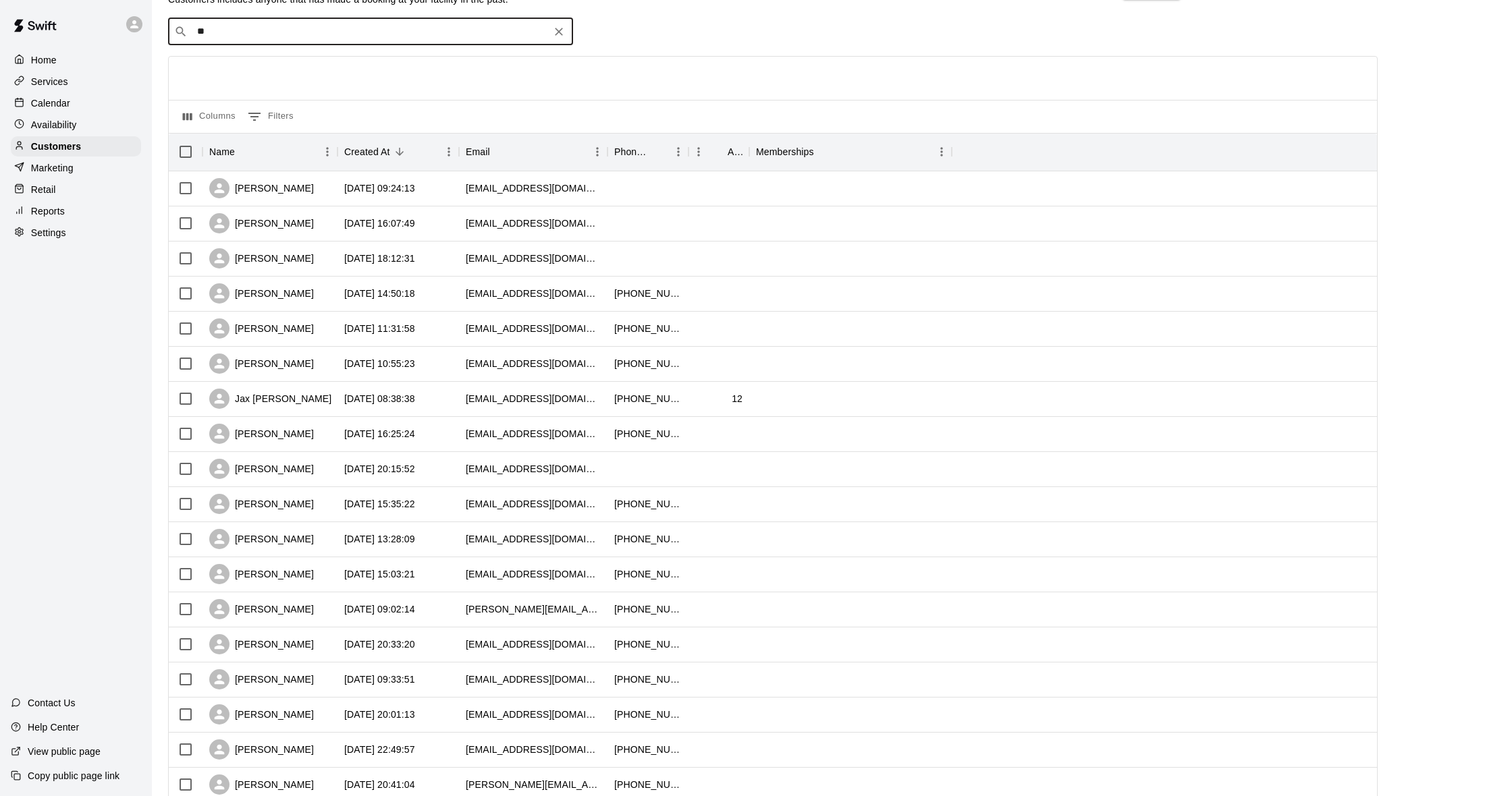
type input "*"
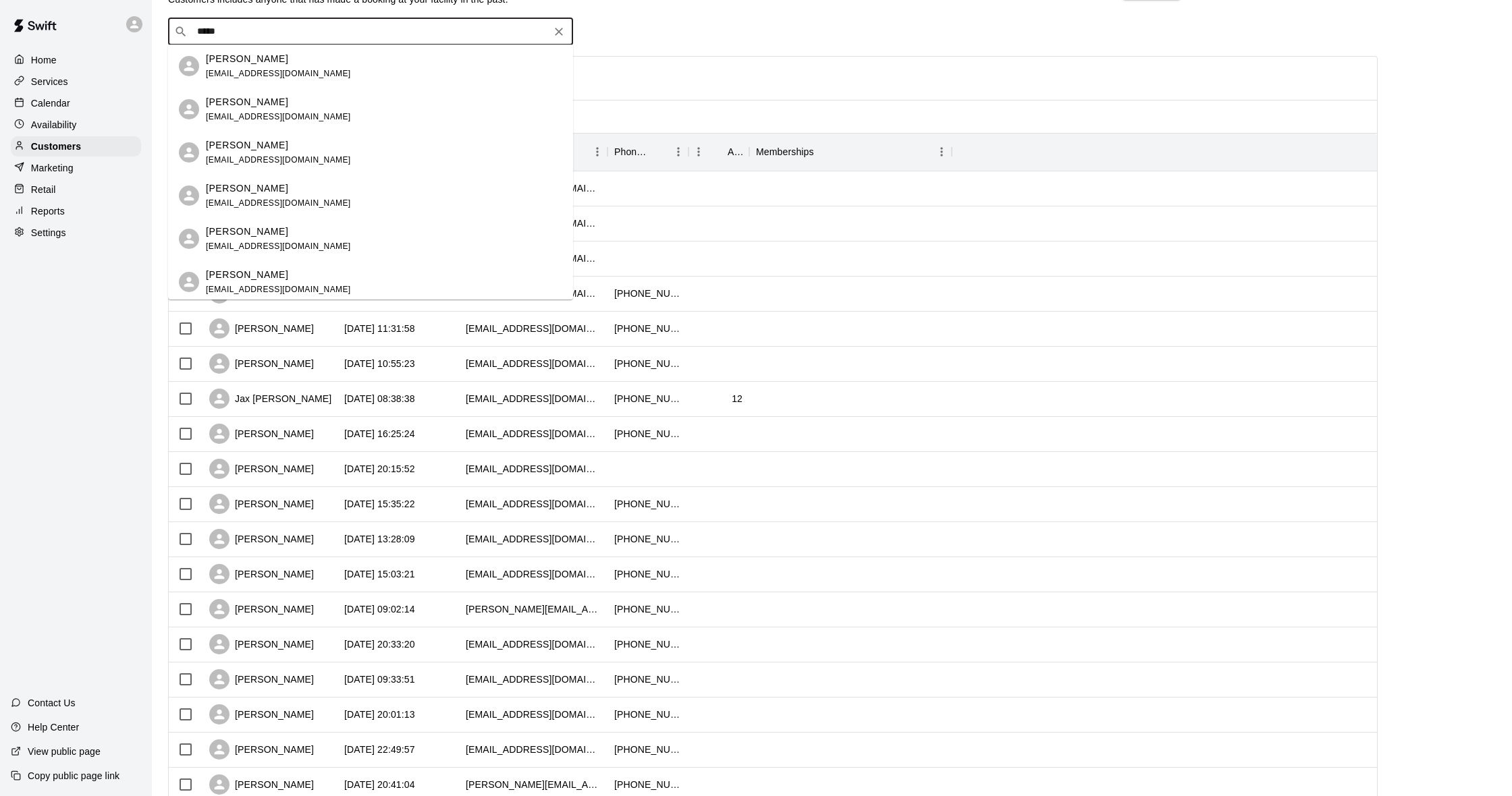
type input "******"
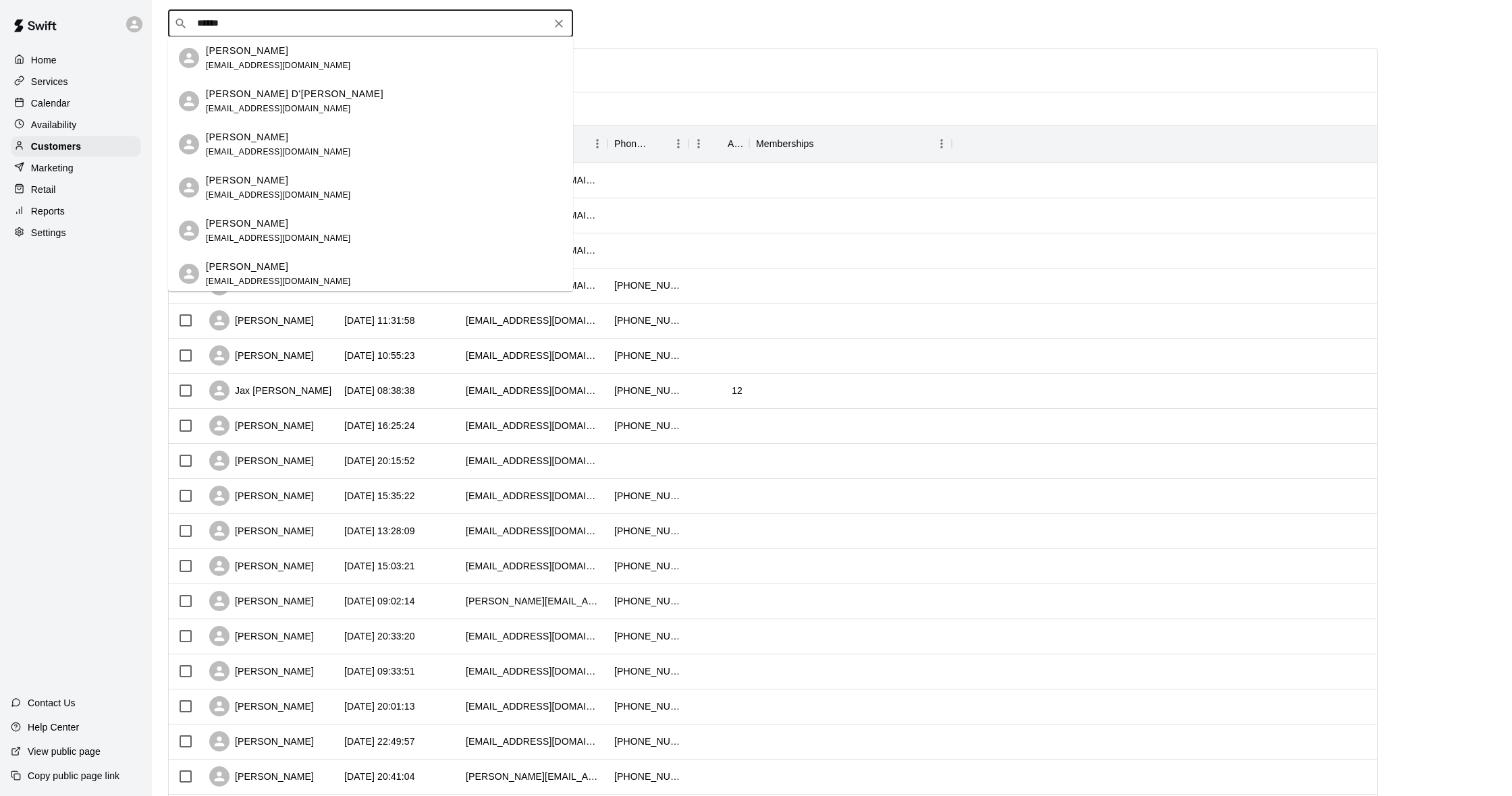
scroll to position [0, 0]
click at [334, 186] on div "[PERSON_NAME] [EMAIL_ADDRESS][DOMAIN_NAME]" at bounding box center [383, 188] width 356 height 29
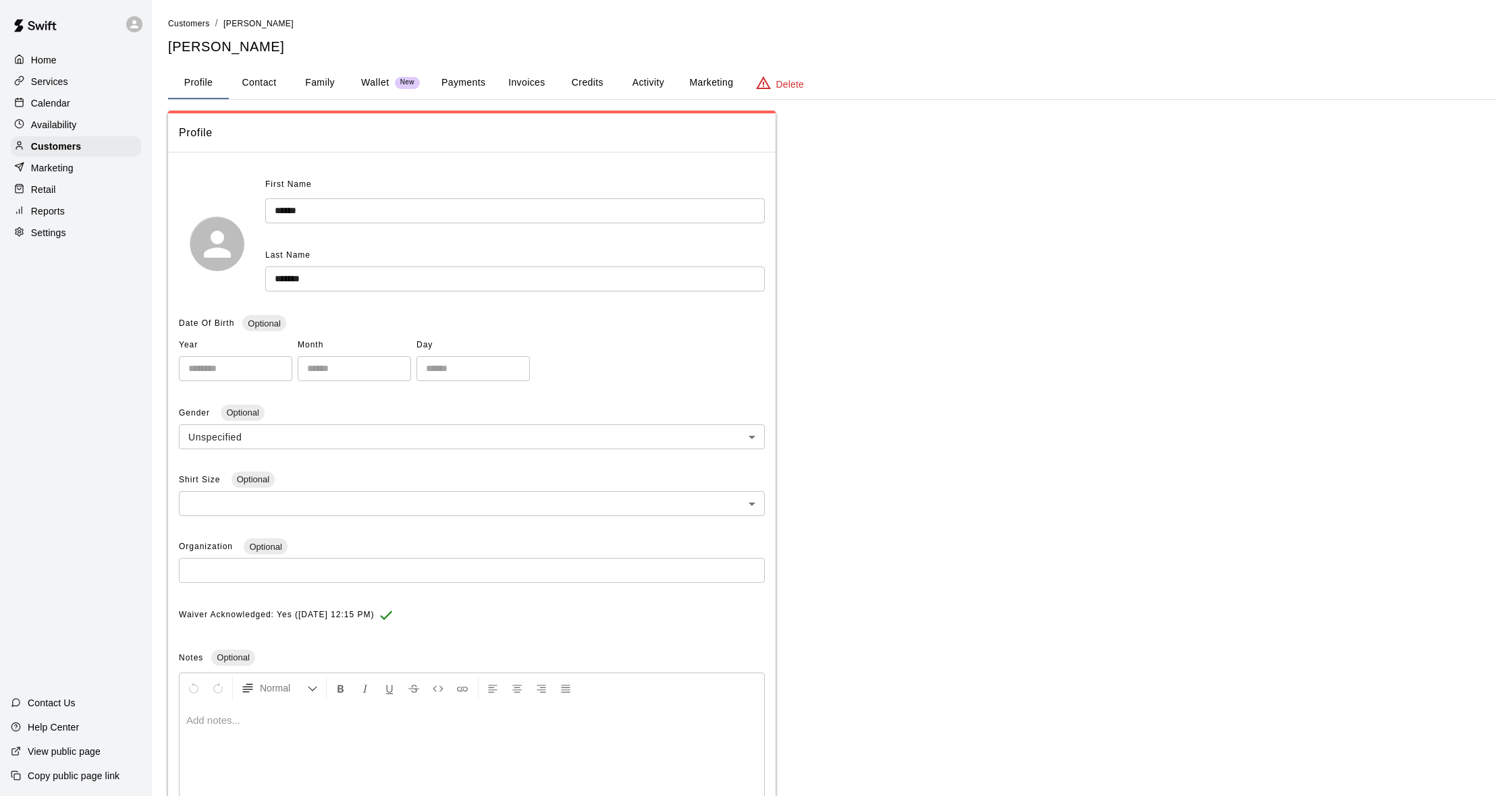
click at [647, 82] on button "Activity" at bounding box center [648, 83] width 60 height 32
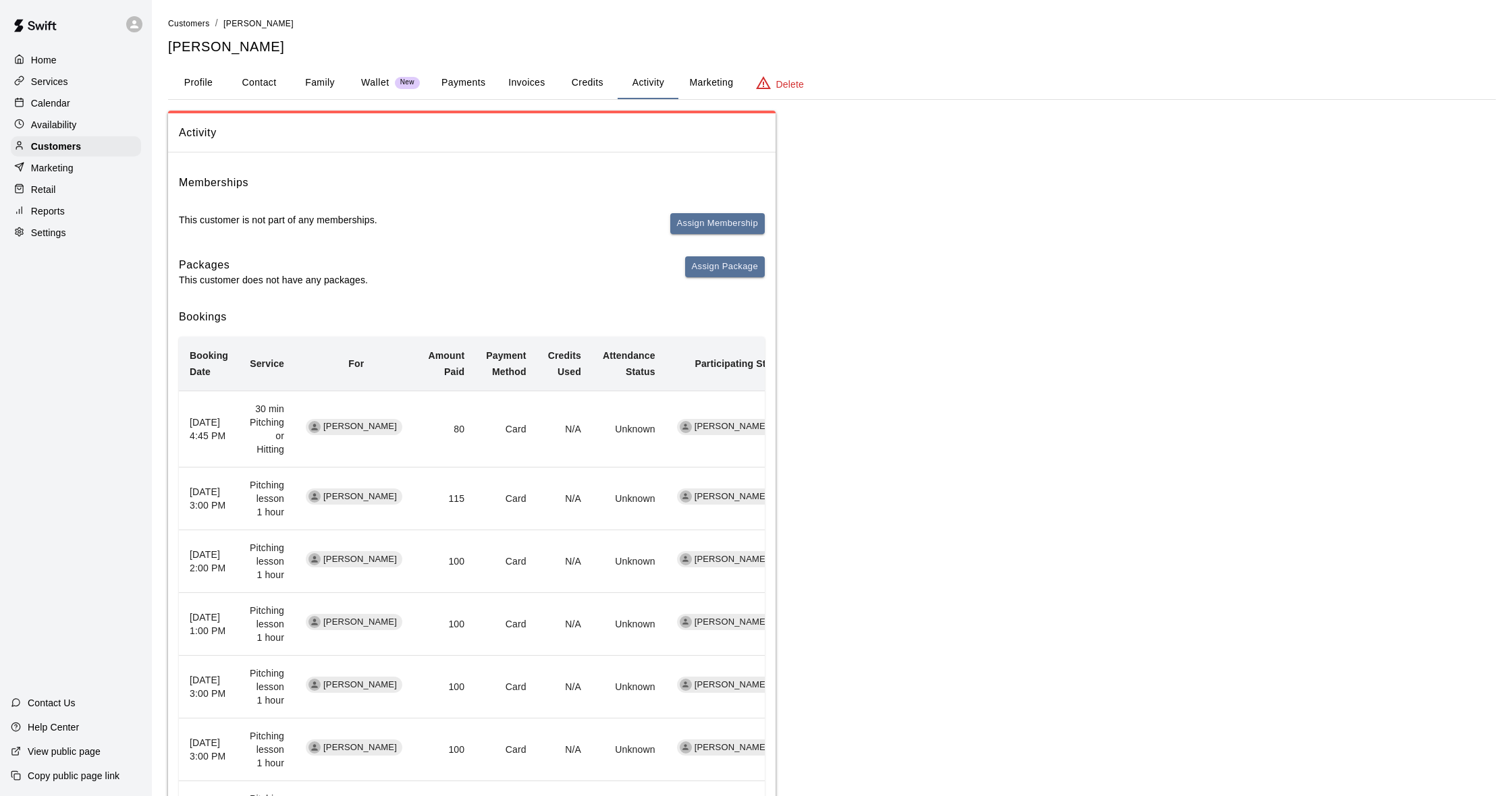
click at [318, 77] on button "Family" at bounding box center [320, 83] width 60 height 32
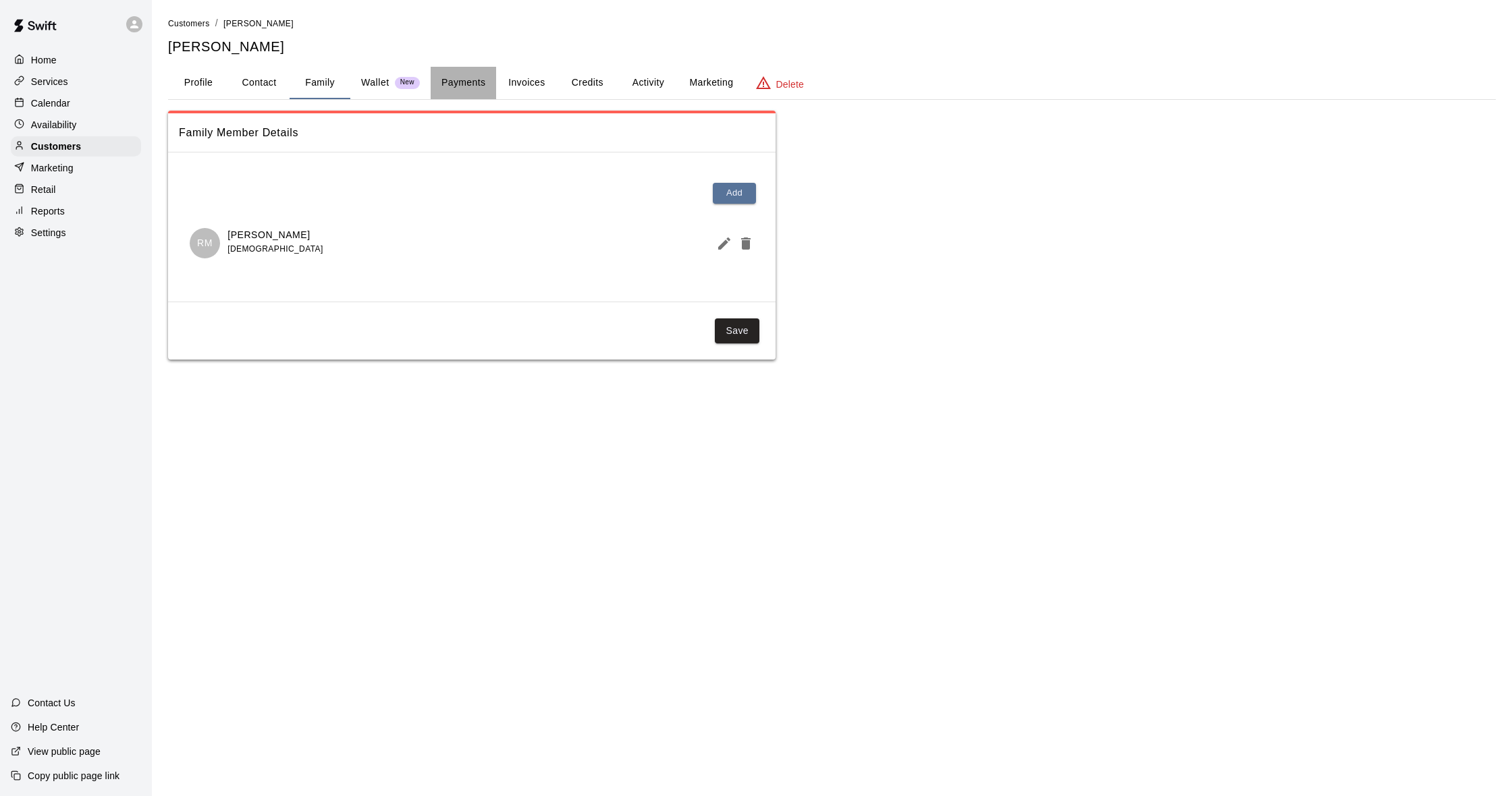
click at [469, 81] on button "Payments" at bounding box center [463, 83] width 65 height 32
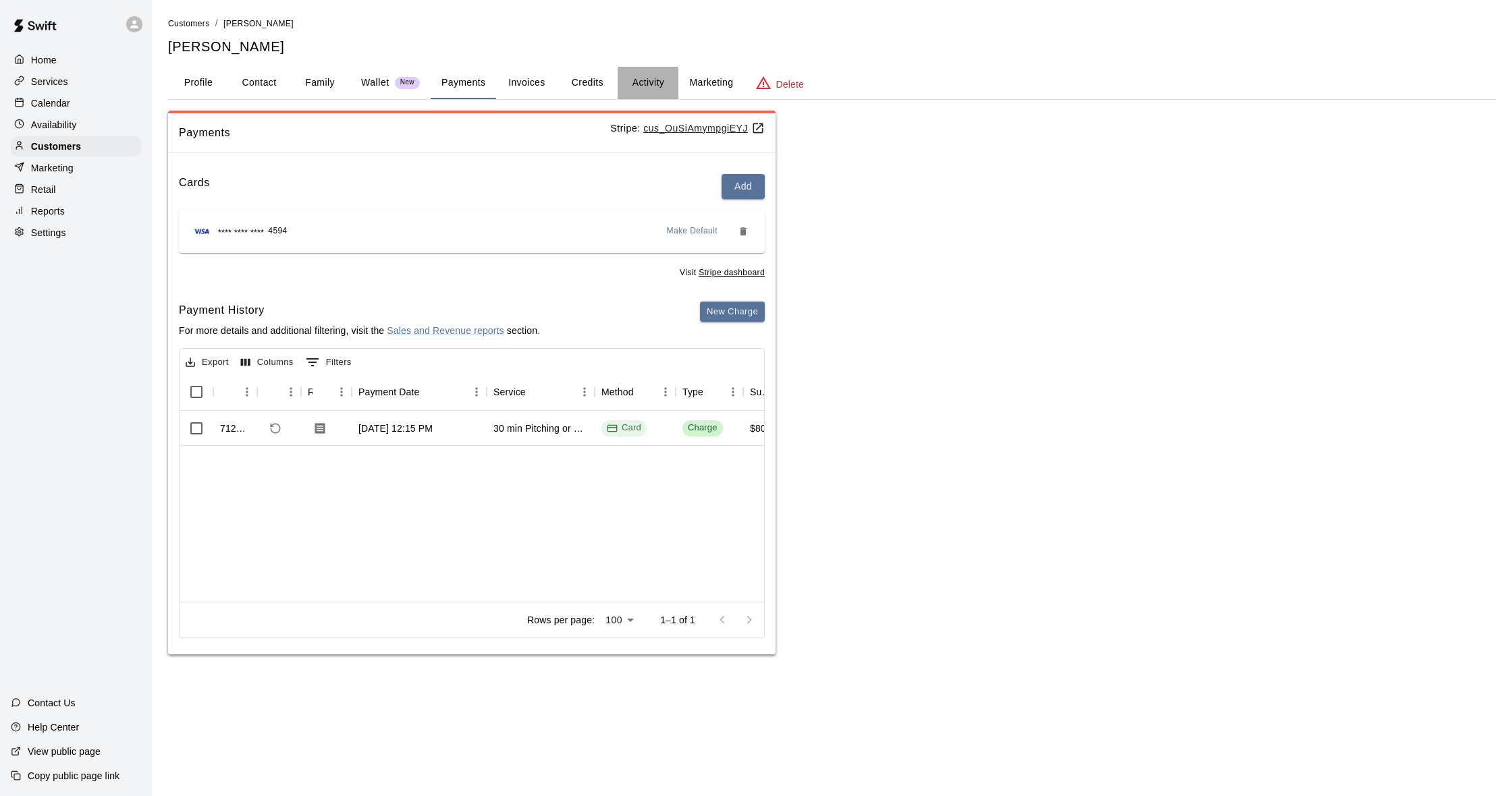
click at [637, 79] on button "Activity" at bounding box center [648, 83] width 60 height 32
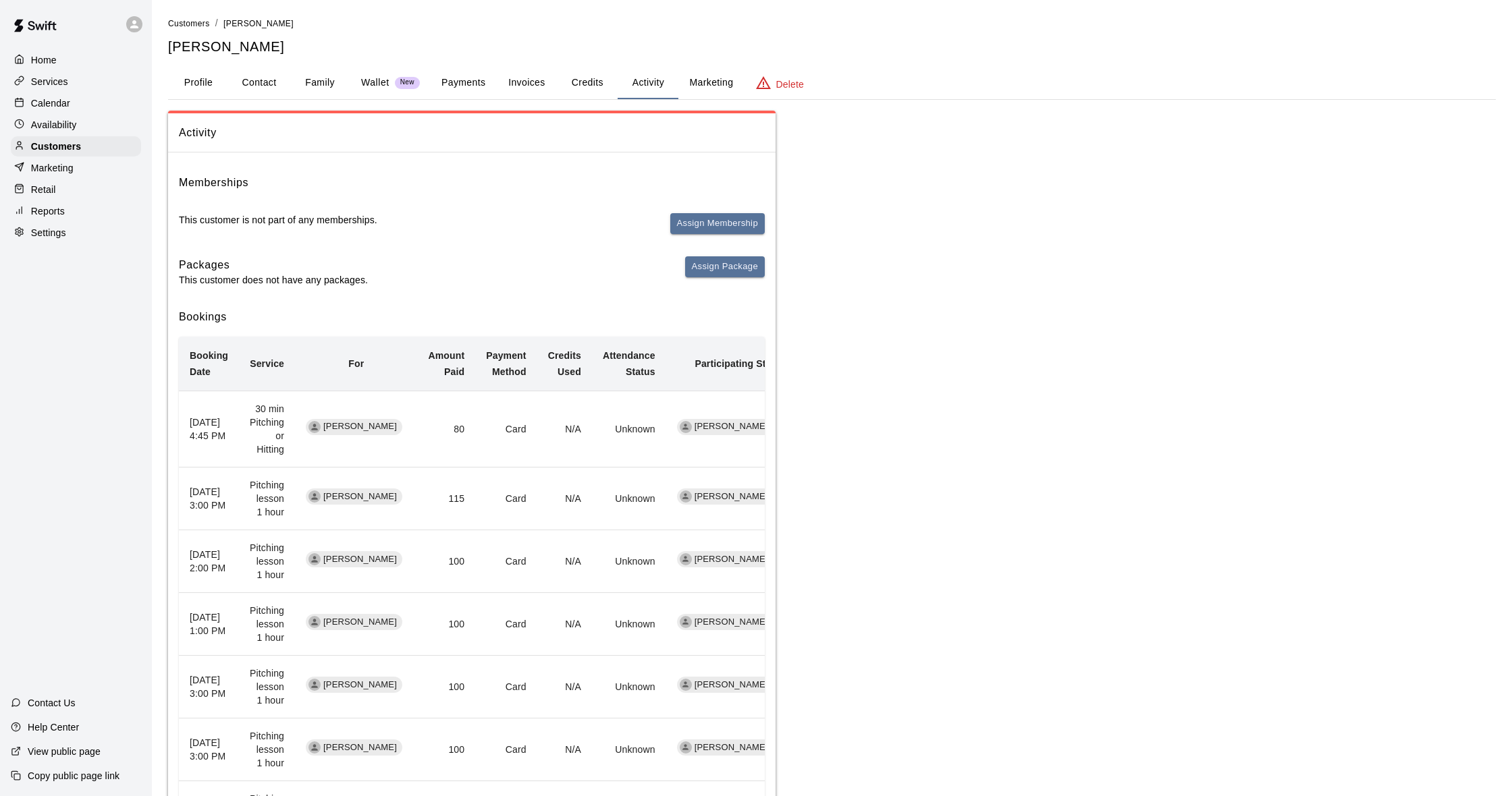
click at [258, 79] on button "Contact" at bounding box center [259, 83] width 60 height 32
select select "**"
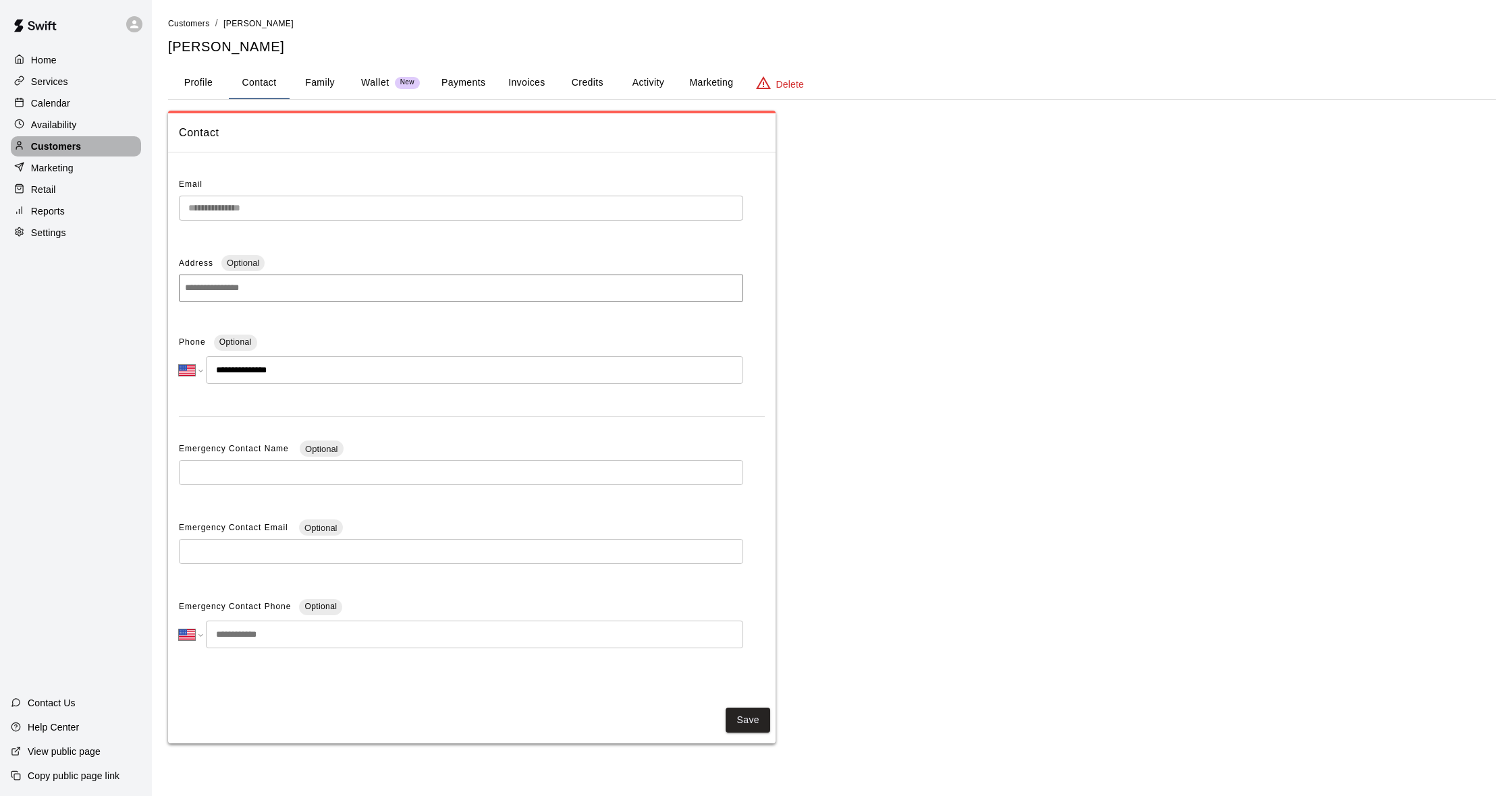
click at [70, 141] on p "Customers" at bounding box center [56, 146] width 50 height 13
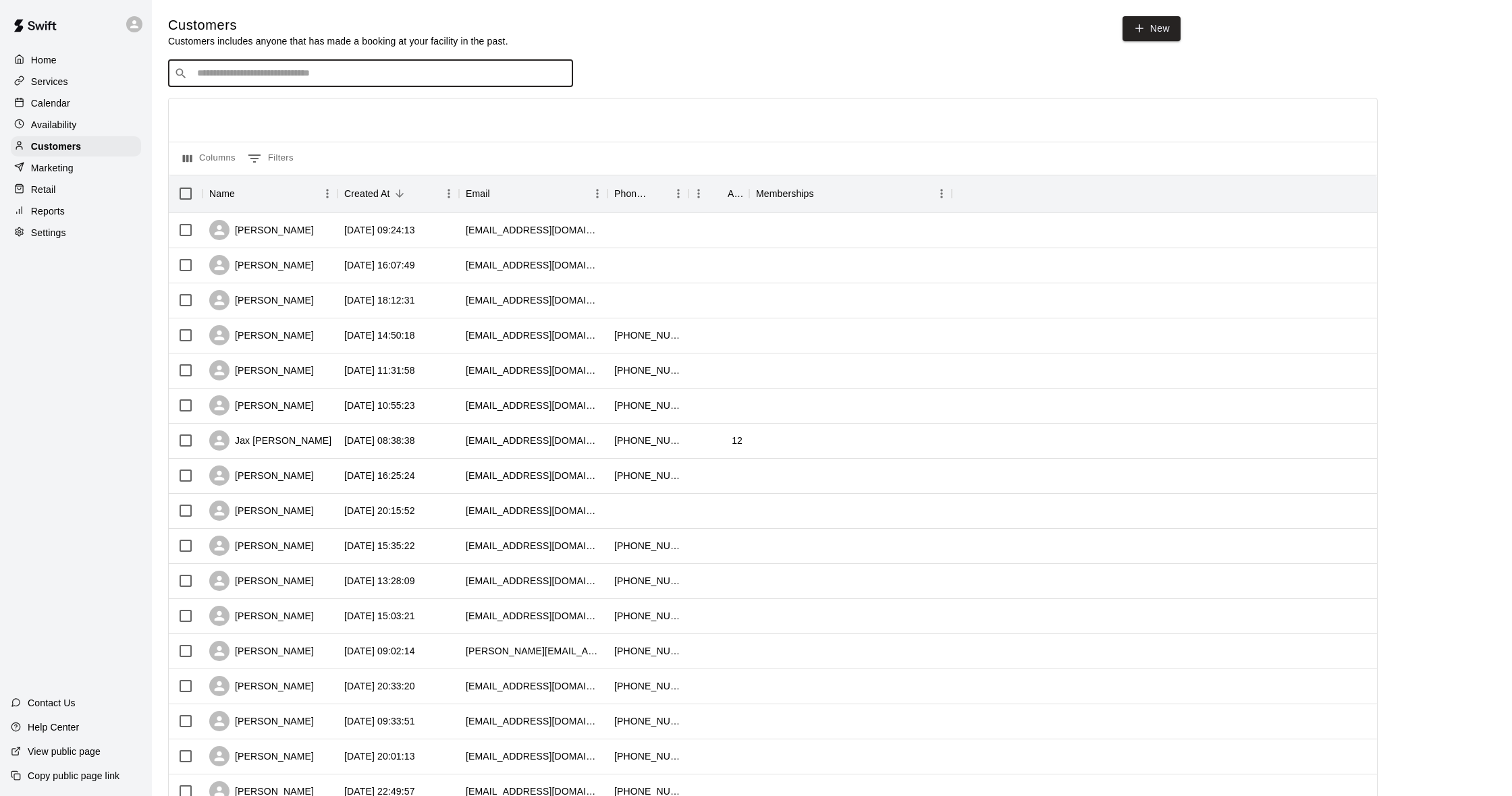
click at [227, 77] on input "Search customers by name or email" at bounding box center [380, 74] width 374 height 13
type input "*****"
click at [247, 104] on p "[PERSON_NAME]" at bounding box center [246, 100] width 82 height 14
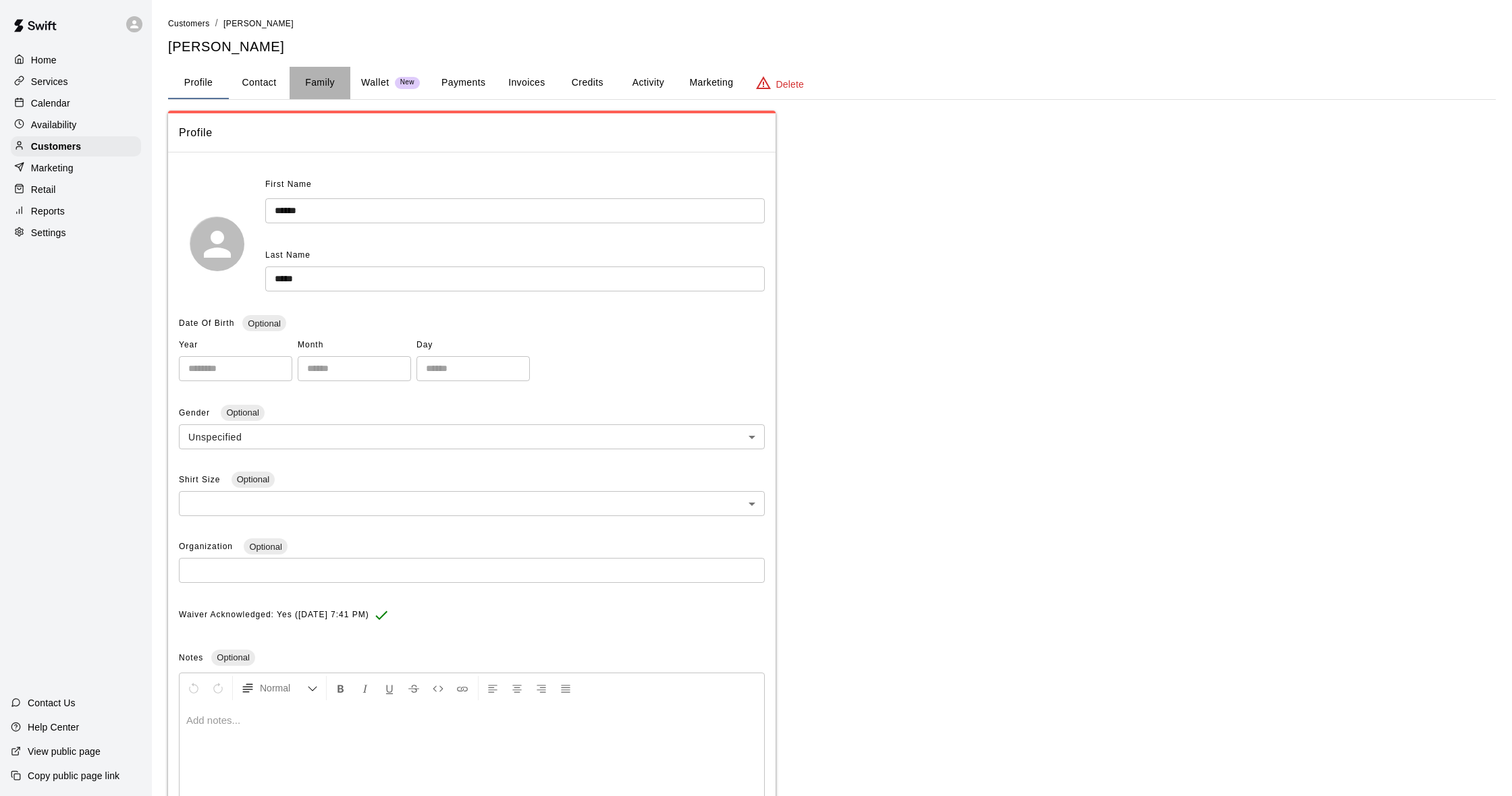
click at [311, 85] on button "Family" at bounding box center [320, 83] width 60 height 32
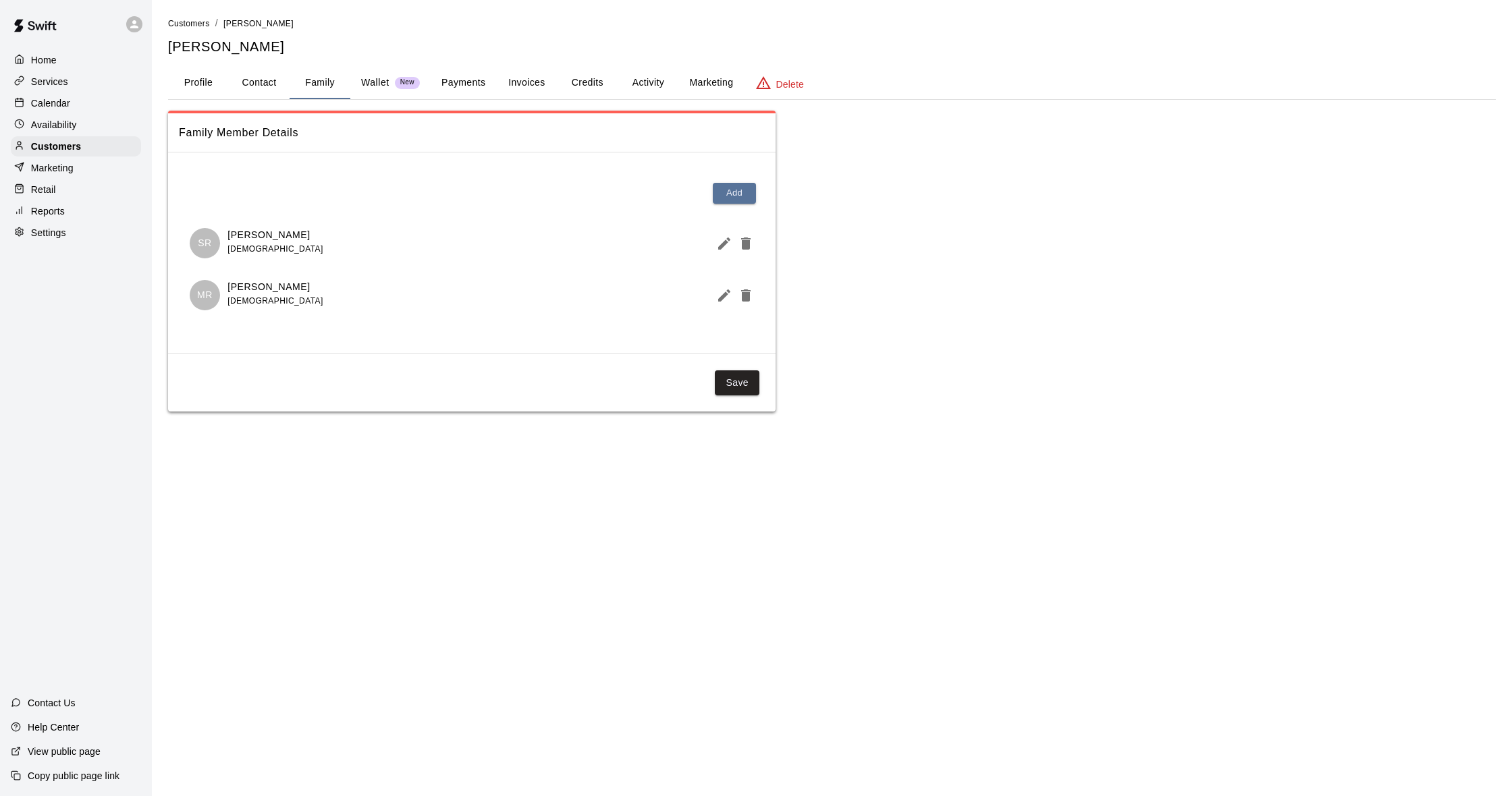
click at [650, 84] on button "Activity" at bounding box center [648, 83] width 60 height 32
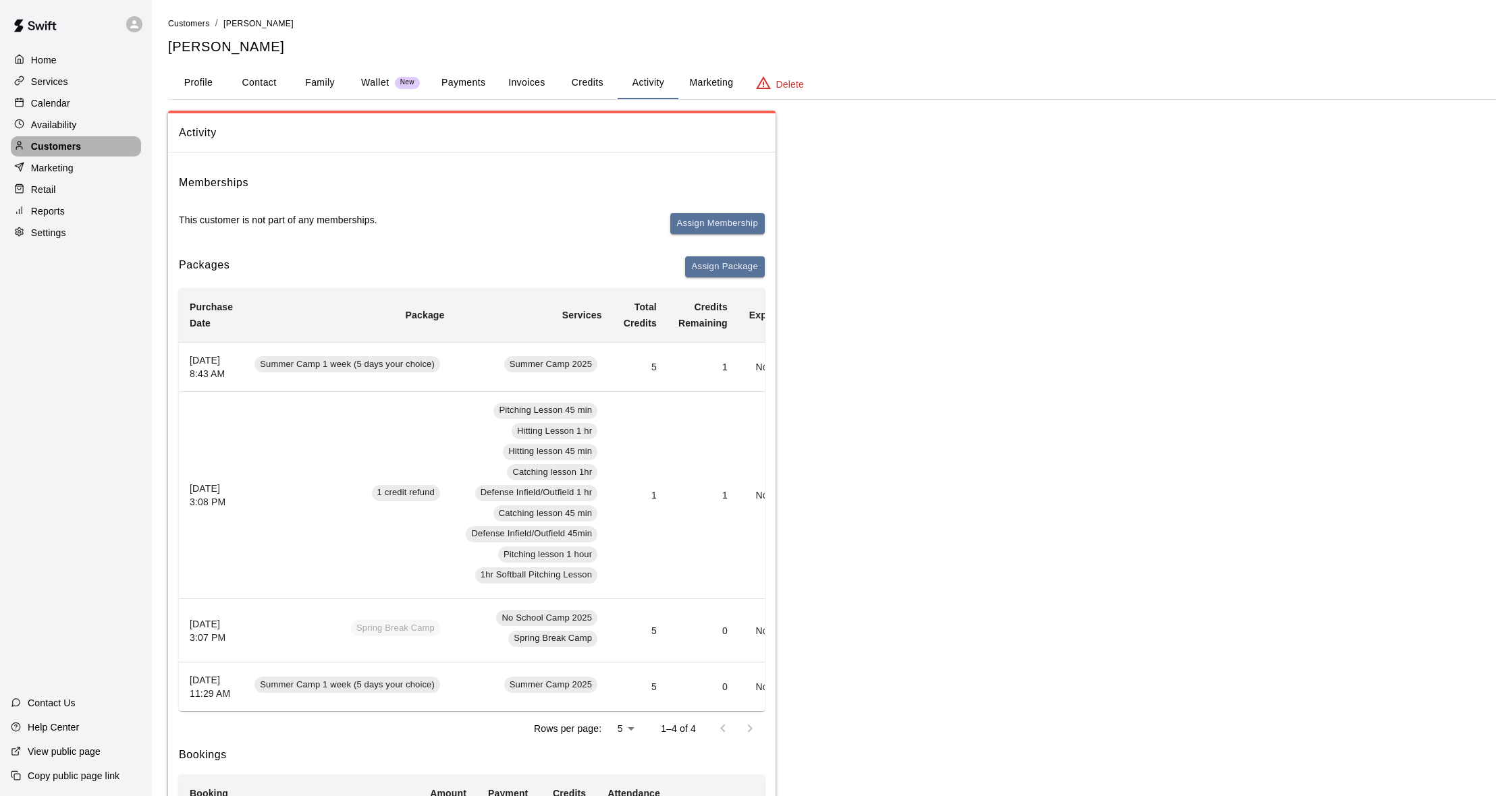
click at [67, 145] on p "Customers" at bounding box center [56, 146] width 50 height 13
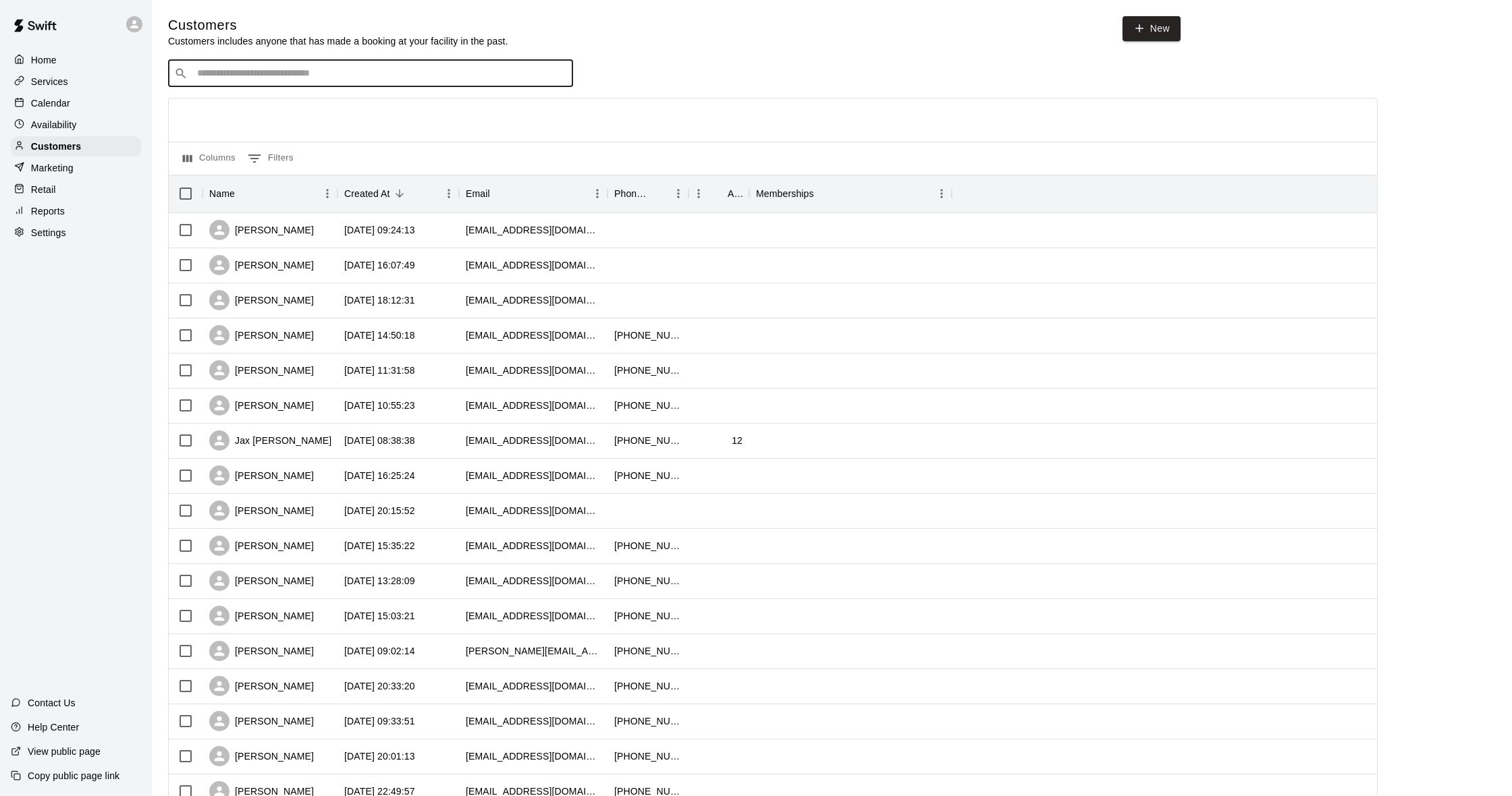
click at [254, 67] on input "Search customers by name or email" at bounding box center [380, 74] width 374 height 13
click at [203, 72] on input "*****" at bounding box center [369, 73] width 353 height 13
type input "*****"
click at [288, 147] on div "[PERSON_NAME]" at bounding box center [279, 143] width 145 height 14
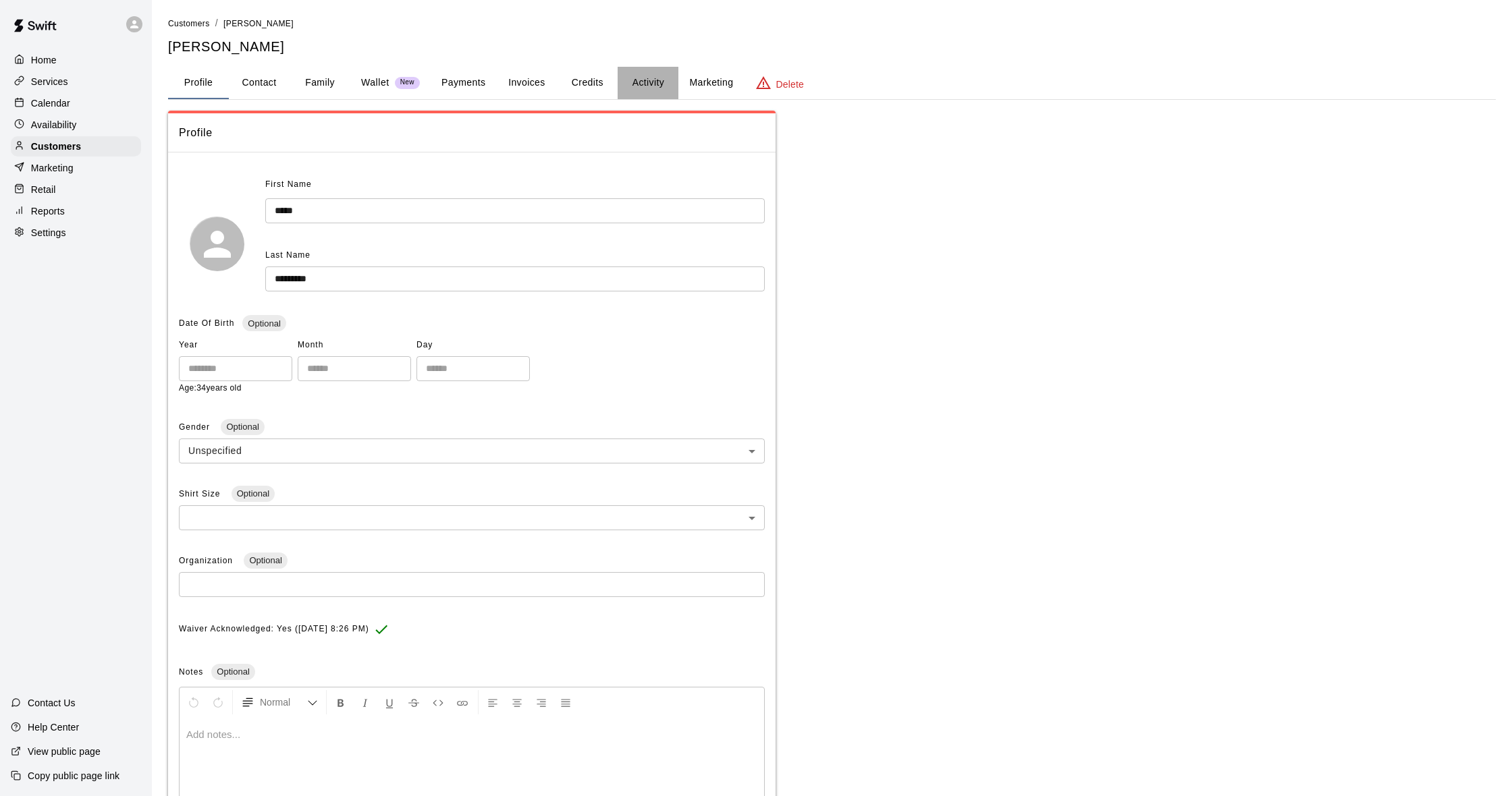
click at [636, 79] on button "Activity" at bounding box center [648, 83] width 60 height 32
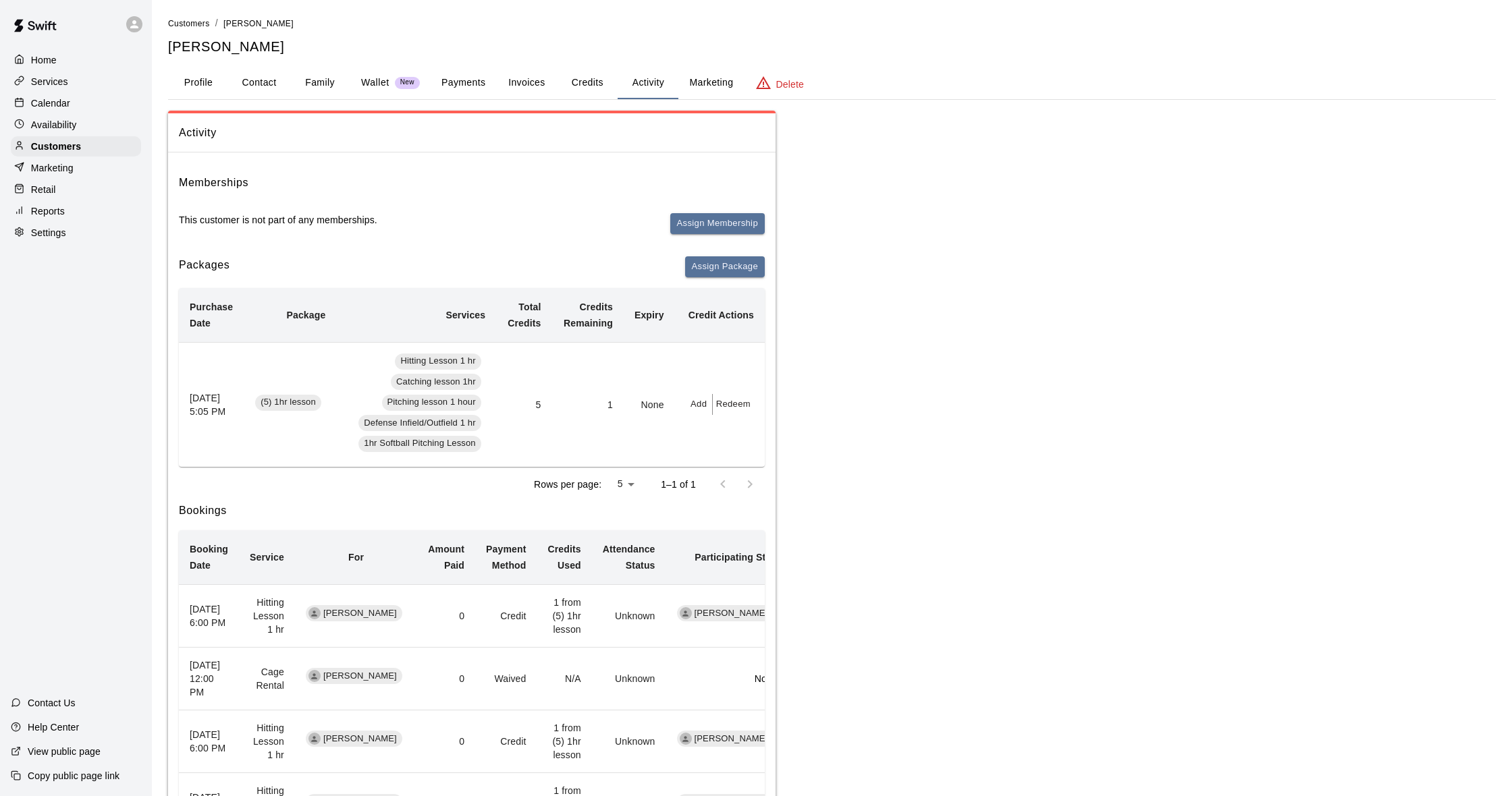
click at [465, 81] on button "Payments" at bounding box center [463, 83] width 65 height 32
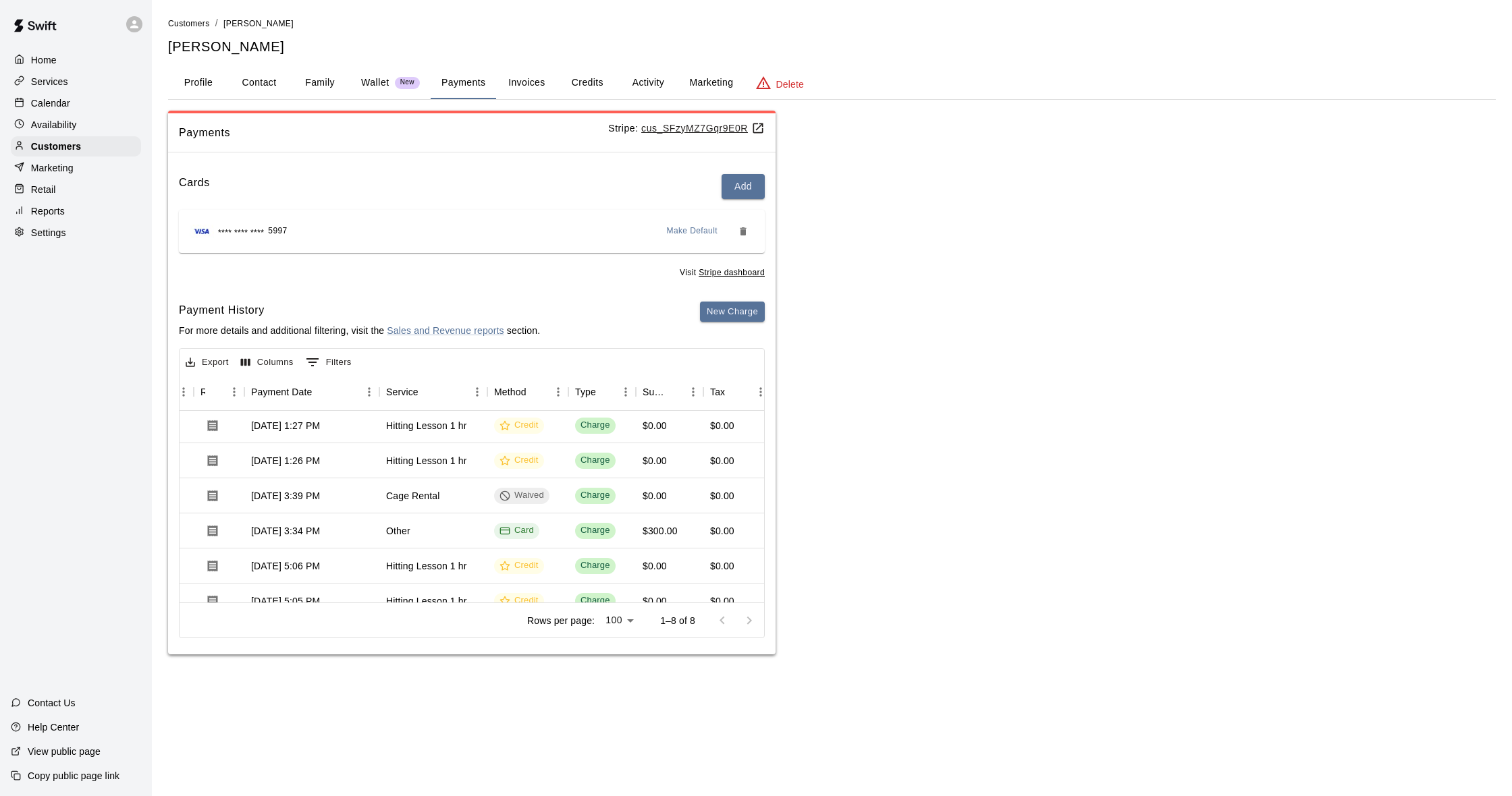
scroll to position [0, 108]
click at [722, 318] on button "New Charge" at bounding box center [732, 312] width 65 height 21
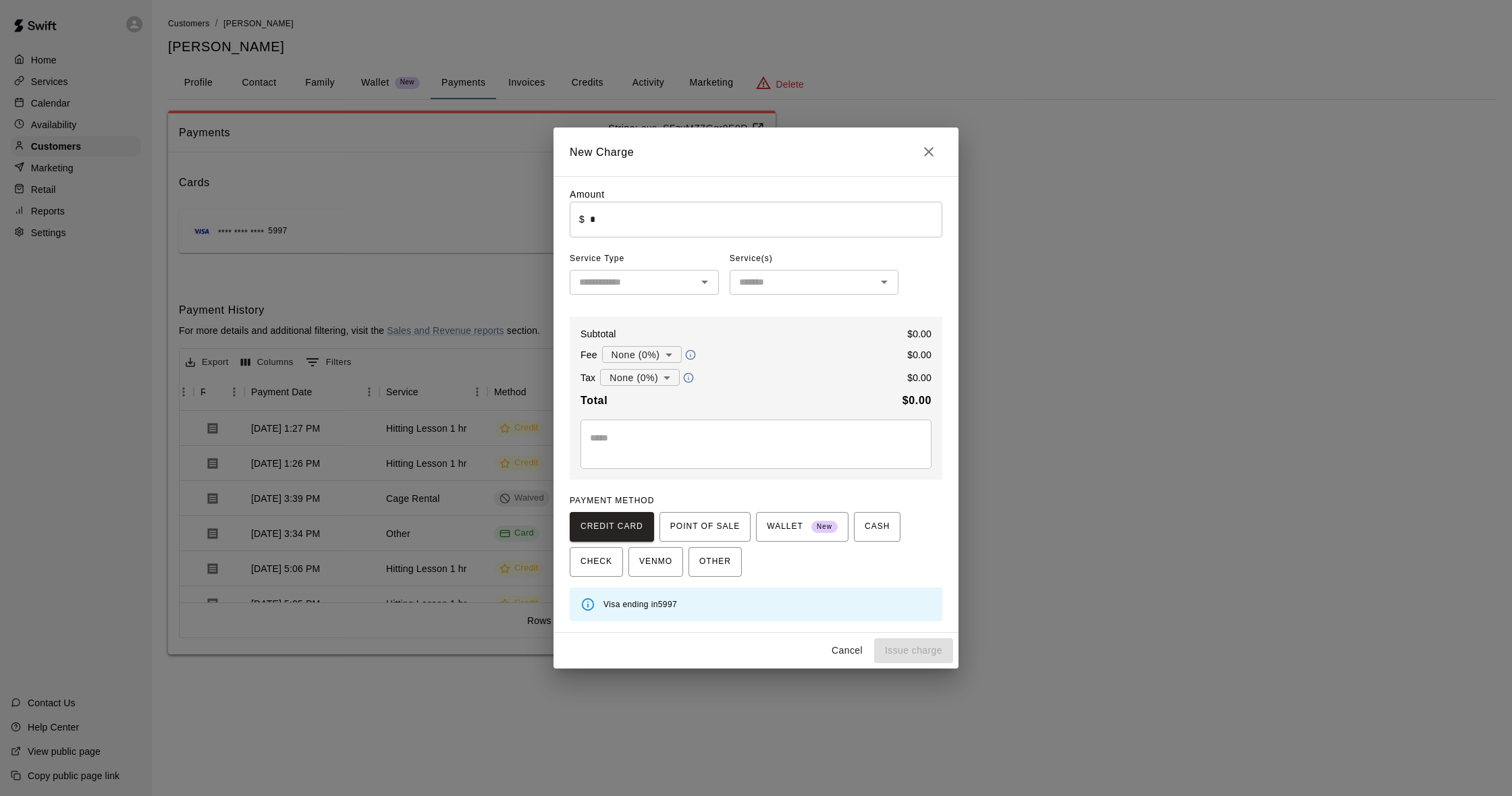
click at [614, 230] on input "*" at bounding box center [766, 220] width 352 height 36
click at [711, 280] on icon "Open" at bounding box center [705, 281] width 16 height 16
type input "******"
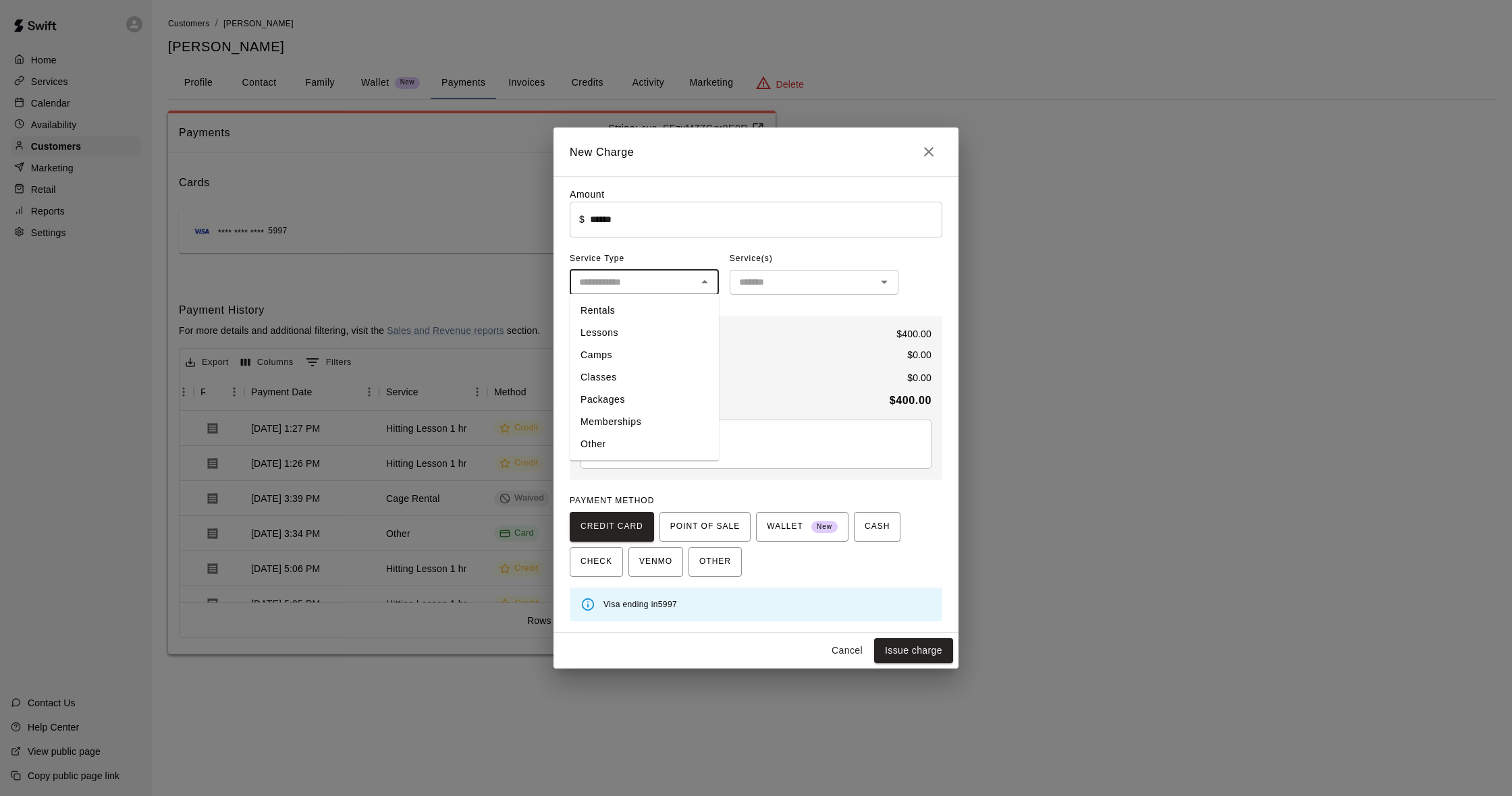
click at [611, 401] on li "Packages" at bounding box center [644, 400] width 149 height 23
type input "********"
click at [751, 291] on input "text" at bounding box center [803, 282] width 139 height 17
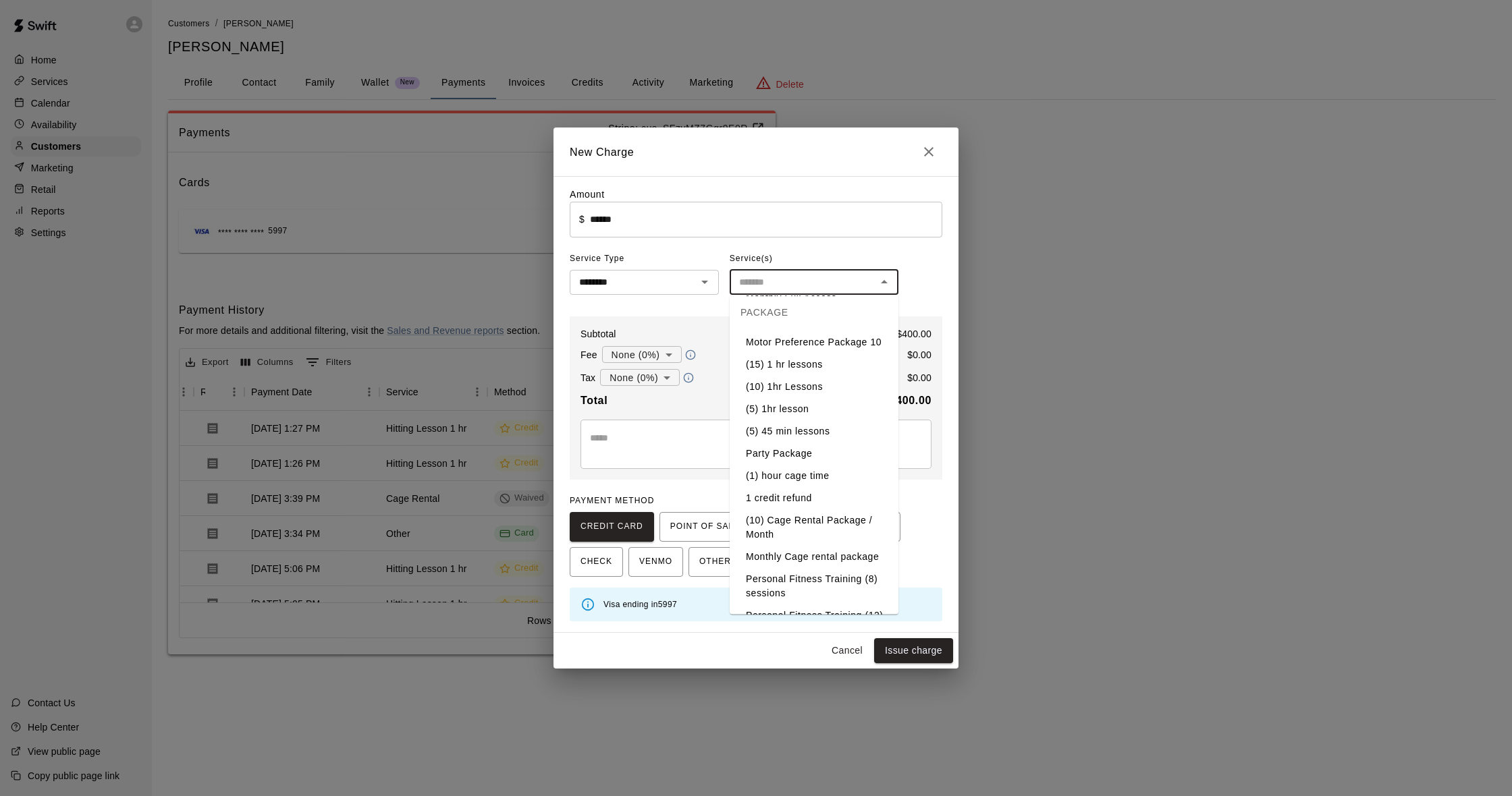
scroll to position [229, 0]
click at [783, 409] on li "(5) 1hr lesson" at bounding box center [814, 411] width 169 height 23
type input "**********"
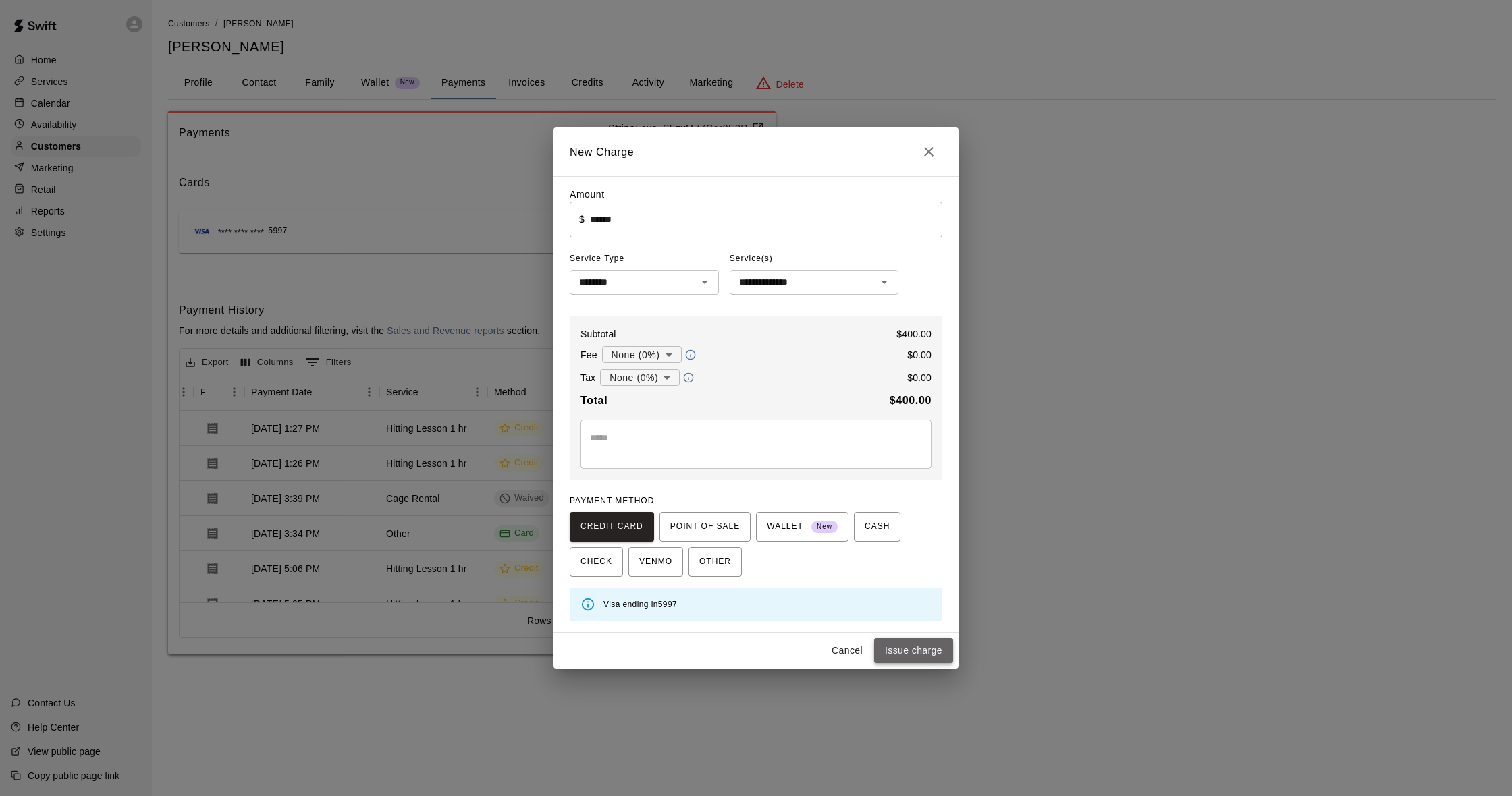
click at [933, 645] on button "Issue charge" at bounding box center [914, 651] width 79 height 25
type input "*"
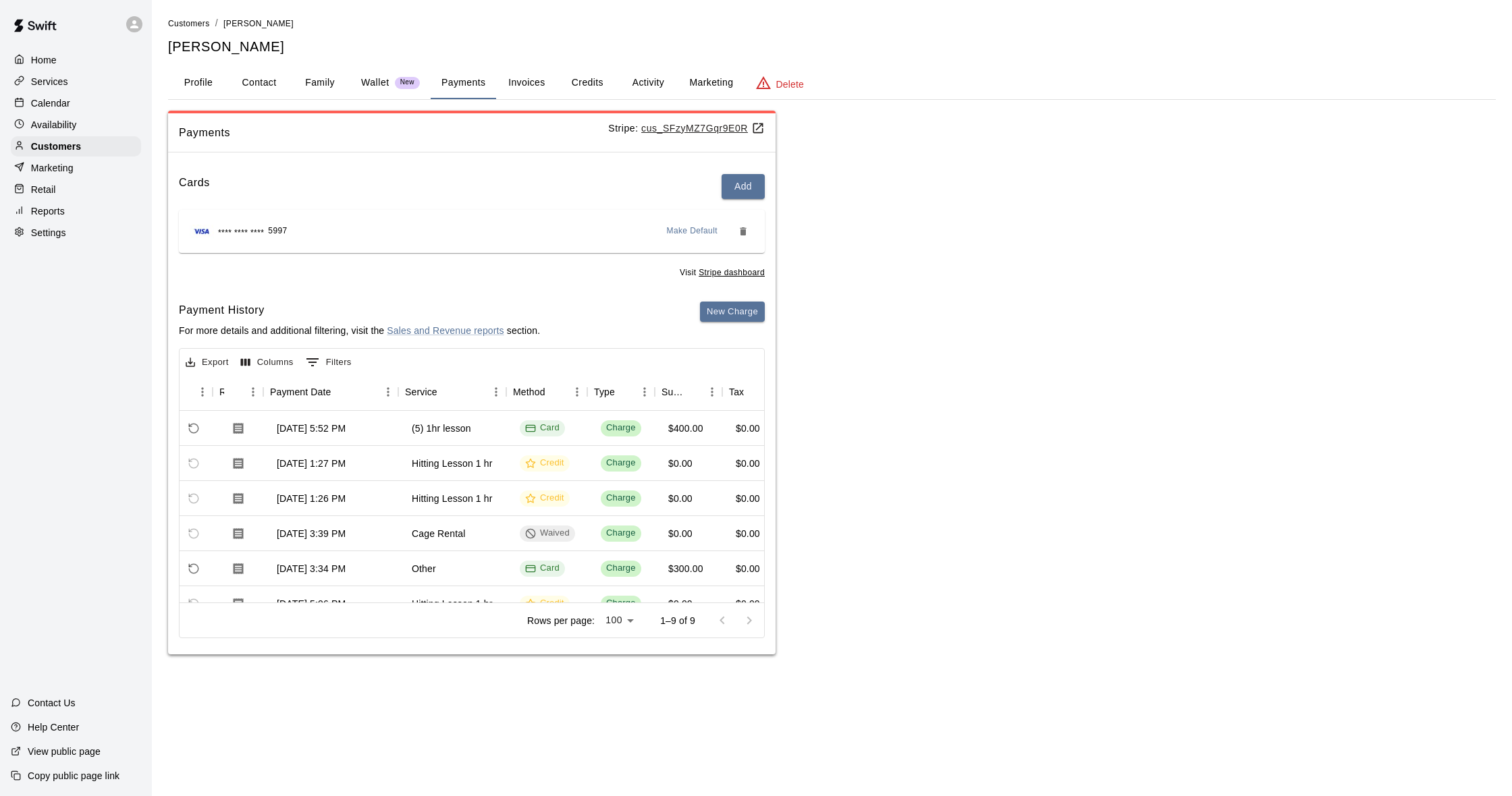
scroll to position [0, 78]
click at [654, 79] on button "Activity" at bounding box center [648, 83] width 60 height 32
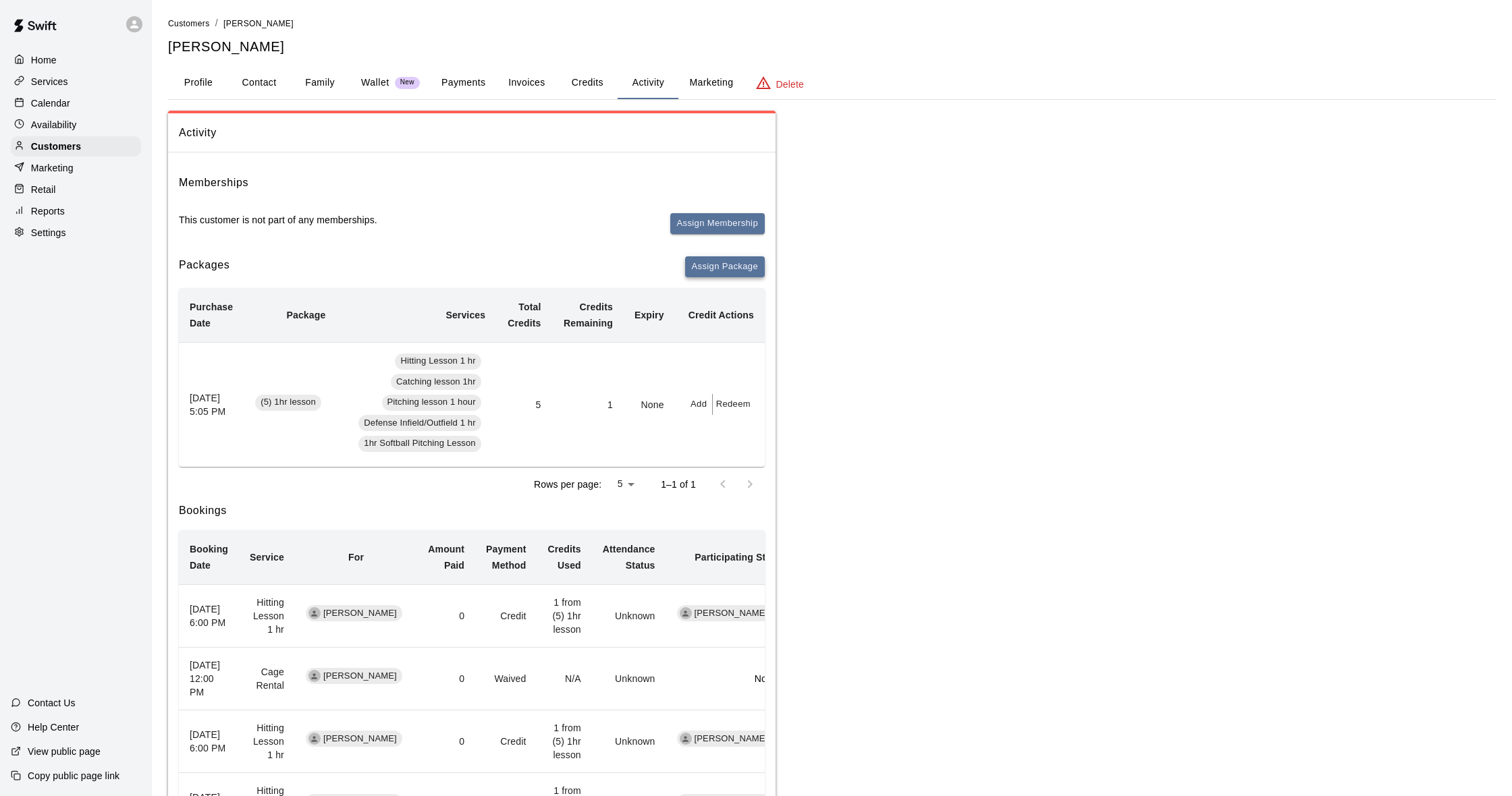
click at [746, 259] on button "Assign Package" at bounding box center [724, 267] width 79 height 21
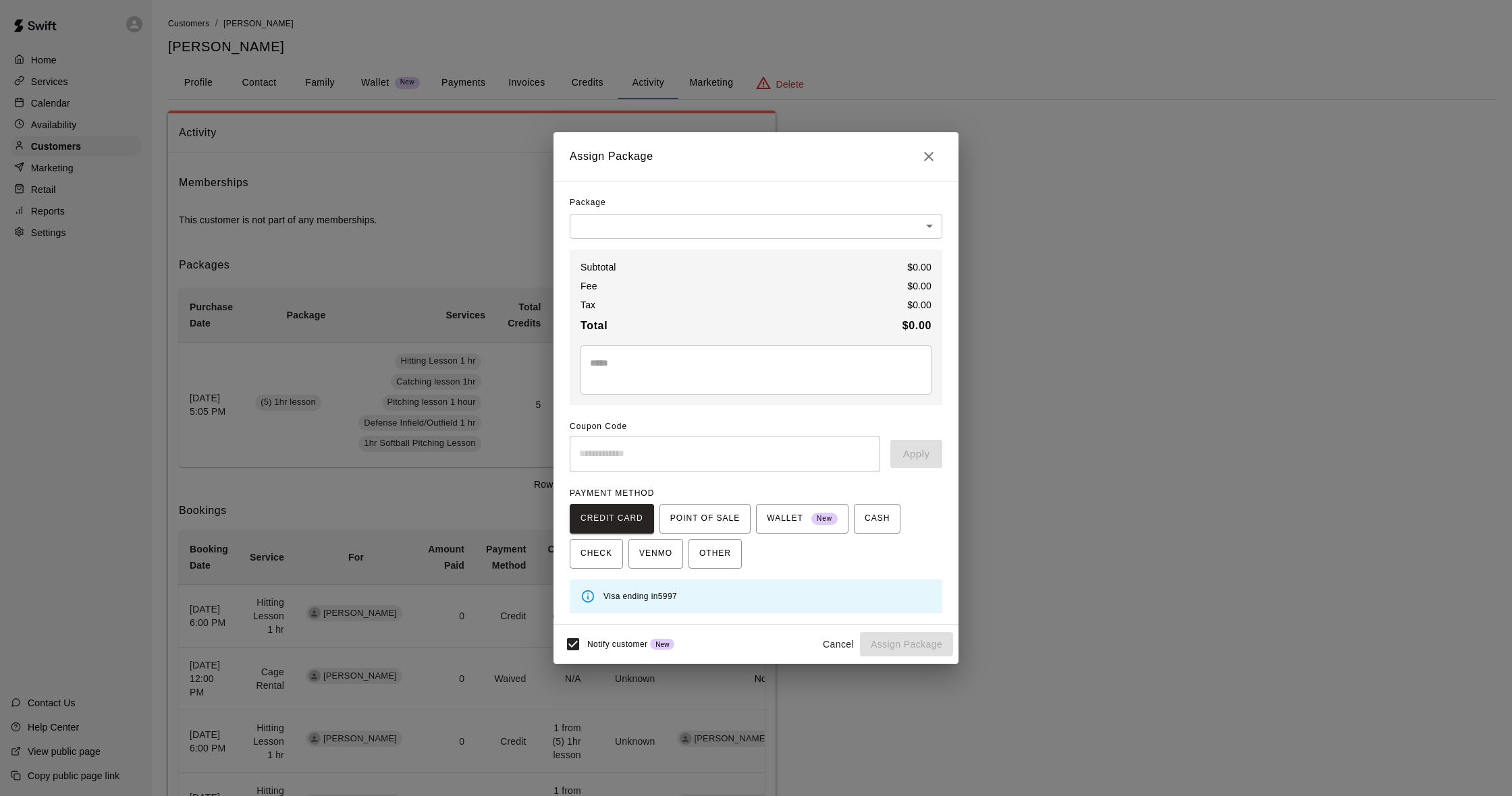
click at [736, 226] on body "Home Services Calendar Availability Customers Marketing Retail Reports Settings…" at bounding box center [756, 488] width 1512 height 976
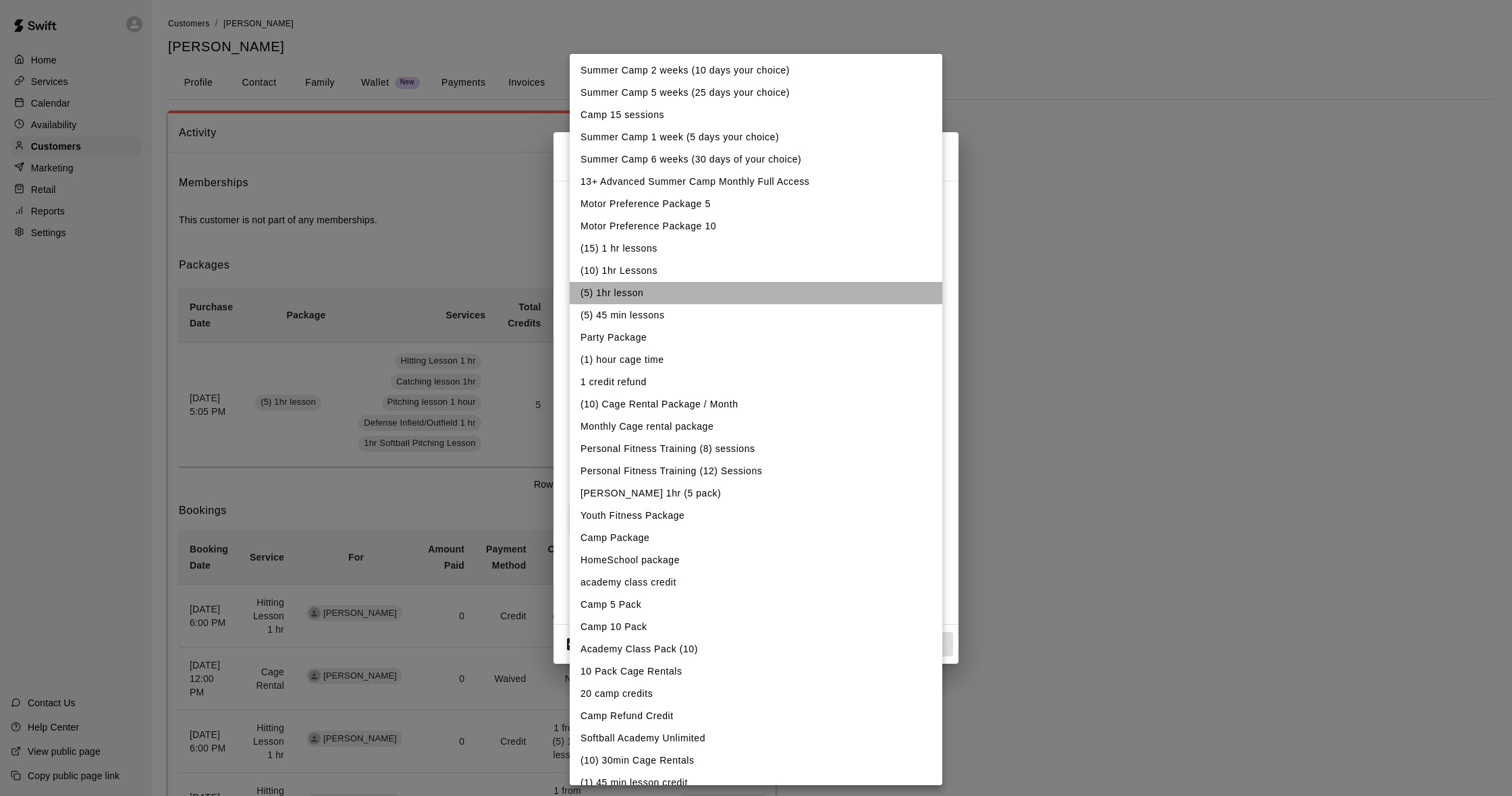
click at [645, 291] on li "(5) 1hr lesson" at bounding box center [756, 294] width 373 height 23
type input "**********"
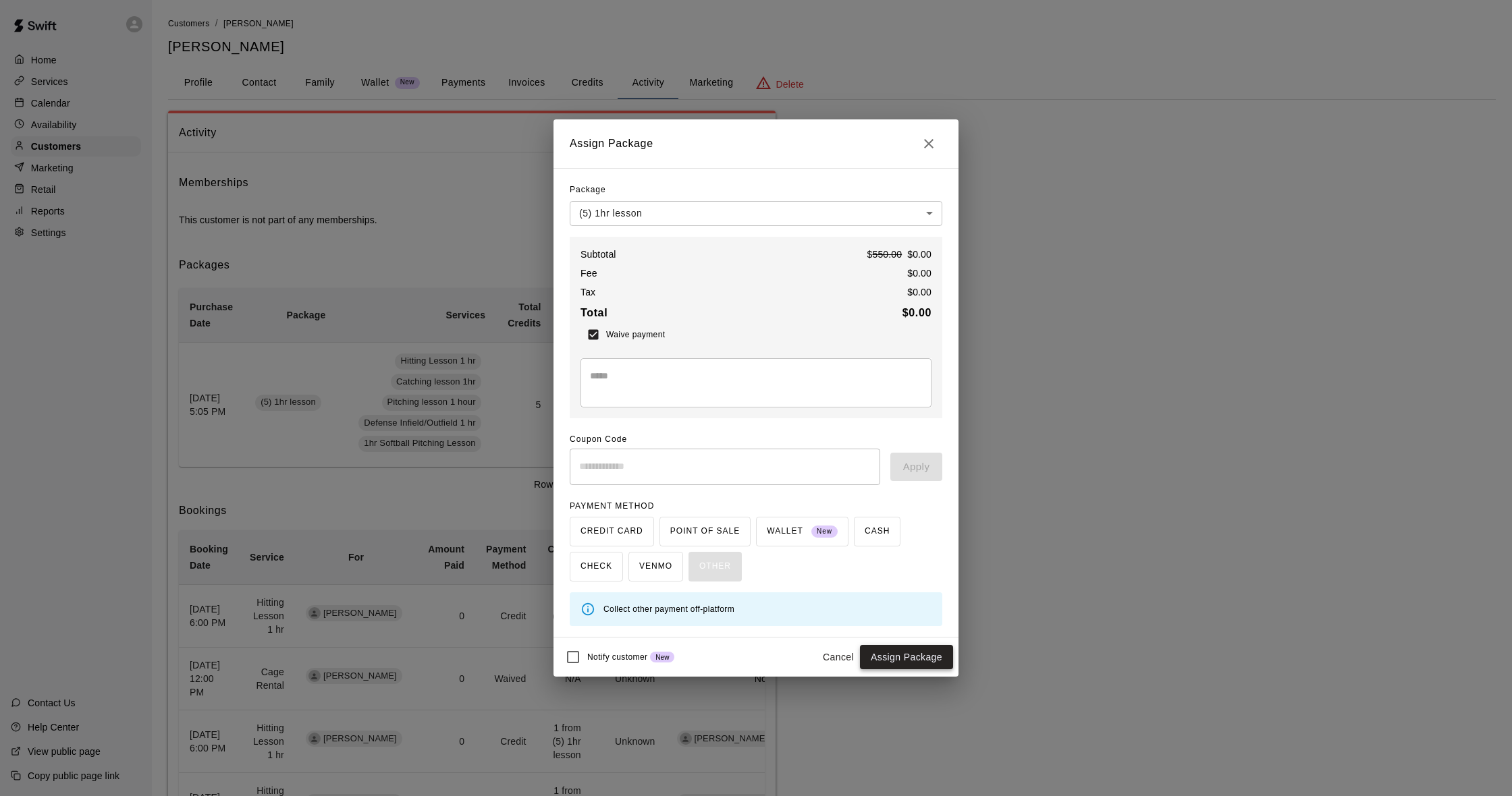
click at [914, 653] on button "Assign Package" at bounding box center [907, 657] width 93 height 25
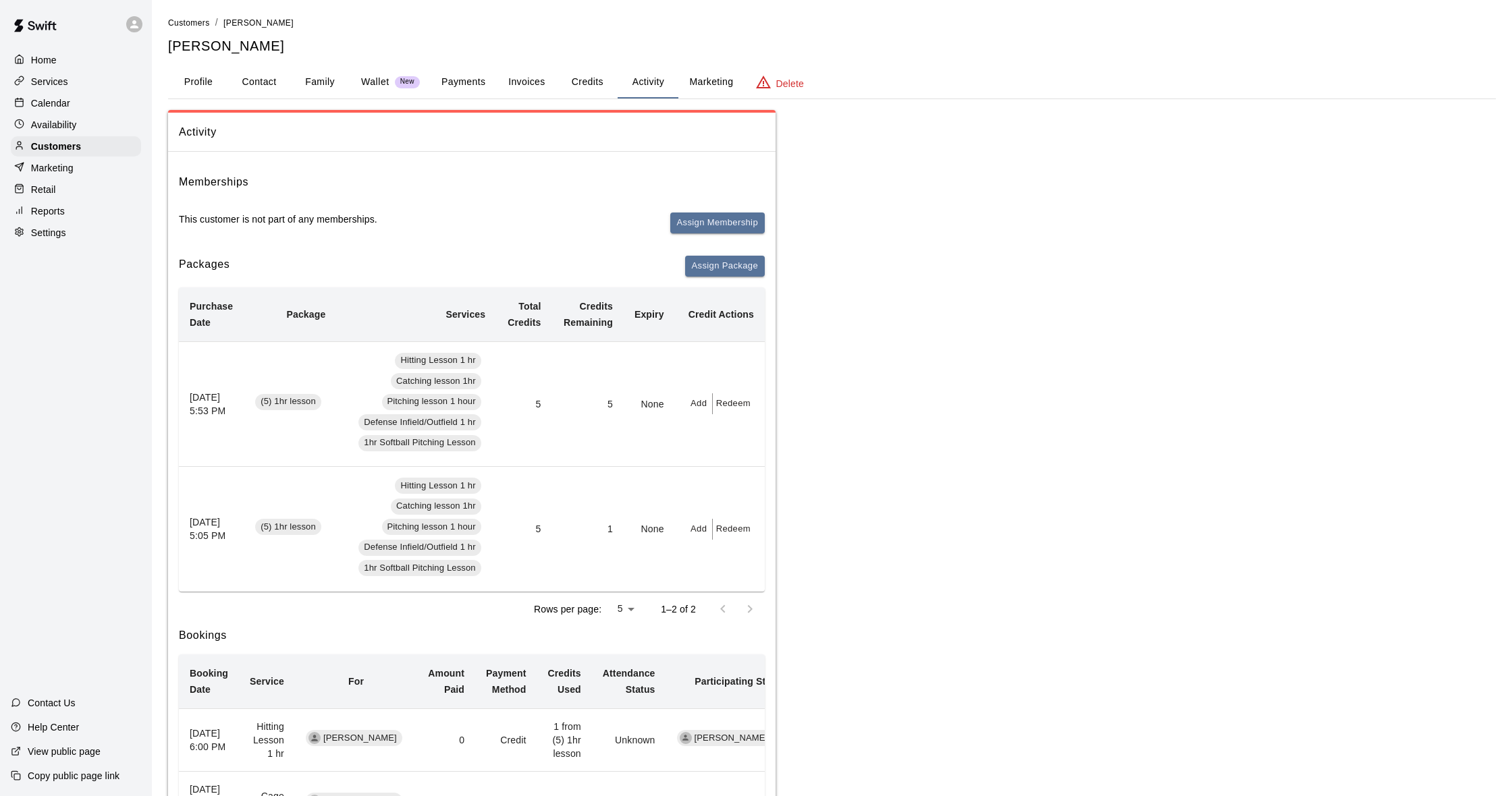
scroll to position [1, 0]
click at [58, 121] on p "Availability" at bounding box center [54, 125] width 46 height 13
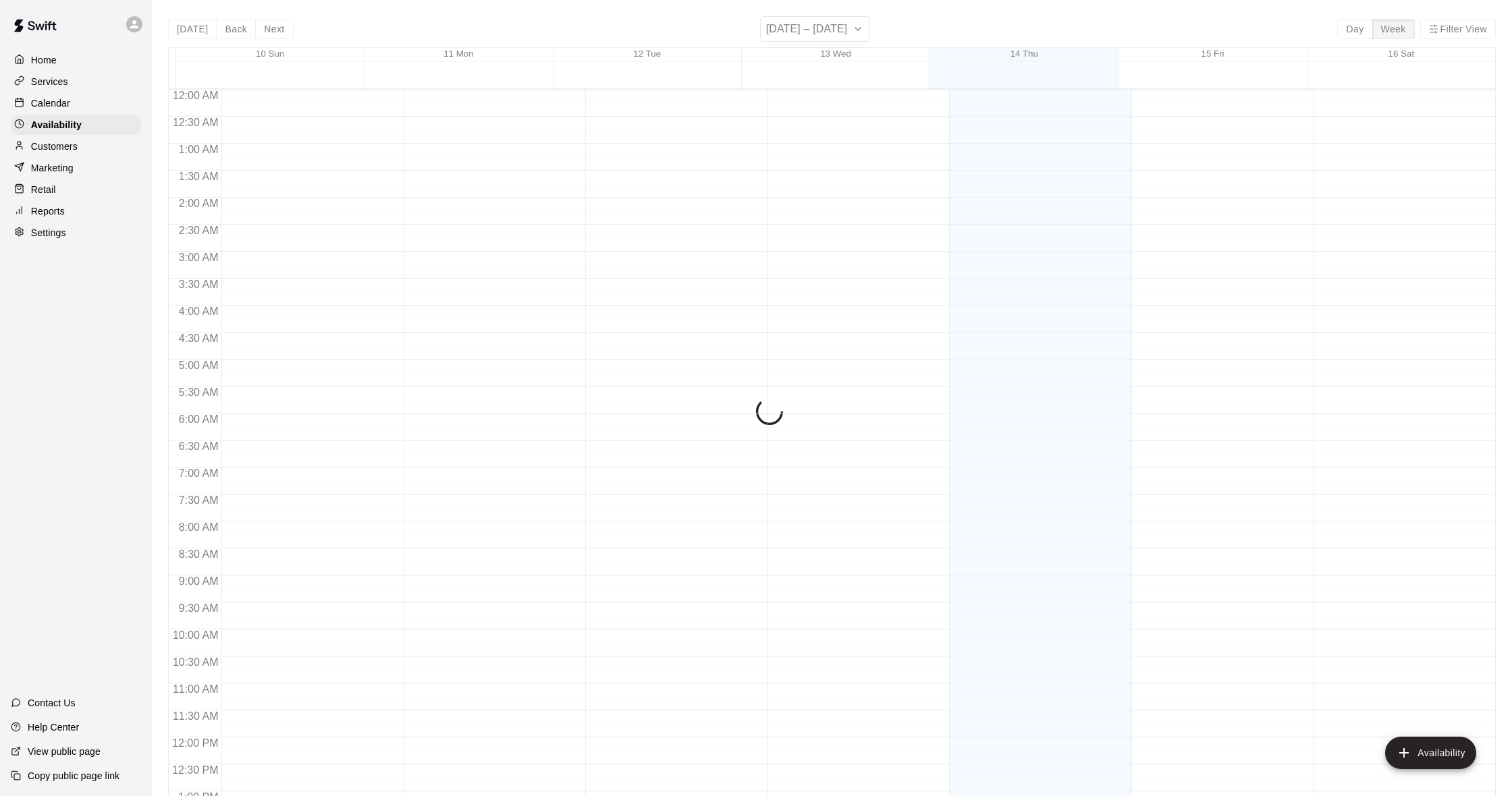
scroll to position [574, 0]
click at [68, 167] on p "Marketing" at bounding box center [52, 168] width 42 height 13
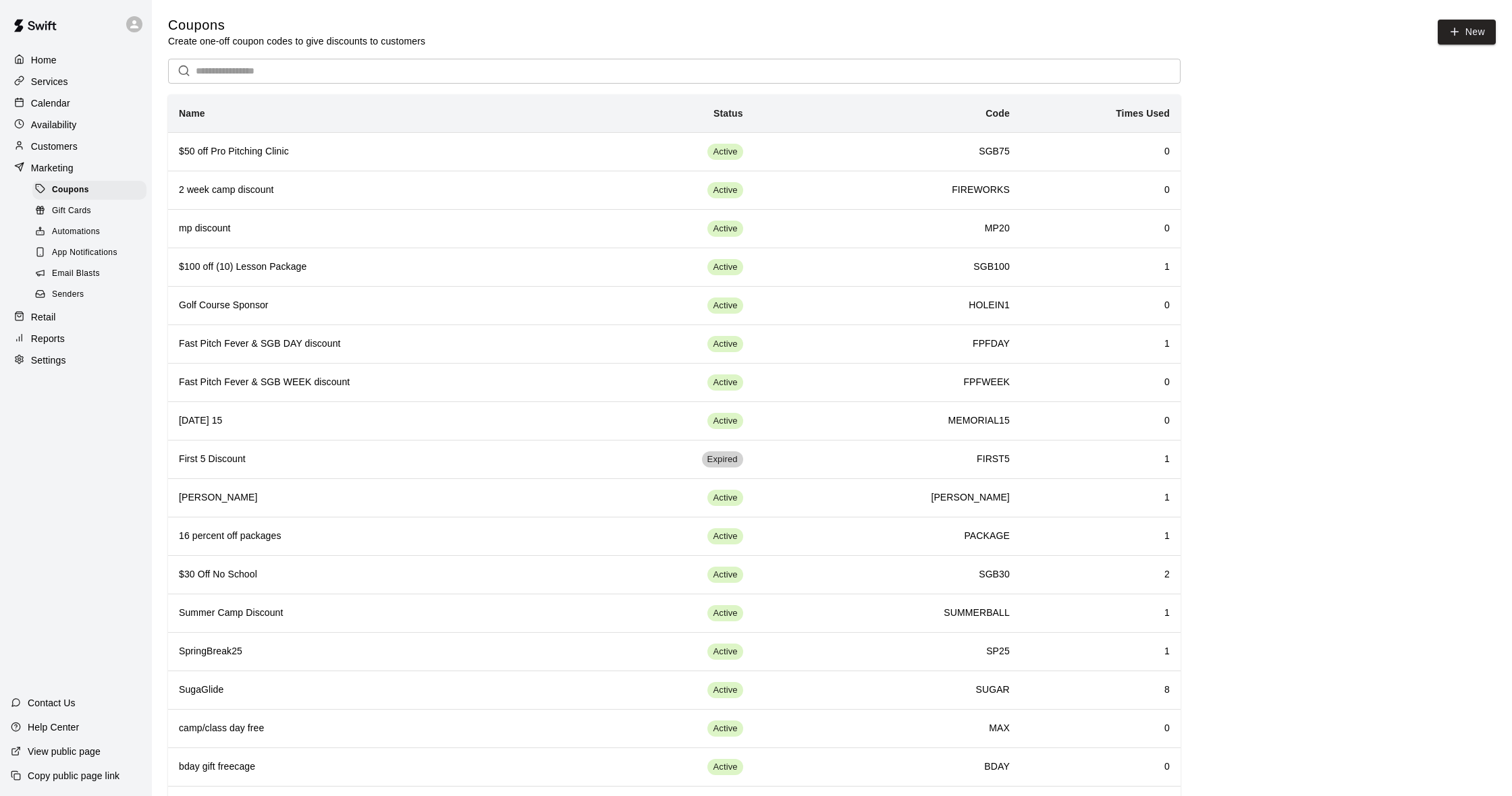
scroll to position [1, 0]
click at [67, 141] on p "Customers" at bounding box center [54, 146] width 46 height 13
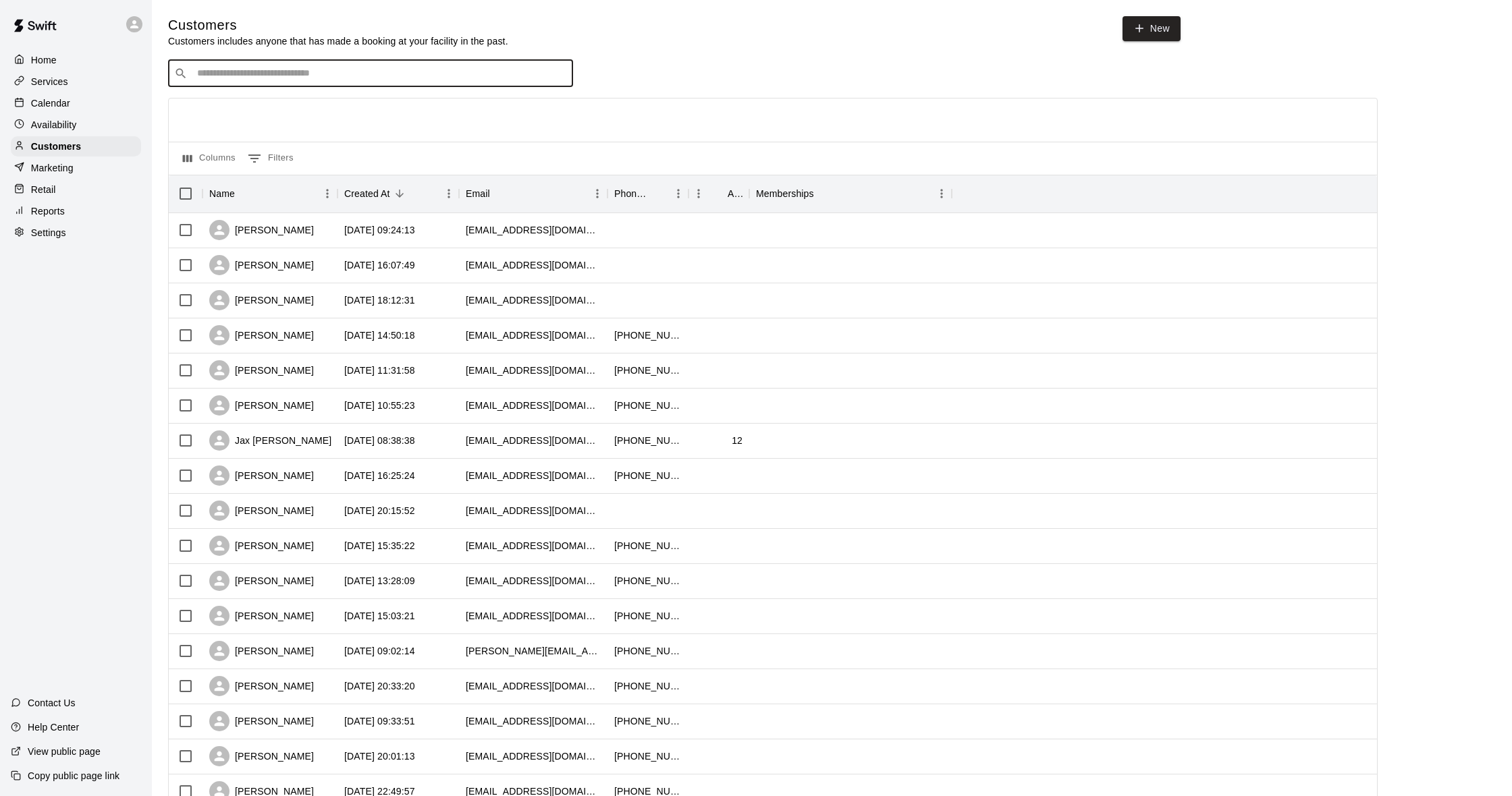
click at [241, 72] on input "Search customers by name or email" at bounding box center [380, 74] width 374 height 13
type input "*****"
click at [290, 105] on div "[PERSON_NAME]" at bounding box center [279, 100] width 145 height 14
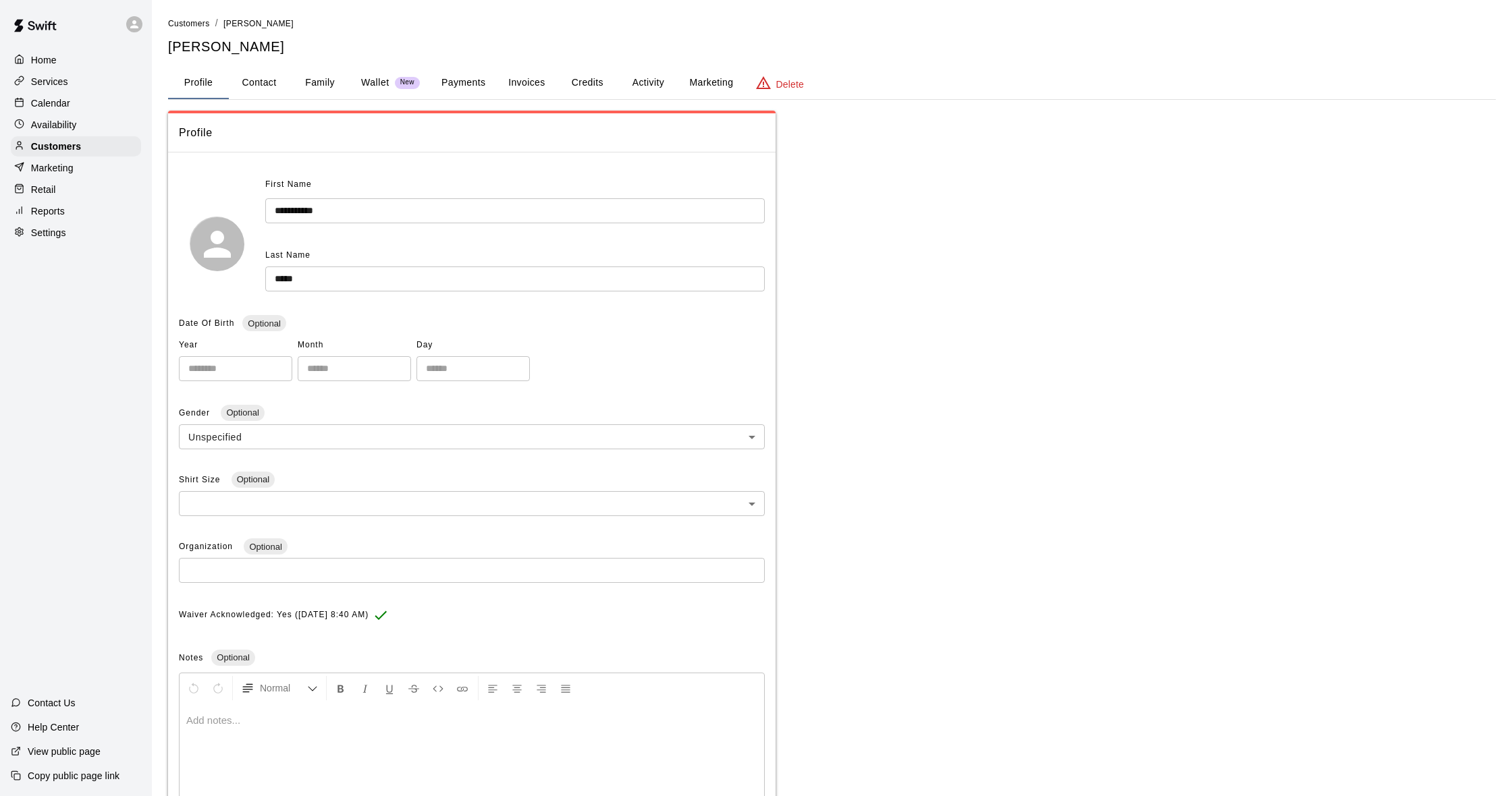
click at [460, 79] on button "Payments" at bounding box center [463, 83] width 65 height 32
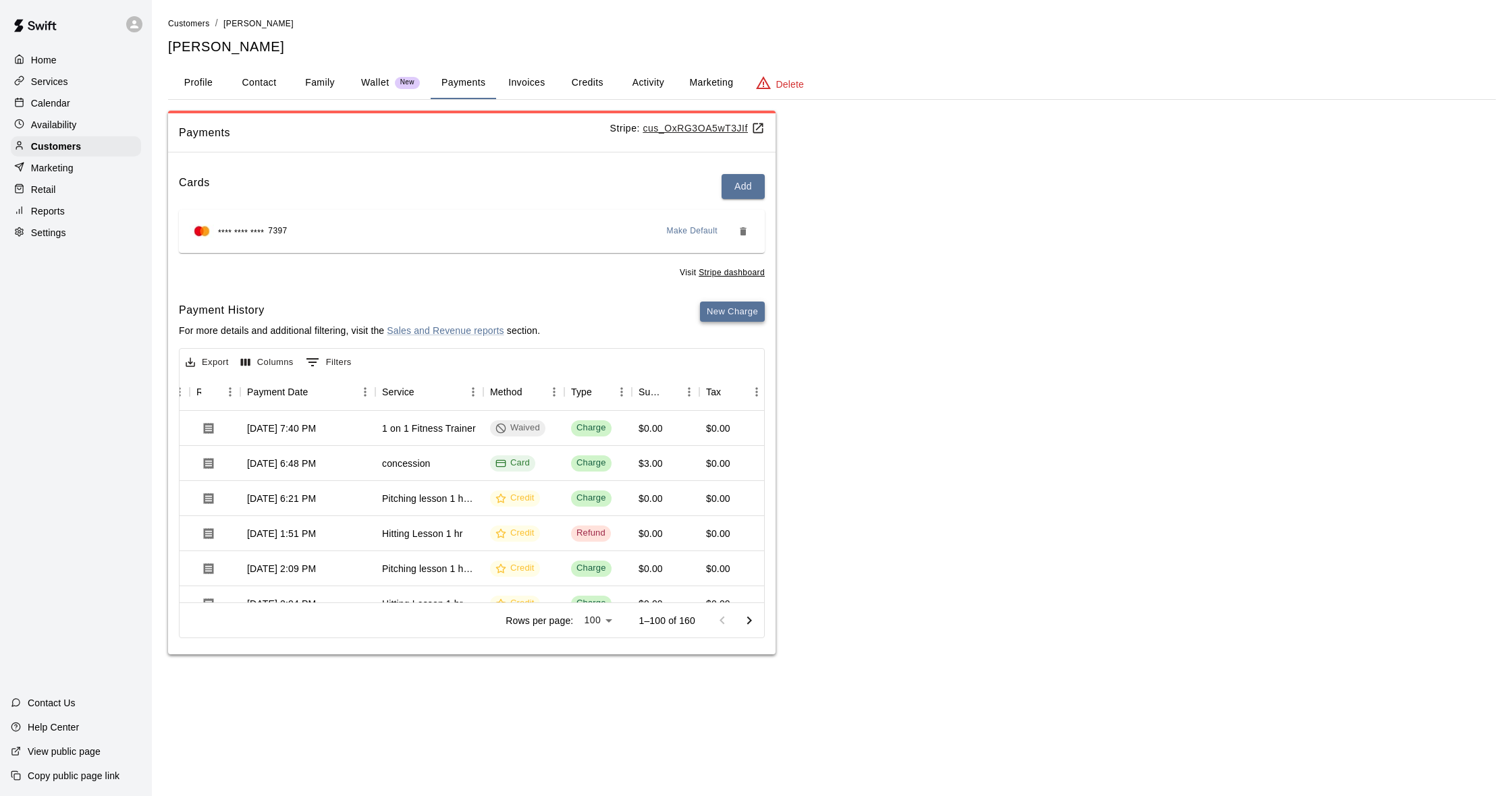
click at [746, 317] on button "New Charge" at bounding box center [732, 312] width 65 height 21
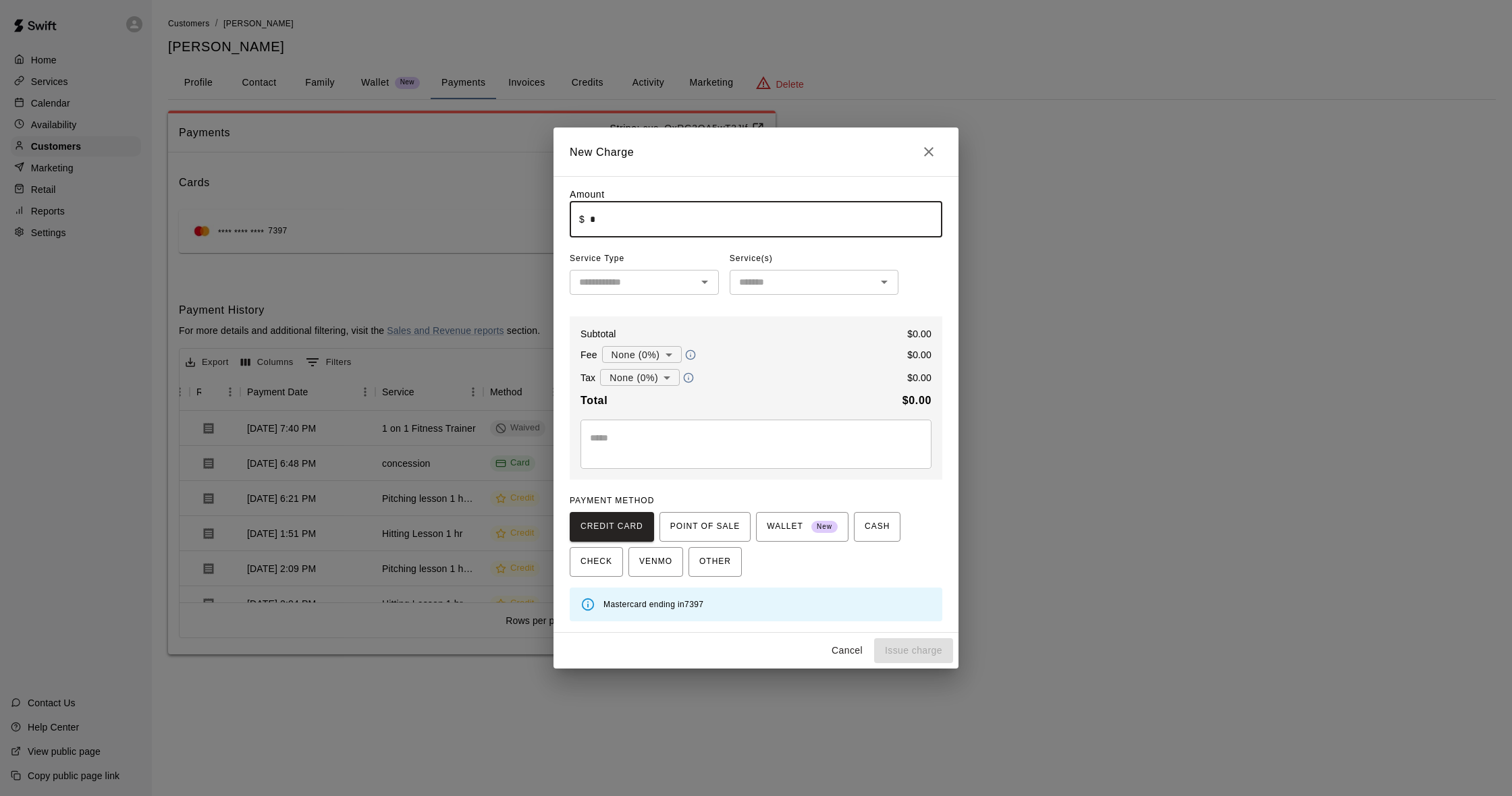
click at [680, 224] on input "*" at bounding box center [766, 220] width 352 height 36
type input "******"
click at [687, 278] on input "text" at bounding box center [633, 282] width 119 height 17
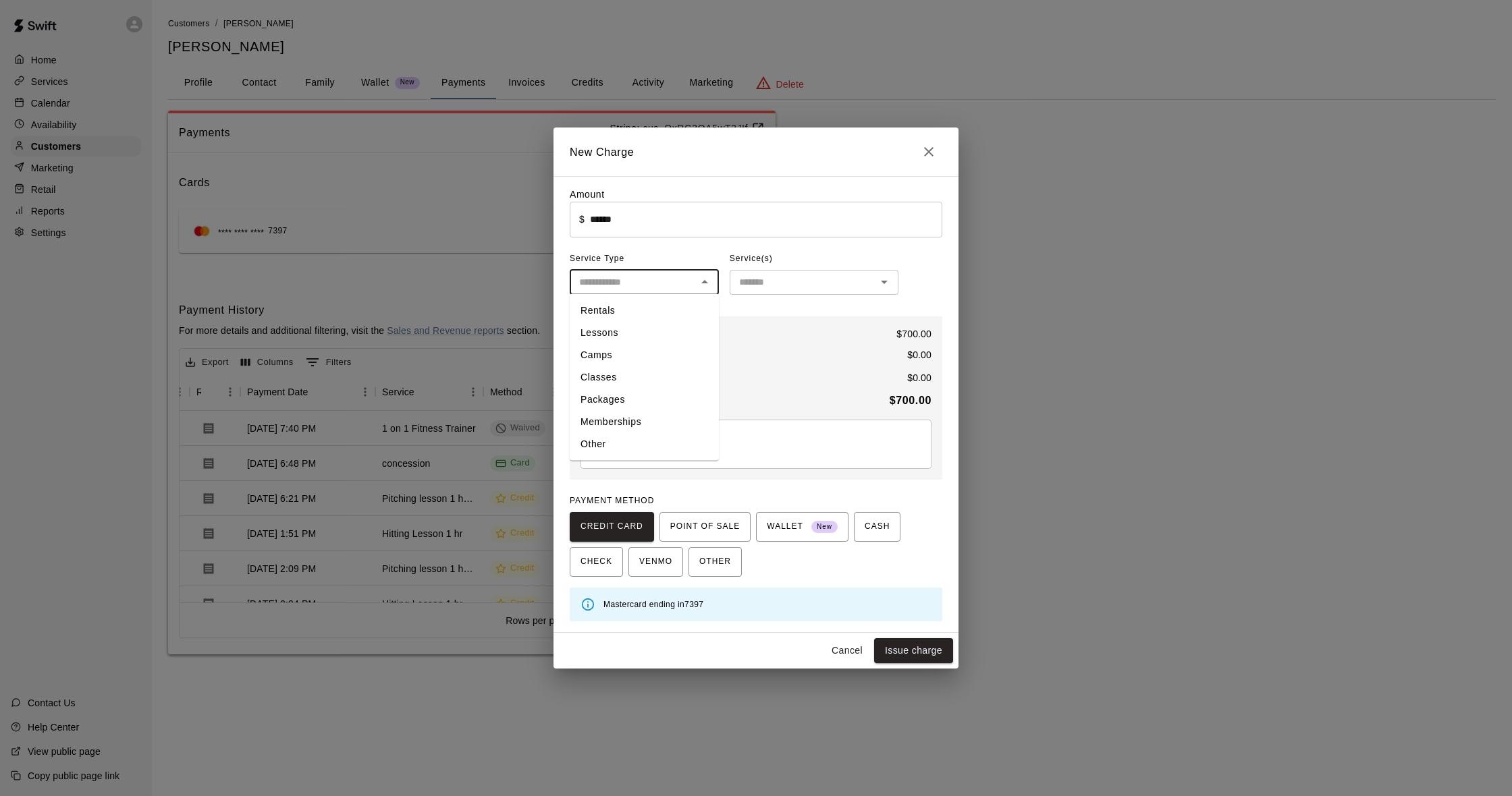
click at [622, 400] on li "Packages" at bounding box center [644, 400] width 149 height 23
type input "********"
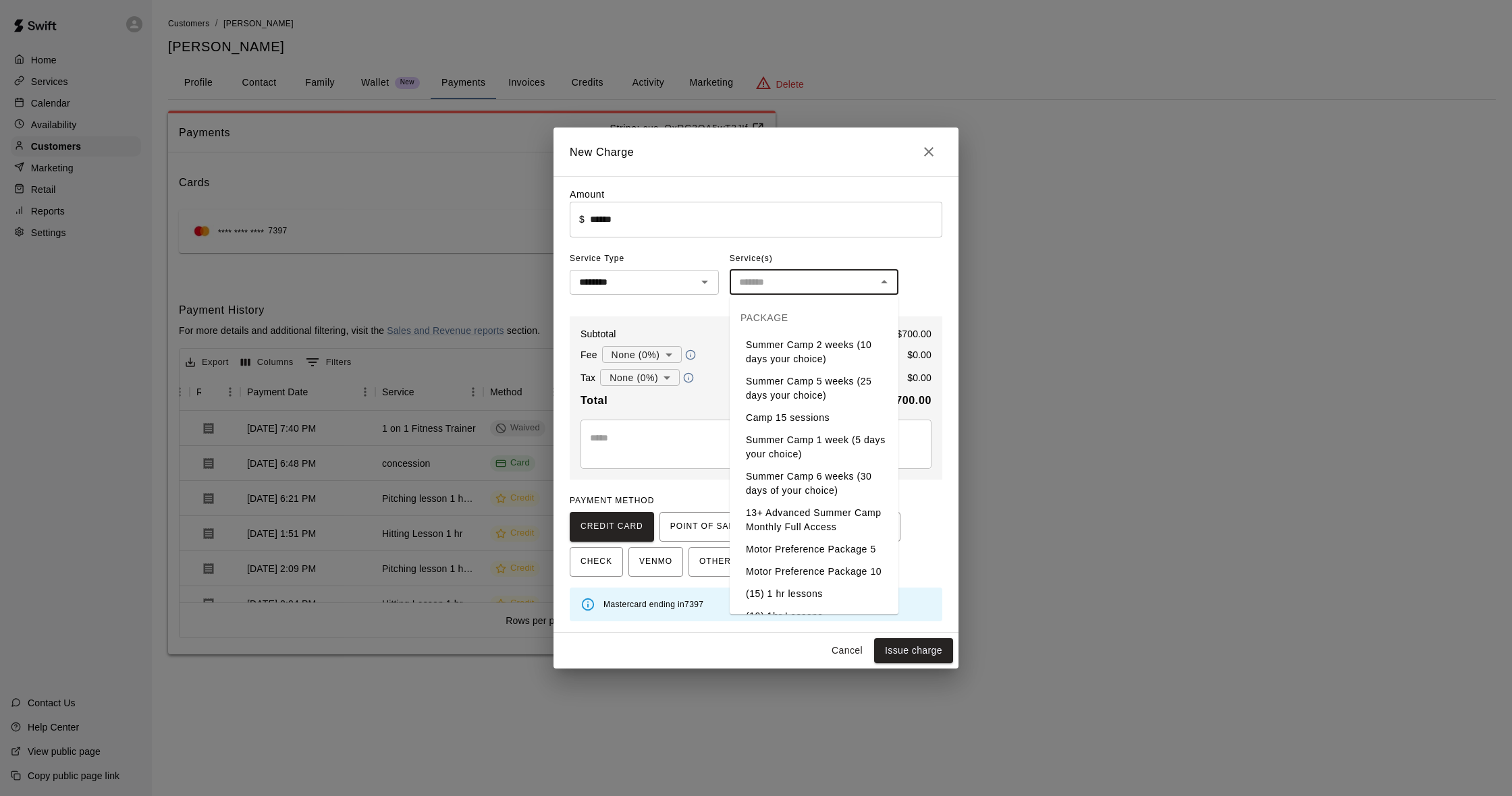
click at [756, 280] on input "text" at bounding box center [803, 282] width 139 height 17
click at [793, 400] on li "Personal Fitness Training (12) Sessions" at bounding box center [814, 410] width 169 height 37
type input "**********"
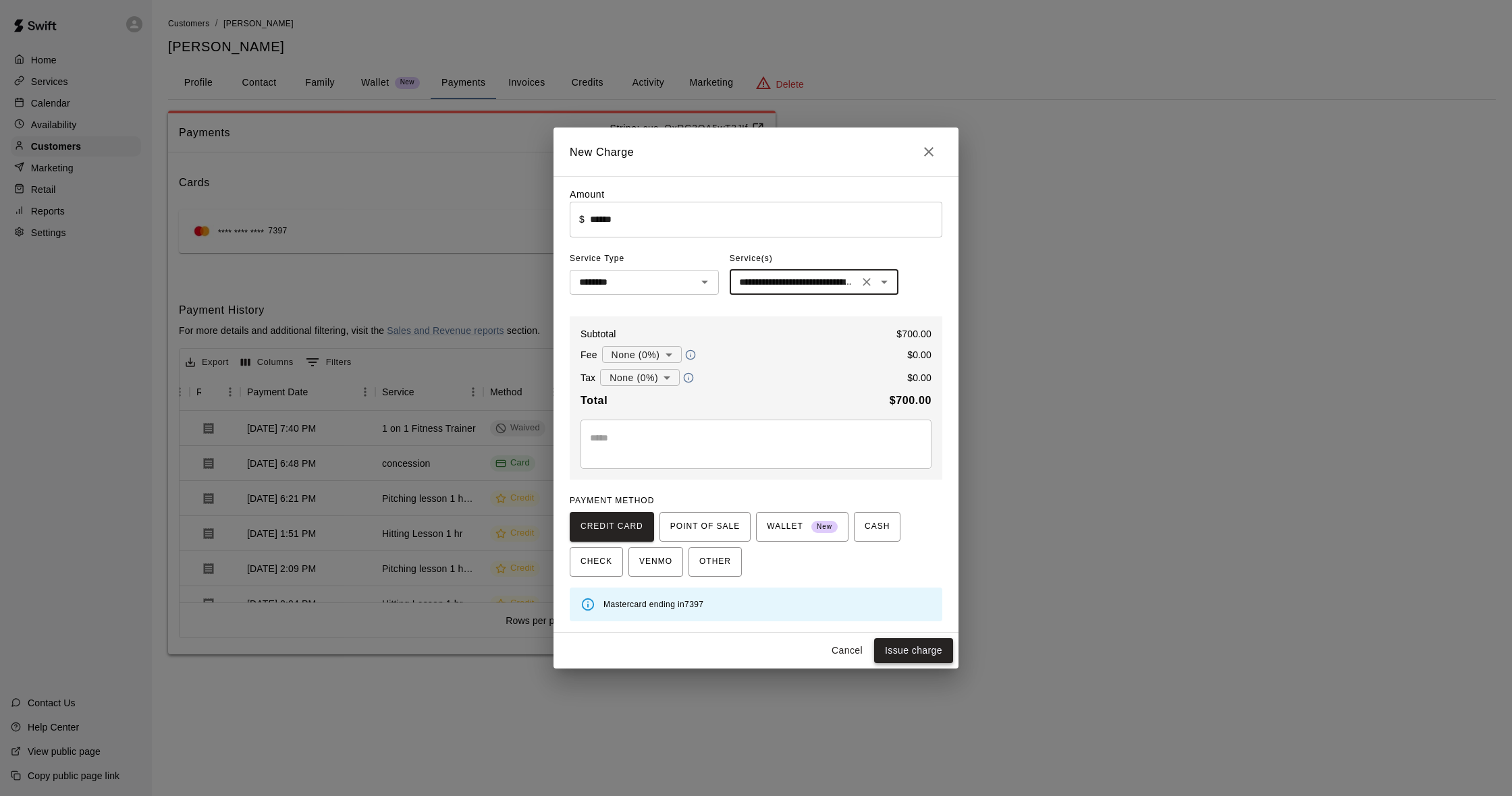
click at [905, 643] on button "Issue charge" at bounding box center [914, 651] width 79 height 25
type input "*"
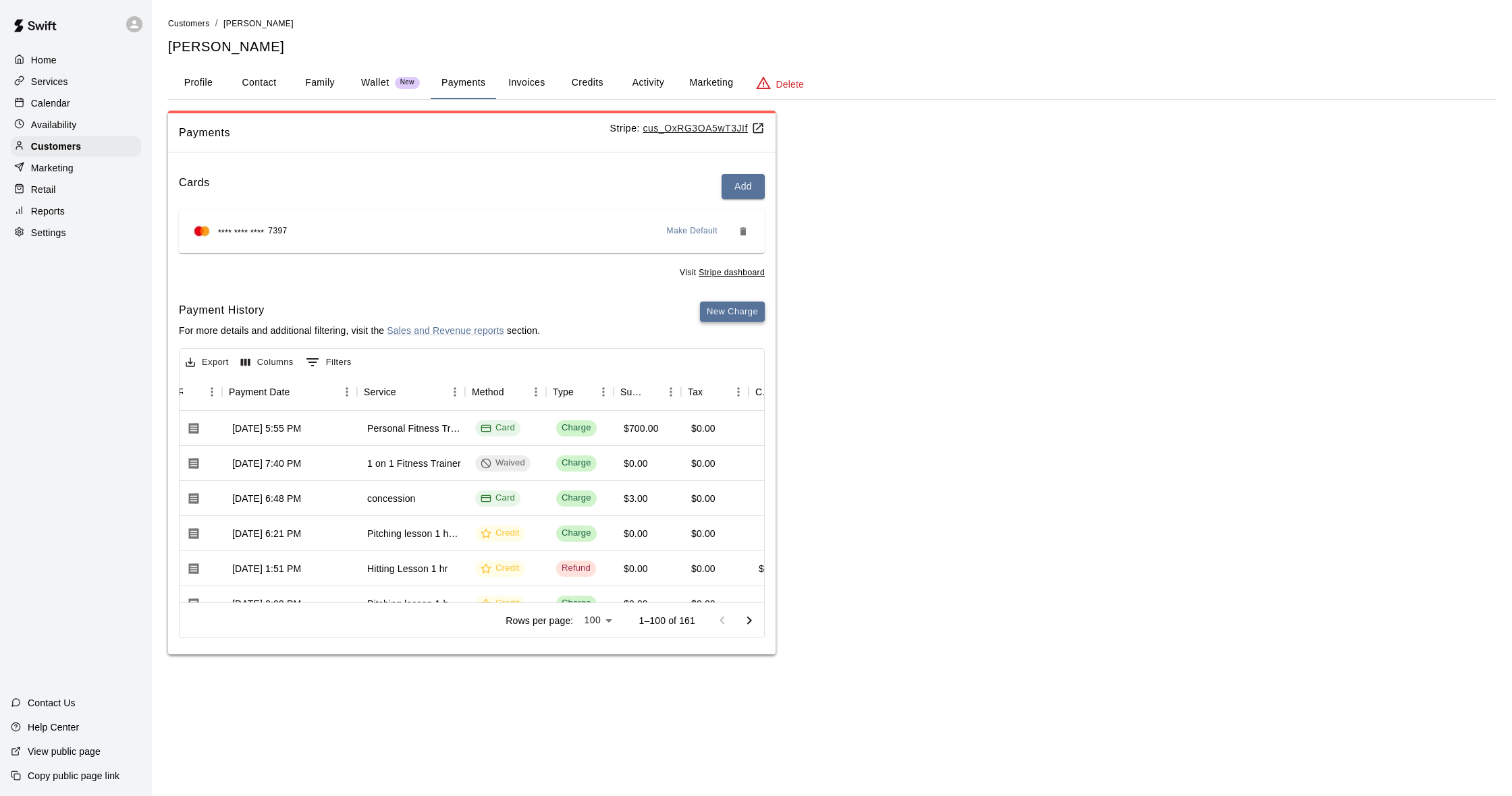
scroll to position [0, 125]
click at [652, 81] on button "Activity" at bounding box center [648, 83] width 60 height 32
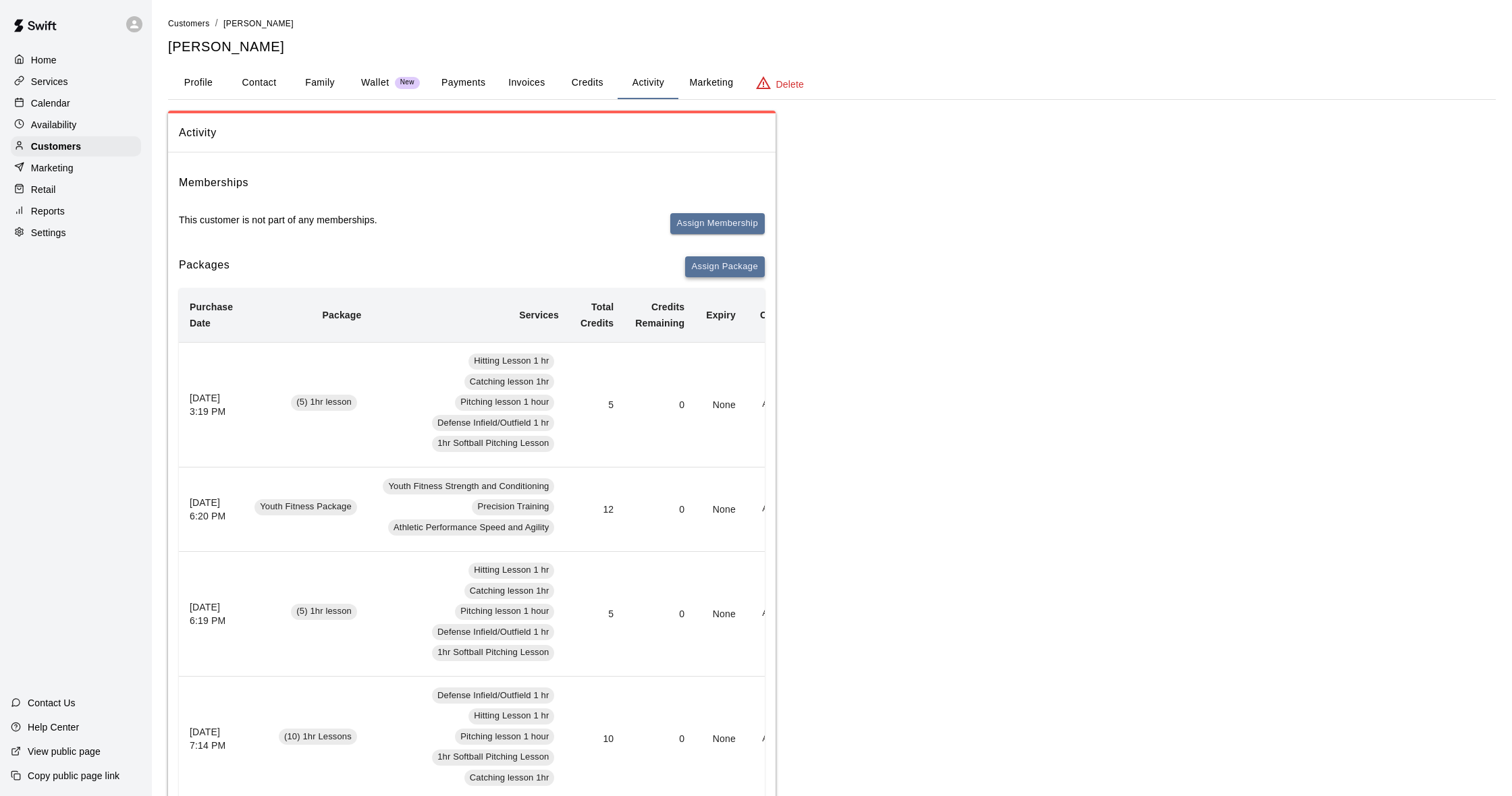
click at [728, 271] on button "Assign Package" at bounding box center [724, 267] width 79 height 21
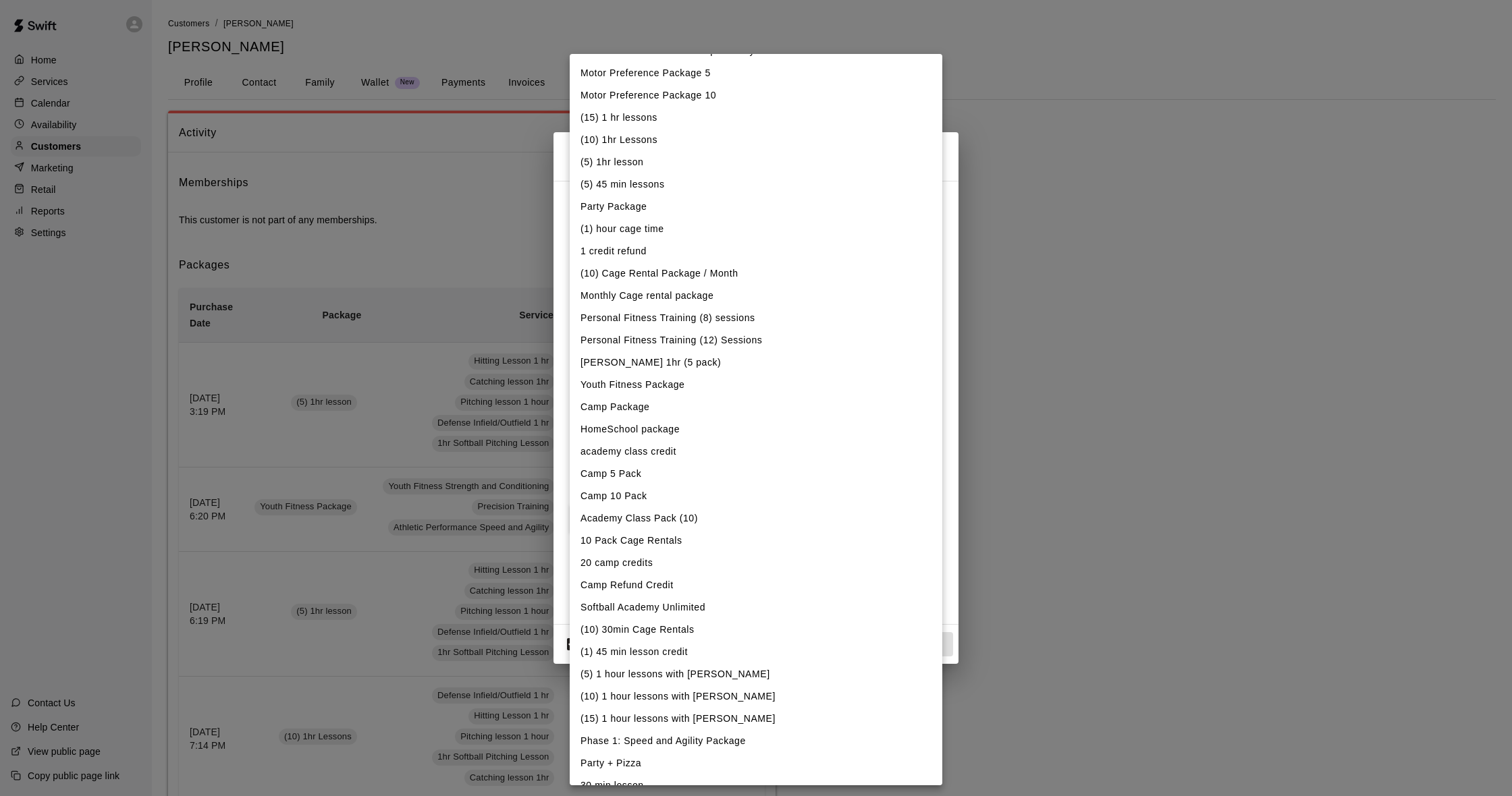
scroll to position [131, 0]
click at [701, 340] on li "Personal Fitness Training (12) Sessions" at bounding box center [756, 340] width 373 height 23
type input "**********"
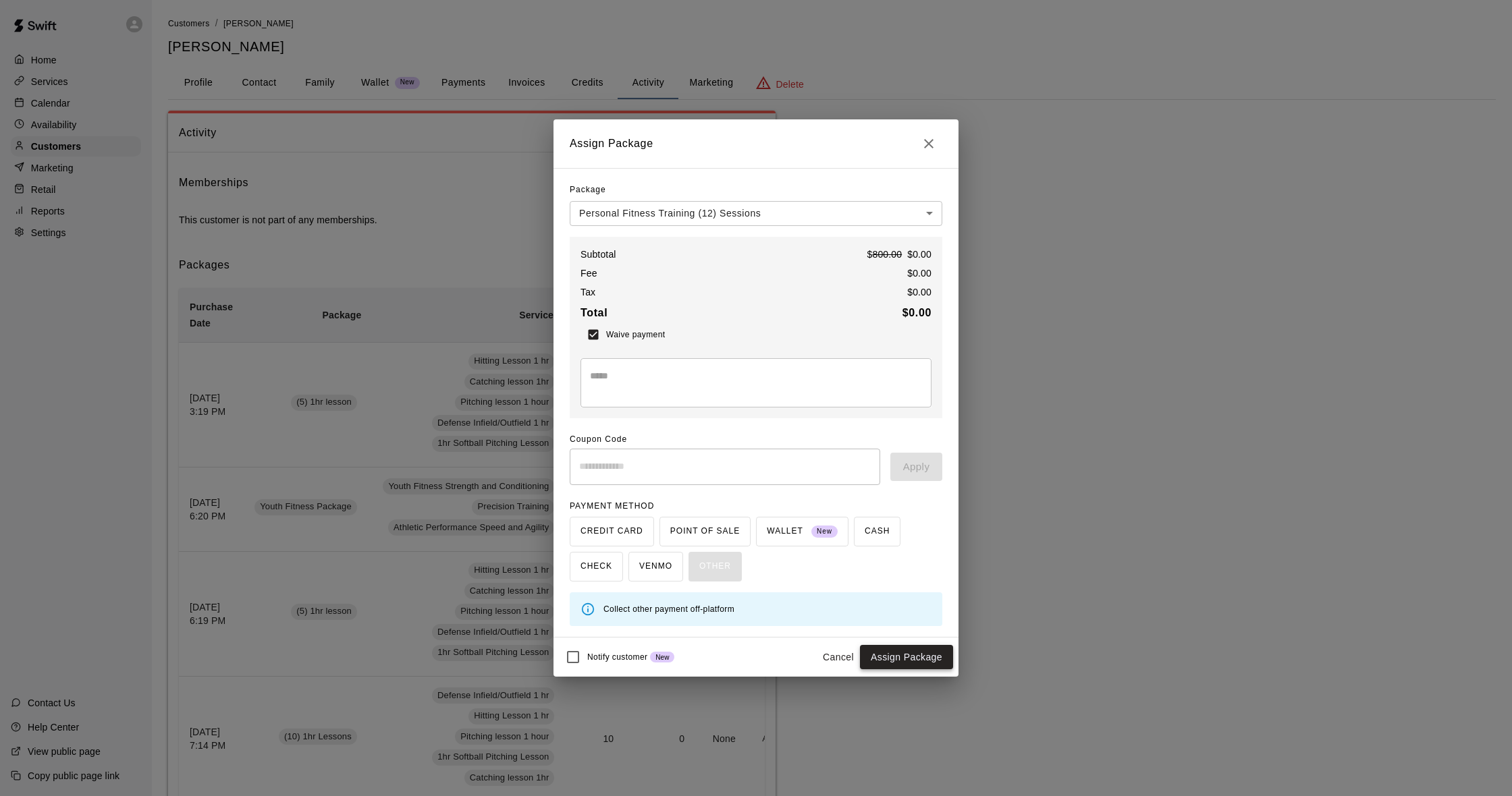
click at [920, 655] on button "Assign Package" at bounding box center [907, 657] width 93 height 25
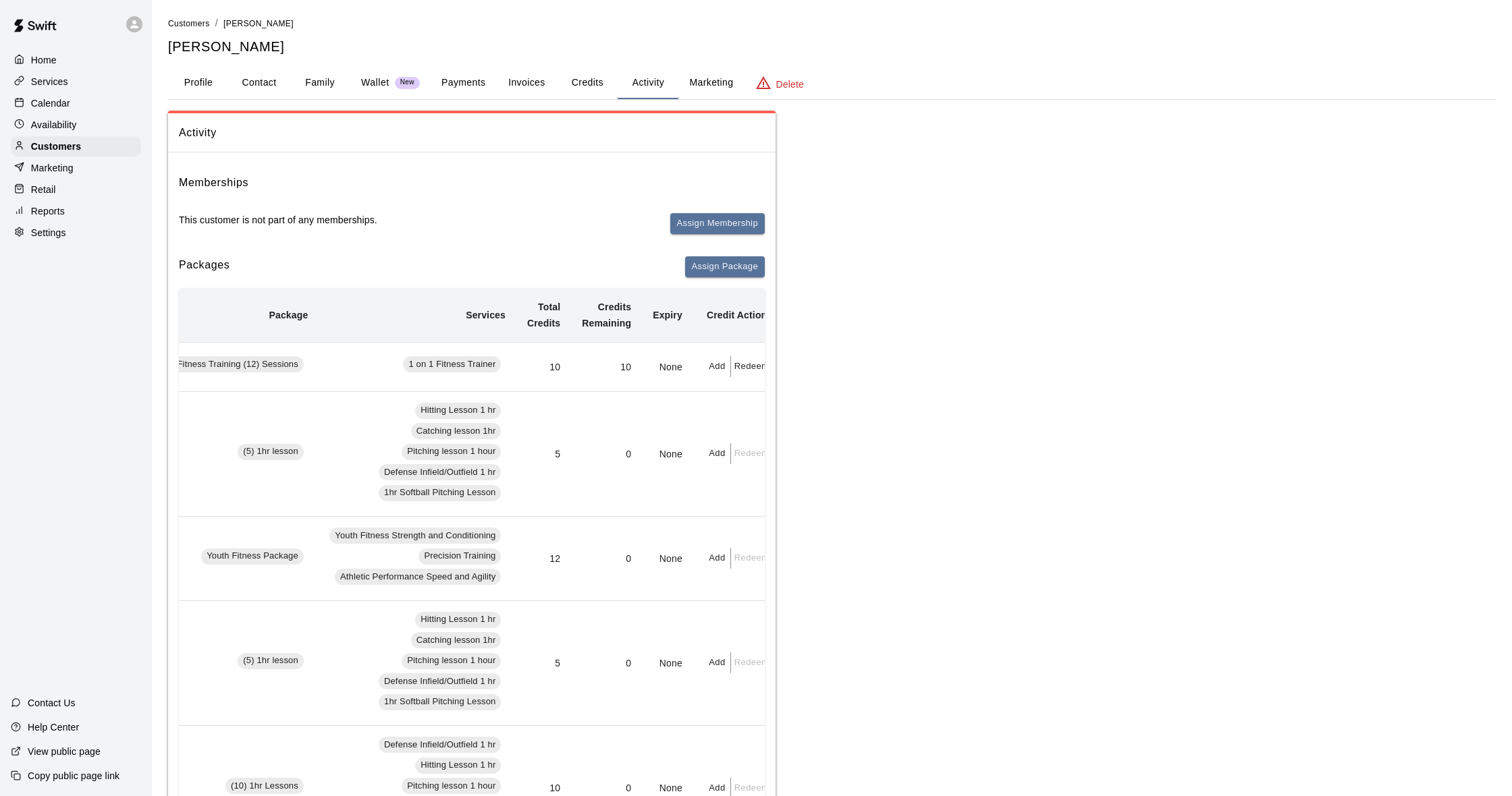
scroll to position [0, 130]
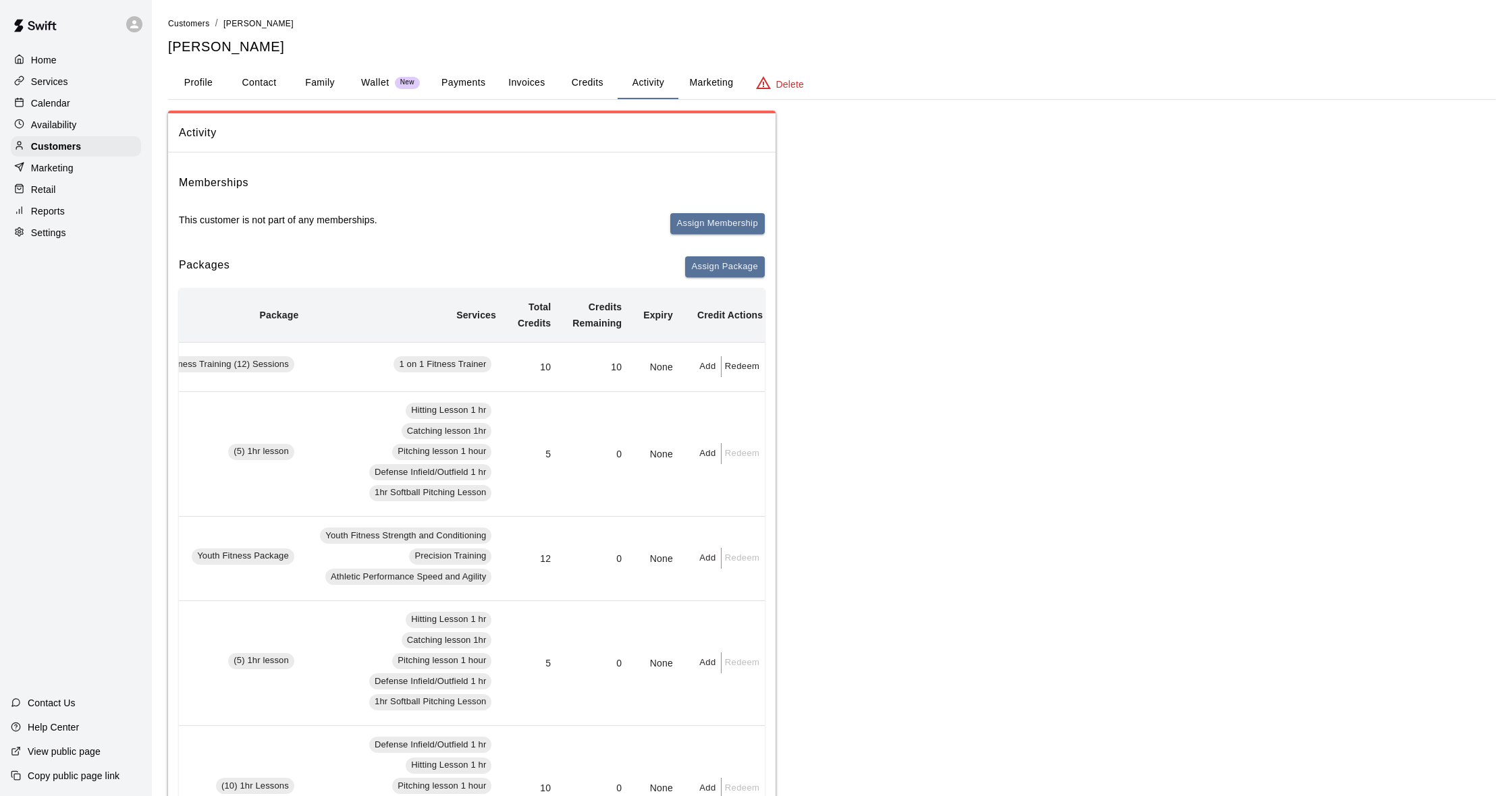
click at [708, 370] on button "Add" at bounding box center [707, 366] width 27 height 21
click at [720, 427] on input "text" at bounding box center [740, 425] width 68 height 25
type input "*"
click at [749, 457] on button "Add" at bounding box center [763, 461] width 113 height 25
click at [44, 101] on p "Calendar" at bounding box center [50, 103] width 39 height 13
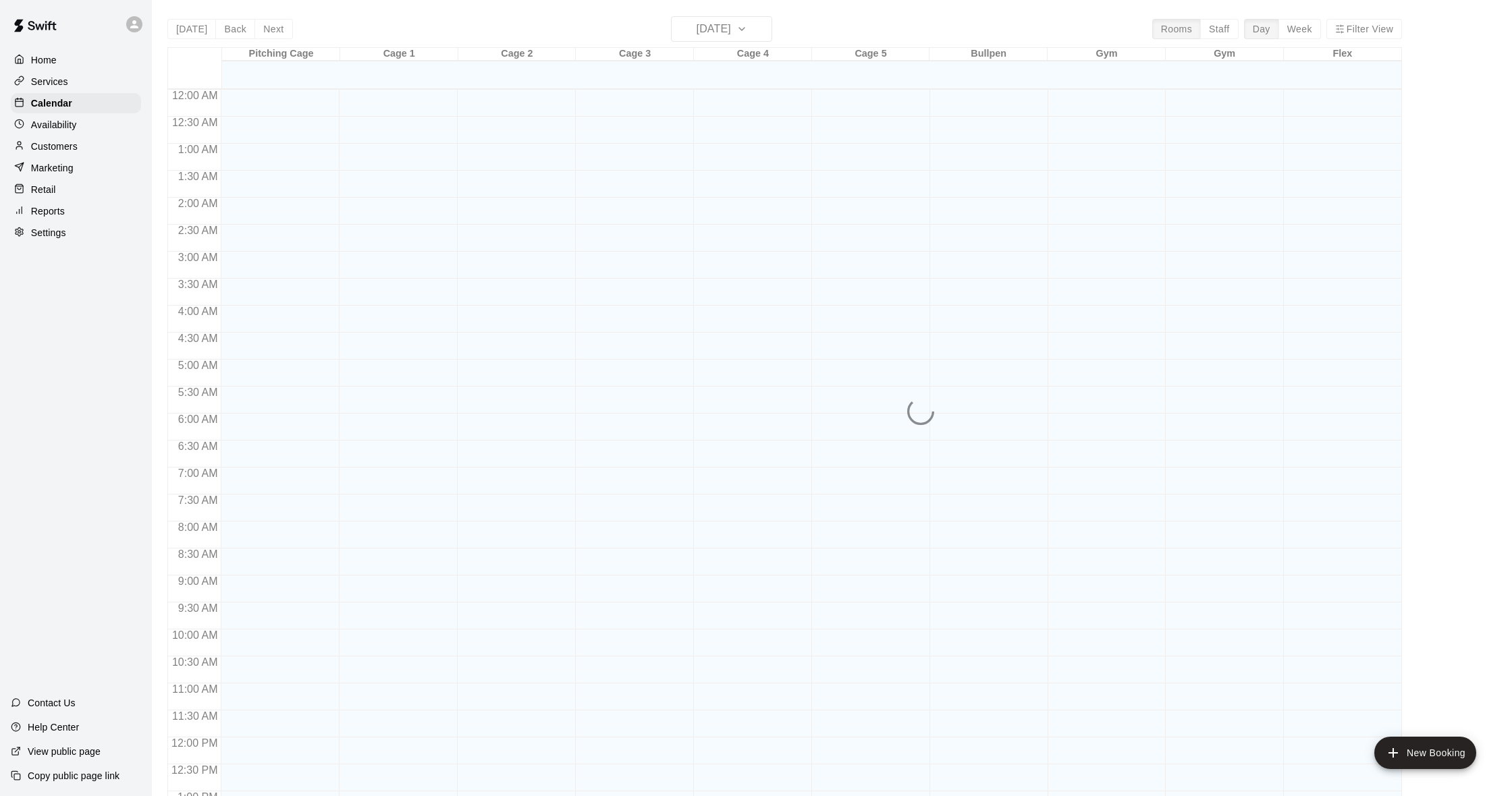
scroll to position [533, 0]
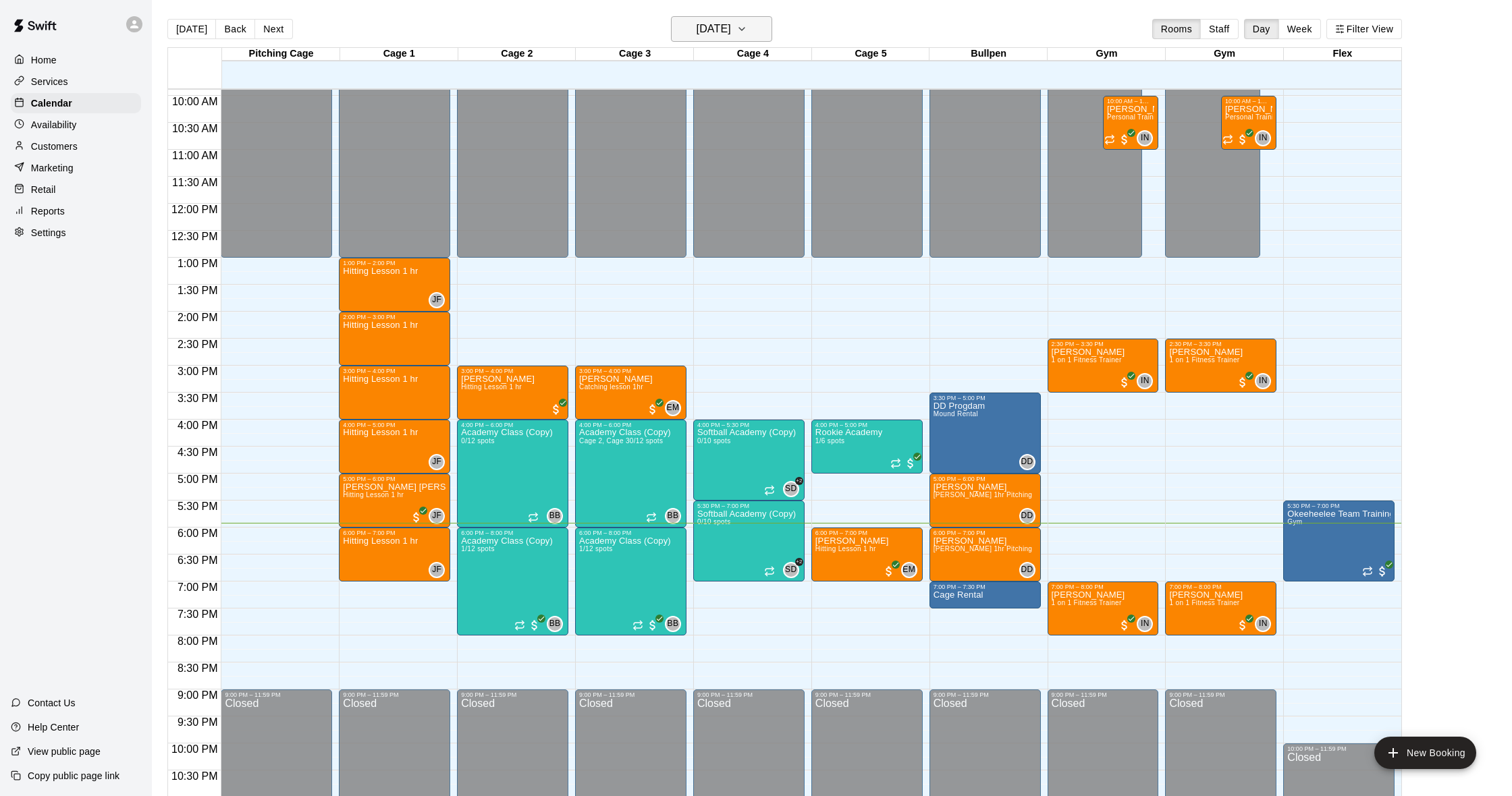
click at [699, 34] on h6 "[DATE]" at bounding box center [714, 29] width 34 height 19
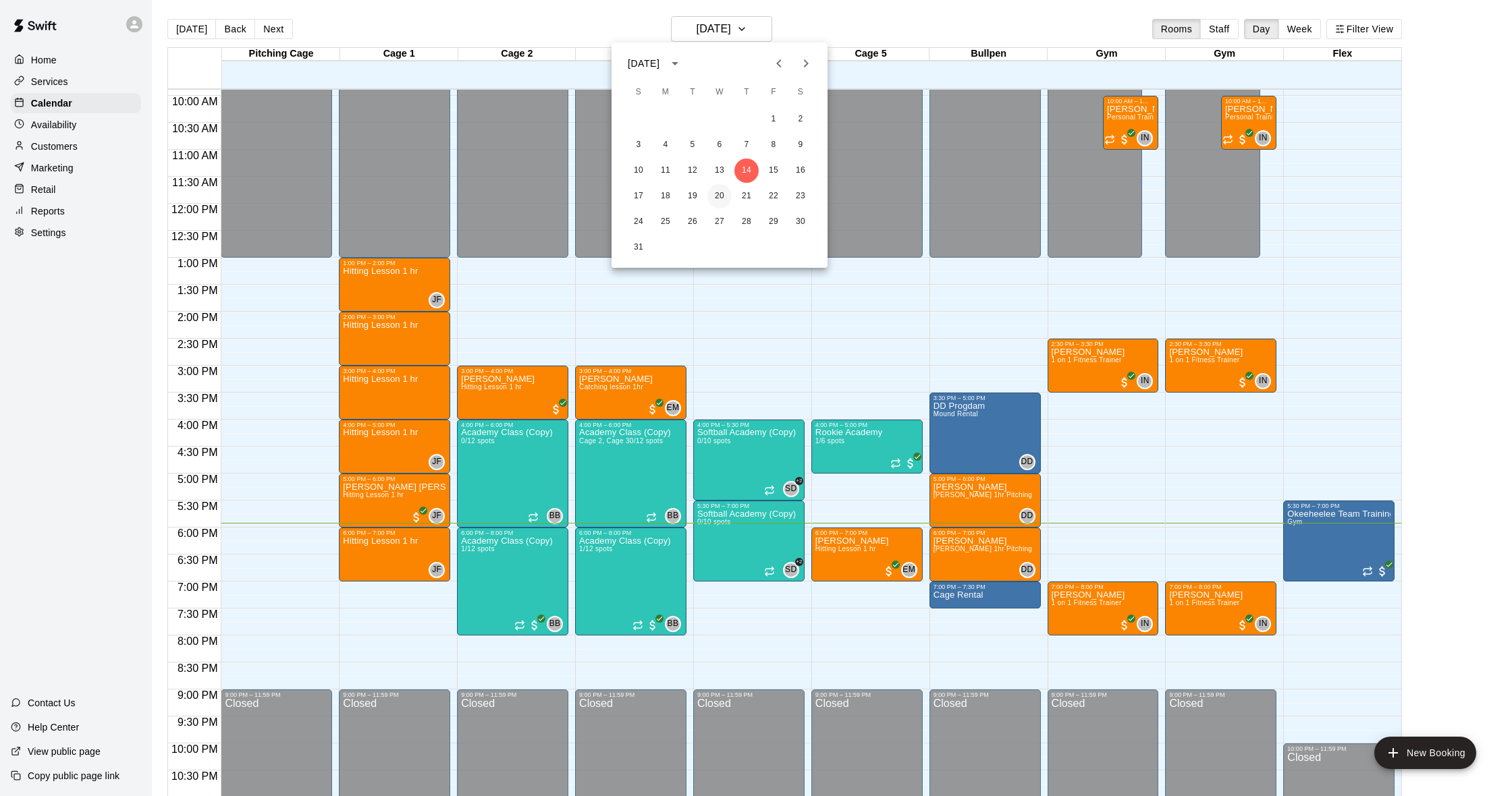
click at [719, 195] on button "20" at bounding box center [720, 196] width 25 height 25
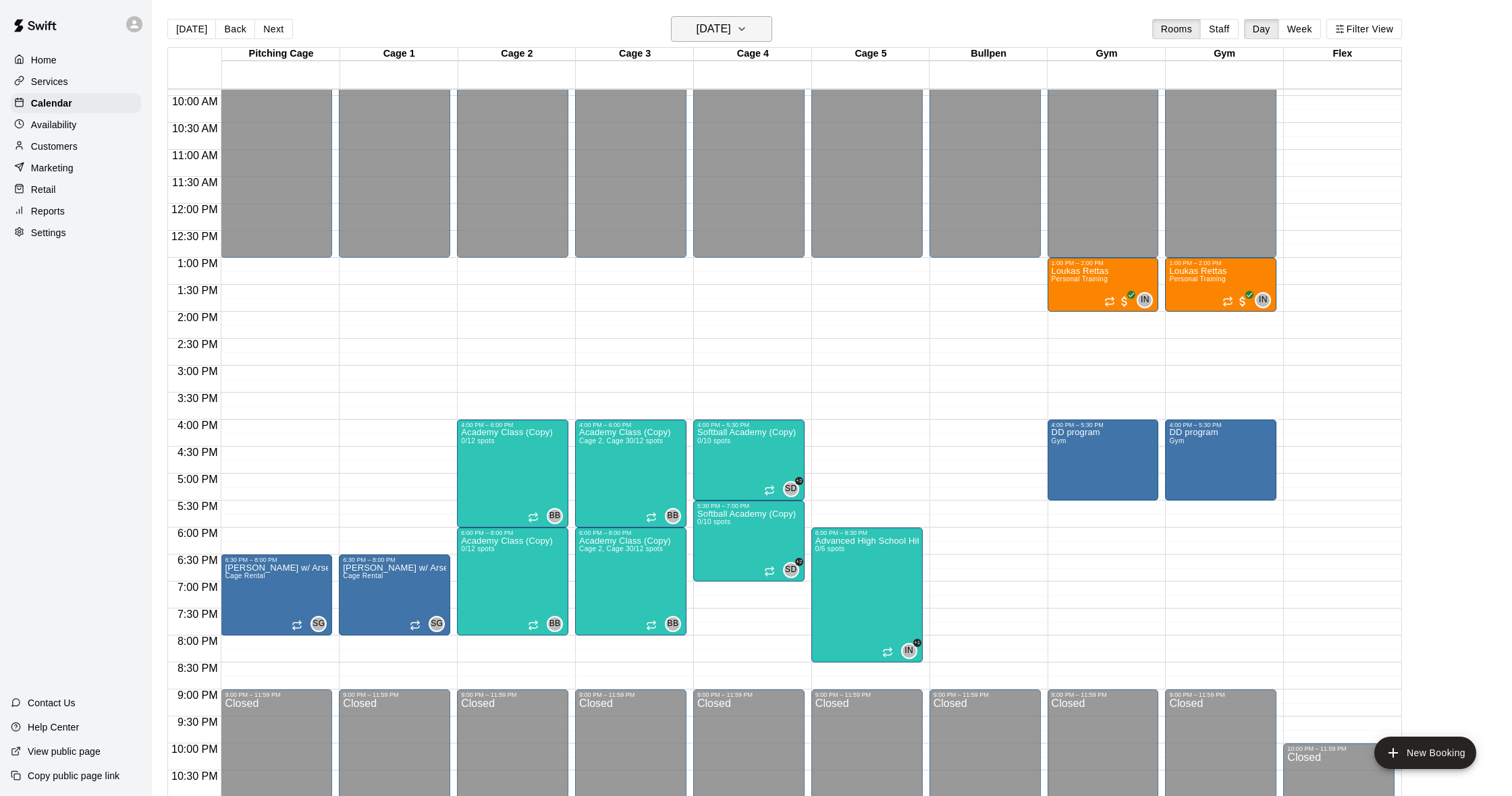
click at [747, 33] on icon "button" at bounding box center [741, 28] width 10 height 16
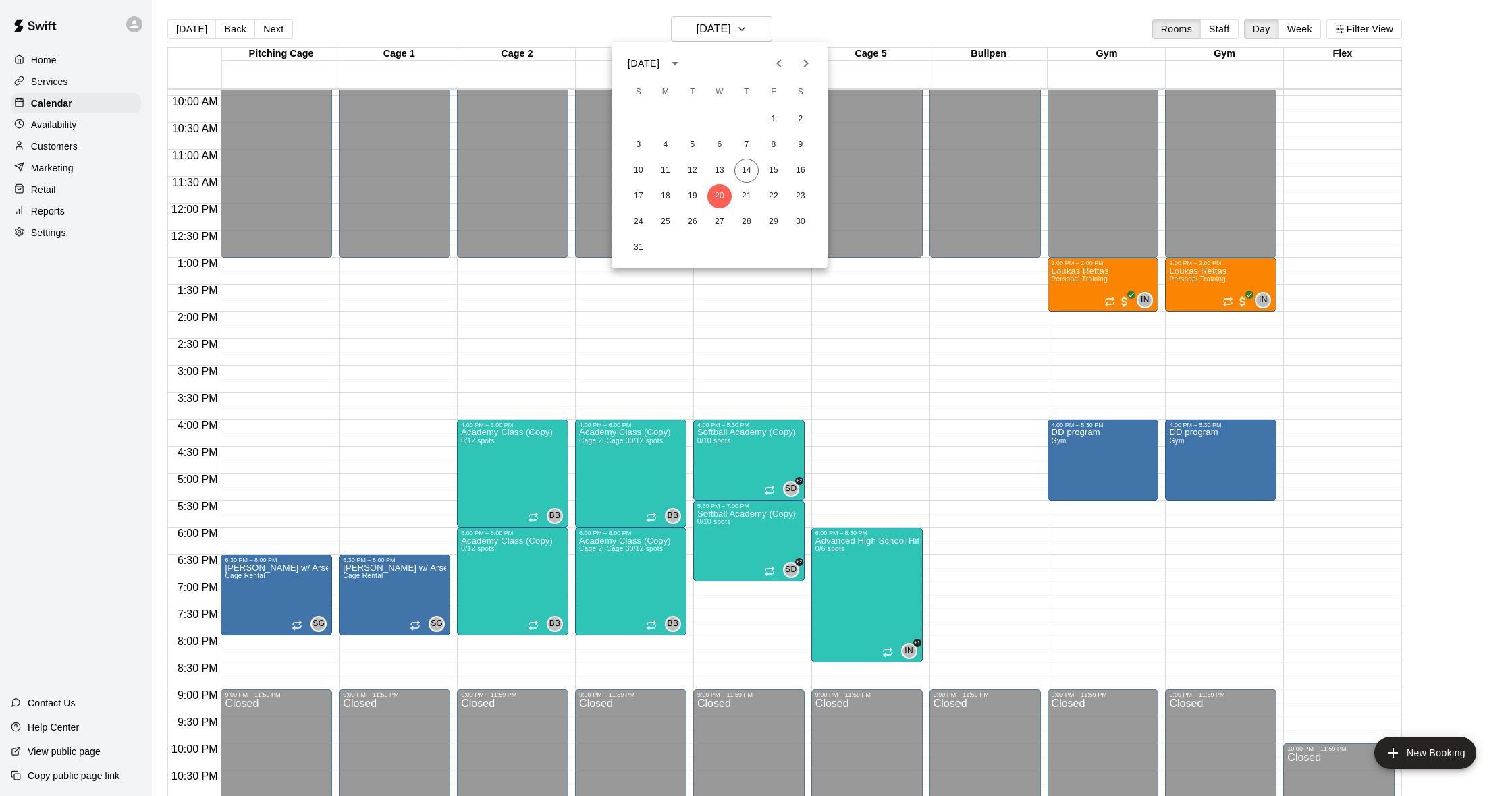
click at [854, 28] on div at bounding box center [756, 398] width 1512 height 796
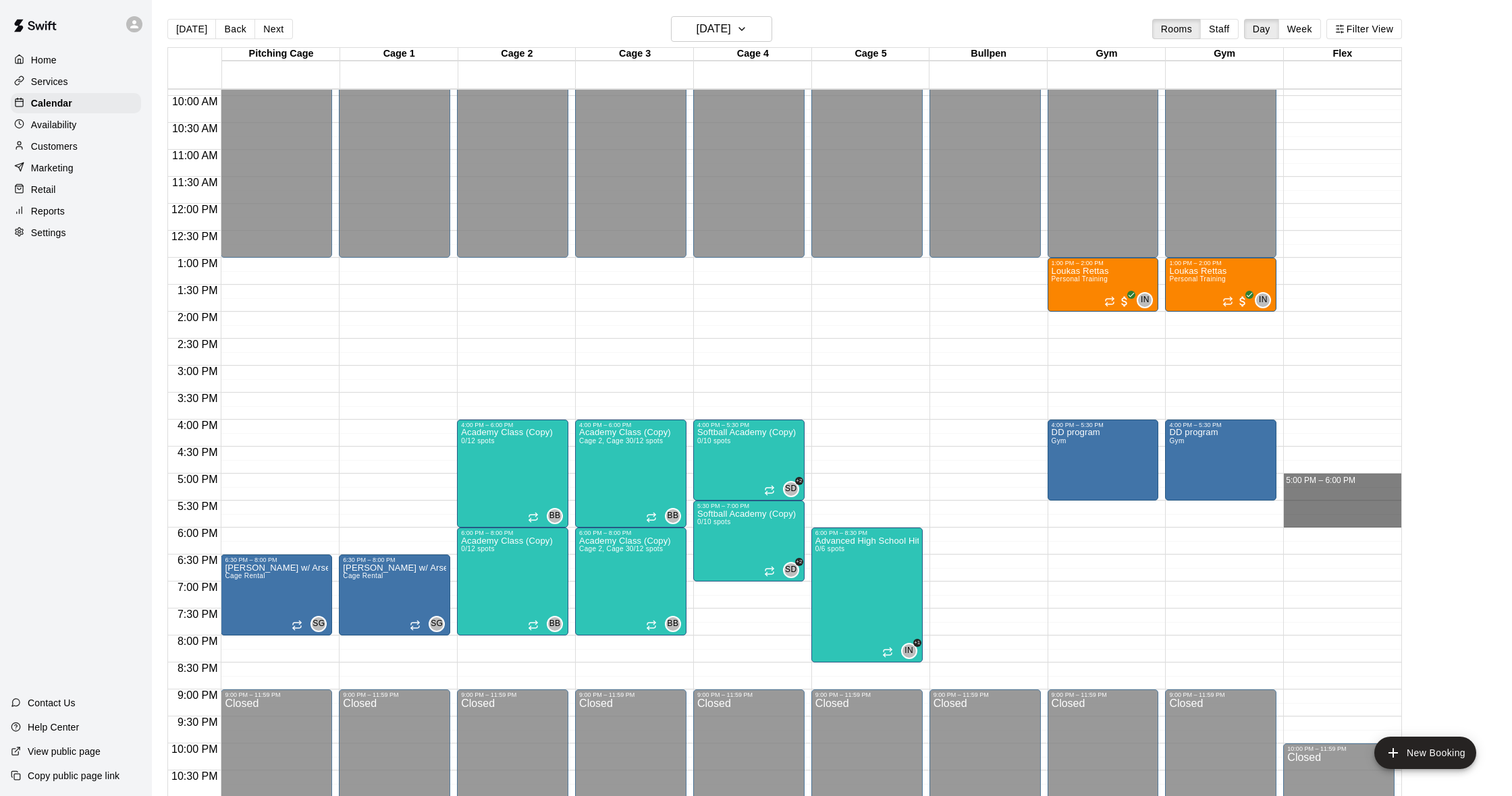
drag, startPoint x: 1295, startPoint y: 478, endPoint x: 1300, endPoint y: 519, distance: 41.3
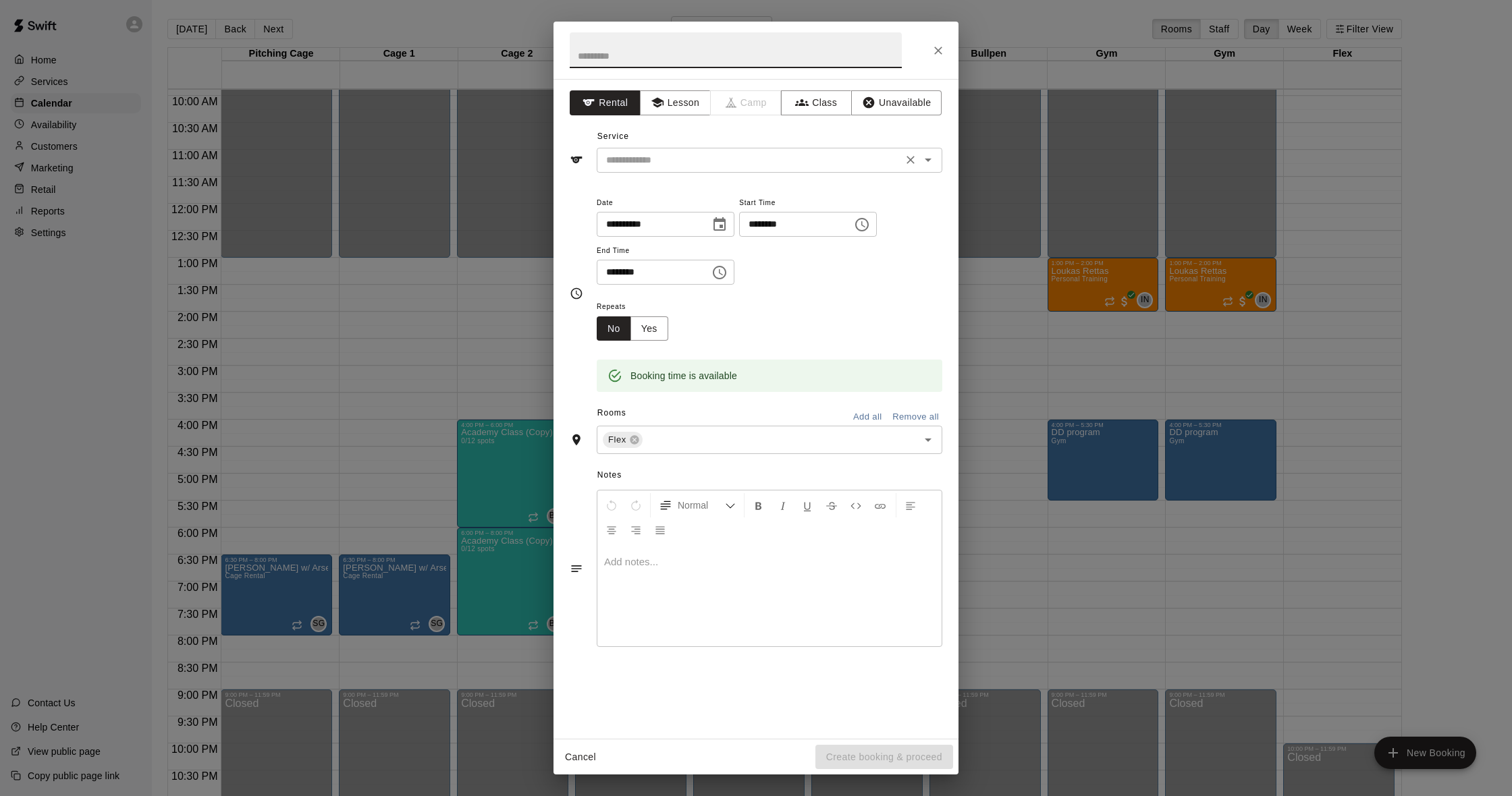
drag, startPoint x: 695, startPoint y: 106, endPoint x: 711, endPoint y: 162, distance: 58.2
click at [695, 106] on button "Lesson" at bounding box center [675, 103] width 71 height 25
click at [712, 184] on div "**********" at bounding box center [756, 293] width 373 height 220
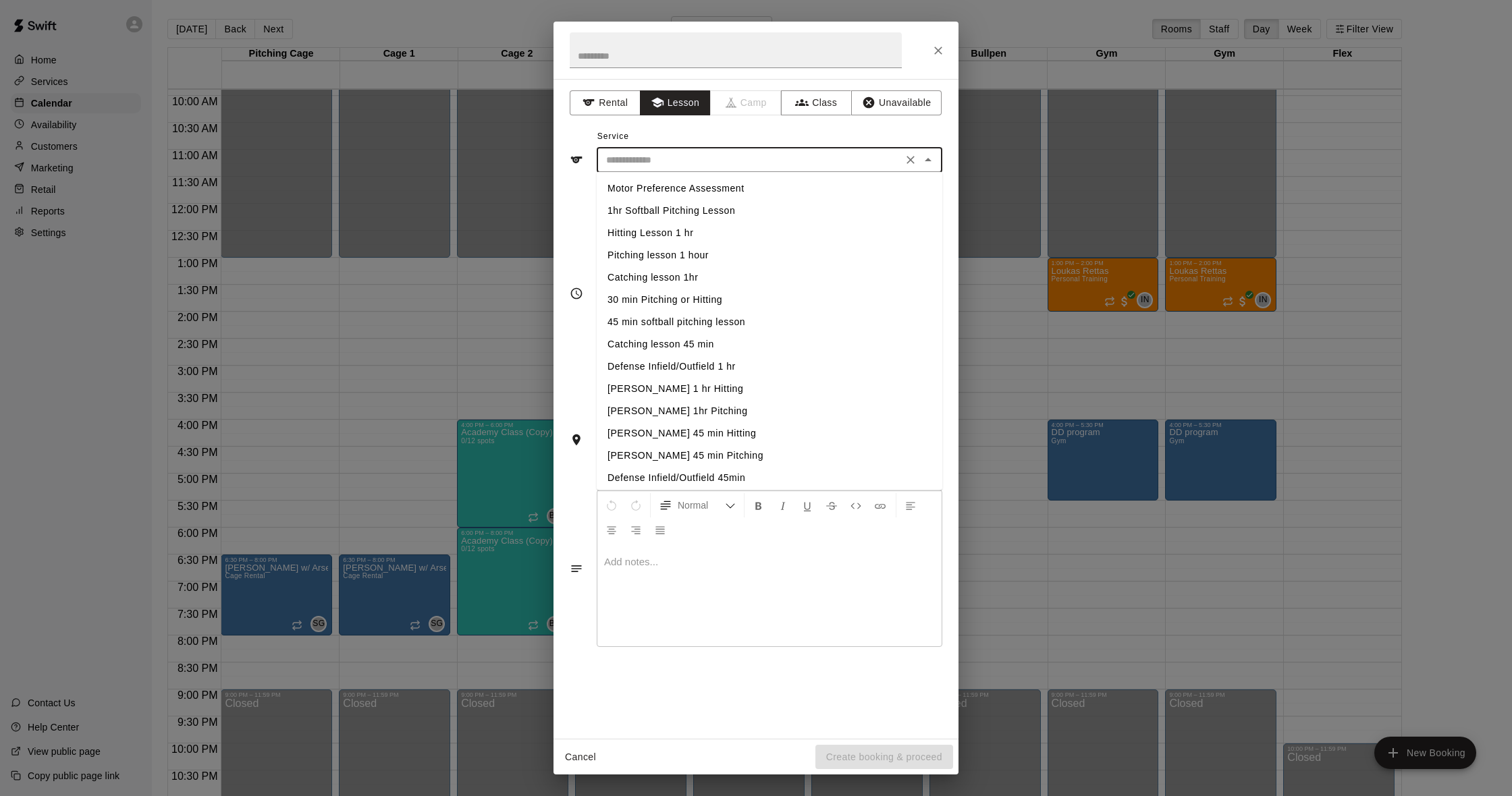
click at [716, 167] on input "text" at bounding box center [749, 161] width 297 height 17
click at [710, 408] on li "1 on 1 Fitness Trainer" at bounding box center [770, 408] width 346 height 23
type input "**********"
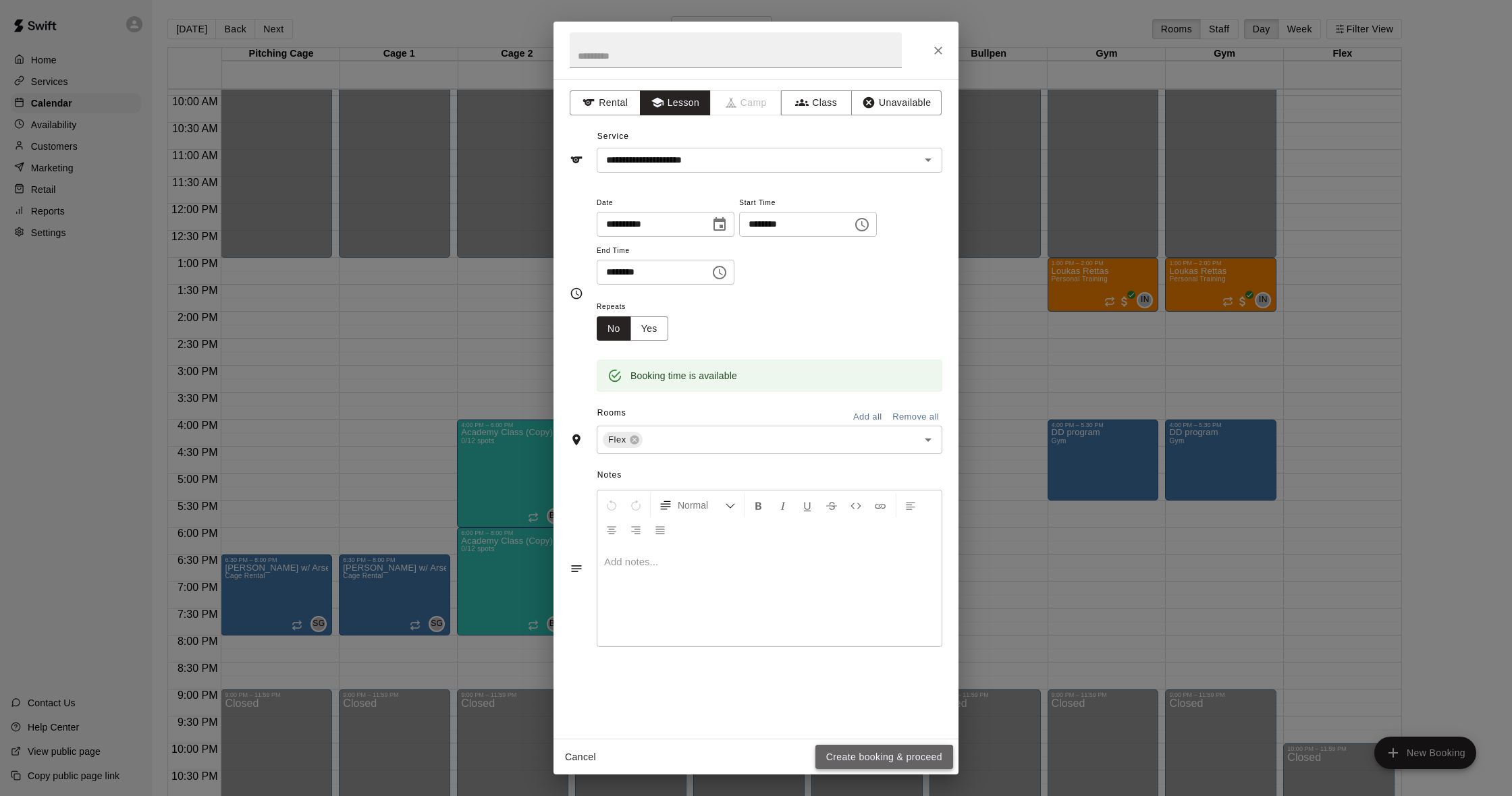
click at [860, 766] on button "Create booking & proceed" at bounding box center [884, 757] width 138 height 25
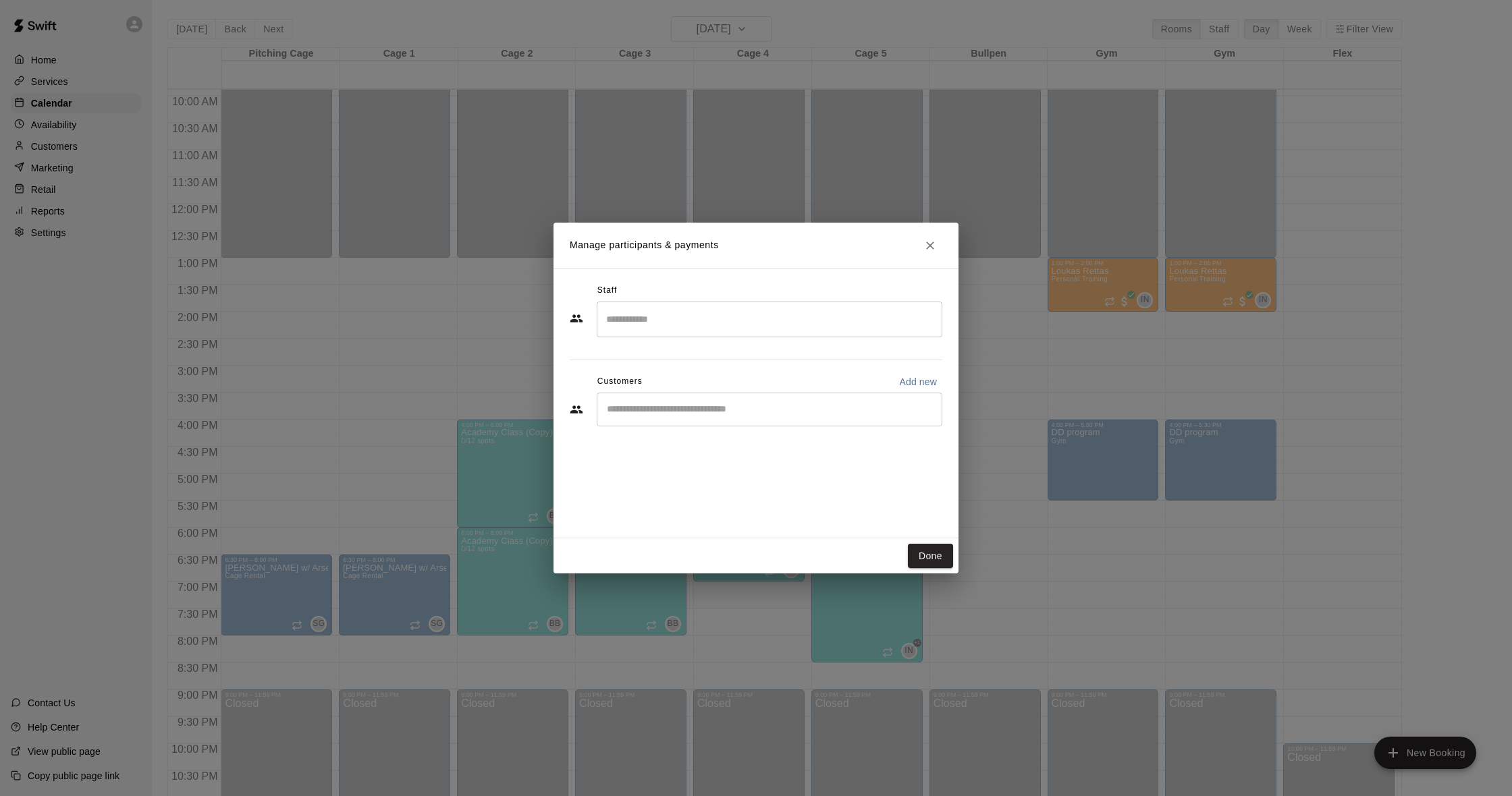
click at [688, 328] on input "Search staff" at bounding box center [769, 319] width 333 height 24
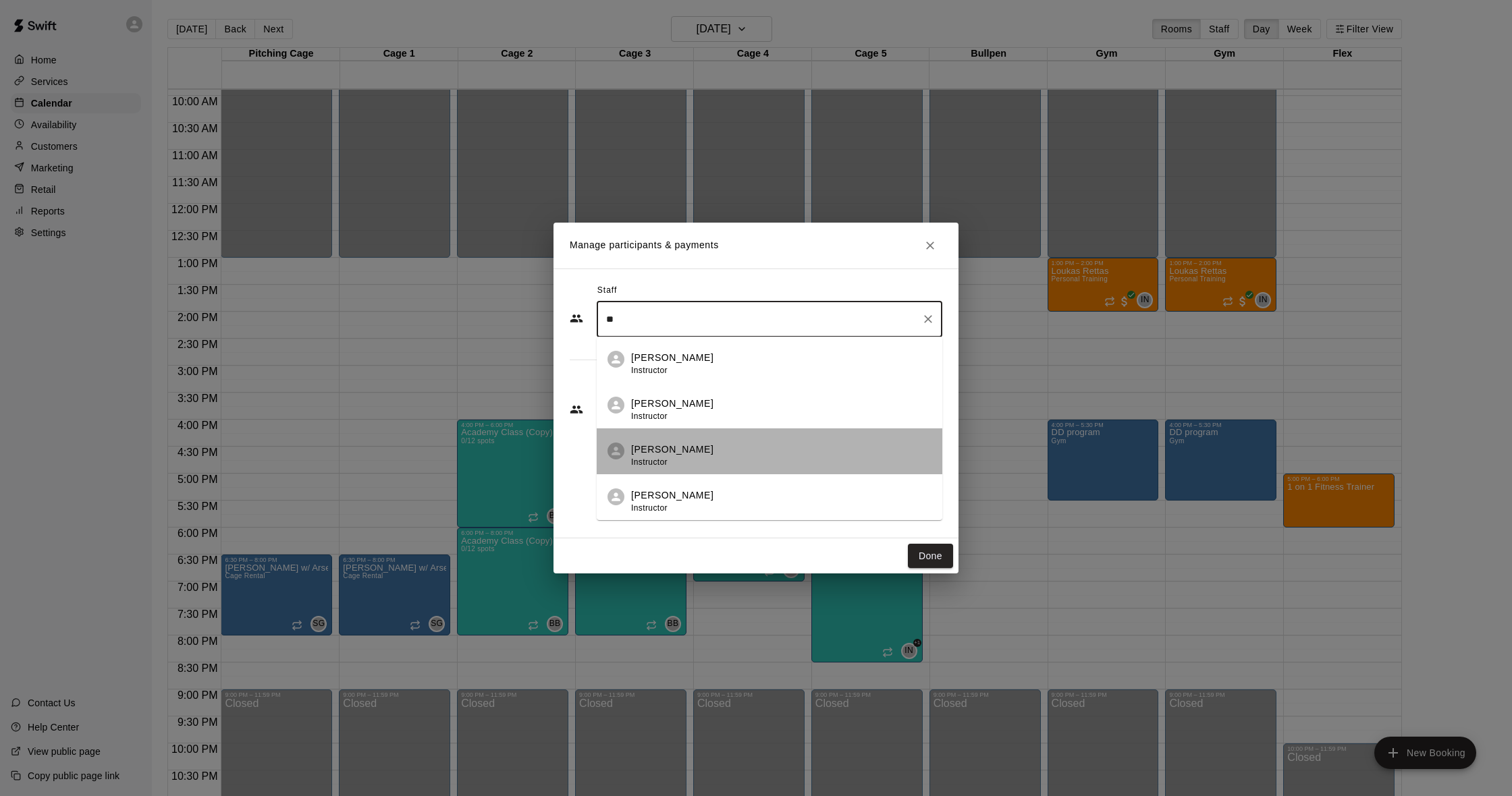
click at [718, 447] on div "[PERSON_NAME] Instructor" at bounding box center [781, 456] width 300 height 26
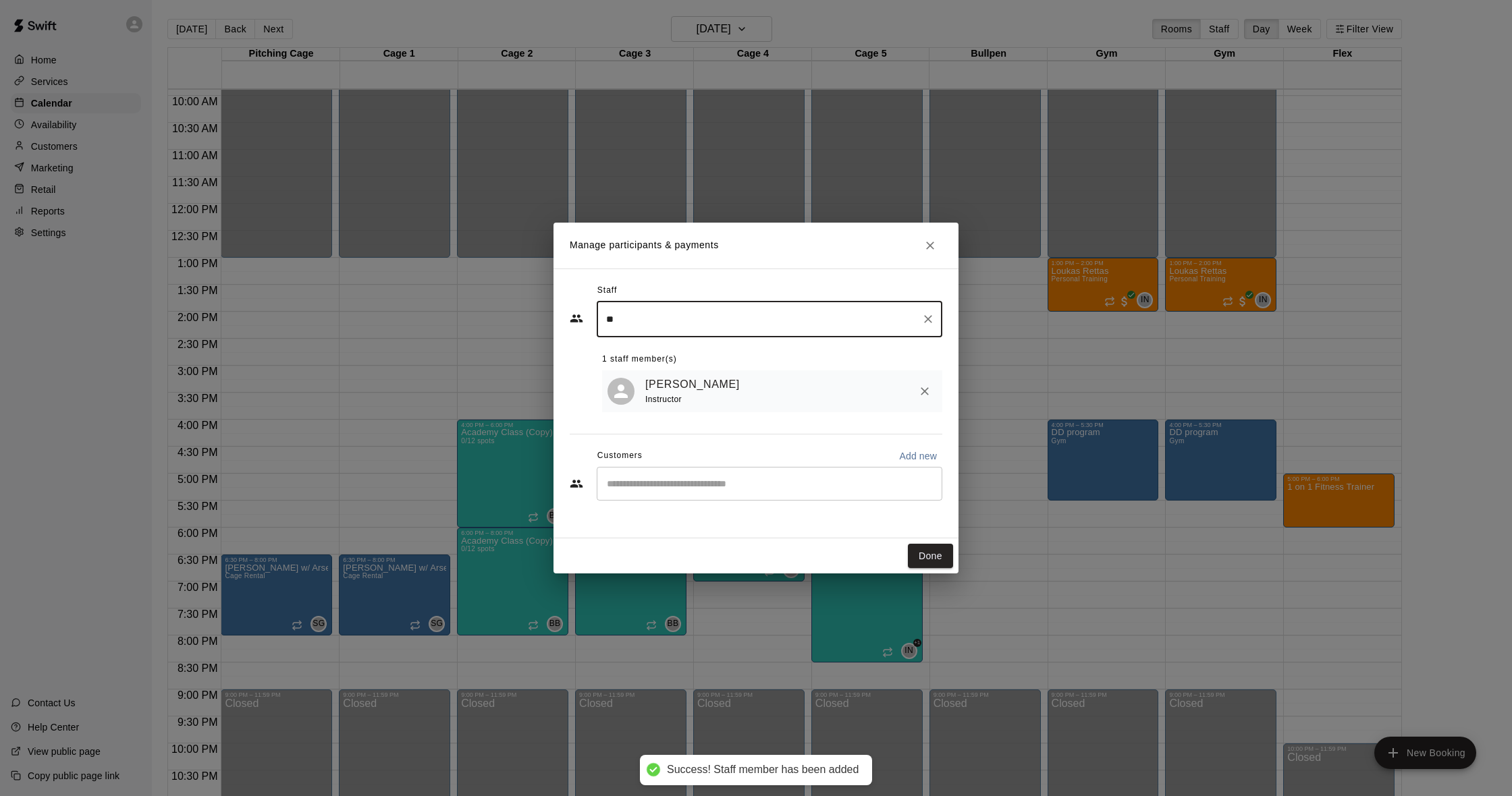
click at [688, 471] on div "​" at bounding box center [770, 484] width 346 height 34
type input "**"
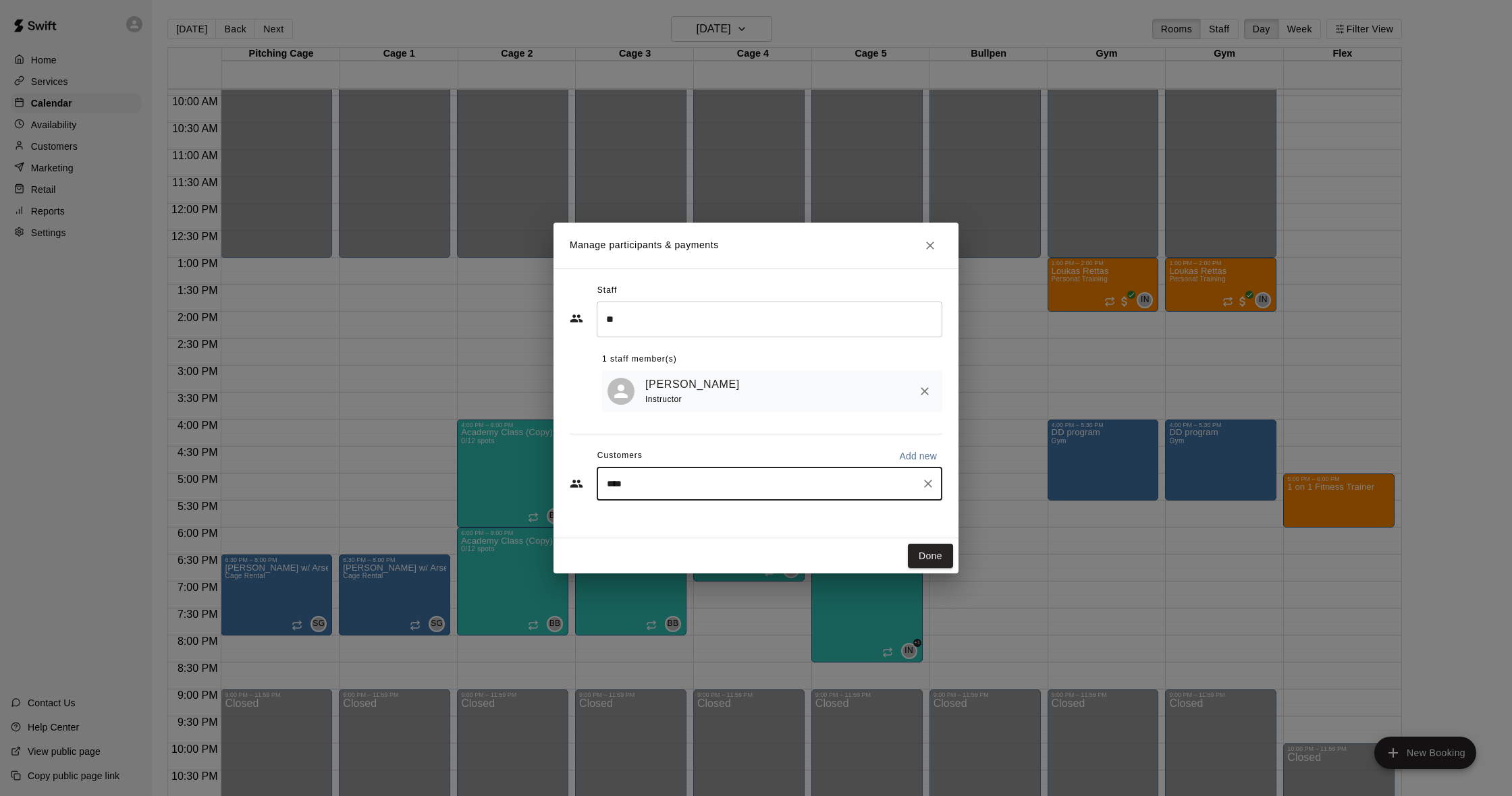
type input "*****"
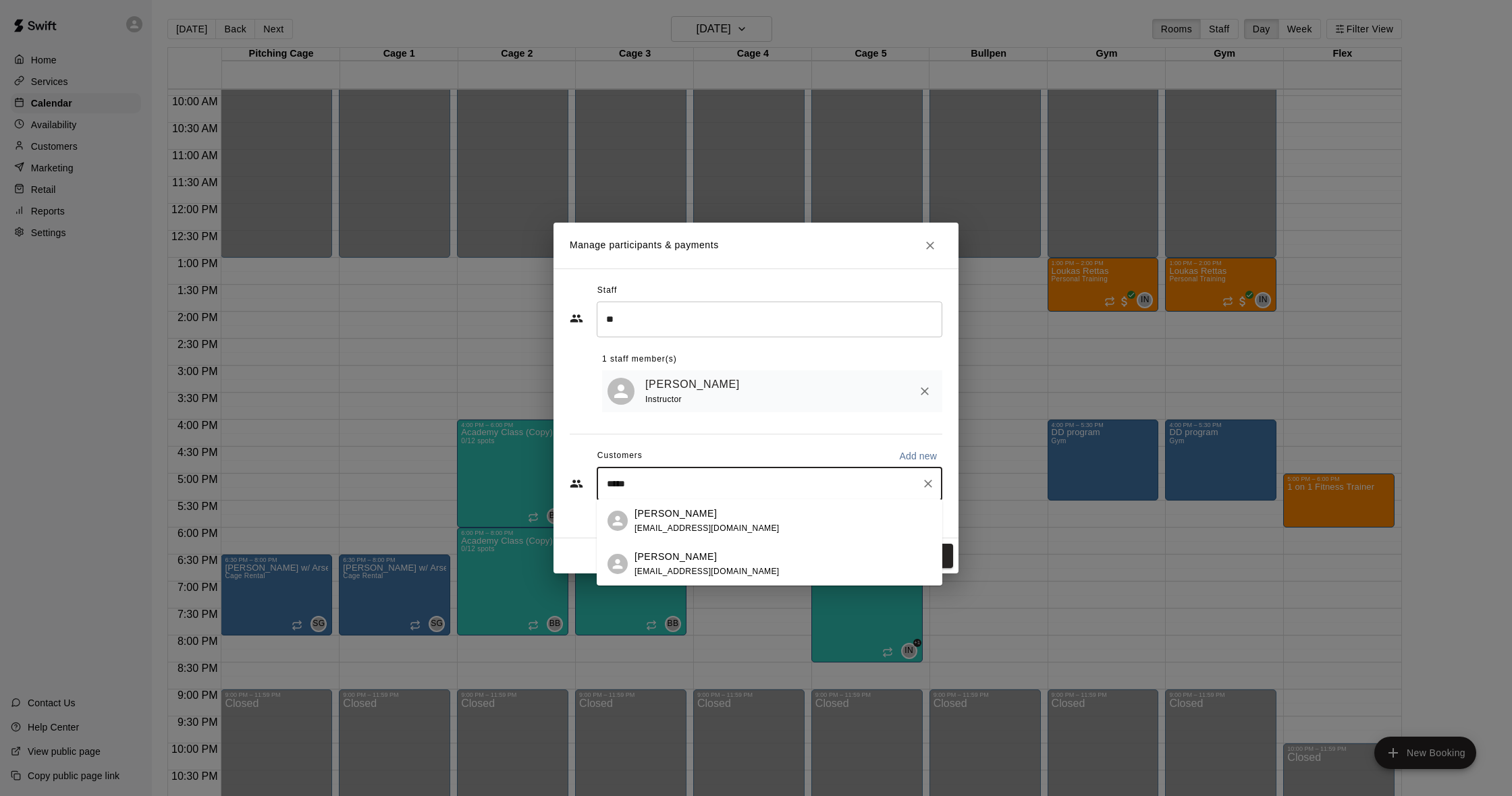
click at [702, 552] on div "[PERSON_NAME]" at bounding box center [707, 556] width 145 height 14
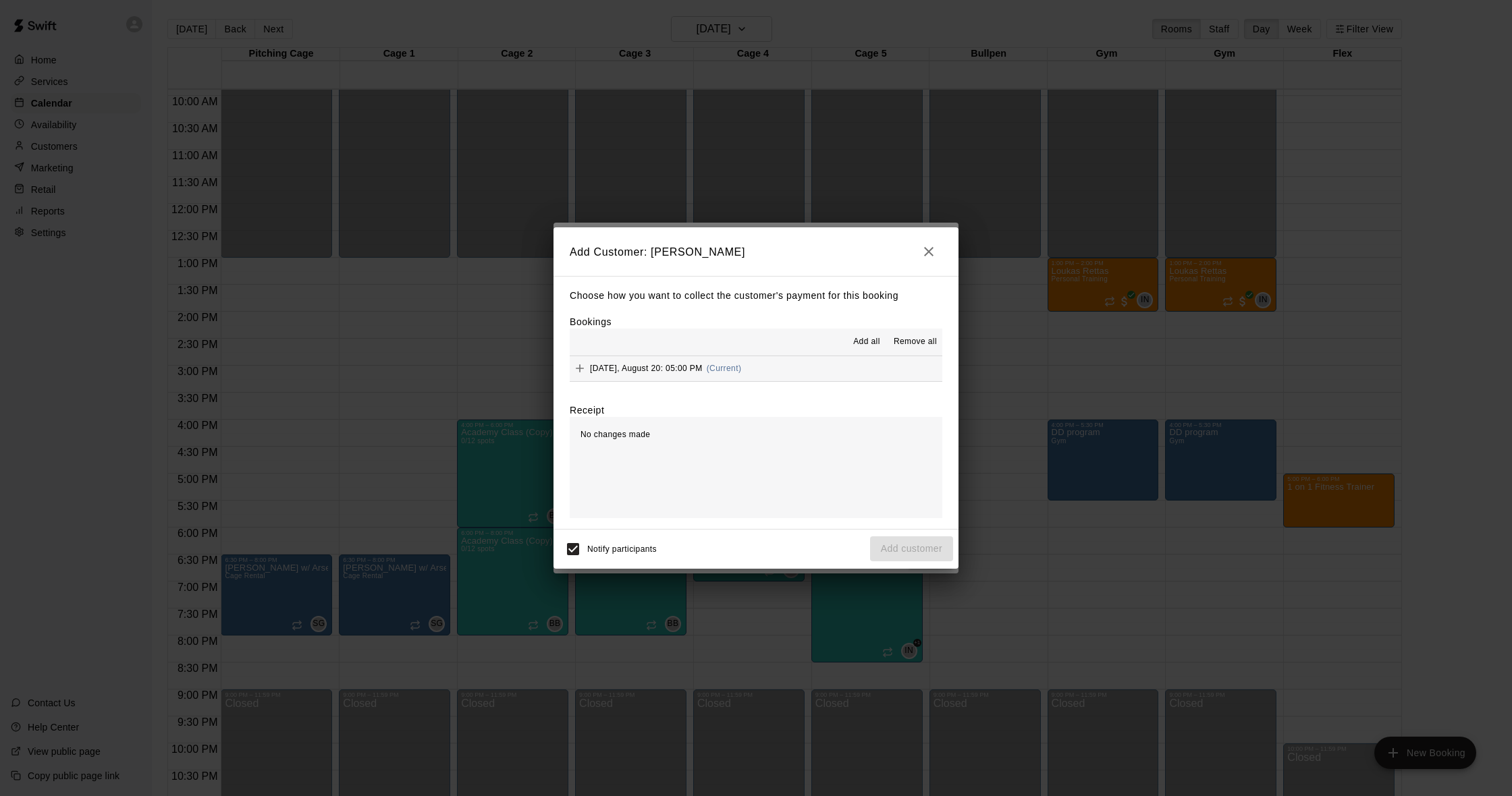
click at [787, 381] on hr at bounding box center [756, 381] width 373 height 1
click at [787, 373] on button "[DATE], August 20: 05:00 PM (Current)" at bounding box center [756, 368] width 373 height 25
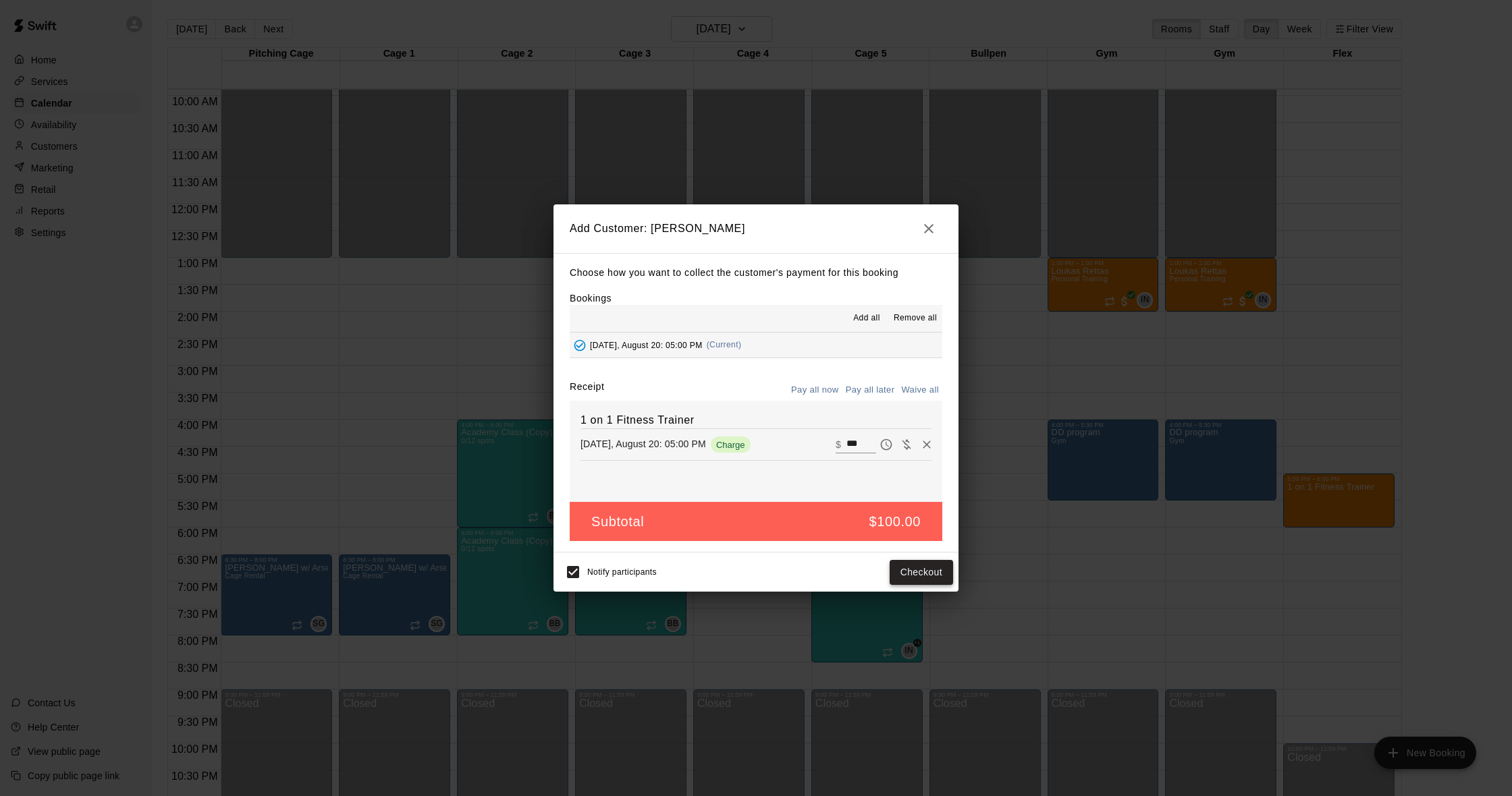
click at [913, 576] on button "Checkout" at bounding box center [921, 572] width 63 height 25
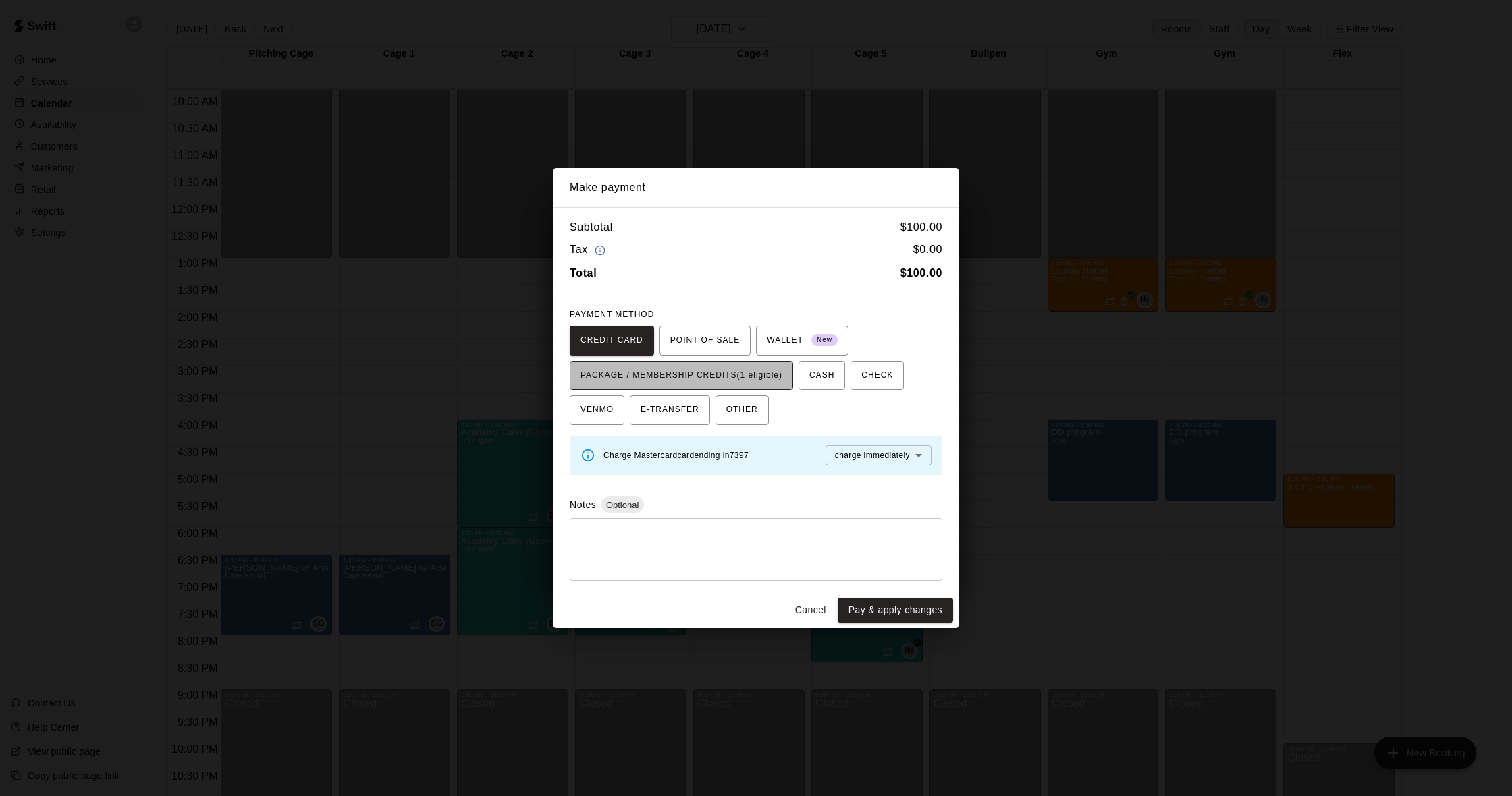
click at [721, 368] on span "PACKAGE / MEMBERSHIP CREDITS (1 eligible)" at bounding box center [682, 376] width 202 height 22
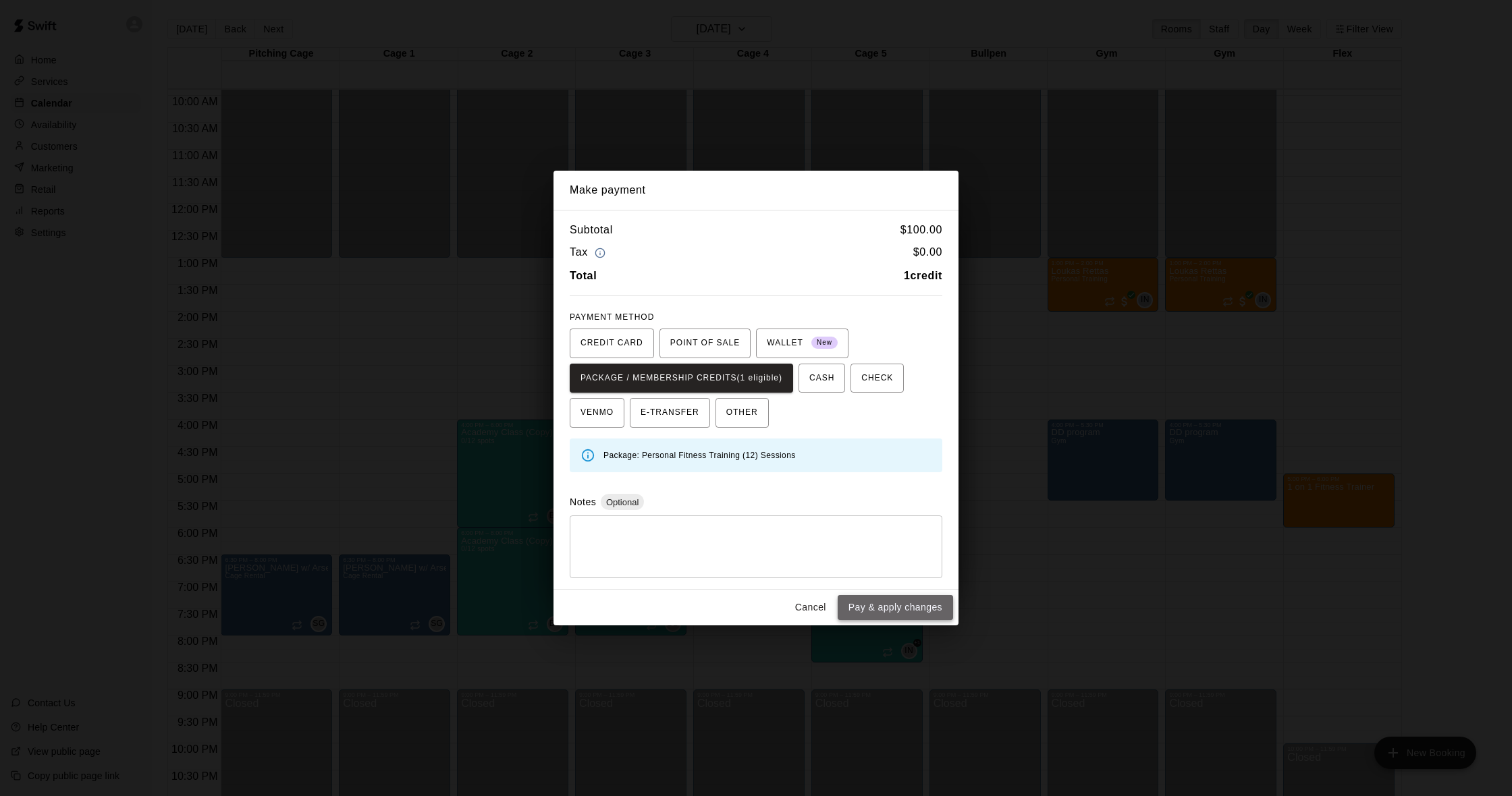
click at [900, 611] on button "Pay & apply changes" at bounding box center [895, 607] width 115 height 25
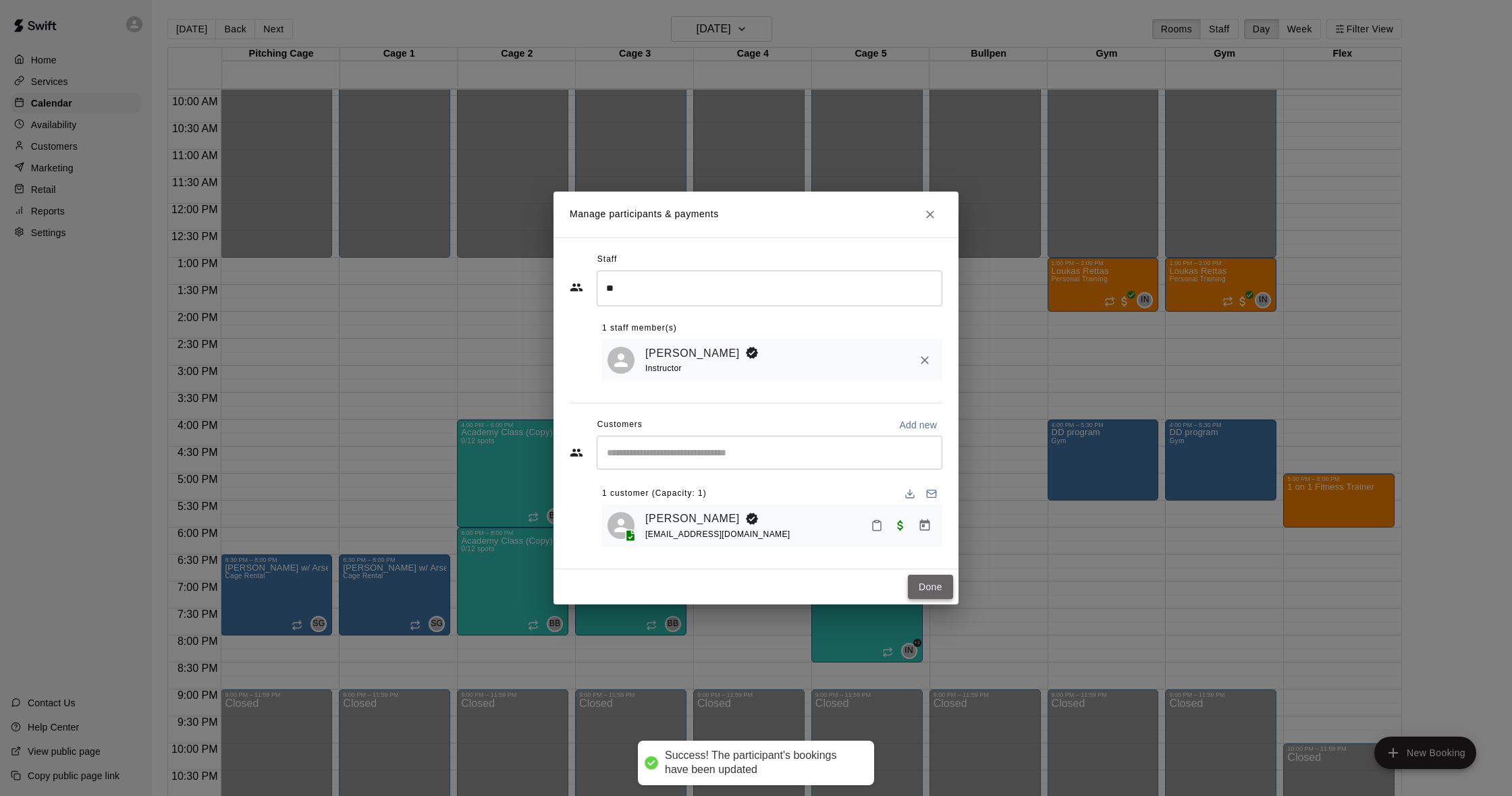
click at [918, 584] on button "Done" at bounding box center [930, 587] width 45 height 25
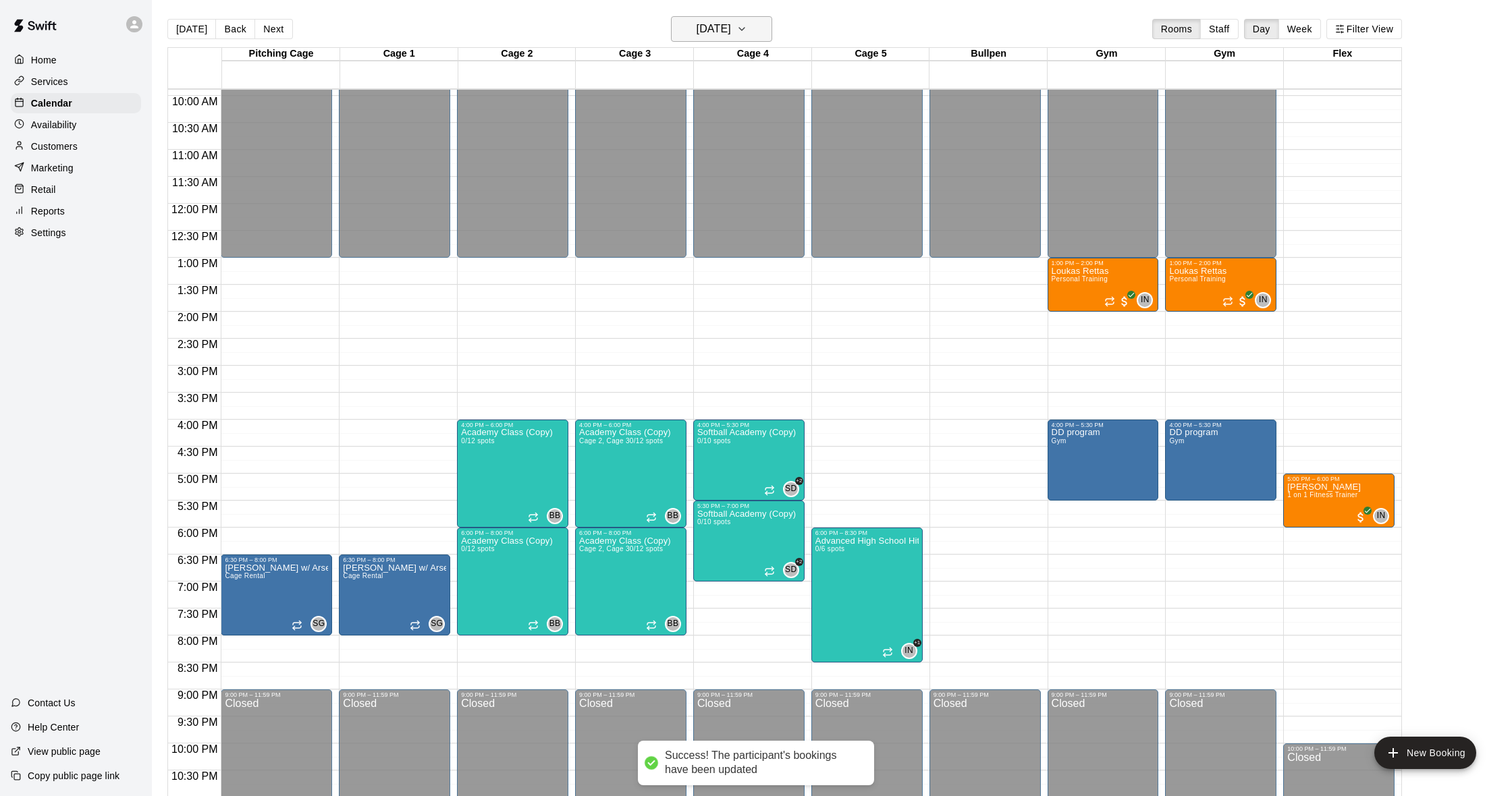
click at [731, 34] on h6 "[DATE]" at bounding box center [714, 29] width 34 height 19
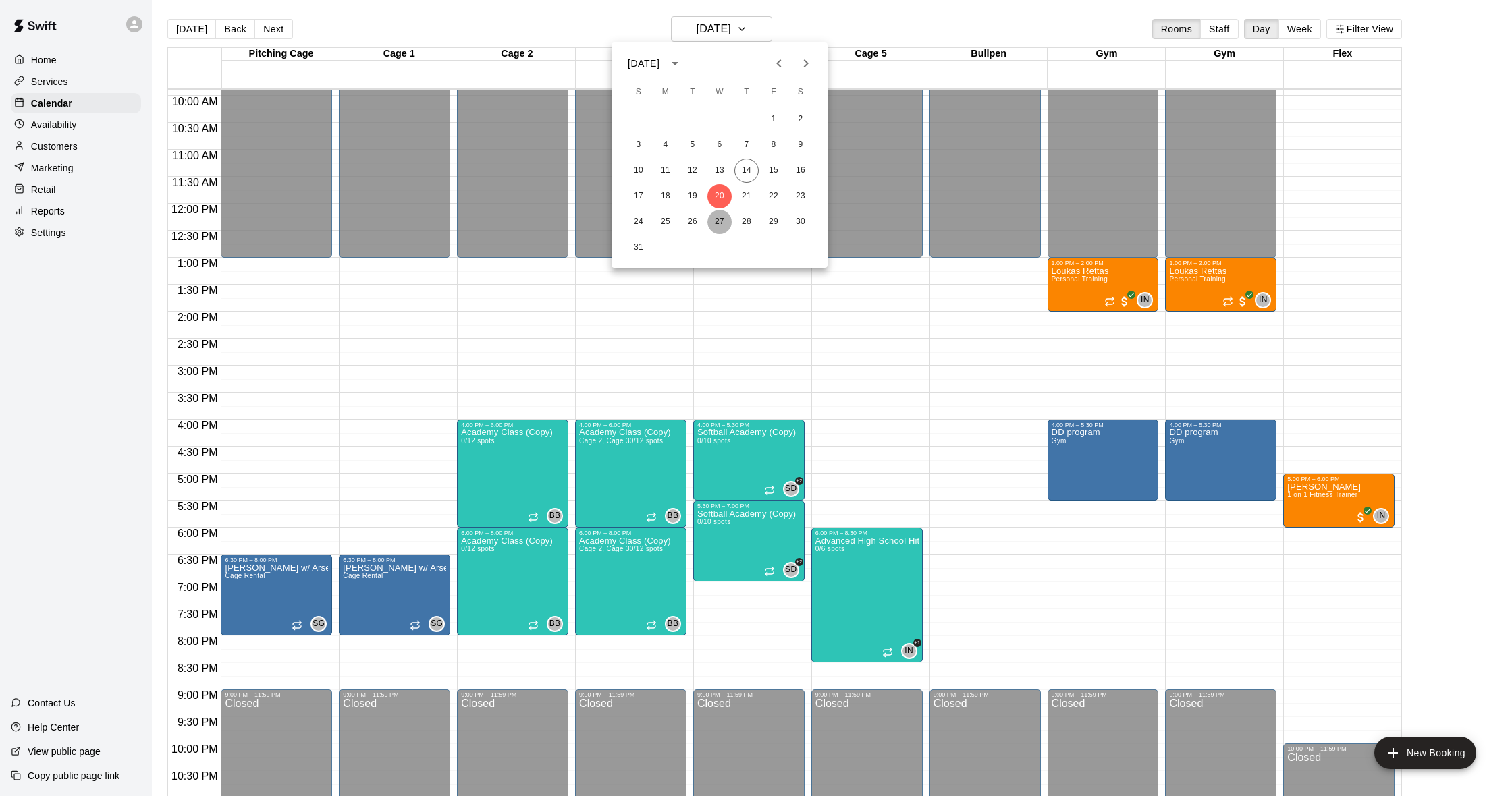
click at [718, 224] on button "27" at bounding box center [720, 222] width 25 height 25
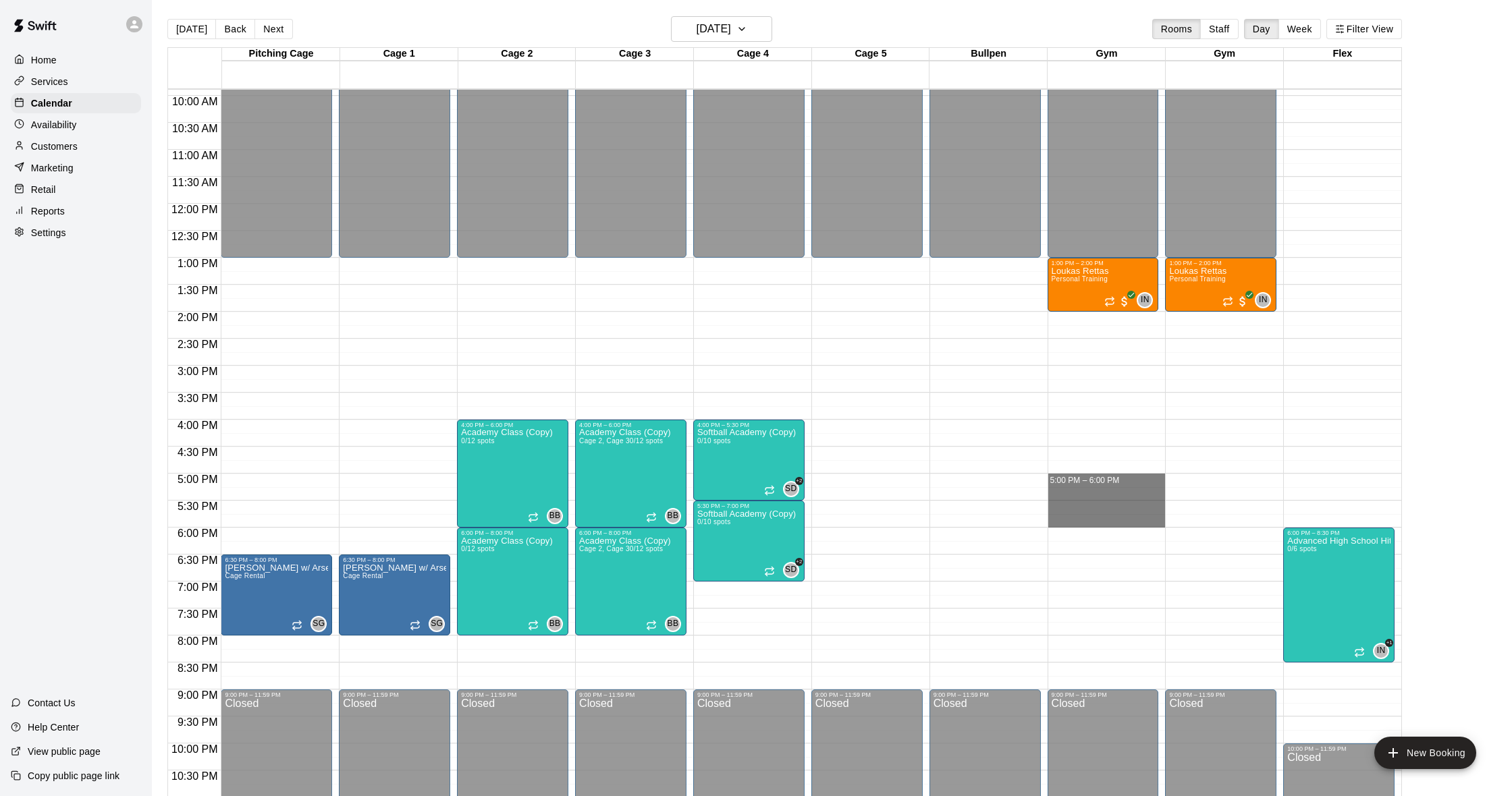
drag, startPoint x: 1065, startPoint y: 478, endPoint x: 1064, endPoint y: 527, distance: 49.0
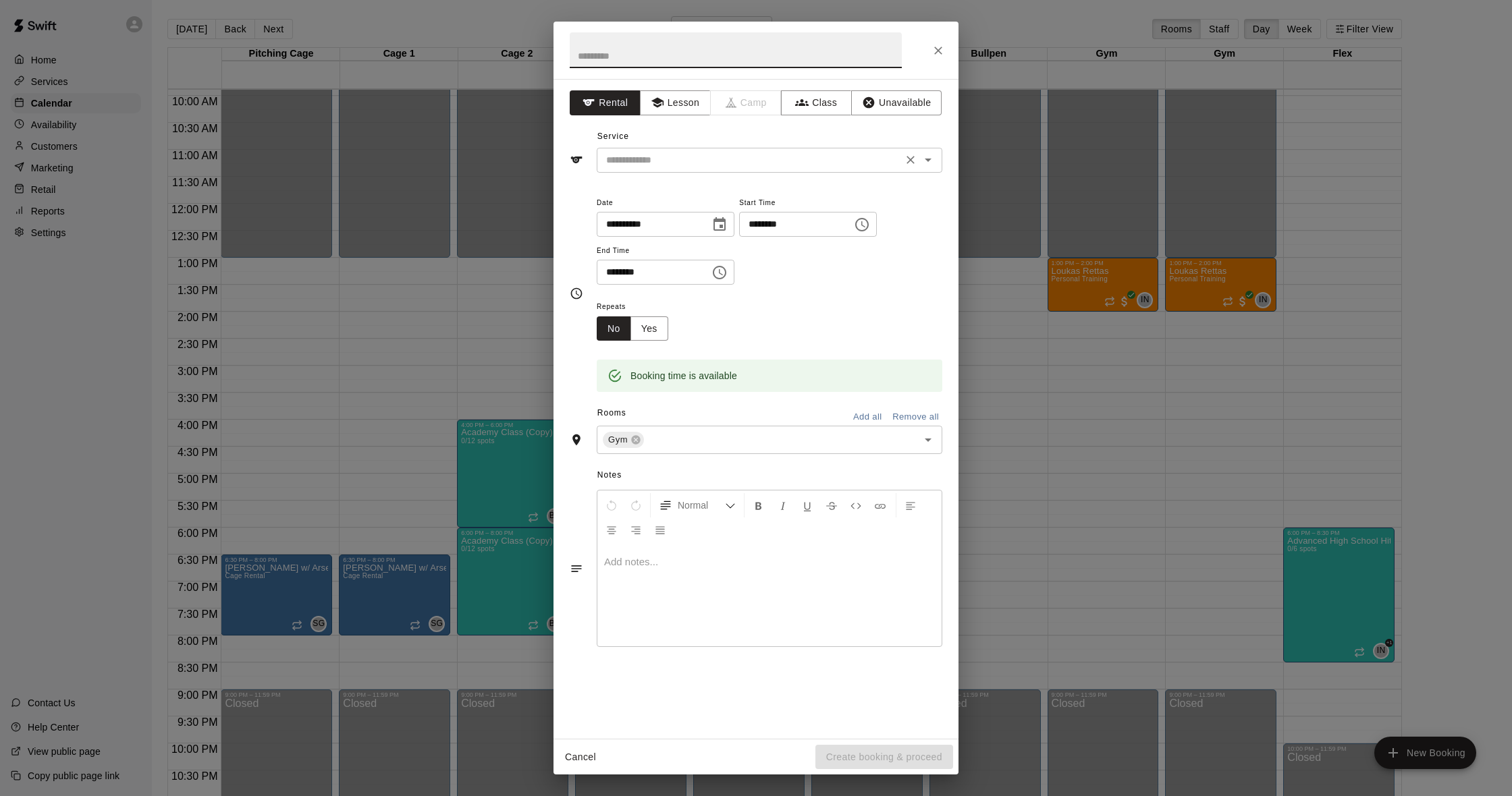
click at [707, 158] on input "text" at bounding box center [749, 161] width 297 height 17
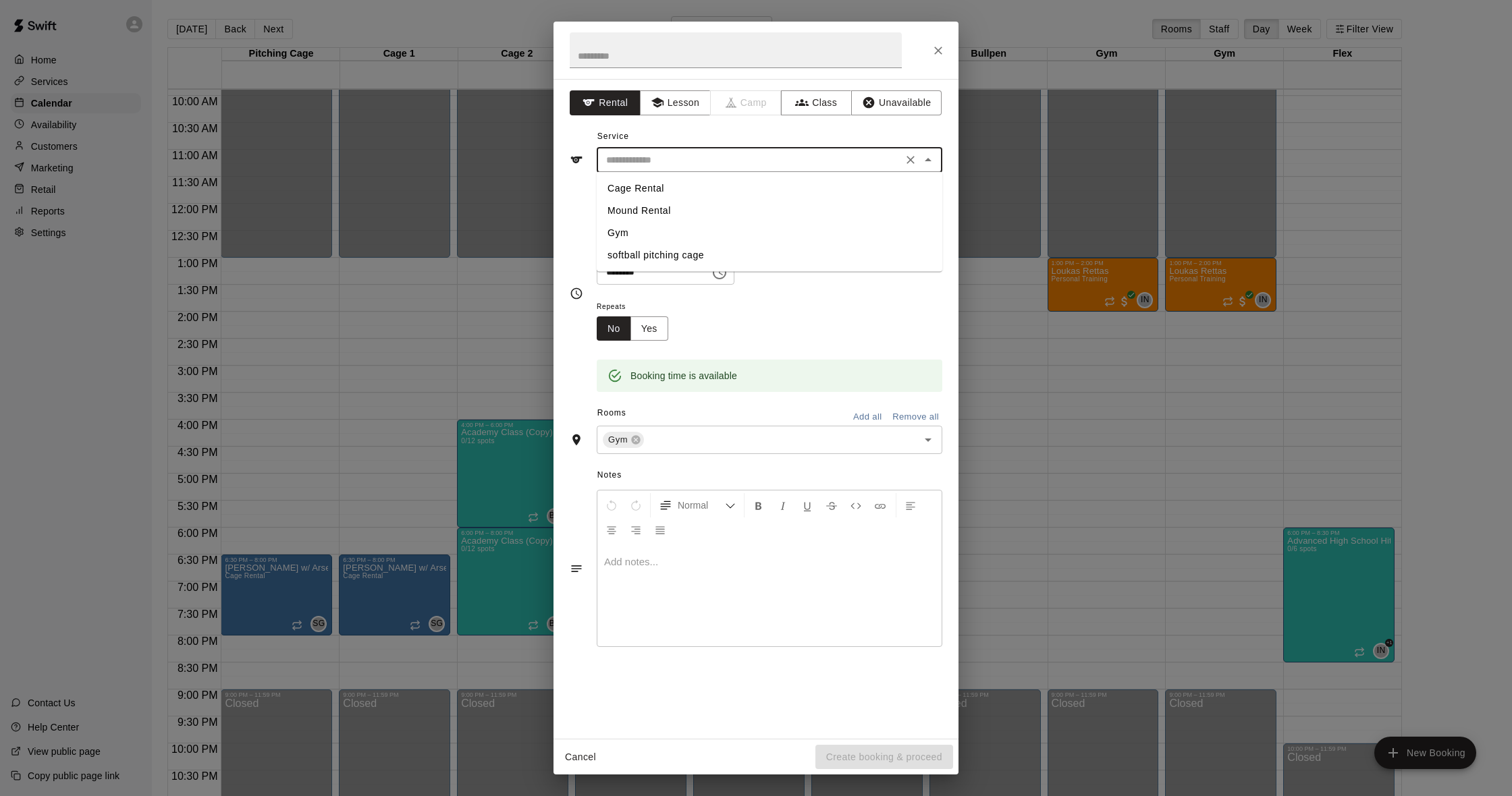
click at [670, 190] on li "Cage Rental" at bounding box center [770, 189] width 346 height 23
type input "**********"
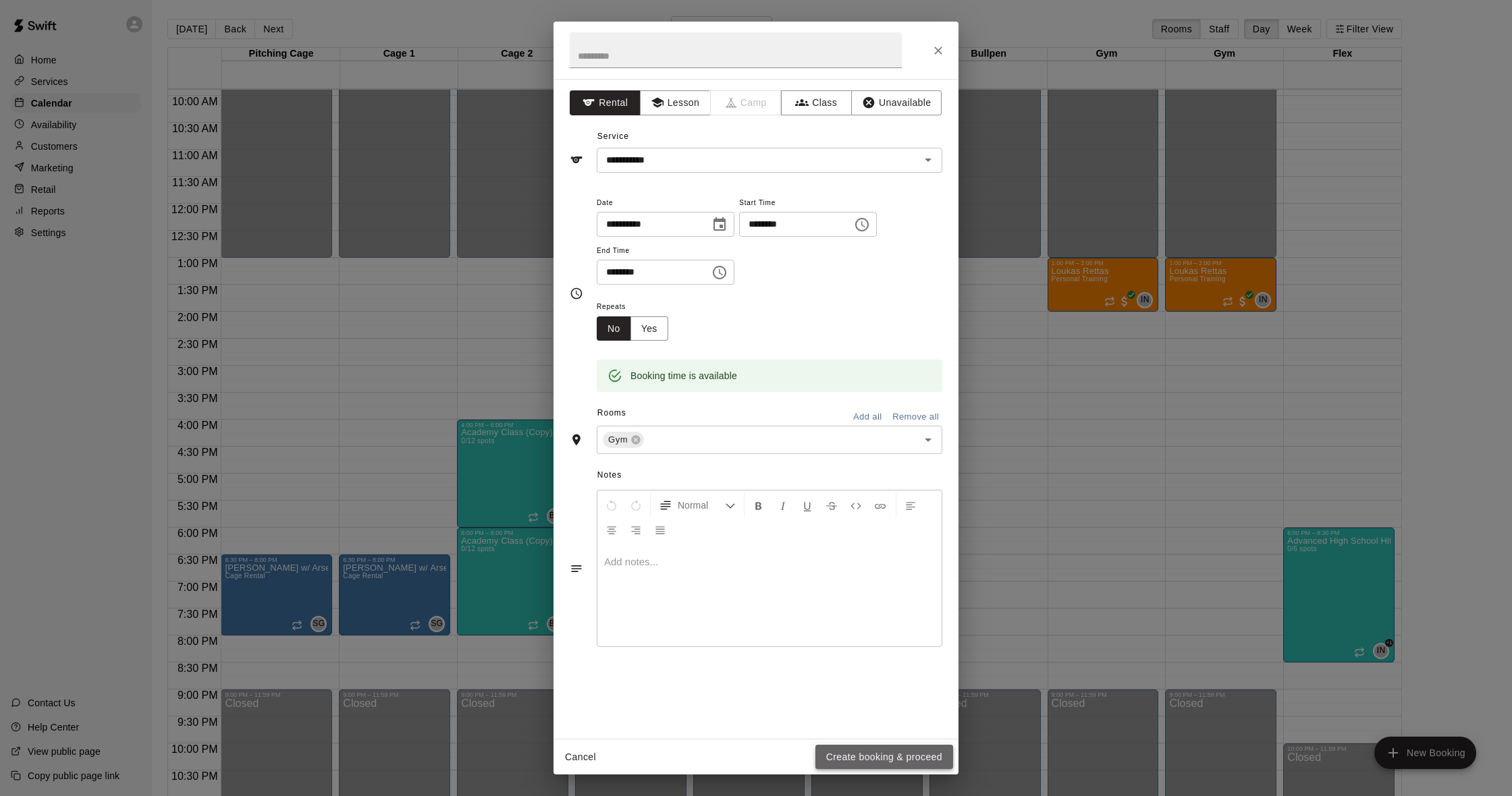
click at [895, 749] on button "Create booking & proceed" at bounding box center [884, 757] width 138 height 25
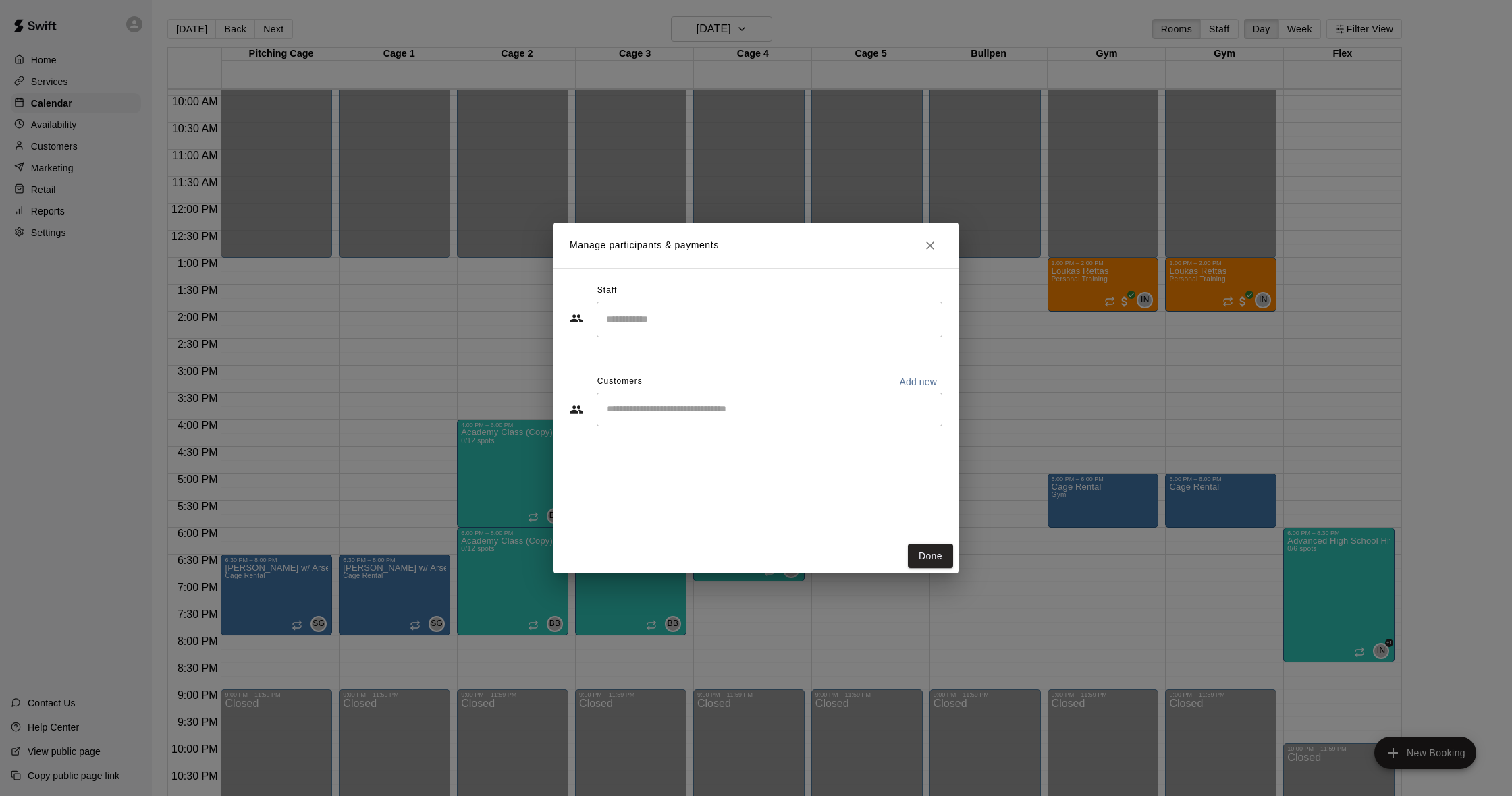
click at [678, 322] on input "Search staff" at bounding box center [769, 319] width 333 height 24
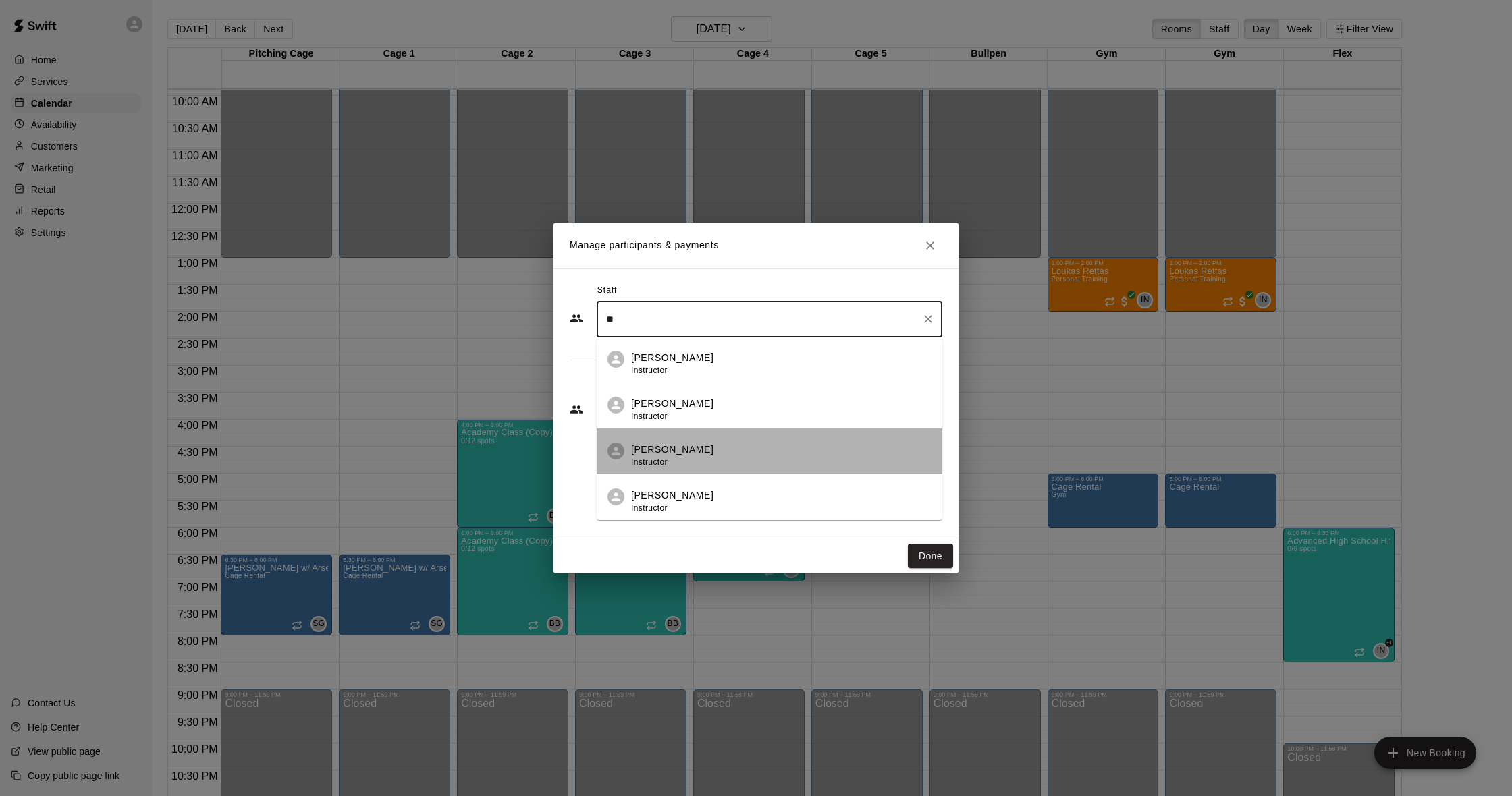
click at [688, 441] on li "[PERSON_NAME] Instructor" at bounding box center [770, 451] width 346 height 46
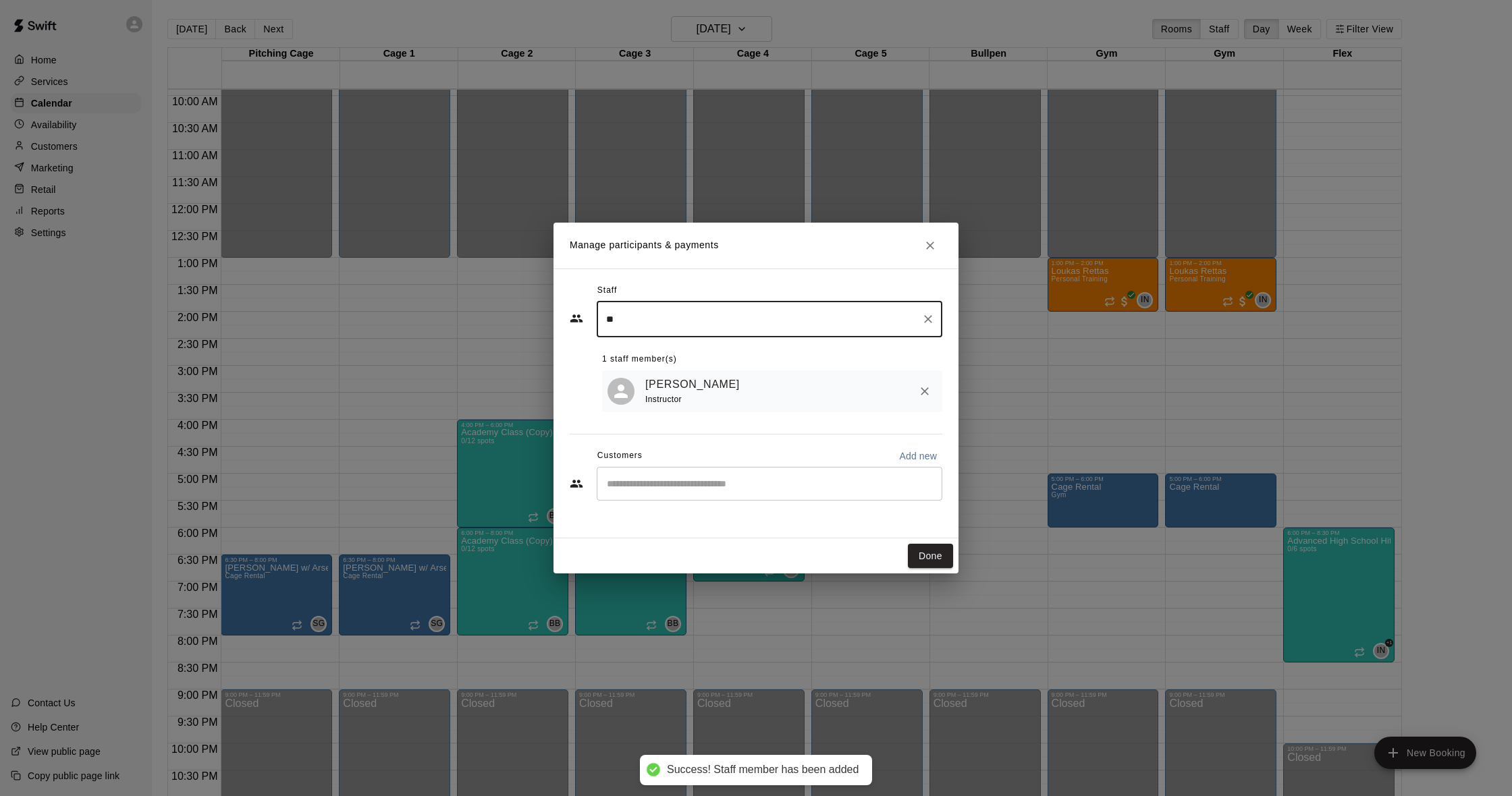
type input "**"
click at [738, 477] on input "Start typing to search customers..." at bounding box center [769, 483] width 333 height 13
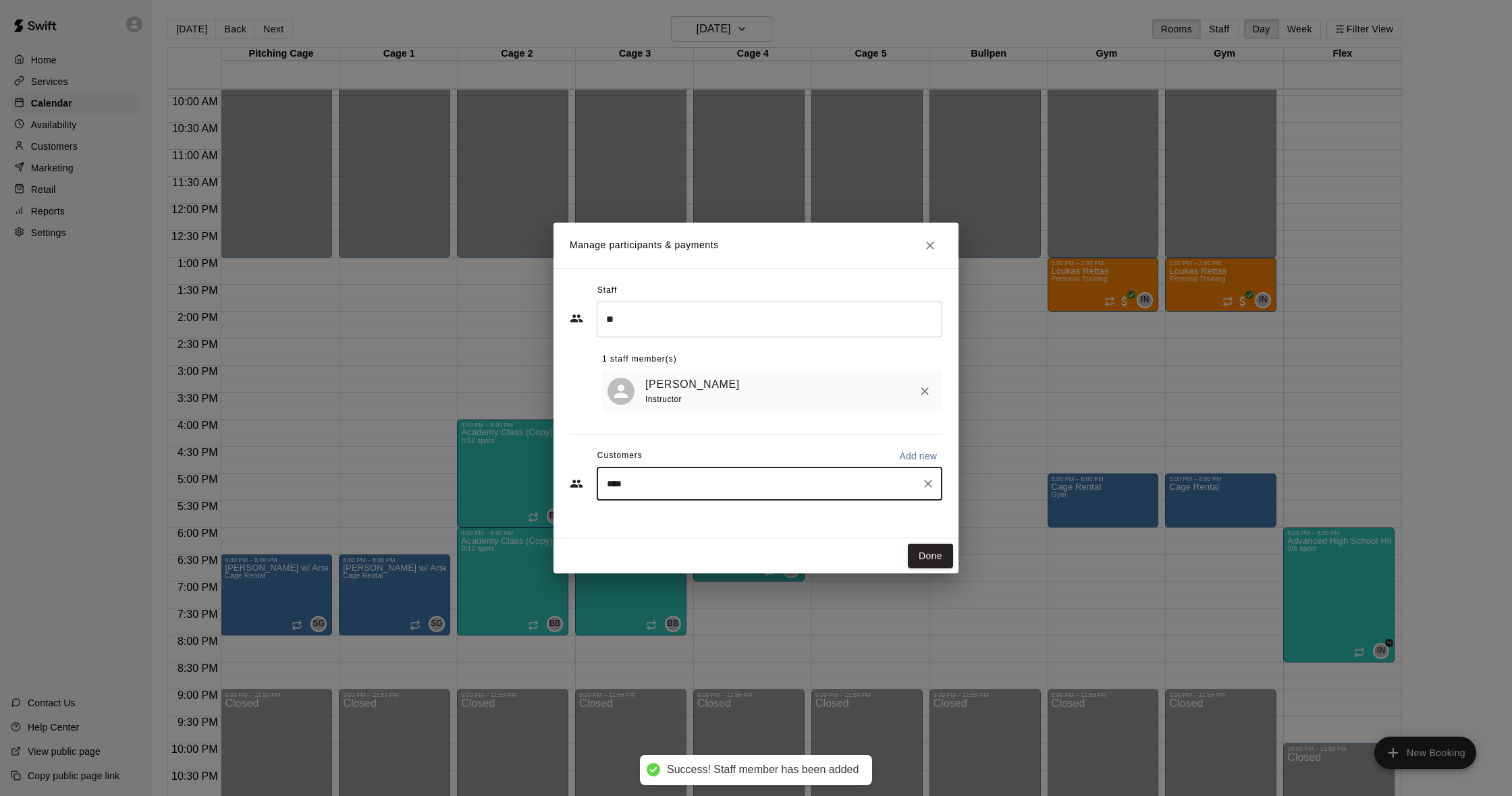
type input "*****"
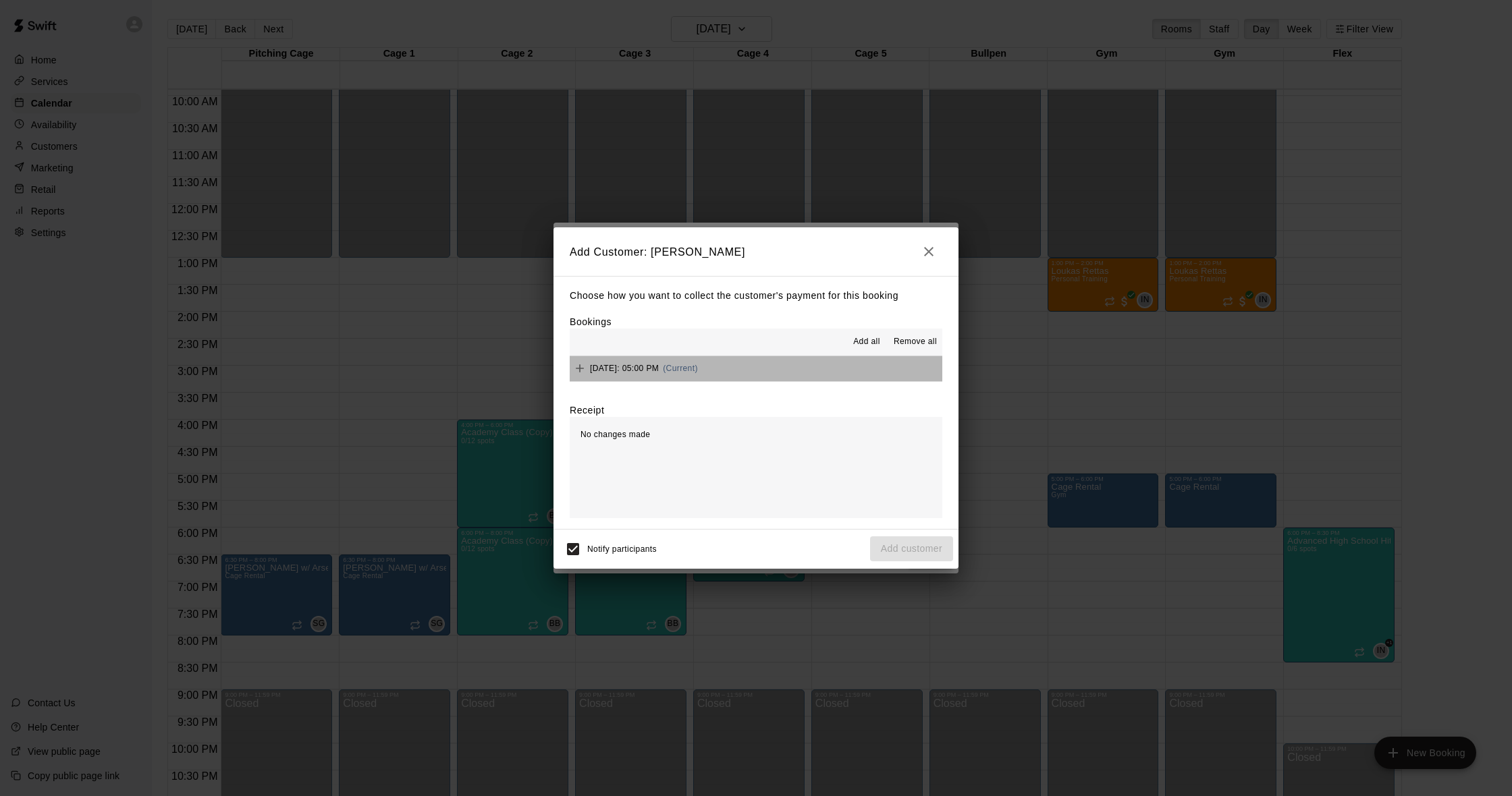
click at [782, 364] on button "[DATE]: 05:00 PM (Current)" at bounding box center [756, 368] width 373 height 25
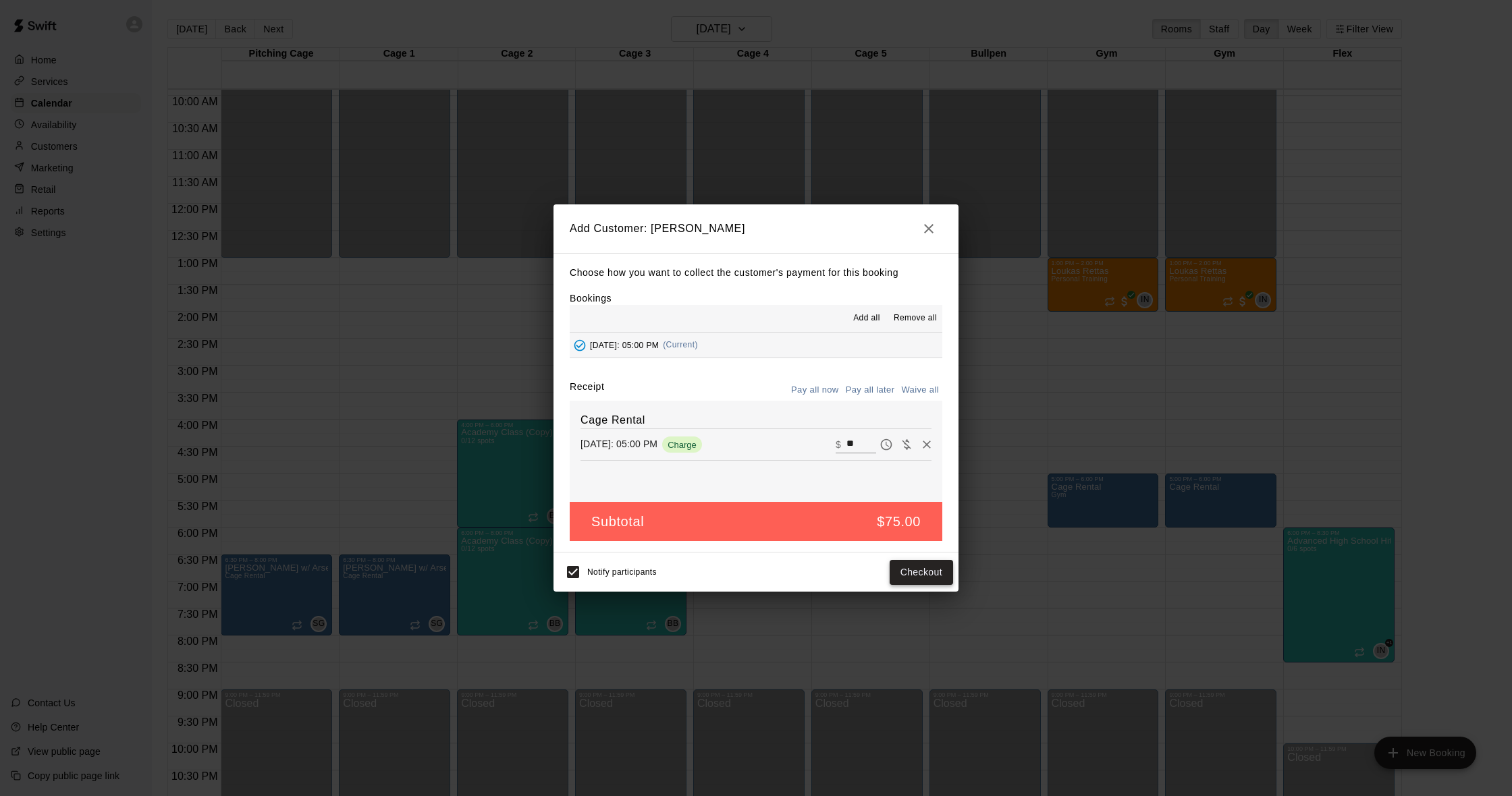
click at [912, 572] on button "Checkout" at bounding box center [921, 572] width 63 height 25
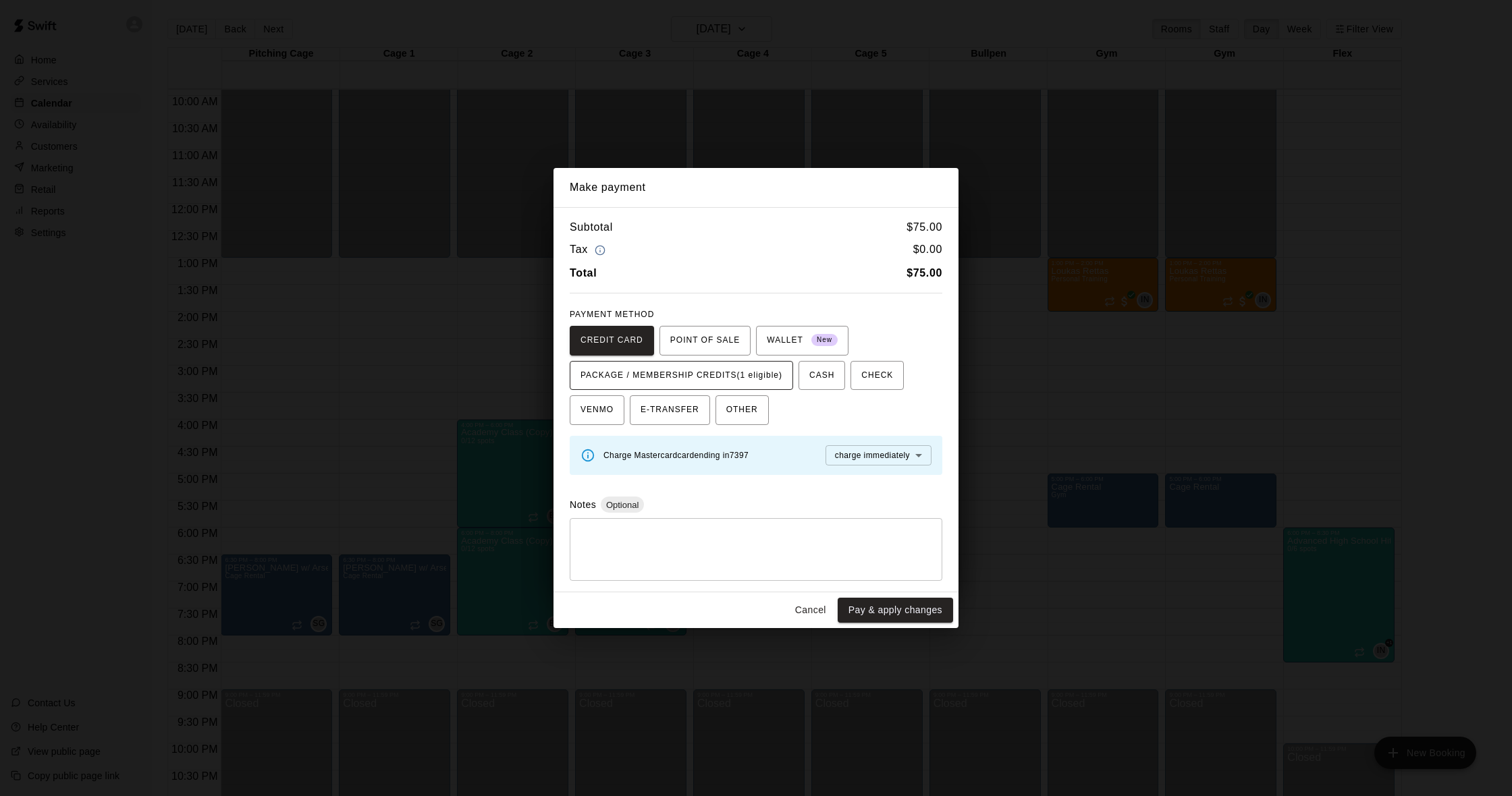
click at [739, 388] on button "PACKAGE / MEMBERSHIP CREDITS (1 eligible)" at bounding box center [681, 375] width 224 height 29
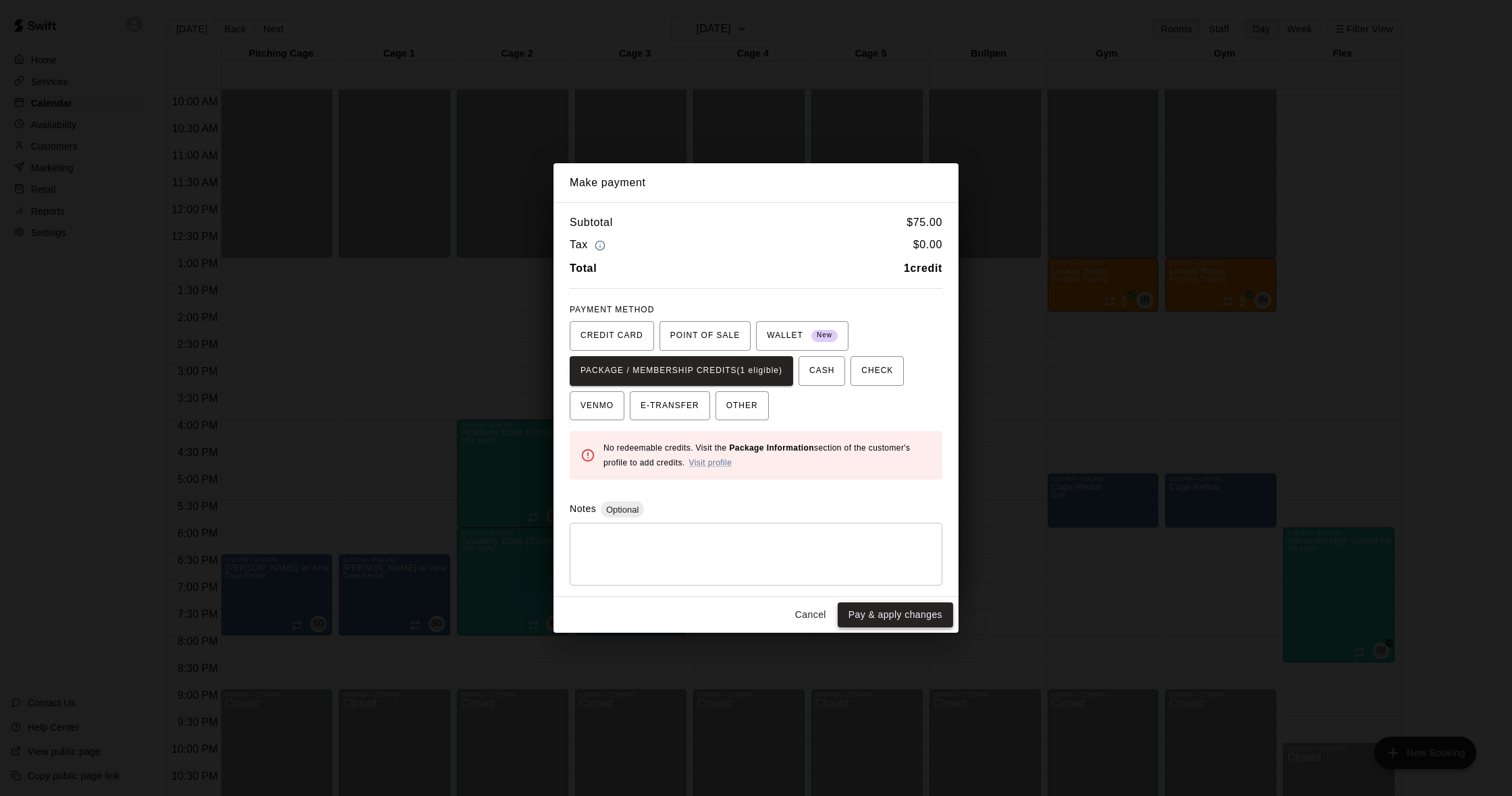
click at [936, 610] on button "Pay & apply changes" at bounding box center [895, 615] width 115 height 25
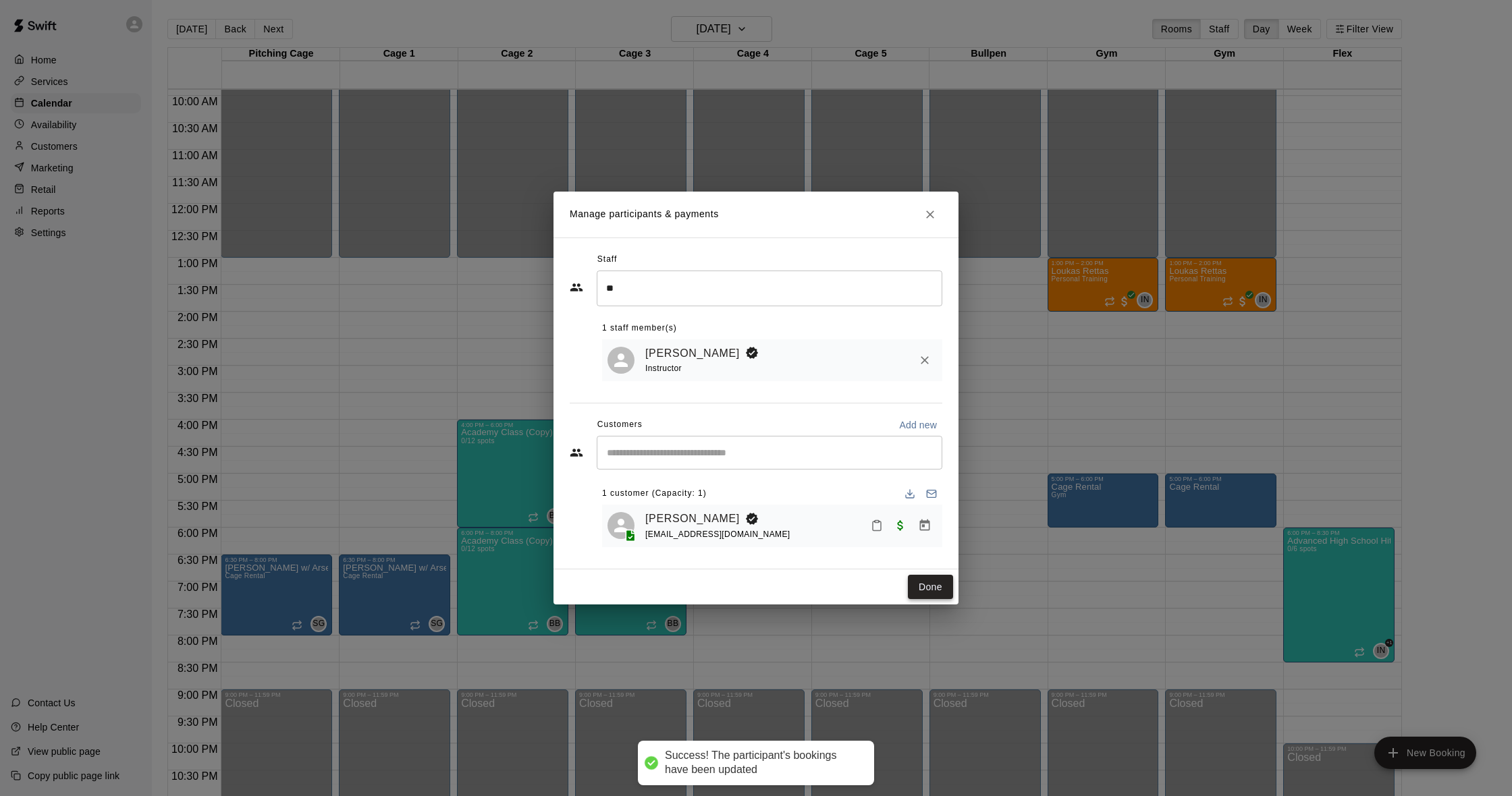
click at [935, 578] on button "Done" at bounding box center [930, 587] width 45 height 25
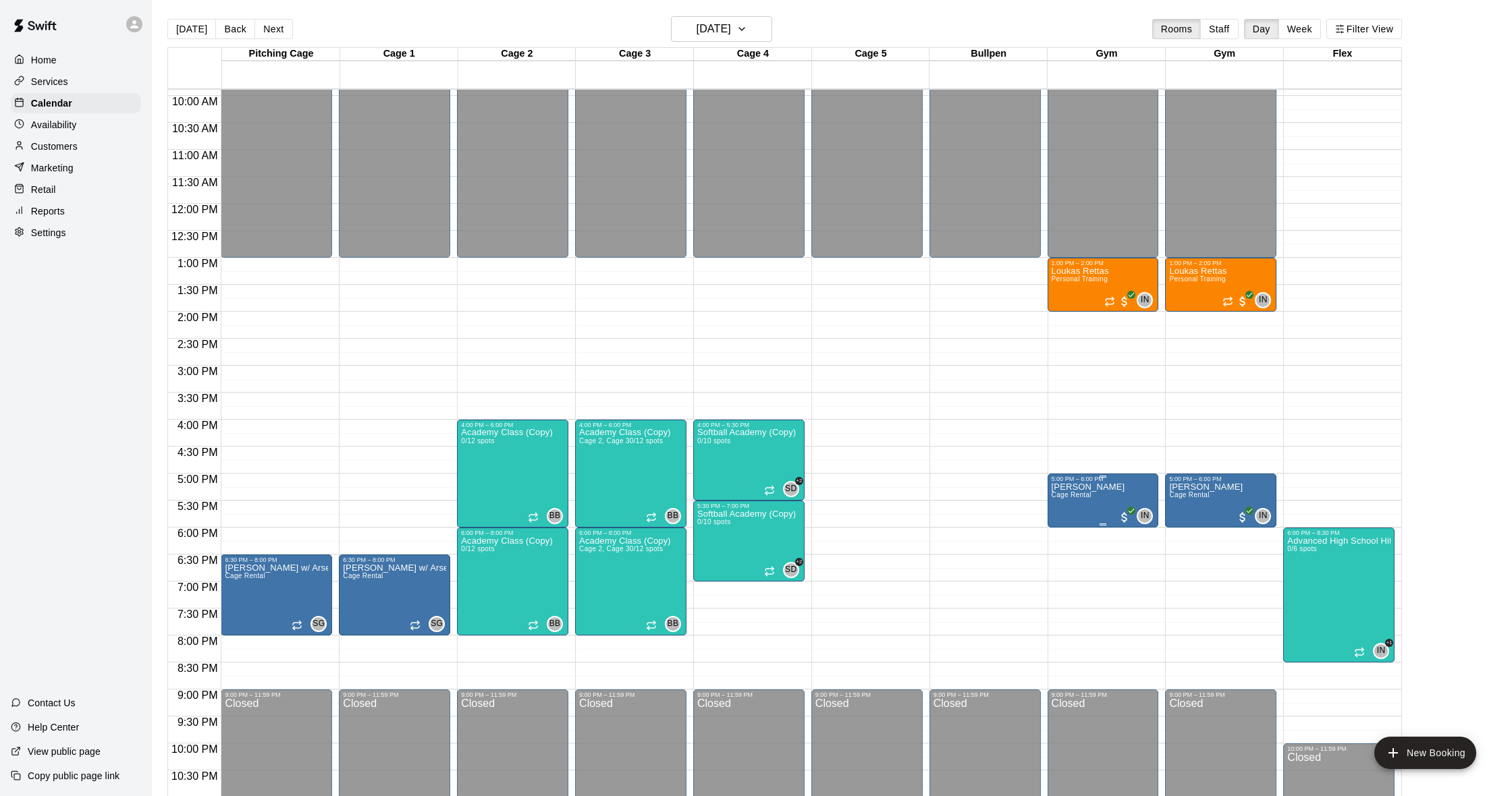
click at [1084, 496] on span "Cage Rental" at bounding box center [1071, 495] width 40 height 8
click at [1061, 538] on img "edit" at bounding box center [1065, 538] width 15 height 15
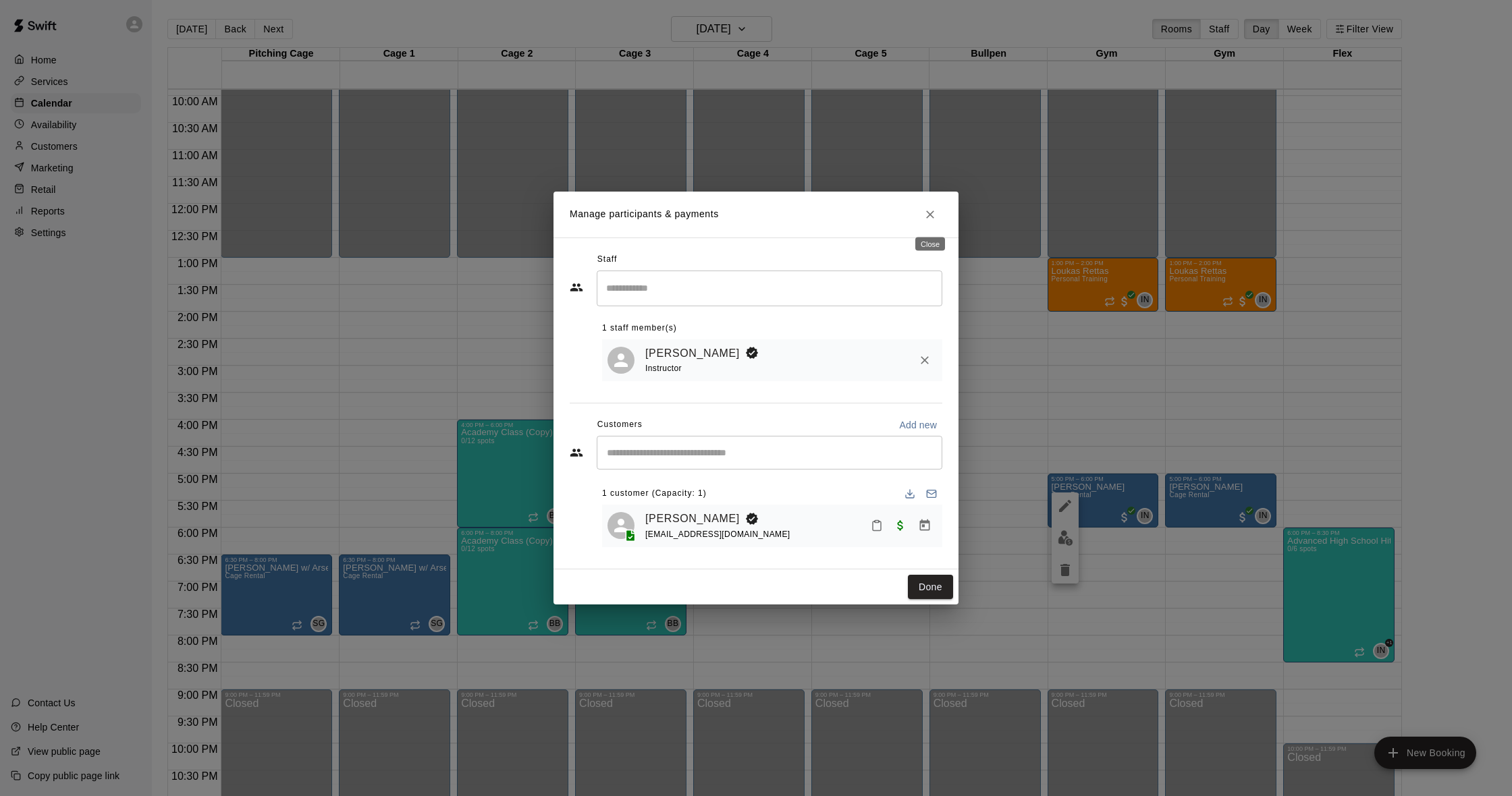
click at [926, 214] on icon "Close" at bounding box center [930, 214] width 13 height 13
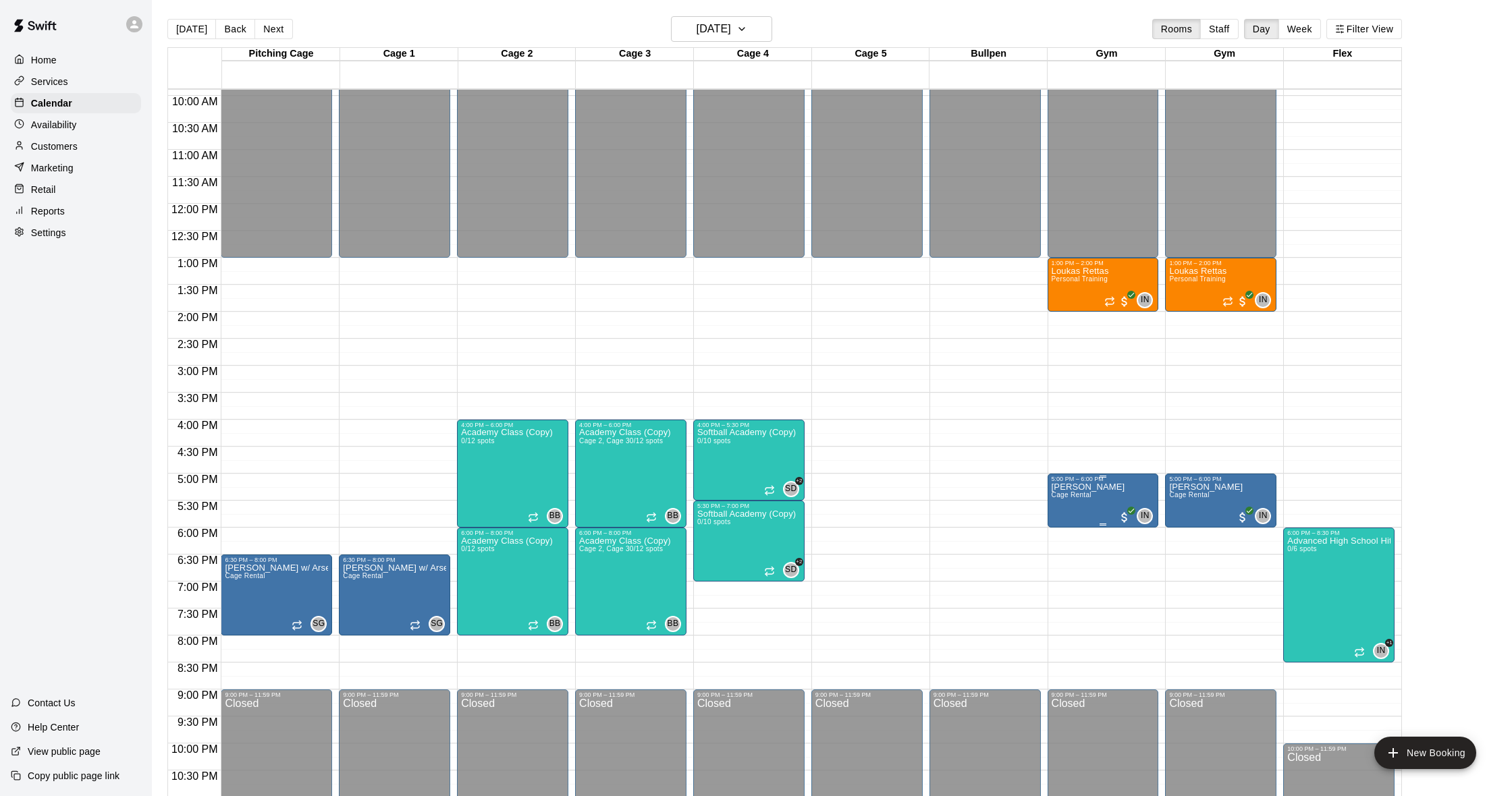
click at [1070, 487] on p "[PERSON_NAME]" at bounding box center [1088, 487] width 74 height 0
click at [1063, 446] on div at bounding box center [756, 398] width 1512 height 796
click at [48, 144] on p "Customers" at bounding box center [54, 146] width 46 height 13
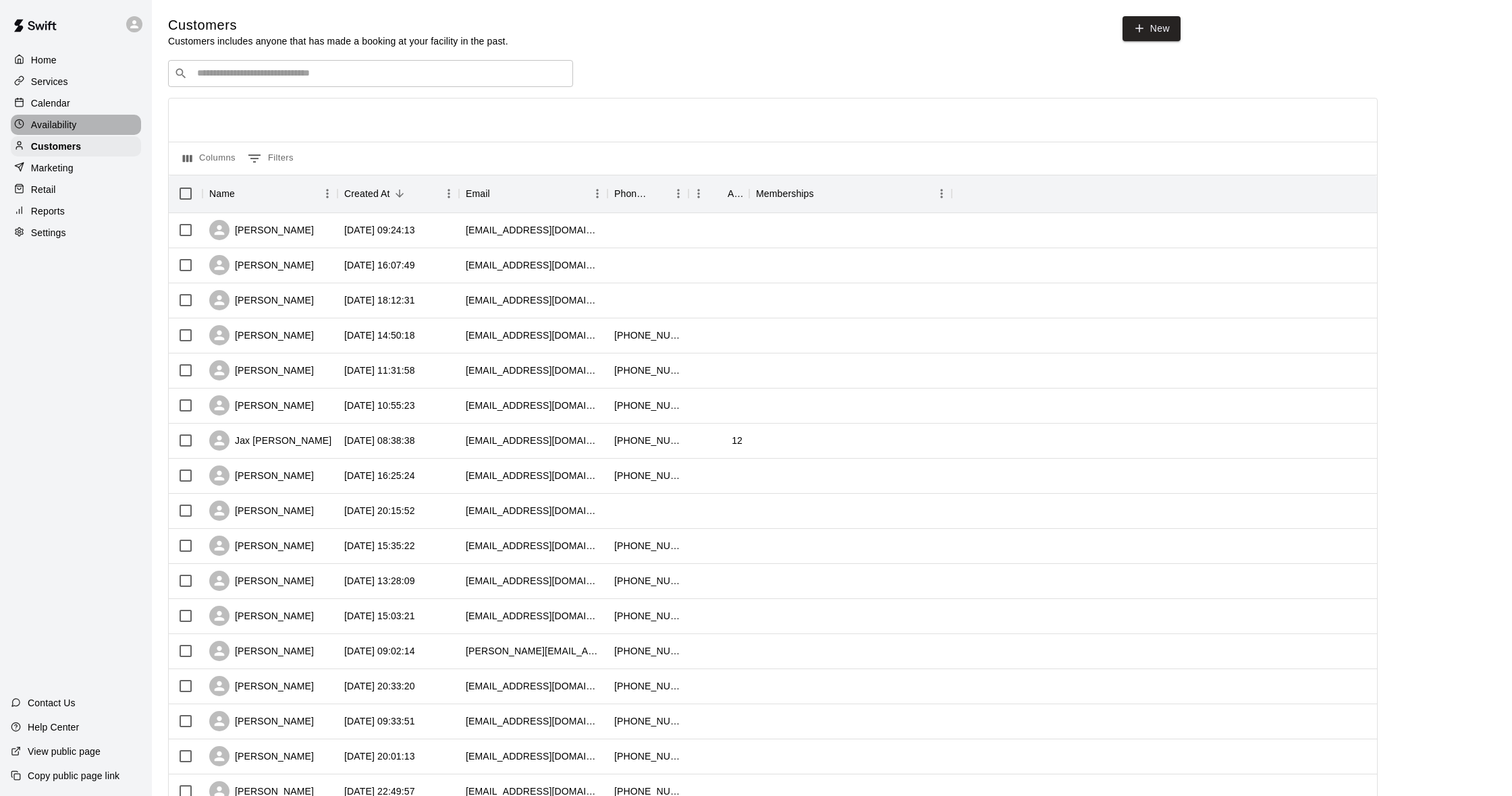
click at [51, 121] on p "Availability" at bounding box center [54, 125] width 46 height 13
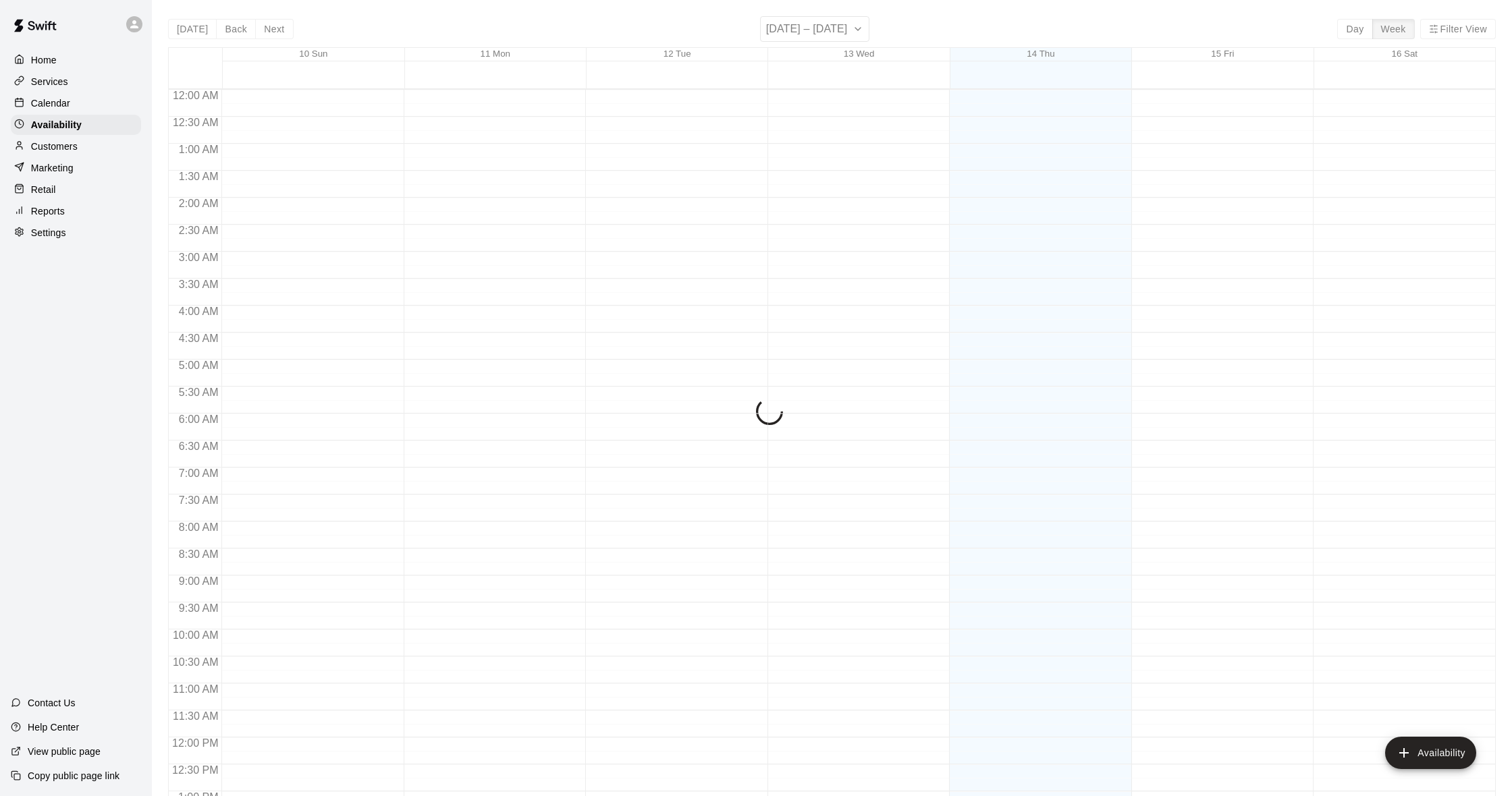
scroll to position [574, 0]
click at [52, 105] on p "Calendar" at bounding box center [50, 103] width 39 height 13
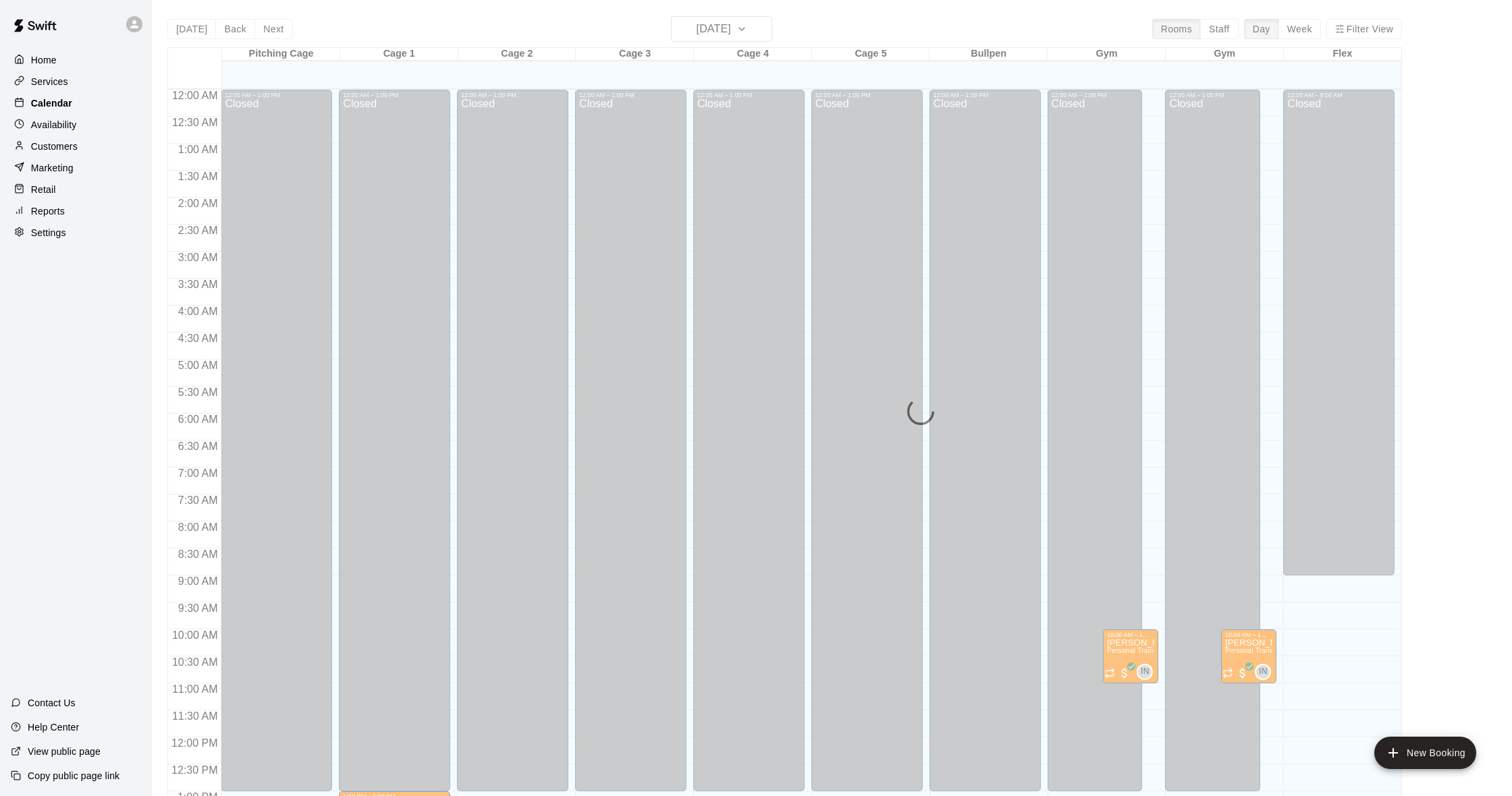
scroll to position [533, 0]
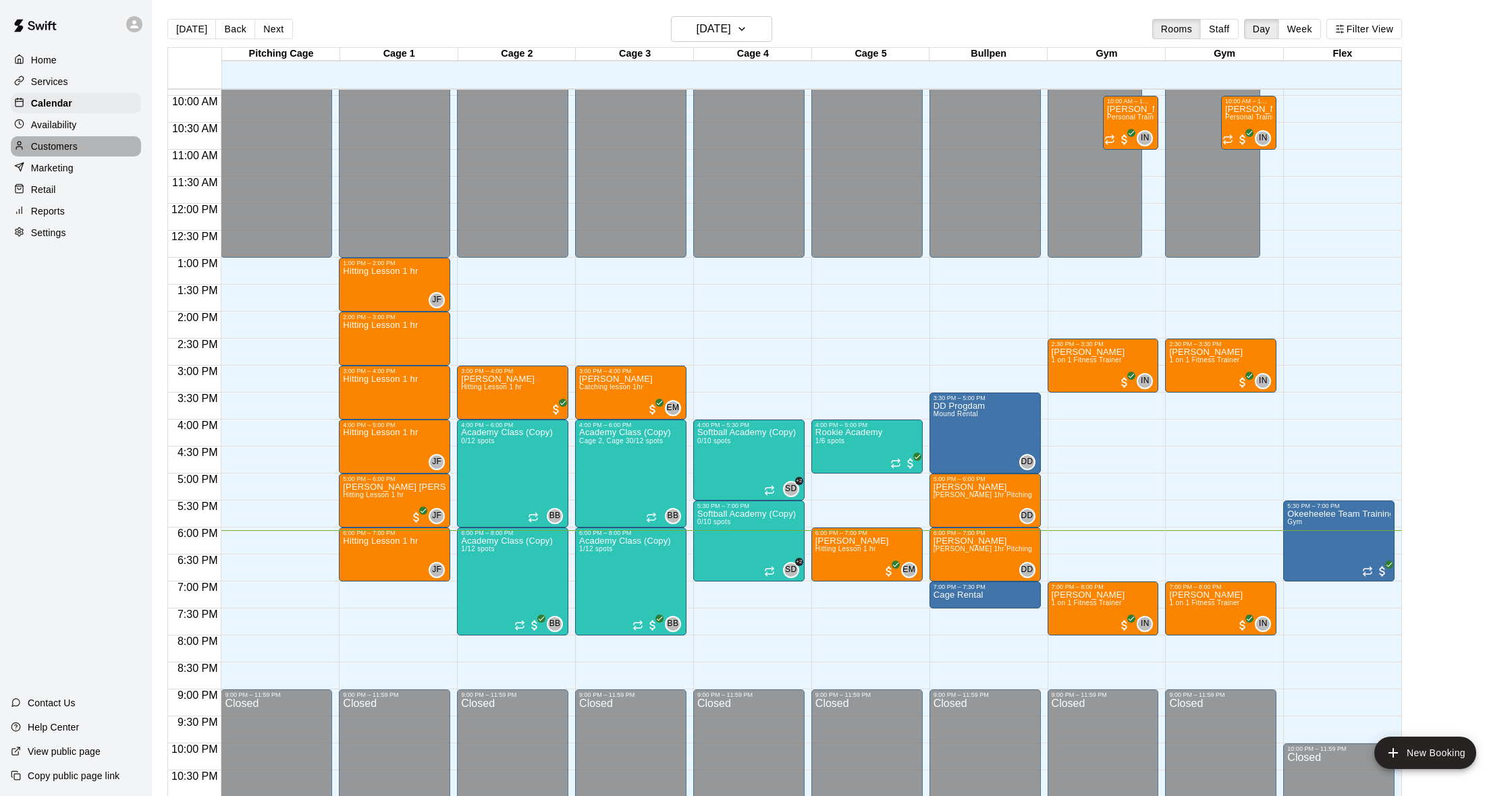
click at [56, 152] on p "Customers" at bounding box center [54, 146] width 46 height 13
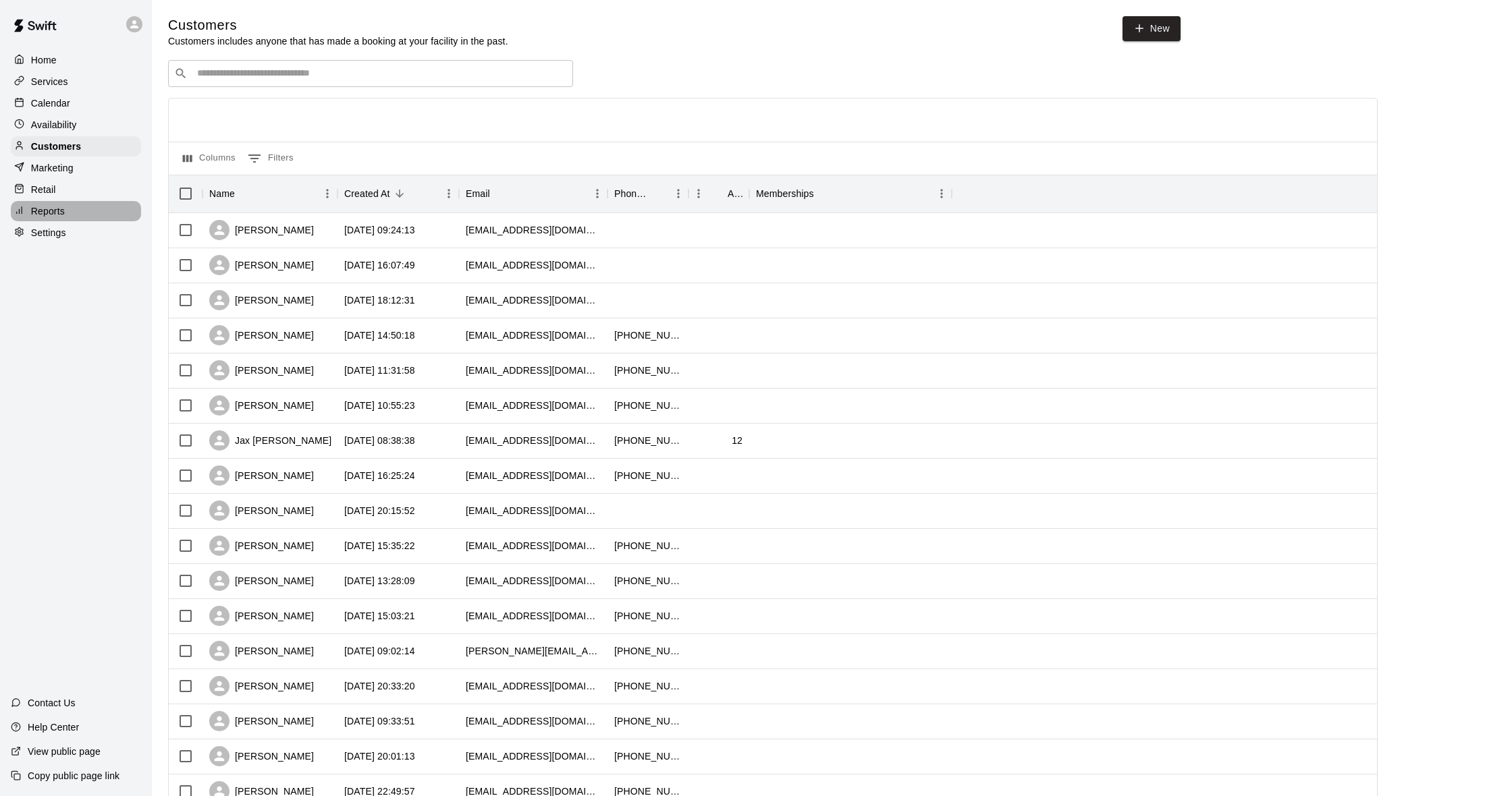
click at [65, 208] on div "Reports" at bounding box center [76, 211] width 130 height 20
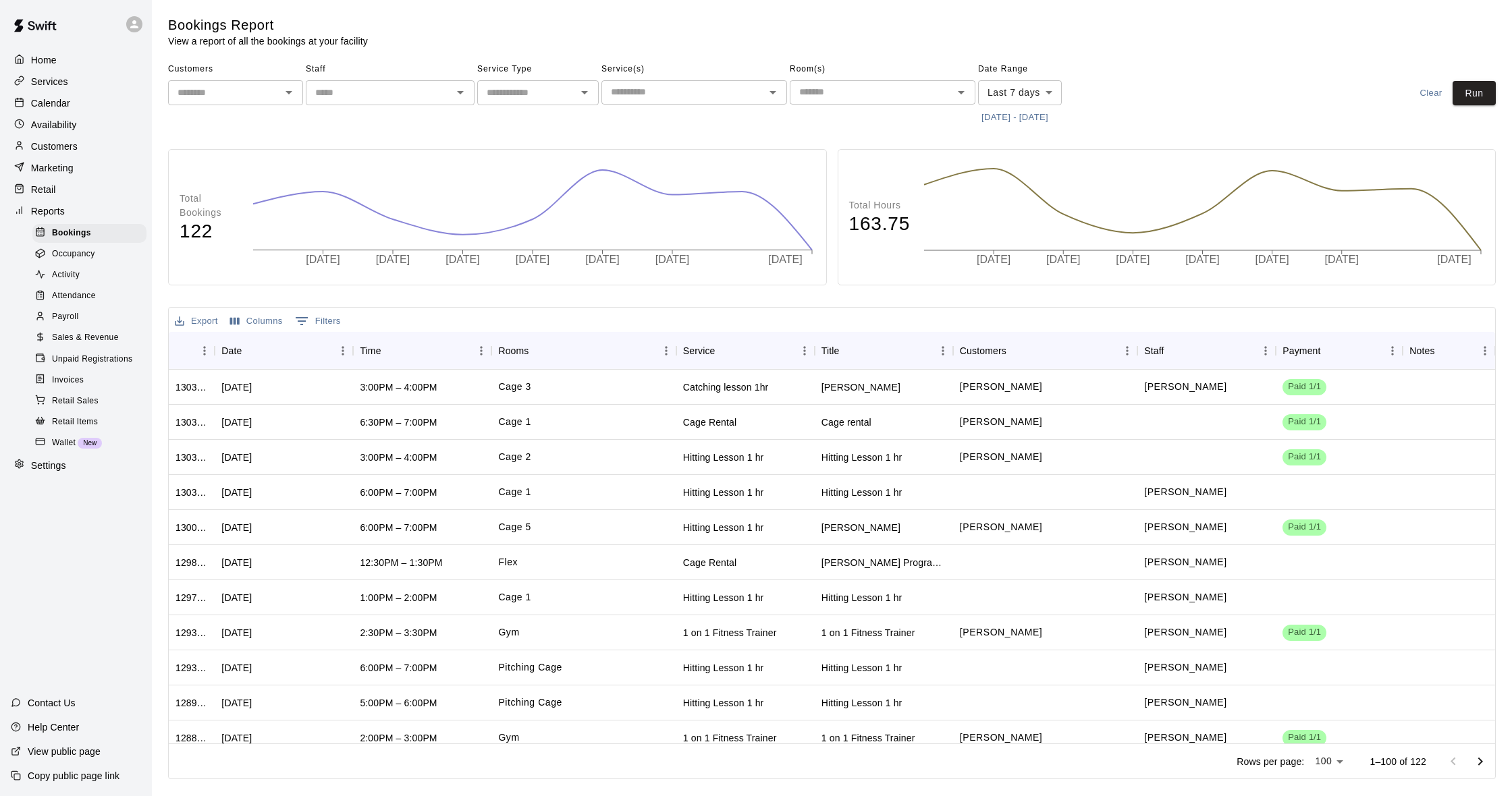
click at [81, 334] on span "Sales & Revenue" at bounding box center [85, 338] width 67 height 13
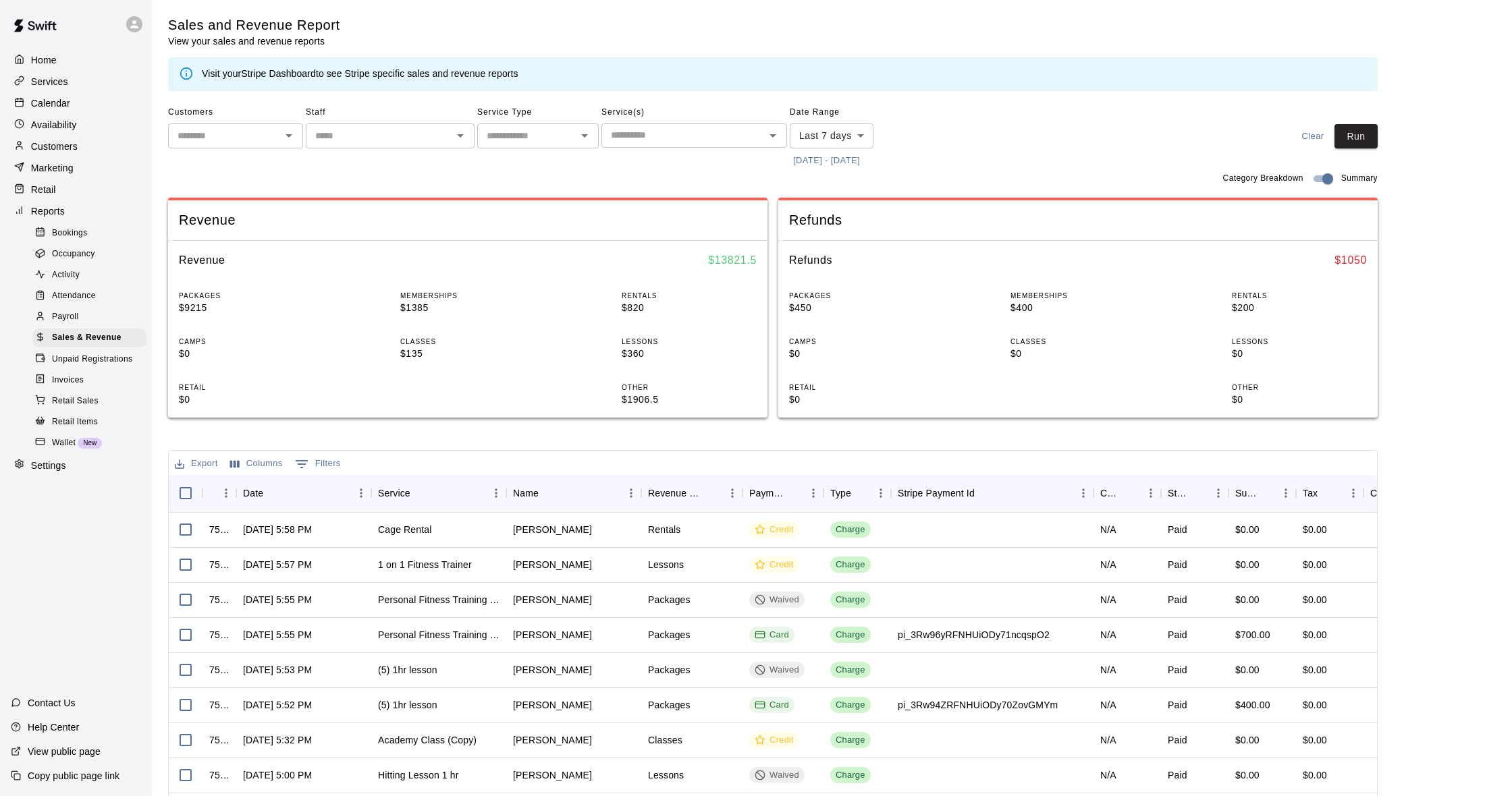
click at [829, 134] on body "Home Services Calendar Availability Customers Marketing Retail Reports Bookings…" at bounding box center [756, 464] width 1512 height 928
click at [829, 291] on li "Custom" at bounding box center [831, 296] width 84 height 23
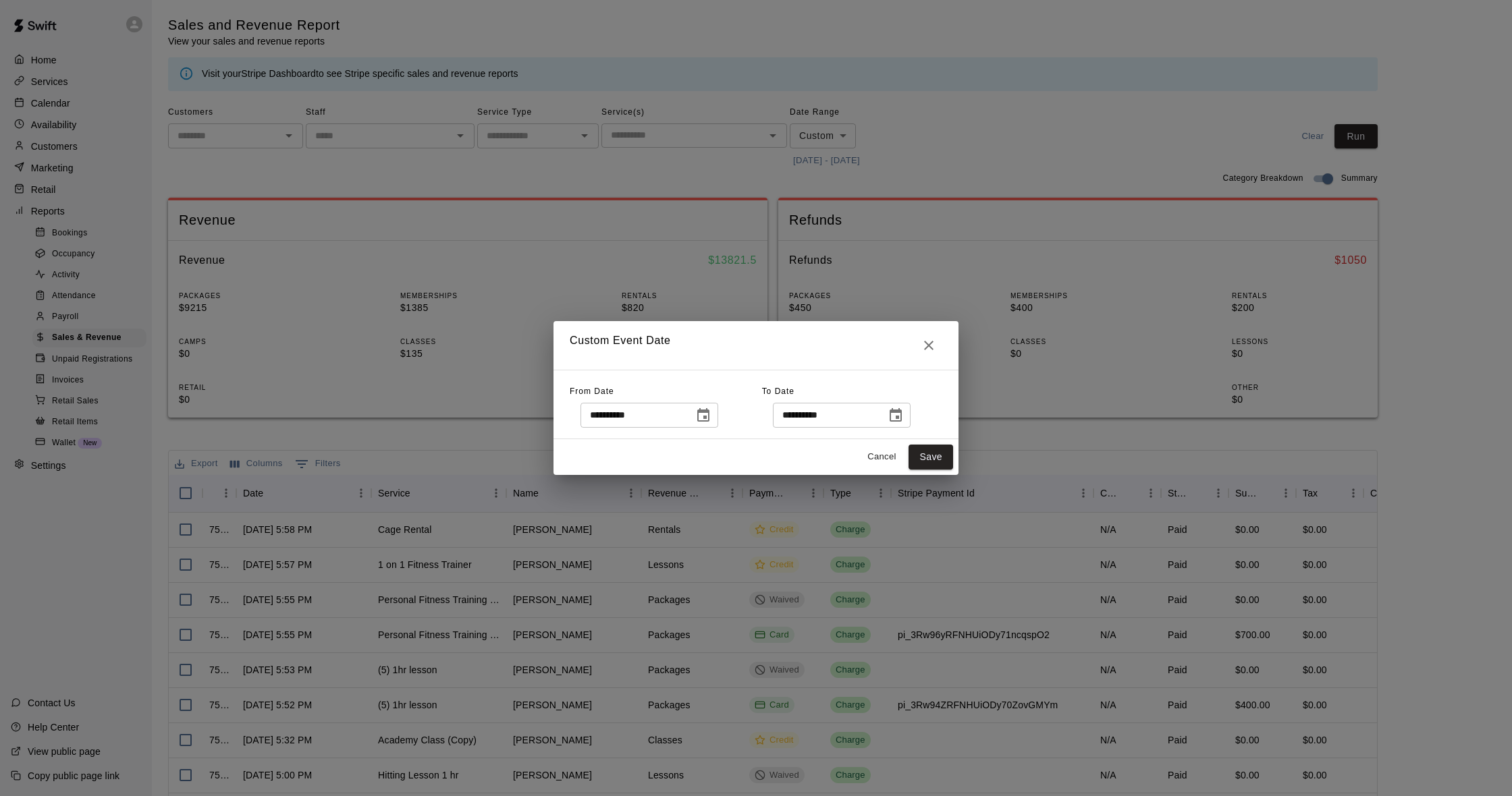
type input "******"
click at [711, 420] on icon "Choose date, selected date is Aug 7, 2025" at bounding box center [703, 415] width 16 height 16
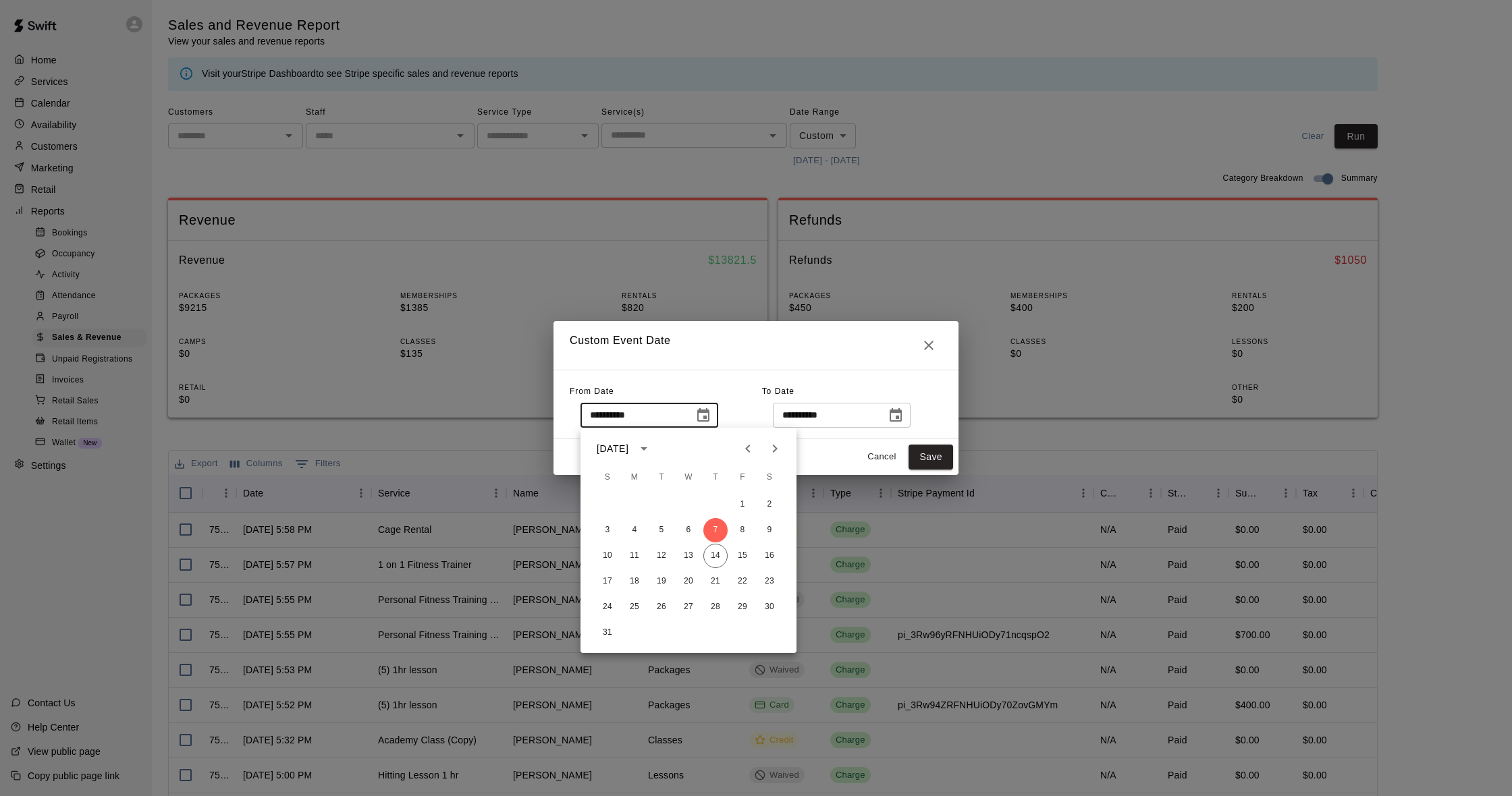
click at [722, 380] on div "**********" at bounding box center [756, 405] width 405 height 70
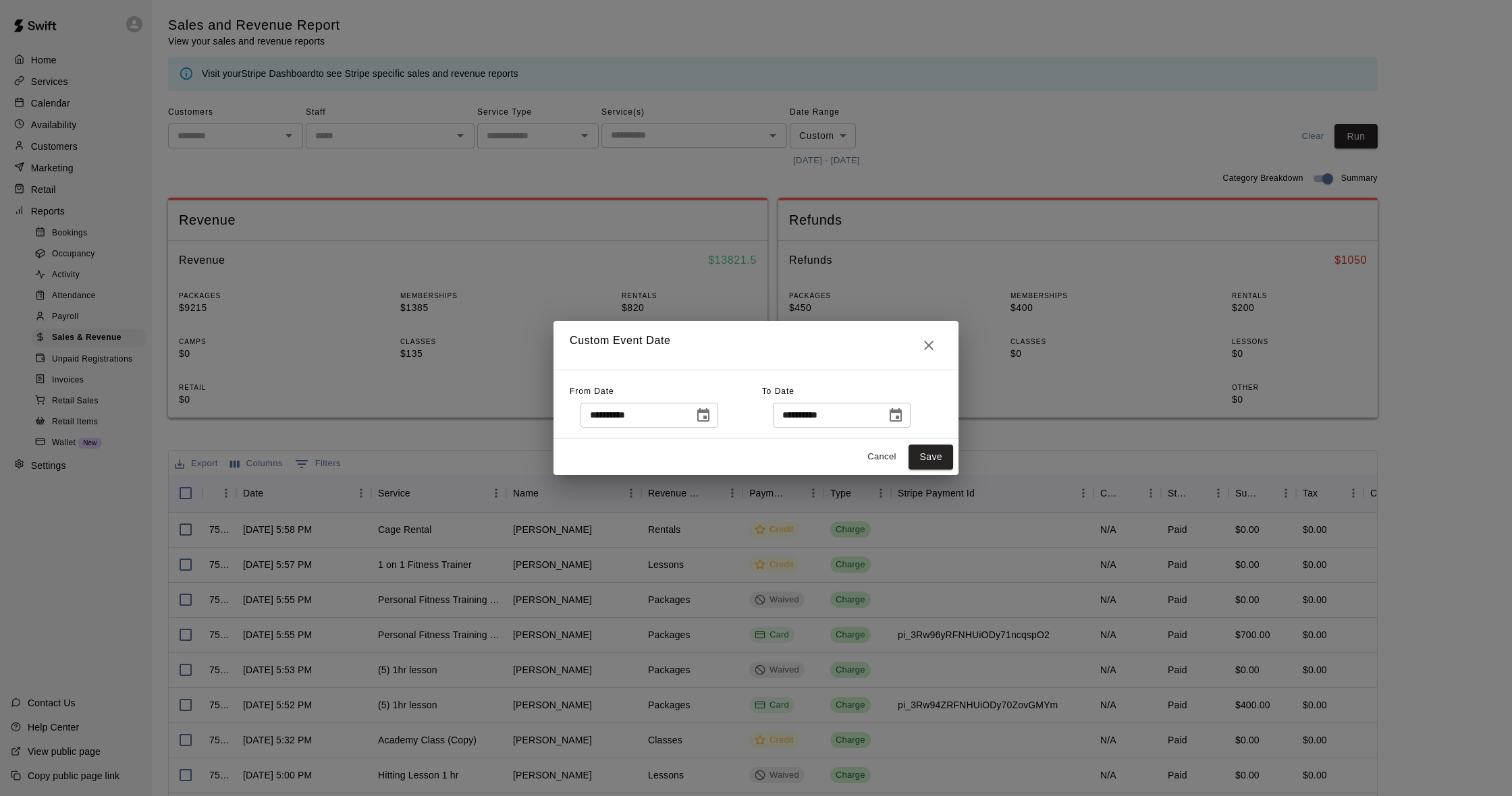
click at [711, 414] on icon "Choose date, selected date is Aug 7, 2025" at bounding box center [703, 415] width 16 height 16
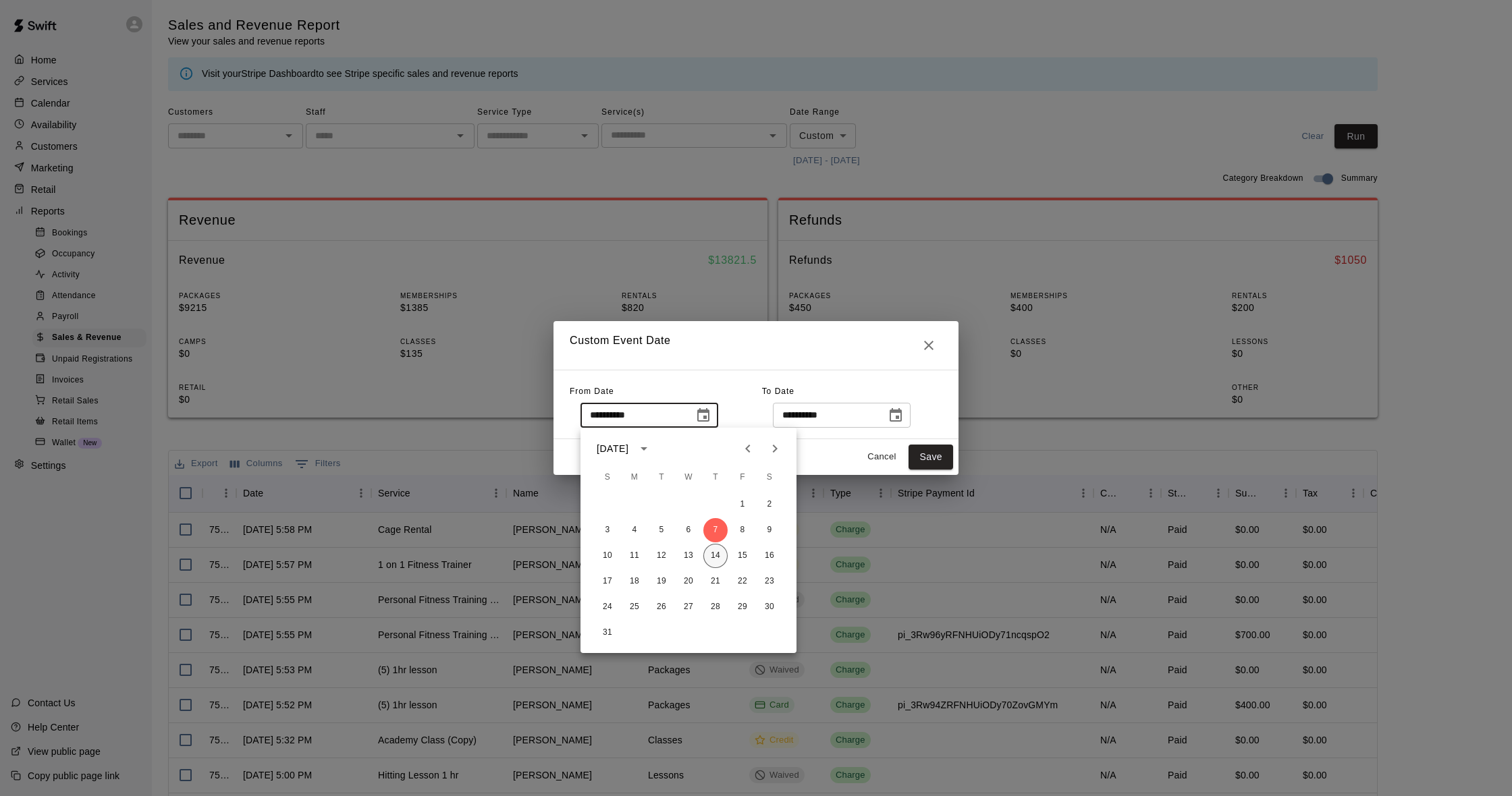
click at [722, 554] on button "14" at bounding box center [716, 556] width 25 height 25
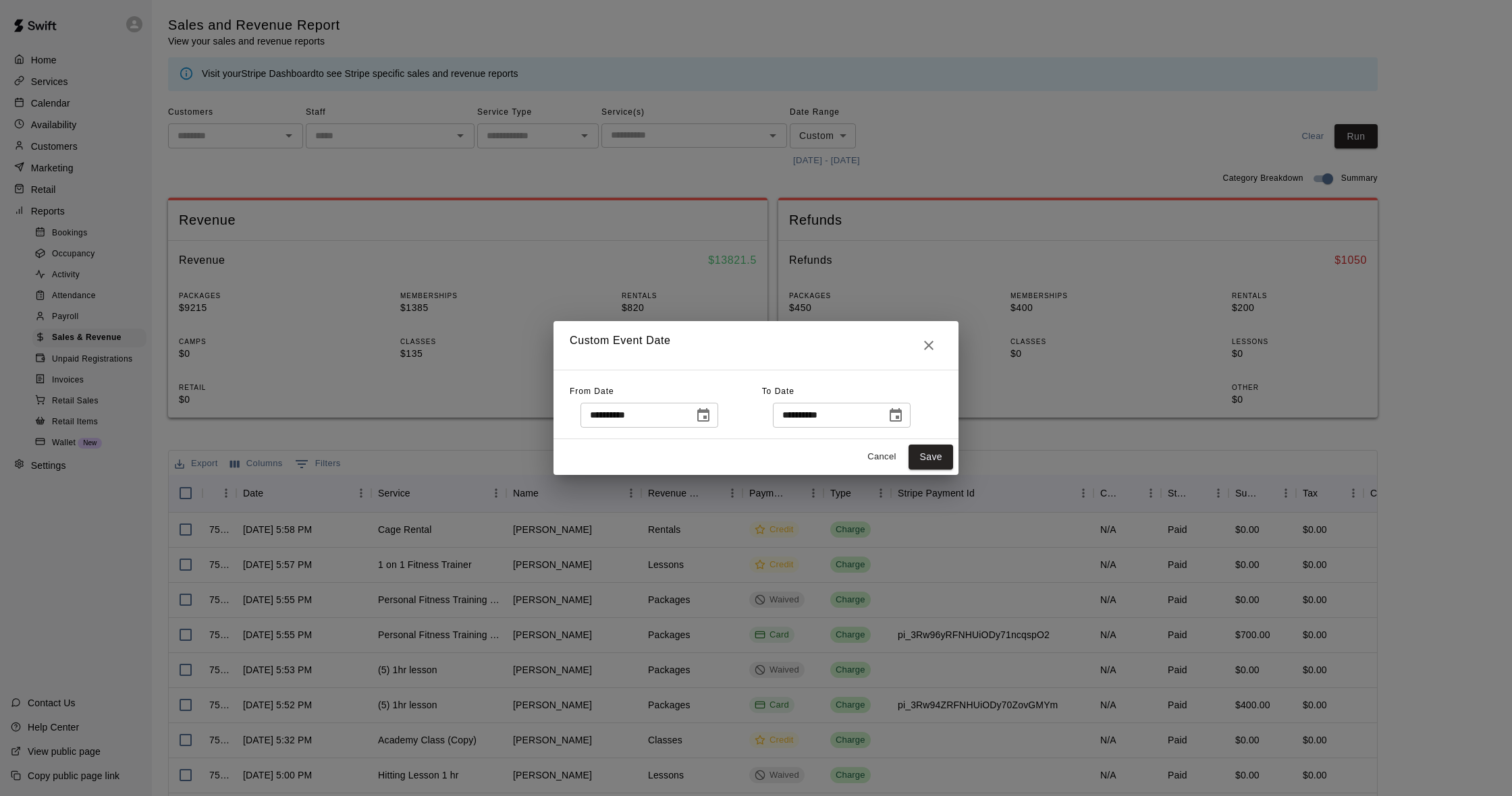
type input "**********"
click at [919, 452] on button "Save" at bounding box center [930, 457] width 44 height 25
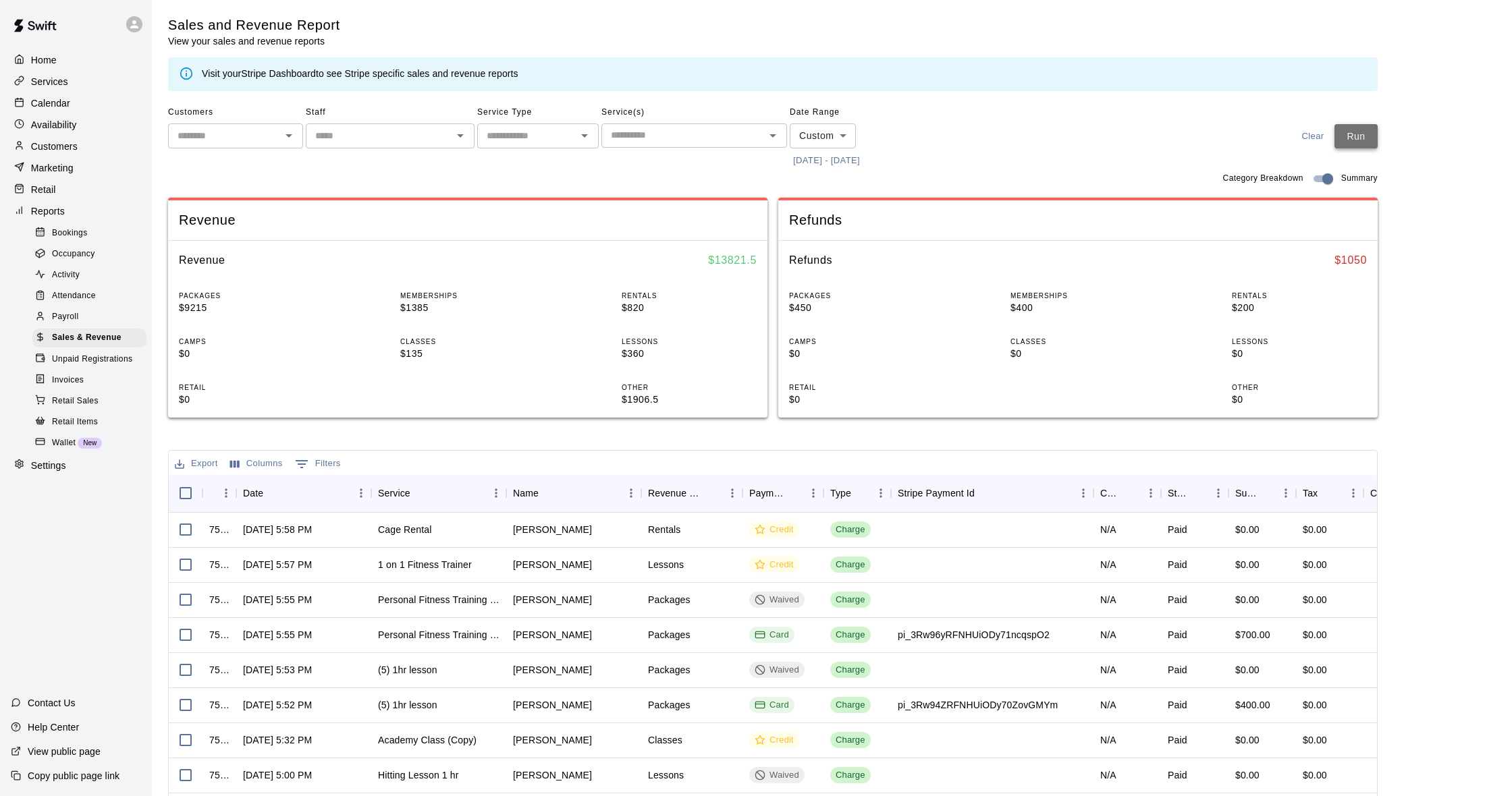
click at [1345, 129] on button "Run" at bounding box center [1356, 137] width 43 height 25
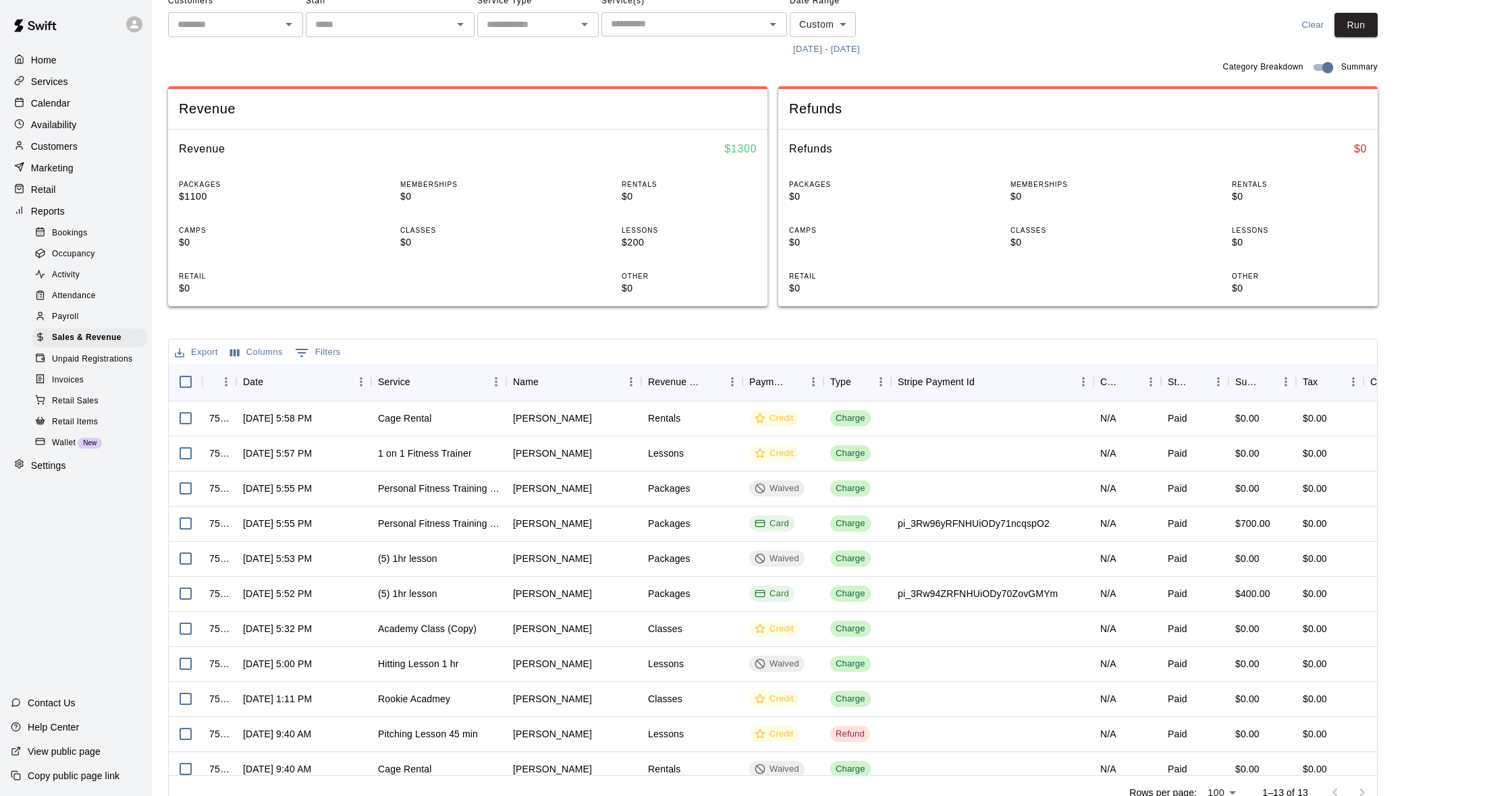
scroll to position [112, 0]
